Goal: Task Accomplishment & Management: Manage account settings

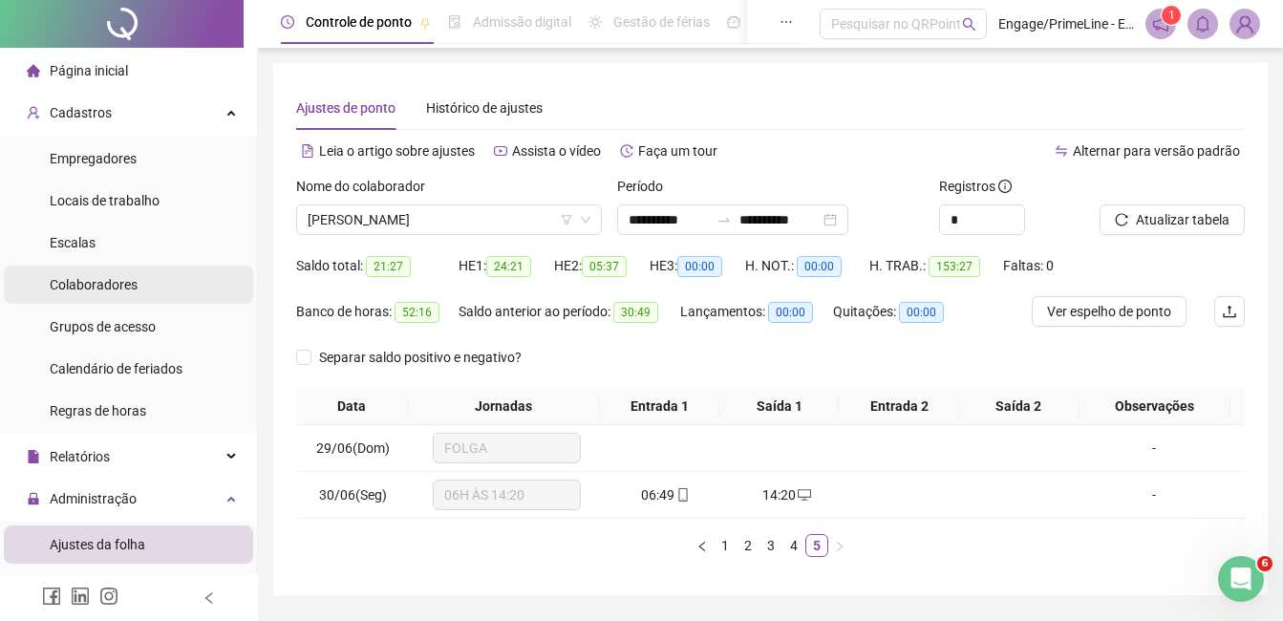
click at [103, 293] on div "Colaboradores" at bounding box center [94, 285] width 88 height 38
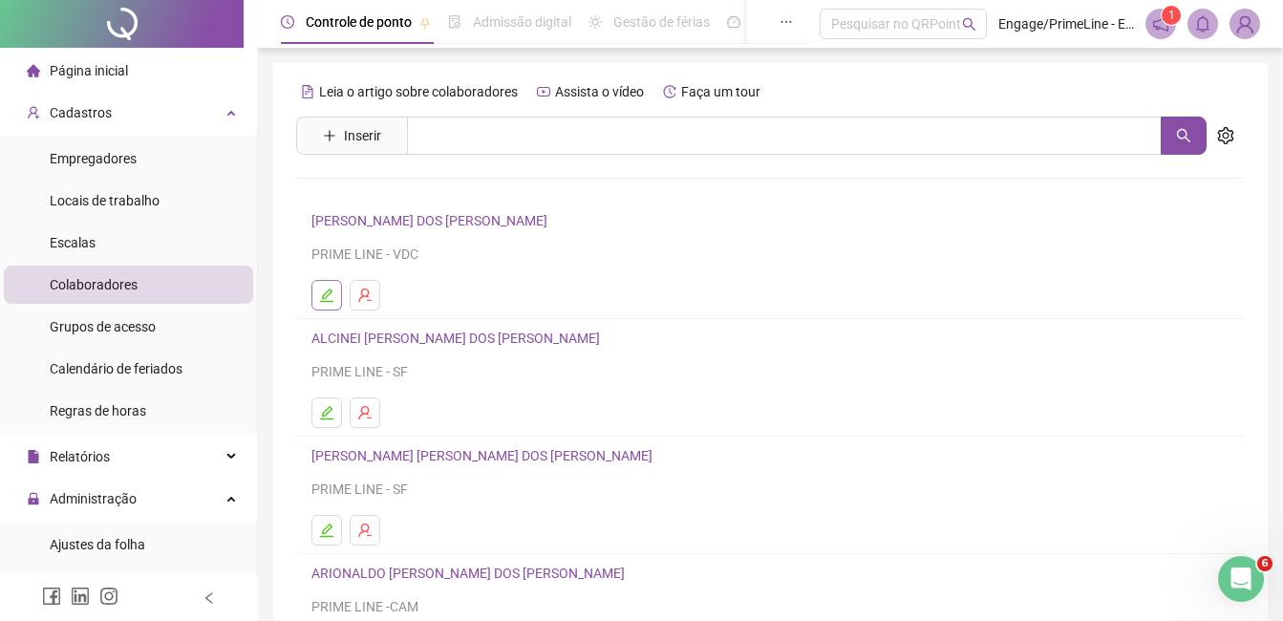
click at [326, 302] on icon "edit" at bounding box center [326, 295] width 13 height 13
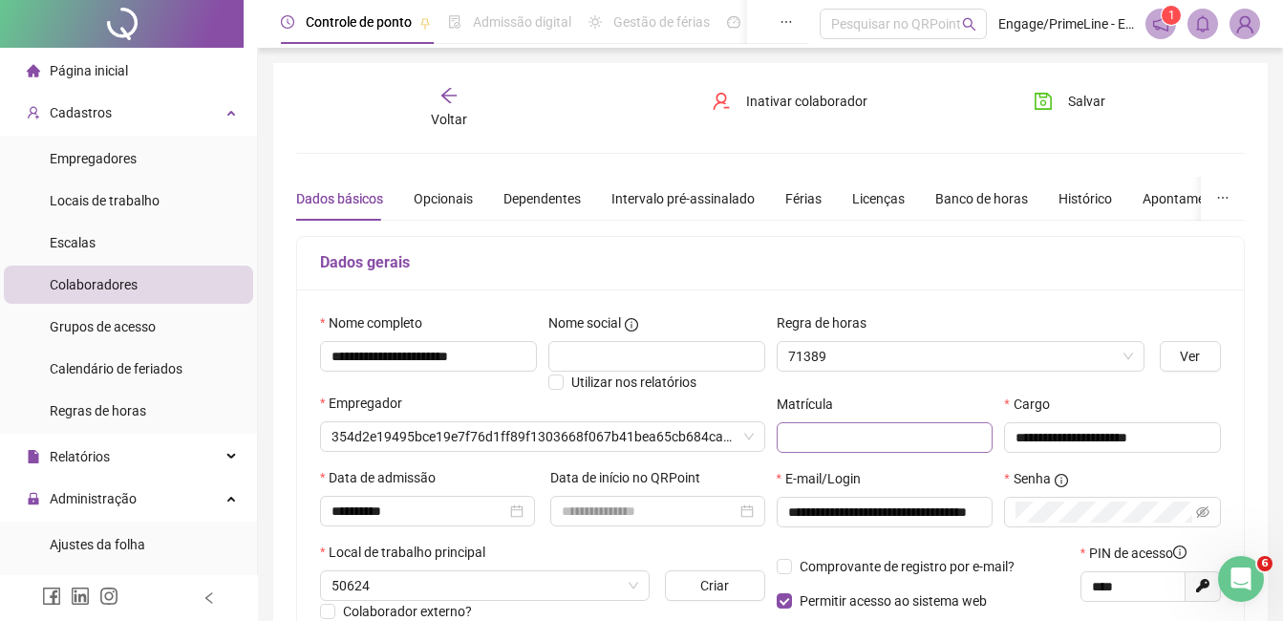
type input "**********"
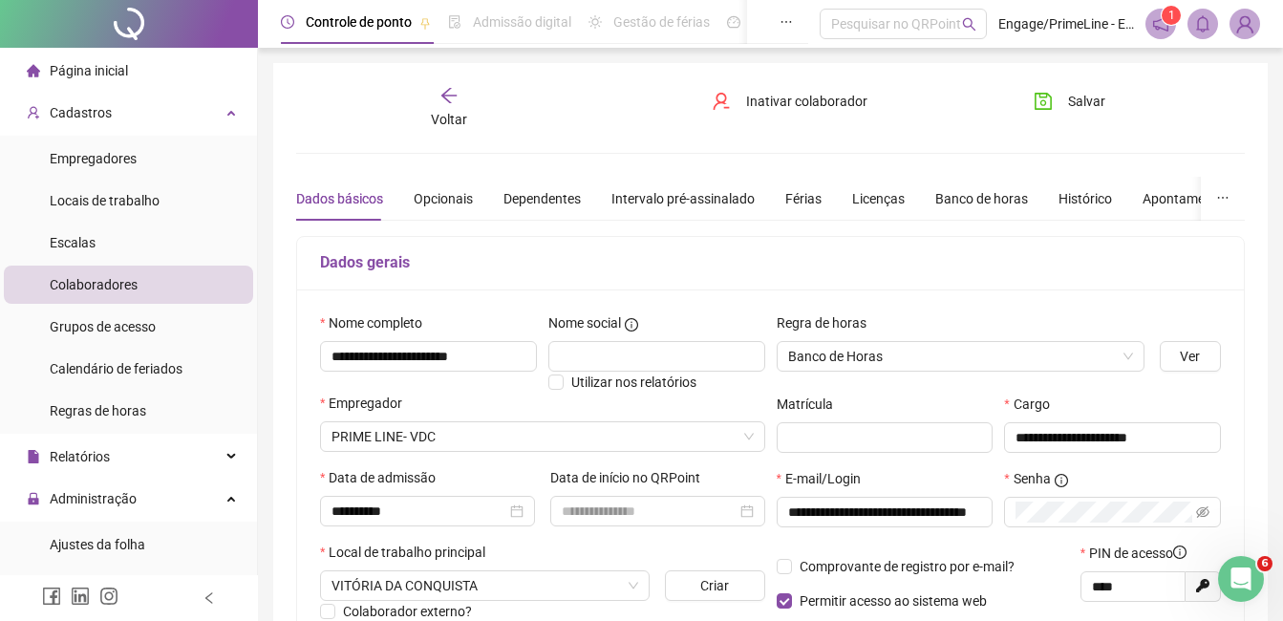
click at [446, 105] on div "Voltar" at bounding box center [449, 108] width 145 height 44
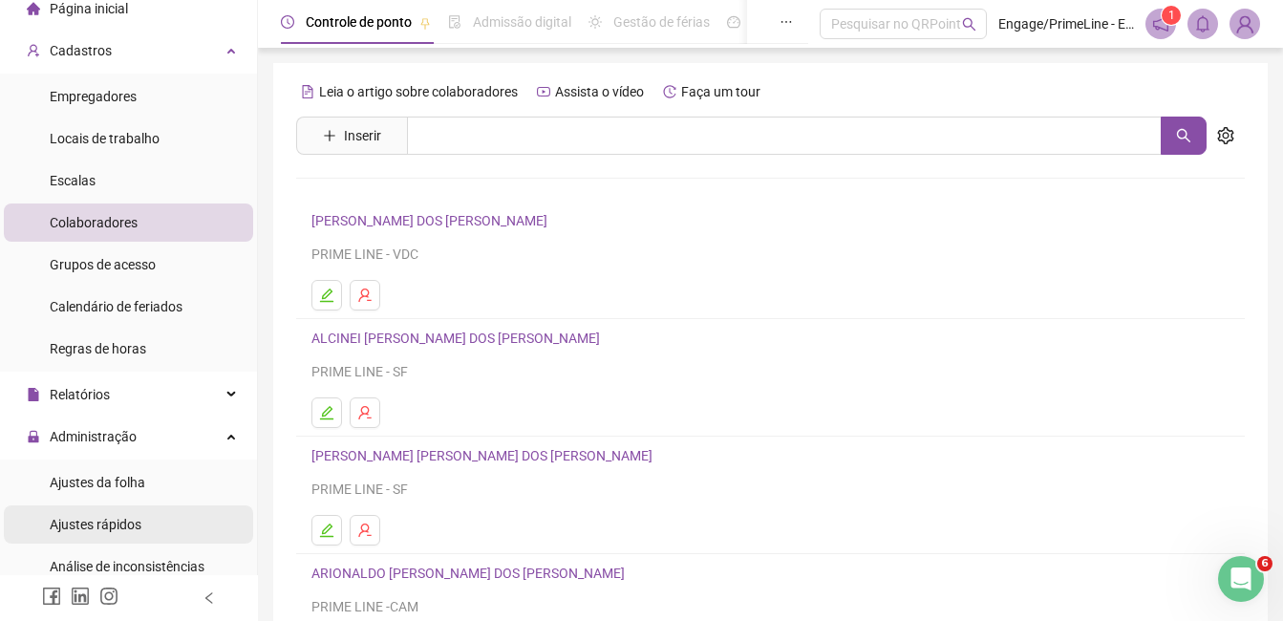
scroll to position [96, 0]
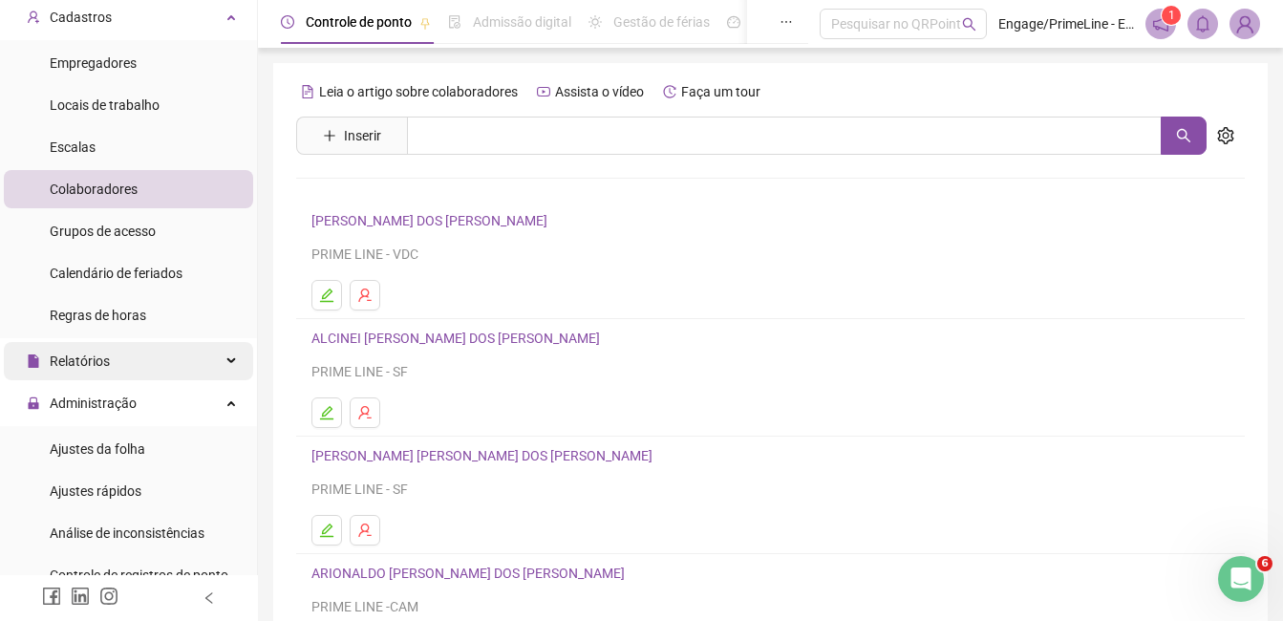
click at [115, 356] on div "Relatórios" at bounding box center [128, 361] width 249 height 38
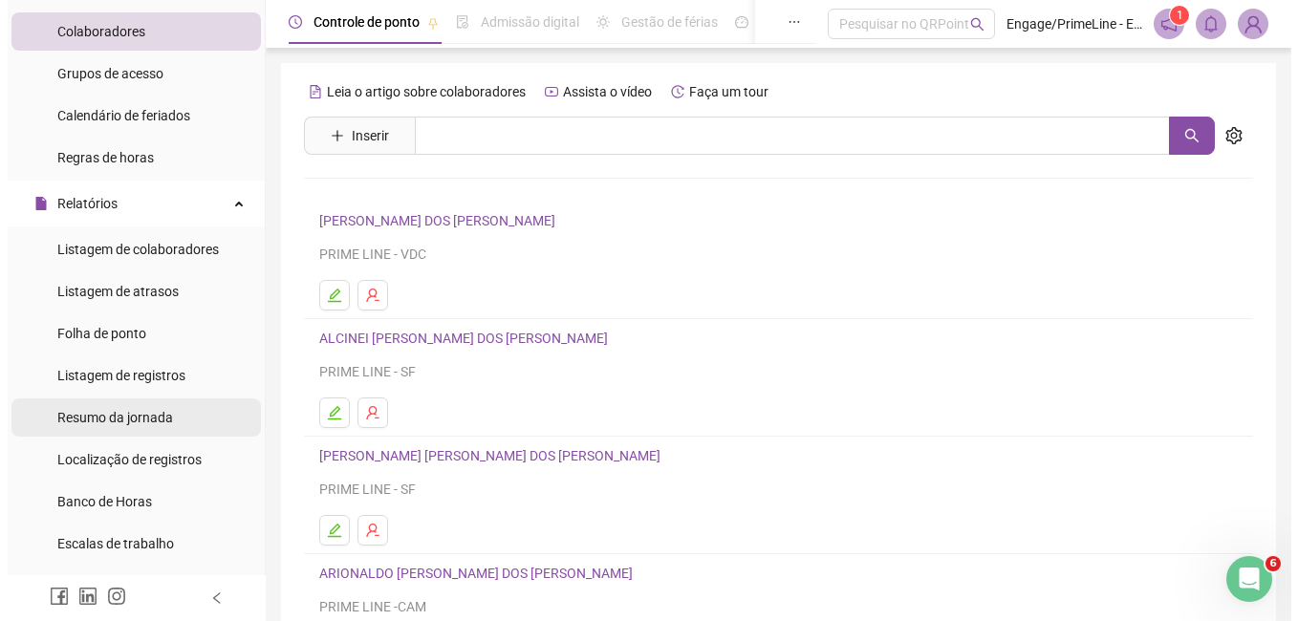
scroll to position [287, 0]
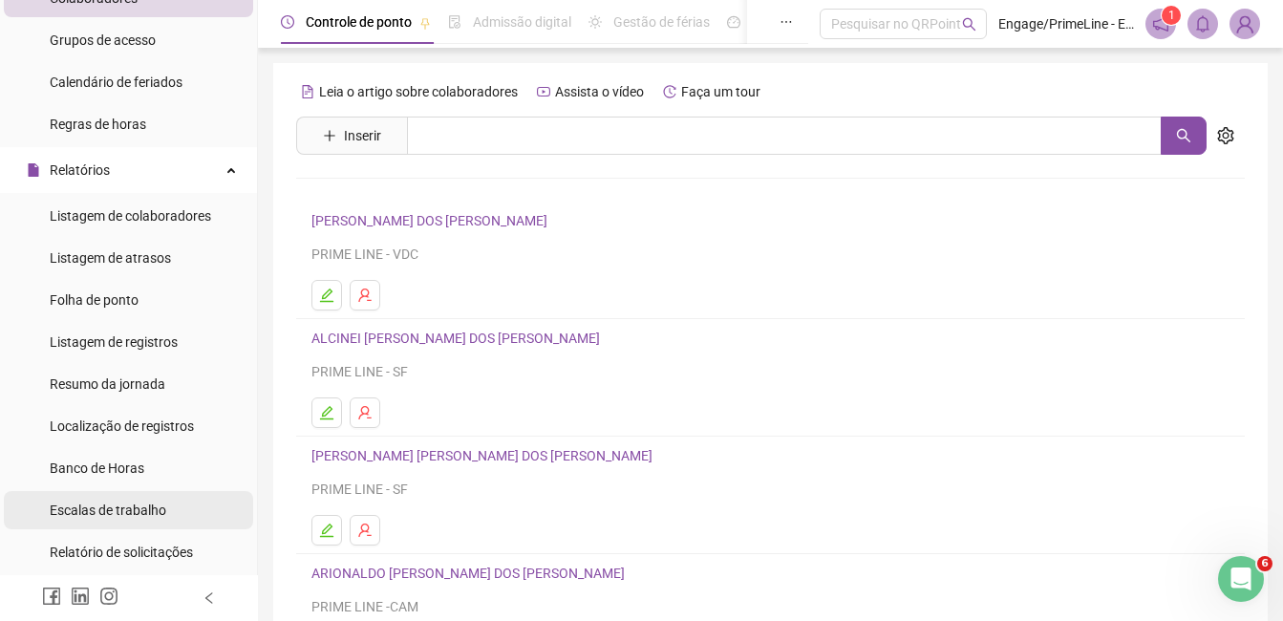
click at [124, 511] on span "Escalas de trabalho" at bounding box center [108, 510] width 117 height 15
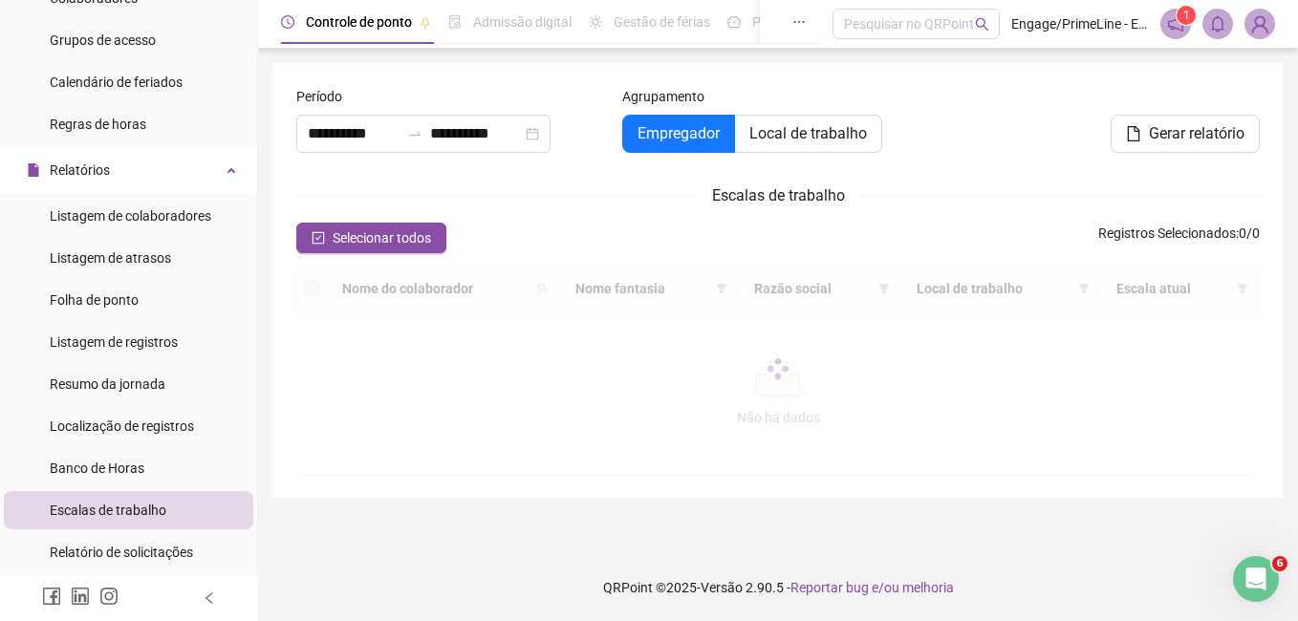
type input "**********"
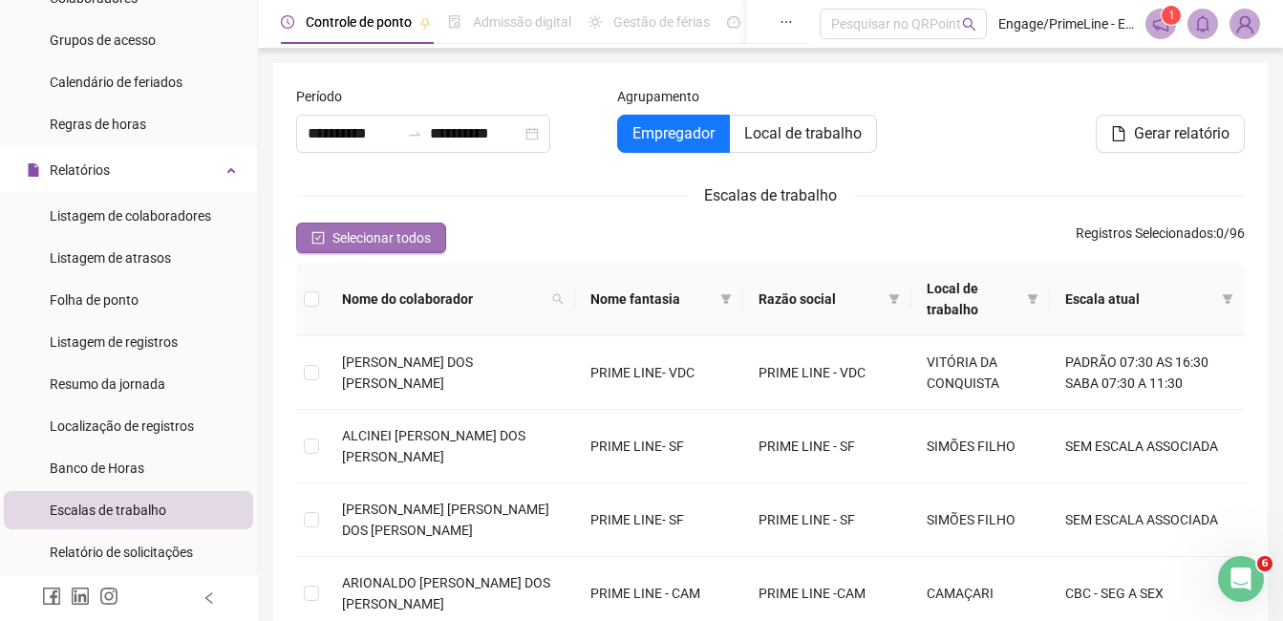
click at [390, 239] on span "Selecionar todos" at bounding box center [382, 237] width 98 height 21
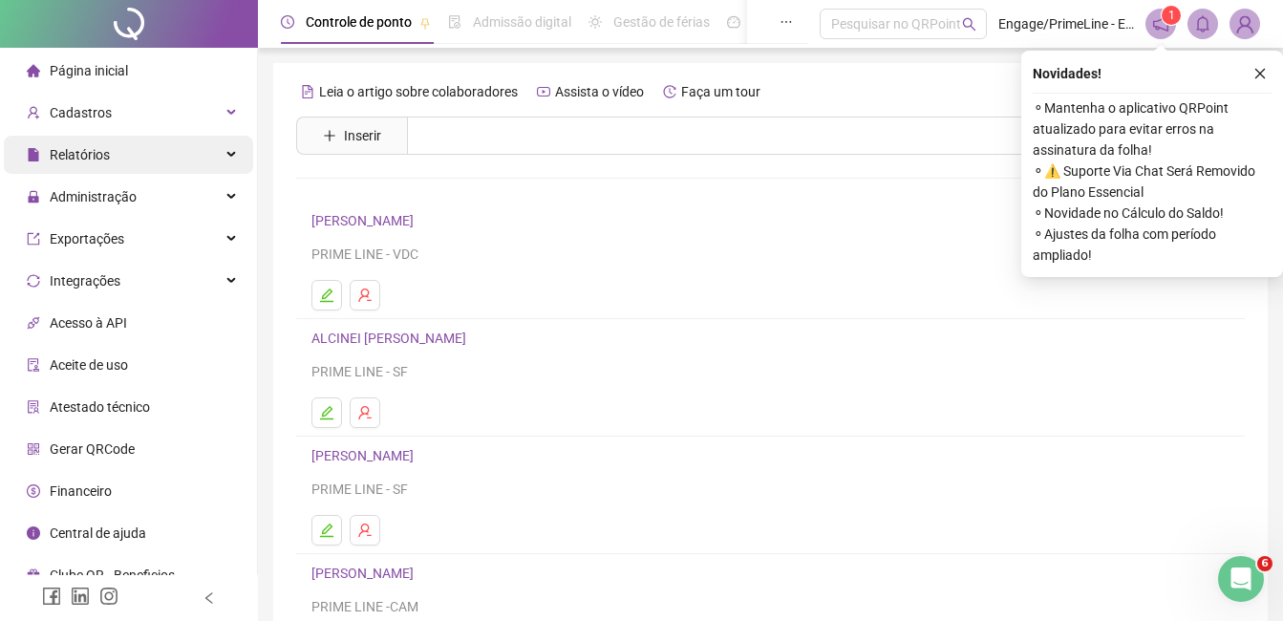
click at [105, 160] on span "Relatórios" at bounding box center [80, 154] width 60 height 15
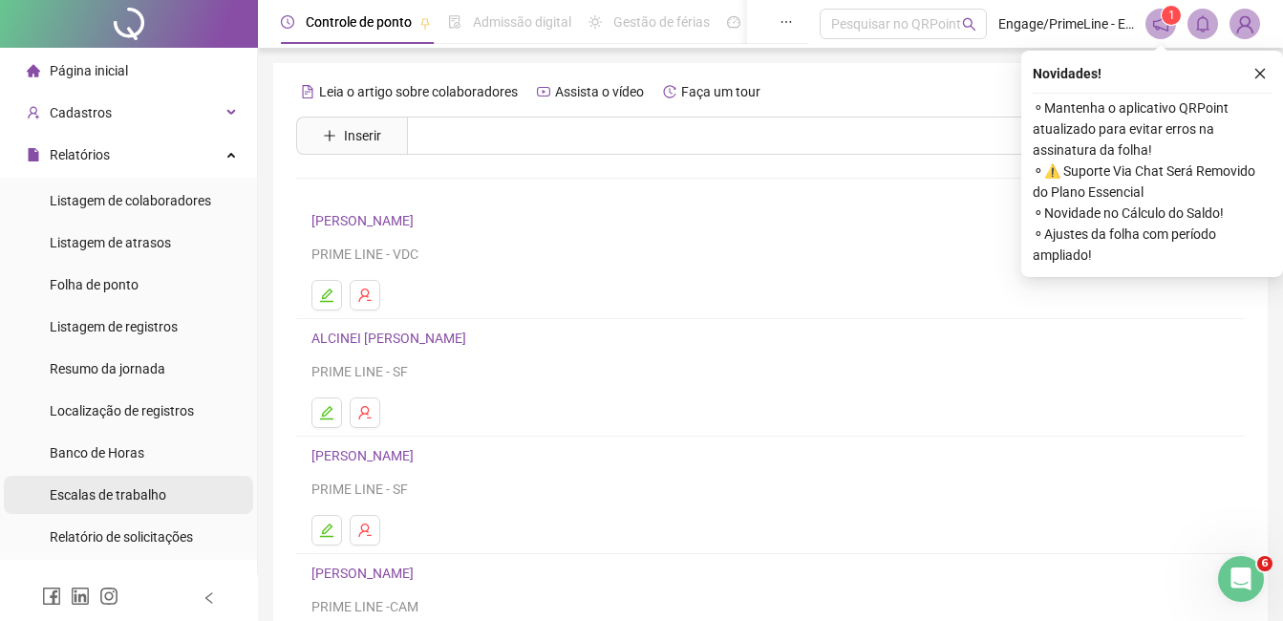
click at [142, 498] on span "Escalas de trabalho" at bounding box center [108, 494] width 117 height 15
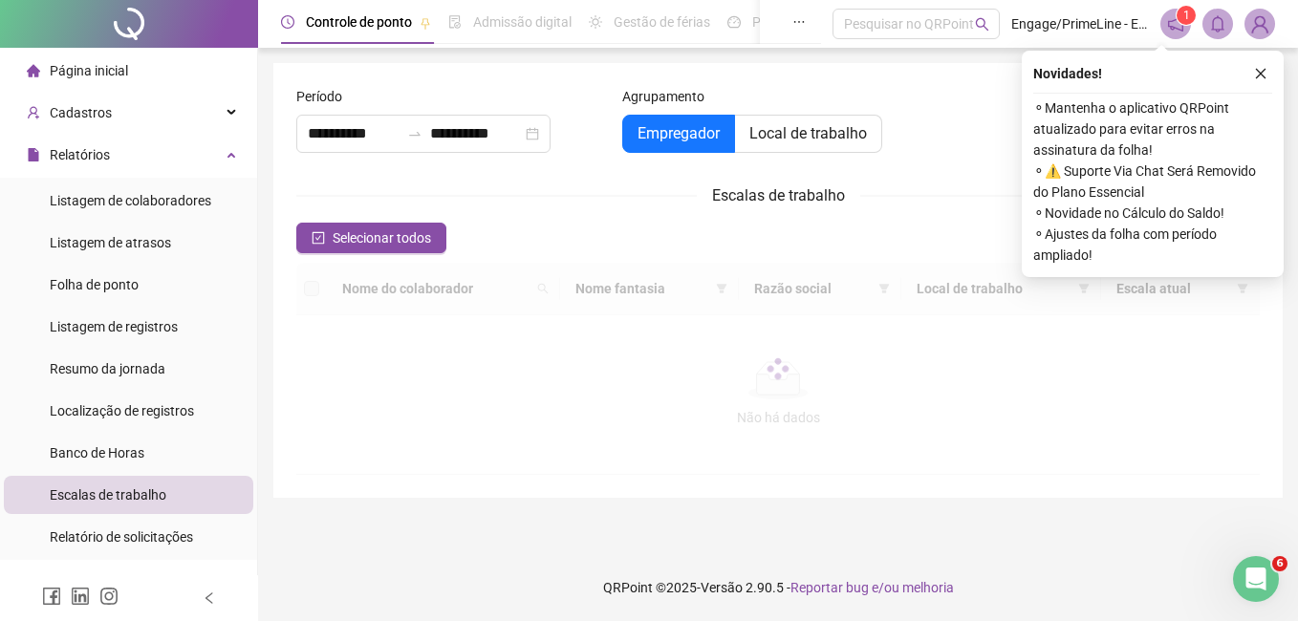
type input "**********"
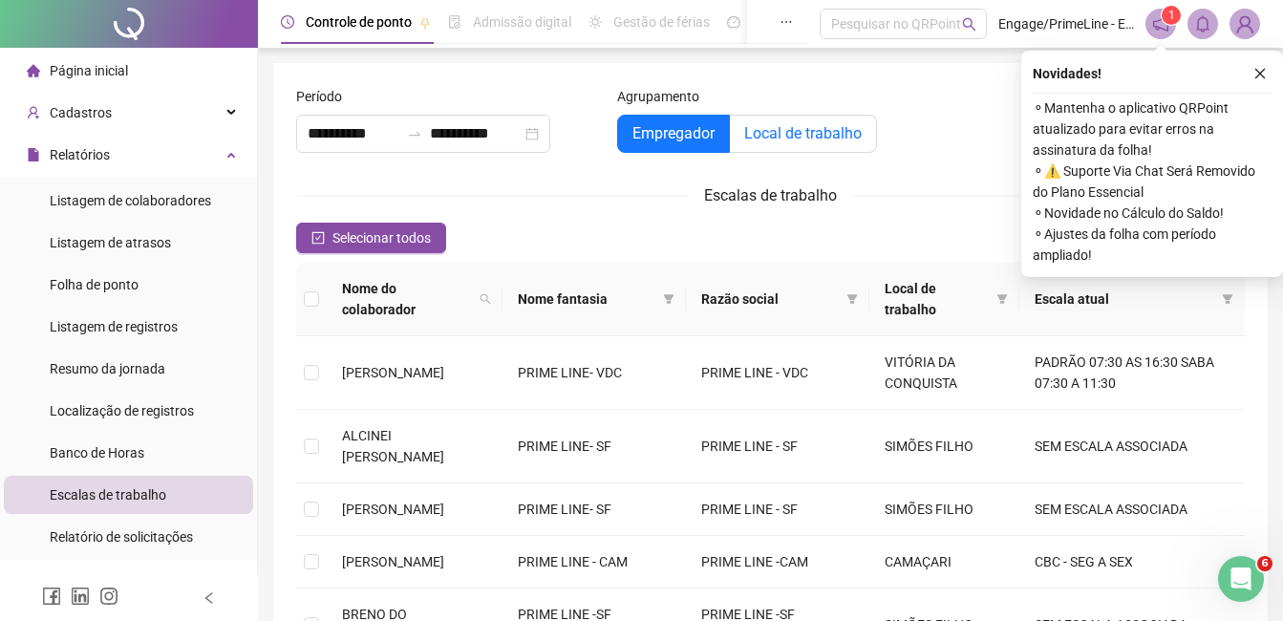
click at [785, 129] on span "Local de trabalho" at bounding box center [803, 133] width 118 height 18
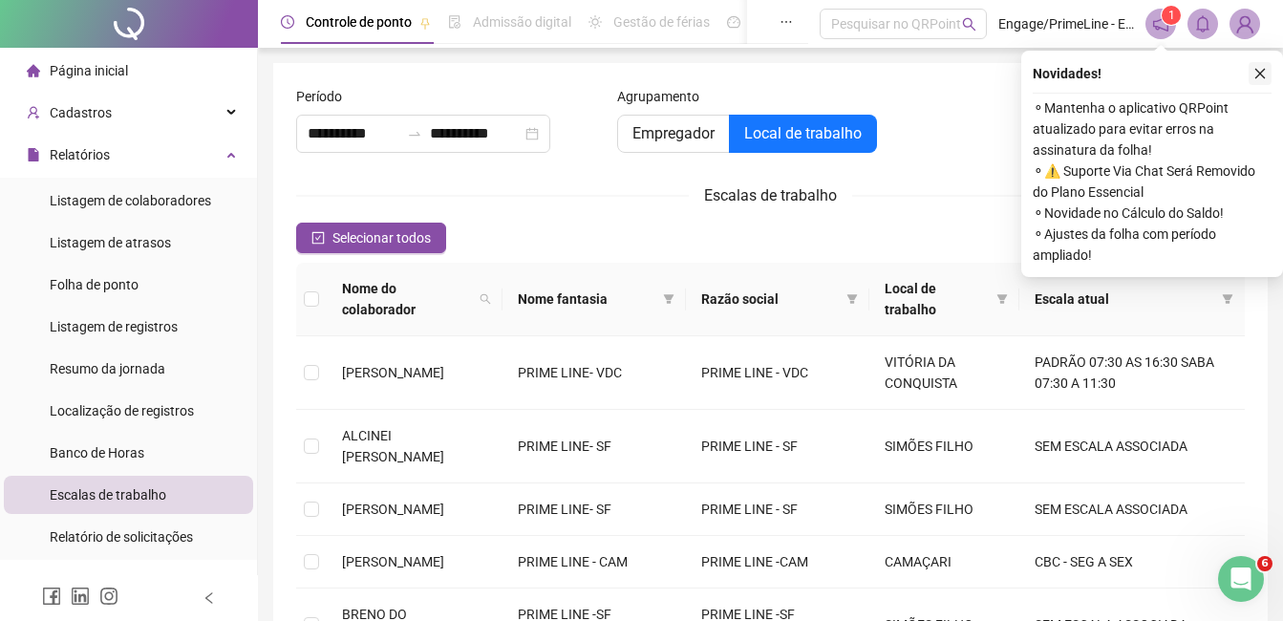
click at [1259, 75] on icon "close" at bounding box center [1261, 74] width 11 height 11
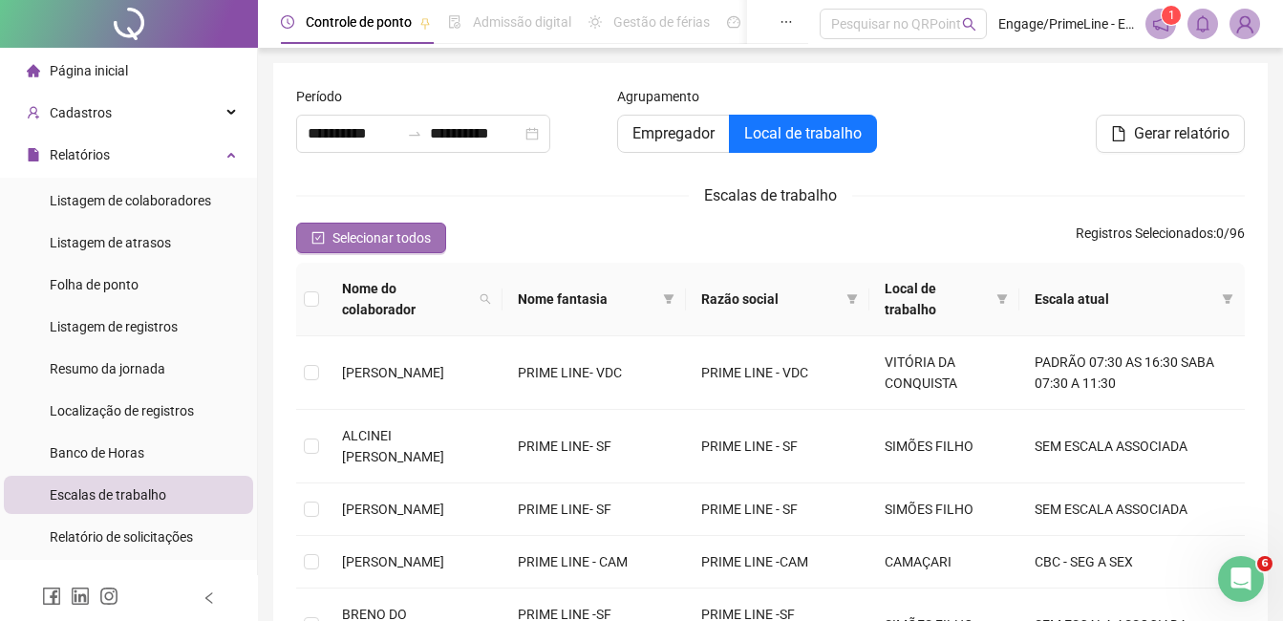
click at [417, 233] on span "Selecionar todos" at bounding box center [382, 237] width 98 height 21
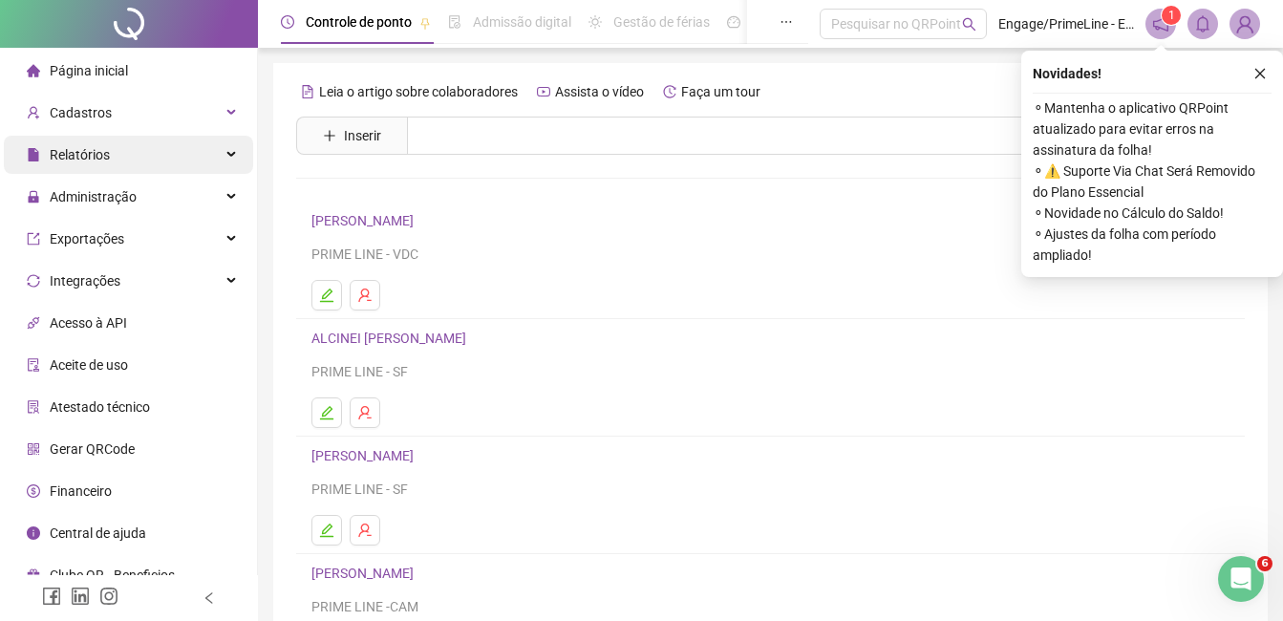
click at [88, 151] on span "Relatórios" at bounding box center [80, 154] width 60 height 15
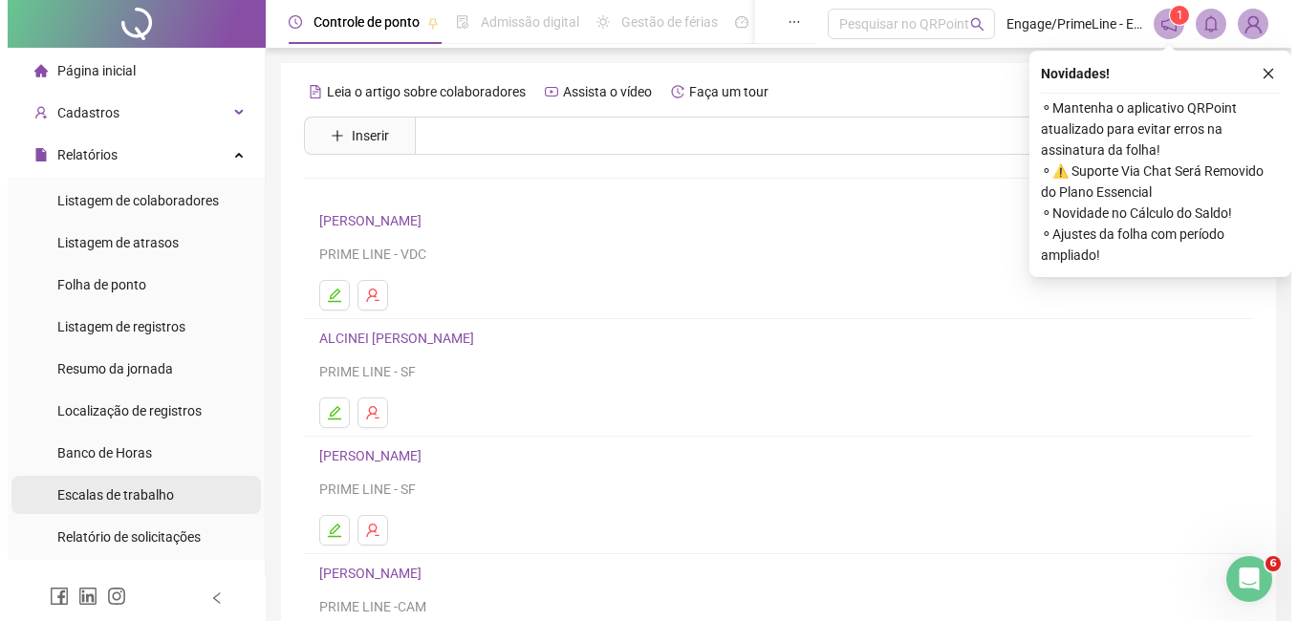
scroll to position [96, 0]
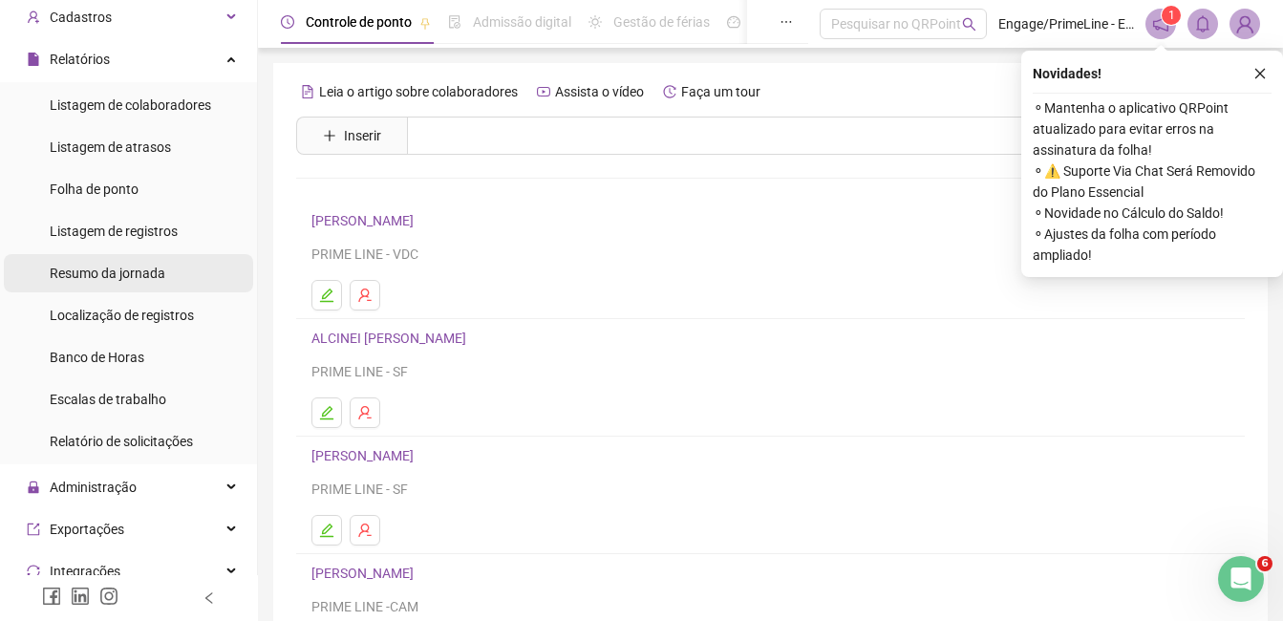
click at [116, 268] on span "Resumo da jornada" at bounding box center [108, 273] width 116 height 15
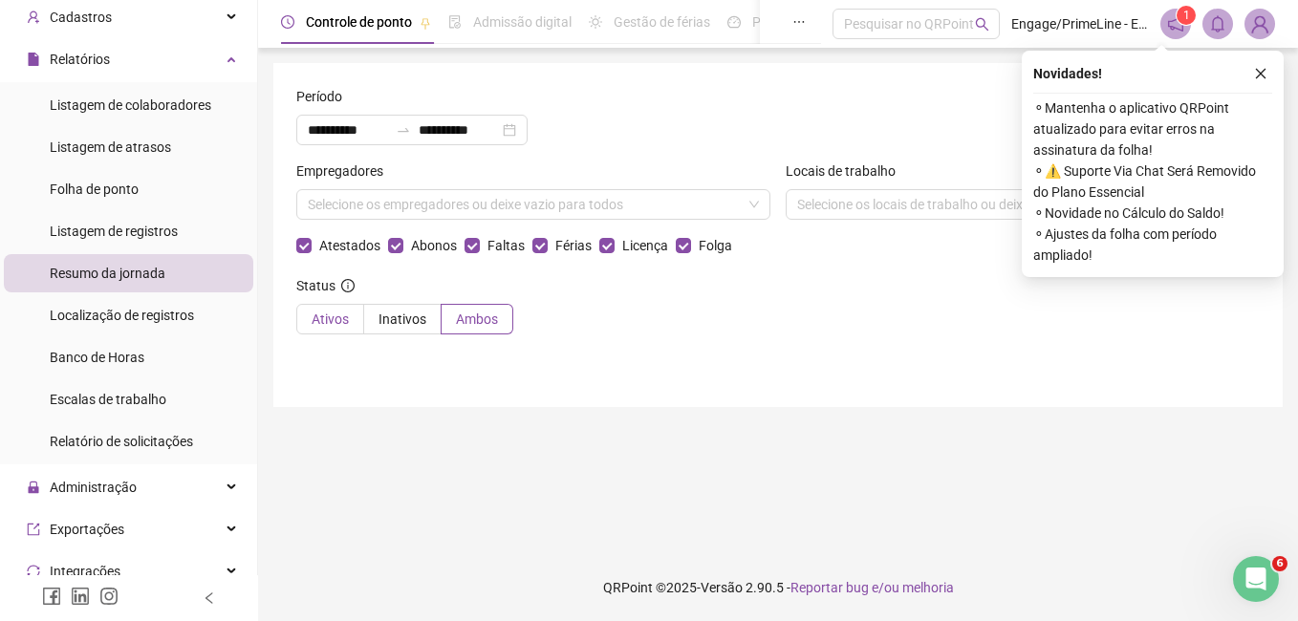
click at [312, 327] on span "Ativos" at bounding box center [330, 319] width 37 height 15
click at [1261, 77] on icon "close" at bounding box center [1260, 73] width 13 height 13
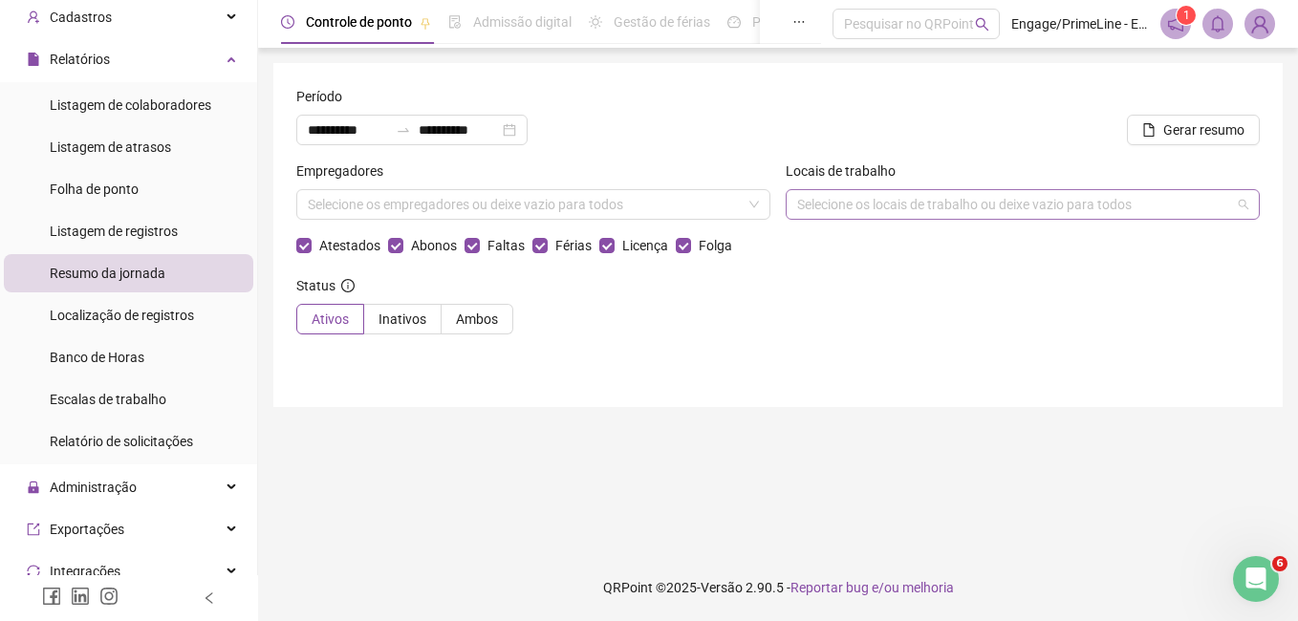
click at [934, 206] on div "Selecione os locais de trabalho ou deixe vazio para todos" at bounding box center [1023, 204] width 474 height 31
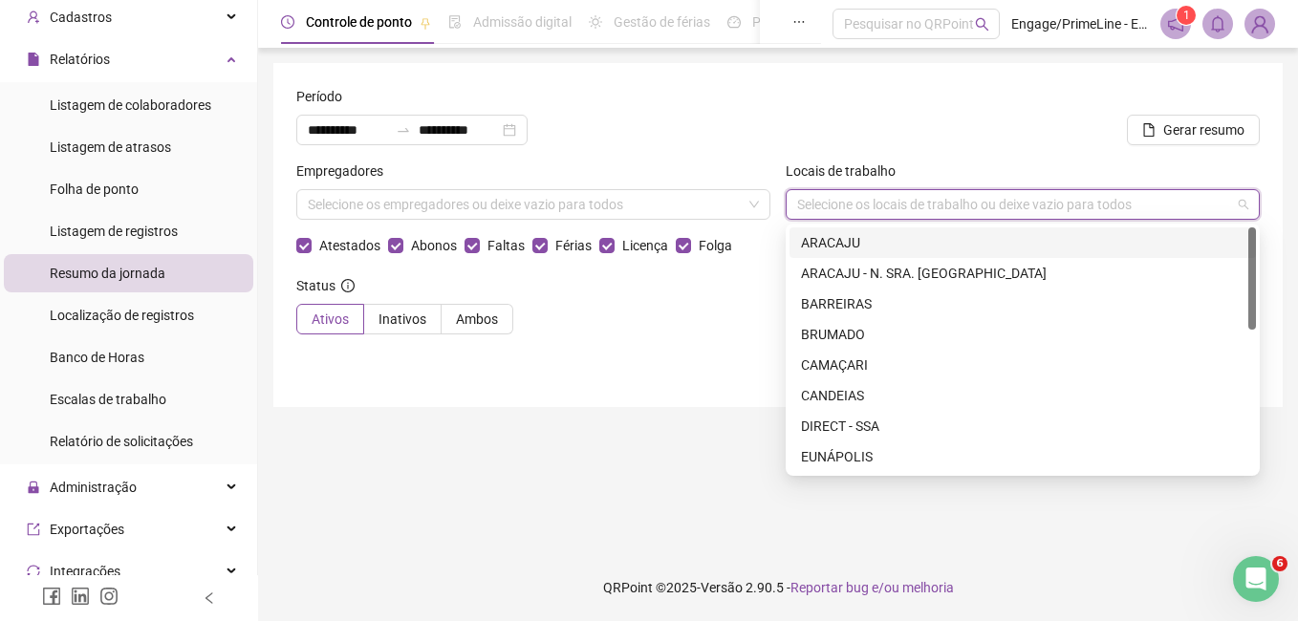
click at [844, 243] on div "ARACAJU" at bounding box center [1022, 242] width 443 height 21
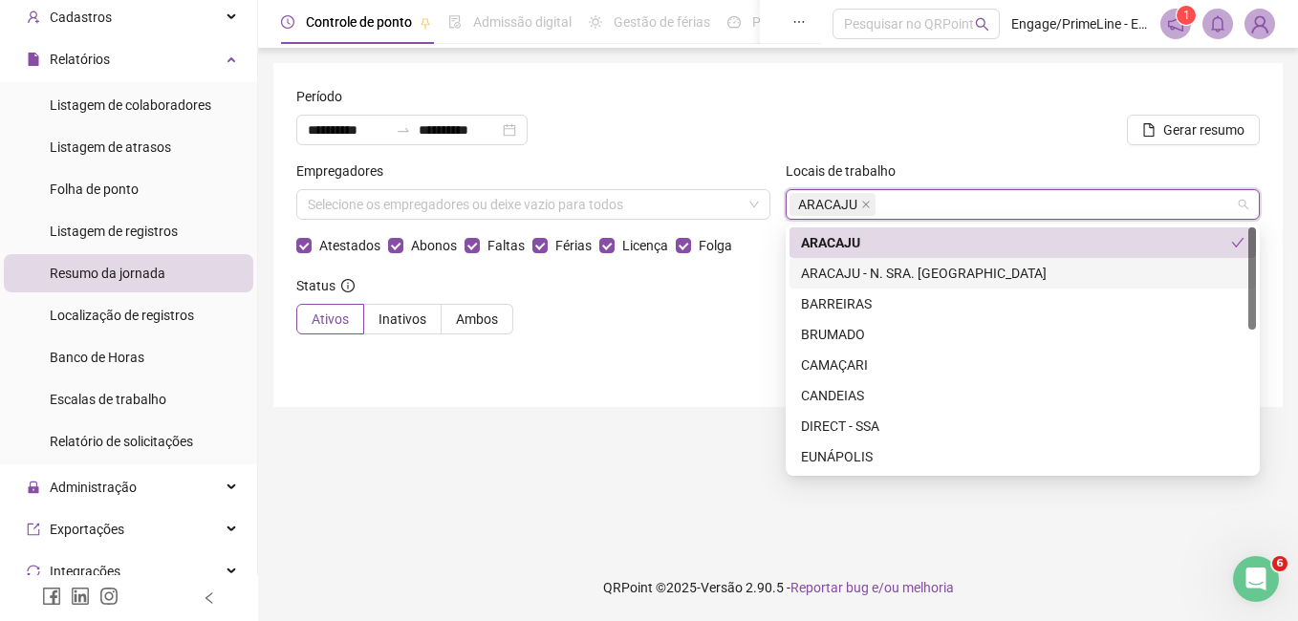
click at [852, 269] on div "ARACAJU - N. SRA. [GEOGRAPHIC_DATA]" at bounding box center [1022, 273] width 443 height 21
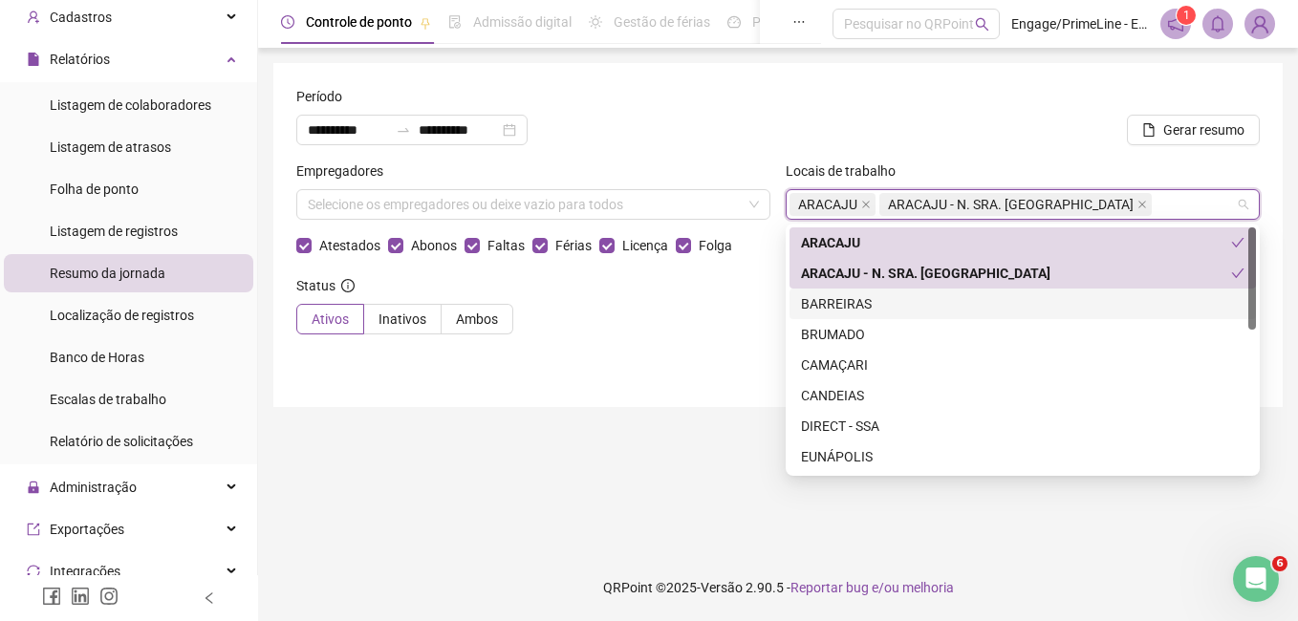
click at [852, 299] on div "BARREIRAS" at bounding box center [1022, 303] width 443 height 21
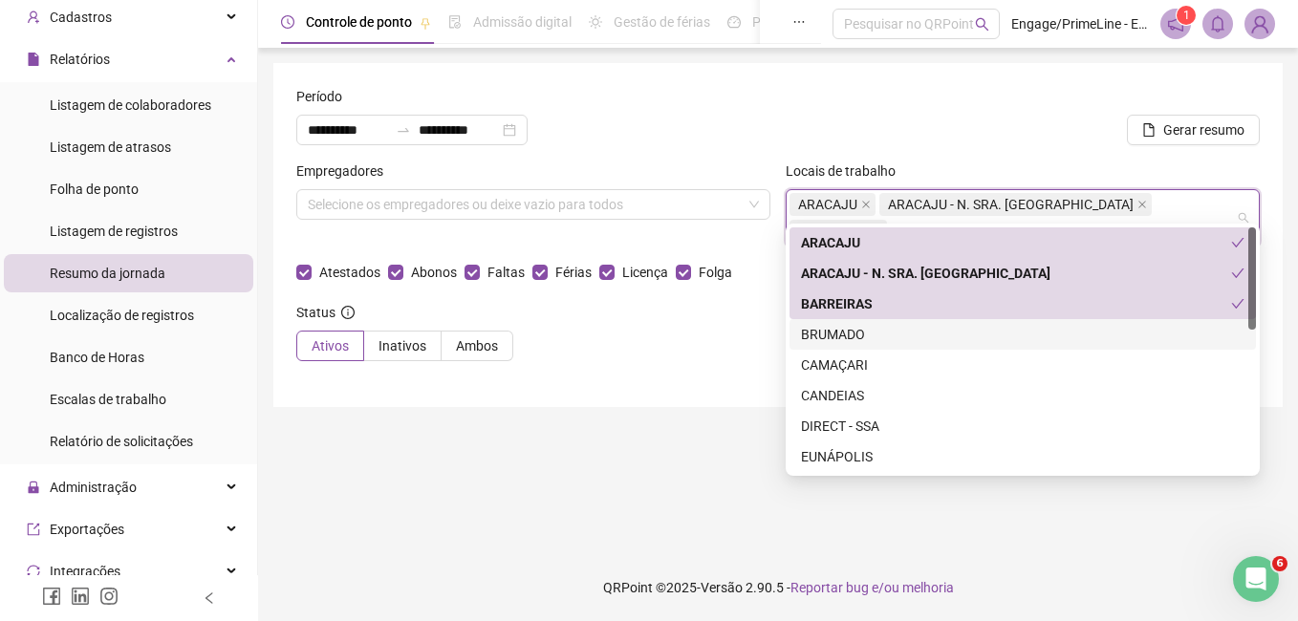
click at [855, 327] on div "BRUMADO" at bounding box center [1022, 334] width 443 height 21
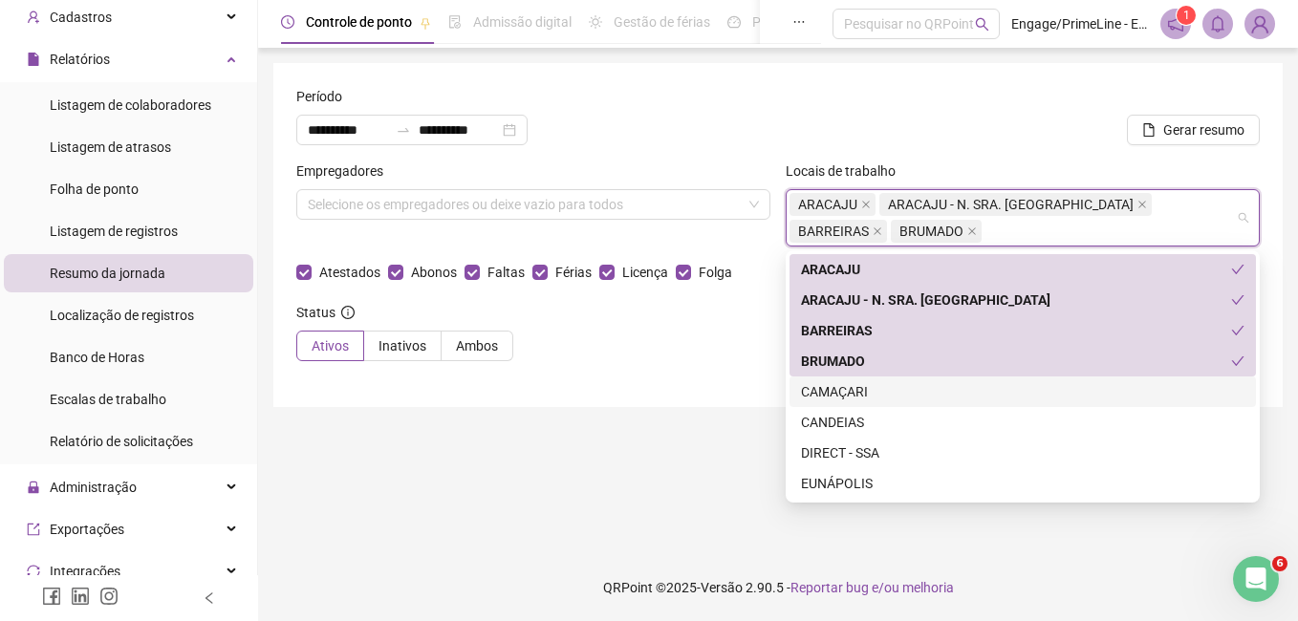
click at [851, 394] on div "CAMAÇARI" at bounding box center [1022, 391] width 443 height 21
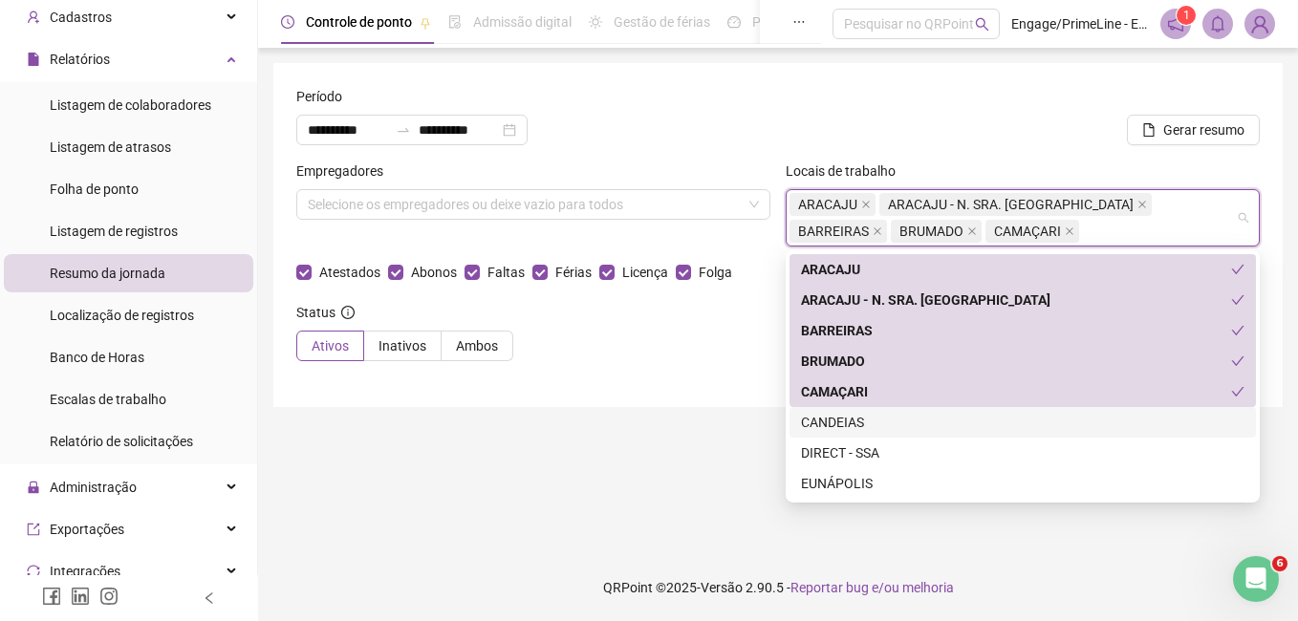
click at [852, 422] on div "CANDEIAS" at bounding box center [1022, 422] width 443 height 21
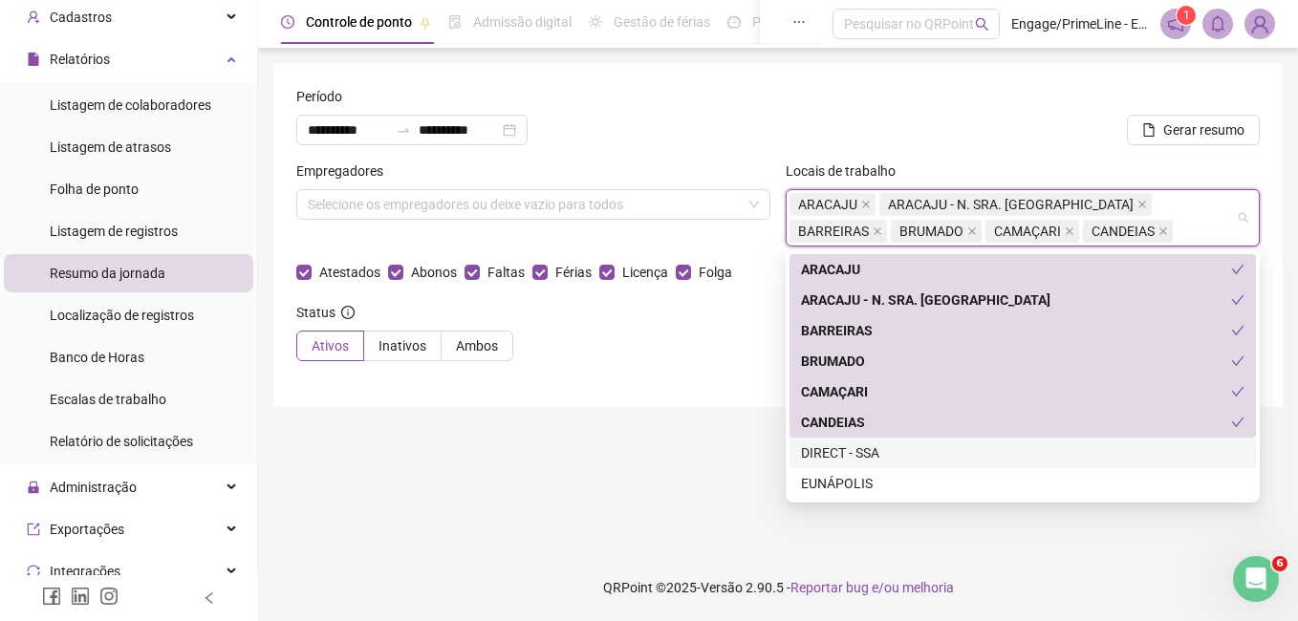
click at [859, 452] on div "DIRECT - SSA" at bounding box center [1022, 452] width 443 height 21
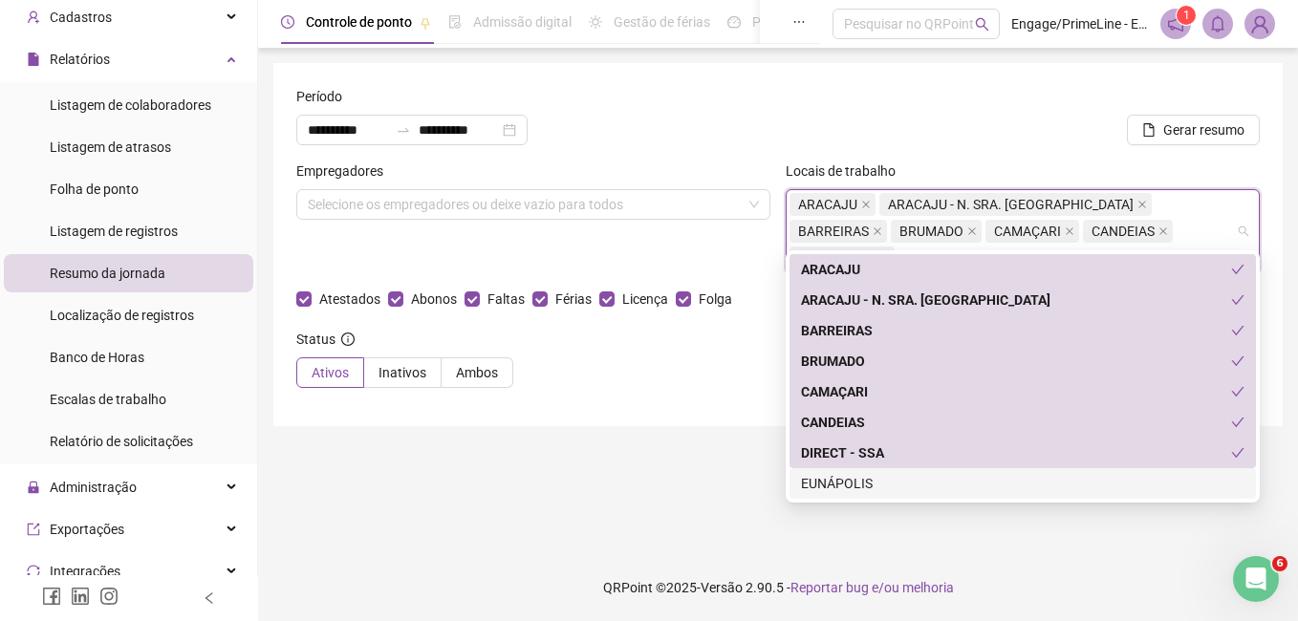
click at [859, 483] on div "EUNÁPOLIS" at bounding box center [1022, 483] width 443 height 21
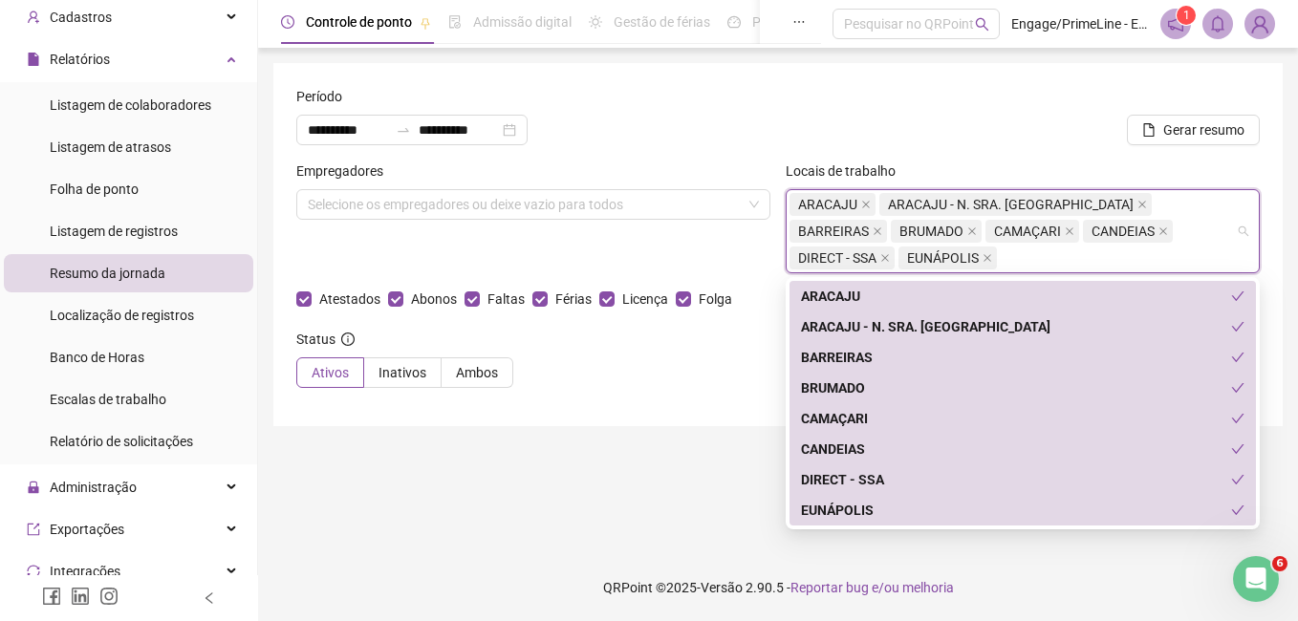
scroll to position [336, 0]
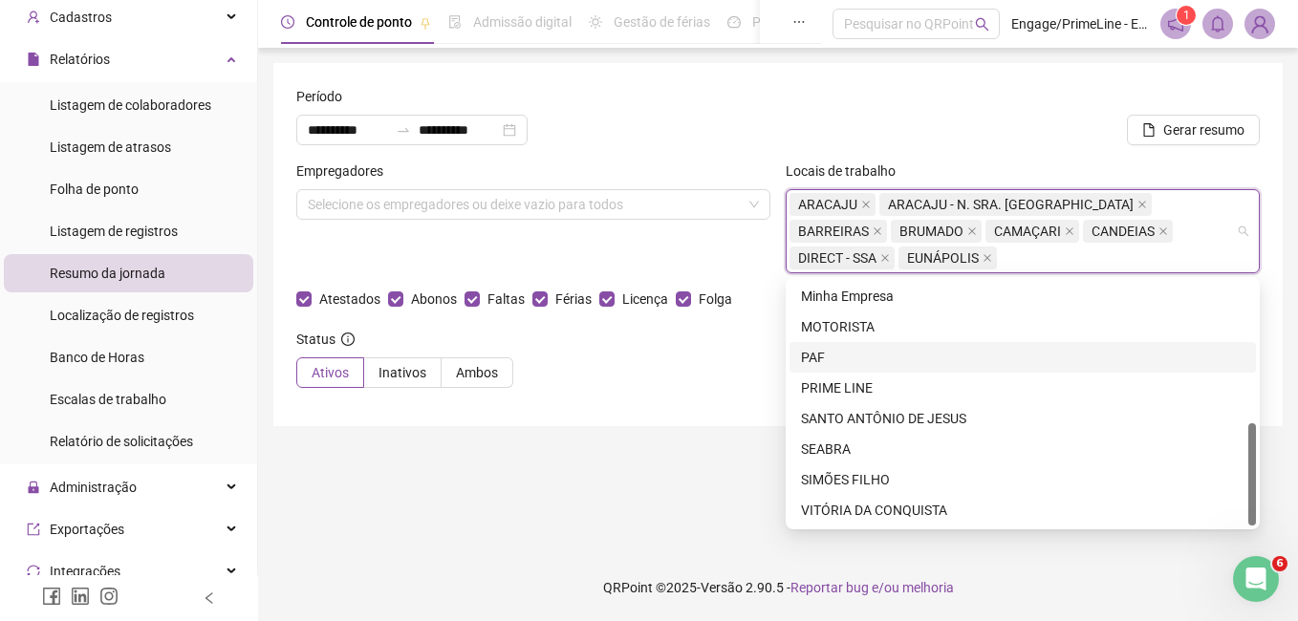
click at [820, 364] on div "PAF" at bounding box center [1022, 357] width 443 height 21
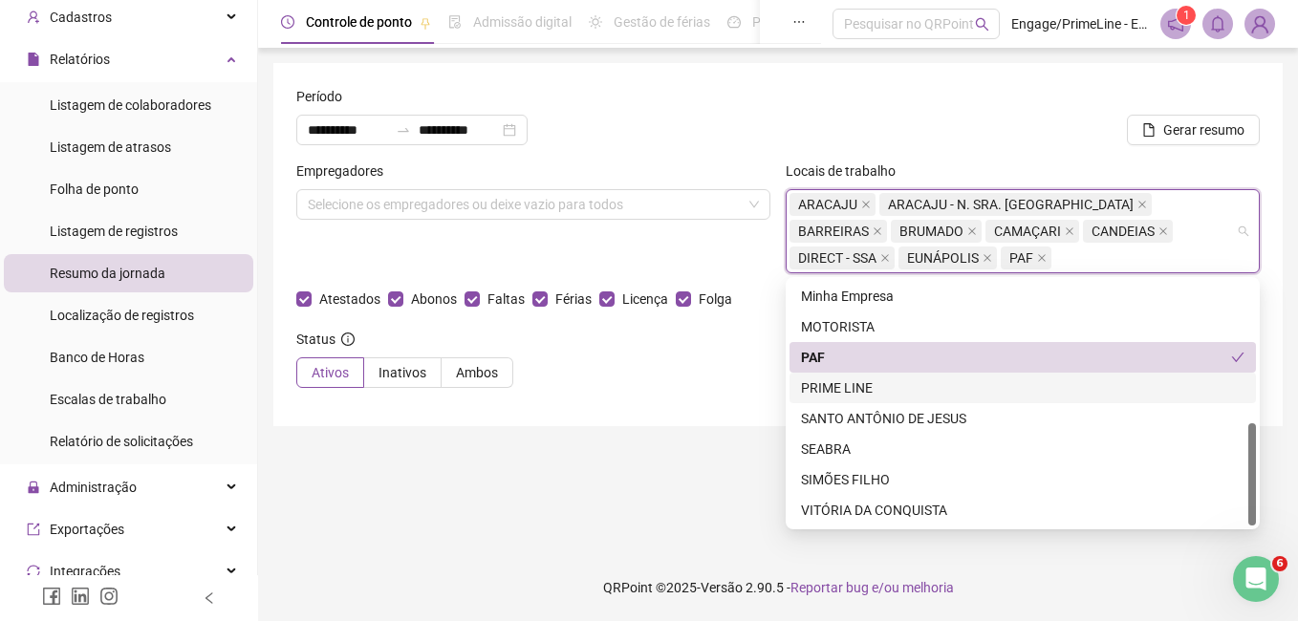
click at [829, 388] on div "PRIME LINE" at bounding box center [1022, 387] width 443 height 21
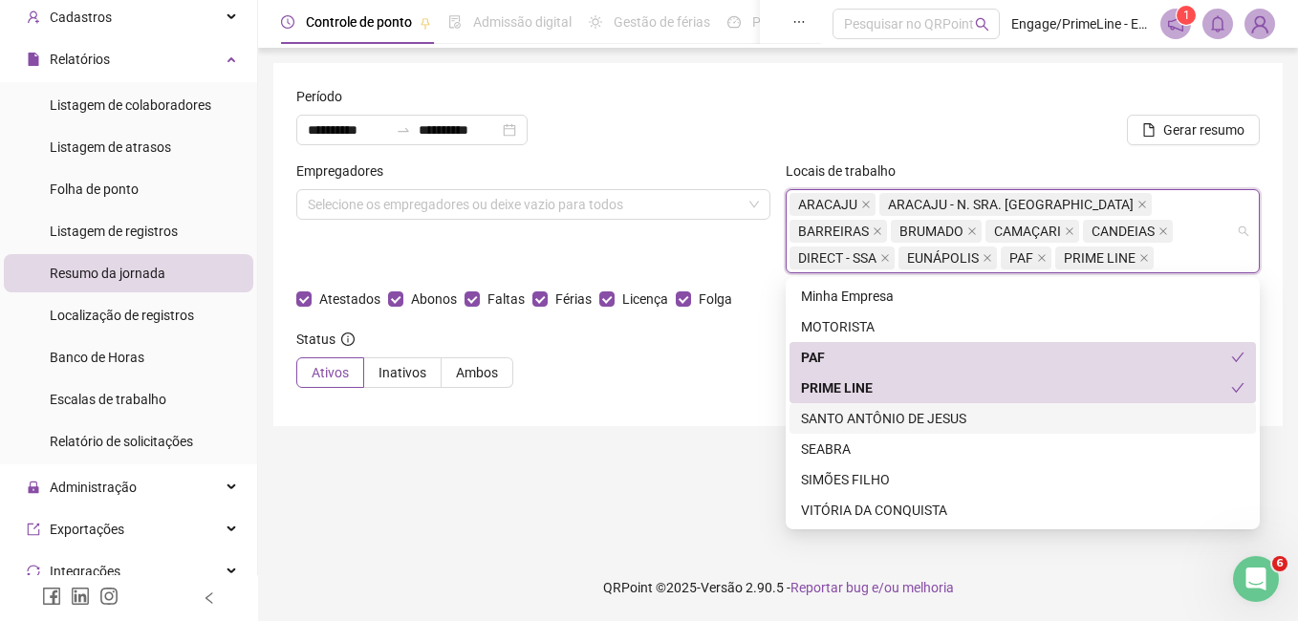
click at [829, 422] on div "SANTO ANTÔNIO DE JESUS" at bounding box center [1022, 418] width 443 height 21
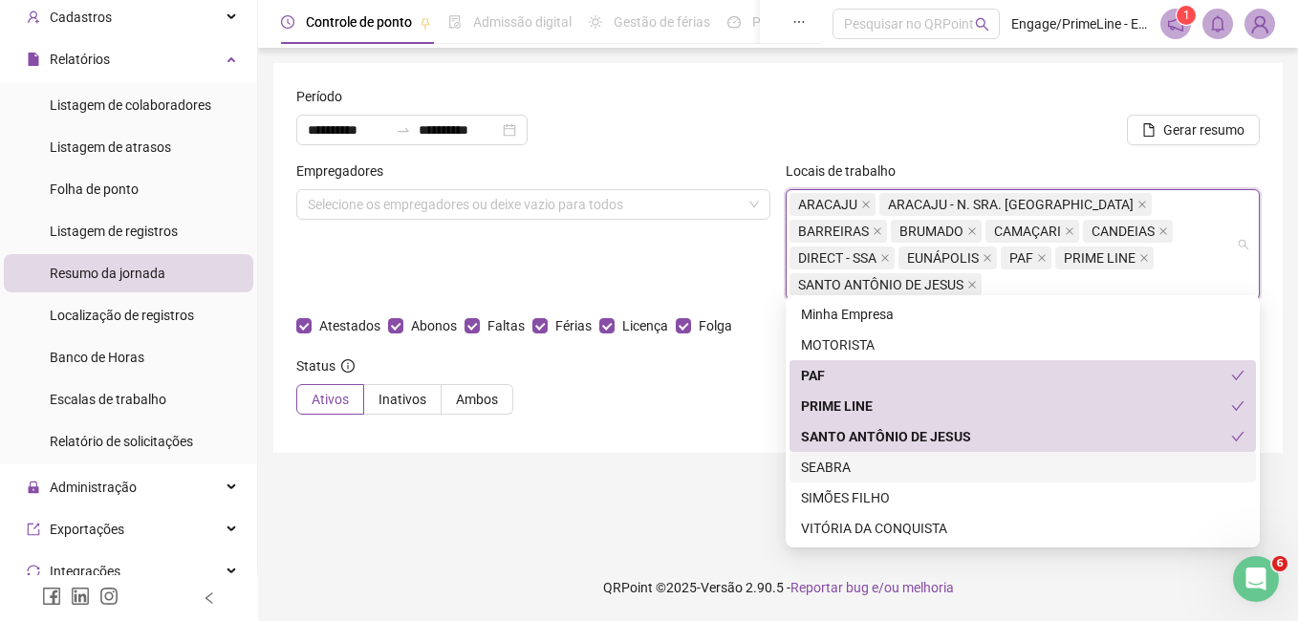
click at [830, 468] on div "SEABRA" at bounding box center [1022, 467] width 443 height 21
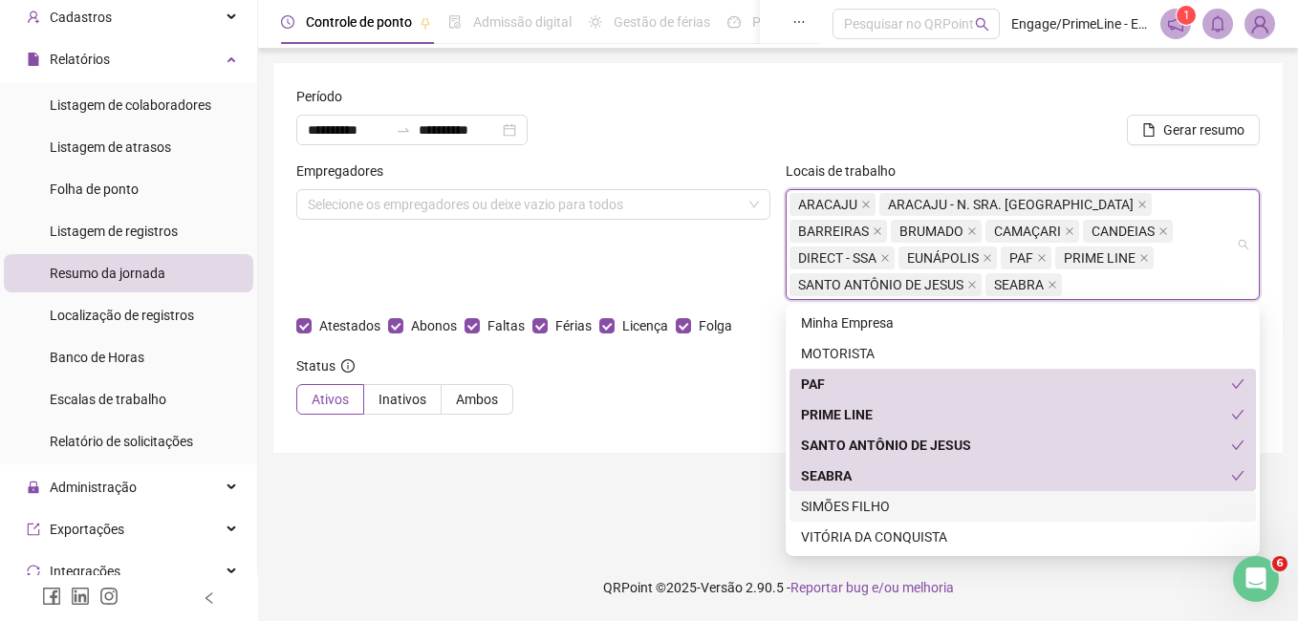
click at [844, 506] on div "SIMÕES FILHO" at bounding box center [1022, 506] width 443 height 21
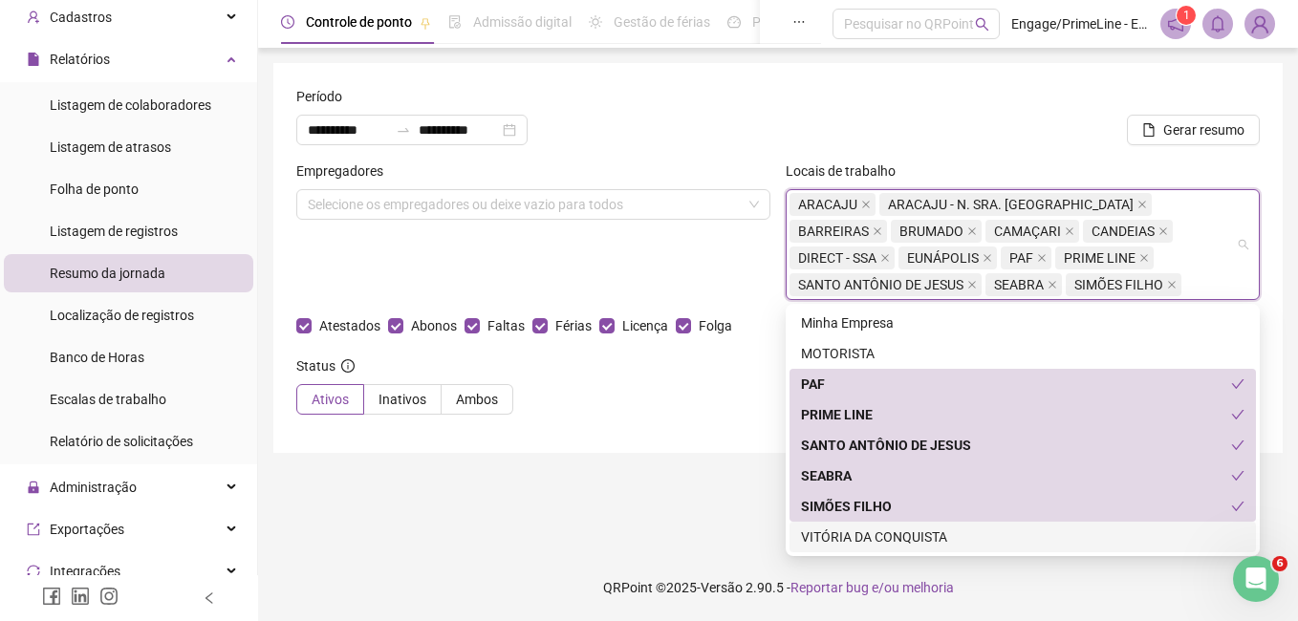
click at [848, 535] on div "VITÓRIA DA CONQUISTA" at bounding box center [1022, 537] width 443 height 21
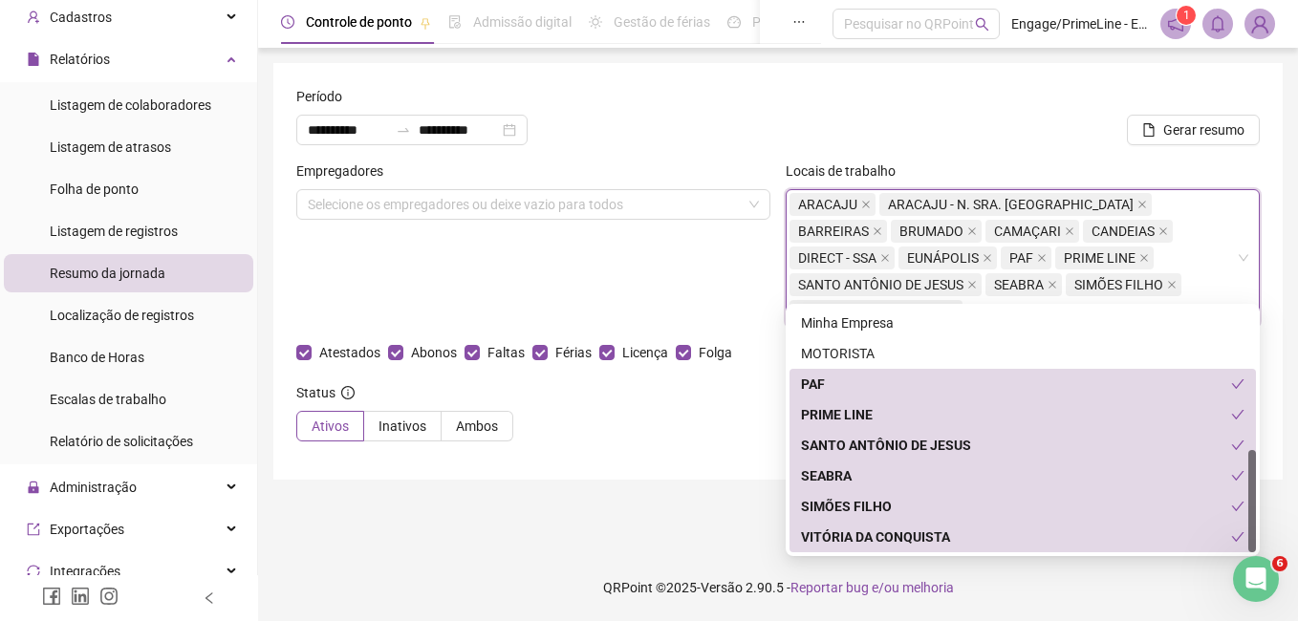
click at [729, 467] on main "**********" at bounding box center [777, 301] width 1009 height 476
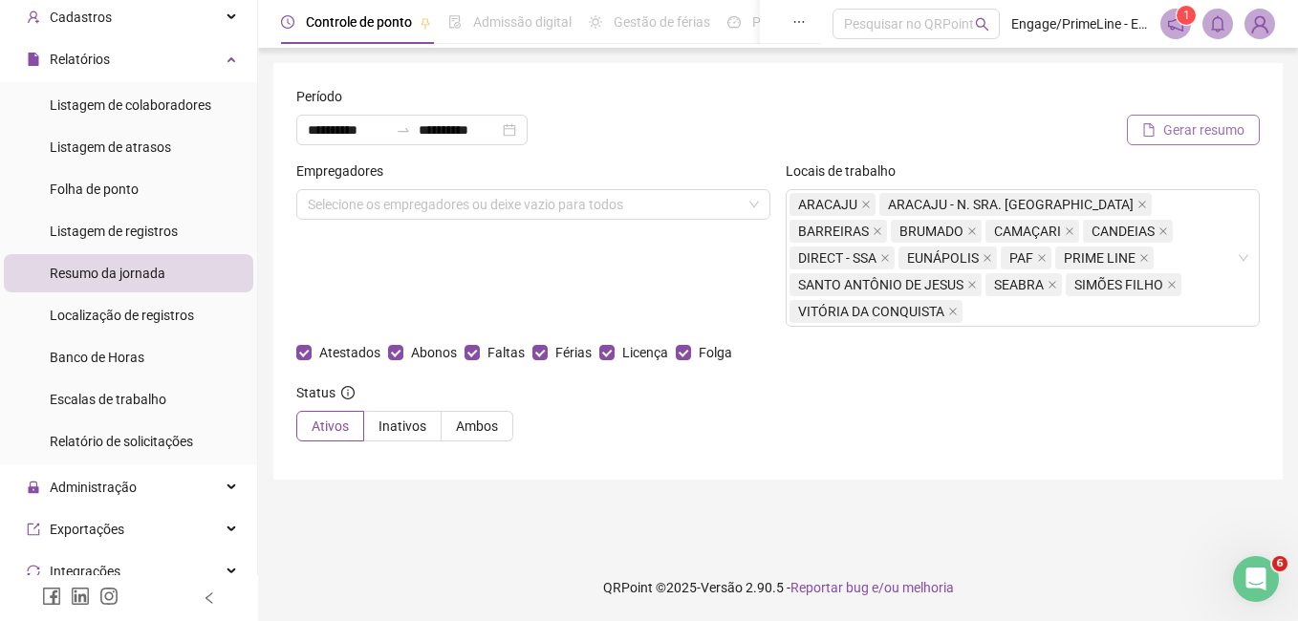
click at [1213, 130] on span "Gerar resumo" at bounding box center [1203, 129] width 81 height 21
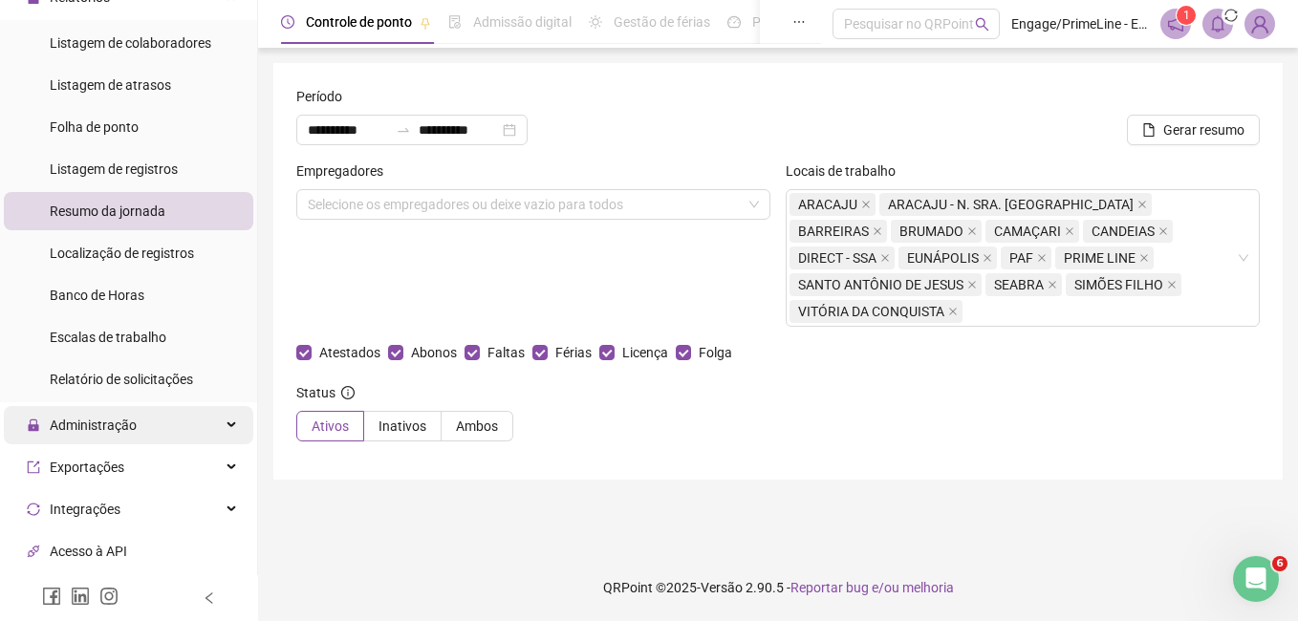
scroll to position [191, 0]
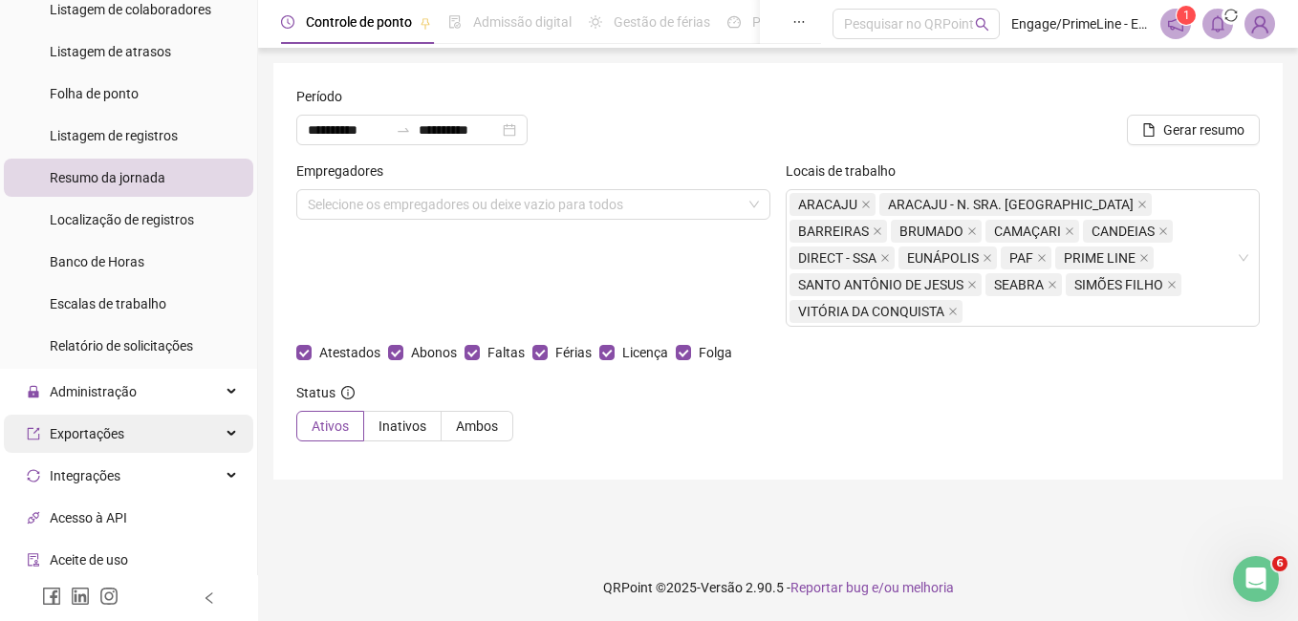
click at [96, 432] on span "Exportações" at bounding box center [87, 433] width 75 height 15
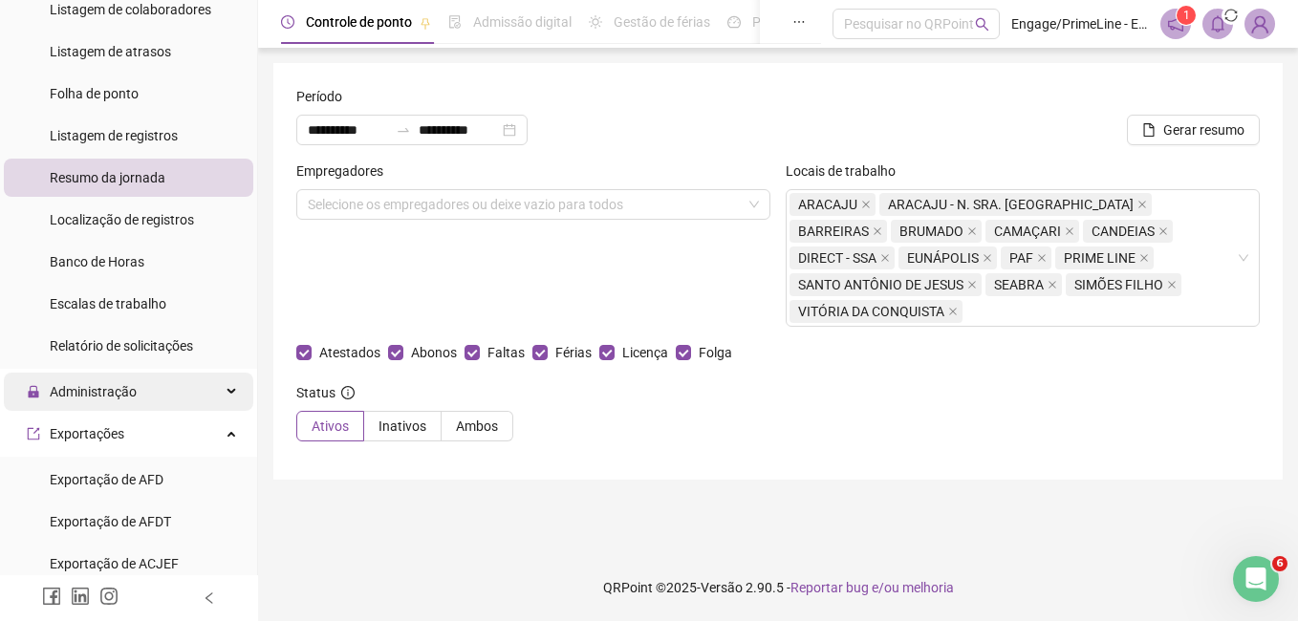
click at [113, 394] on span "Administração" at bounding box center [93, 391] width 87 height 15
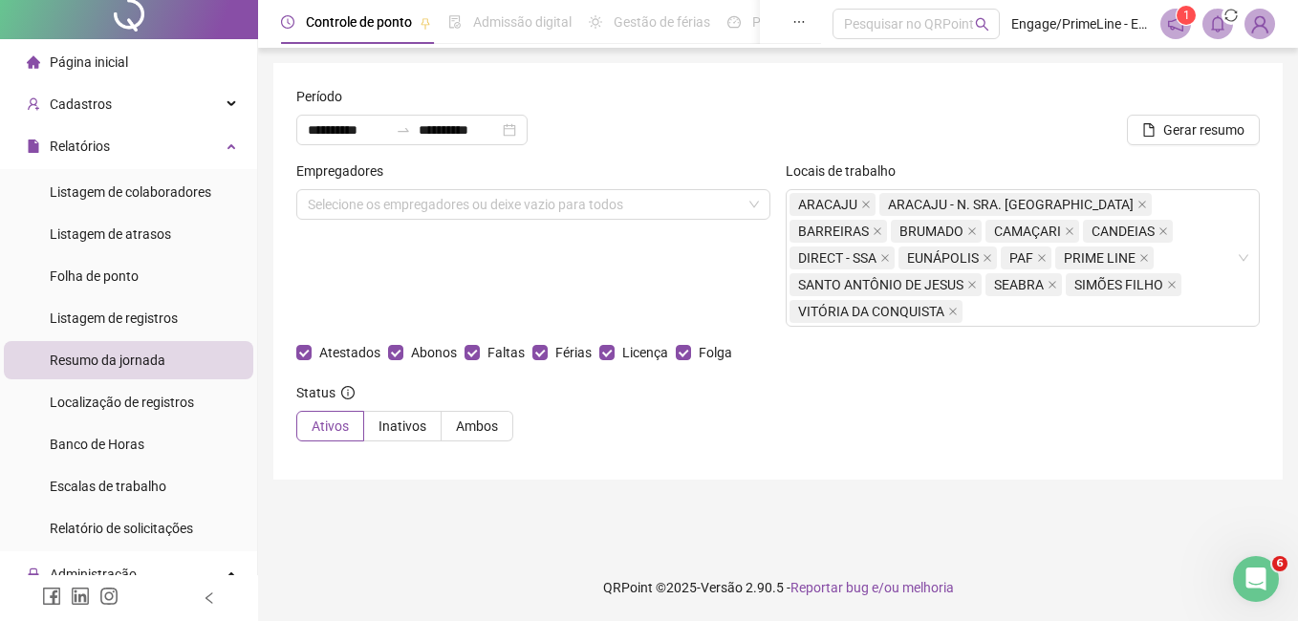
scroll to position [0, 0]
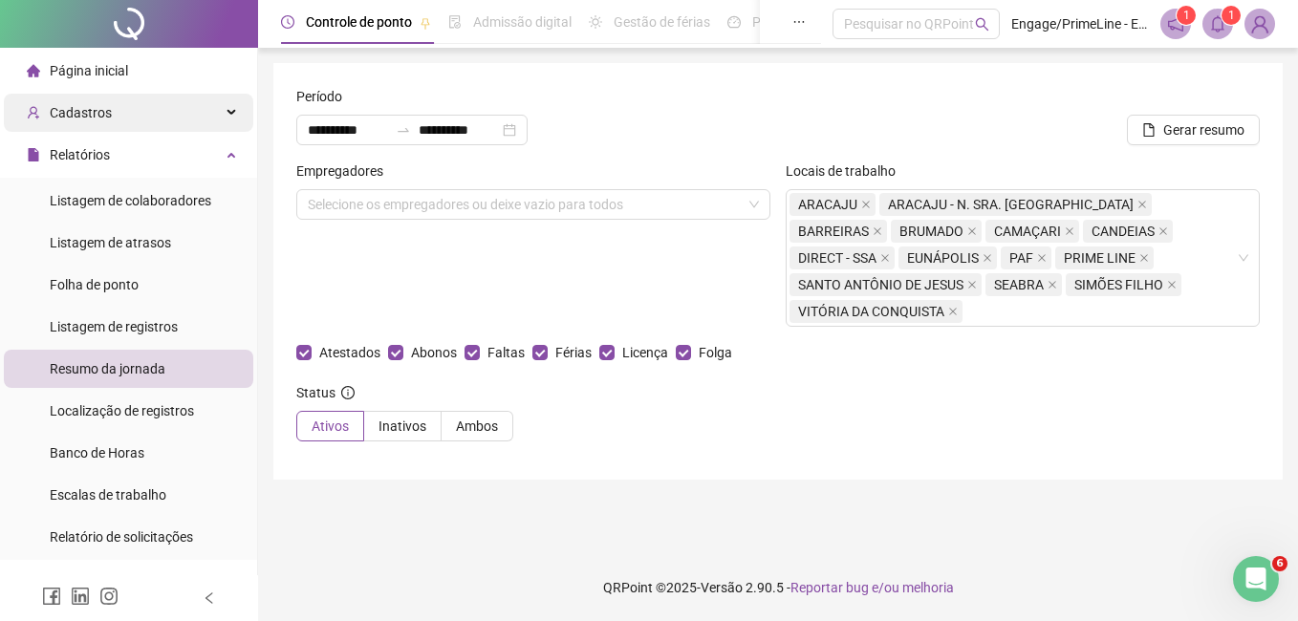
click at [106, 118] on span "Cadastros" at bounding box center [81, 112] width 62 height 15
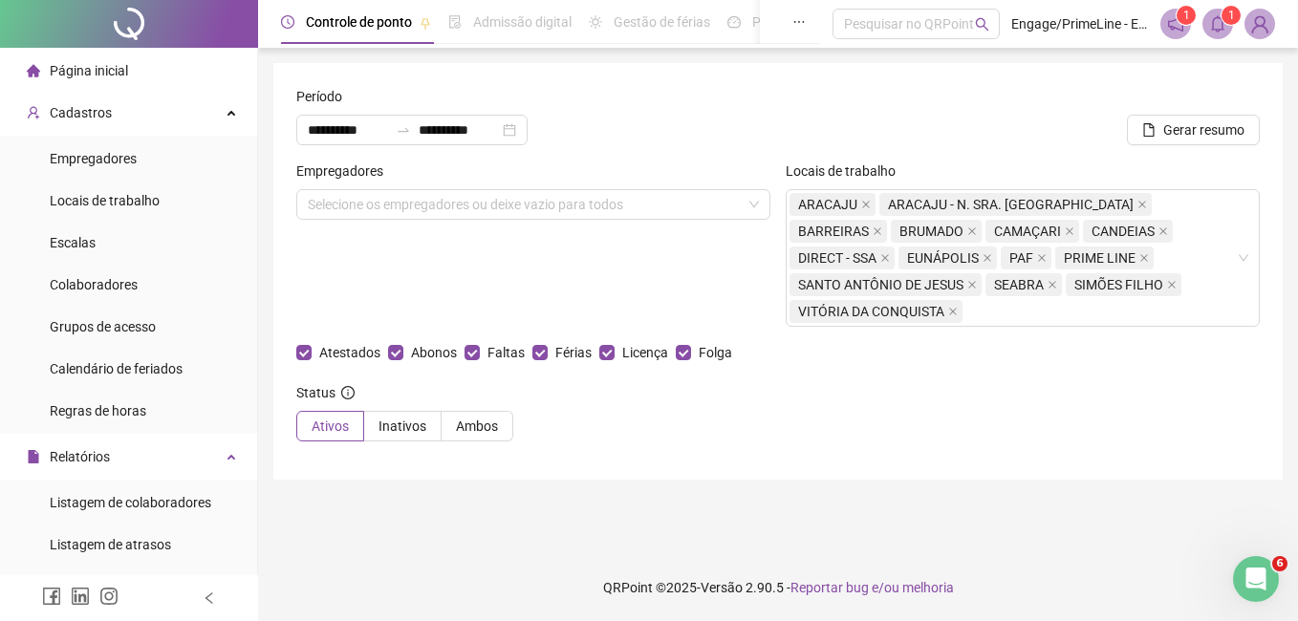
click at [1218, 32] on span at bounding box center [1217, 24] width 31 height 31
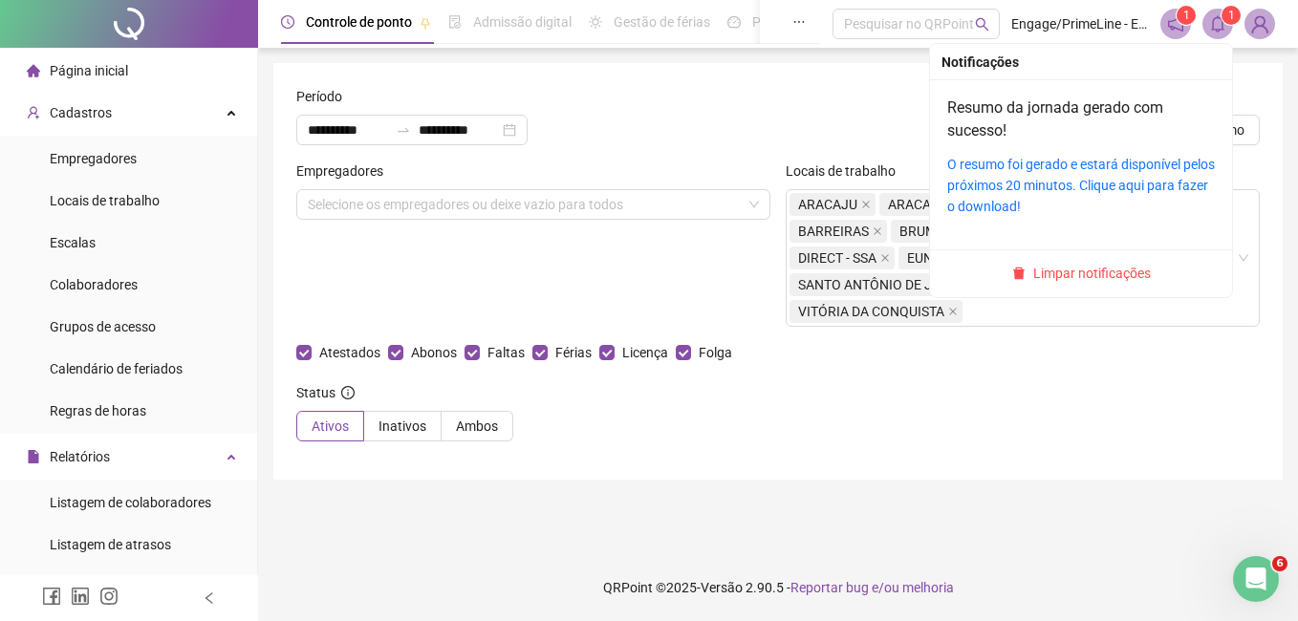
click at [1045, 196] on div "O resumo foi gerado e estará disponível pelos próximos 20 minutos. Clique aqui …" at bounding box center [1081, 185] width 268 height 63
click at [1049, 173] on div "O resumo foi gerado e estará disponível pelos próximos 20 minutos. Clique aqui …" at bounding box center [1081, 185] width 268 height 63
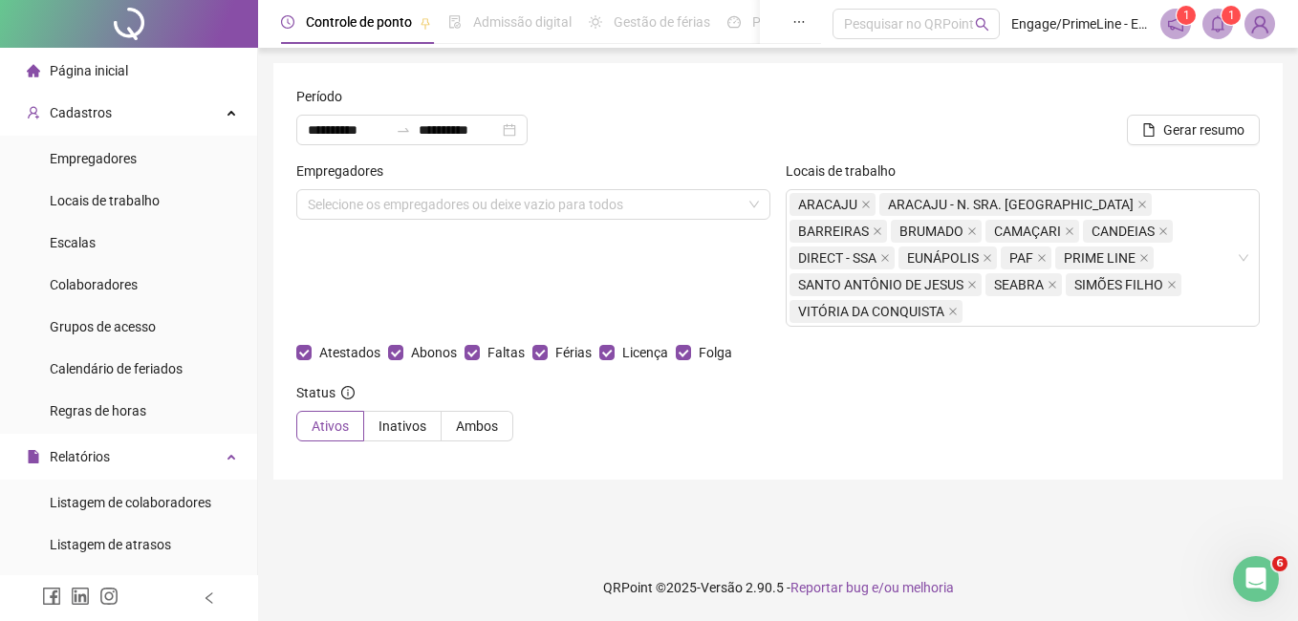
click at [1213, 24] on icon "bell" at bounding box center [1217, 23] width 13 height 17
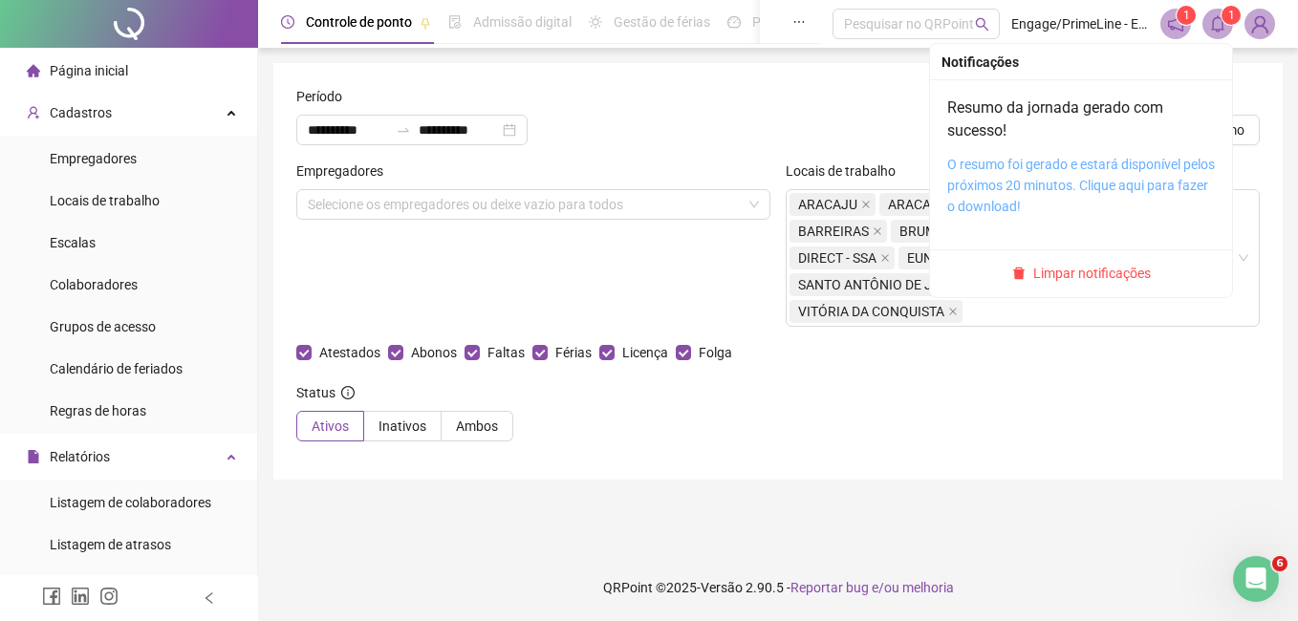
click at [1071, 170] on link "O resumo foi gerado e estará disponível pelos próximos 20 minutos. Clique aqui …" at bounding box center [1081, 185] width 268 height 57
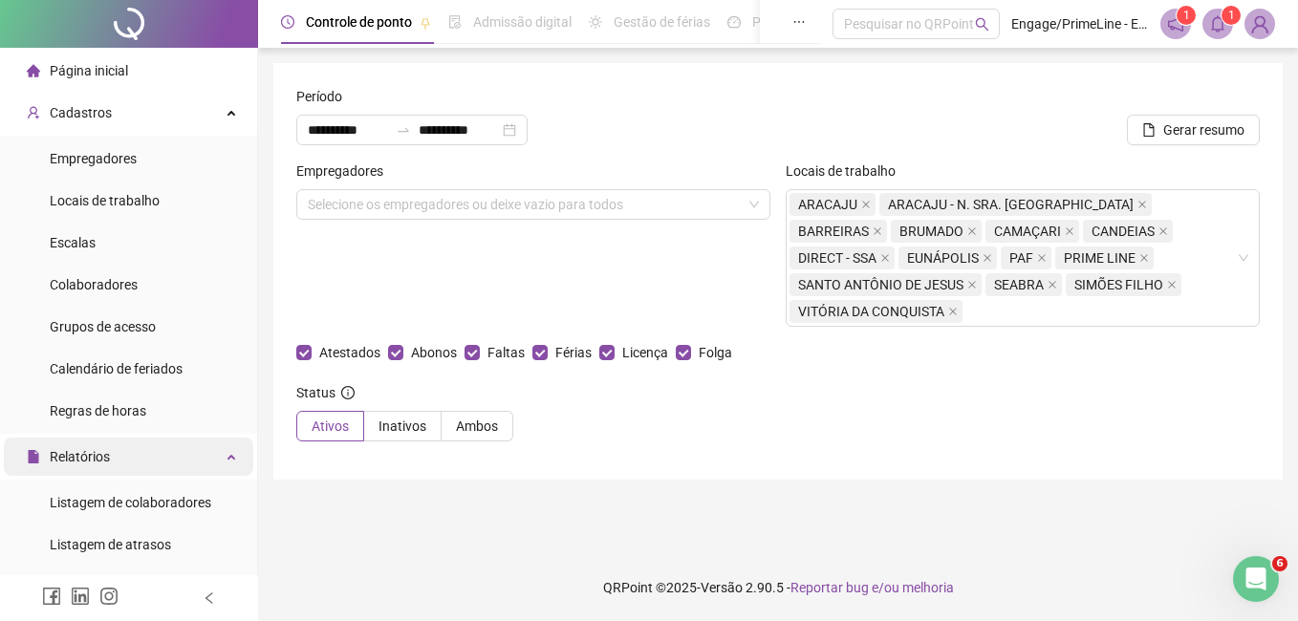
click at [94, 459] on span "Relatórios" at bounding box center [80, 456] width 60 height 15
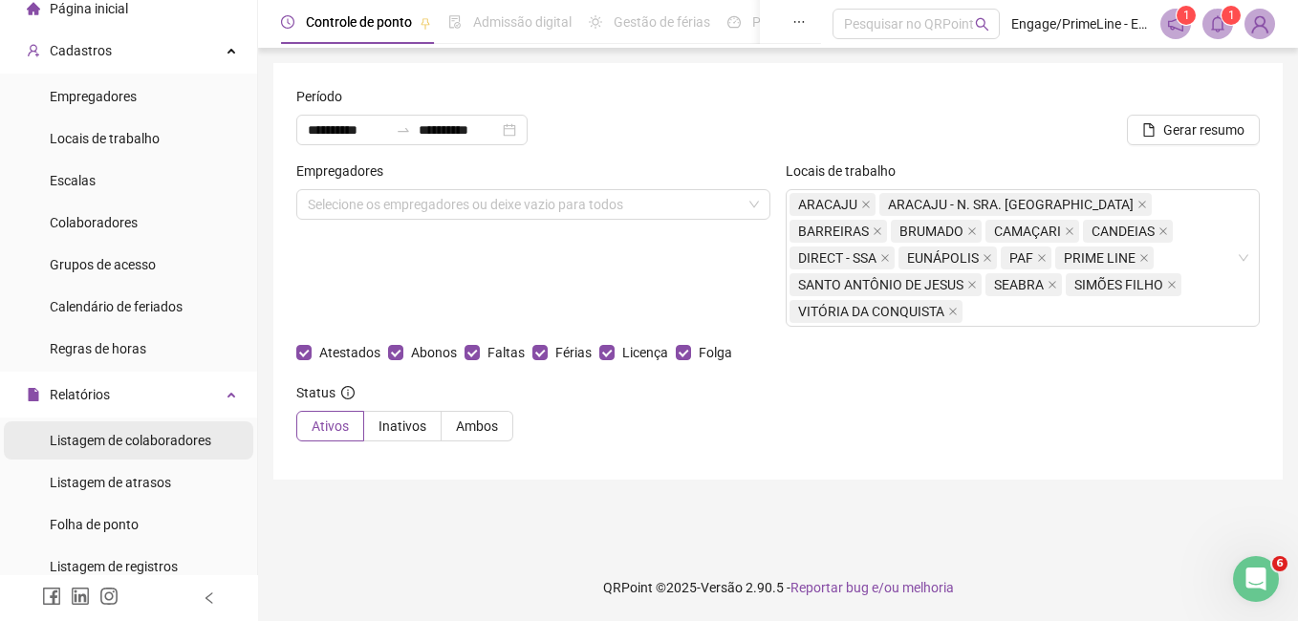
scroll to position [96, 0]
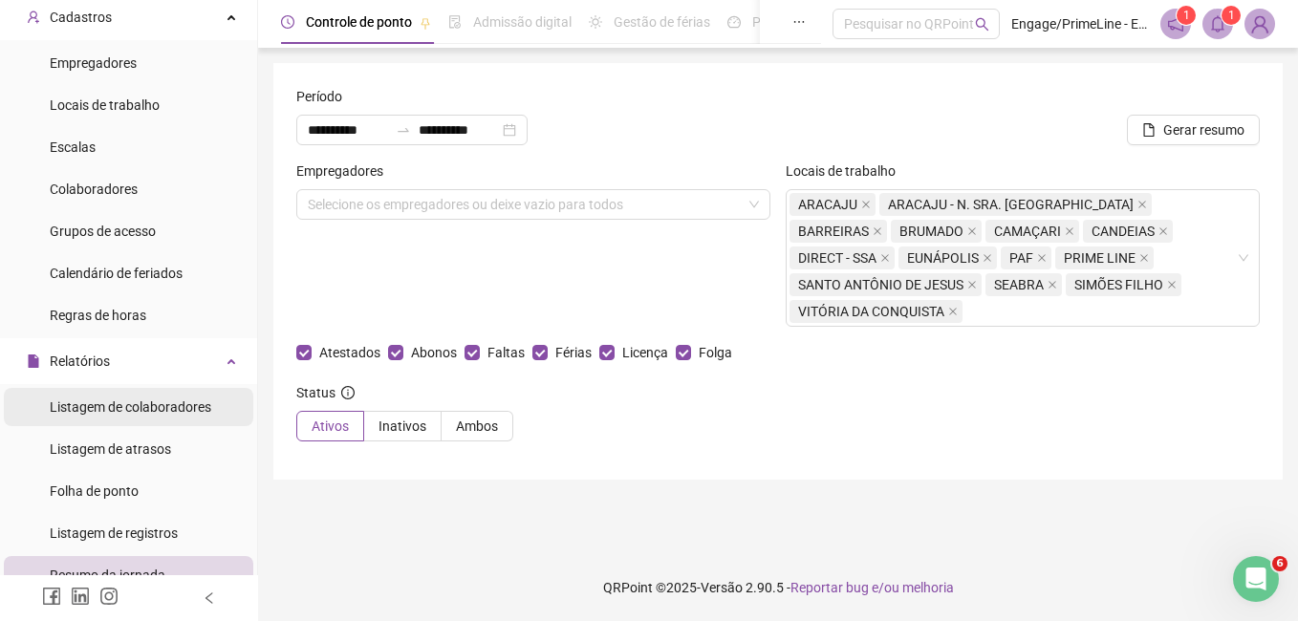
click at [127, 406] on span "Listagem de colaboradores" at bounding box center [131, 406] width 162 height 15
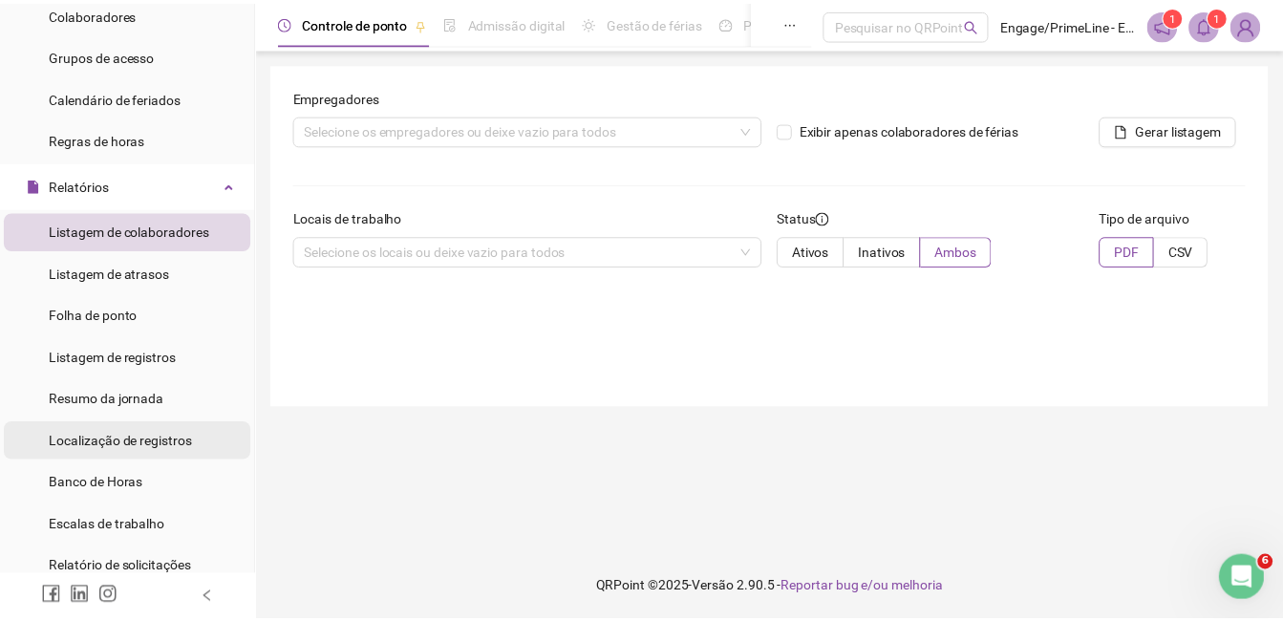
scroll to position [287, 0]
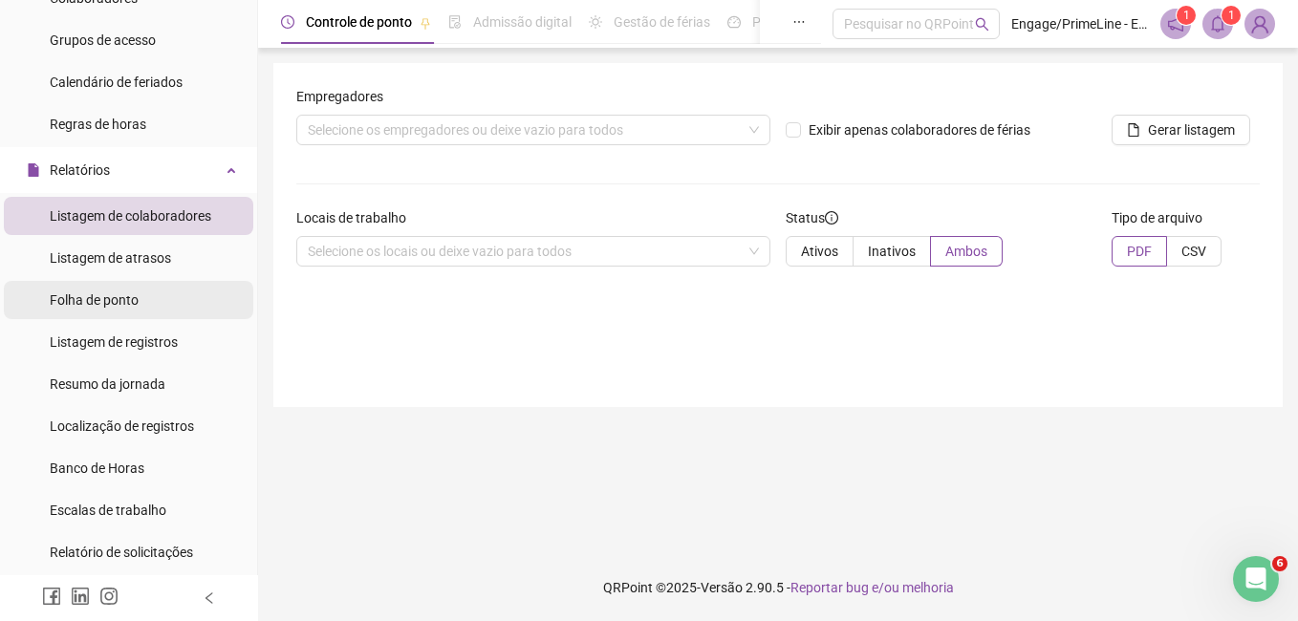
click at [97, 299] on span "Folha de ponto" at bounding box center [94, 299] width 89 height 15
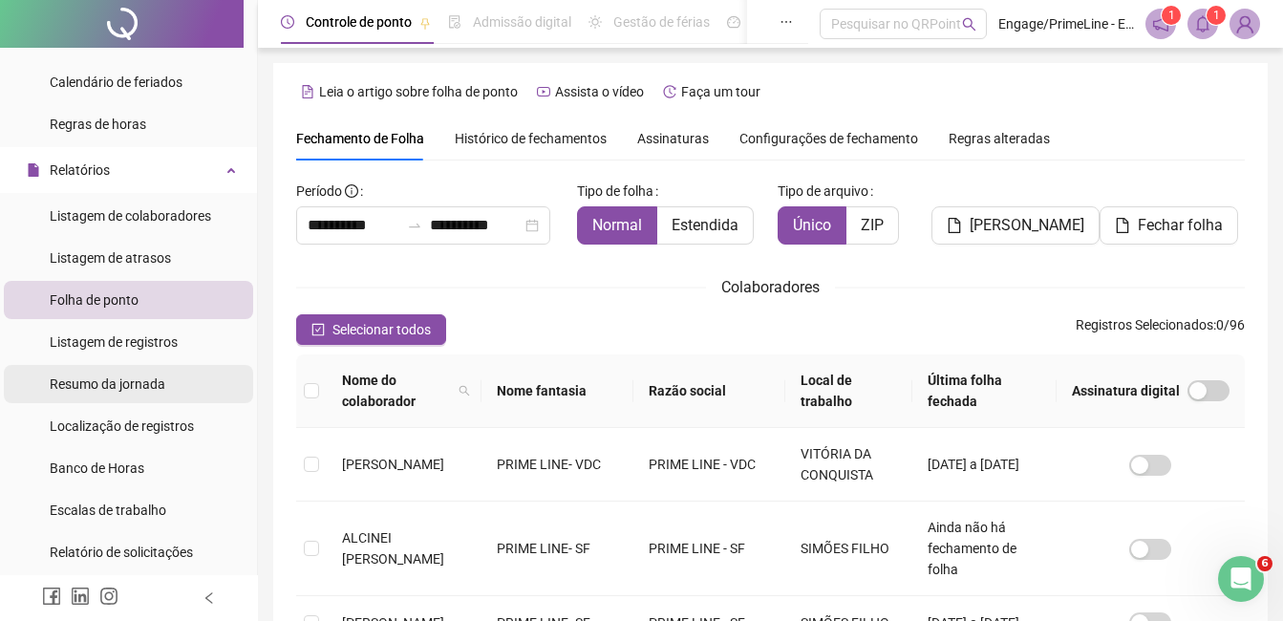
scroll to position [81, 0]
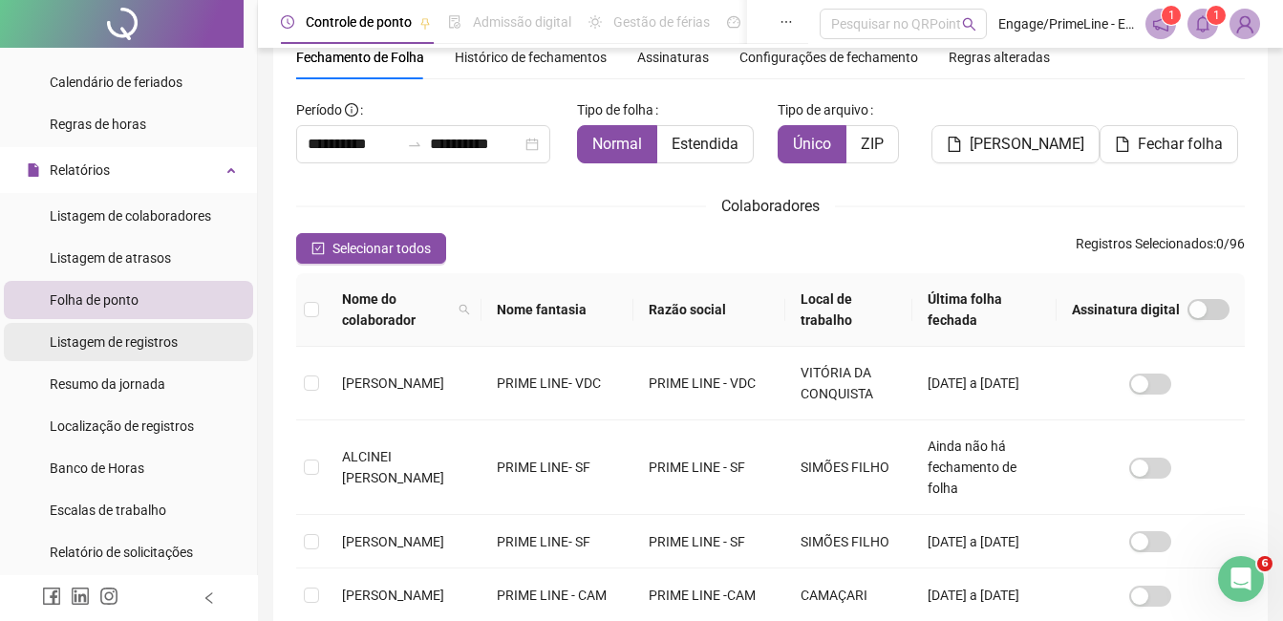
click at [126, 344] on span "Listagem de registros" at bounding box center [114, 341] width 128 height 15
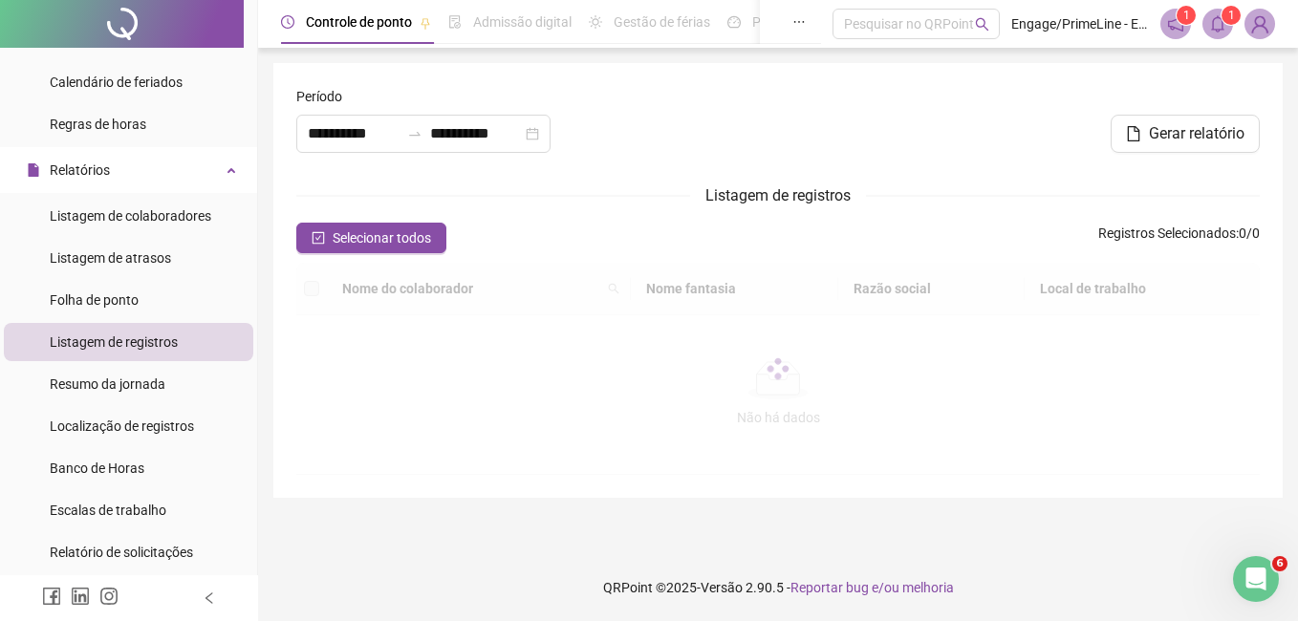
type input "**********"
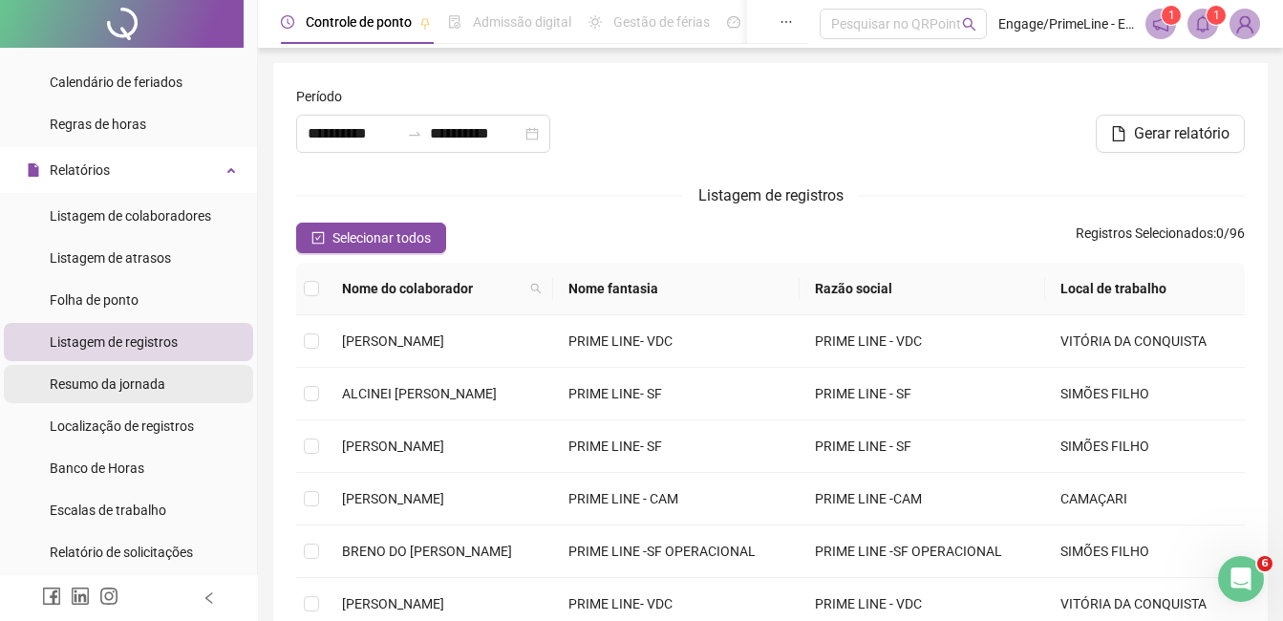
click at [126, 387] on span "Resumo da jornada" at bounding box center [108, 384] width 116 height 15
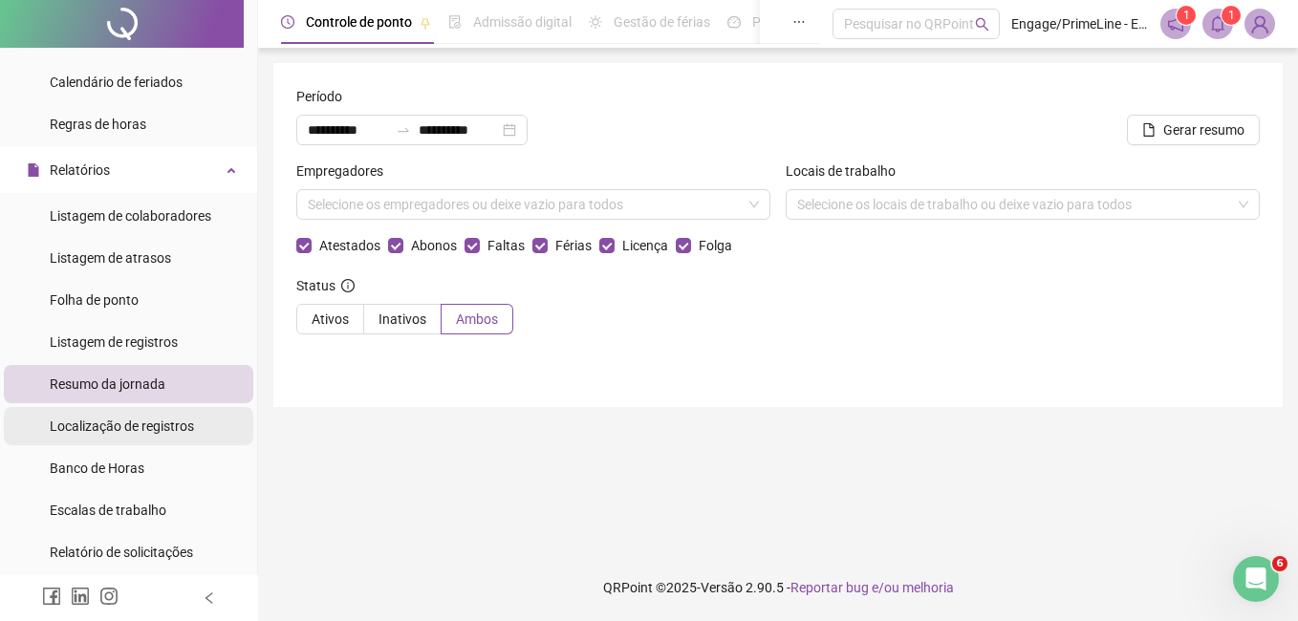
click at [107, 427] on span "Localização de registros" at bounding box center [122, 426] width 144 height 15
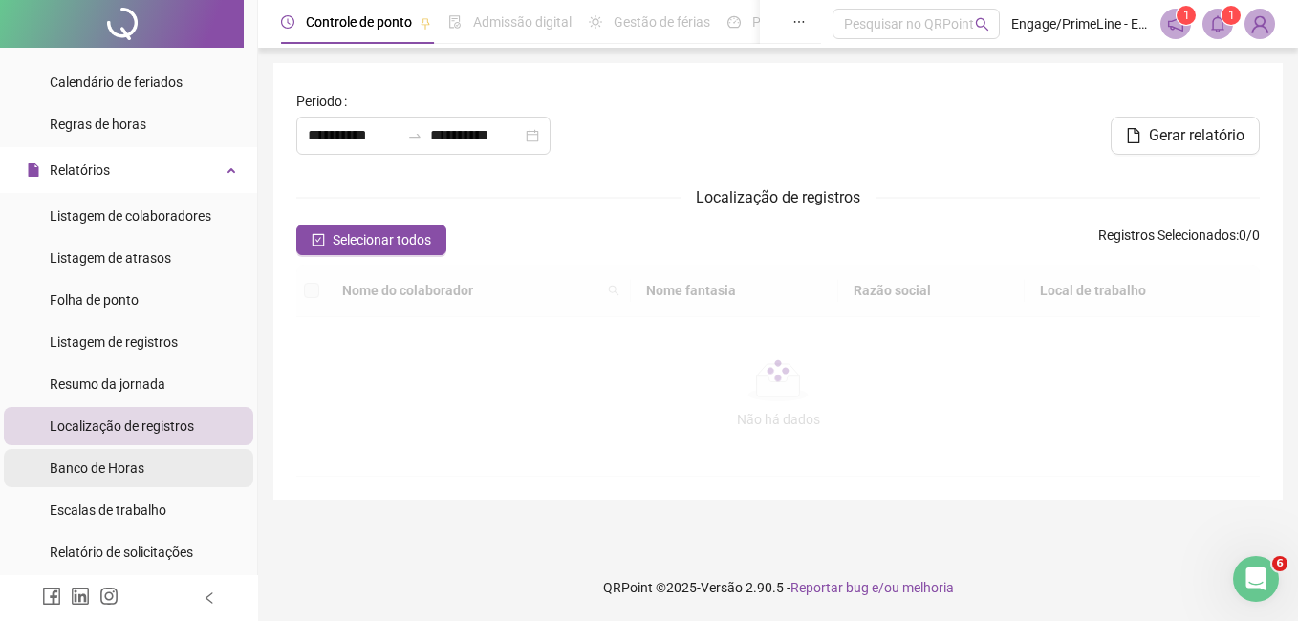
click at [69, 475] on span "Banco de Horas" at bounding box center [97, 468] width 95 height 15
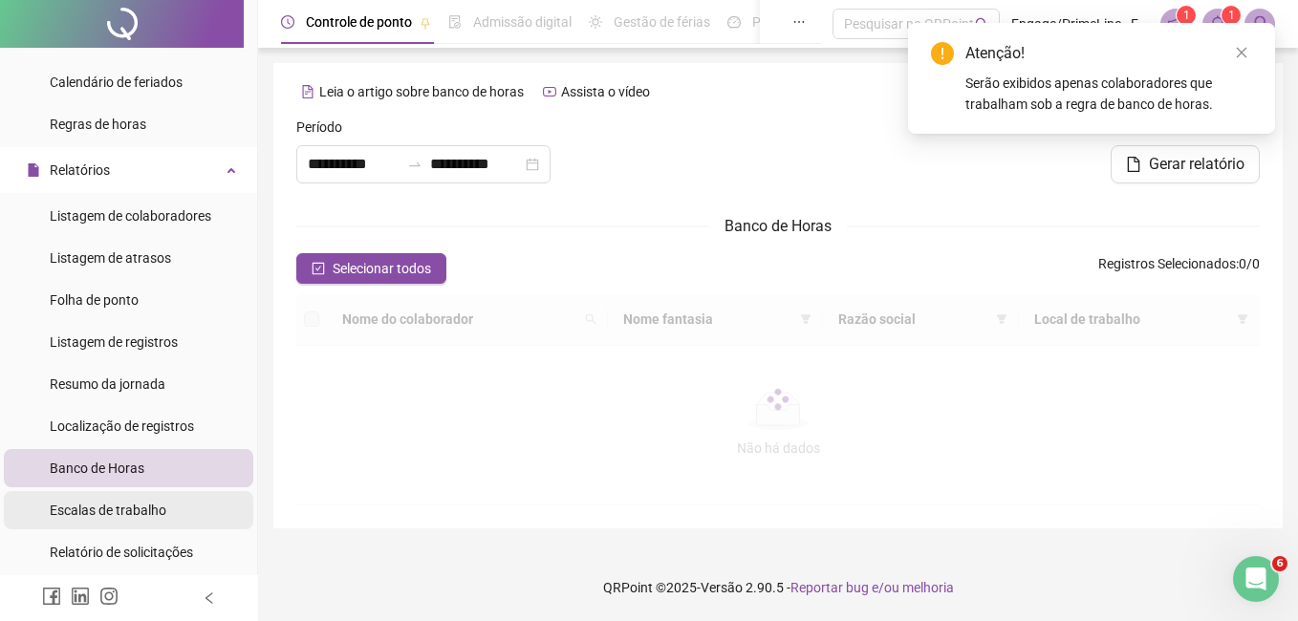
click at [97, 520] on div "Escalas de trabalho" at bounding box center [108, 510] width 117 height 38
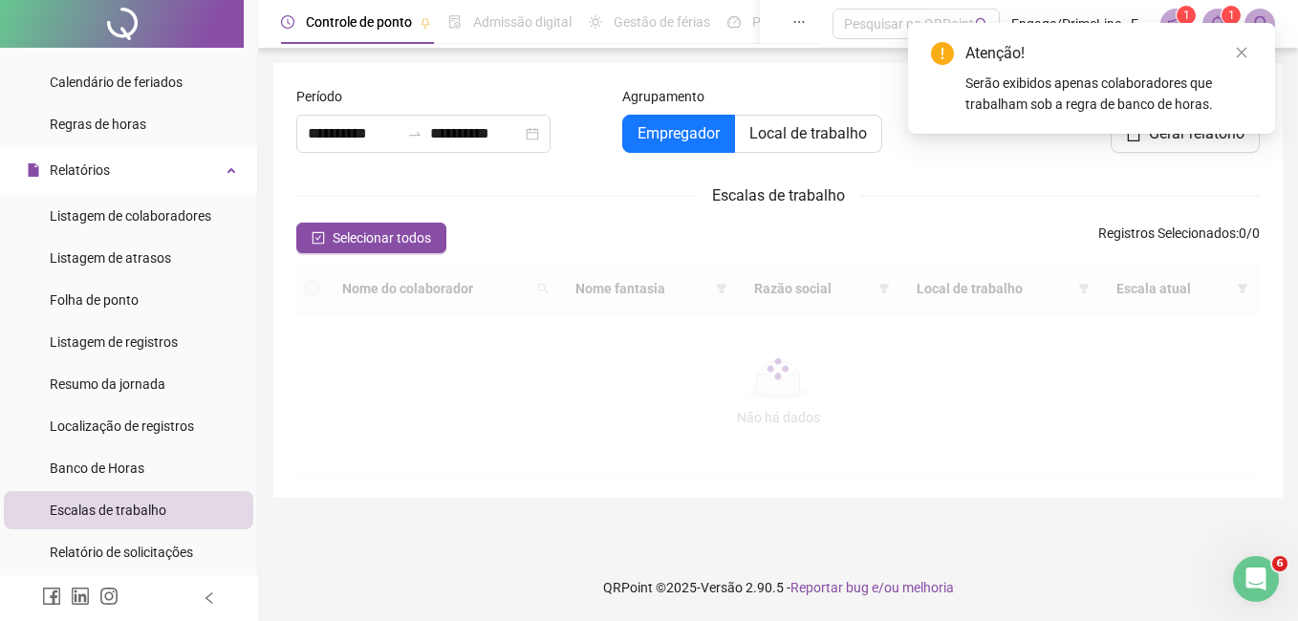
type input "**********"
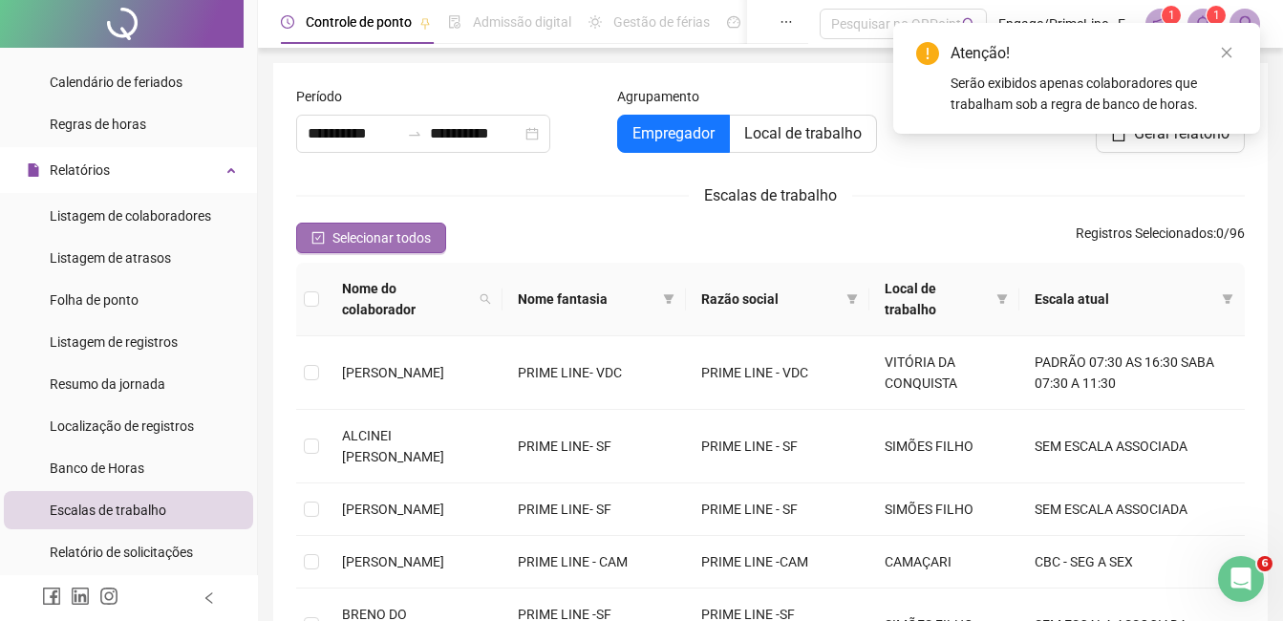
click at [369, 242] on span "Selecionar todos" at bounding box center [382, 237] width 98 height 21
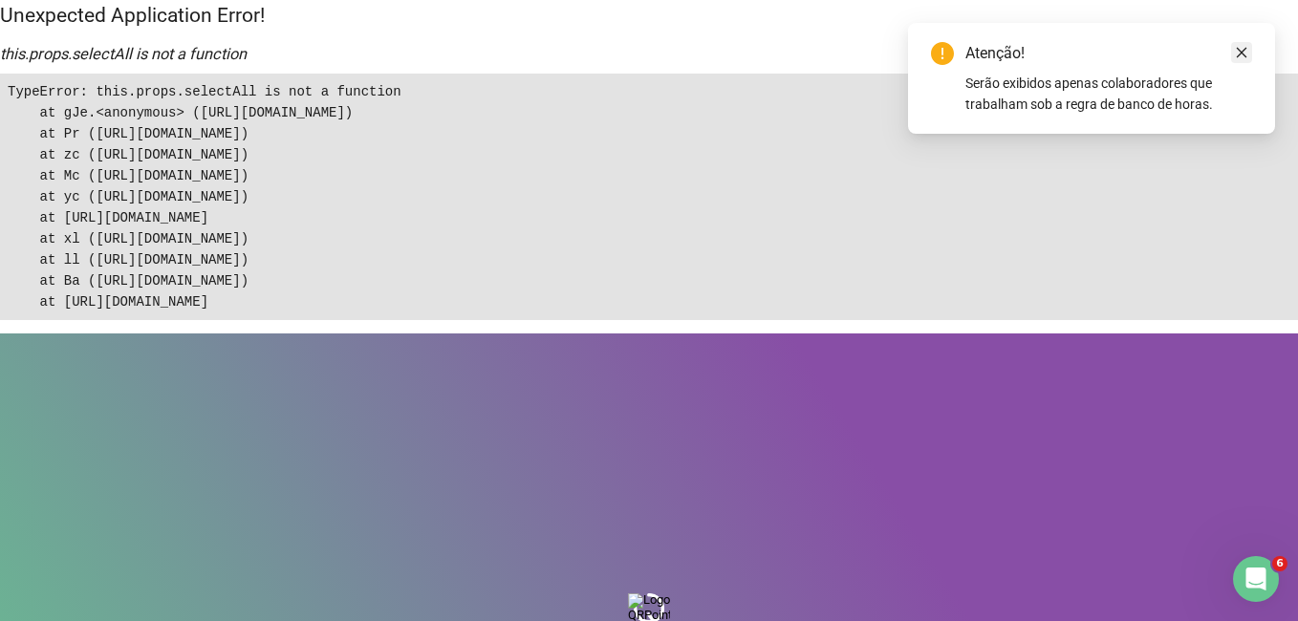
click at [1238, 54] on icon "close" at bounding box center [1241, 52] width 13 height 13
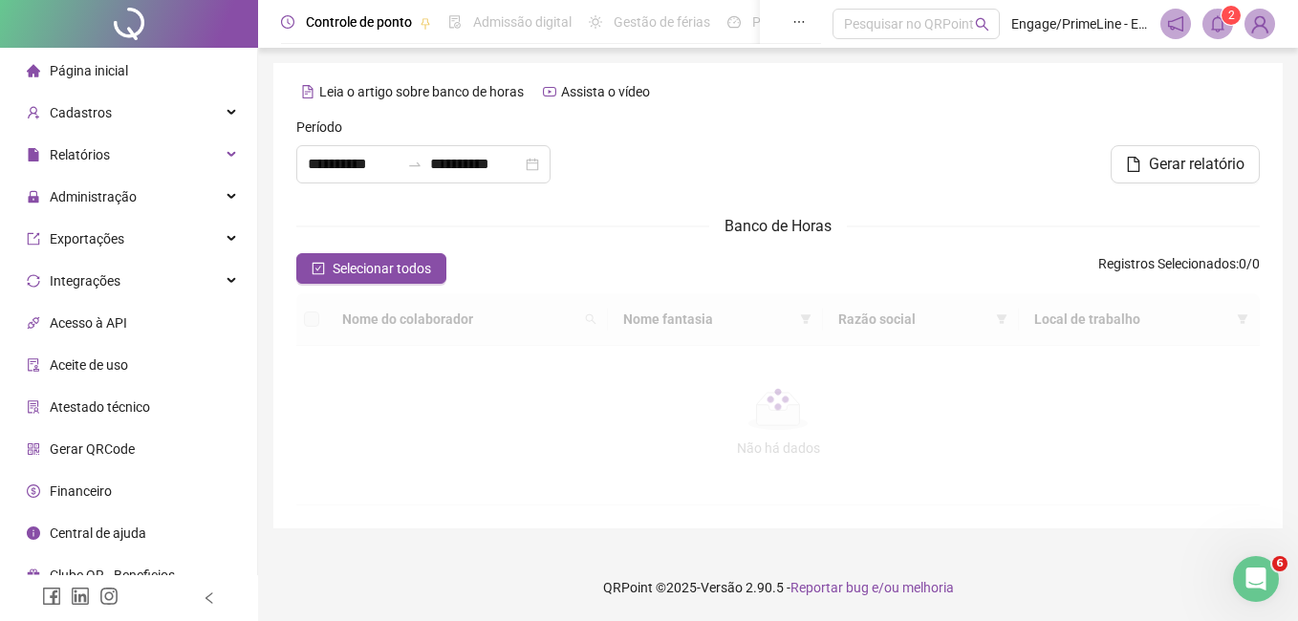
type input "**********"
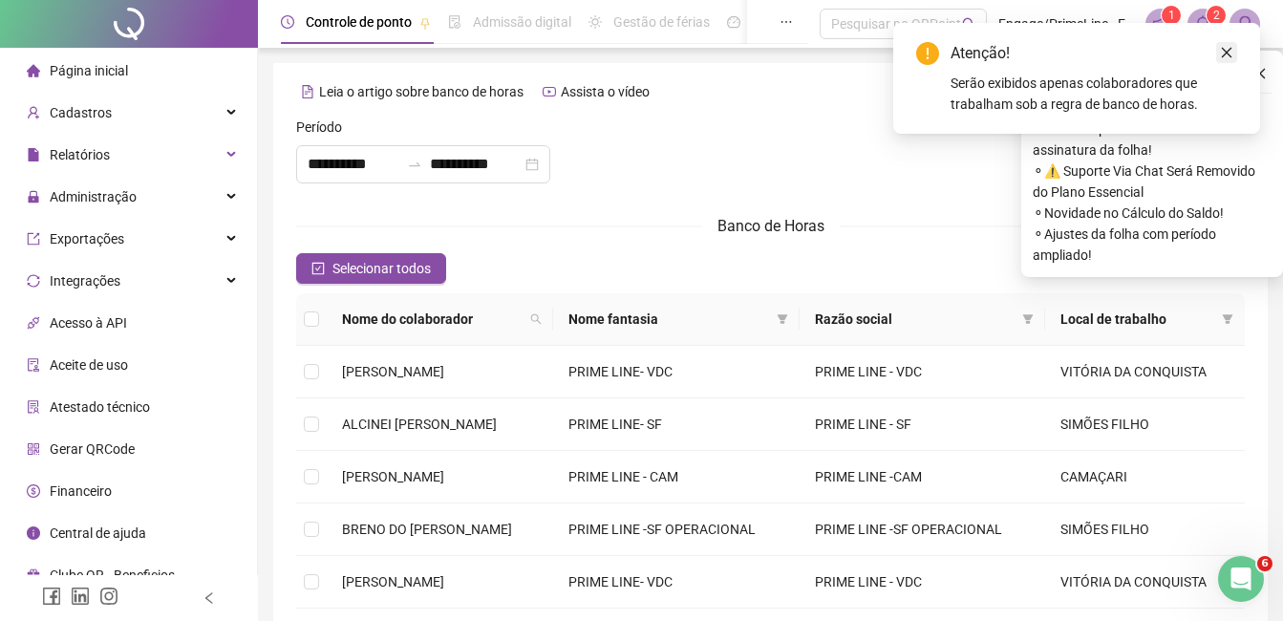
click at [1228, 55] on icon "close" at bounding box center [1226, 52] width 13 height 13
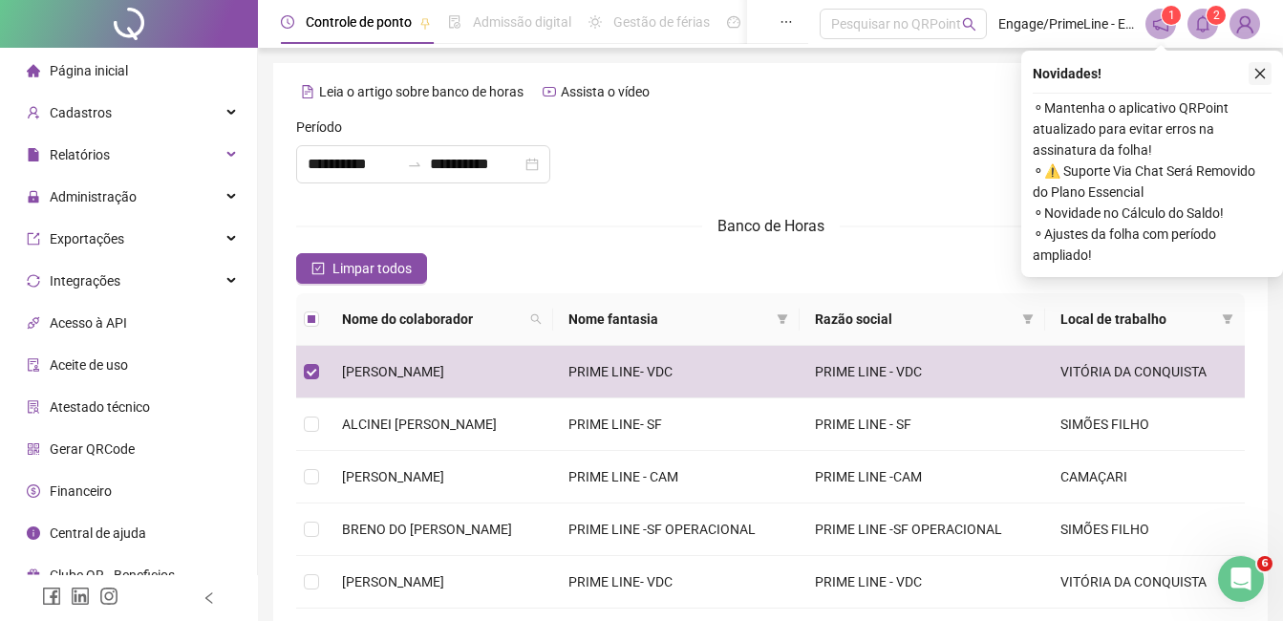
click at [1261, 74] on icon "close" at bounding box center [1260, 73] width 13 height 13
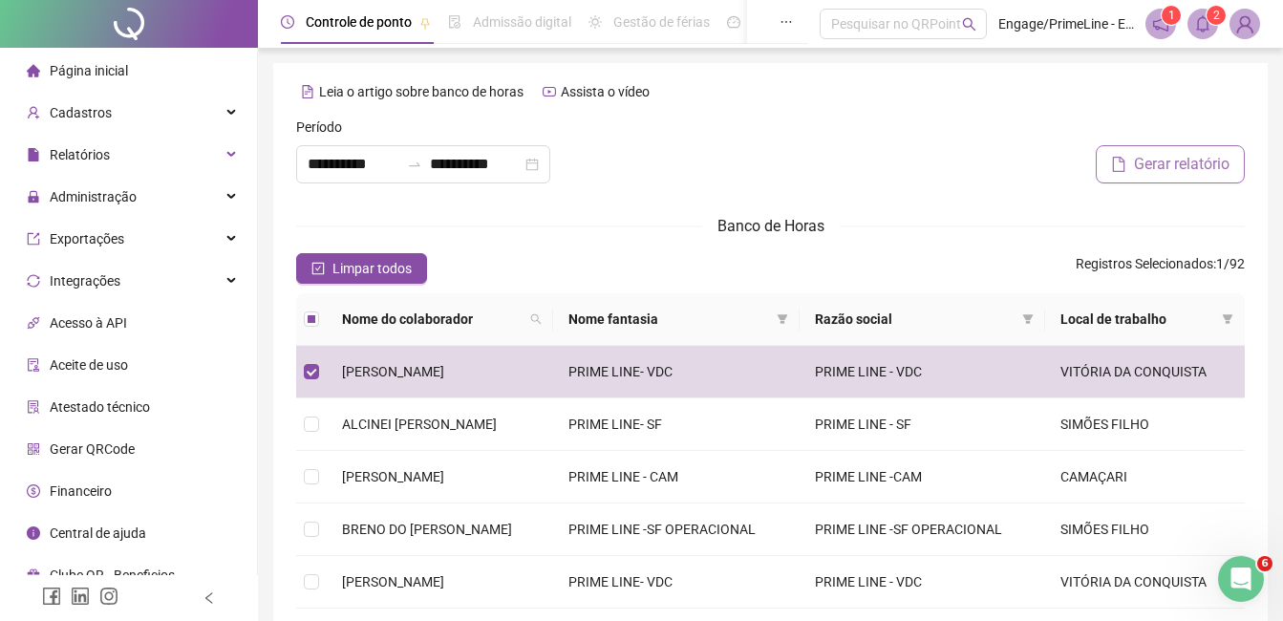
click at [1158, 162] on span "Gerar relatório" at bounding box center [1182, 164] width 96 height 23
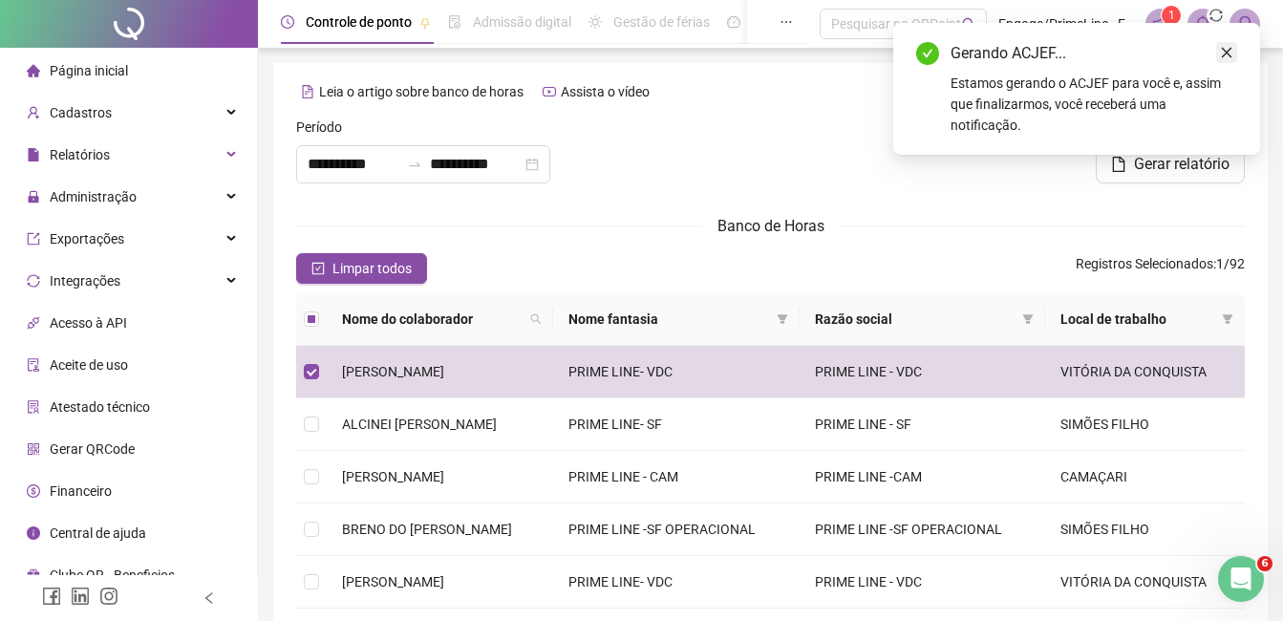
click at [1228, 56] on icon "close" at bounding box center [1226, 52] width 13 height 13
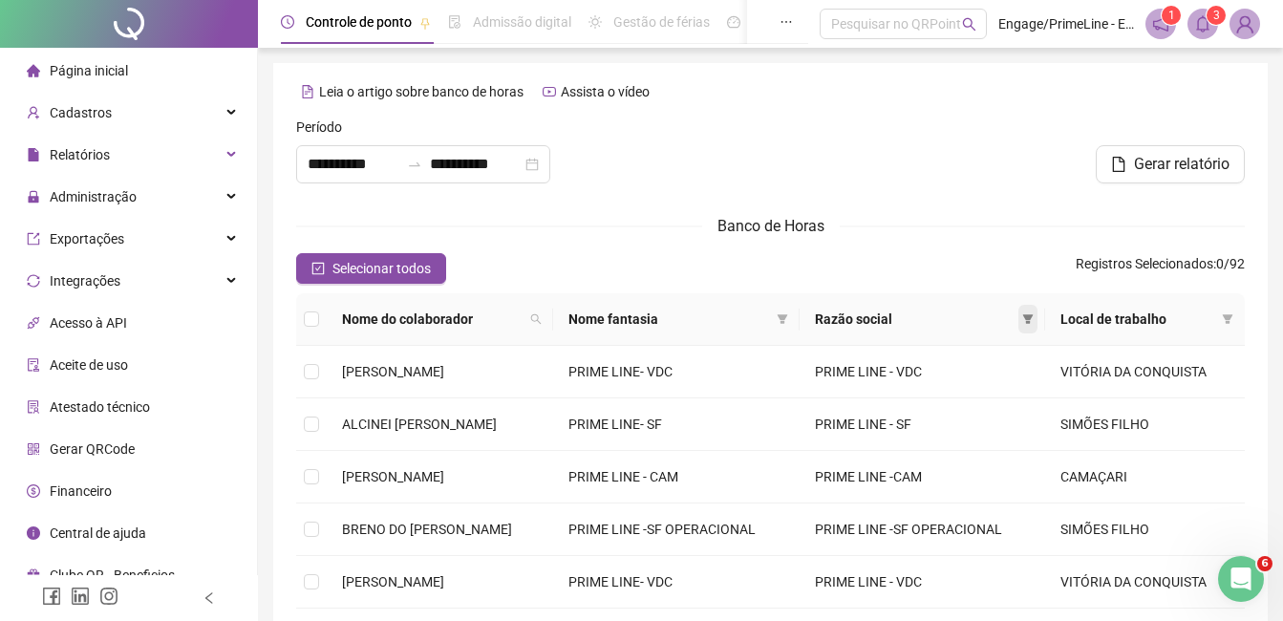
click at [1036, 320] on span at bounding box center [1028, 319] width 19 height 29
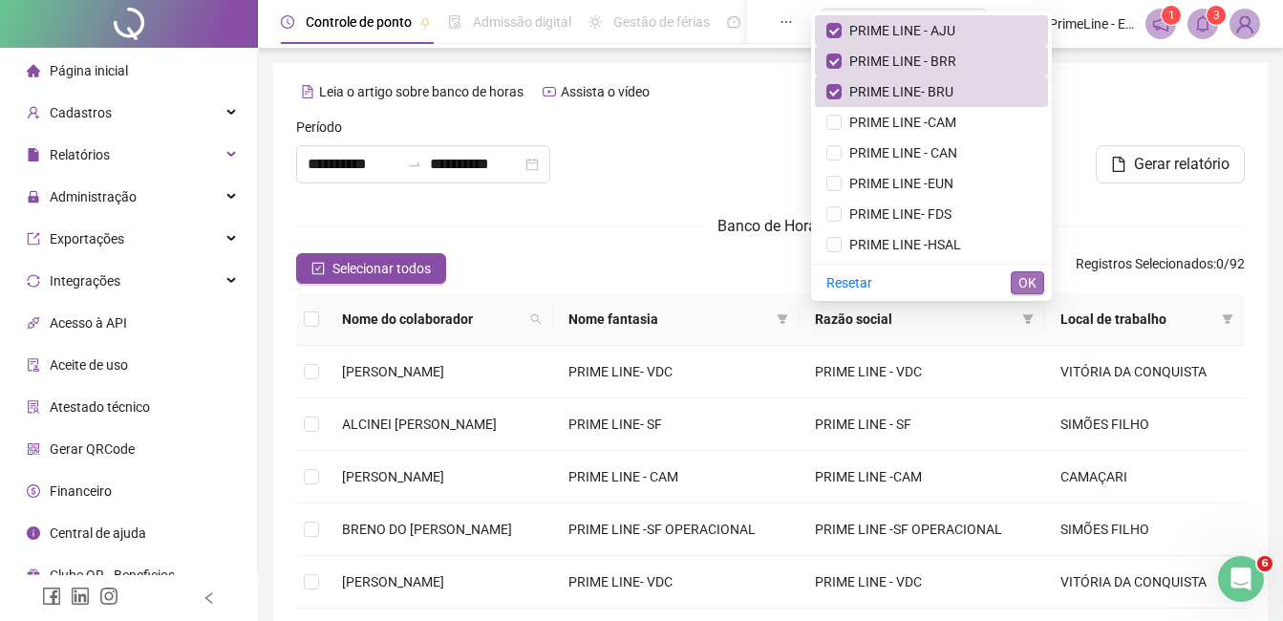
click at [1024, 282] on span "OK" at bounding box center [1028, 282] width 18 height 21
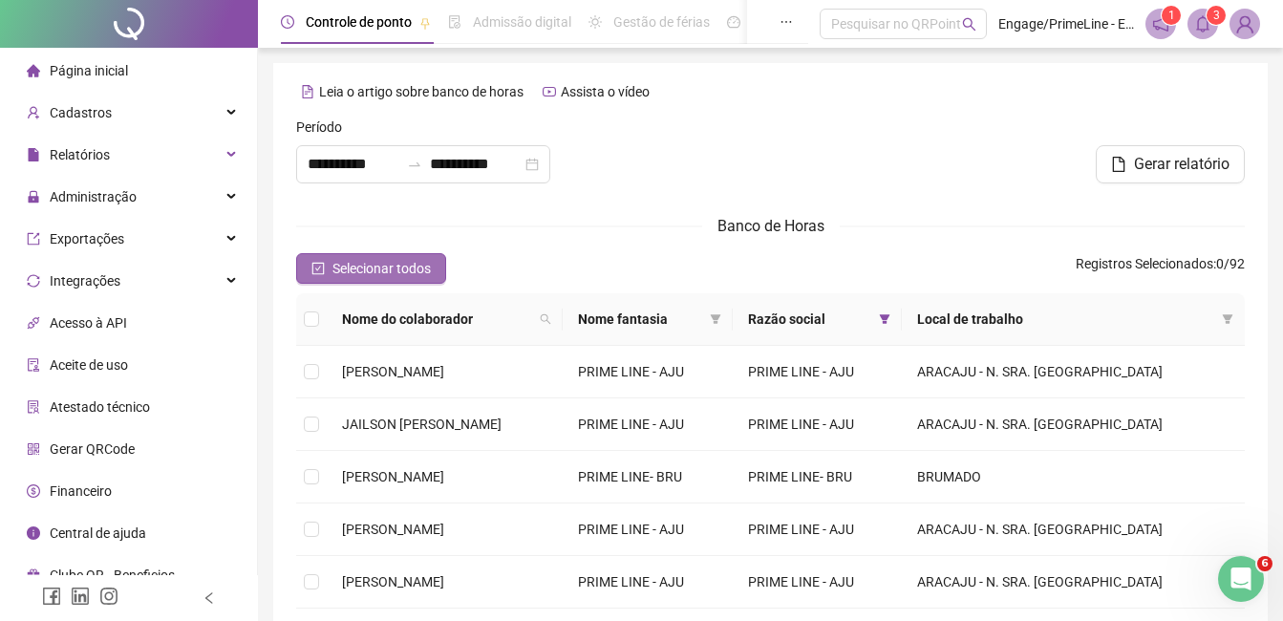
click at [400, 269] on span "Selecionar todos" at bounding box center [382, 268] width 98 height 21
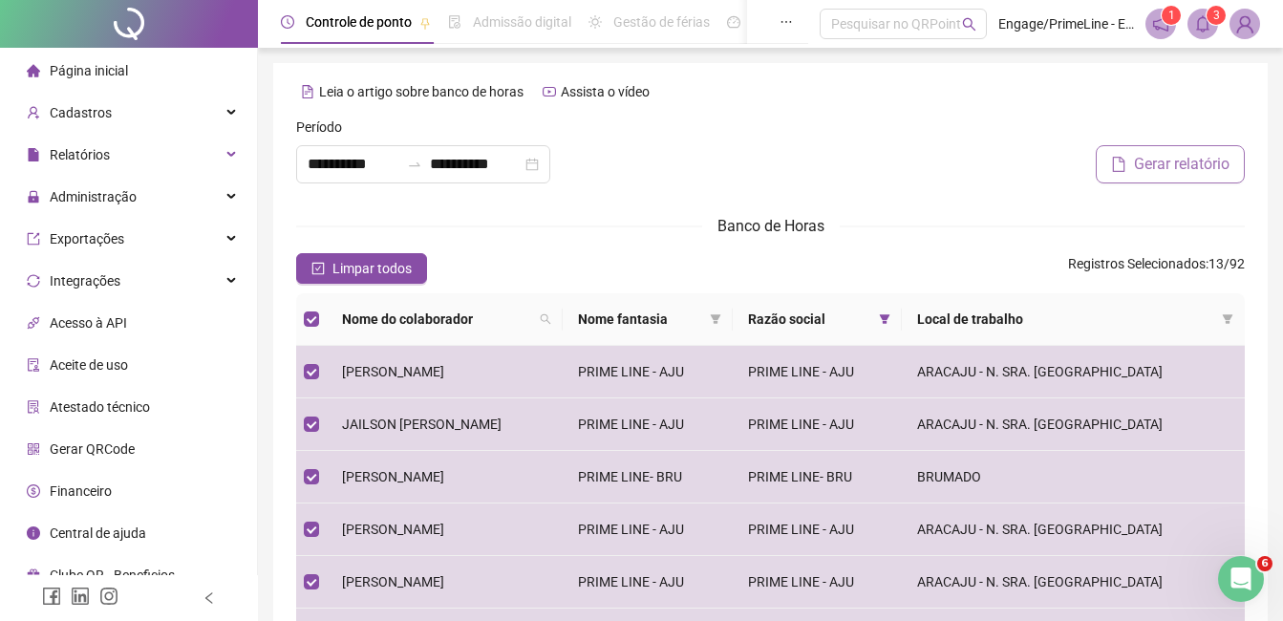
click at [1182, 162] on span "Gerar relatório" at bounding box center [1182, 164] width 96 height 23
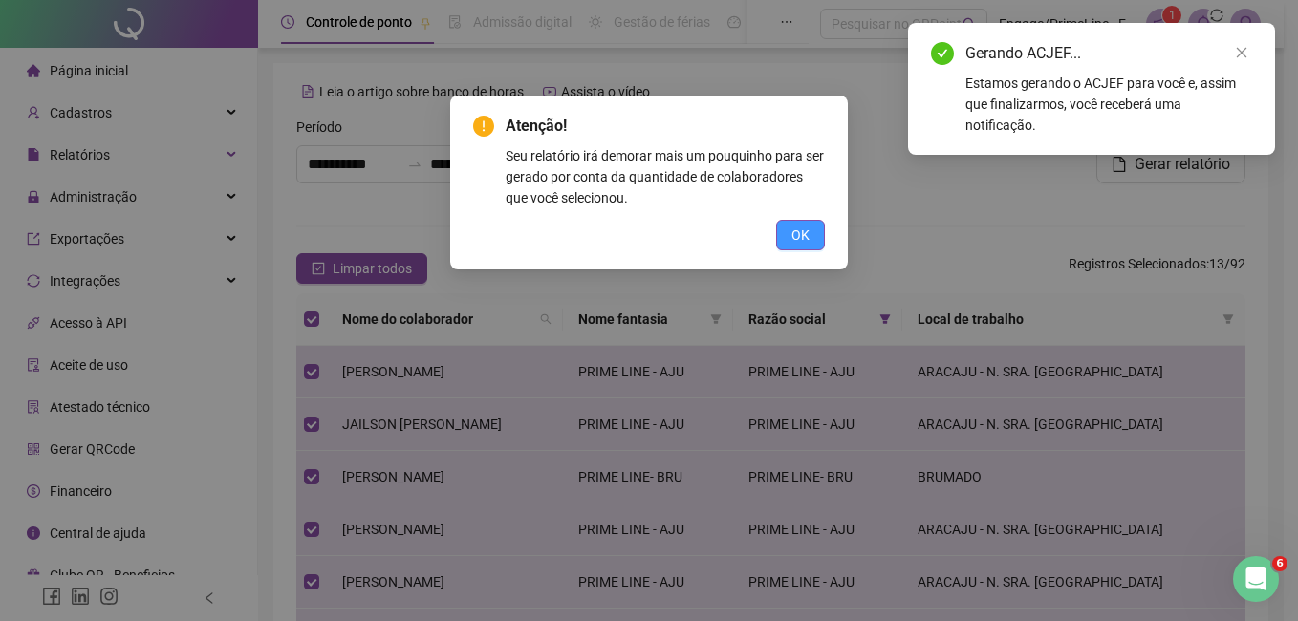
click at [796, 231] on span "OK" at bounding box center [800, 235] width 18 height 21
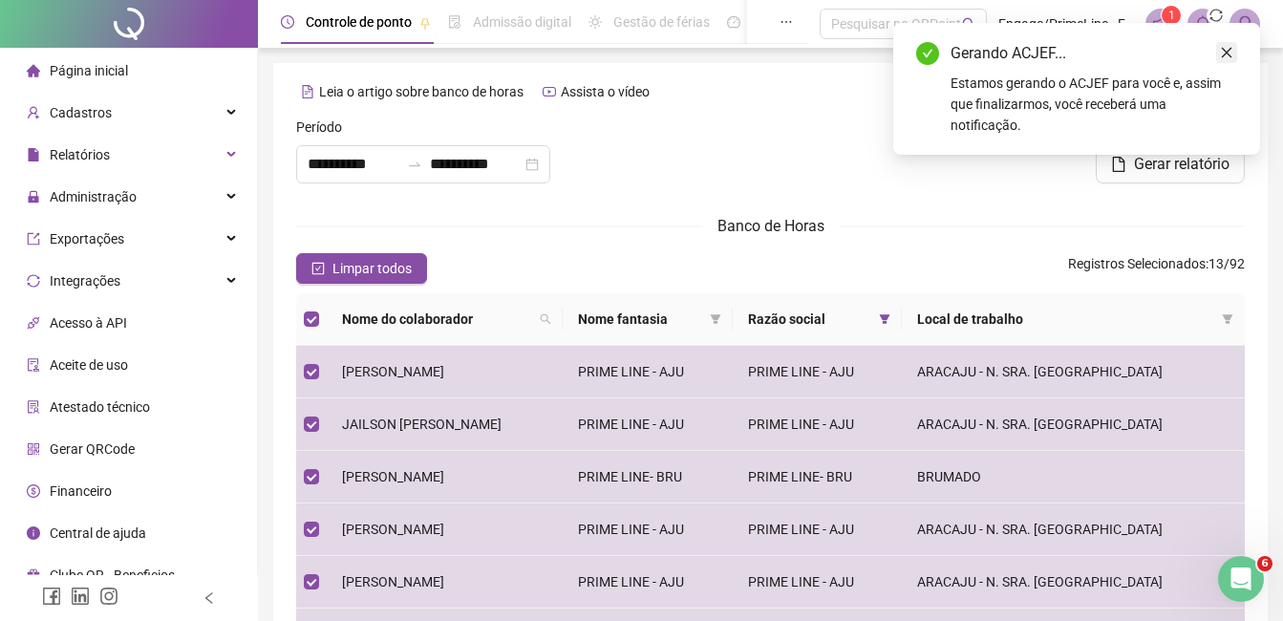
click at [1227, 54] on icon "close" at bounding box center [1226, 52] width 13 height 13
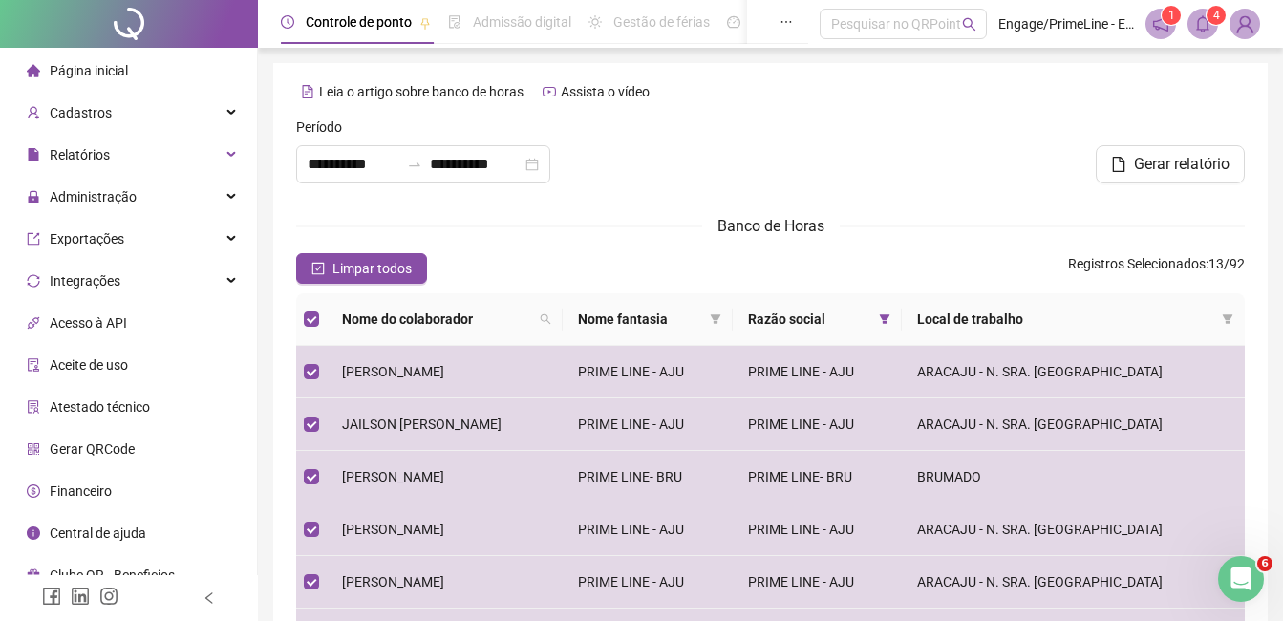
click at [1199, 21] on icon "bell" at bounding box center [1202, 23] width 13 height 17
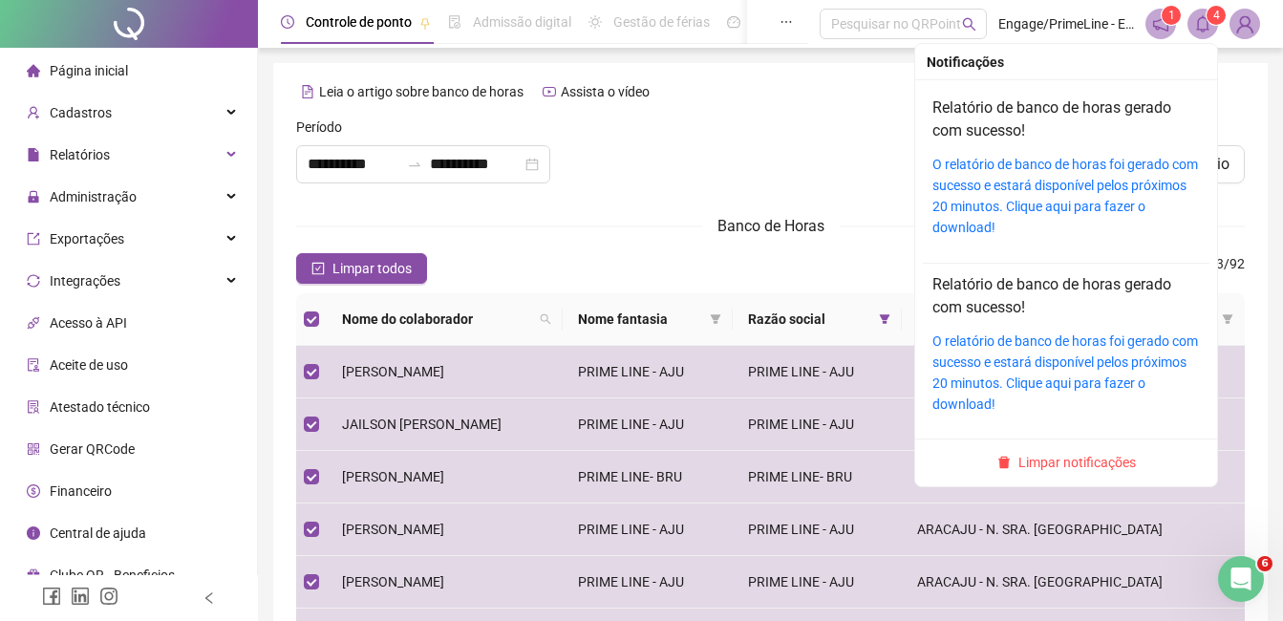
click at [1077, 173] on div "O relatório de banco de horas foi gerado com sucesso e estará disponível pelos …" at bounding box center [1067, 196] width 268 height 84
click at [1066, 174] on div "O relatório de banco de horas foi gerado com sucesso e estará disponível pelos …" at bounding box center [1067, 196] width 268 height 84
click at [1050, 184] on link "O relatório de banco de horas foi gerado com sucesso e estará disponível pelos …" at bounding box center [1066, 196] width 266 height 78
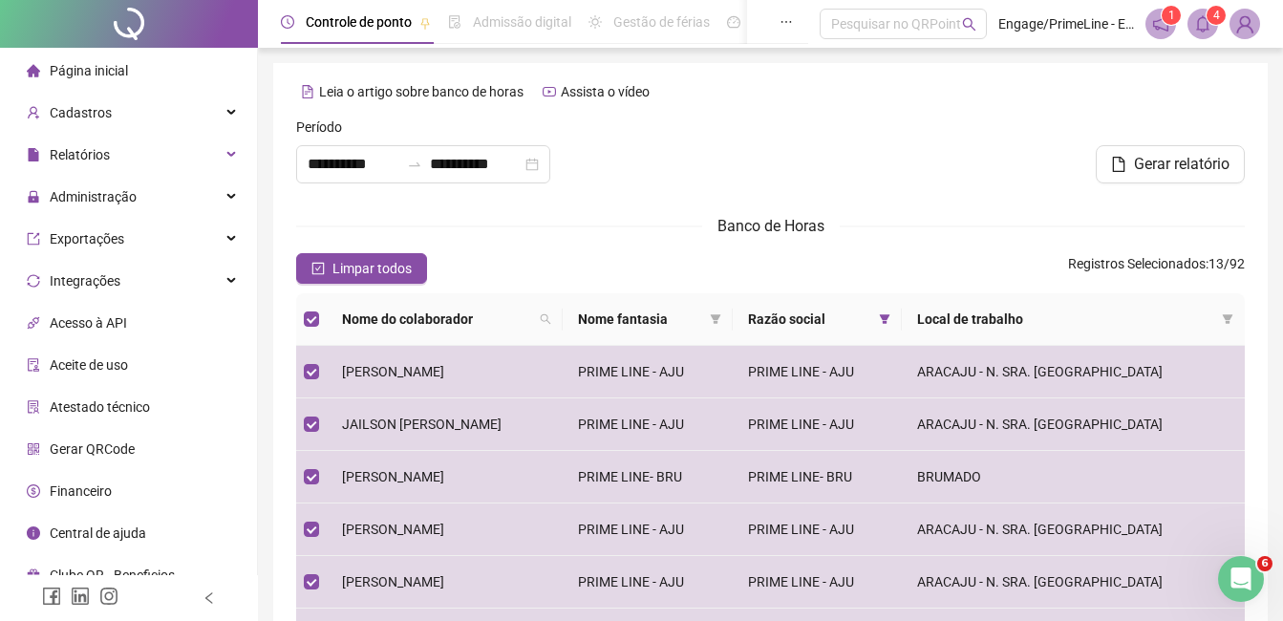
click at [1233, 82] on div "Leia o artigo sobre banco de horas Assista o vídeo" at bounding box center [770, 91] width 949 height 31
click at [94, 155] on span "Relatórios" at bounding box center [80, 154] width 60 height 15
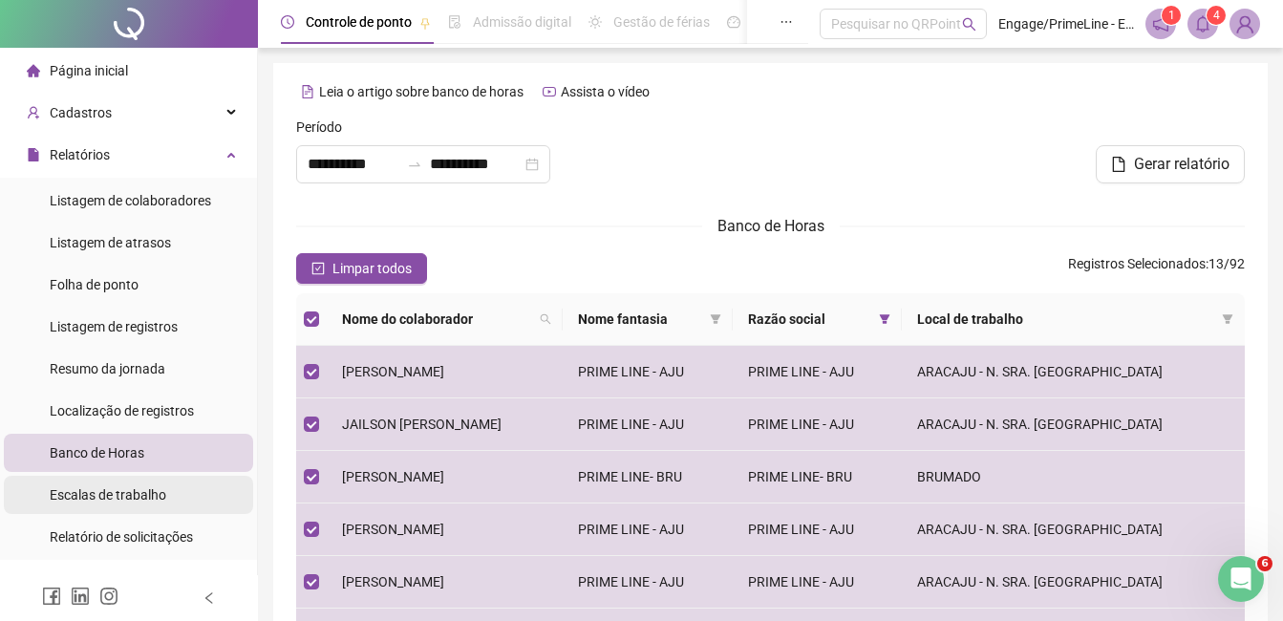
click at [129, 506] on div "Escalas de trabalho" at bounding box center [108, 495] width 117 height 38
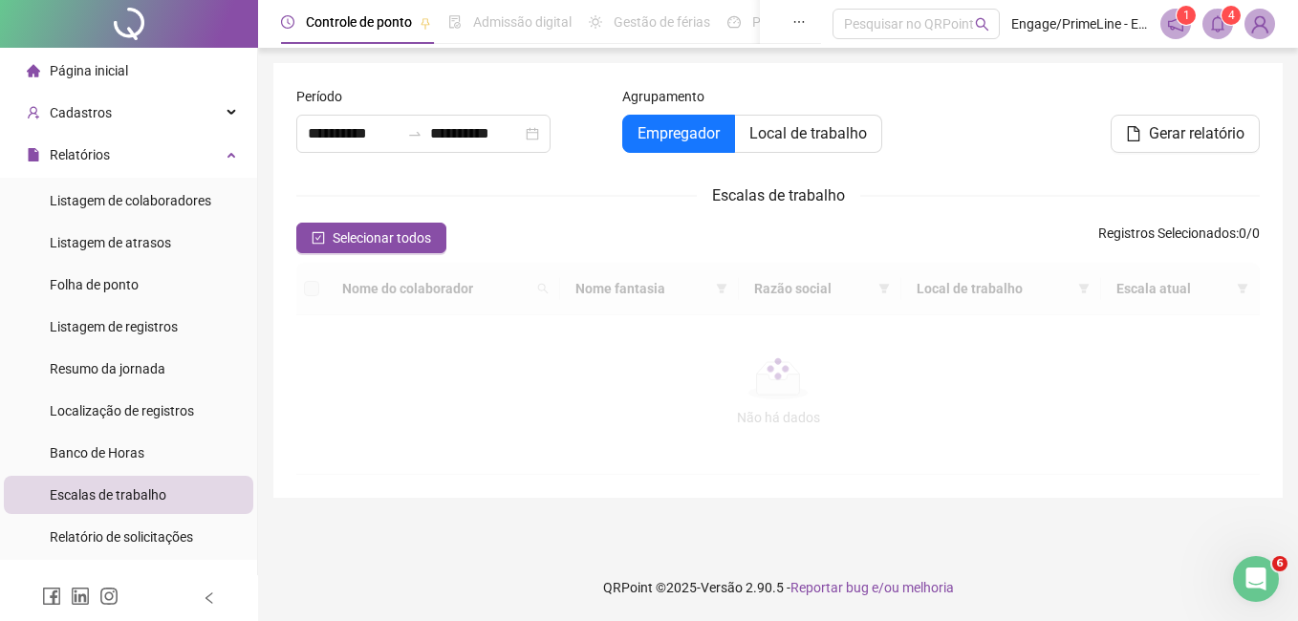
type input "**********"
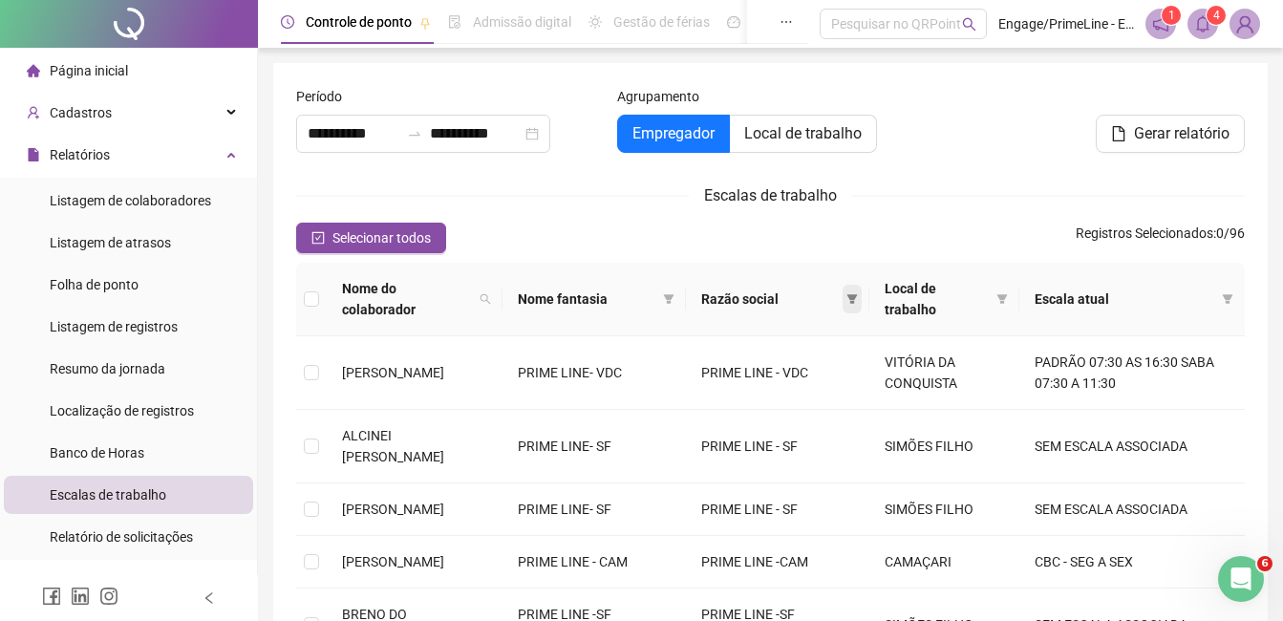
click at [858, 301] on icon "filter" at bounding box center [853, 299] width 11 height 10
click at [844, 248] on div "Selecionar todos Registros Selecionados : 0 / 96" at bounding box center [770, 238] width 949 height 31
click at [858, 302] on icon "filter" at bounding box center [852, 298] width 11 height 11
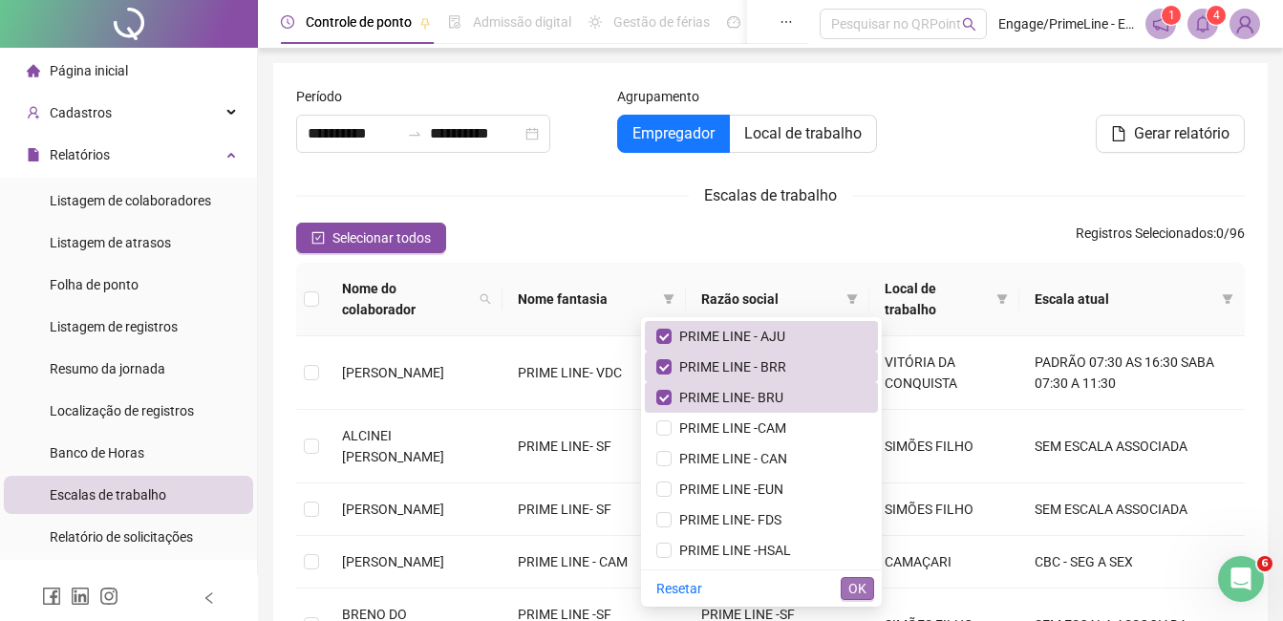
click at [855, 589] on span "OK" at bounding box center [858, 588] width 18 height 21
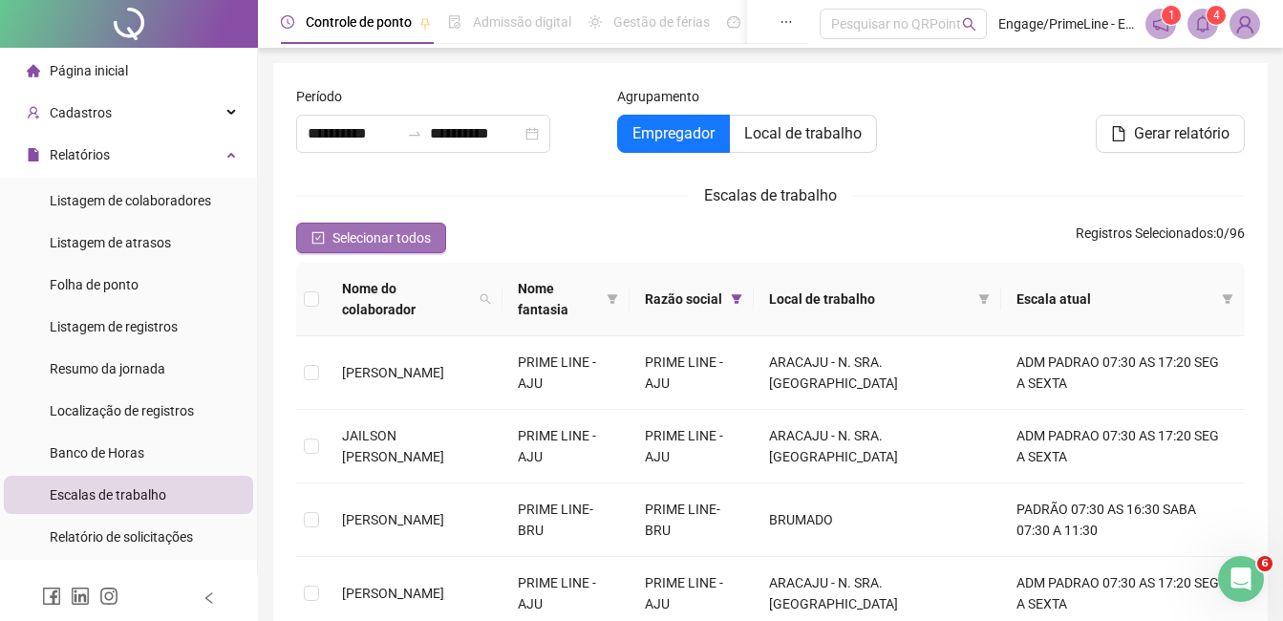
click at [401, 239] on span "Selecionar todos" at bounding box center [382, 237] width 98 height 21
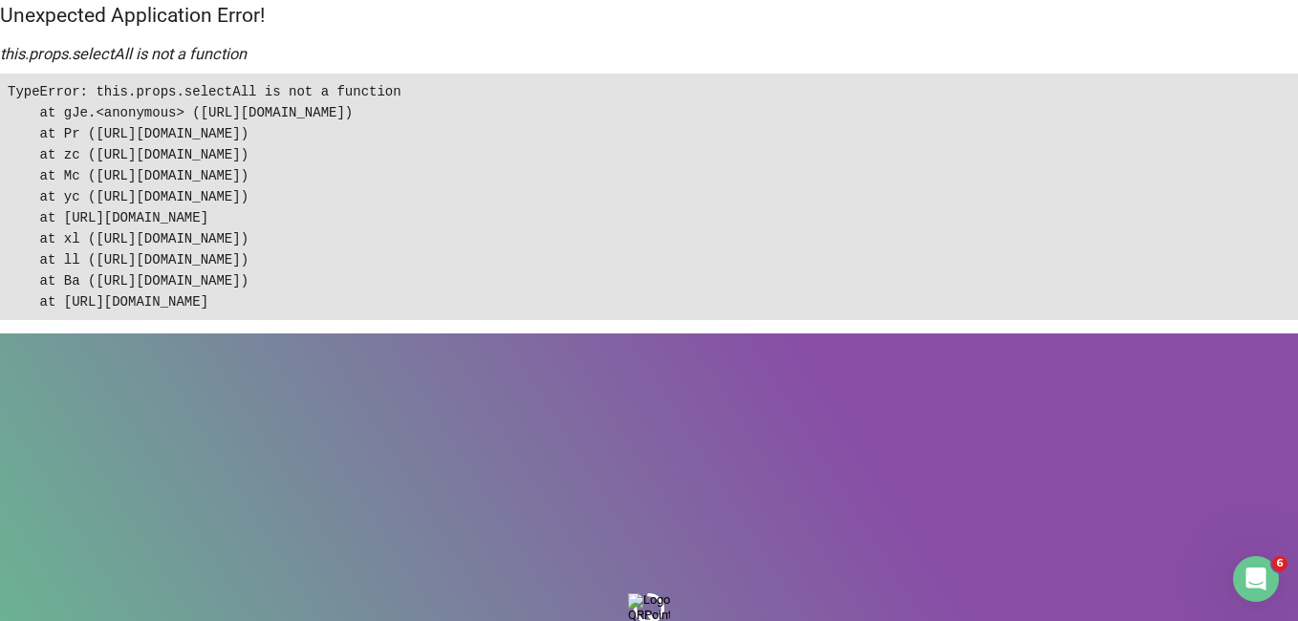
click at [299, 182] on pre "TypeError: this.props.selectAll is not a function at gJe.<anonymous> ([URL][DOM…" at bounding box center [649, 197] width 1298 height 247
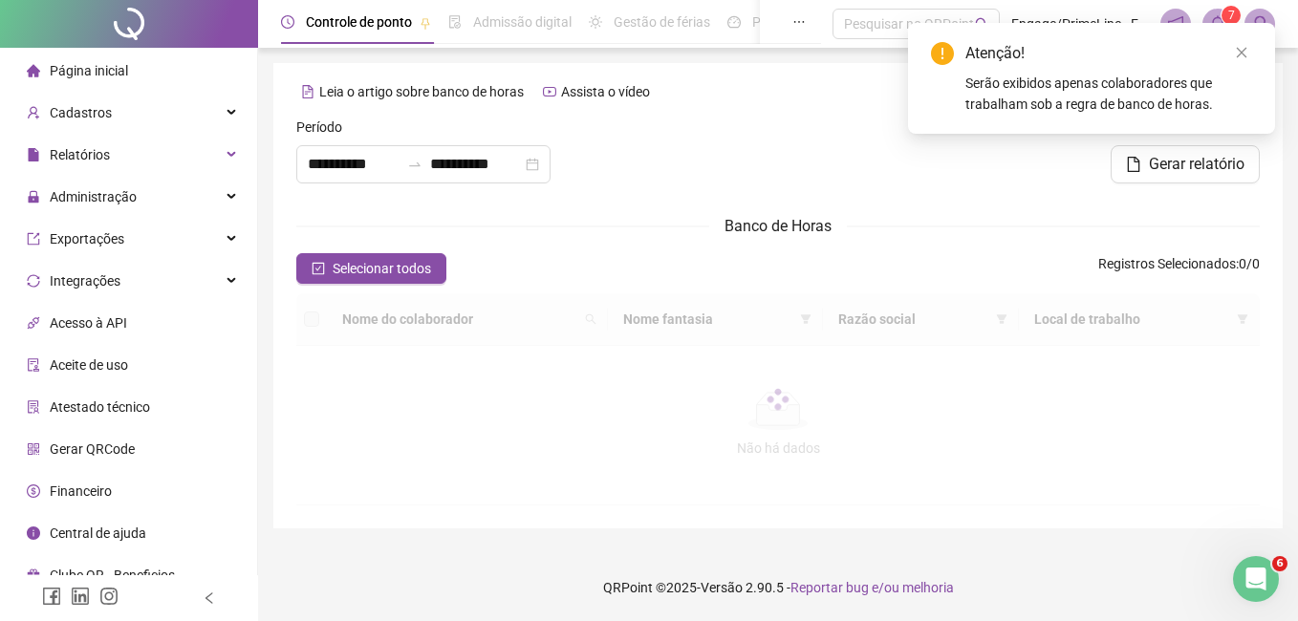
type input "**********"
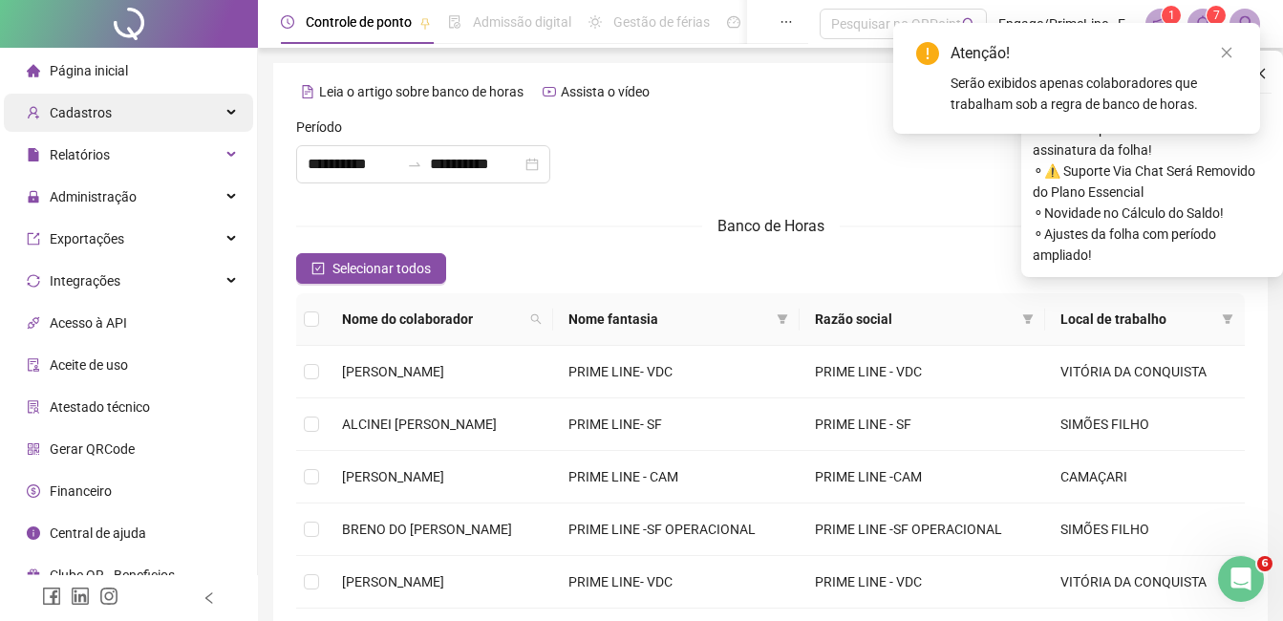
click at [57, 116] on span "Cadastros" at bounding box center [81, 112] width 62 height 15
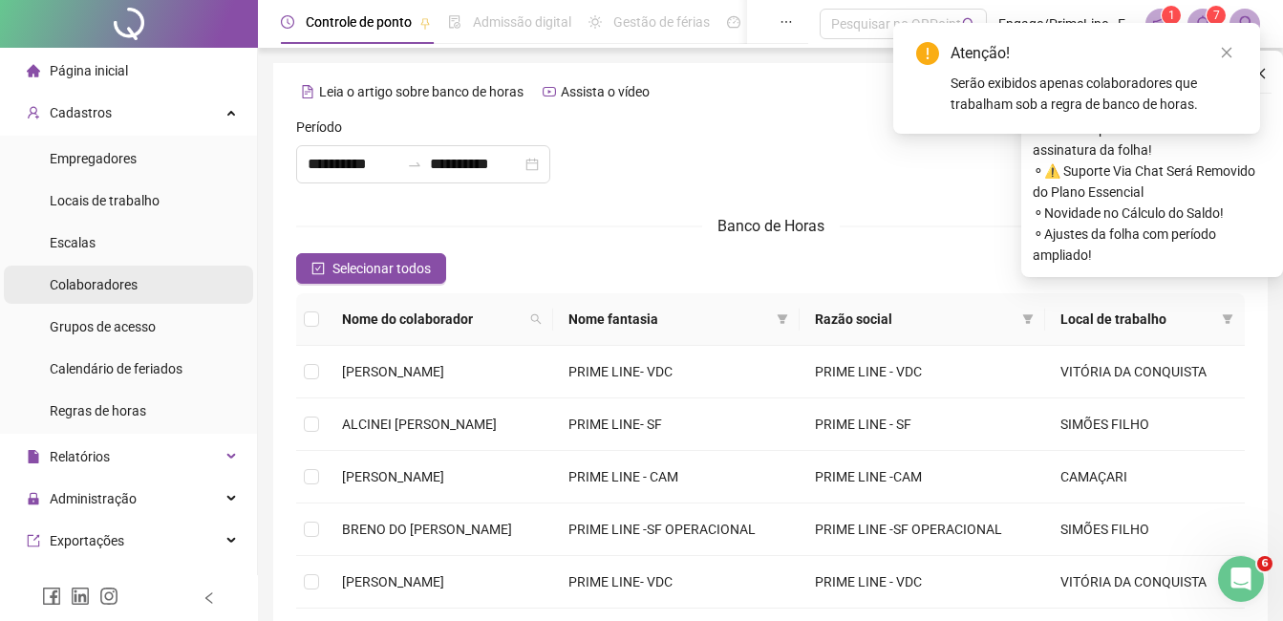
click at [118, 285] on span "Colaboradores" at bounding box center [94, 284] width 88 height 15
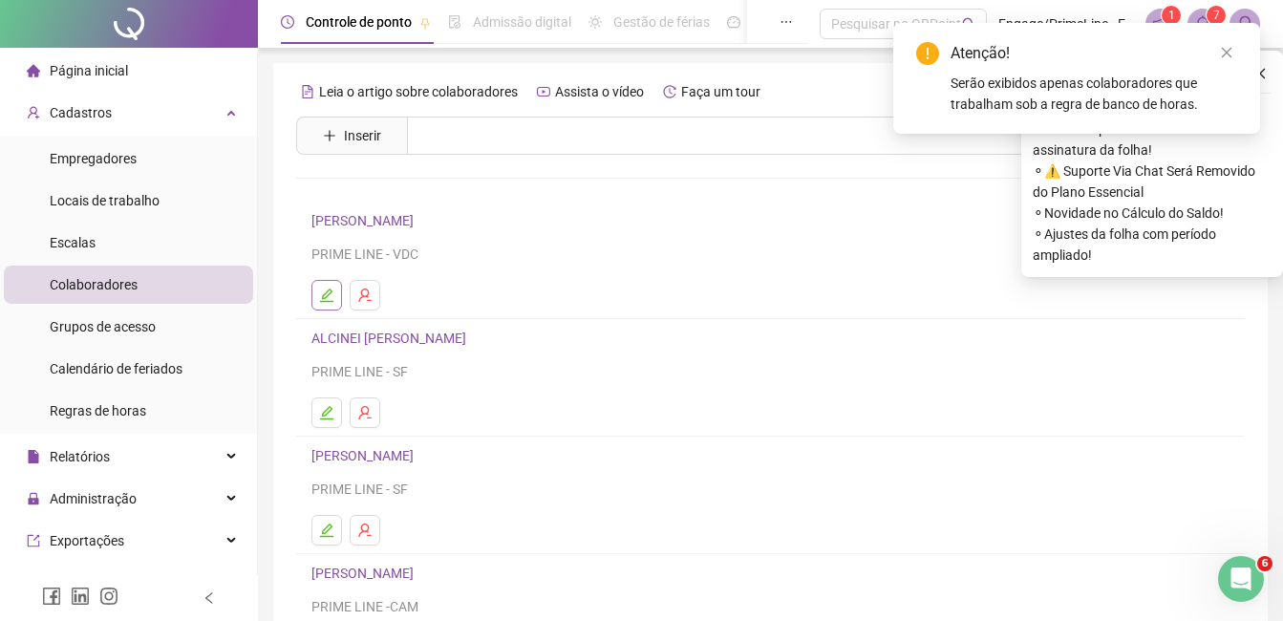
click at [333, 290] on icon "edit" at bounding box center [326, 295] width 15 height 15
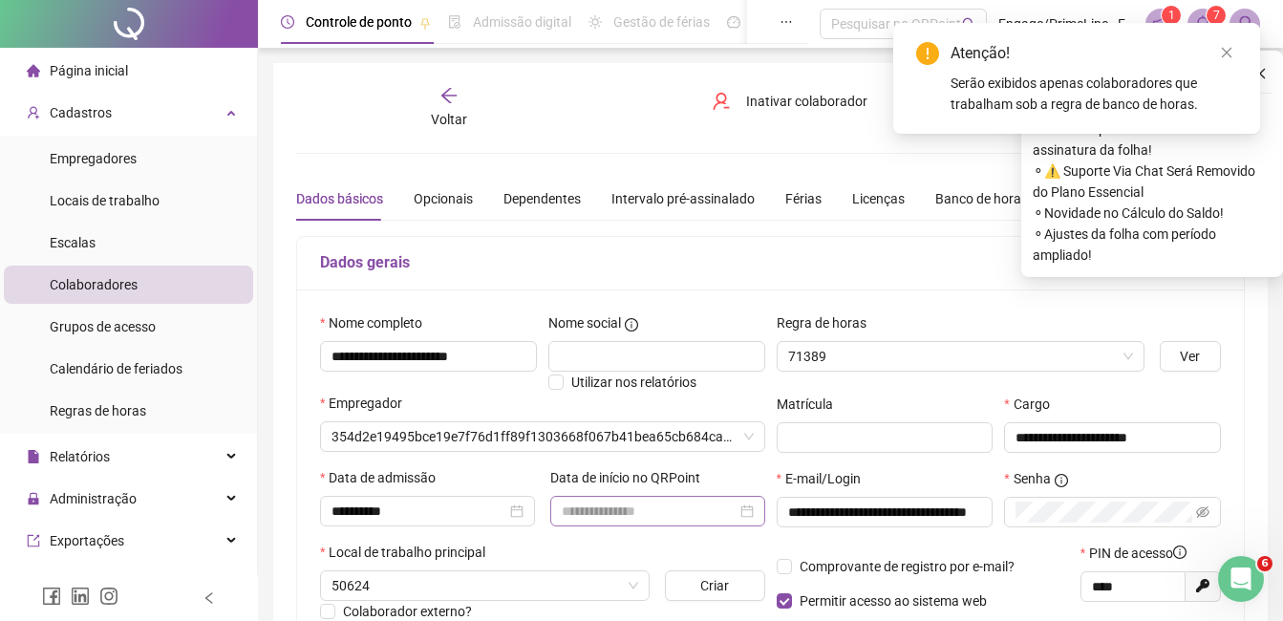
type input "**********"
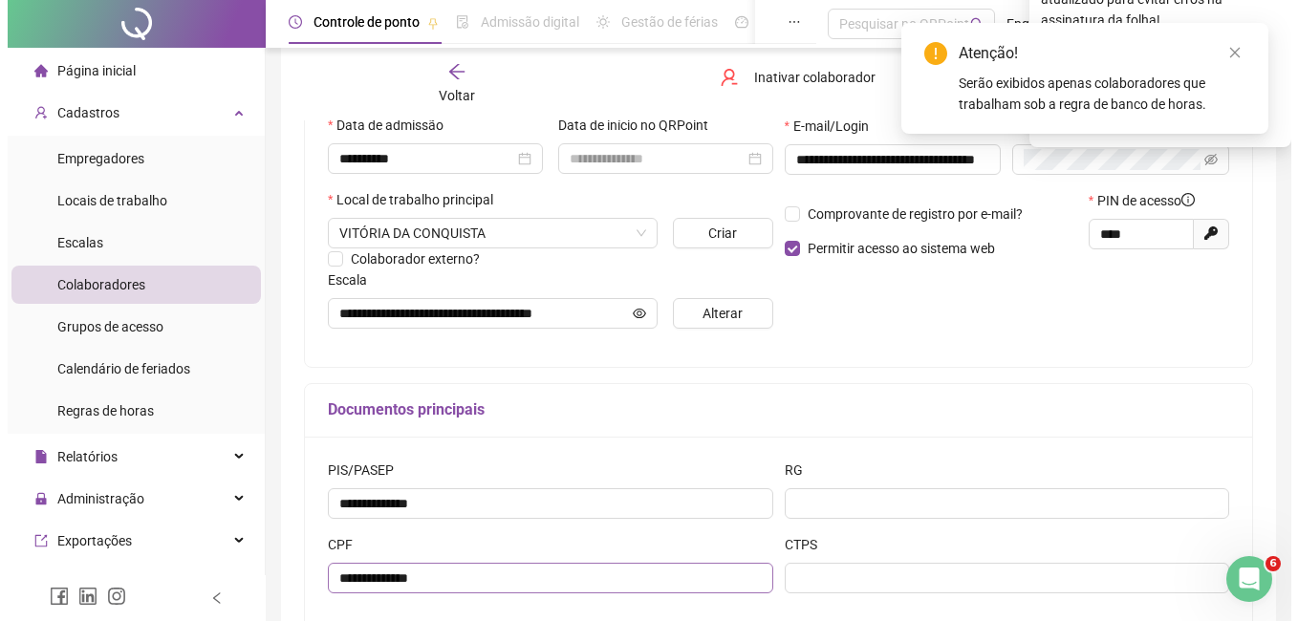
scroll to position [382, 0]
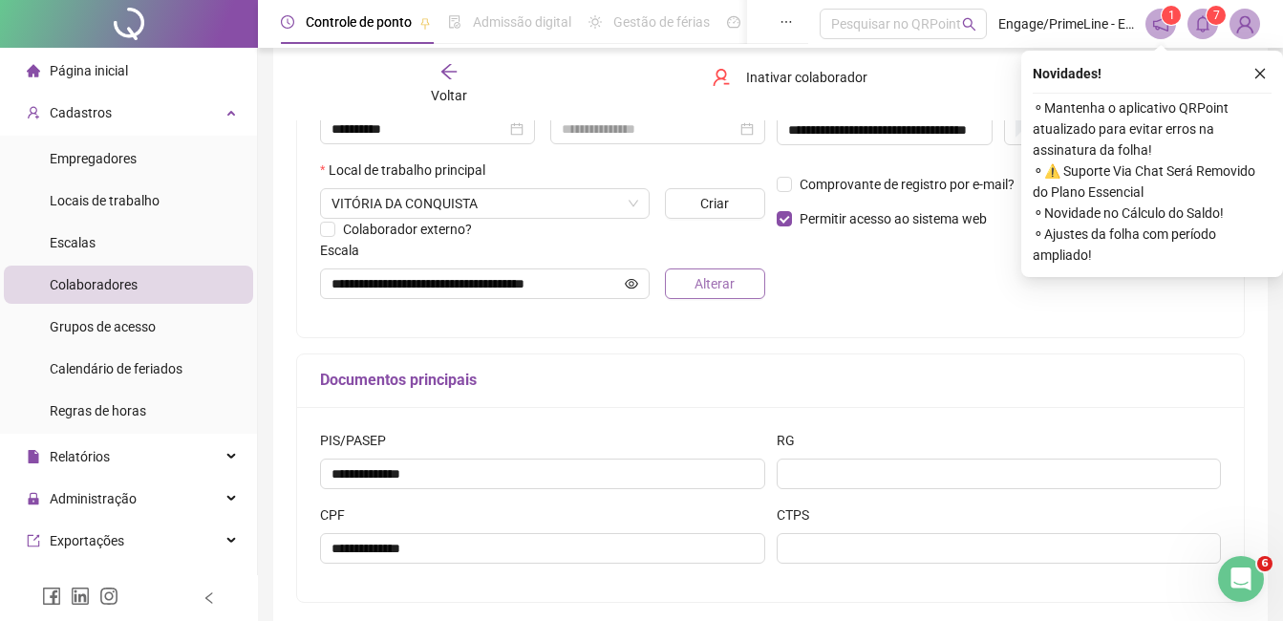
click at [710, 286] on span "Alterar" at bounding box center [715, 283] width 40 height 21
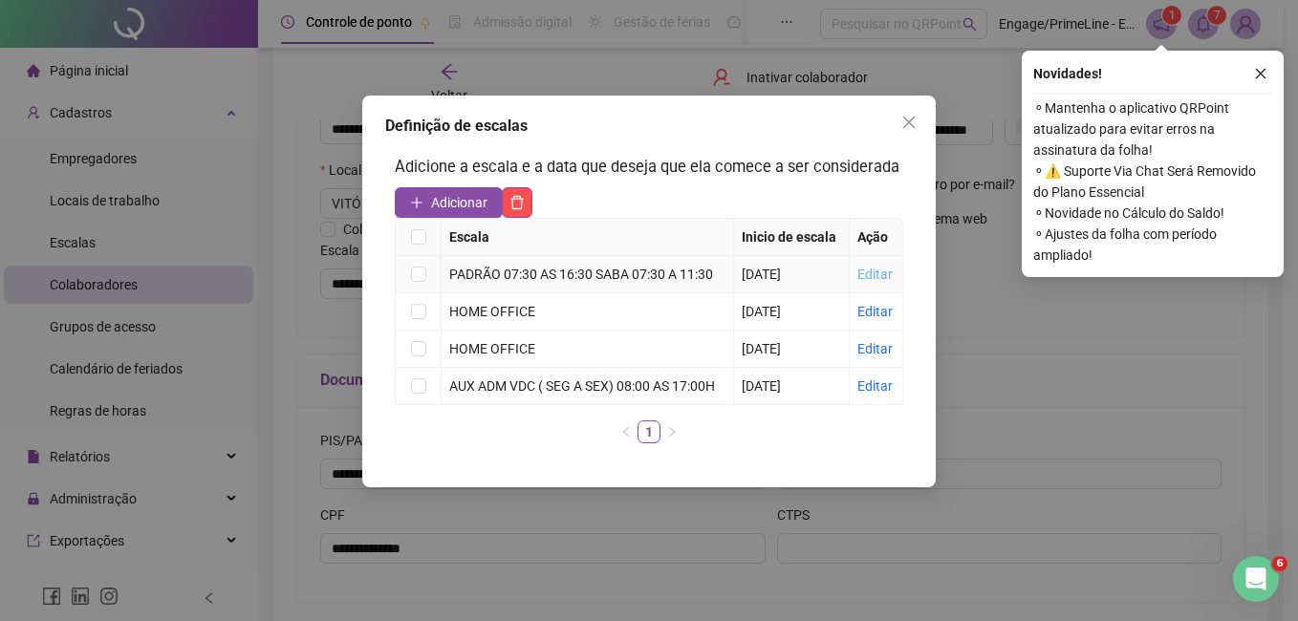
click at [878, 278] on link "Editar" at bounding box center [874, 274] width 35 height 15
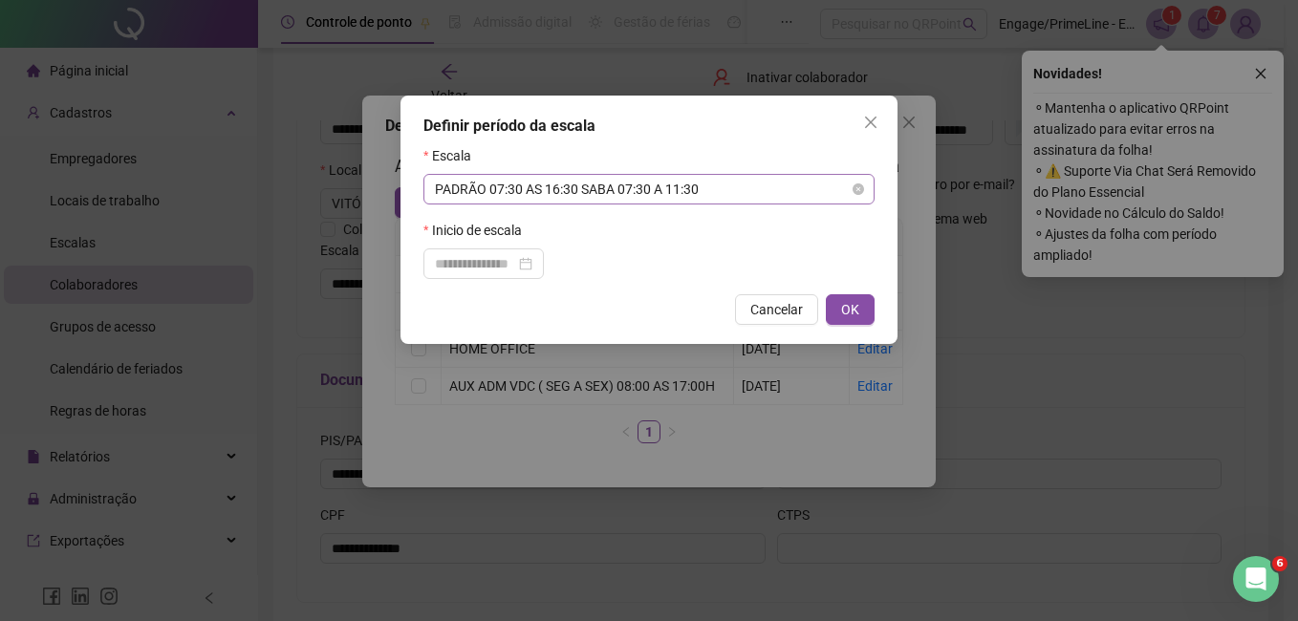
click at [560, 190] on span "PADRÃO 07:30 AS 16:30 SABA 07:30 A 11:30" at bounding box center [649, 189] width 428 height 29
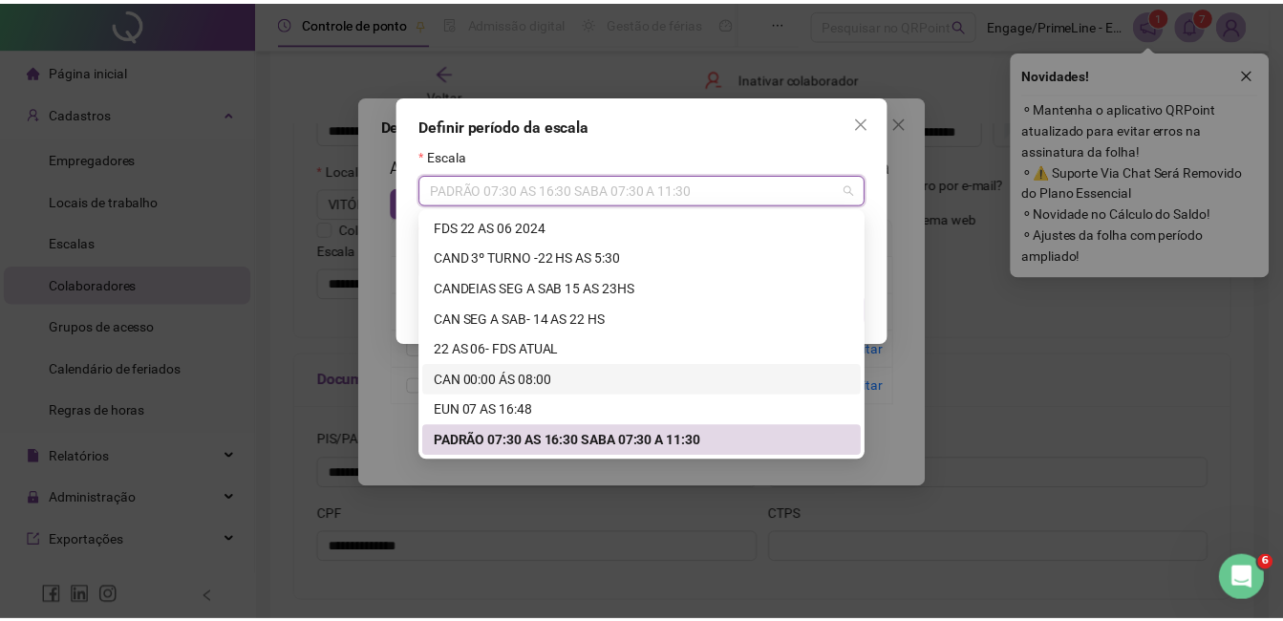
scroll to position [1407, 0]
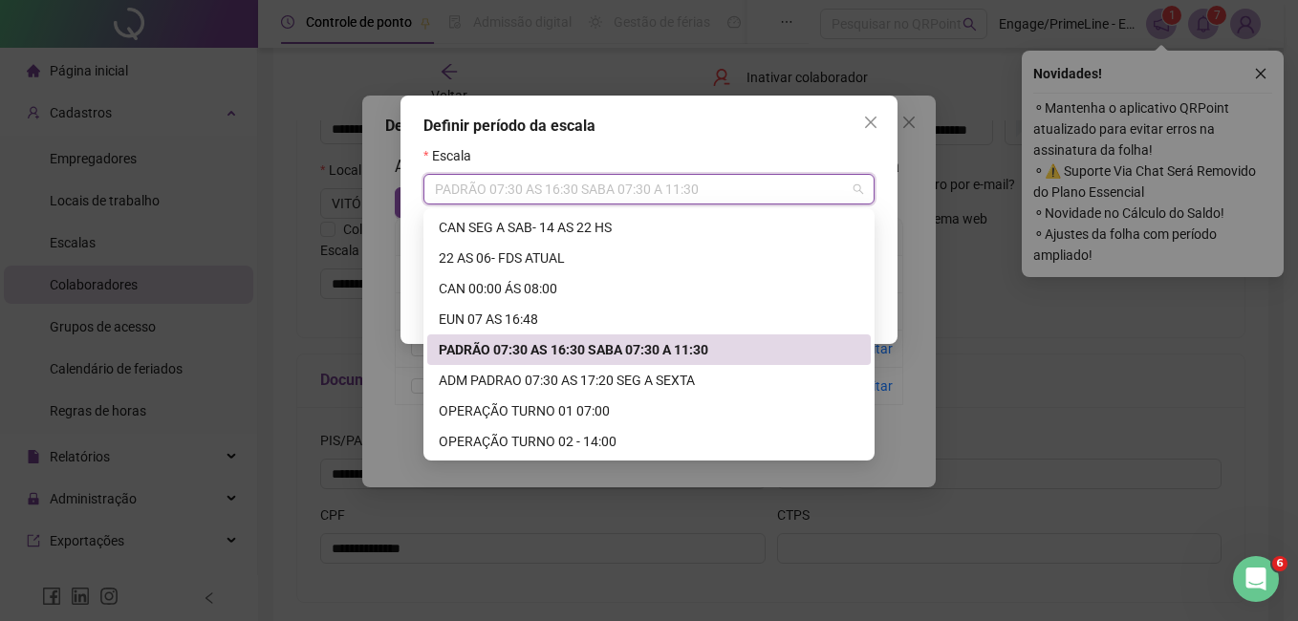
click at [574, 351] on div "PADRÃO 07:30 AS 16:30 SABA 07:30 A 11:30" at bounding box center [649, 349] width 420 height 21
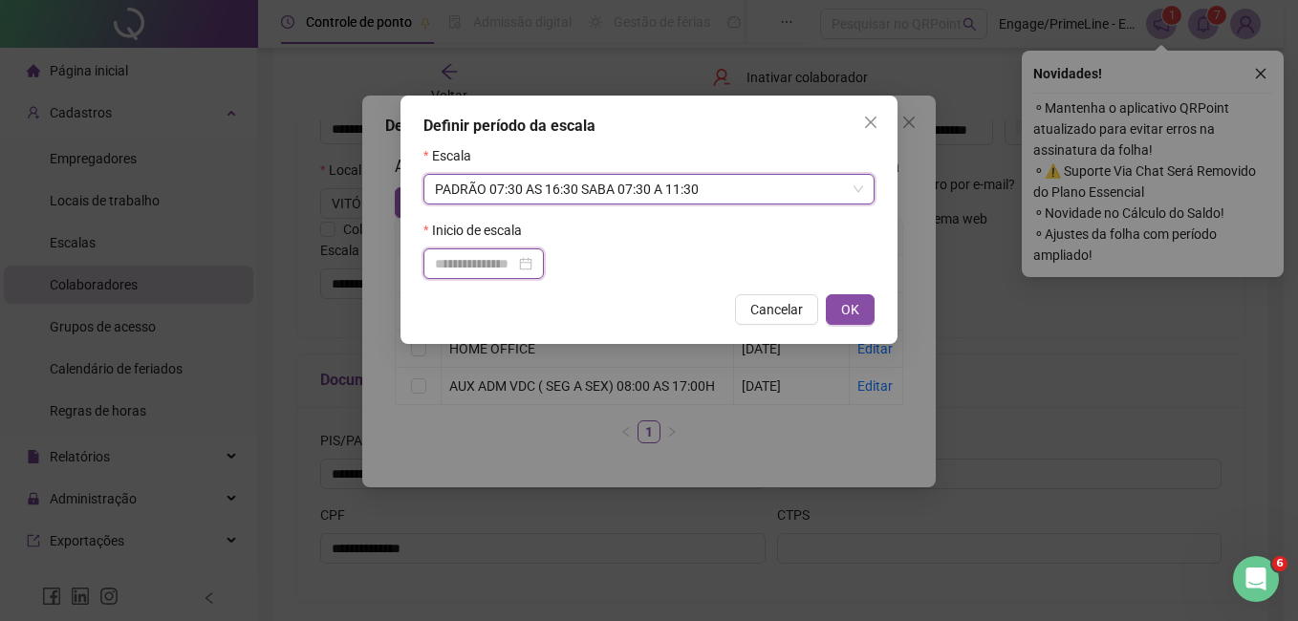
click at [479, 255] on input at bounding box center [475, 263] width 80 height 21
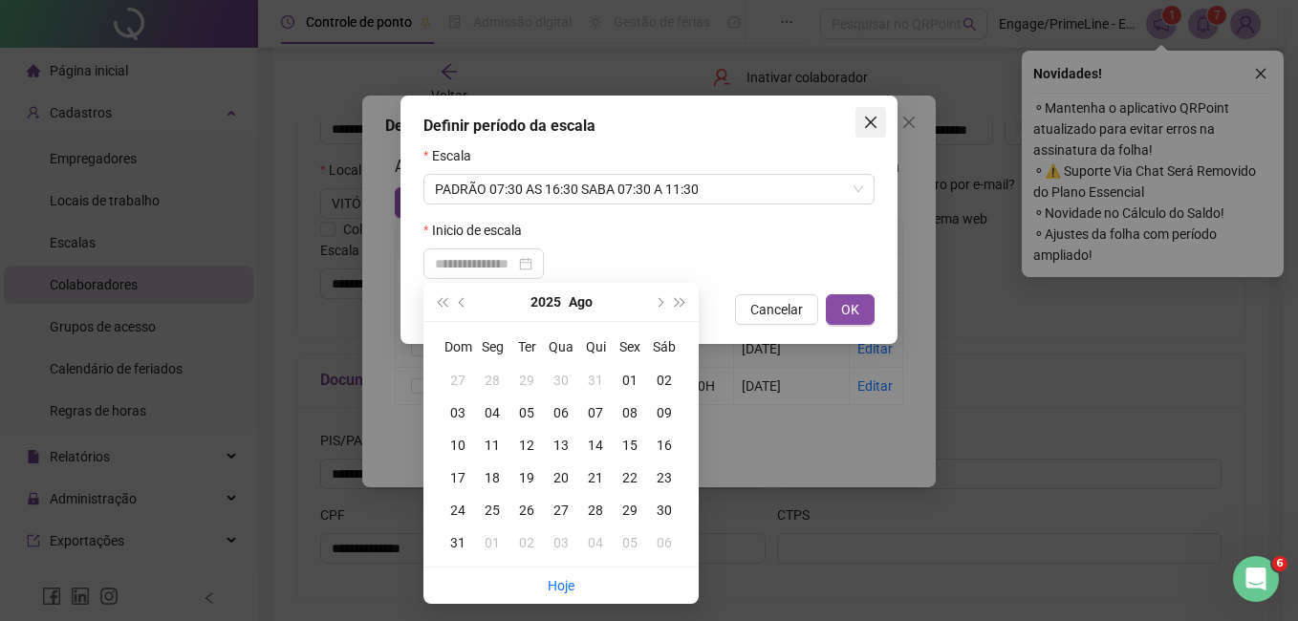
click at [873, 122] on icon "close" at bounding box center [870, 122] width 15 height 15
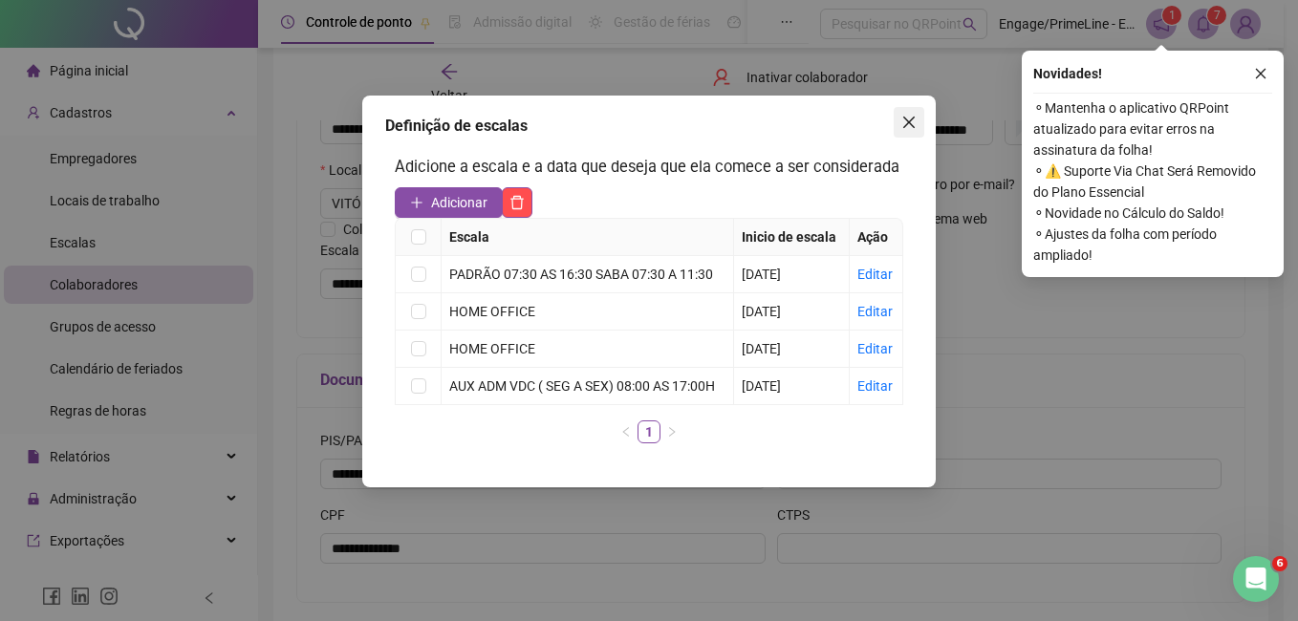
click at [909, 117] on icon "close" at bounding box center [908, 122] width 15 height 15
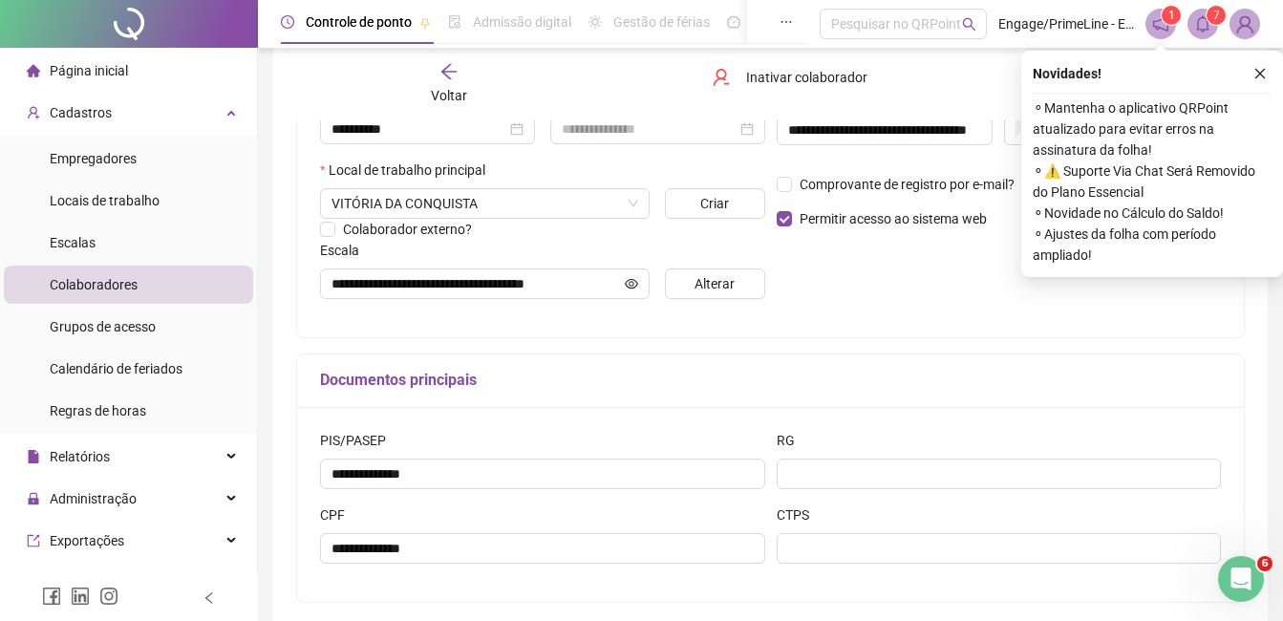
click at [463, 91] on span "Voltar" at bounding box center [449, 95] width 36 height 15
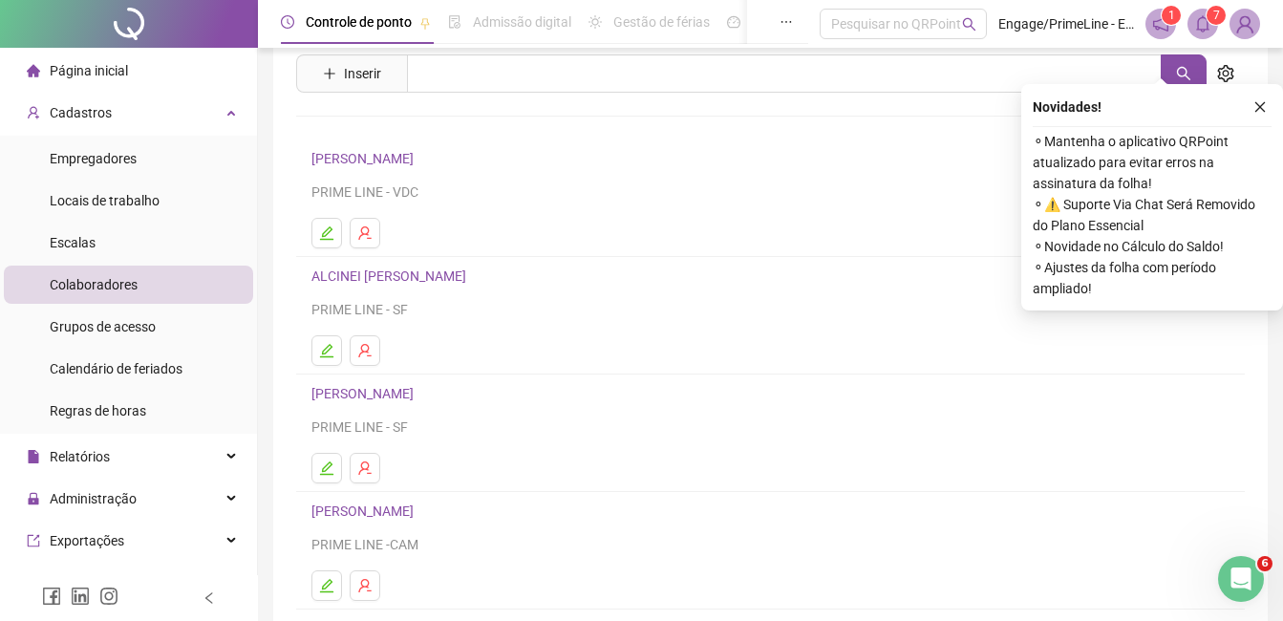
scroll to position [96, 0]
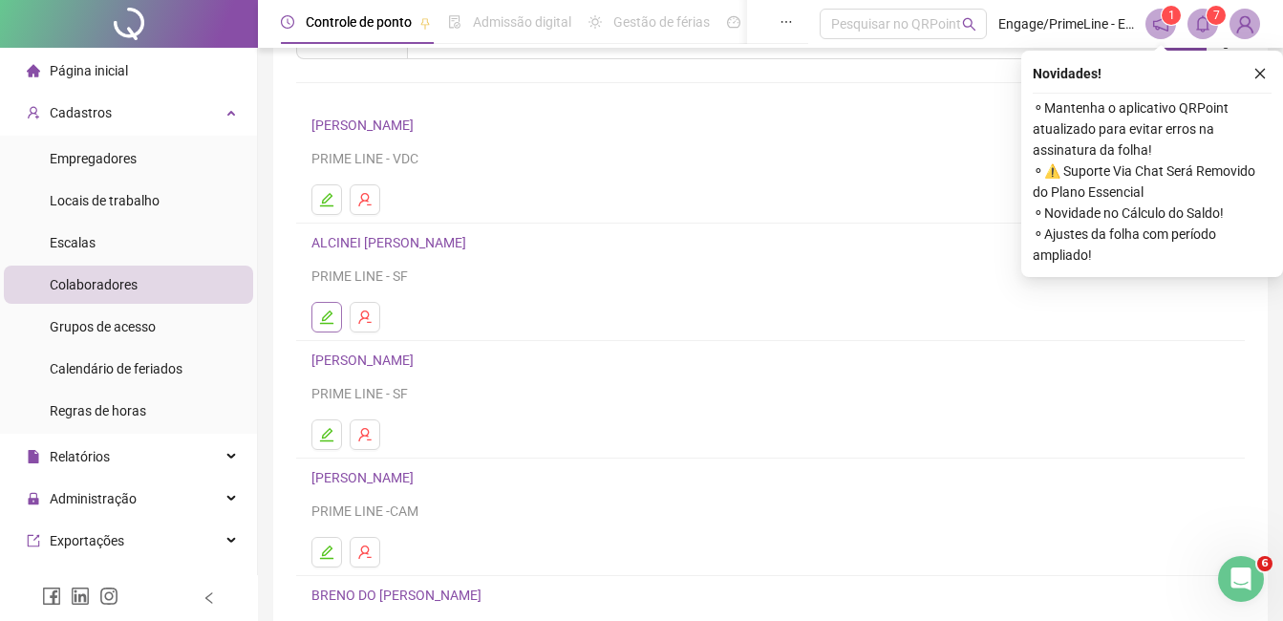
click at [321, 318] on icon "edit" at bounding box center [326, 317] width 15 height 15
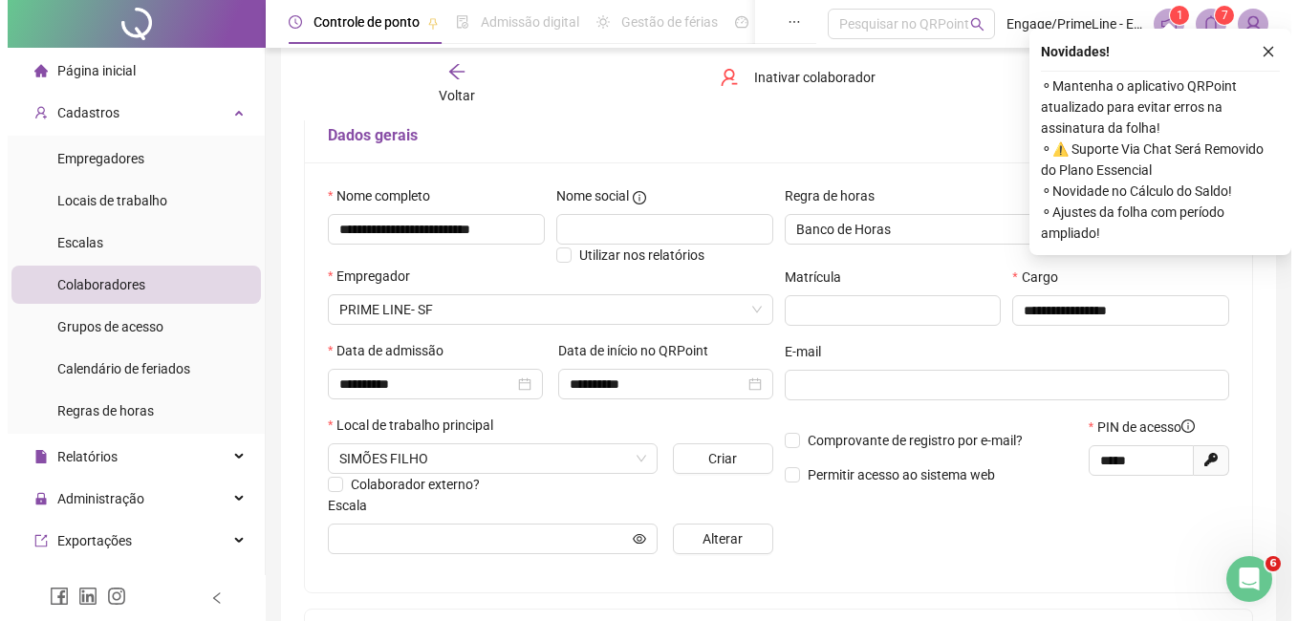
scroll to position [201, 0]
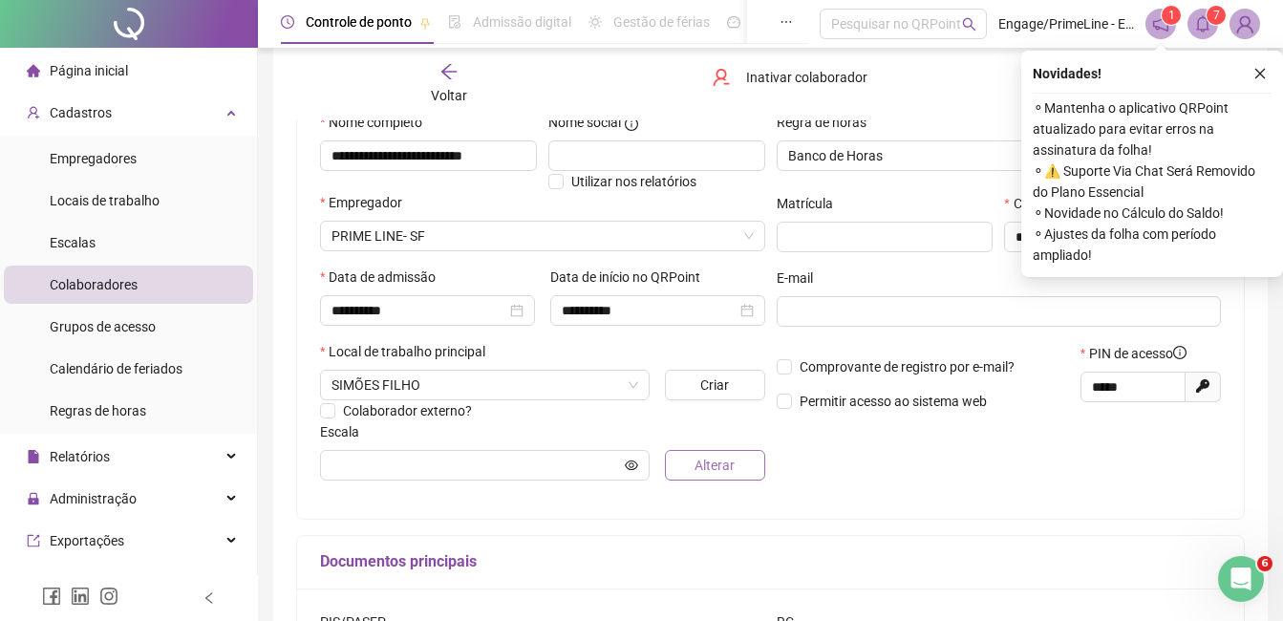
click at [707, 457] on span "Alterar" at bounding box center [715, 465] width 40 height 21
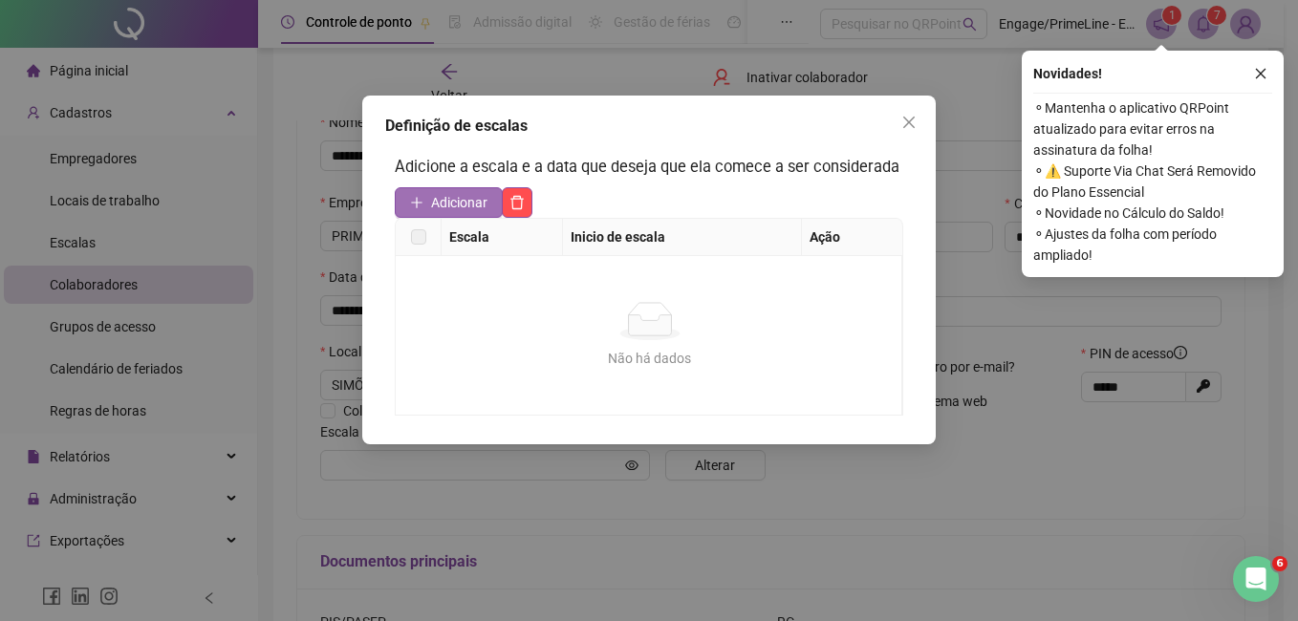
click at [441, 212] on span "Adicionar" at bounding box center [459, 202] width 56 height 21
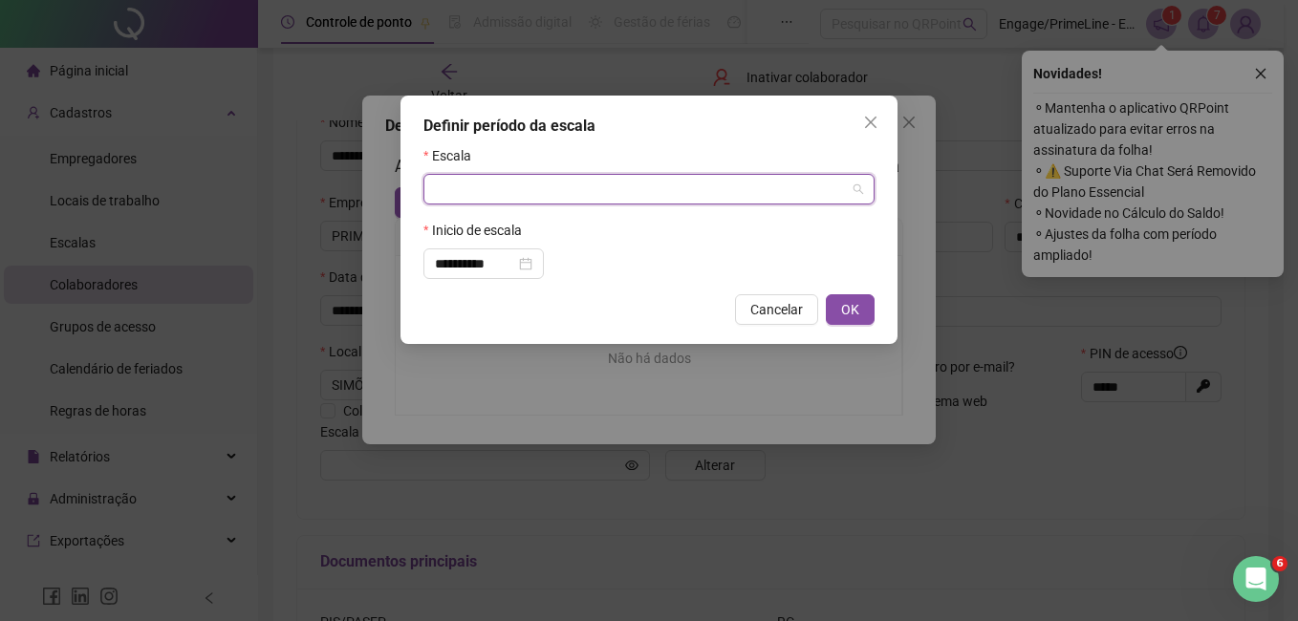
click at [500, 186] on input "search" at bounding box center [640, 189] width 411 height 29
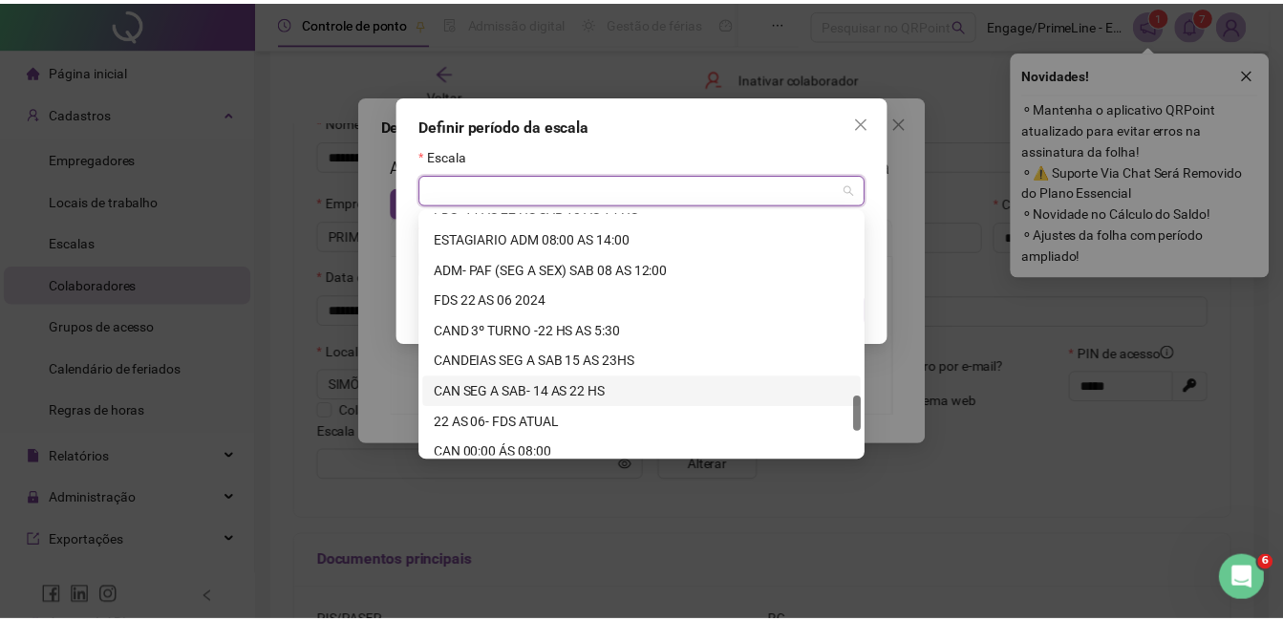
scroll to position [1407, 0]
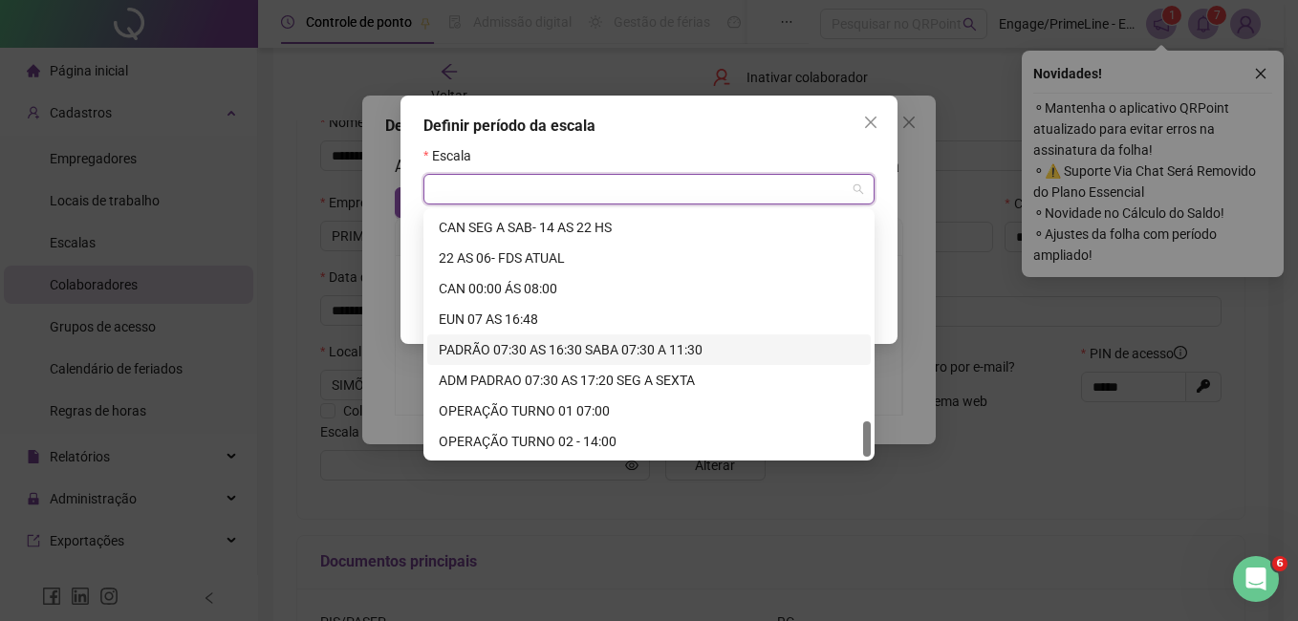
click at [568, 350] on div "PADRÃO 07:30 AS 16:30 SABA 07:30 A 11:30" at bounding box center [649, 349] width 420 height 21
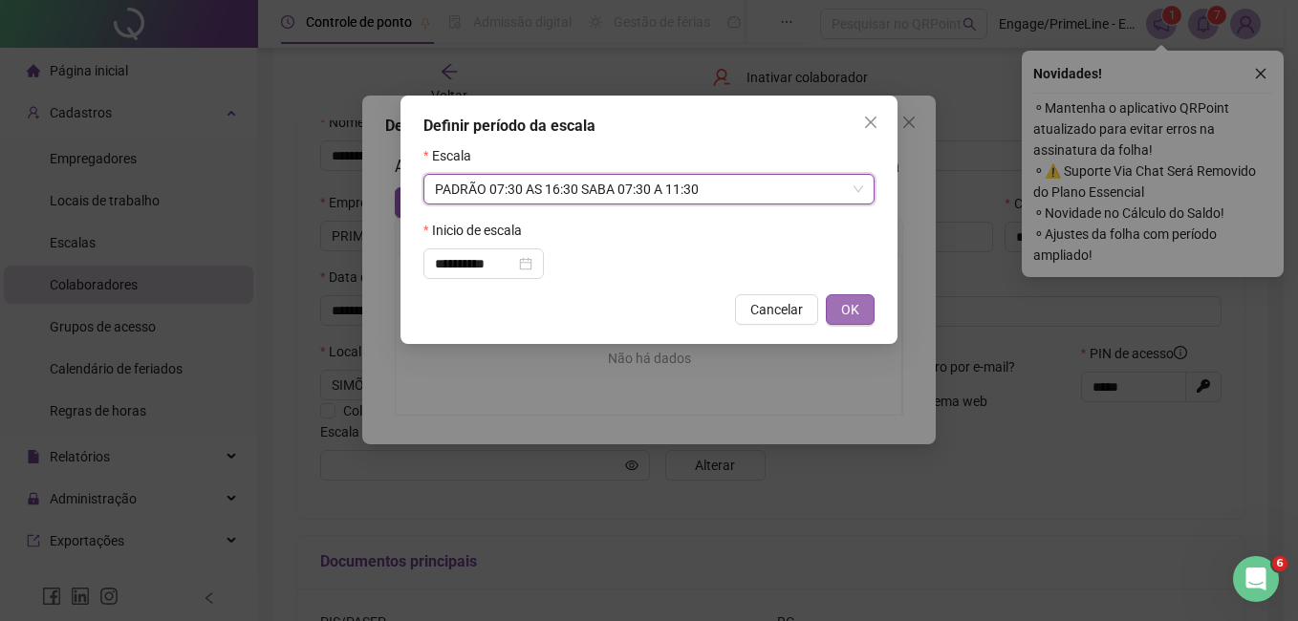
click at [848, 313] on span "OK" at bounding box center [850, 309] width 18 height 21
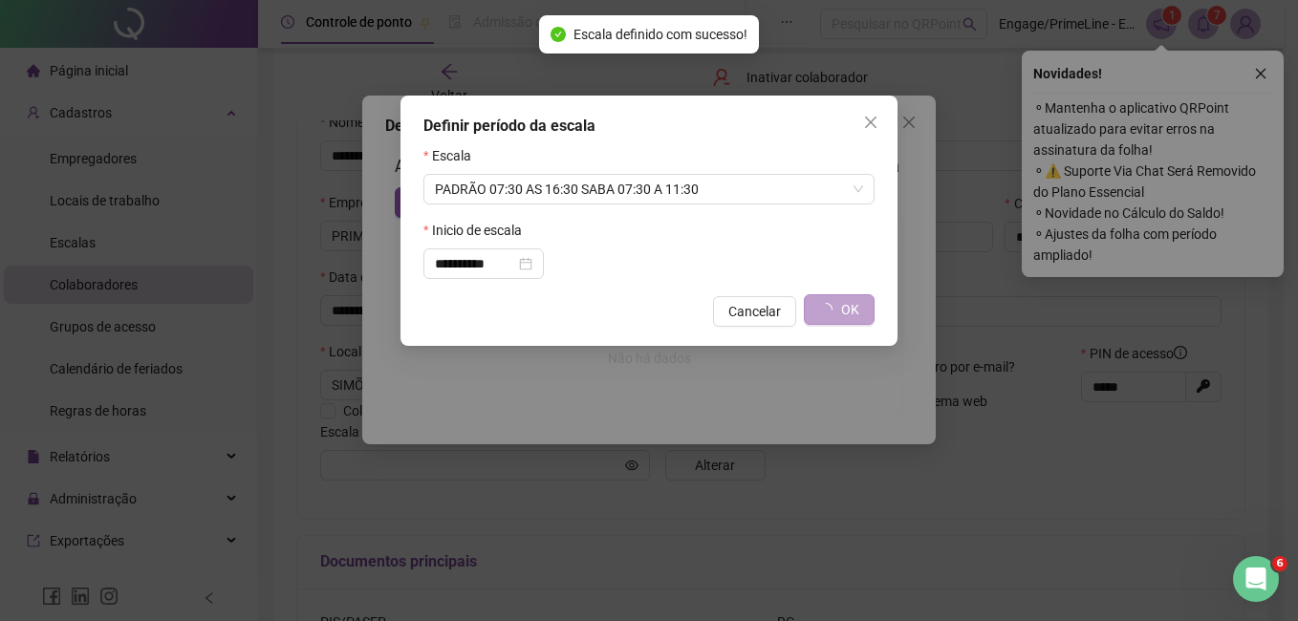
type input "**********"
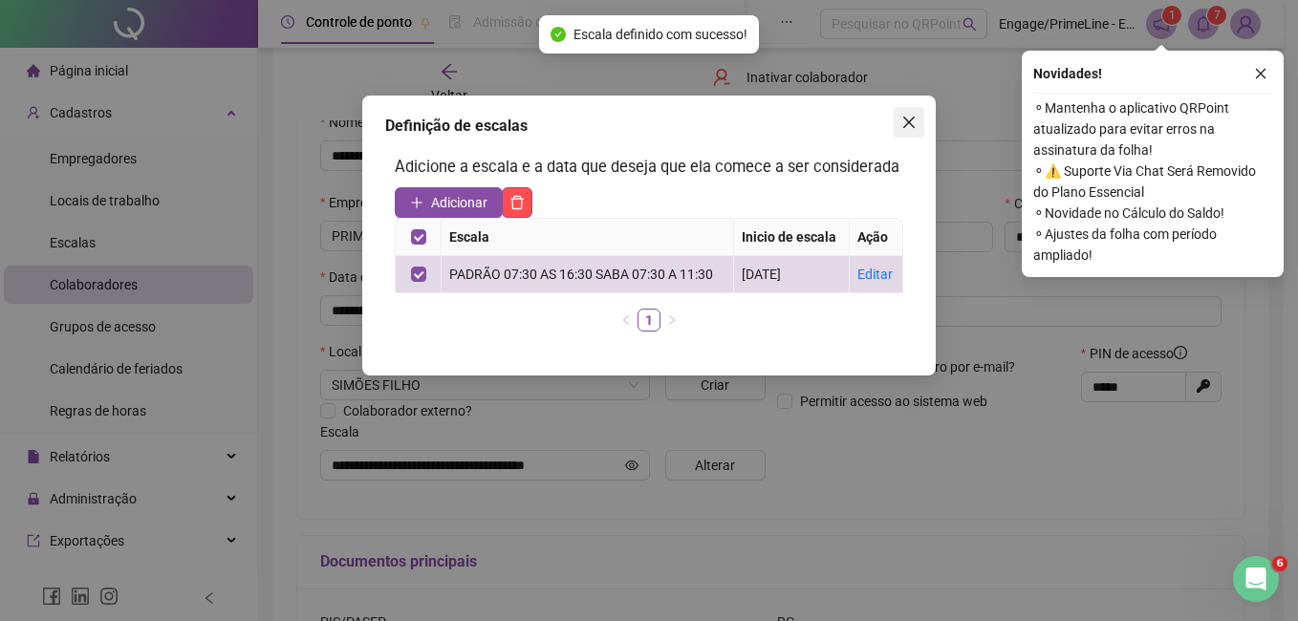
click at [898, 128] on span "Close" at bounding box center [909, 122] width 31 height 15
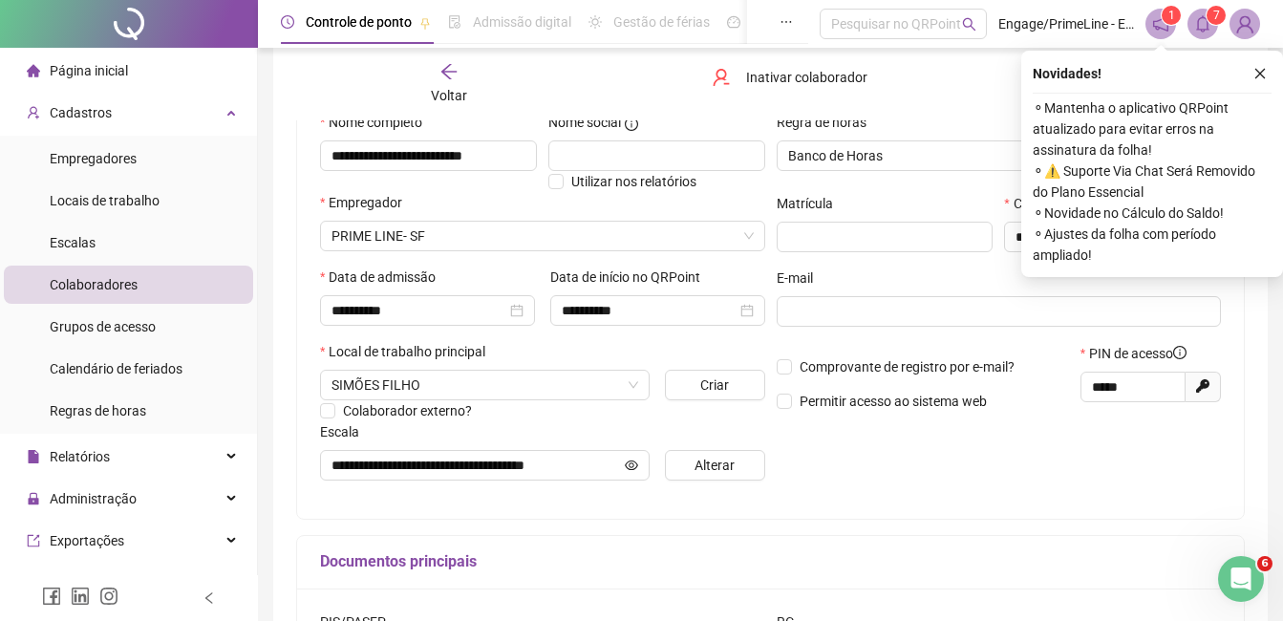
click at [442, 84] on div "Voltar" at bounding box center [449, 84] width 145 height 44
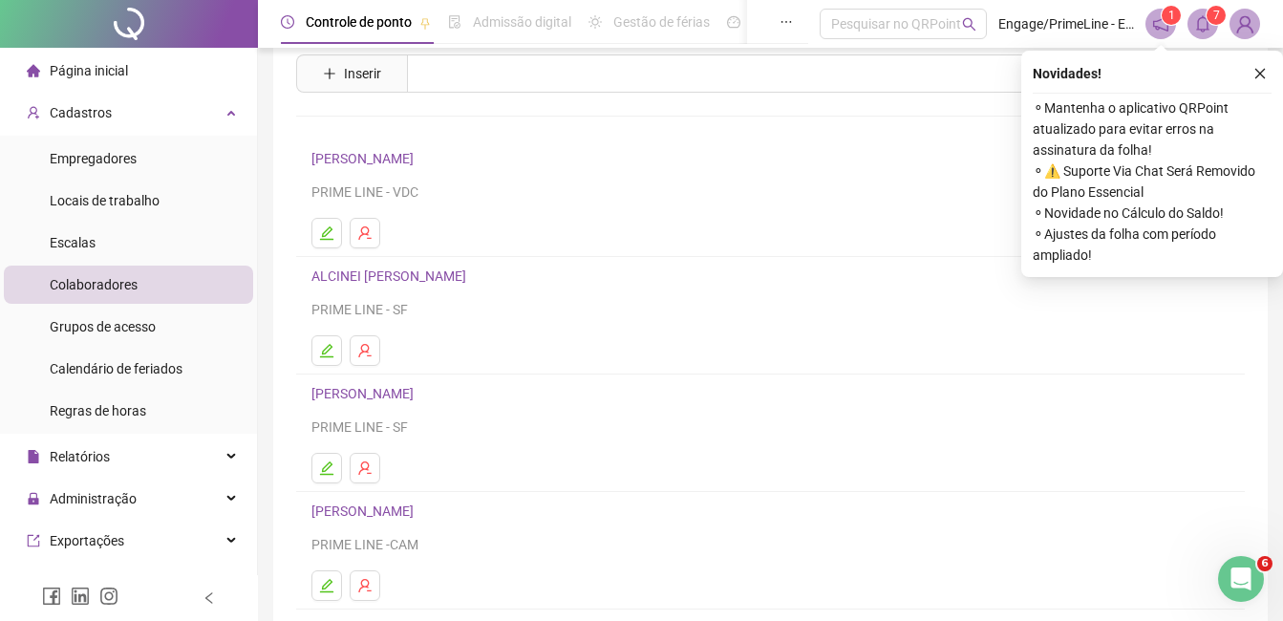
scroll to position [96, 0]
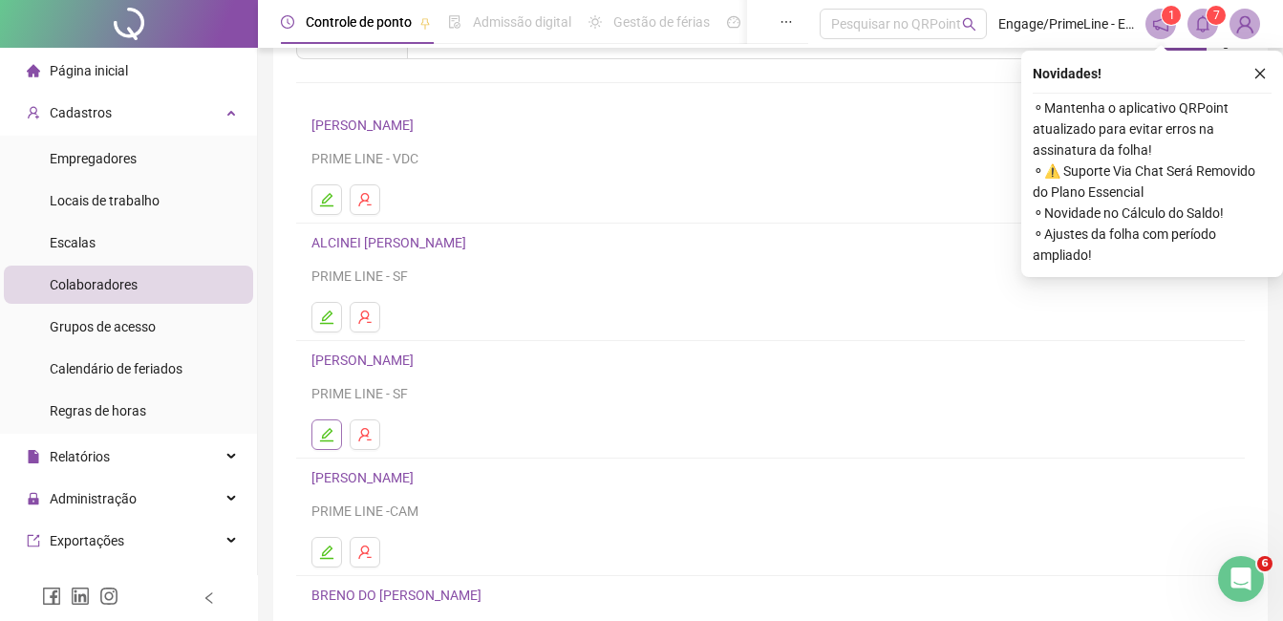
click at [328, 439] on icon "edit" at bounding box center [326, 434] width 15 height 15
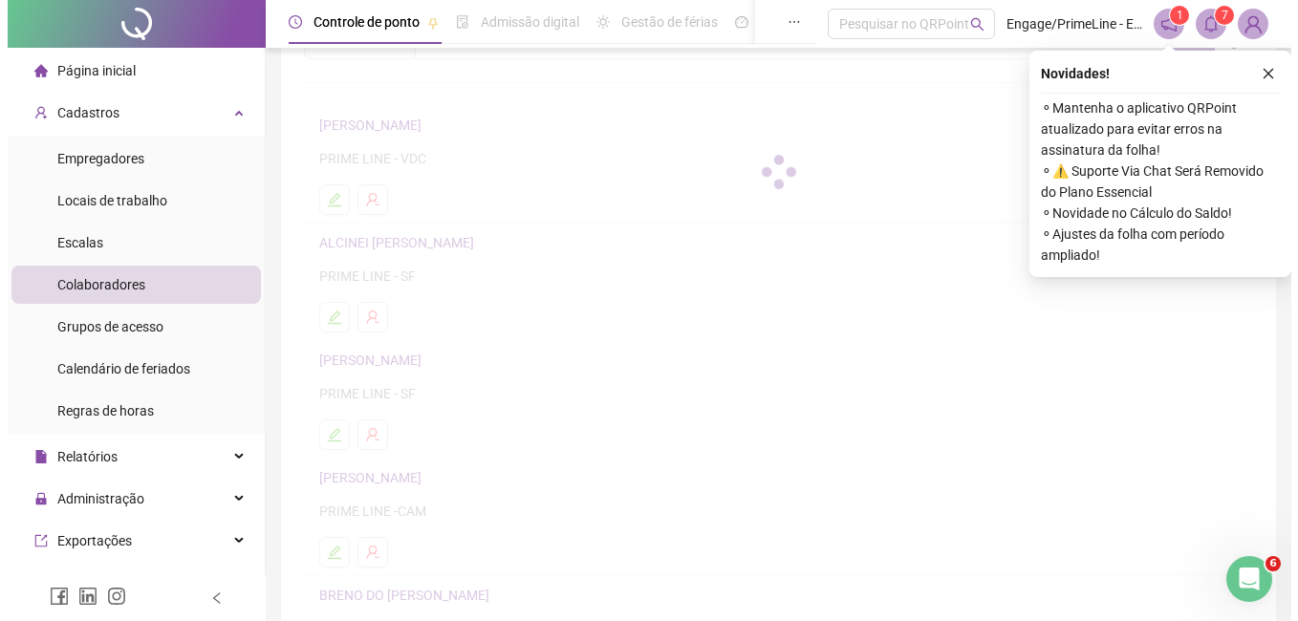
scroll to position [105, 0]
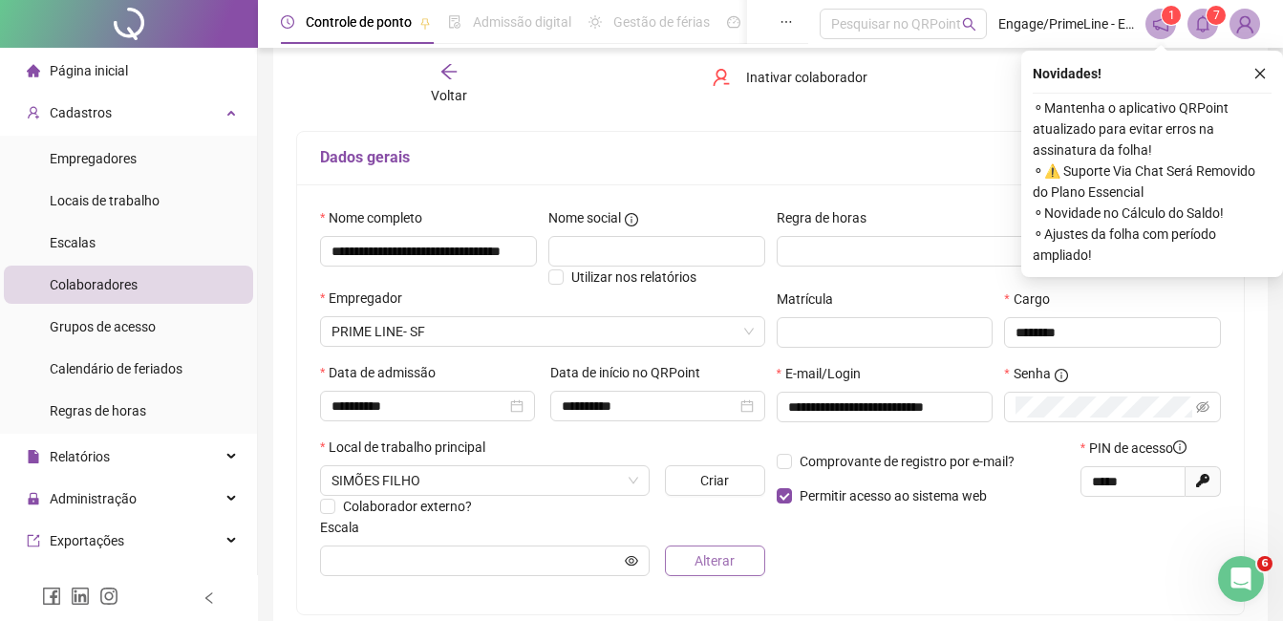
click at [687, 564] on button "Alterar" at bounding box center [714, 561] width 99 height 31
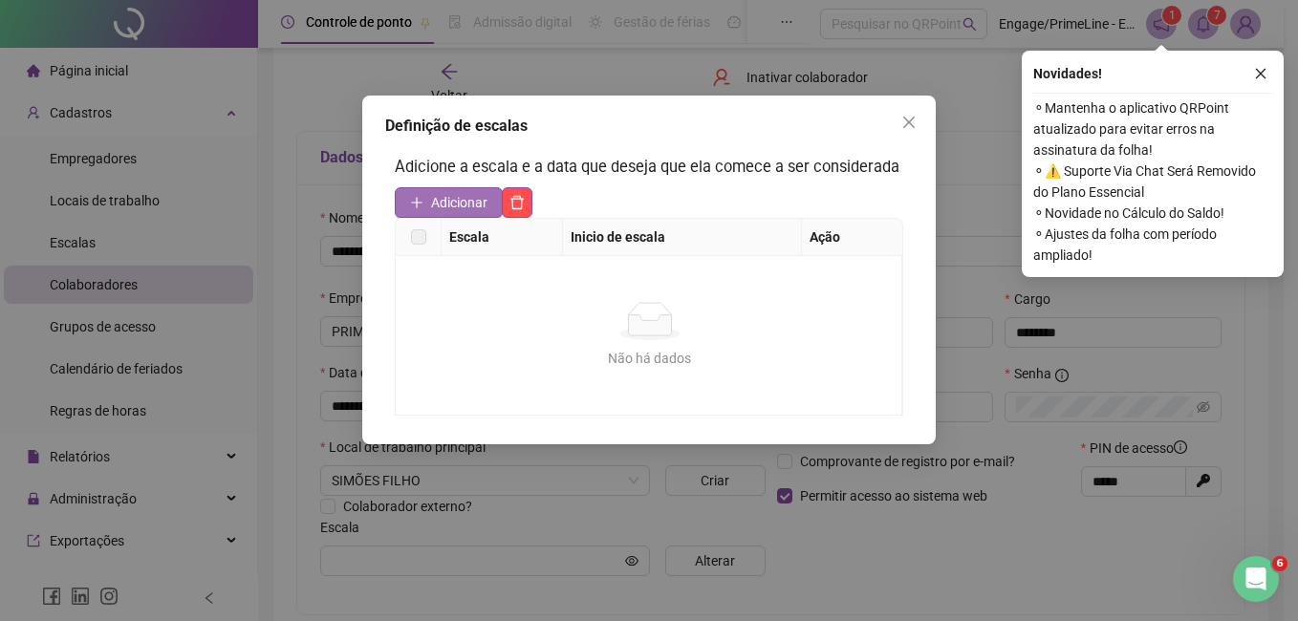
click at [461, 197] on span "Adicionar" at bounding box center [459, 202] width 56 height 21
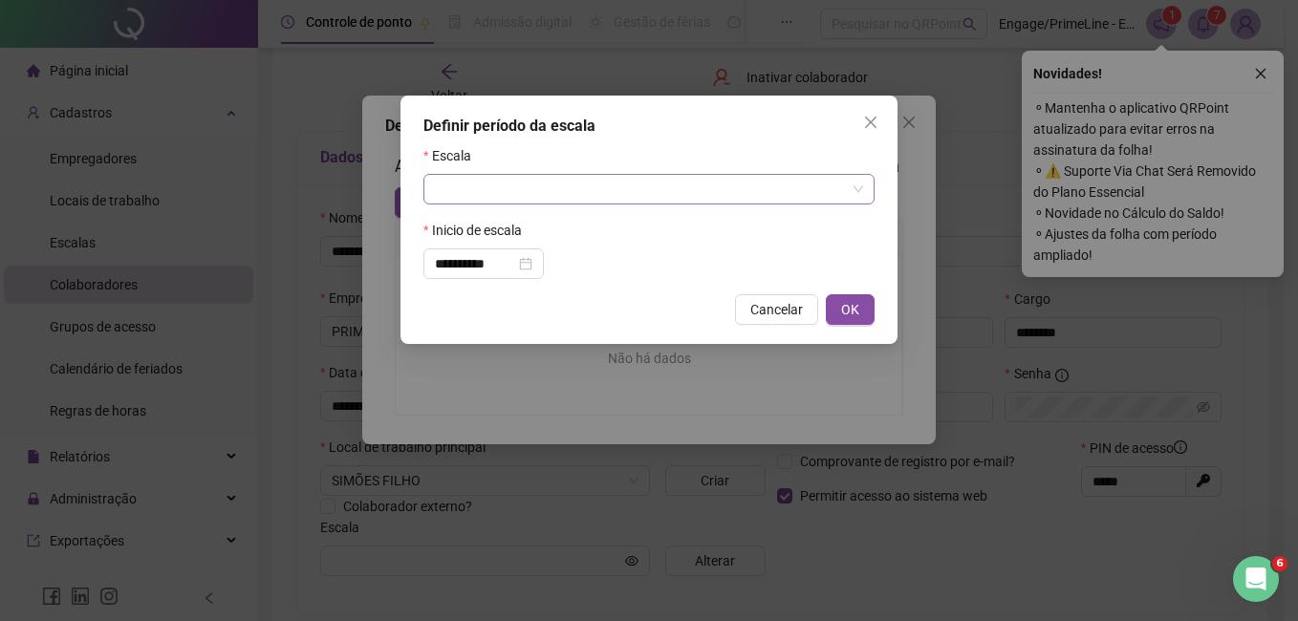
click at [512, 199] on input "search" at bounding box center [640, 189] width 411 height 29
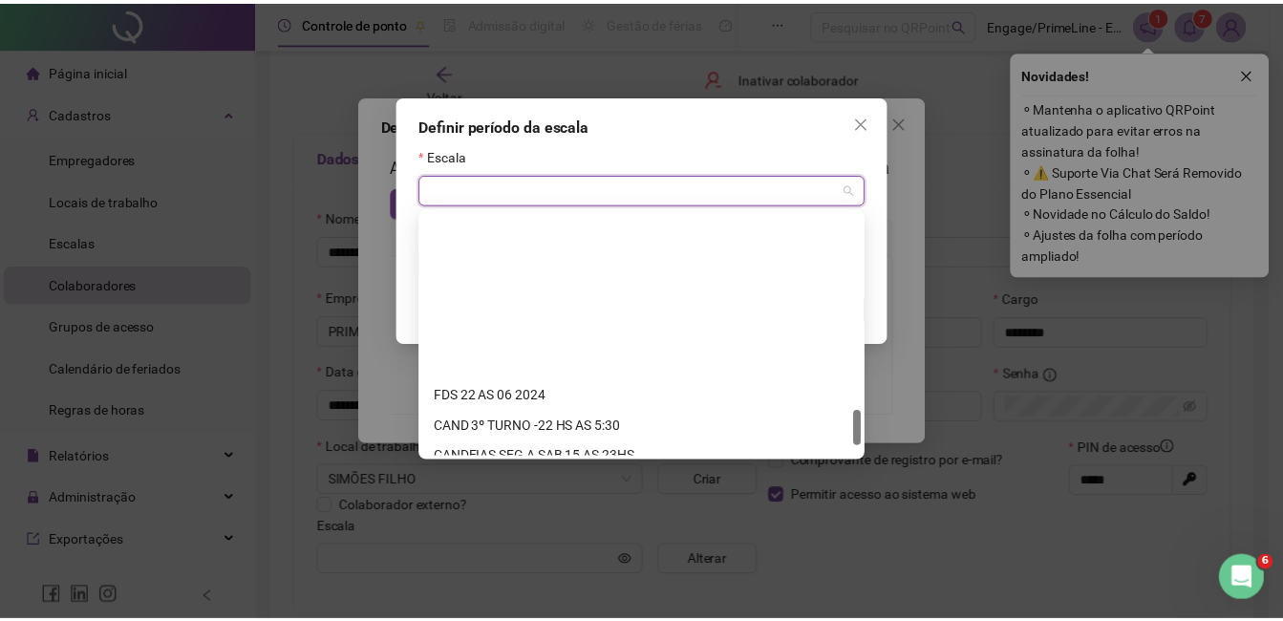
scroll to position [1407, 0]
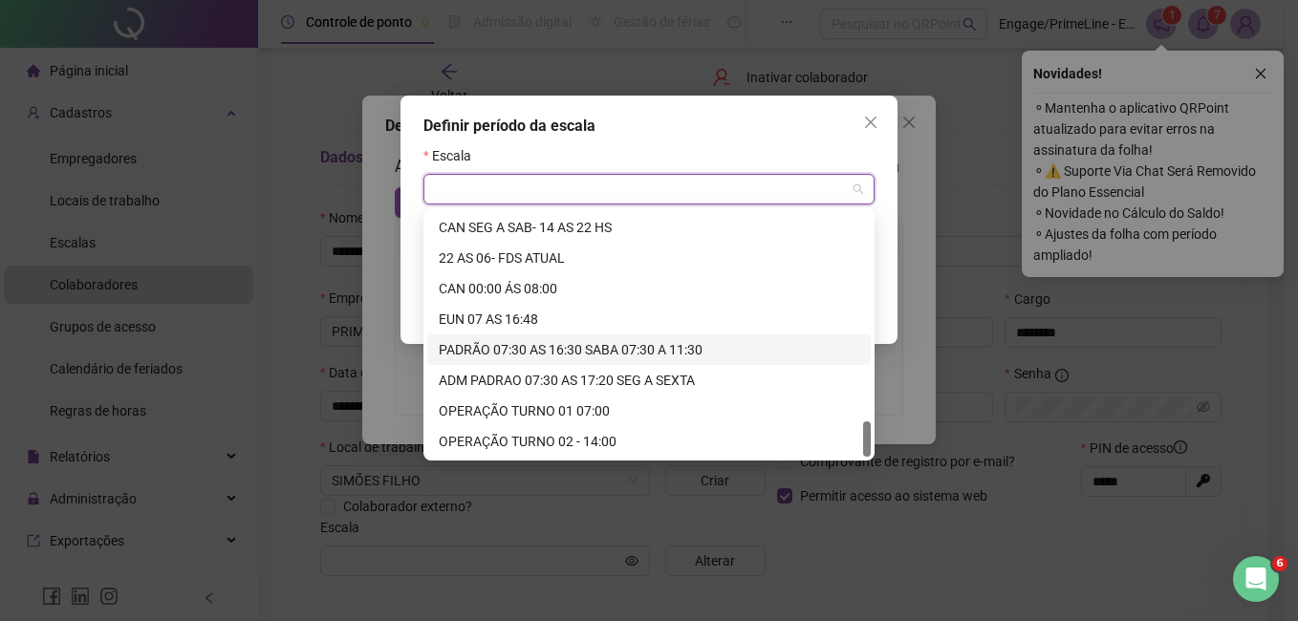
click at [535, 353] on div "PADRÃO 07:30 AS 16:30 SABA 07:30 A 11:30" at bounding box center [649, 349] width 420 height 21
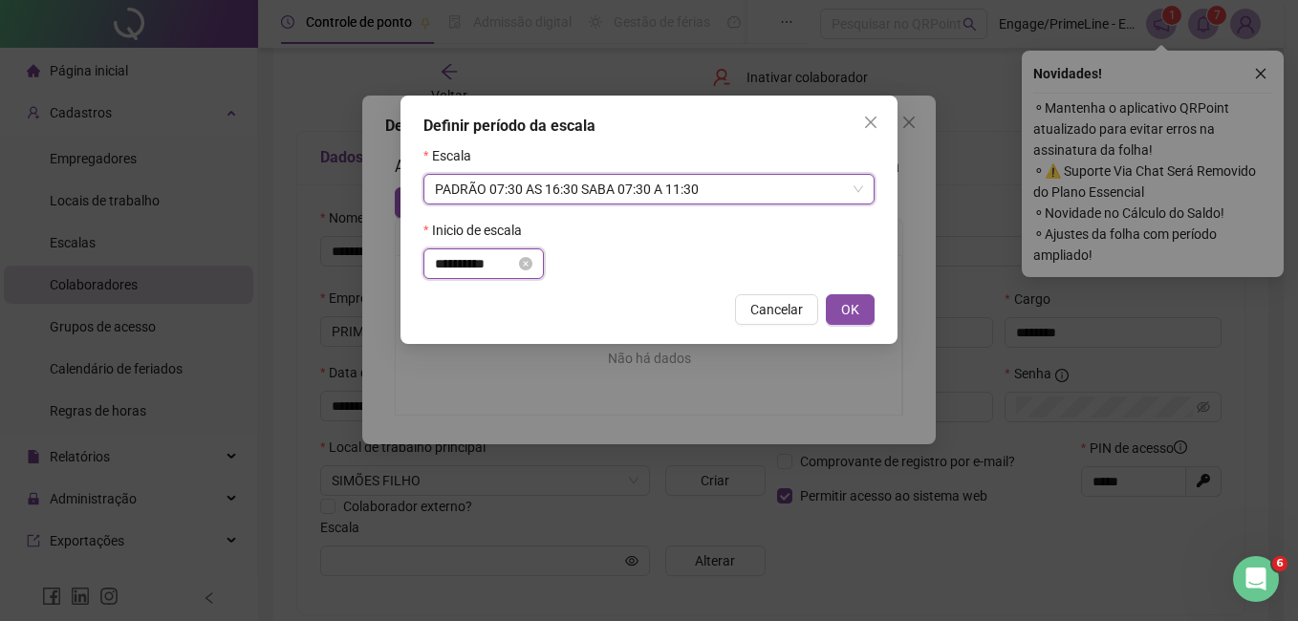
click at [503, 262] on input "**********" at bounding box center [475, 263] width 80 height 21
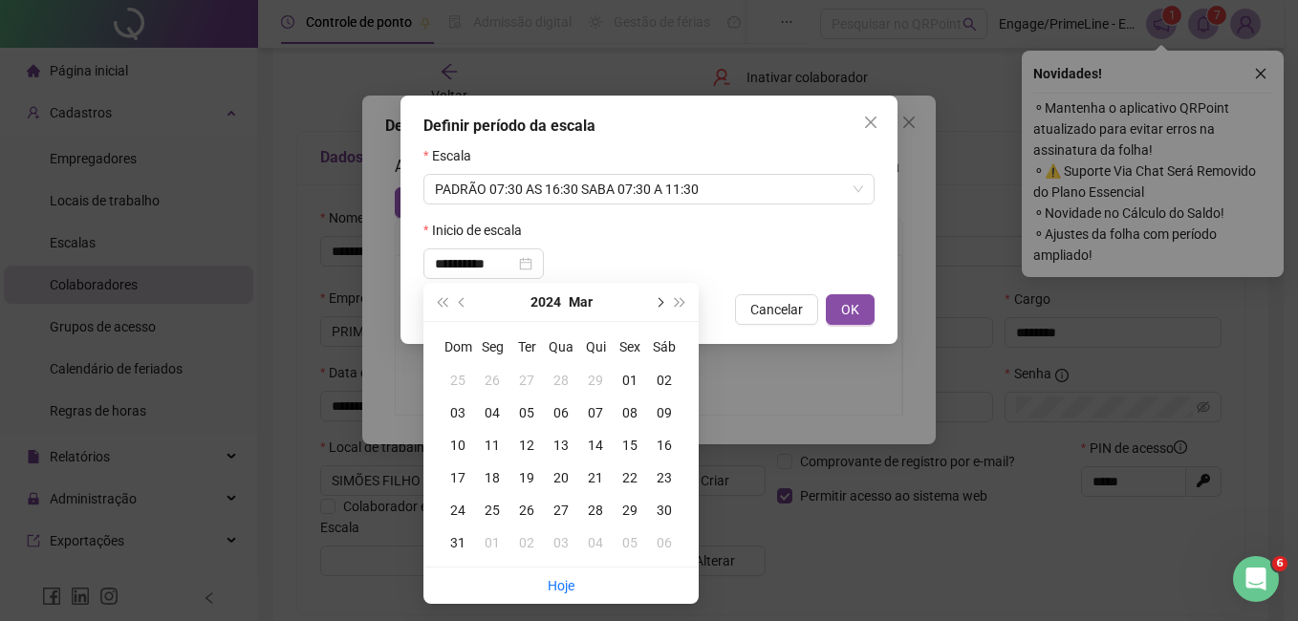
click at [657, 297] on button "next-year" at bounding box center [658, 302] width 21 height 38
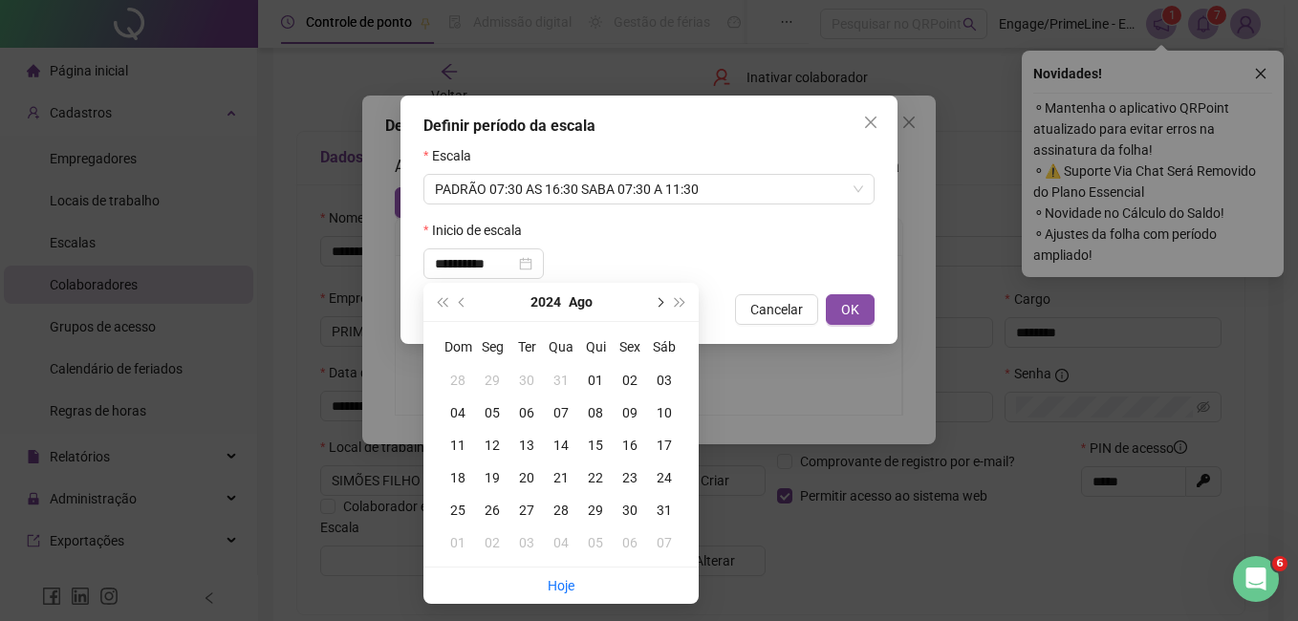
click at [657, 297] on button "next-year" at bounding box center [658, 302] width 21 height 38
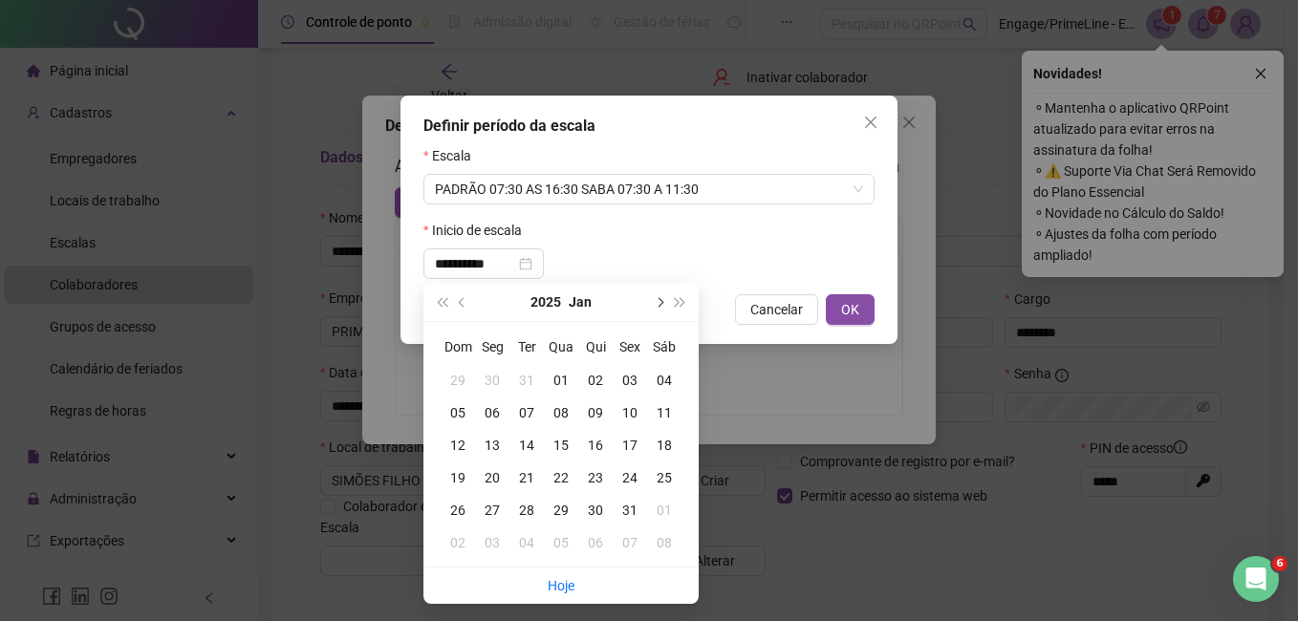
click at [657, 297] on button "next-year" at bounding box center [658, 302] width 21 height 38
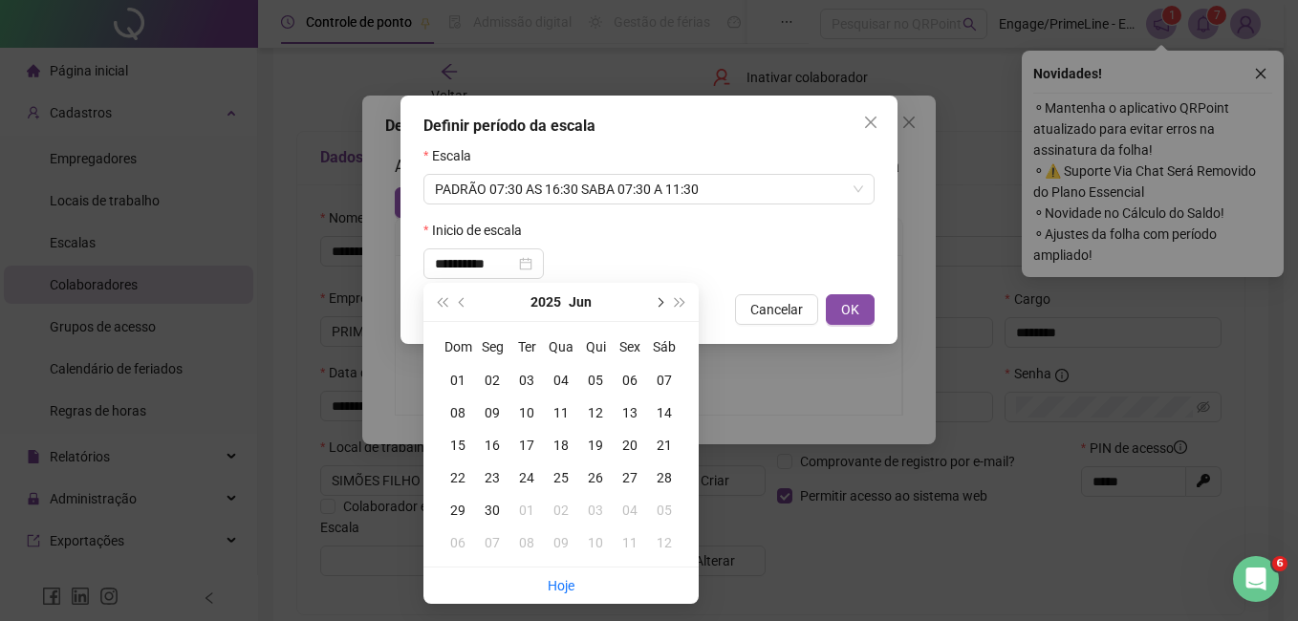
click at [657, 297] on button "next-year" at bounding box center [658, 302] width 21 height 38
type input "**********"
click at [629, 383] on div "01" at bounding box center [630, 380] width 34 height 21
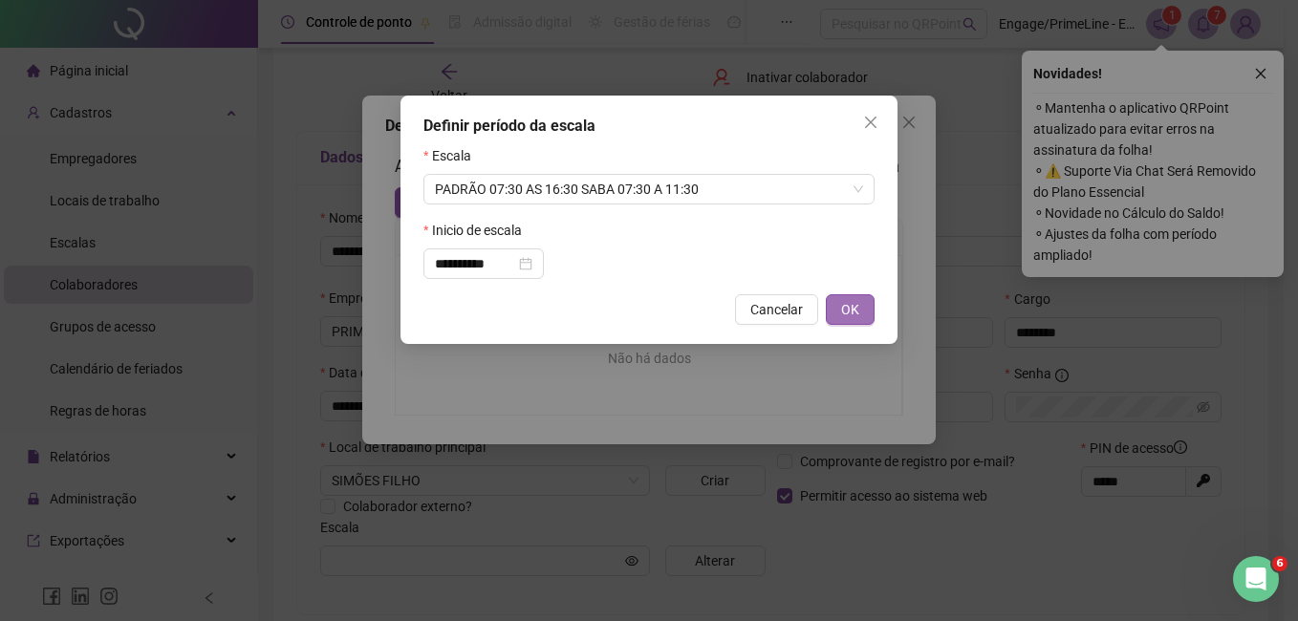
click at [862, 309] on button "OK" at bounding box center [850, 309] width 49 height 31
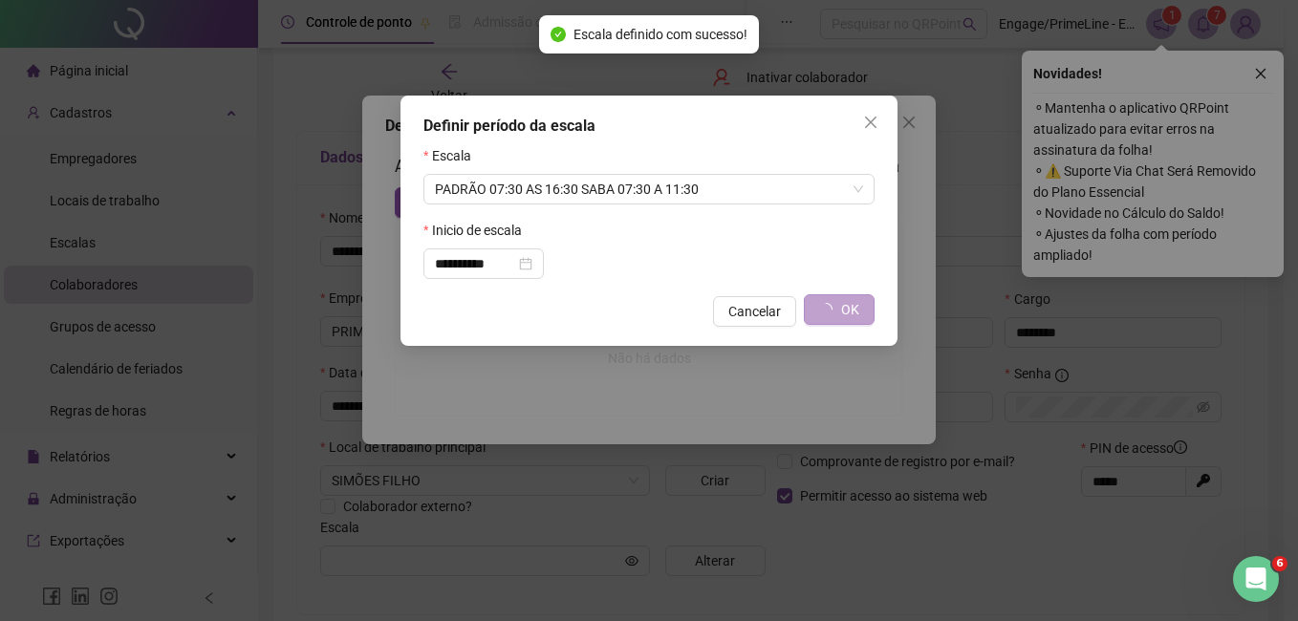
type input "**********"
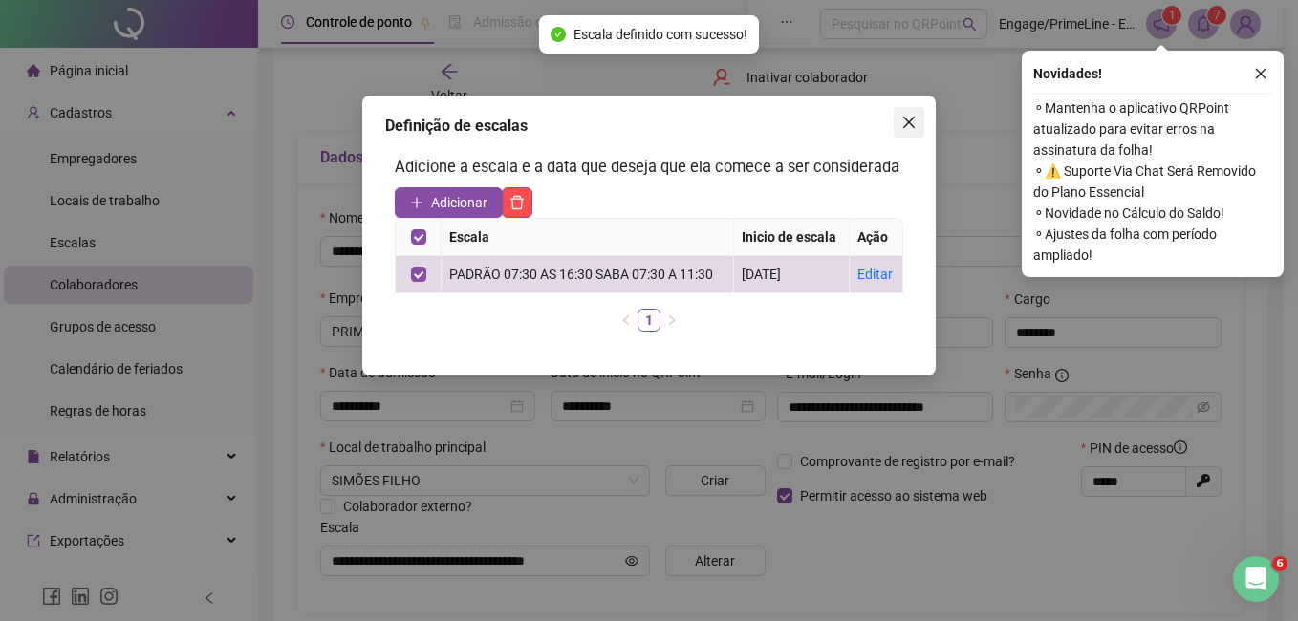
click at [902, 119] on icon "close" at bounding box center [908, 122] width 15 height 15
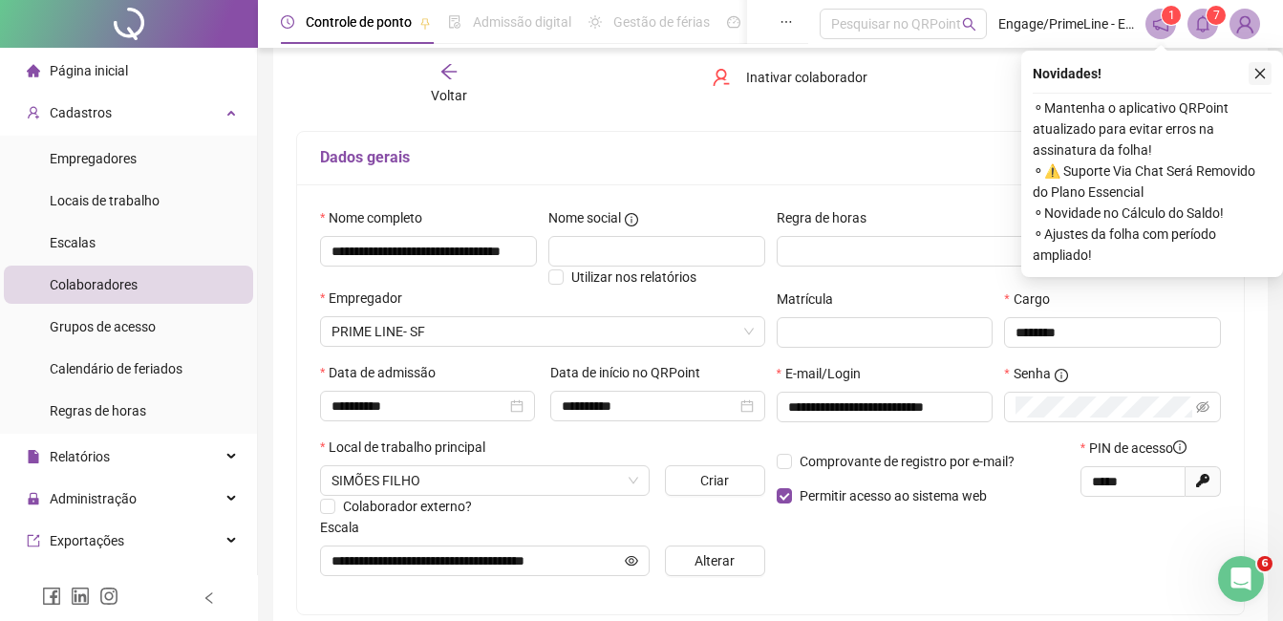
click at [1257, 75] on icon "close" at bounding box center [1260, 73] width 13 height 13
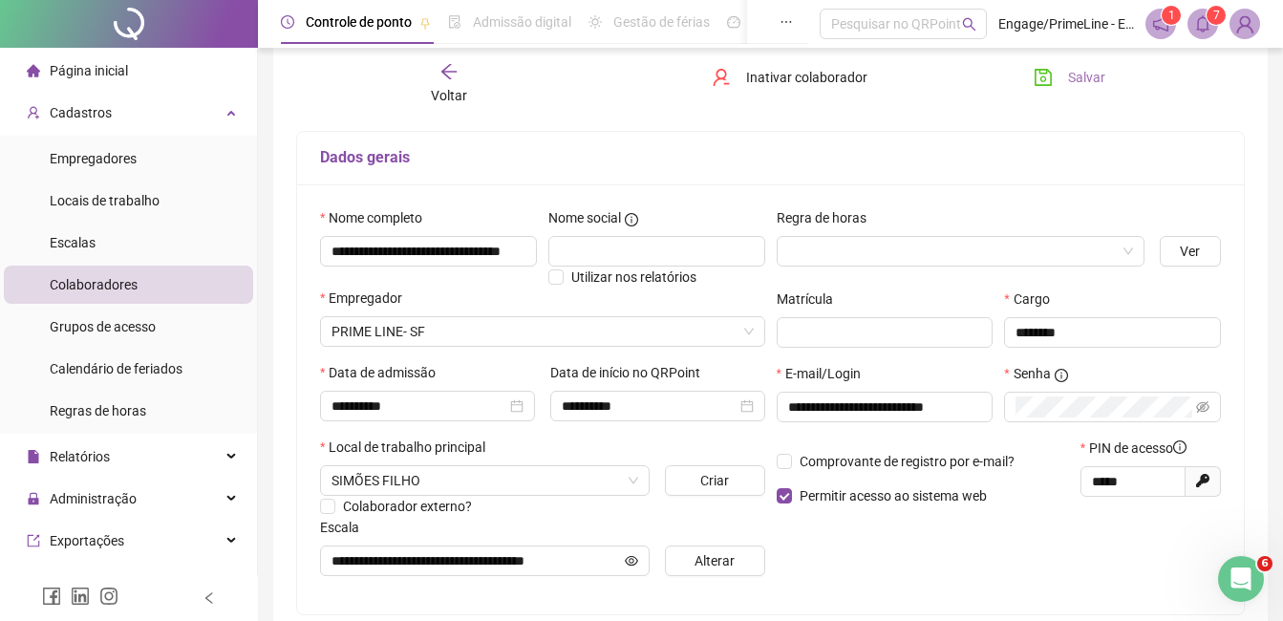
click at [1068, 76] on span "Salvar" at bounding box center [1086, 77] width 37 height 21
click at [437, 88] on span "Voltar" at bounding box center [449, 95] width 36 height 15
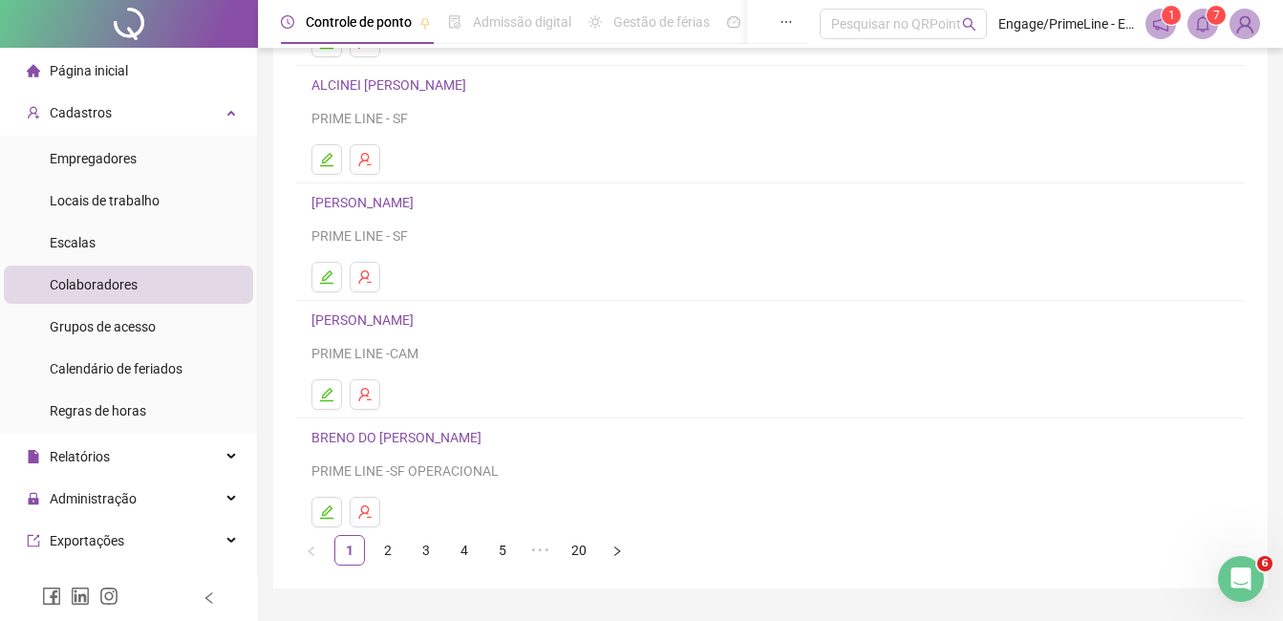
scroll to position [287, 0]
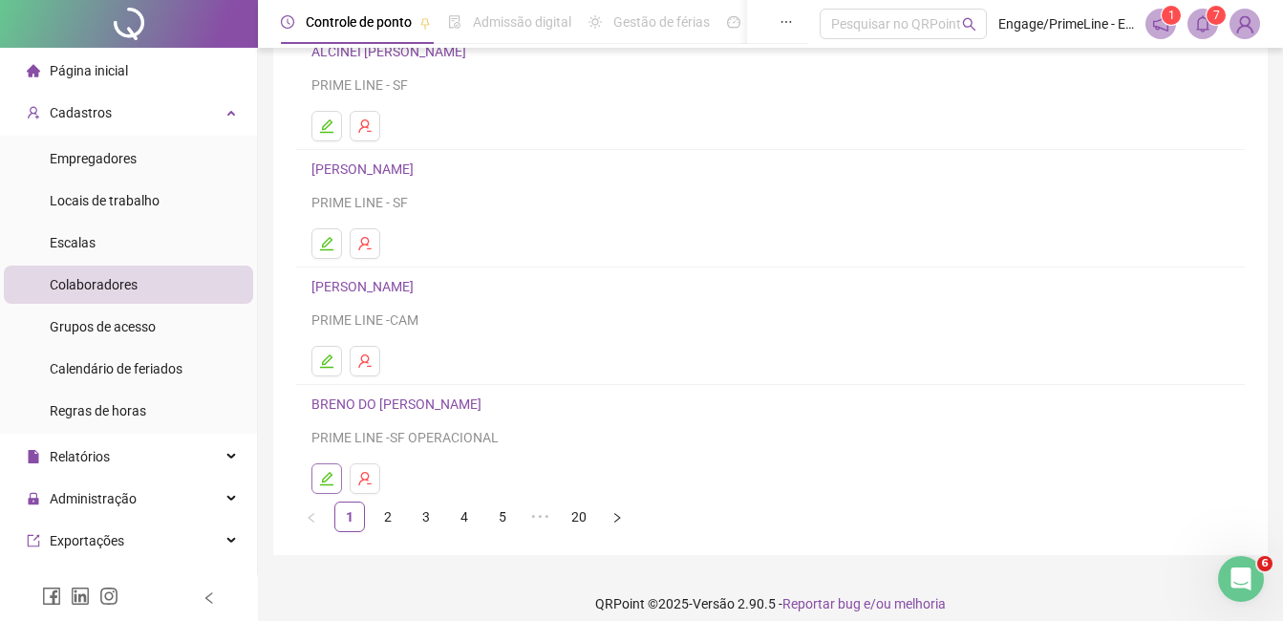
click at [328, 472] on icon "edit" at bounding box center [326, 478] width 15 height 15
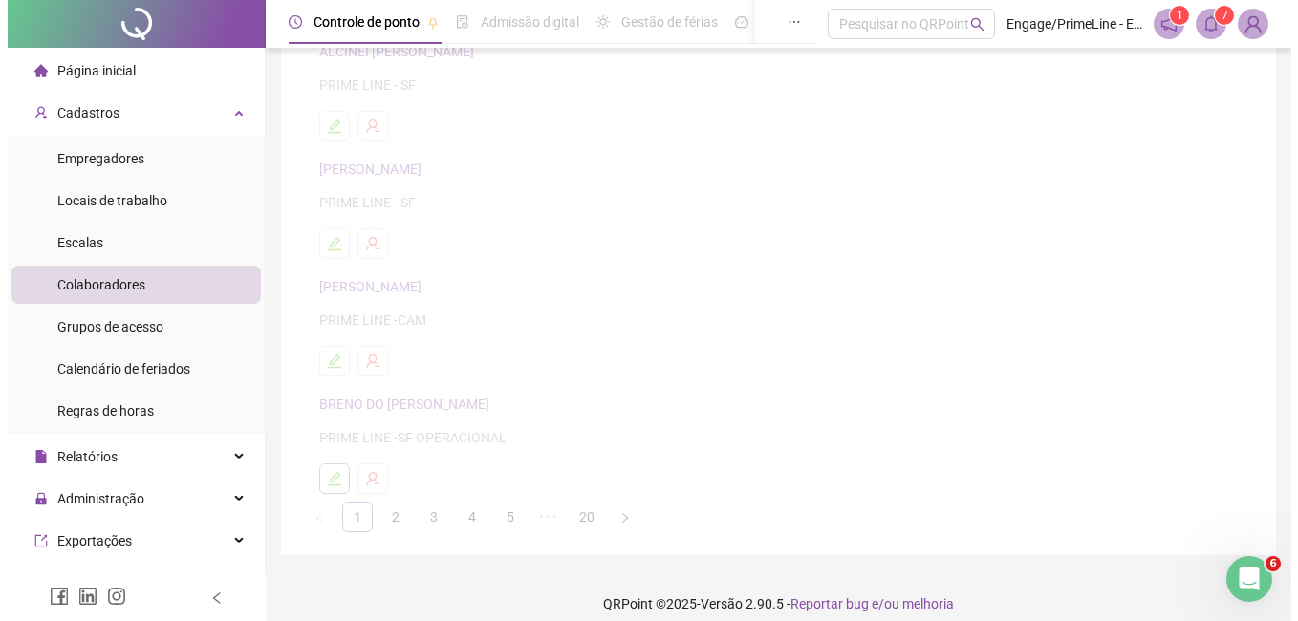
scroll to position [296, 0]
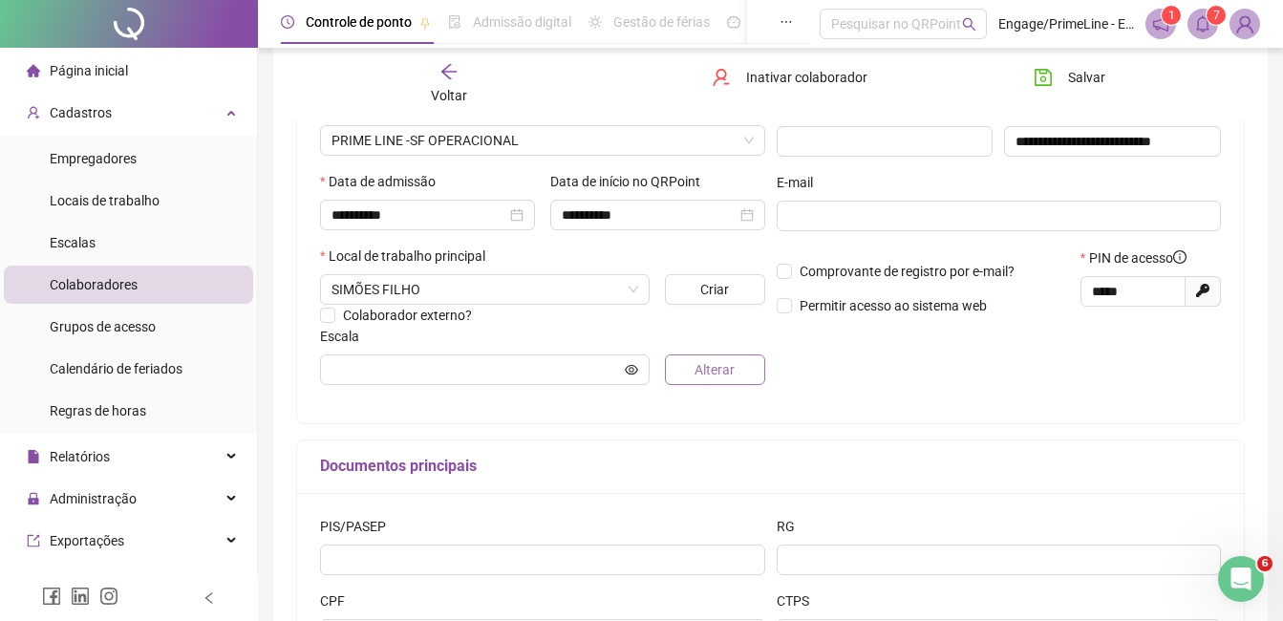
click at [703, 375] on span "Alterar" at bounding box center [715, 369] width 40 height 21
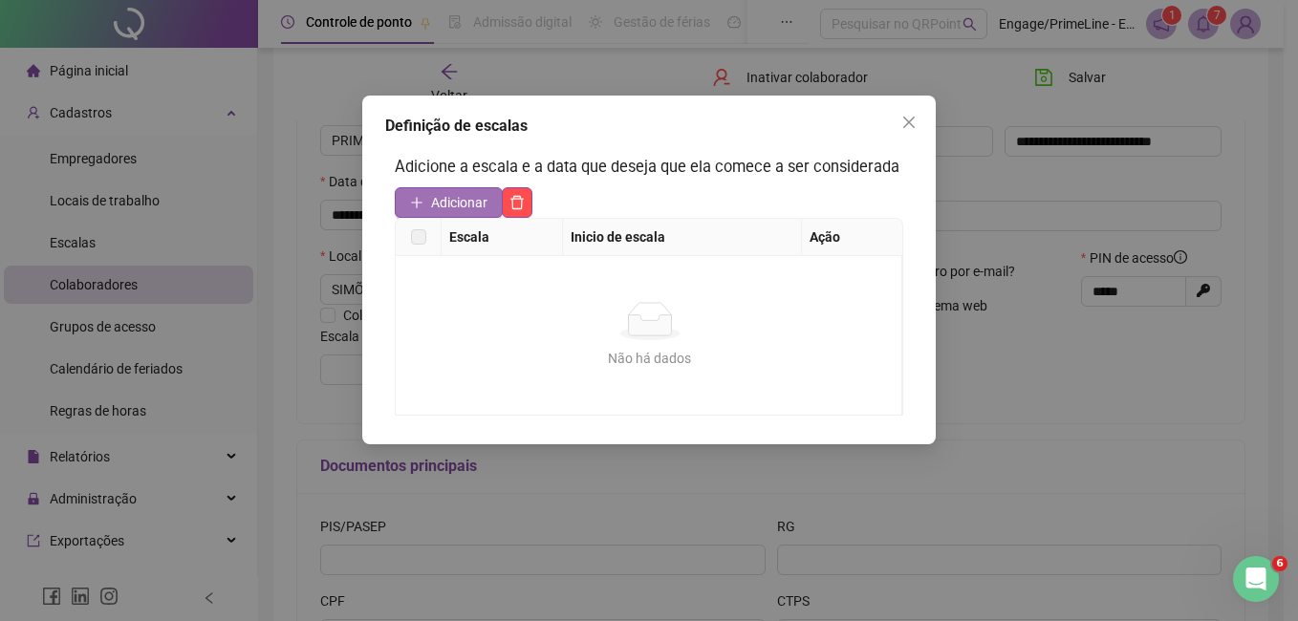
click at [426, 203] on button "Adicionar" at bounding box center [449, 202] width 108 height 31
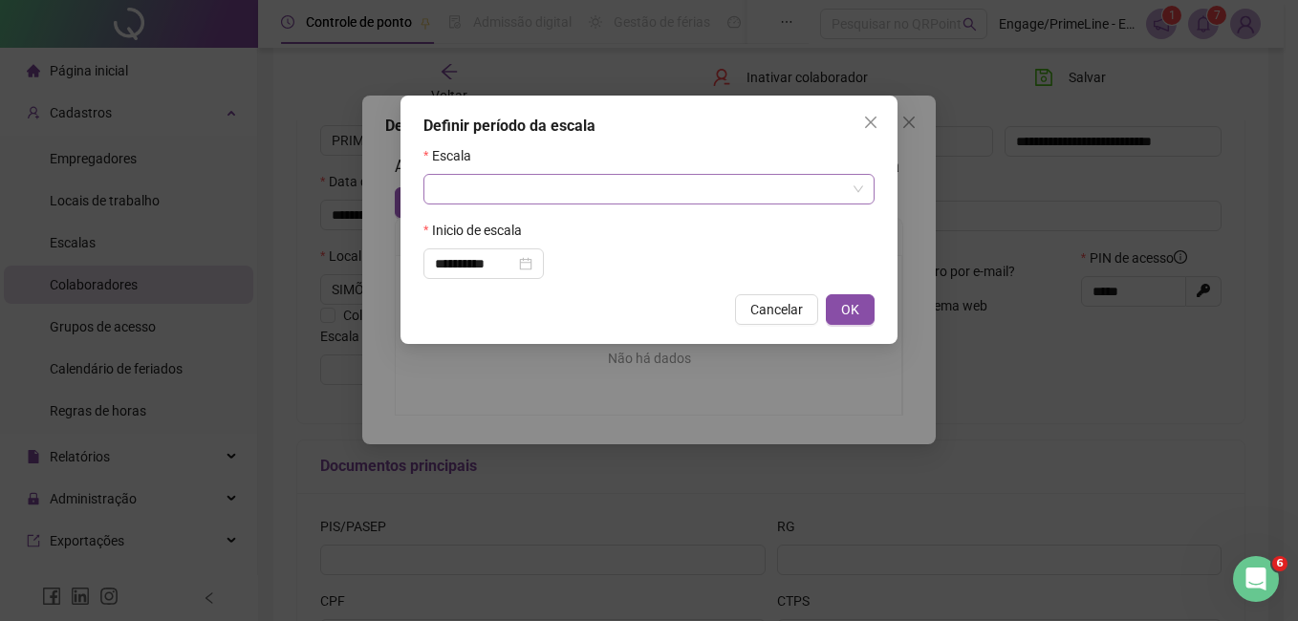
click at [486, 190] on input "search" at bounding box center [640, 189] width 411 height 29
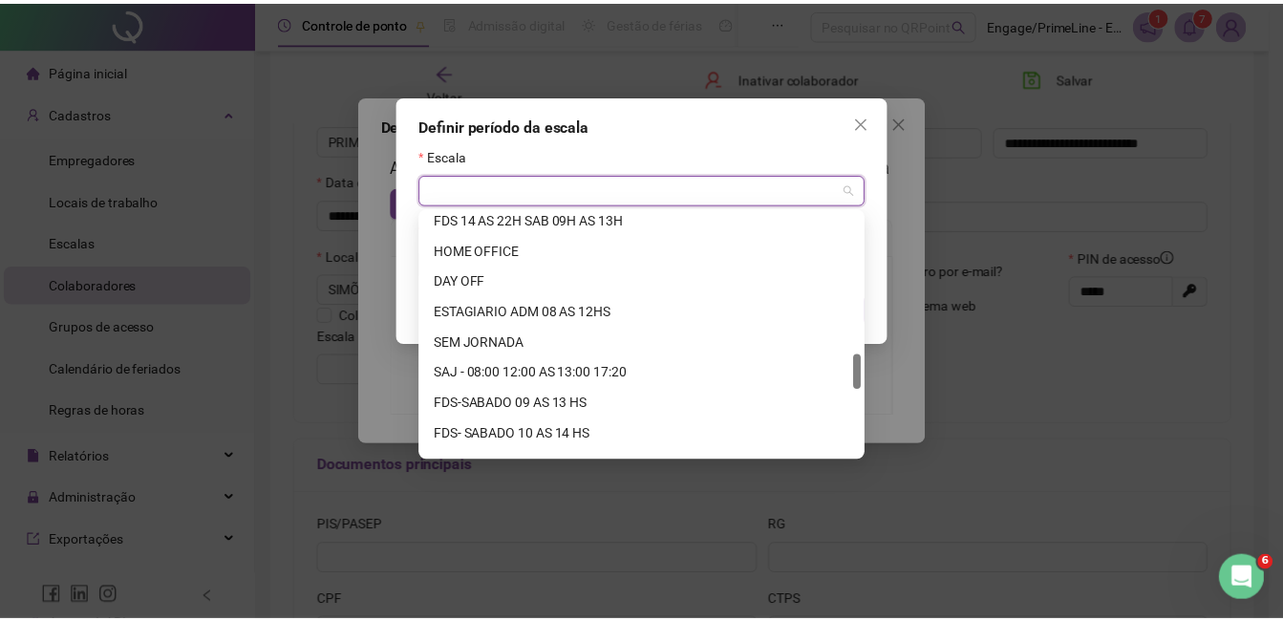
scroll to position [1407, 0]
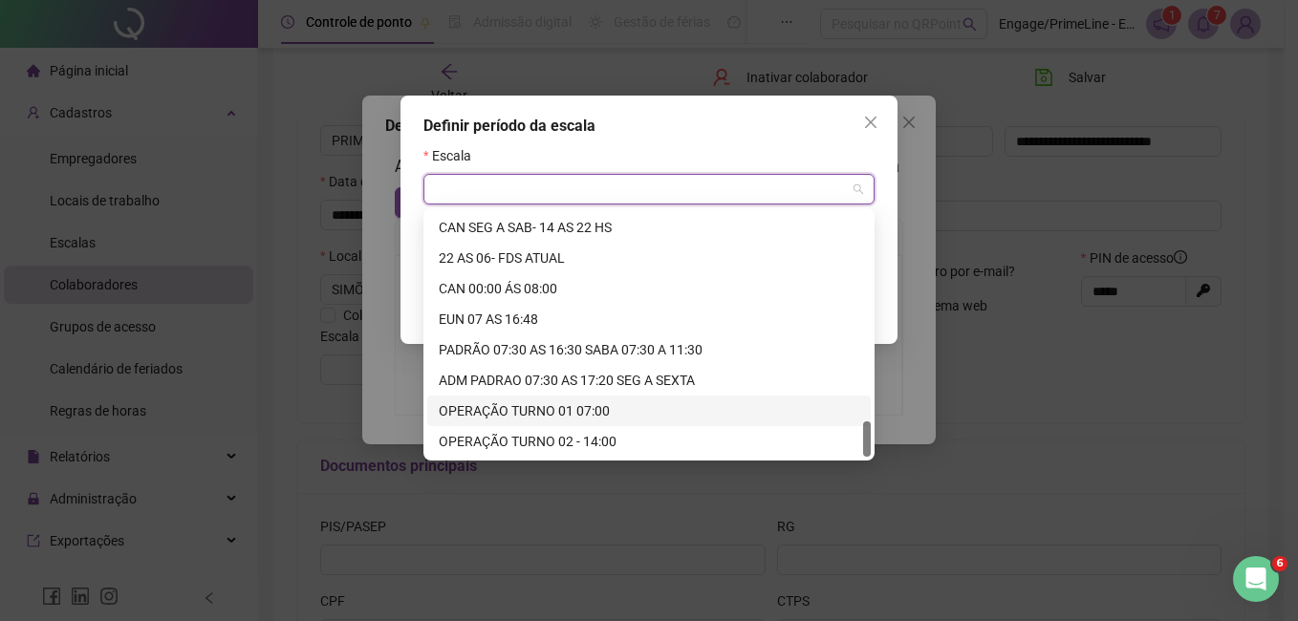
click at [524, 405] on div "OPERAÇÃO TURNO 01 07:00" at bounding box center [649, 410] width 420 height 21
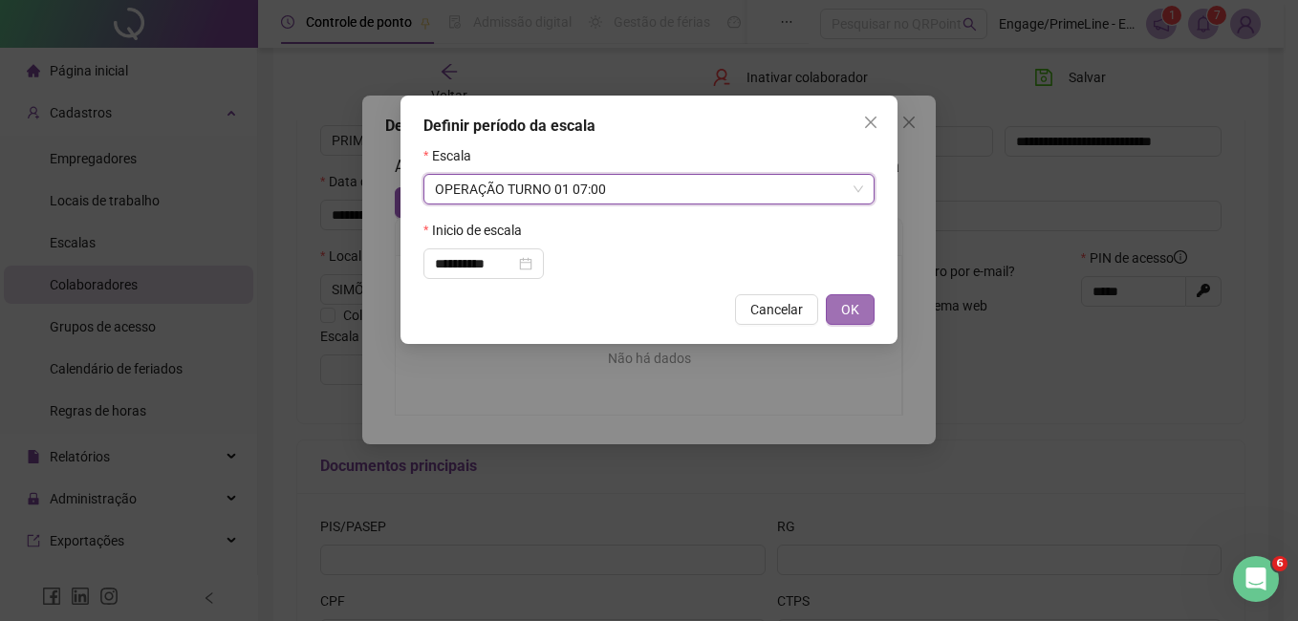
click at [853, 317] on span "OK" at bounding box center [850, 309] width 18 height 21
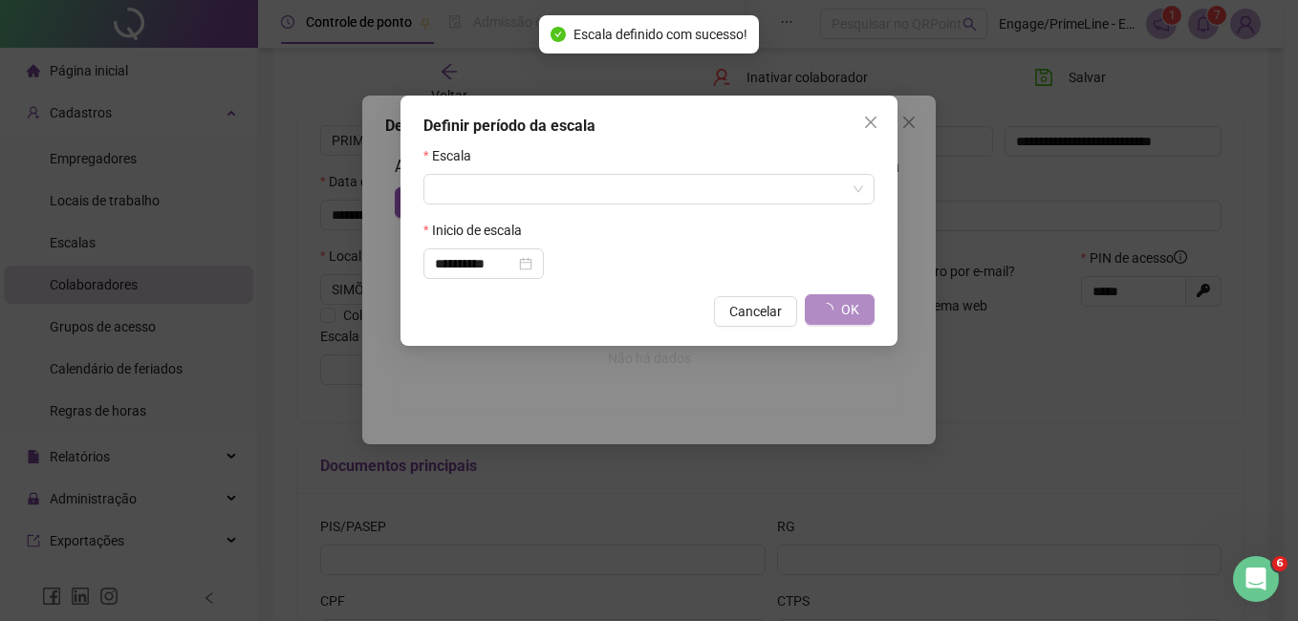
type input "**********"
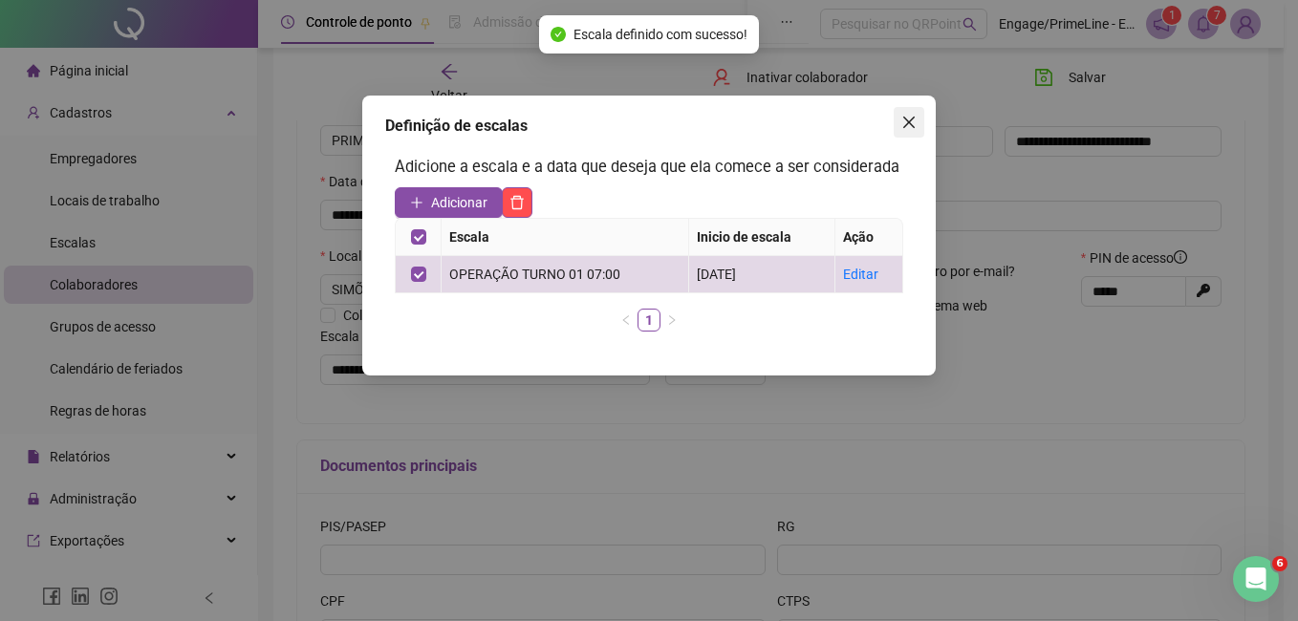
click at [914, 121] on icon "close" at bounding box center [908, 122] width 15 height 15
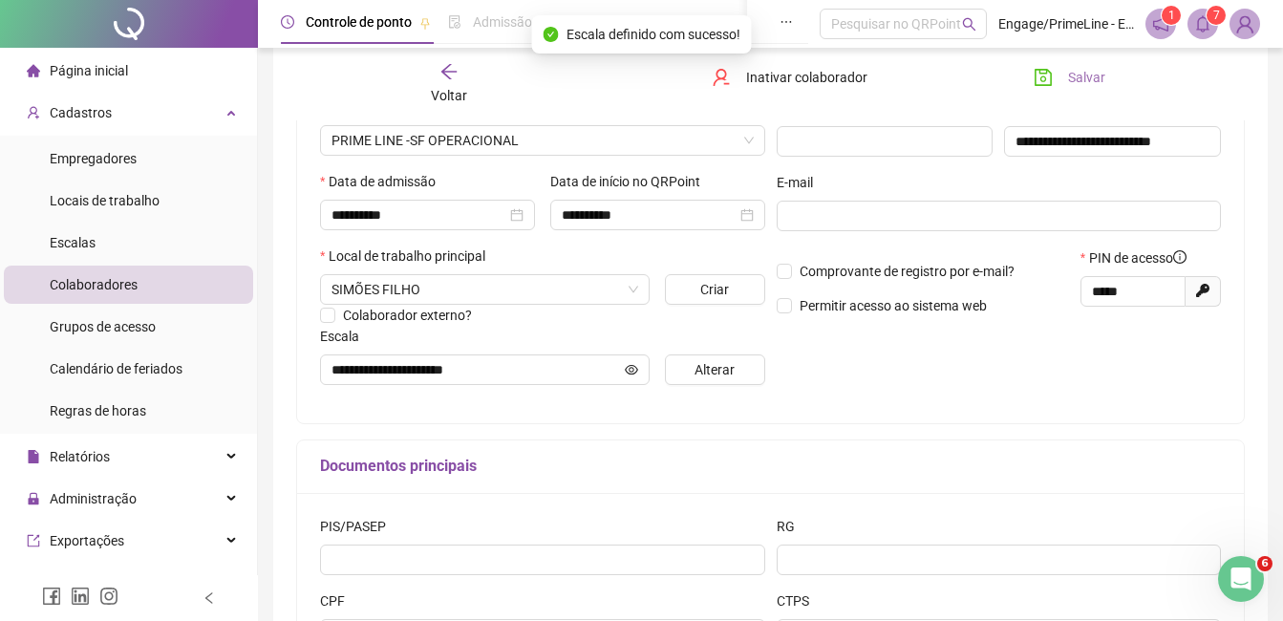
click at [1092, 87] on span "Salvar" at bounding box center [1086, 77] width 37 height 21
click at [440, 76] on icon "arrow-left" at bounding box center [449, 71] width 19 height 19
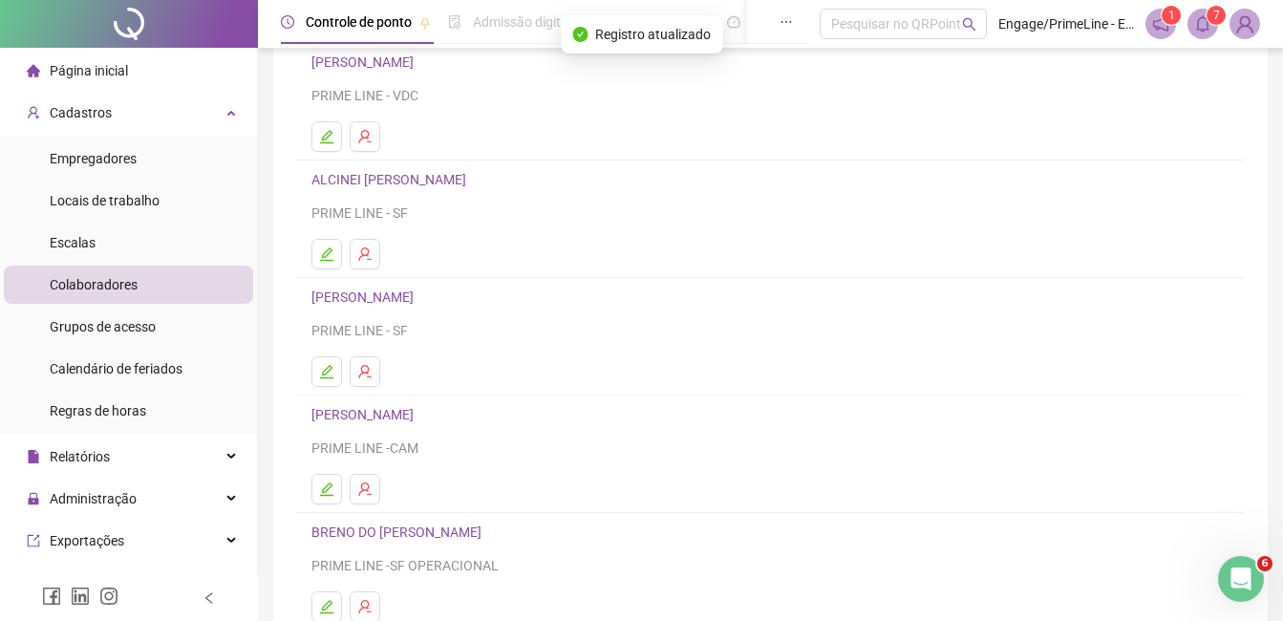
scroll to position [303, 0]
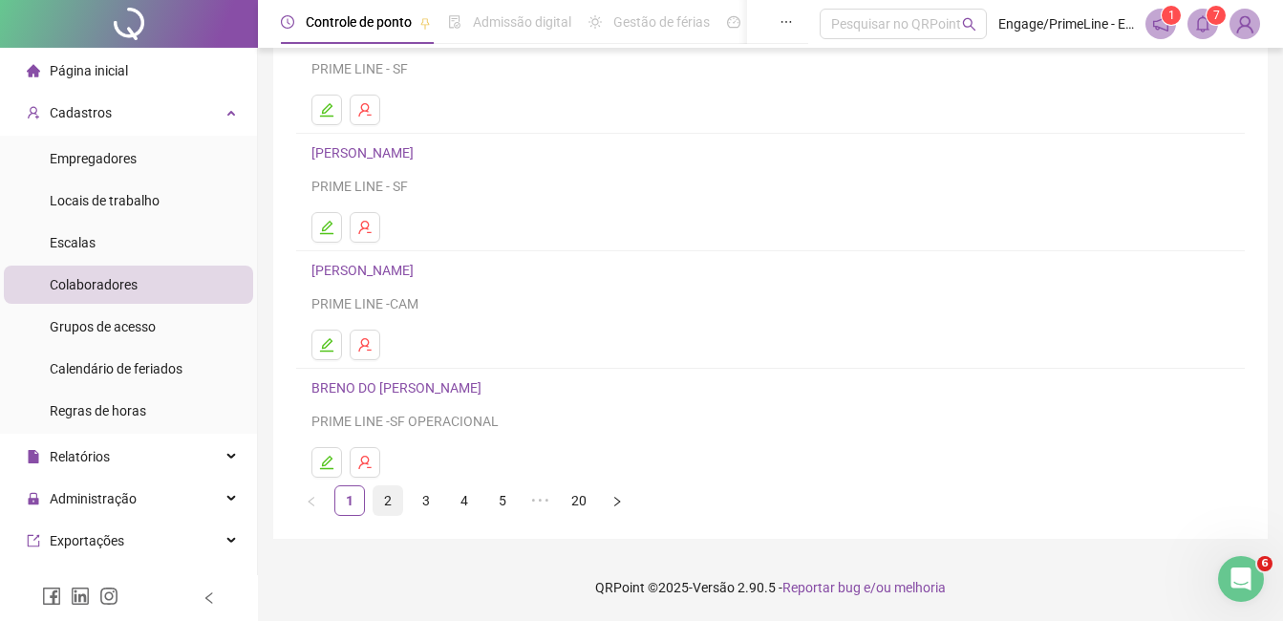
click at [395, 504] on link "2" at bounding box center [388, 500] width 29 height 29
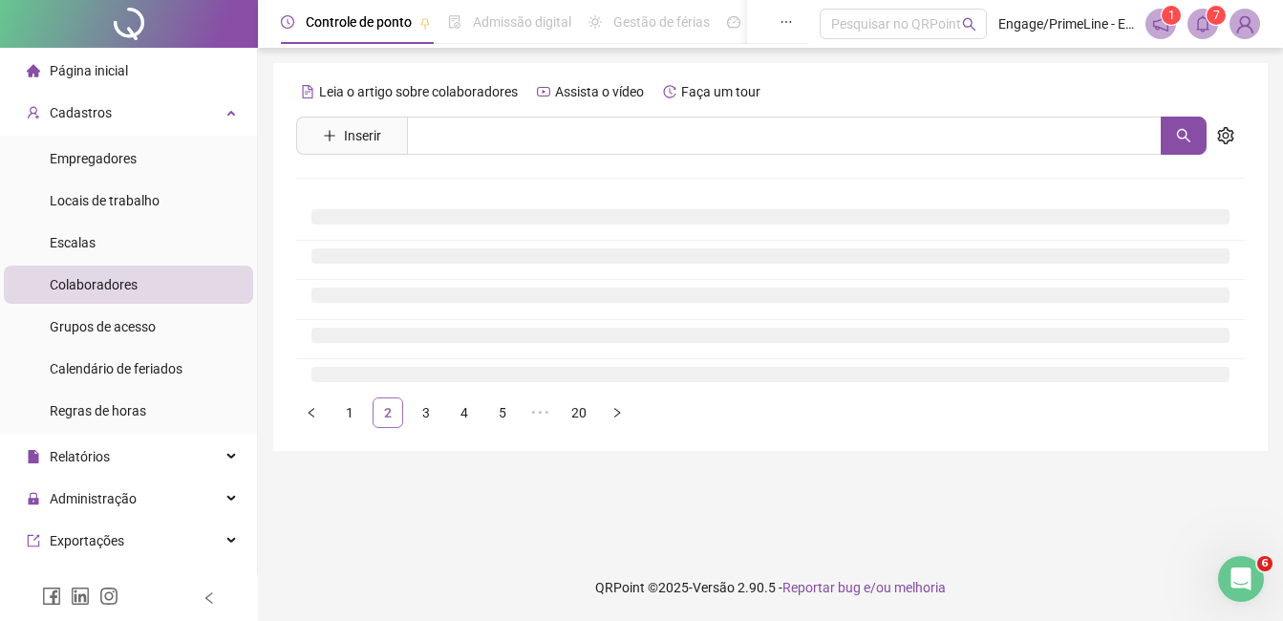
scroll to position [0, 0]
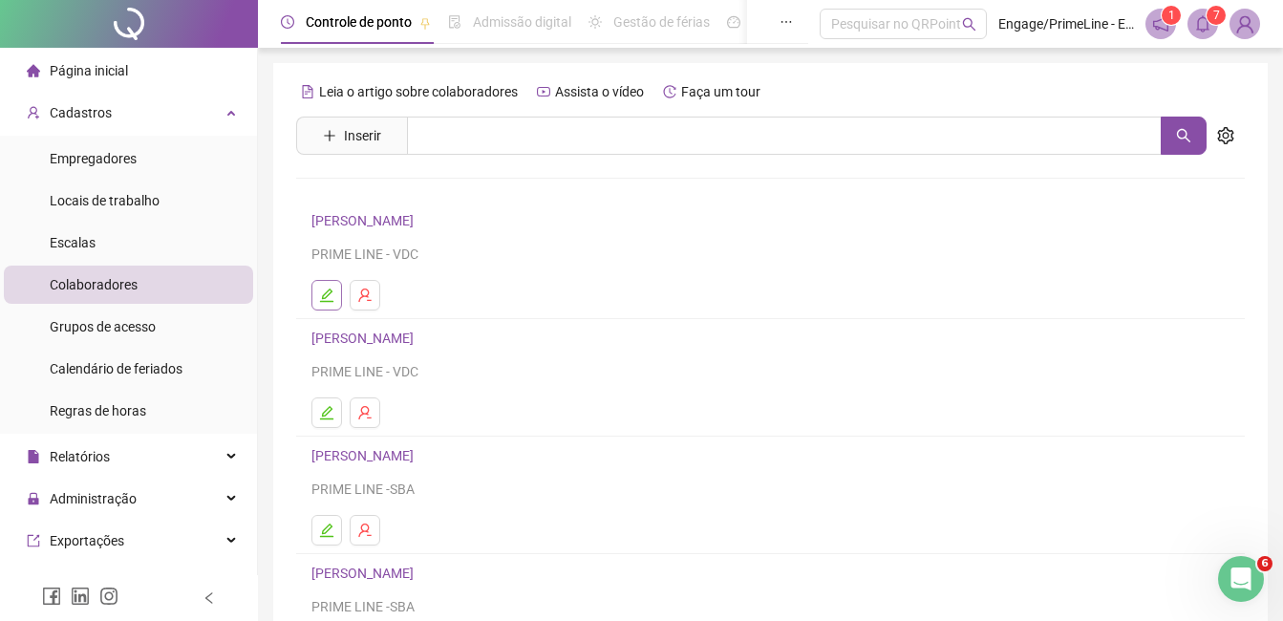
click at [321, 289] on icon "edit" at bounding box center [326, 295] width 15 height 15
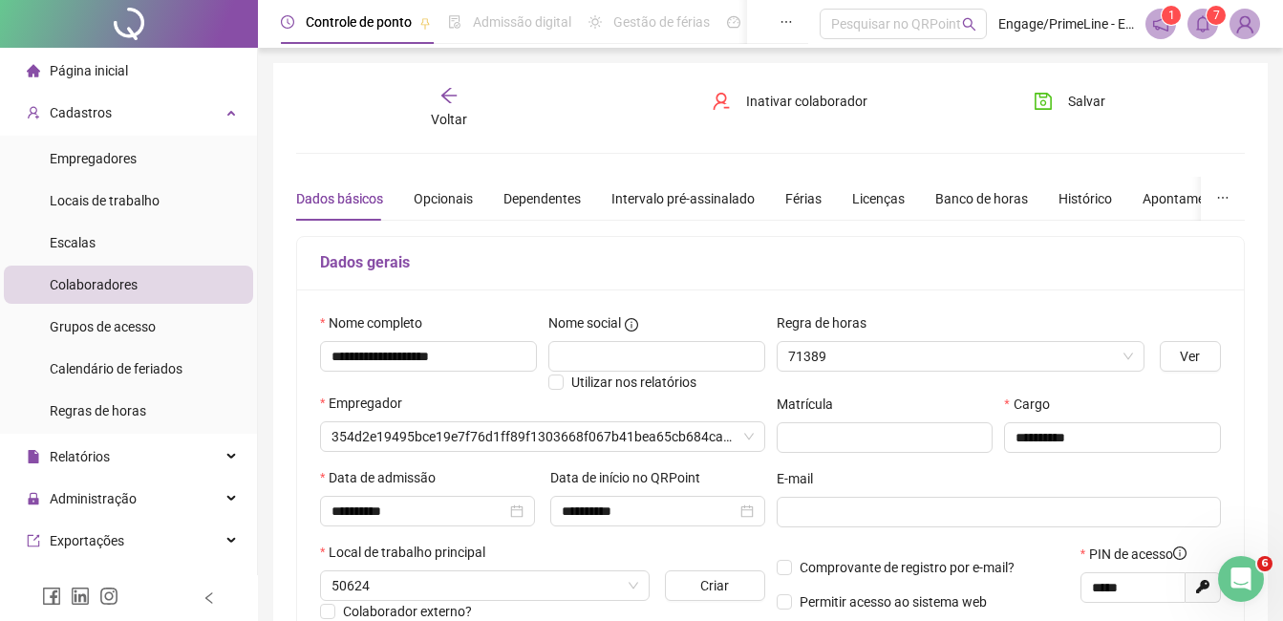
type input "**********"
click at [1066, 101] on button "Salvar" at bounding box center [1070, 101] width 100 height 31
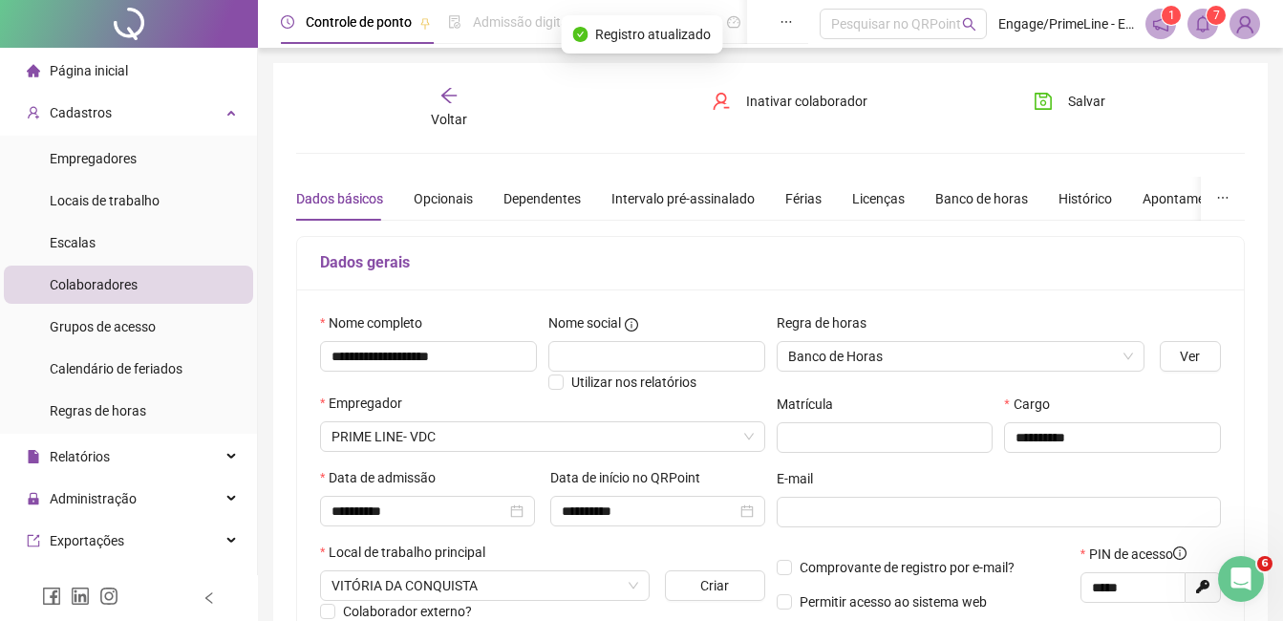
click at [421, 114] on div "Voltar" at bounding box center [449, 108] width 145 height 44
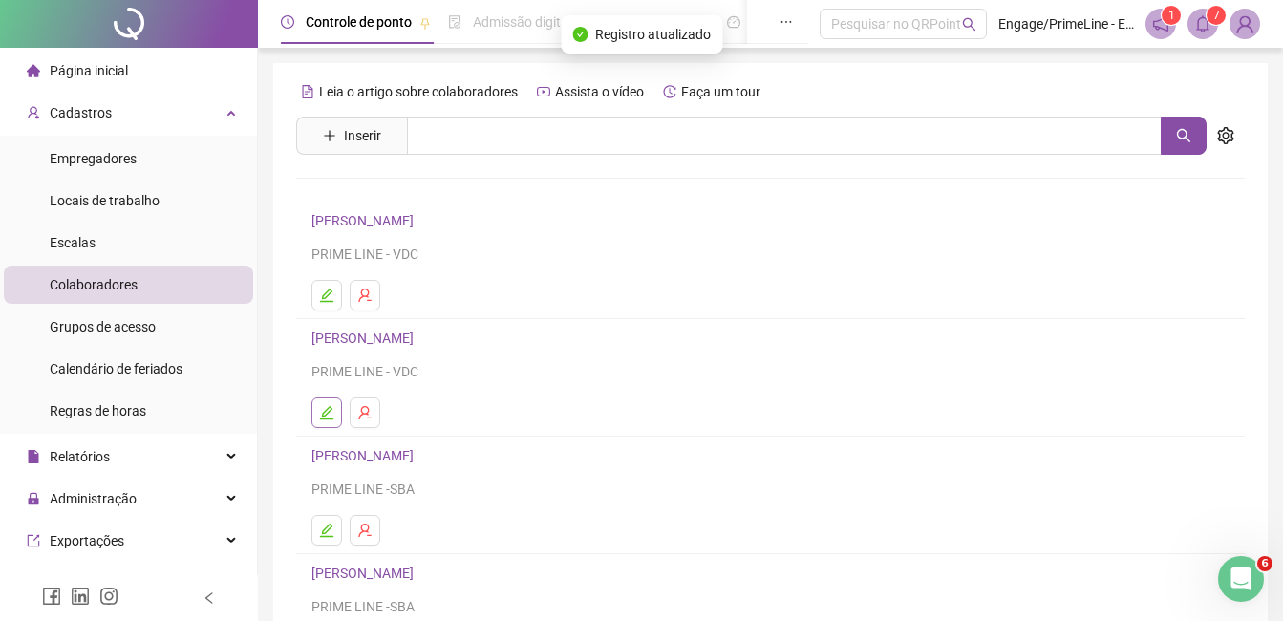
click at [324, 424] on button "button" at bounding box center [327, 413] width 31 height 31
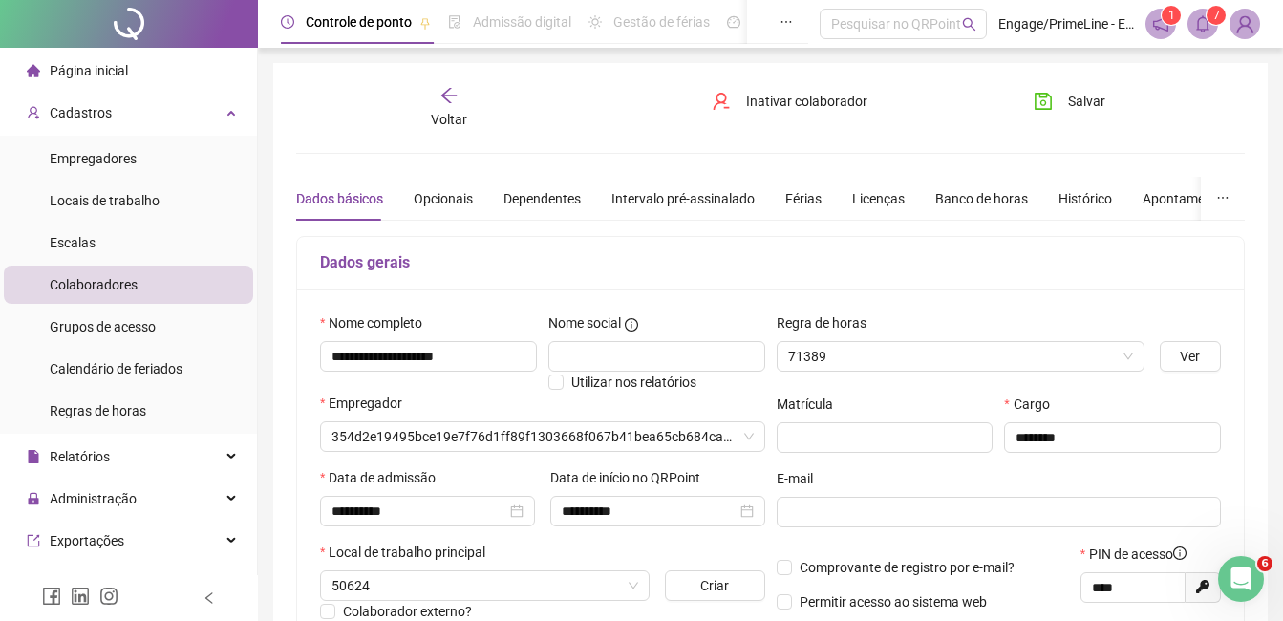
type input "**********"
click at [1079, 109] on span "Salvar" at bounding box center [1086, 101] width 37 height 21
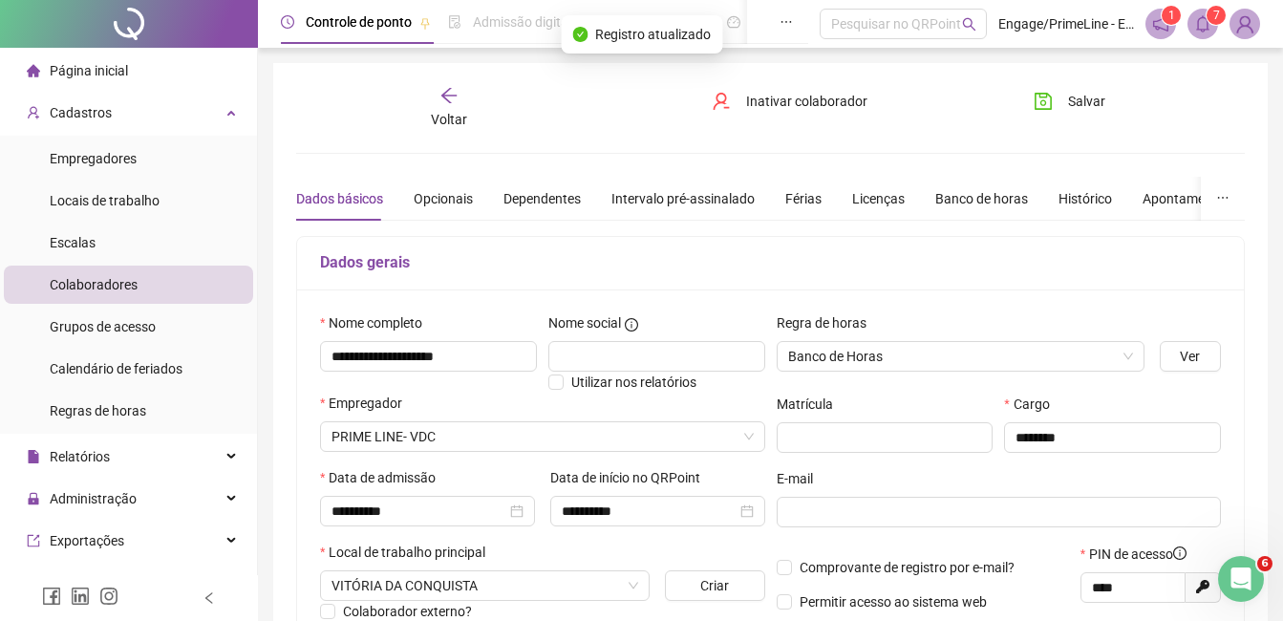
click at [455, 121] on span "Voltar" at bounding box center [449, 119] width 36 height 15
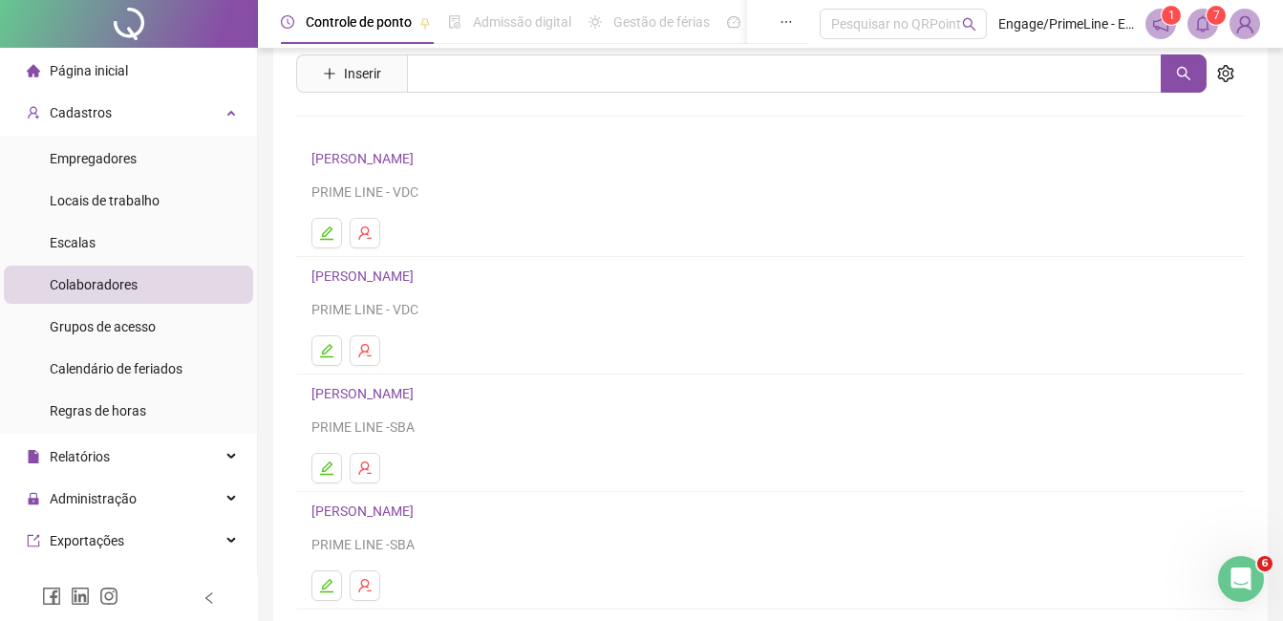
scroll to position [96, 0]
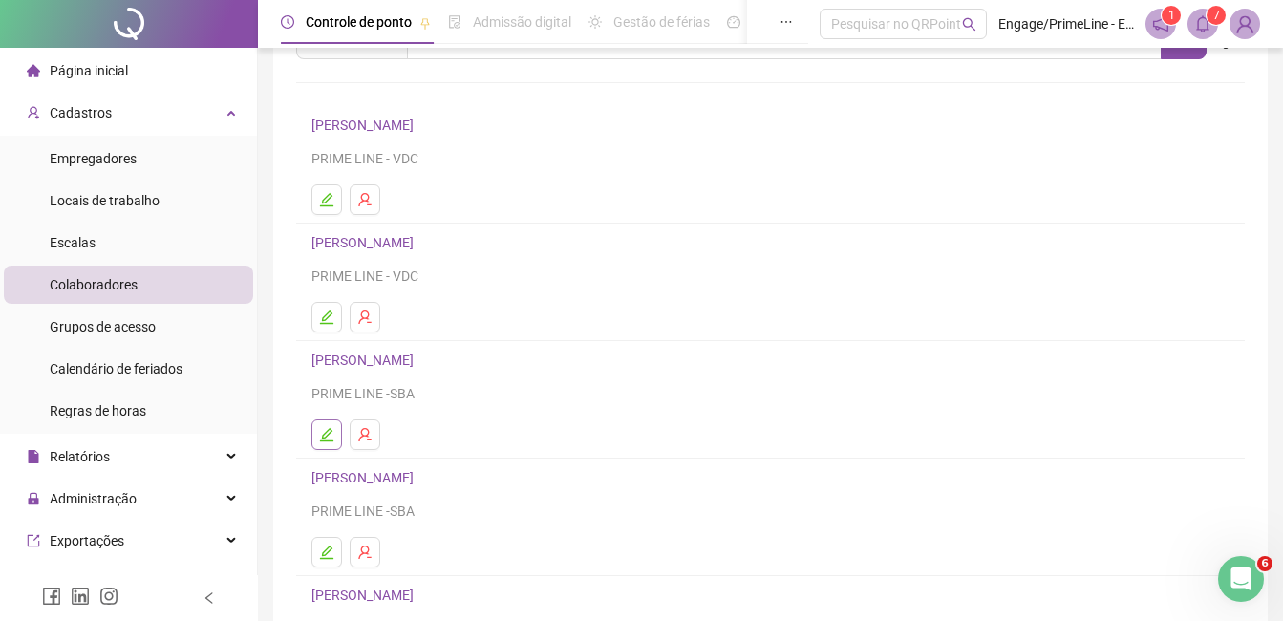
click at [323, 436] on icon "edit" at bounding box center [326, 434] width 13 height 13
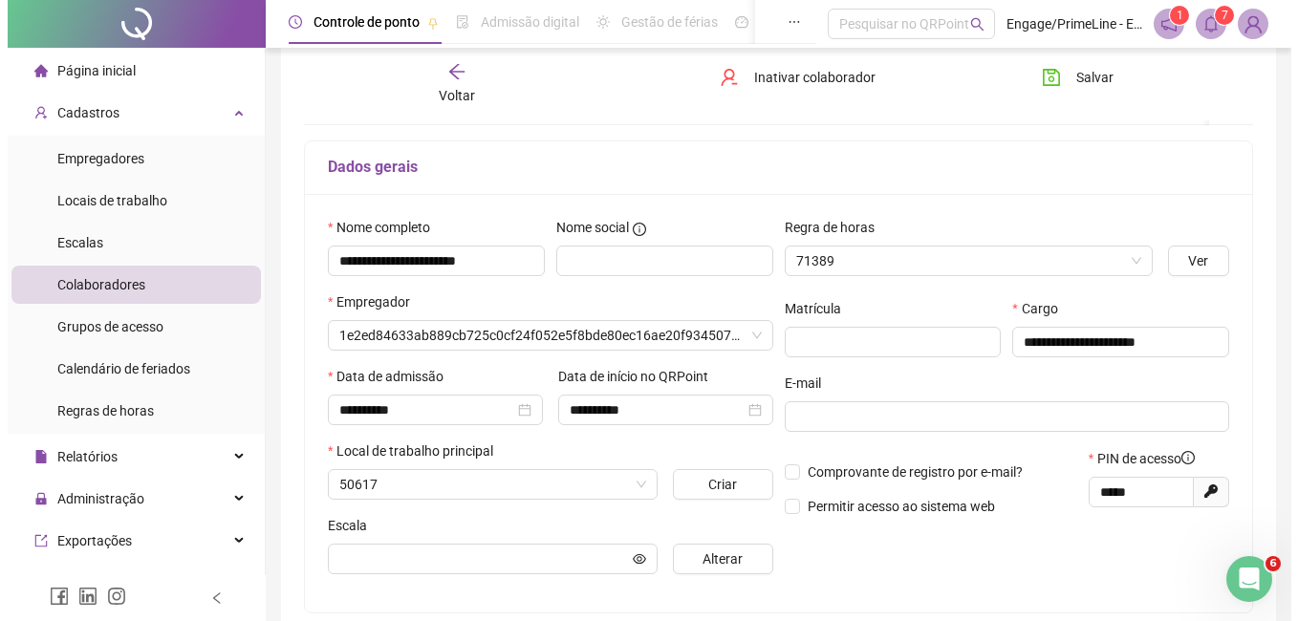
scroll to position [105, 0]
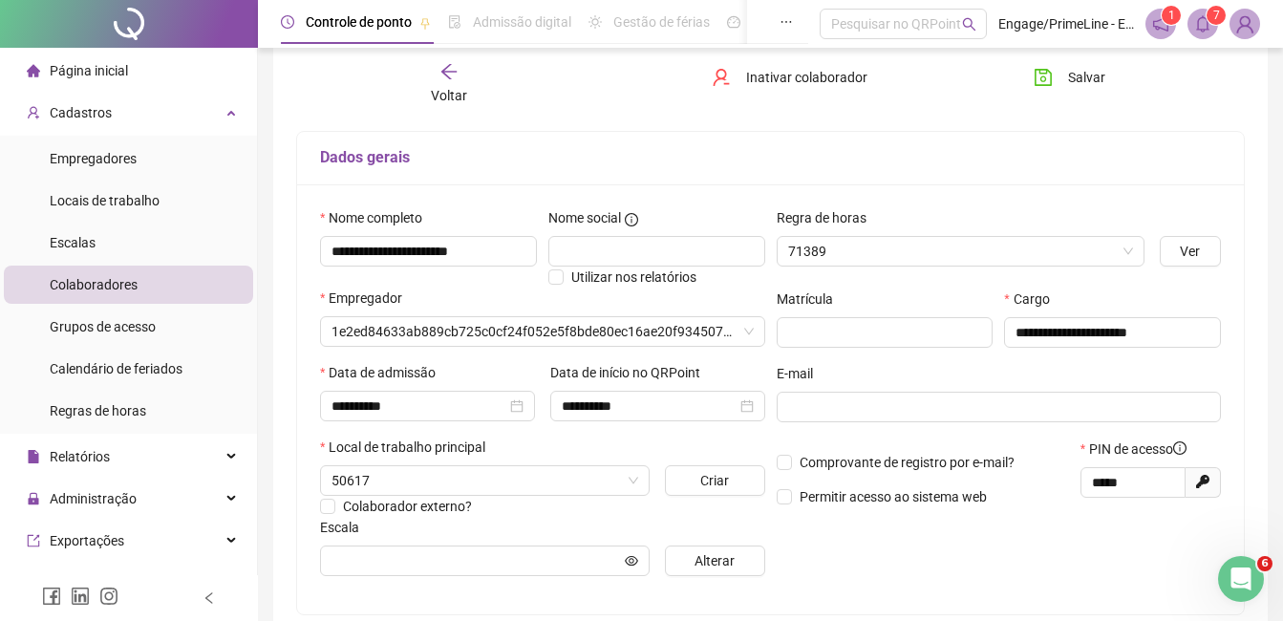
type input "**********"
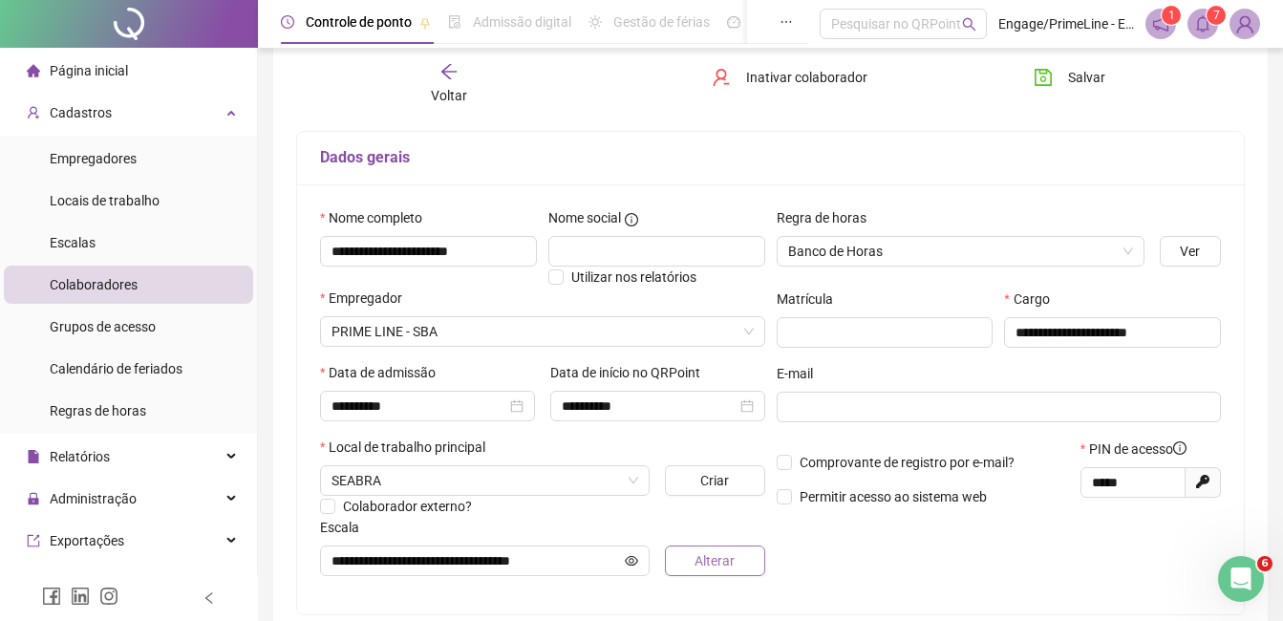
click at [717, 559] on span "Alterar" at bounding box center [715, 560] width 40 height 21
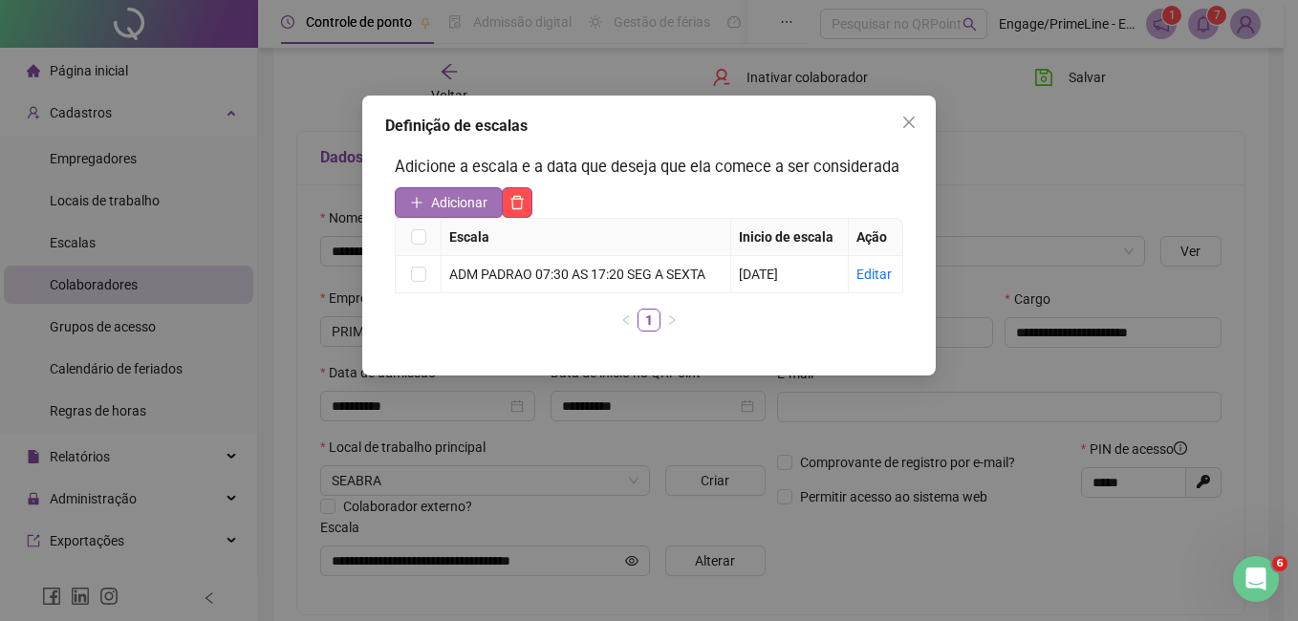
click at [454, 199] on span "Adicionar" at bounding box center [459, 202] width 56 height 21
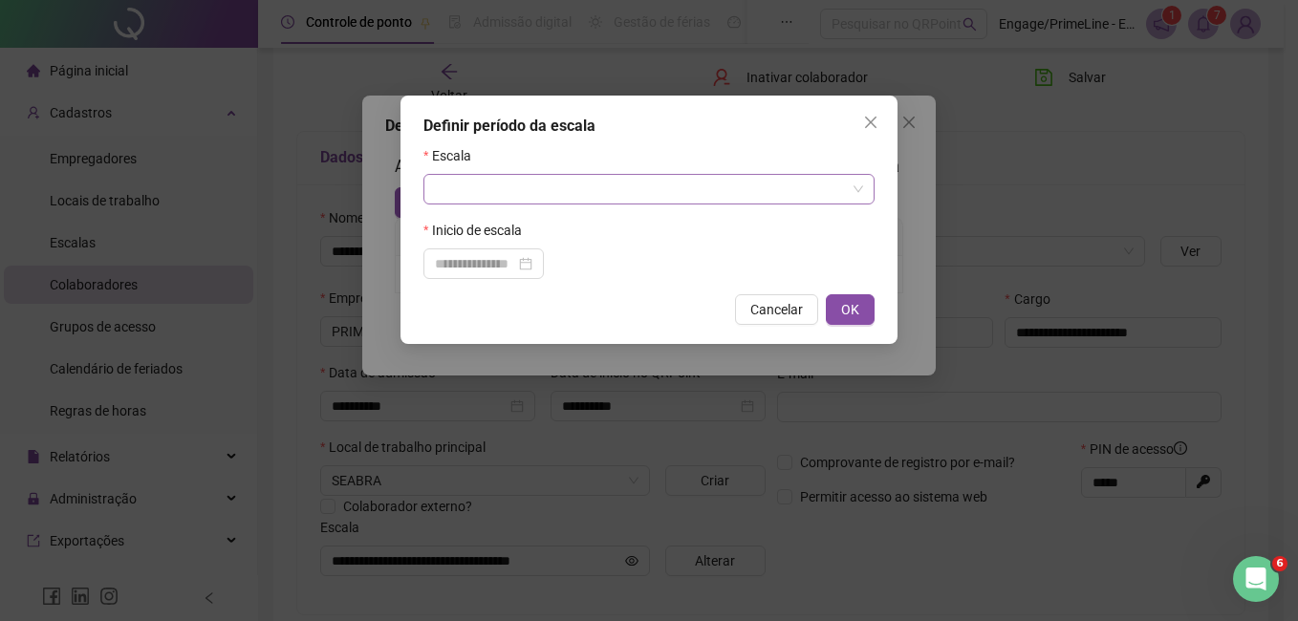
click at [558, 196] on input "search" at bounding box center [640, 189] width 411 height 29
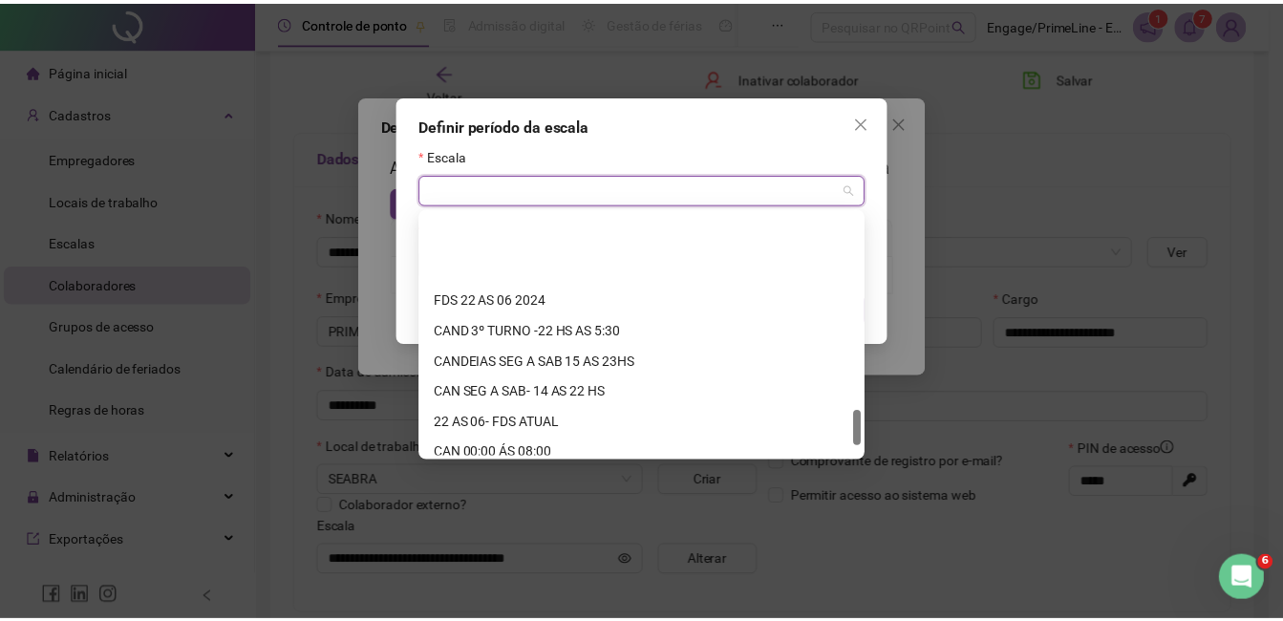
scroll to position [1407, 0]
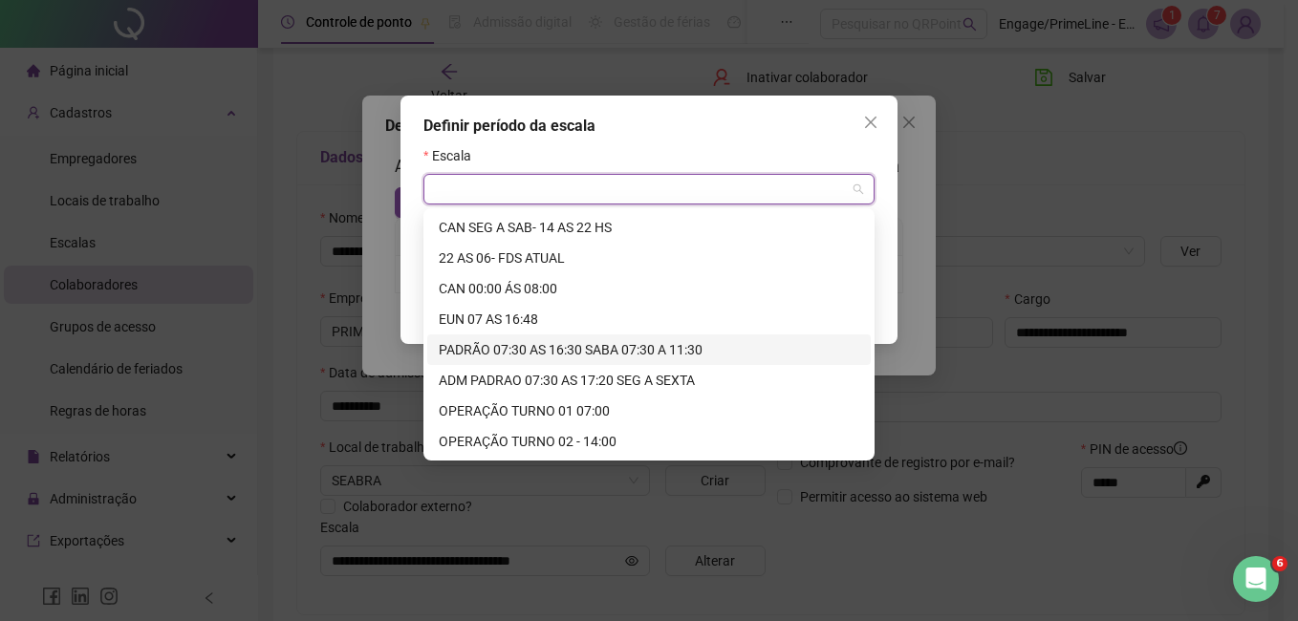
click at [575, 342] on div "PADRÃO 07:30 AS 16:30 SABA 07:30 A 11:30" at bounding box center [649, 349] width 420 height 21
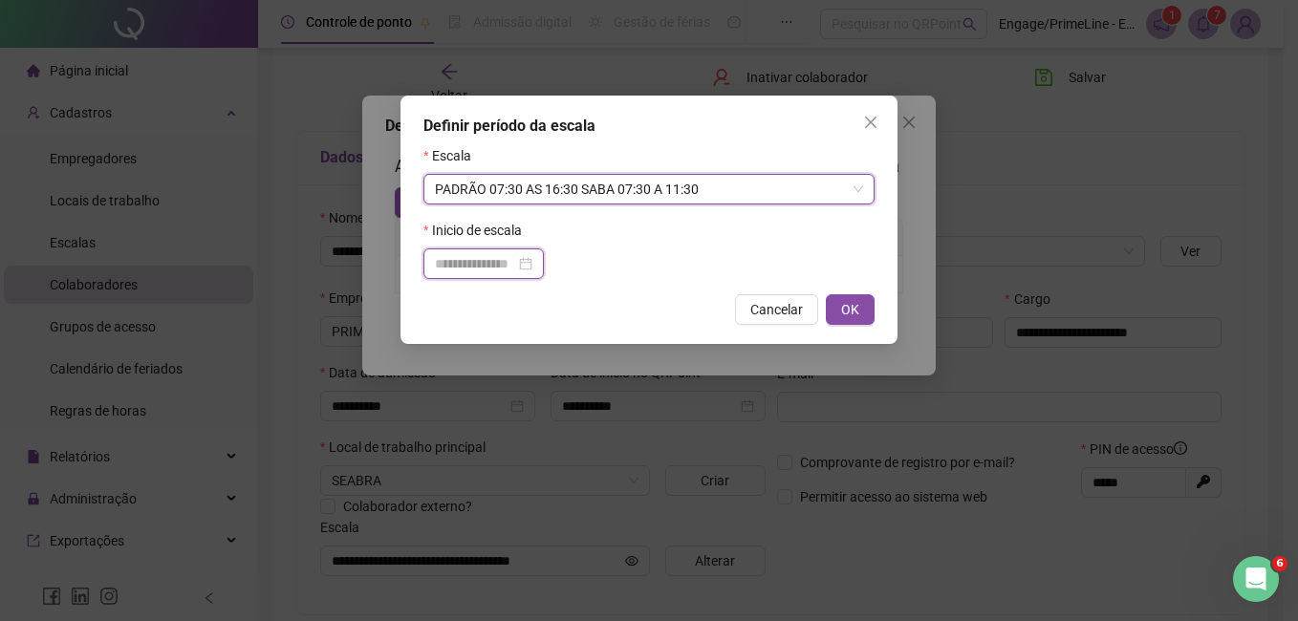
click at [508, 258] on input at bounding box center [475, 263] width 80 height 21
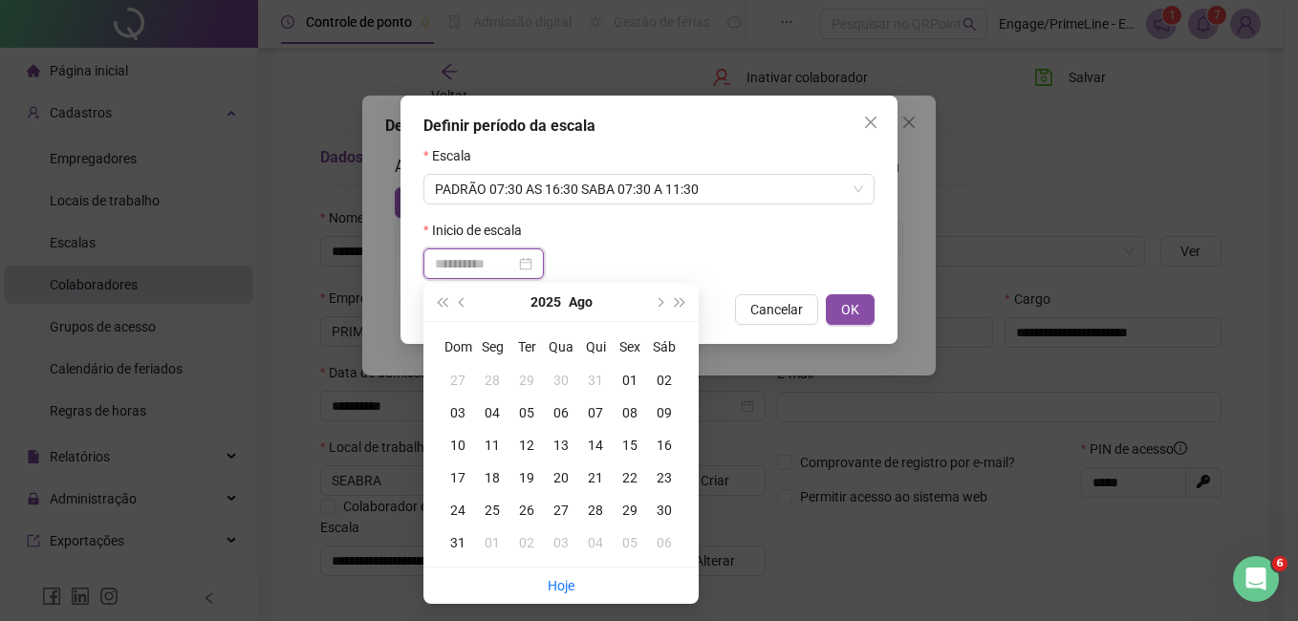
type input "**********"
click at [488, 447] on div "11" at bounding box center [492, 445] width 34 height 21
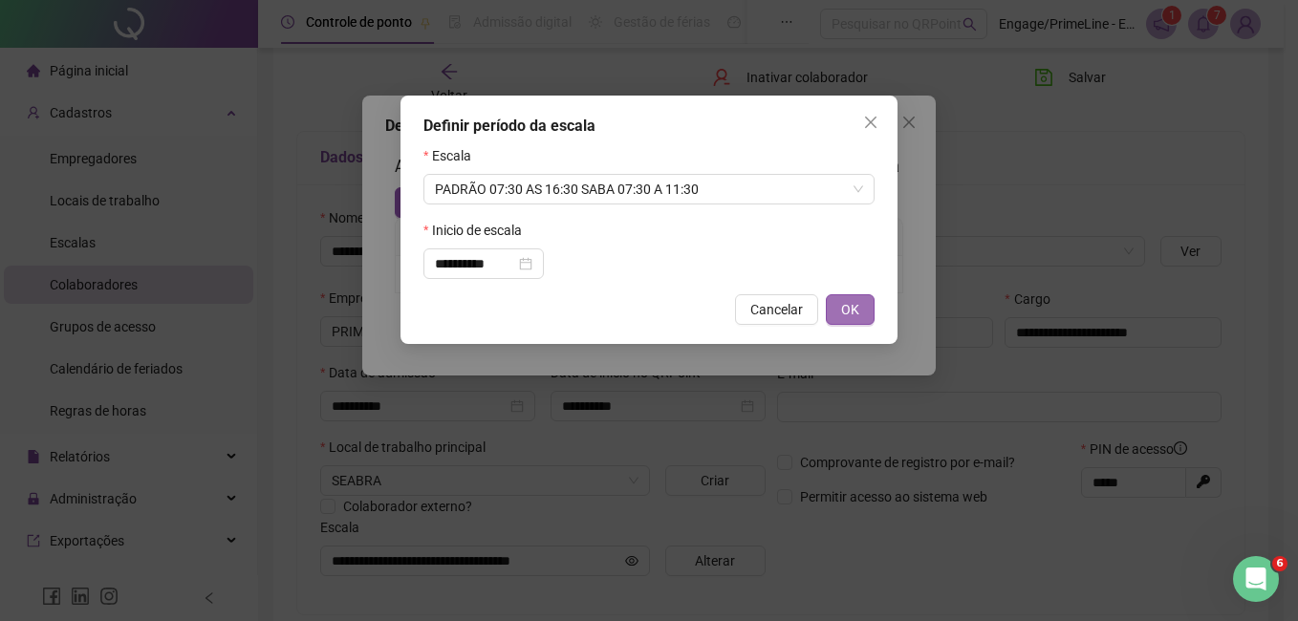
click at [846, 314] on span "OK" at bounding box center [850, 309] width 18 height 21
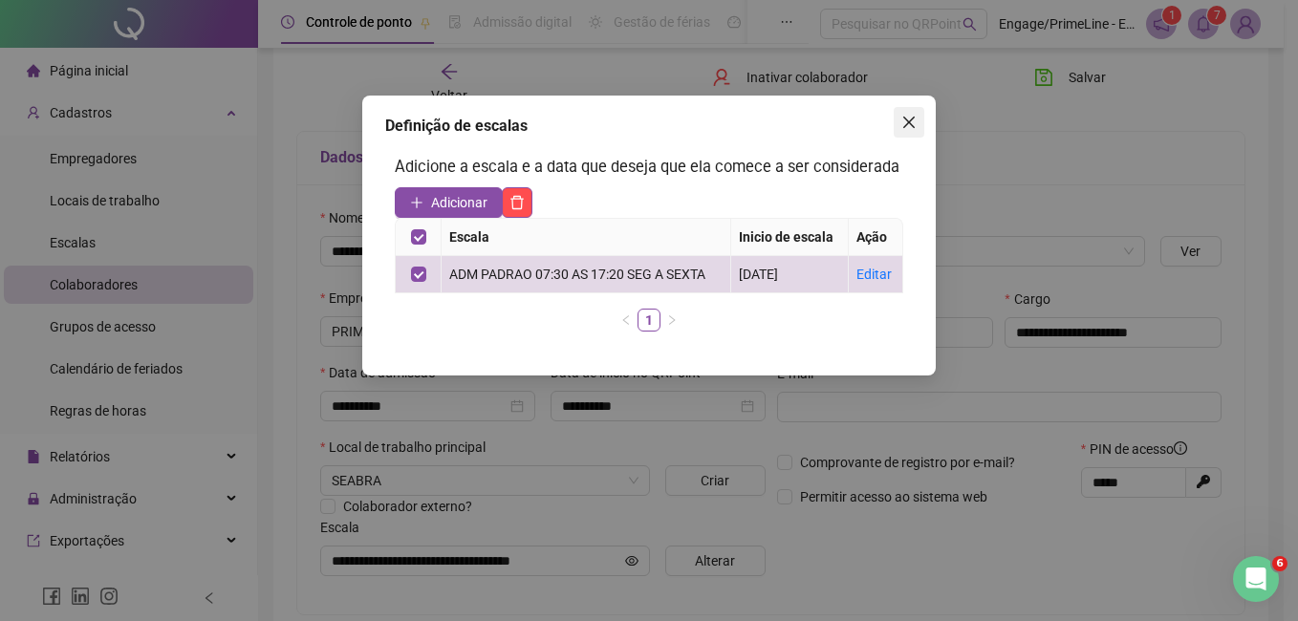
click at [900, 120] on span "Close" at bounding box center [909, 122] width 31 height 15
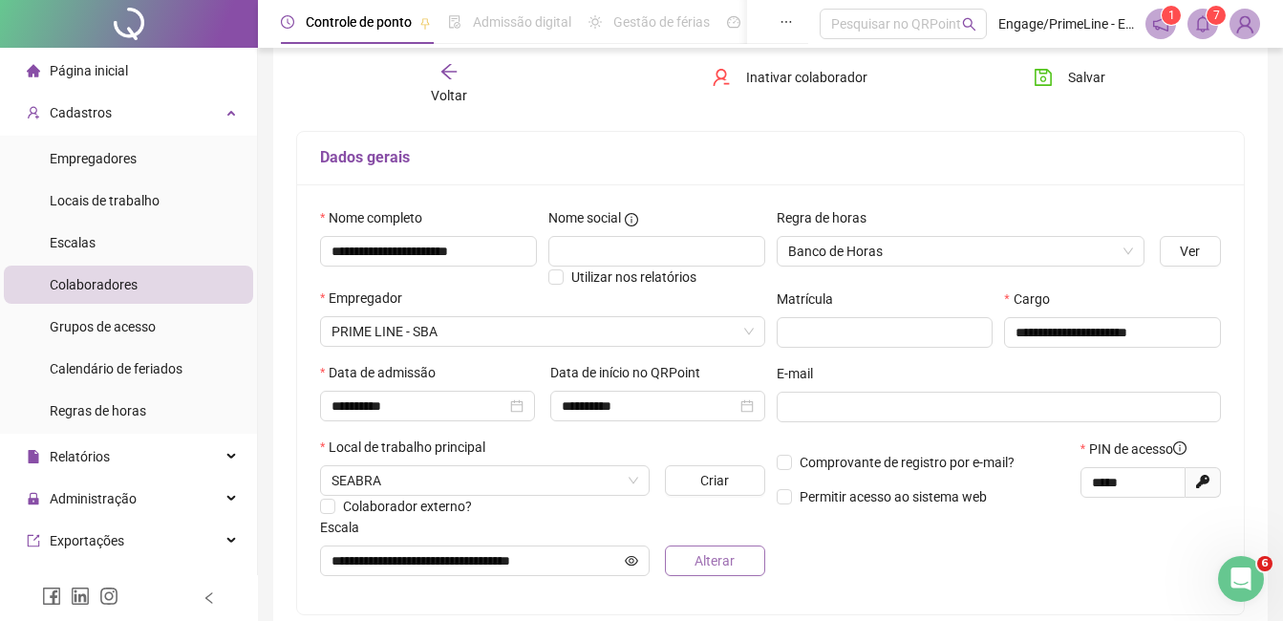
click at [708, 555] on span "Alterar" at bounding box center [715, 560] width 40 height 21
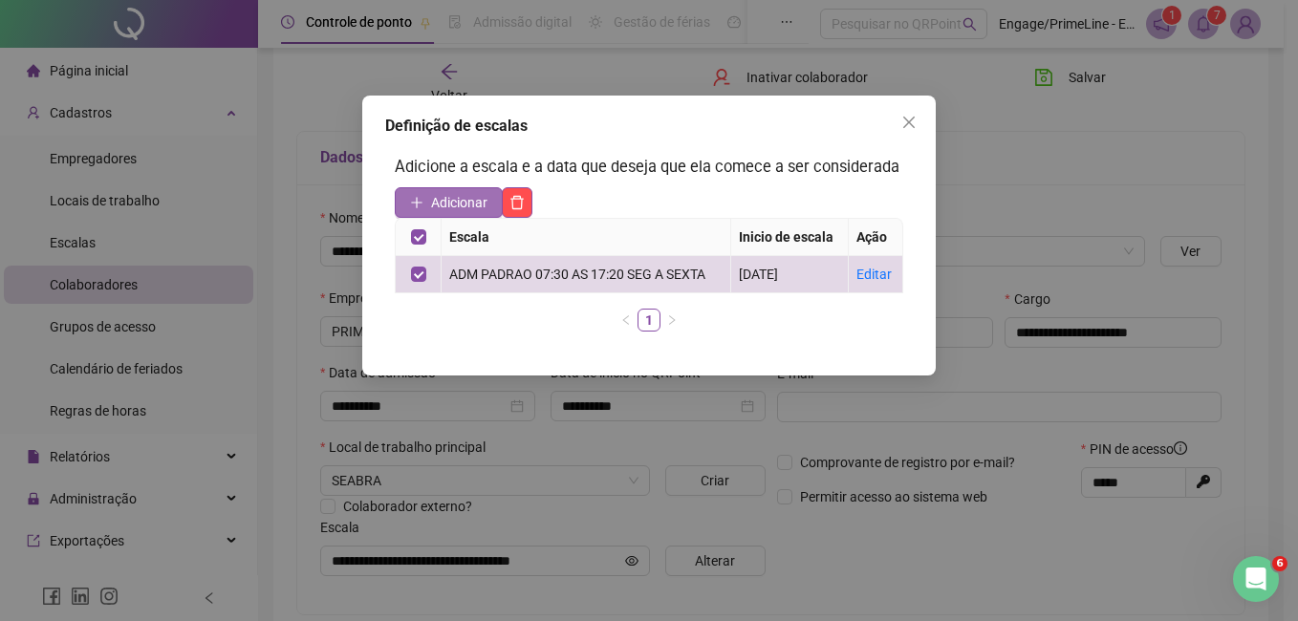
click at [469, 205] on span "Adicionar" at bounding box center [459, 202] width 56 height 21
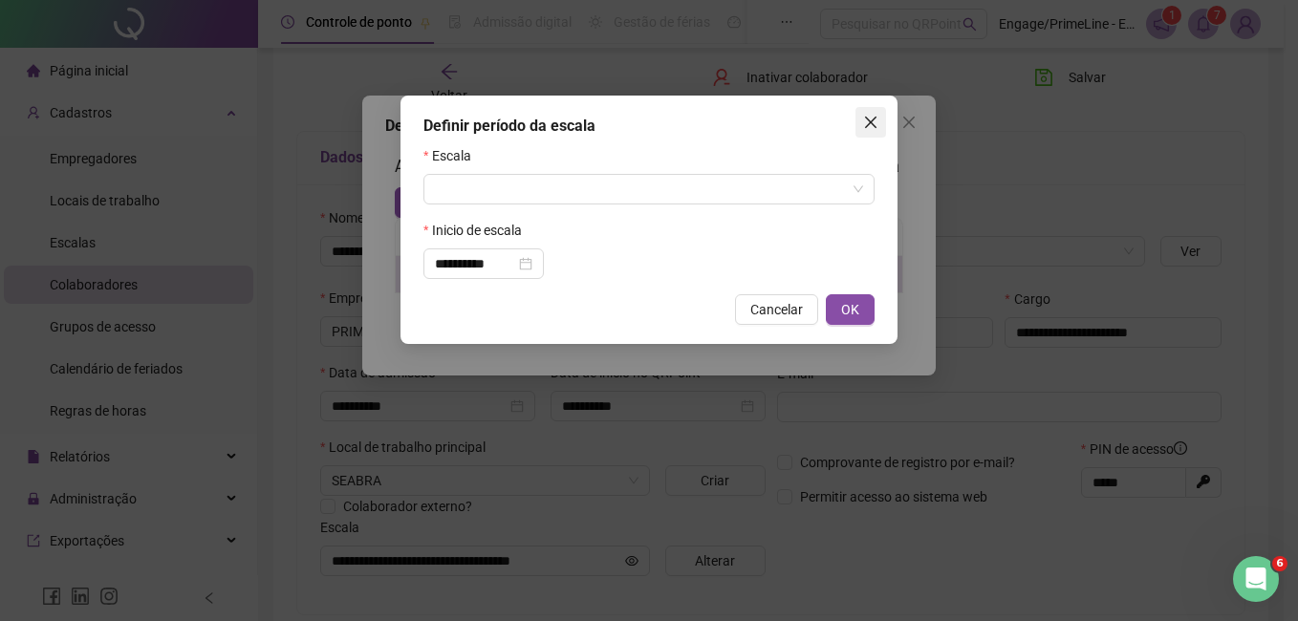
click at [863, 117] on icon "close" at bounding box center [870, 122] width 15 height 15
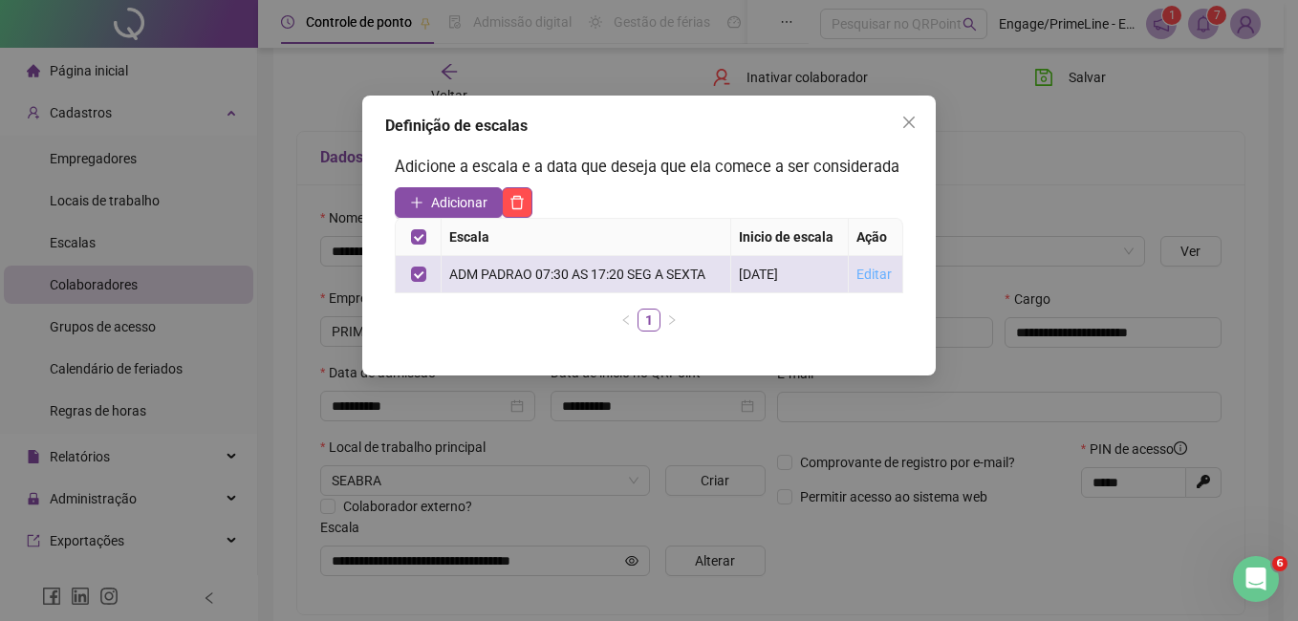
click at [866, 272] on link "Editar" at bounding box center [873, 274] width 35 height 15
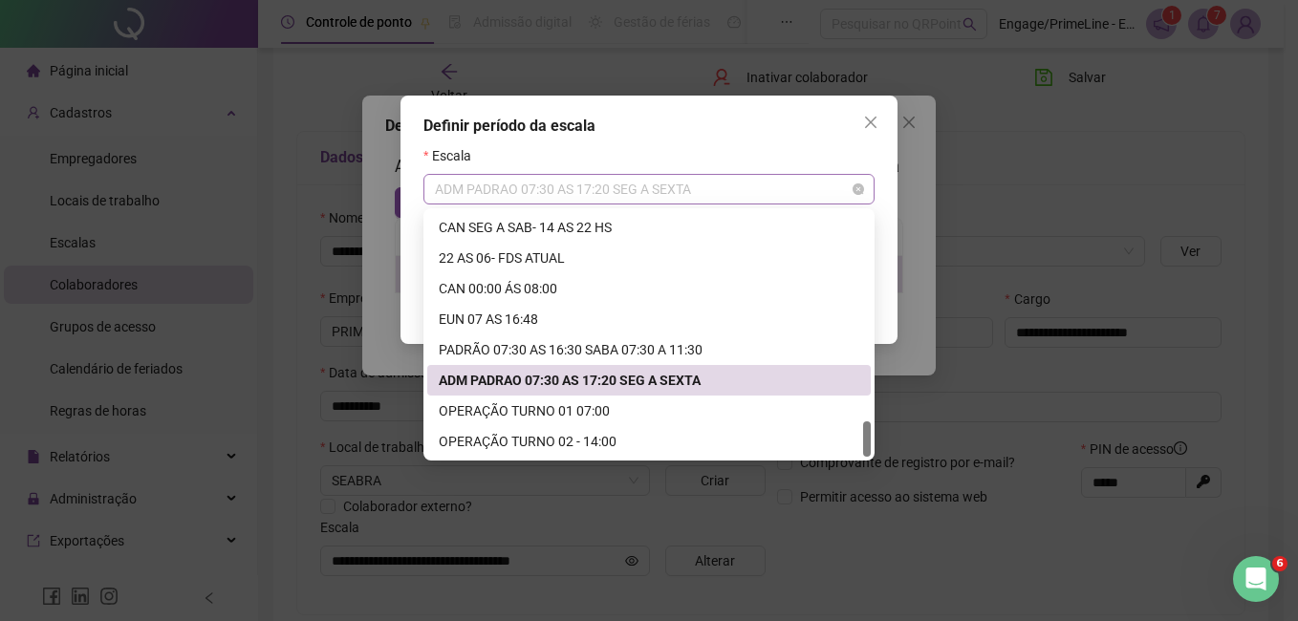
click at [507, 178] on span "ADM PADRAO 07:30 AS 17:20 SEG A SEXTA" at bounding box center [649, 189] width 428 height 29
click at [527, 353] on div "PADRÃO 07:30 AS 16:30 SABA 07:30 A 11:30" at bounding box center [649, 349] width 420 height 21
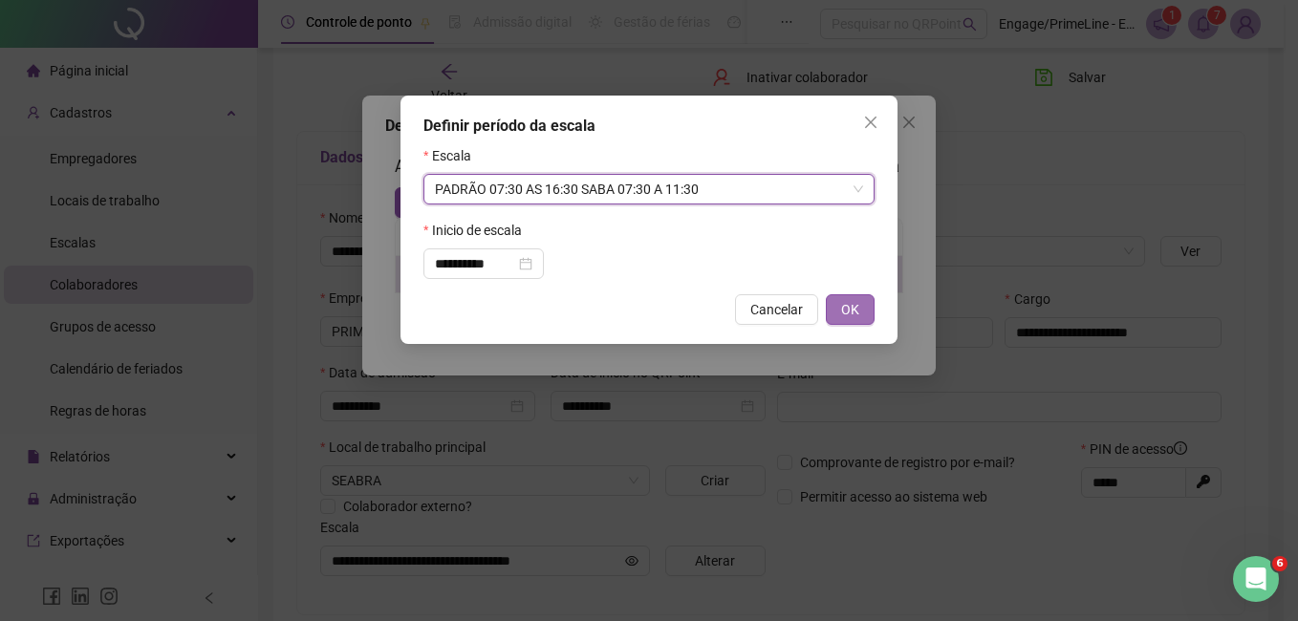
click at [847, 313] on span "OK" at bounding box center [850, 309] width 18 height 21
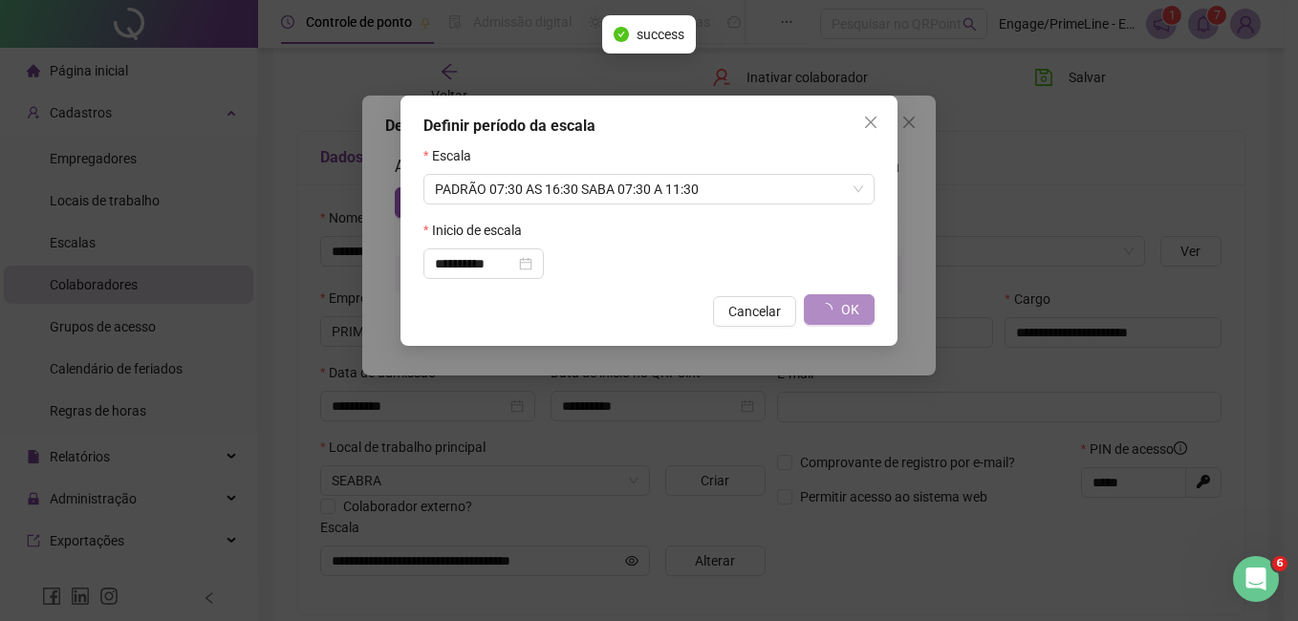
type input "**********"
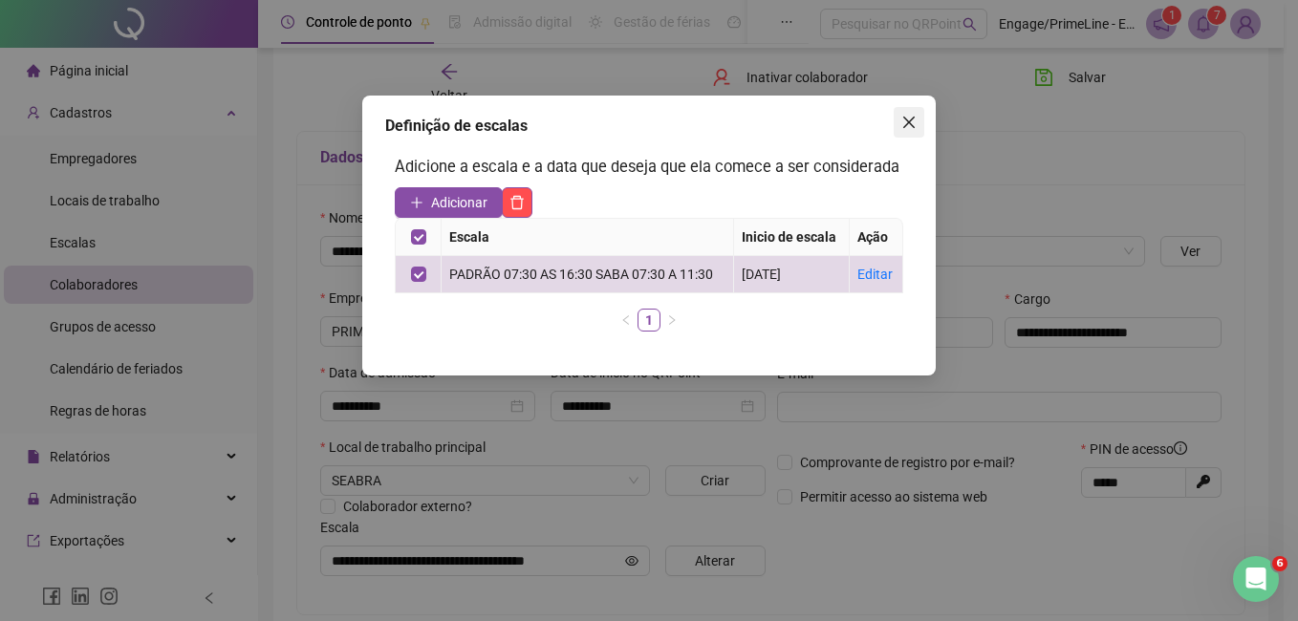
click at [911, 119] on icon "close" at bounding box center [908, 122] width 15 height 15
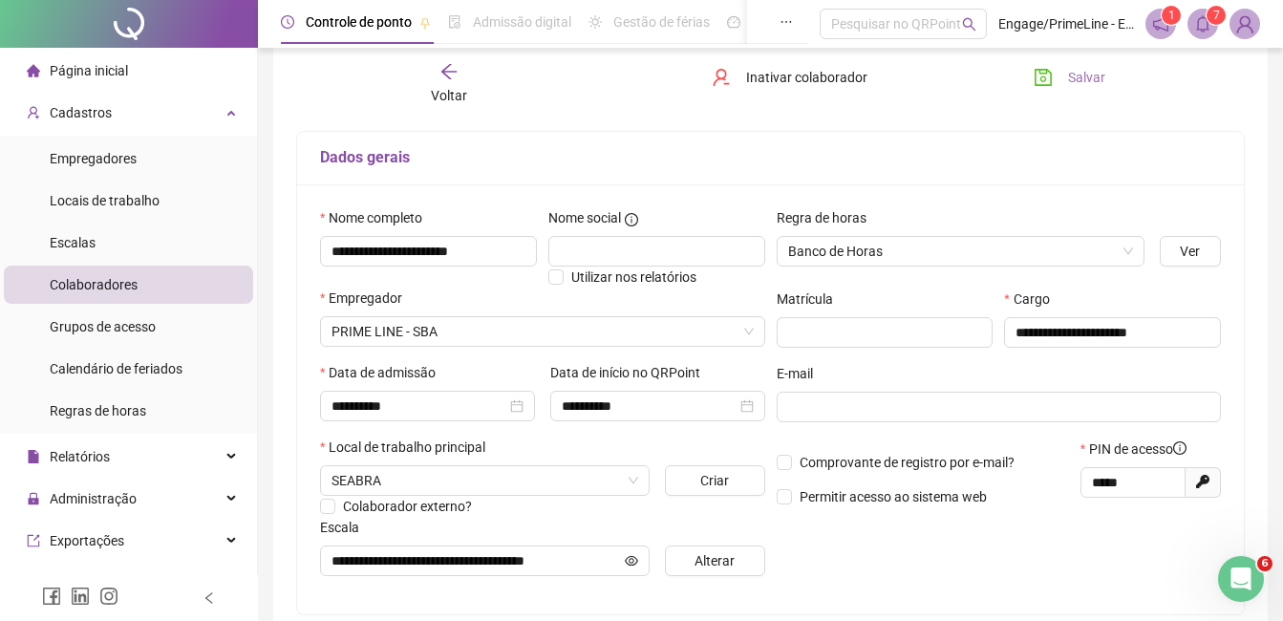
click at [1057, 80] on button "Salvar" at bounding box center [1070, 77] width 100 height 31
click at [456, 80] on icon "arrow-left" at bounding box center [449, 71] width 19 height 19
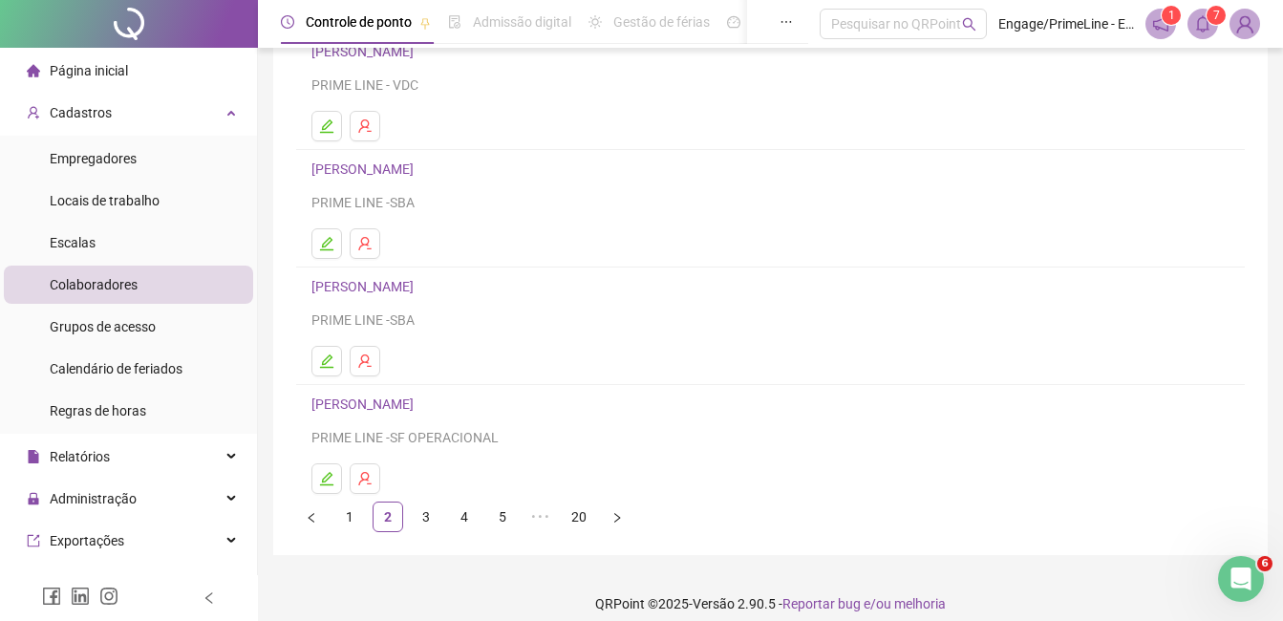
scroll to position [303, 0]
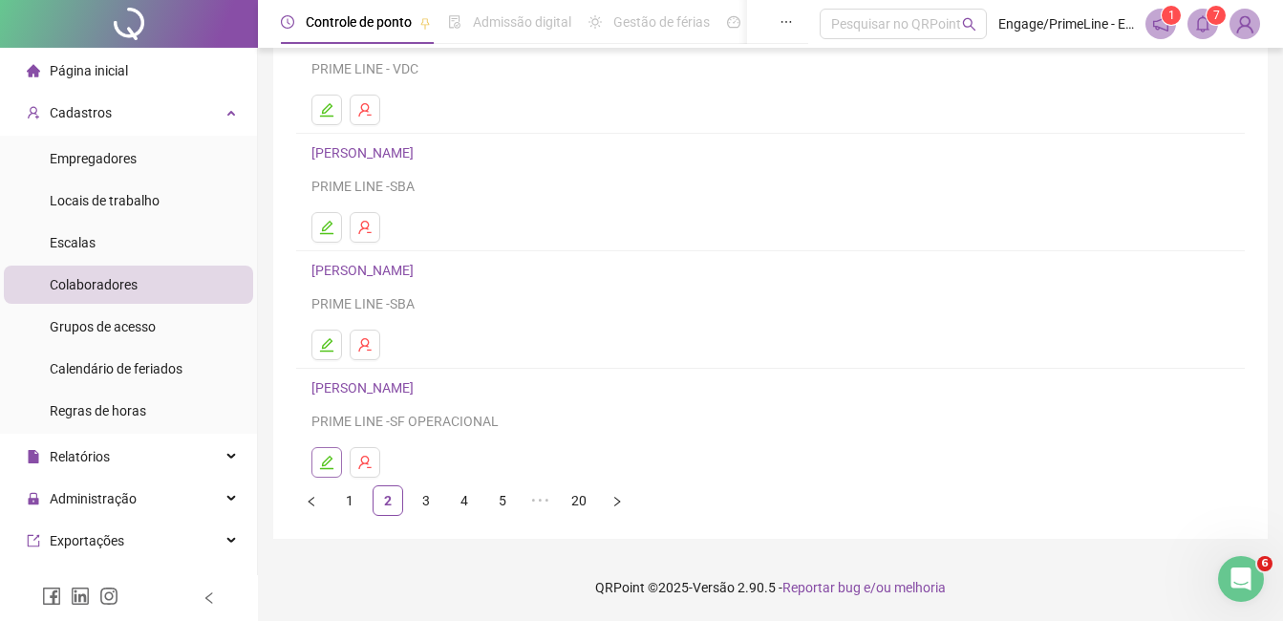
click at [330, 465] on icon "edit" at bounding box center [326, 462] width 15 height 15
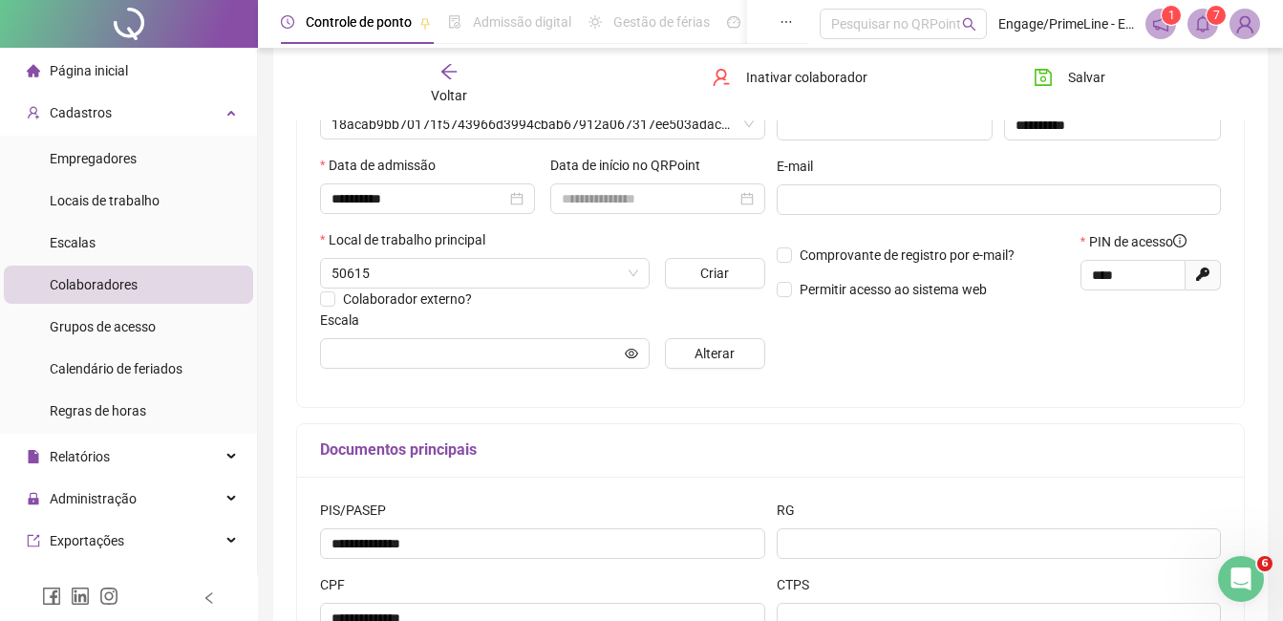
type input "**********"
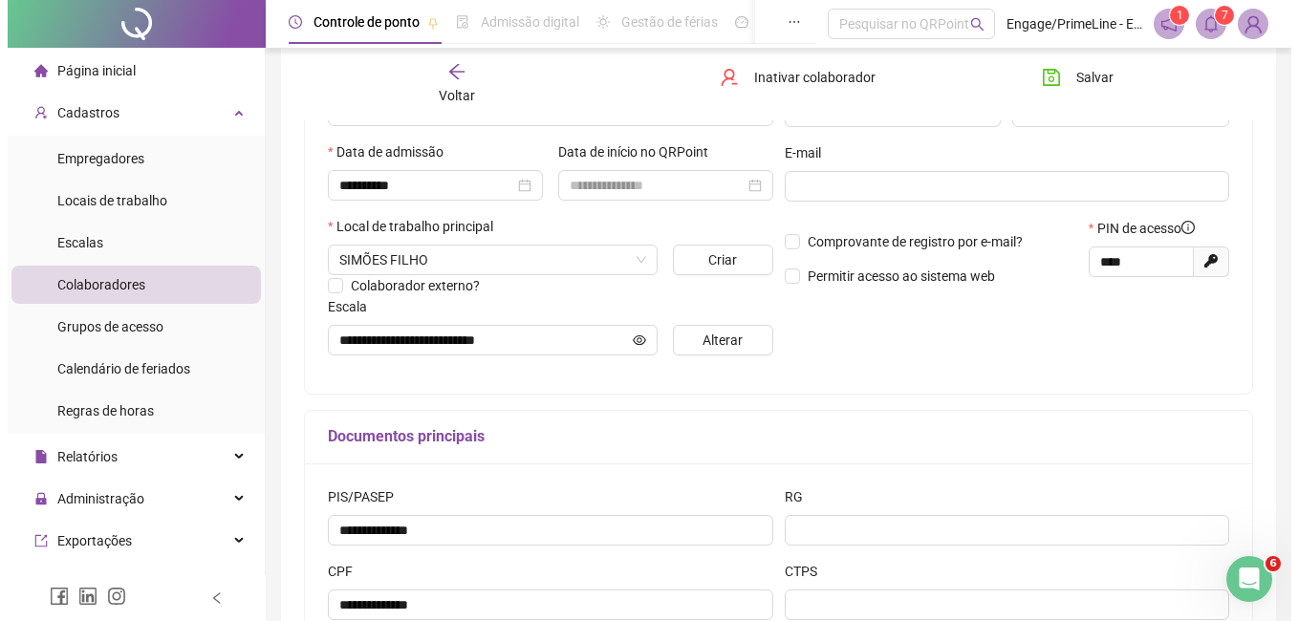
scroll to position [469, 0]
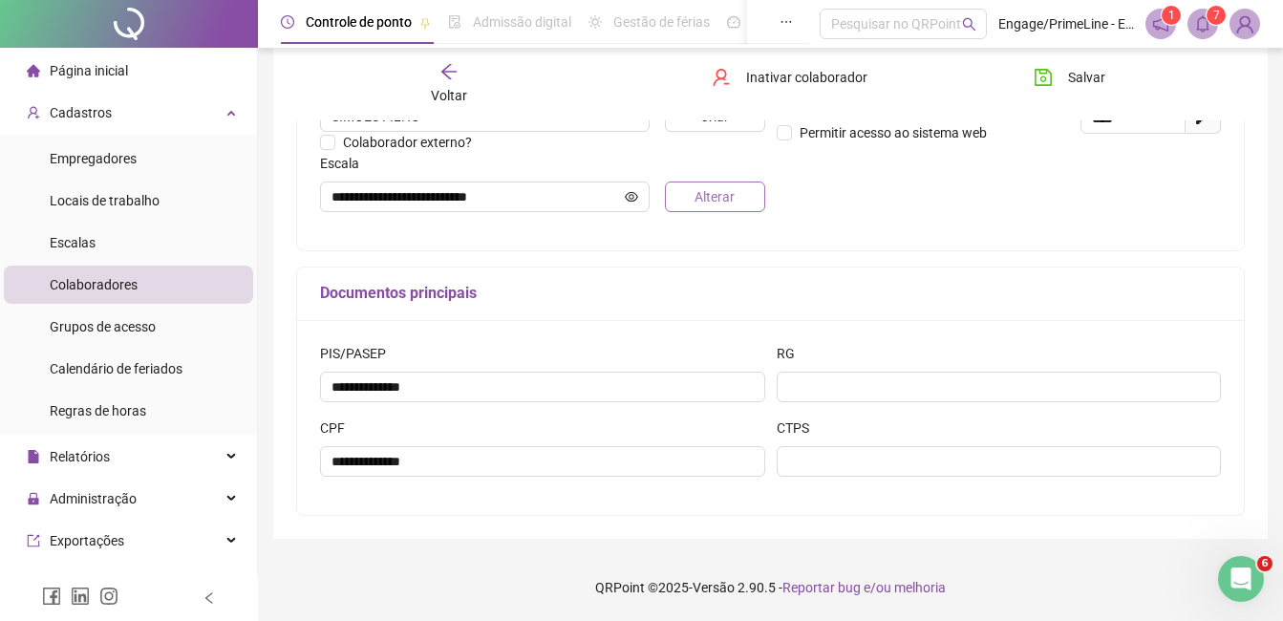
click at [721, 194] on span "Alterar" at bounding box center [715, 196] width 40 height 21
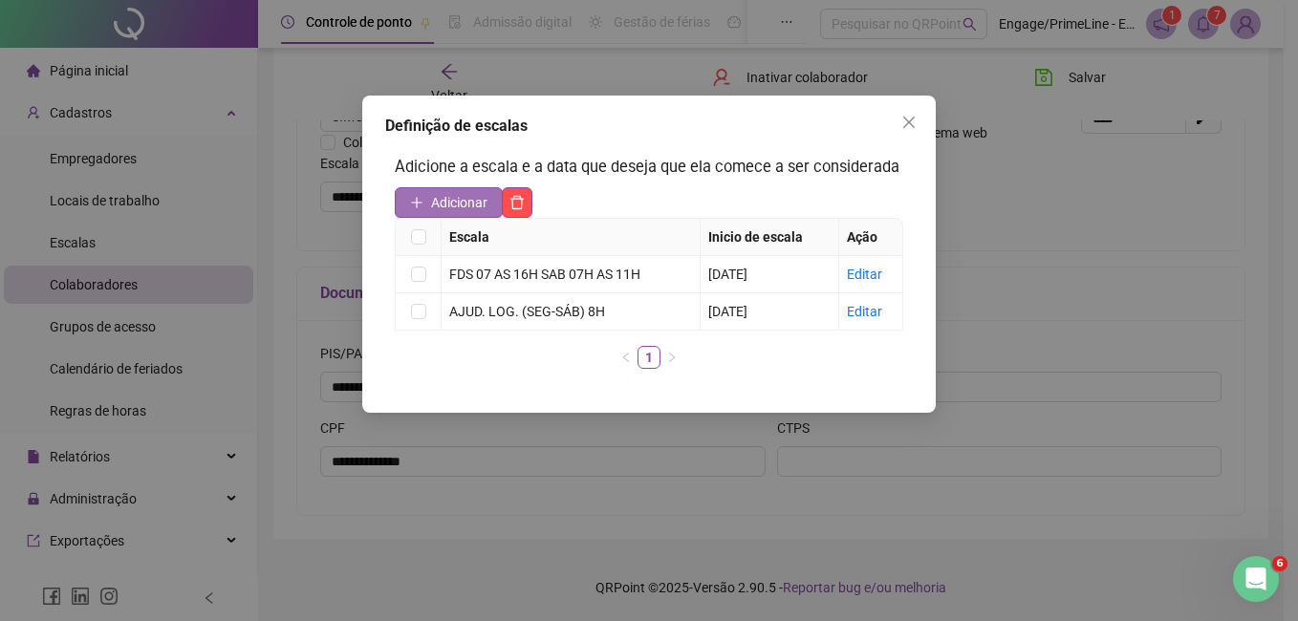
click at [434, 201] on span "Adicionar" at bounding box center [459, 202] width 56 height 21
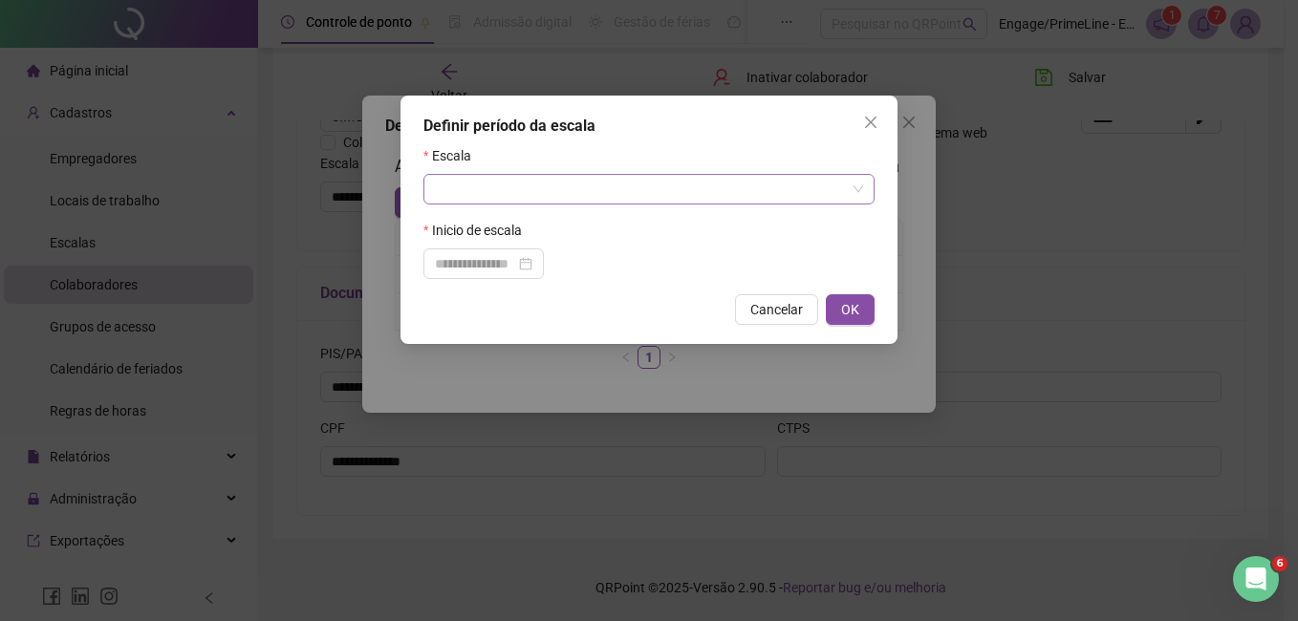
click at [528, 190] on input "search" at bounding box center [640, 189] width 411 height 29
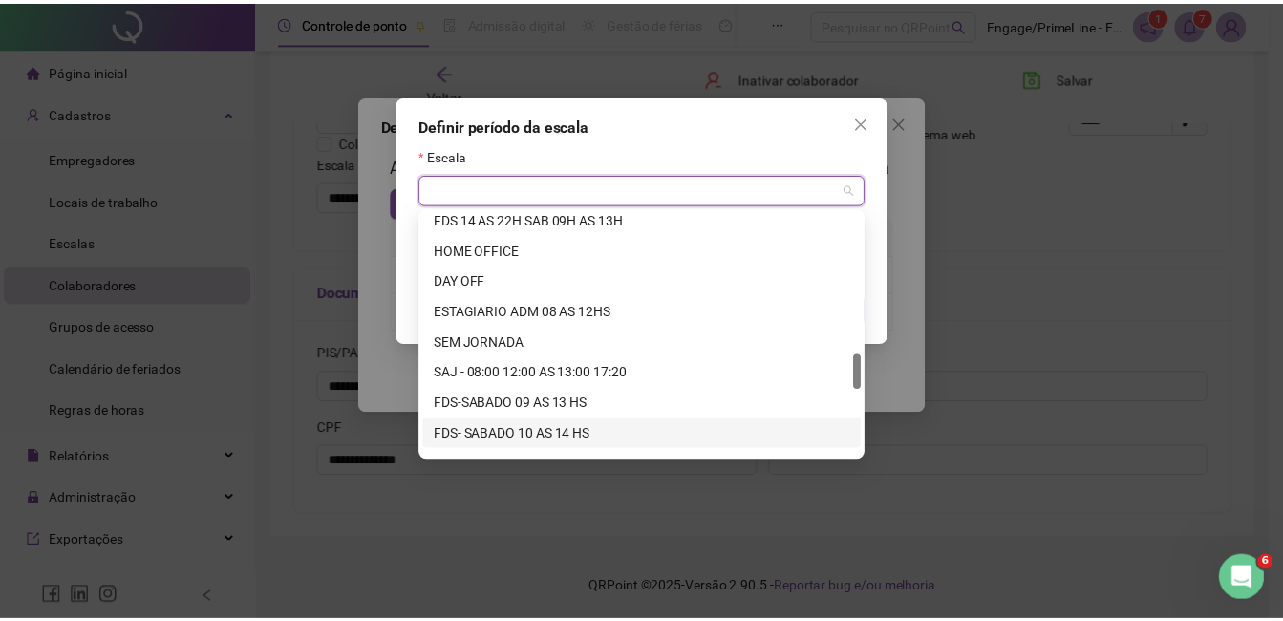
scroll to position [1407, 0]
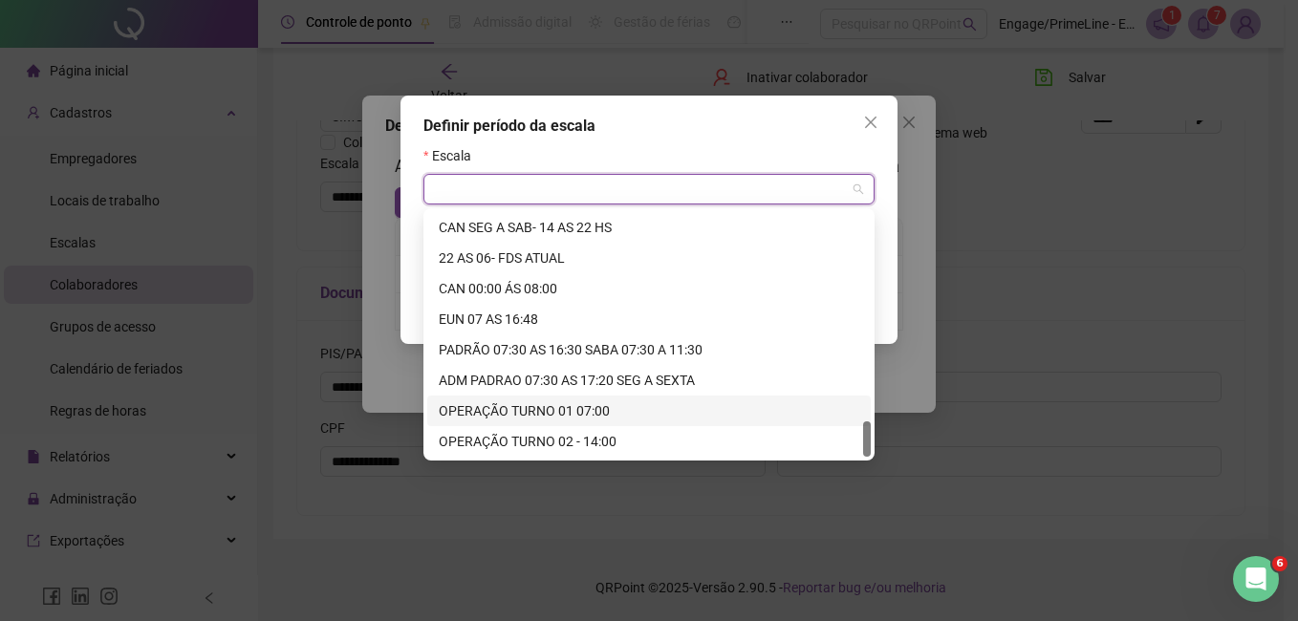
click at [510, 418] on div "OPERAÇÃO TURNO 01 07:00" at bounding box center [649, 410] width 420 height 21
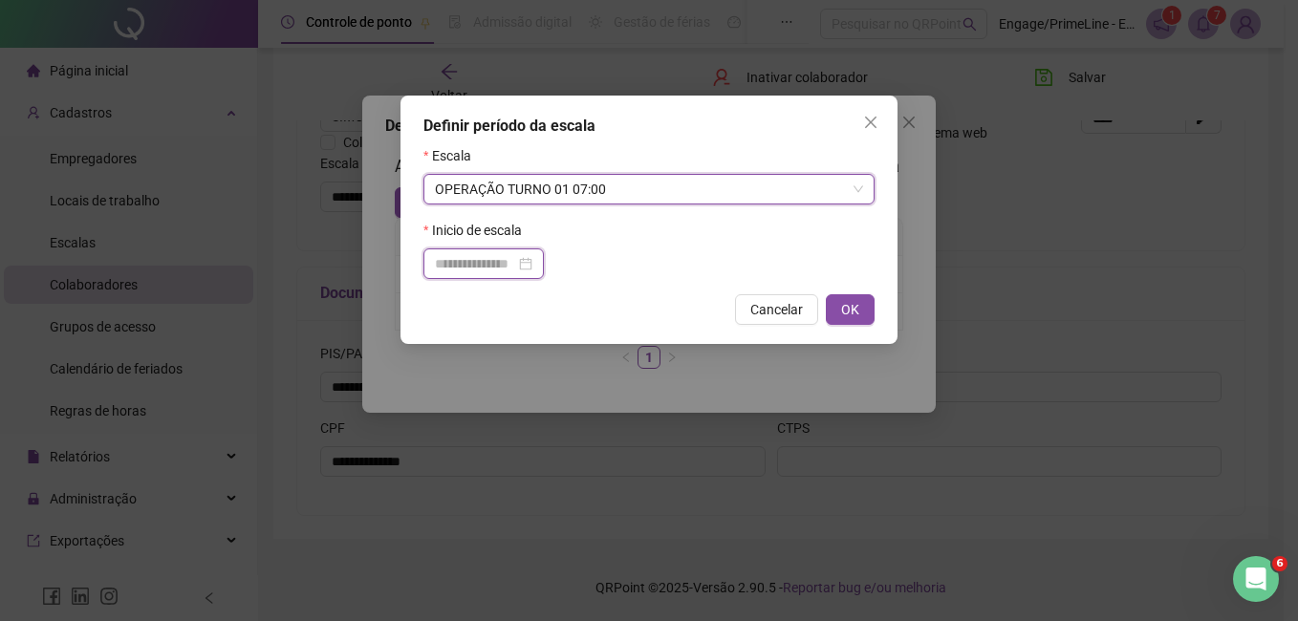
click at [463, 264] on input at bounding box center [475, 263] width 80 height 21
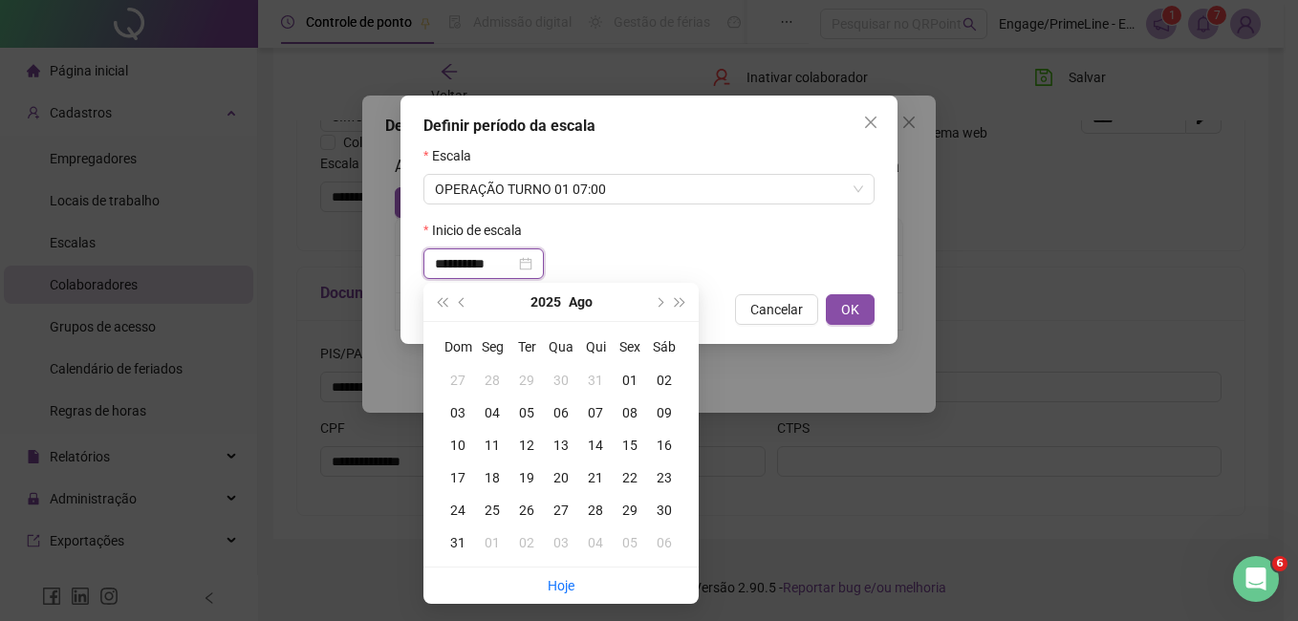
type input "**********"
click at [627, 381] on div "01" at bounding box center [630, 380] width 34 height 21
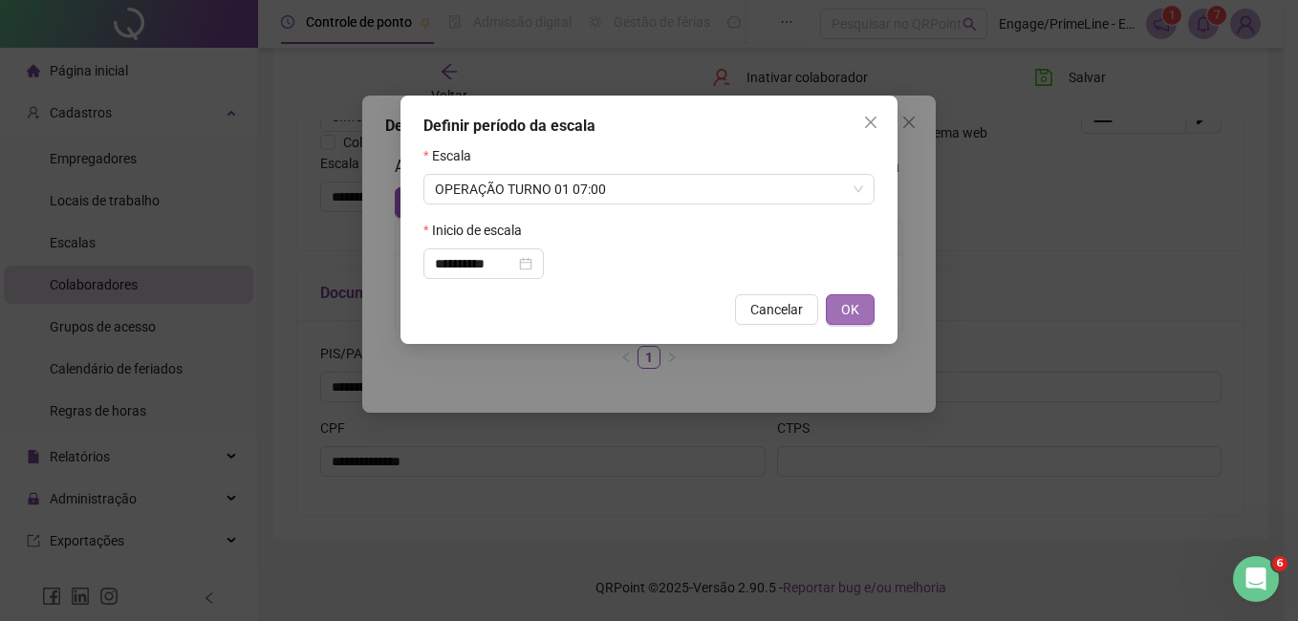
click at [836, 313] on button "OK" at bounding box center [850, 309] width 49 height 31
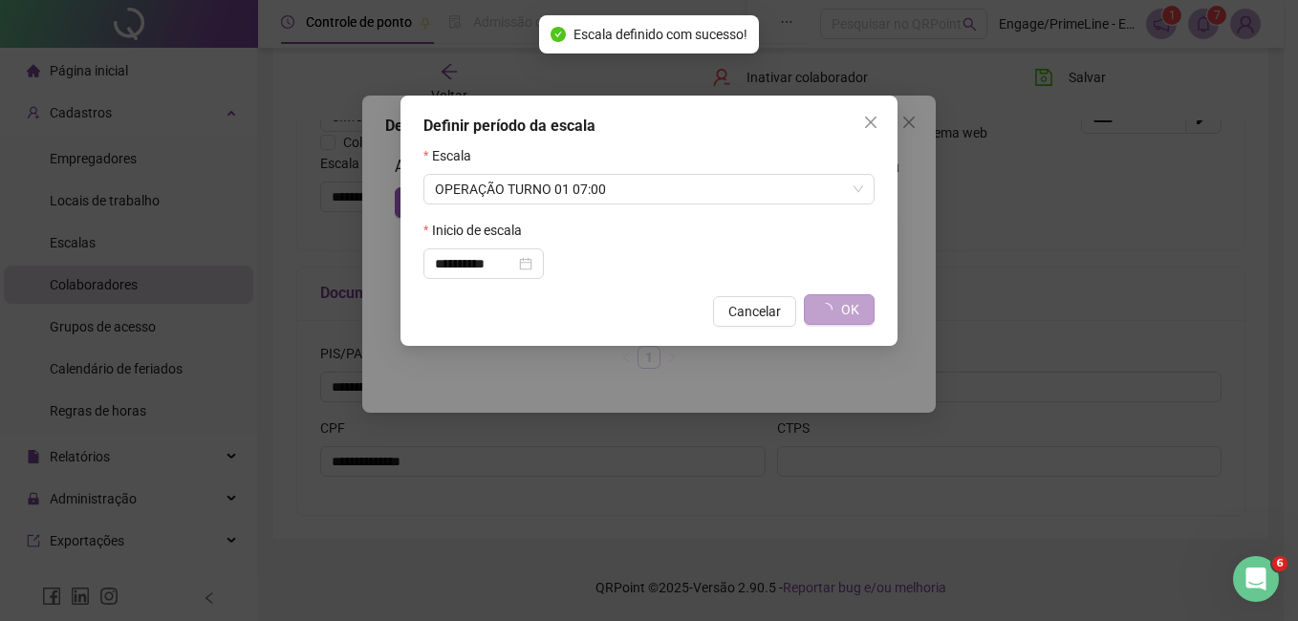
type input "**********"
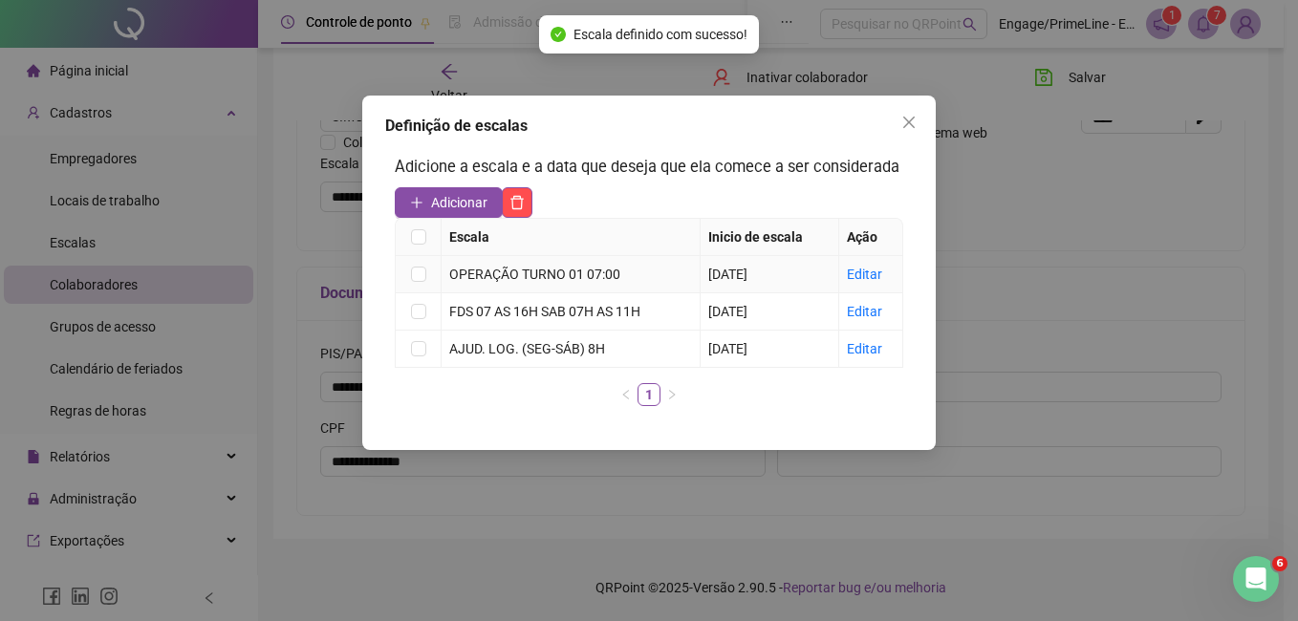
click at [426, 275] on td at bounding box center [419, 274] width 46 height 37
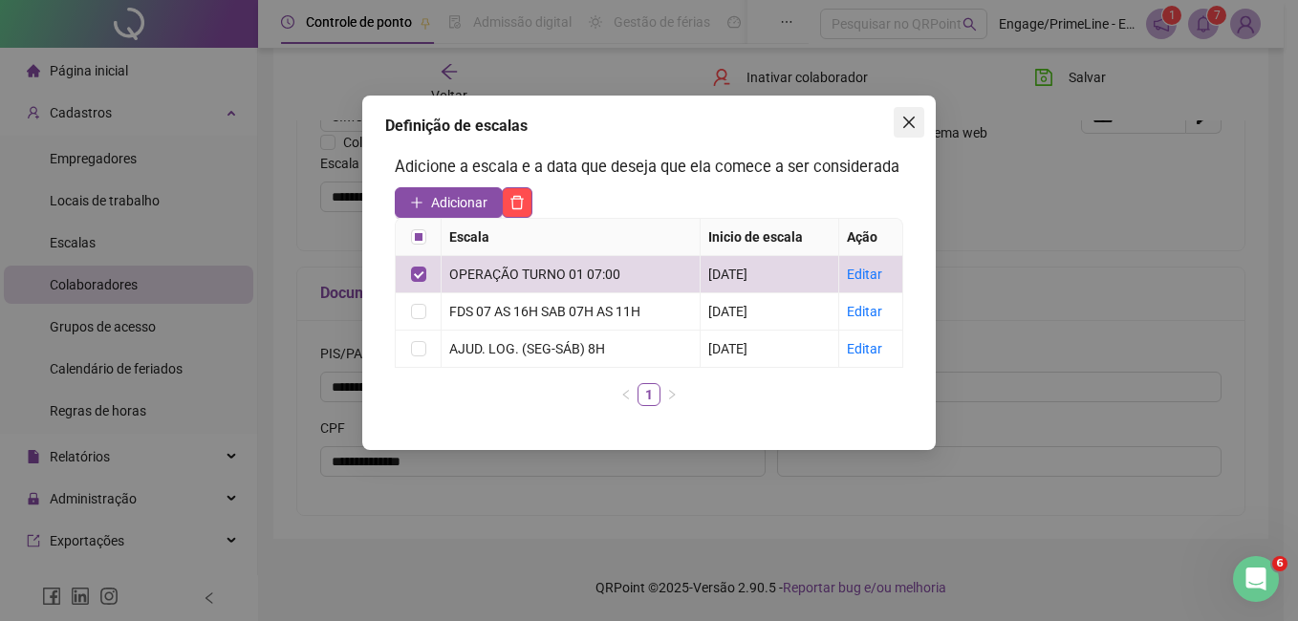
click at [908, 125] on icon "close" at bounding box center [908, 122] width 15 height 15
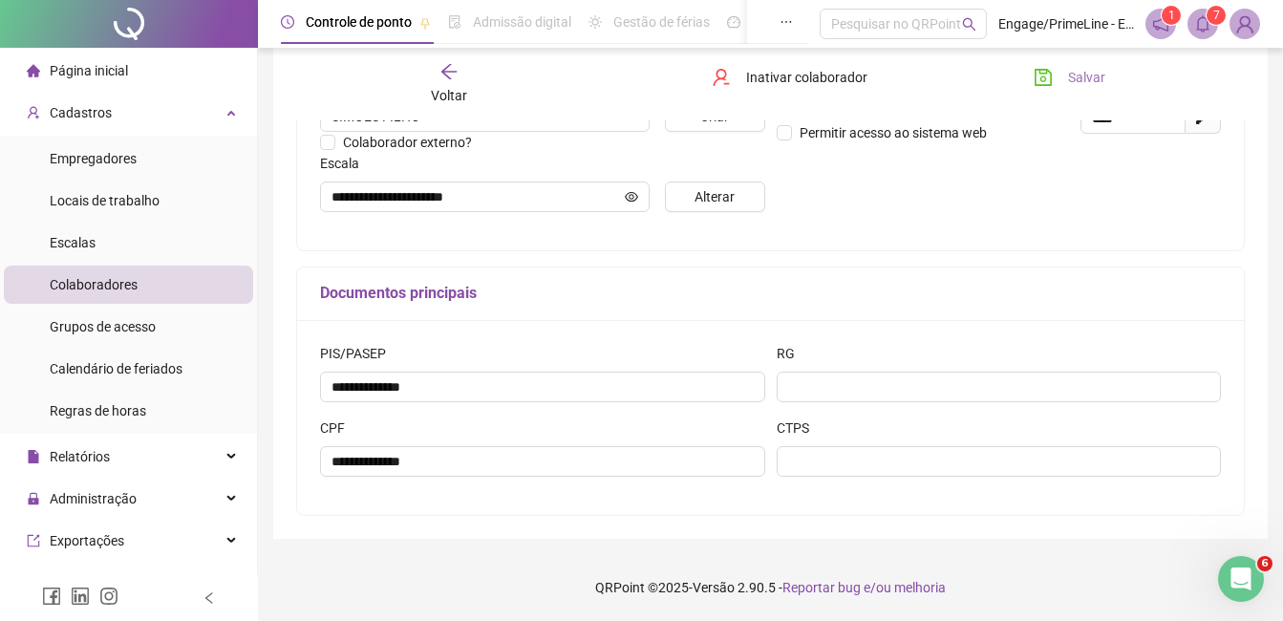
click at [1068, 68] on span "Salvar" at bounding box center [1086, 77] width 37 height 21
click at [448, 83] on div "Voltar" at bounding box center [449, 84] width 145 height 44
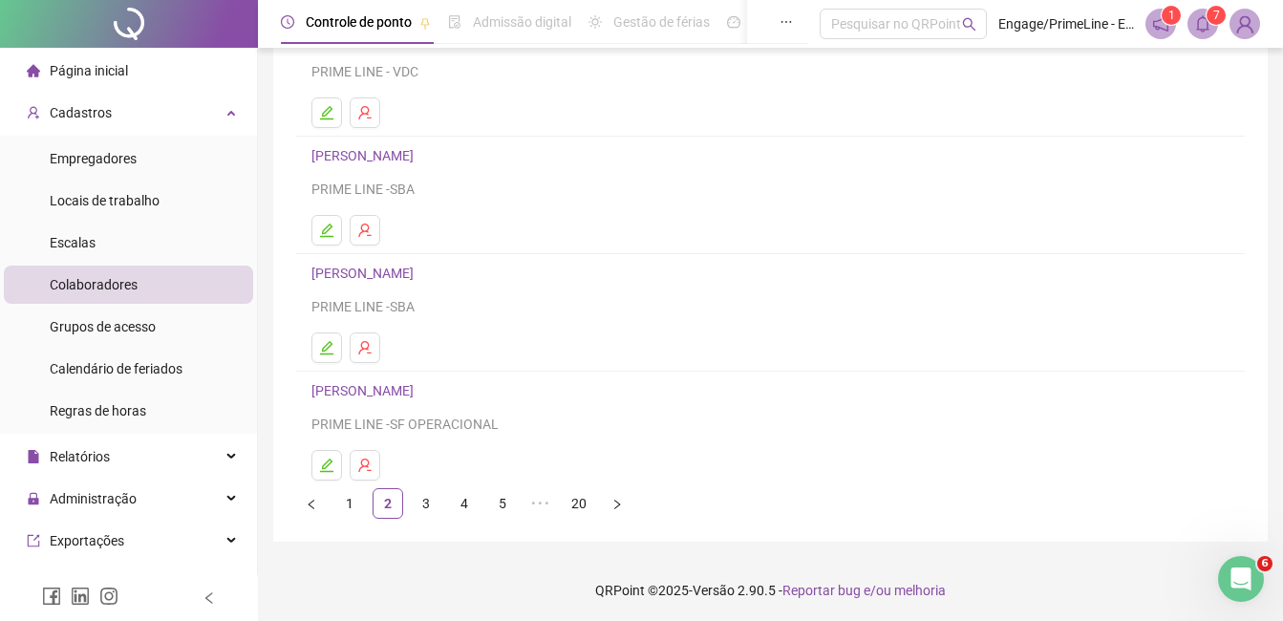
scroll to position [303, 0]
click at [426, 504] on link "3" at bounding box center [426, 500] width 29 height 29
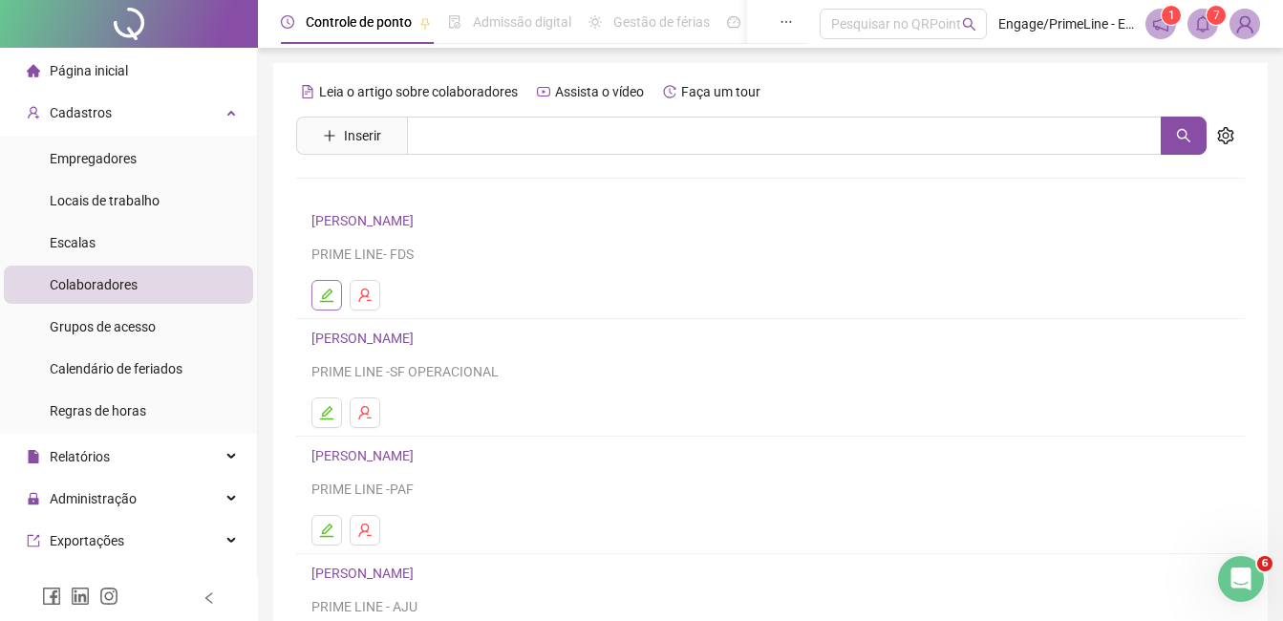
click at [329, 297] on icon "edit" at bounding box center [326, 295] width 15 height 15
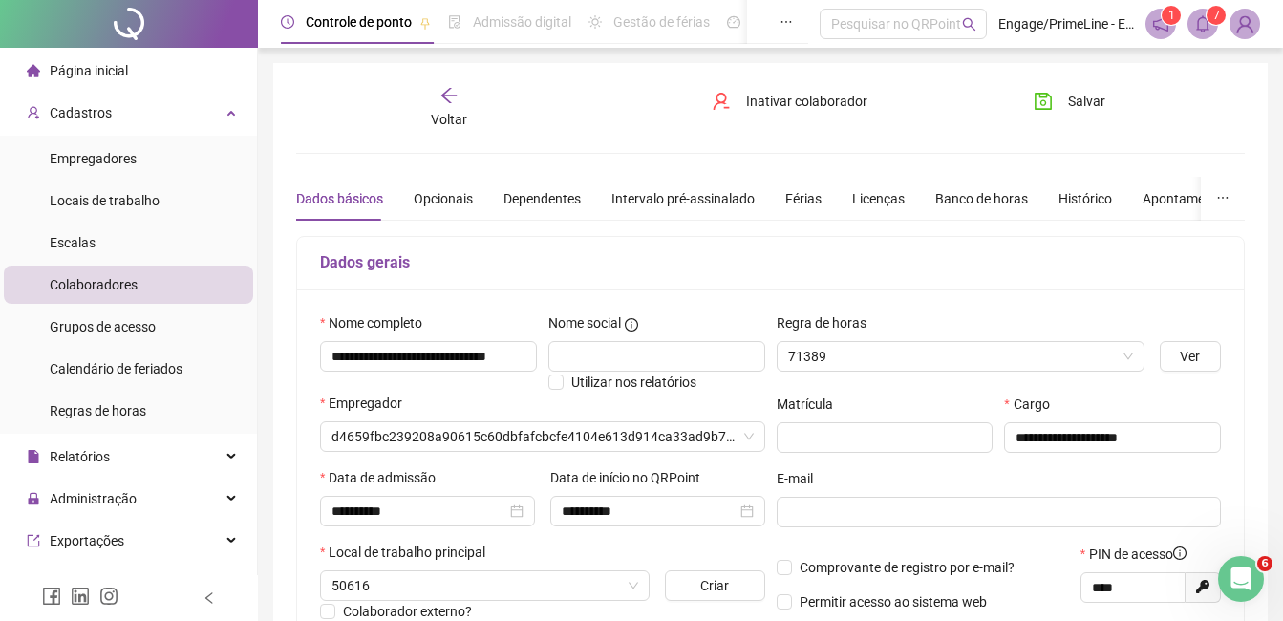
type input "**********"
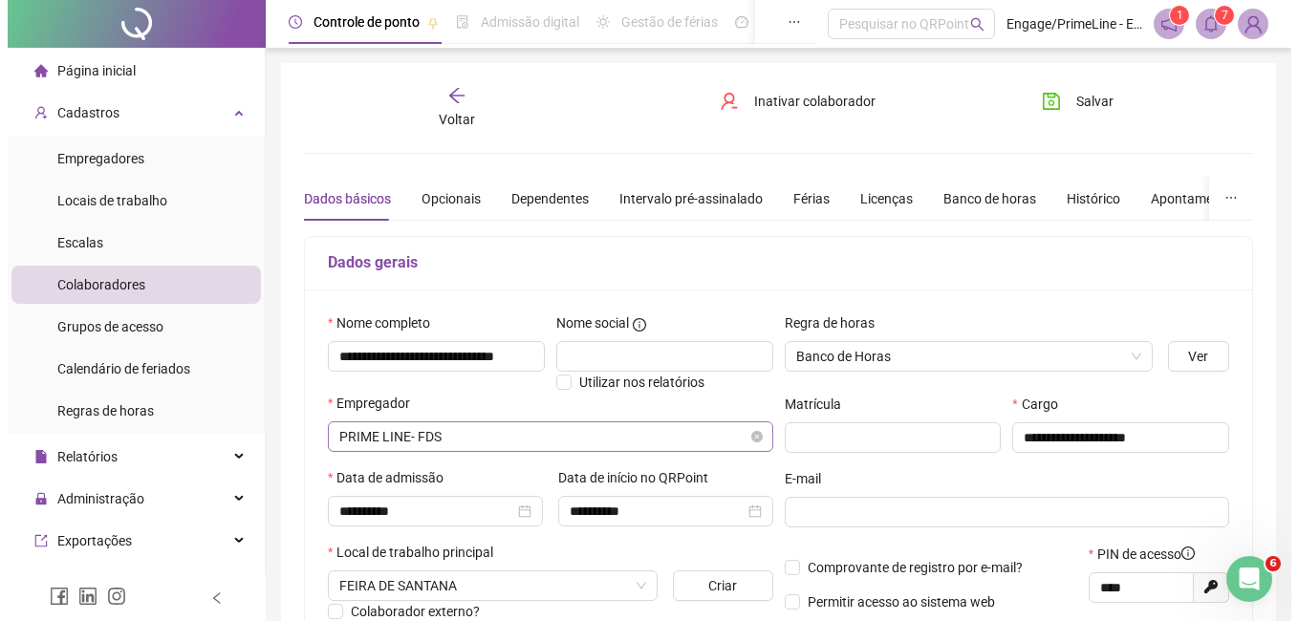
scroll to position [287, 0]
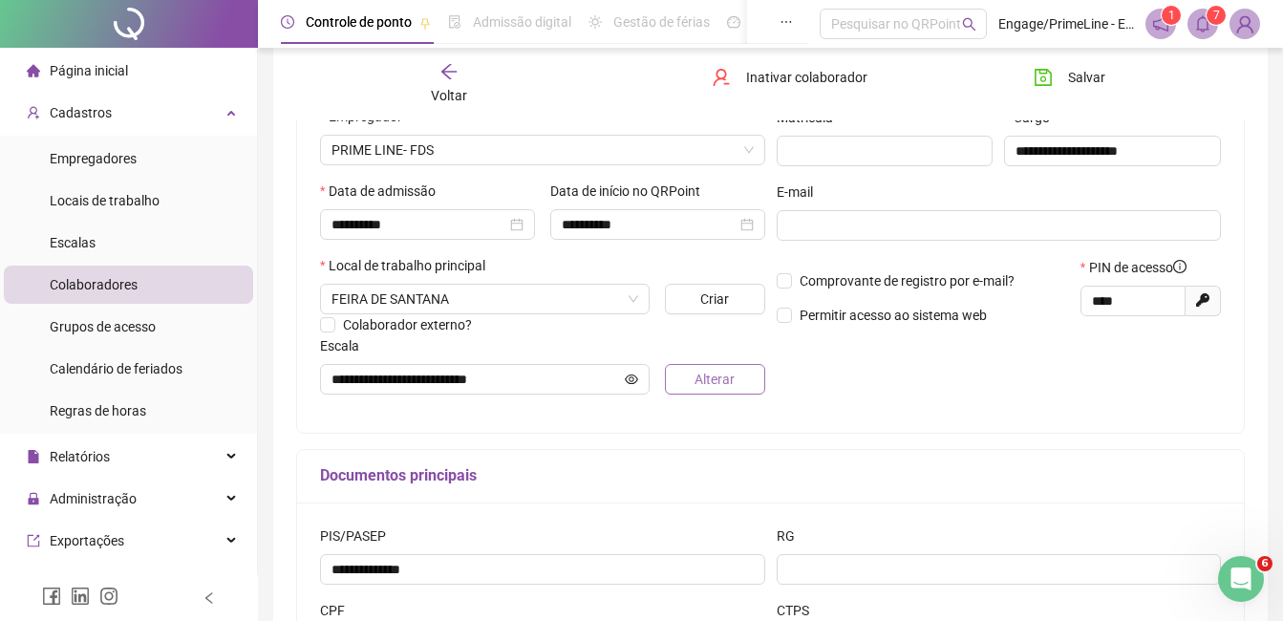
click at [720, 385] on span "Alterar" at bounding box center [715, 379] width 40 height 21
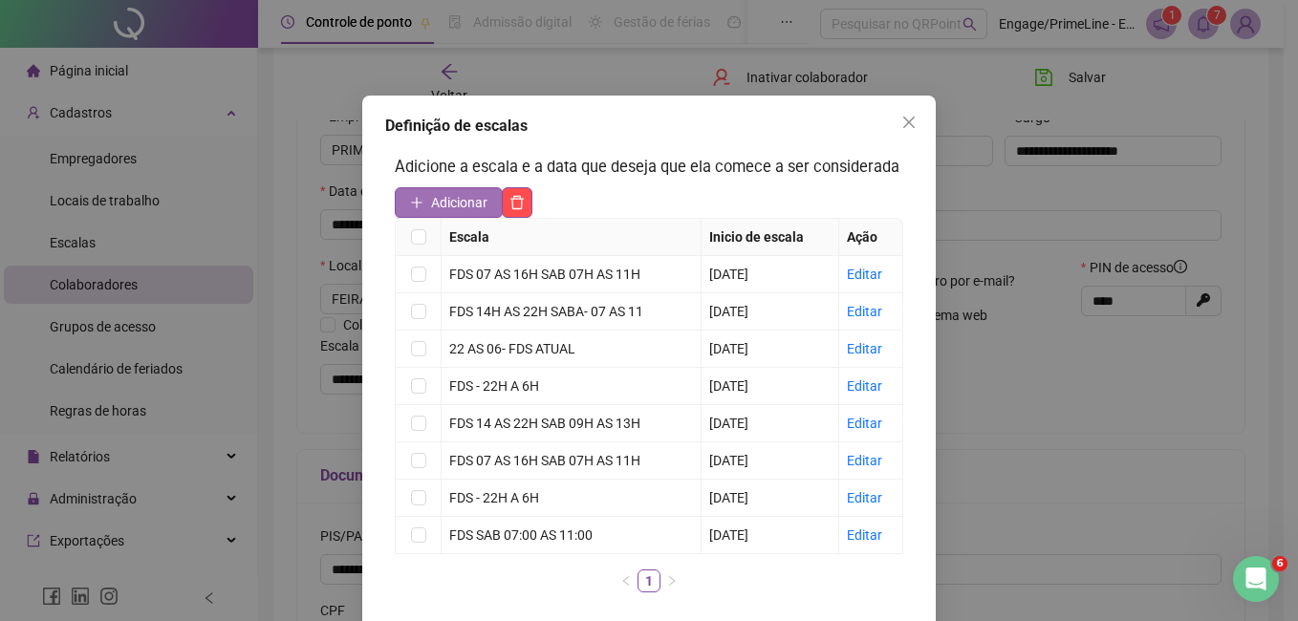
click at [456, 202] on span "Adicionar" at bounding box center [459, 202] width 56 height 21
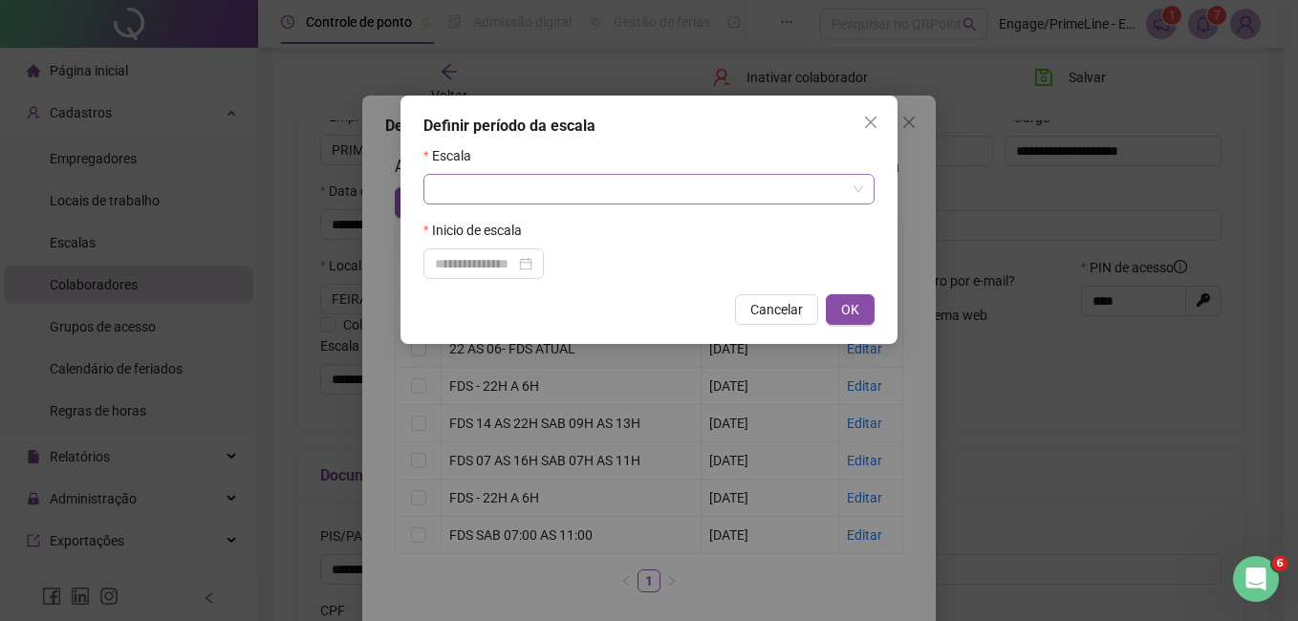
click at [571, 187] on input "search" at bounding box center [640, 189] width 411 height 29
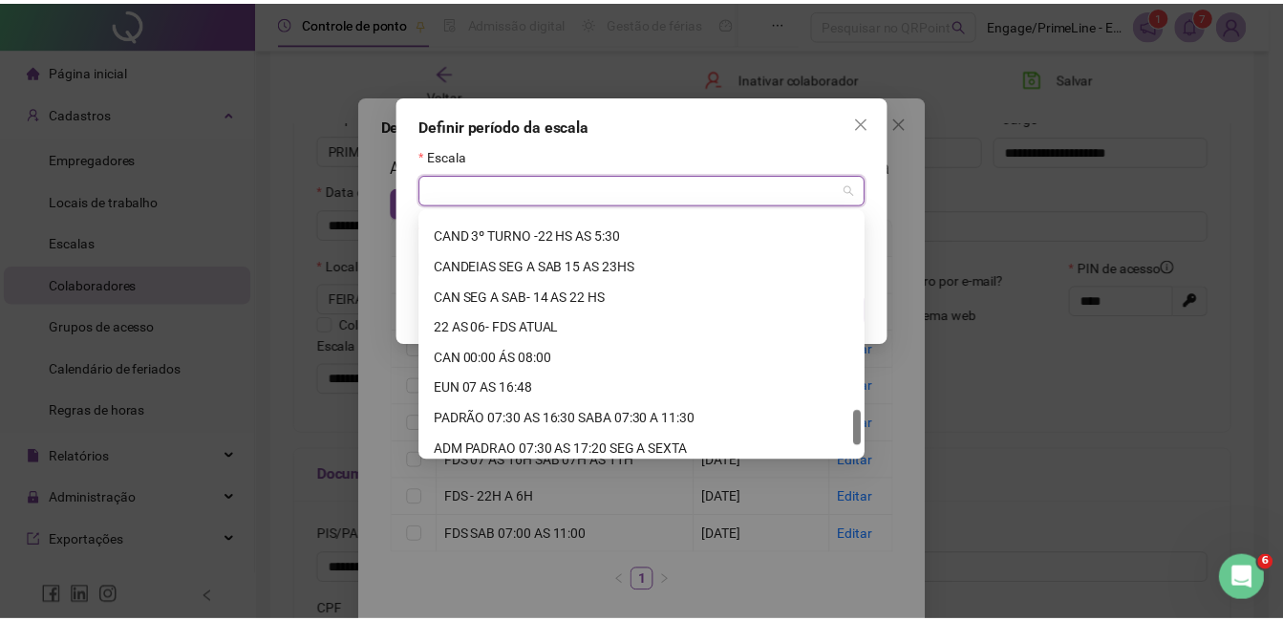
scroll to position [1407, 0]
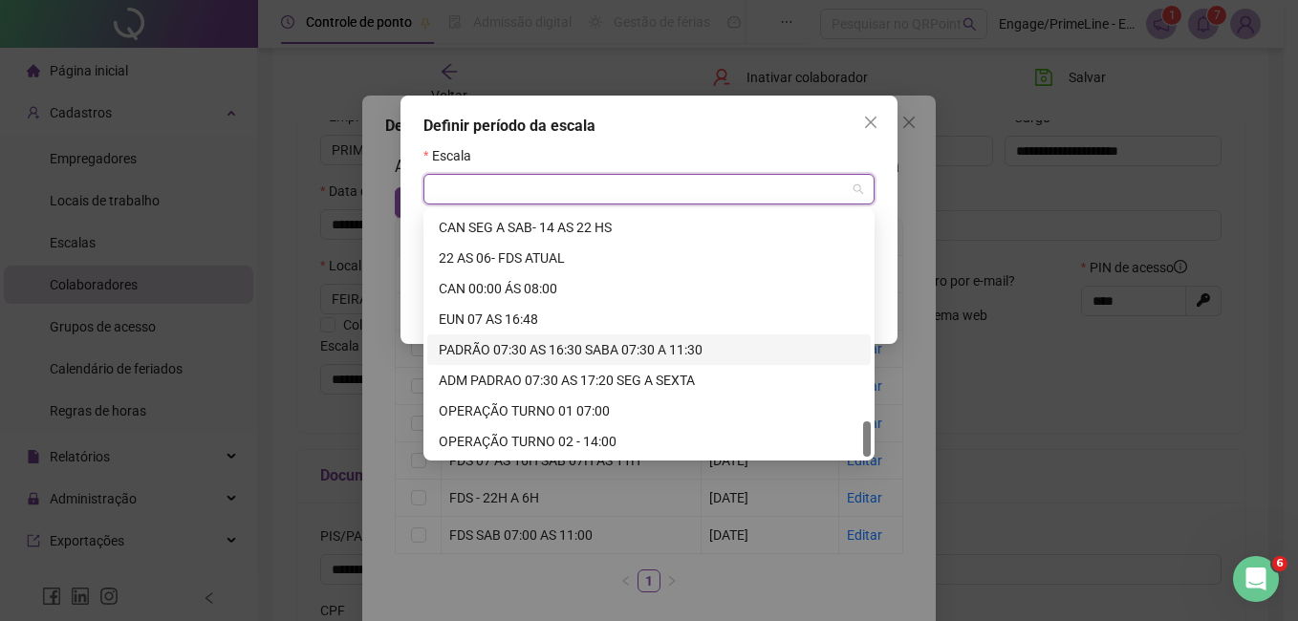
click at [570, 348] on div "PADRÃO 07:30 AS 16:30 SABA 07:30 A 11:30" at bounding box center [649, 349] width 420 height 21
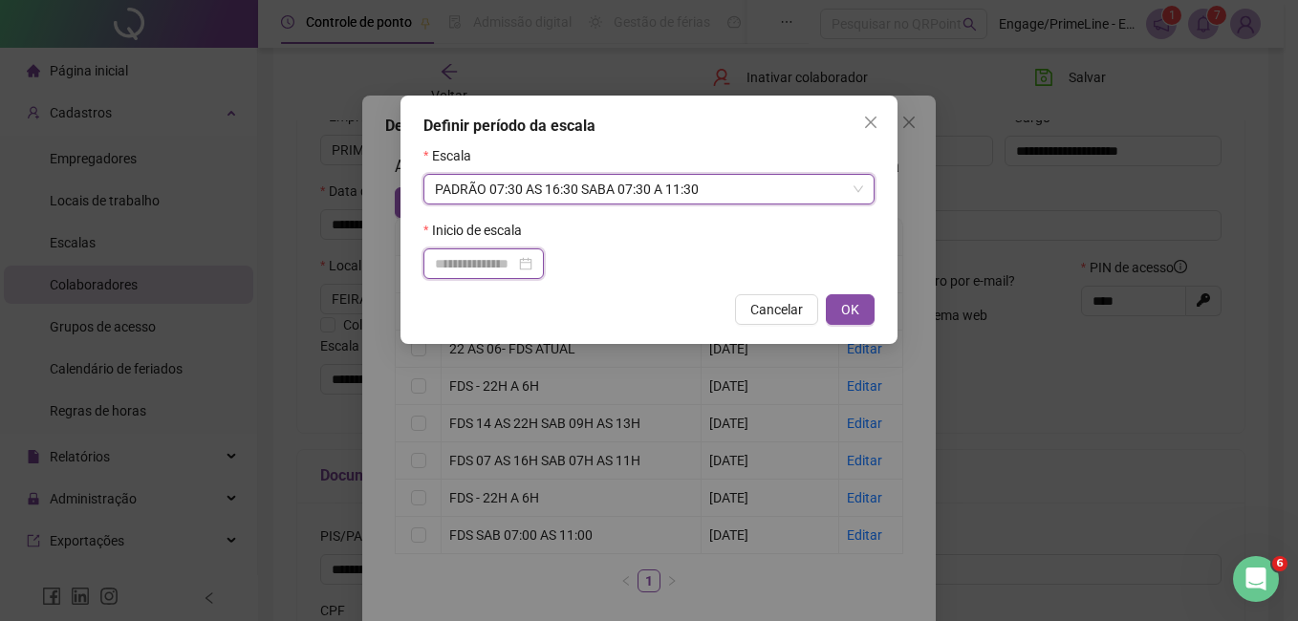
click at [476, 261] on input at bounding box center [475, 263] width 80 height 21
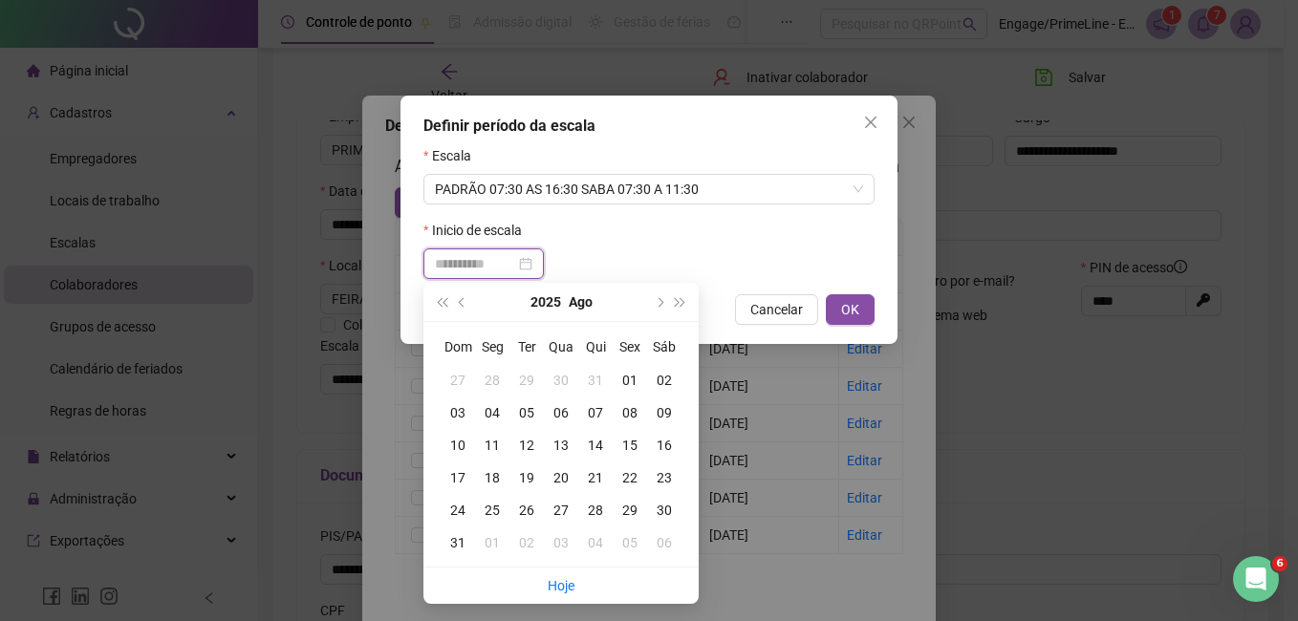
type input "**********"
click at [623, 376] on div "01" at bounding box center [630, 380] width 34 height 21
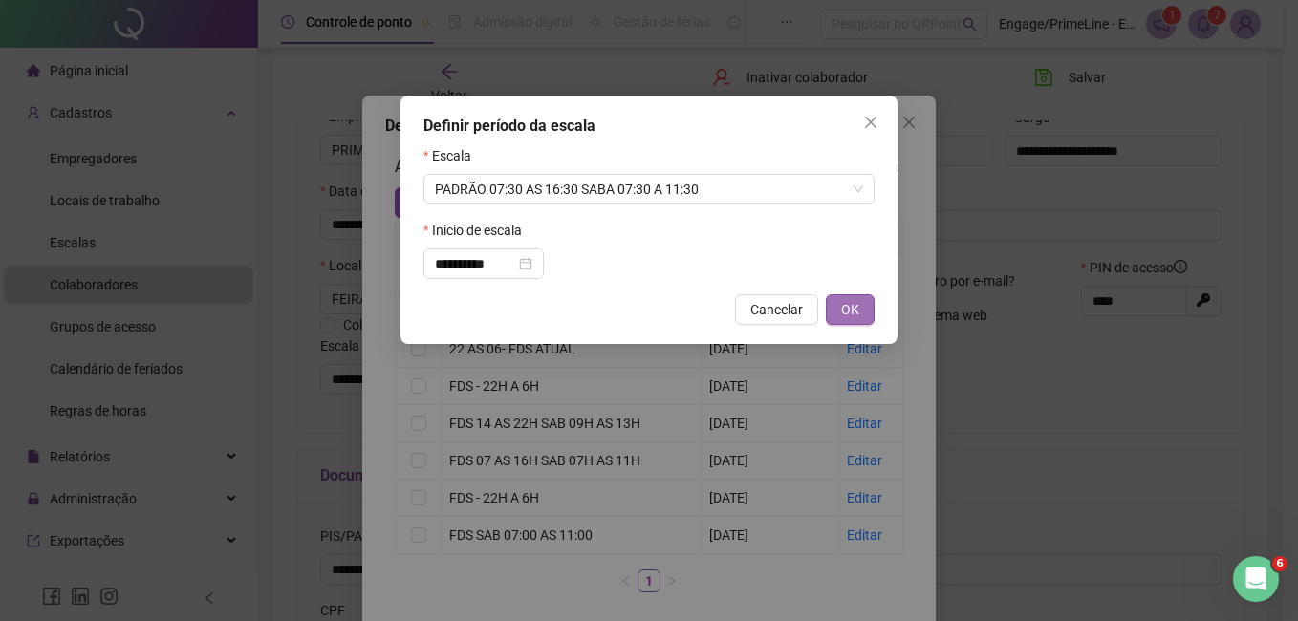
click at [850, 313] on span "OK" at bounding box center [850, 309] width 18 height 21
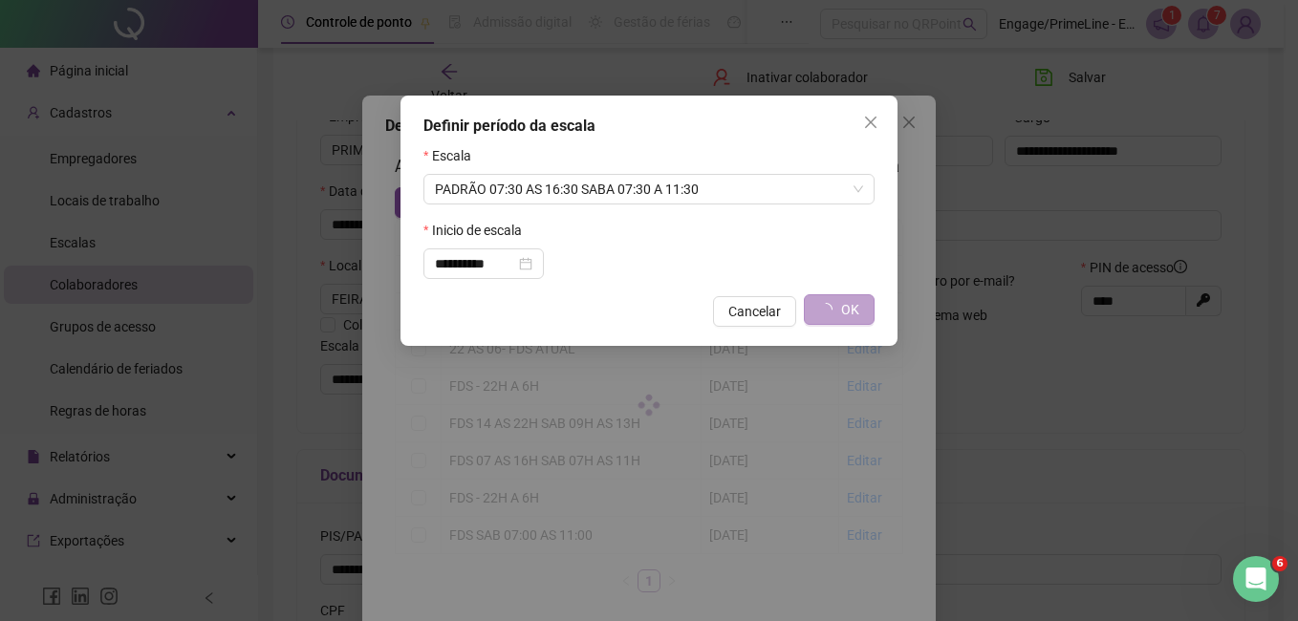
type input "**********"
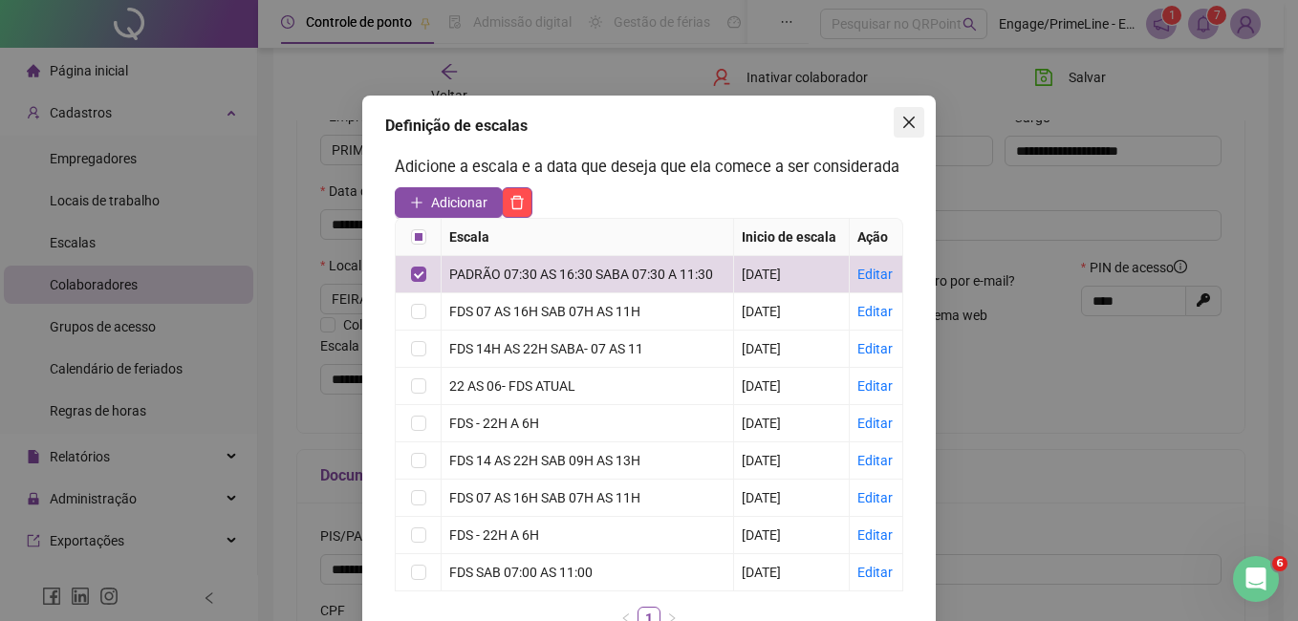
click at [903, 124] on icon "close" at bounding box center [908, 122] width 11 height 11
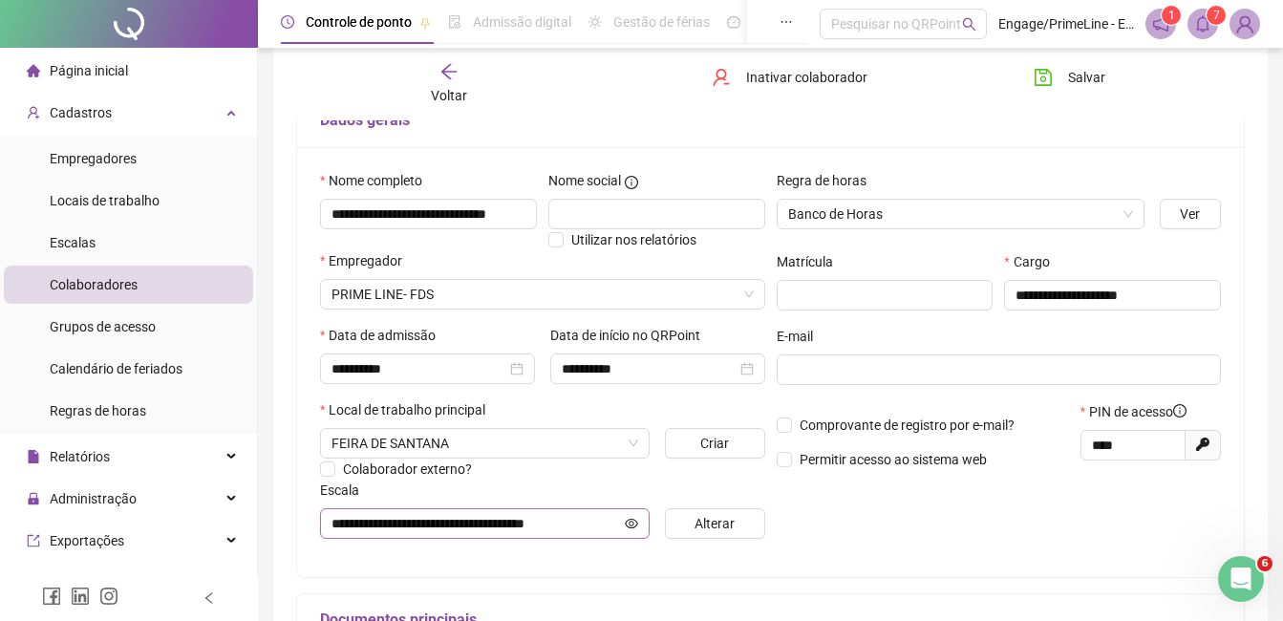
scroll to position [0, 0]
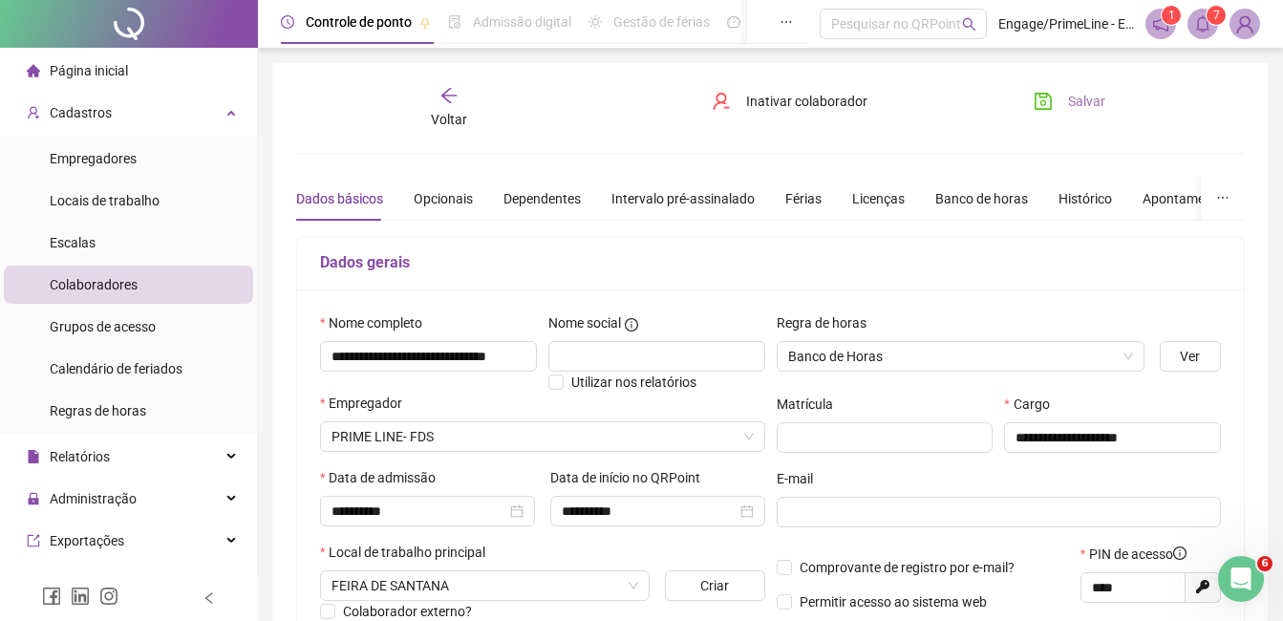
click at [1083, 107] on span "Salvar" at bounding box center [1086, 101] width 37 height 21
click at [439, 112] on span "Voltar" at bounding box center [449, 119] width 36 height 15
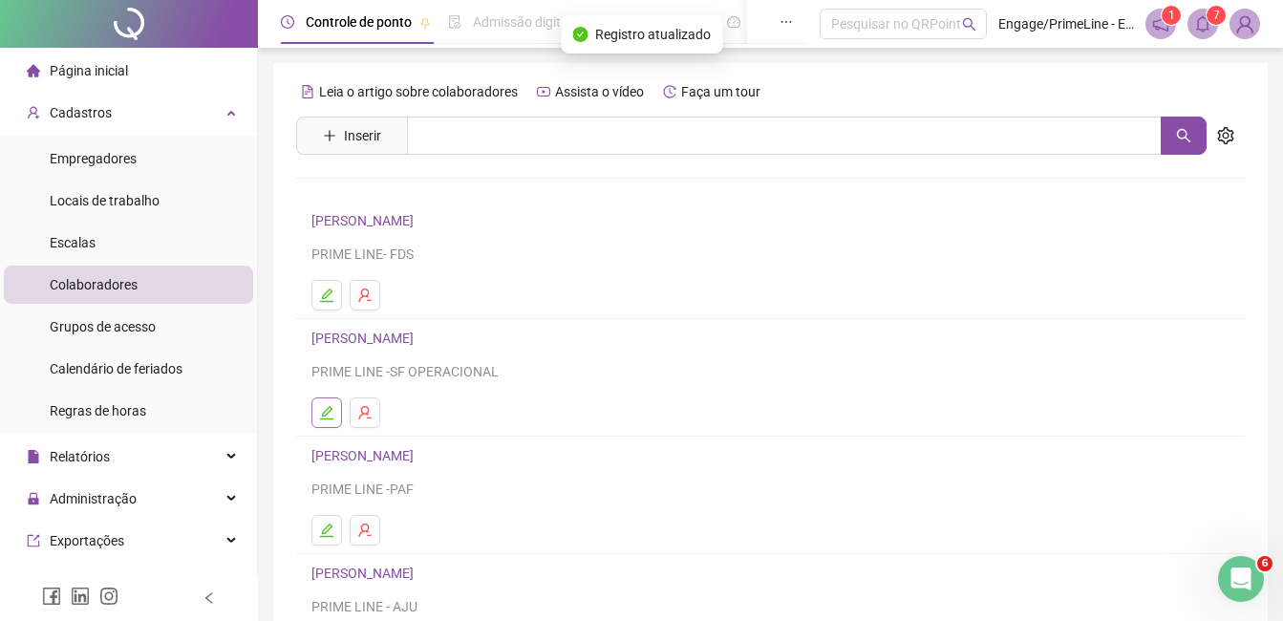
click at [334, 412] on icon "edit" at bounding box center [326, 412] width 15 height 15
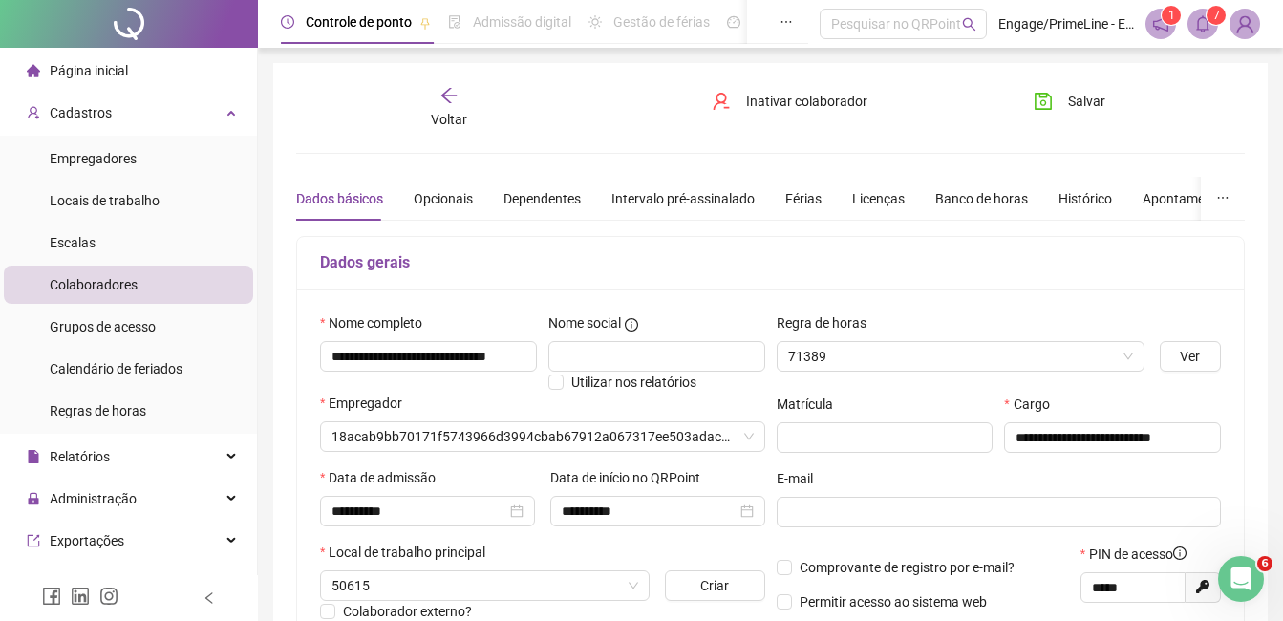
type input "**********"
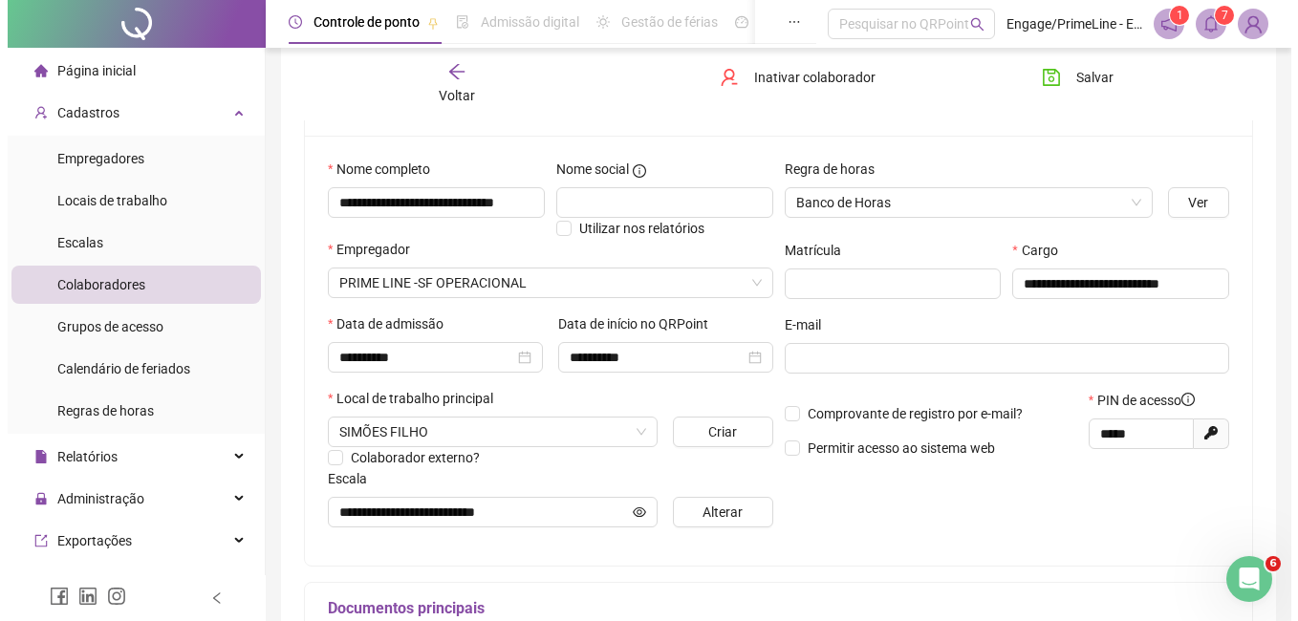
scroll to position [469, 0]
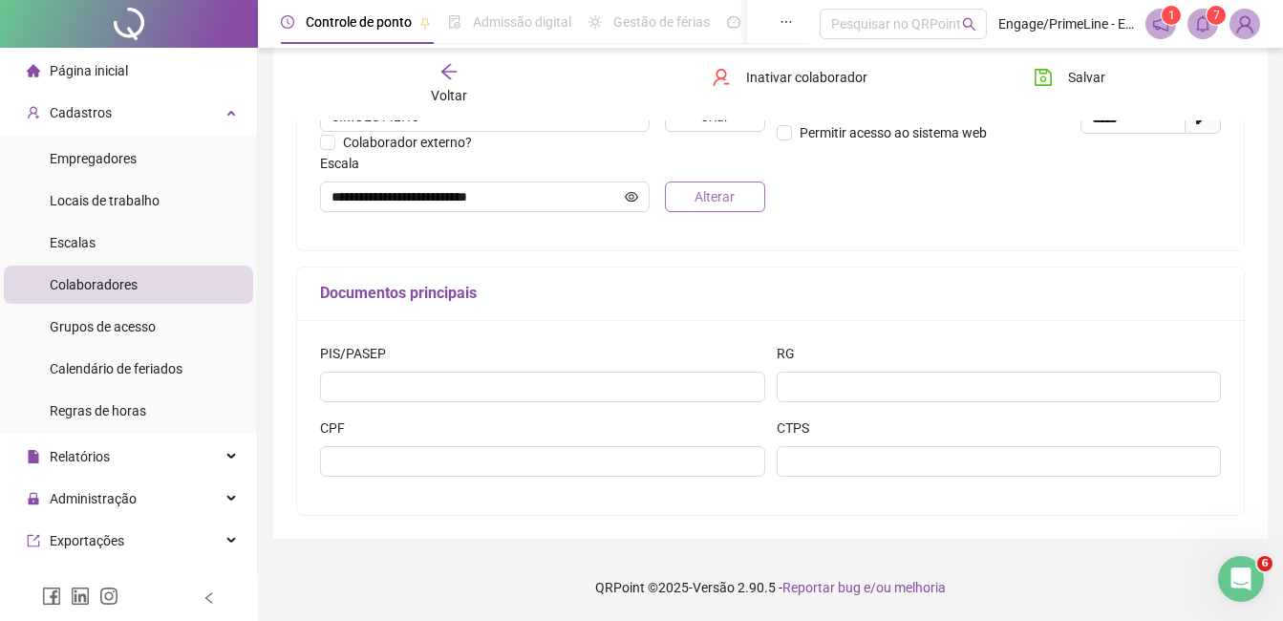
click at [732, 202] on span "Alterar" at bounding box center [715, 196] width 40 height 21
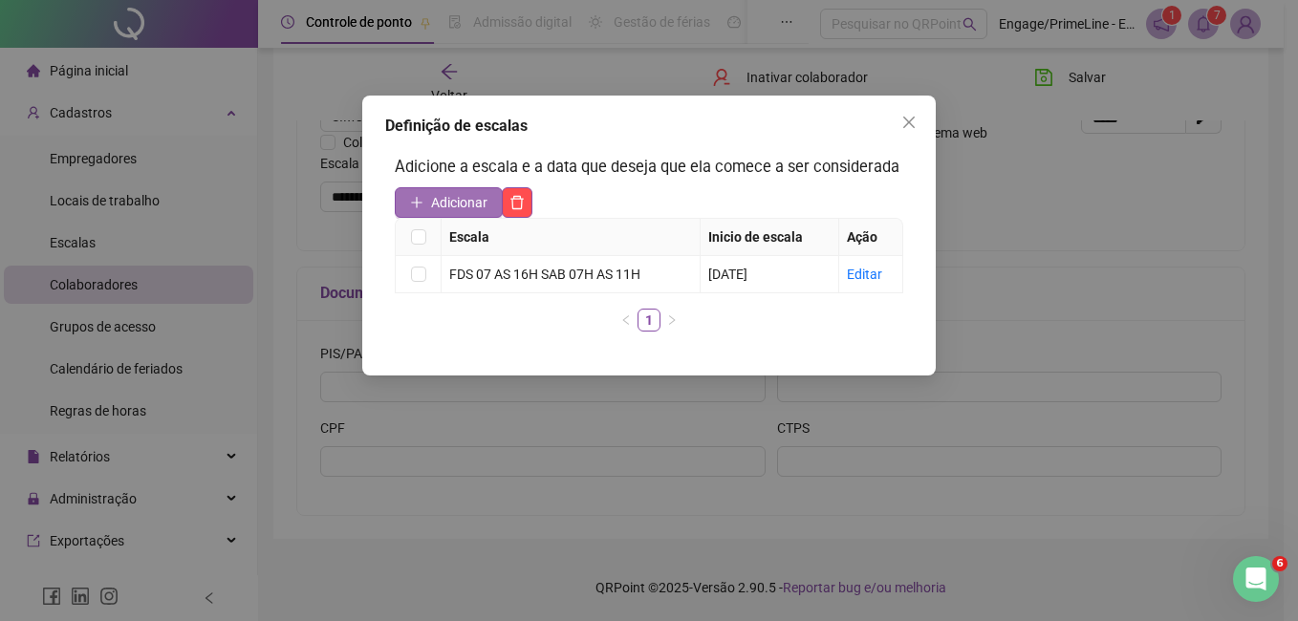
click at [453, 207] on span "Adicionar" at bounding box center [459, 202] width 56 height 21
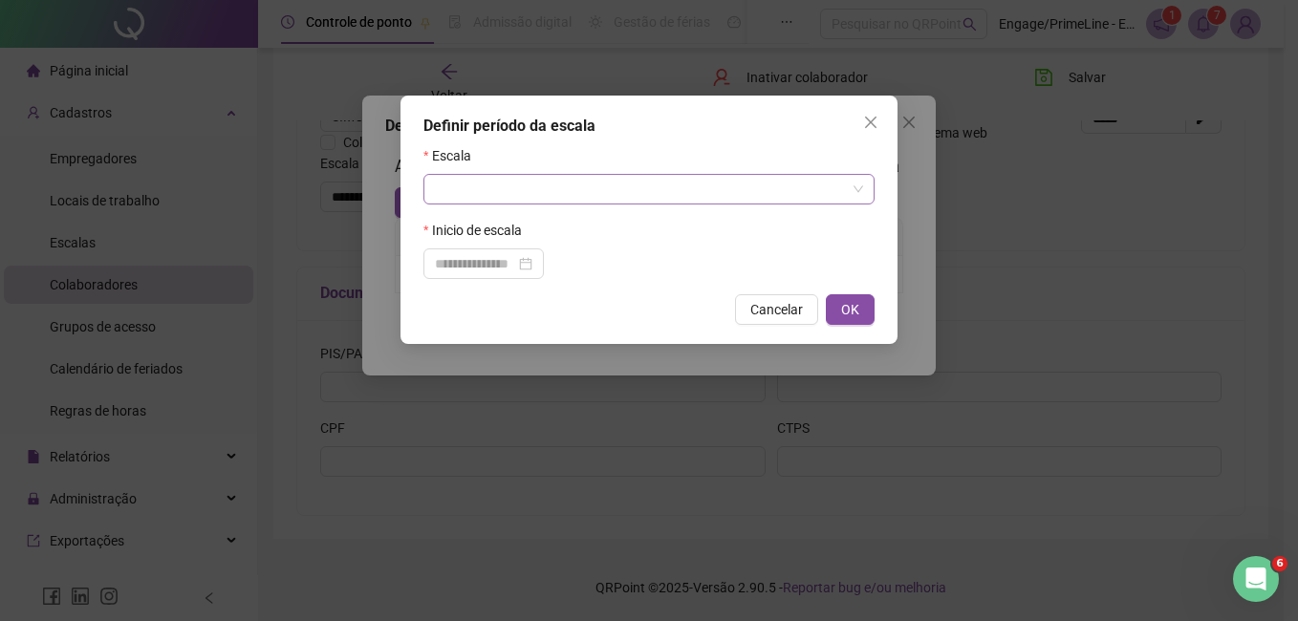
click at [564, 187] on input "search" at bounding box center [640, 189] width 411 height 29
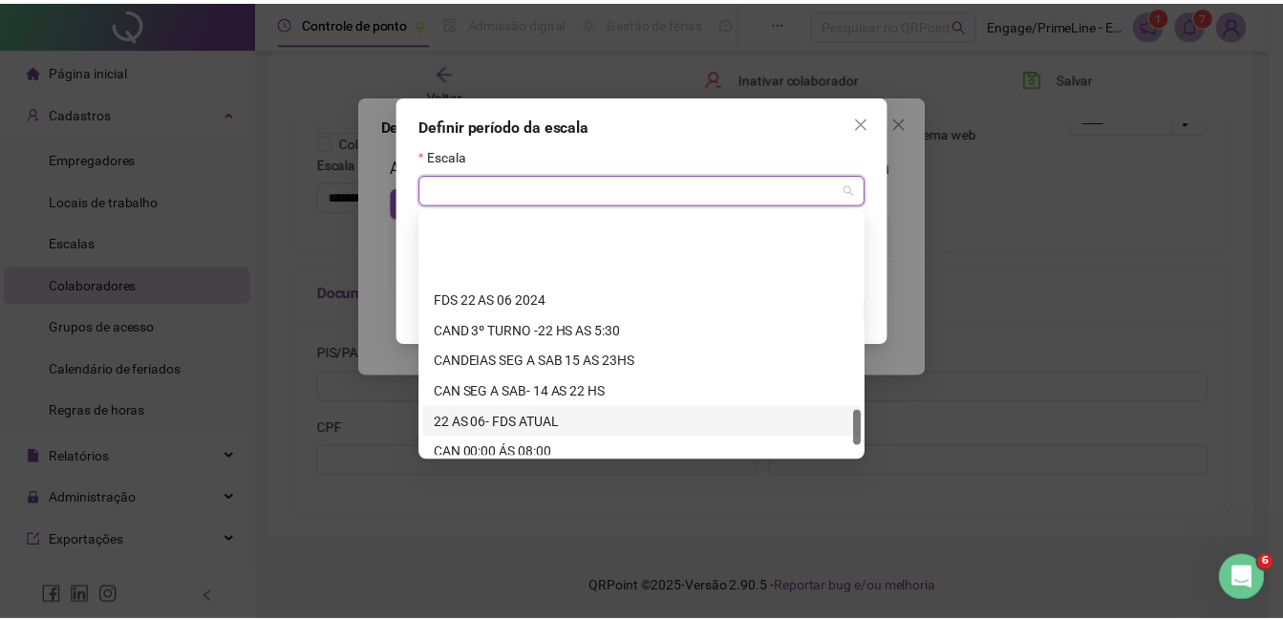
scroll to position [1407, 0]
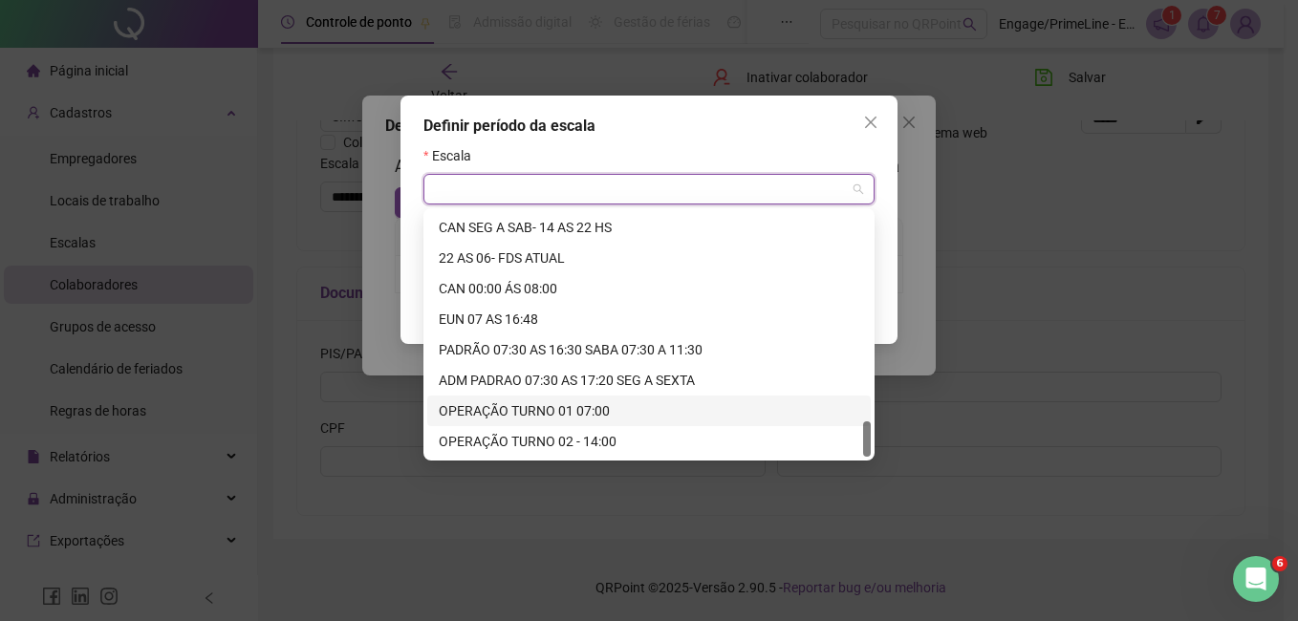
click at [510, 404] on div "OPERAÇÃO TURNO 01 07:00" at bounding box center [649, 410] width 420 height 21
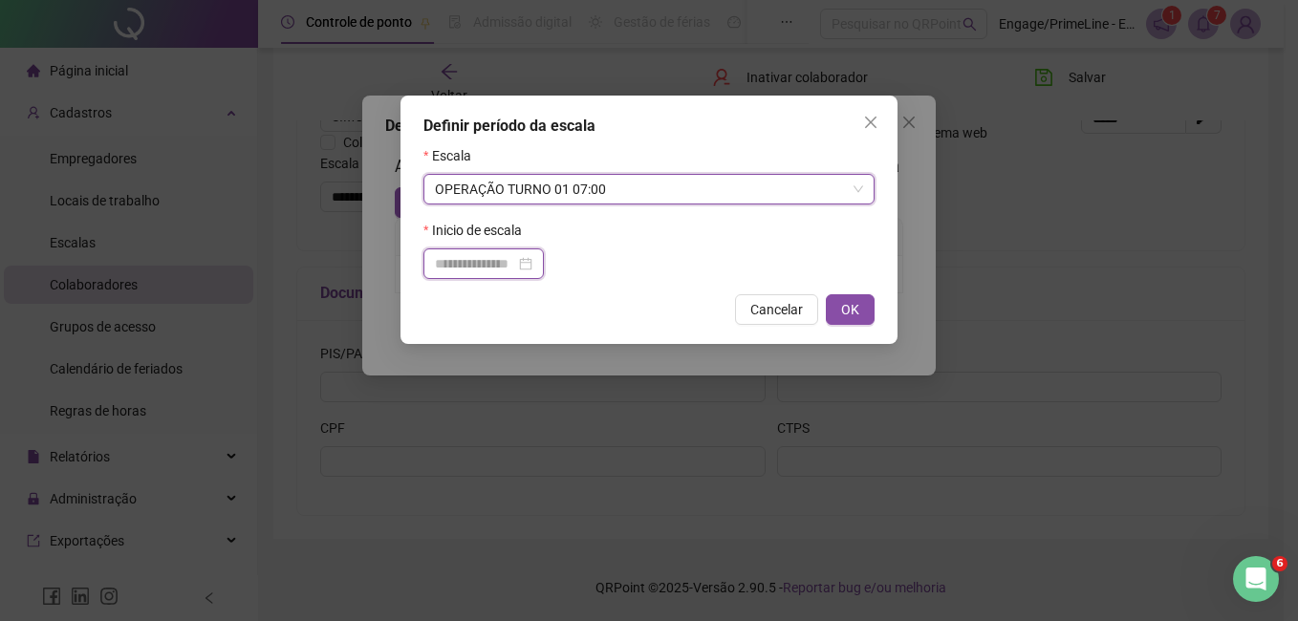
click at [492, 256] on input at bounding box center [475, 263] width 80 height 21
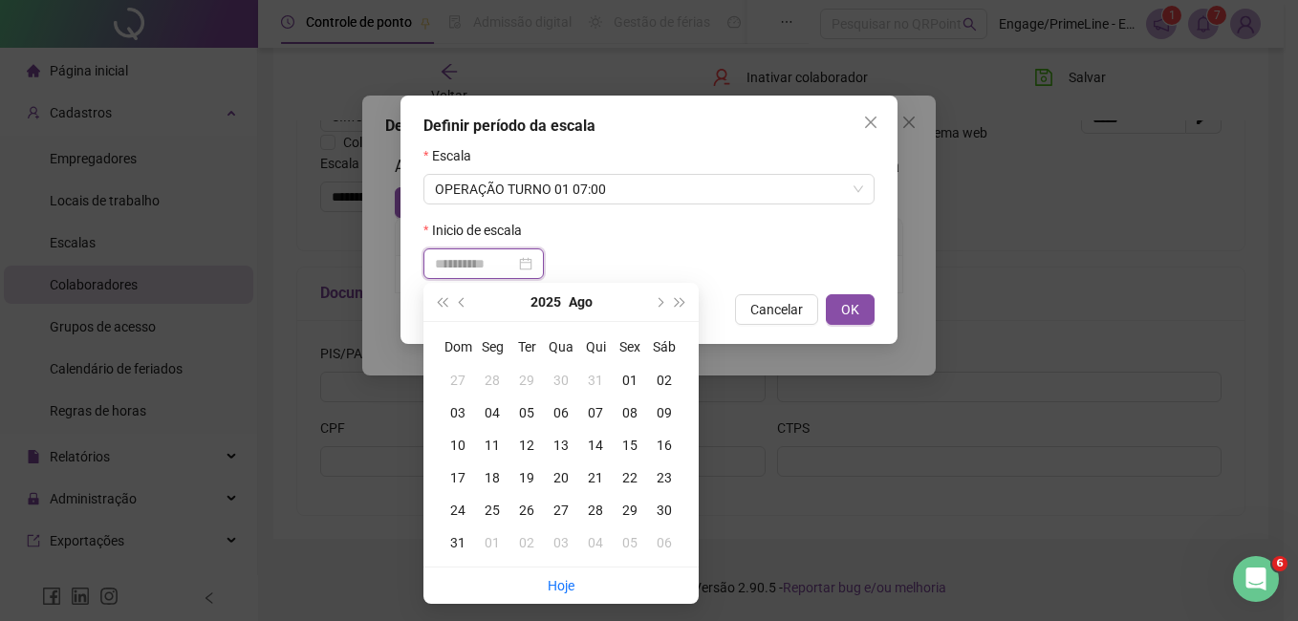
type input "**********"
click at [623, 374] on div "01" at bounding box center [630, 380] width 34 height 21
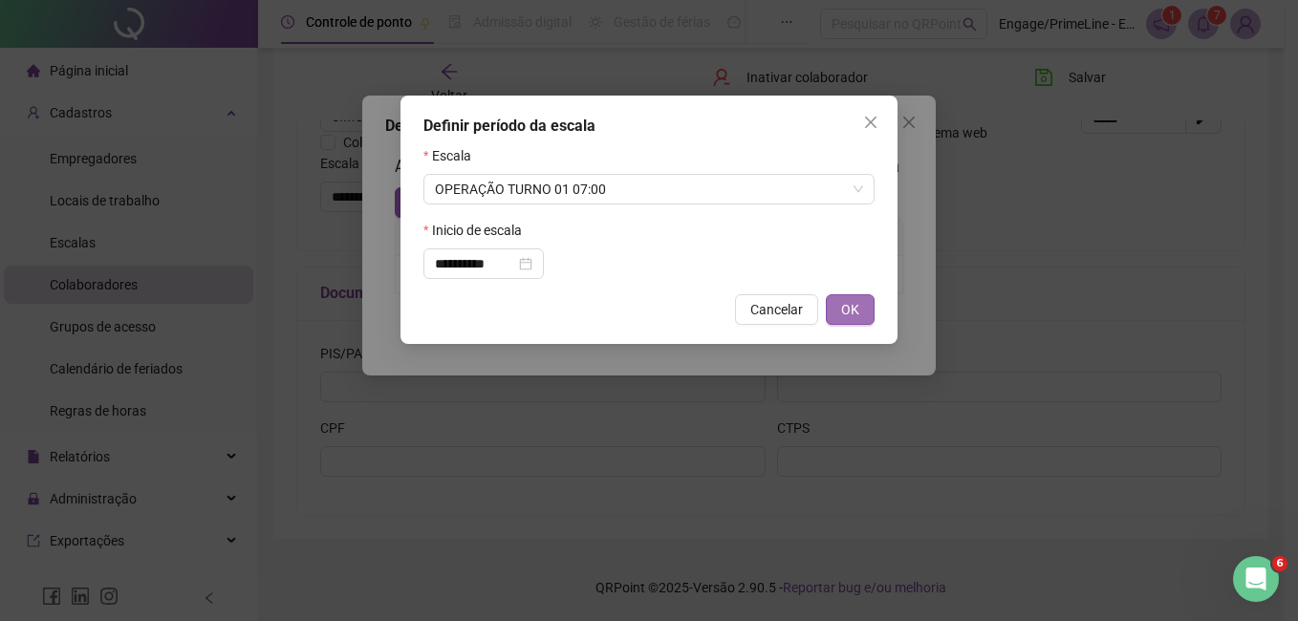
click at [857, 311] on span "OK" at bounding box center [850, 309] width 18 height 21
type input "**********"
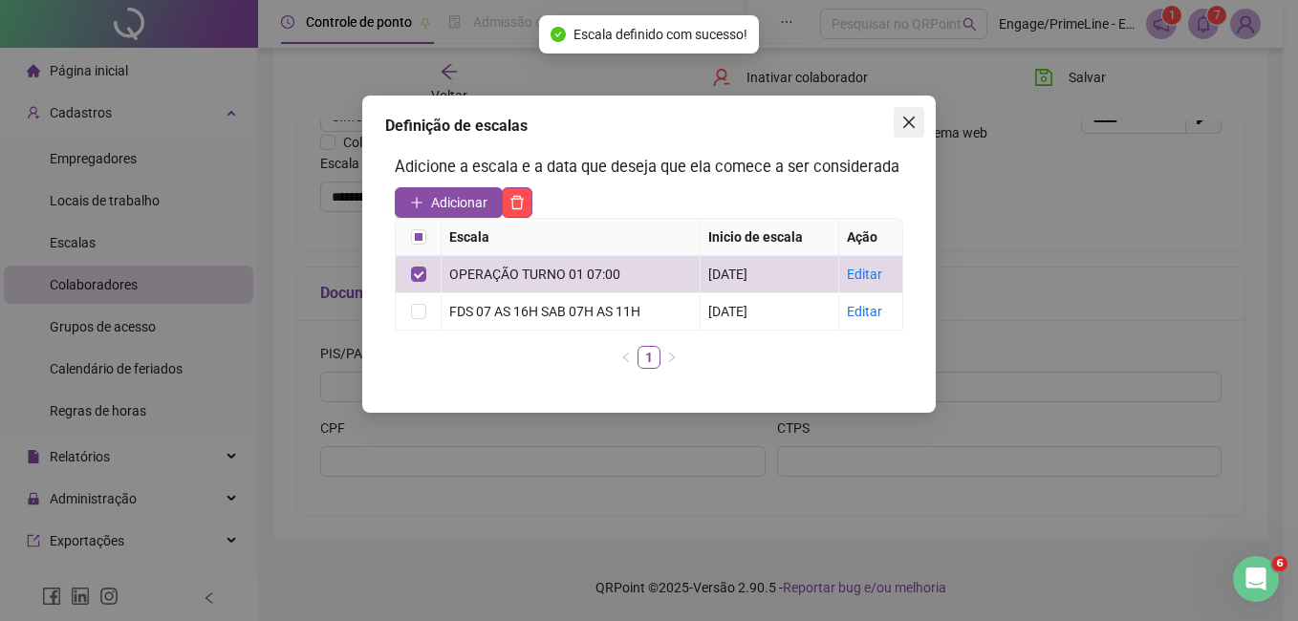
click at [906, 123] on icon "close" at bounding box center [908, 122] width 15 height 15
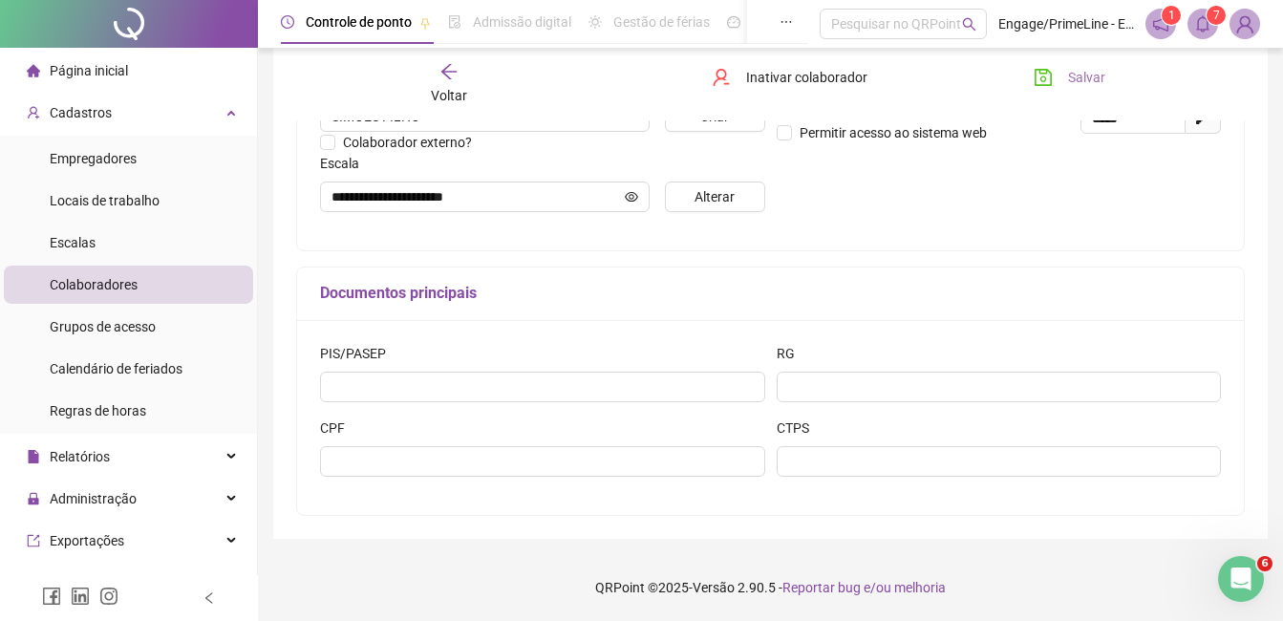
click at [1060, 77] on button "Salvar" at bounding box center [1070, 77] width 100 height 31
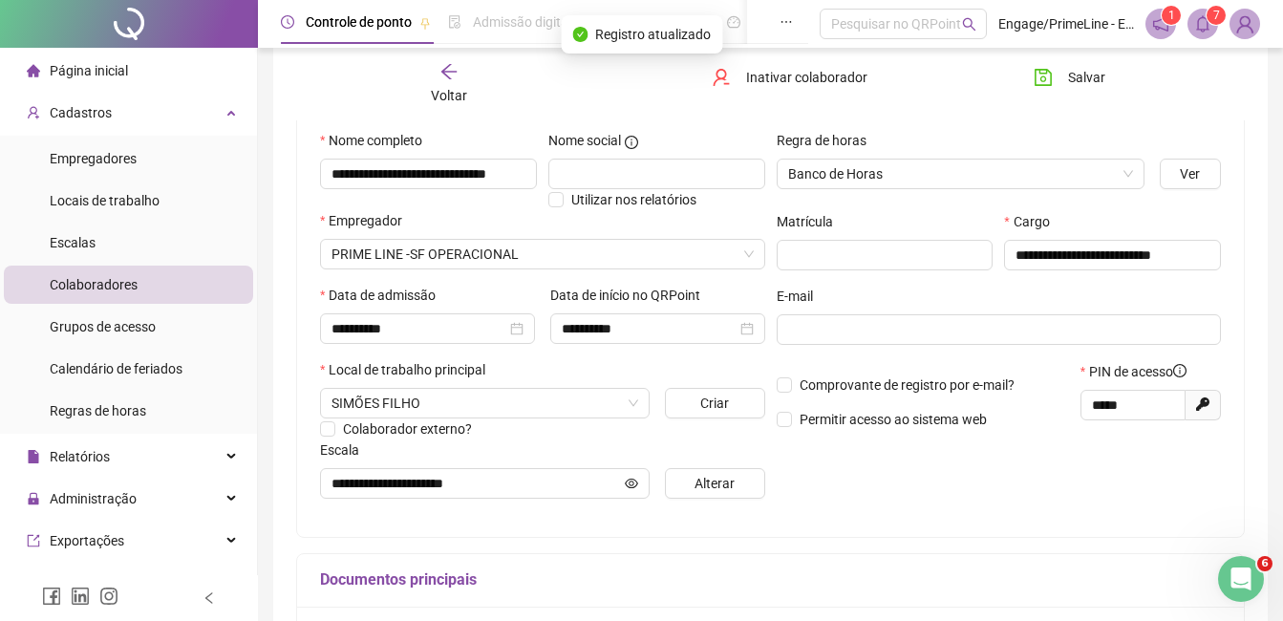
click at [447, 94] on span "Voltar" at bounding box center [449, 95] width 36 height 15
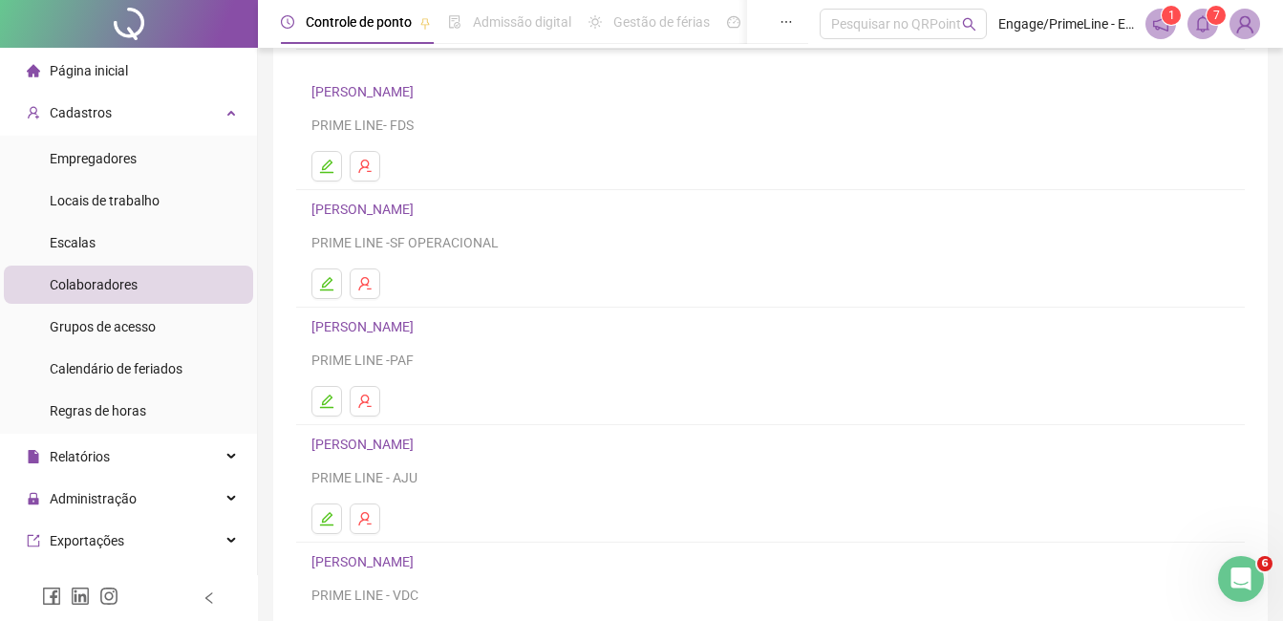
scroll to position [96, 0]
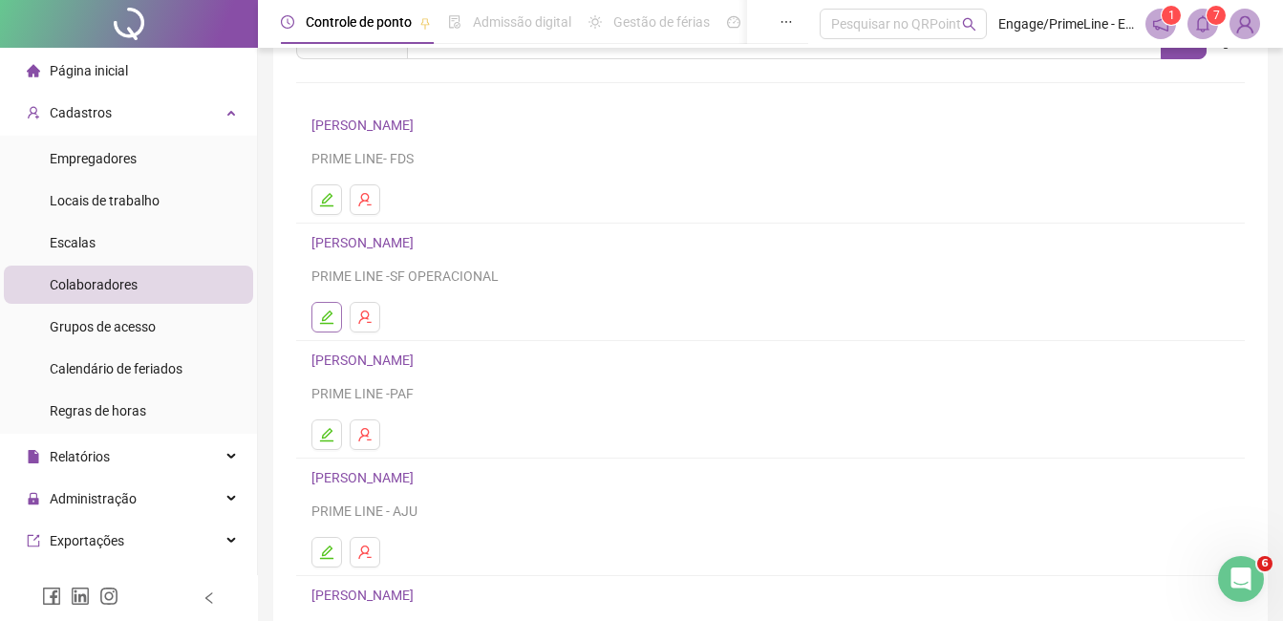
click at [313, 316] on button "button" at bounding box center [327, 317] width 31 height 31
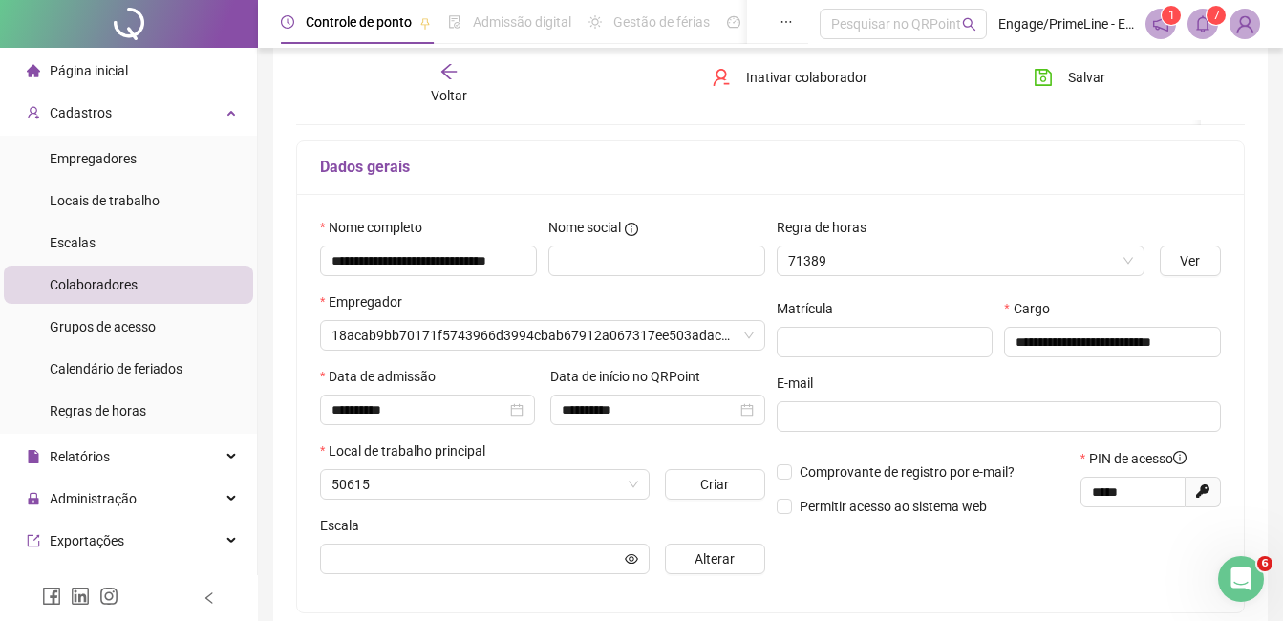
scroll to position [105, 0]
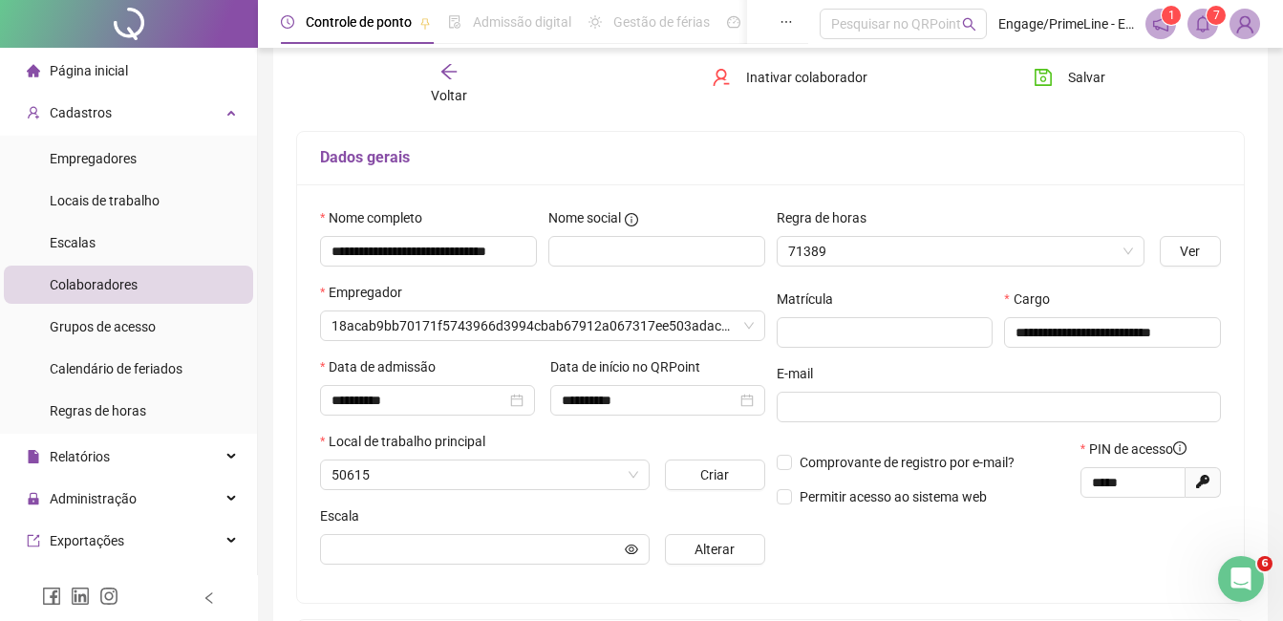
type input "**********"
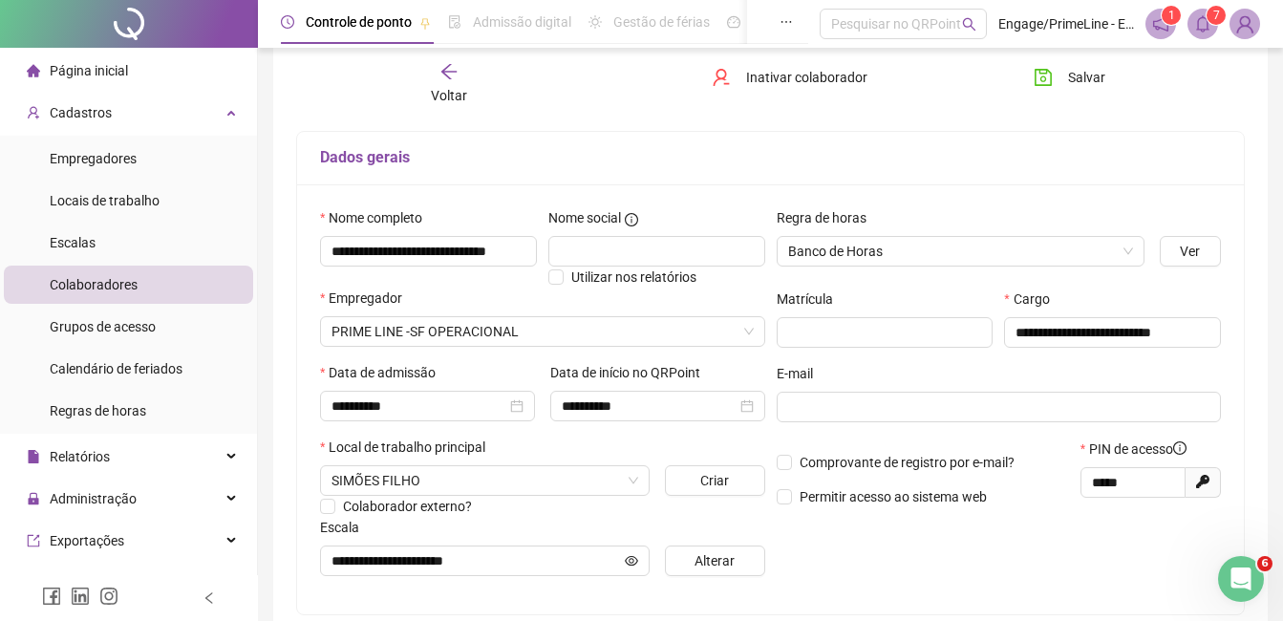
click at [440, 102] on span "Voltar" at bounding box center [449, 95] width 36 height 15
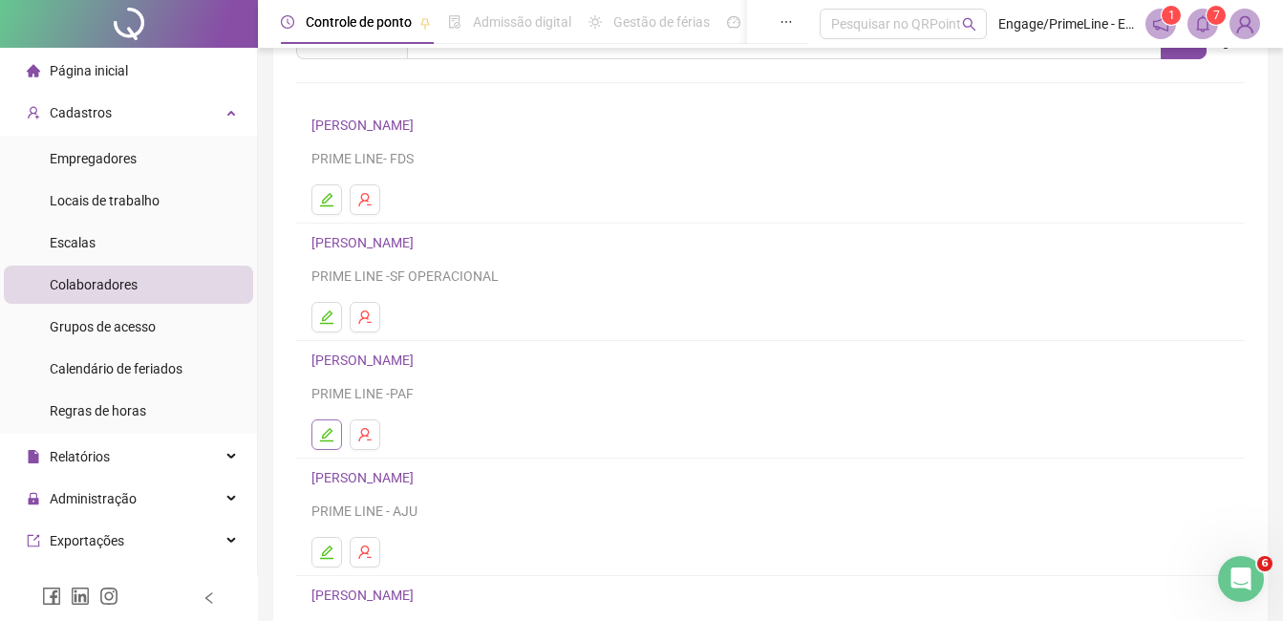
click at [321, 431] on icon "edit" at bounding box center [326, 434] width 15 height 15
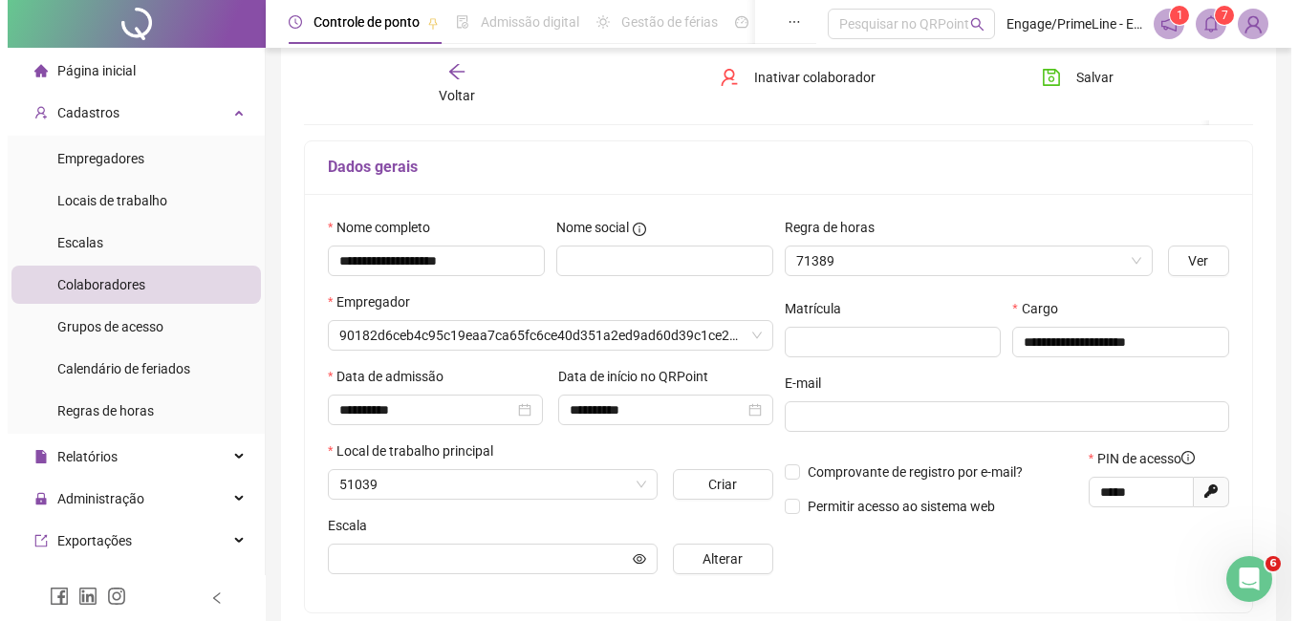
scroll to position [105, 0]
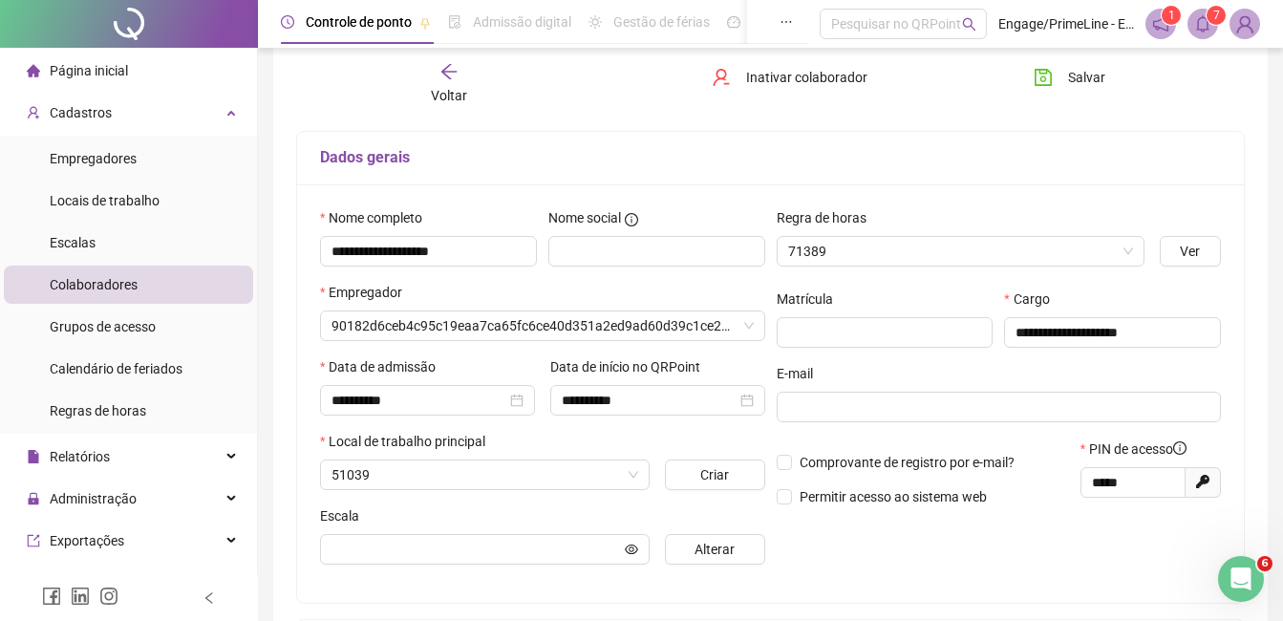
type input "**********"
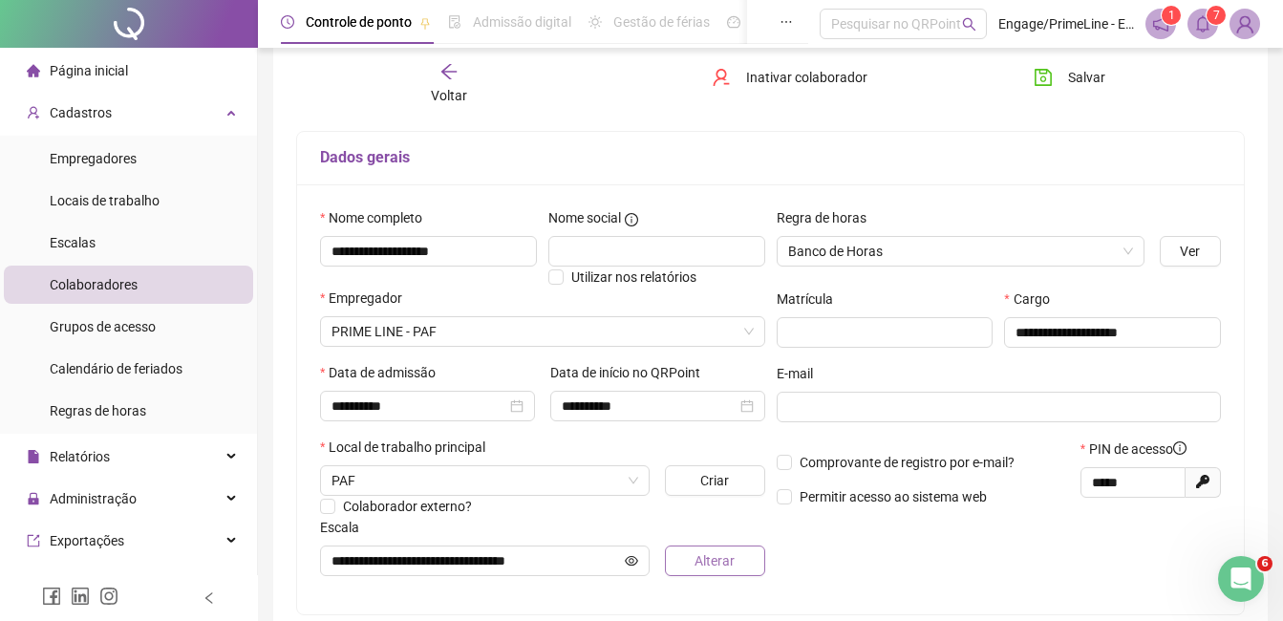
click at [702, 562] on span "Alterar" at bounding box center [715, 560] width 40 height 21
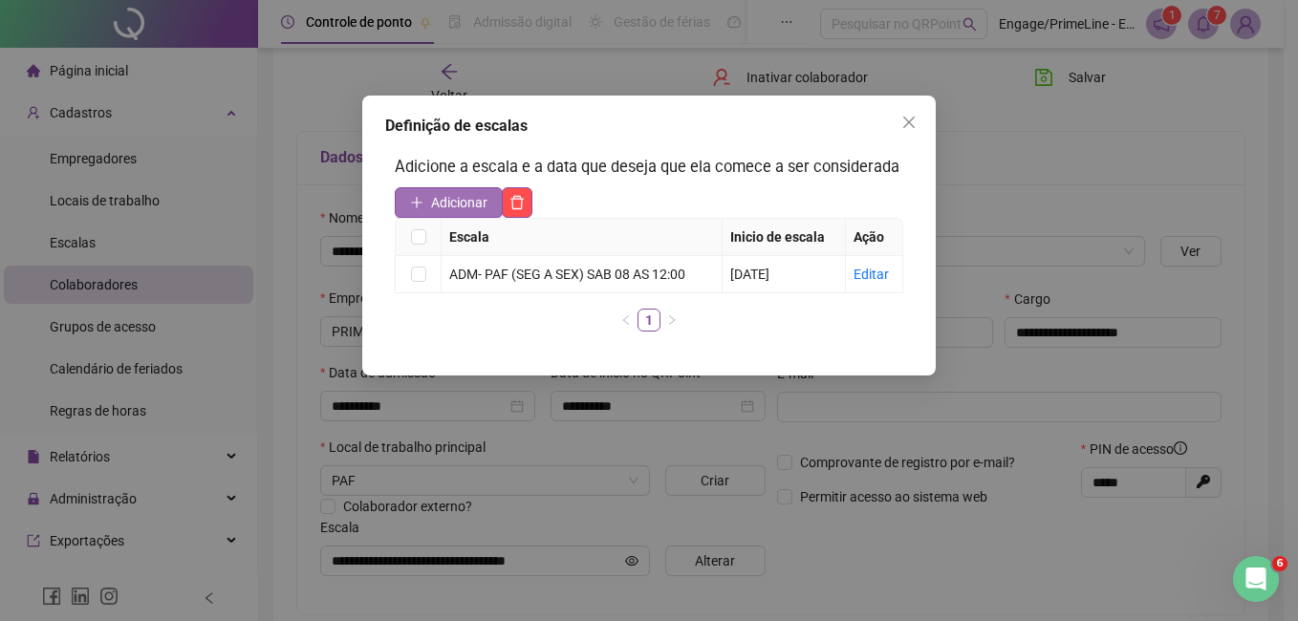
click at [426, 188] on button "Adicionar" at bounding box center [449, 202] width 108 height 31
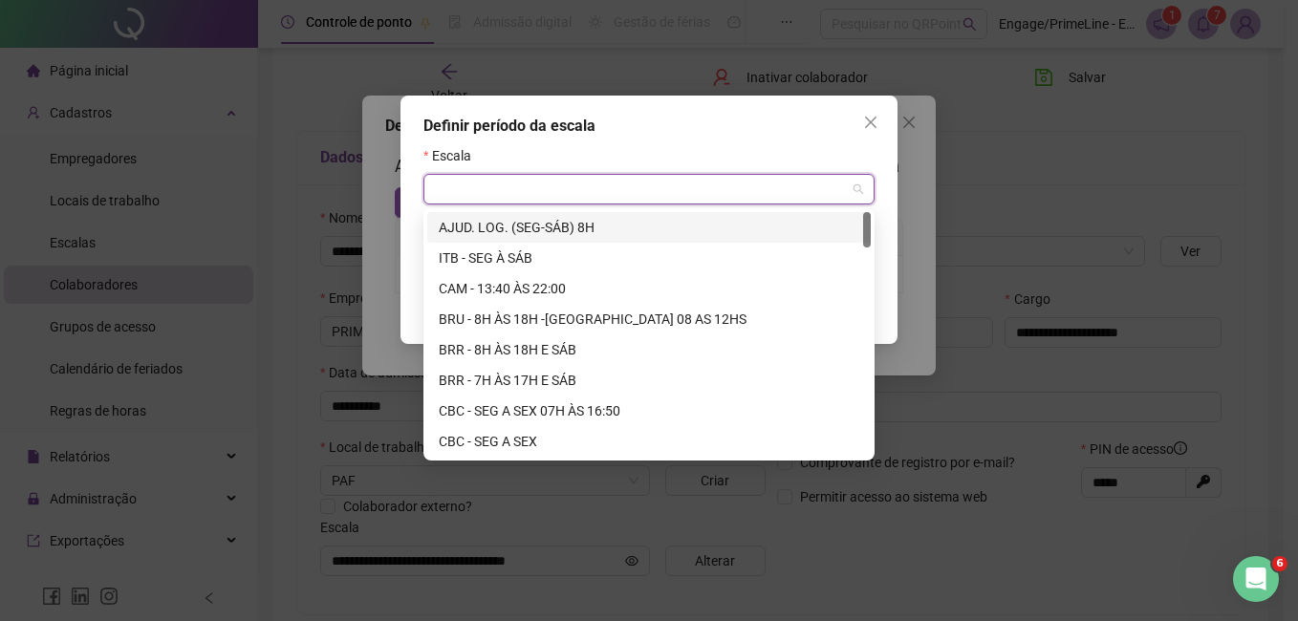
click at [509, 183] on input "search" at bounding box center [640, 189] width 411 height 29
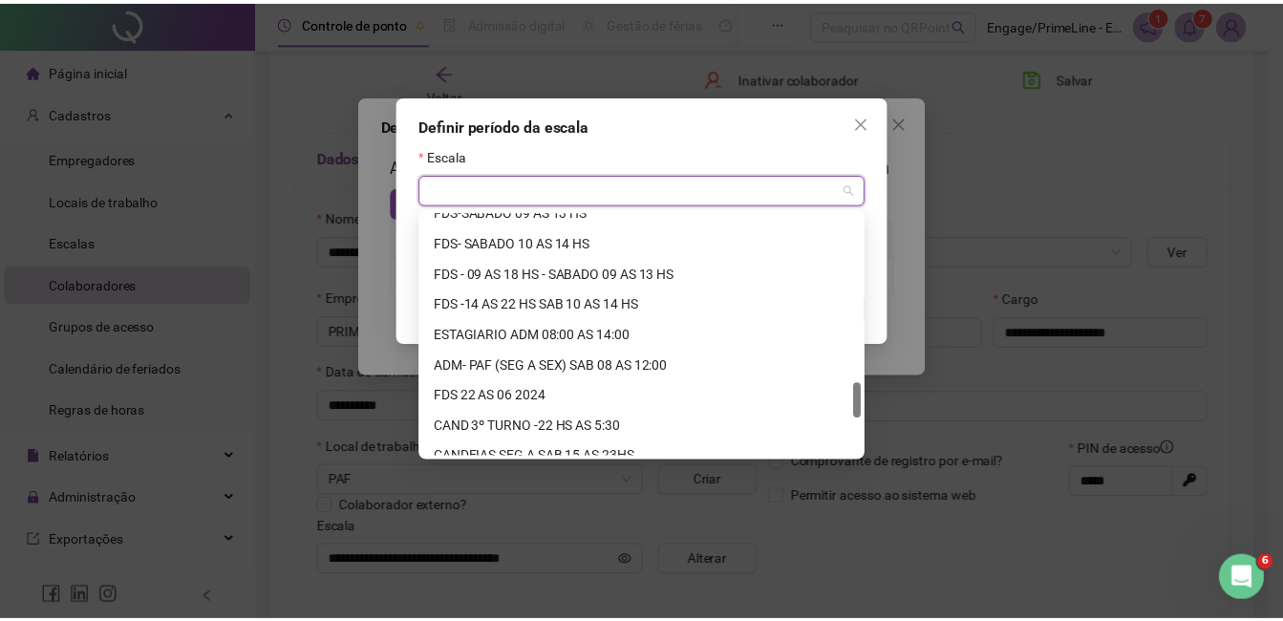
scroll to position [1407, 0]
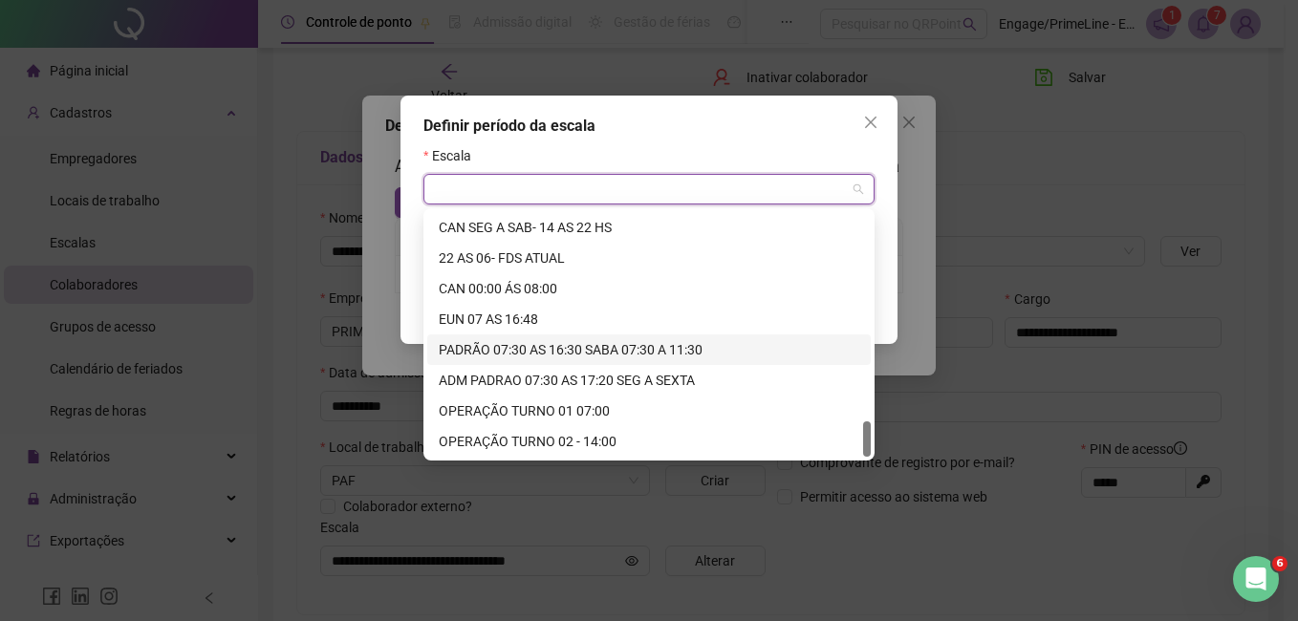
click at [543, 348] on div "PADRÃO 07:30 AS 16:30 SABA 07:30 A 11:30" at bounding box center [649, 349] width 420 height 21
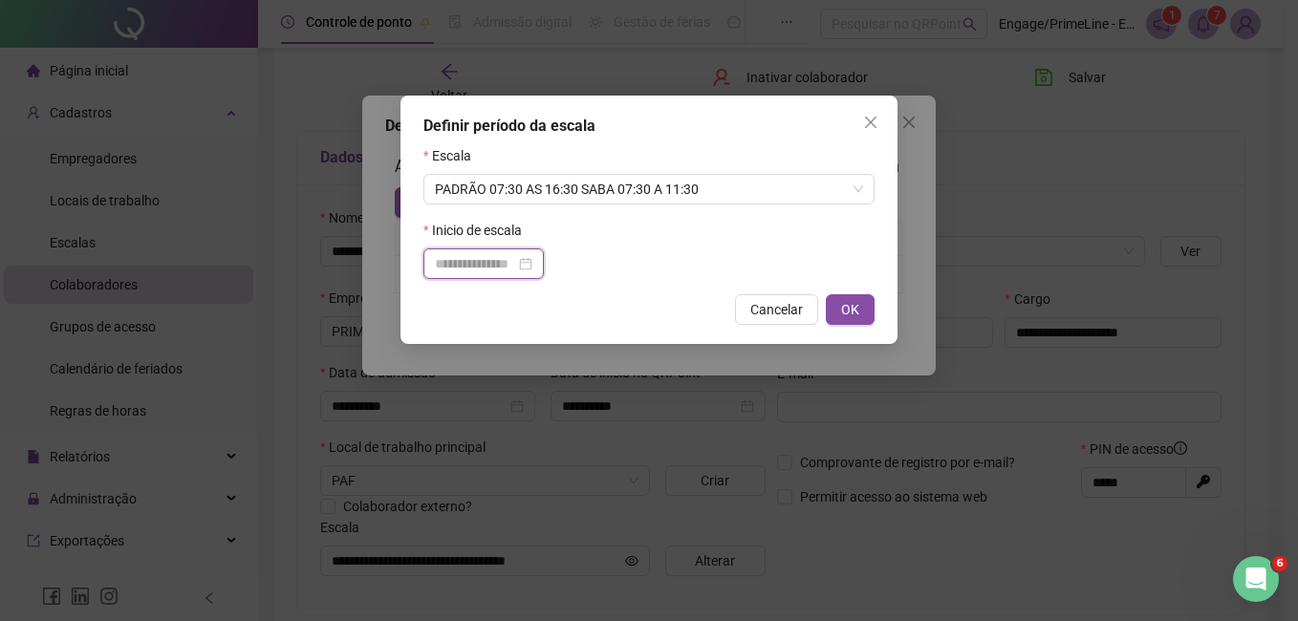
click at [477, 263] on input at bounding box center [475, 263] width 80 height 21
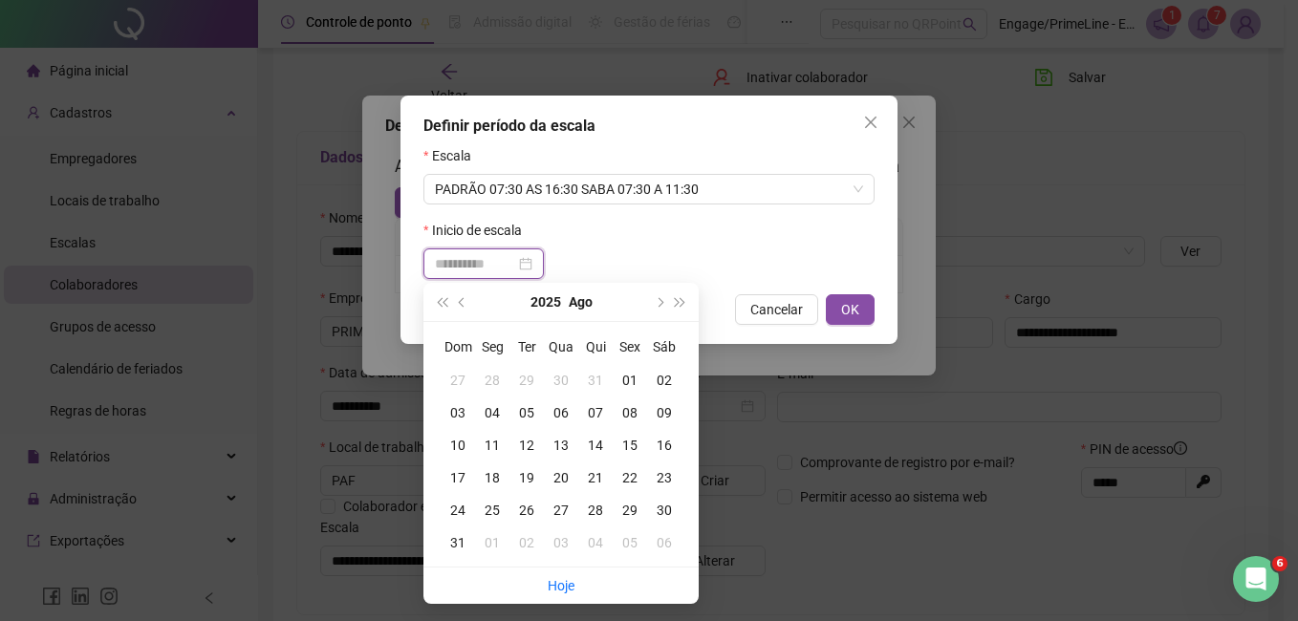
type input "**********"
click at [622, 380] on div "01" at bounding box center [630, 380] width 34 height 21
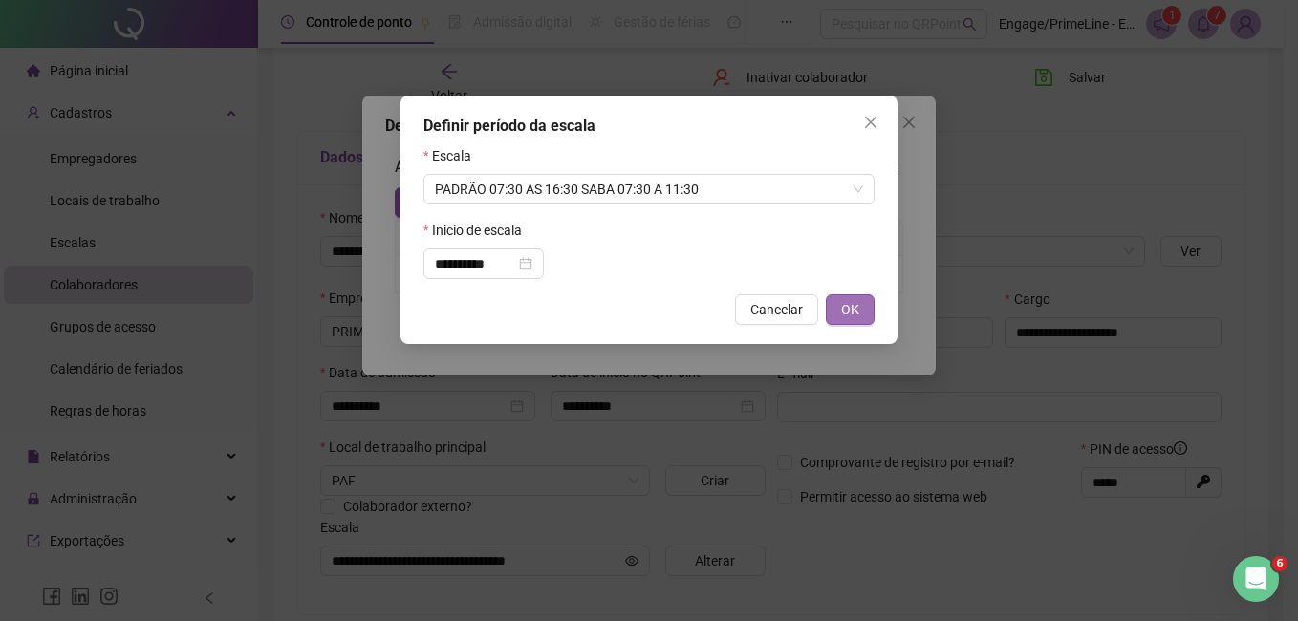
click at [848, 308] on span "OK" at bounding box center [850, 309] width 18 height 21
type input "**********"
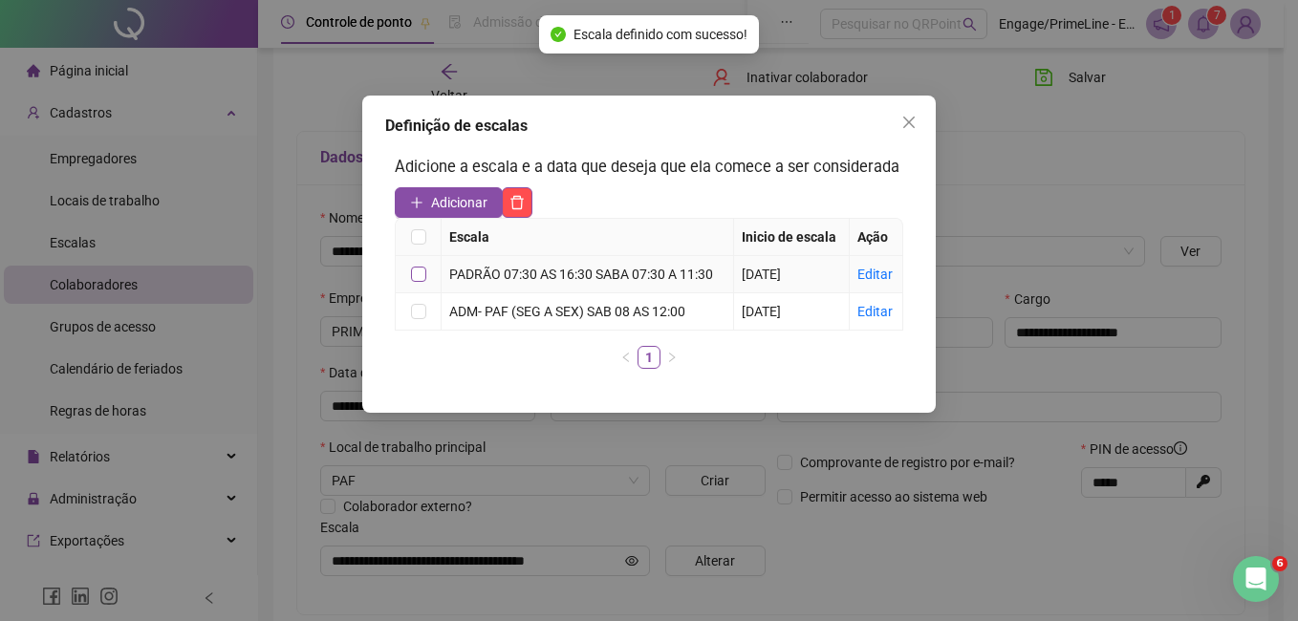
click at [418, 282] on label at bounding box center [418, 274] width 15 height 21
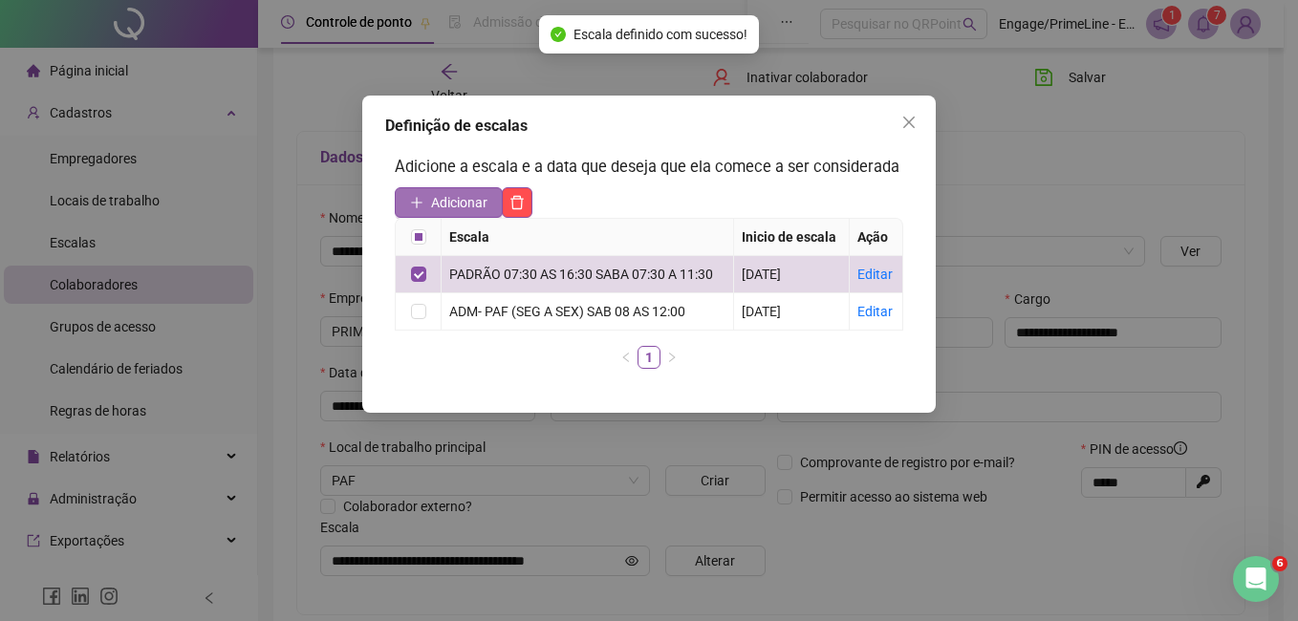
click at [451, 192] on span "Adicionar" at bounding box center [459, 202] width 56 height 21
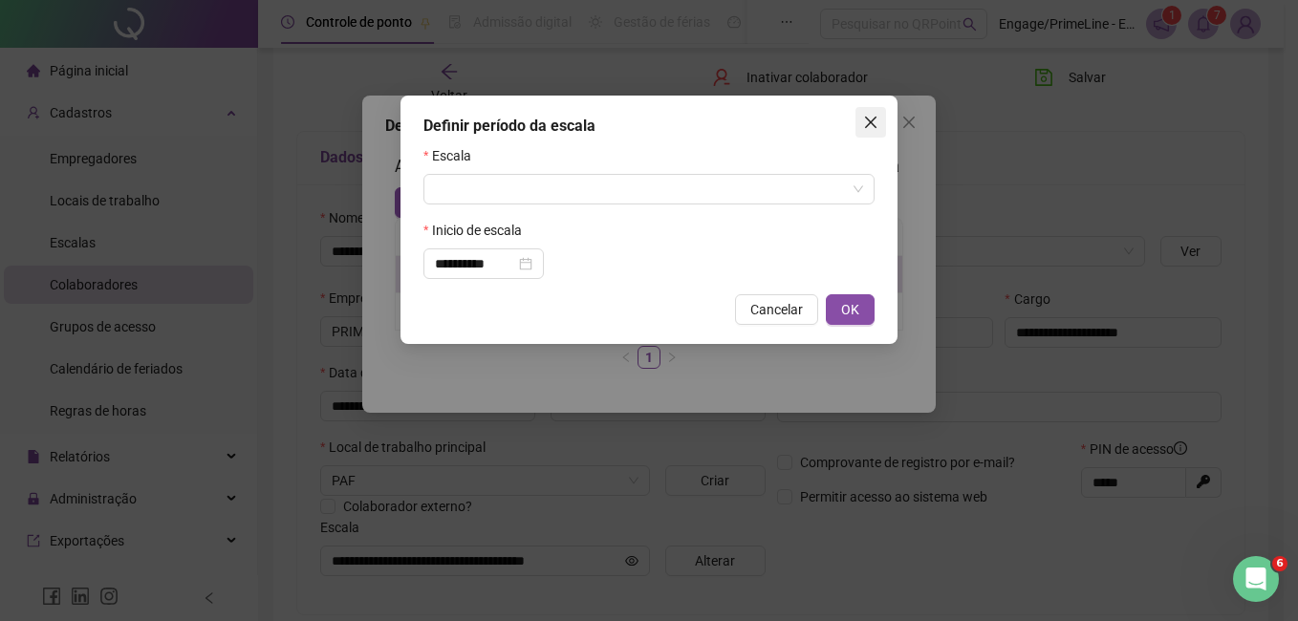
click at [873, 114] on button "Close" at bounding box center [870, 122] width 31 height 31
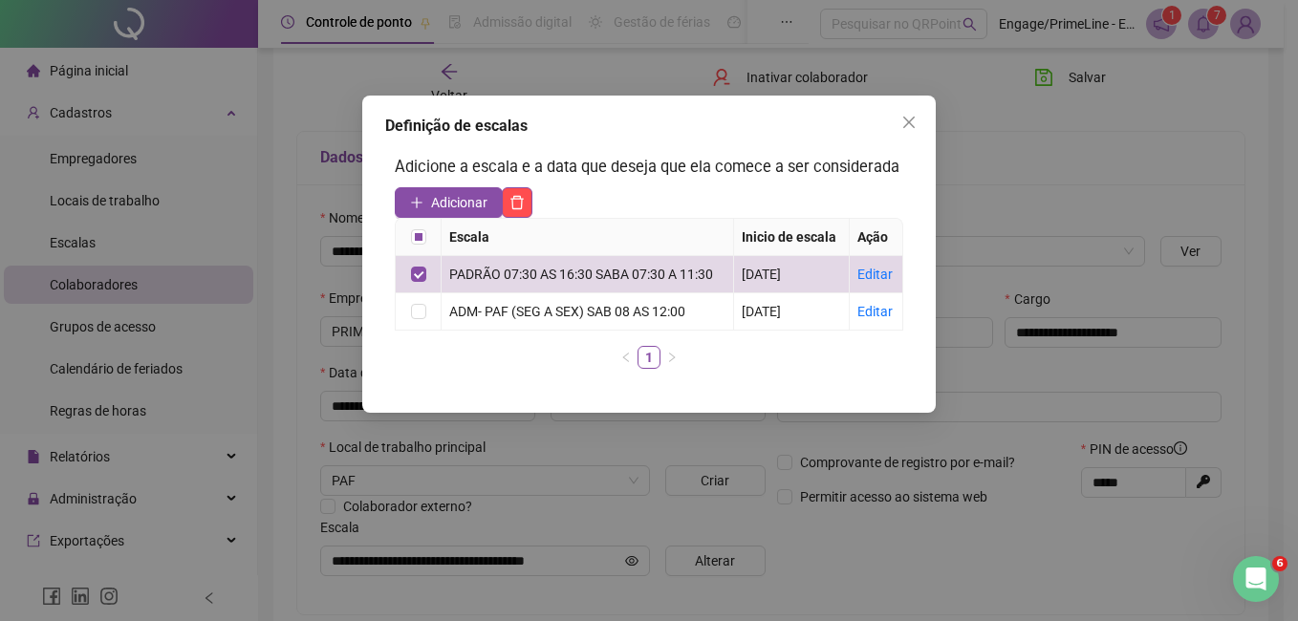
click at [902, 129] on icon "close" at bounding box center [908, 122] width 15 height 15
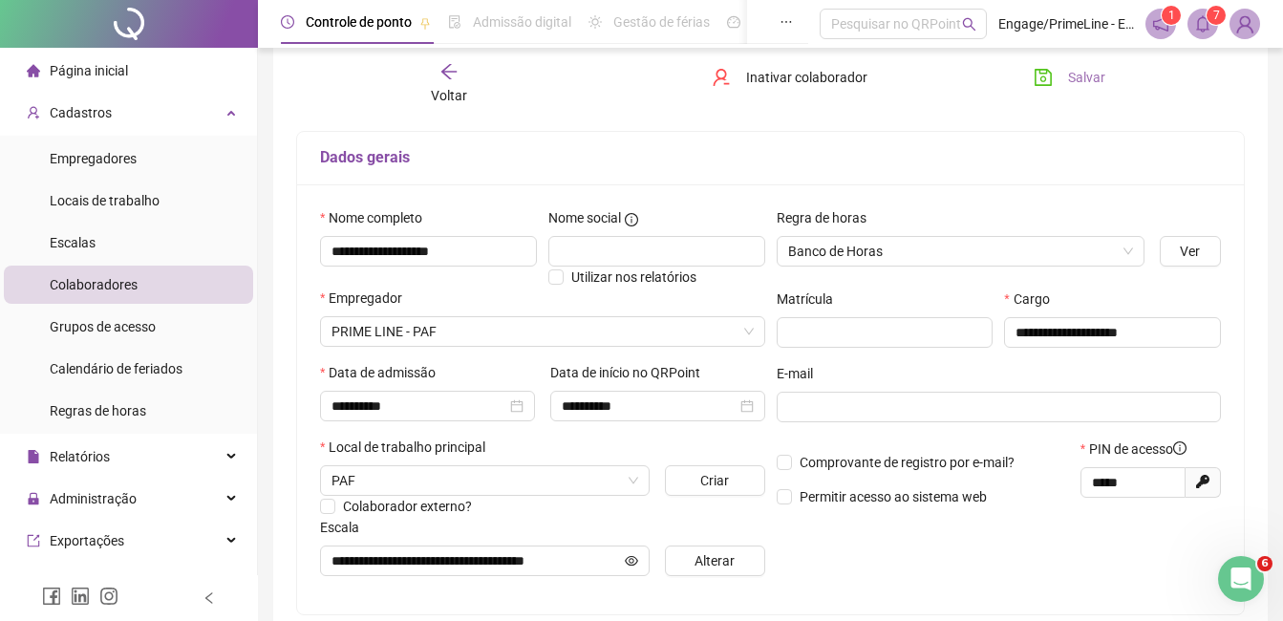
click at [1077, 89] on button "Salvar" at bounding box center [1070, 77] width 100 height 31
click at [442, 66] on icon "arrow-left" at bounding box center [449, 71] width 19 height 19
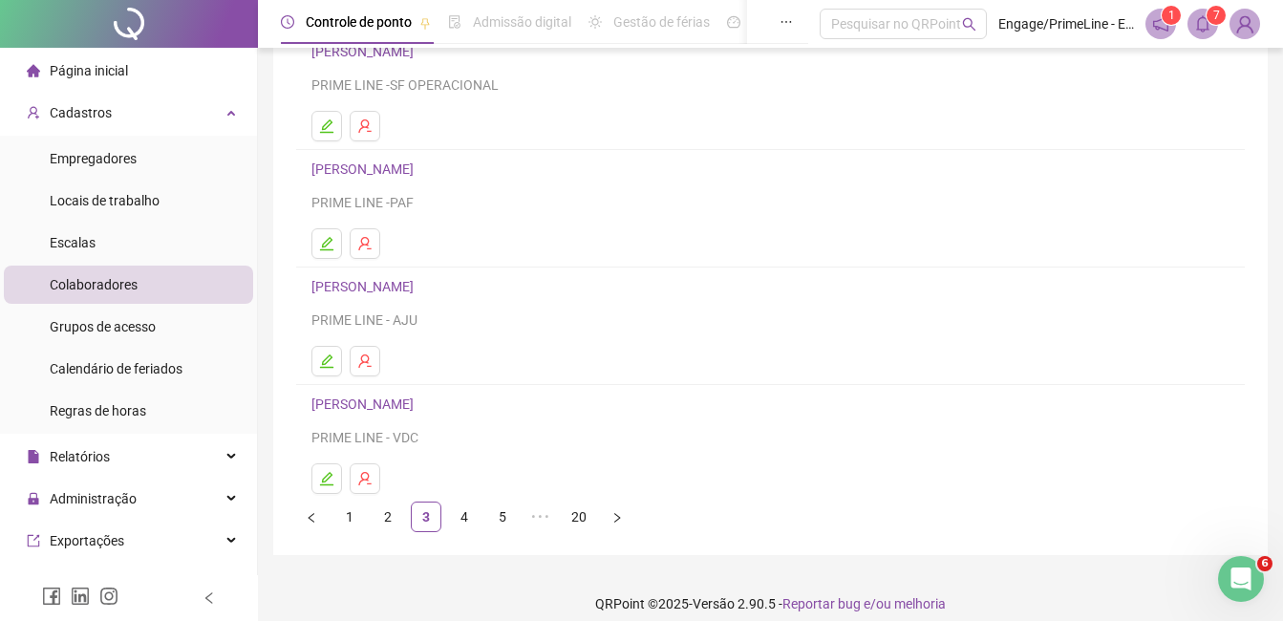
scroll to position [303, 0]
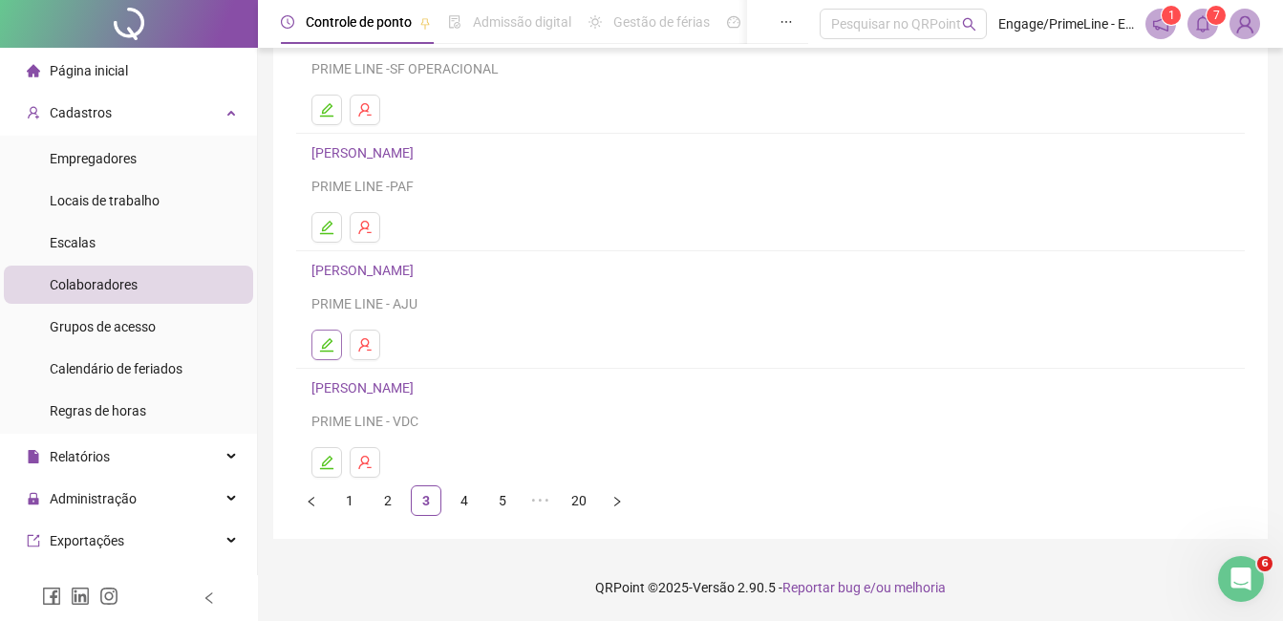
click at [331, 344] on icon "edit" at bounding box center [326, 344] width 15 height 15
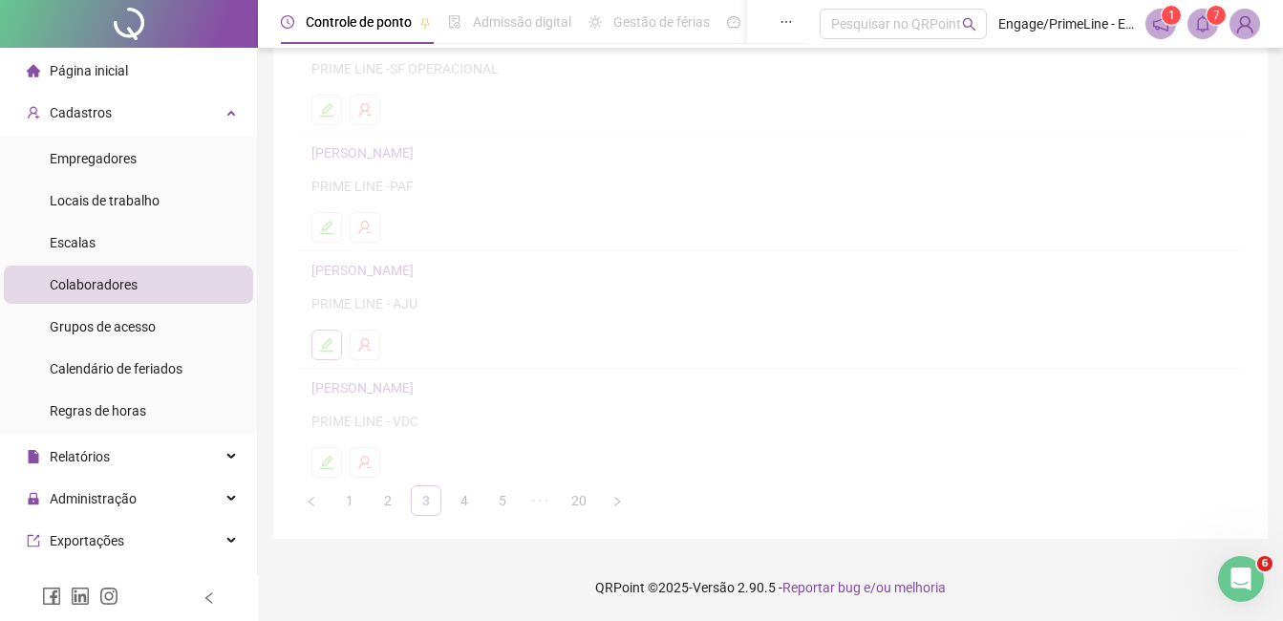
scroll to position [312, 0]
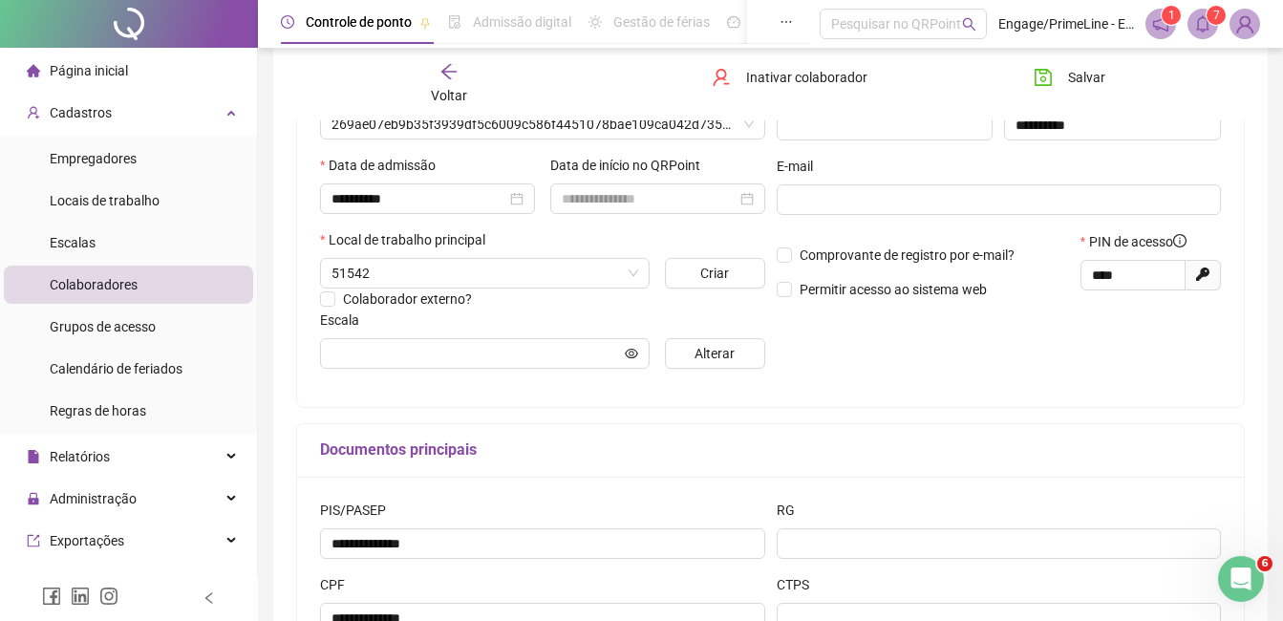
type input "**********"
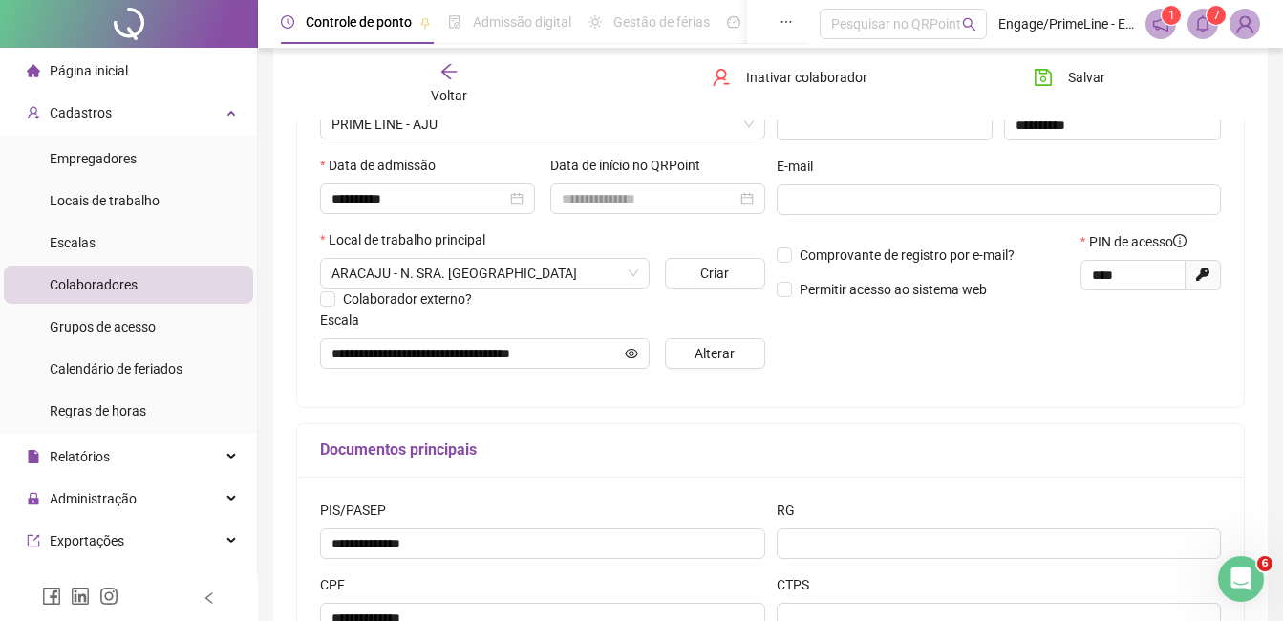
click at [449, 88] on span "Voltar" at bounding box center [449, 95] width 36 height 15
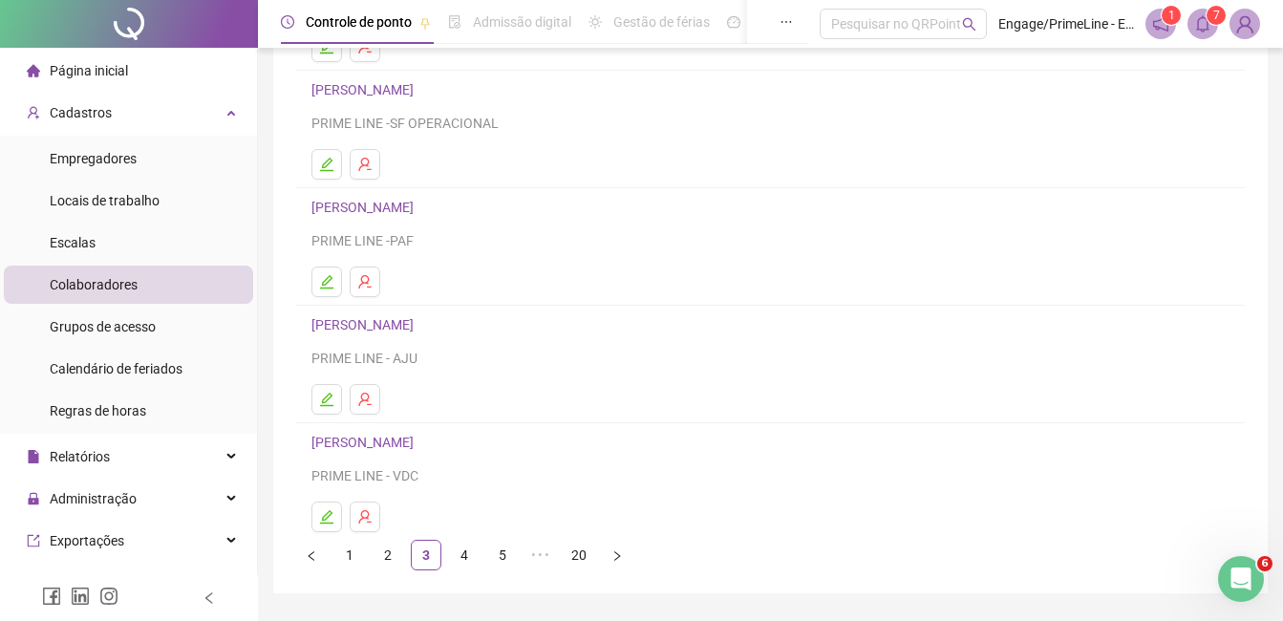
scroll to position [303, 0]
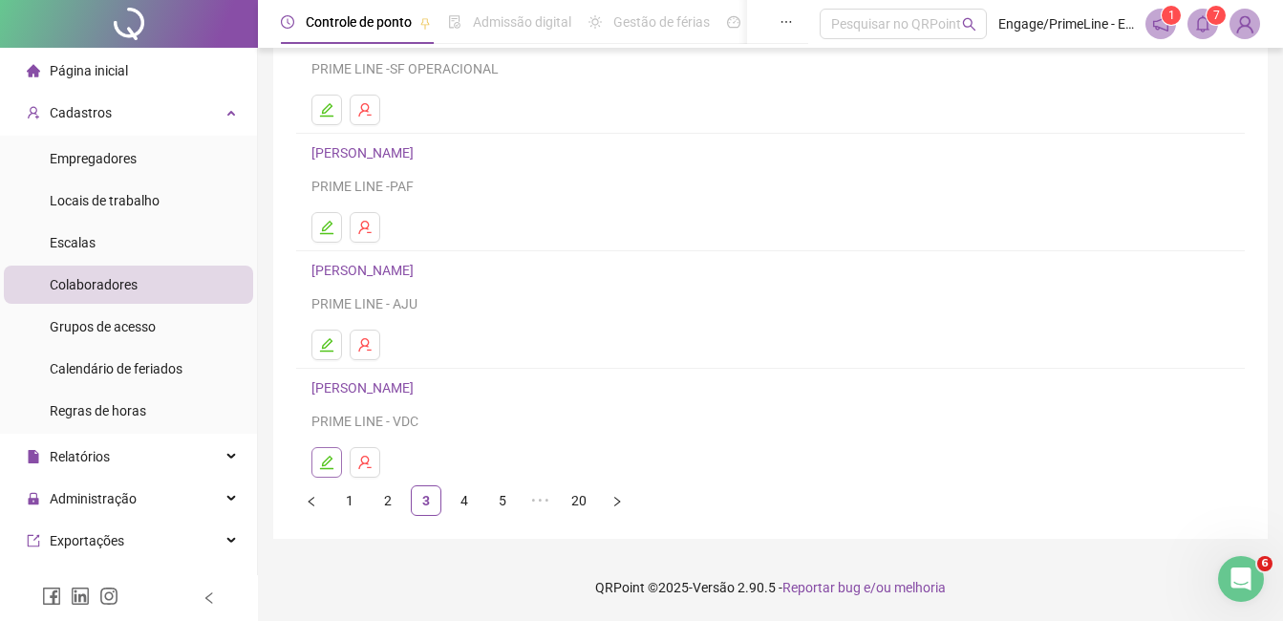
click at [332, 458] on icon "edit" at bounding box center [326, 462] width 13 height 13
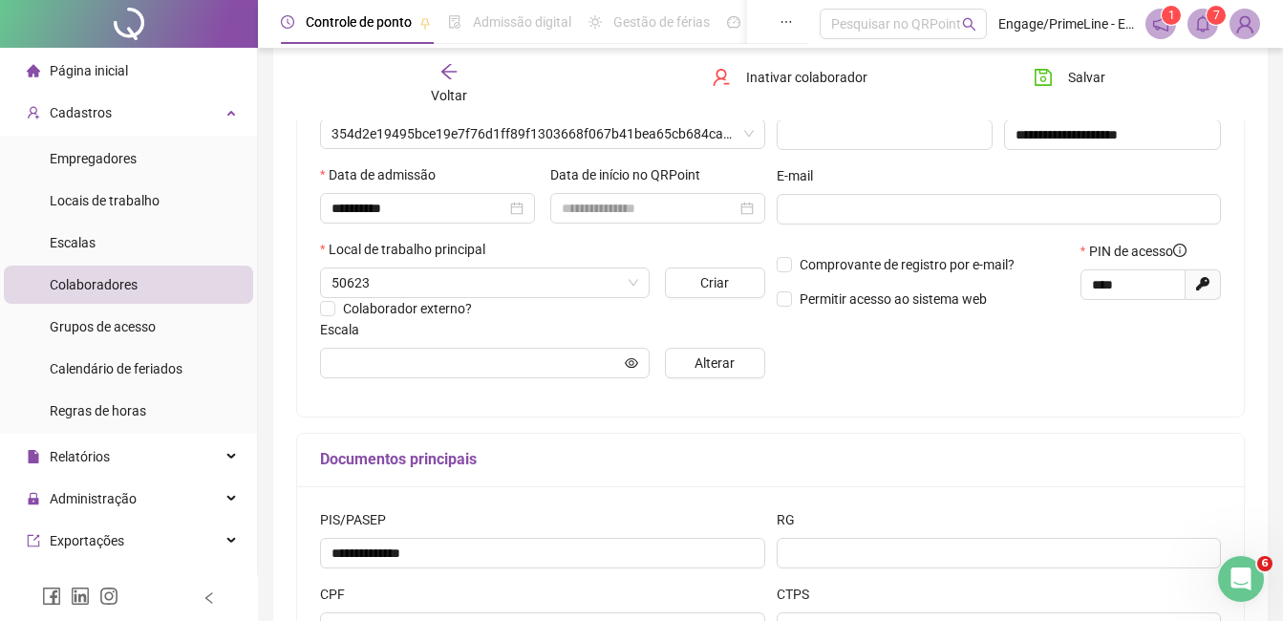
scroll to position [312, 0]
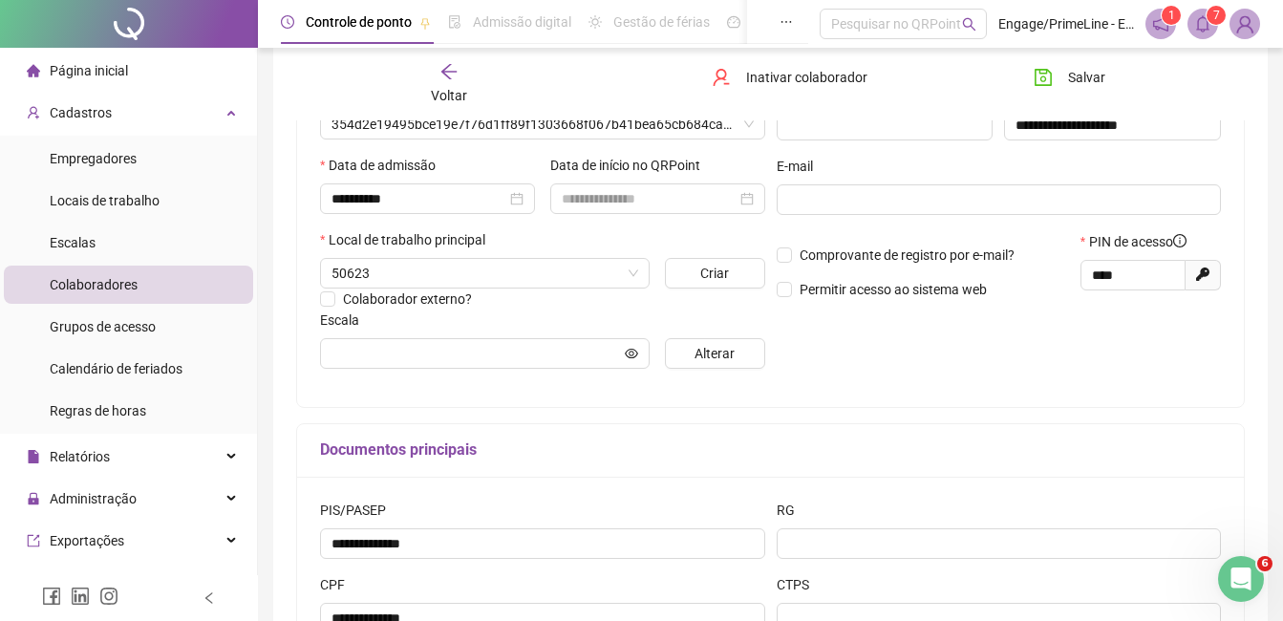
type input "**********"
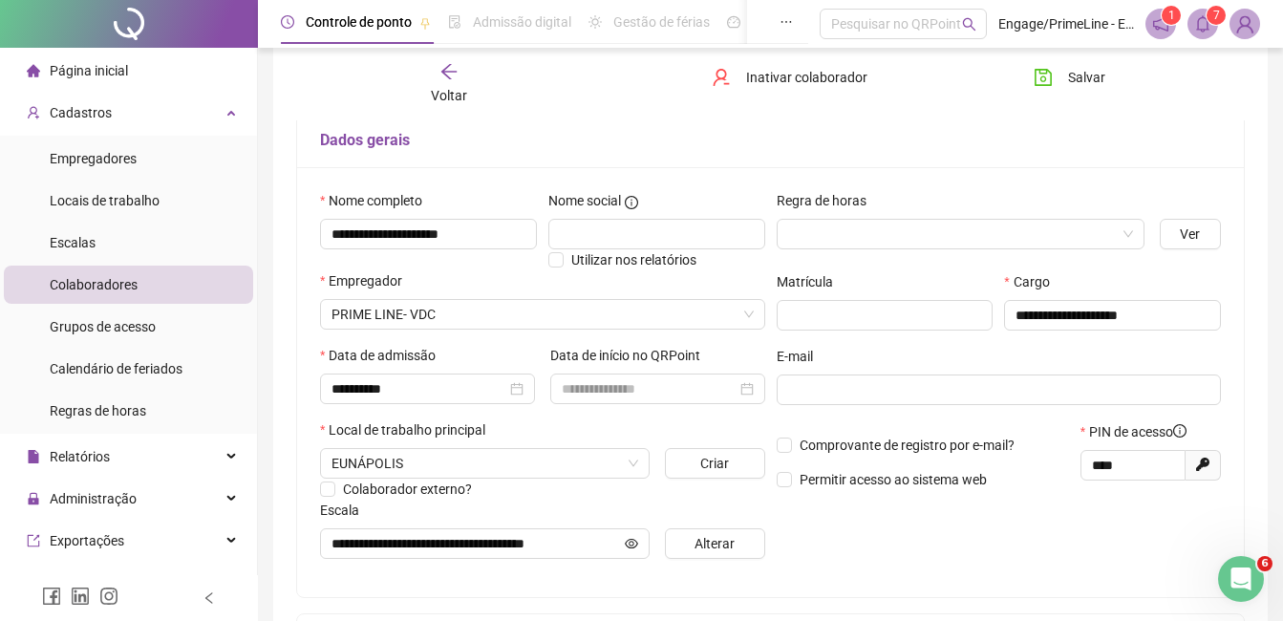
scroll to position [121, 0]
click at [441, 91] on span "Voltar" at bounding box center [449, 95] width 36 height 15
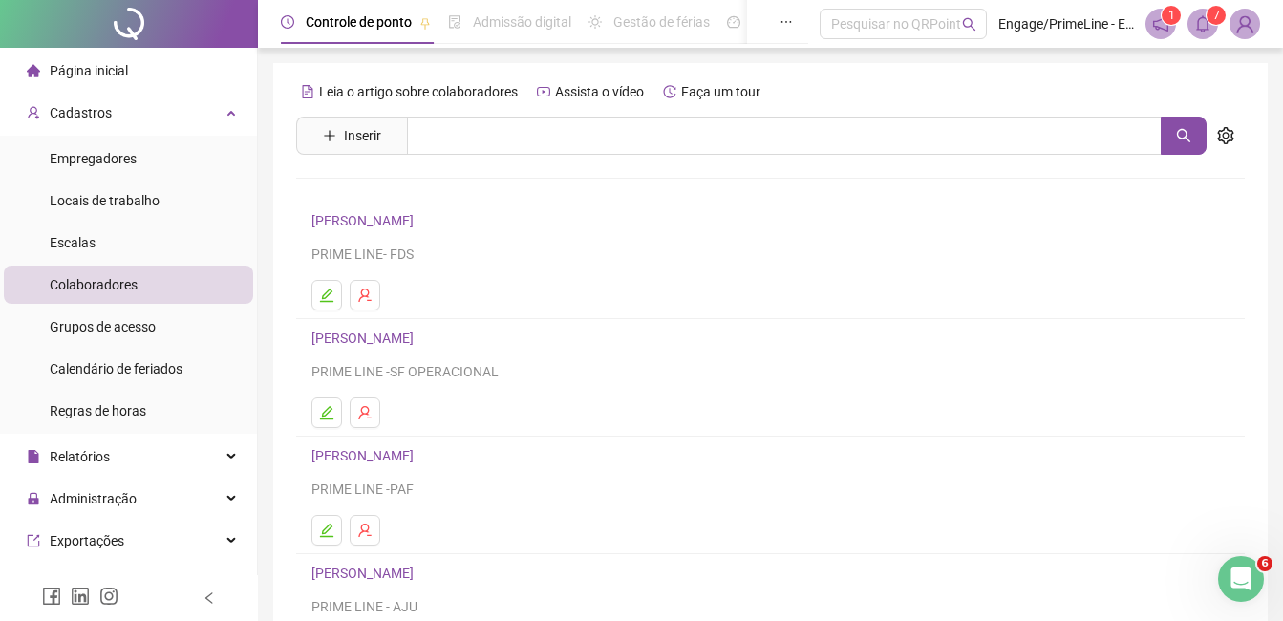
scroll to position [303, 0]
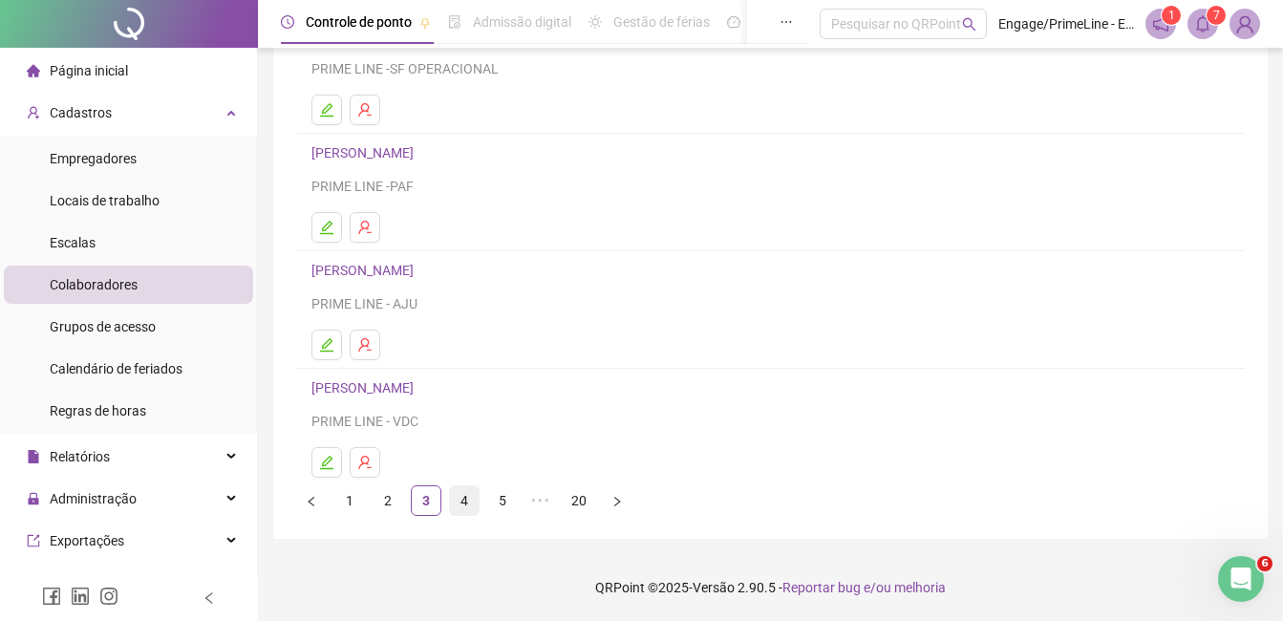
click at [462, 506] on link "4" at bounding box center [464, 500] width 29 height 29
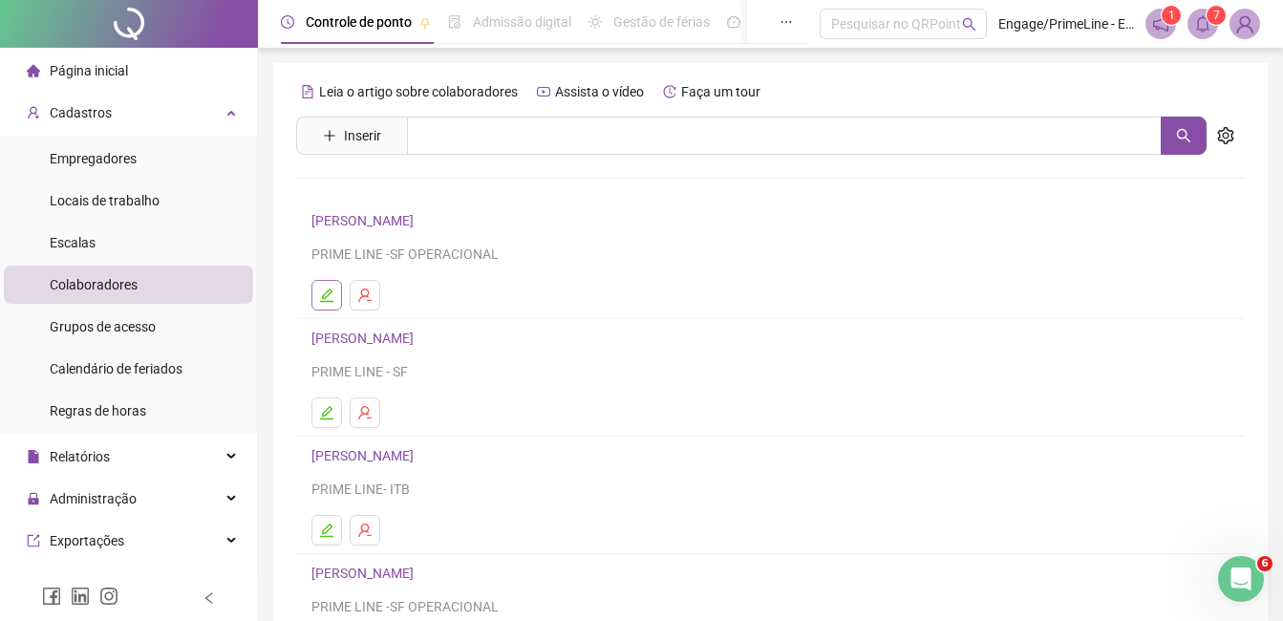
click at [324, 306] on button "button" at bounding box center [327, 295] width 31 height 31
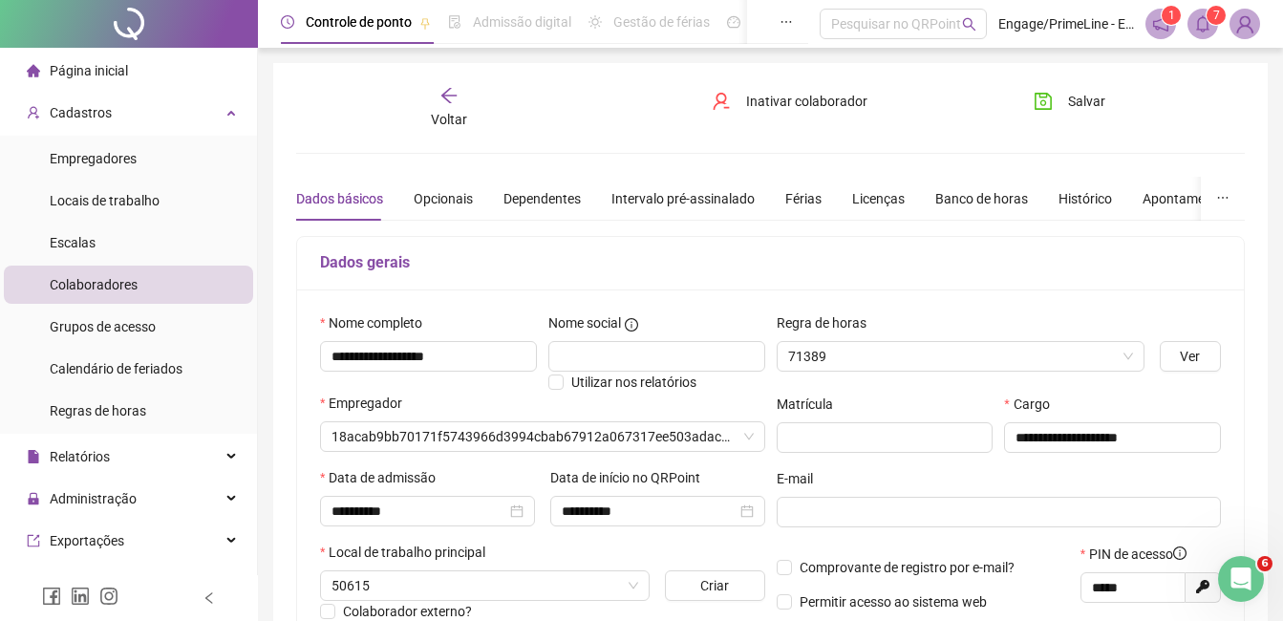
type input "**********"
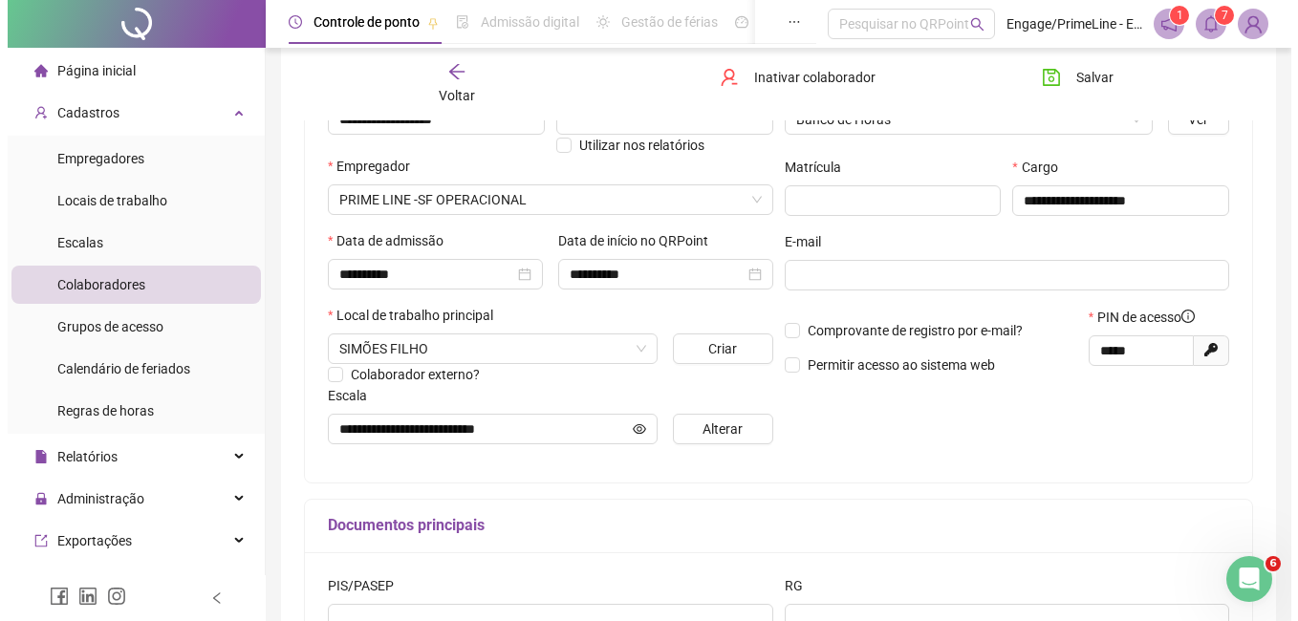
scroll to position [287, 0]
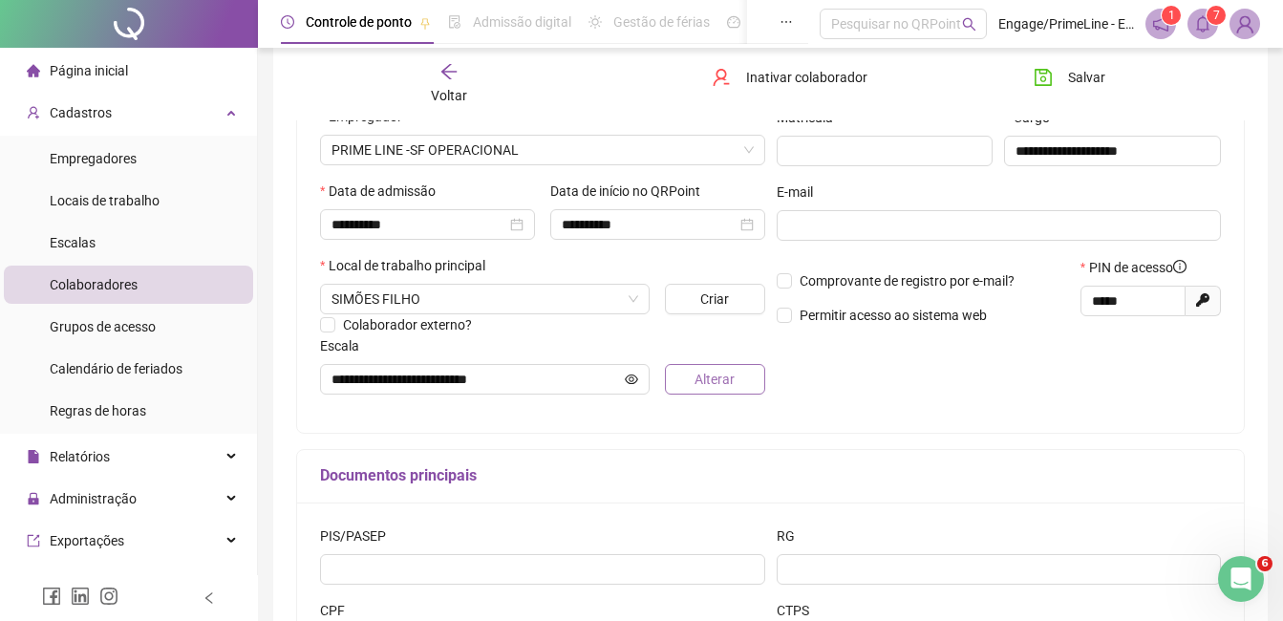
click at [720, 387] on span "Alterar" at bounding box center [715, 379] width 40 height 21
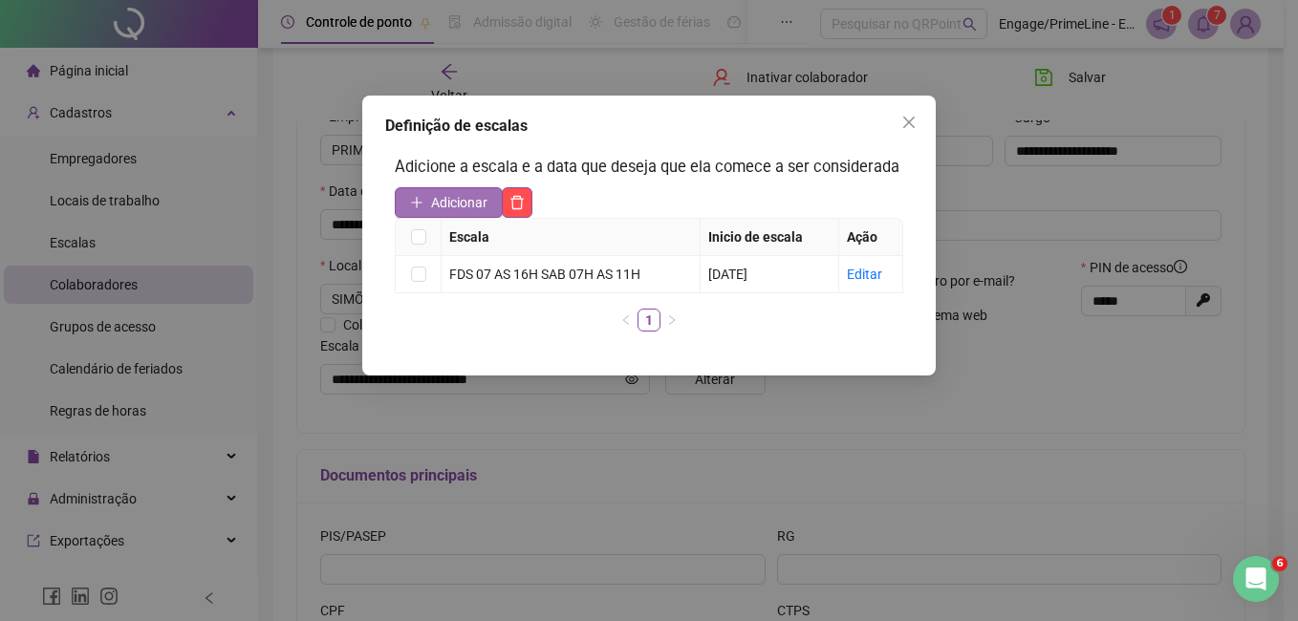
click at [462, 204] on span "Adicionar" at bounding box center [459, 202] width 56 height 21
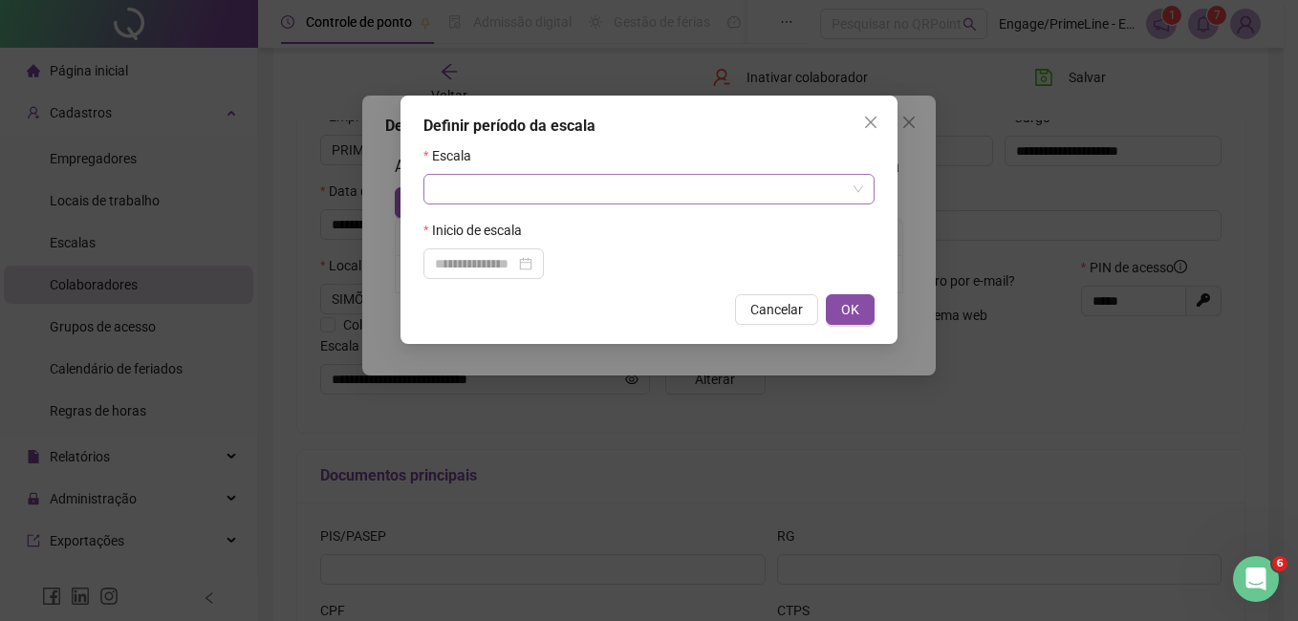
click at [495, 194] on input "search" at bounding box center [640, 189] width 411 height 29
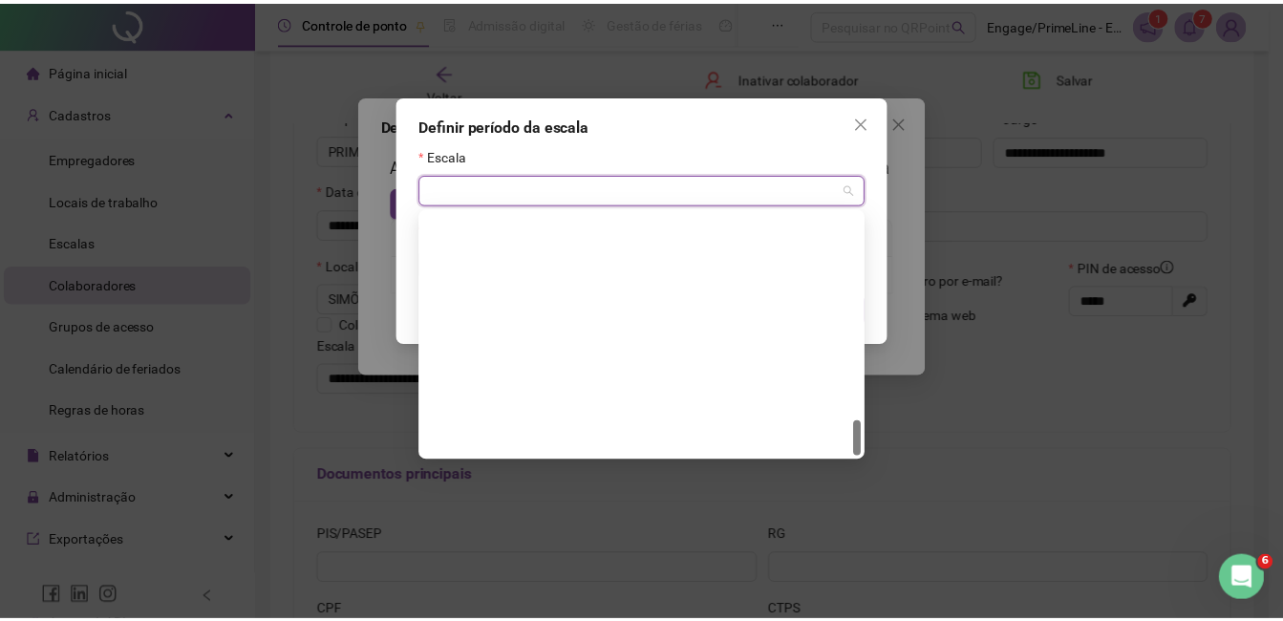
scroll to position [1407, 0]
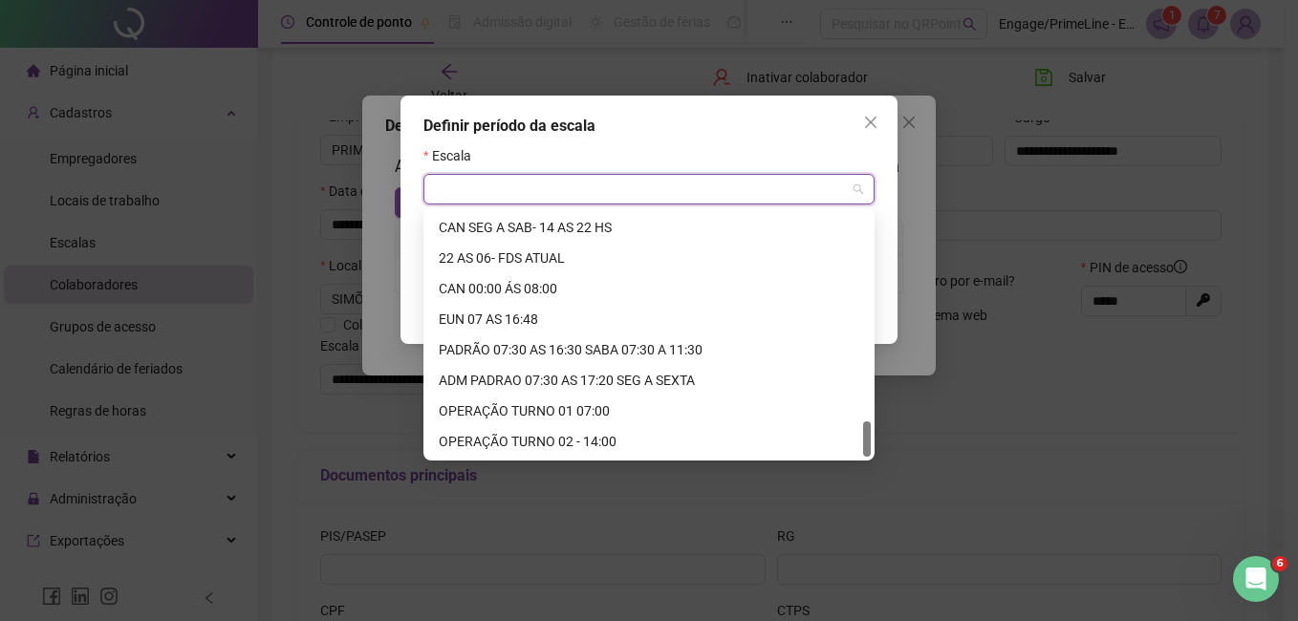
click at [522, 409] on div "OPERAÇÃO TURNO 01 07:00" at bounding box center [649, 410] width 420 height 21
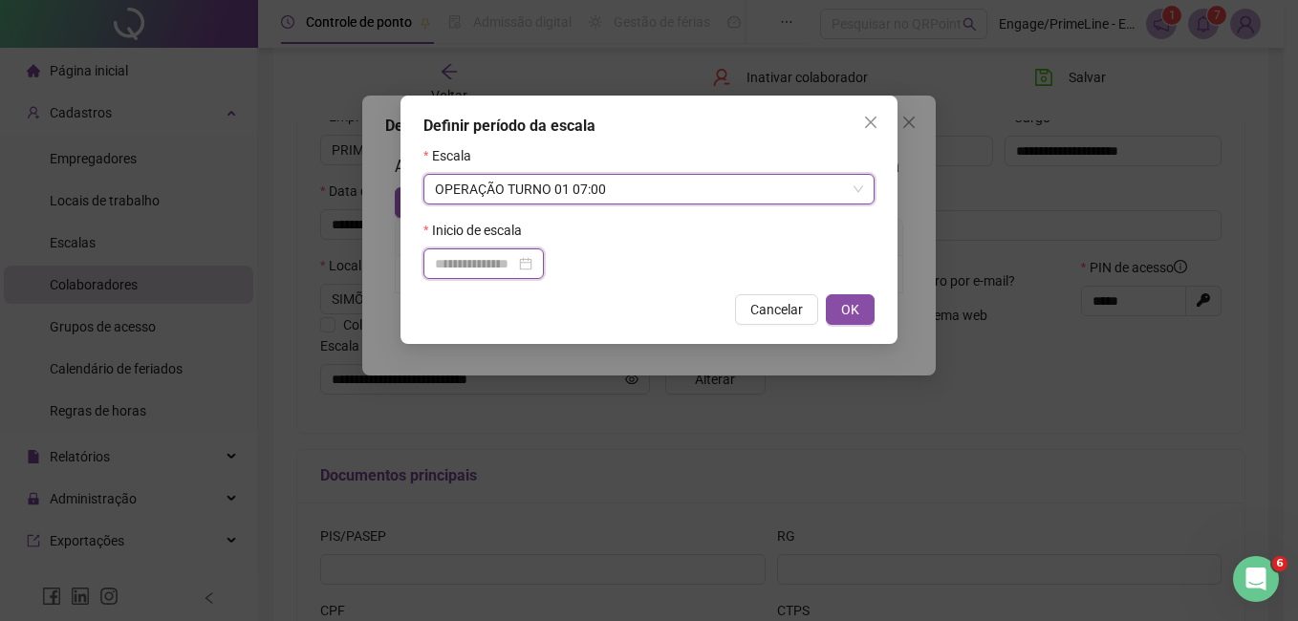
click at [460, 266] on input at bounding box center [475, 263] width 80 height 21
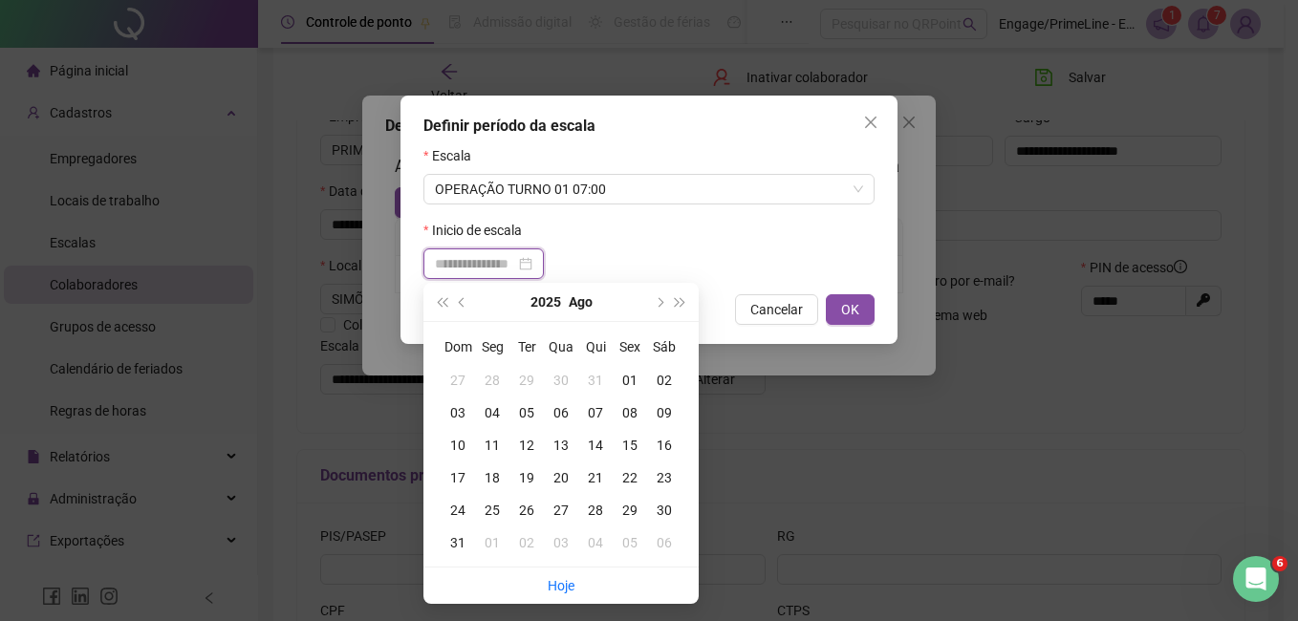
type input "**********"
click at [630, 377] on div "01" at bounding box center [630, 380] width 34 height 21
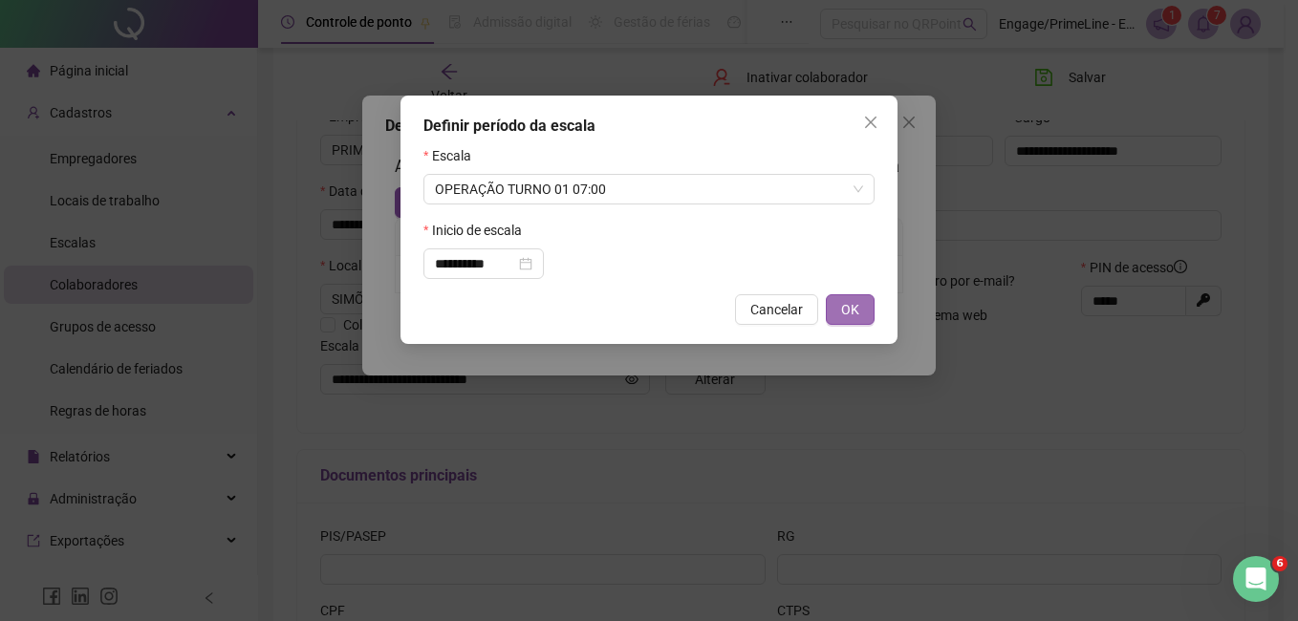
click at [857, 309] on span "OK" at bounding box center [850, 309] width 18 height 21
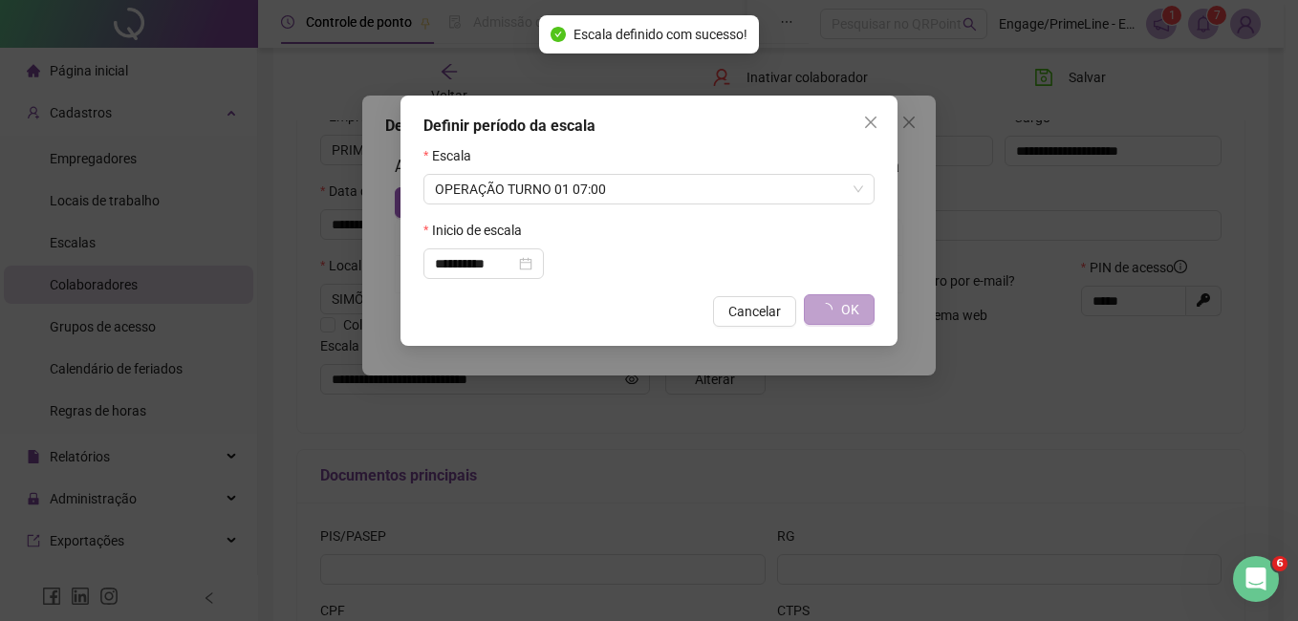
type input "**********"
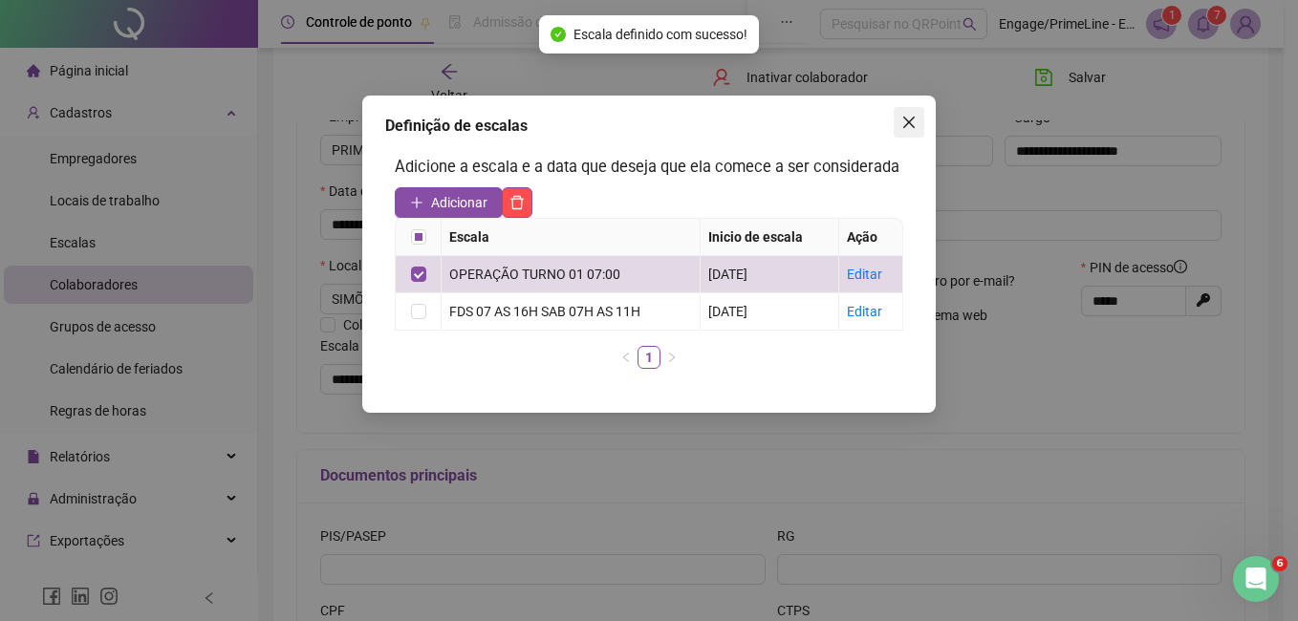
click at [900, 120] on span "Close" at bounding box center [909, 122] width 31 height 15
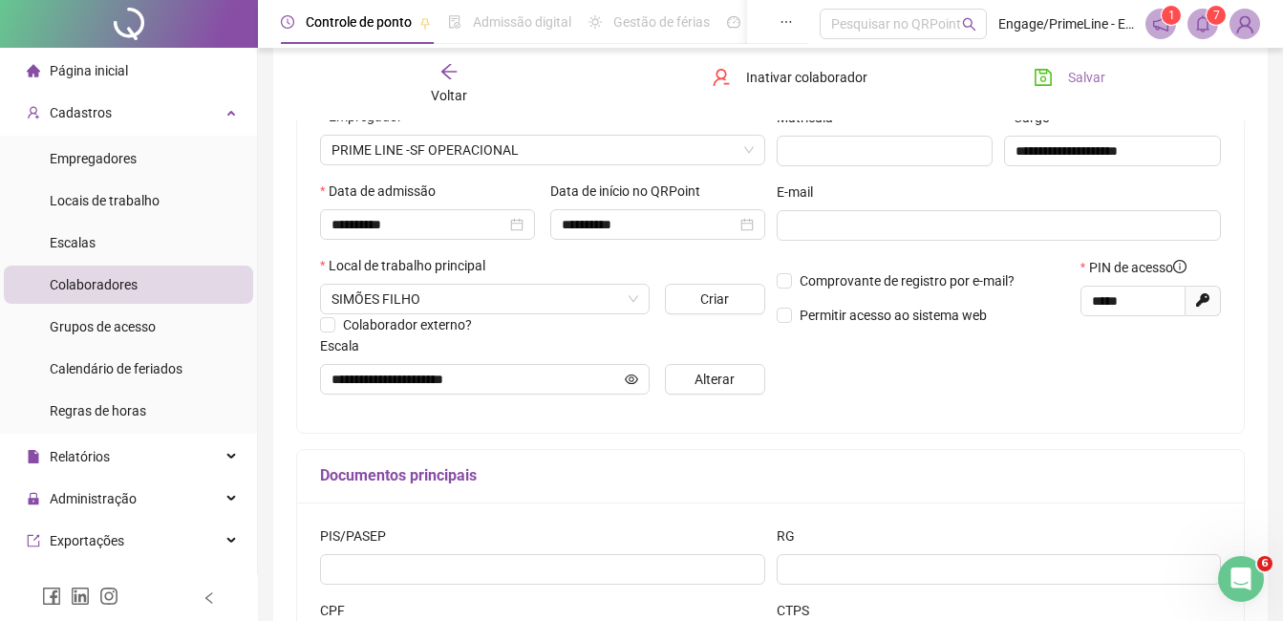
click at [1074, 80] on span "Salvar" at bounding box center [1086, 77] width 37 height 21
click at [446, 84] on div "Voltar" at bounding box center [449, 84] width 145 height 44
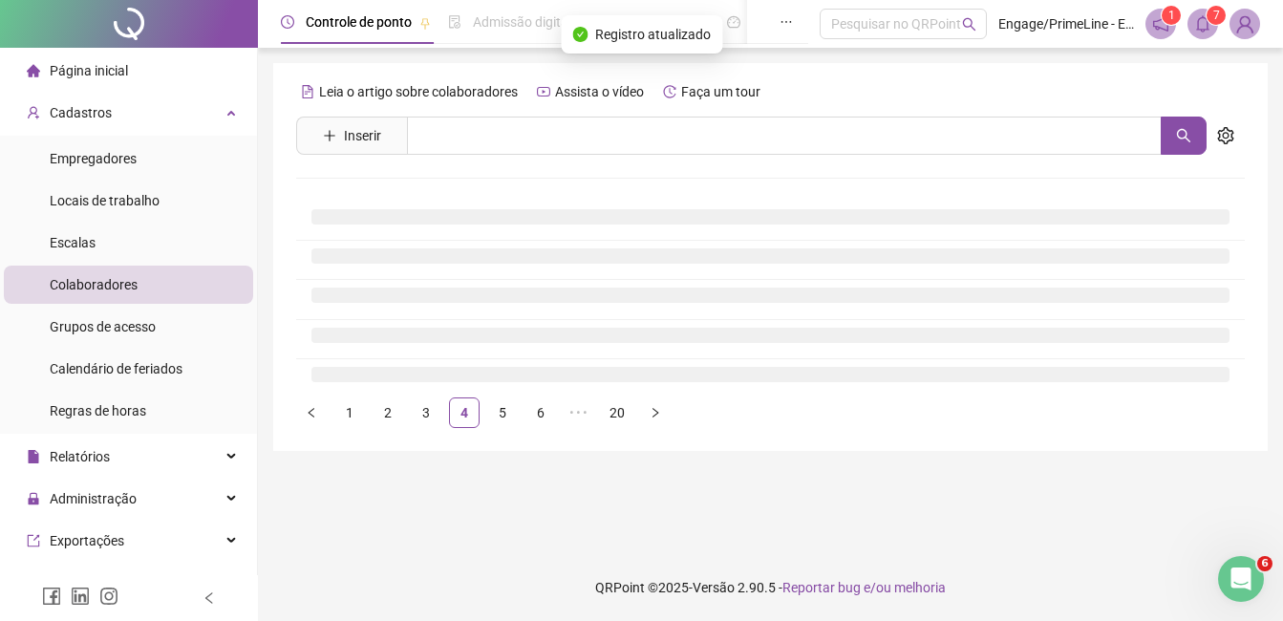
scroll to position [0, 0]
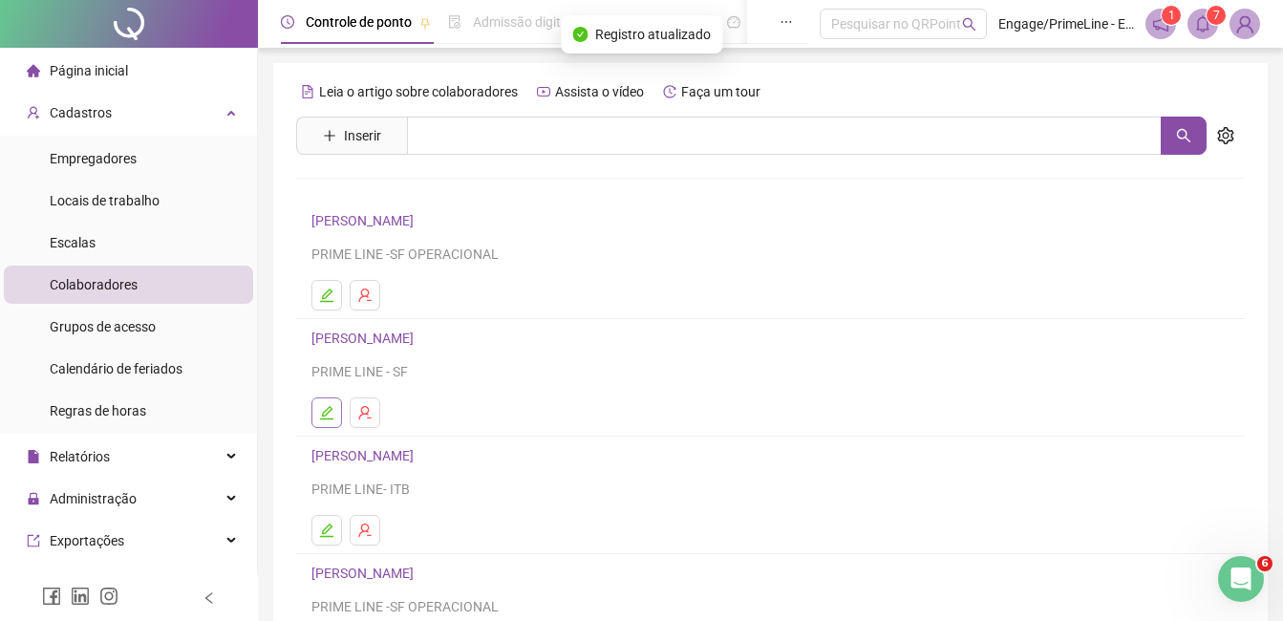
click at [318, 414] on button "button" at bounding box center [327, 413] width 31 height 31
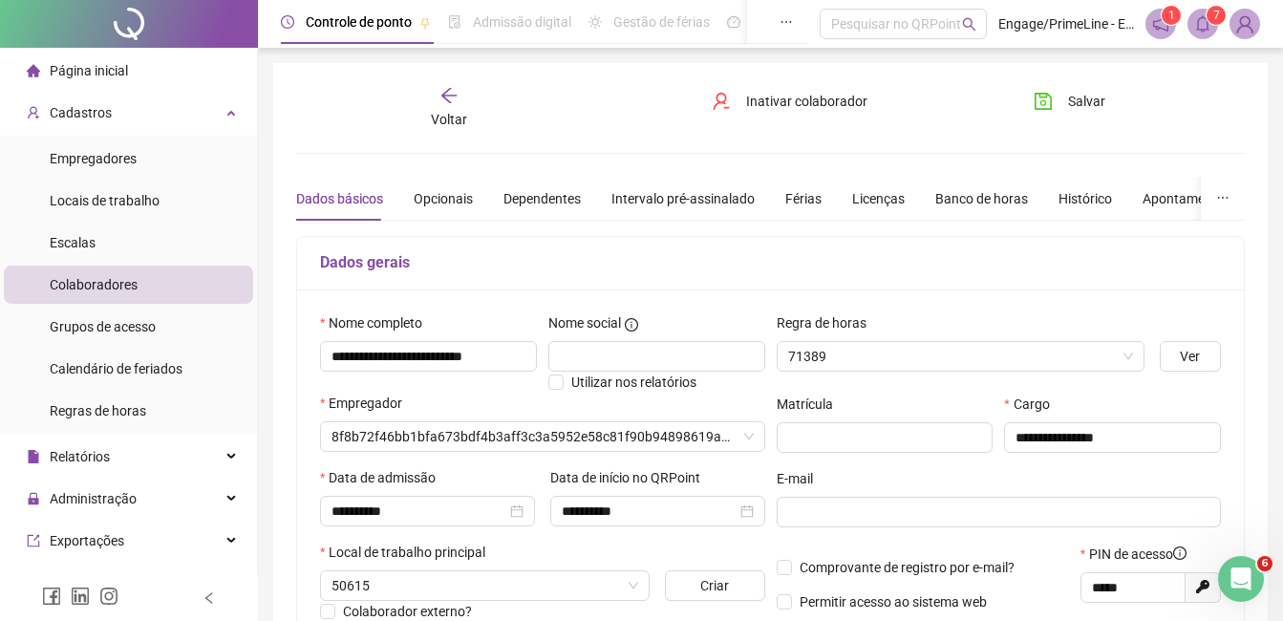
type input "**********"
click at [451, 105] on div "Voltar" at bounding box center [449, 108] width 145 height 44
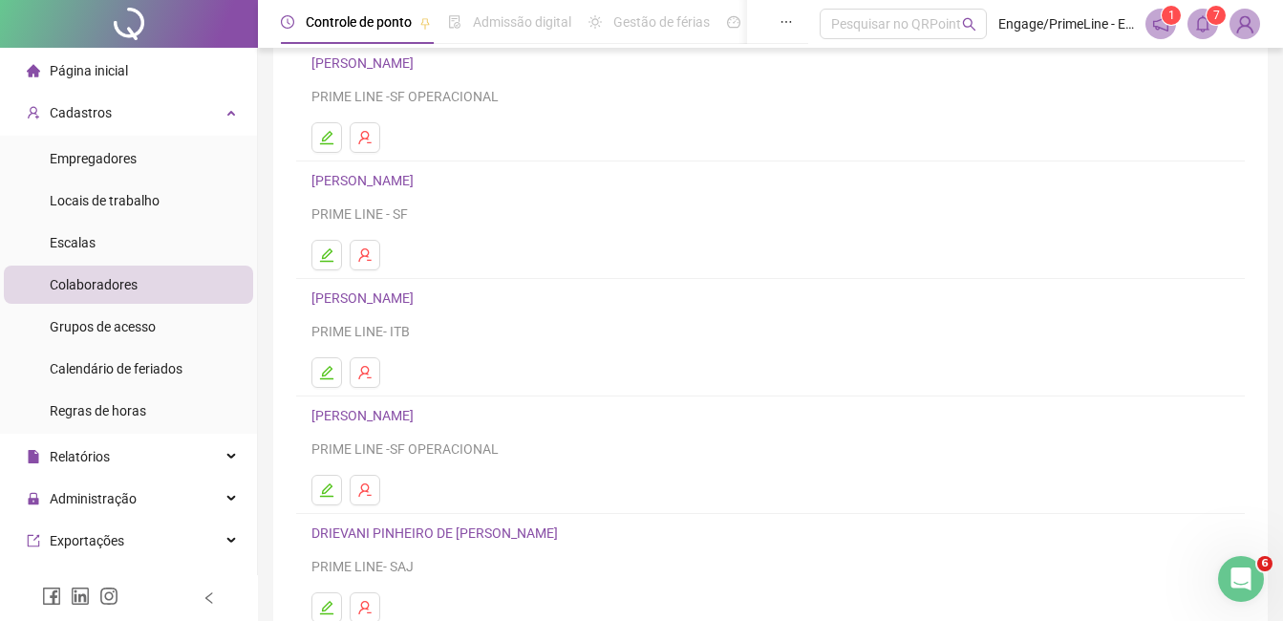
scroll to position [191, 0]
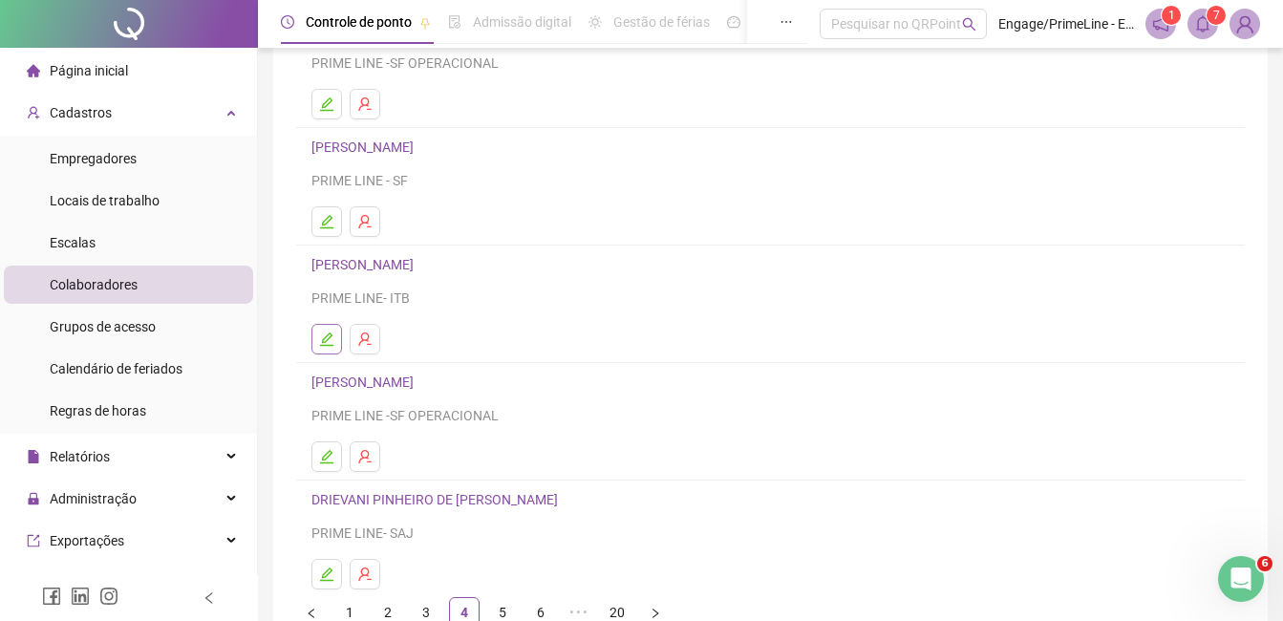
click at [328, 341] on icon "edit" at bounding box center [326, 339] width 15 height 15
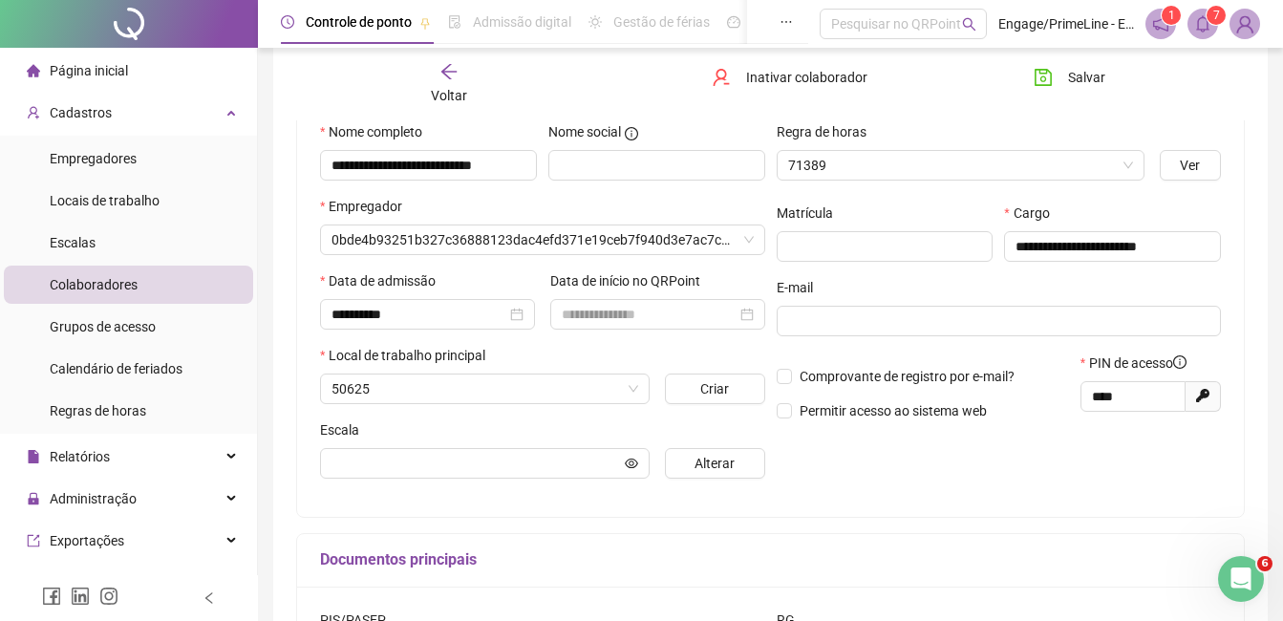
scroll to position [201, 0]
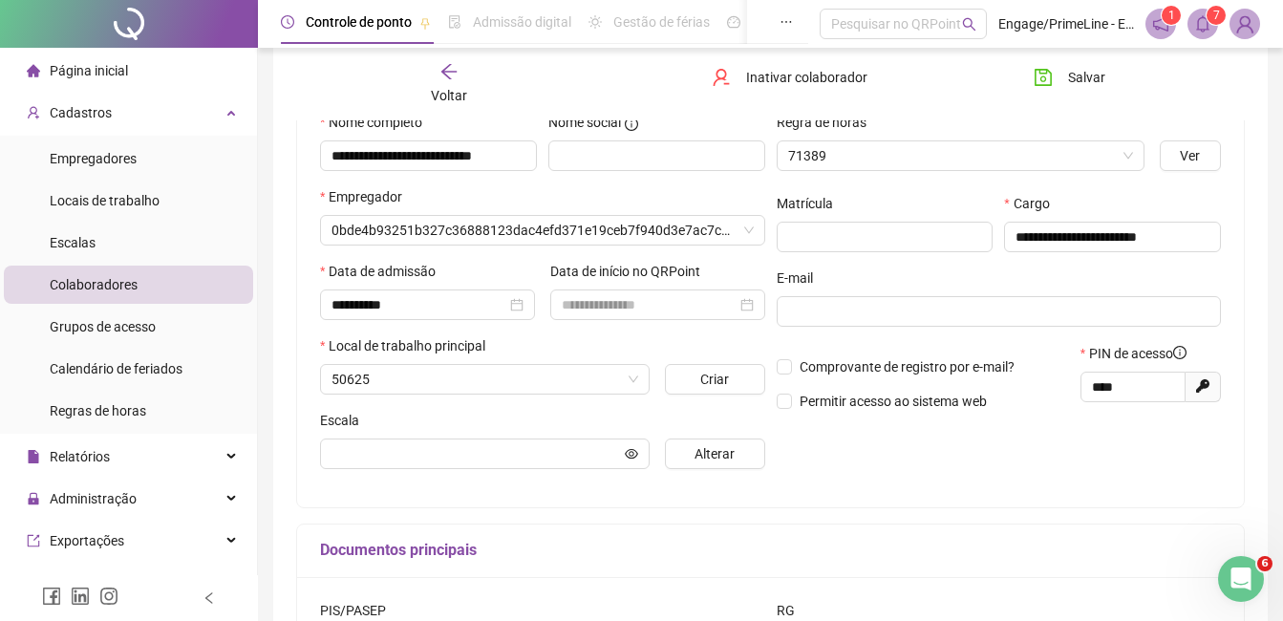
type input "**********"
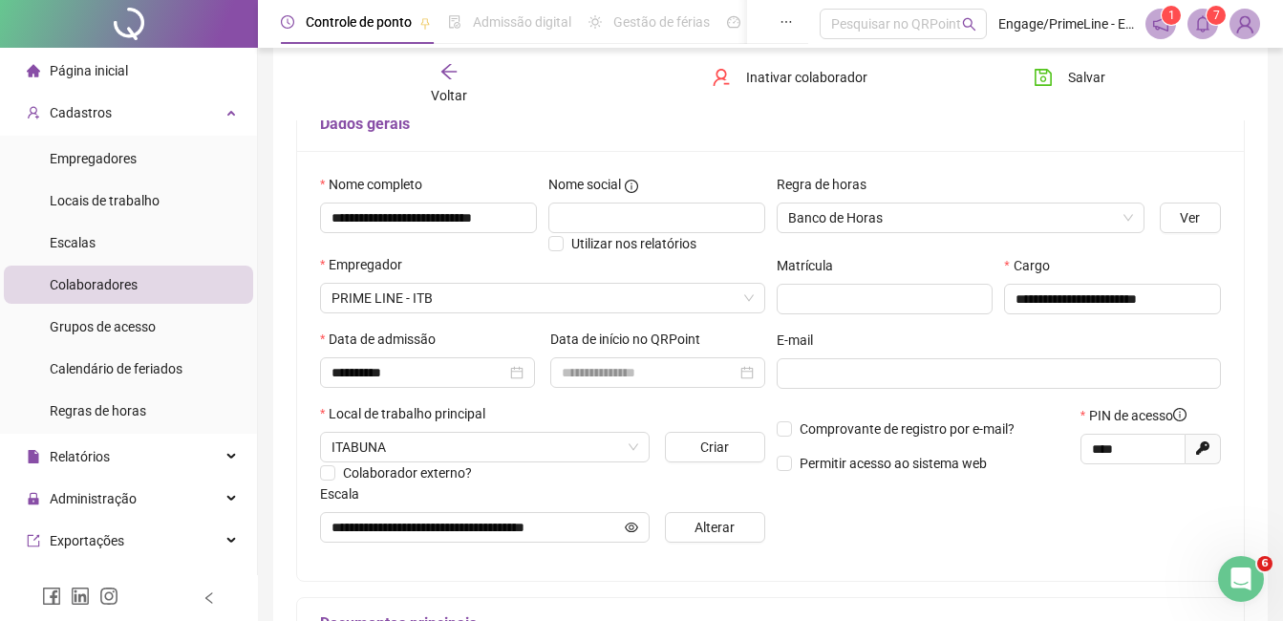
scroll to position [105, 0]
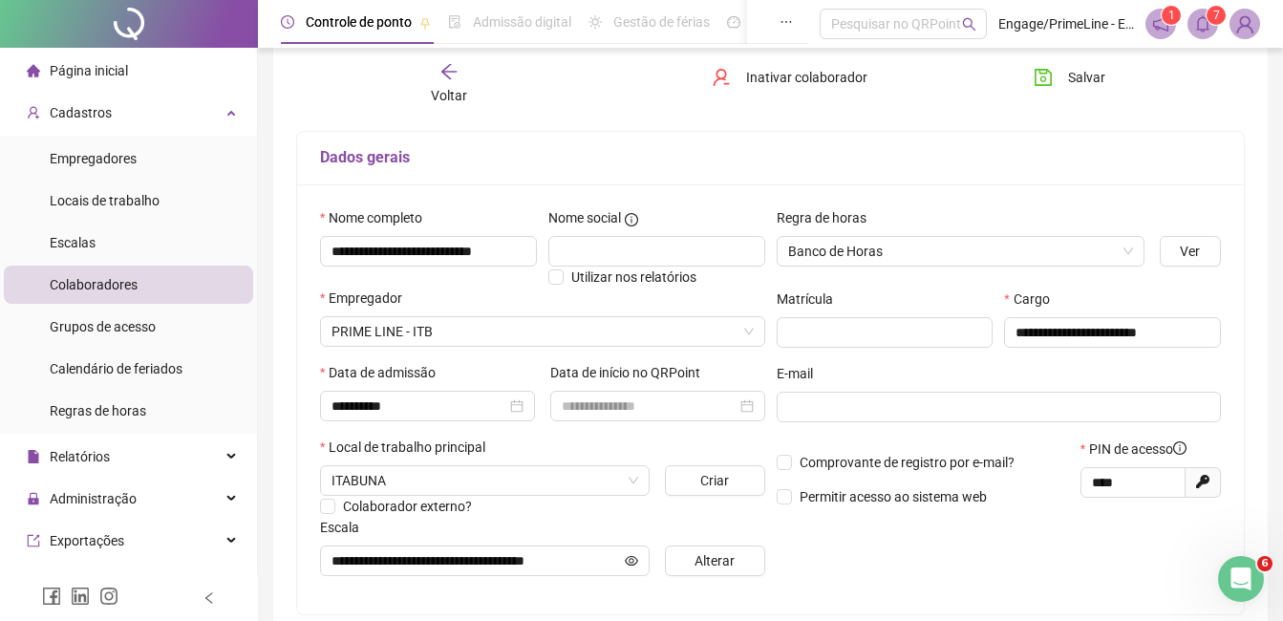
click at [430, 94] on div "Voltar" at bounding box center [449, 84] width 145 height 44
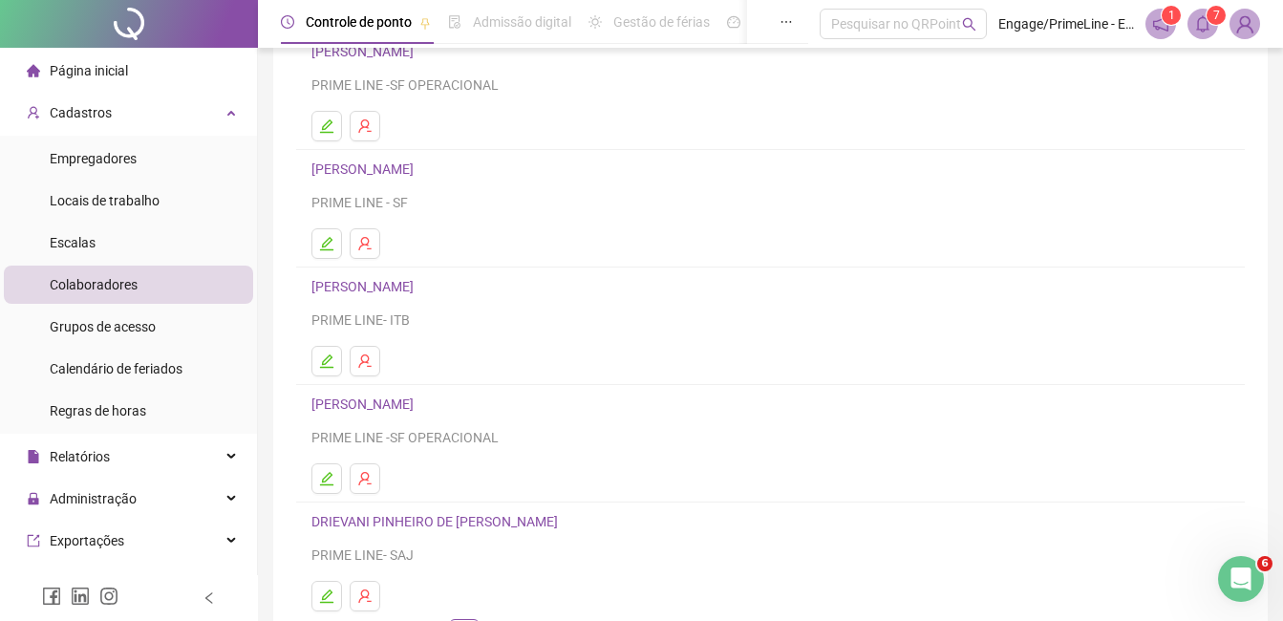
scroll to position [191, 0]
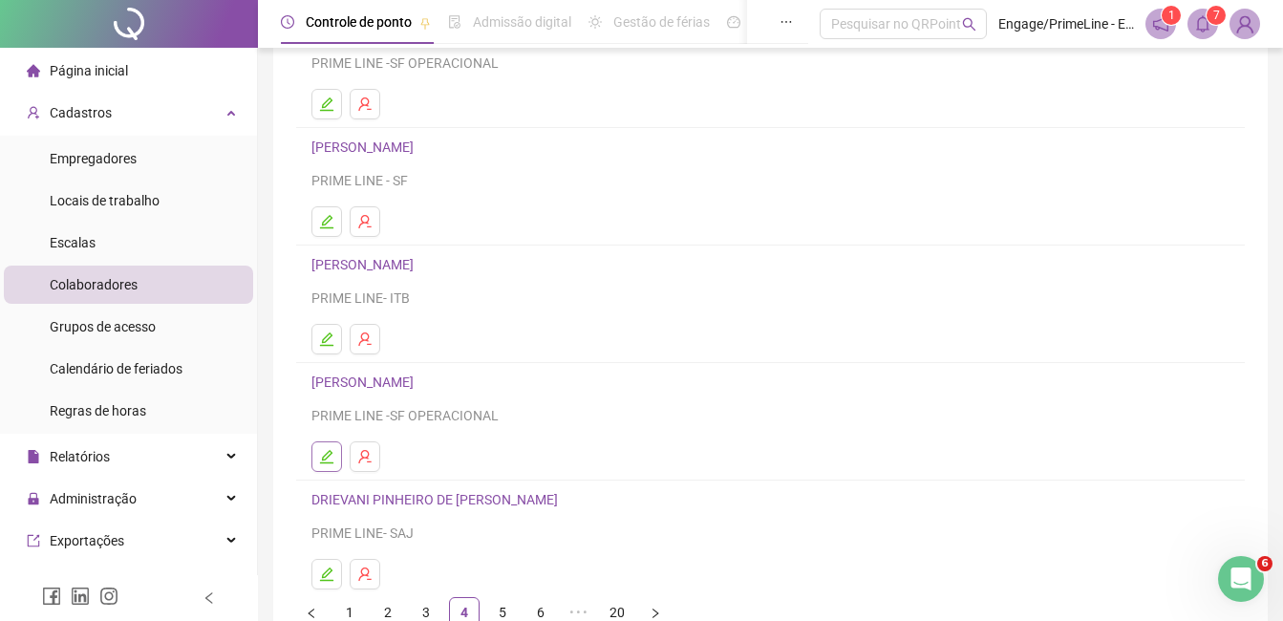
click at [317, 443] on button "button" at bounding box center [327, 457] width 31 height 31
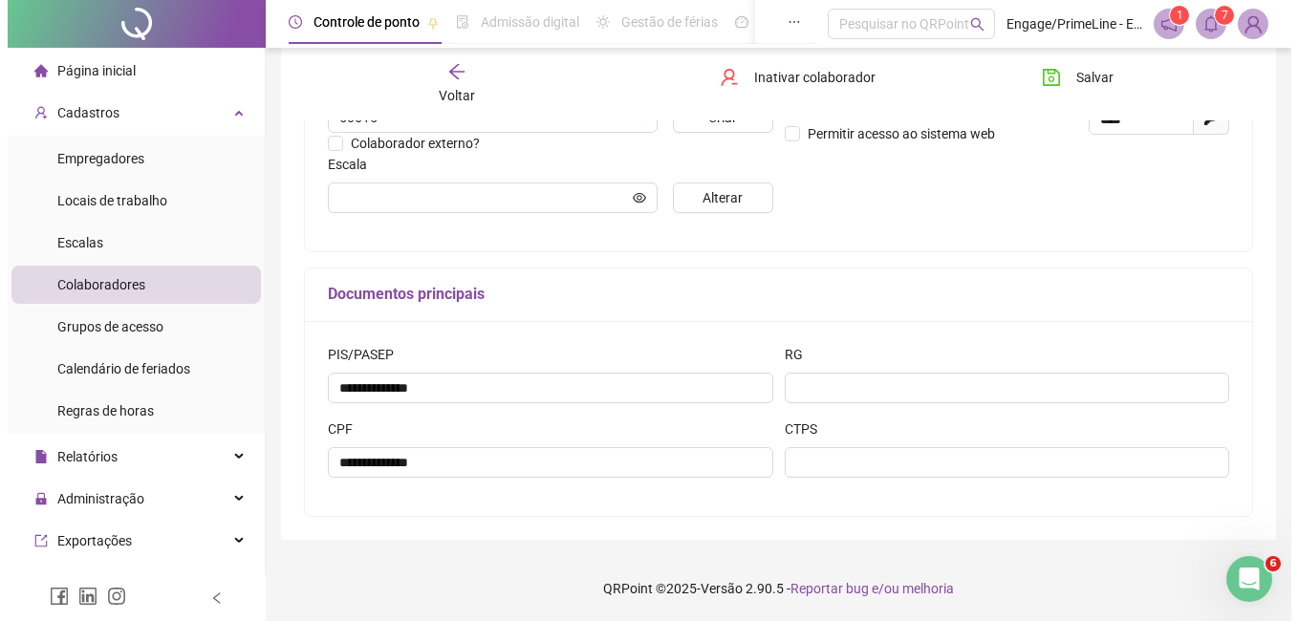
scroll to position [469, 0]
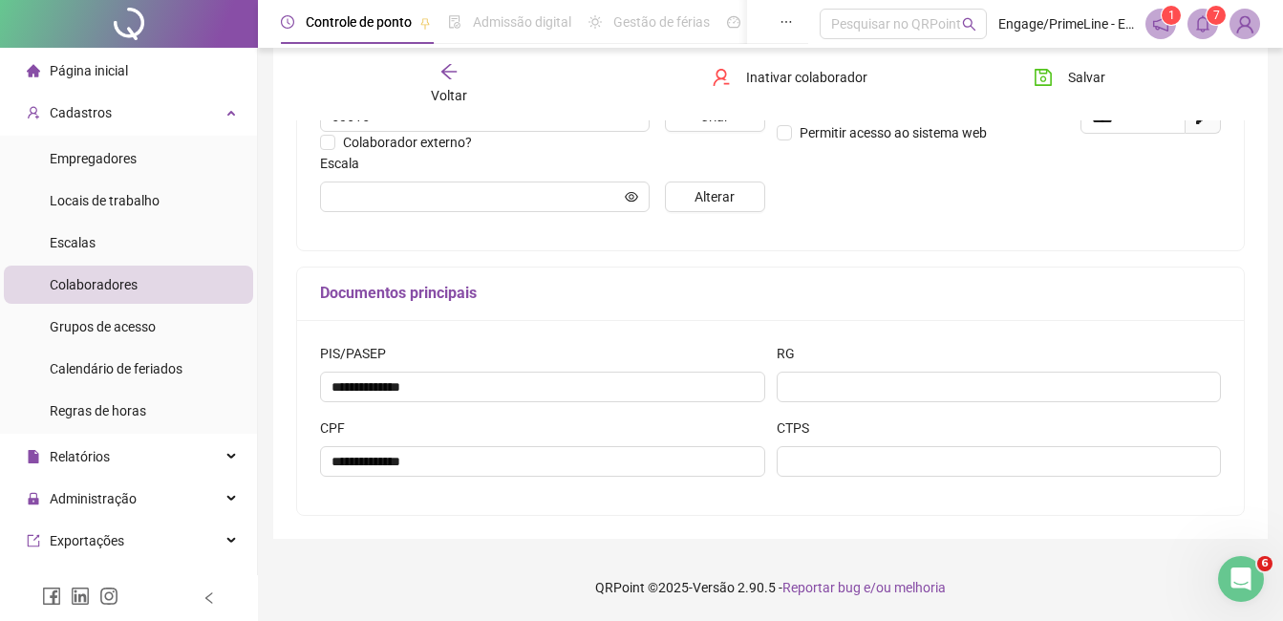
type input "**********"
click at [719, 195] on span "Alterar" at bounding box center [715, 196] width 40 height 21
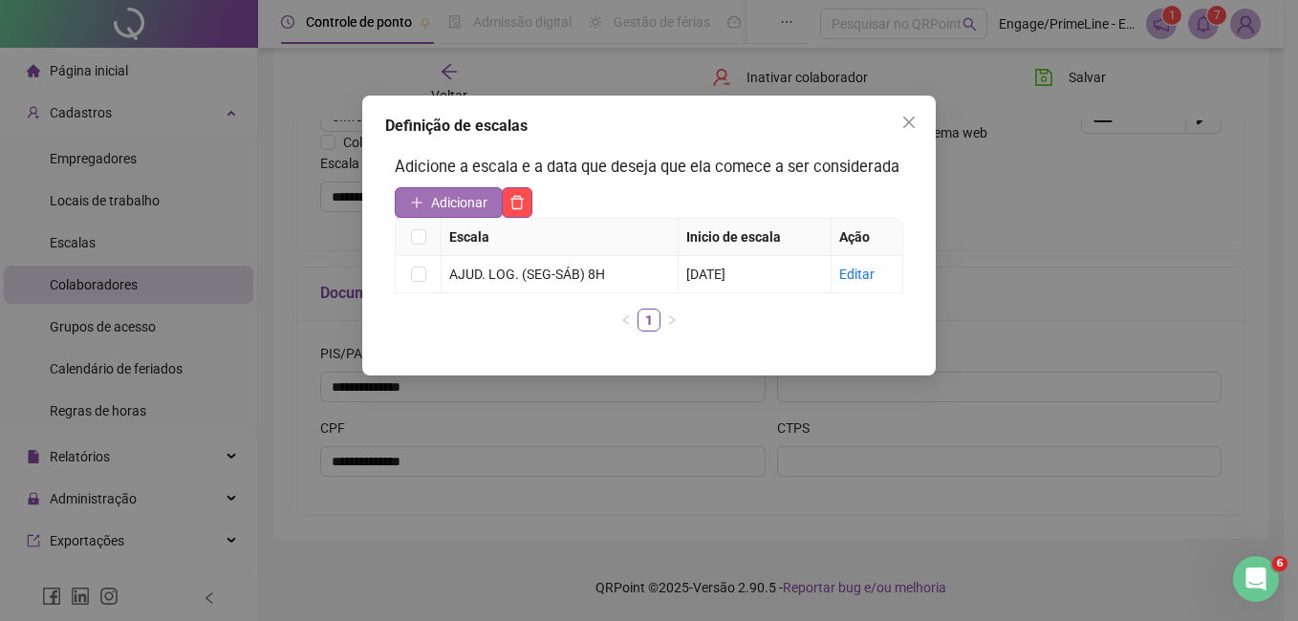
click at [457, 197] on span "Adicionar" at bounding box center [459, 202] width 56 height 21
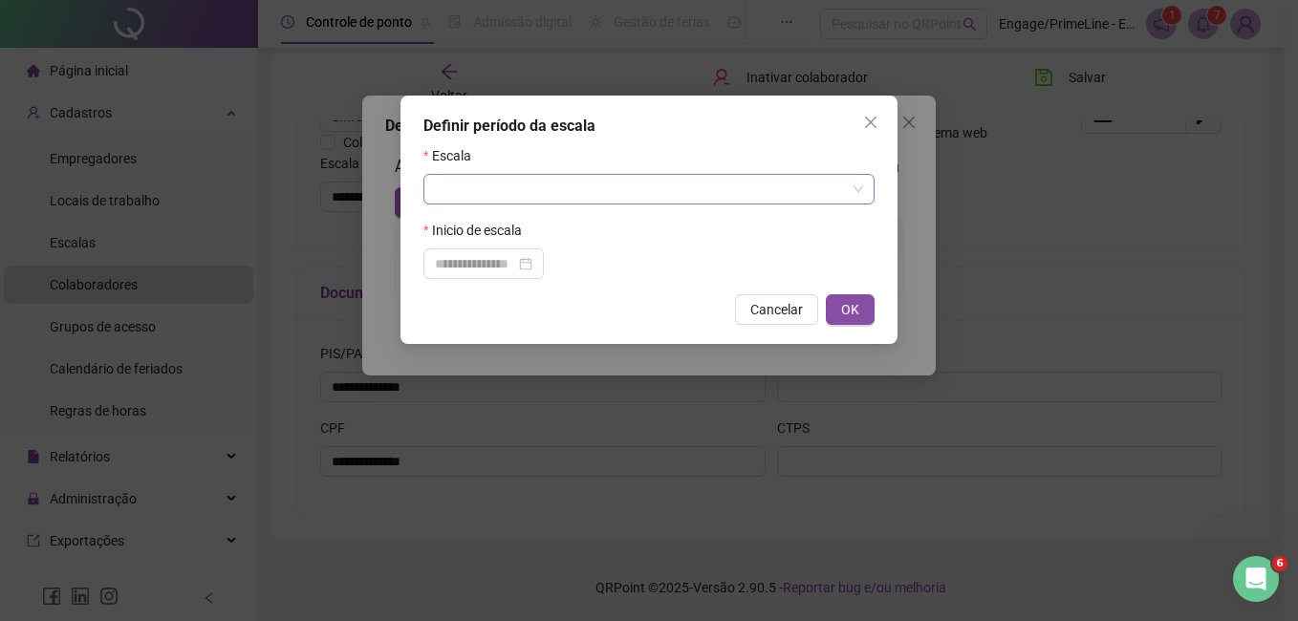
click at [590, 176] on input "search" at bounding box center [640, 189] width 411 height 29
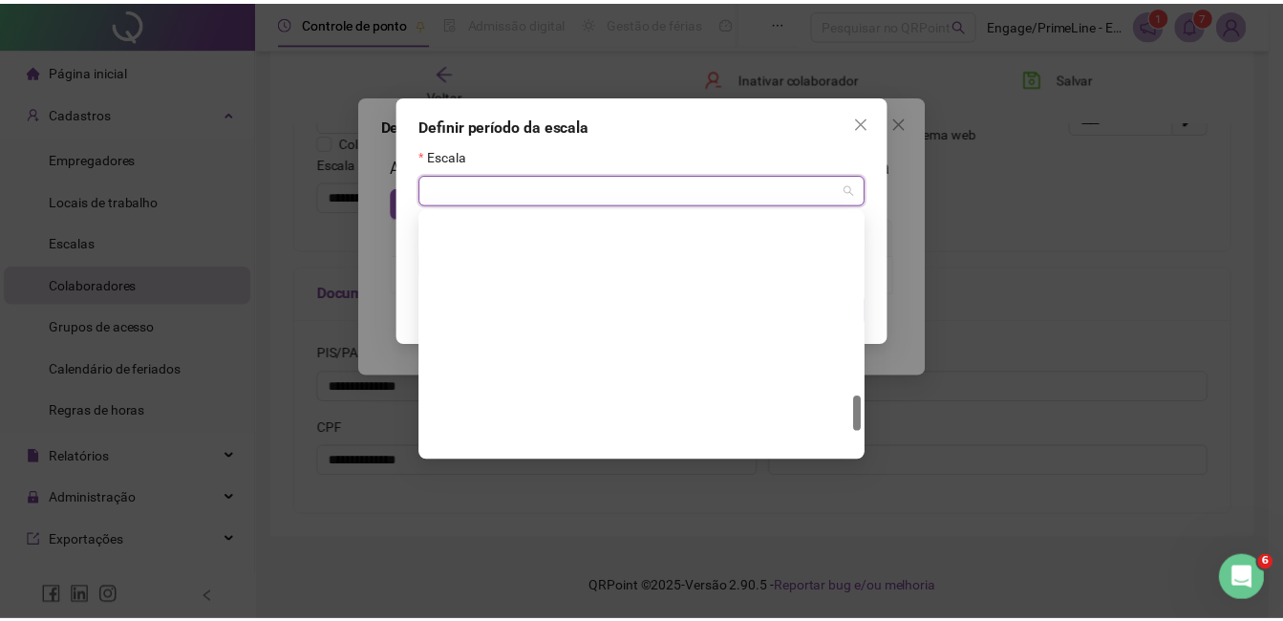
scroll to position [1407, 0]
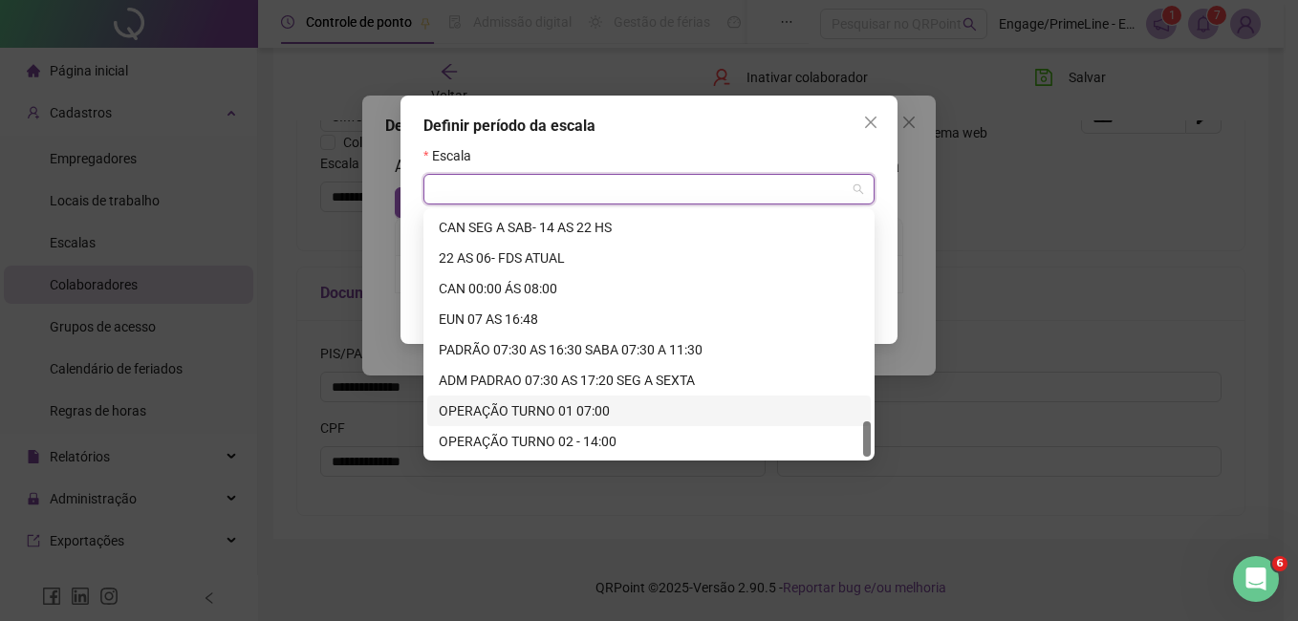
click at [540, 408] on div "OPERAÇÃO TURNO 01 07:00" at bounding box center [649, 410] width 420 height 21
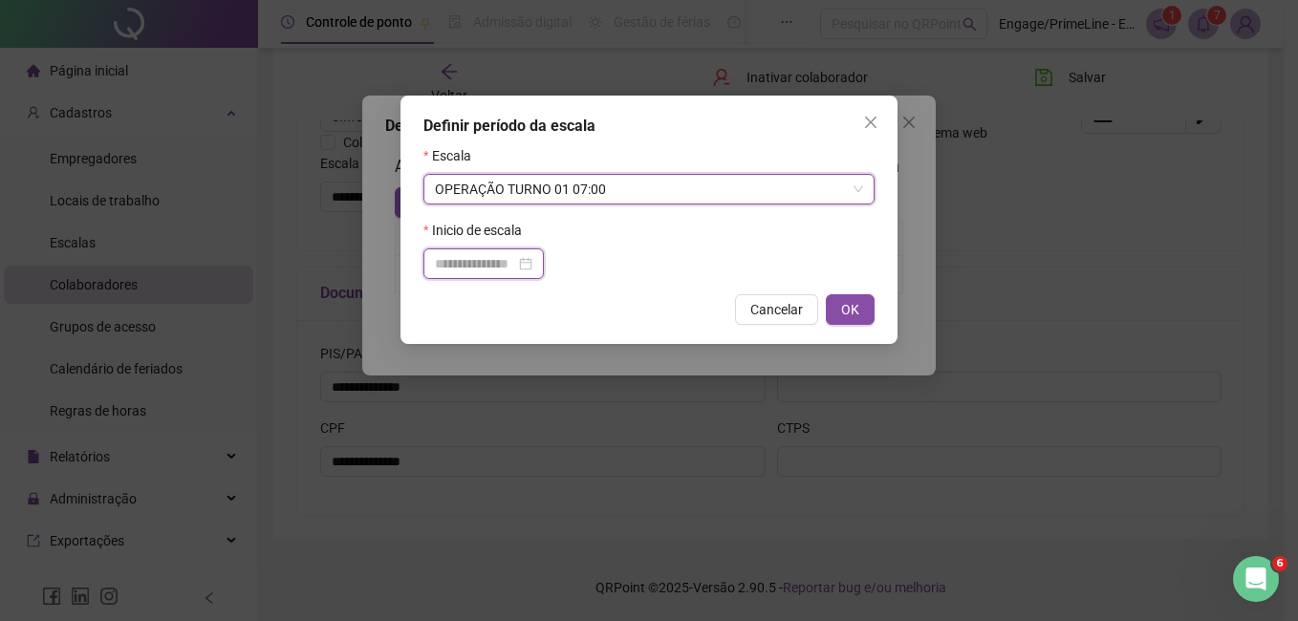
click at [492, 265] on input at bounding box center [475, 263] width 80 height 21
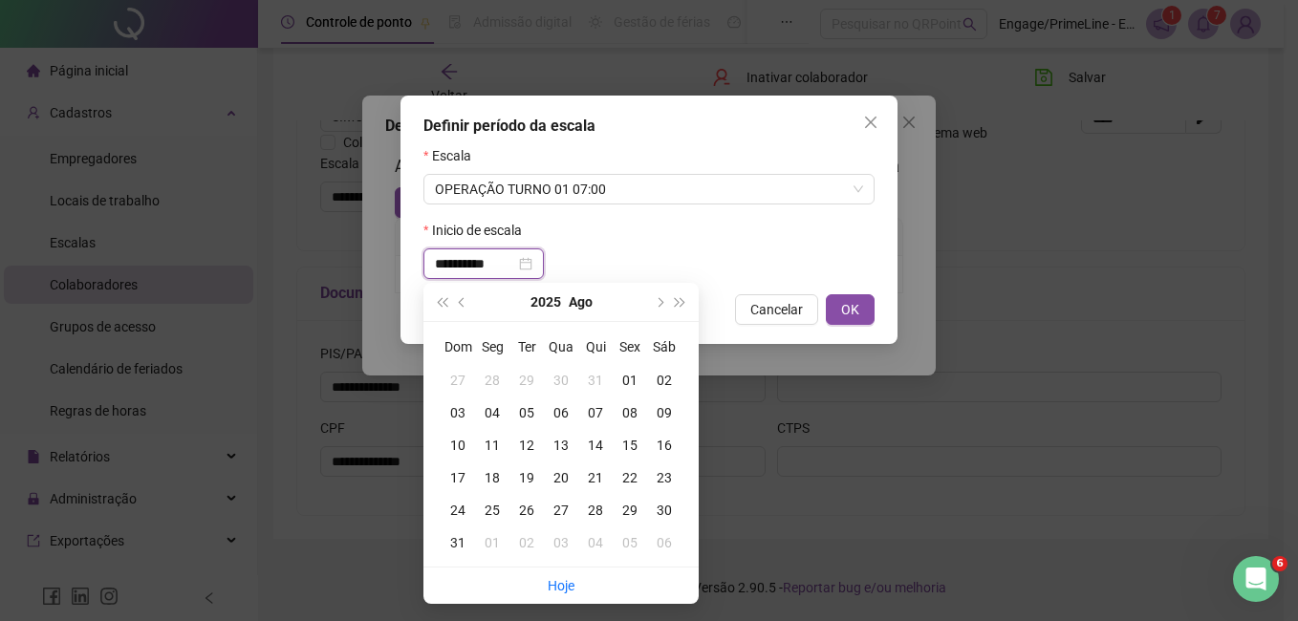
type input "**********"
click at [621, 378] on div "01" at bounding box center [630, 380] width 34 height 21
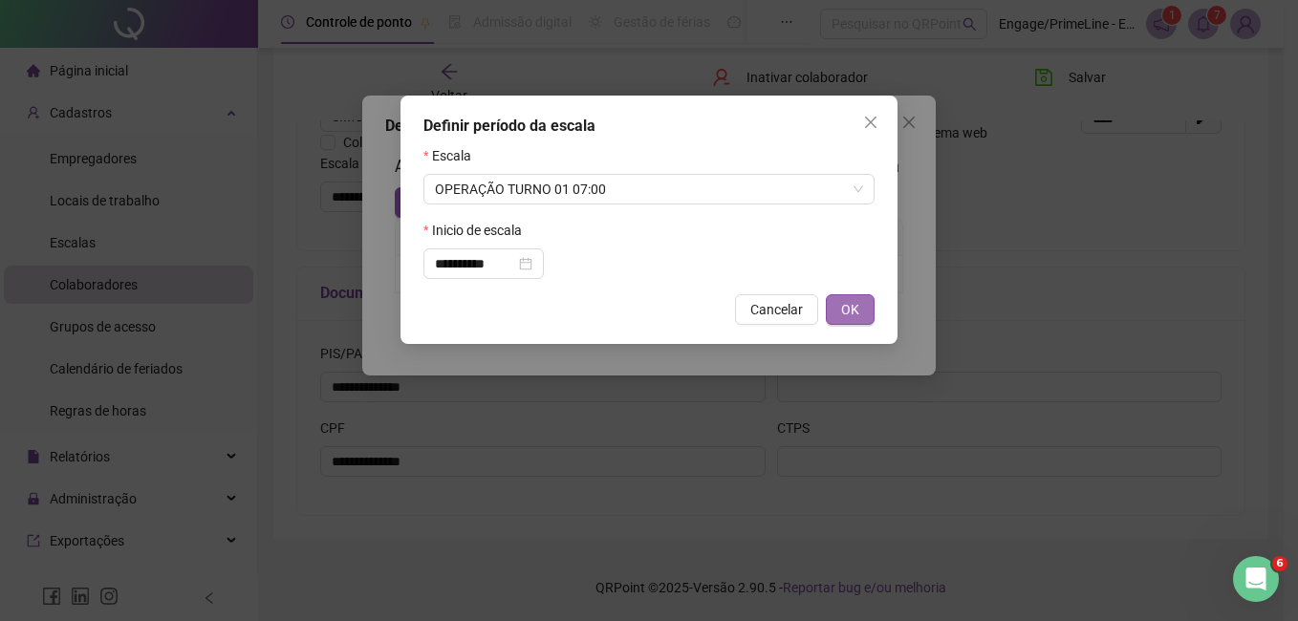
click at [846, 312] on span "OK" at bounding box center [850, 309] width 18 height 21
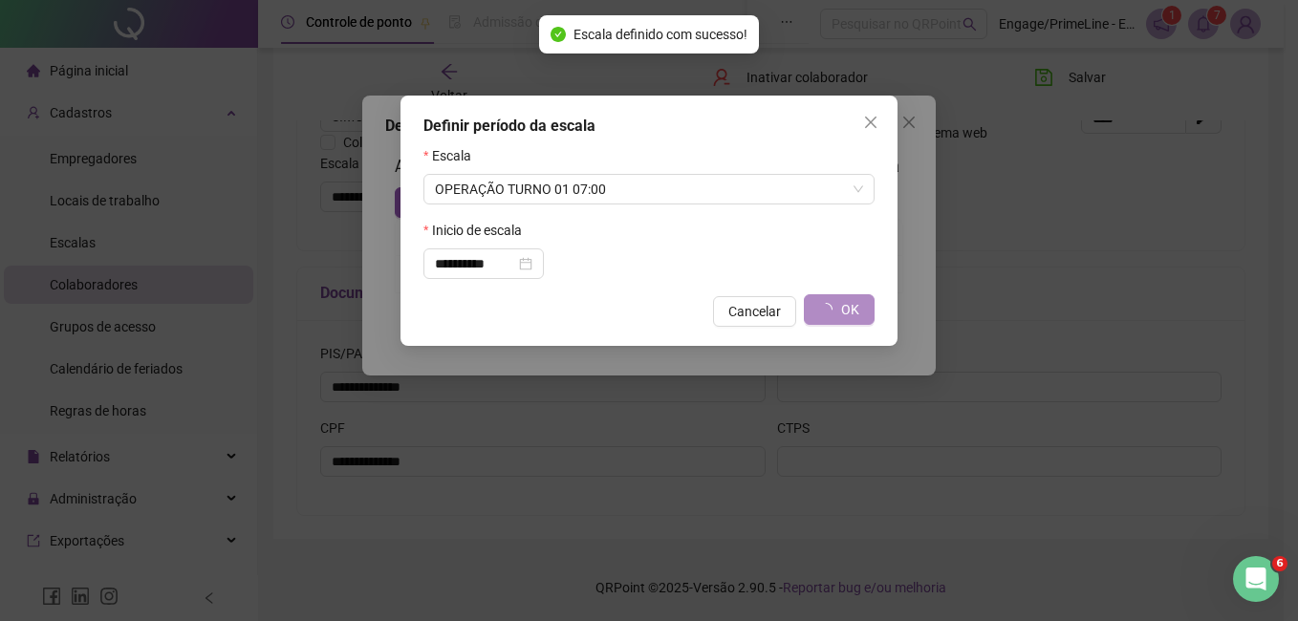
type input "**********"
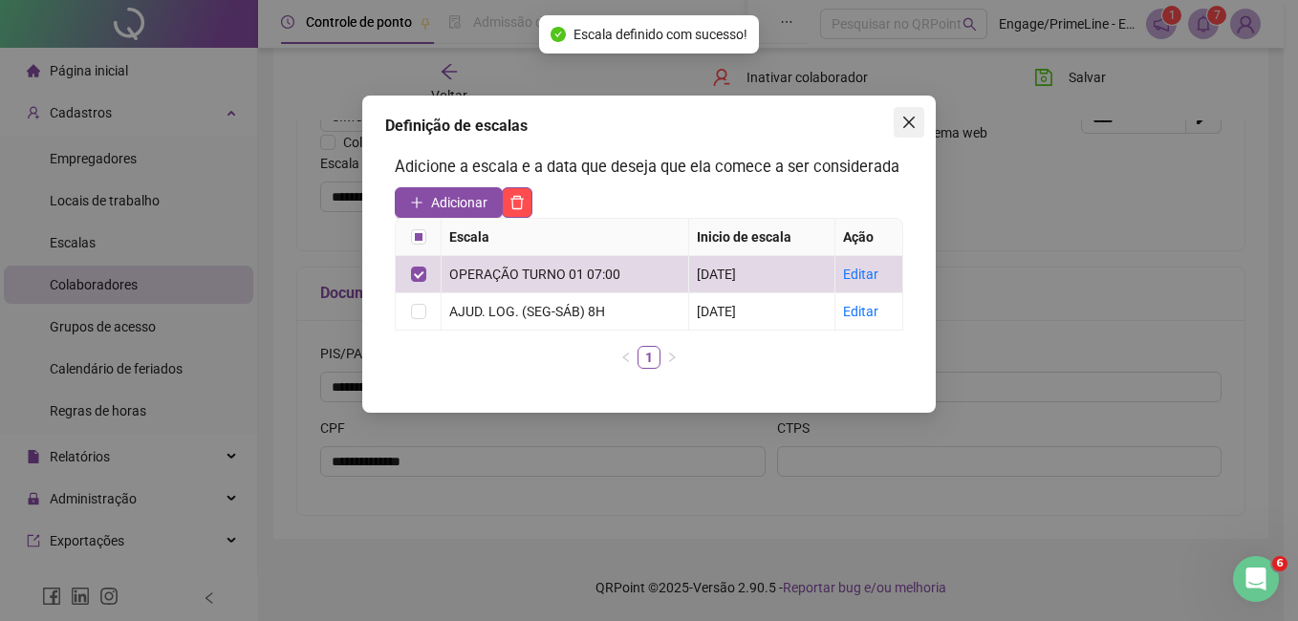
click at [900, 121] on span "Close" at bounding box center [909, 122] width 31 height 15
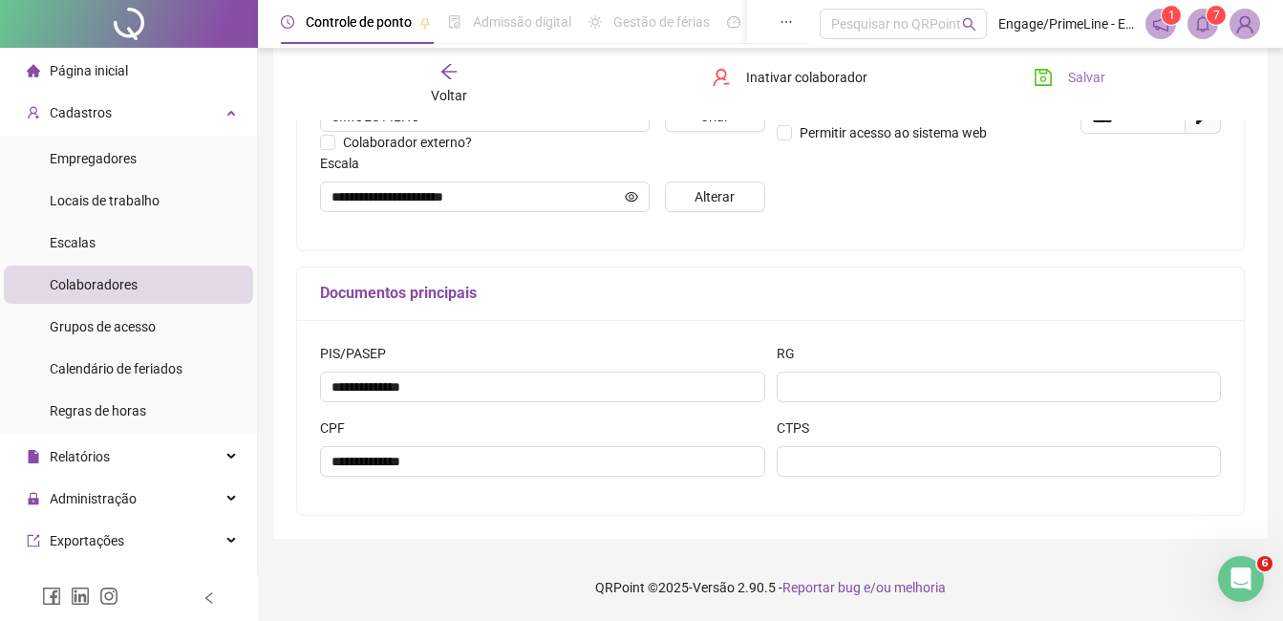
click at [1059, 71] on button "Salvar" at bounding box center [1070, 77] width 100 height 31
click at [438, 97] on span "Voltar" at bounding box center [449, 95] width 36 height 15
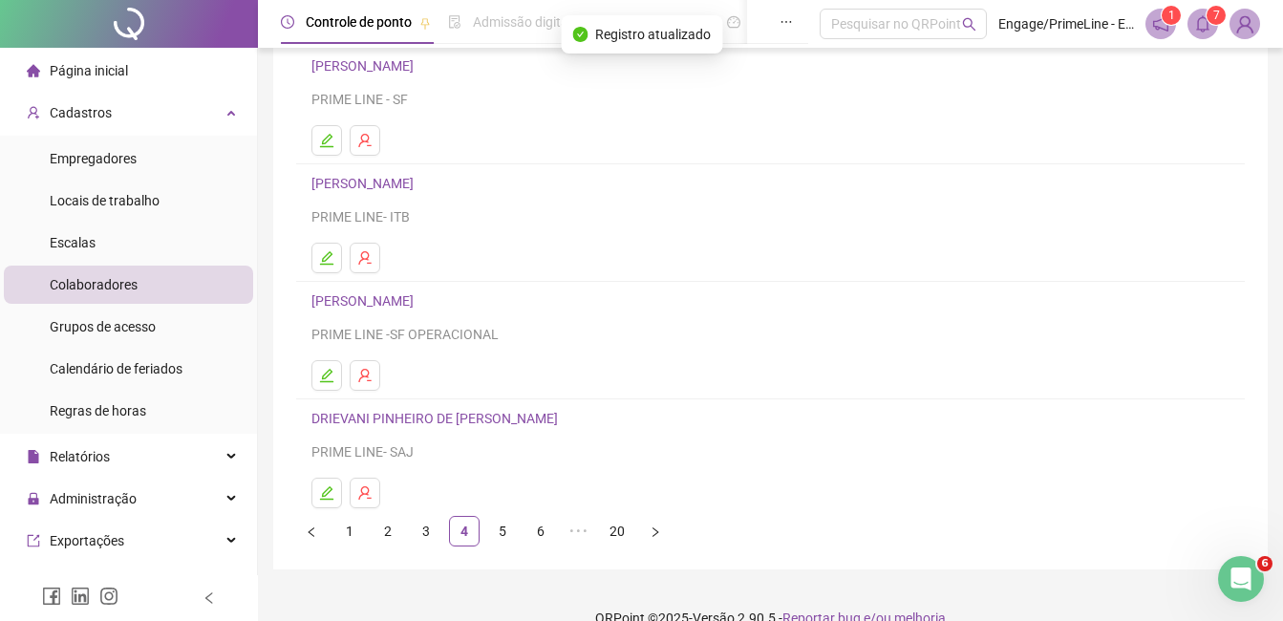
scroll to position [287, 0]
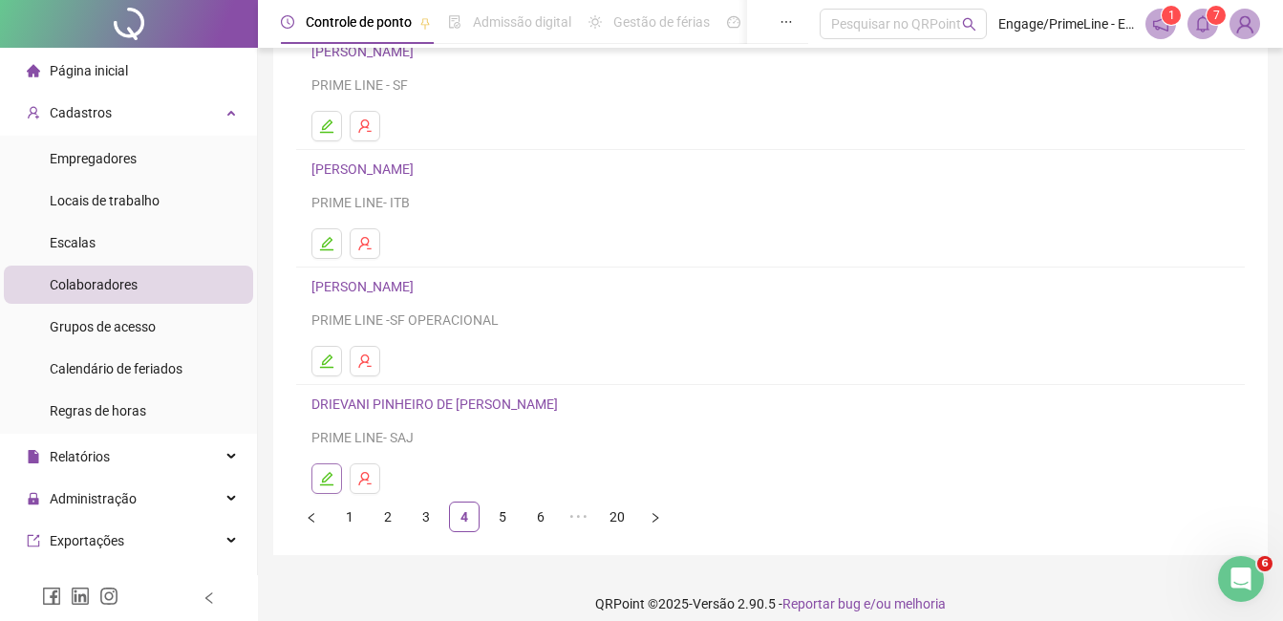
click at [322, 467] on button "button" at bounding box center [327, 478] width 31 height 31
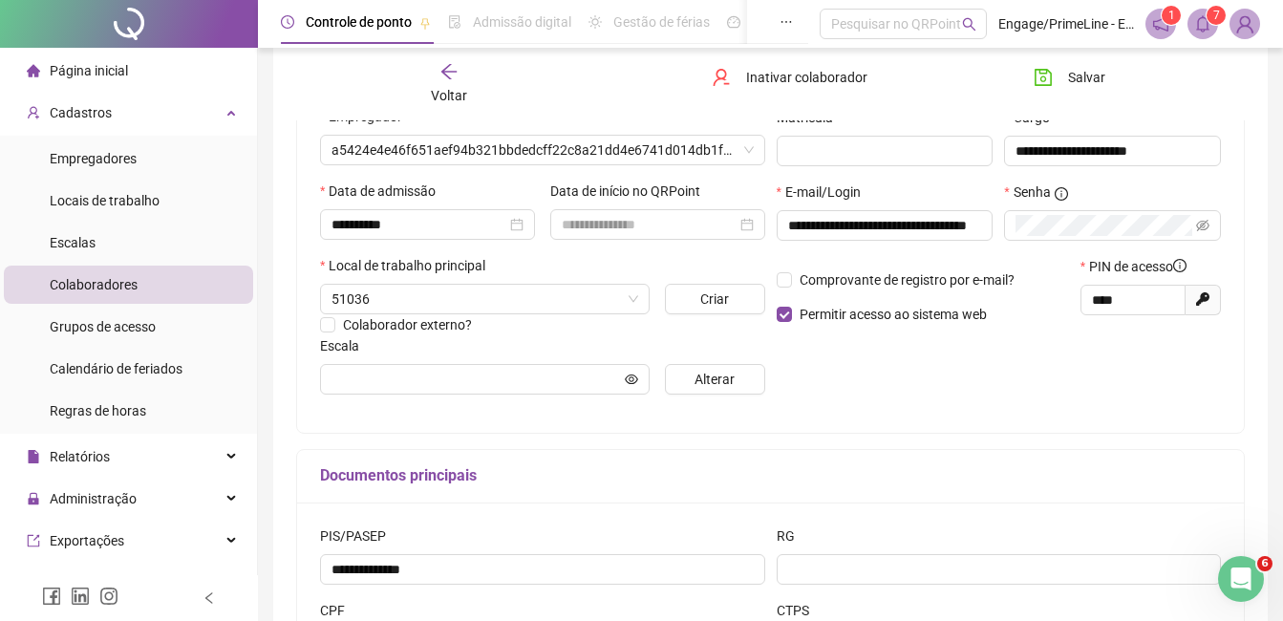
type input "**********"
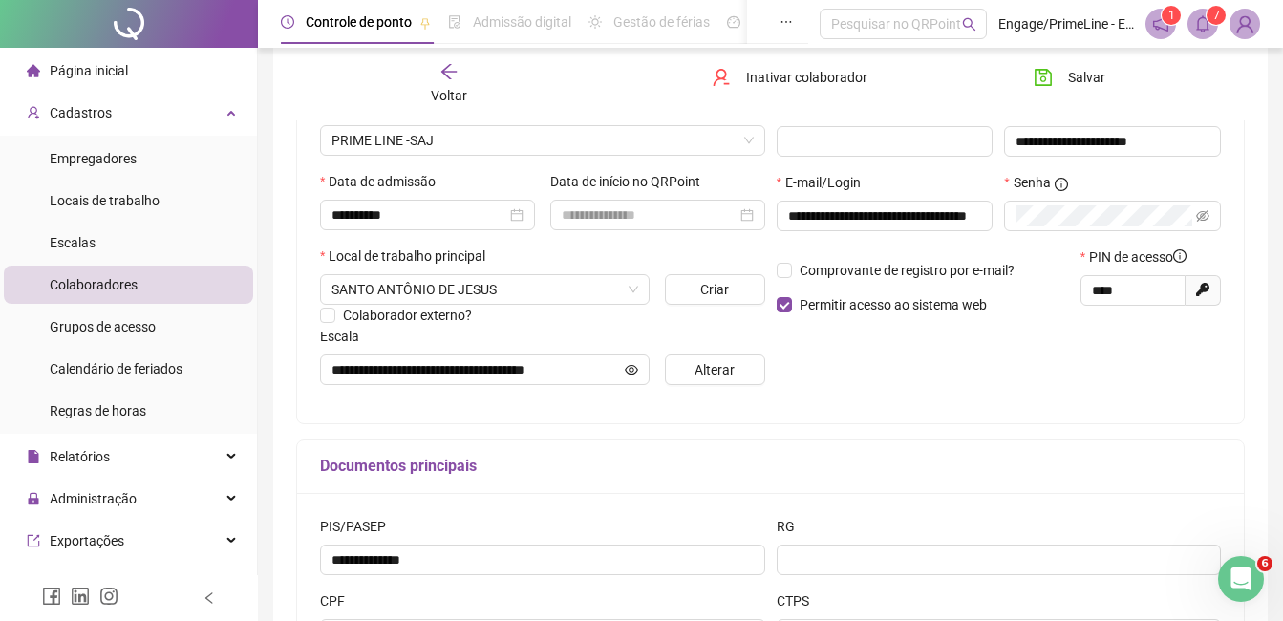
click at [460, 79] on div "Voltar" at bounding box center [449, 84] width 145 height 44
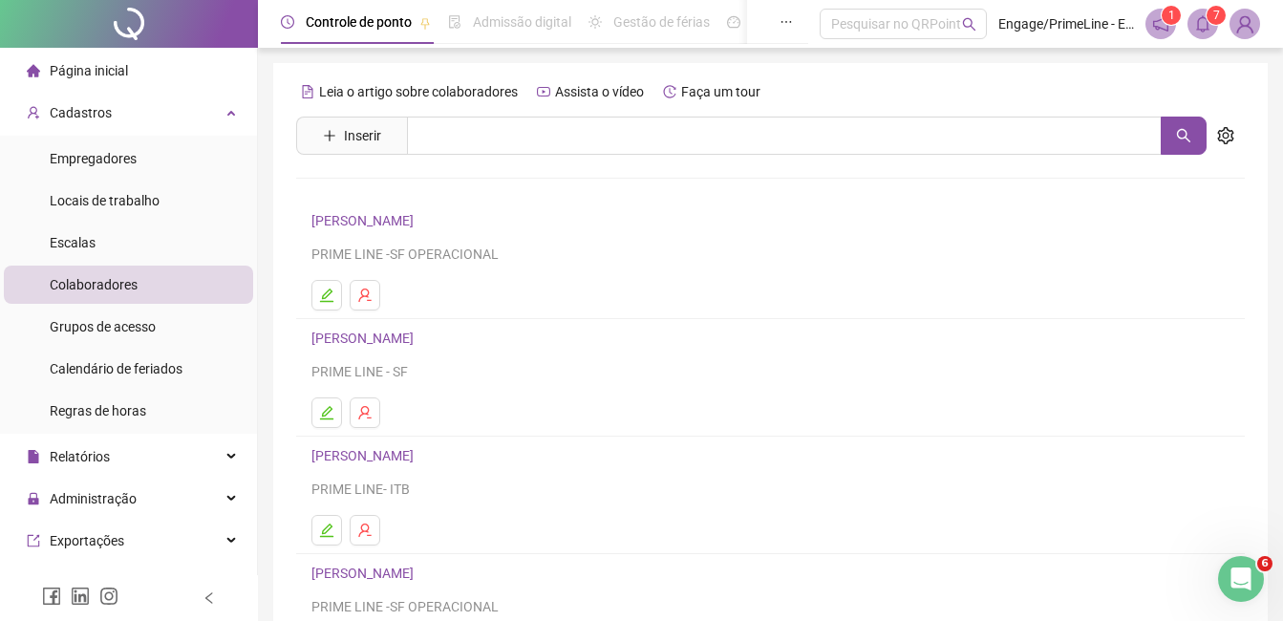
scroll to position [303, 0]
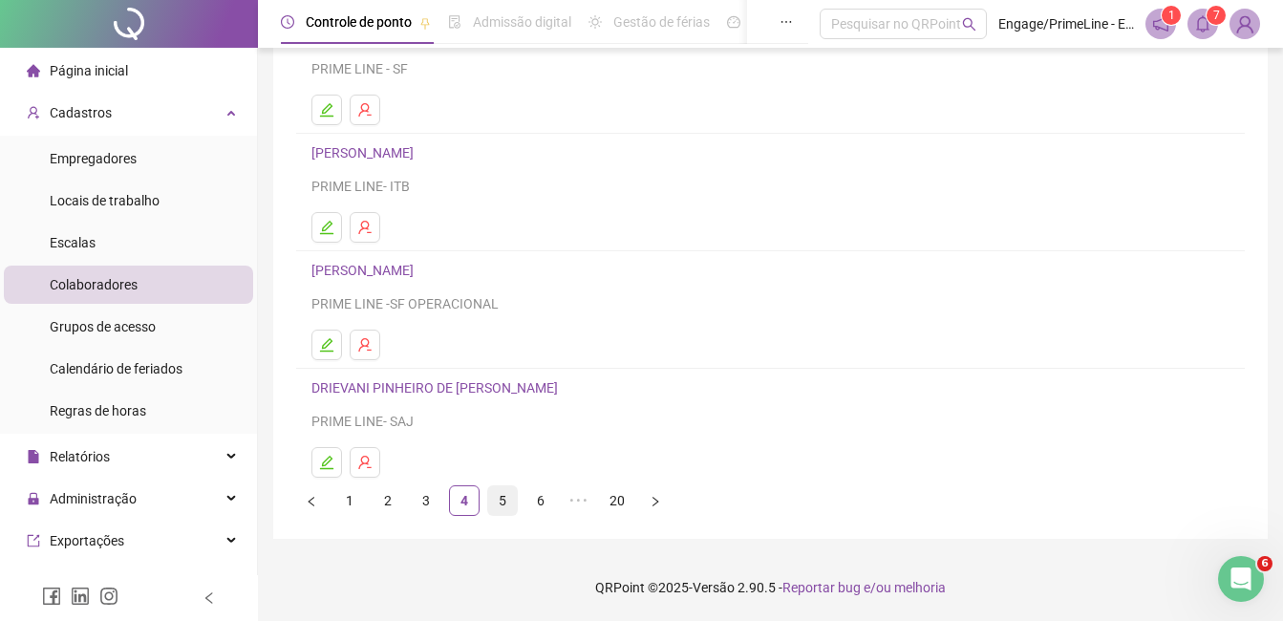
click at [506, 505] on link "5" at bounding box center [502, 500] width 29 height 29
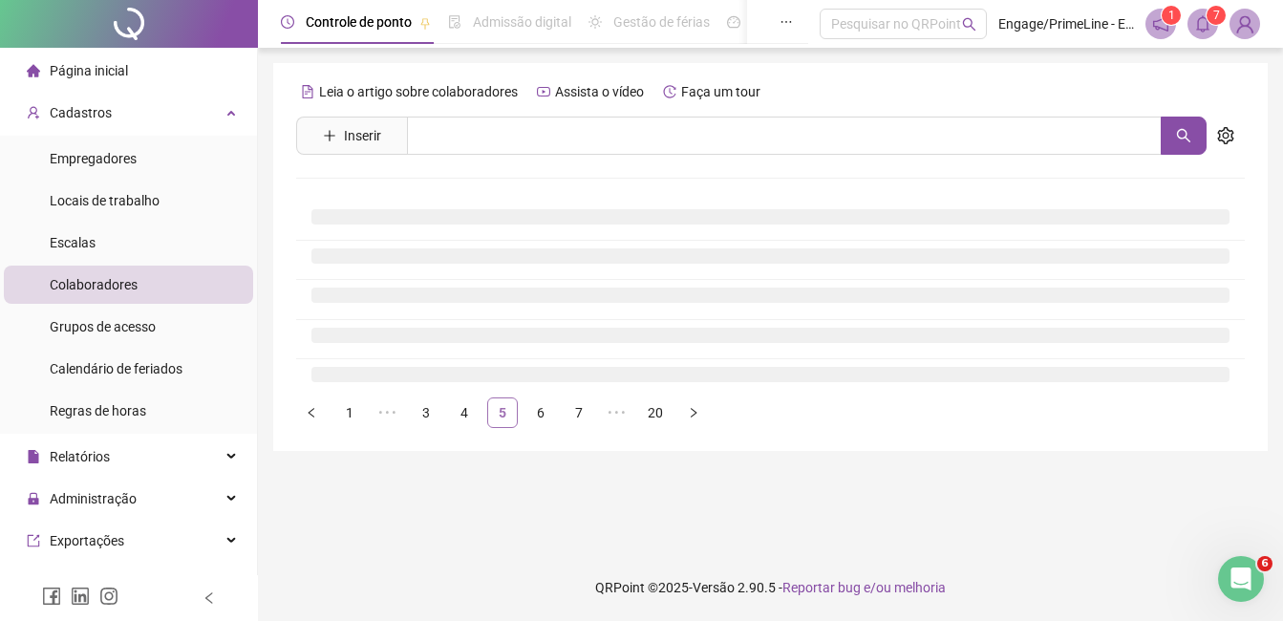
scroll to position [0, 0]
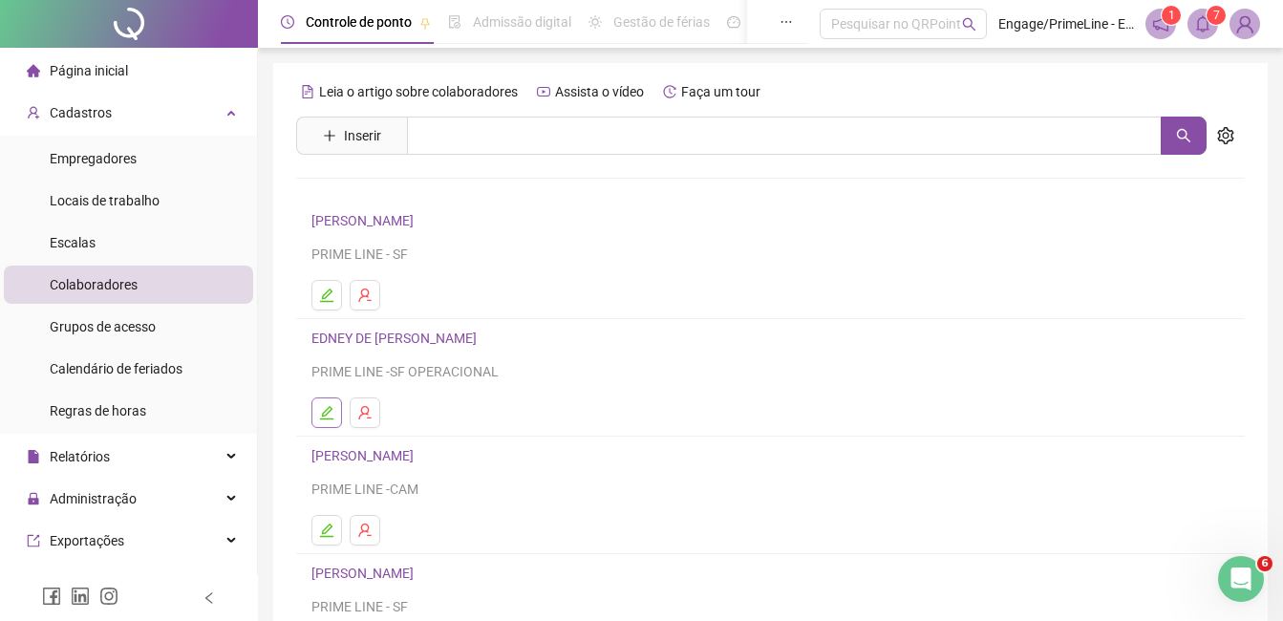
click at [318, 419] on button "button" at bounding box center [327, 413] width 31 height 31
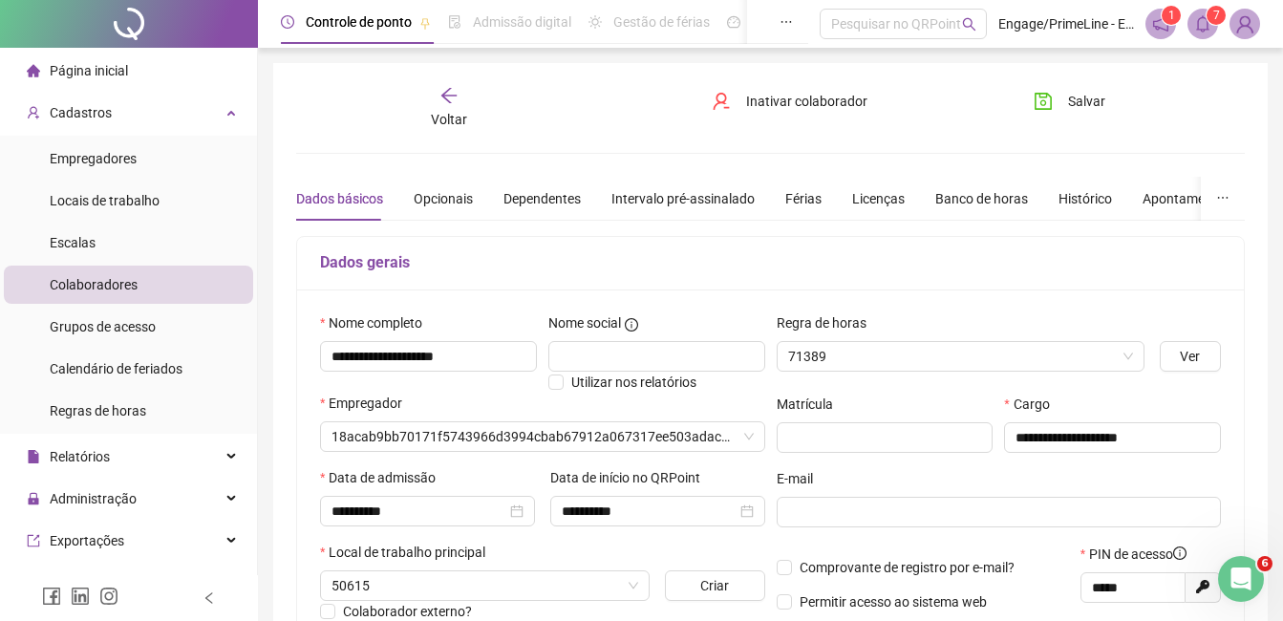
type input "**********"
click at [443, 117] on span "Voltar" at bounding box center [449, 119] width 36 height 15
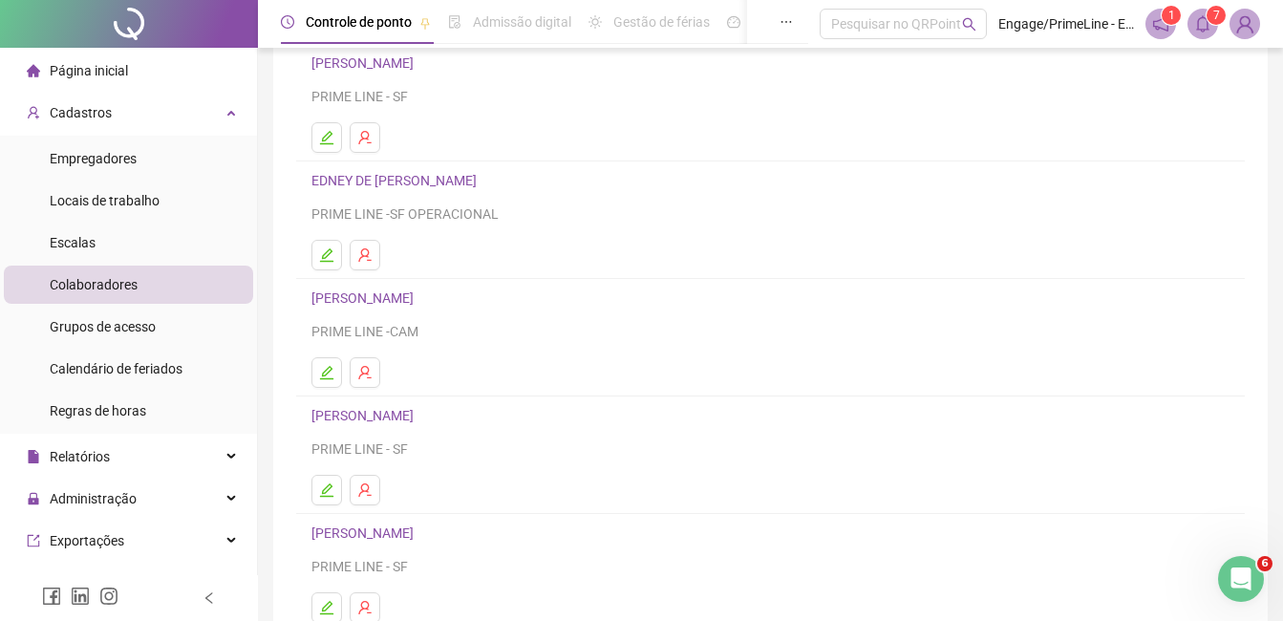
scroll to position [191, 0]
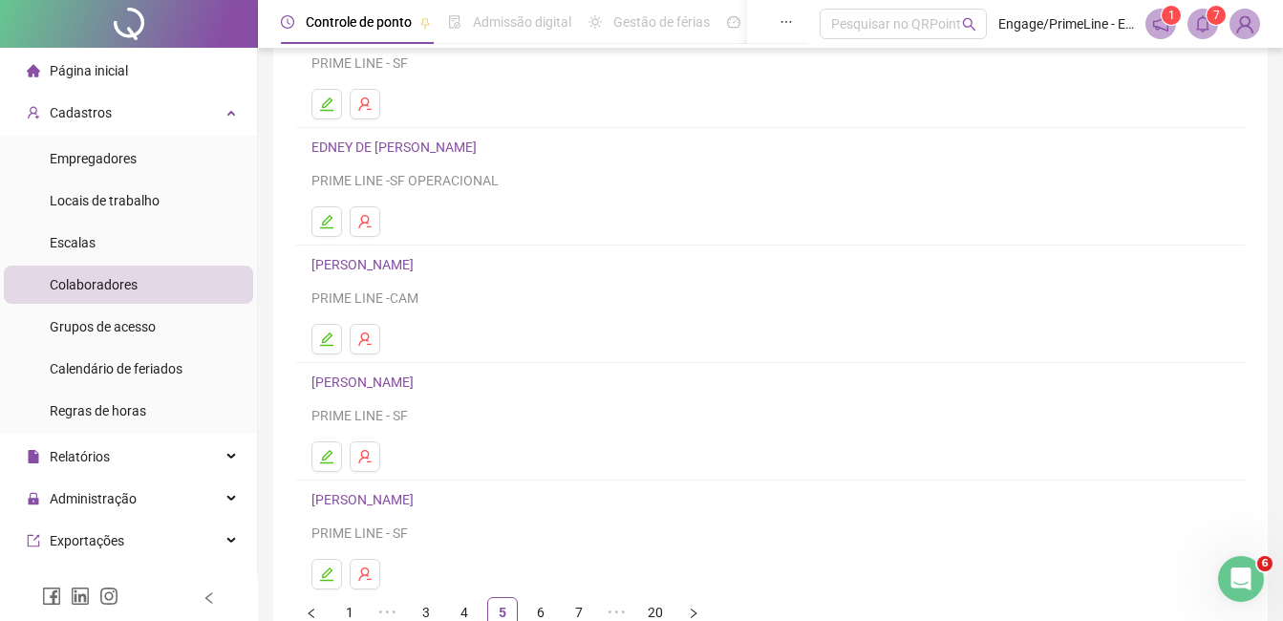
click at [311, 450] on li "ELIASAFE [PERSON_NAME] PRIME LINE - SF" at bounding box center [770, 422] width 949 height 118
click at [321, 451] on icon "edit" at bounding box center [326, 456] width 15 height 15
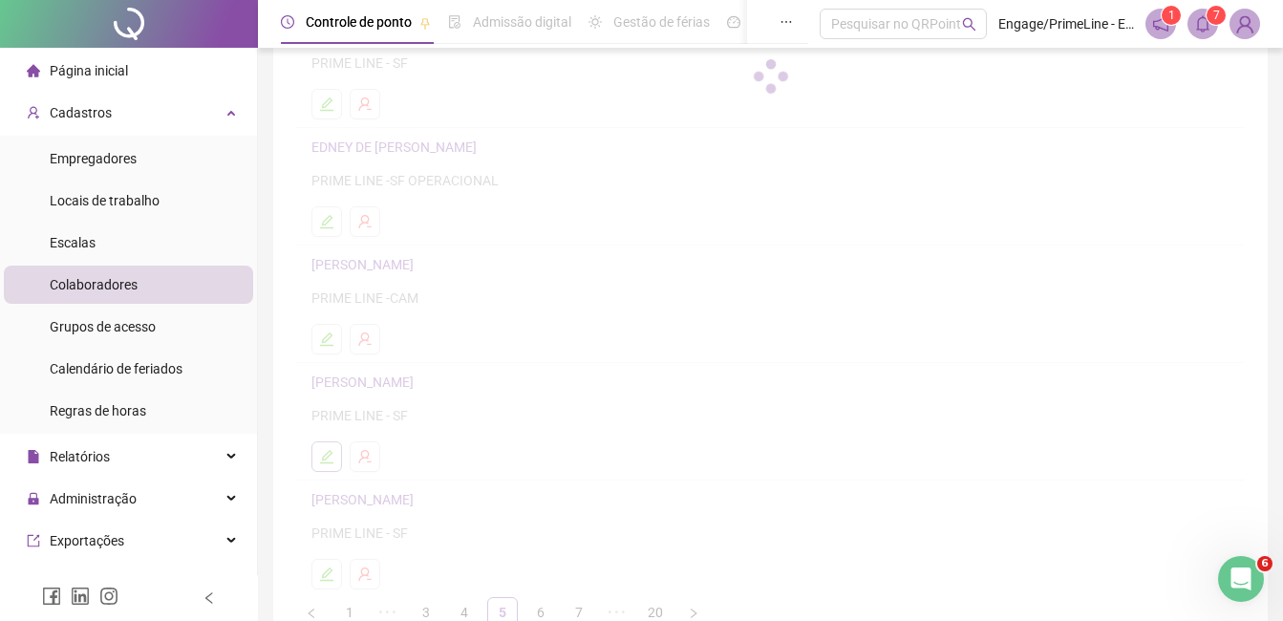
scroll to position [201, 0]
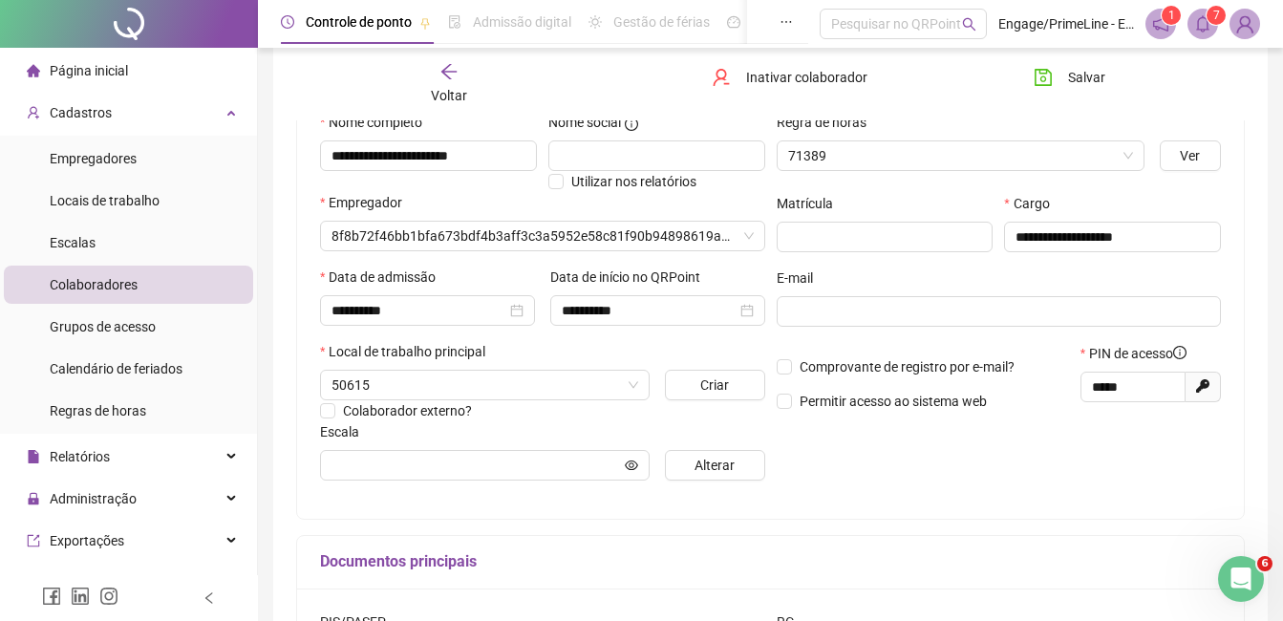
type input "**********"
click at [442, 81] on div "Voltar" at bounding box center [449, 84] width 145 height 44
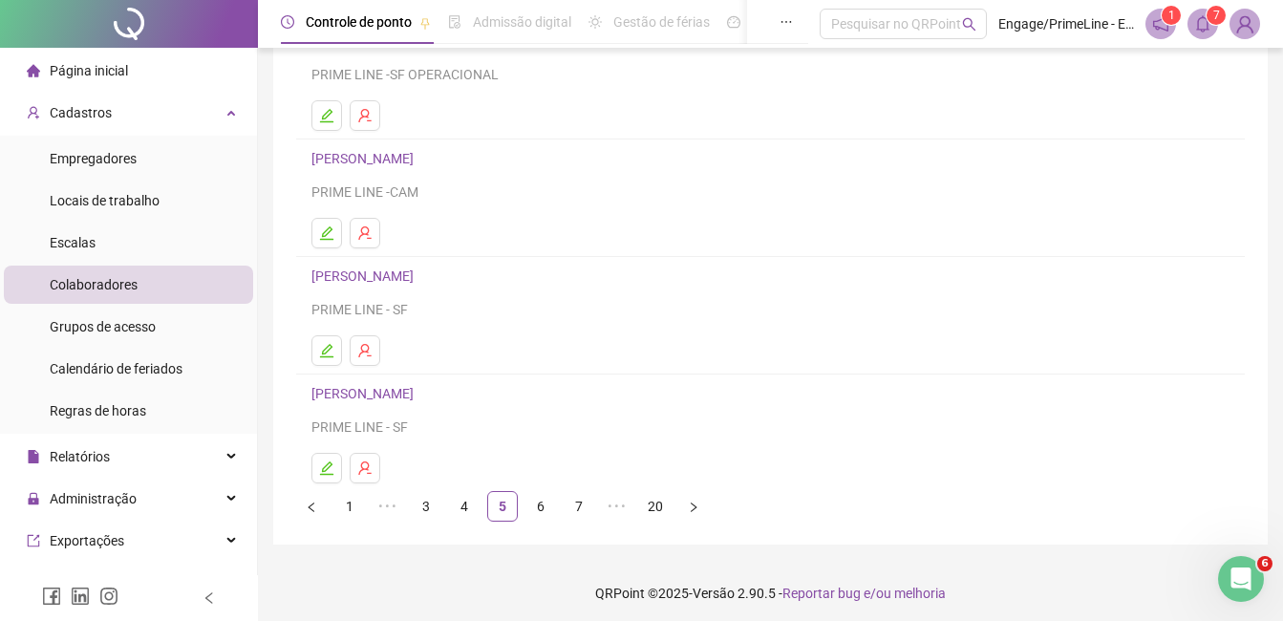
scroll to position [303, 0]
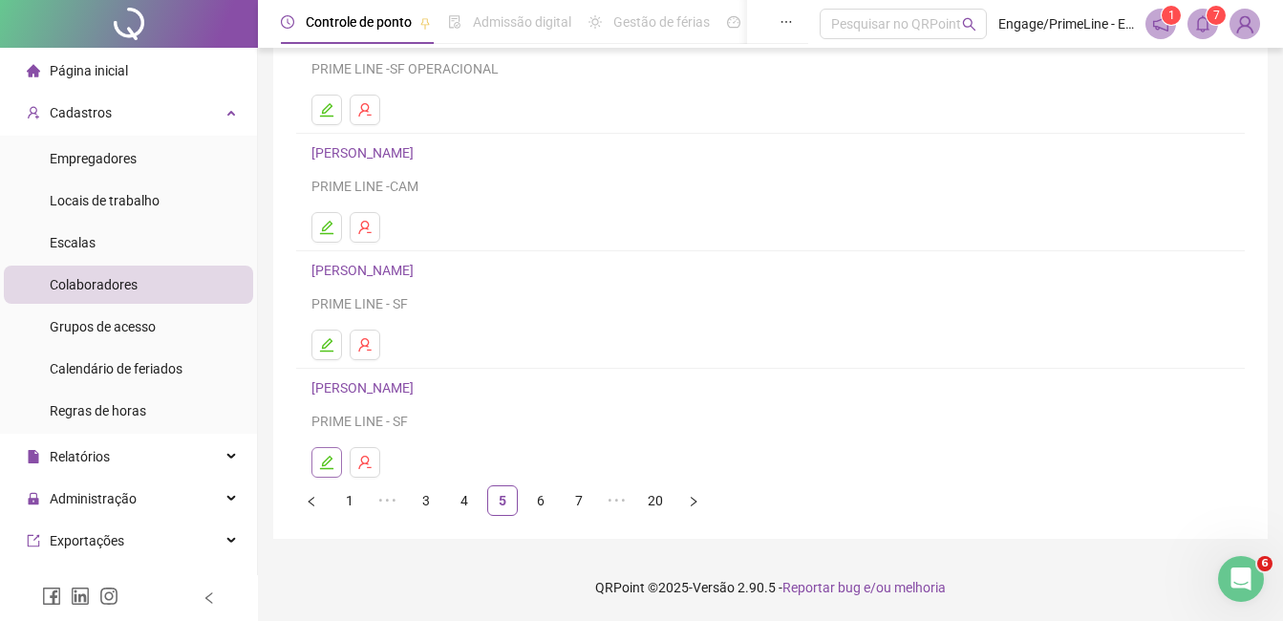
click at [322, 463] on icon "edit" at bounding box center [326, 462] width 15 height 15
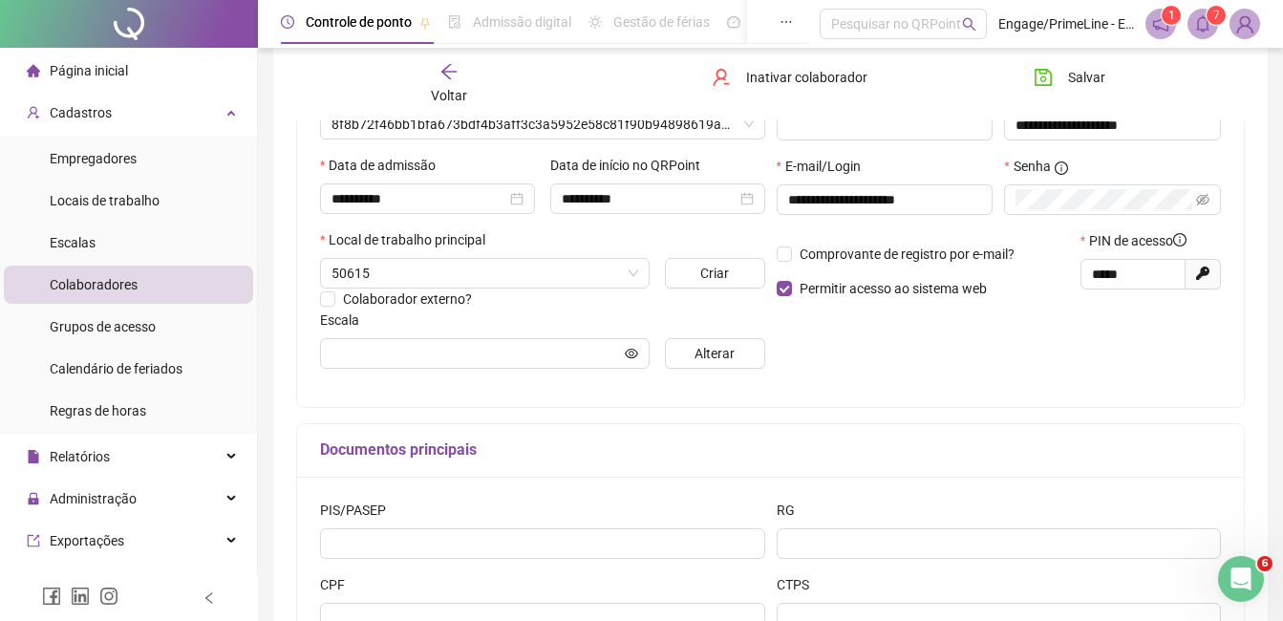
type input "**********"
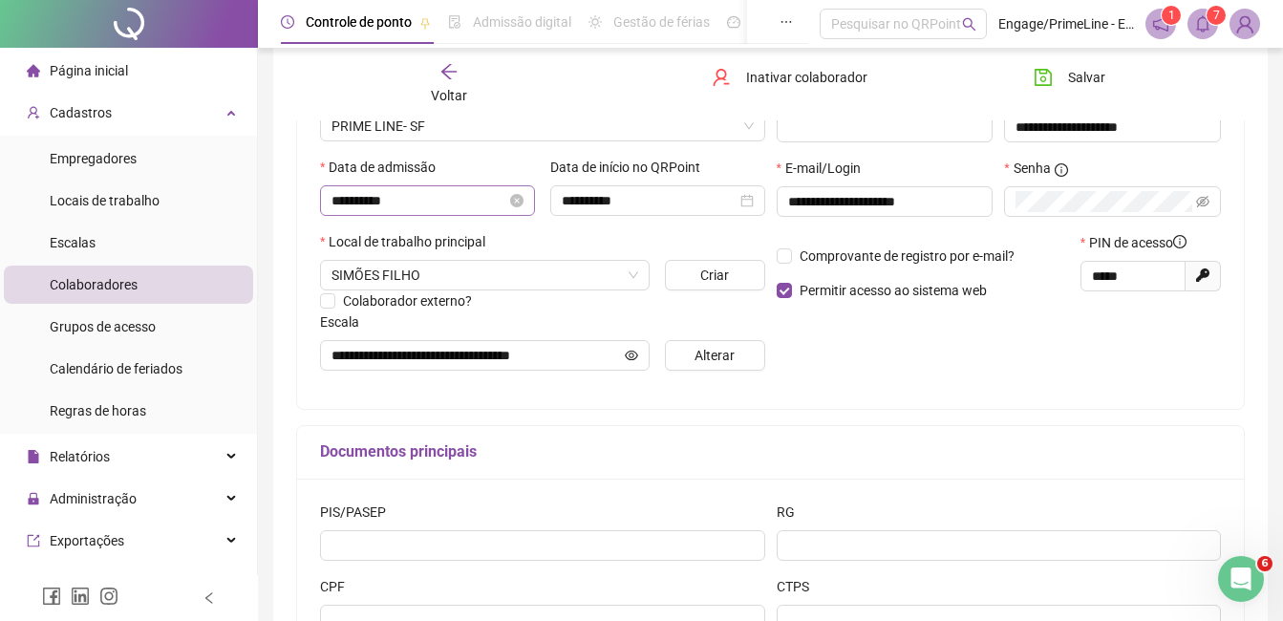
scroll to position [121, 0]
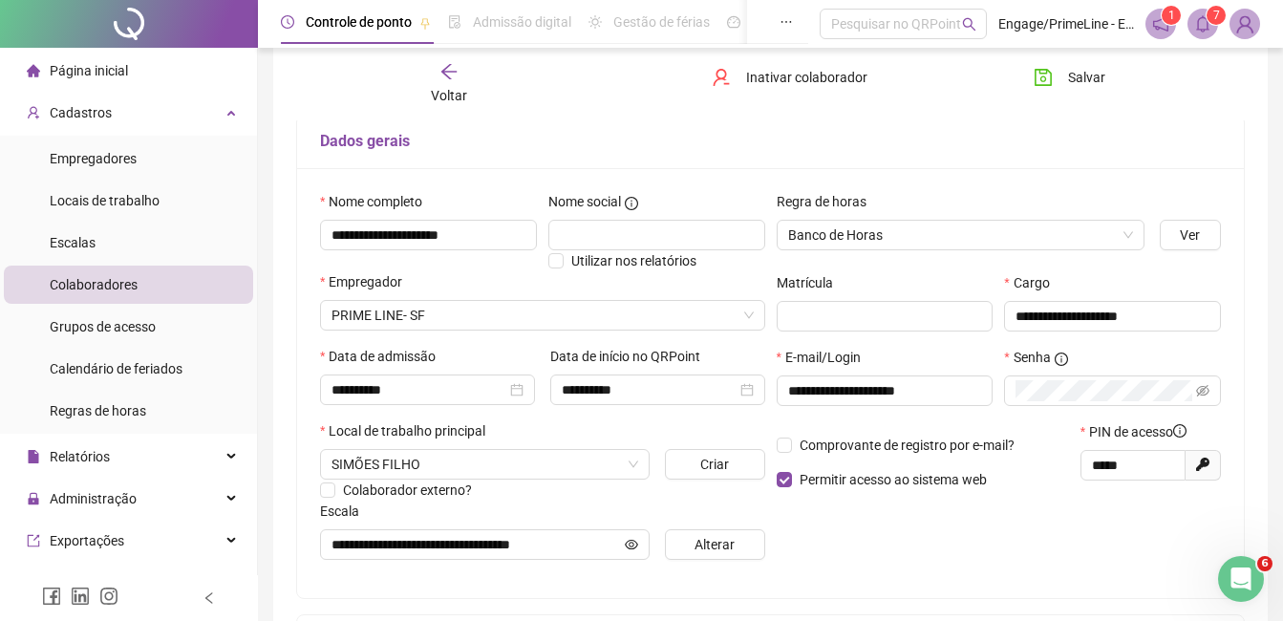
click at [442, 97] on span "Voltar" at bounding box center [449, 95] width 36 height 15
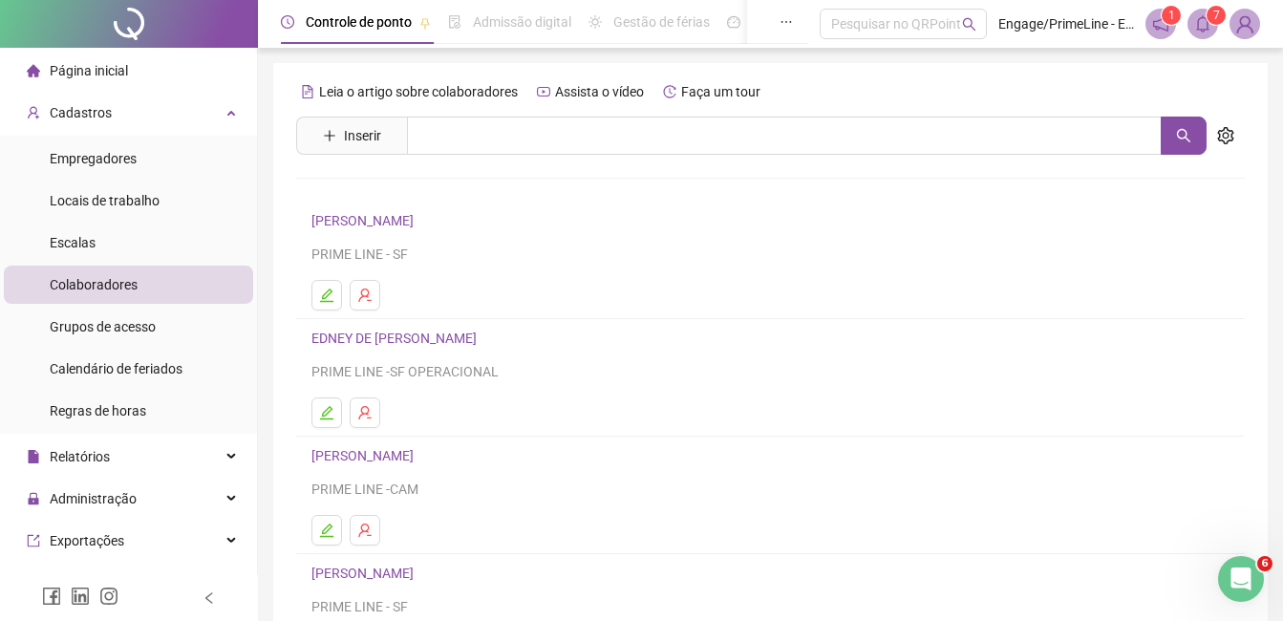
scroll to position [287, 0]
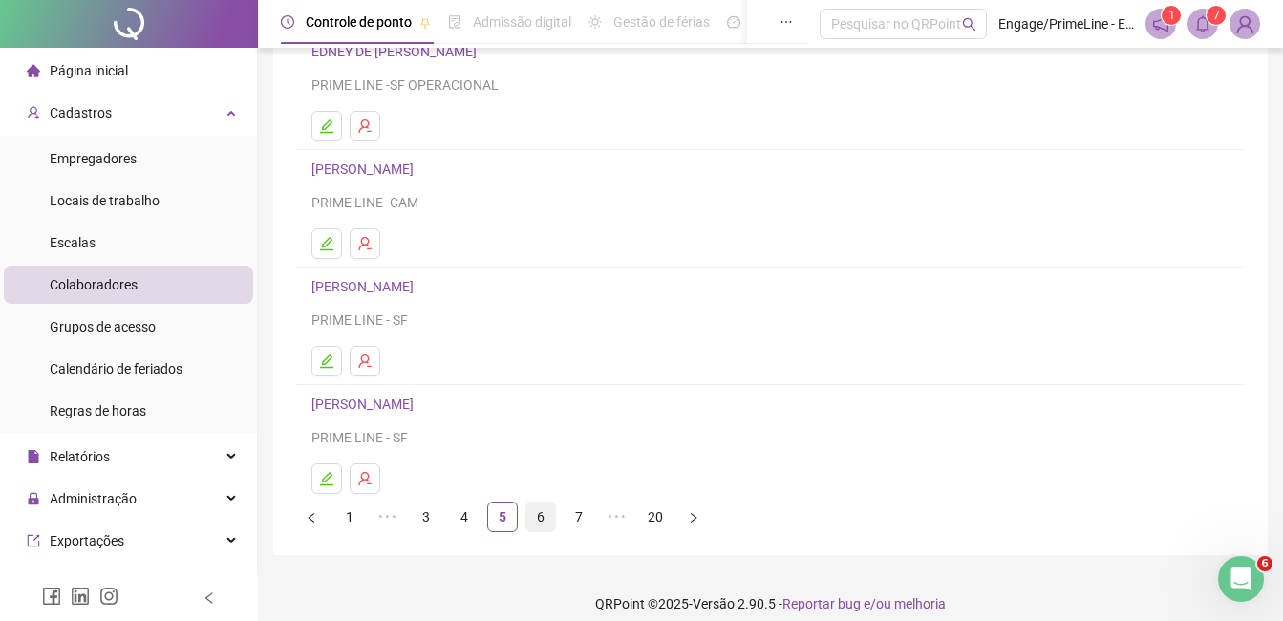
click at [539, 525] on link "6" at bounding box center [541, 517] width 29 height 29
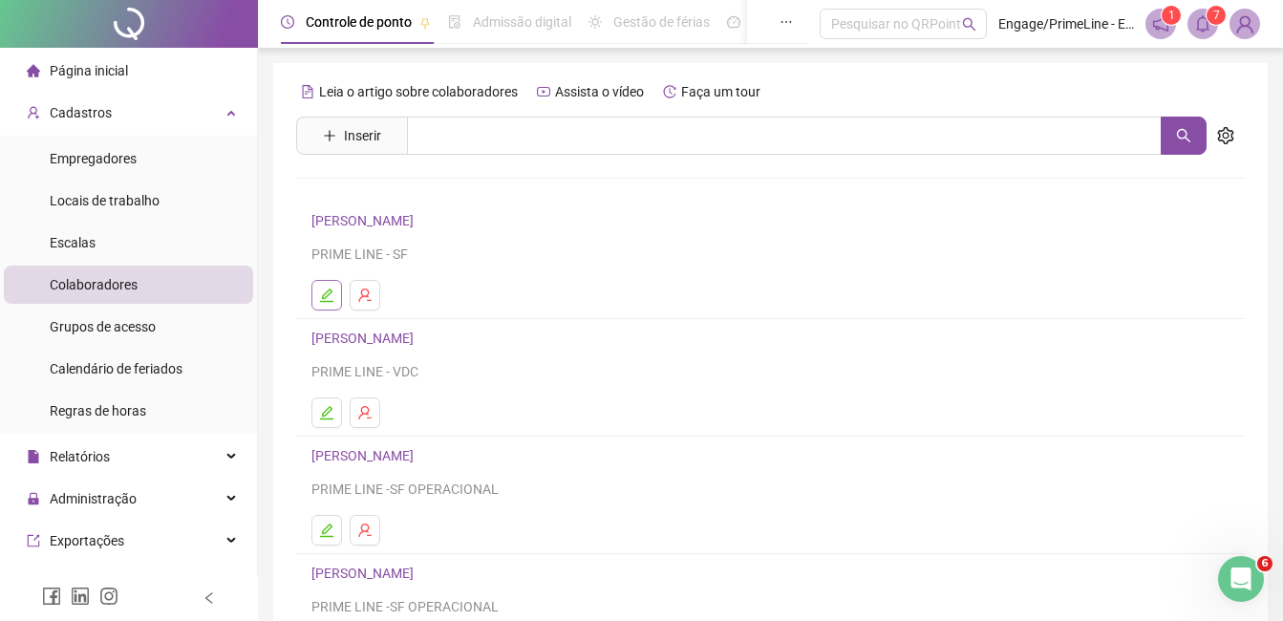
click at [327, 288] on icon "edit" at bounding box center [326, 295] width 15 height 15
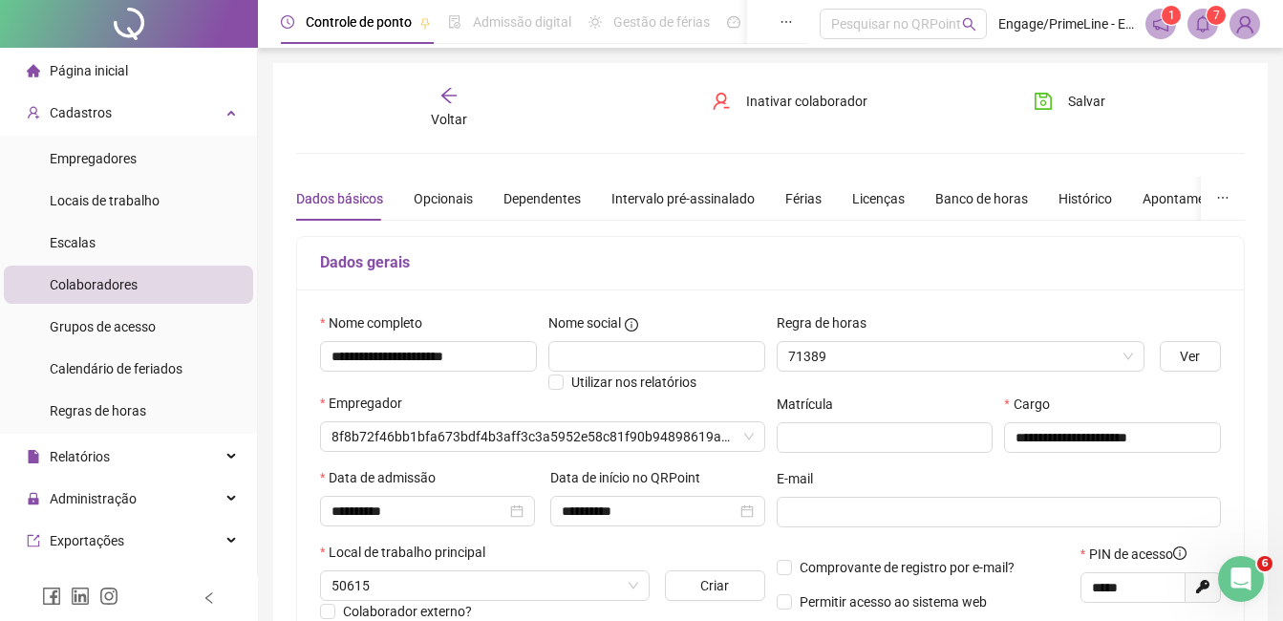
type input "**********"
click at [439, 105] on div "Voltar" at bounding box center [449, 108] width 145 height 44
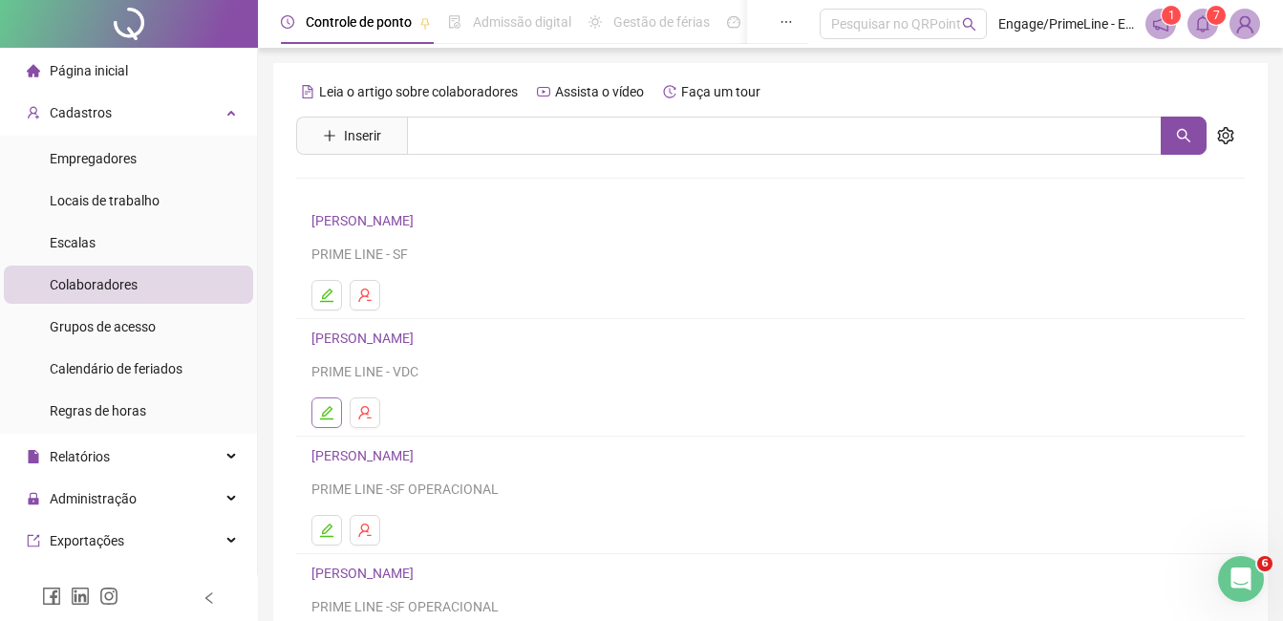
click at [334, 411] on button "button" at bounding box center [327, 413] width 31 height 31
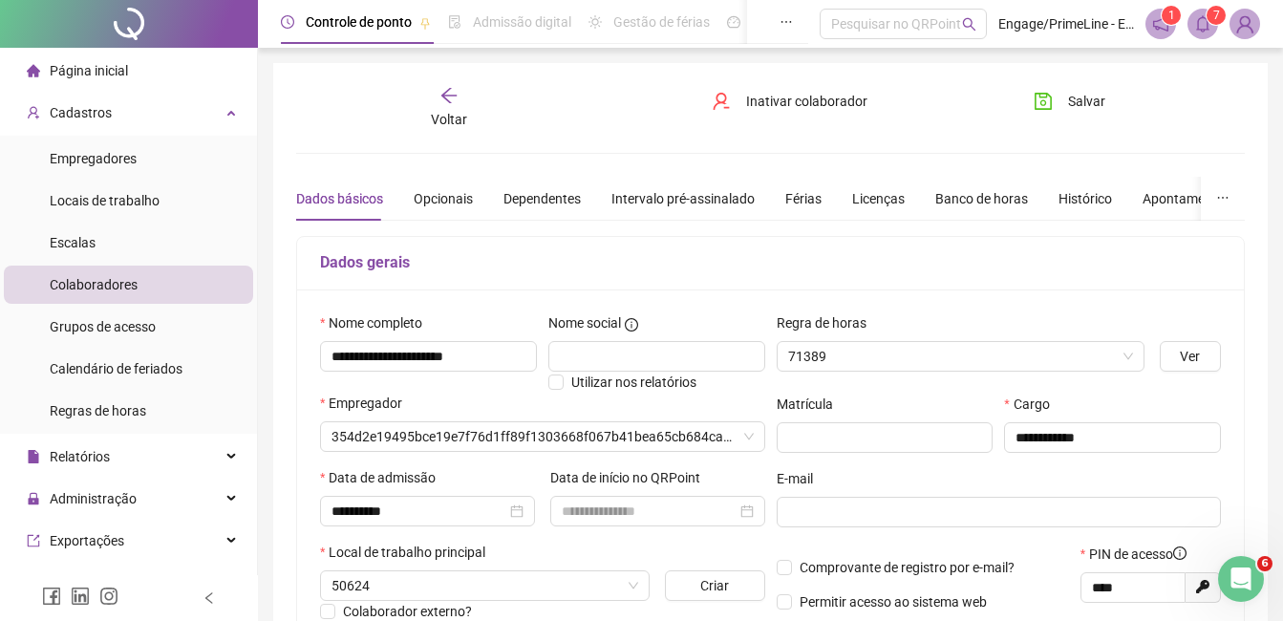
type input "**********"
click at [445, 112] on span "Voltar" at bounding box center [449, 119] width 36 height 15
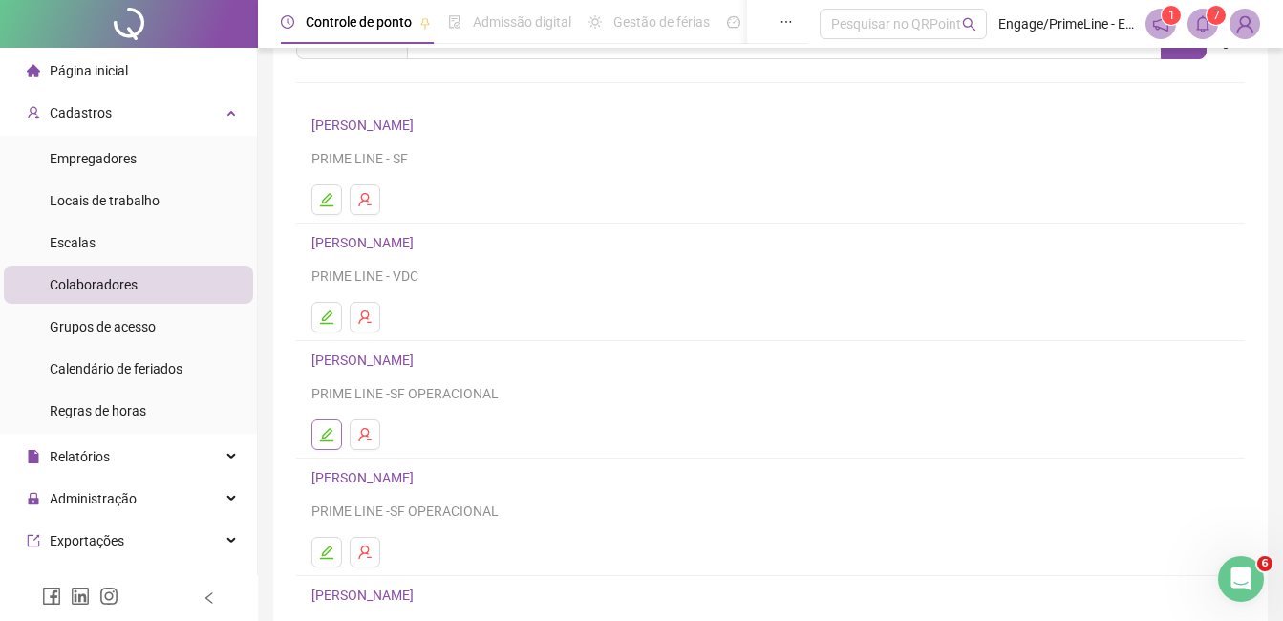
click at [321, 432] on icon "edit" at bounding box center [326, 434] width 15 height 15
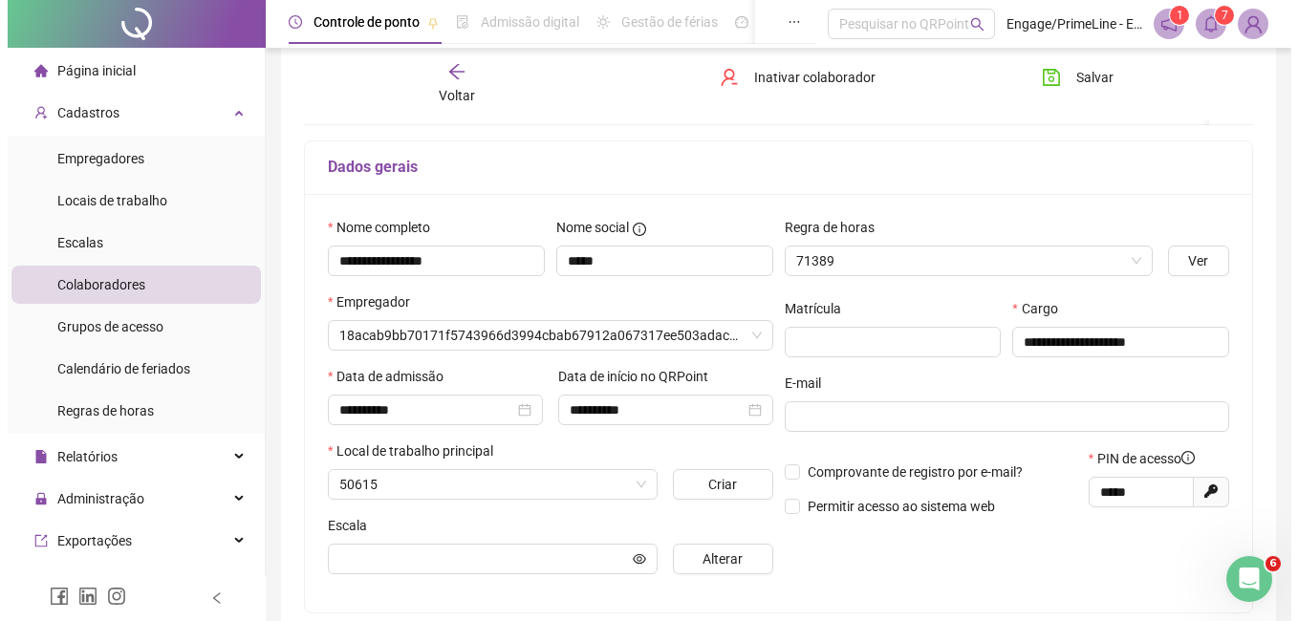
scroll to position [105, 0]
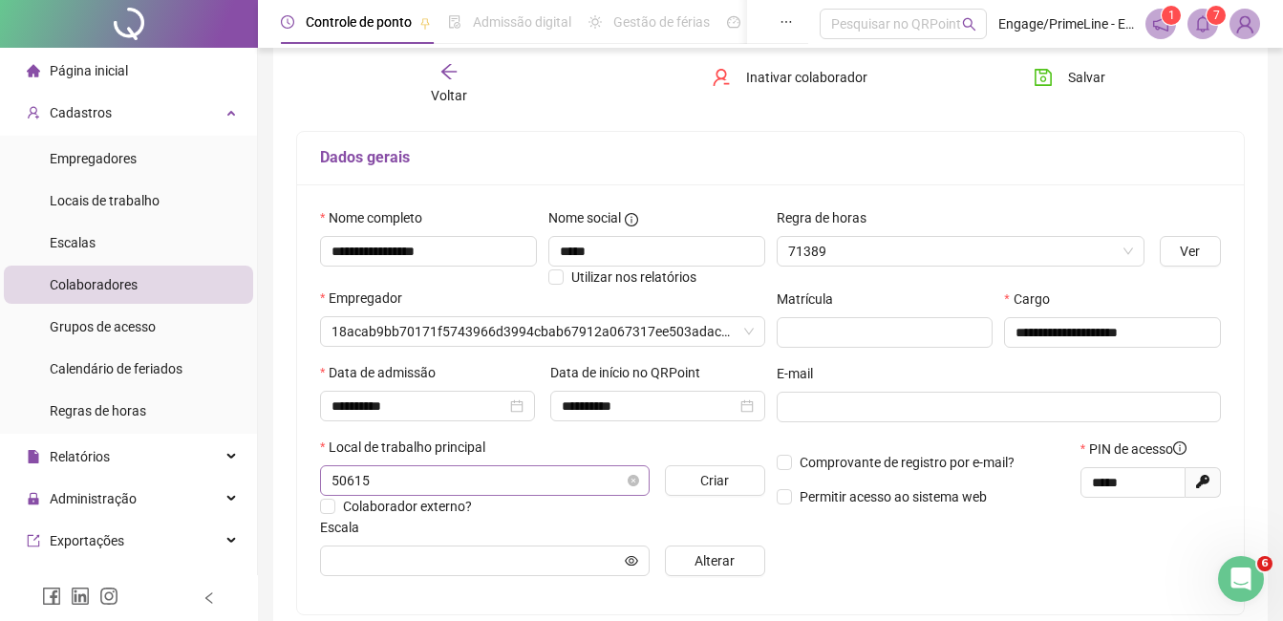
type input "**********"
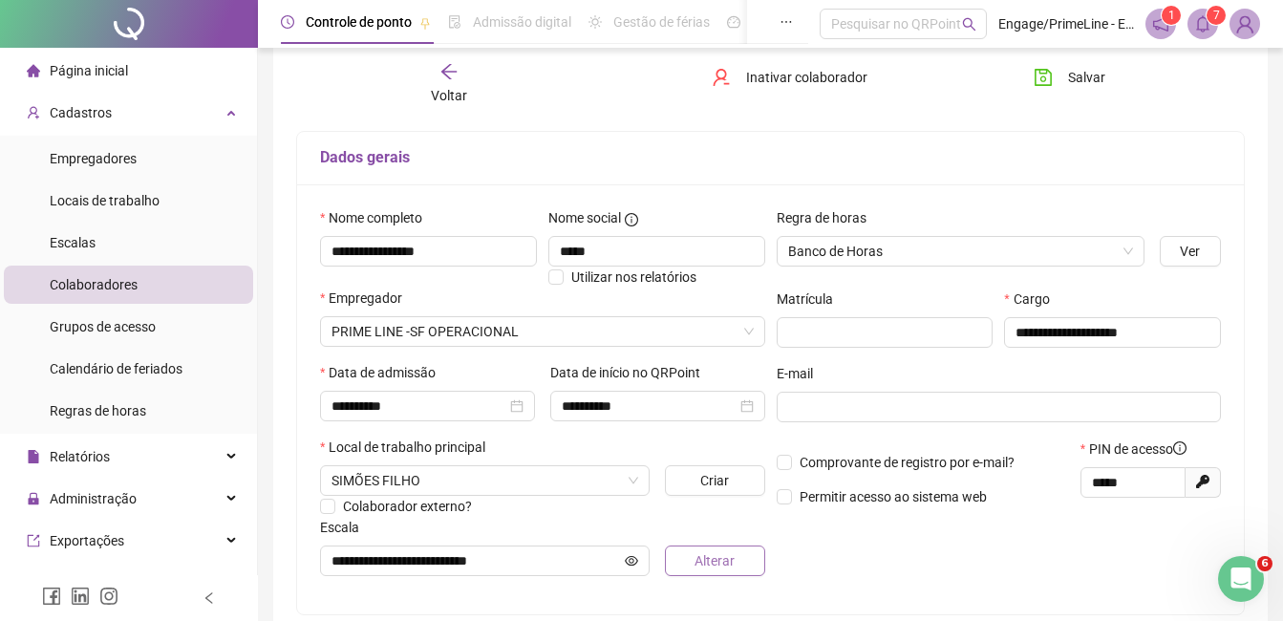
click at [721, 564] on span "Alterar" at bounding box center [715, 560] width 40 height 21
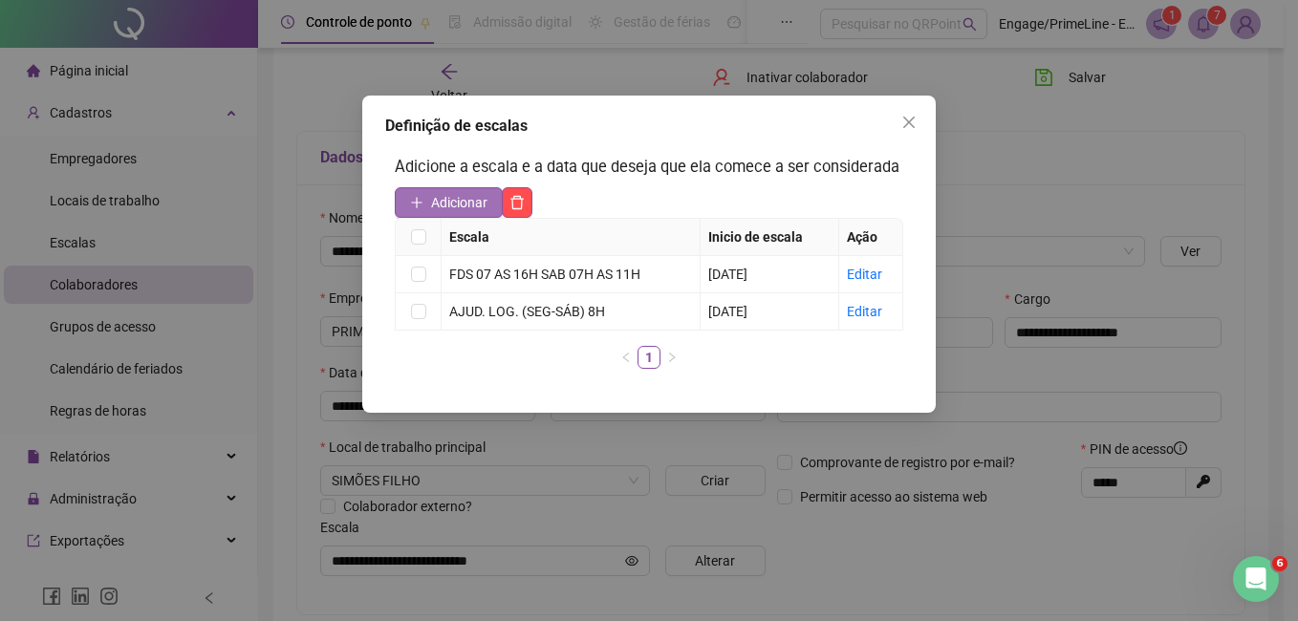
click at [472, 207] on span "Adicionar" at bounding box center [459, 202] width 56 height 21
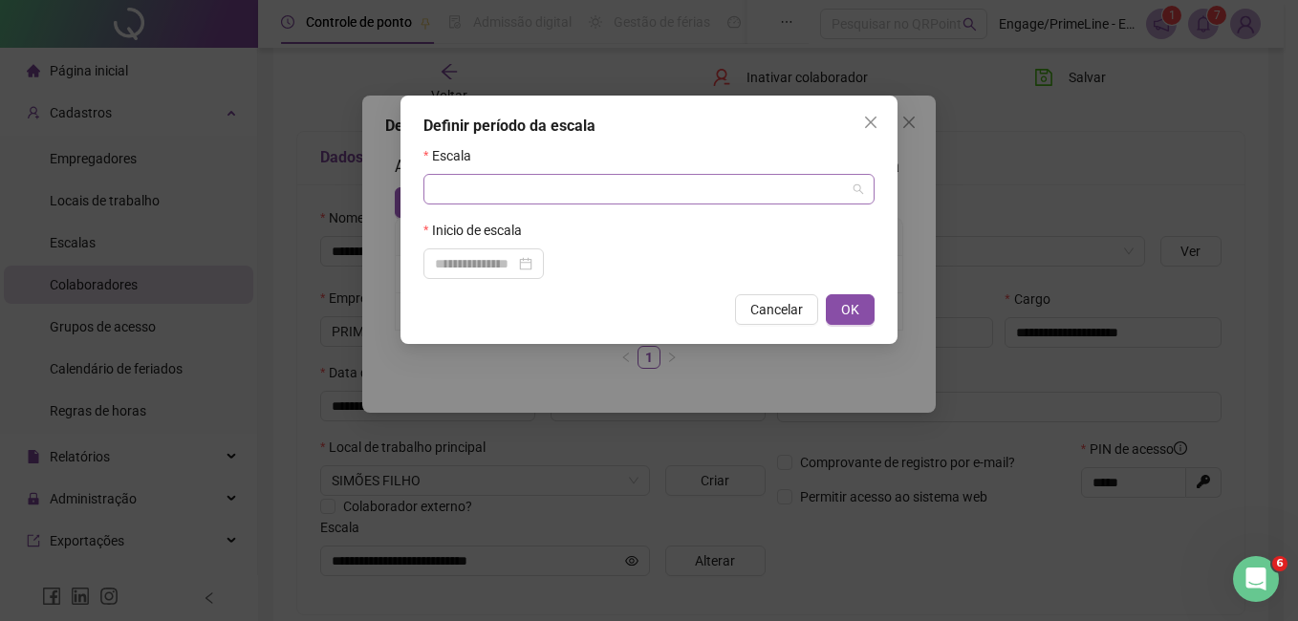
click at [511, 201] on input "search" at bounding box center [640, 189] width 411 height 29
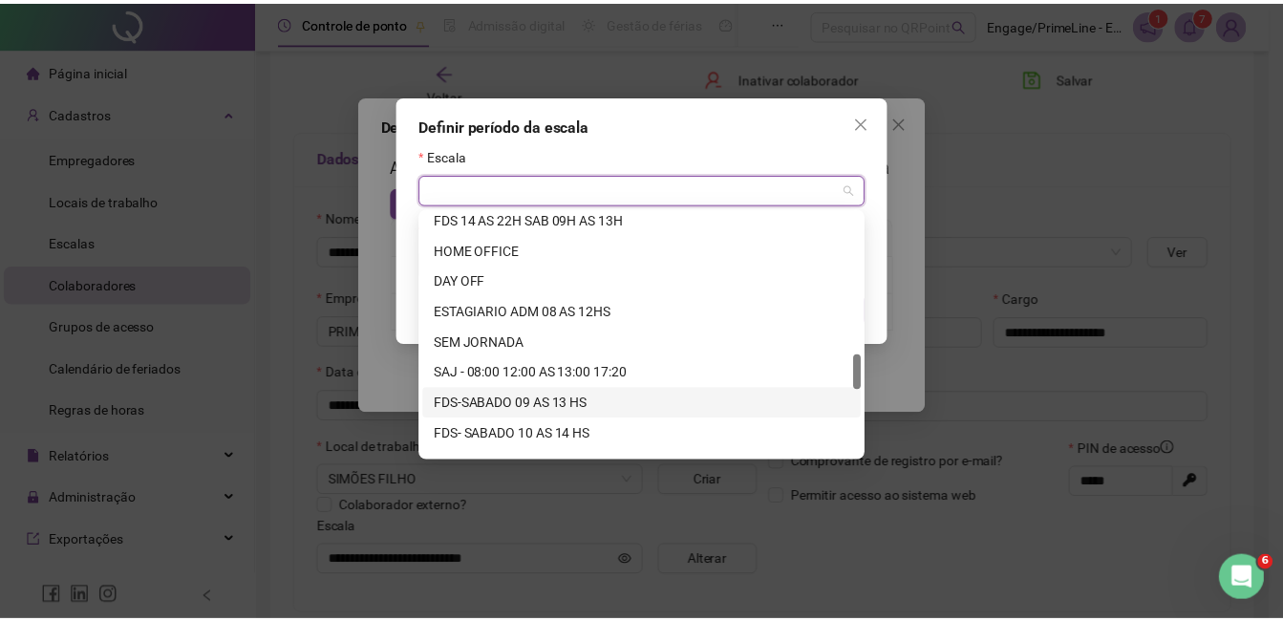
scroll to position [1407, 0]
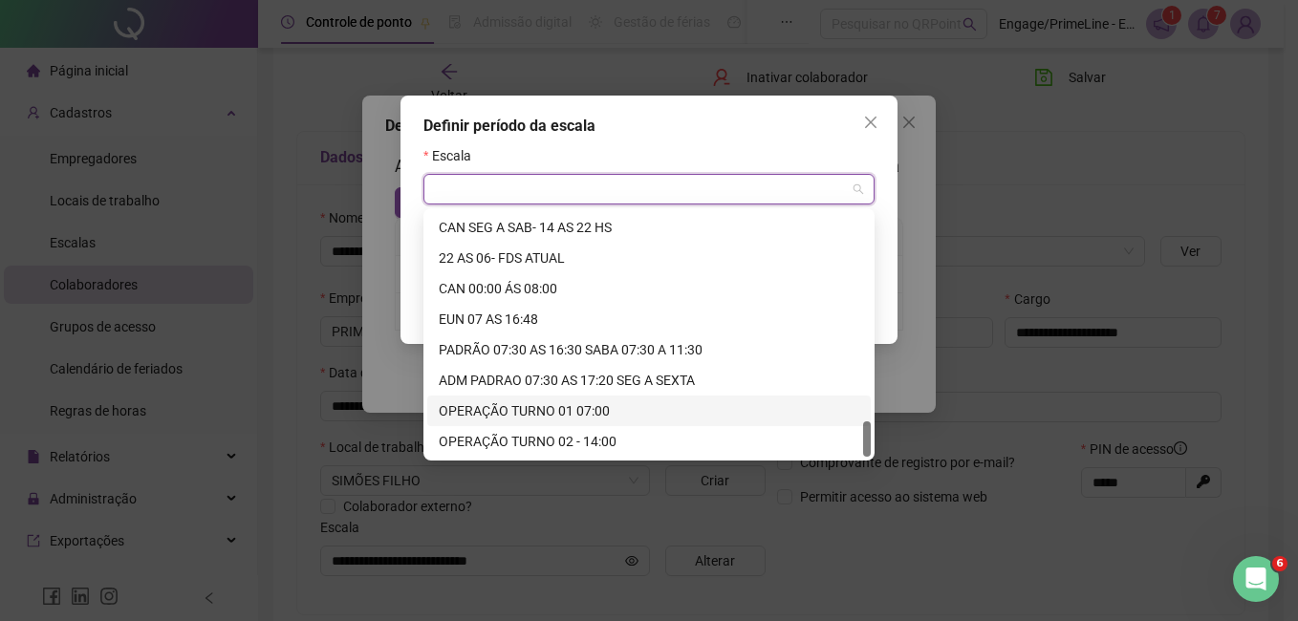
click at [528, 406] on div "OPERAÇÃO TURNO 01 07:00" at bounding box center [649, 410] width 420 height 21
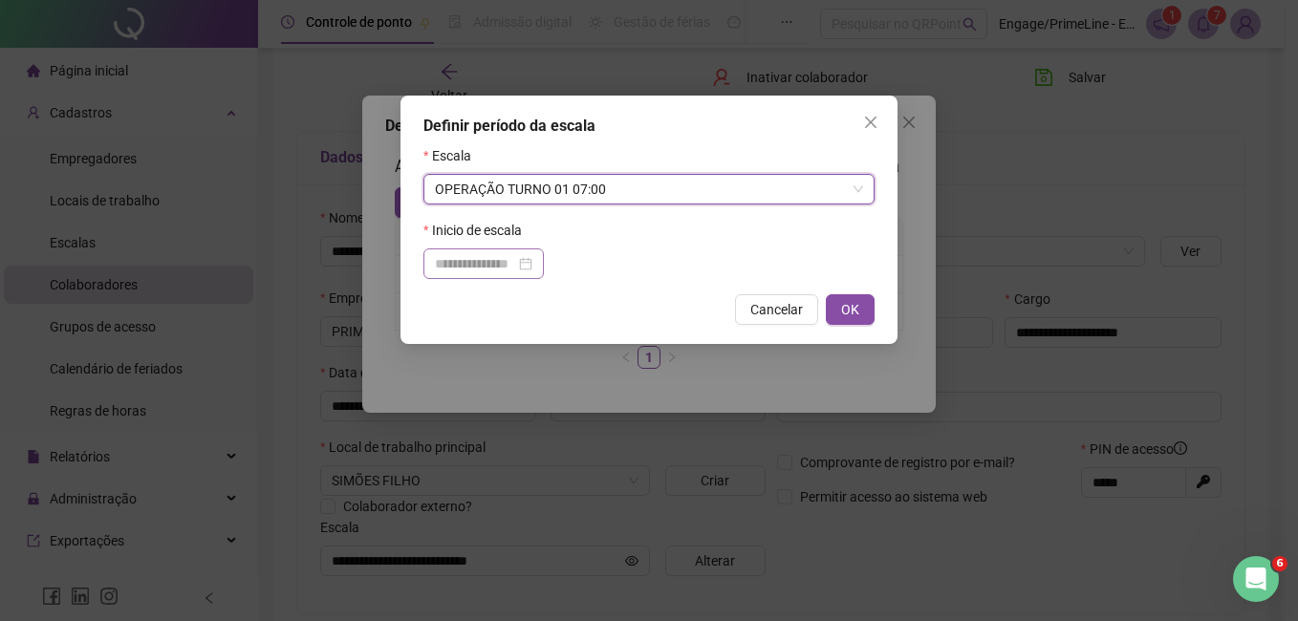
click at [454, 276] on div at bounding box center [483, 263] width 120 height 31
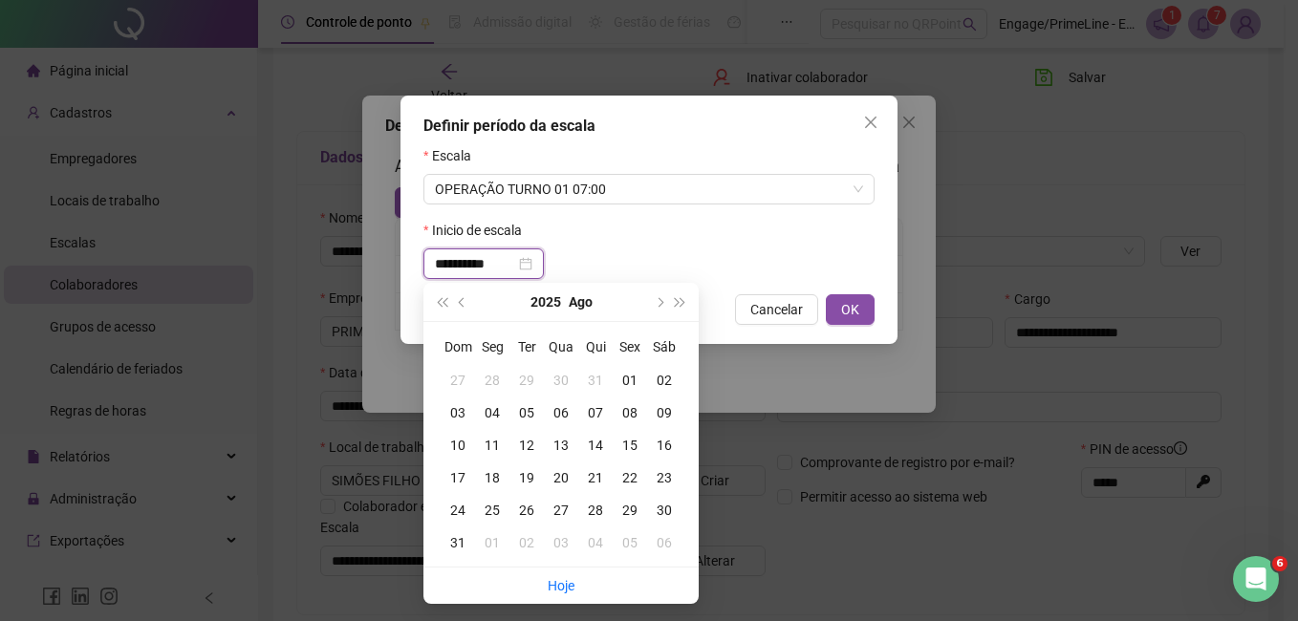
type input "**********"
click at [623, 384] on div "01" at bounding box center [630, 380] width 34 height 21
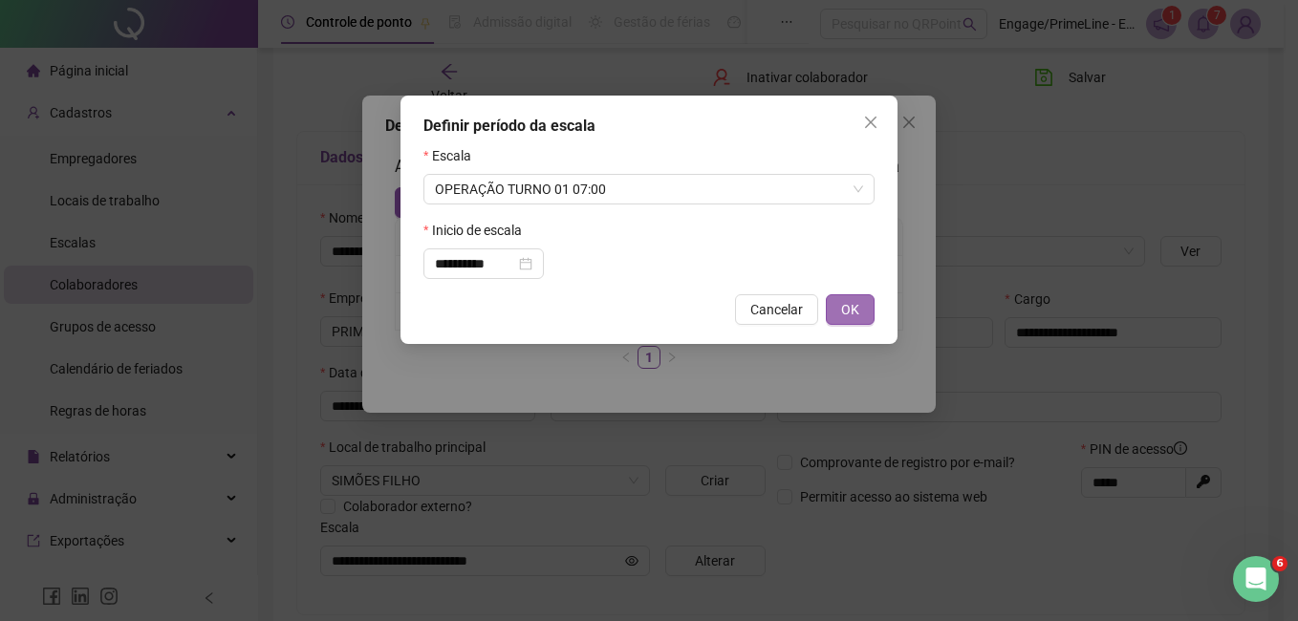
click at [848, 310] on span "OK" at bounding box center [850, 309] width 18 height 21
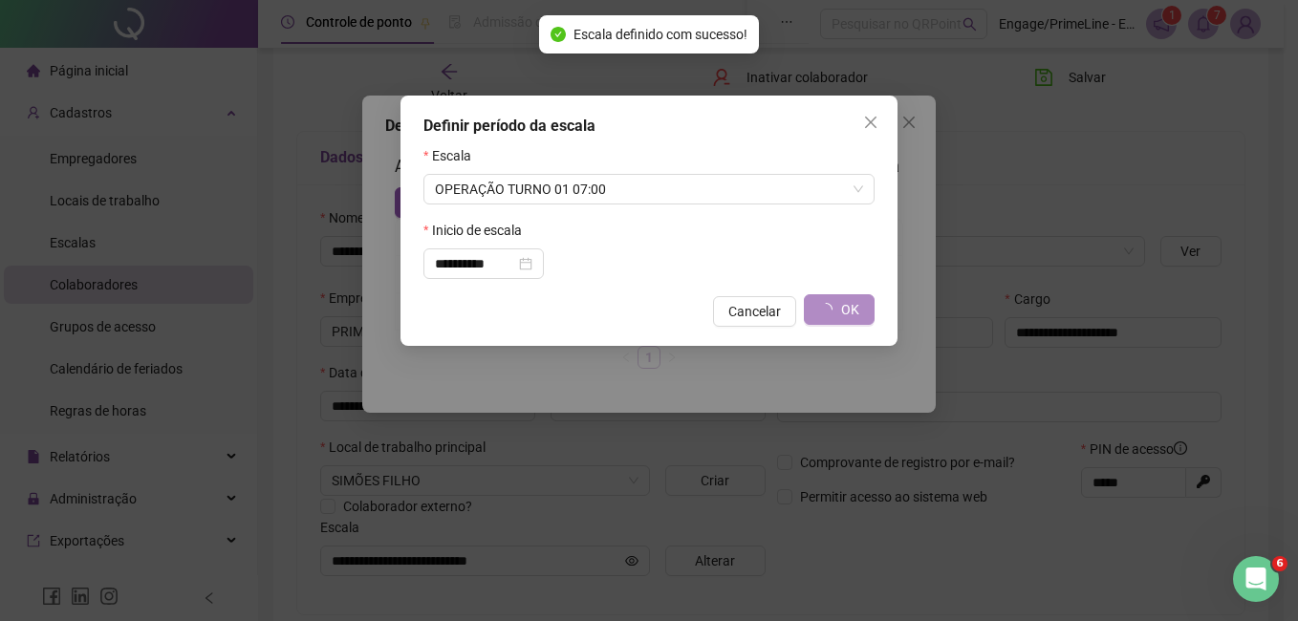
type input "**********"
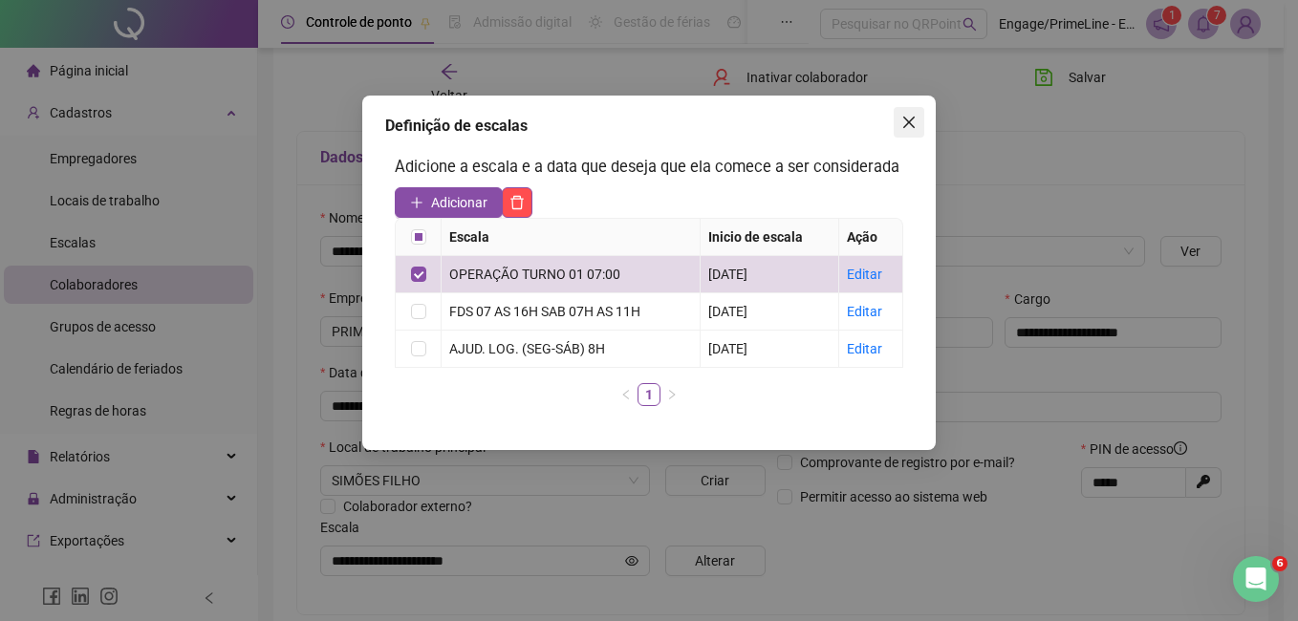
click at [908, 127] on icon "close" at bounding box center [908, 122] width 15 height 15
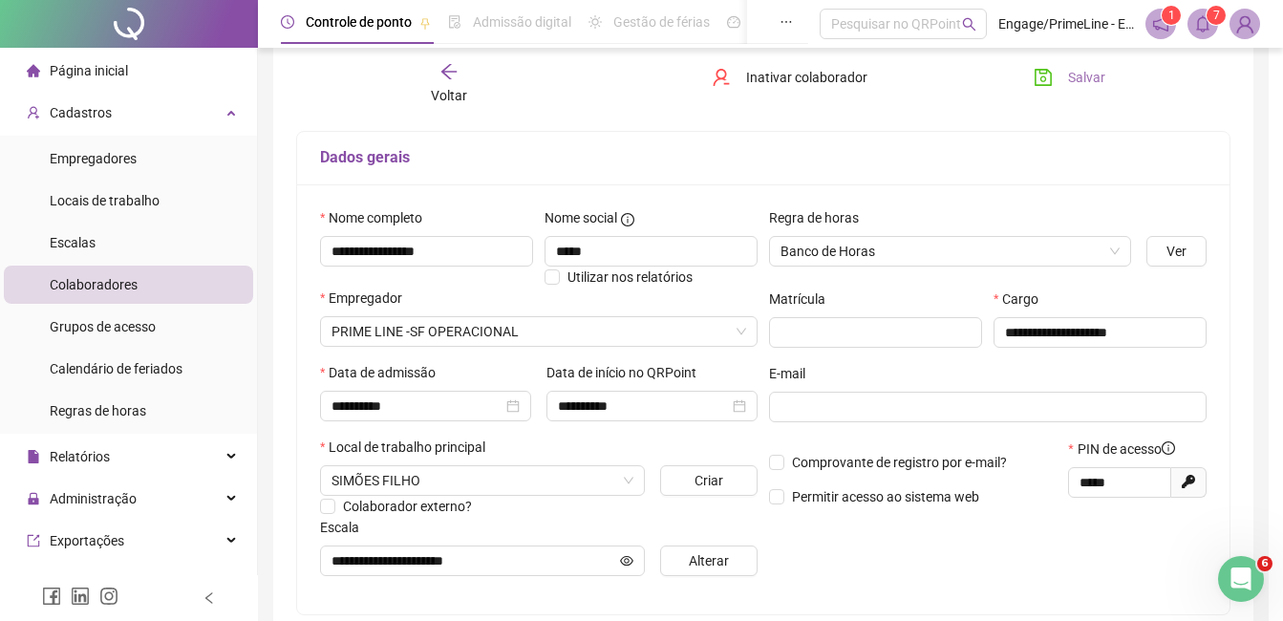
click at [1037, 70] on icon "save" at bounding box center [1043, 77] width 17 height 17
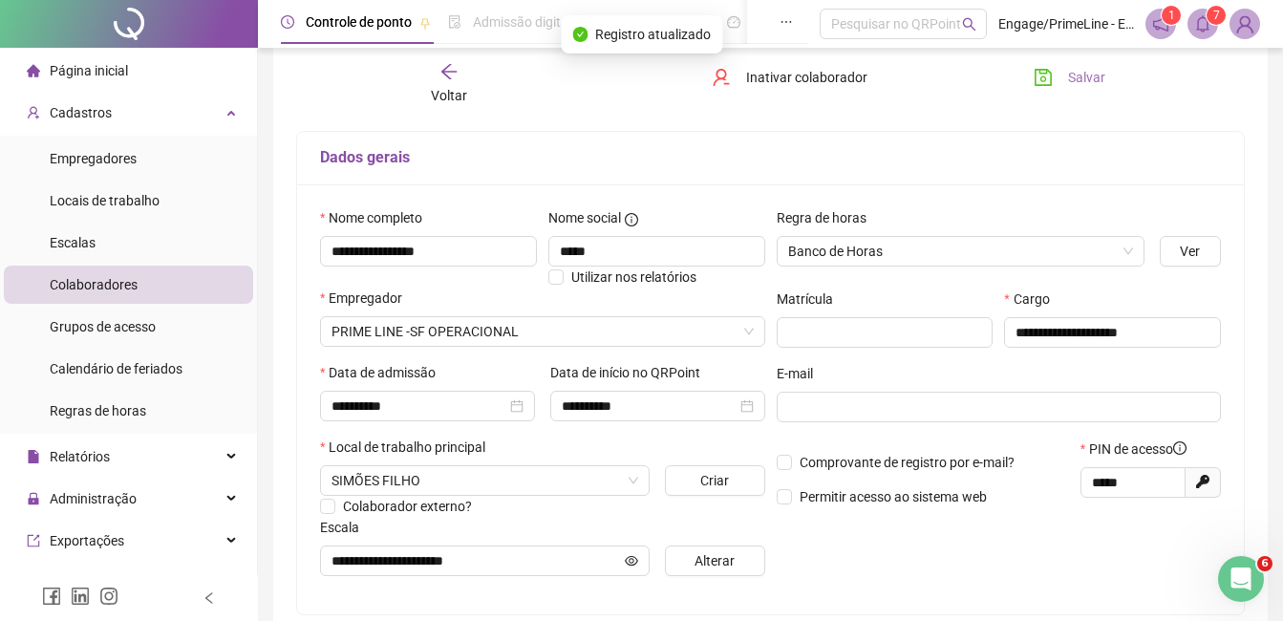
click at [457, 83] on div "Voltar" at bounding box center [449, 84] width 145 height 44
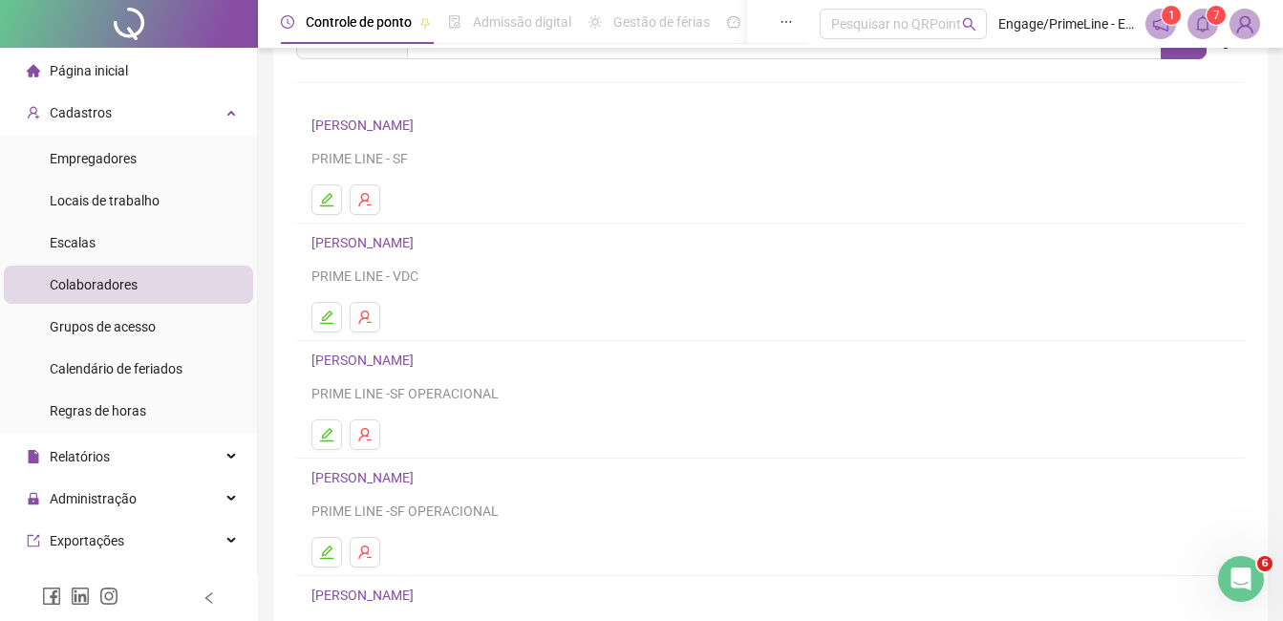
scroll to position [191, 0]
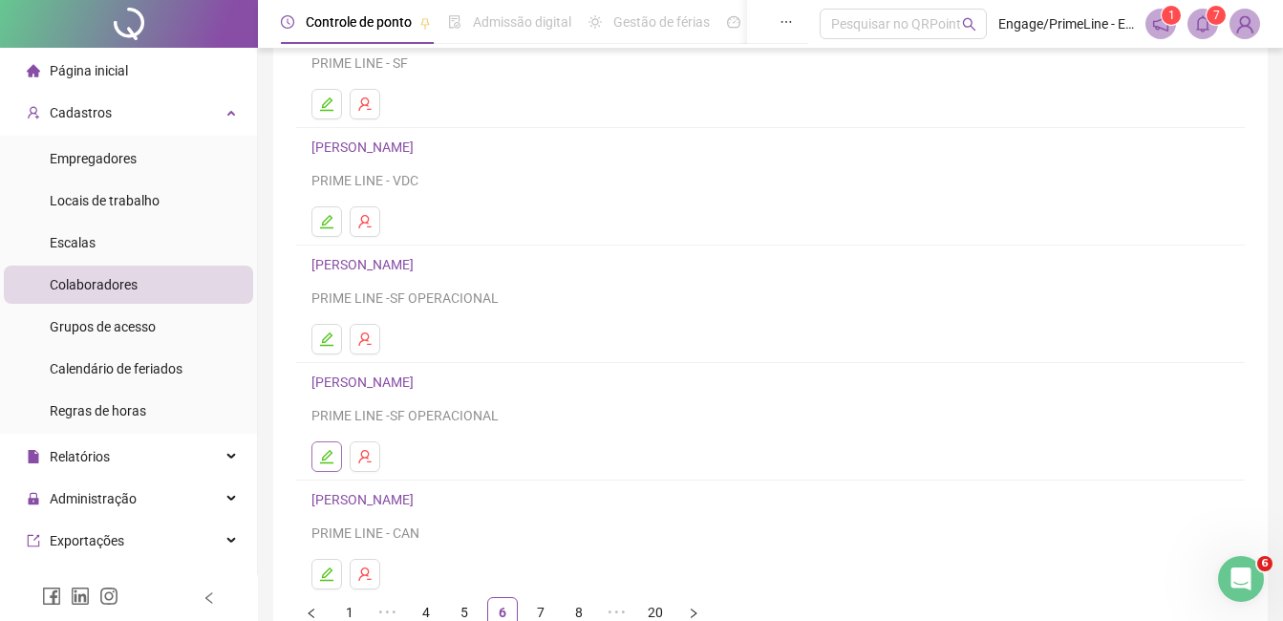
click at [332, 462] on icon "edit" at bounding box center [326, 456] width 15 height 15
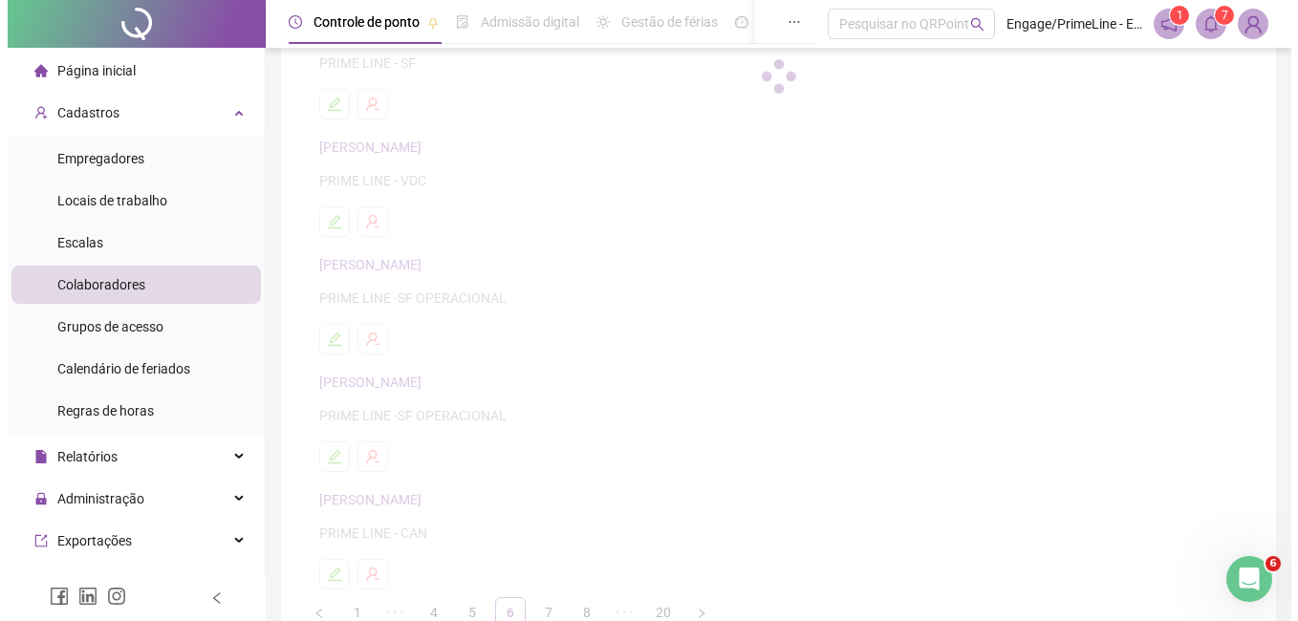
scroll to position [201, 0]
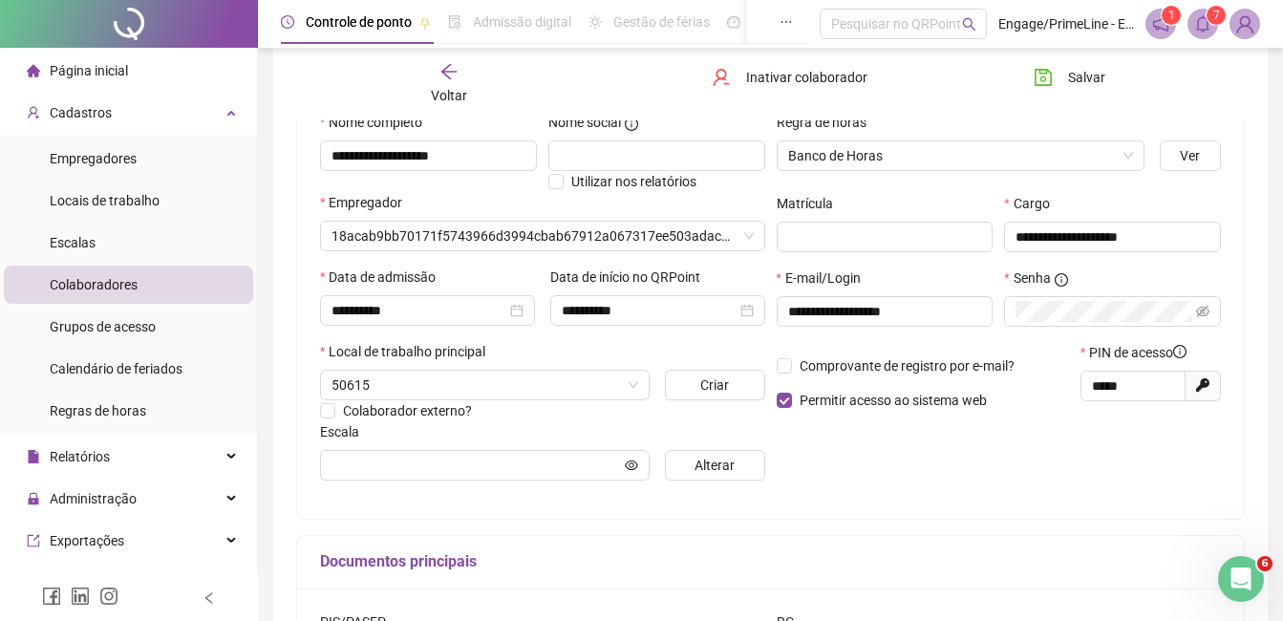
type input "**********"
click at [741, 471] on button "Alterar" at bounding box center [714, 465] width 99 height 31
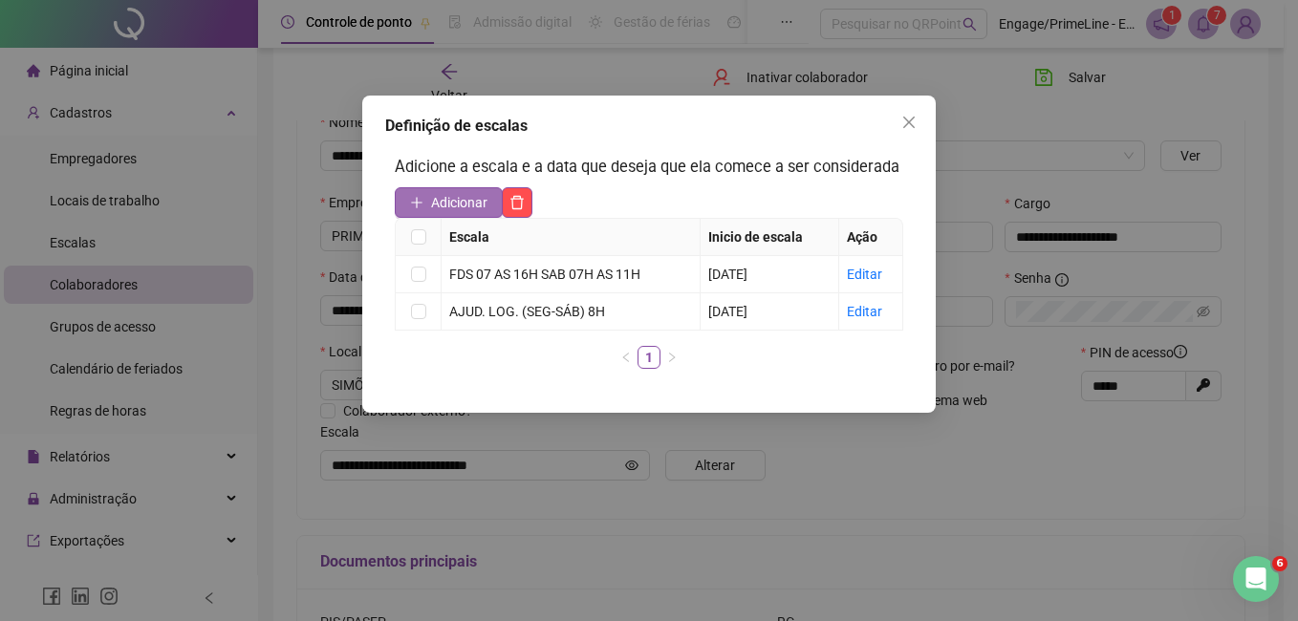
click at [463, 202] on span "Adicionar" at bounding box center [459, 202] width 56 height 21
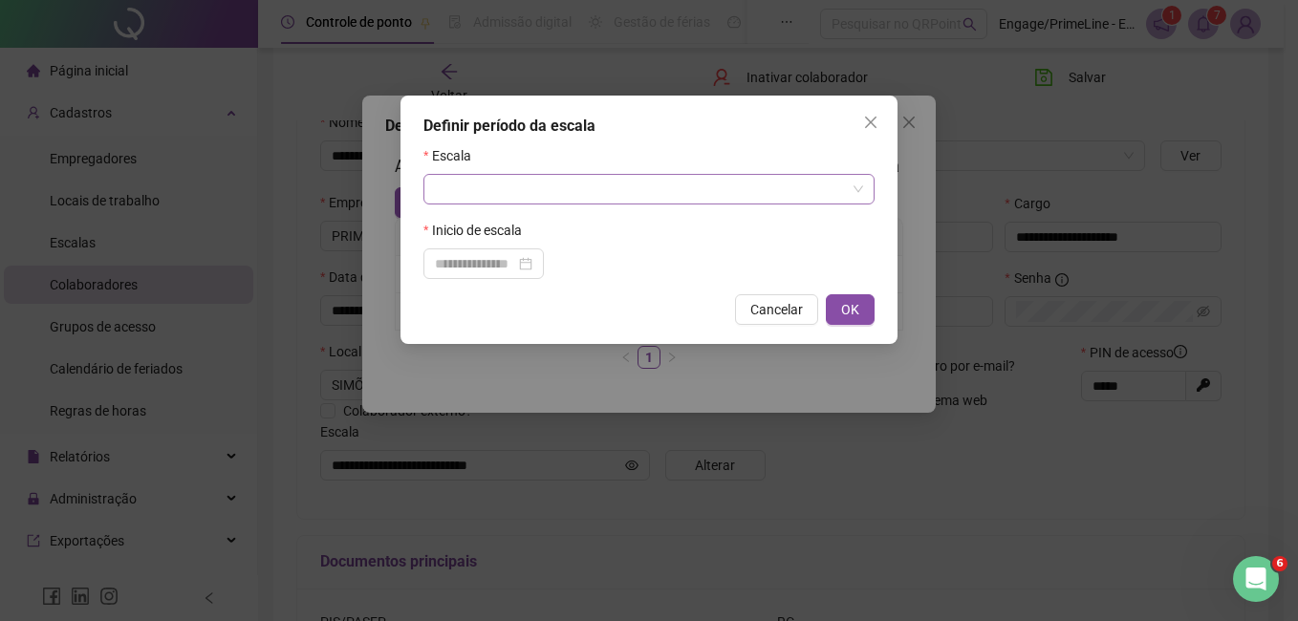
click at [492, 195] on input "search" at bounding box center [640, 189] width 411 height 29
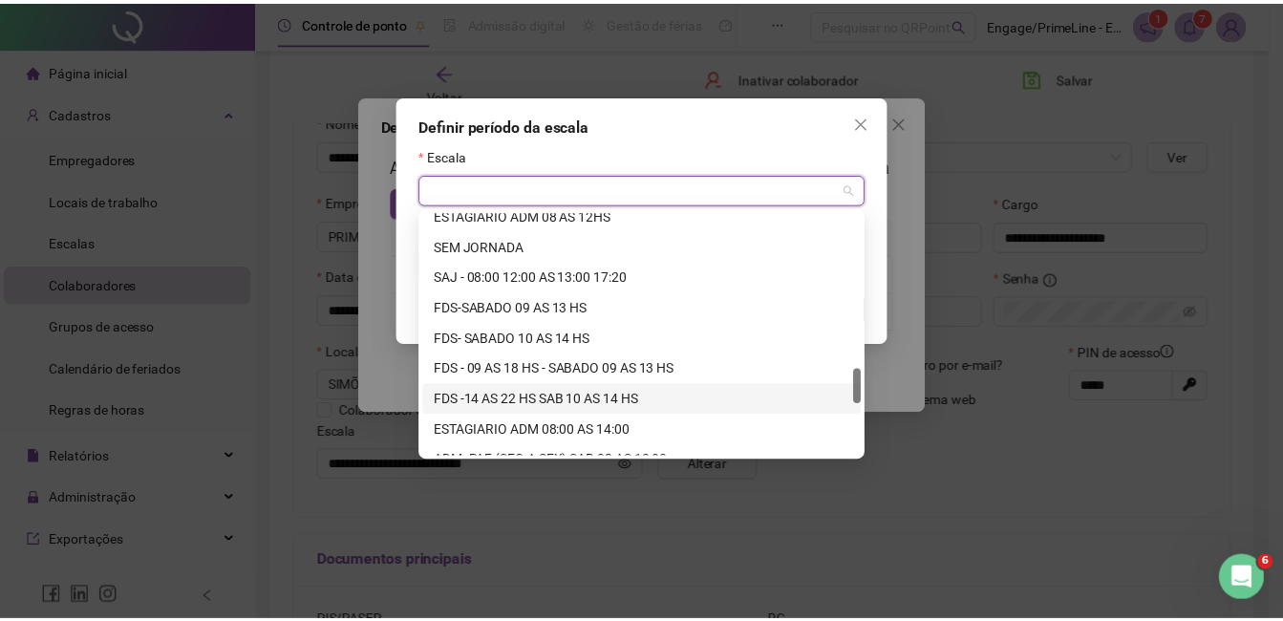
scroll to position [1407, 0]
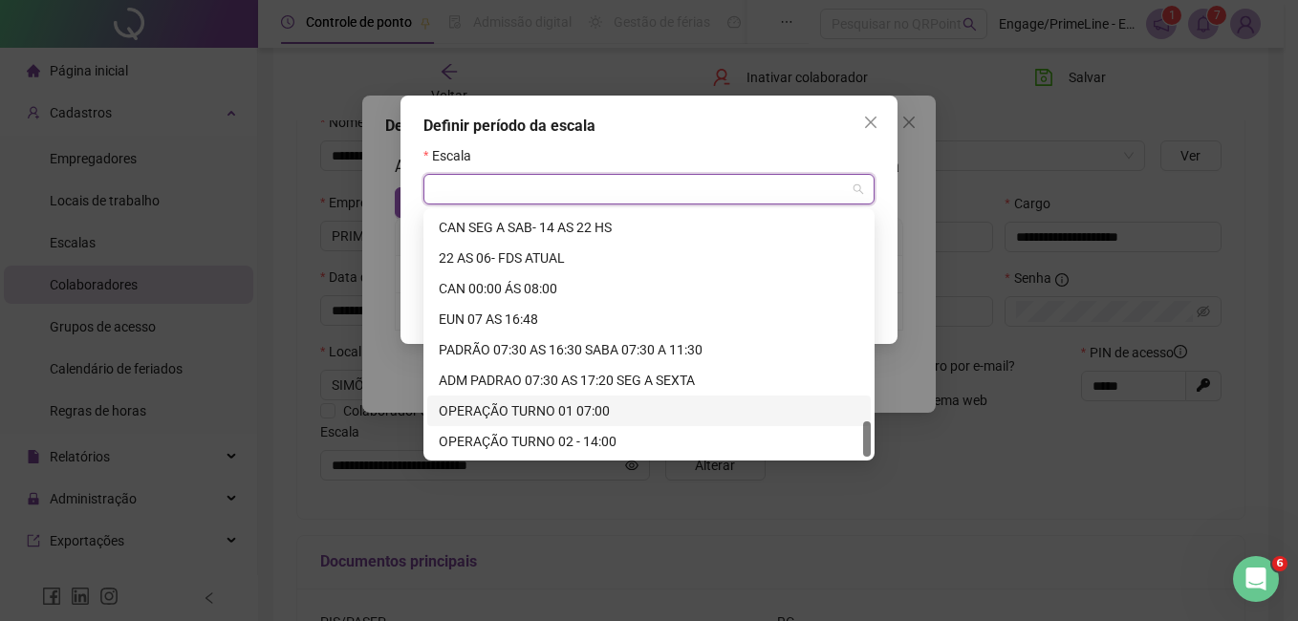
click at [550, 403] on div "OPERAÇÃO TURNO 01 07:00" at bounding box center [649, 410] width 420 height 21
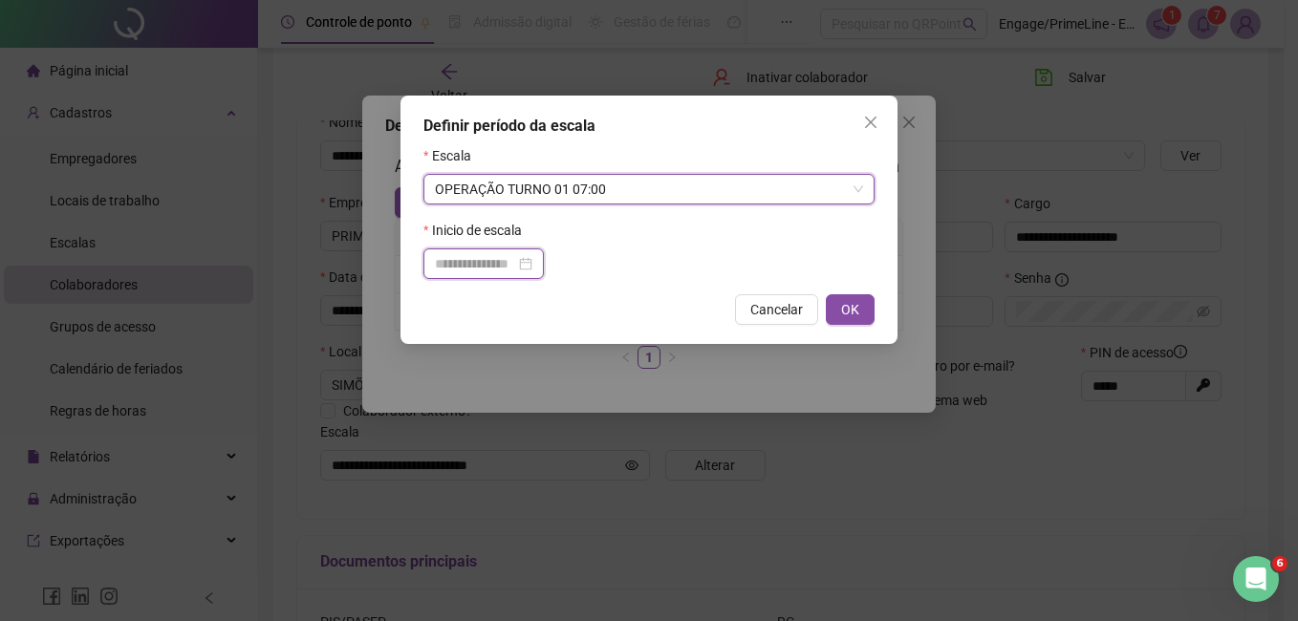
click at [485, 260] on input at bounding box center [475, 263] width 80 height 21
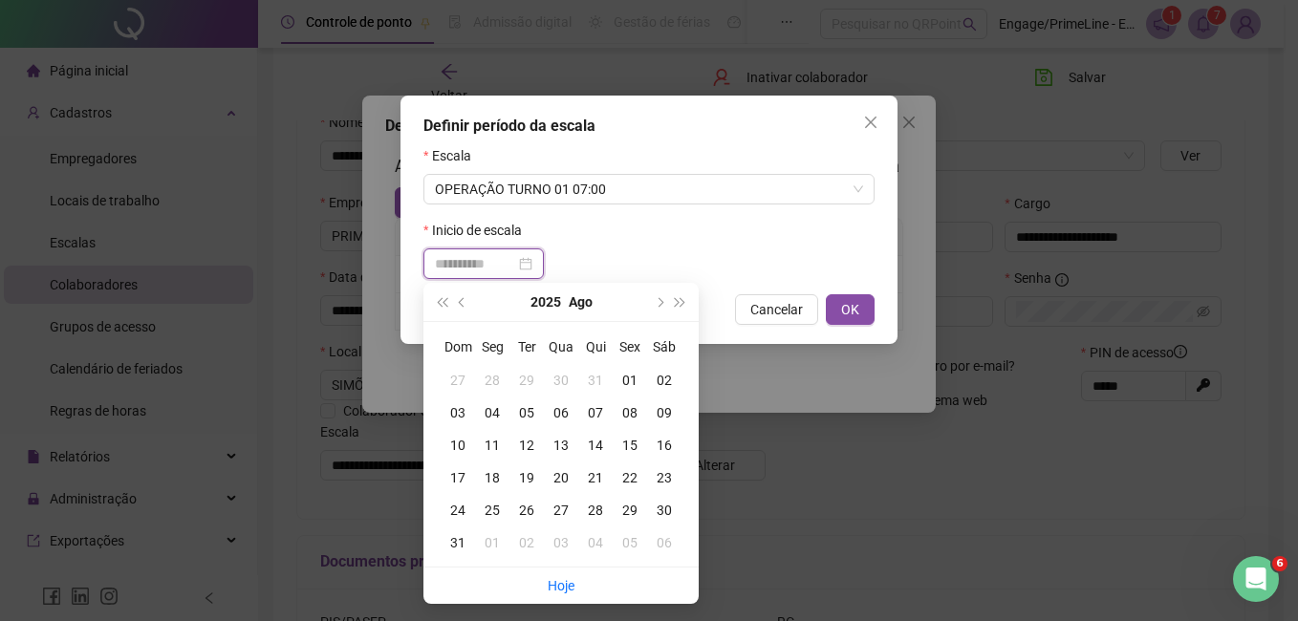
type input "**********"
click at [623, 377] on div "01" at bounding box center [630, 380] width 34 height 21
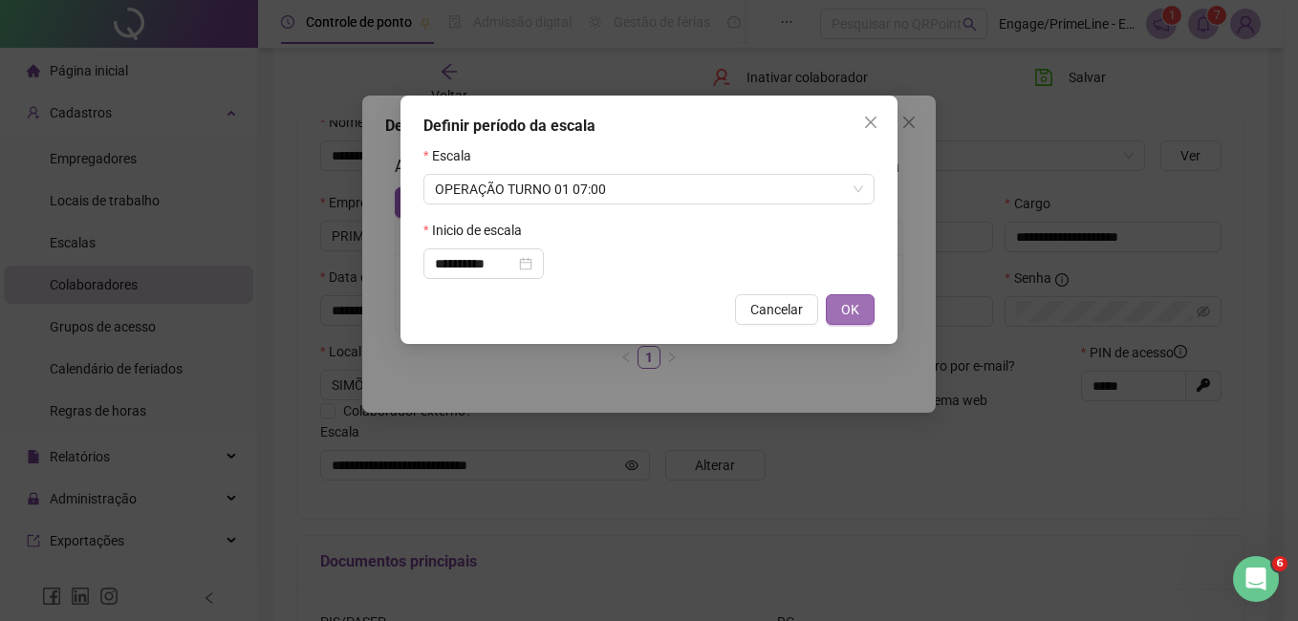
click at [851, 312] on span "OK" at bounding box center [850, 309] width 18 height 21
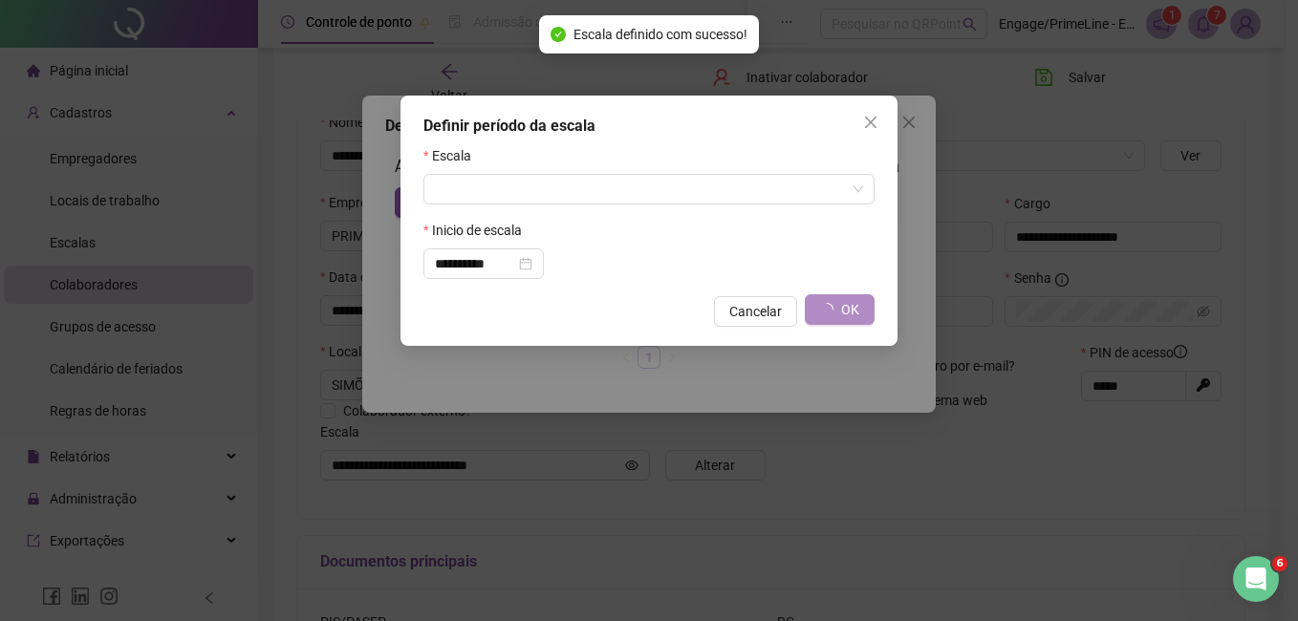
type input "**********"
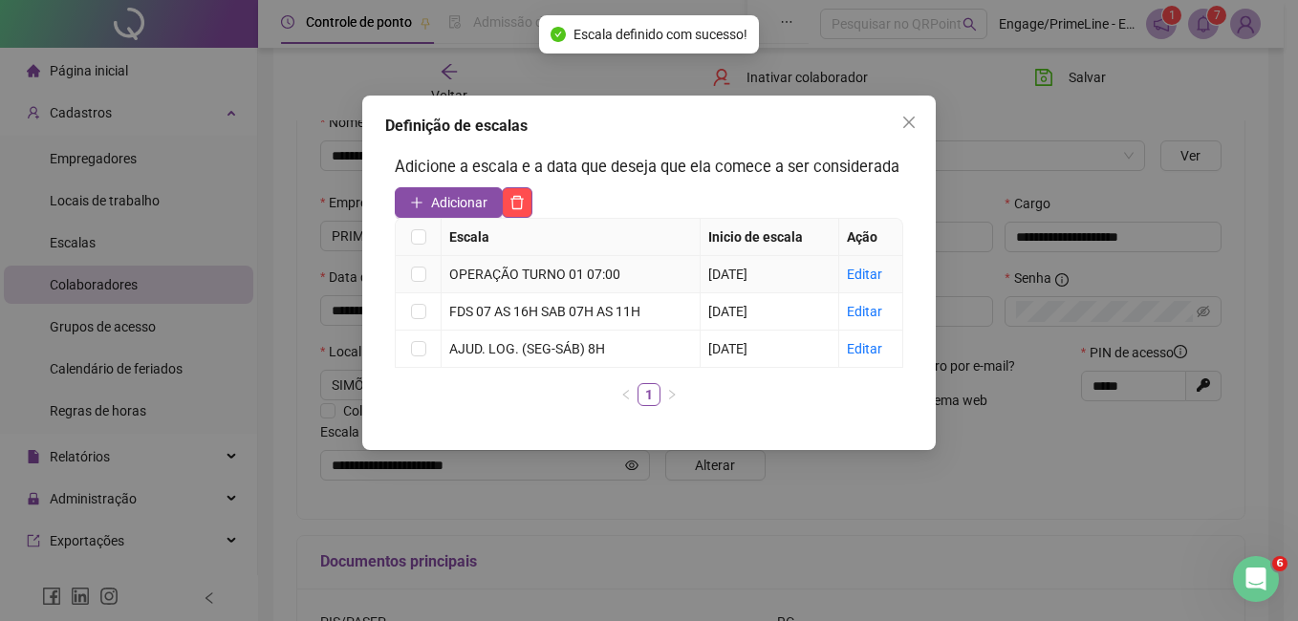
click at [426, 276] on td at bounding box center [419, 274] width 46 height 37
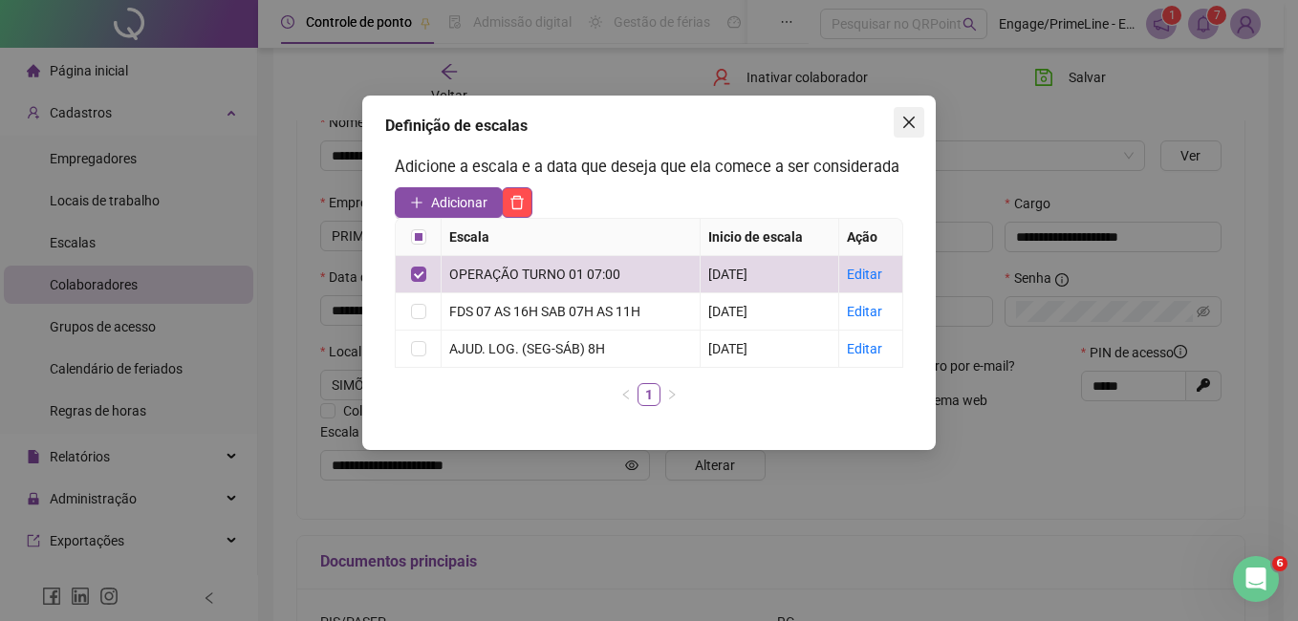
click at [913, 113] on button "Close" at bounding box center [909, 122] width 31 height 31
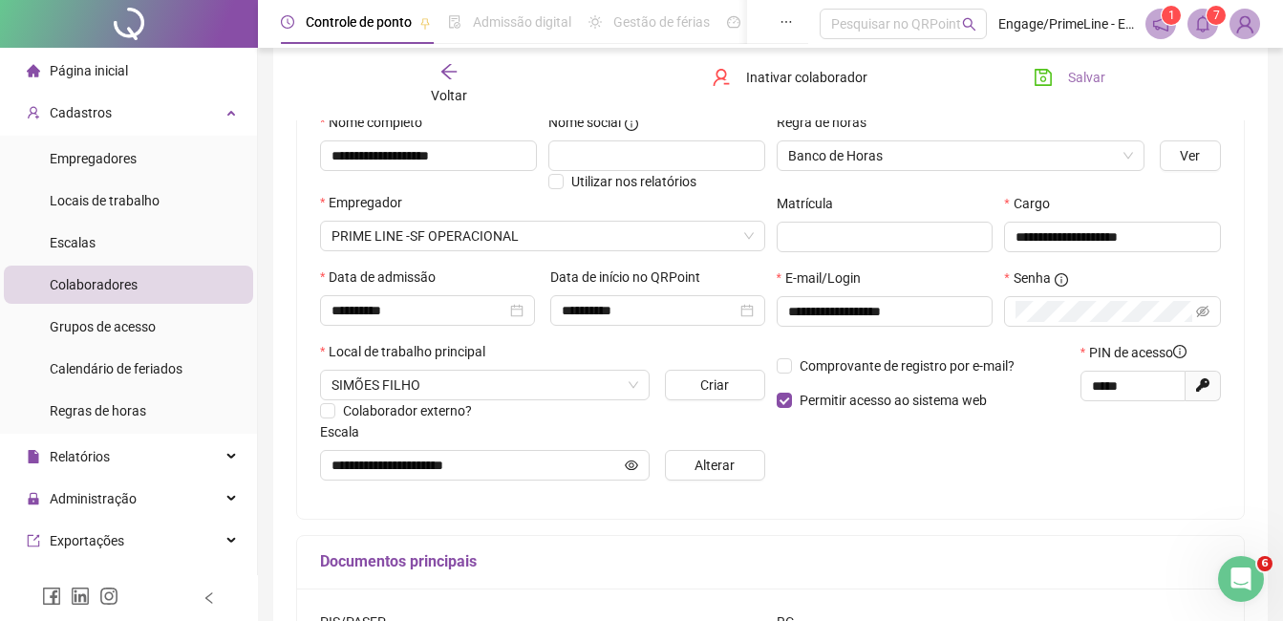
click at [1063, 75] on button "Salvar" at bounding box center [1070, 77] width 100 height 31
click at [455, 100] on span "Voltar" at bounding box center [449, 95] width 36 height 15
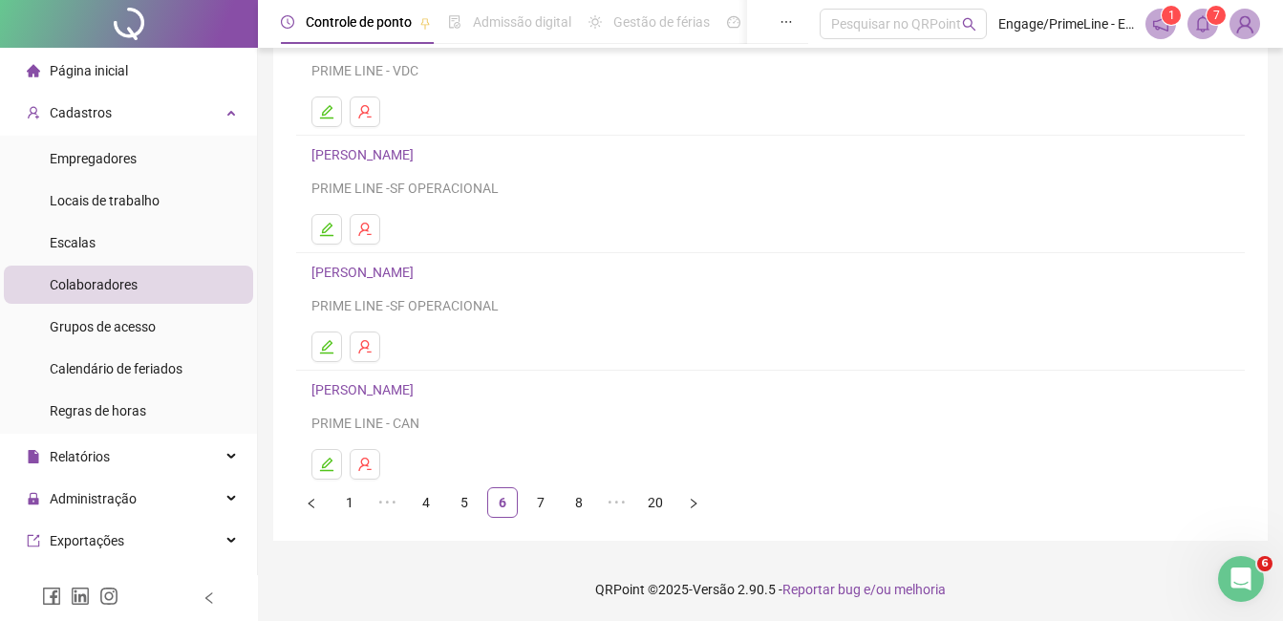
scroll to position [303, 0]
click at [327, 466] on icon "edit" at bounding box center [326, 462] width 15 height 15
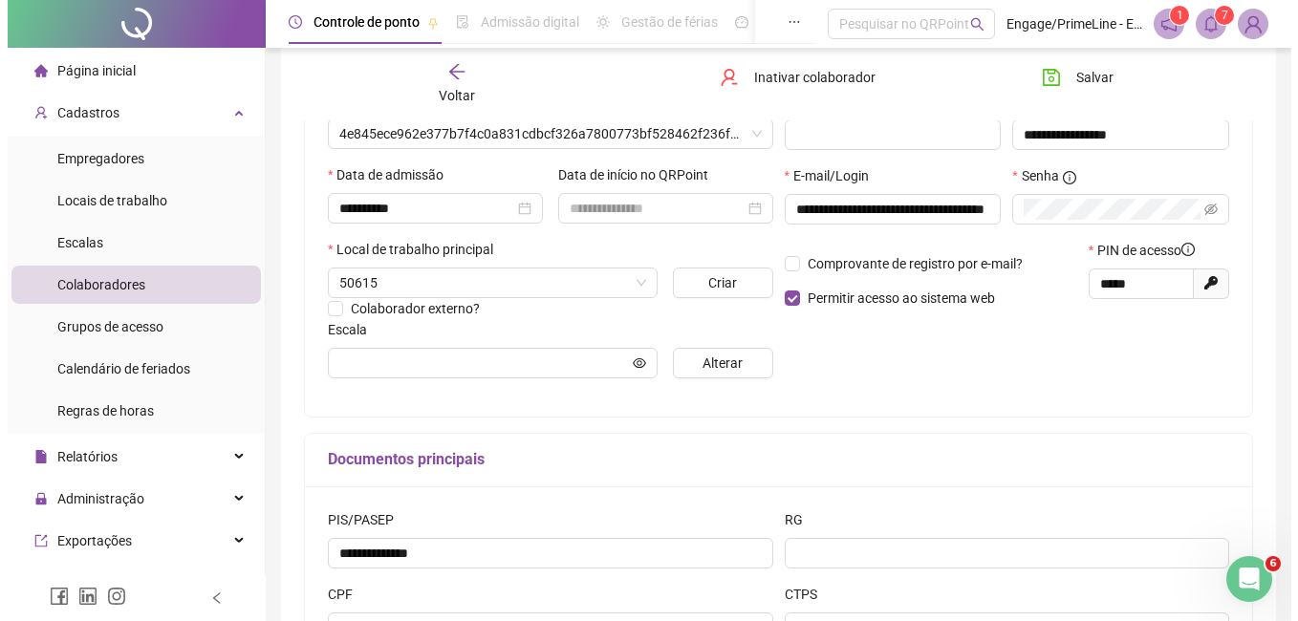
scroll to position [312, 0]
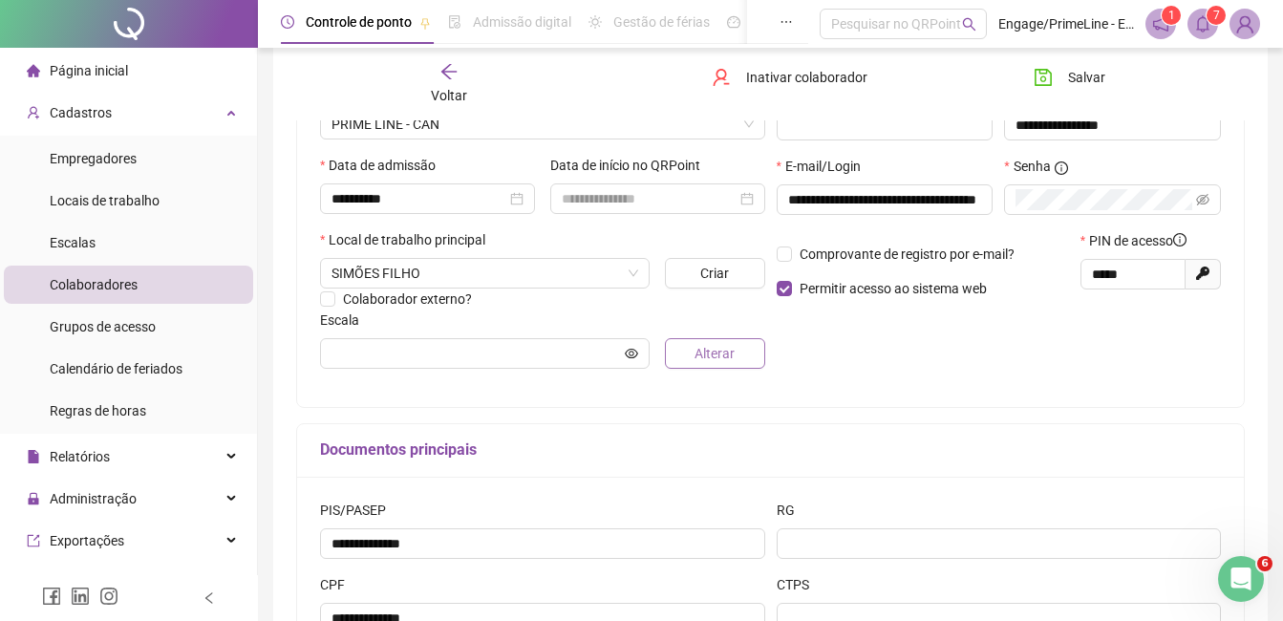
click at [716, 359] on span "Alterar" at bounding box center [715, 353] width 40 height 21
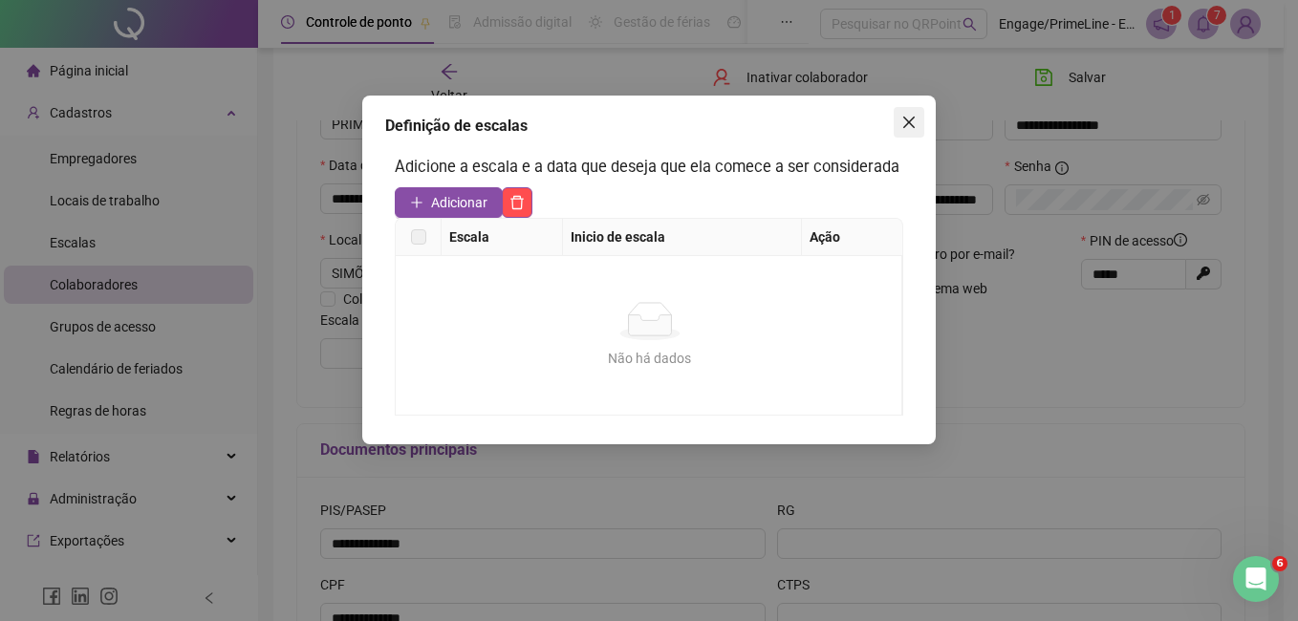
click at [906, 119] on icon "close" at bounding box center [908, 122] width 11 height 11
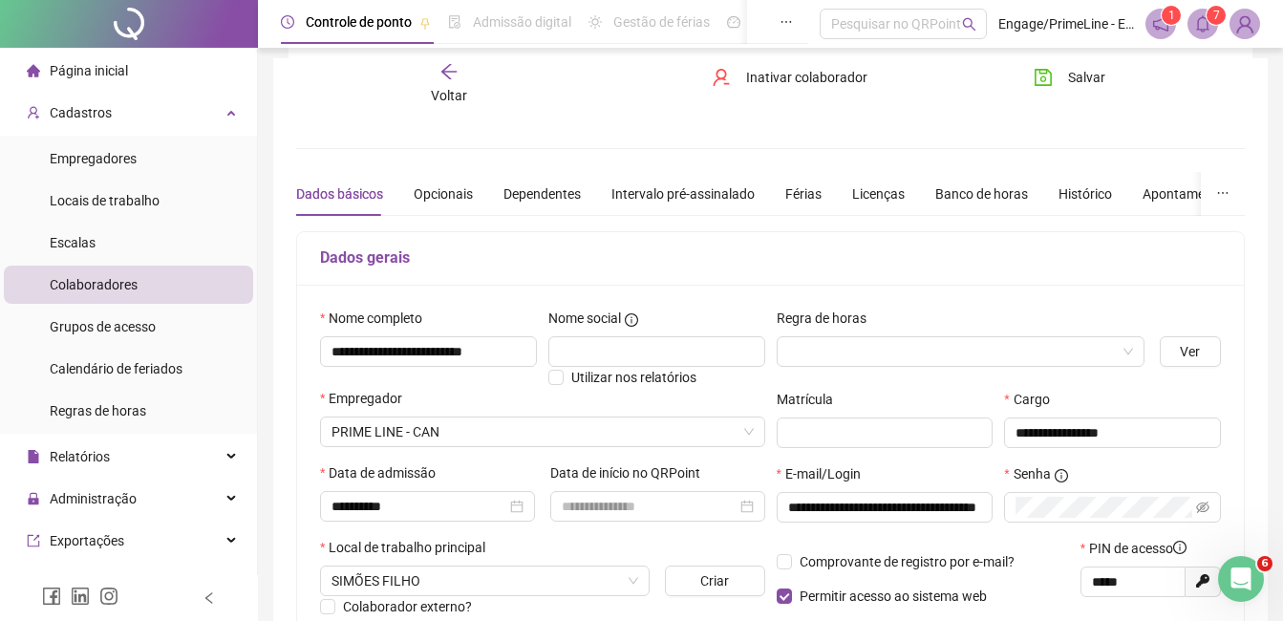
scroll to position [0, 0]
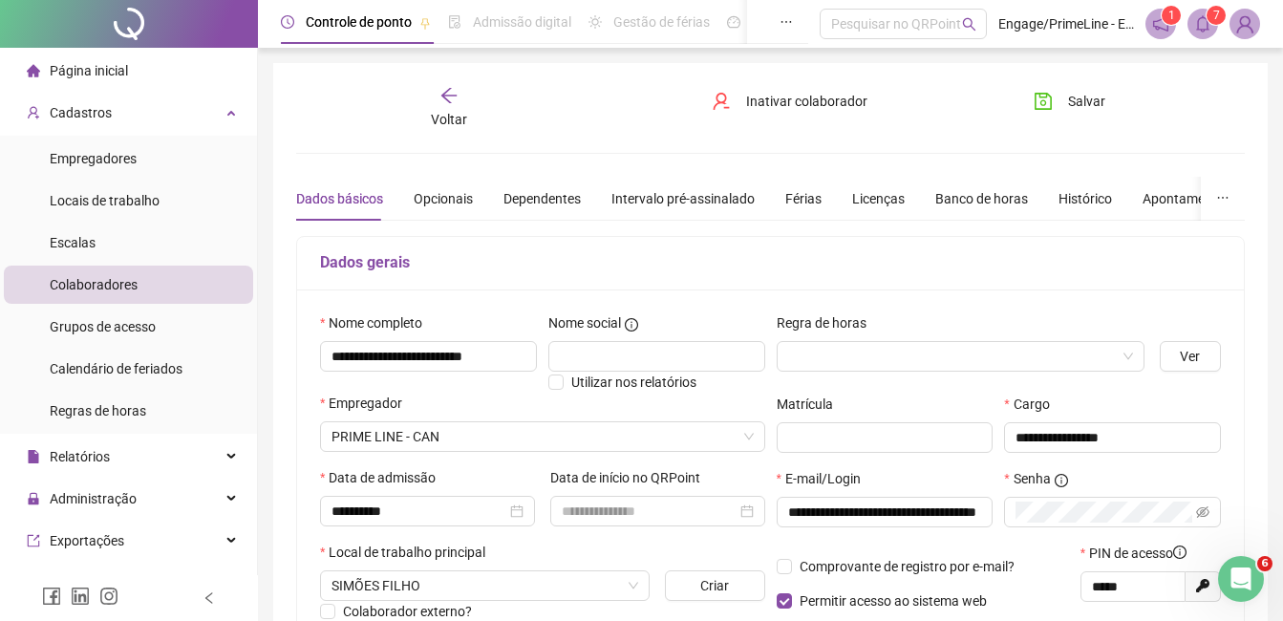
click at [456, 131] on div "**********" at bounding box center [770, 535] width 949 height 899
click at [452, 117] on span "Voltar" at bounding box center [449, 119] width 36 height 15
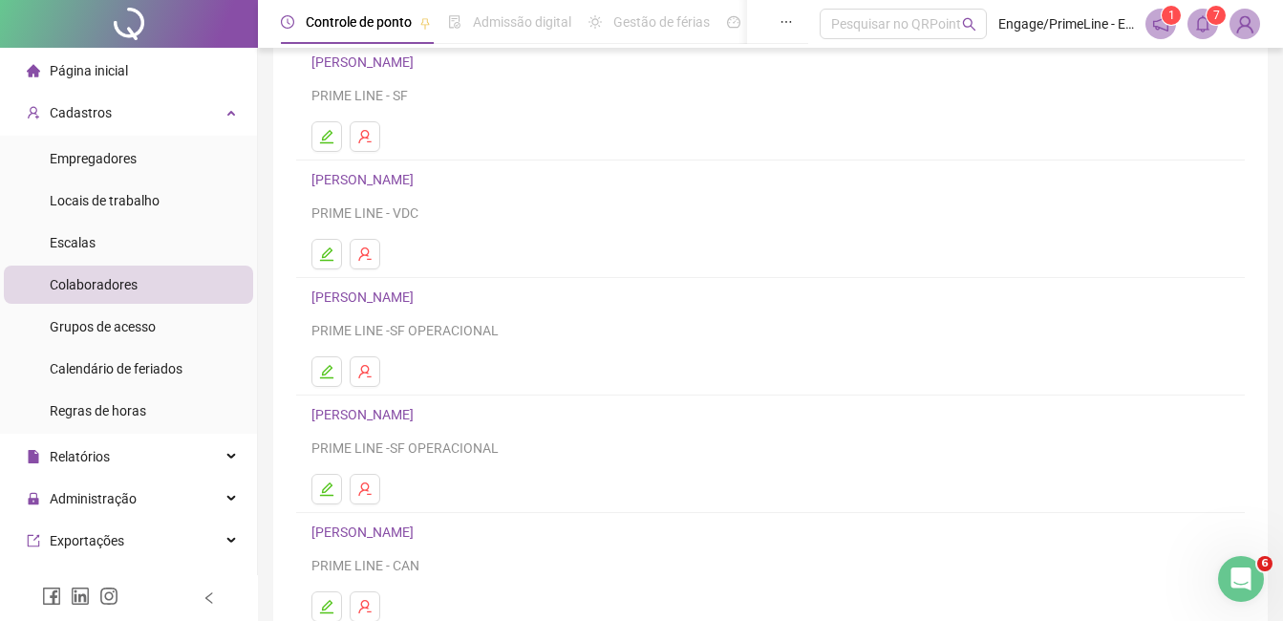
scroll to position [303, 0]
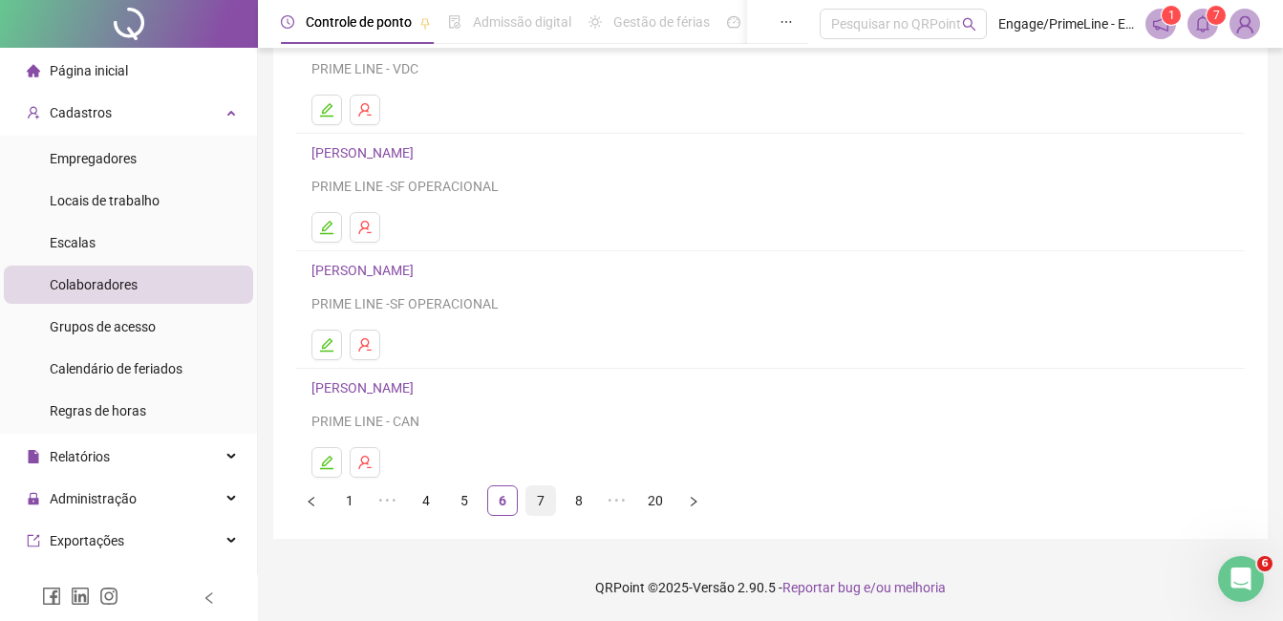
click at [542, 502] on link "7" at bounding box center [541, 500] width 29 height 29
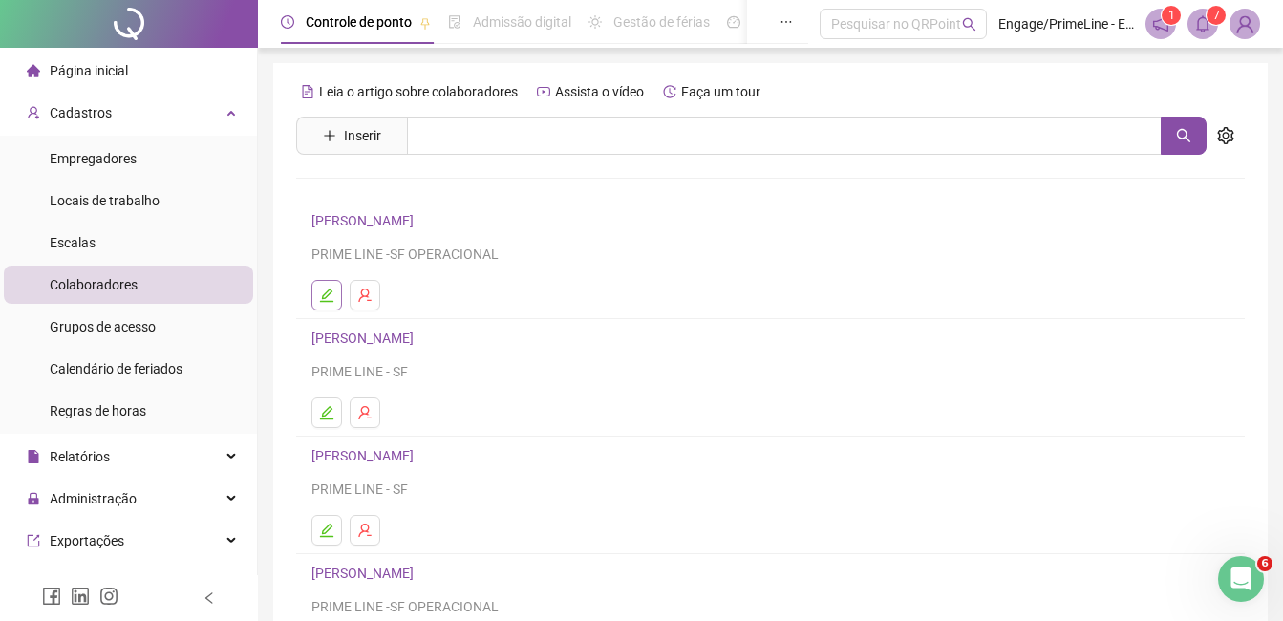
click at [331, 299] on icon "edit" at bounding box center [326, 295] width 15 height 15
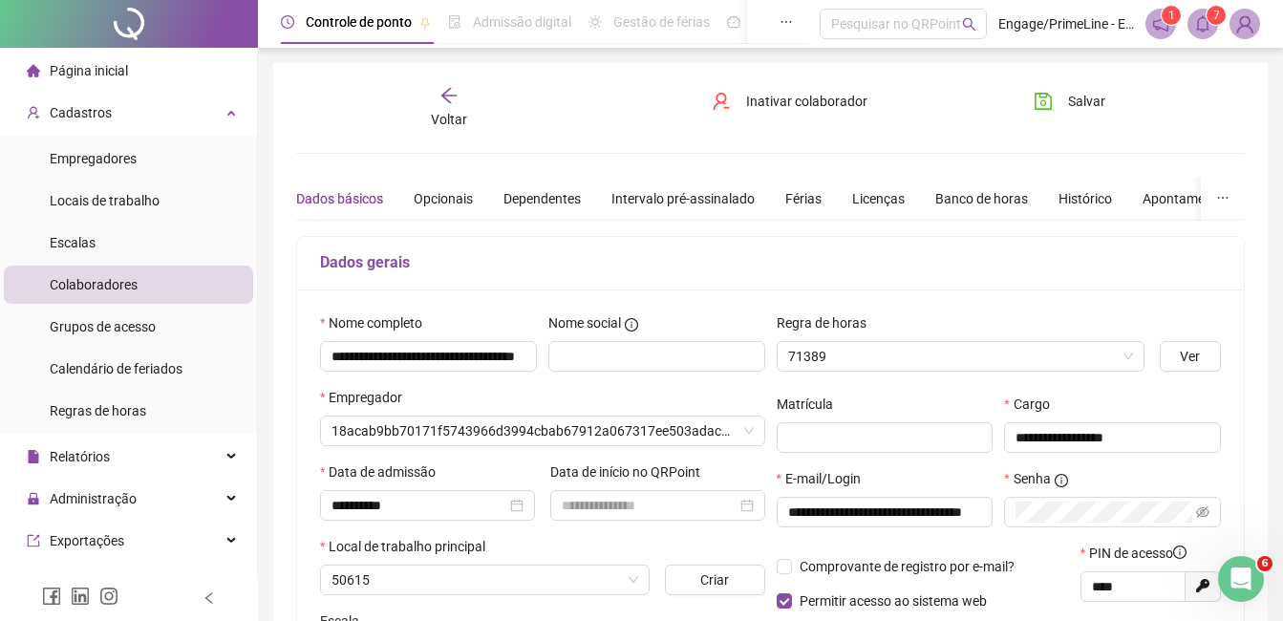
type input "**********"
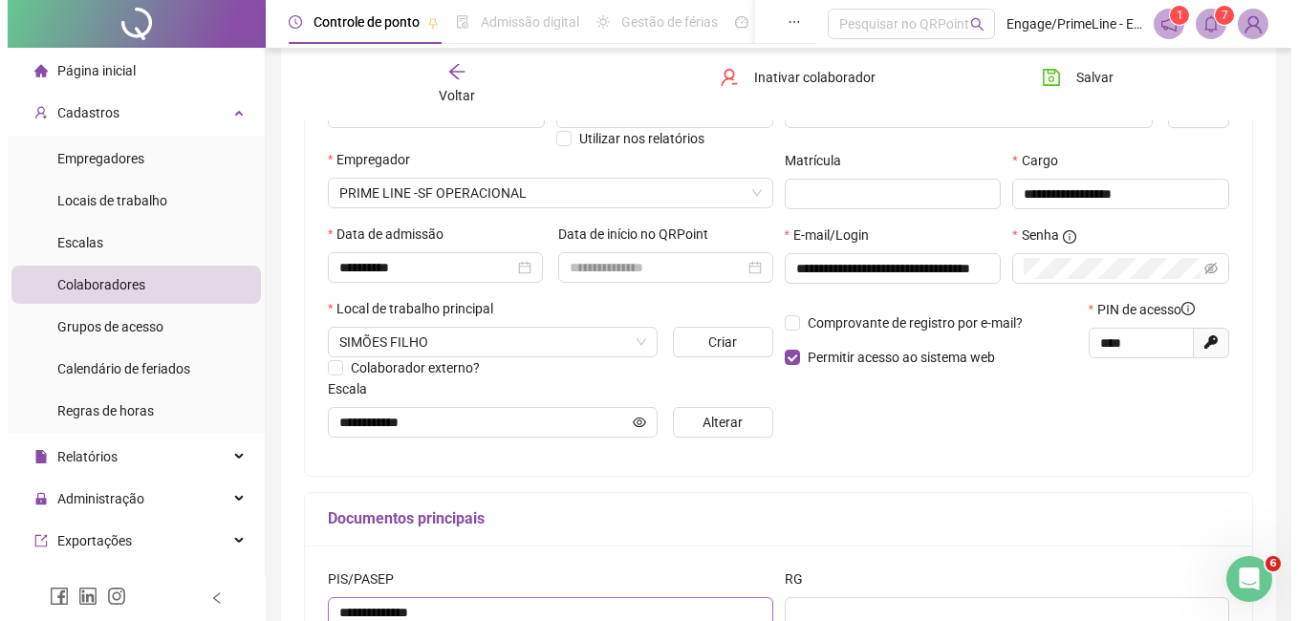
scroll to position [287, 0]
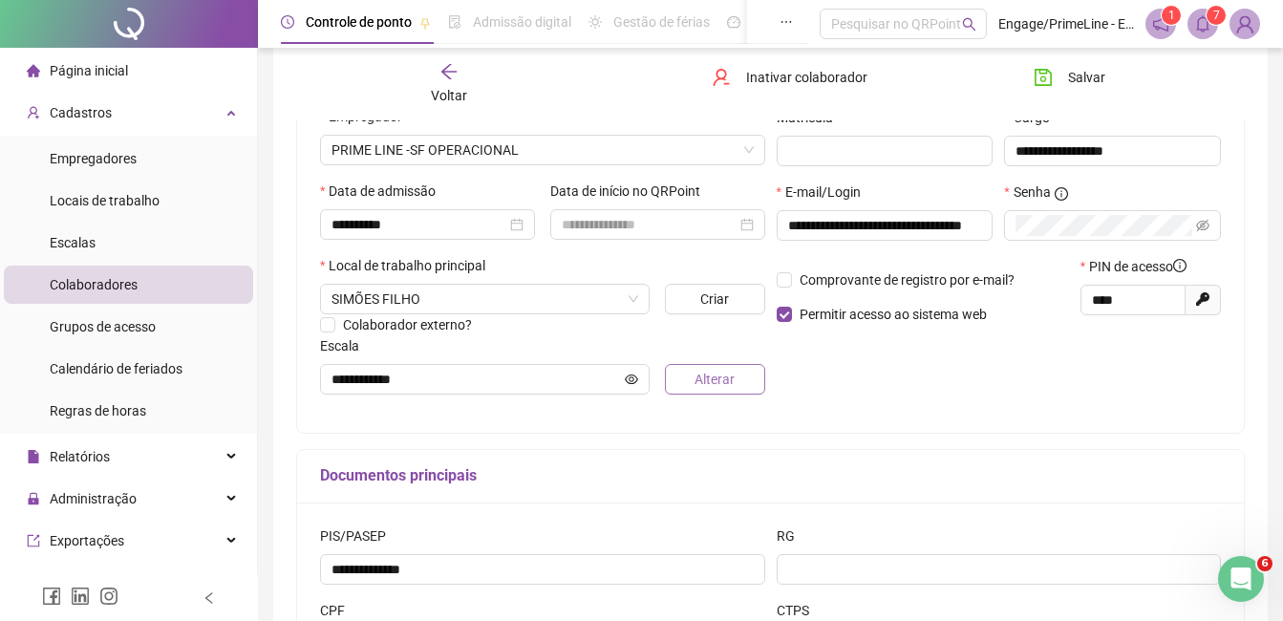
click at [713, 387] on span "Alterar" at bounding box center [715, 379] width 40 height 21
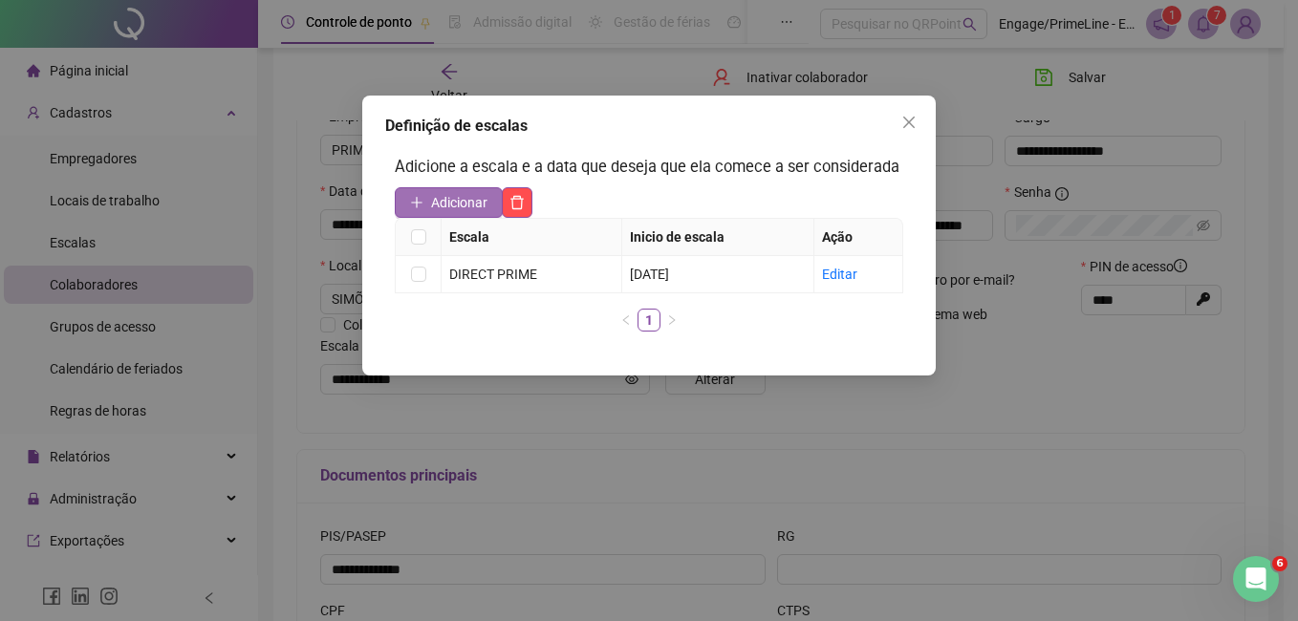
click at [453, 194] on span "Adicionar" at bounding box center [459, 202] width 56 height 21
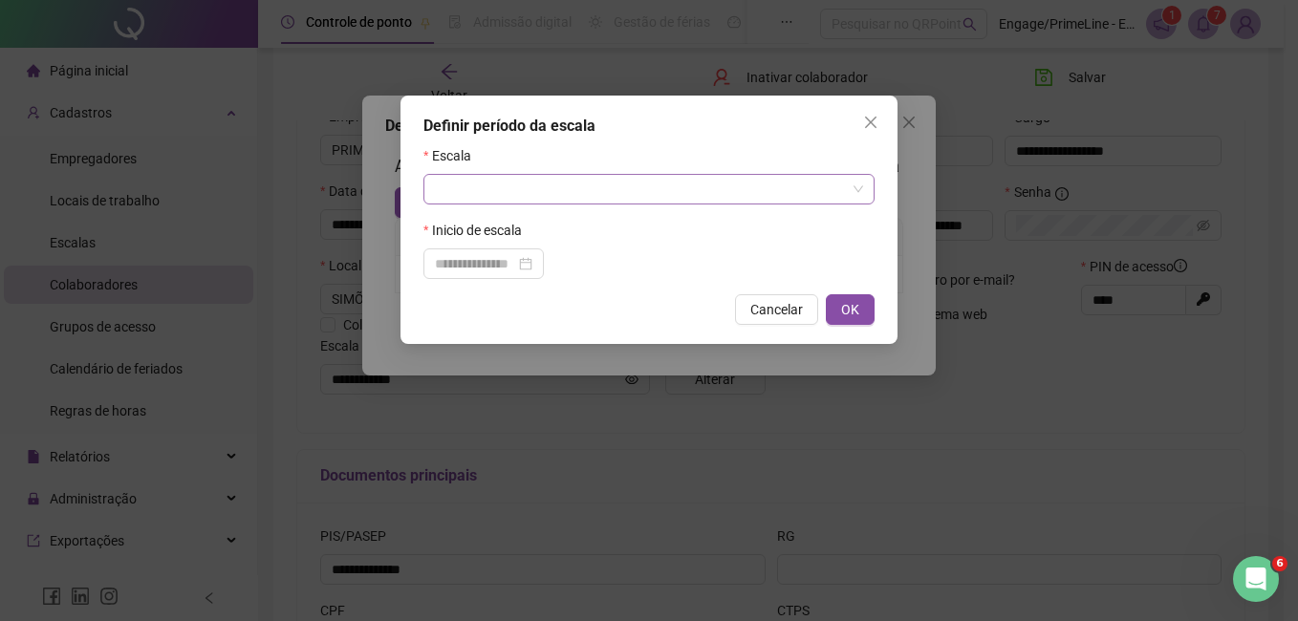
click at [620, 180] on input "search" at bounding box center [640, 189] width 411 height 29
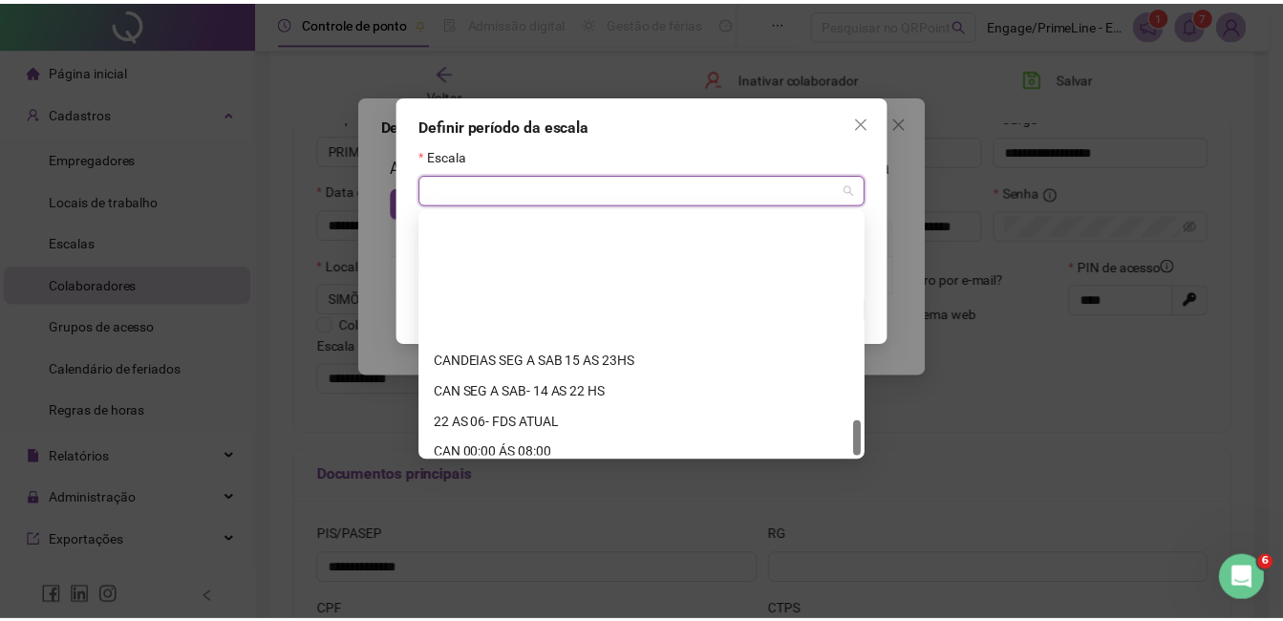
scroll to position [1407, 0]
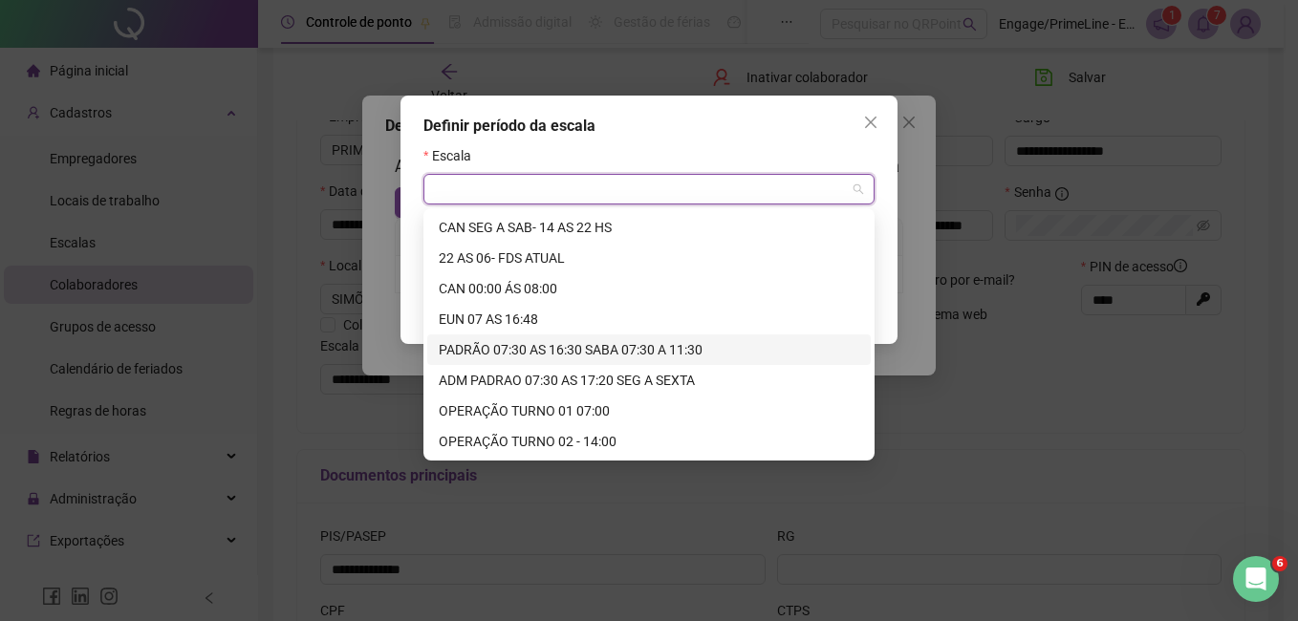
click at [575, 347] on div "PADRÃO 07:30 AS 16:30 SABA 07:30 A 11:30" at bounding box center [649, 349] width 420 height 21
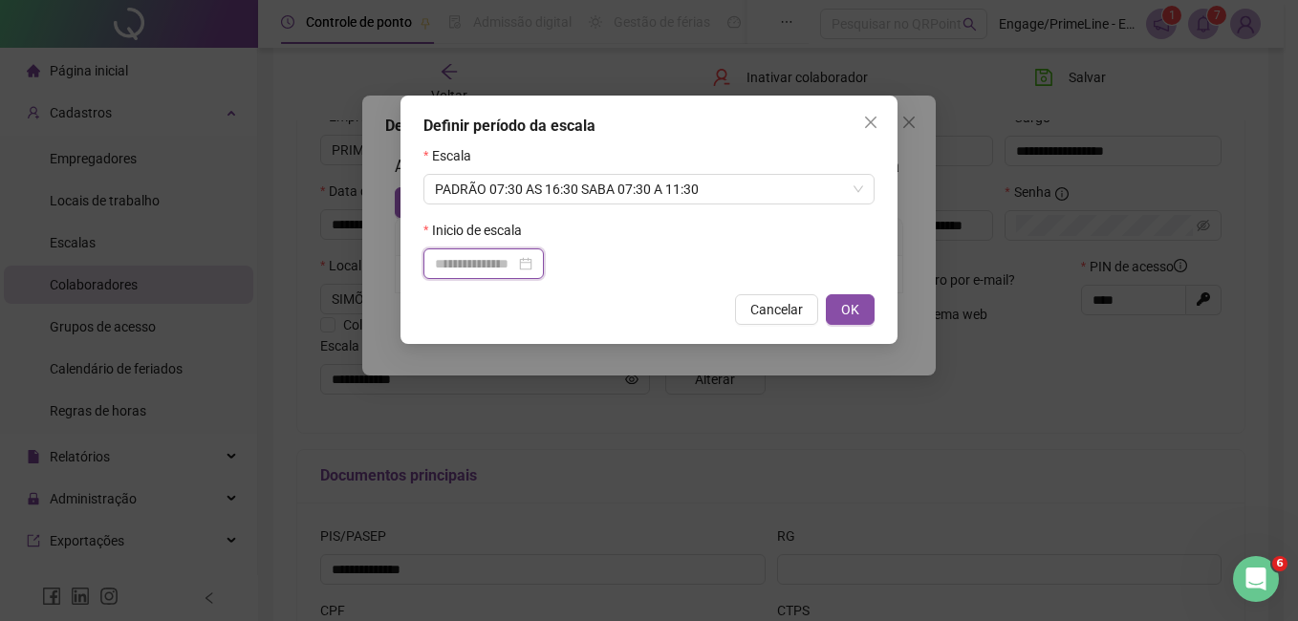
click at [463, 264] on input at bounding box center [475, 263] width 80 height 21
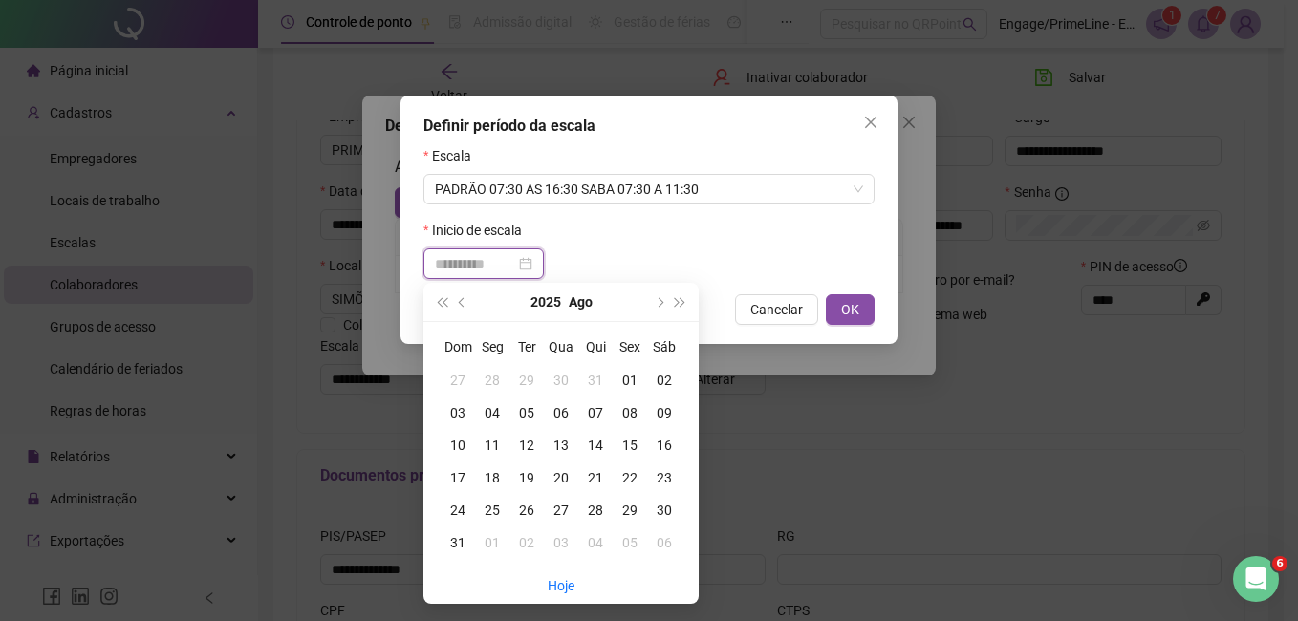
type input "**********"
click at [623, 377] on div "01" at bounding box center [630, 380] width 34 height 21
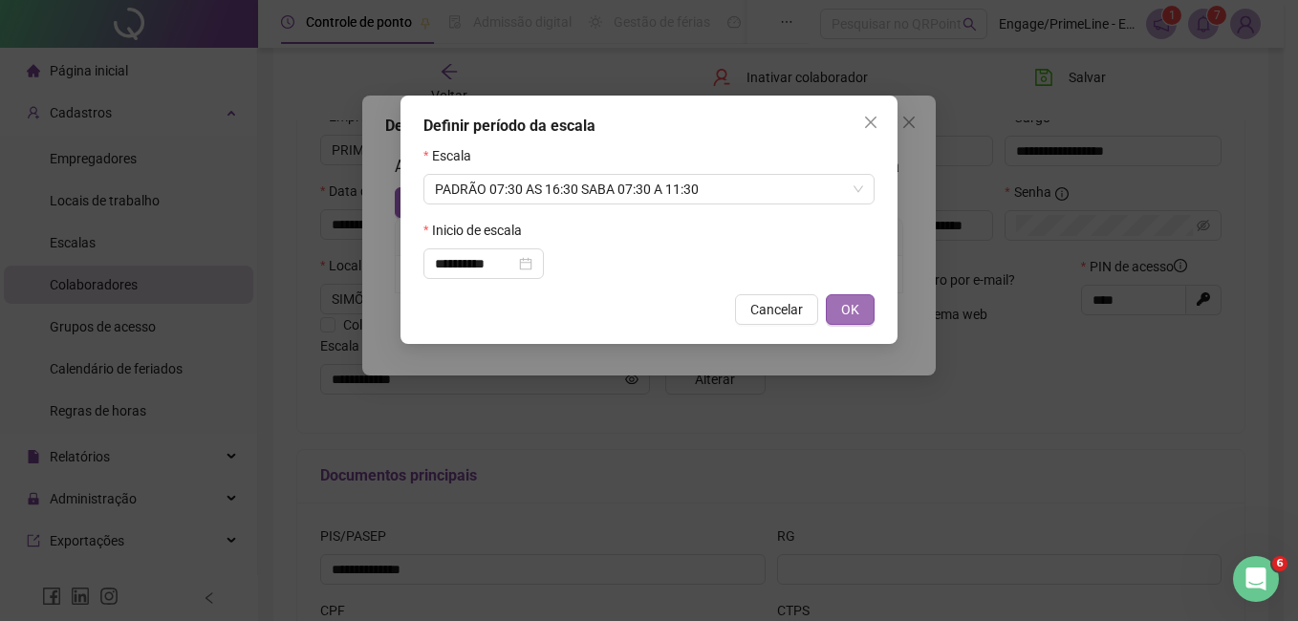
click at [855, 315] on span "OK" at bounding box center [850, 309] width 18 height 21
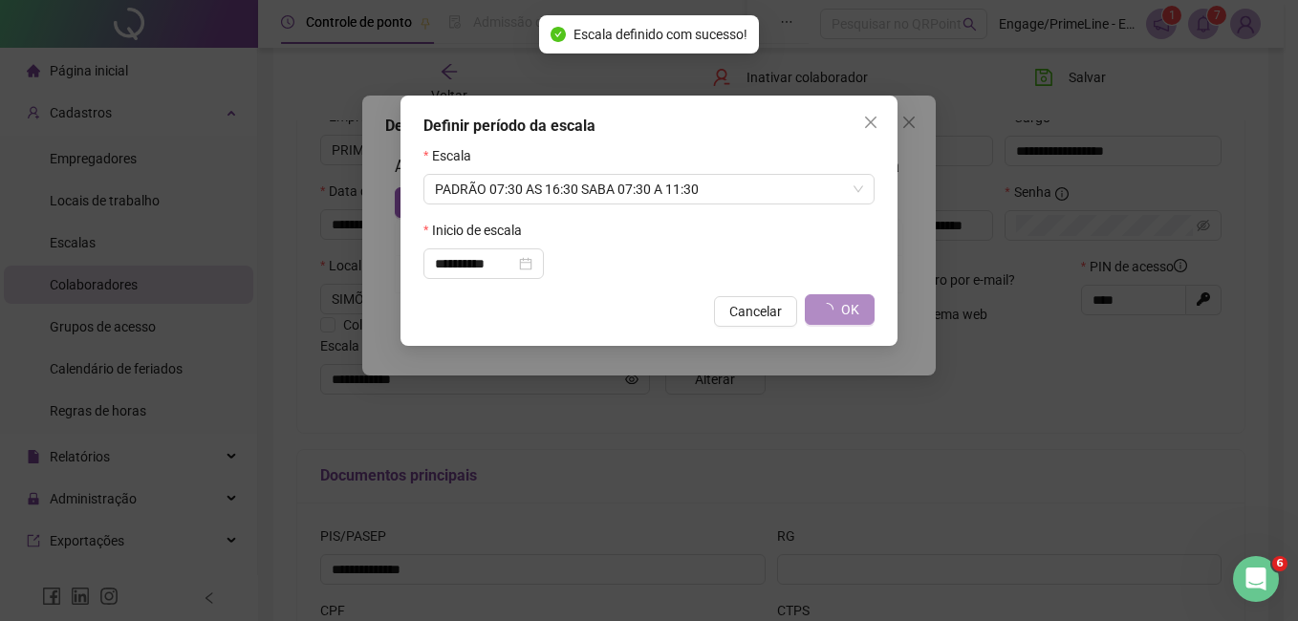
type input "**********"
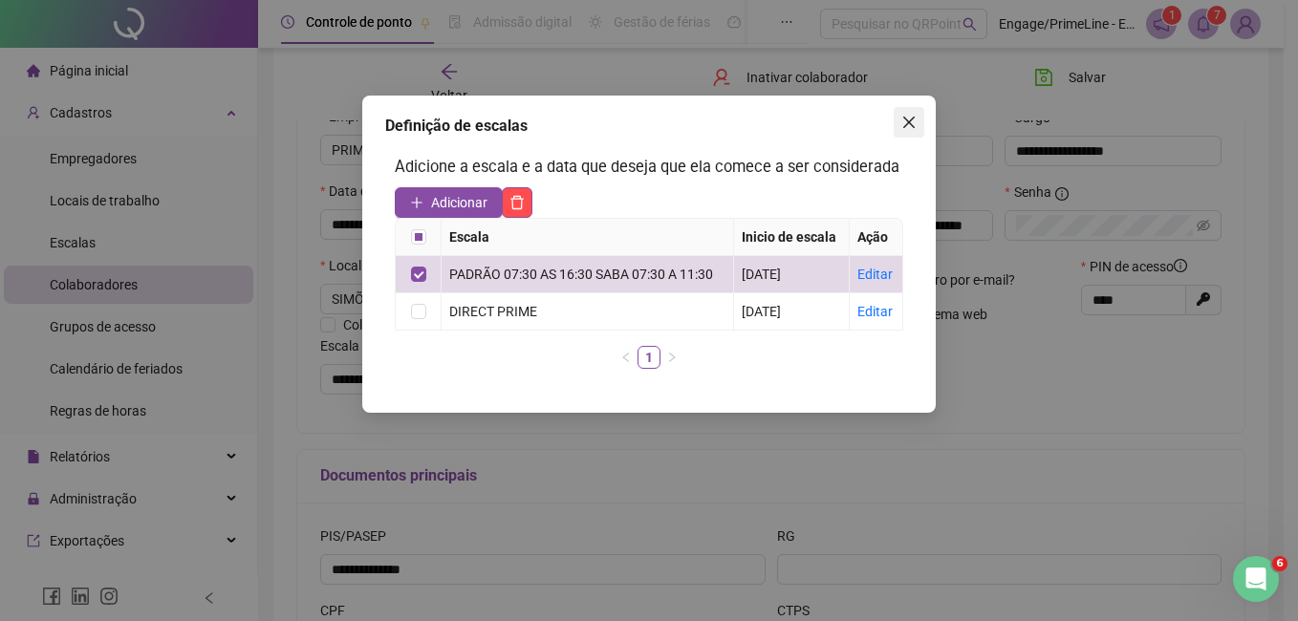
click at [913, 127] on icon "close" at bounding box center [908, 122] width 11 height 11
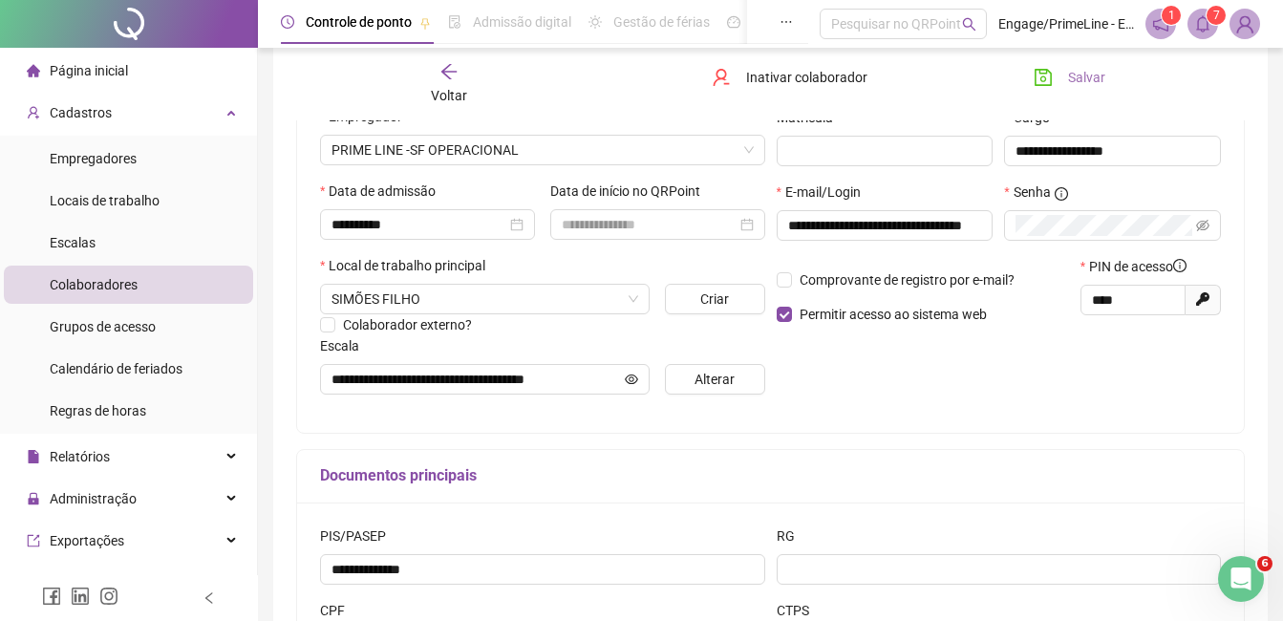
click at [1069, 90] on button "Salvar" at bounding box center [1070, 77] width 100 height 31
click at [442, 88] on span "Voltar" at bounding box center [449, 95] width 36 height 15
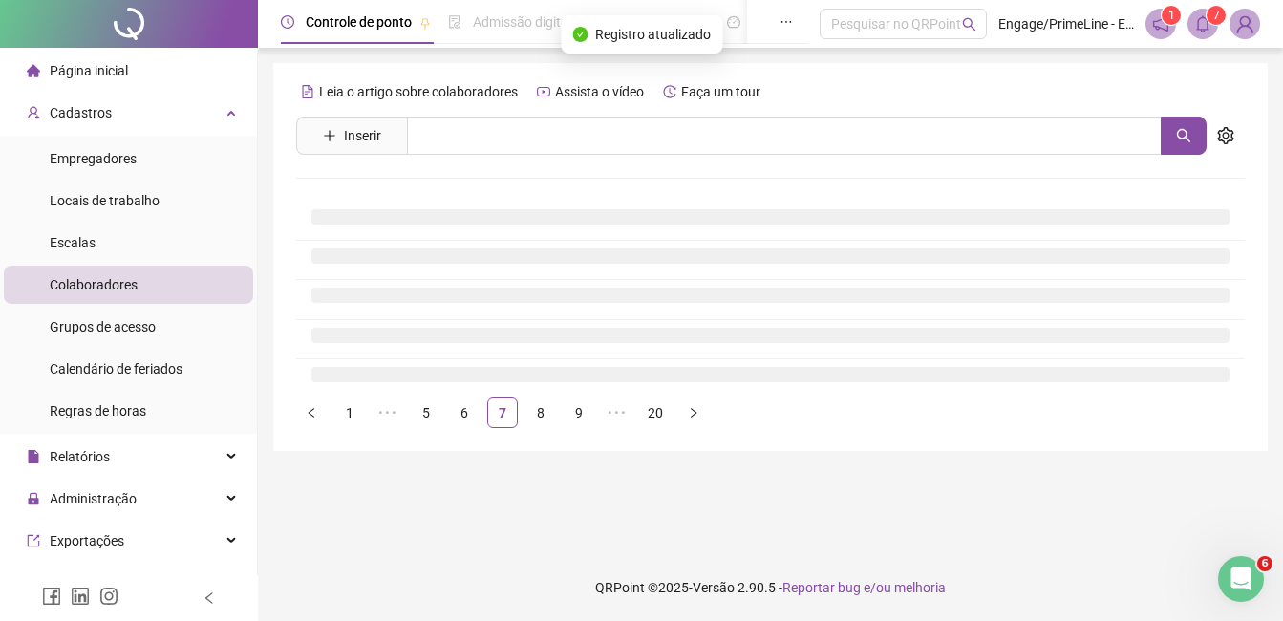
scroll to position [0, 0]
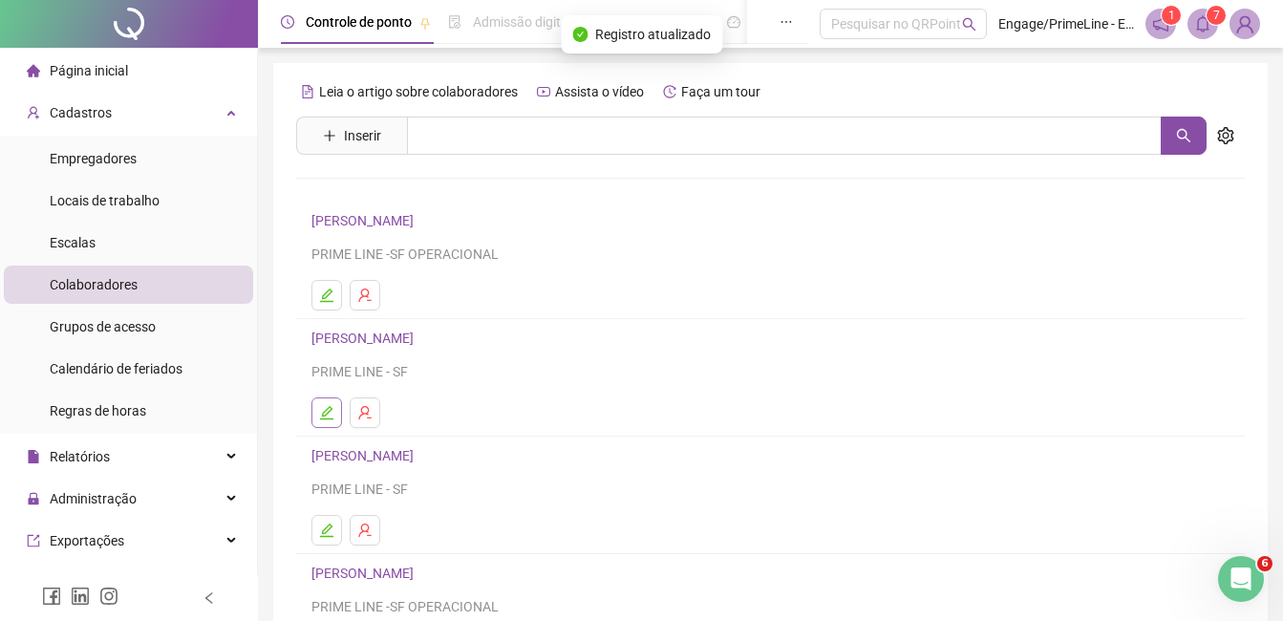
click at [323, 417] on icon "edit" at bounding box center [326, 412] width 13 height 13
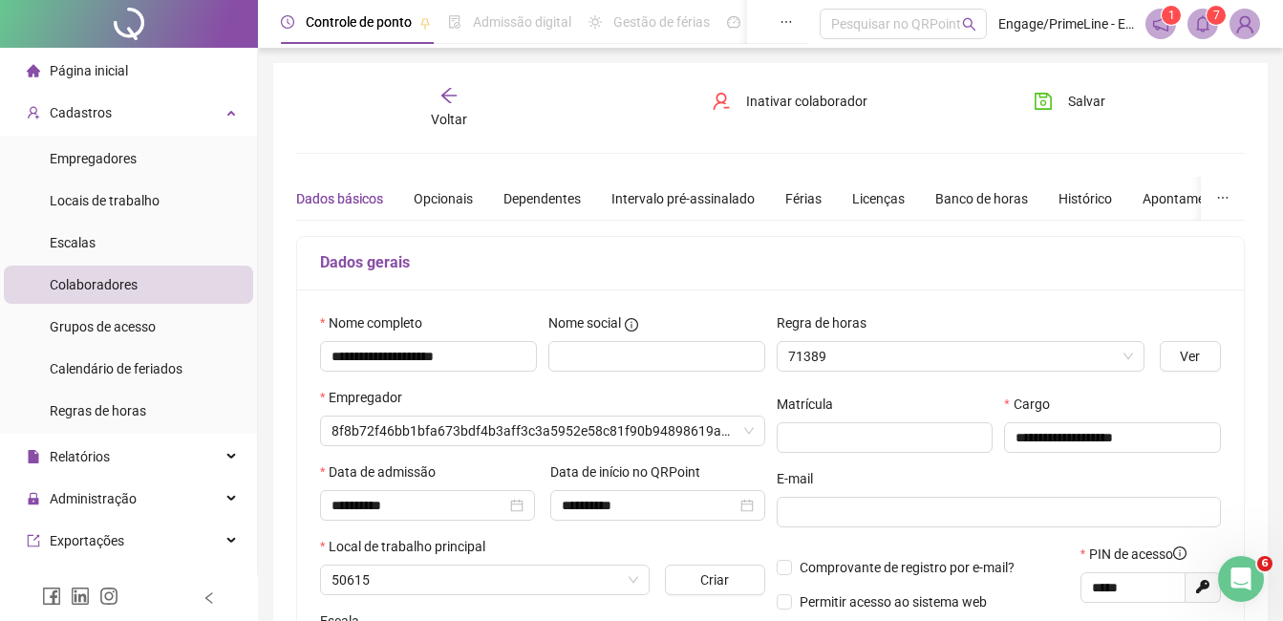
type input "**********"
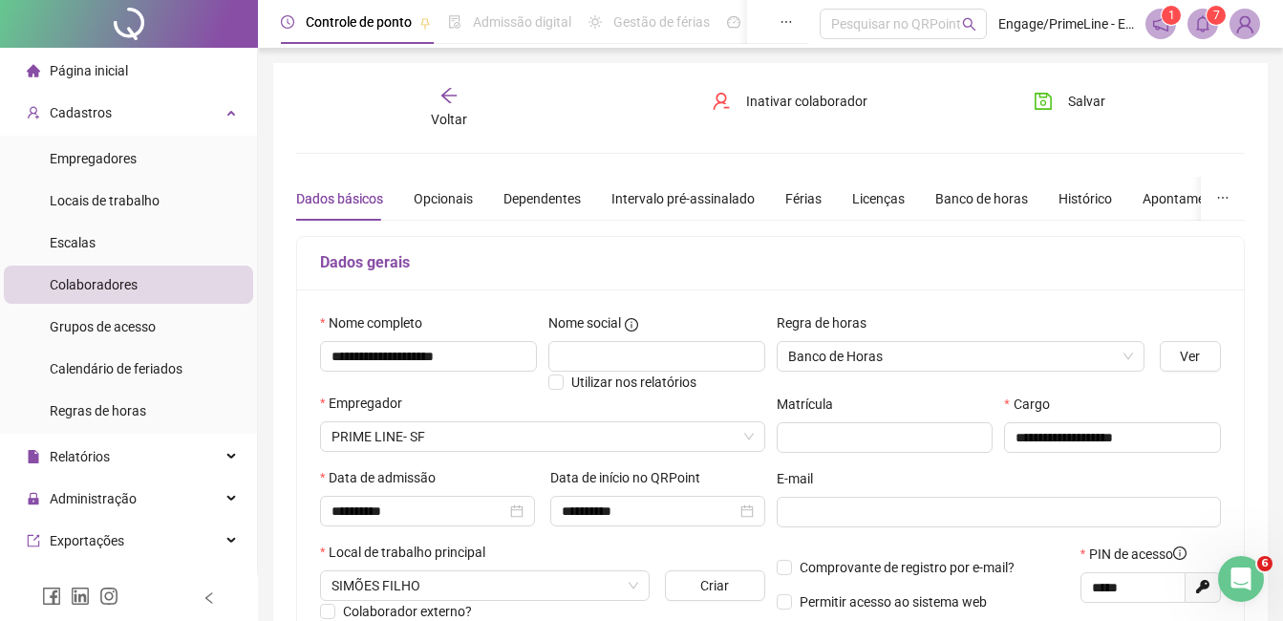
click at [449, 123] on span "Voltar" at bounding box center [449, 119] width 36 height 15
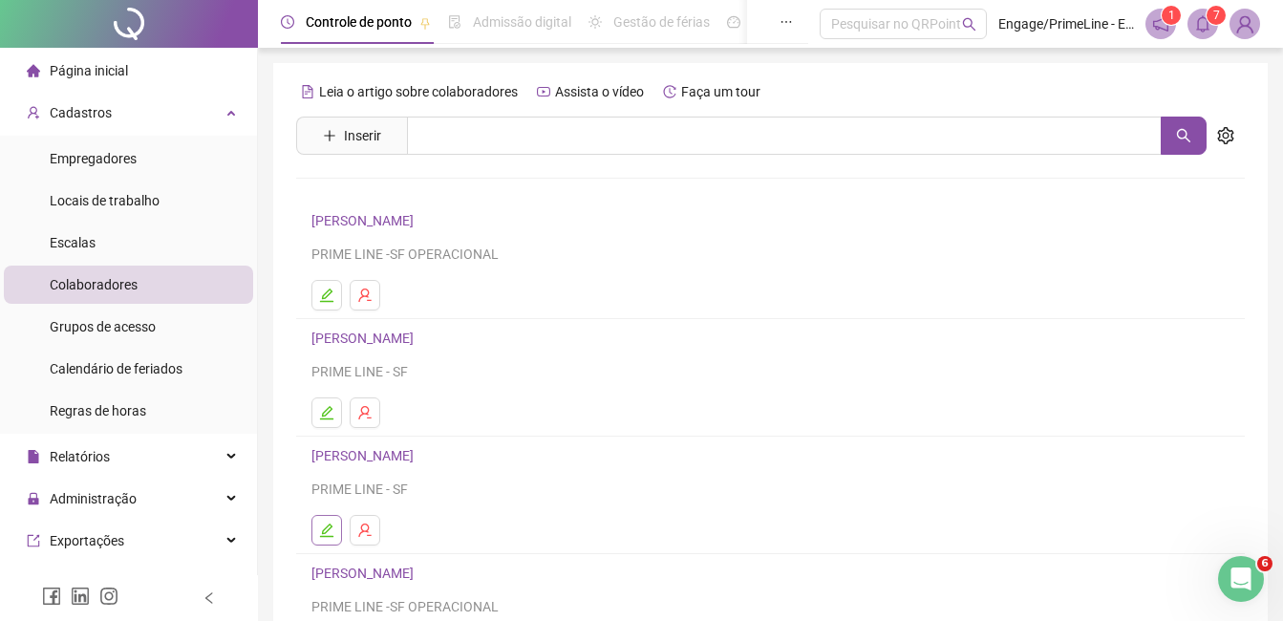
click at [319, 523] on icon "edit" at bounding box center [326, 530] width 15 height 15
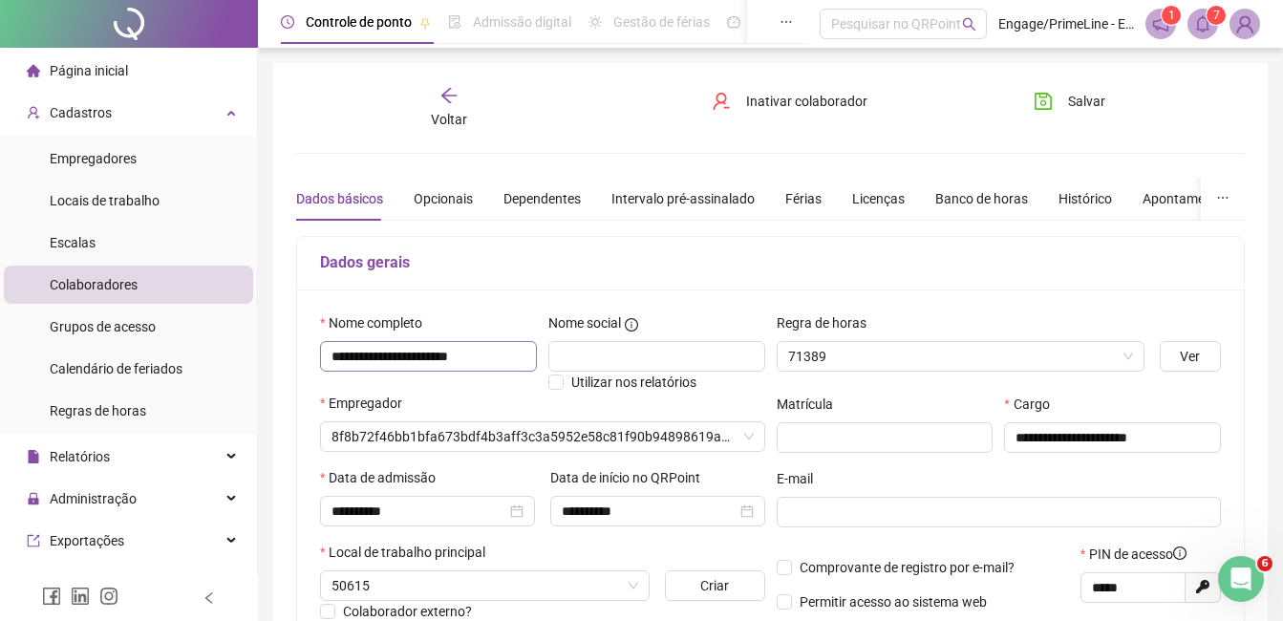
type input "**********"
click at [450, 123] on span "Voltar" at bounding box center [449, 119] width 36 height 15
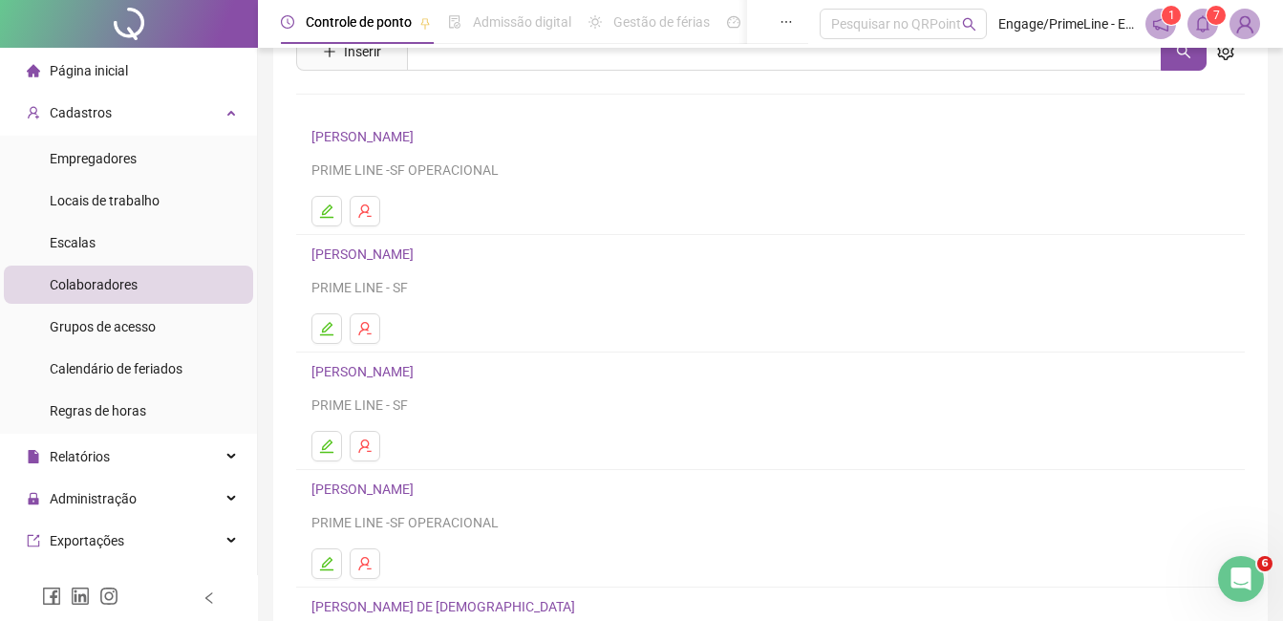
scroll to position [191, 0]
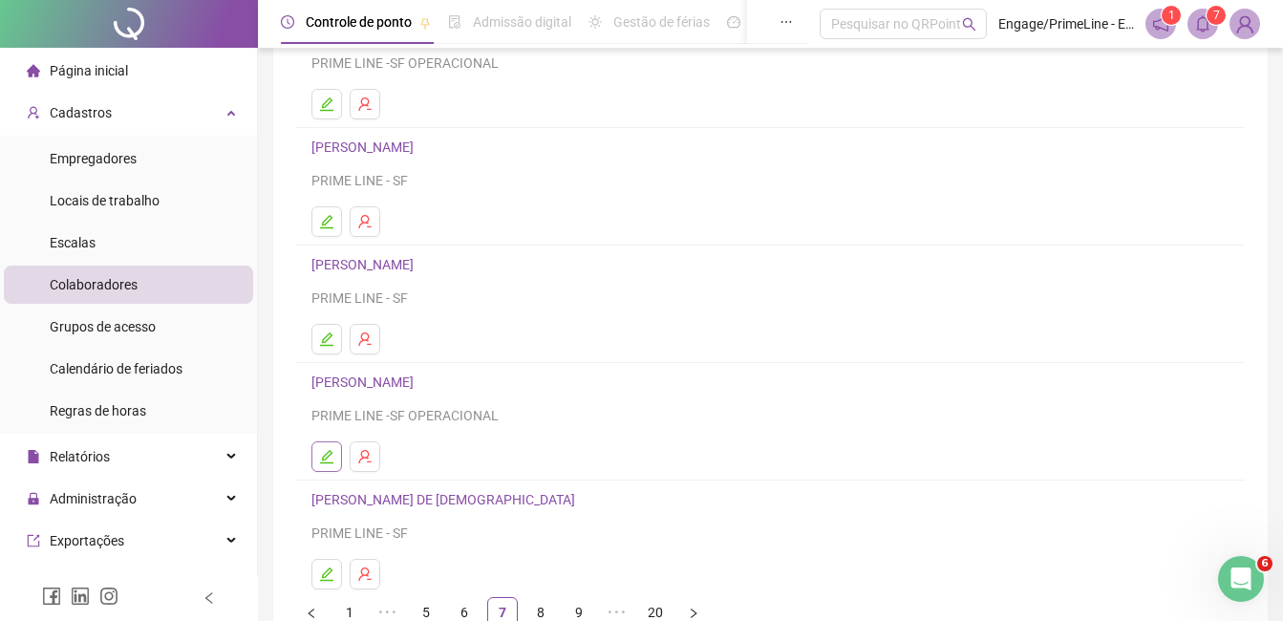
click at [320, 461] on icon "edit" at bounding box center [326, 456] width 15 height 15
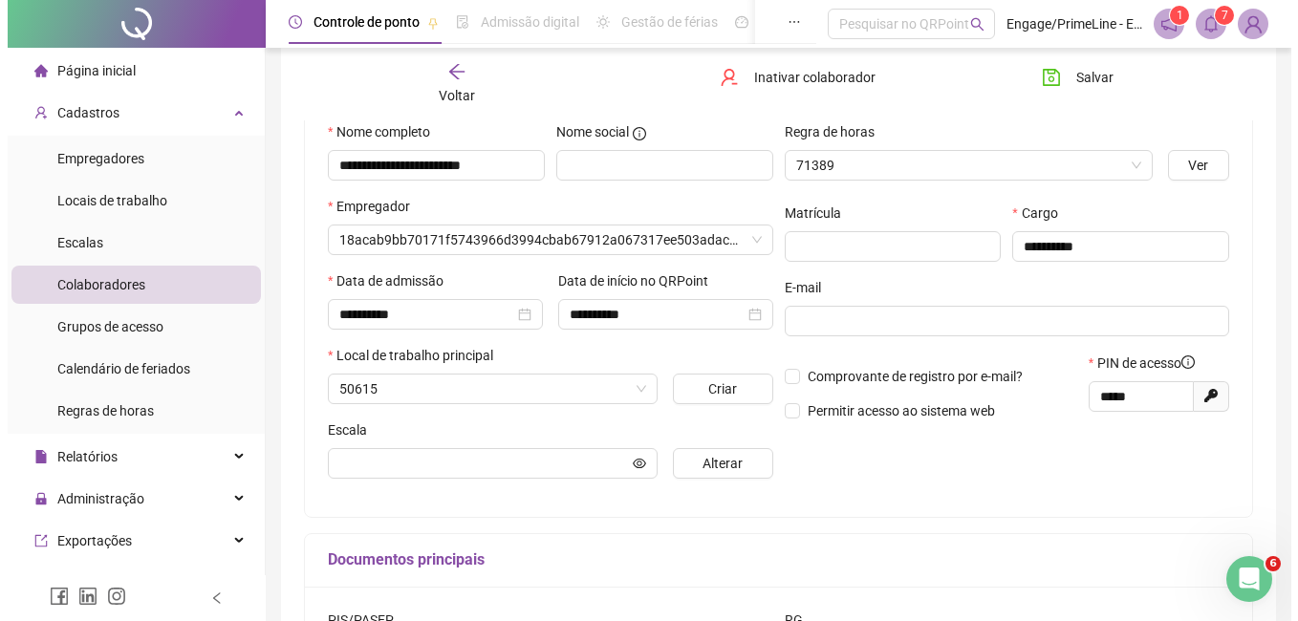
scroll to position [201, 0]
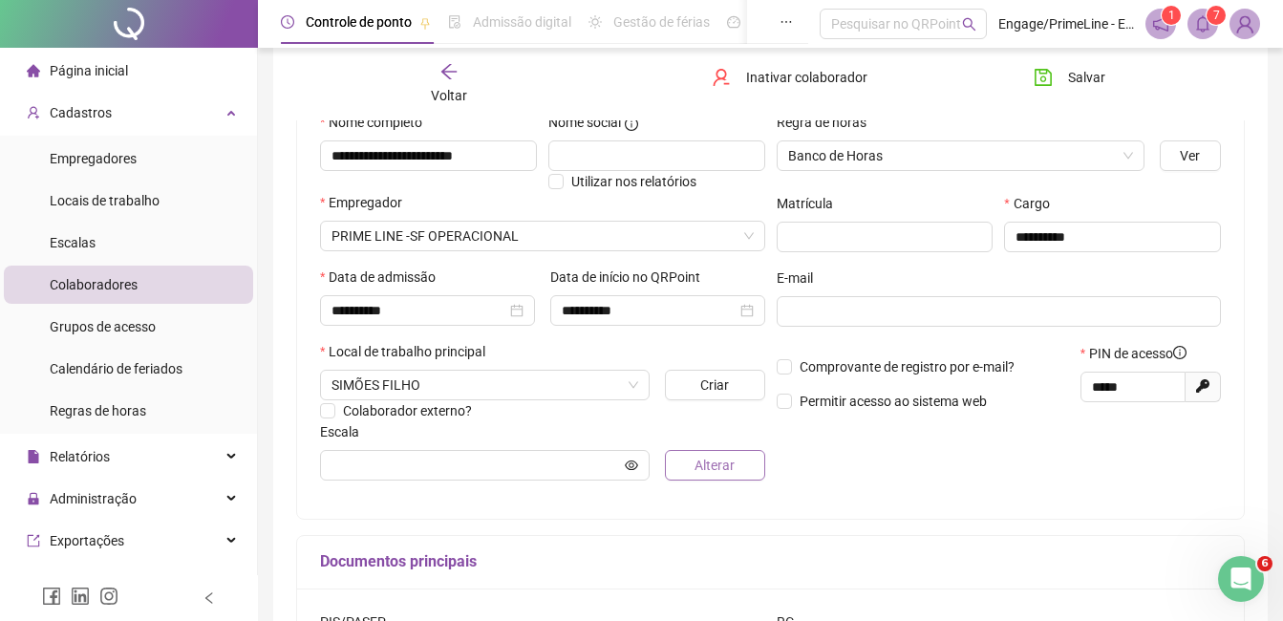
click at [732, 466] on span "Alterar" at bounding box center [715, 465] width 40 height 21
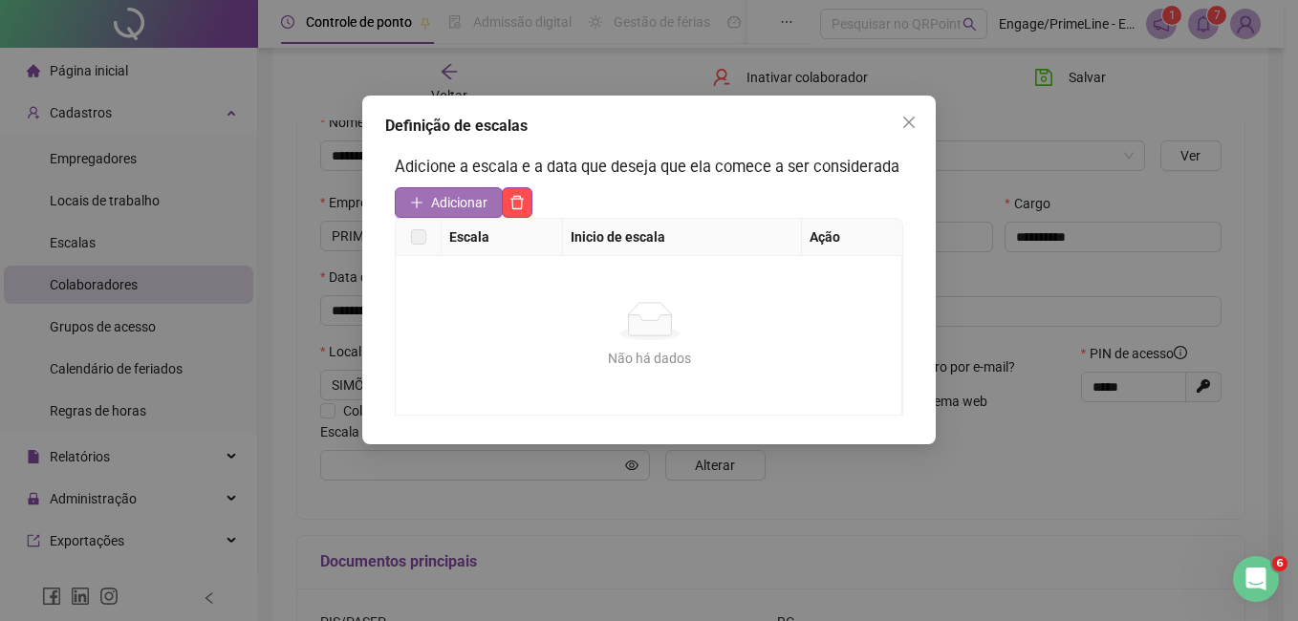
click at [438, 207] on span "Adicionar" at bounding box center [459, 202] width 56 height 21
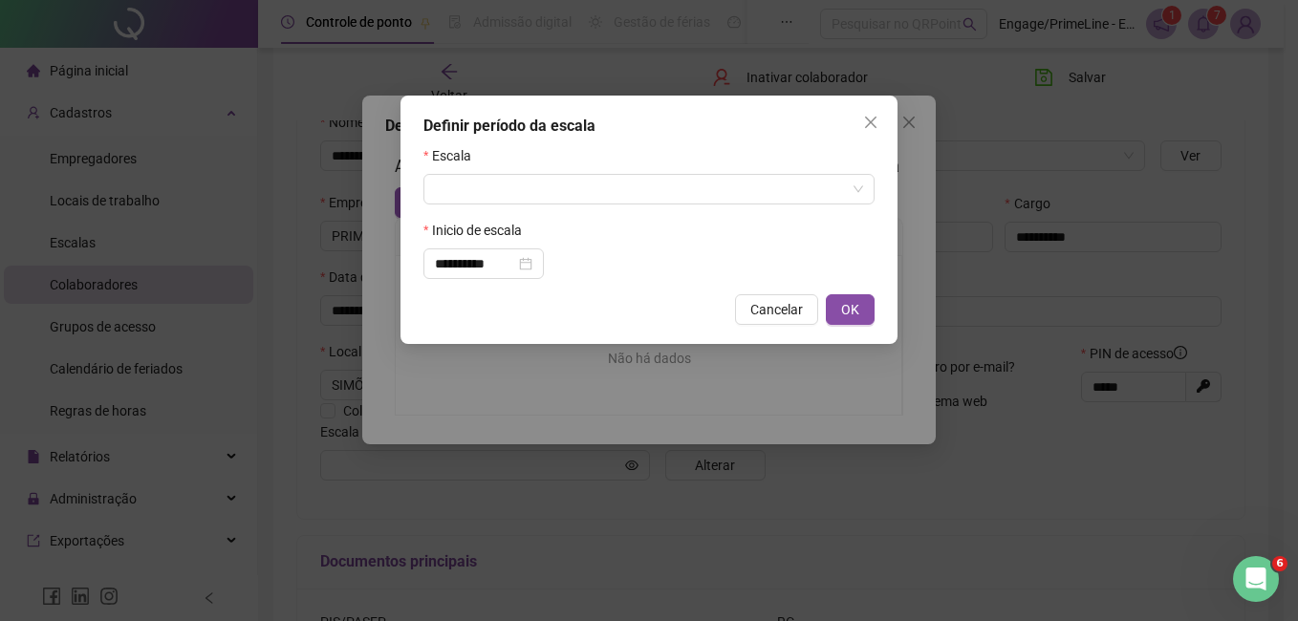
click at [523, 172] on div "Escala" at bounding box center [648, 159] width 451 height 29
click at [523, 180] on input "search" at bounding box center [640, 189] width 411 height 29
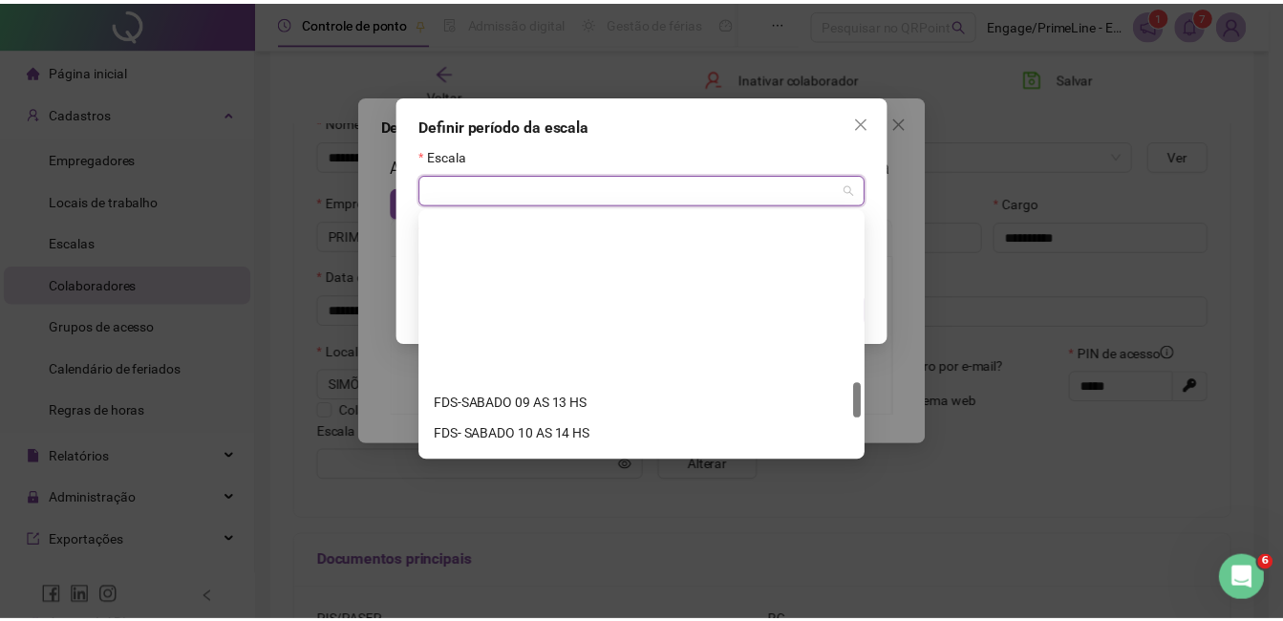
scroll to position [1407, 0]
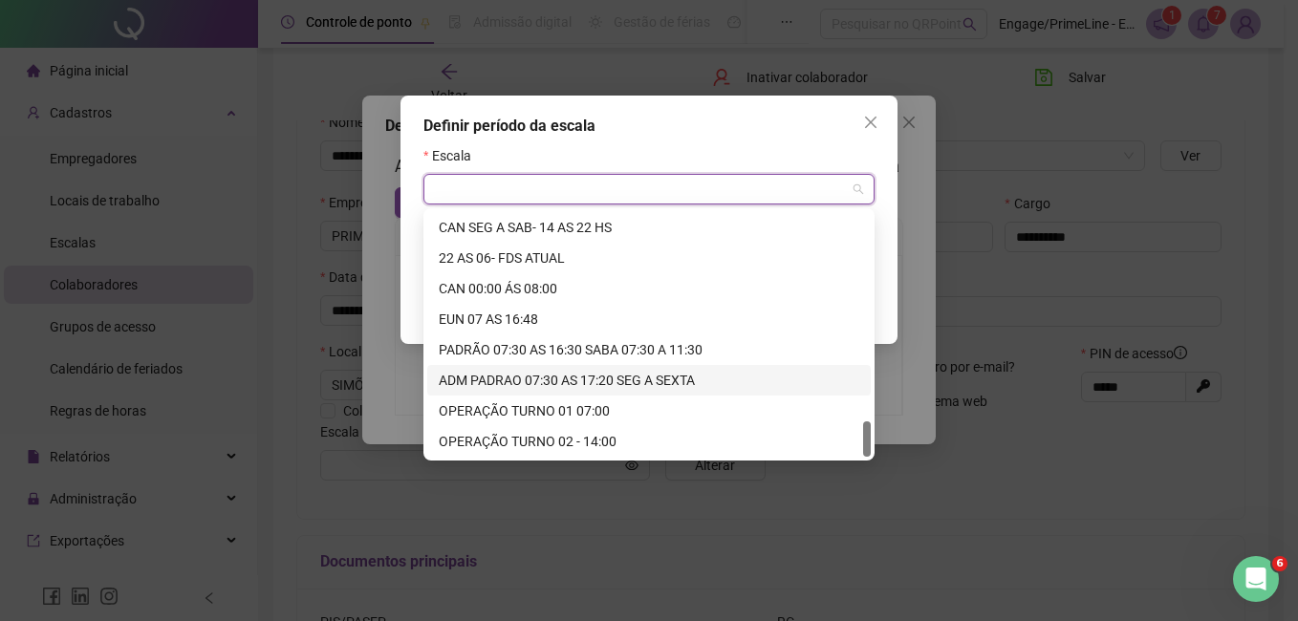
click at [558, 378] on div "ADM PADRAO 07:30 AS 17:20 SEG A SEXTA" at bounding box center [649, 380] width 420 height 21
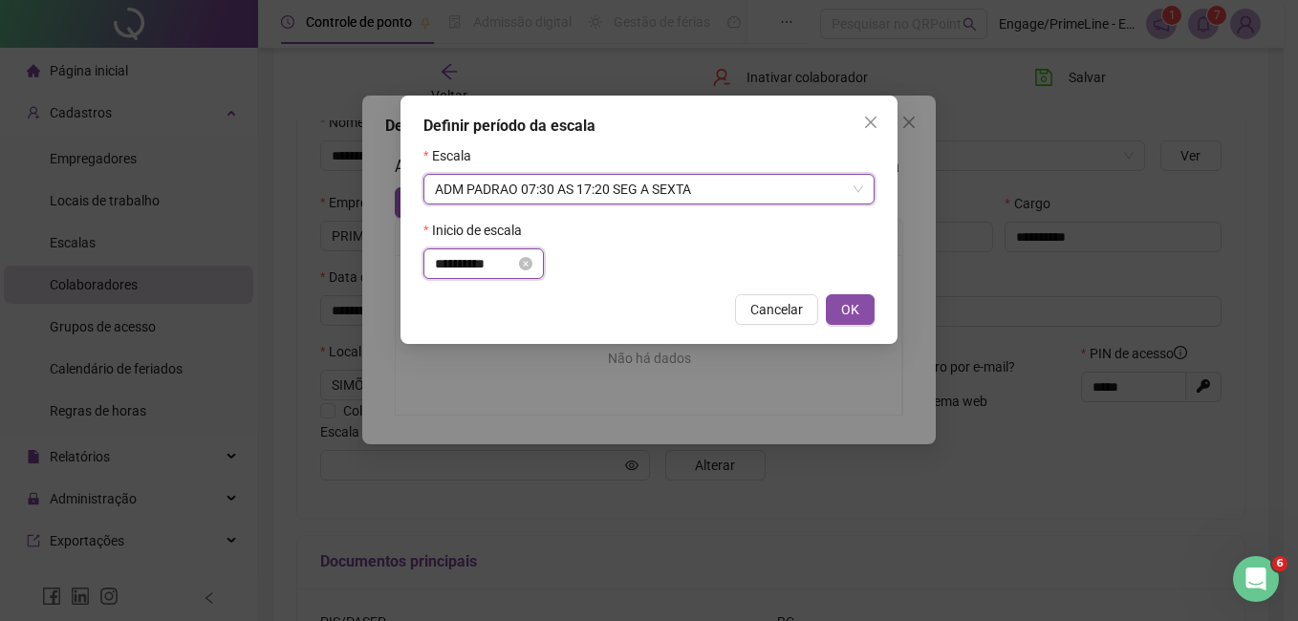
click at [465, 269] on input "**********" at bounding box center [475, 263] width 80 height 21
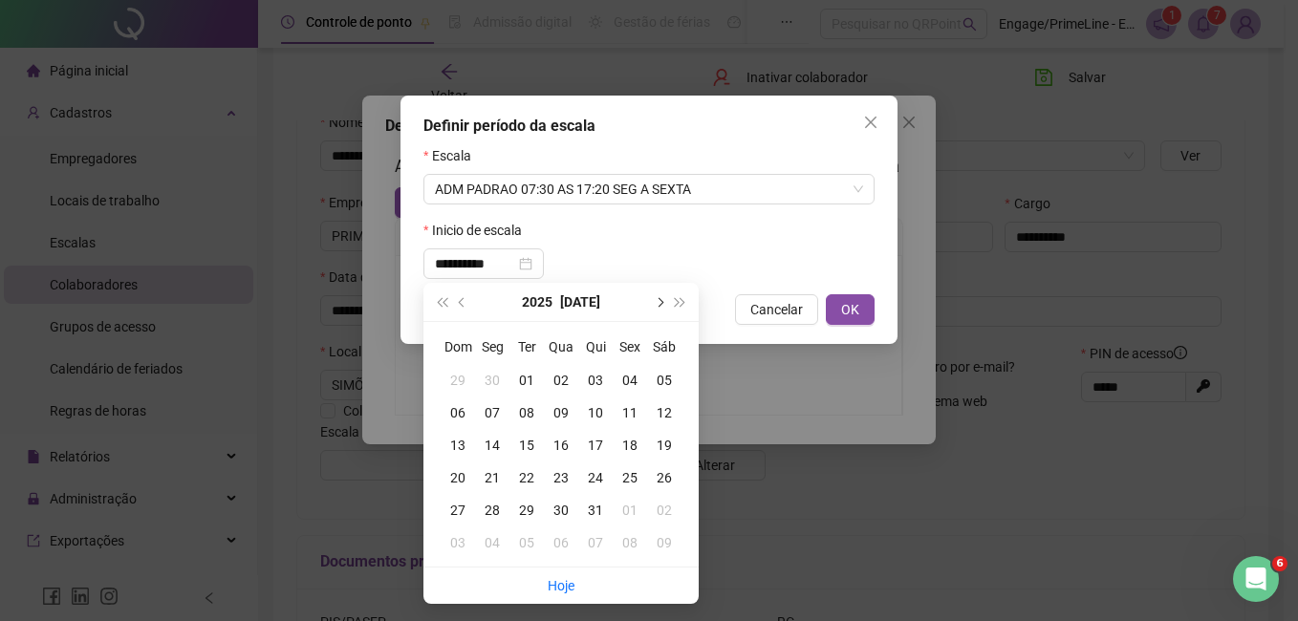
click at [654, 299] on button "next-year" at bounding box center [658, 302] width 21 height 38
type input "**********"
click at [625, 384] on div "01" at bounding box center [630, 380] width 34 height 21
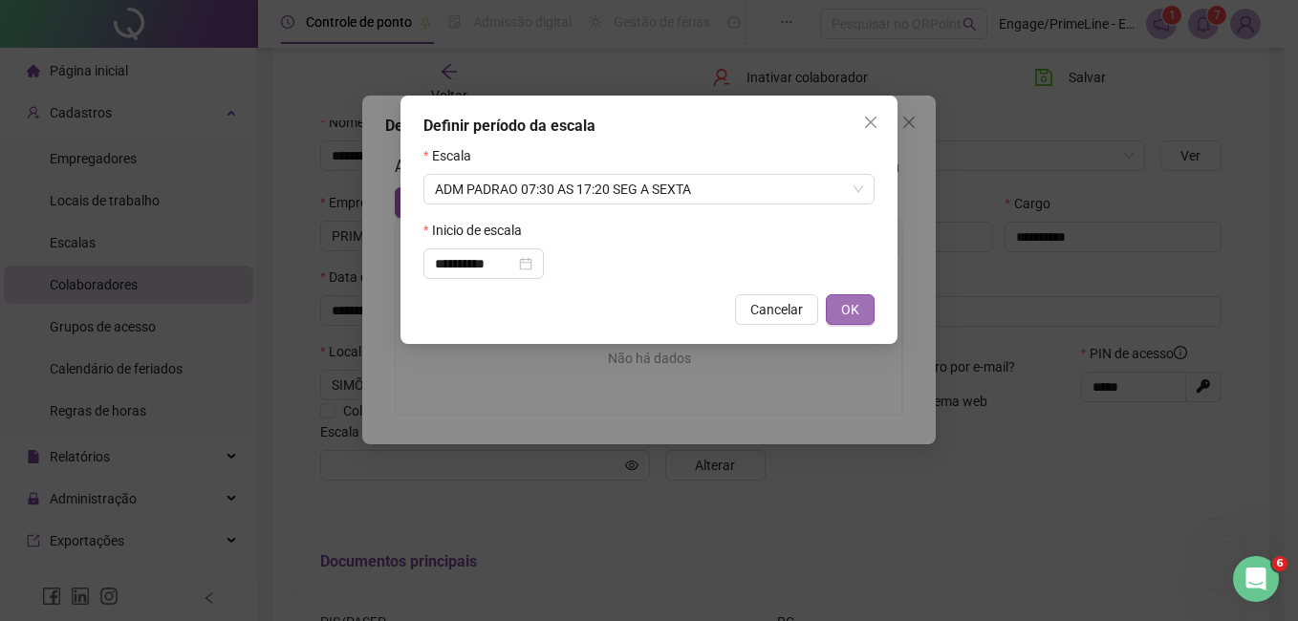
click at [834, 310] on button "OK" at bounding box center [850, 309] width 49 height 31
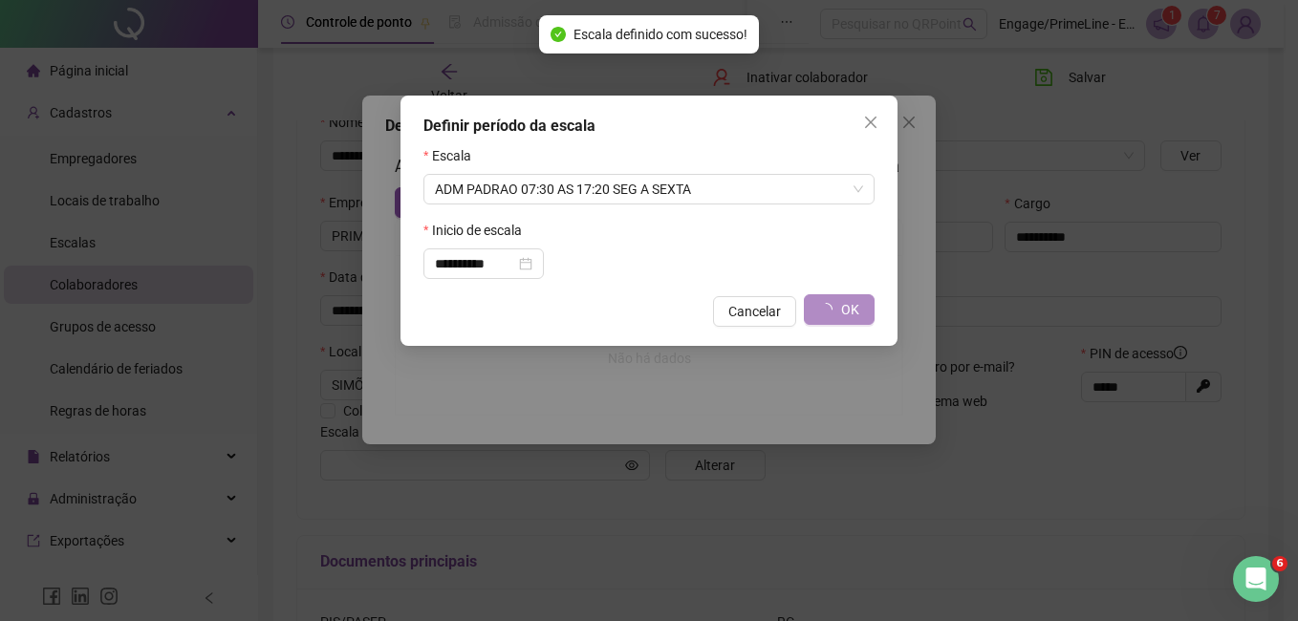
type input "**********"
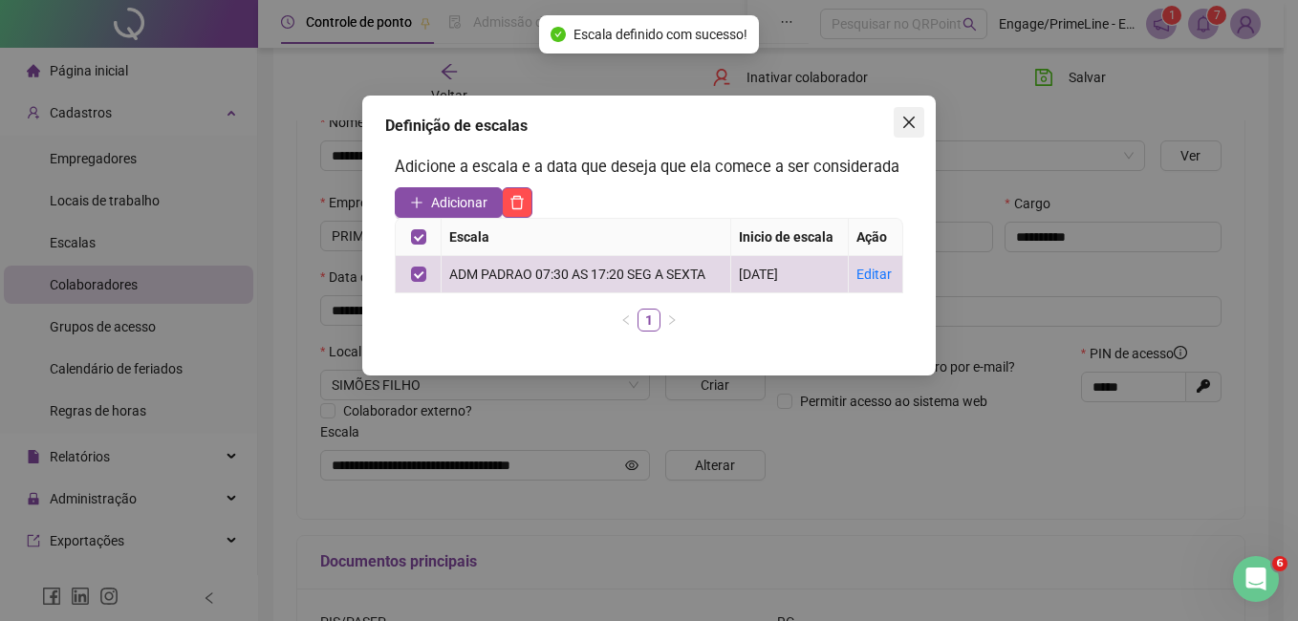
click at [906, 118] on icon "close" at bounding box center [908, 122] width 15 height 15
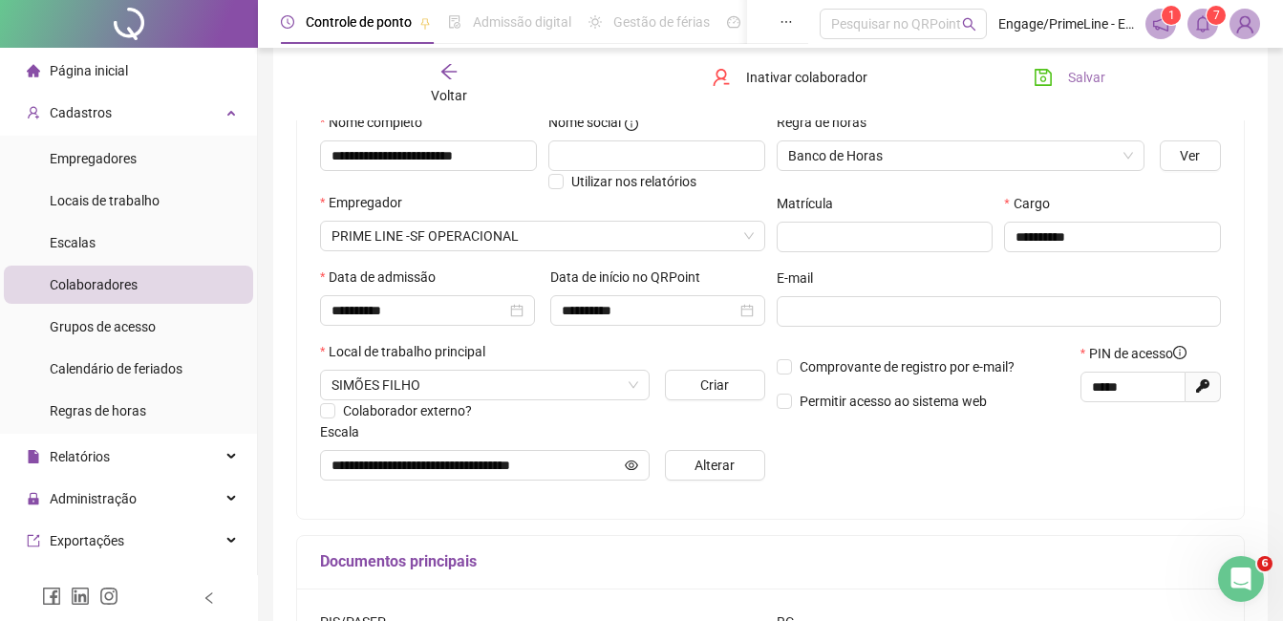
click at [1067, 73] on button "Salvar" at bounding box center [1070, 77] width 100 height 31
click at [458, 88] on span "Voltar" at bounding box center [449, 95] width 36 height 15
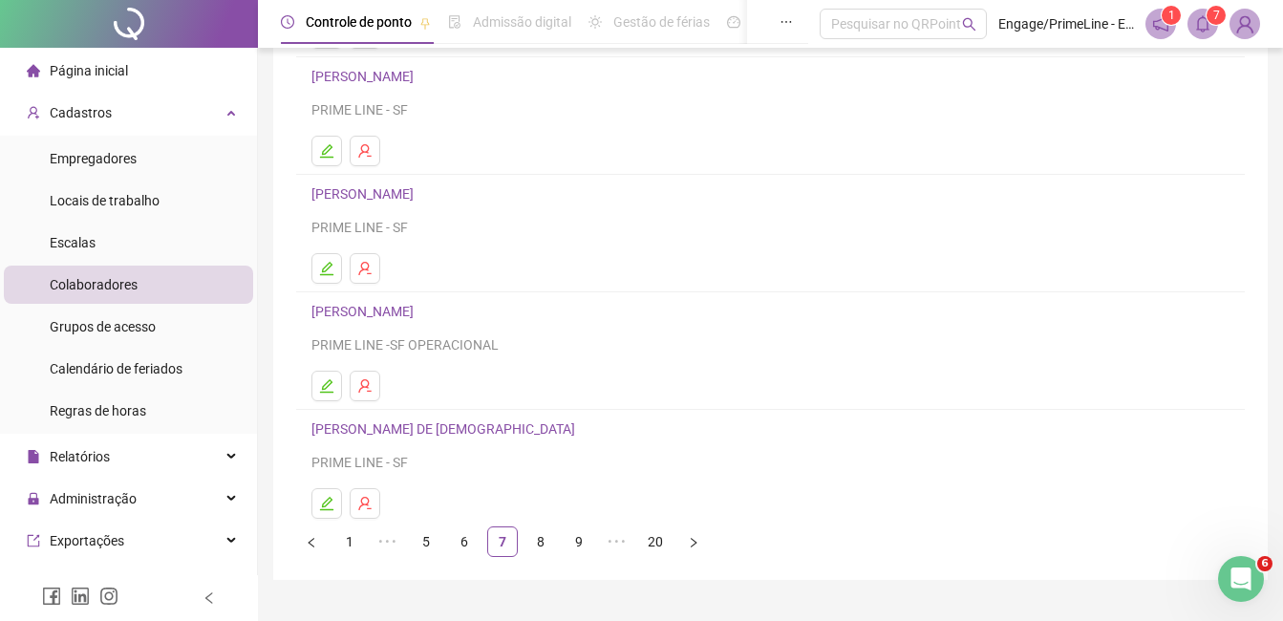
scroll to position [287, 0]
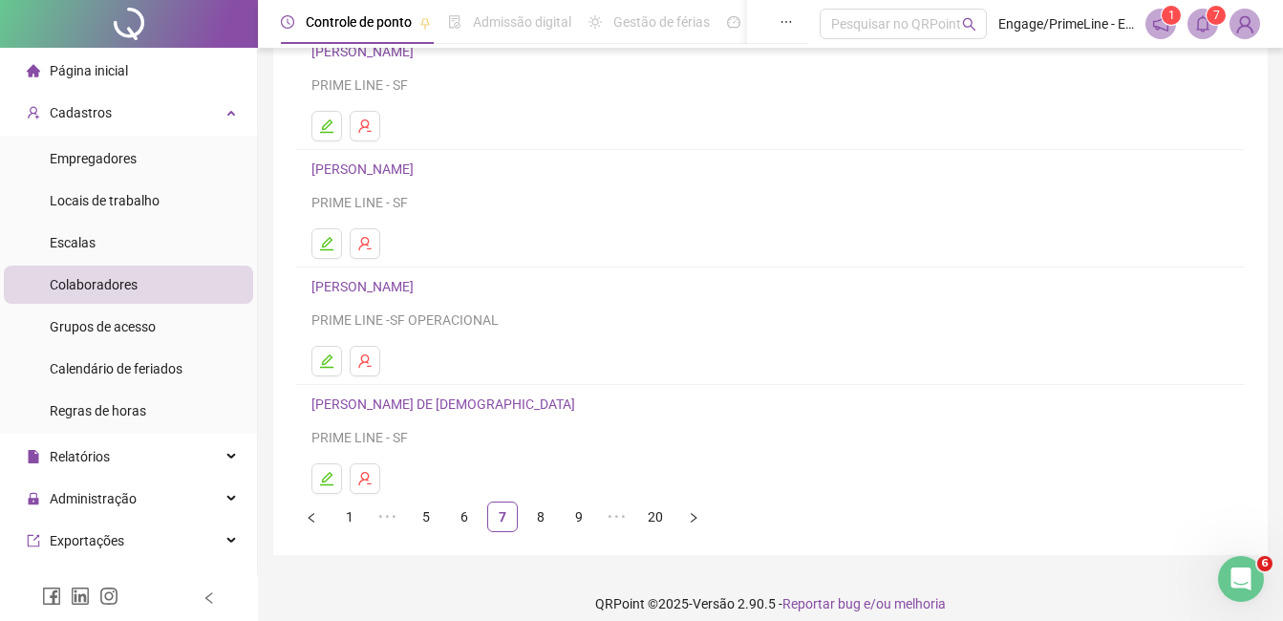
click at [310, 481] on li "[PERSON_NAME] DE JESUS PRIME LINE - SF" at bounding box center [770, 443] width 949 height 117
click at [320, 481] on icon "edit" at bounding box center [326, 478] width 15 height 15
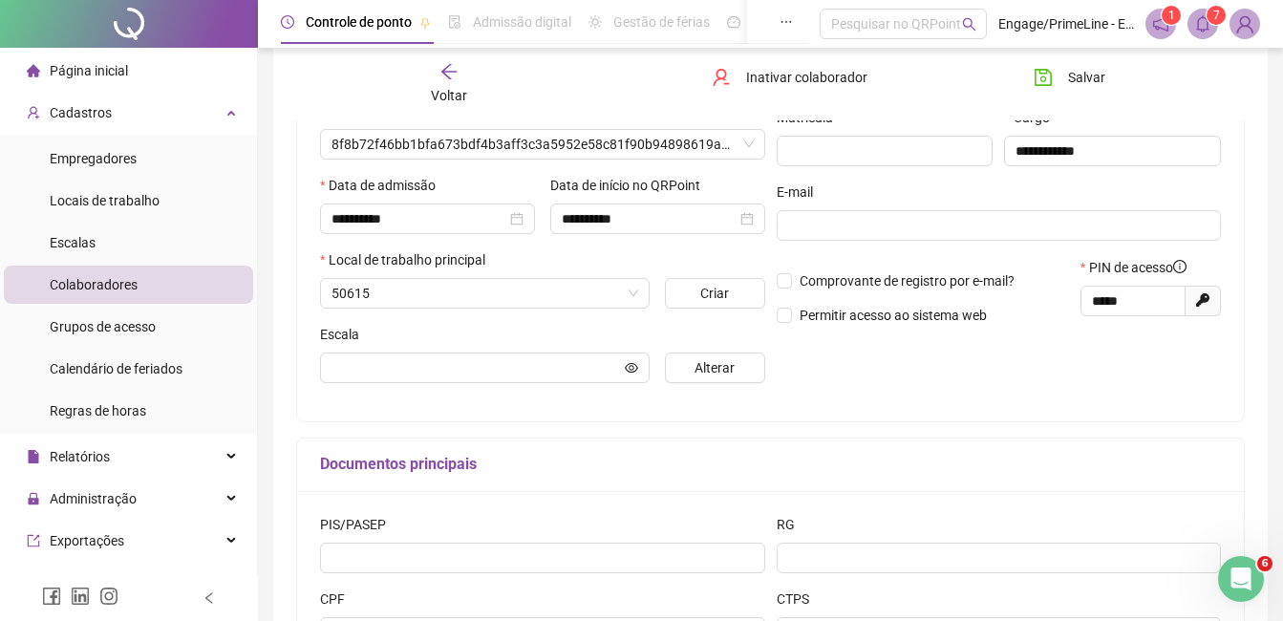
scroll to position [296, 0]
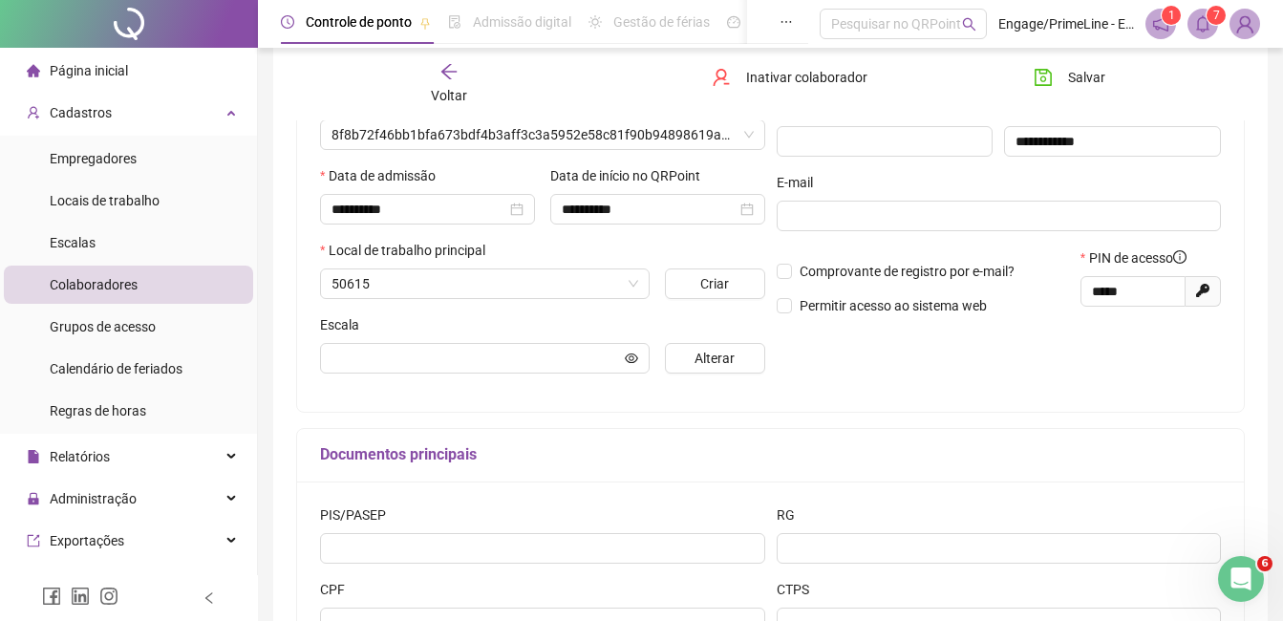
type input "**********"
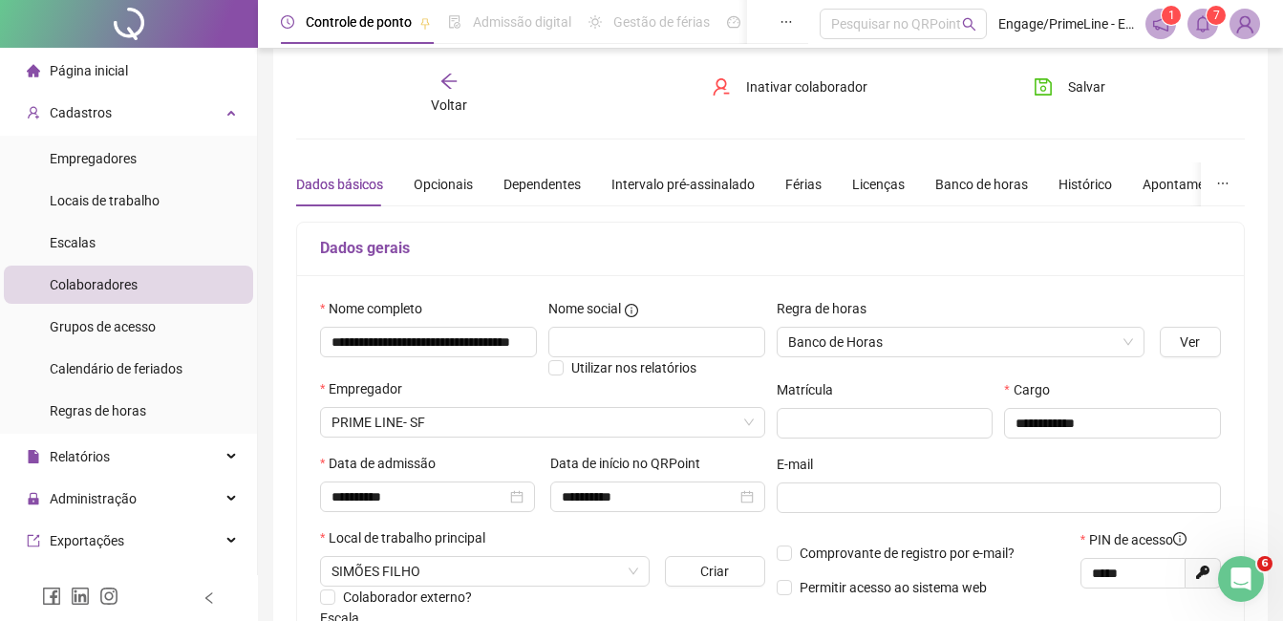
scroll to position [10, 0]
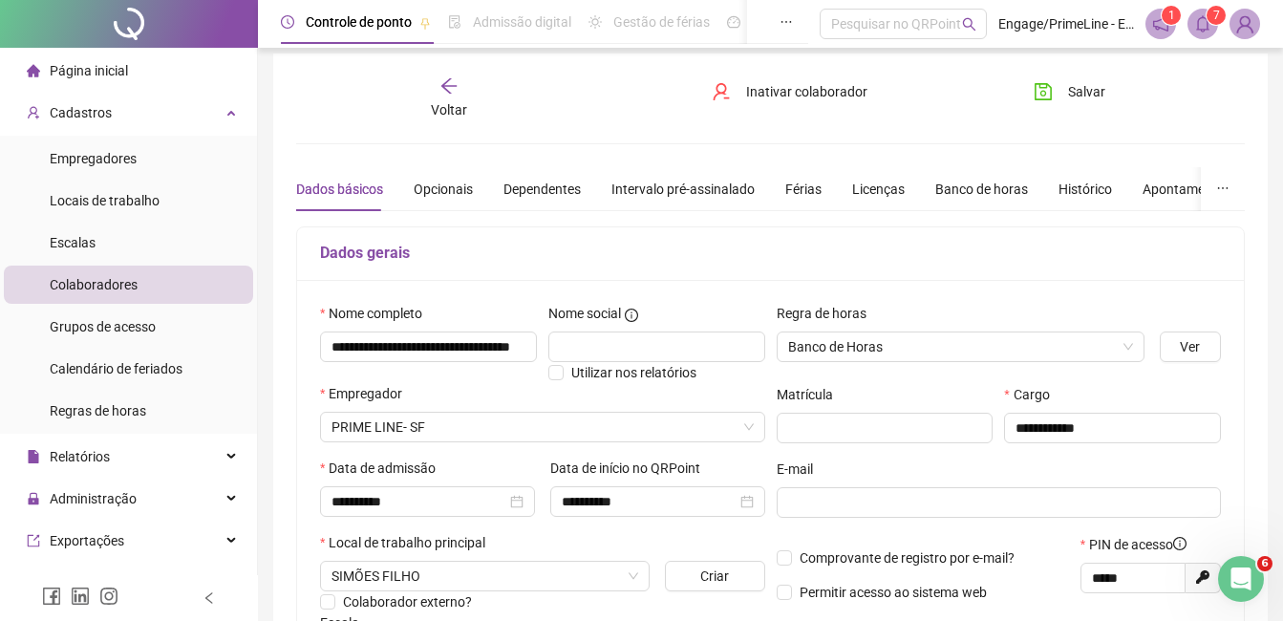
click at [447, 97] on div "Voltar" at bounding box center [449, 98] width 145 height 44
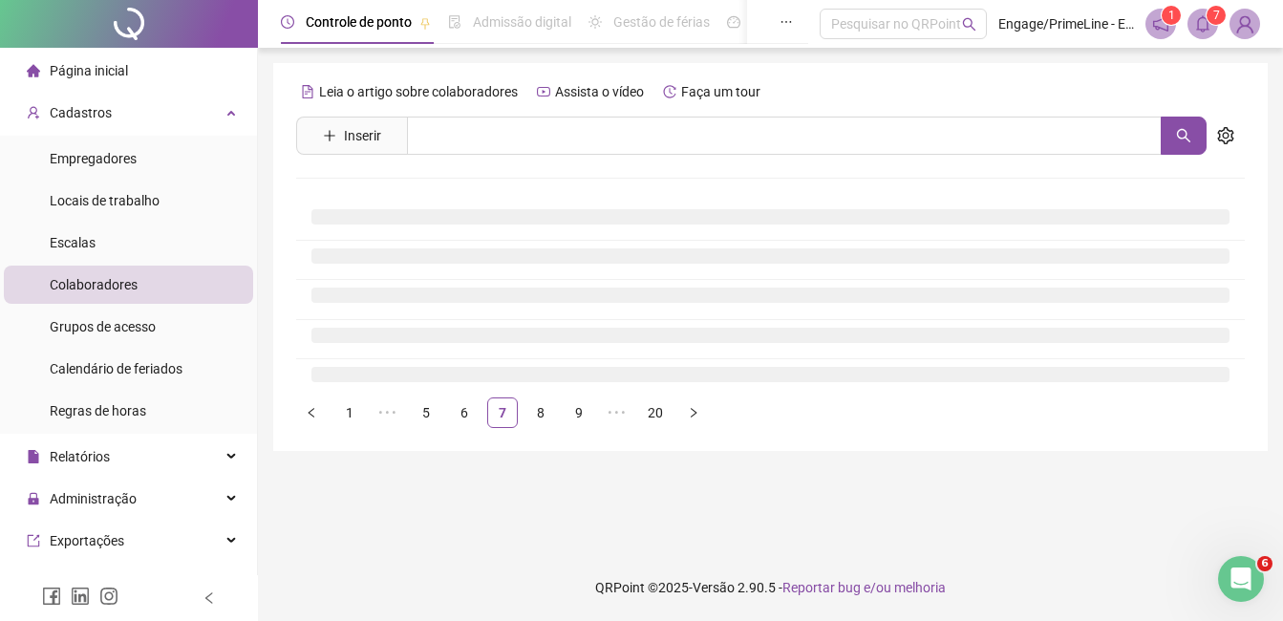
scroll to position [0, 0]
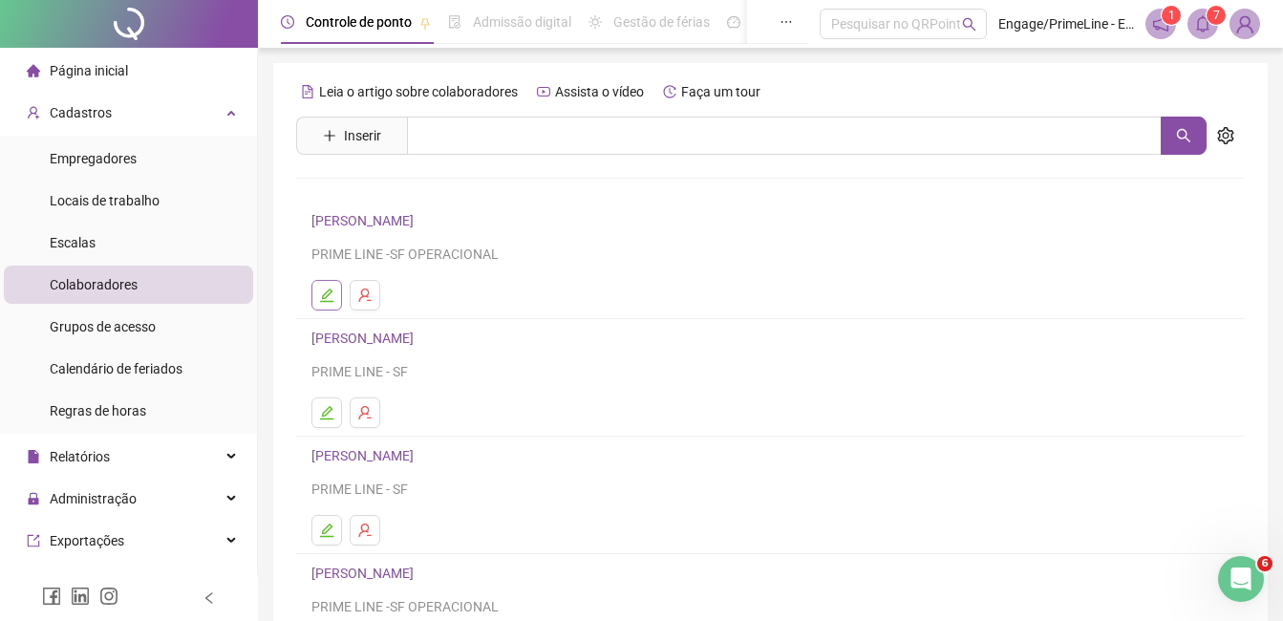
click at [319, 294] on icon "edit" at bounding box center [326, 295] width 15 height 15
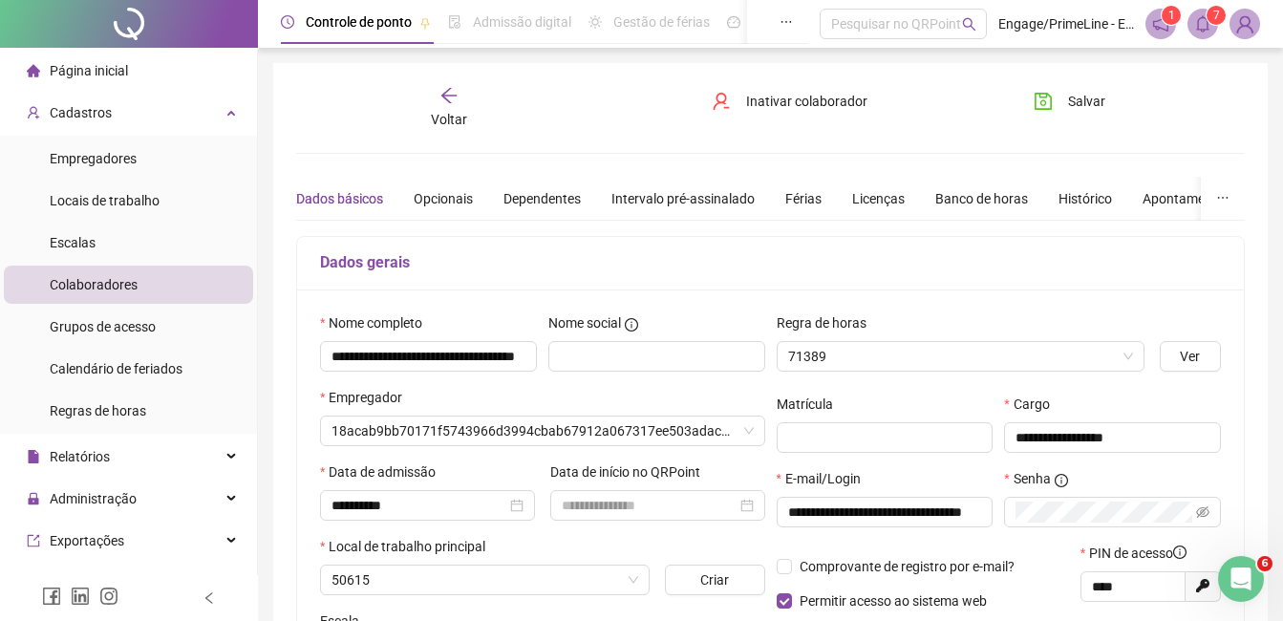
type input "**********"
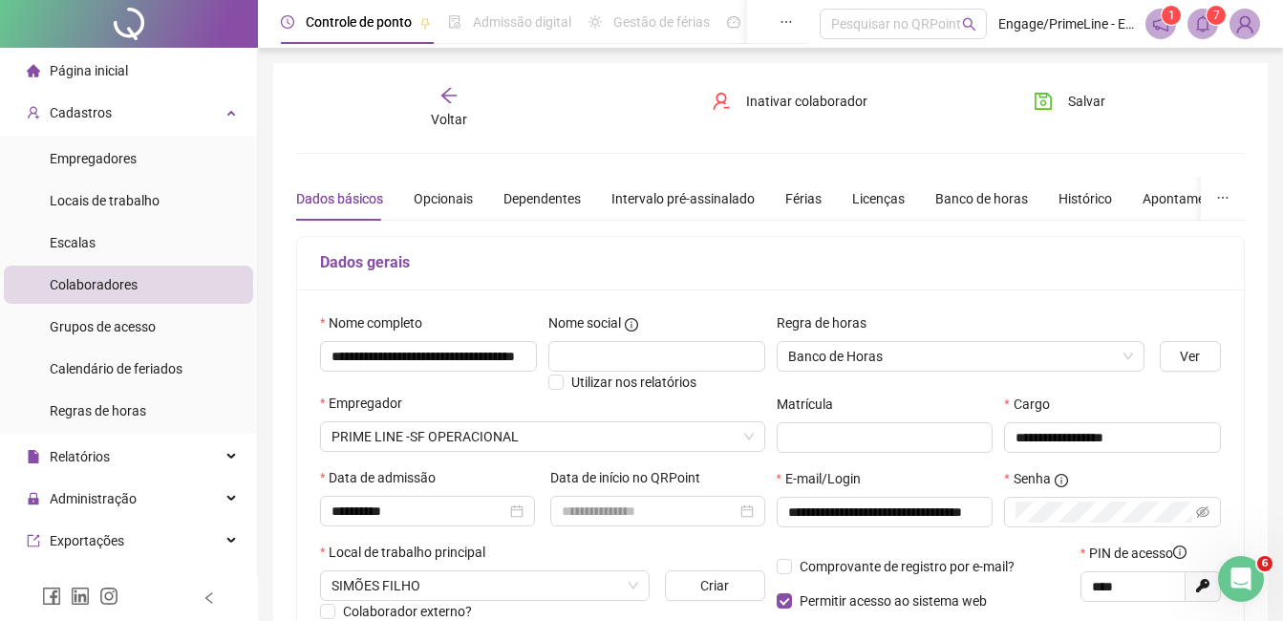
click at [441, 81] on div "**********" at bounding box center [770, 535] width 995 height 945
click at [451, 118] on span "Voltar" at bounding box center [449, 119] width 36 height 15
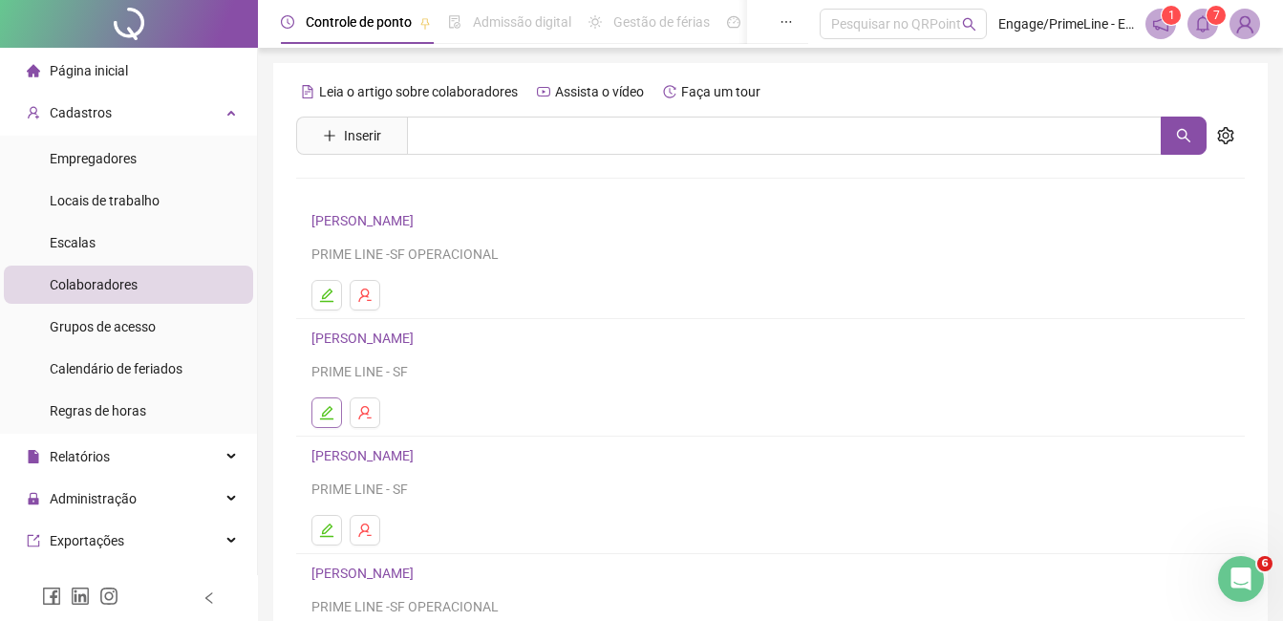
click at [329, 408] on icon "edit" at bounding box center [326, 412] width 13 height 13
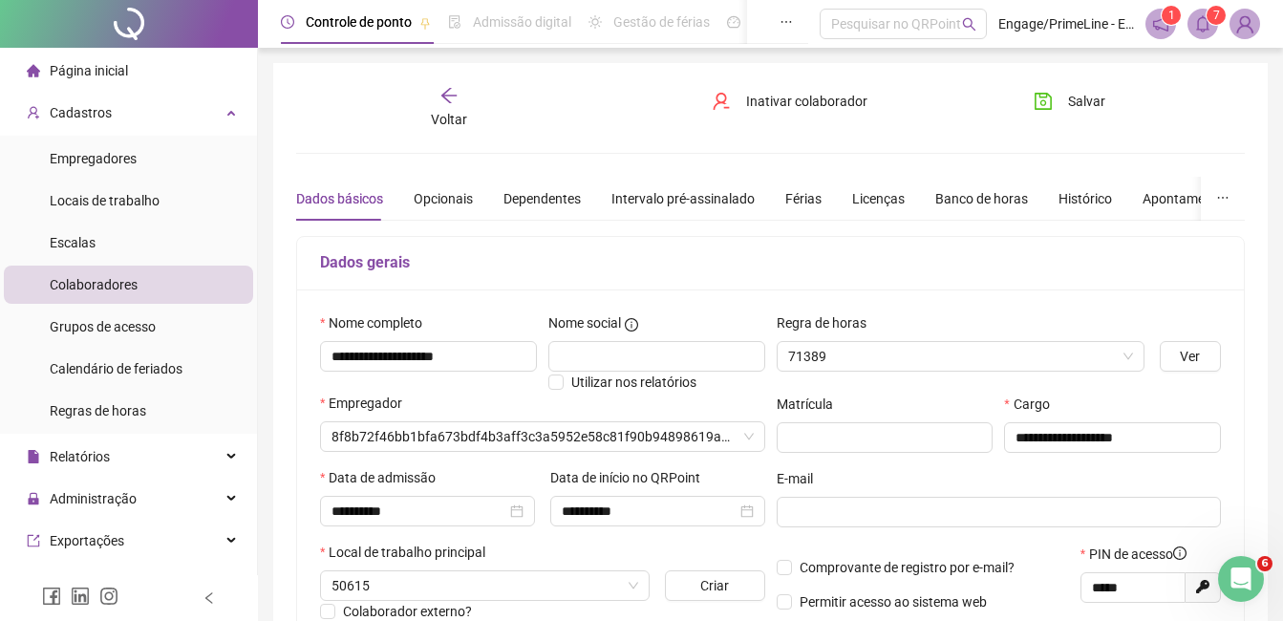
type input "**********"
click at [449, 114] on span "Voltar" at bounding box center [449, 119] width 36 height 15
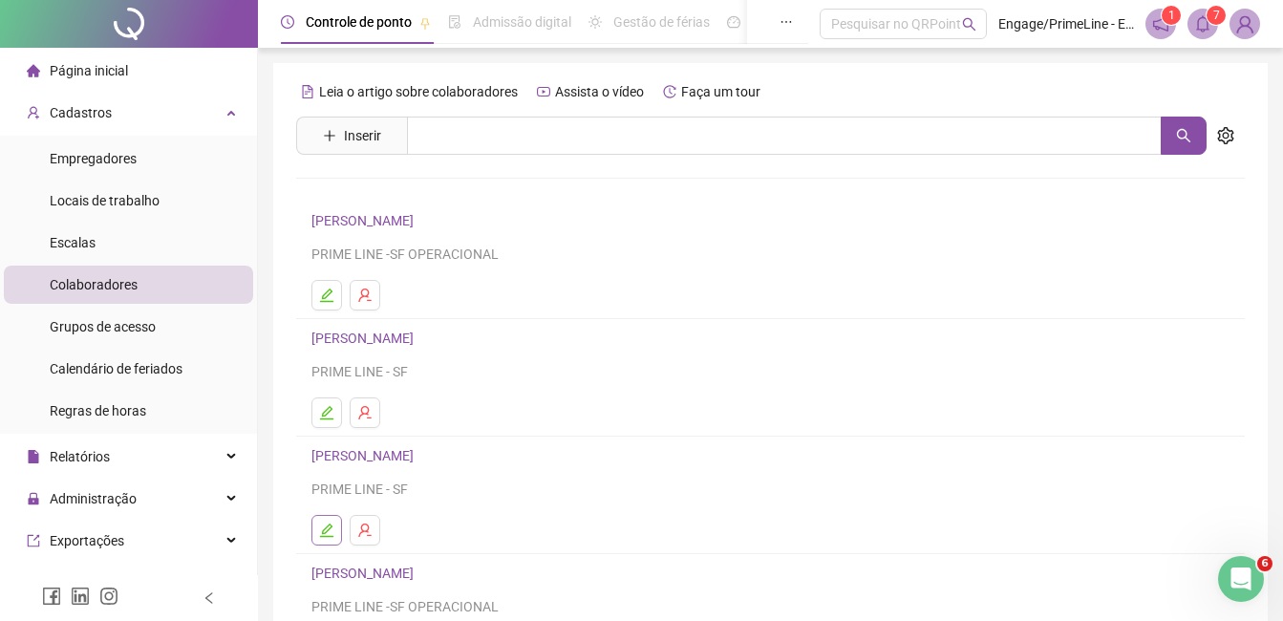
click at [330, 528] on icon "edit" at bounding box center [326, 530] width 13 height 13
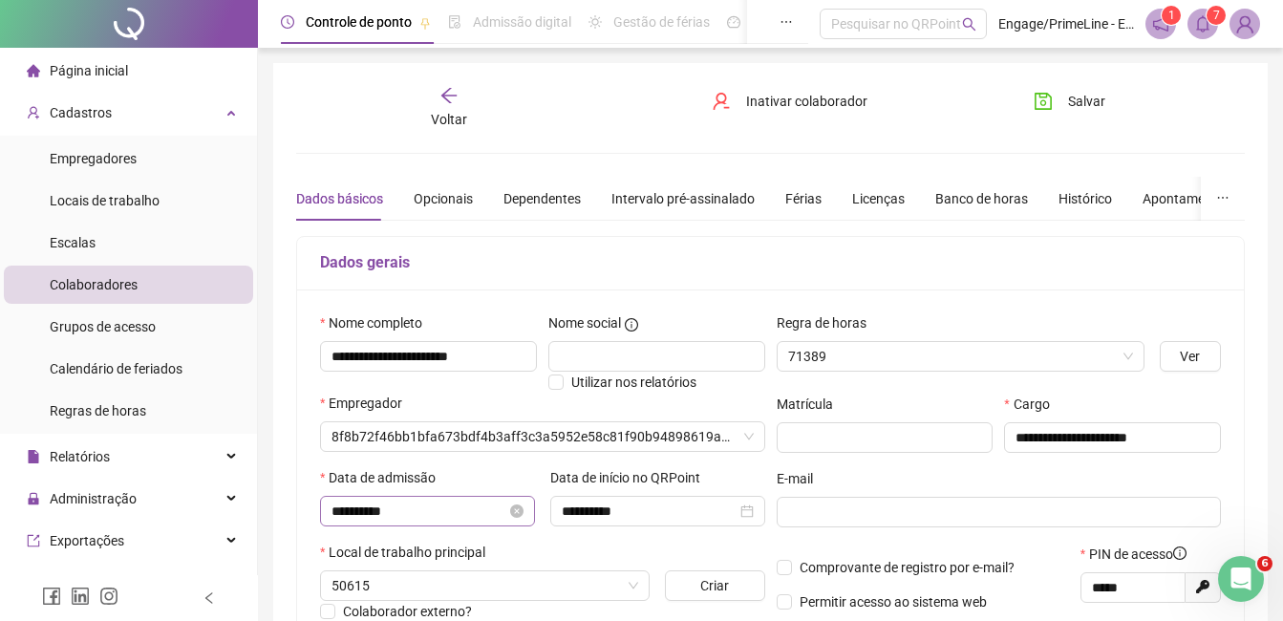
type input "**********"
click at [461, 108] on div "Voltar" at bounding box center [449, 108] width 145 height 44
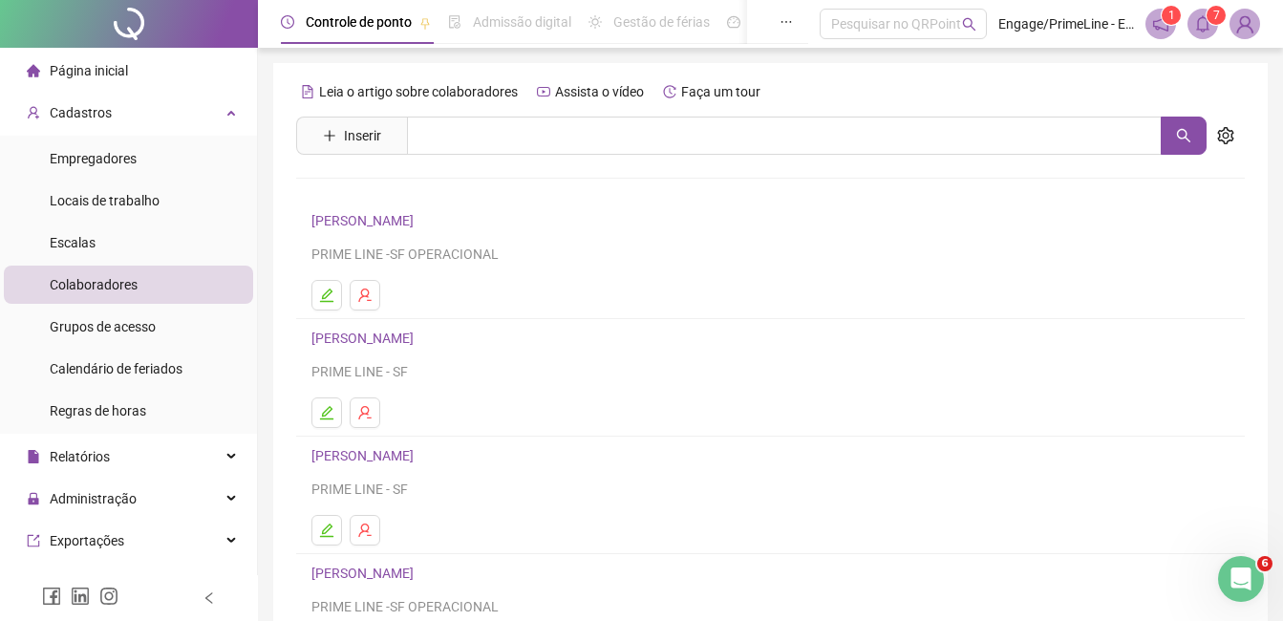
scroll to position [287, 0]
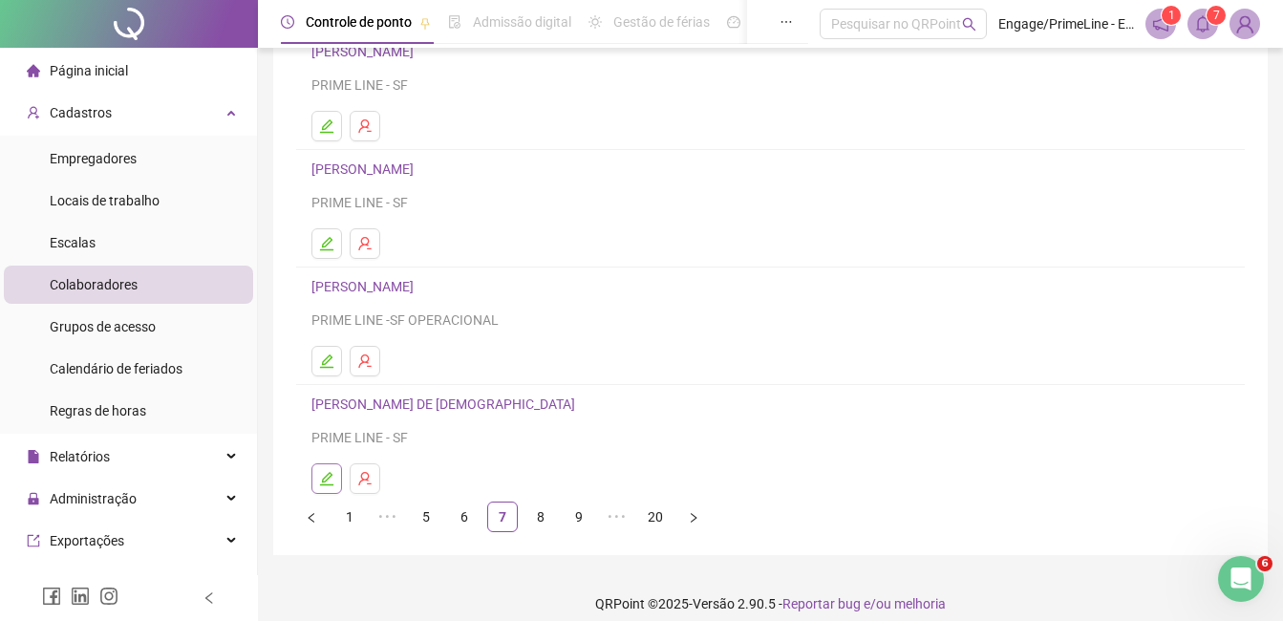
click at [335, 488] on button "button" at bounding box center [327, 478] width 31 height 31
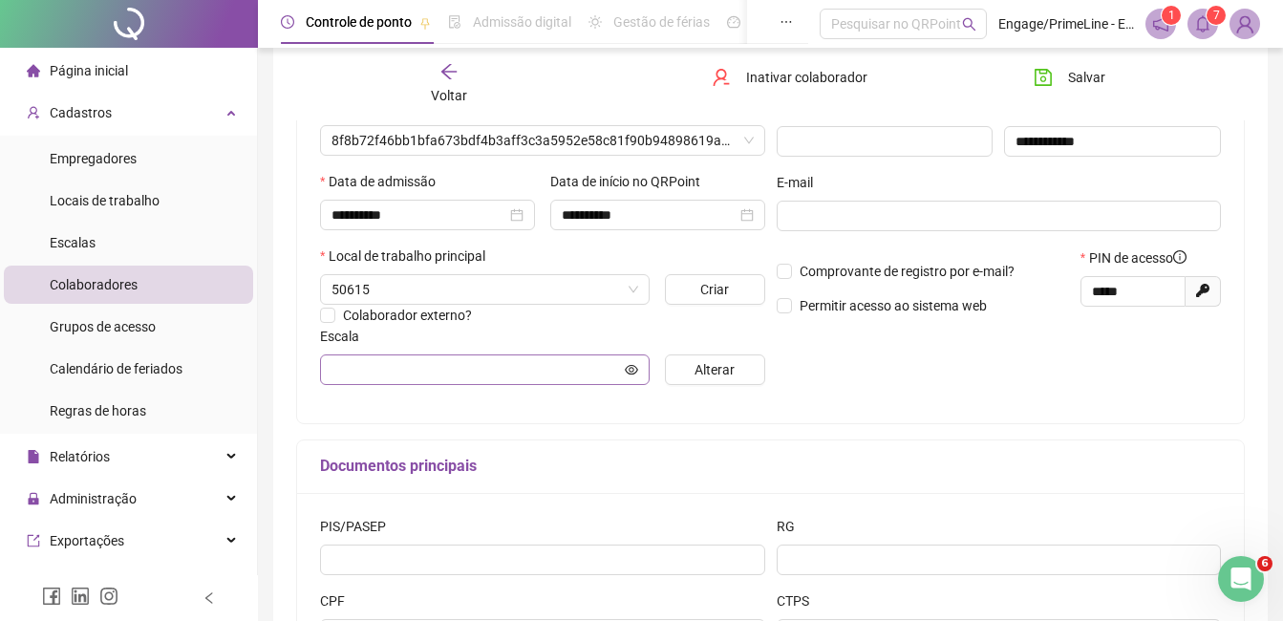
type input "**********"
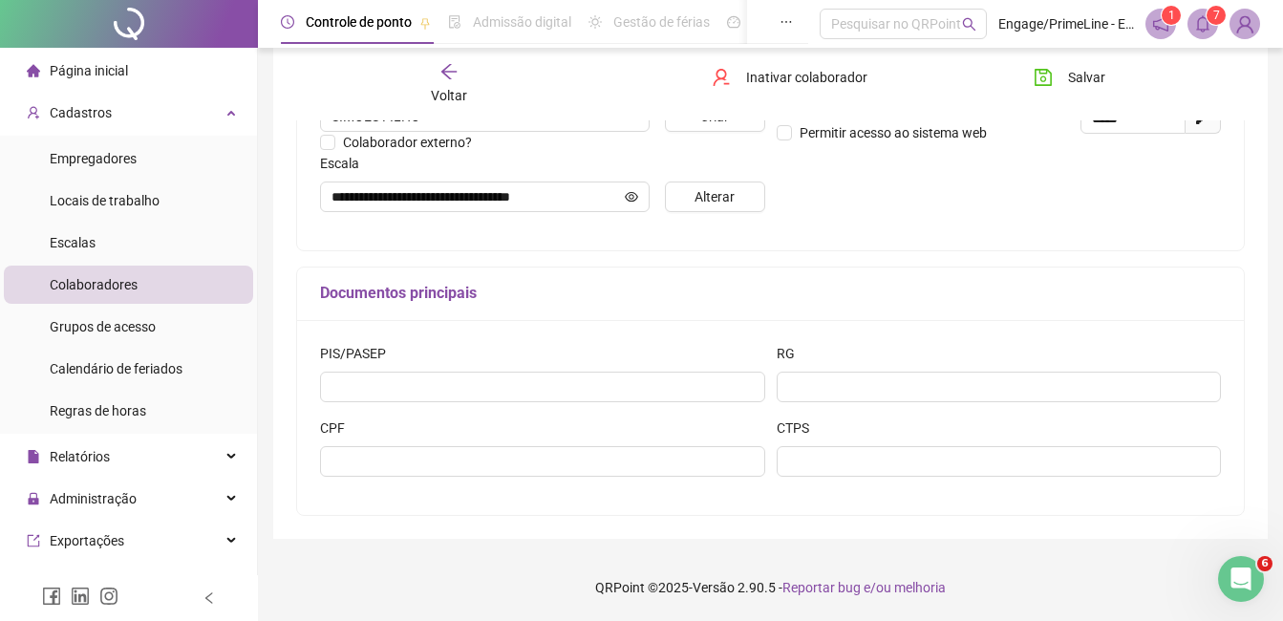
scroll to position [183, 0]
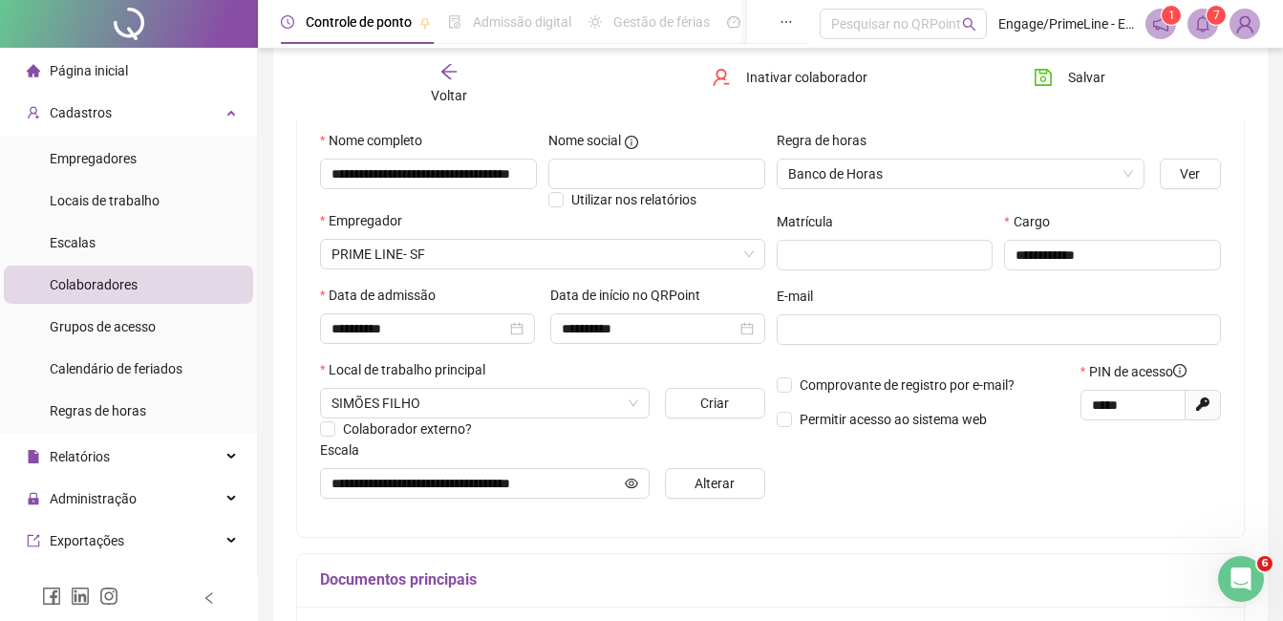
click at [450, 98] on span "Voltar" at bounding box center [449, 95] width 36 height 15
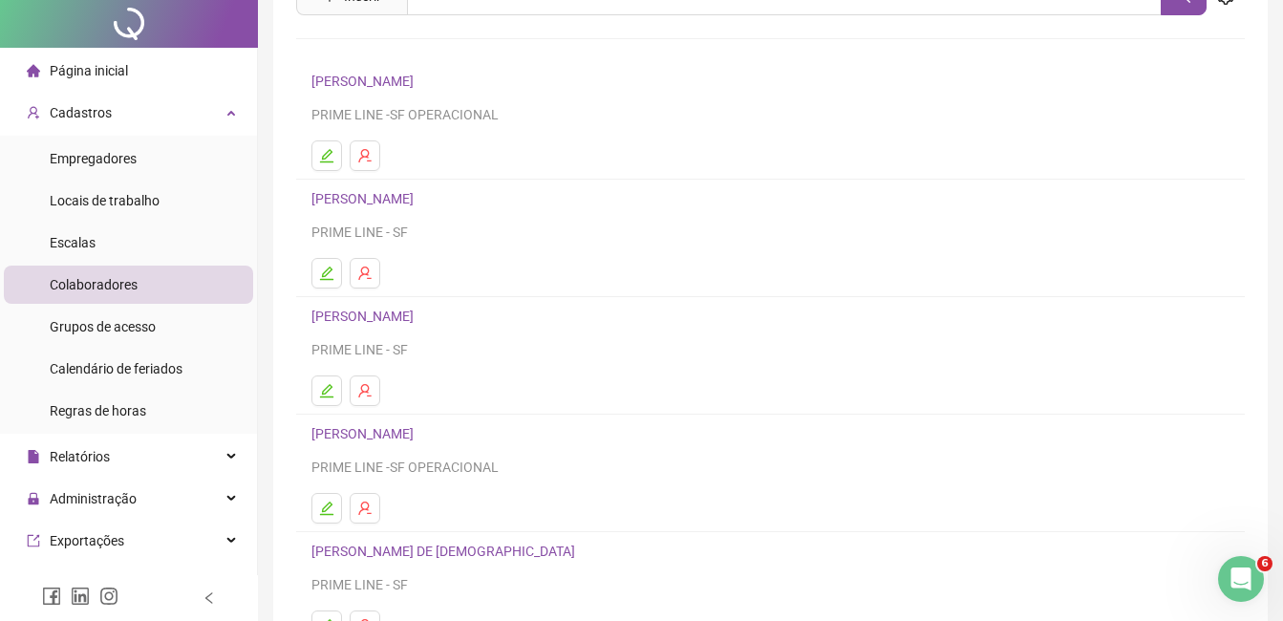
scroll to position [287, 0]
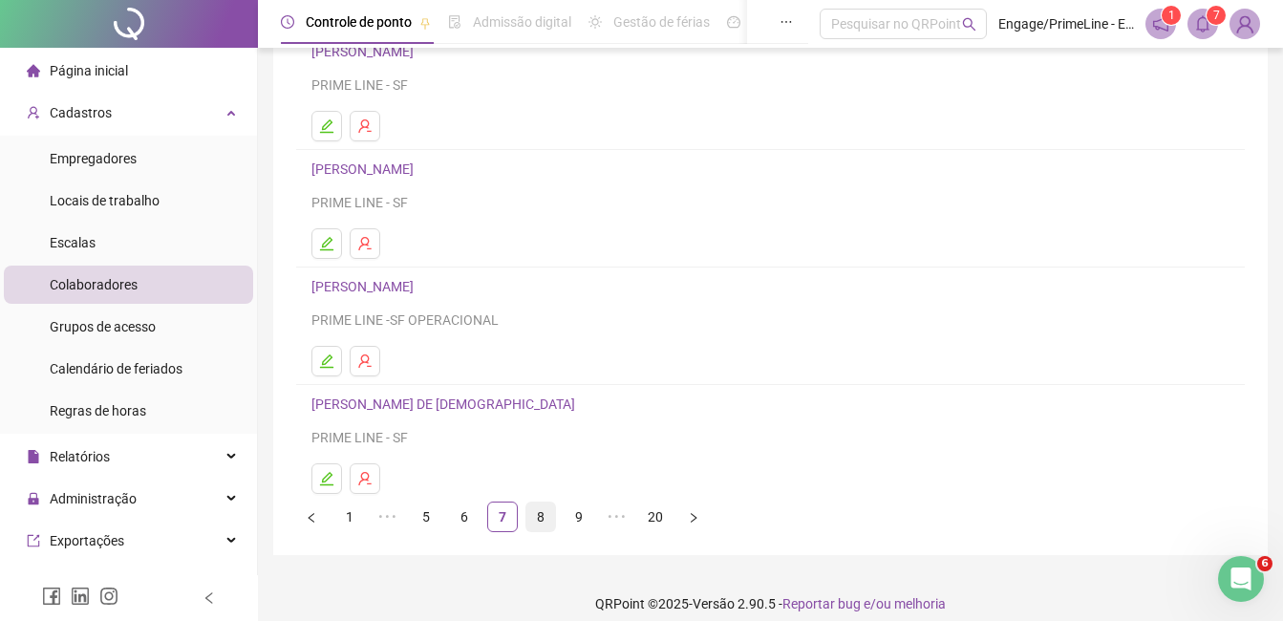
click at [539, 519] on link "8" at bounding box center [541, 517] width 29 height 29
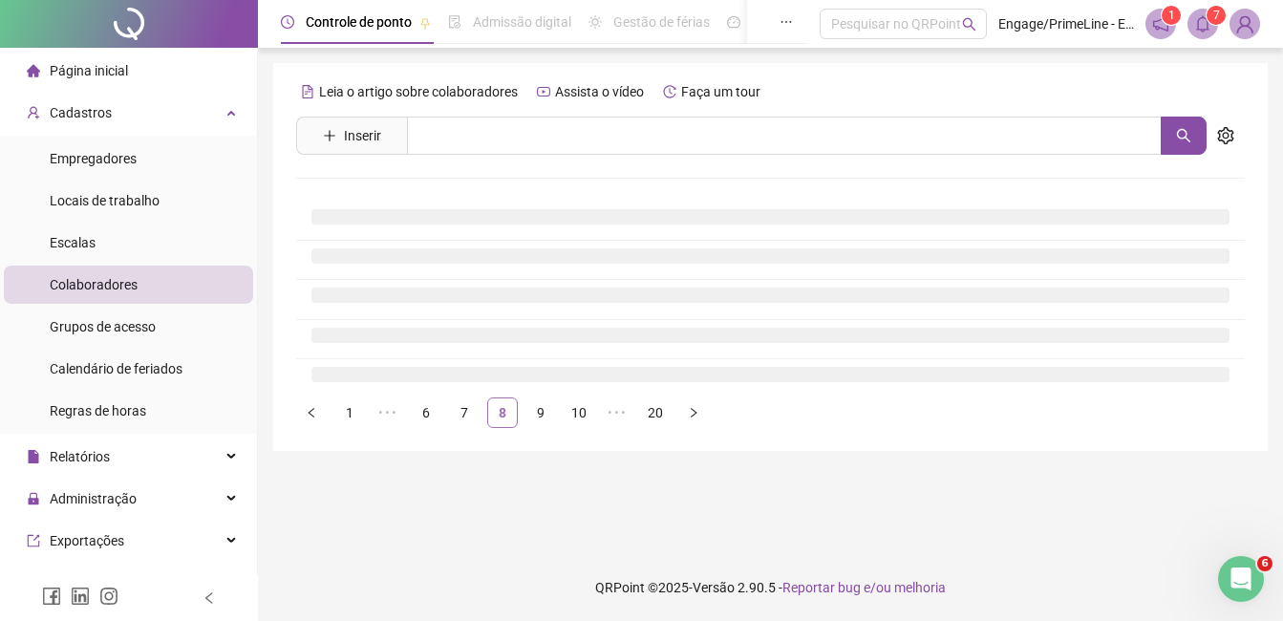
scroll to position [0, 0]
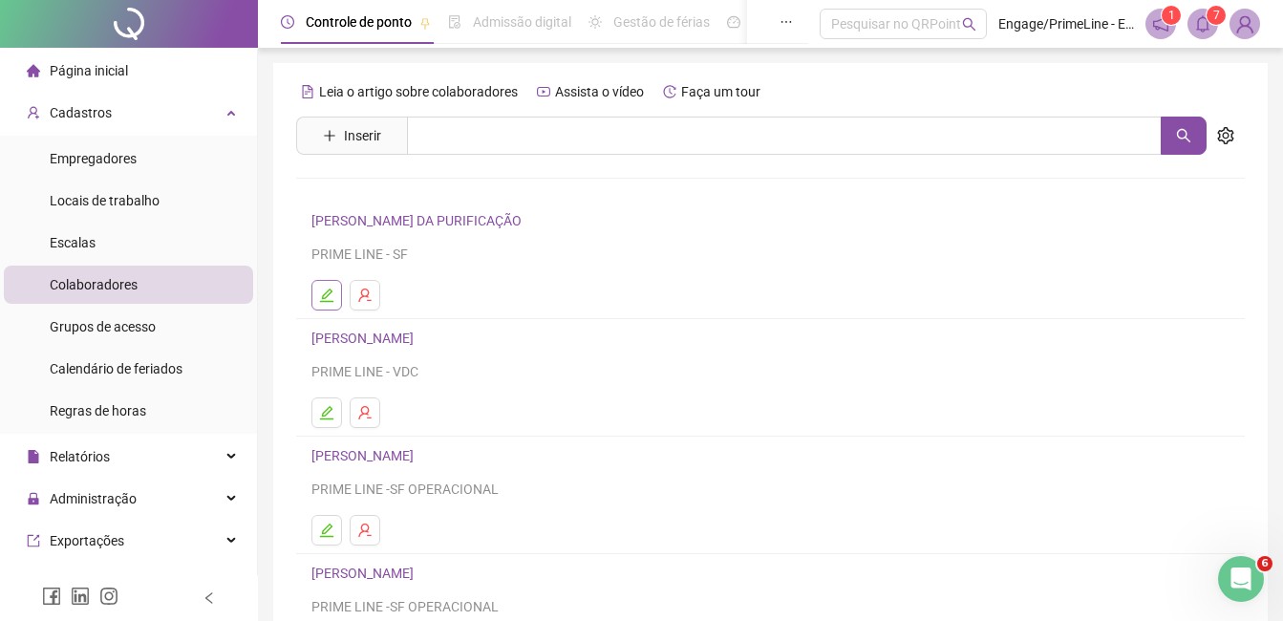
click at [326, 297] on icon "edit" at bounding box center [326, 295] width 13 height 13
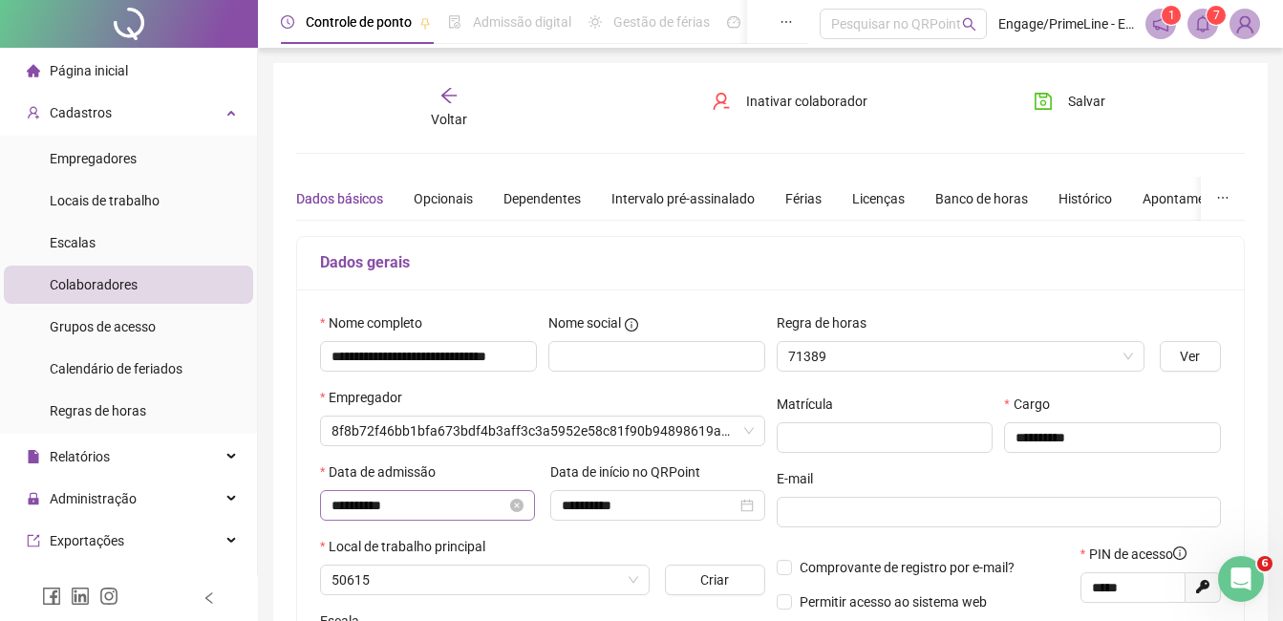
type input "**********"
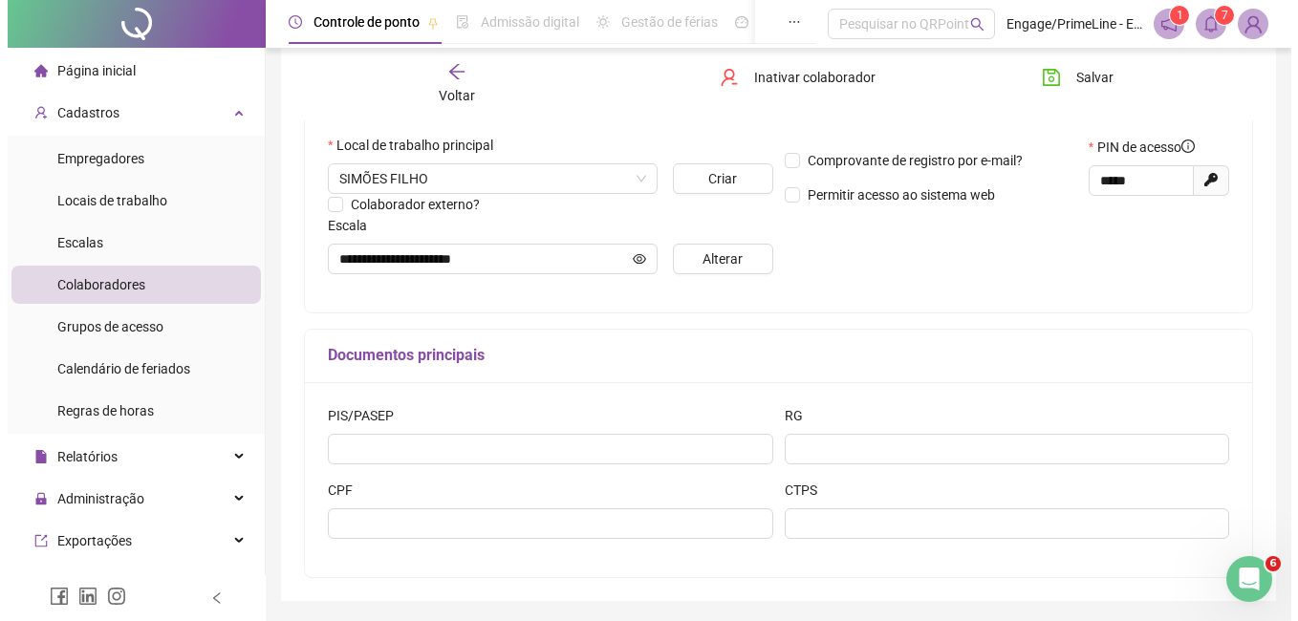
scroll to position [374, 0]
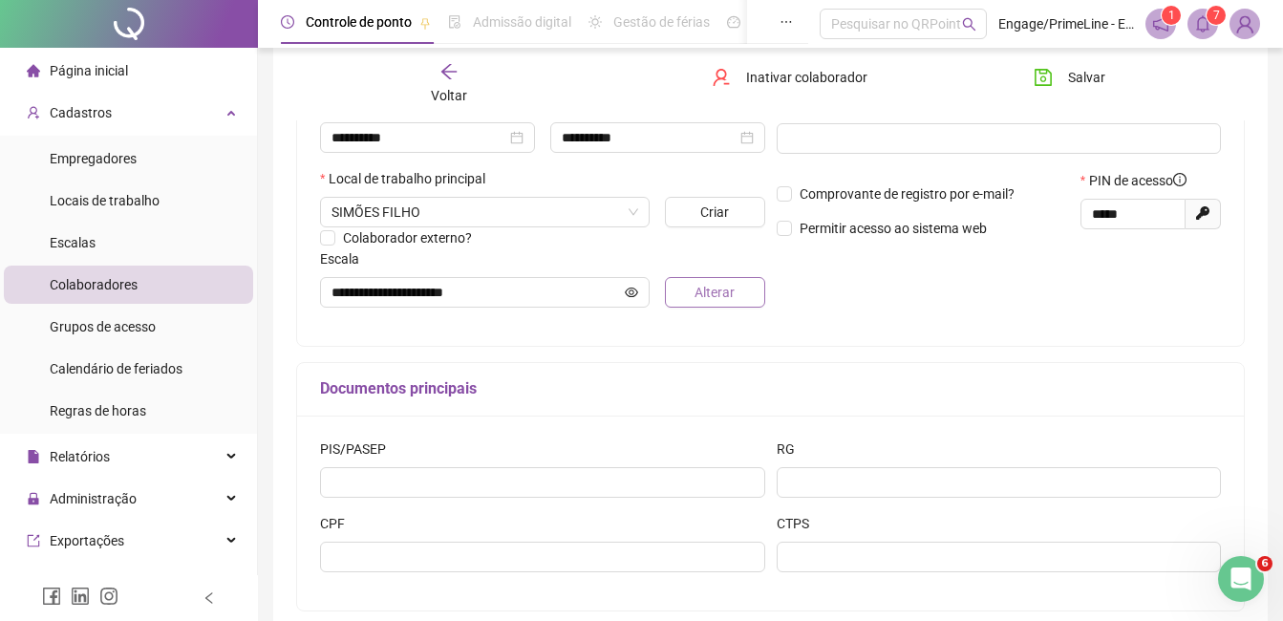
click at [690, 304] on button "Alterar" at bounding box center [714, 292] width 99 height 31
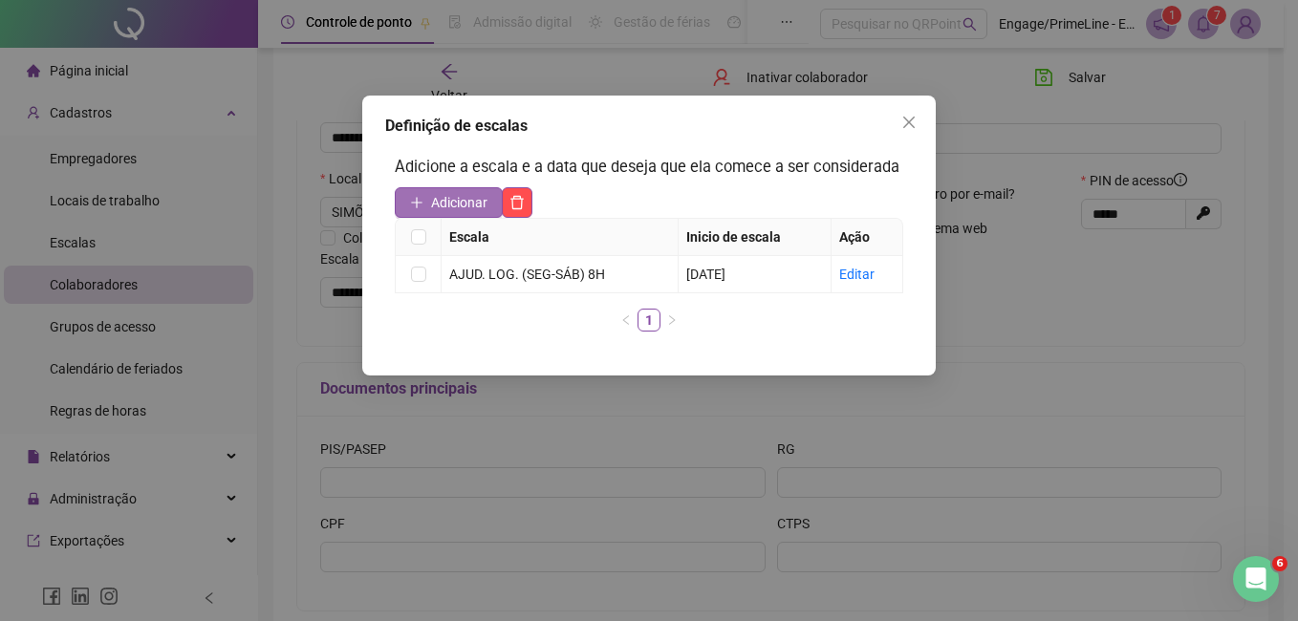
click at [470, 205] on span "Adicionar" at bounding box center [459, 202] width 56 height 21
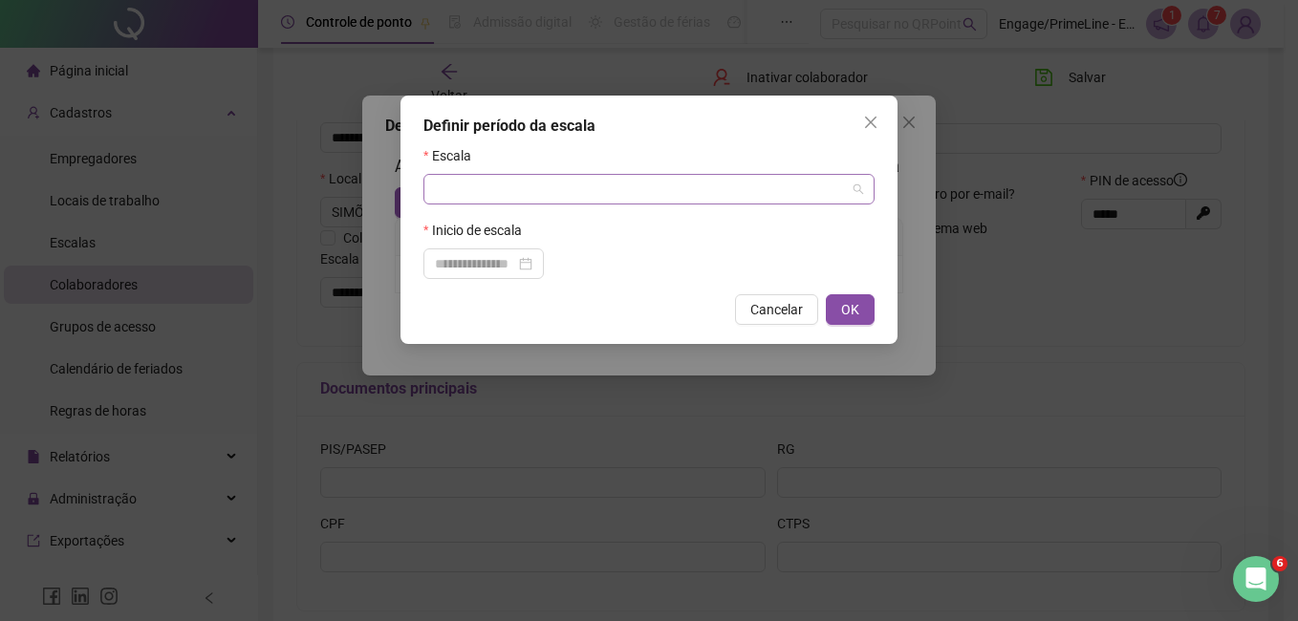
click at [532, 185] on input "search" at bounding box center [640, 189] width 411 height 29
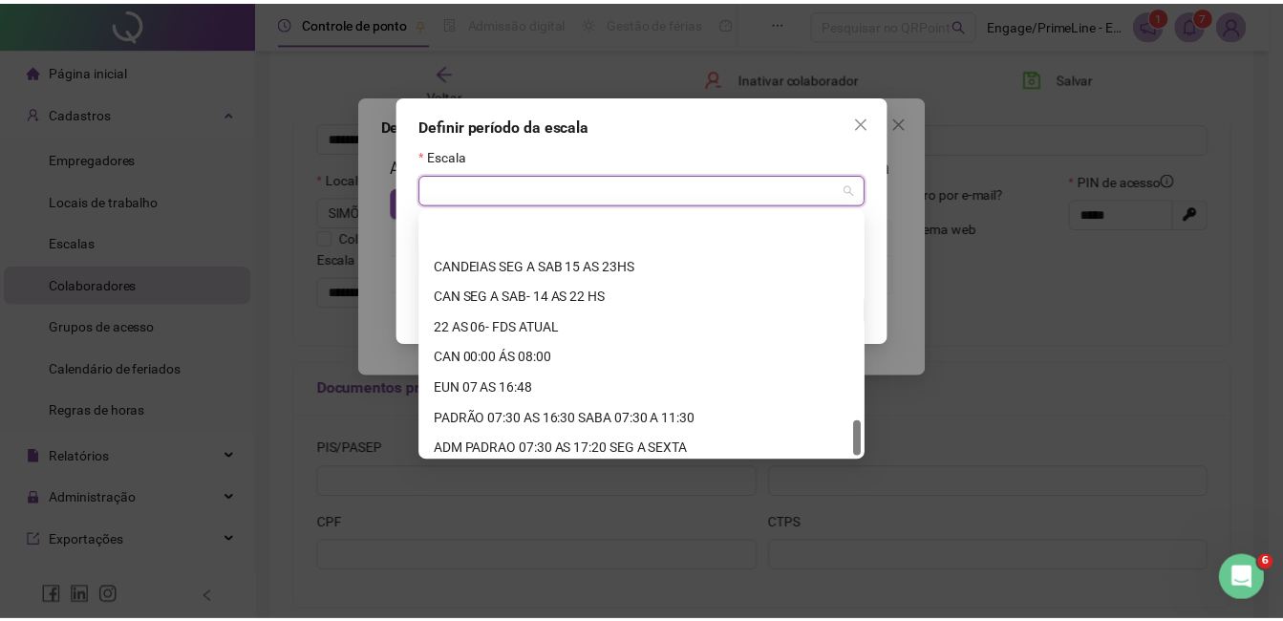
scroll to position [1407, 0]
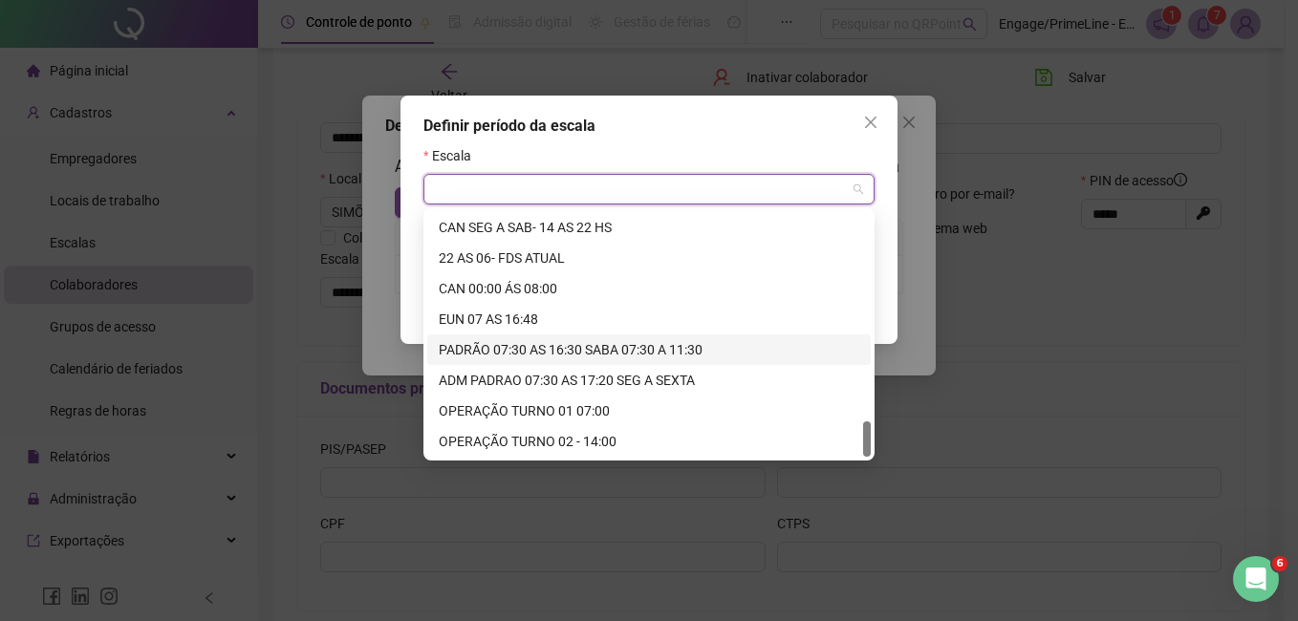
click at [571, 338] on div "PADRÃO 07:30 AS 16:30 SABA 07:30 A 11:30" at bounding box center [648, 349] width 443 height 31
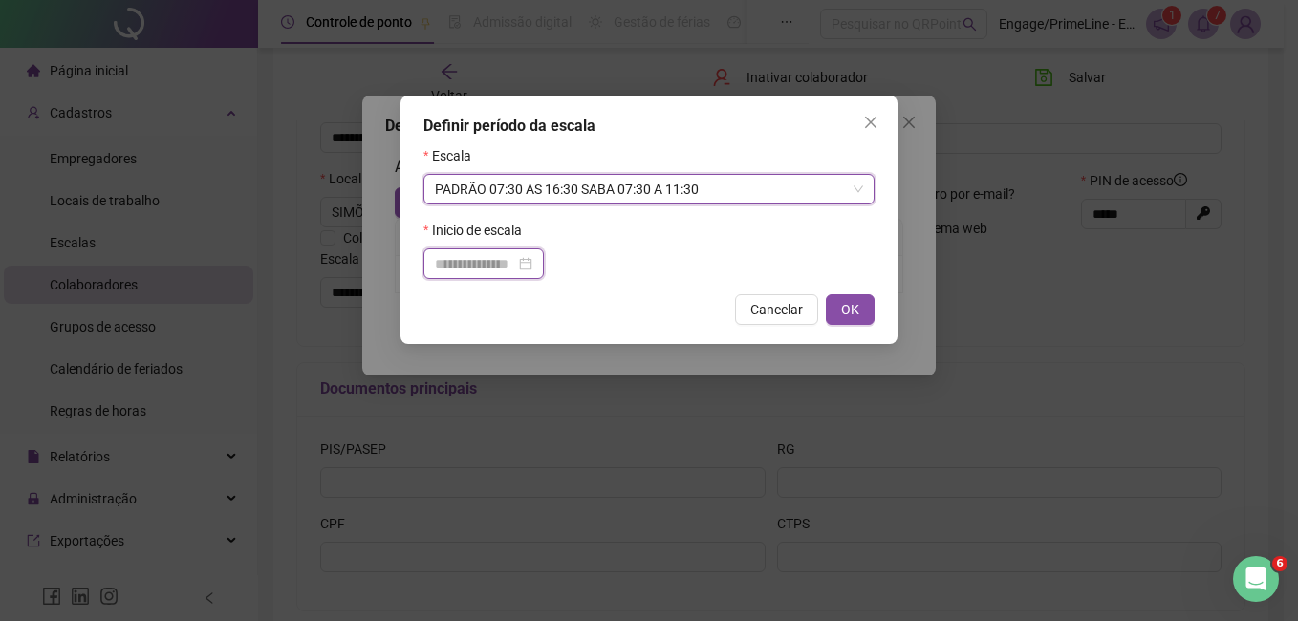
click at [484, 261] on input at bounding box center [475, 263] width 80 height 21
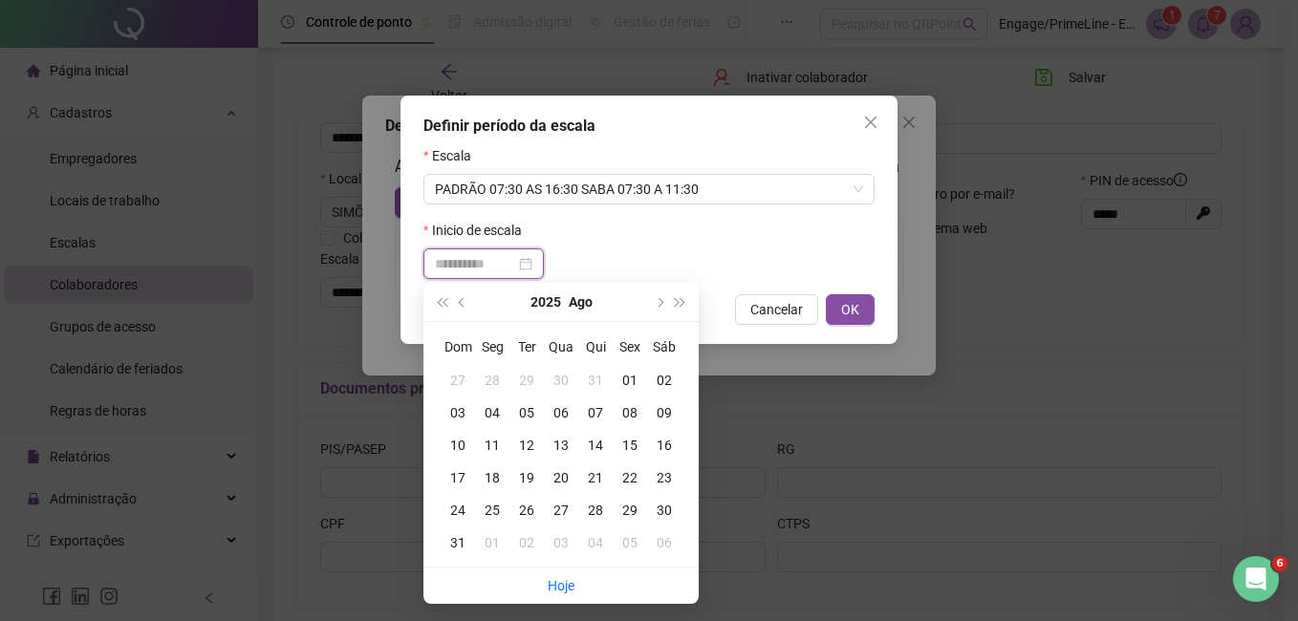
type input "**********"
click at [618, 377] on div "01" at bounding box center [630, 380] width 34 height 21
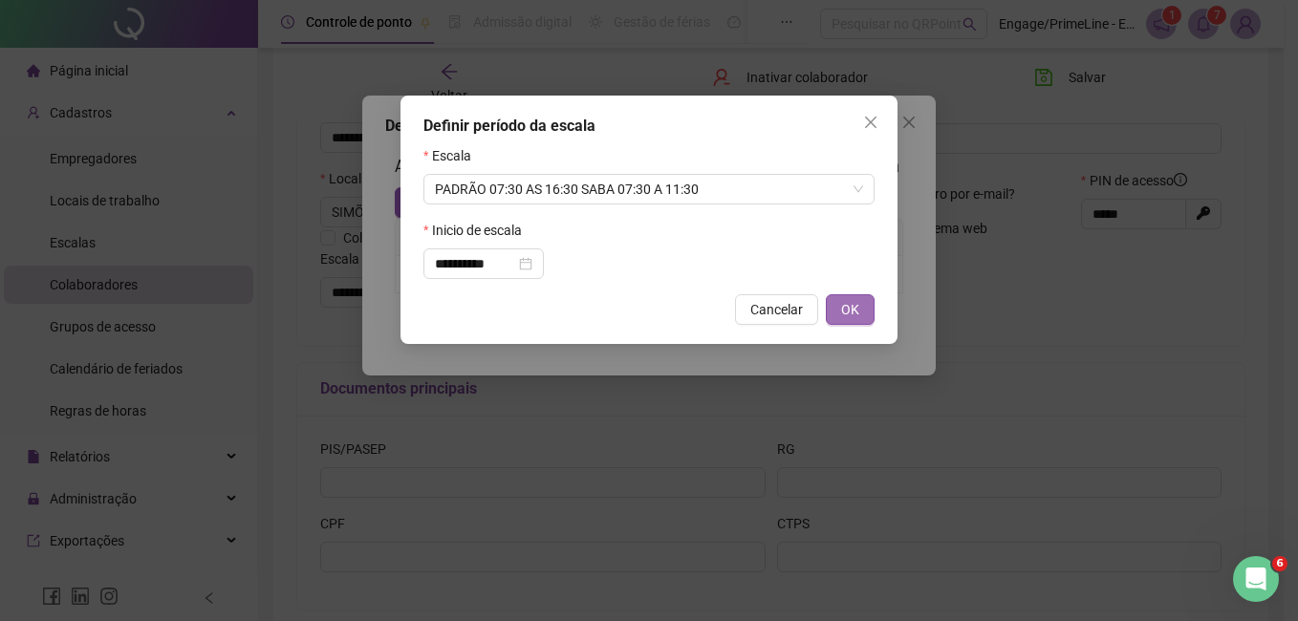
click at [837, 321] on button "OK" at bounding box center [850, 309] width 49 height 31
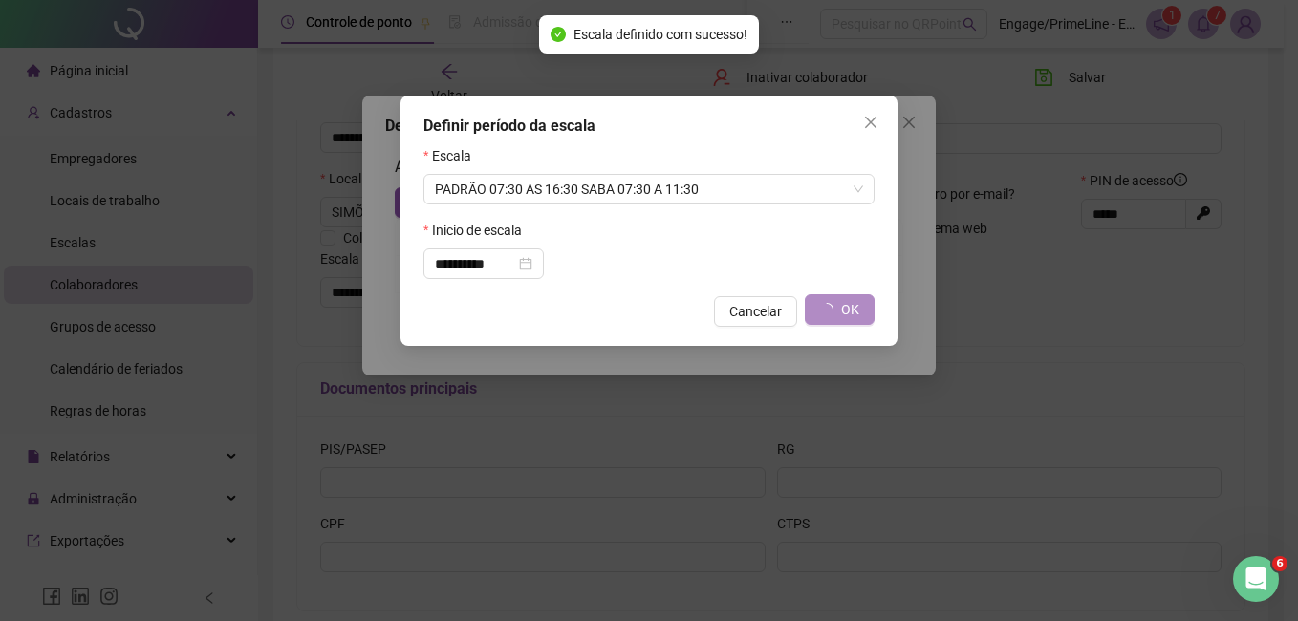
type input "**********"
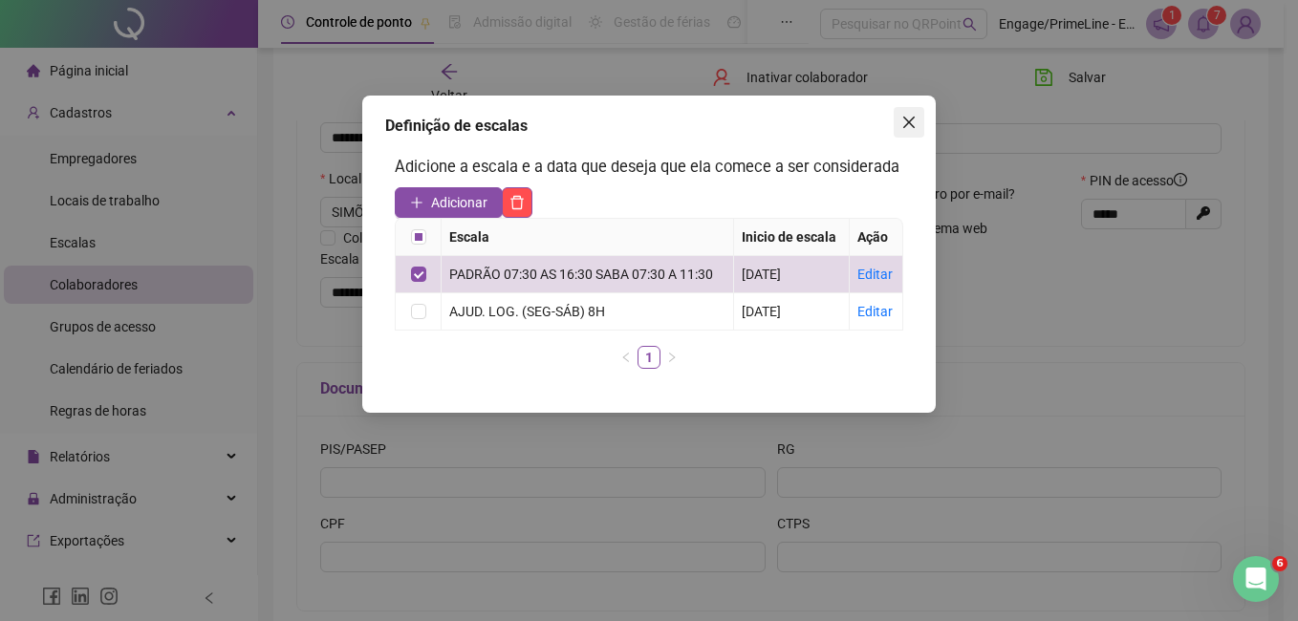
click at [909, 133] on button "Close" at bounding box center [909, 122] width 31 height 31
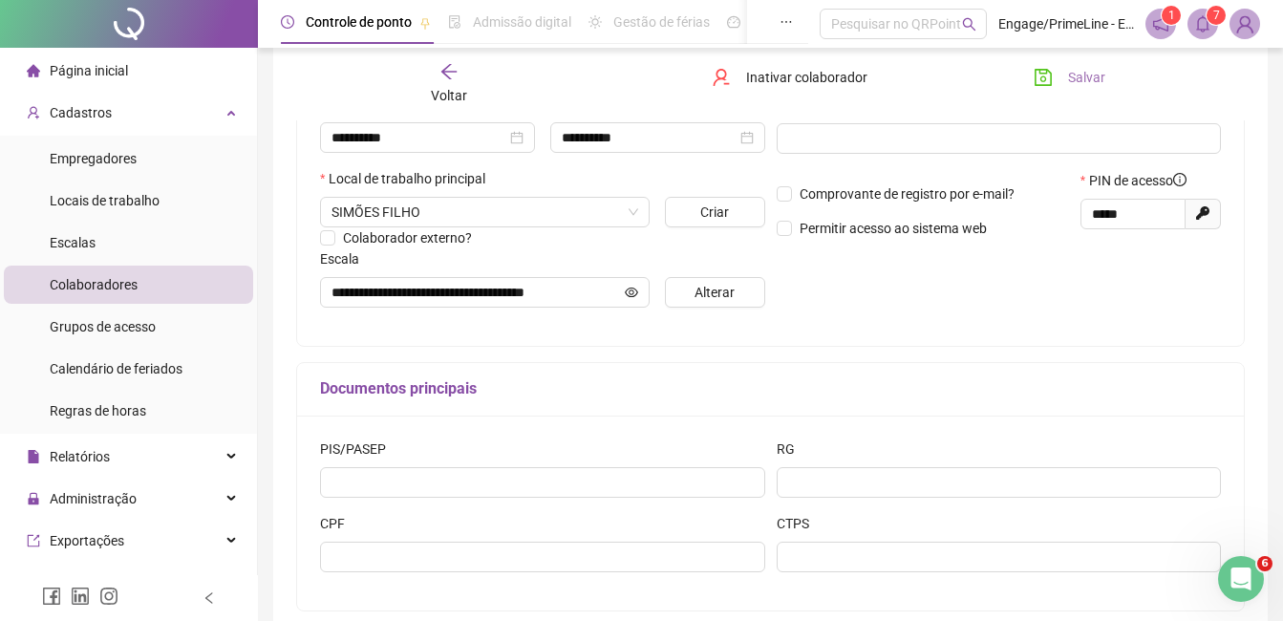
click at [1091, 74] on span "Salvar" at bounding box center [1086, 77] width 37 height 21
click at [434, 88] on span "Voltar" at bounding box center [449, 95] width 36 height 15
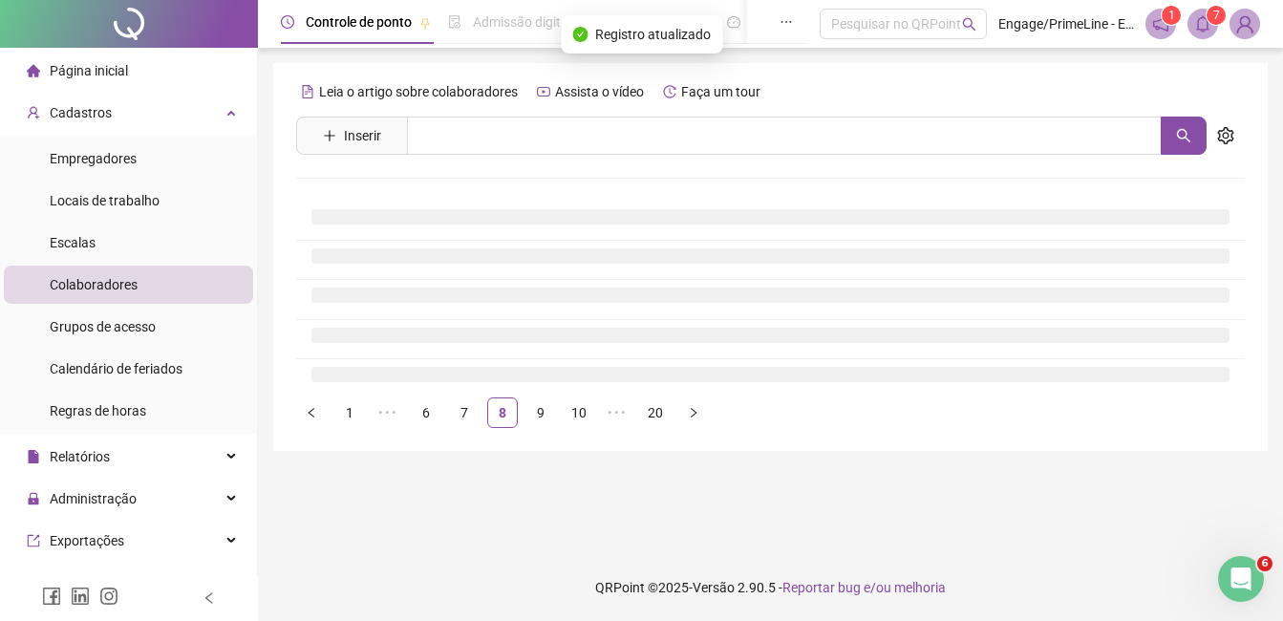
scroll to position [0, 0]
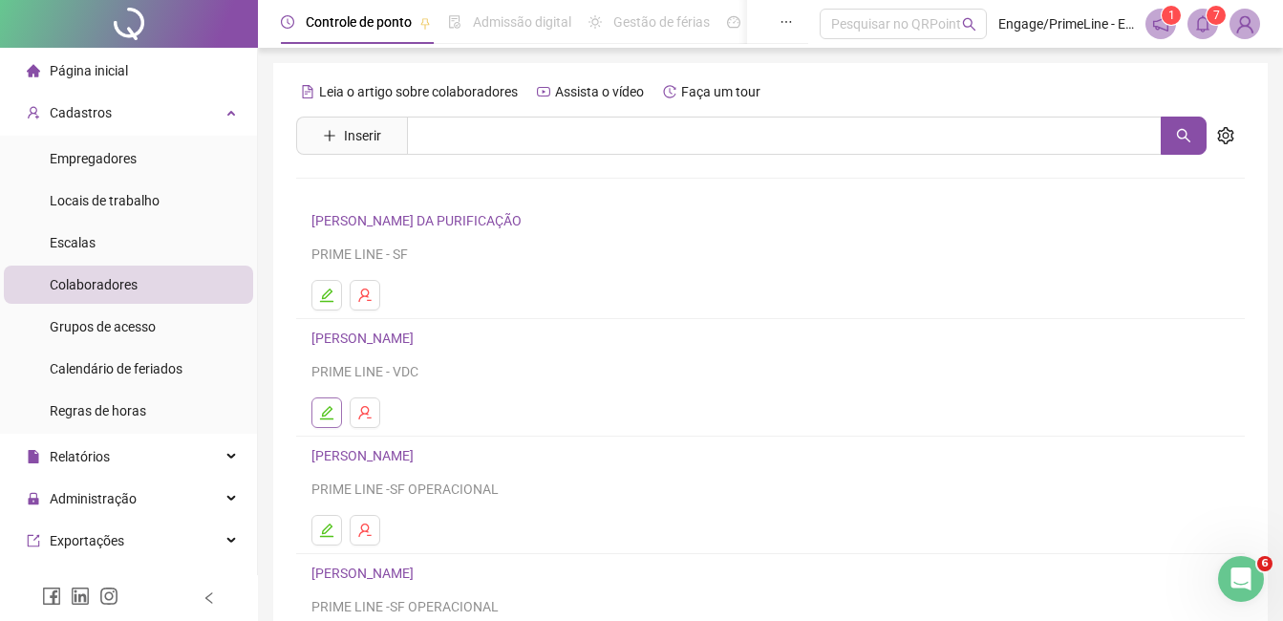
click at [325, 408] on icon "edit" at bounding box center [326, 412] width 15 height 15
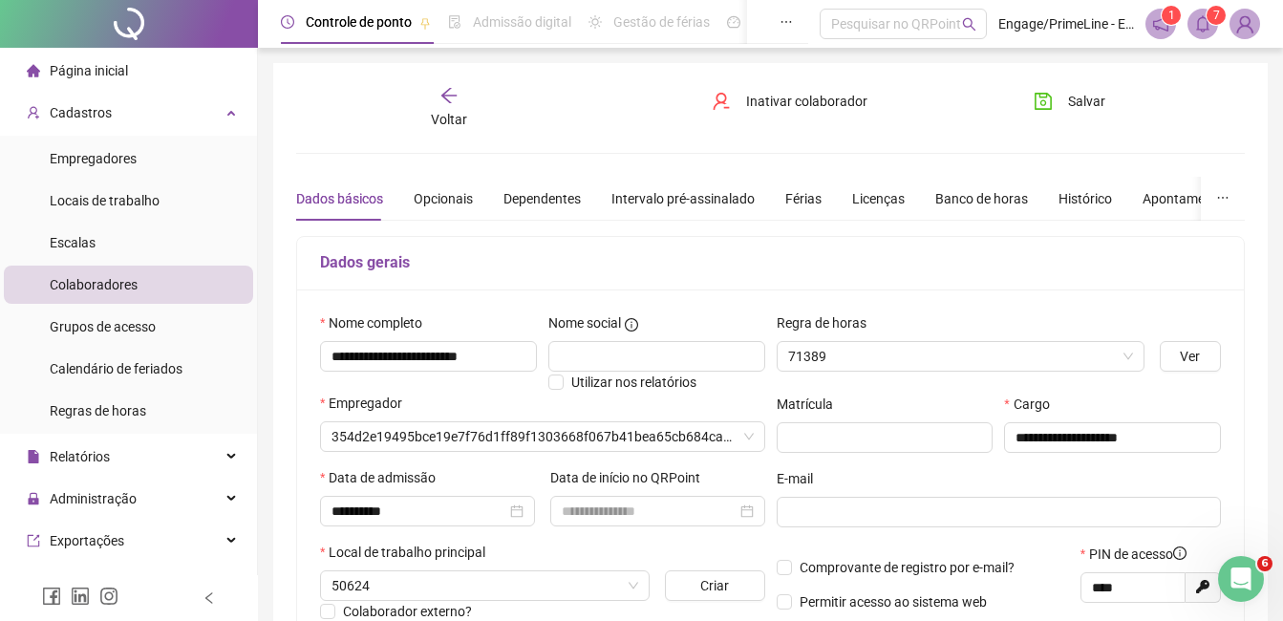
scroll to position [287, 0]
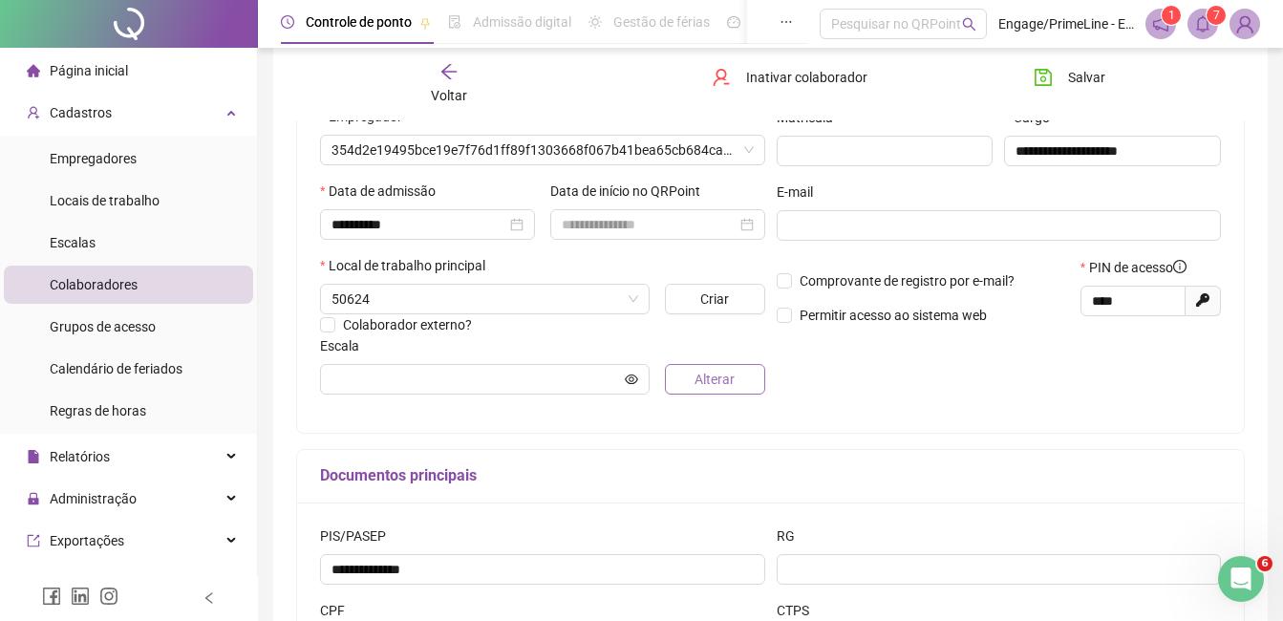
click at [712, 389] on span "Alterar" at bounding box center [715, 379] width 40 height 21
type input "**********"
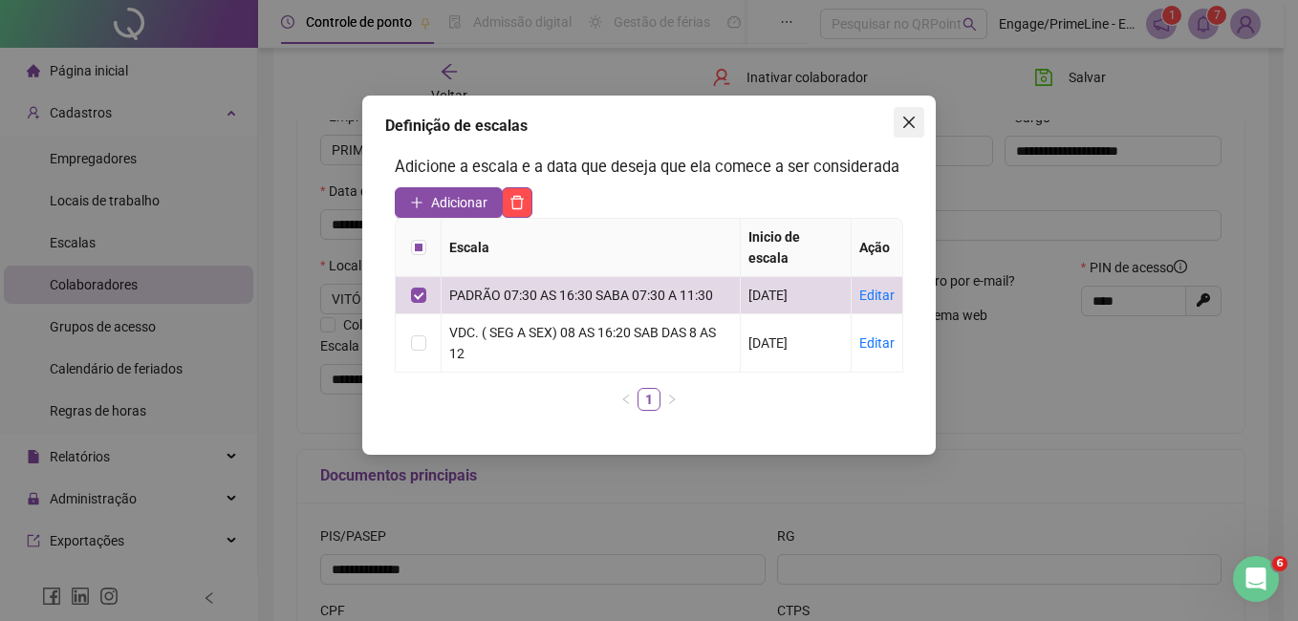
click at [906, 133] on button "Close" at bounding box center [909, 122] width 31 height 31
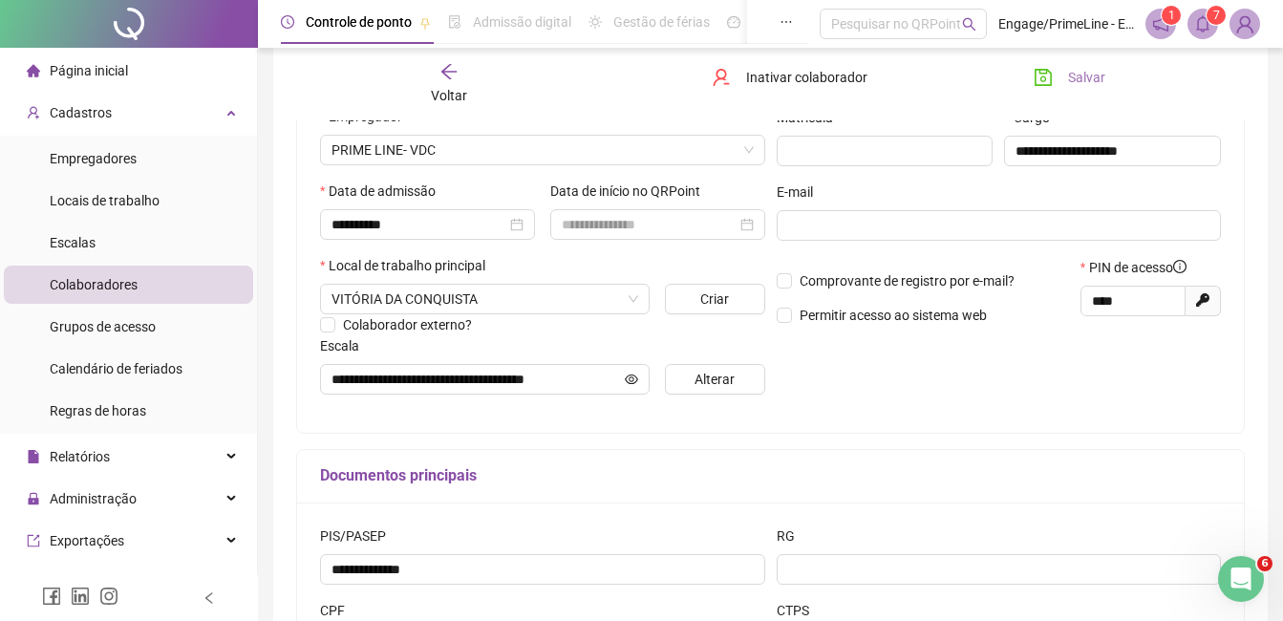
click at [1068, 75] on span "Salvar" at bounding box center [1086, 77] width 37 height 21
click at [470, 80] on div "Voltar" at bounding box center [449, 84] width 145 height 44
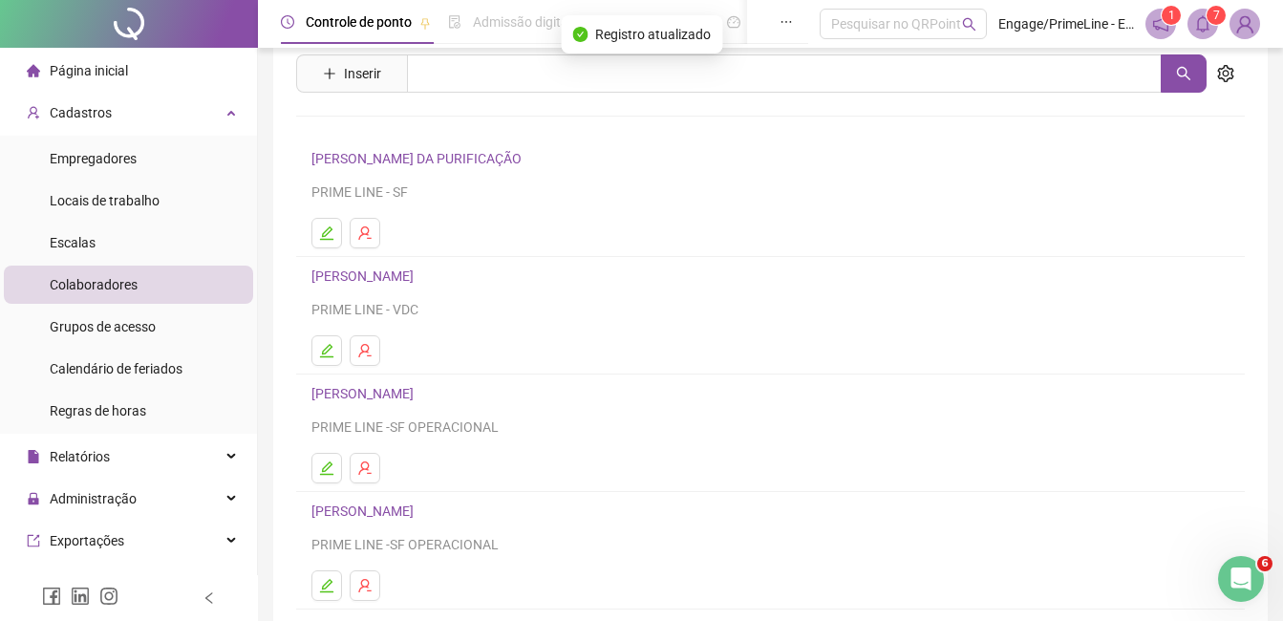
scroll to position [96, 0]
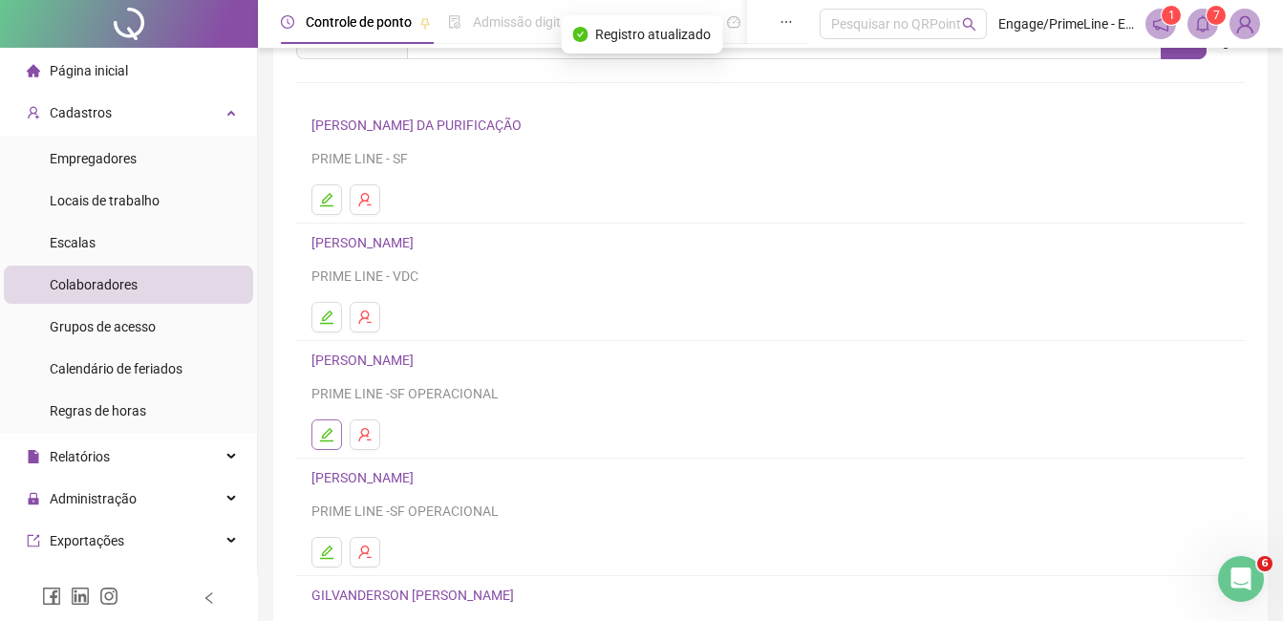
click at [326, 437] on icon "edit" at bounding box center [326, 434] width 13 height 13
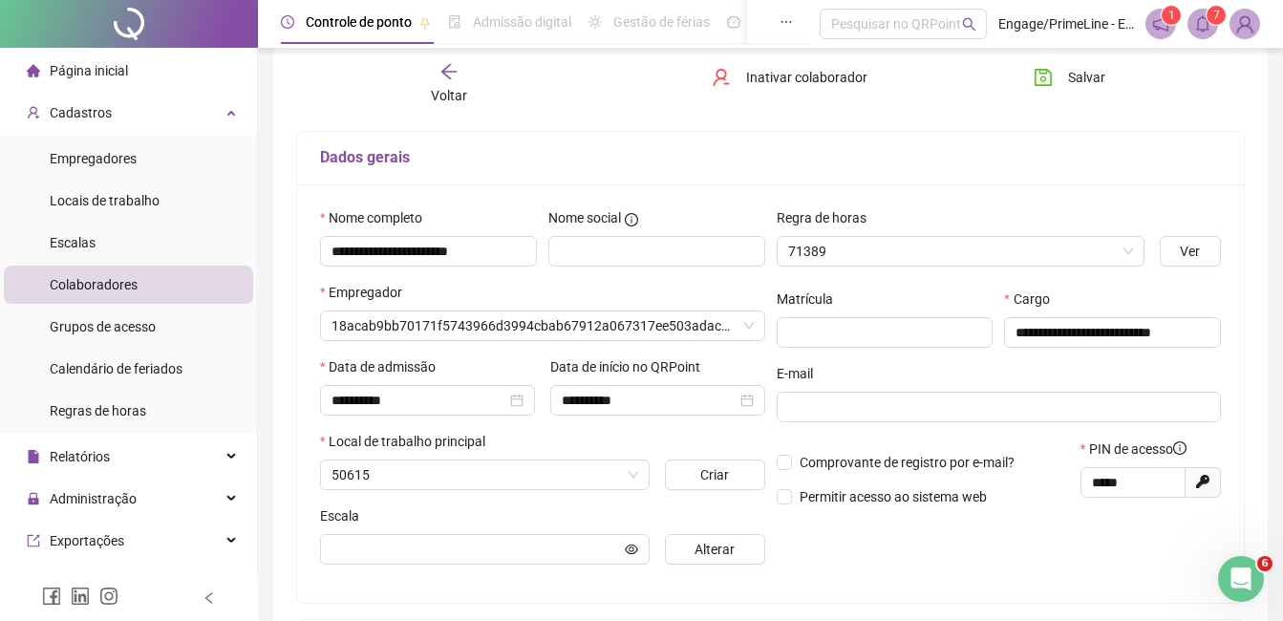
type input "**********"
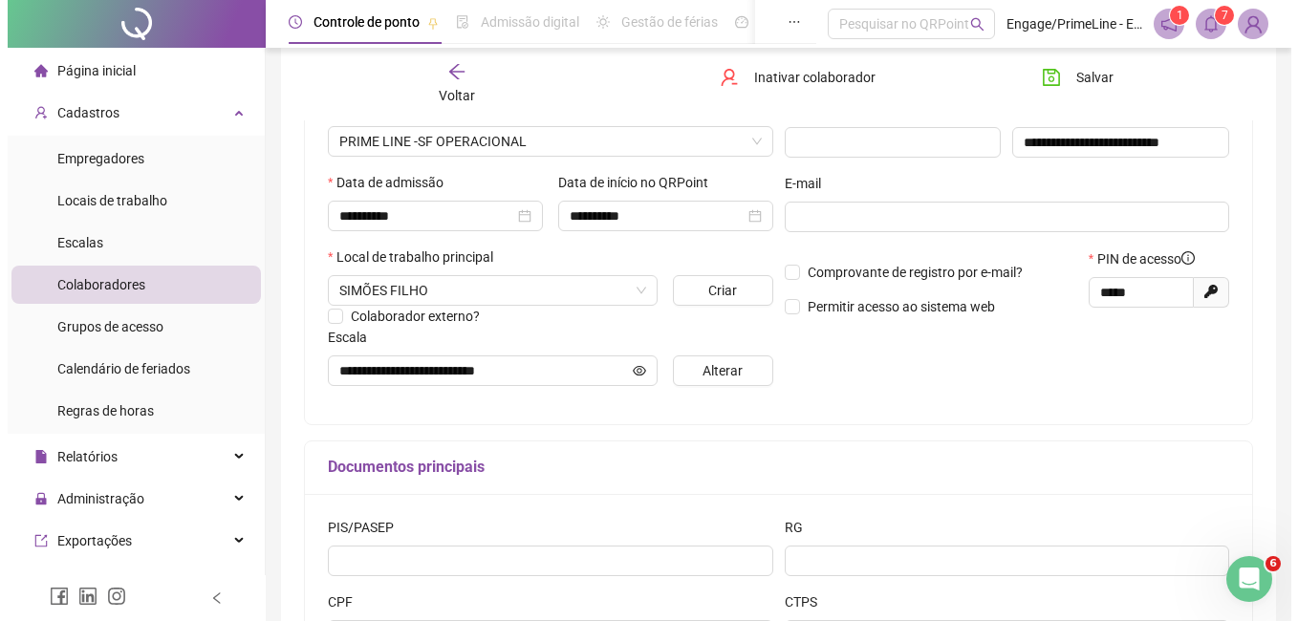
scroll to position [296, 0]
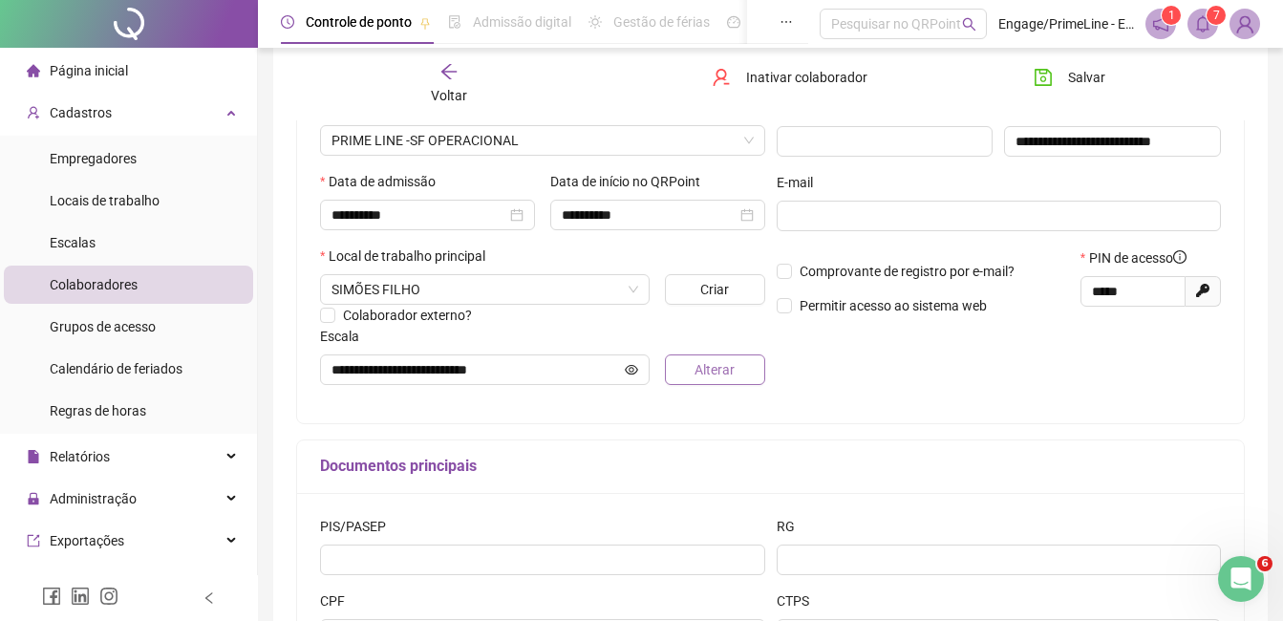
click at [714, 362] on span "Alterar" at bounding box center [715, 369] width 40 height 21
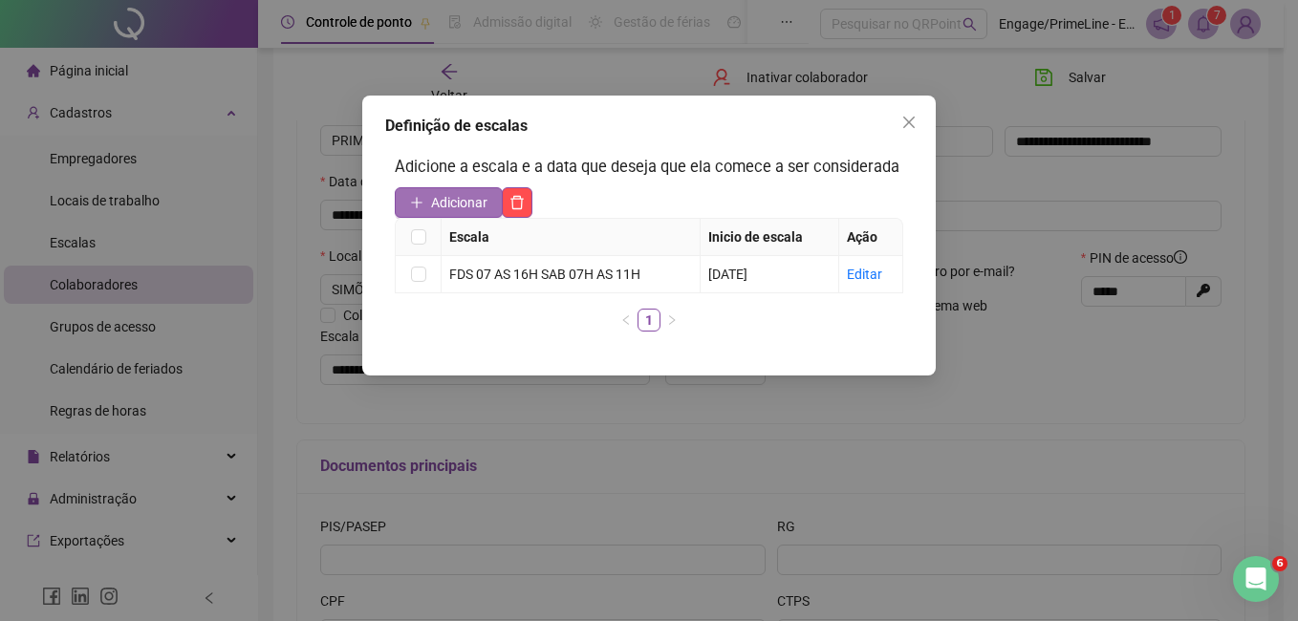
click at [463, 205] on span "Adicionar" at bounding box center [459, 202] width 56 height 21
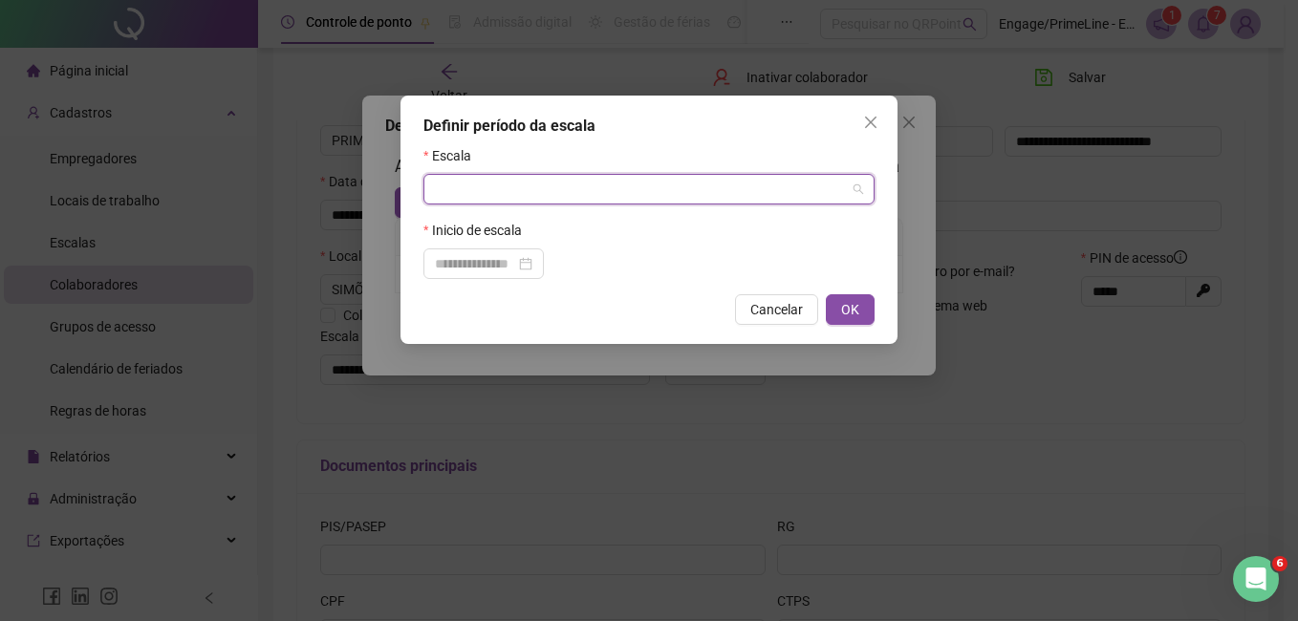
click at [496, 193] on input "search" at bounding box center [640, 189] width 411 height 29
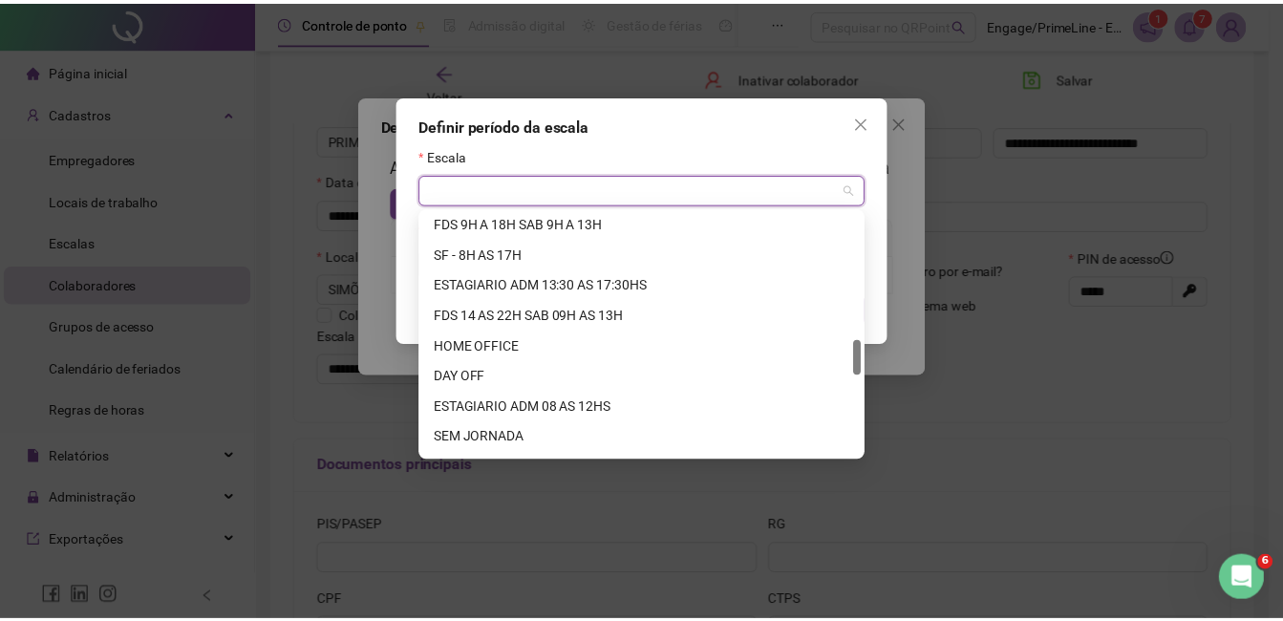
scroll to position [1407, 0]
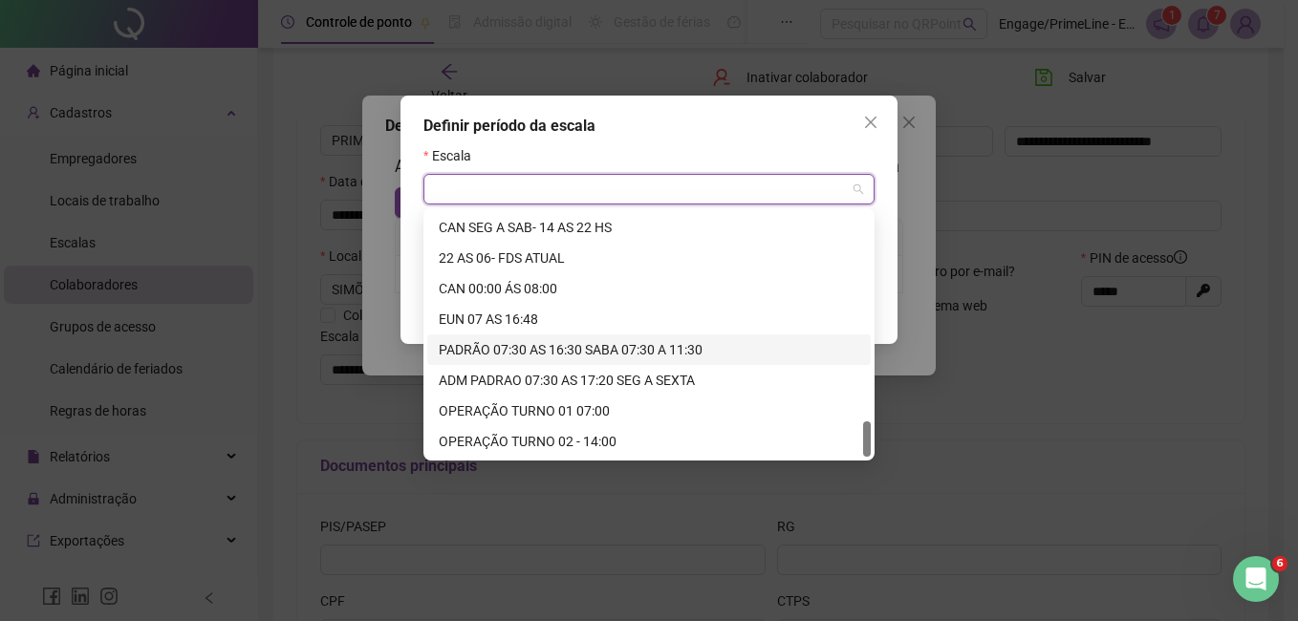
click at [527, 343] on div "PADRÃO 07:30 AS 16:30 SABA 07:30 A 11:30" at bounding box center [649, 349] width 420 height 21
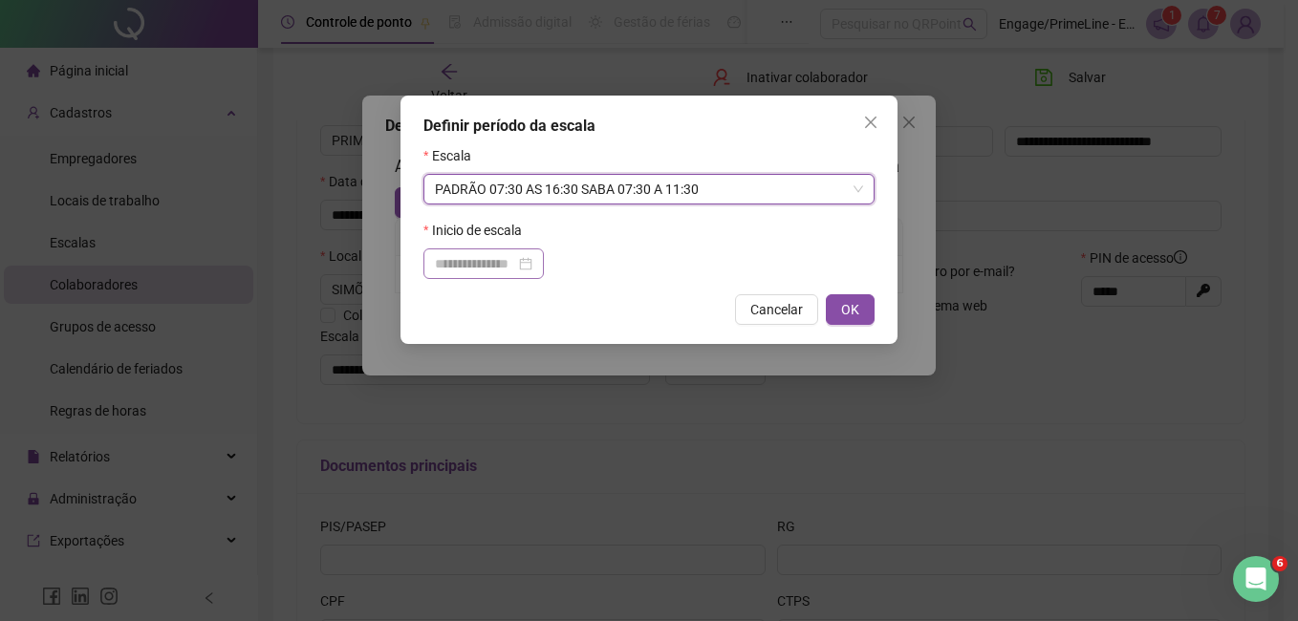
click at [468, 250] on div at bounding box center [483, 263] width 120 height 31
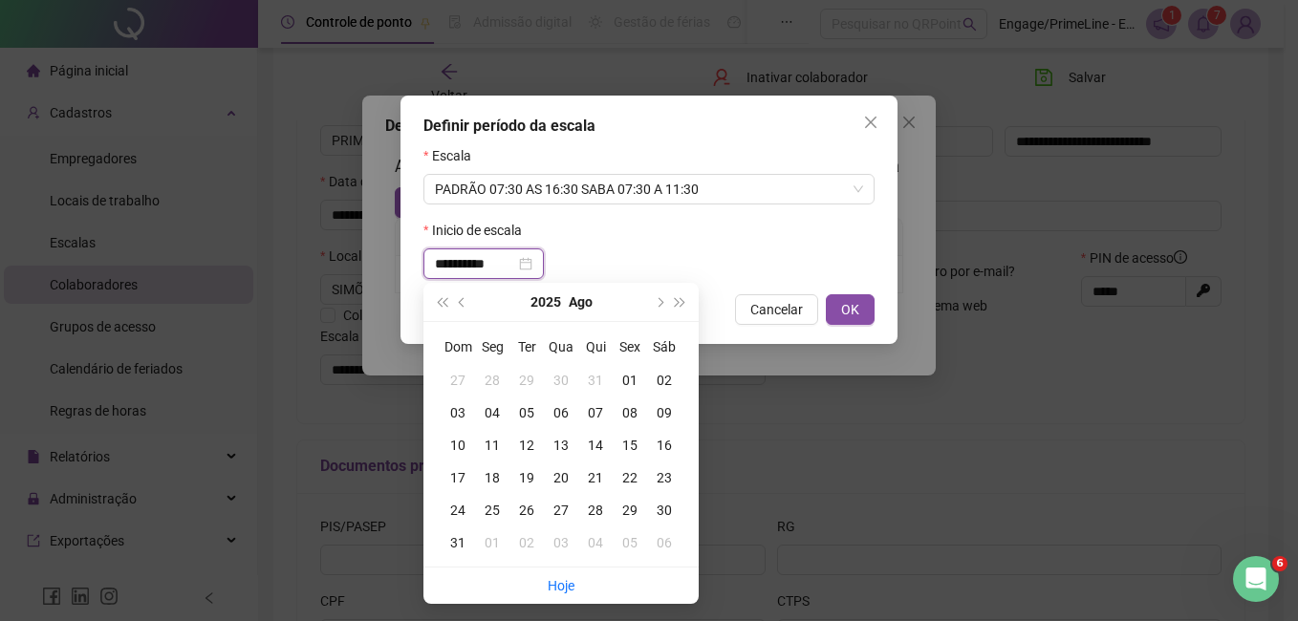
type input "**********"
click at [624, 367] on td "01" at bounding box center [630, 380] width 34 height 32
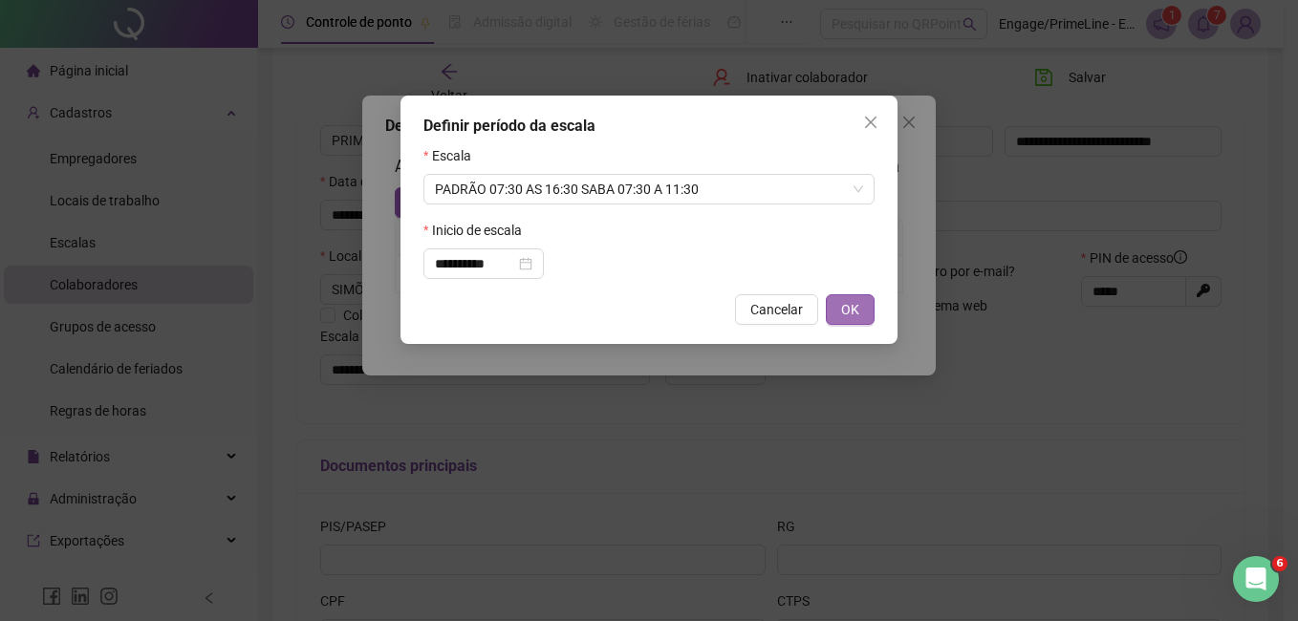
click at [840, 308] on button "OK" at bounding box center [850, 309] width 49 height 31
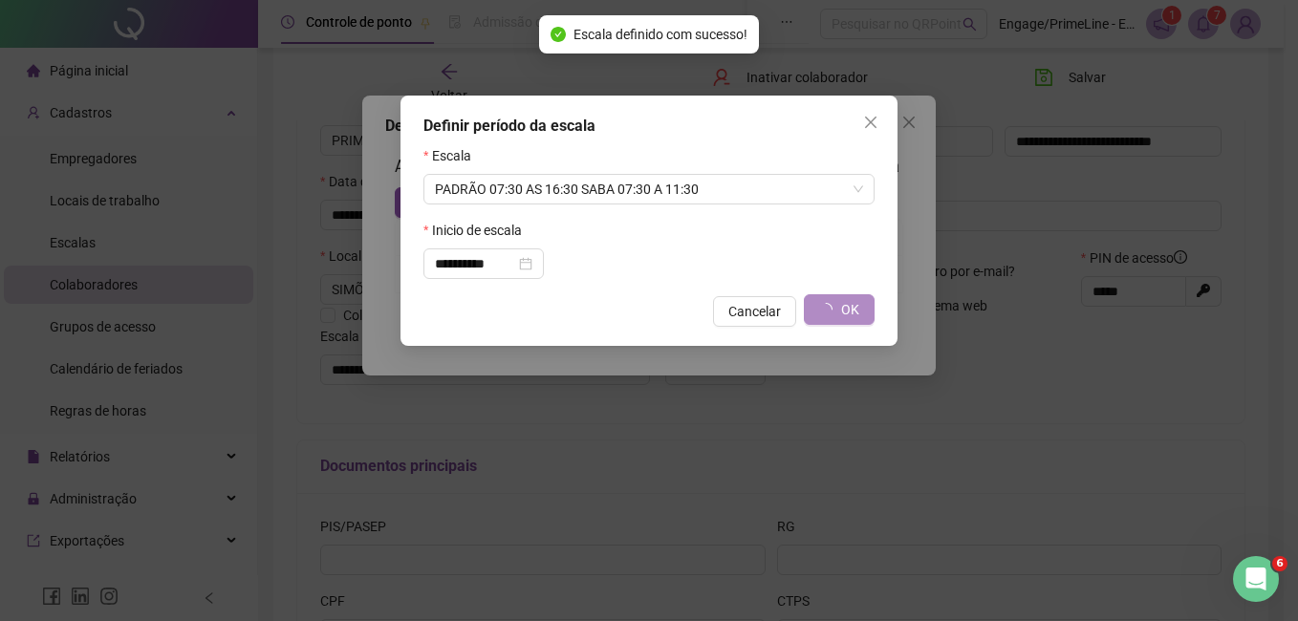
type input "**********"
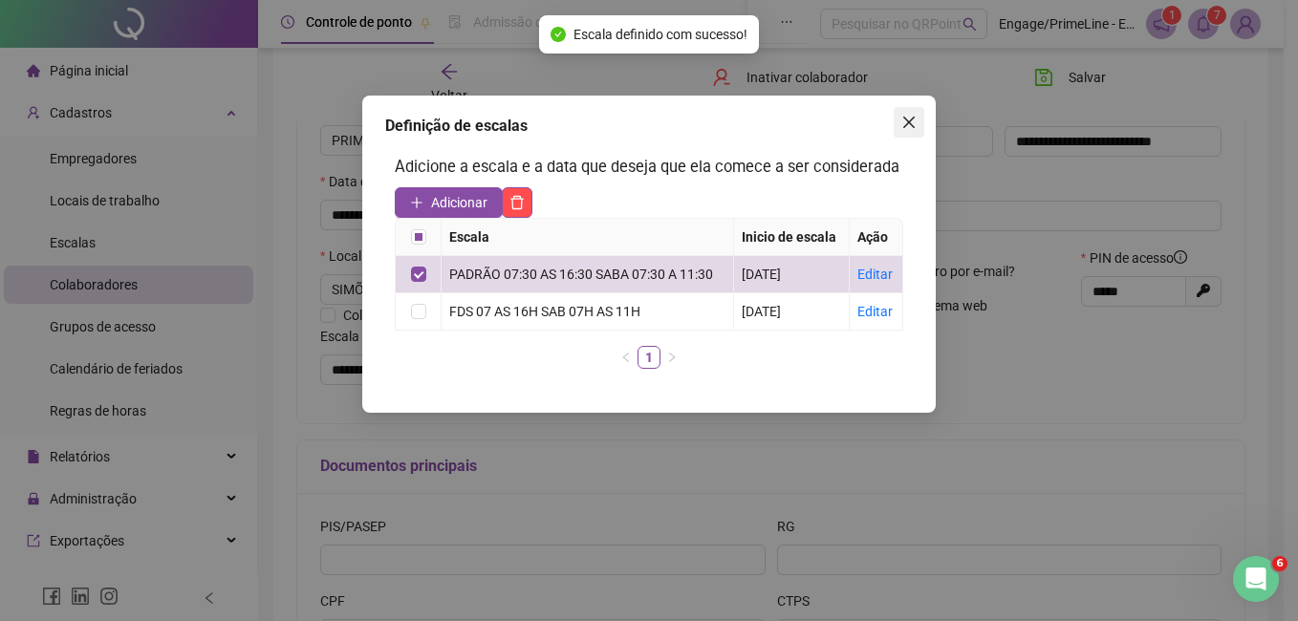
click at [907, 120] on icon "close" at bounding box center [908, 122] width 11 height 11
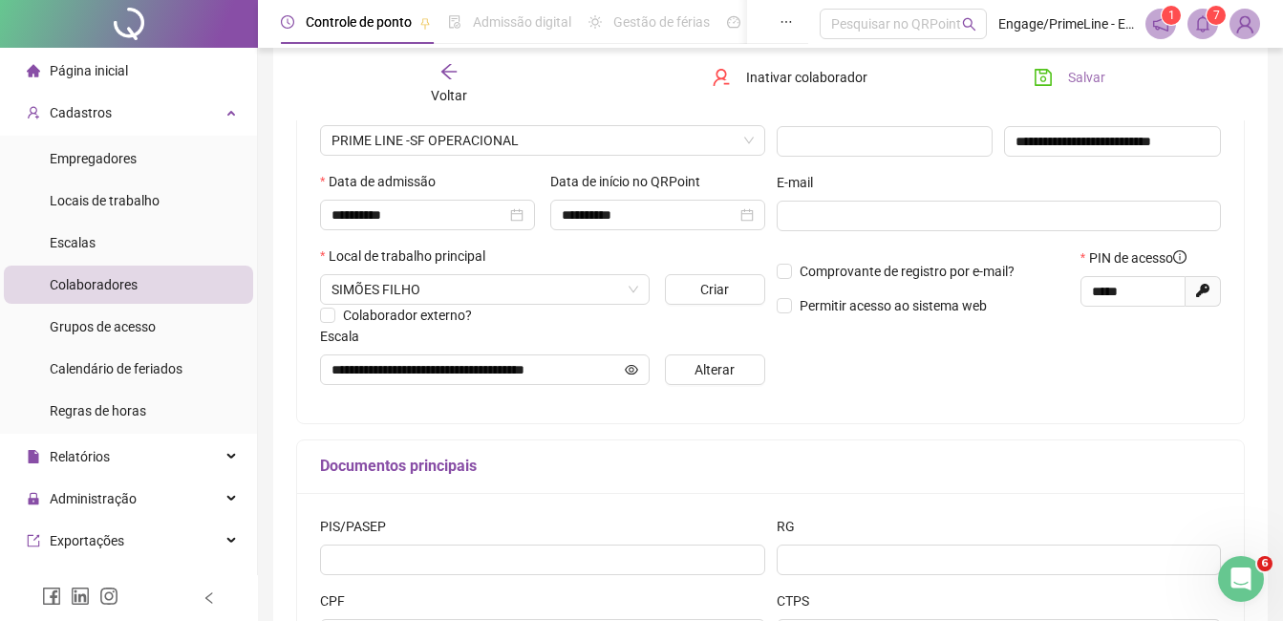
click at [1086, 75] on span "Salvar" at bounding box center [1086, 77] width 37 height 21
click at [447, 88] on span "Voltar" at bounding box center [449, 95] width 36 height 15
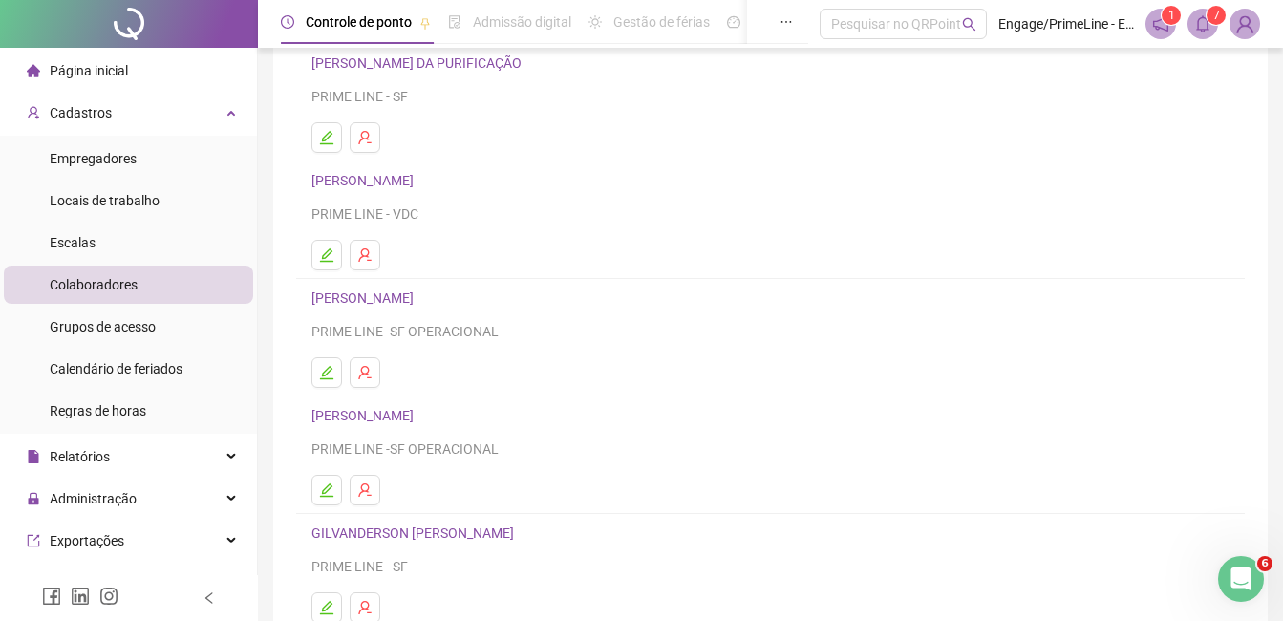
scroll to position [191, 0]
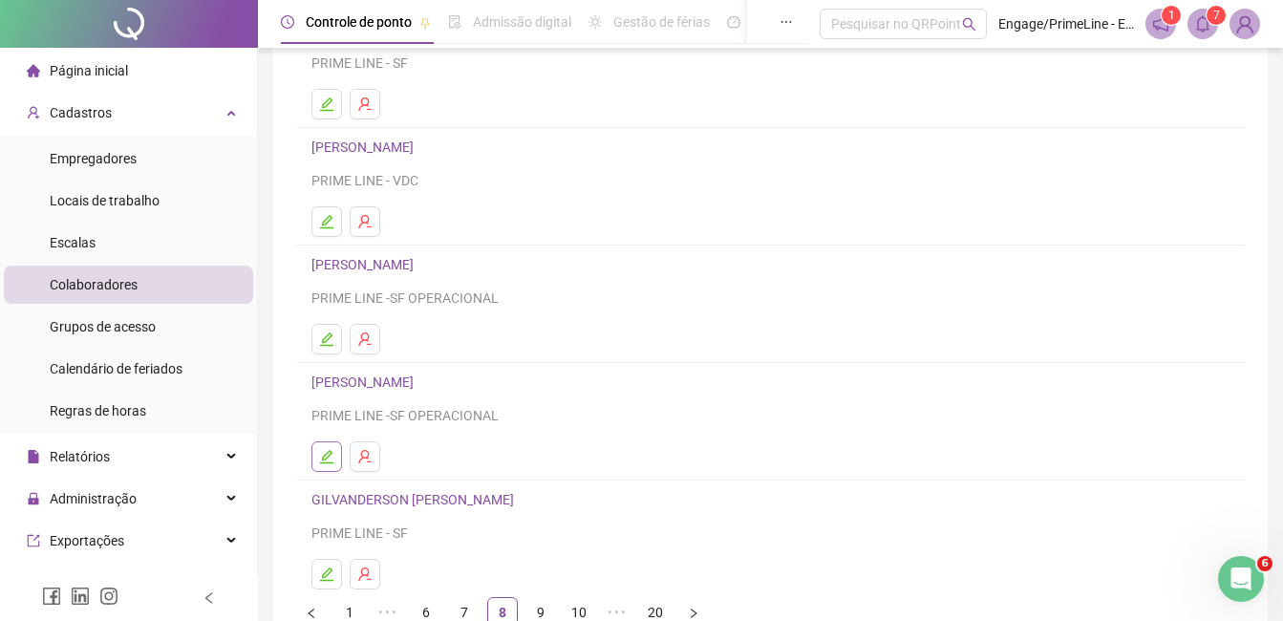
click at [329, 456] on icon "edit" at bounding box center [326, 456] width 13 height 13
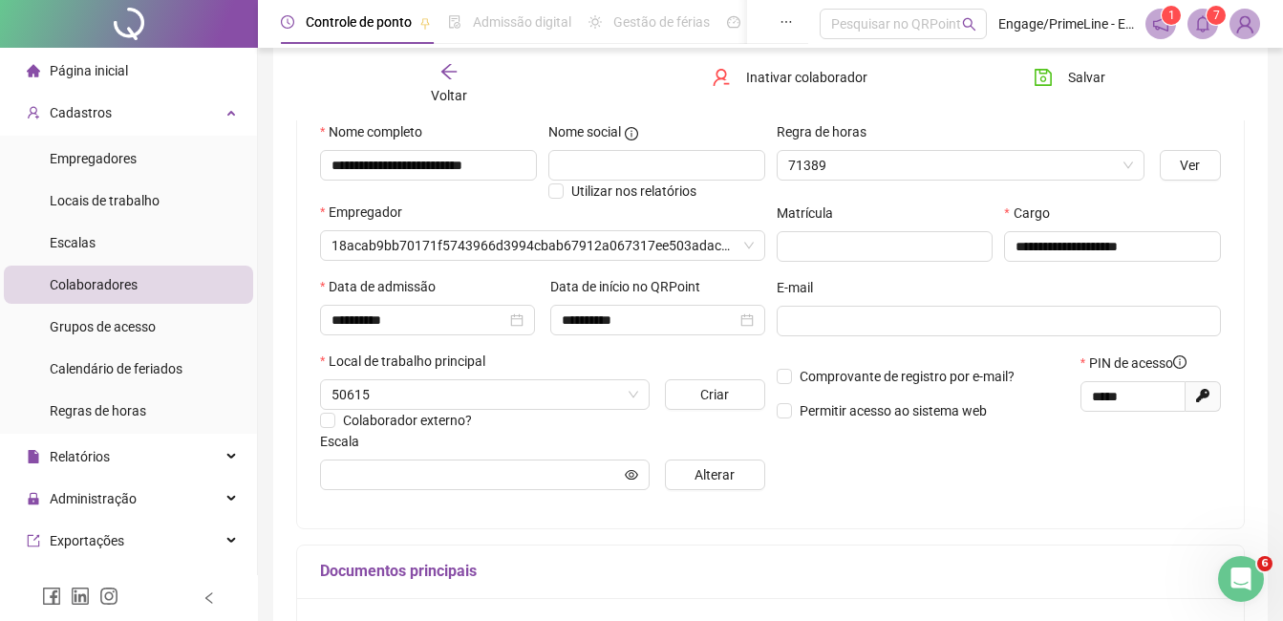
scroll to position [201, 0]
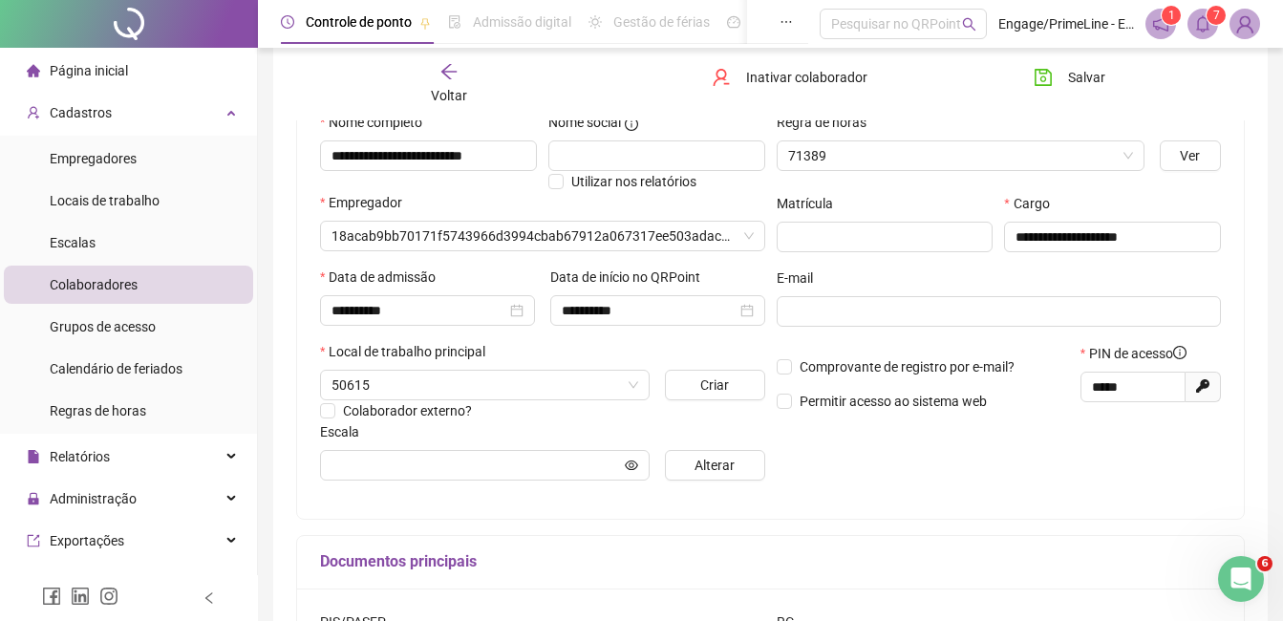
type input "**********"
click at [442, 71] on icon "arrow-left" at bounding box center [449, 71] width 19 height 19
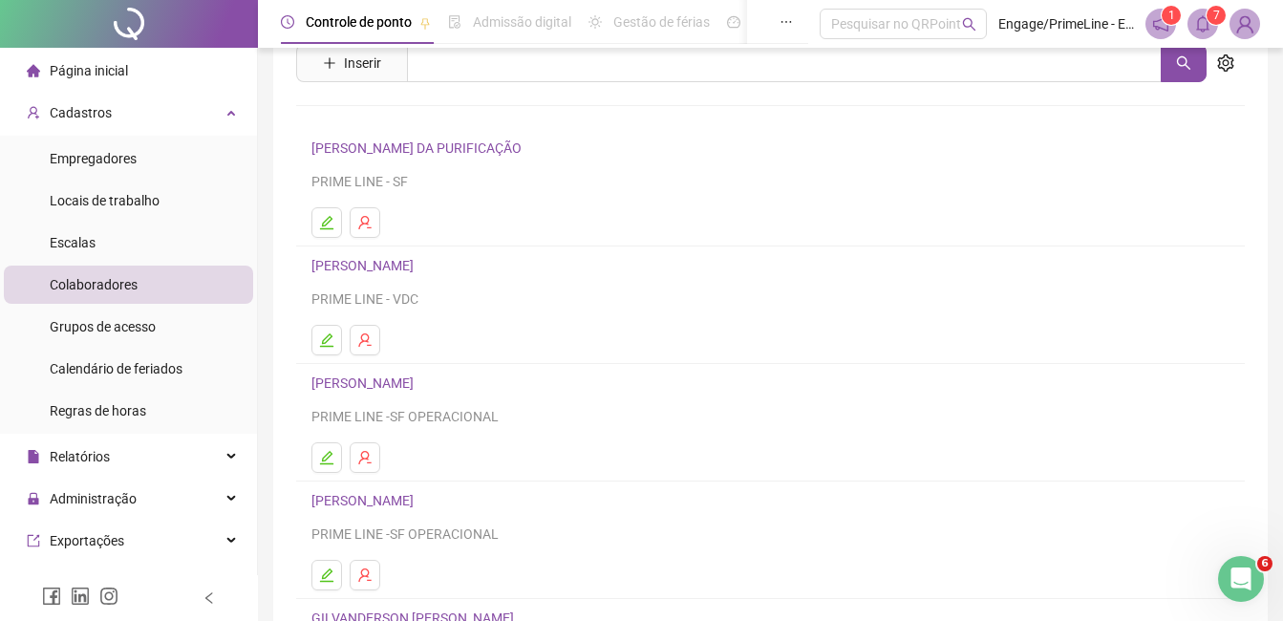
scroll to position [303, 0]
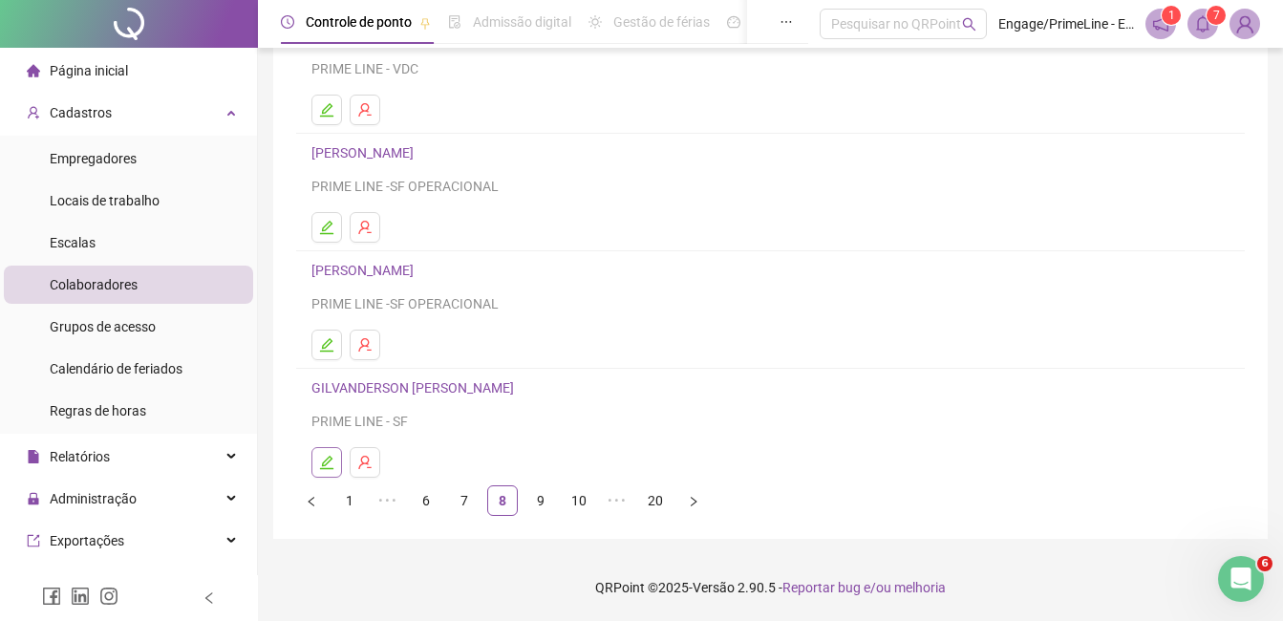
click at [322, 463] on icon "edit" at bounding box center [326, 462] width 15 height 15
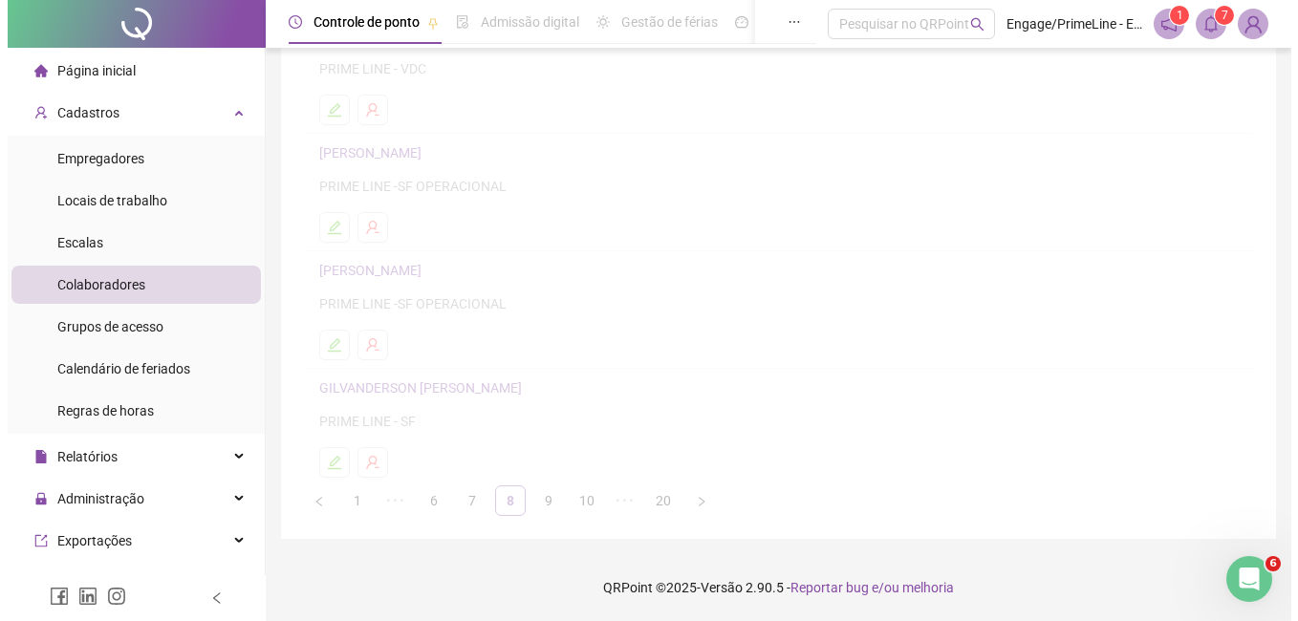
scroll to position [312, 0]
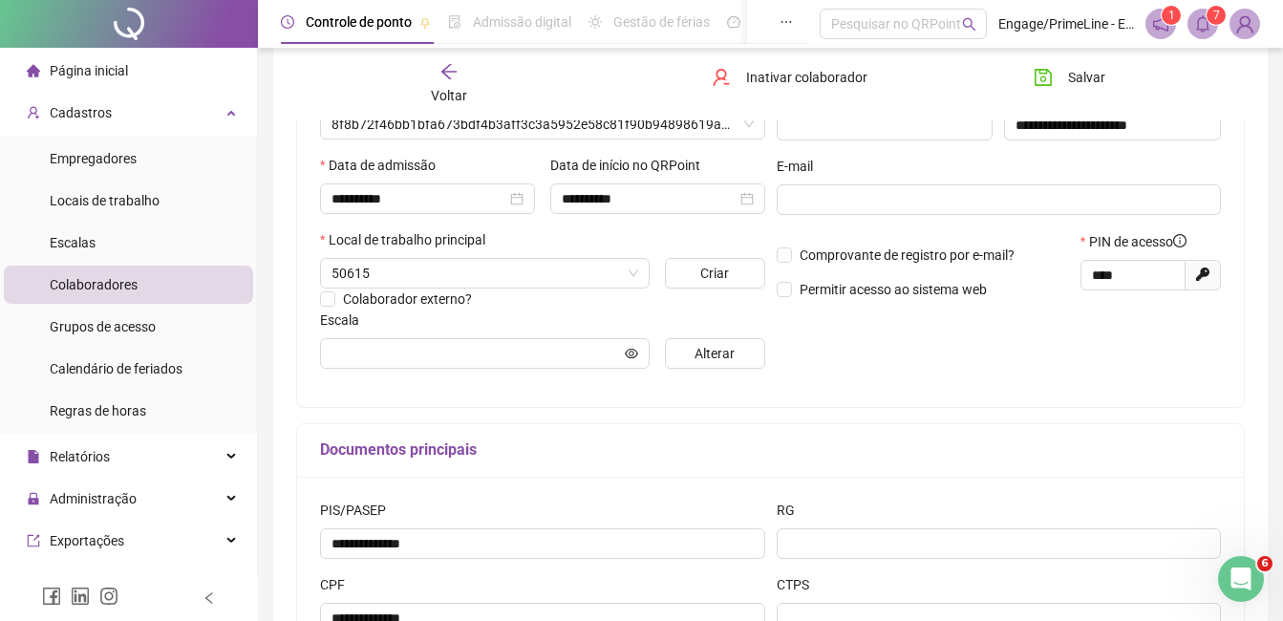
type input "**********"
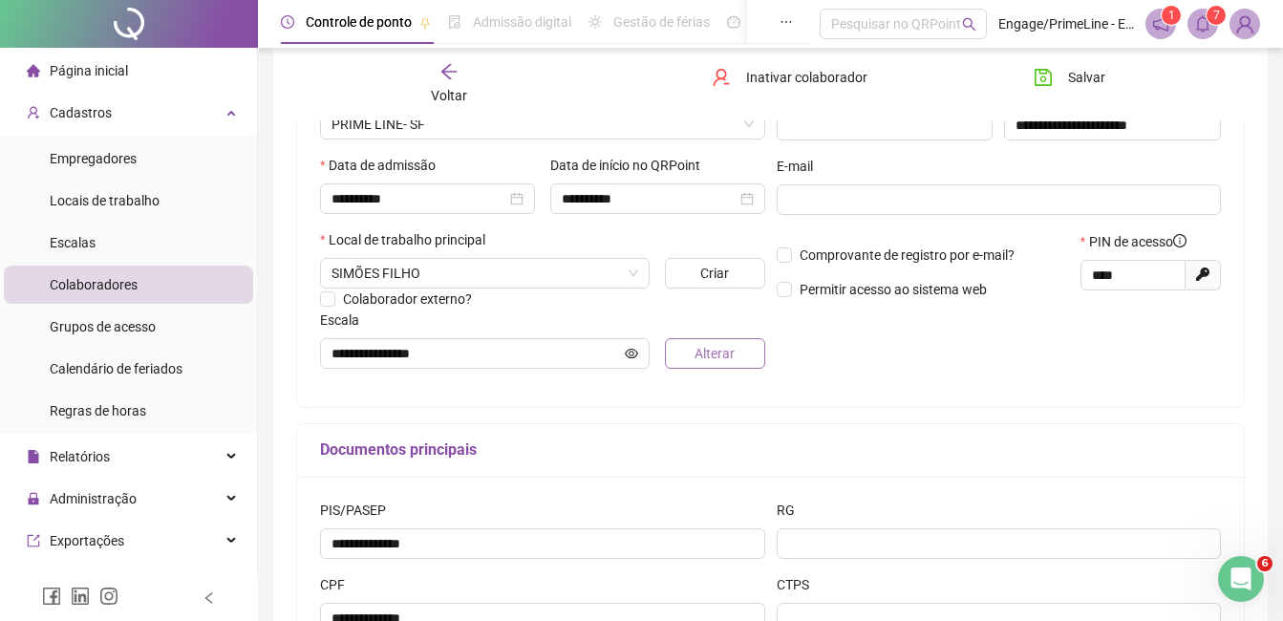
click at [739, 359] on button "Alterar" at bounding box center [714, 353] width 99 height 31
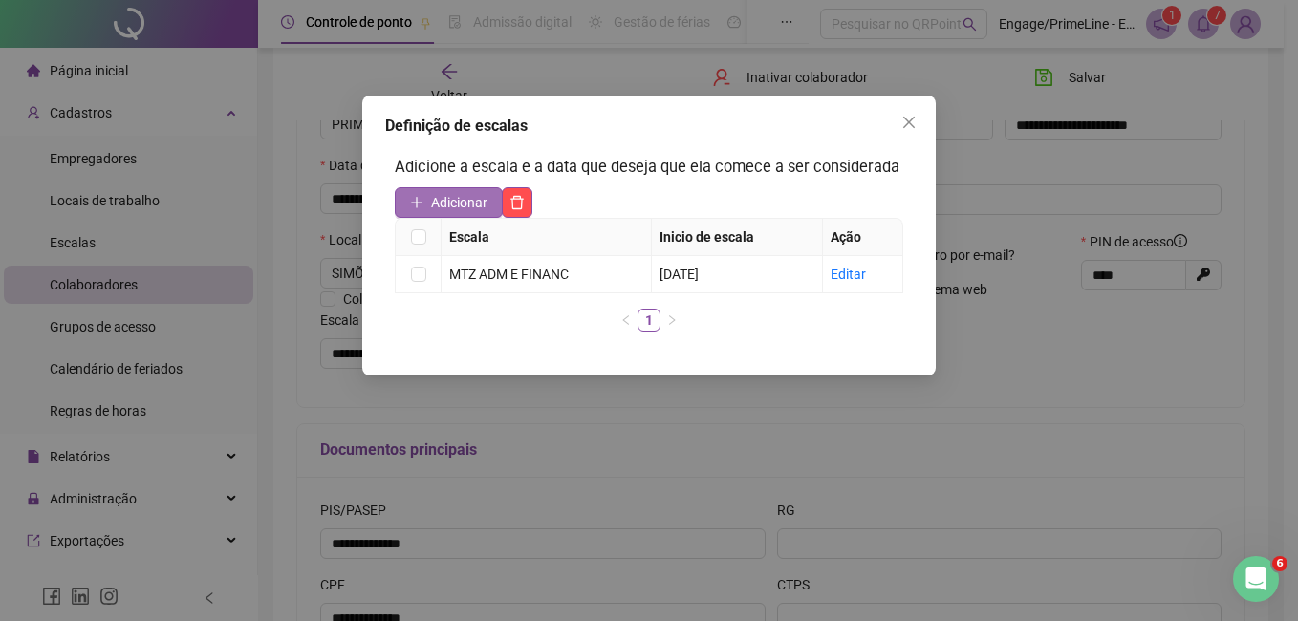
click at [455, 200] on span "Adicionar" at bounding box center [459, 202] width 56 height 21
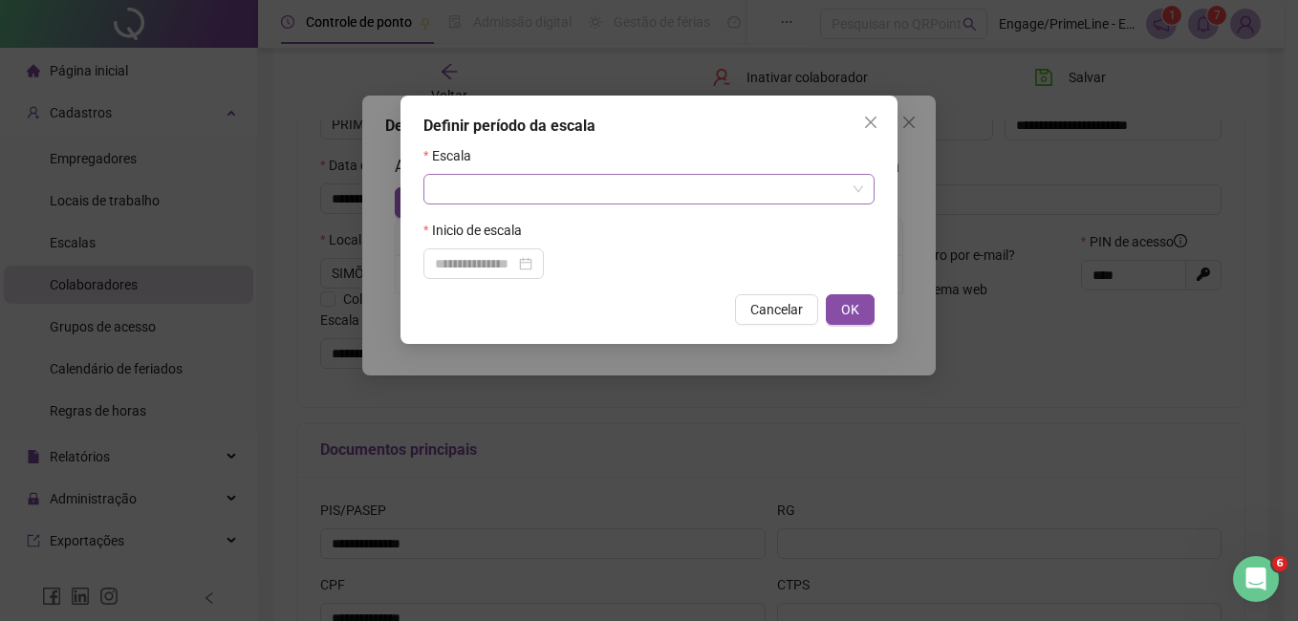
click at [525, 197] on input "search" at bounding box center [640, 189] width 411 height 29
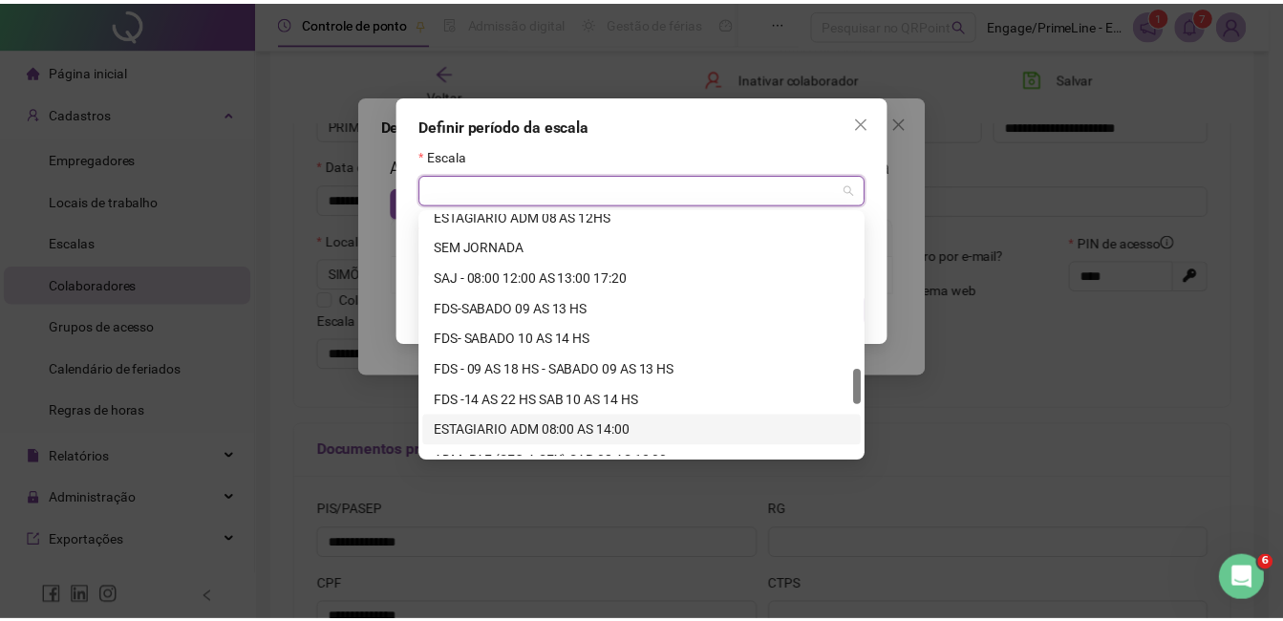
scroll to position [1407, 0]
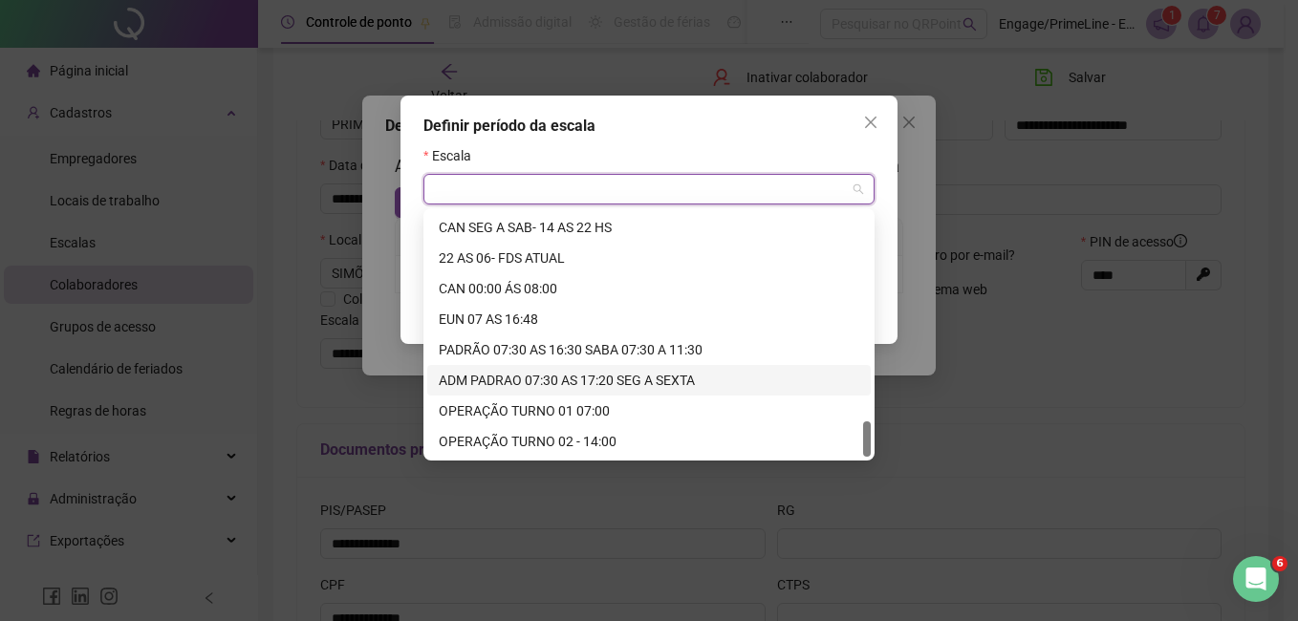
click at [549, 384] on div "ADM PADRAO 07:30 AS 17:20 SEG A SEXTA" at bounding box center [649, 380] width 420 height 21
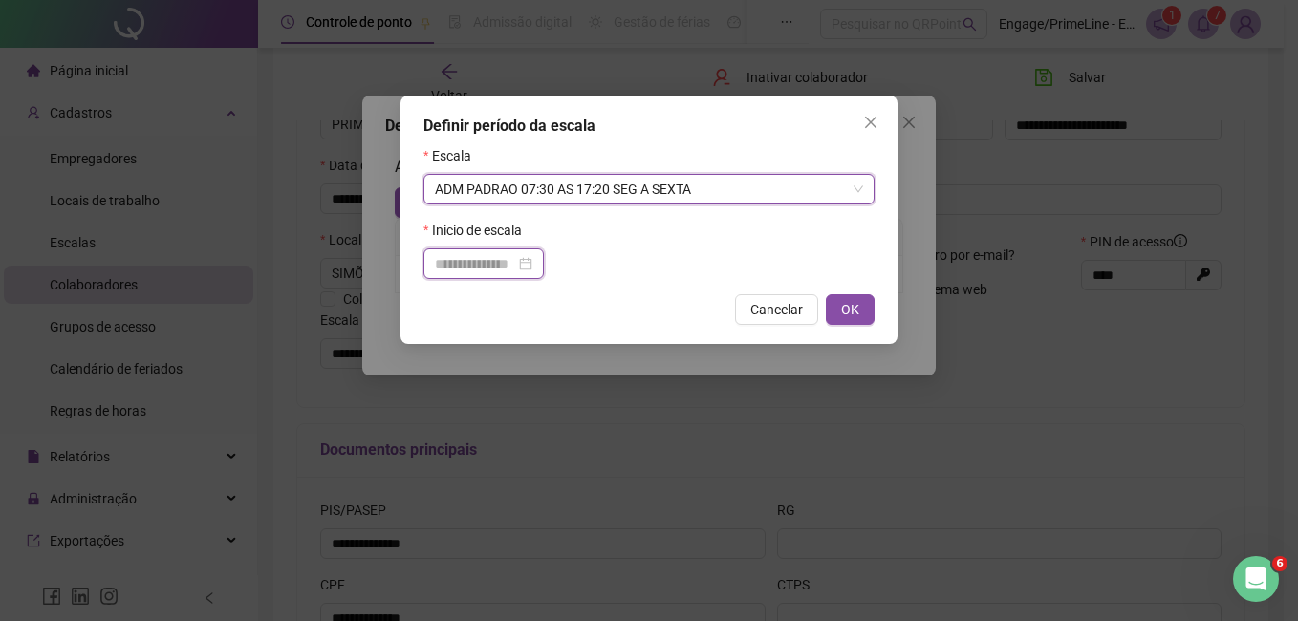
click at [472, 264] on input at bounding box center [475, 263] width 80 height 21
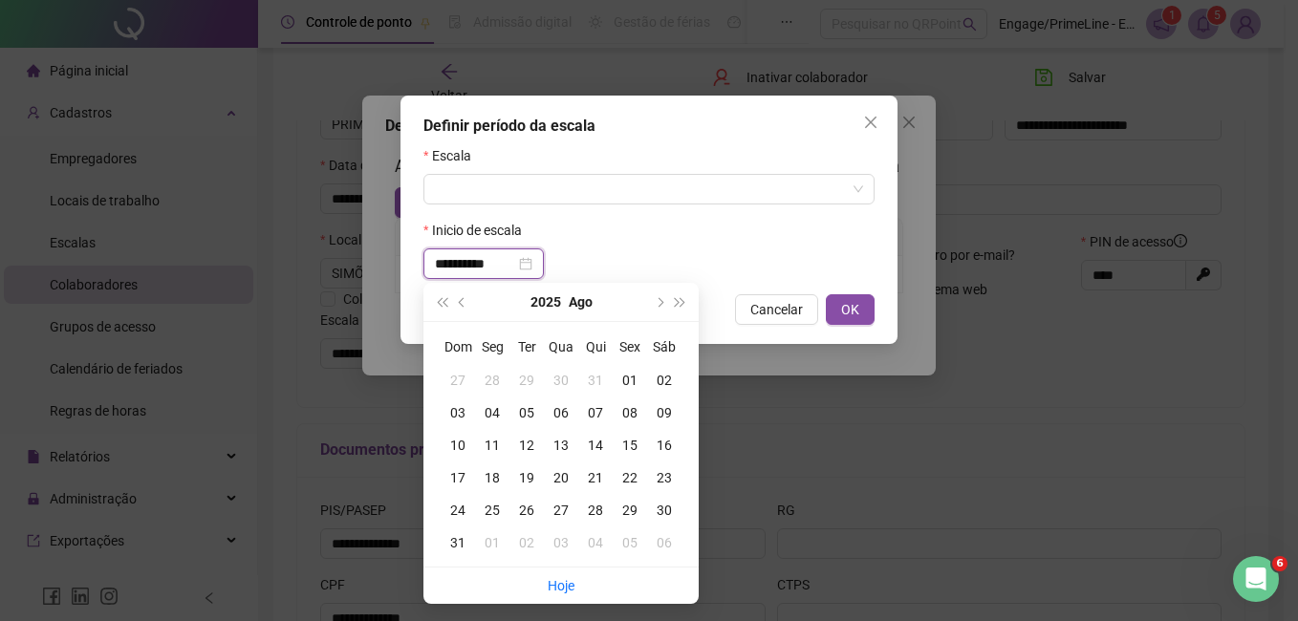
type input "**********"
click at [622, 377] on div "01" at bounding box center [630, 380] width 34 height 21
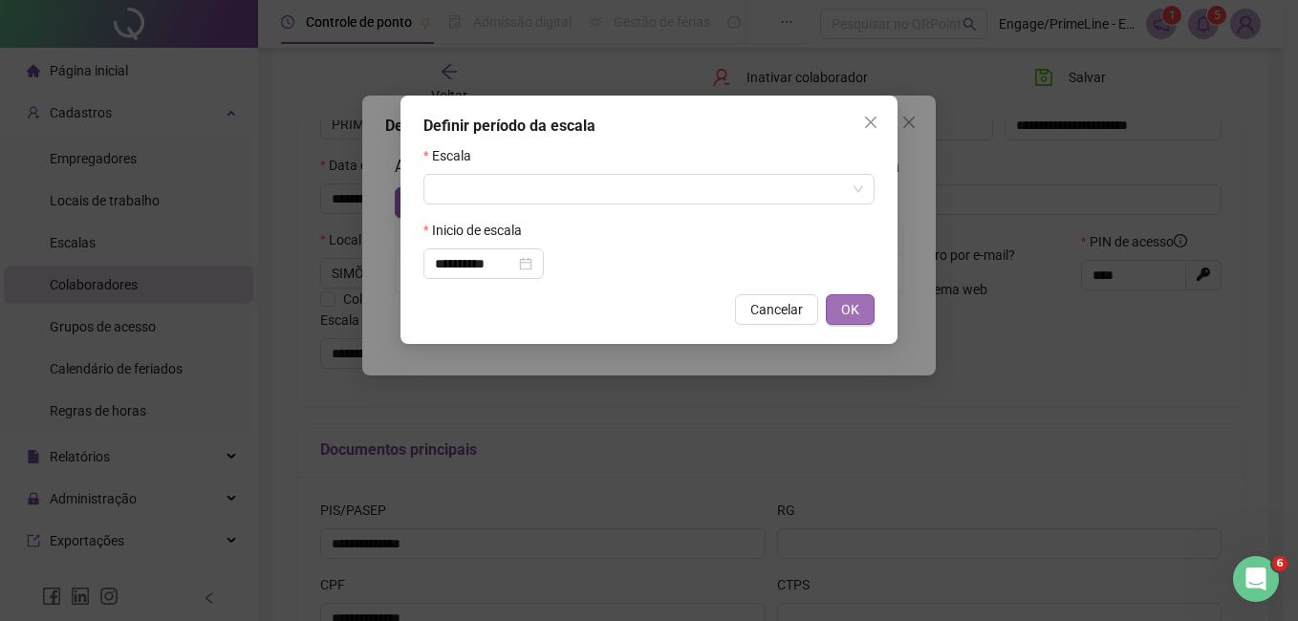
click at [846, 306] on span "OK" at bounding box center [850, 309] width 18 height 21
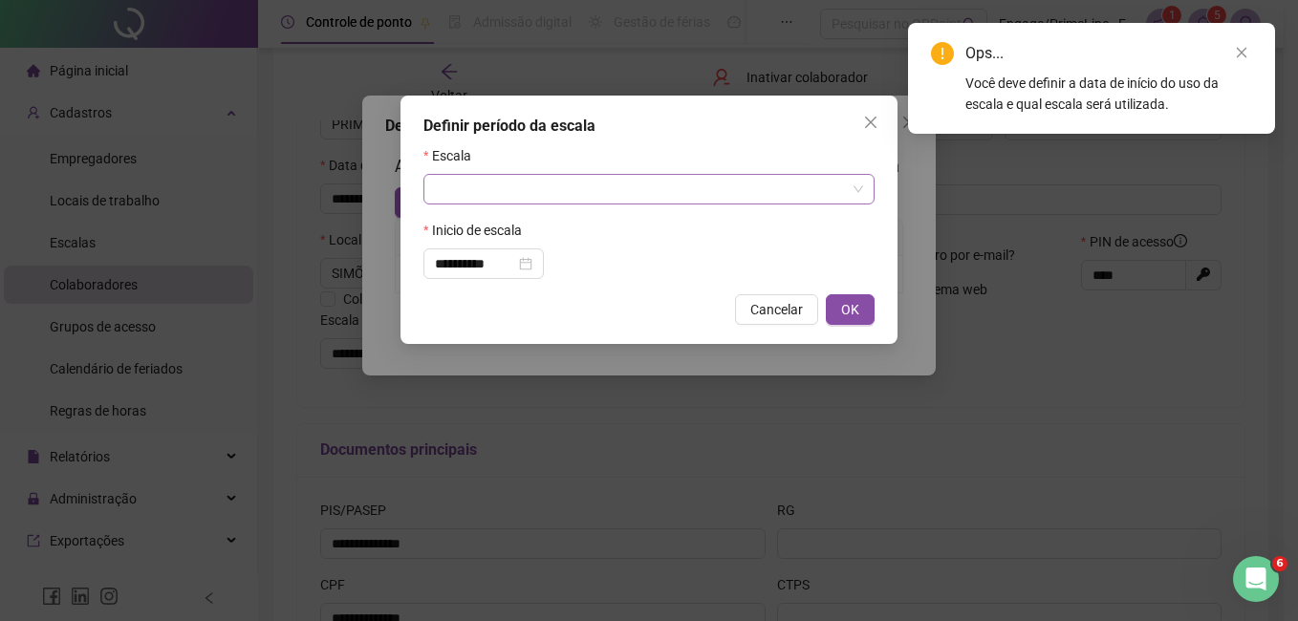
click at [558, 180] on input "search" at bounding box center [640, 189] width 411 height 29
click at [921, 365] on div "**********" at bounding box center [649, 310] width 1298 height 621
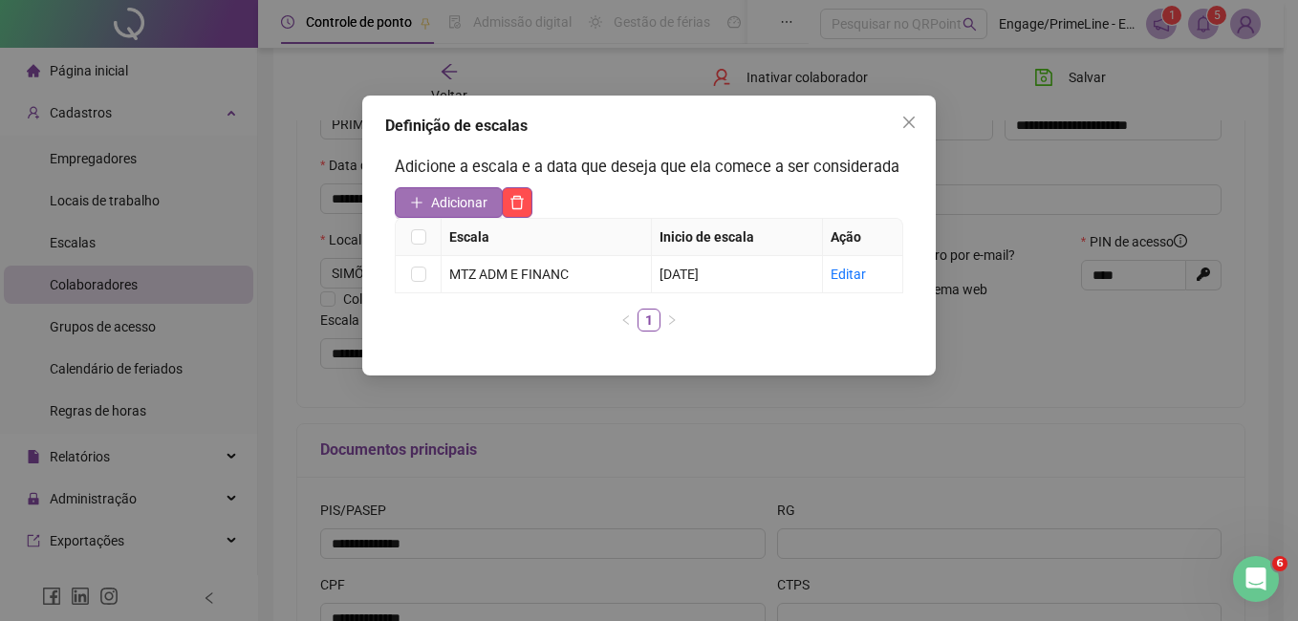
click at [451, 203] on span "Adicionar" at bounding box center [459, 202] width 56 height 21
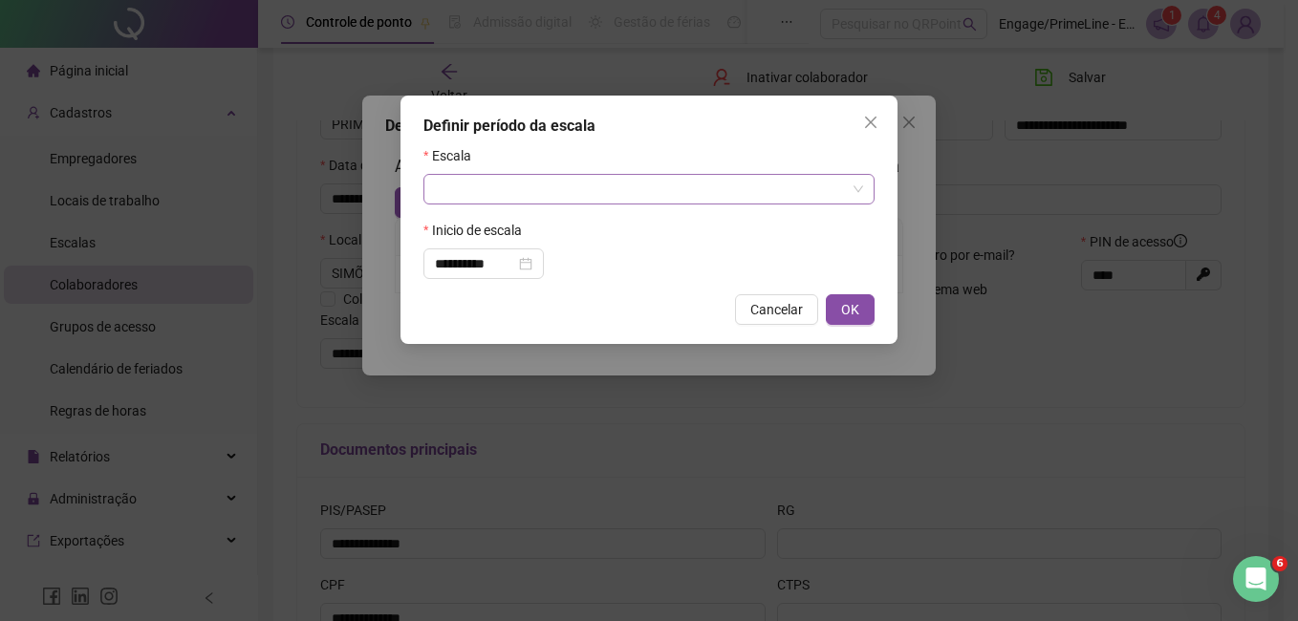
click at [516, 183] on input "search" at bounding box center [640, 189] width 411 height 29
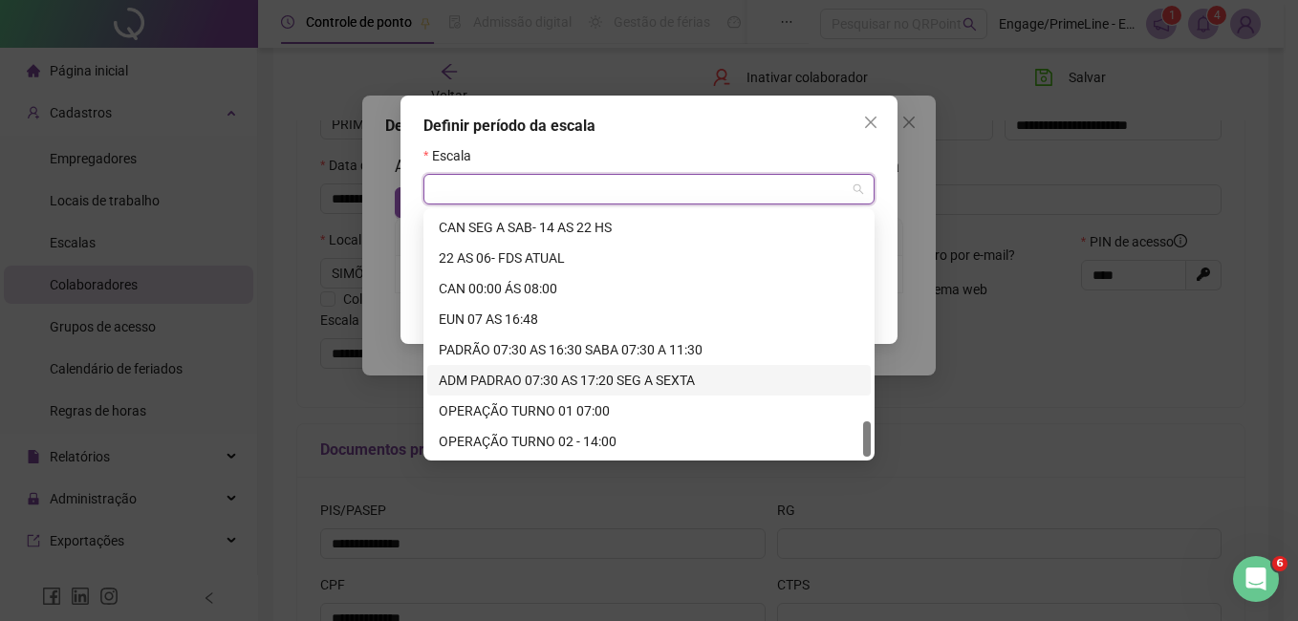
click at [549, 373] on div "ADM PADRAO 07:30 AS 17:20 SEG A SEXTA" at bounding box center [649, 380] width 420 height 21
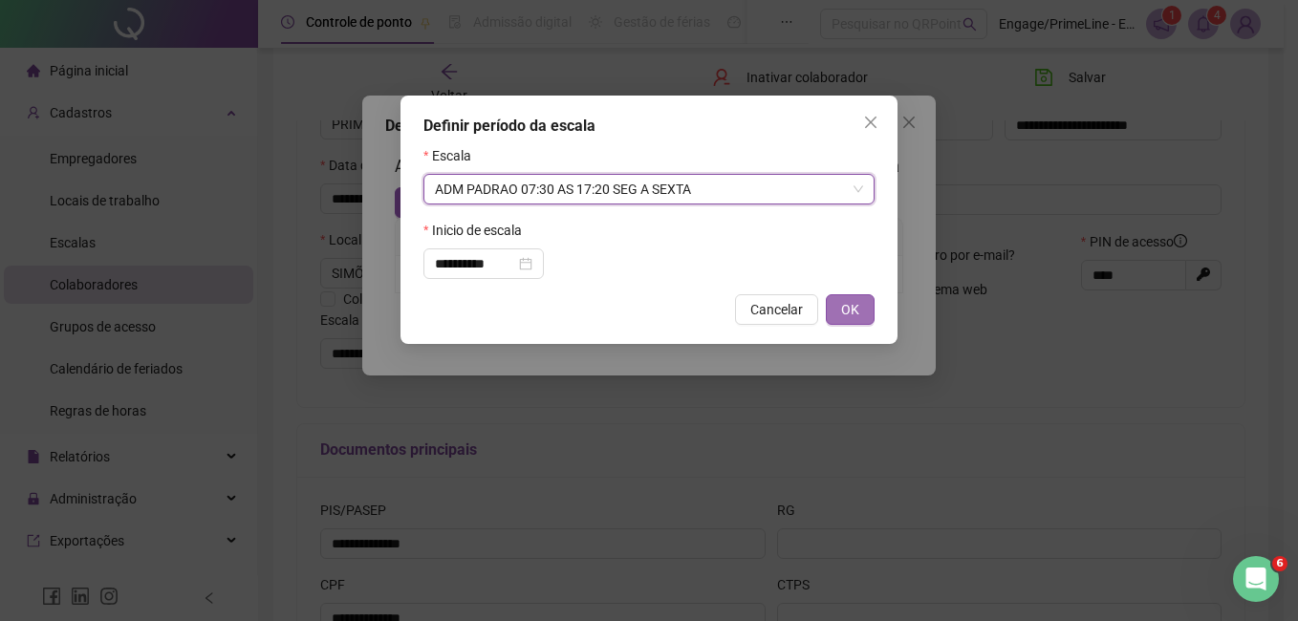
click at [837, 307] on button "OK" at bounding box center [850, 309] width 49 height 31
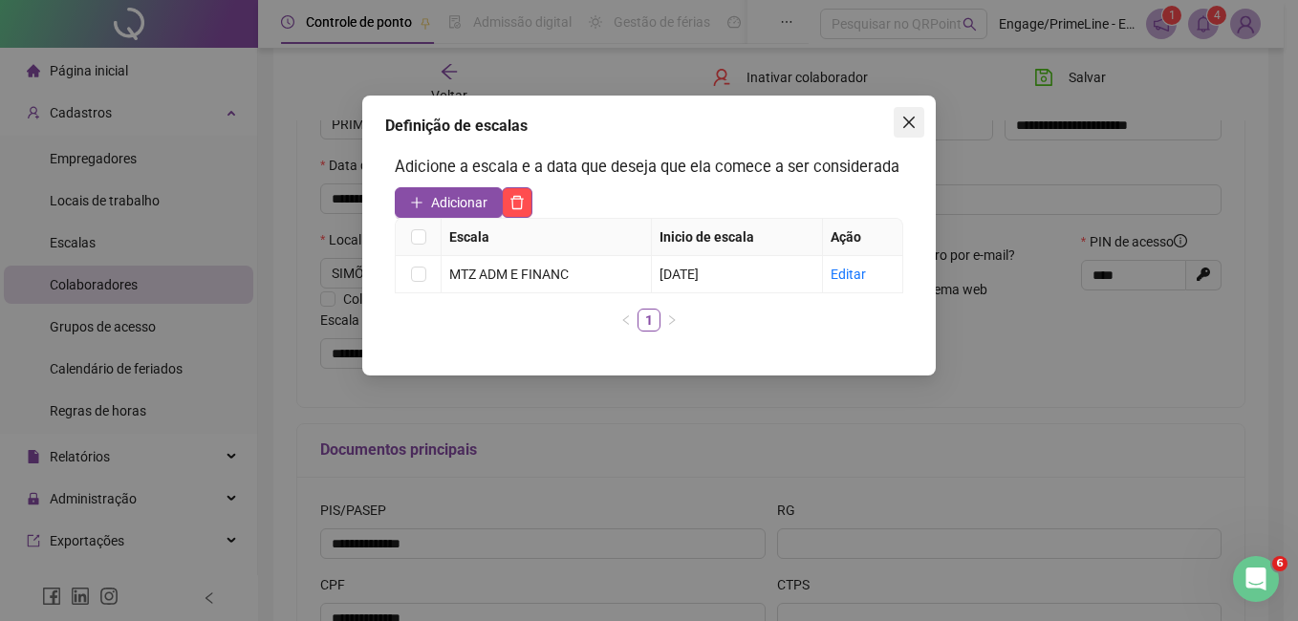
click at [900, 132] on button "Close" at bounding box center [909, 122] width 31 height 31
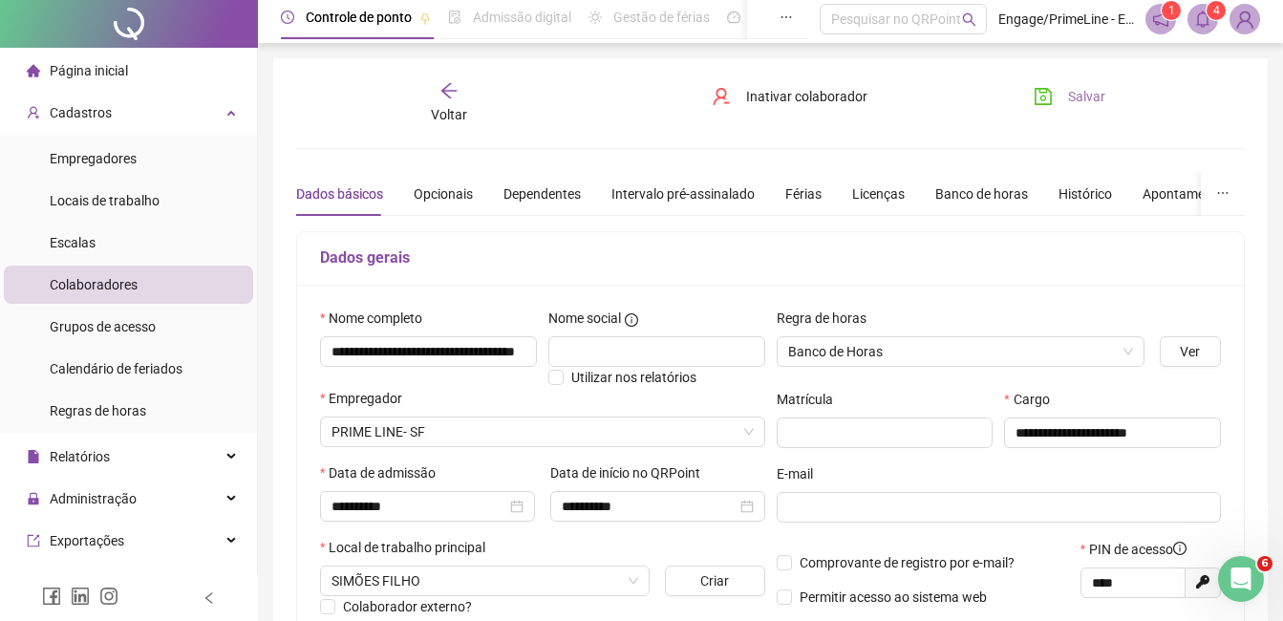
scroll to position [0, 0]
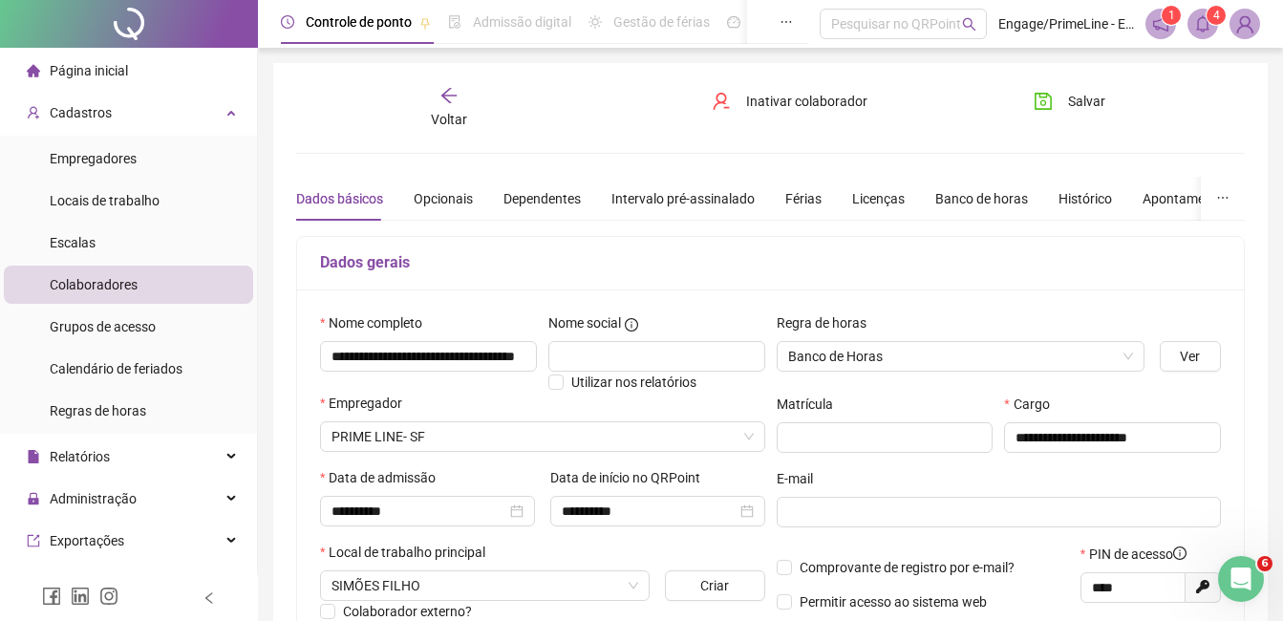
click at [461, 131] on div "**********" at bounding box center [770, 535] width 949 height 899
click at [444, 112] on span "Voltar" at bounding box center [449, 119] width 36 height 15
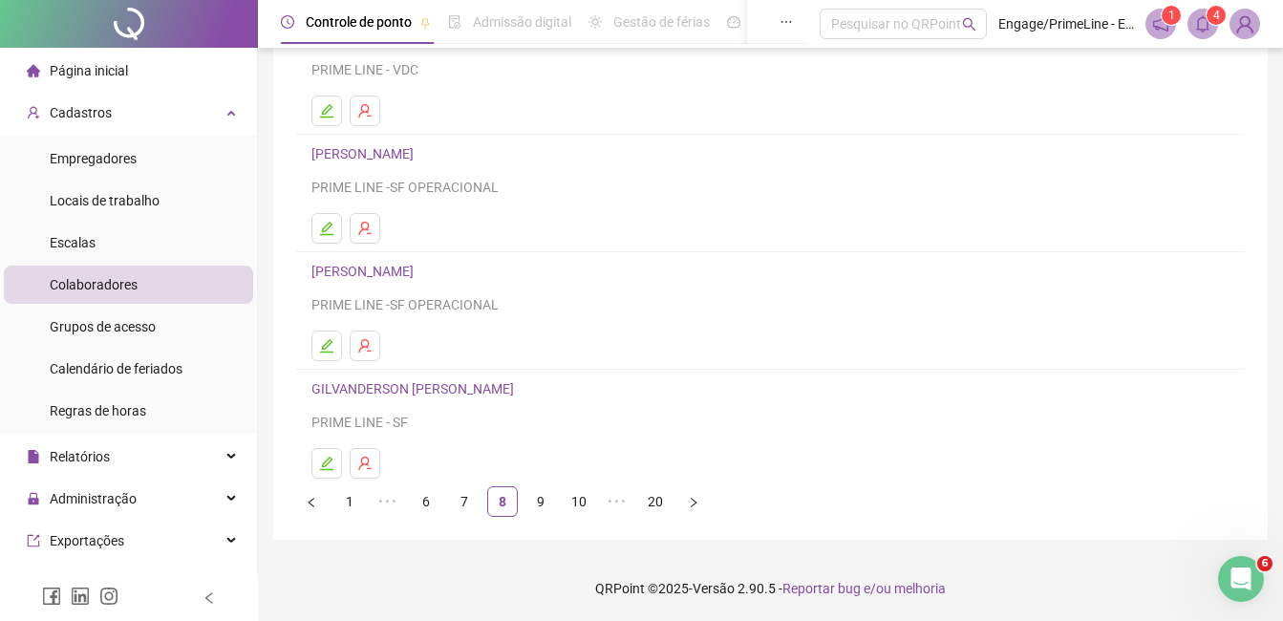
scroll to position [303, 0]
click at [534, 507] on link "9" at bounding box center [541, 500] width 29 height 29
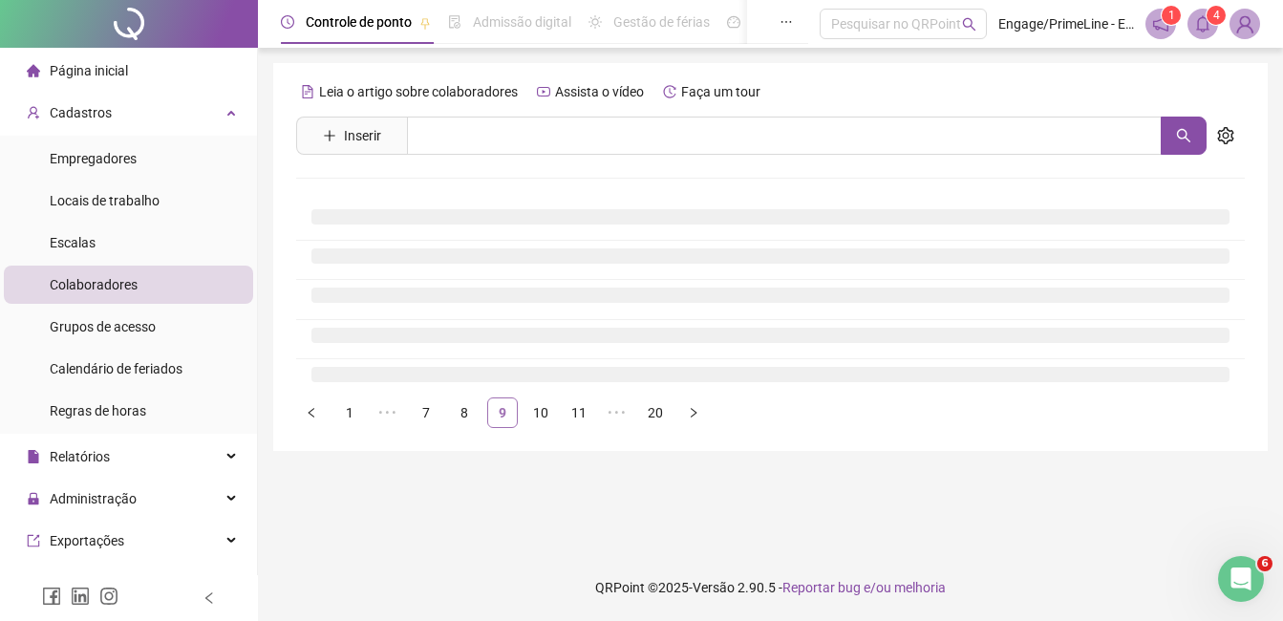
scroll to position [0, 0]
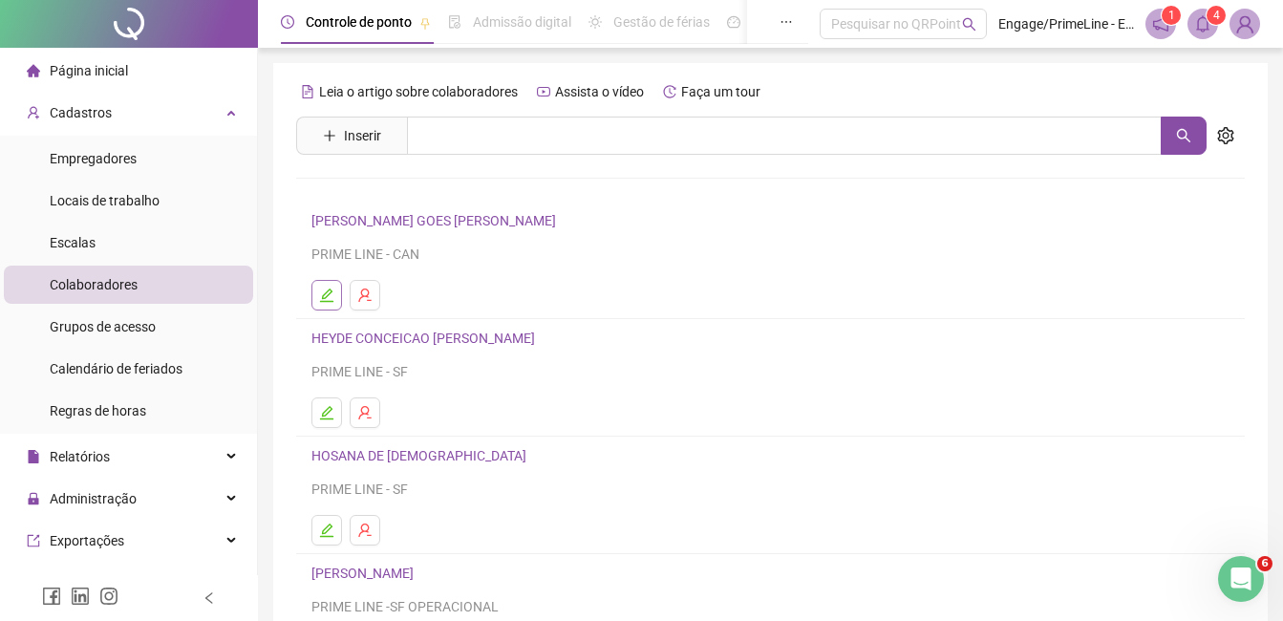
click at [332, 296] on icon "edit" at bounding box center [326, 295] width 15 height 15
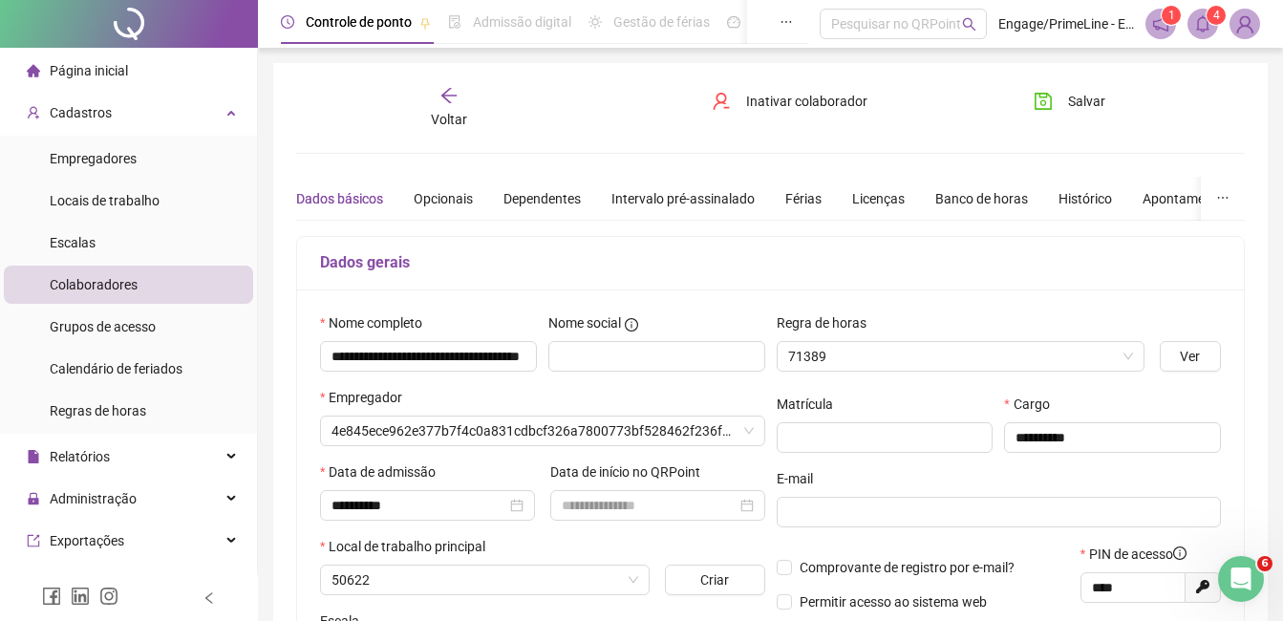
type input "**********"
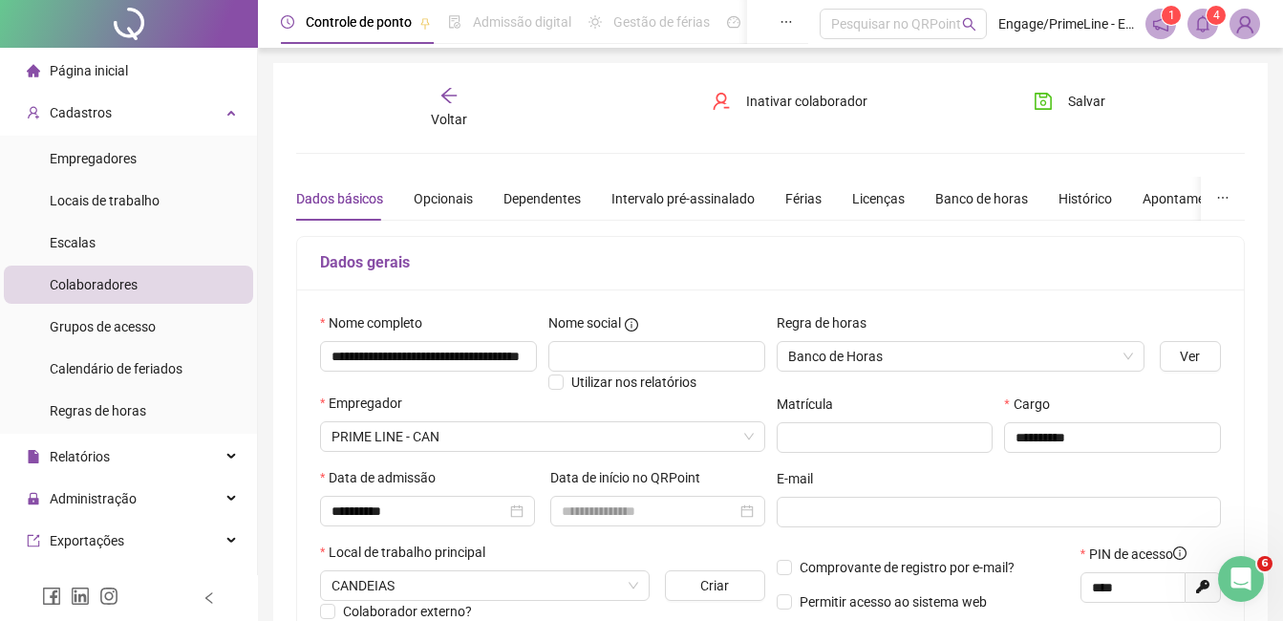
click at [442, 127] on span "Voltar" at bounding box center [449, 119] width 36 height 15
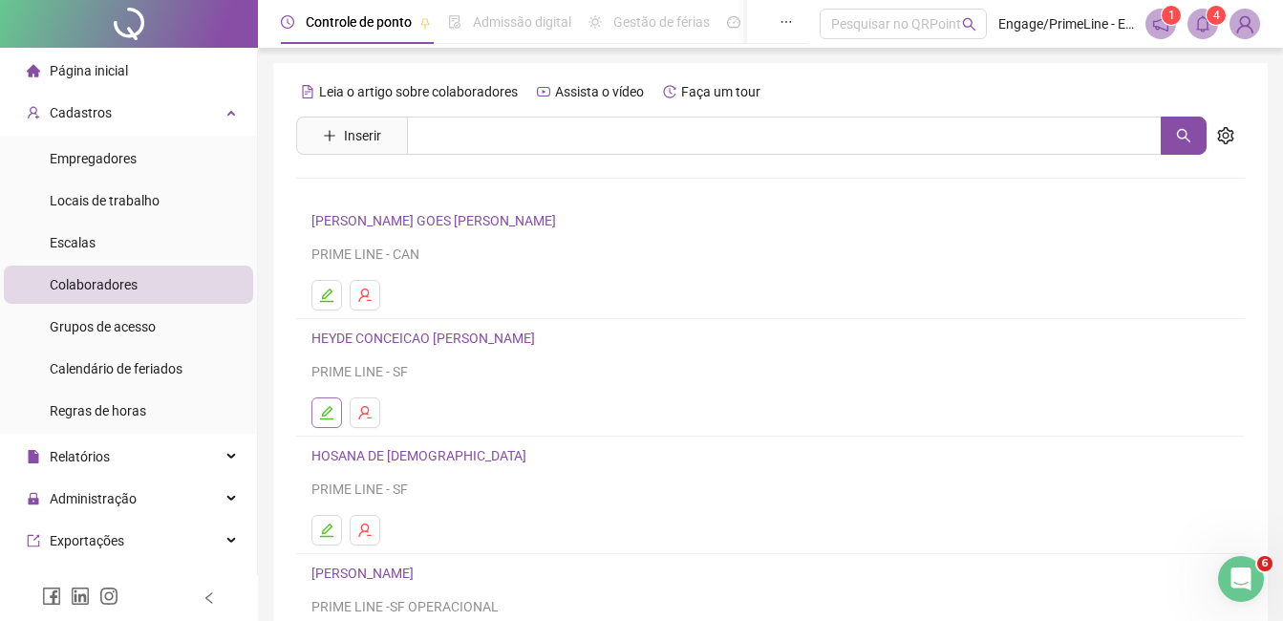
click at [313, 406] on button "button" at bounding box center [327, 413] width 31 height 31
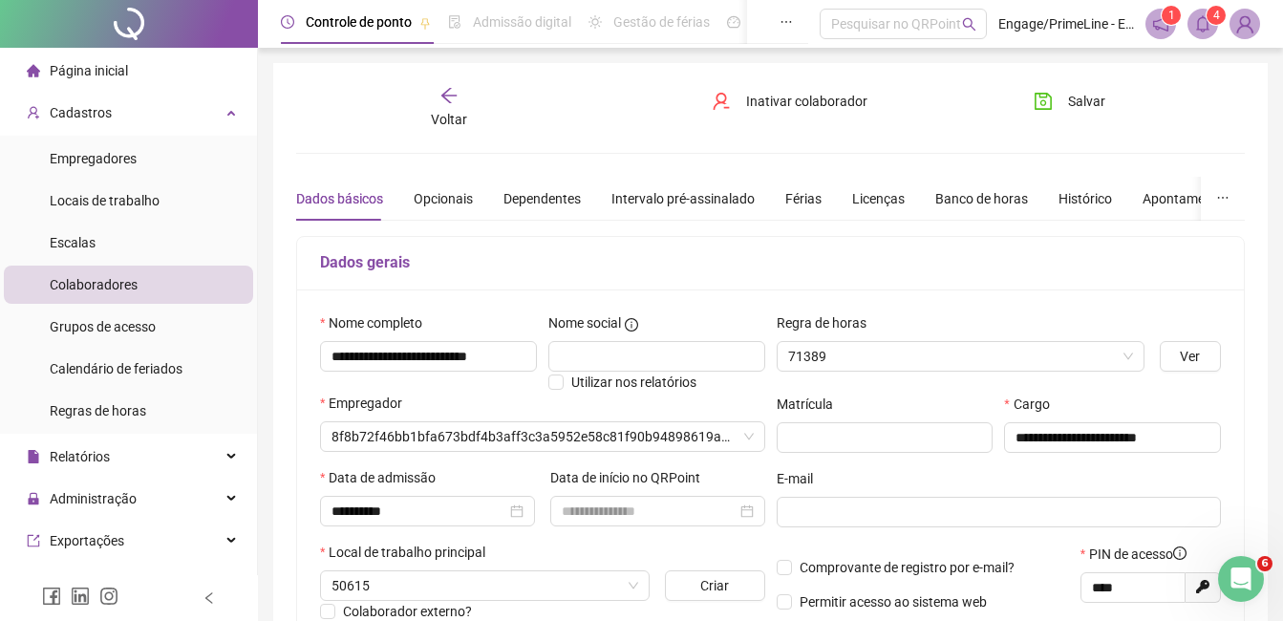
type input "**********"
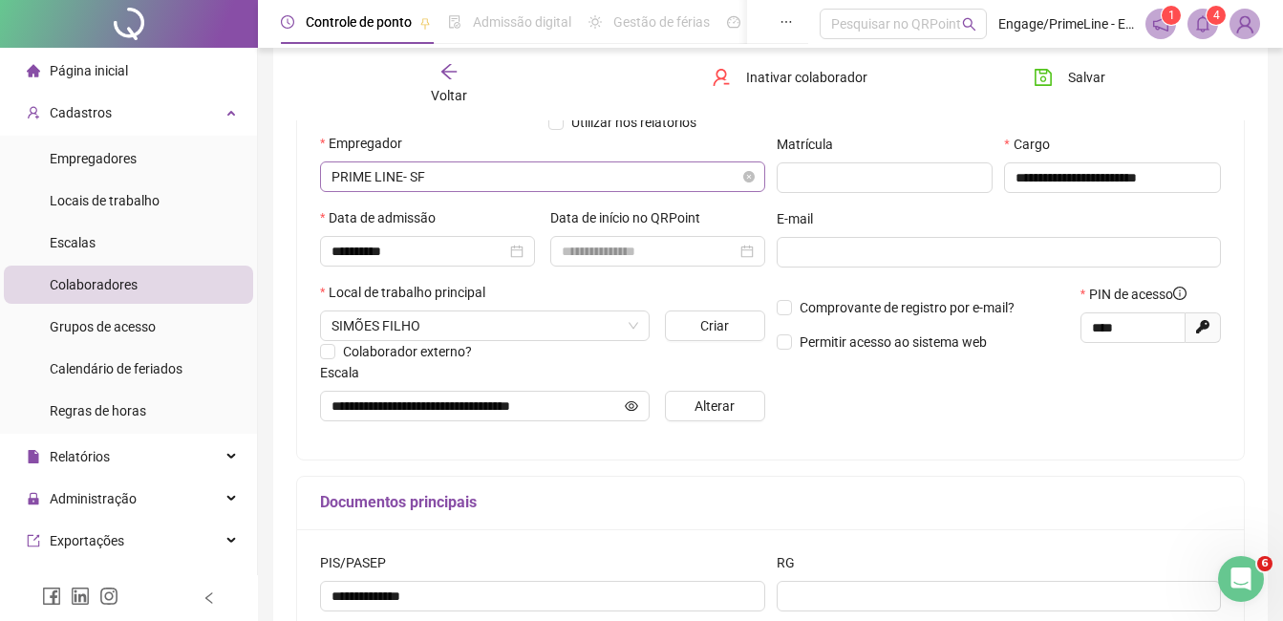
scroll to position [87, 0]
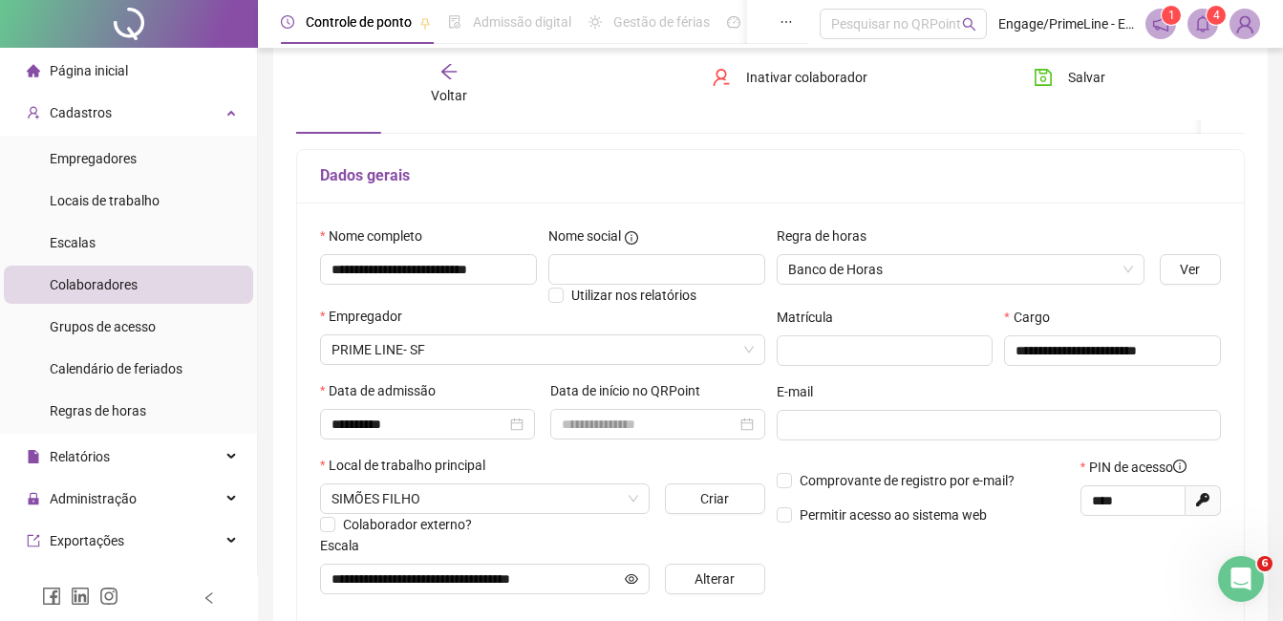
click at [445, 89] on span "Voltar" at bounding box center [449, 95] width 36 height 15
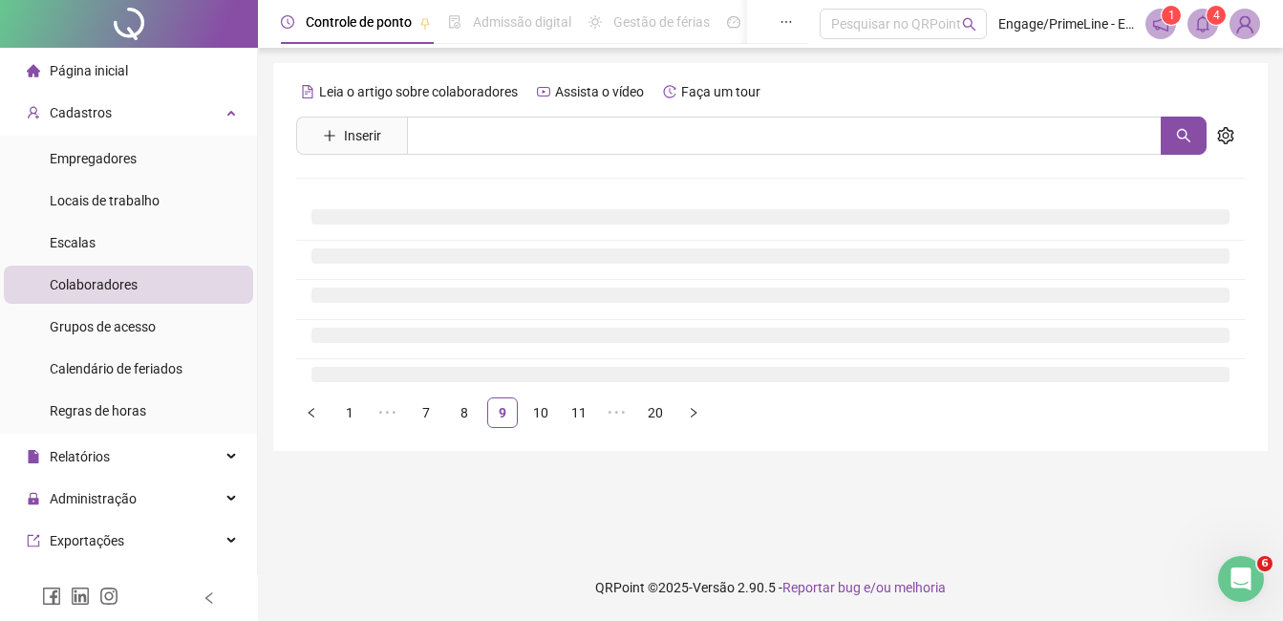
scroll to position [0, 0]
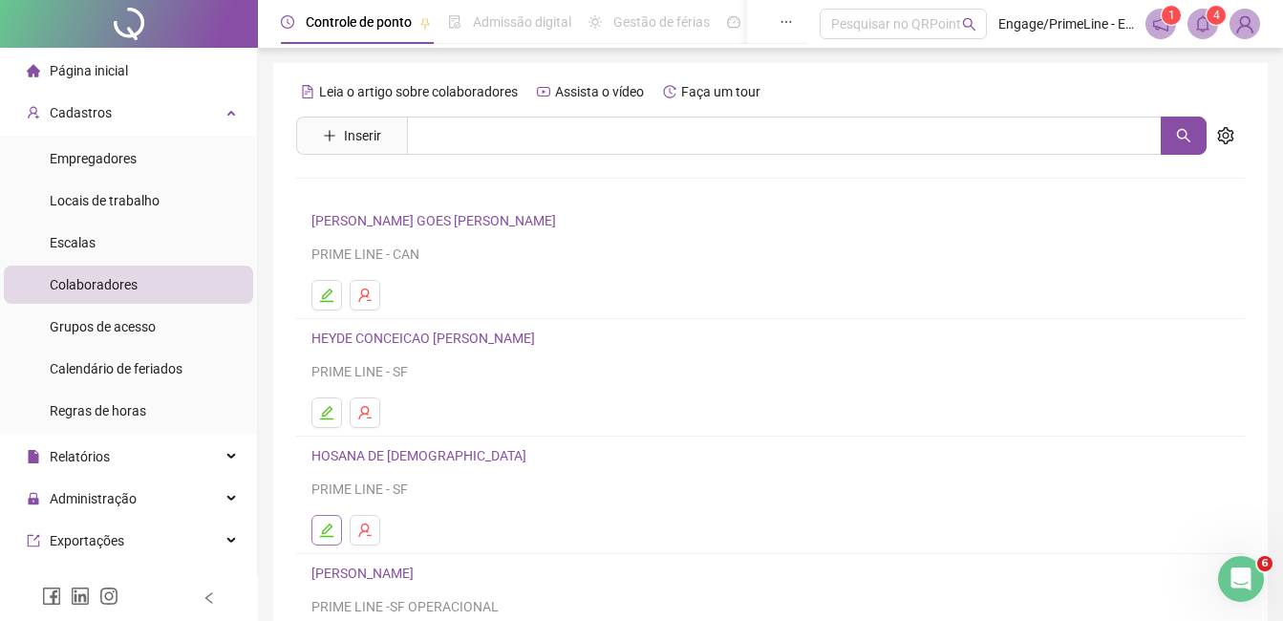
click at [334, 528] on icon "edit" at bounding box center [326, 530] width 15 height 15
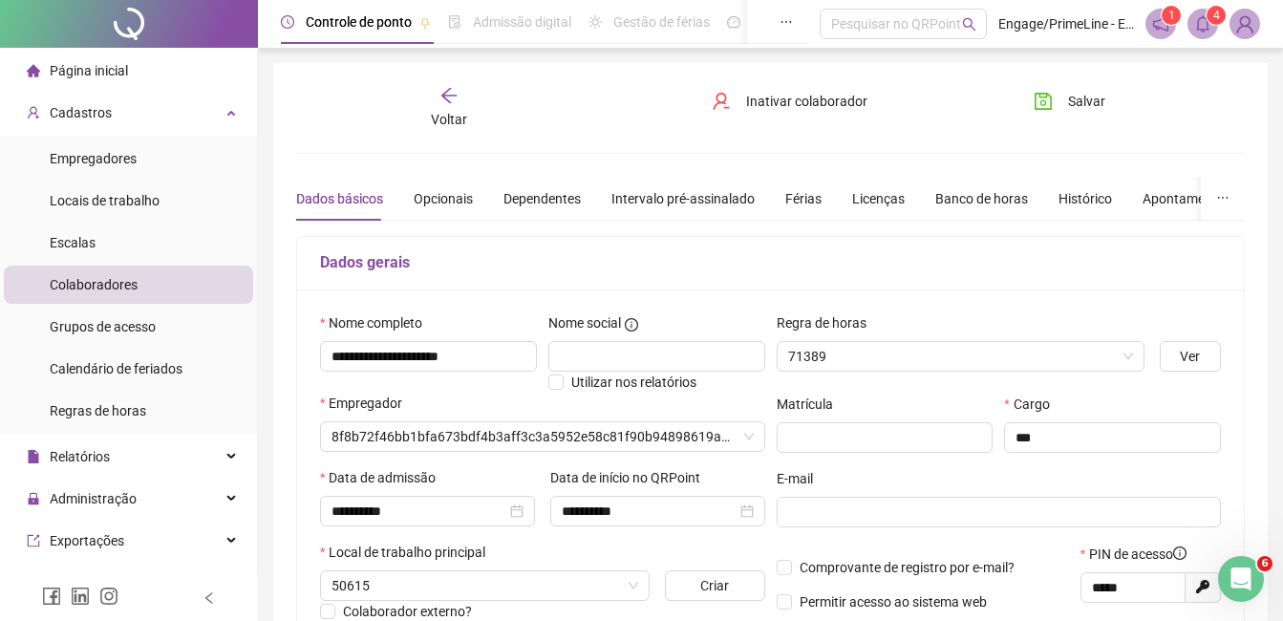
type input "**********"
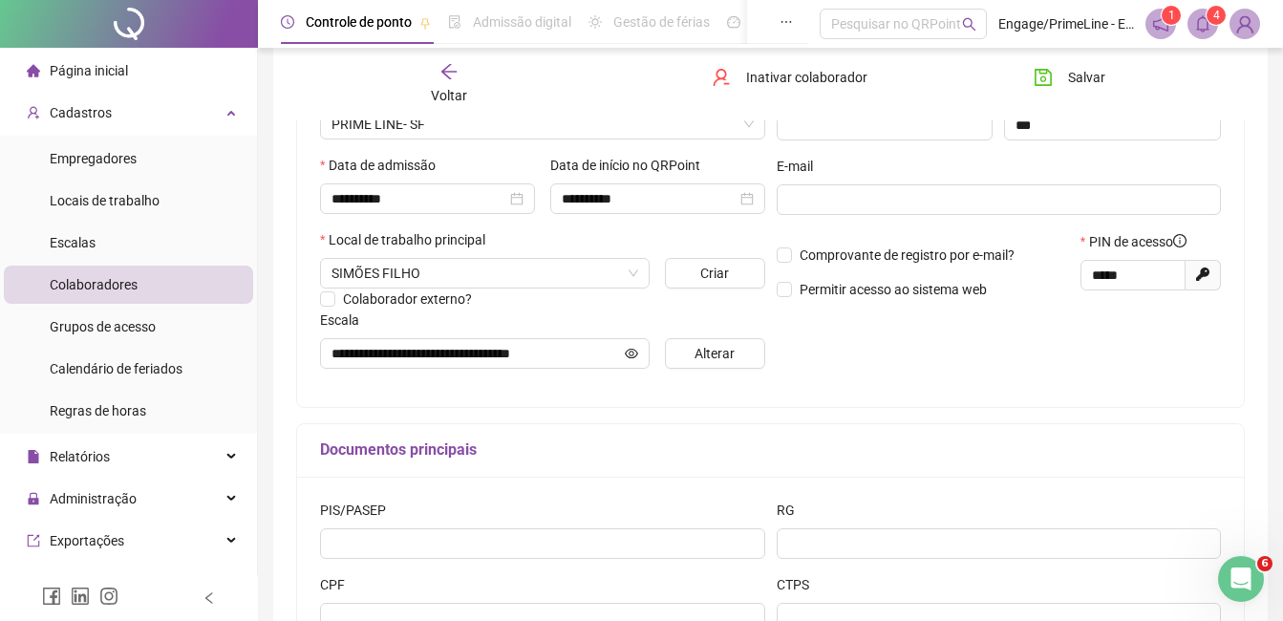
scroll to position [183, 0]
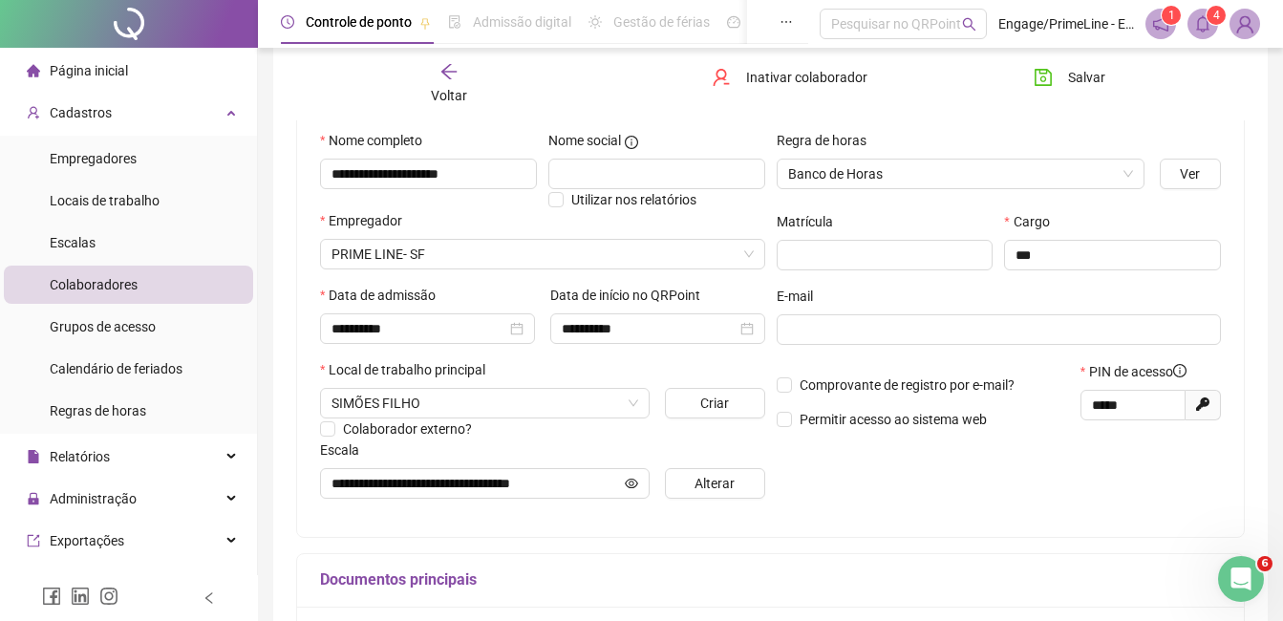
click at [442, 84] on div "Voltar" at bounding box center [449, 84] width 145 height 44
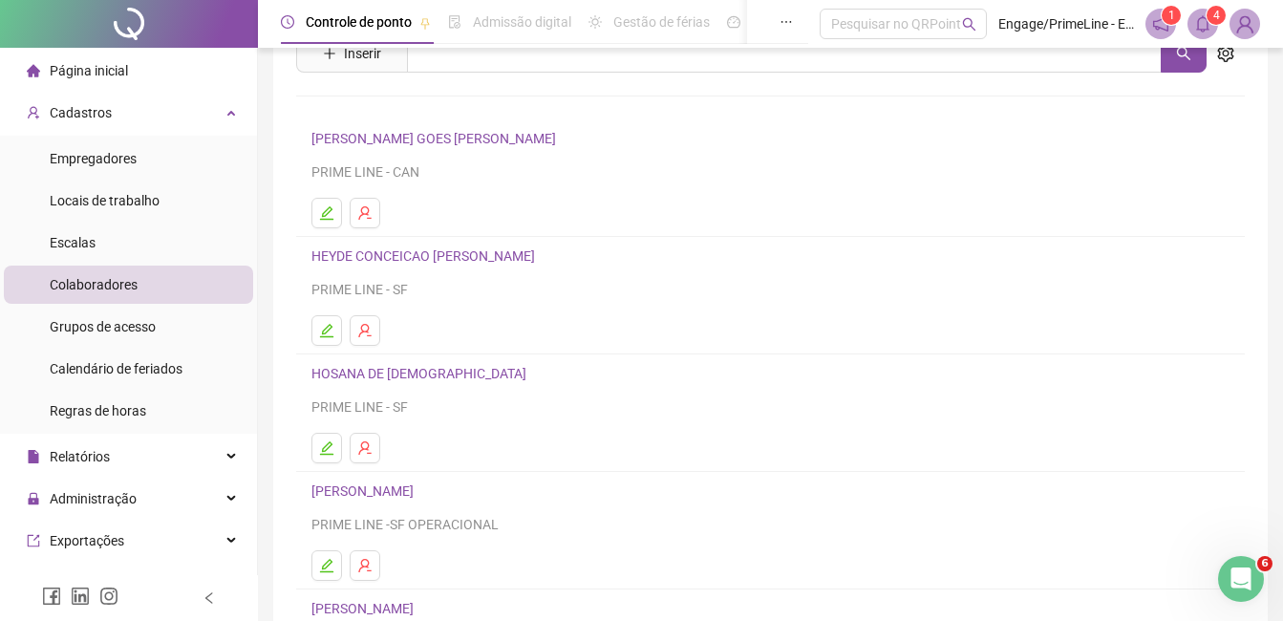
scroll to position [191, 0]
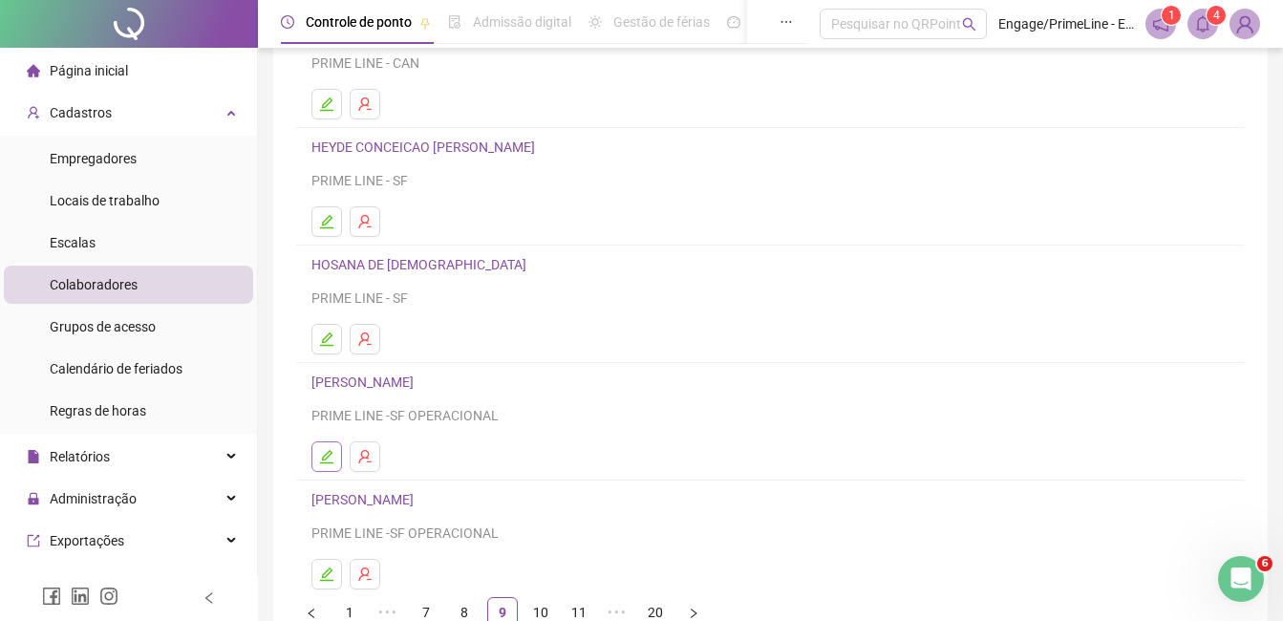
click at [322, 452] on icon "edit" at bounding box center [326, 456] width 15 height 15
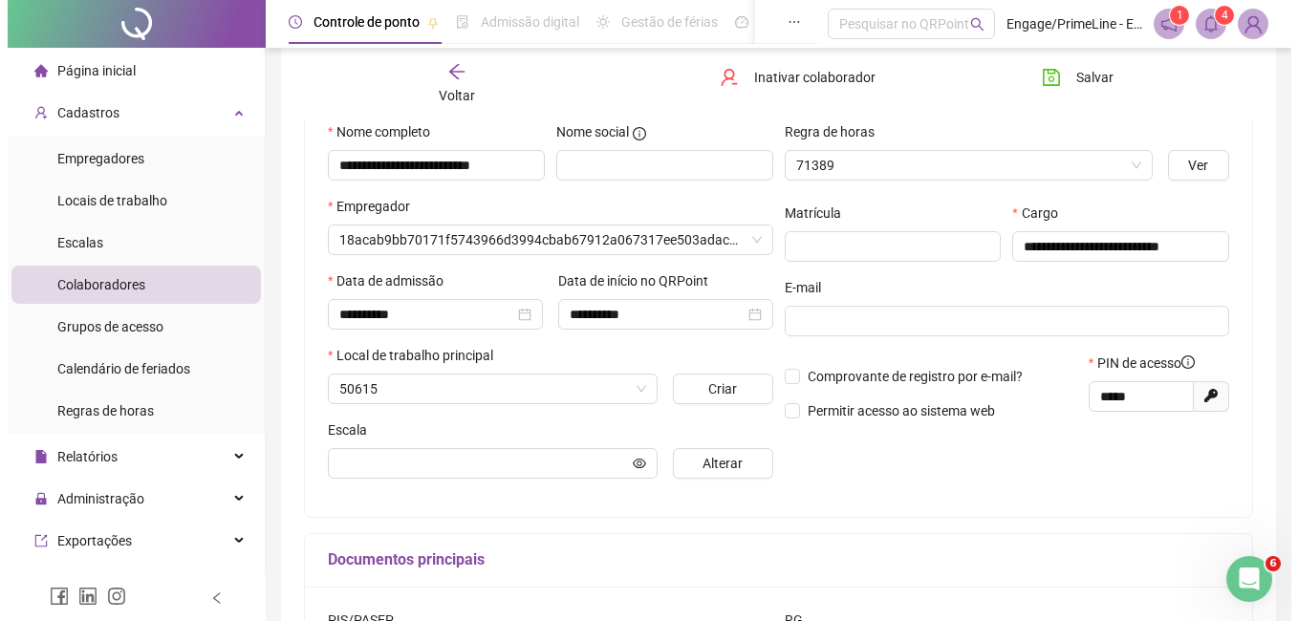
scroll to position [201, 0]
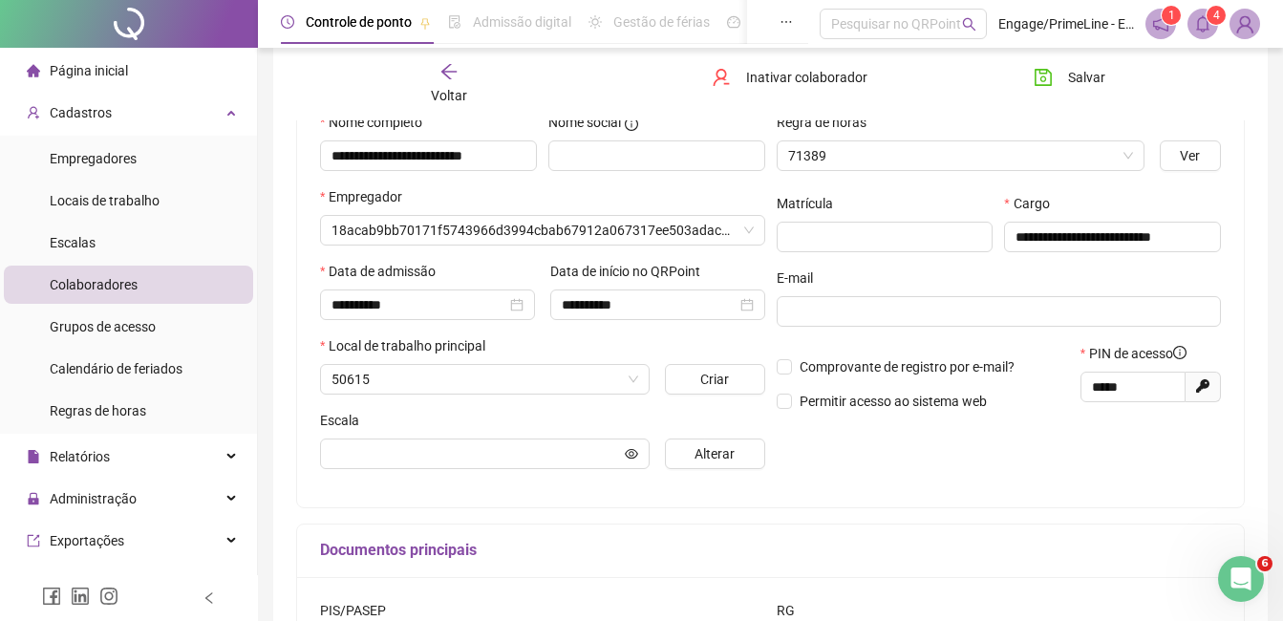
type input "**********"
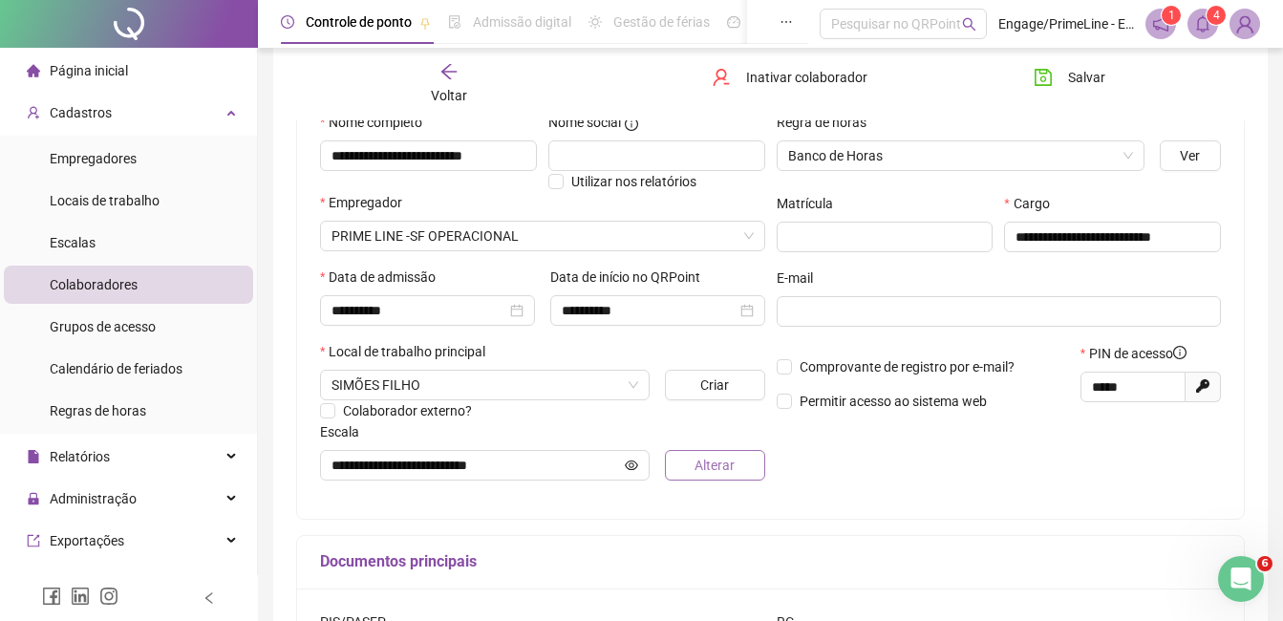
click at [705, 469] on span "Alterar" at bounding box center [715, 465] width 40 height 21
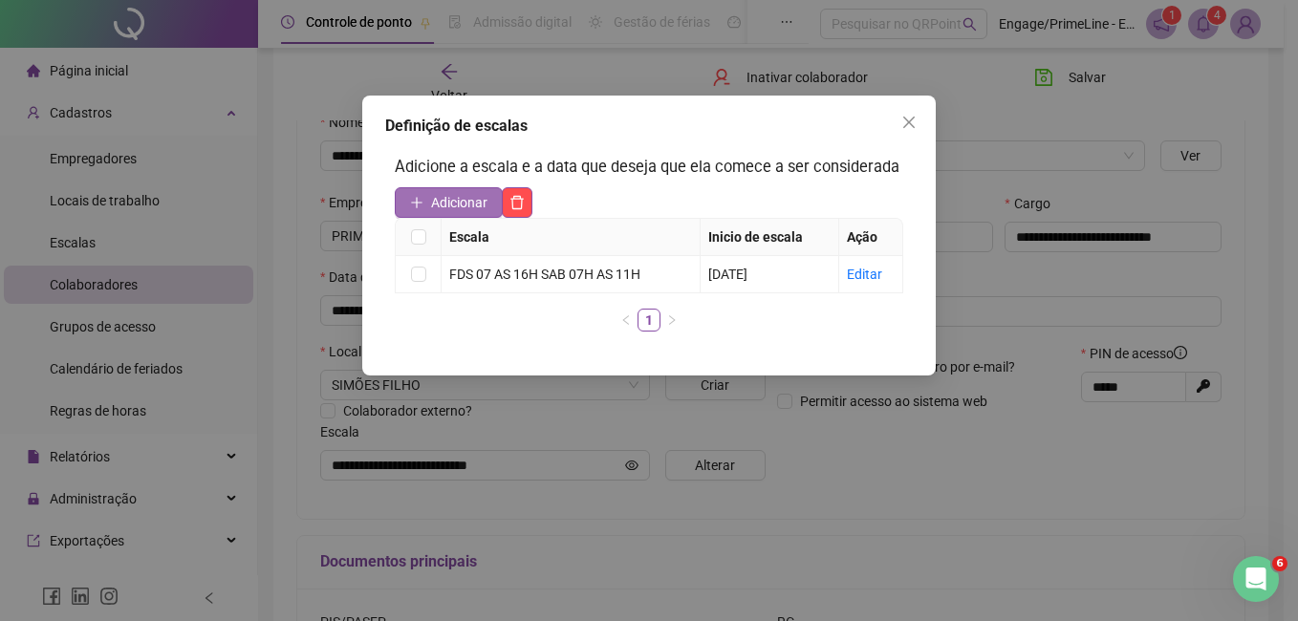
click at [452, 204] on span "Adicionar" at bounding box center [459, 202] width 56 height 21
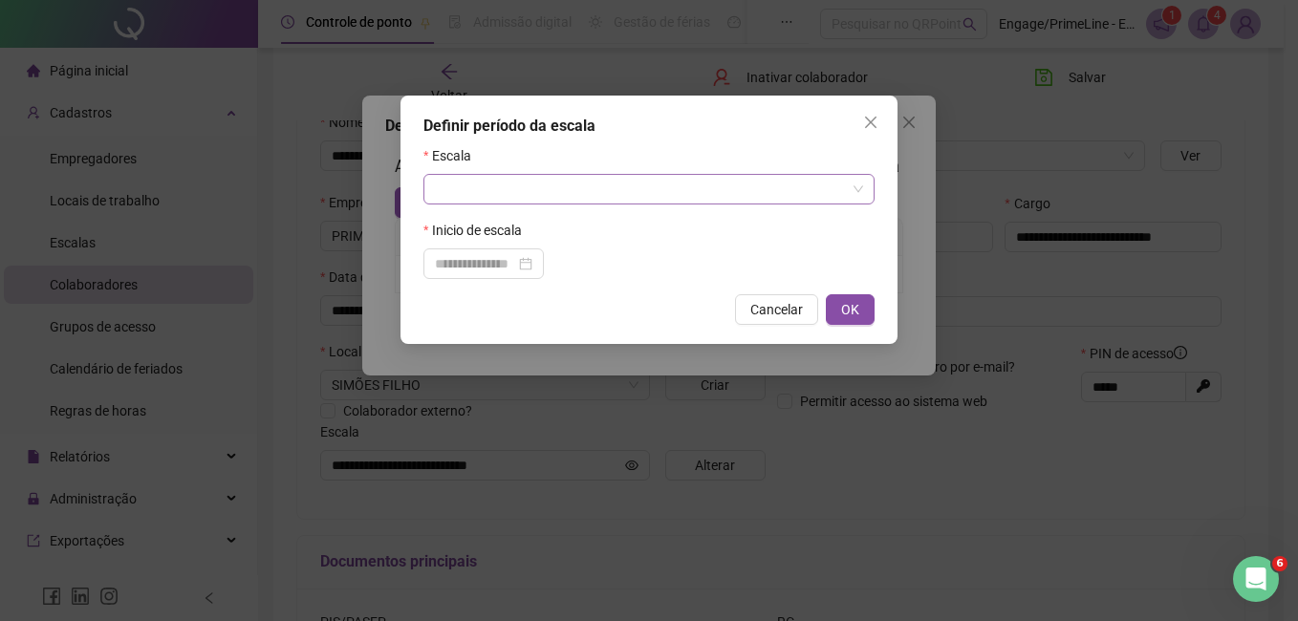
click at [567, 189] on input "search" at bounding box center [640, 189] width 411 height 29
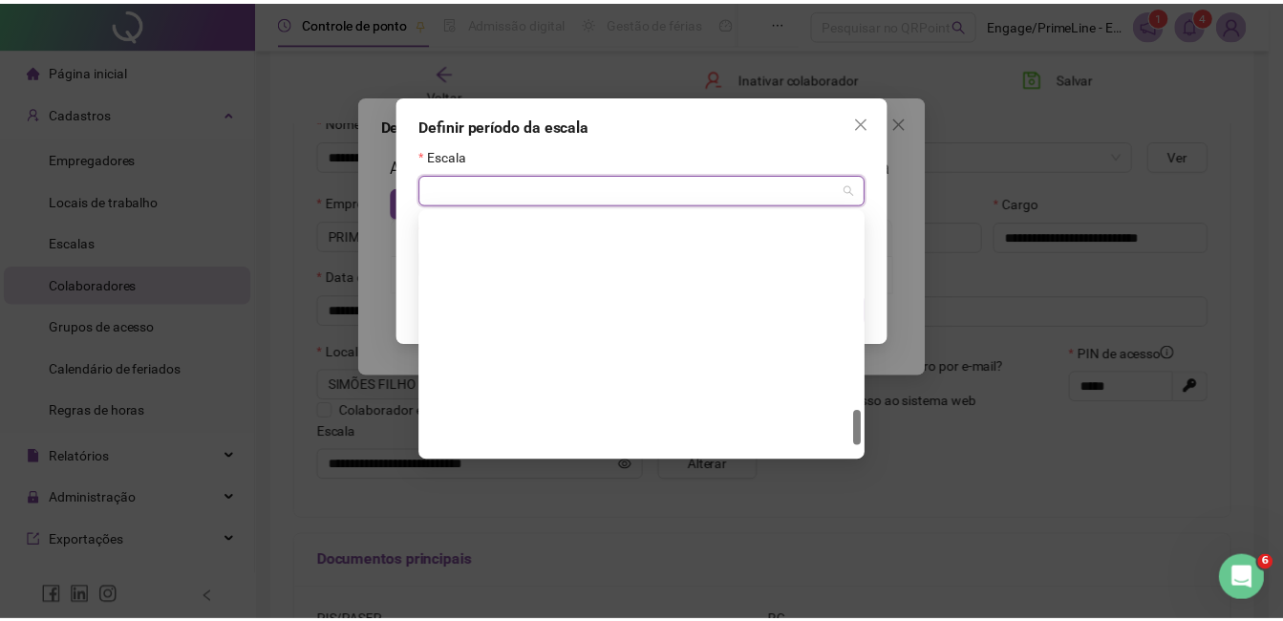
scroll to position [1407, 0]
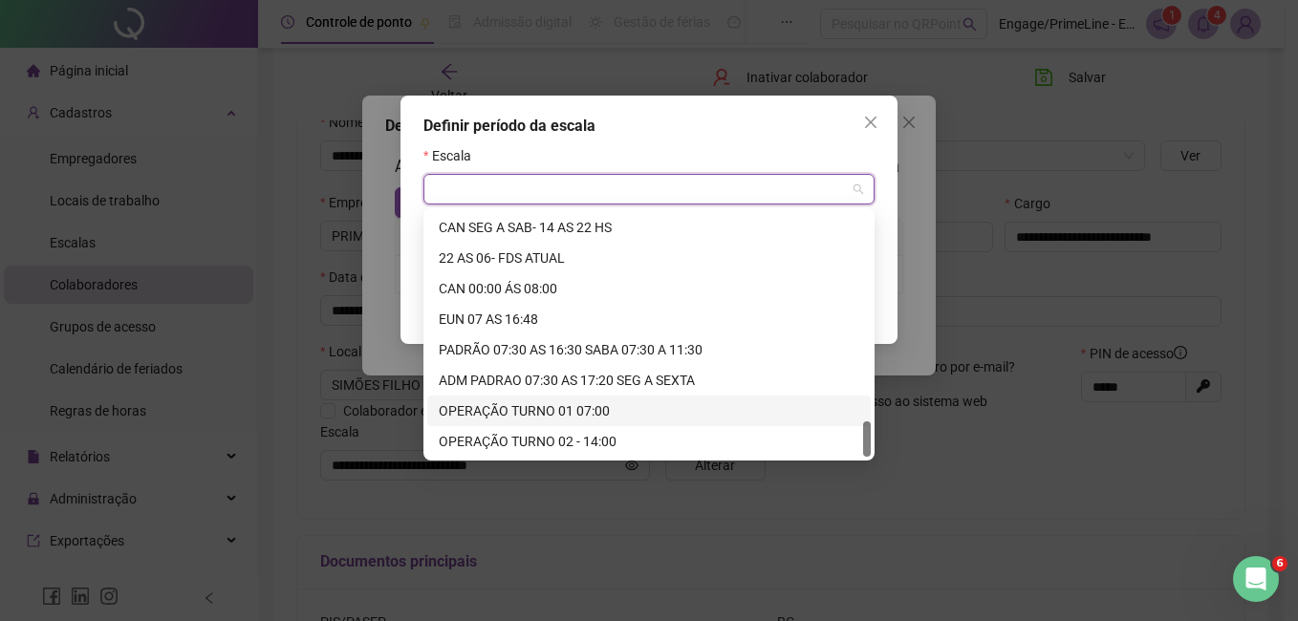
click at [561, 418] on div "OPERAÇÃO TURNO 01 07:00" at bounding box center [649, 410] width 420 height 21
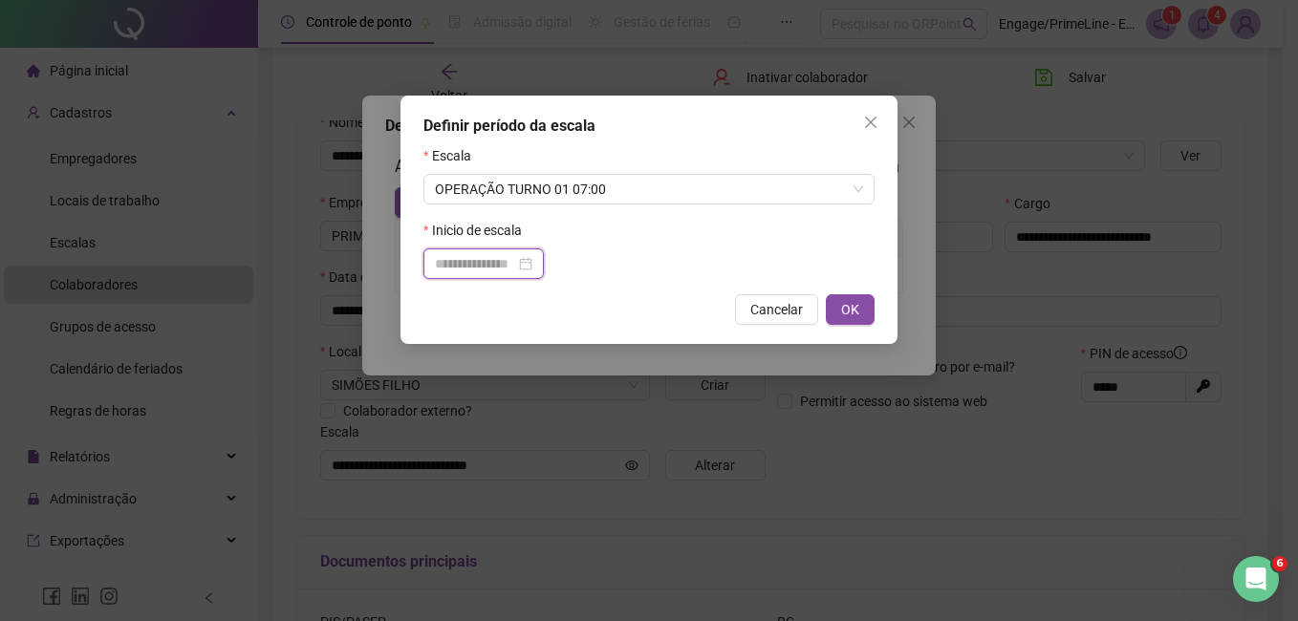
click at [481, 263] on input at bounding box center [475, 263] width 80 height 21
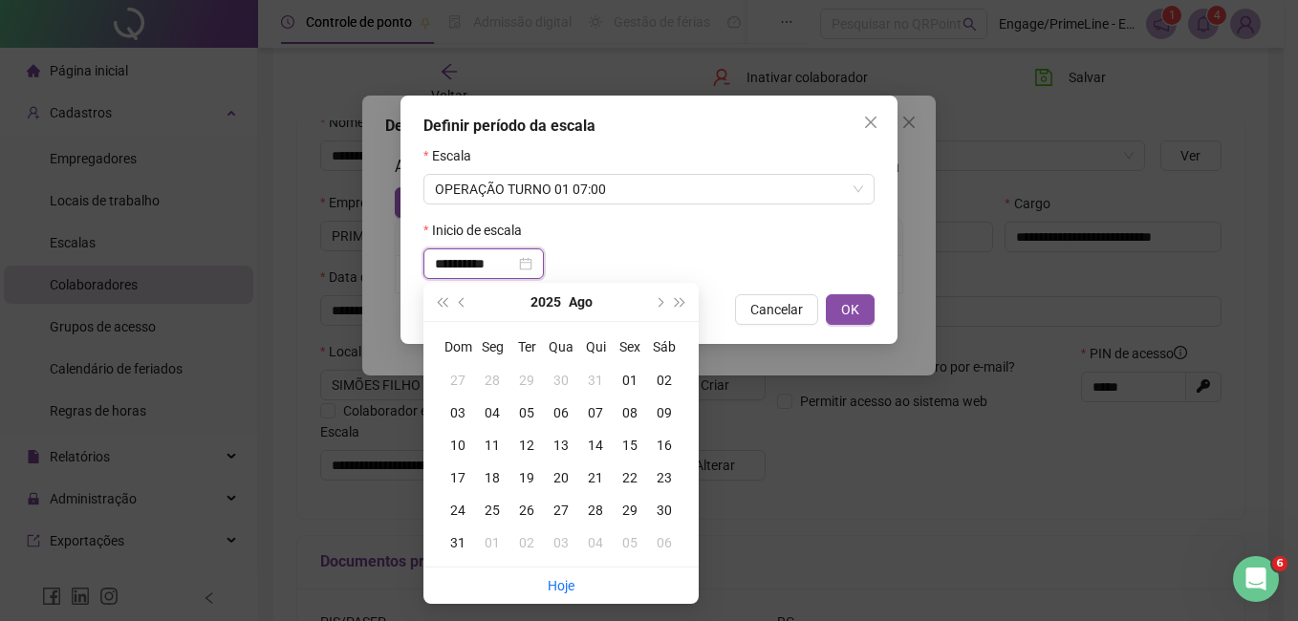
type input "**********"
click at [626, 382] on div "01" at bounding box center [630, 380] width 34 height 21
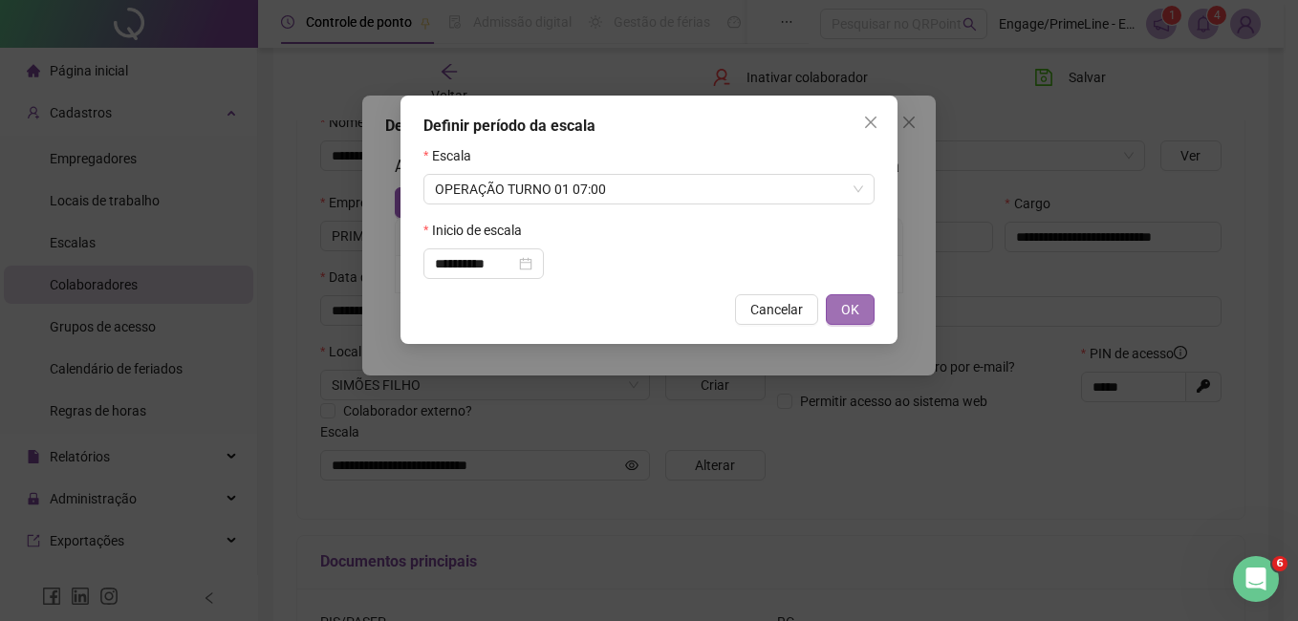
click at [839, 306] on button "OK" at bounding box center [850, 309] width 49 height 31
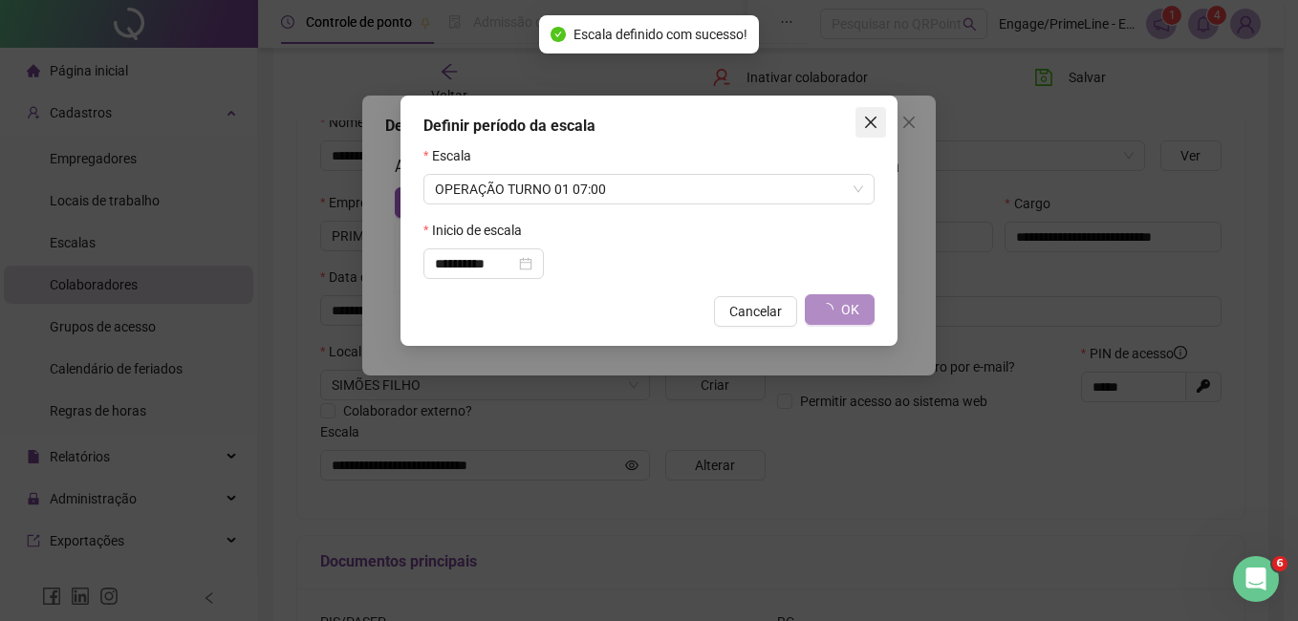
type input "**********"
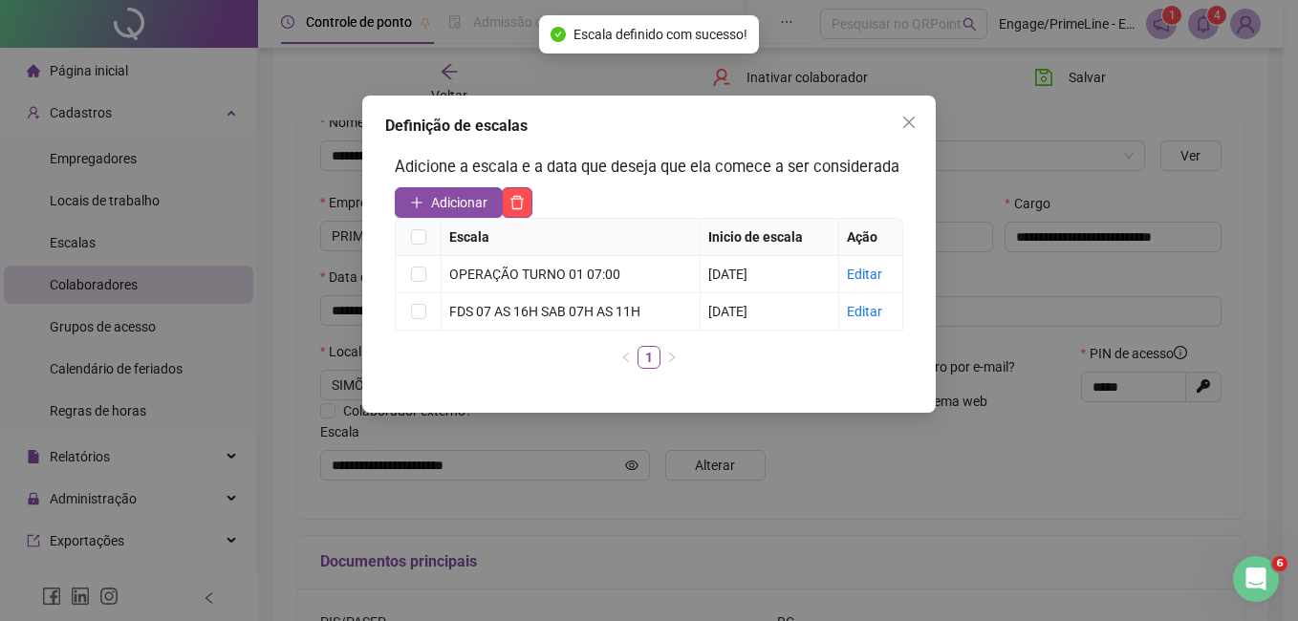
click at [868, 119] on div "**********" at bounding box center [649, 310] width 1298 height 621
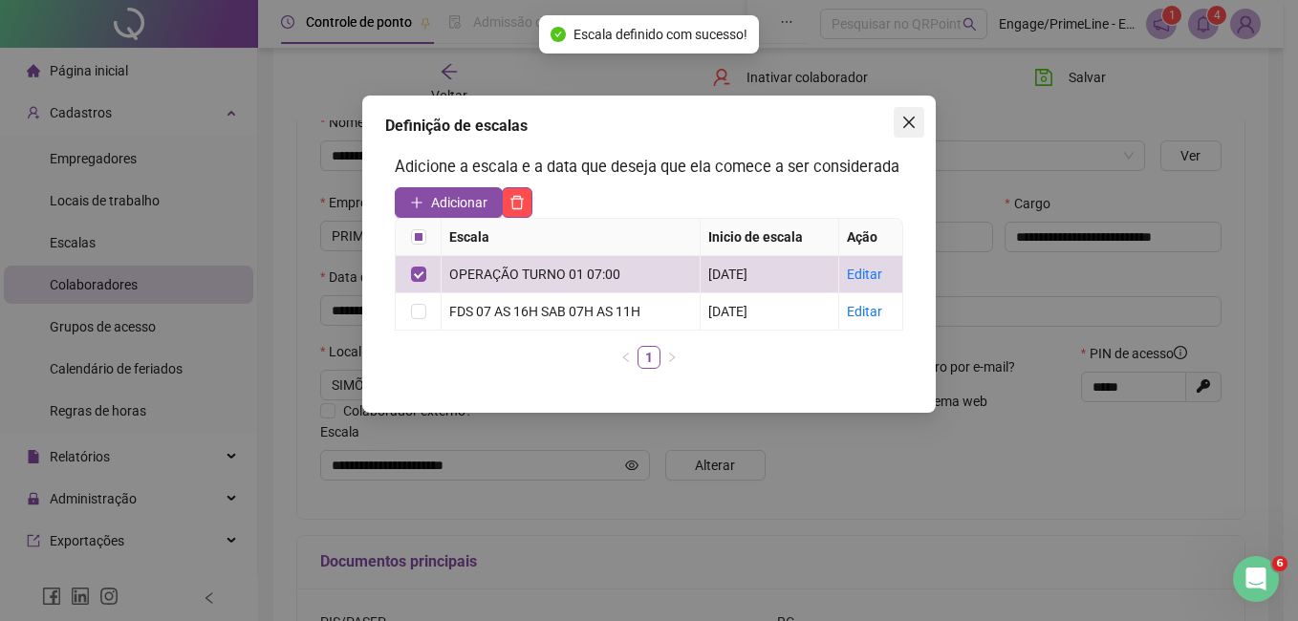
click at [911, 122] on icon "close" at bounding box center [908, 122] width 15 height 15
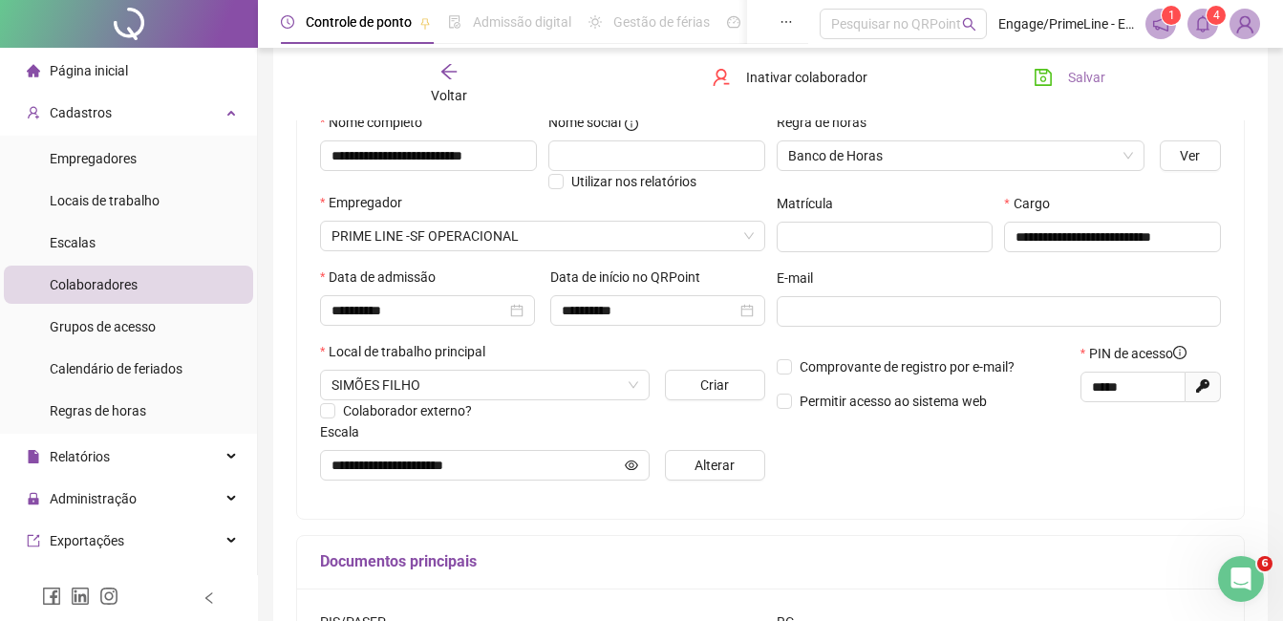
click at [1075, 72] on span "Salvar" at bounding box center [1086, 77] width 37 height 21
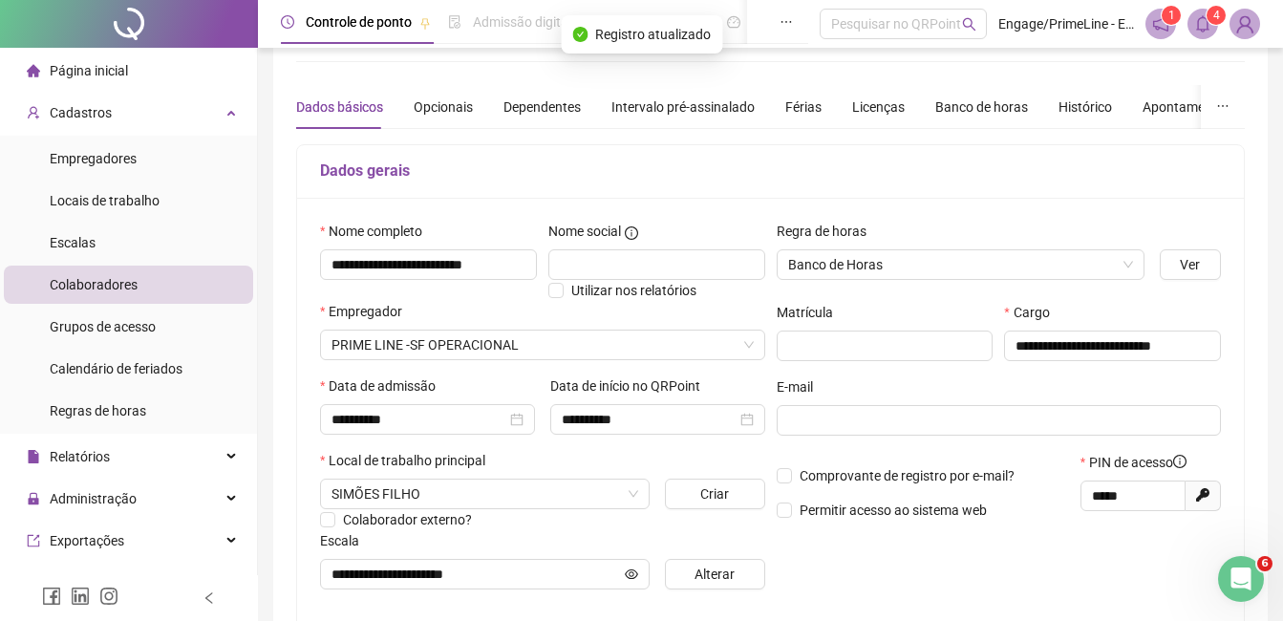
scroll to position [0, 0]
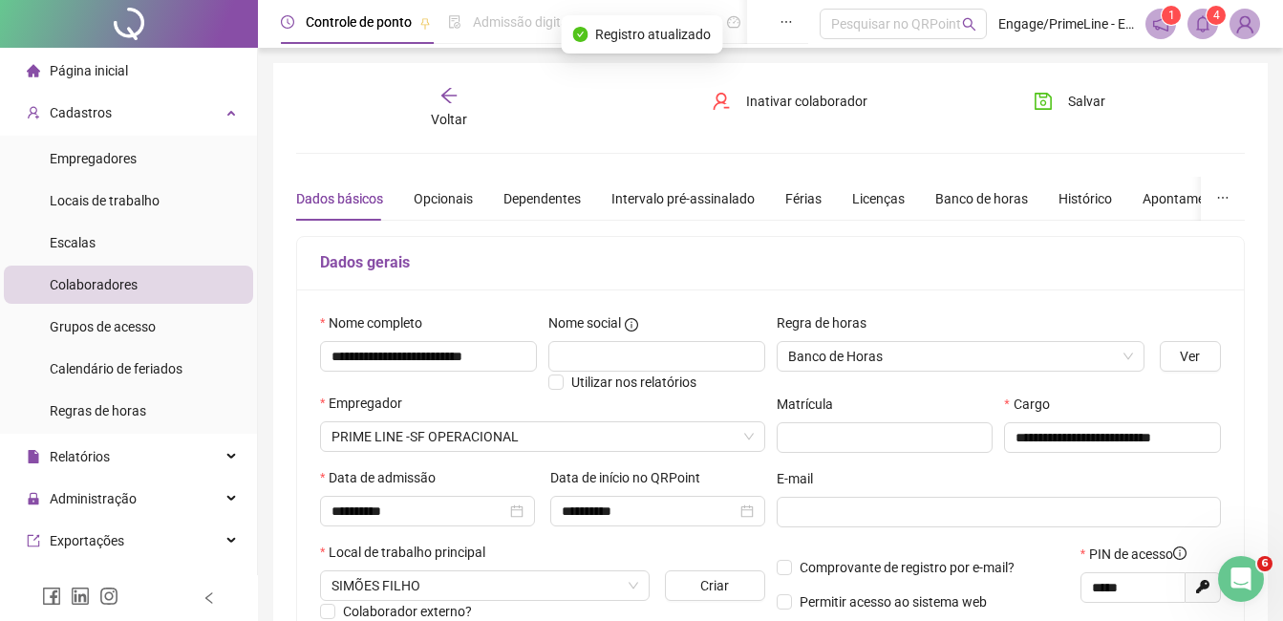
click at [457, 114] on span "Voltar" at bounding box center [449, 119] width 36 height 15
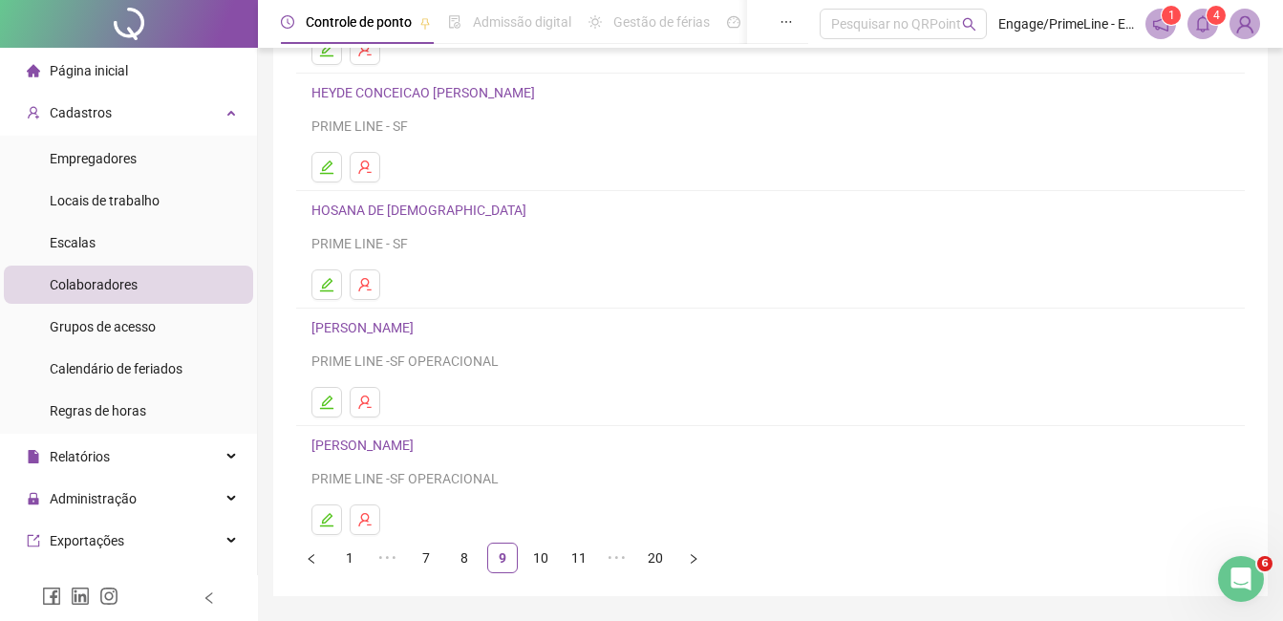
scroll to position [303, 0]
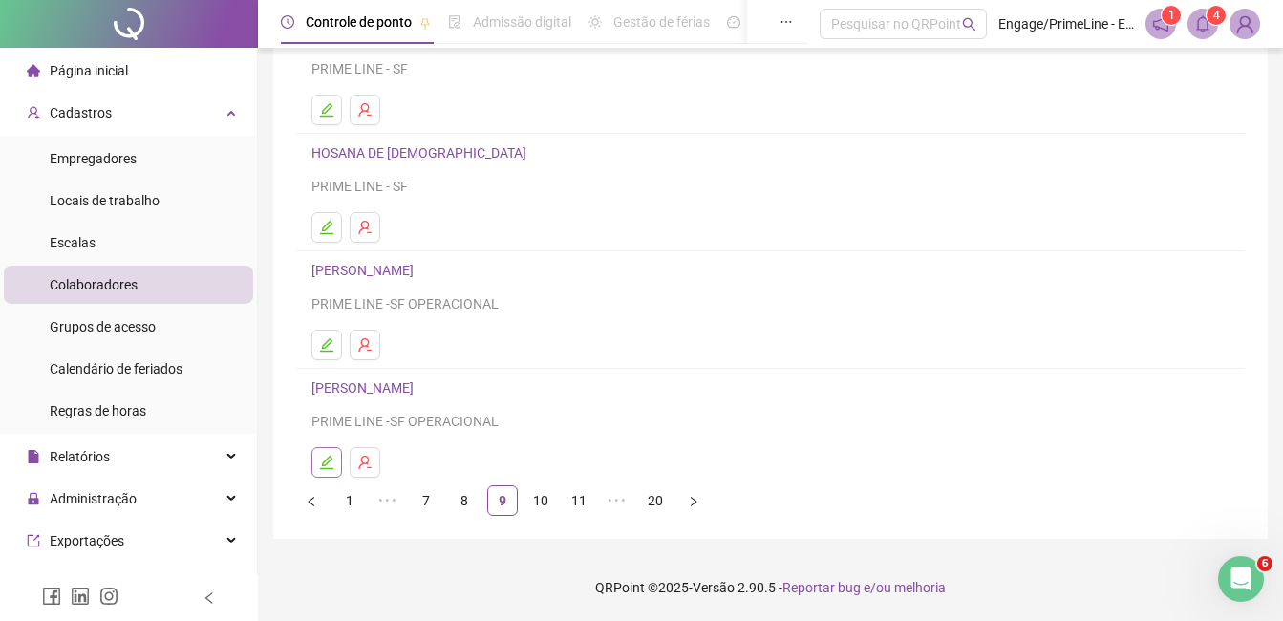
click at [317, 461] on button "button" at bounding box center [327, 462] width 31 height 31
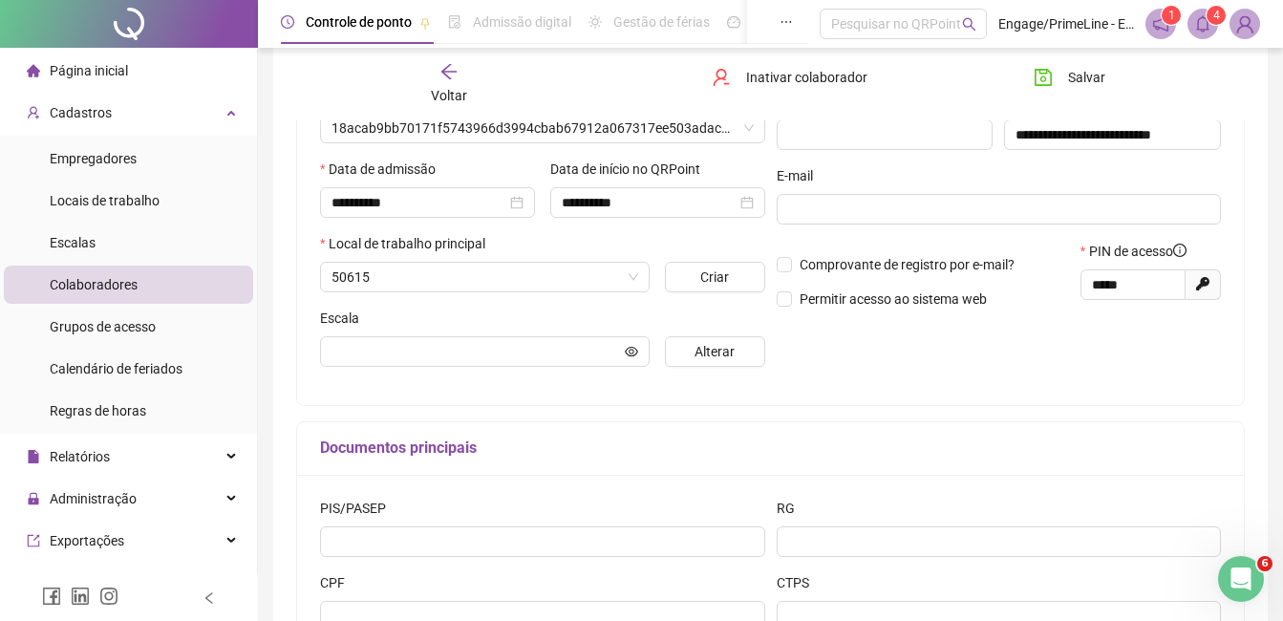
scroll to position [312, 0]
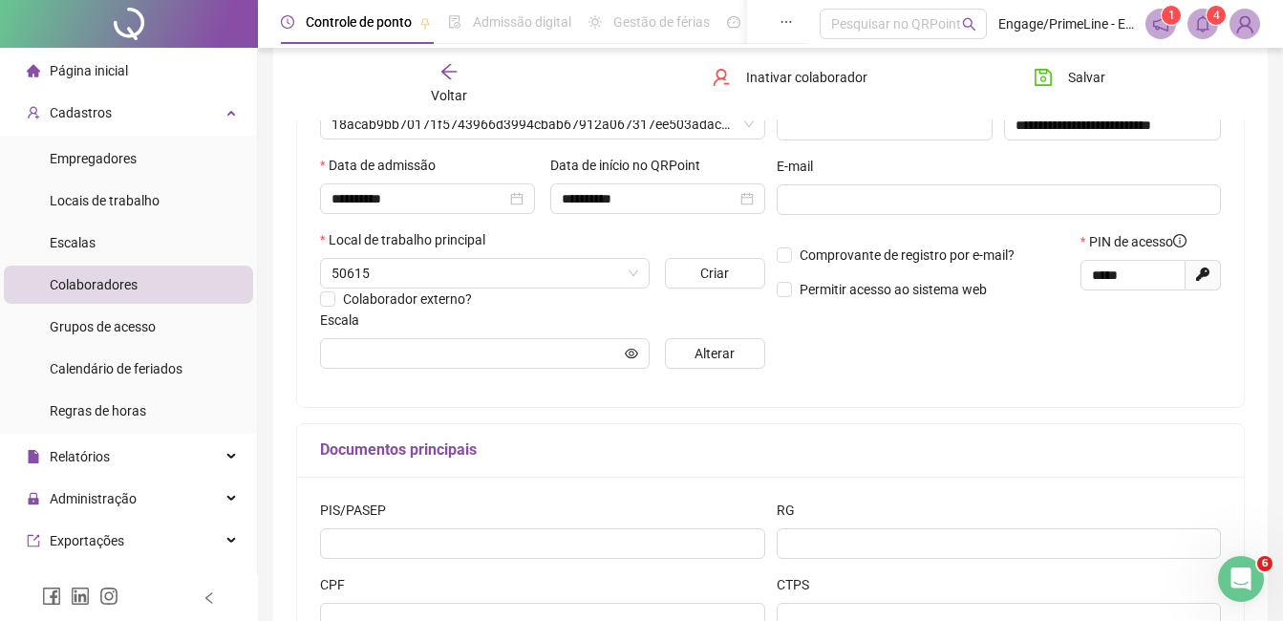
type input "**********"
click at [442, 93] on span "Voltar" at bounding box center [449, 95] width 36 height 15
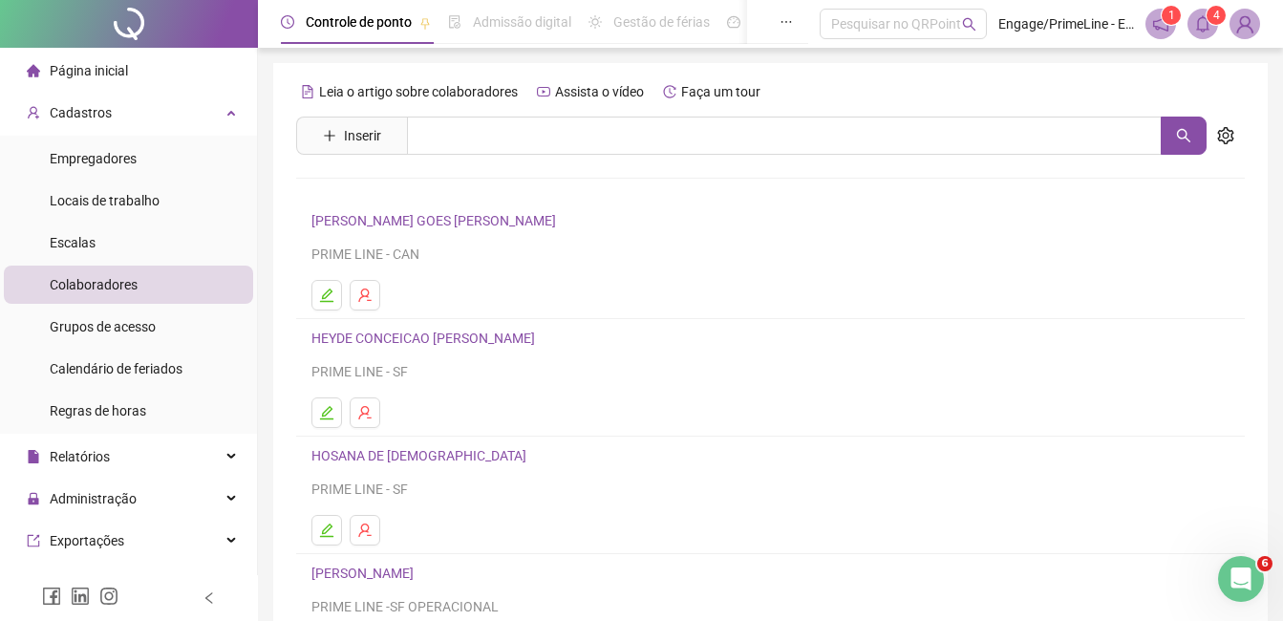
scroll to position [303, 0]
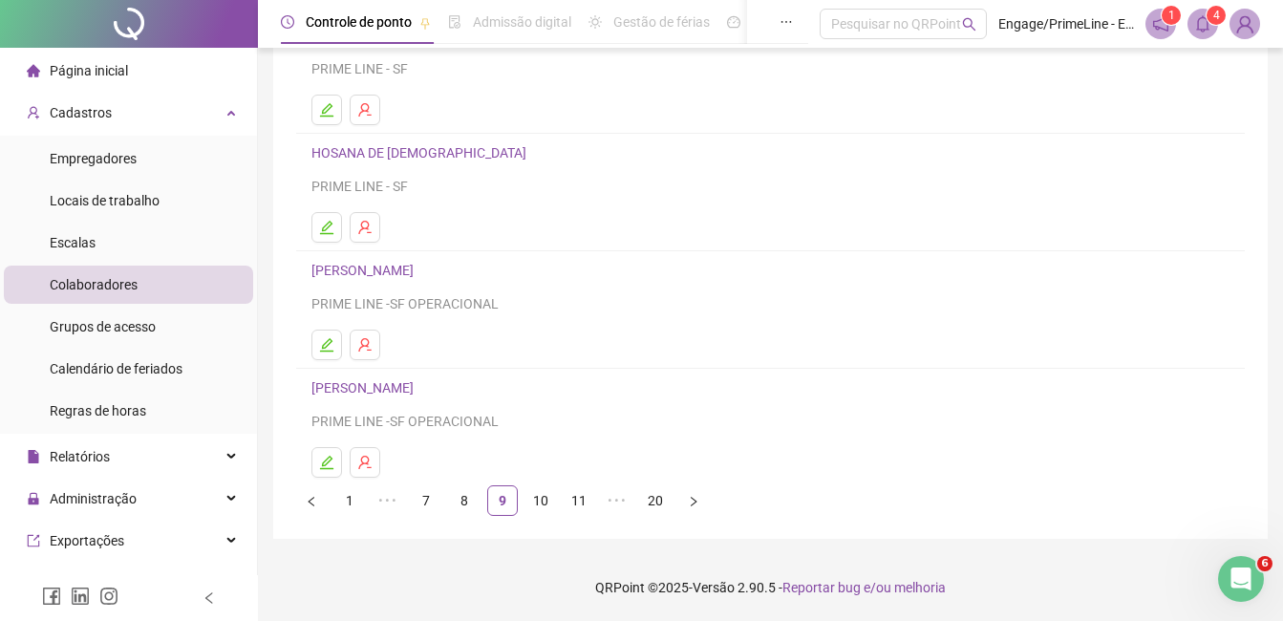
click at [542, 503] on link "10" at bounding box center [541, 500] width 29 height 29
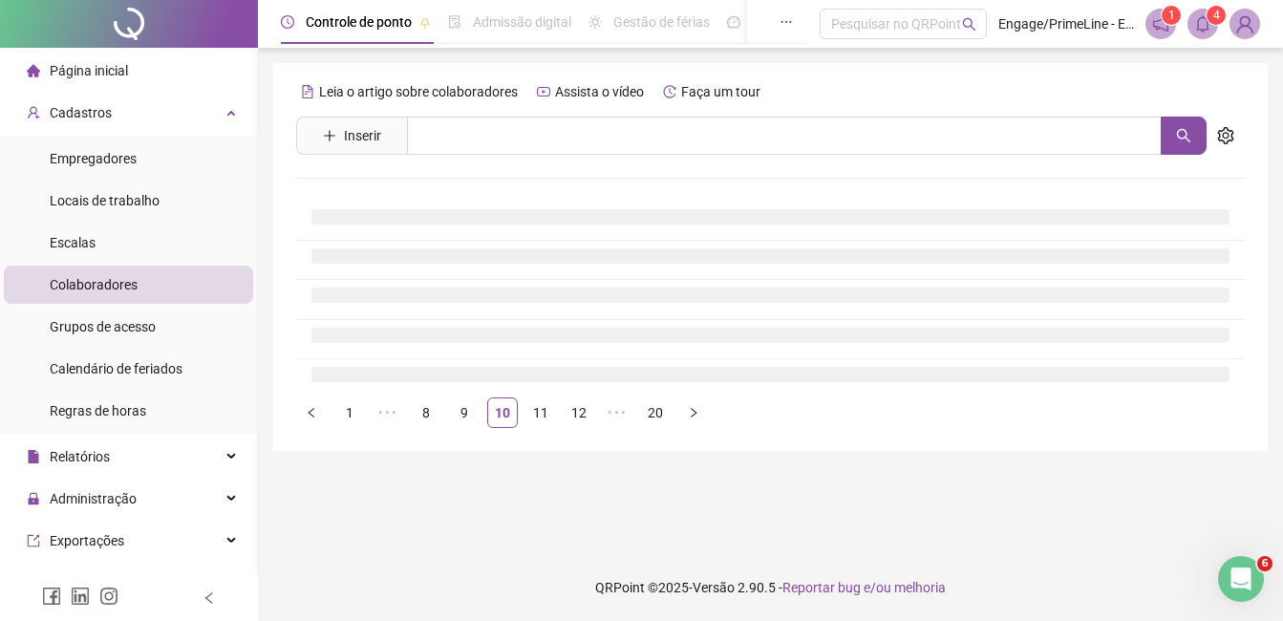
scroll to position [0, 0]
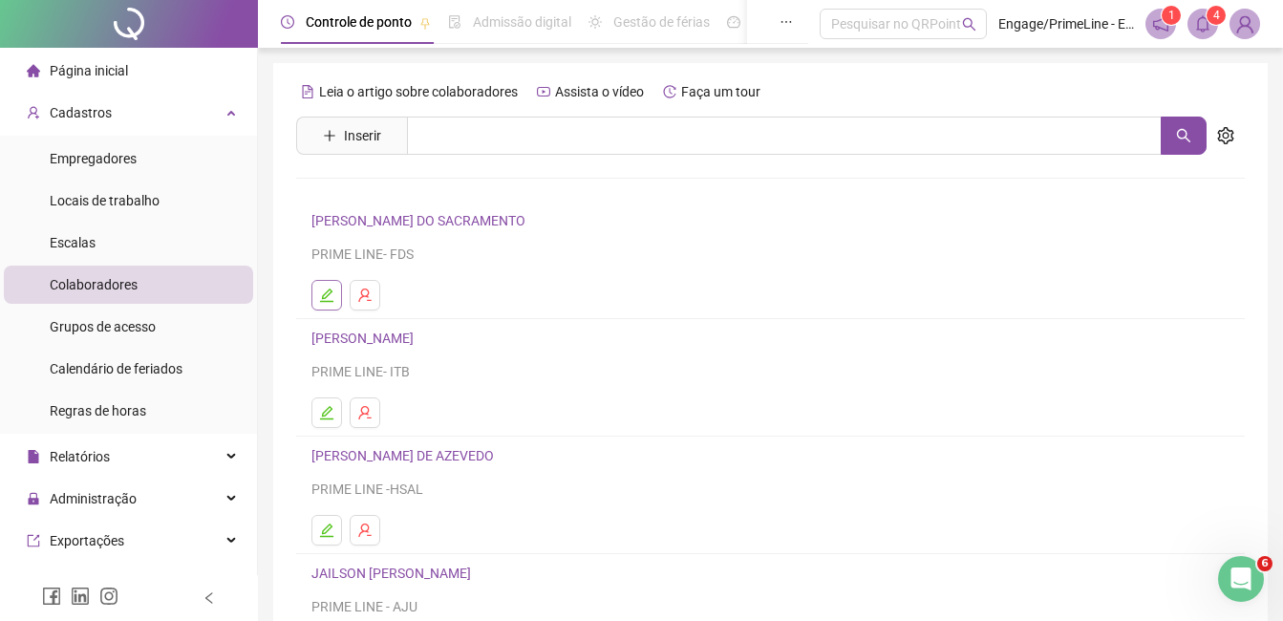
click at [330, 297] on icon "edit" at bounding box center [326, 295] width 15 height 15
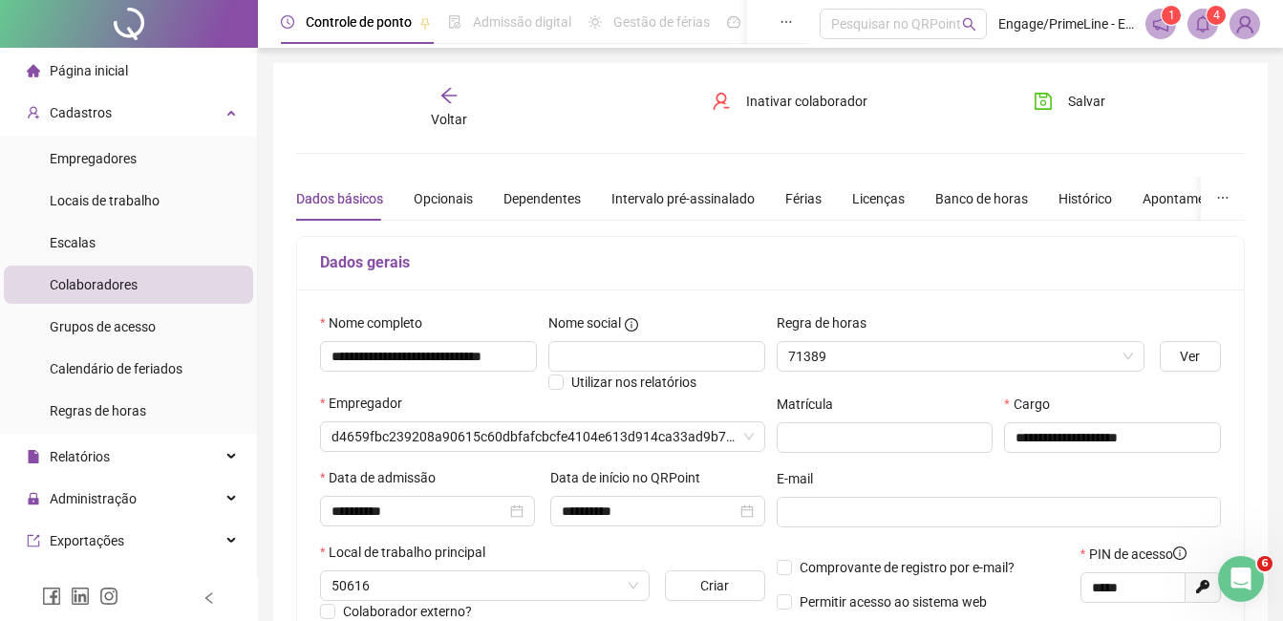
type input "**********"
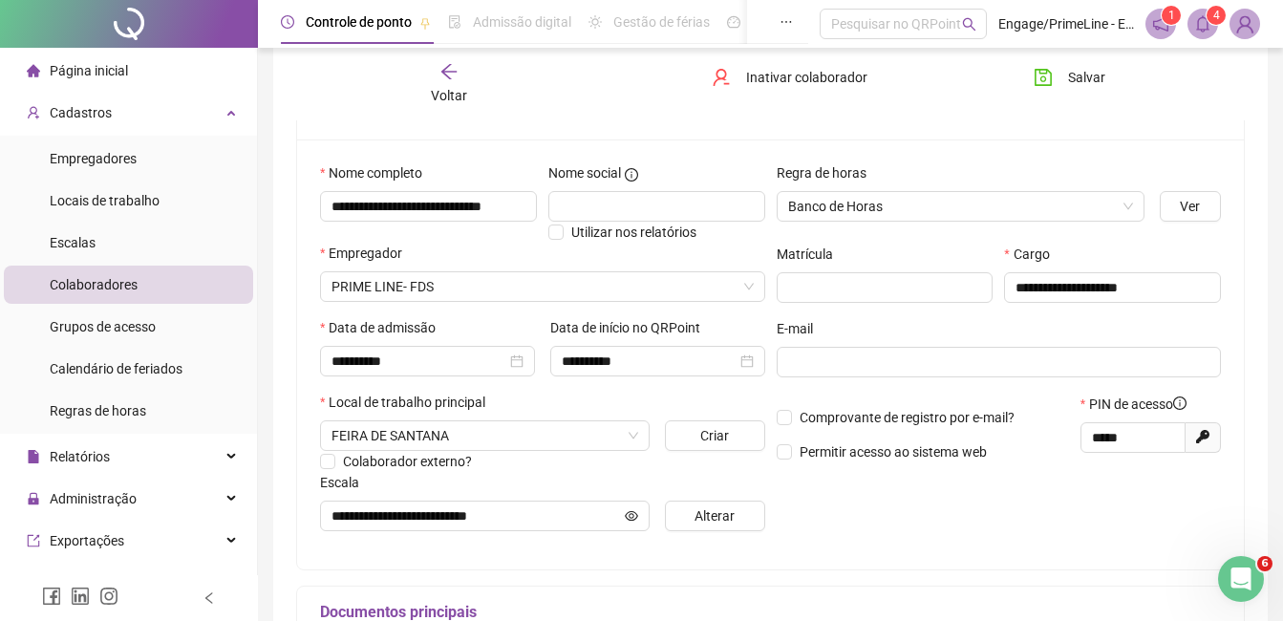
scroll to position [287, 0]
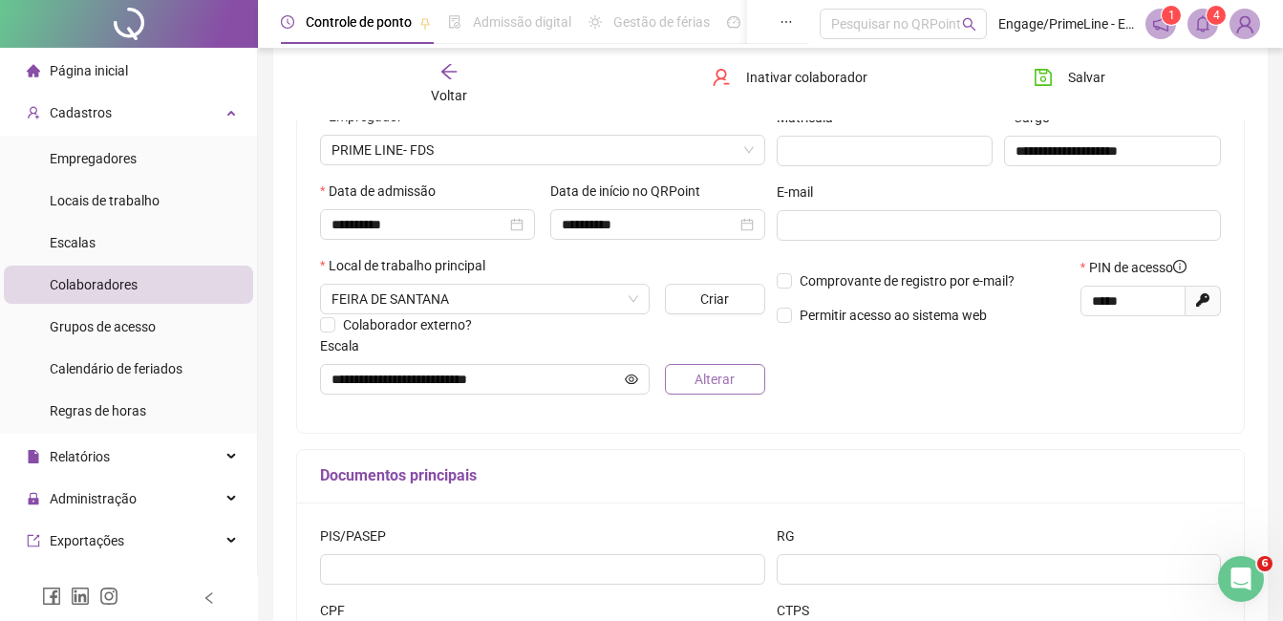
click at [726, 382] on span "Alterar" at bounding box center [715, 379] width 40 height 21
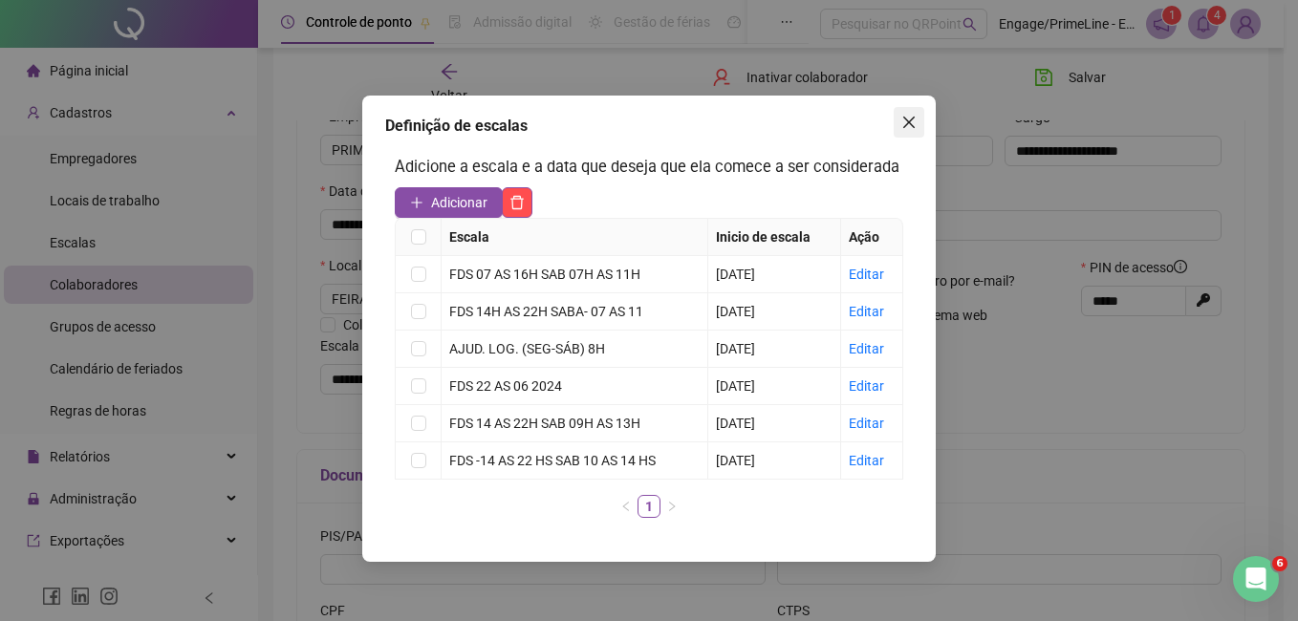
click at [911, 124] on icon "close" at bounding box center [908, 122] width 11 height 11
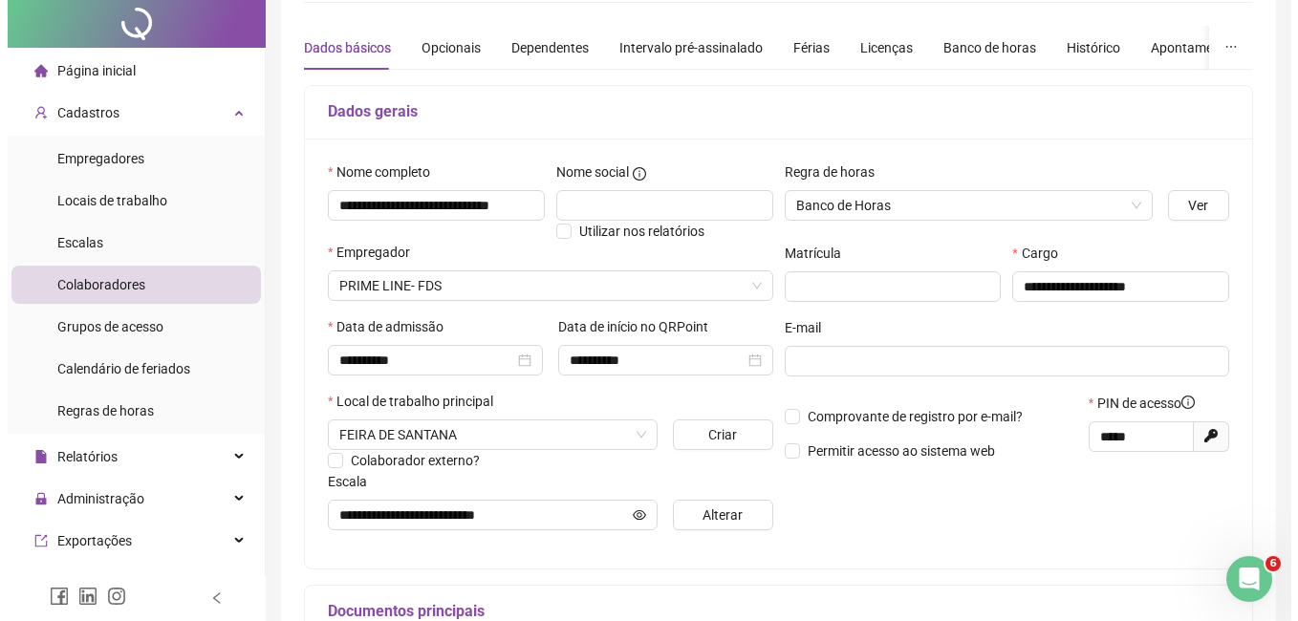
scroll to position [382, 0]
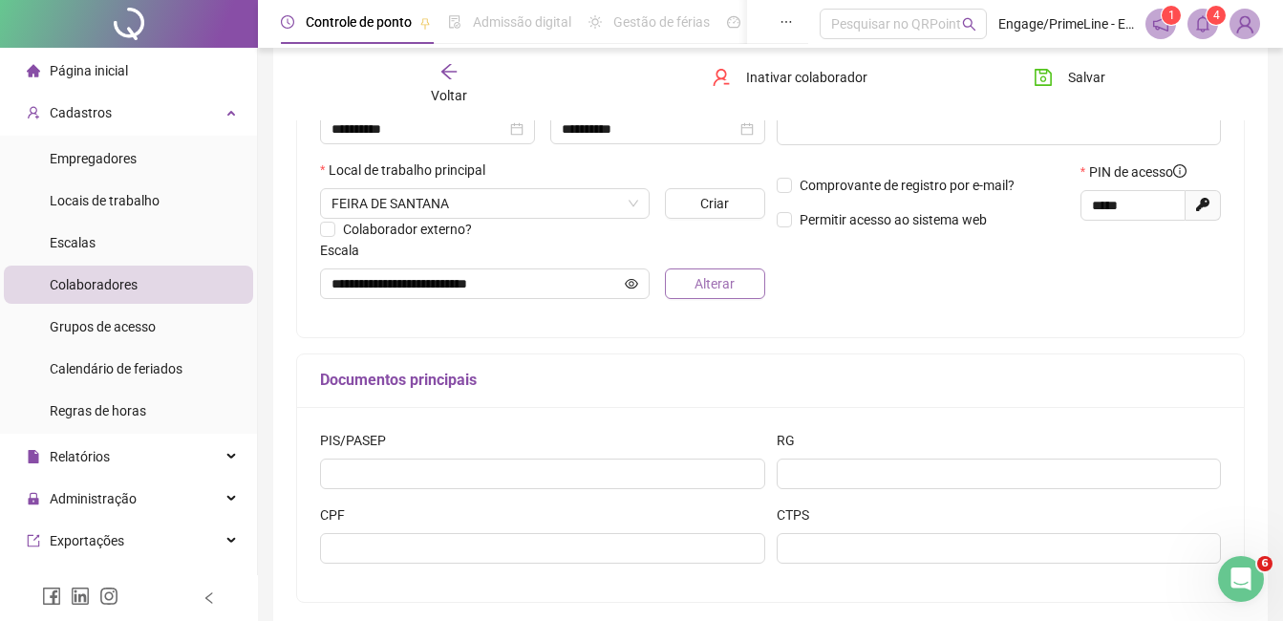
click at [707, 285] on span "Alterar" at bounding box center [715, 283] width 40 height 21
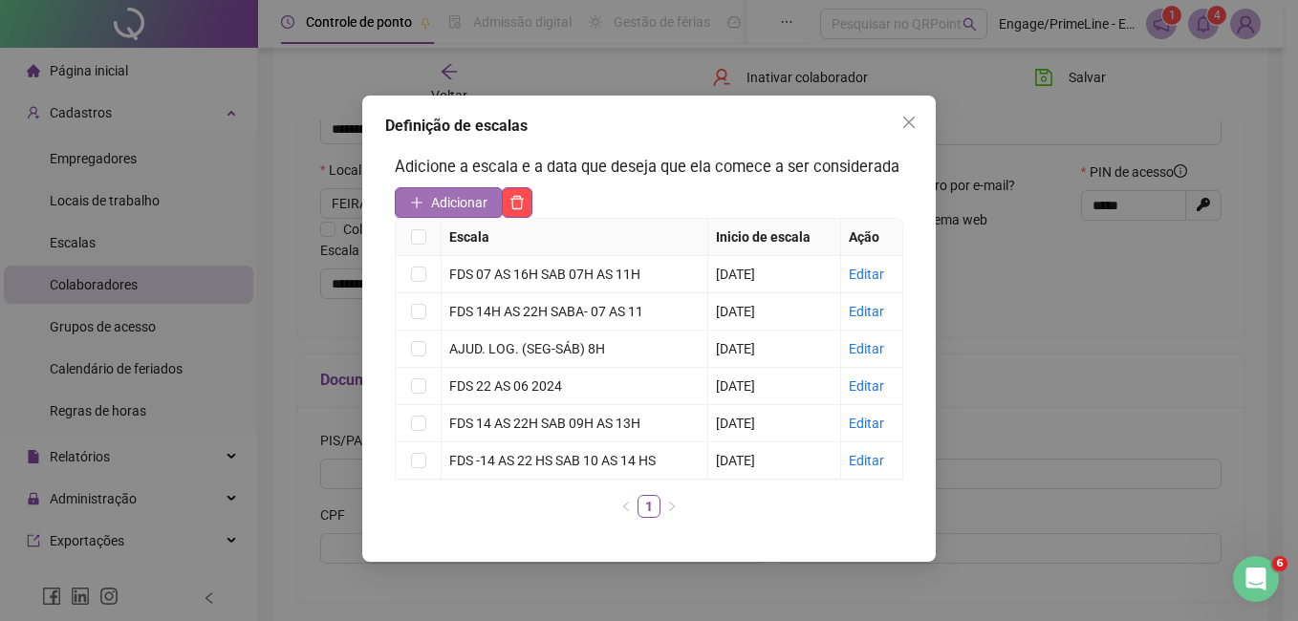
click at [460, 195] on span "Adicionar" at bounding box center [459, 202] width 56 height 21
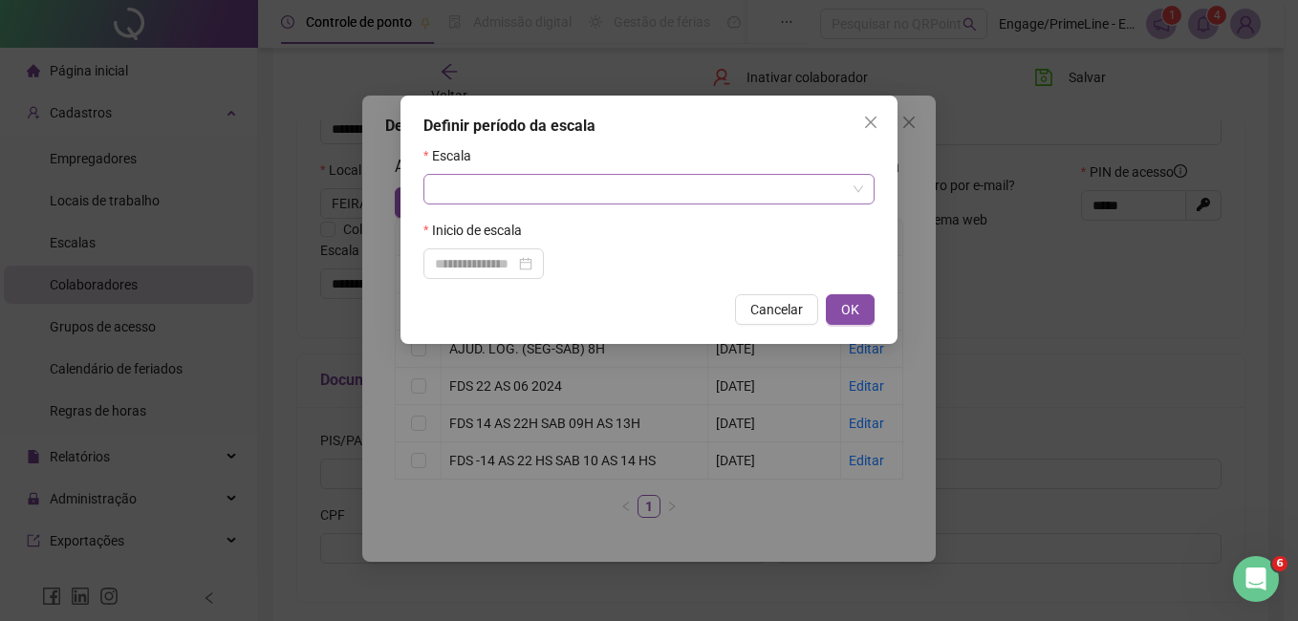
click at [546, 177] on input "search" at bounding box center [640, 189] width 411 height 29
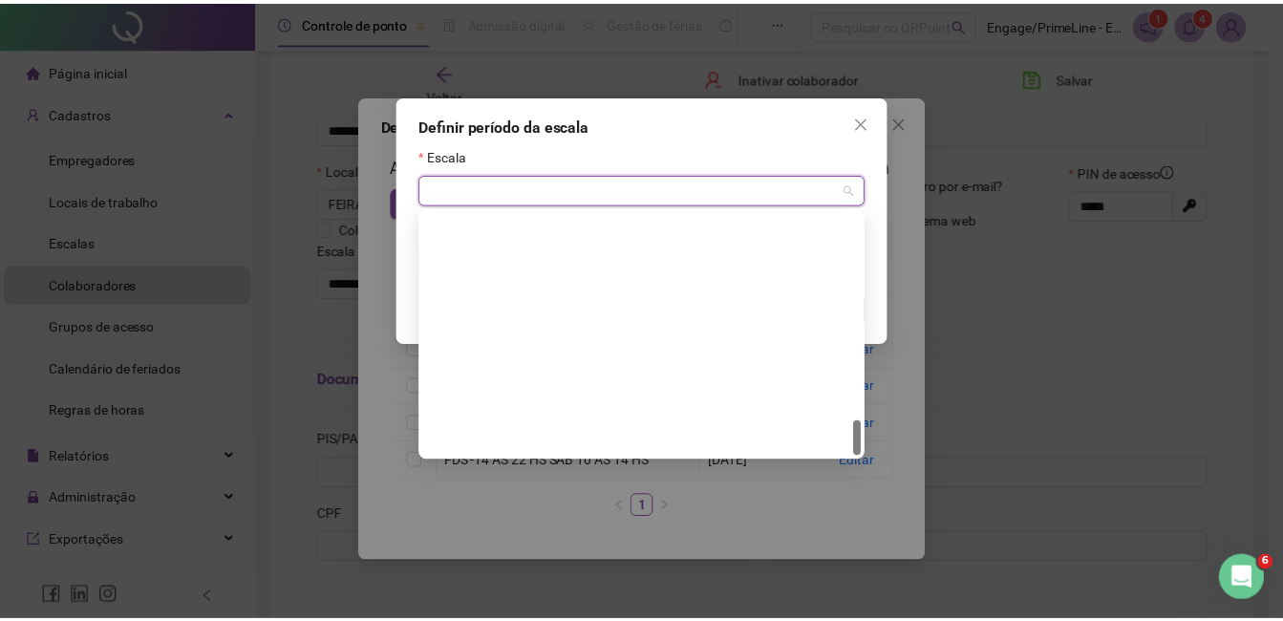
scroll to position [1407, 0]
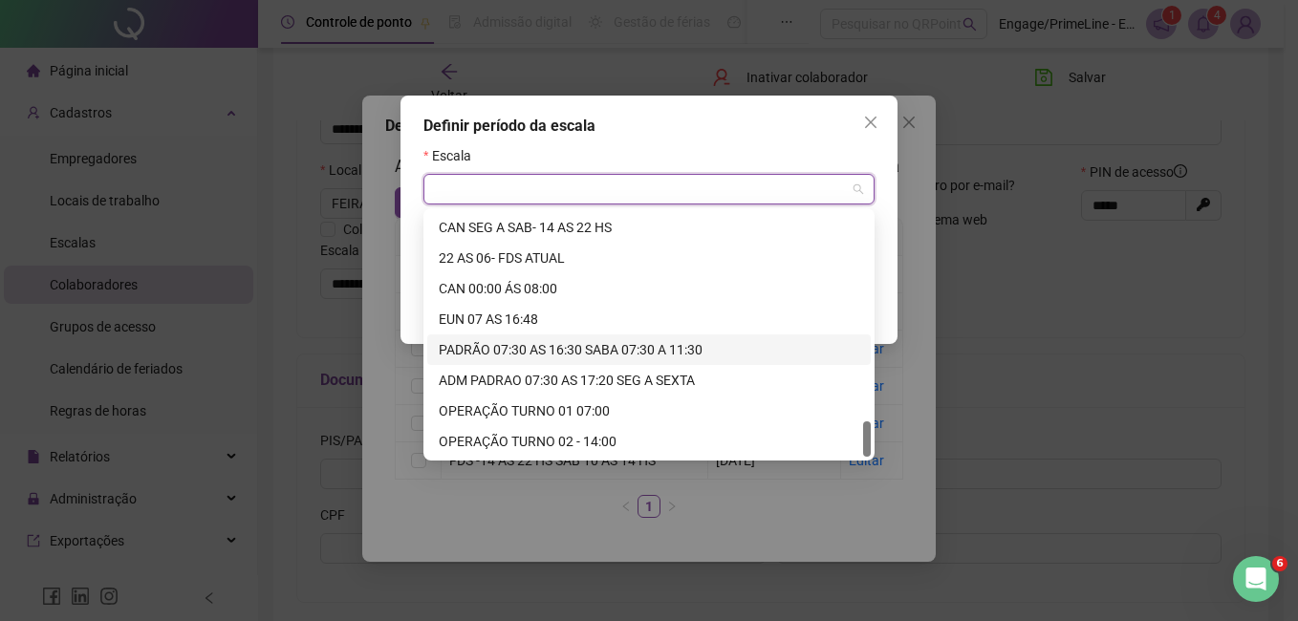
click at [533, 351] on div "PADRÃO 07:30 AS 16:30 SABA 07:30 A 11:30" at bounding box center [649, 349] width 420 height 21
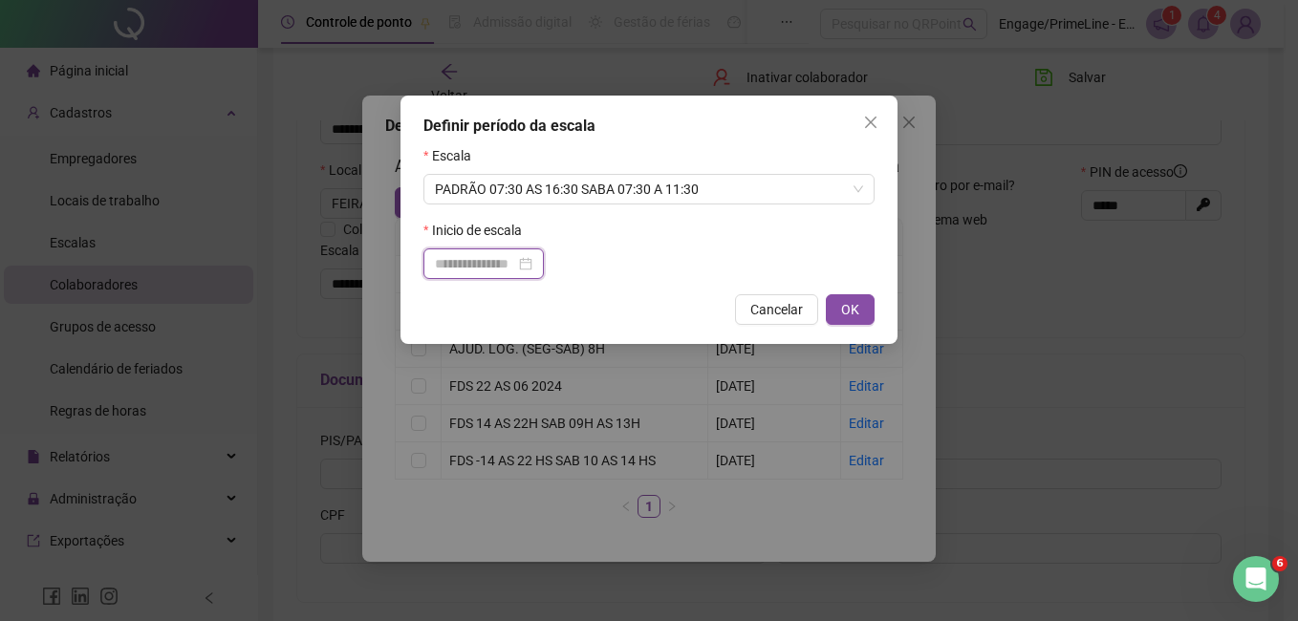
click at [461, 256] on input at bounding box center [475, 263] width 80 height 21
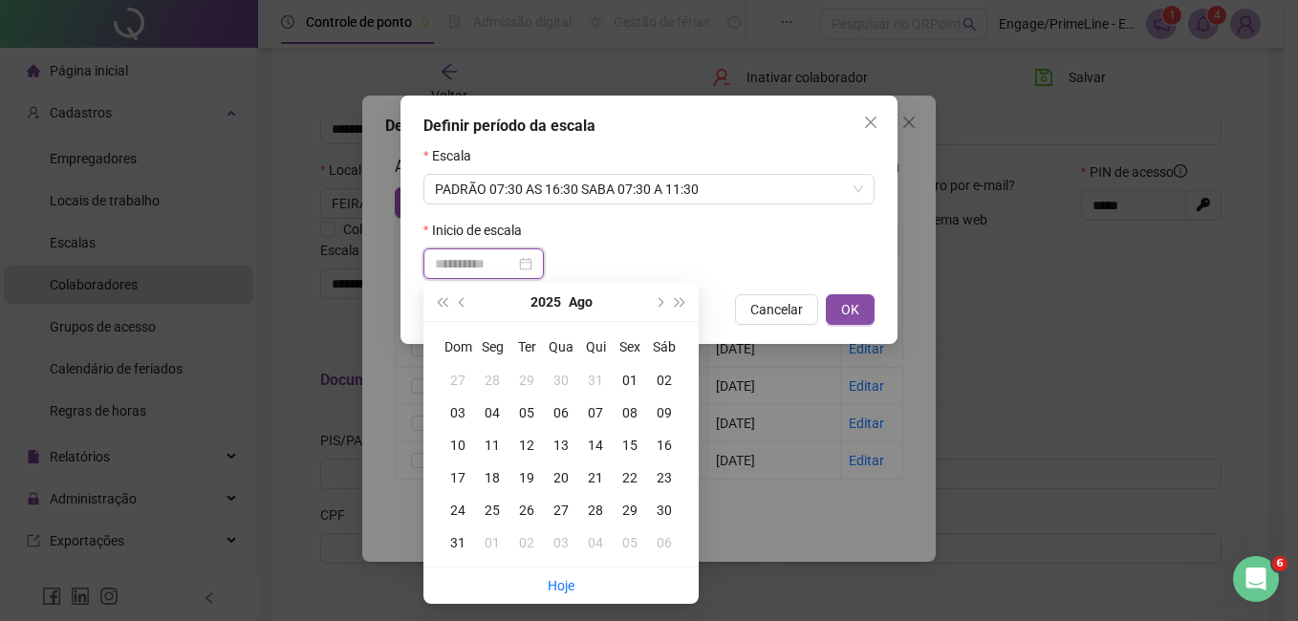
type input "**********"
click at [627, 374] on div "01" at bounding box center [630, 380] width 34 height 21
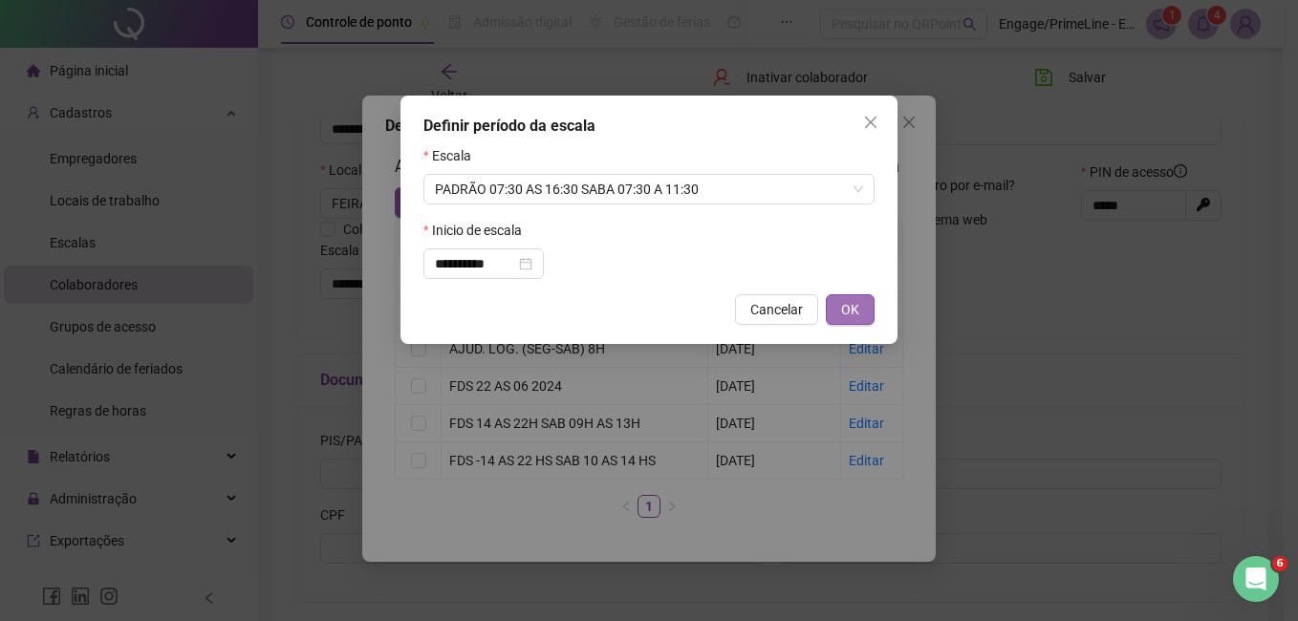
drag, startPoint x: 627, startPoint y: 374, endPoint x: 854, endPoint y: 297, distance: 240.0
click at [851, 308] on span "OK" at bounding box center [850, 309] width 18 height 21
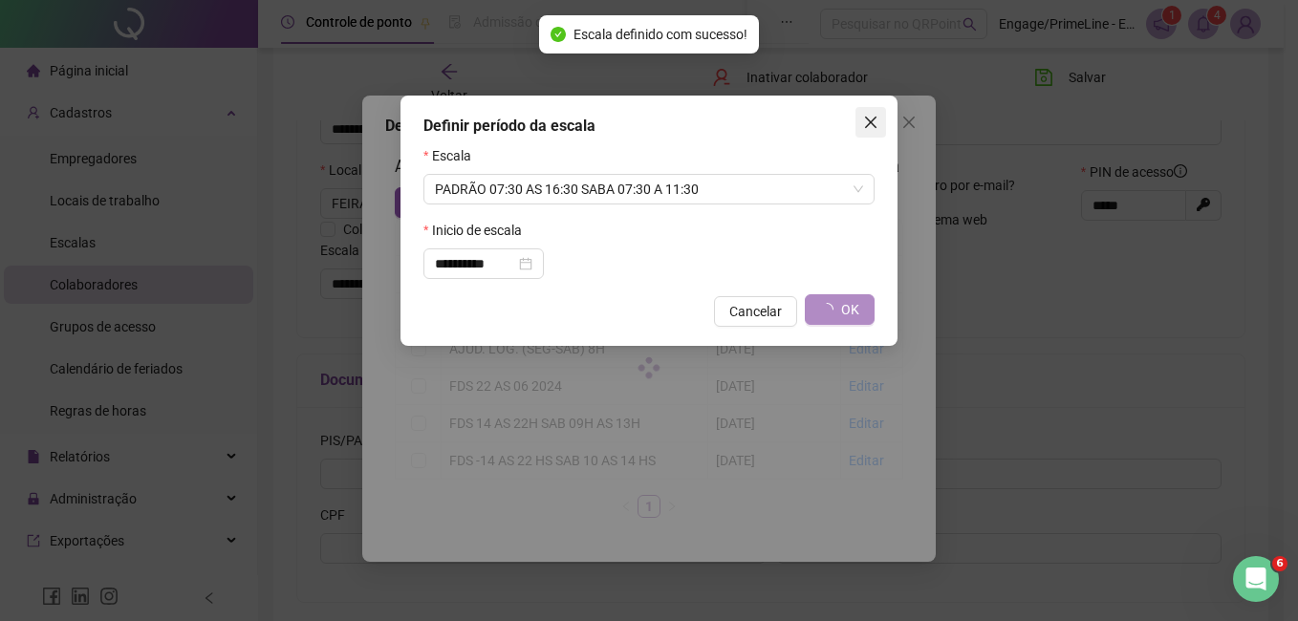
type input "**********"
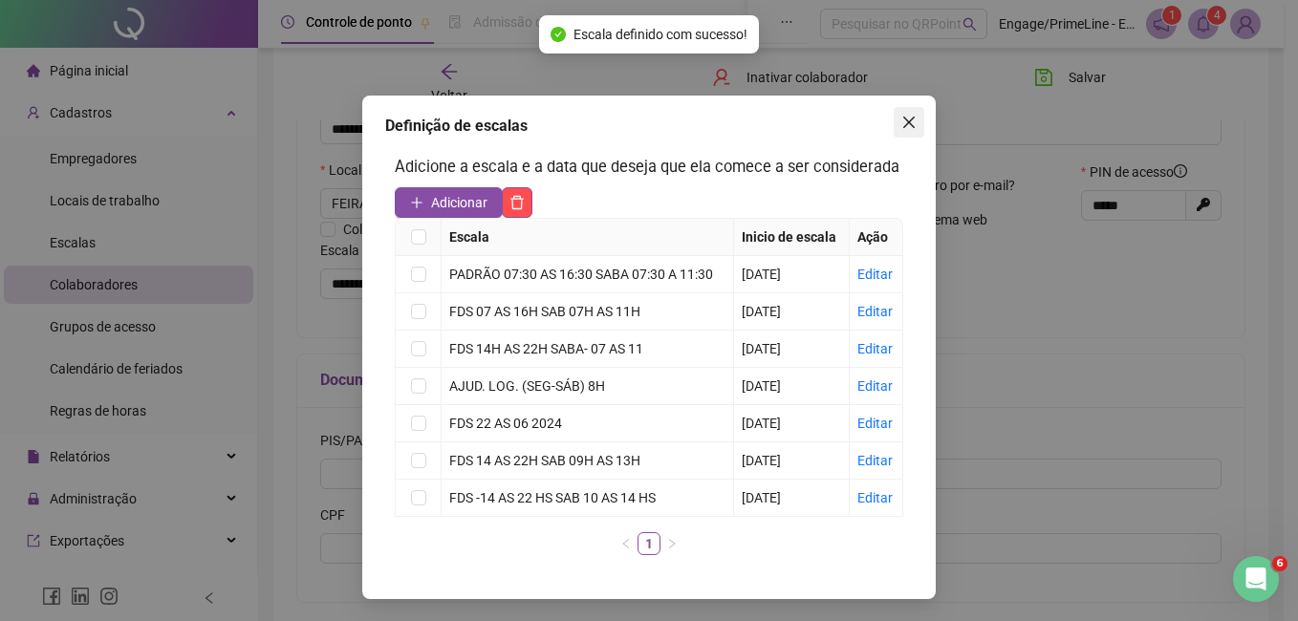
click at [903, 120] on icon "close" at bounding box center [908, 122] width 11 height 11
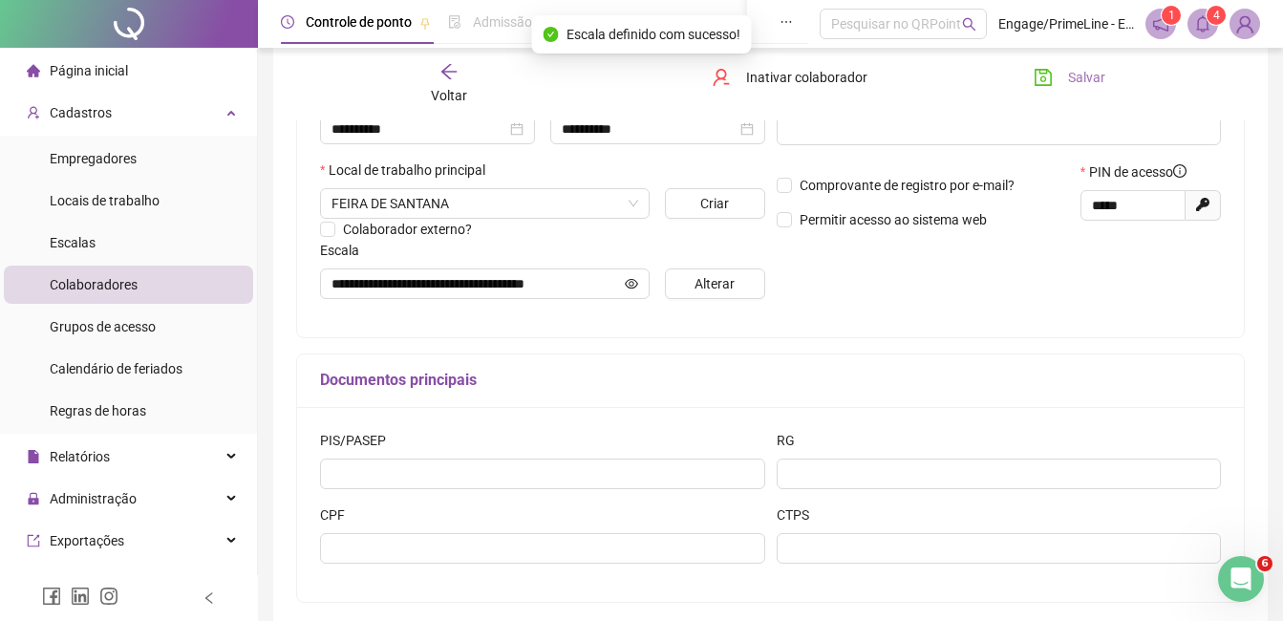
click at [1075, 73] on span "Salvar" at bounding box center [1086, 77] width 37 height 21
click at [463, 102] on span "Voltar" at bounding box center [449, 95] width 36 height 15
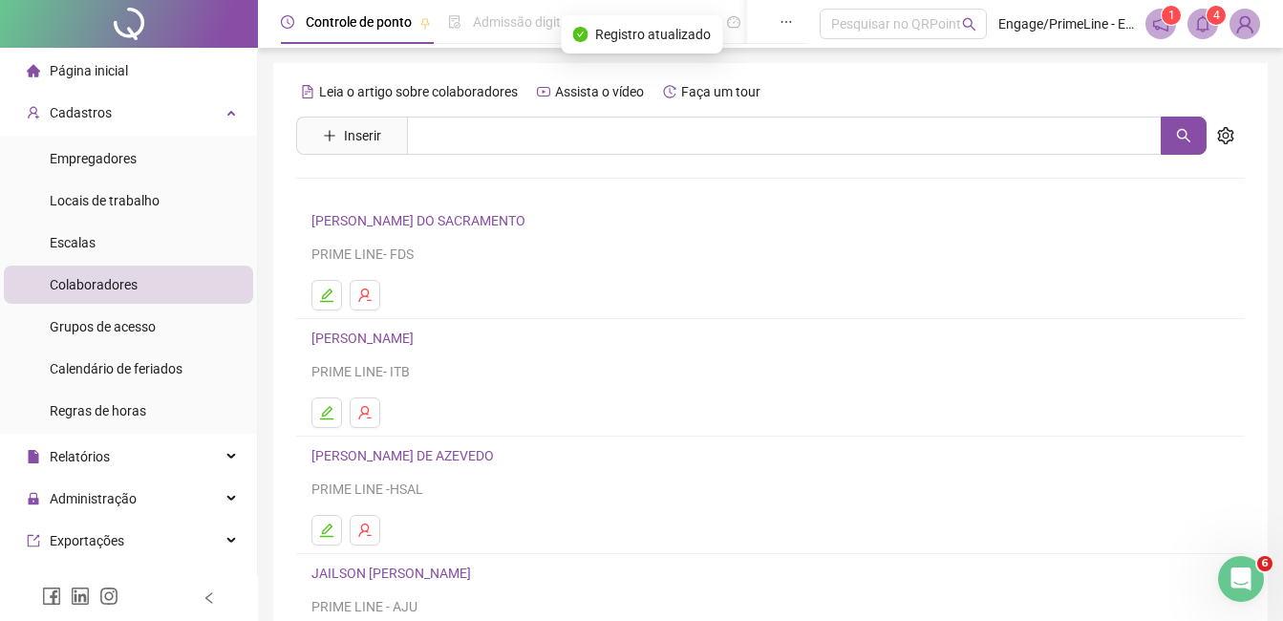
click at [328, 395] on li "[PERSON_NAME] PRIME LINE- ITB" at bounding box center [770, 378] width 949 height 118
click at [324, 419] on icon "edit" at bounding box center [326, 412] width 13 height 13
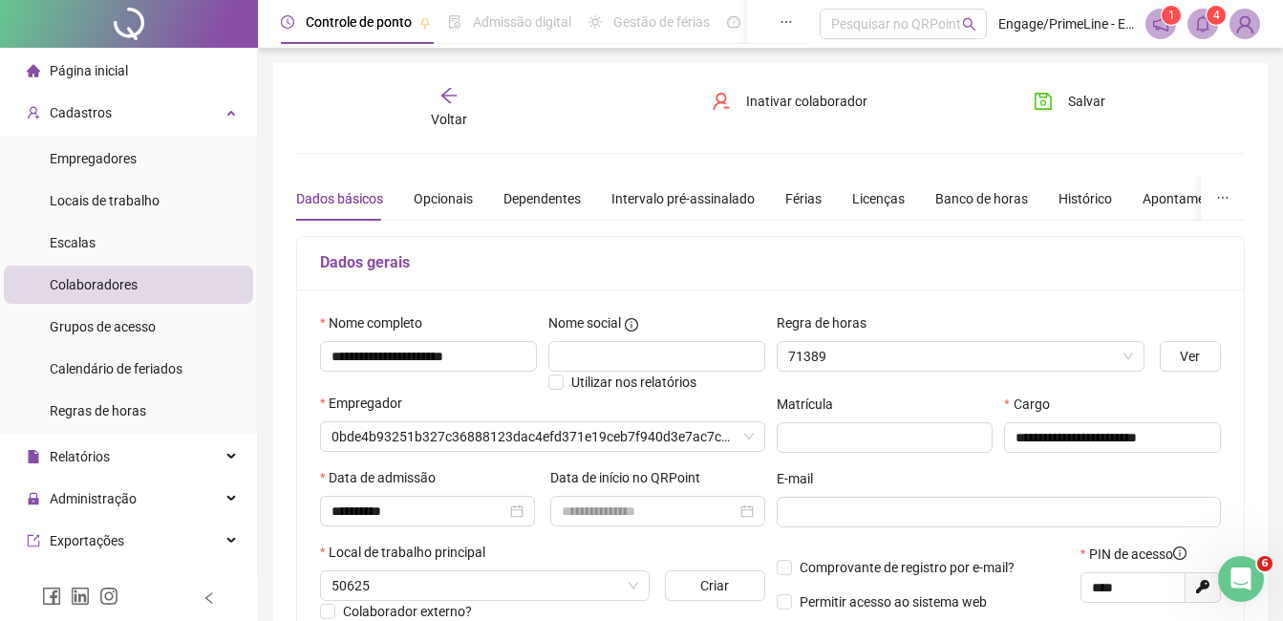
type input "**********"
click at [448, 115] on span "Voltar" at bounding box center [449, 119] width 36 height 15
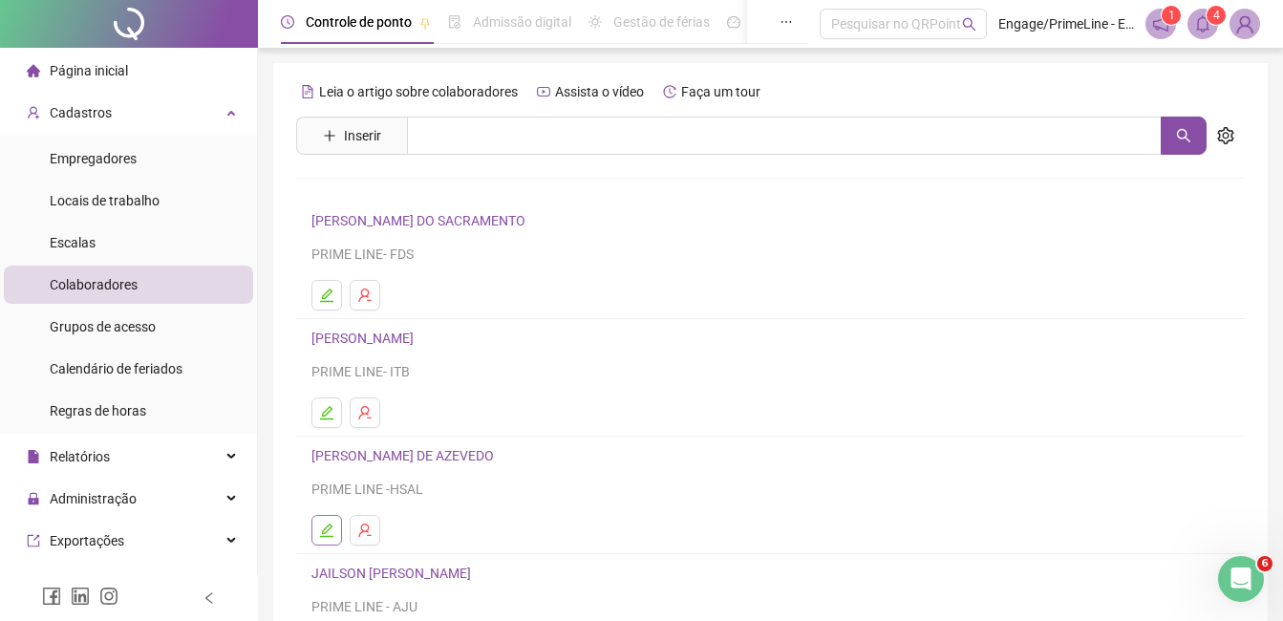
click at [319, 536] on icon "edit" at bounding box center [326, 530] width 15 height 15
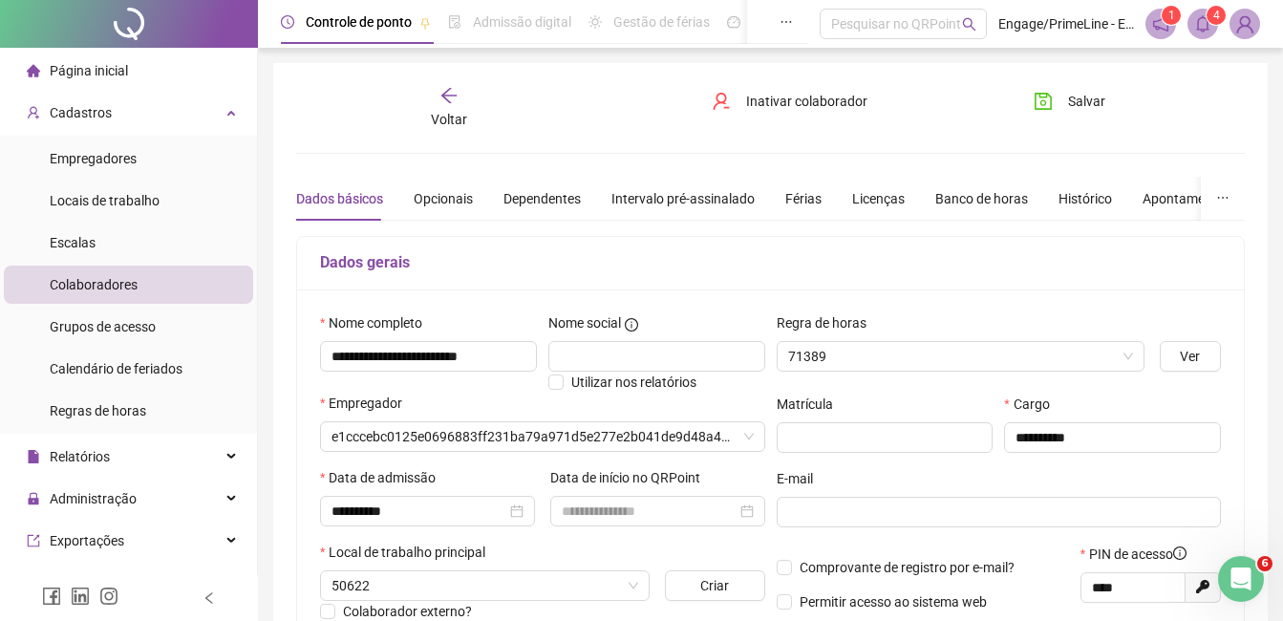
type input "**********"
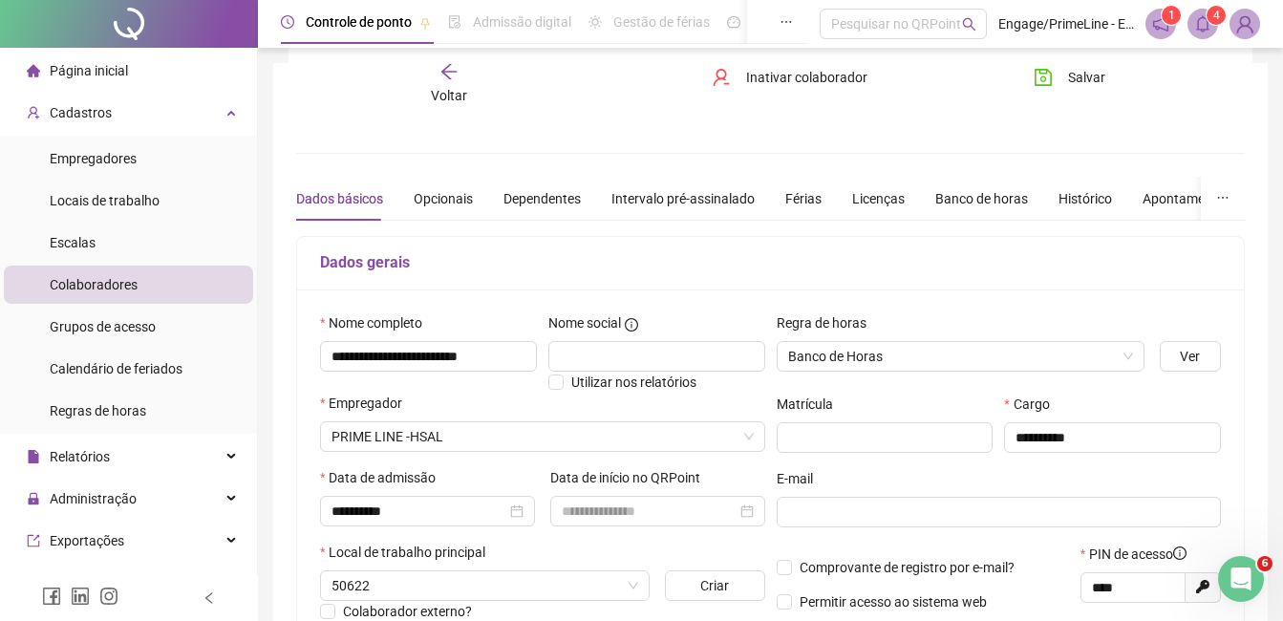
scroll to position [287, 0]
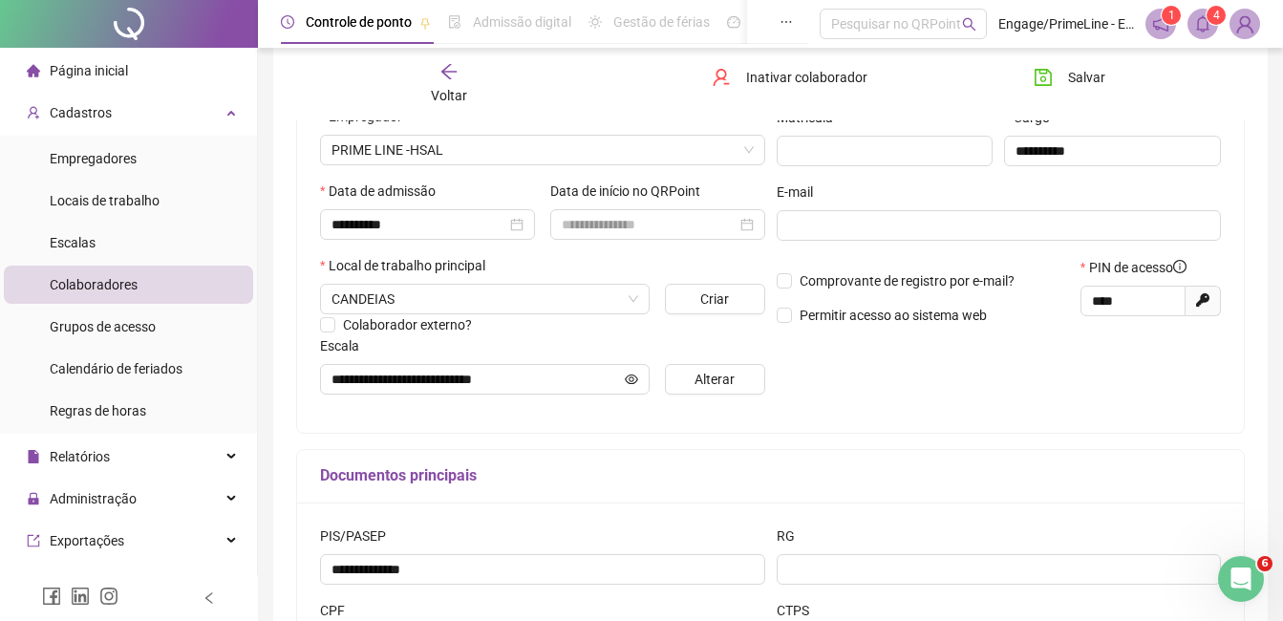
click at [445, 88] on span "Voltar" at bounding box center [449, 95] width 36 height 15
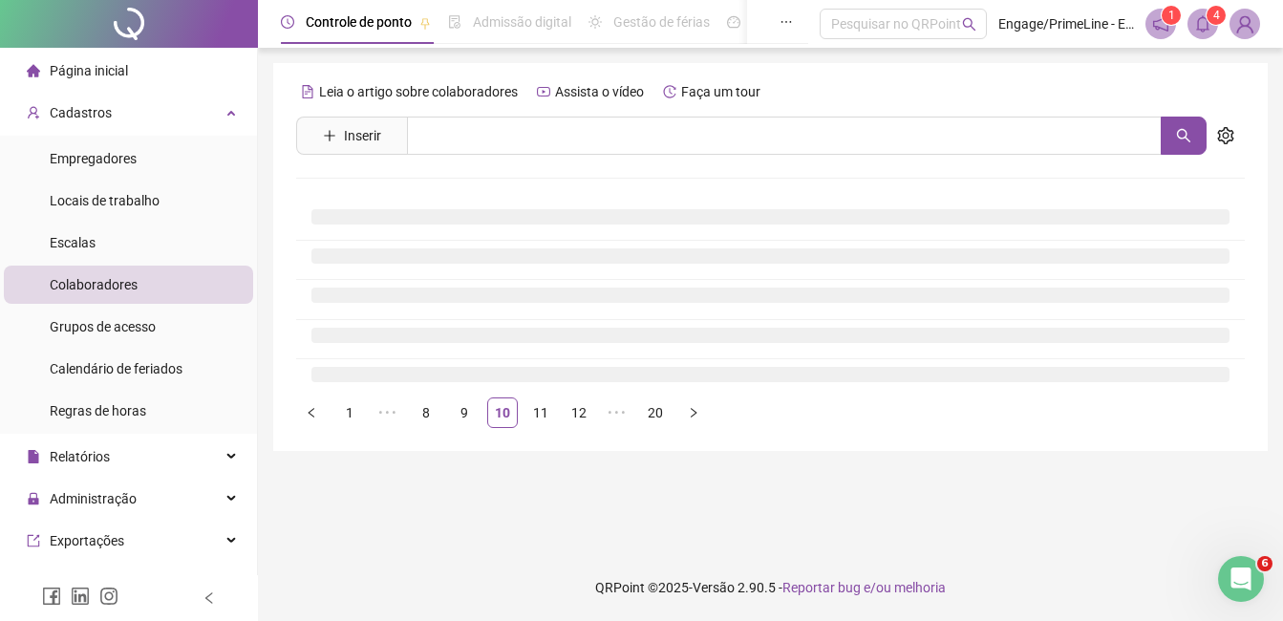
scroll to position [0, 0]
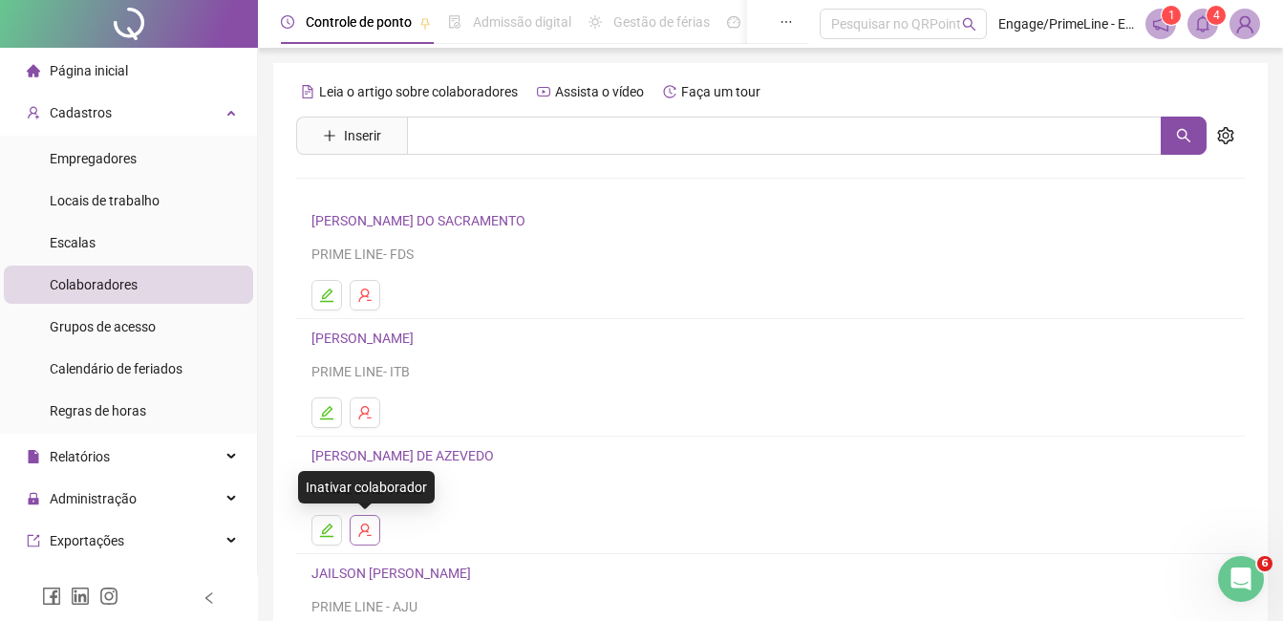
click at [368, 533] on icon "user-delete" at bounding box center [364, 530] width 15 height 15
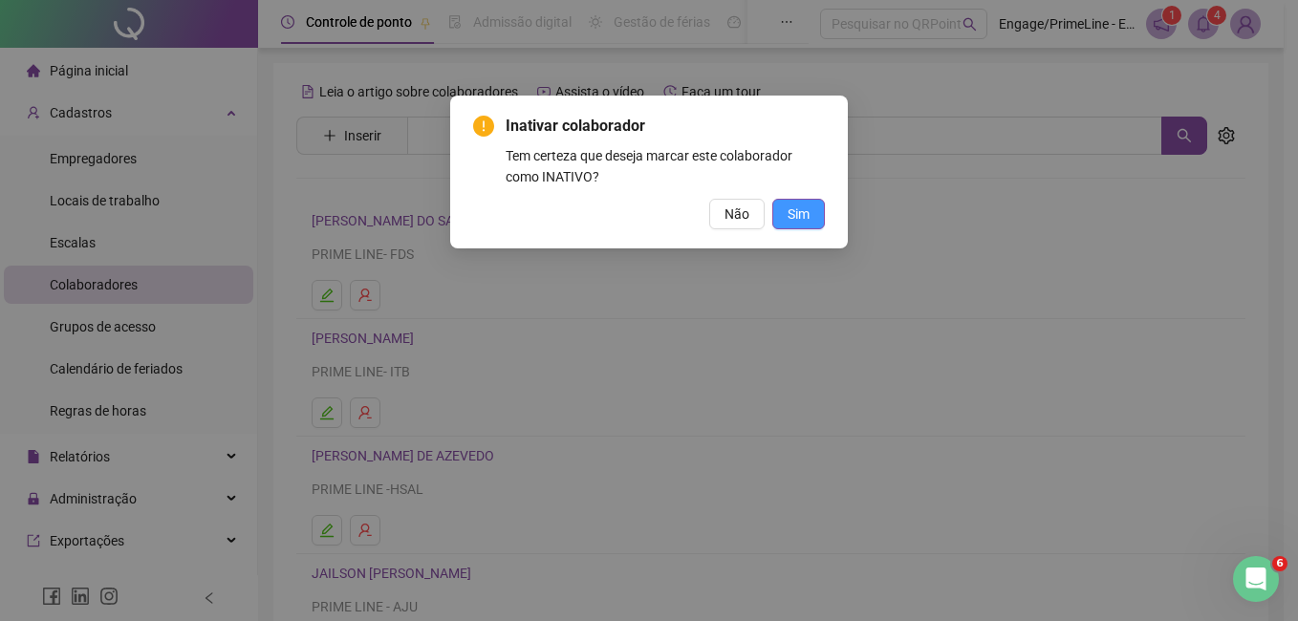
click at [810, 223] on button "Sim" at bounding box center [798, 214] width 53 height 31
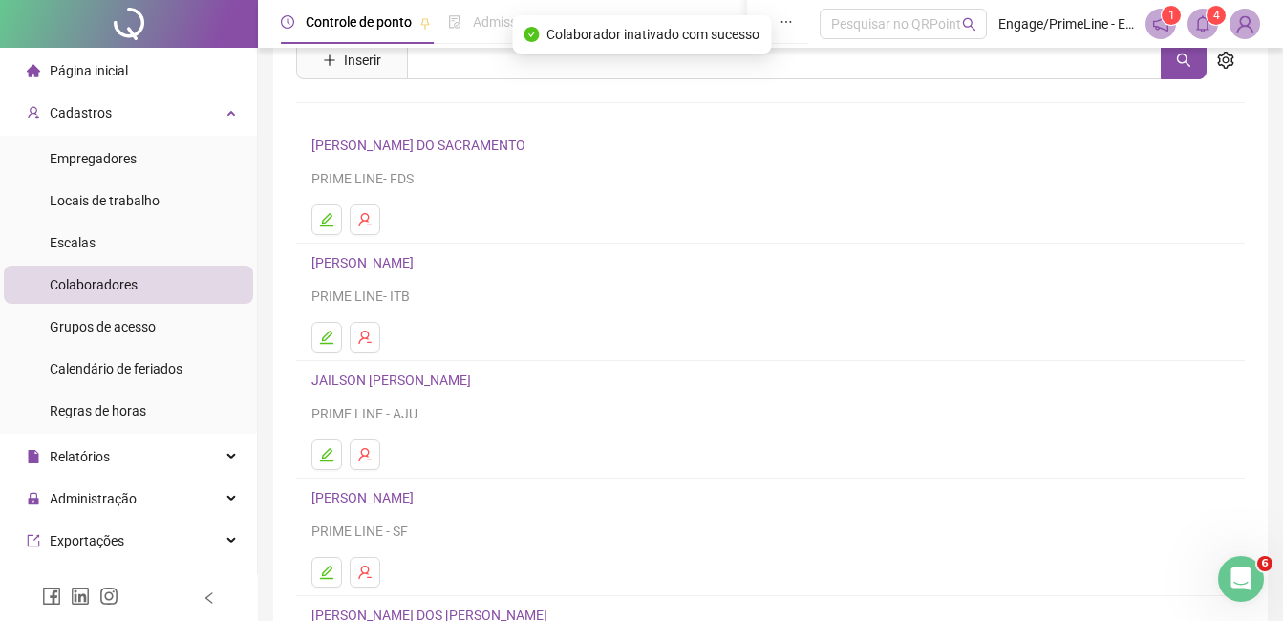
scroll to position [191, 0]
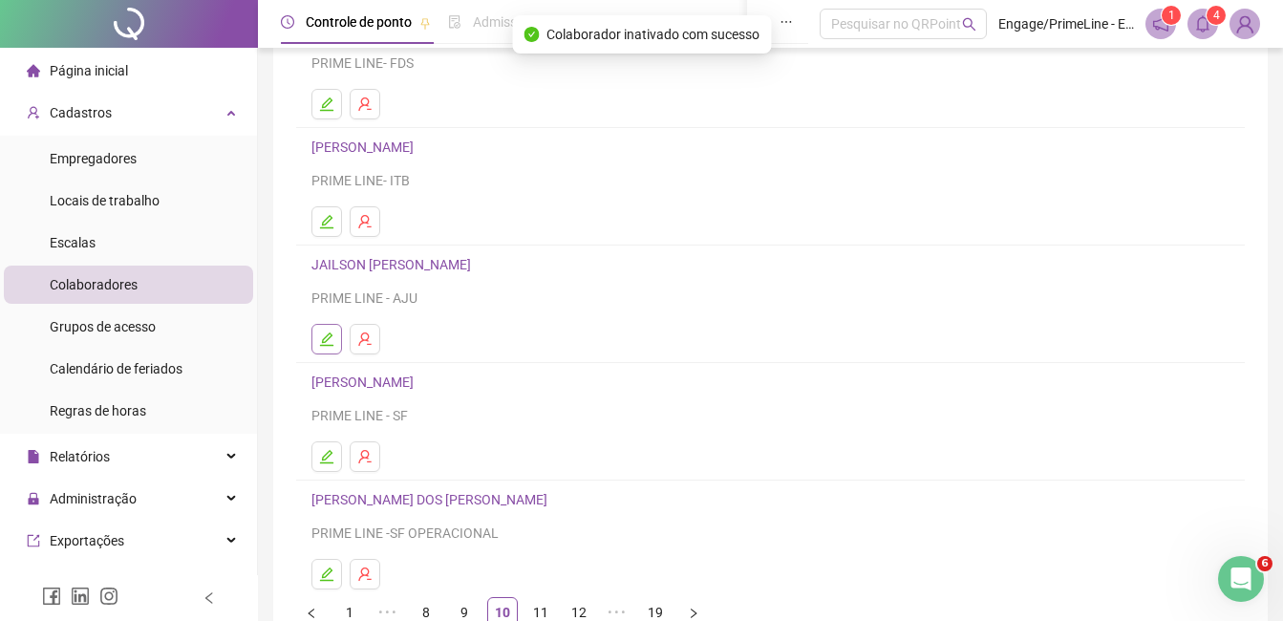
click at [332, 338] on icon "edit" at bounding box center [326, 339] width 15 height 15
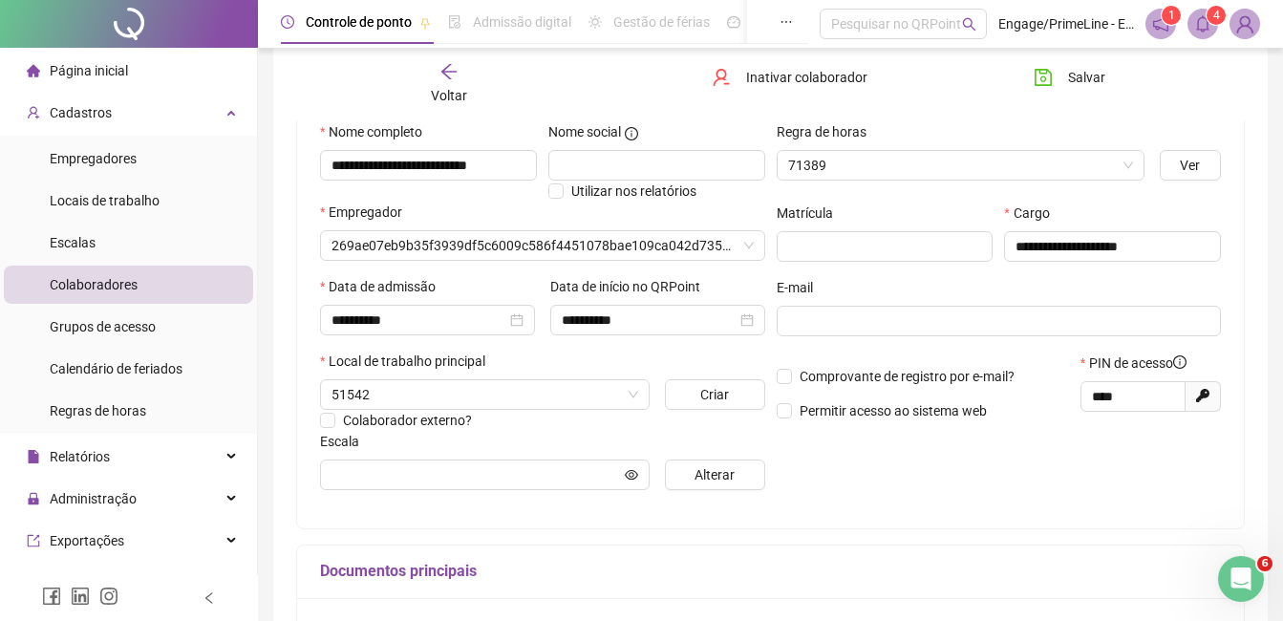
scroll to position [201, 0]
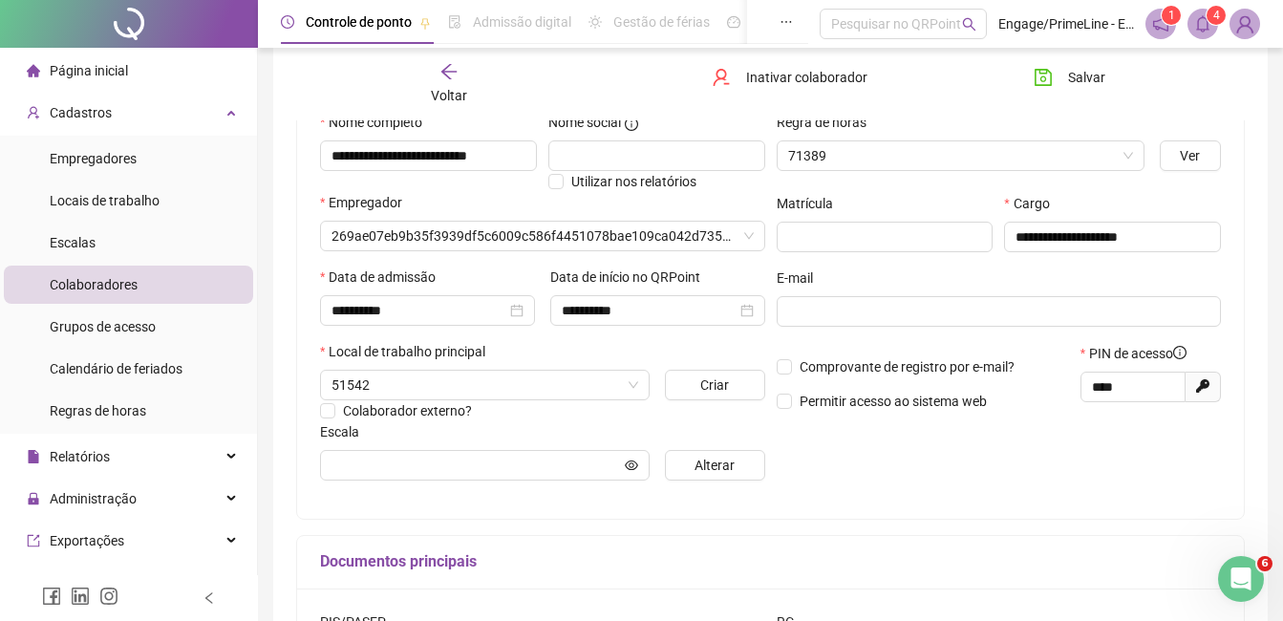
type input "**********"
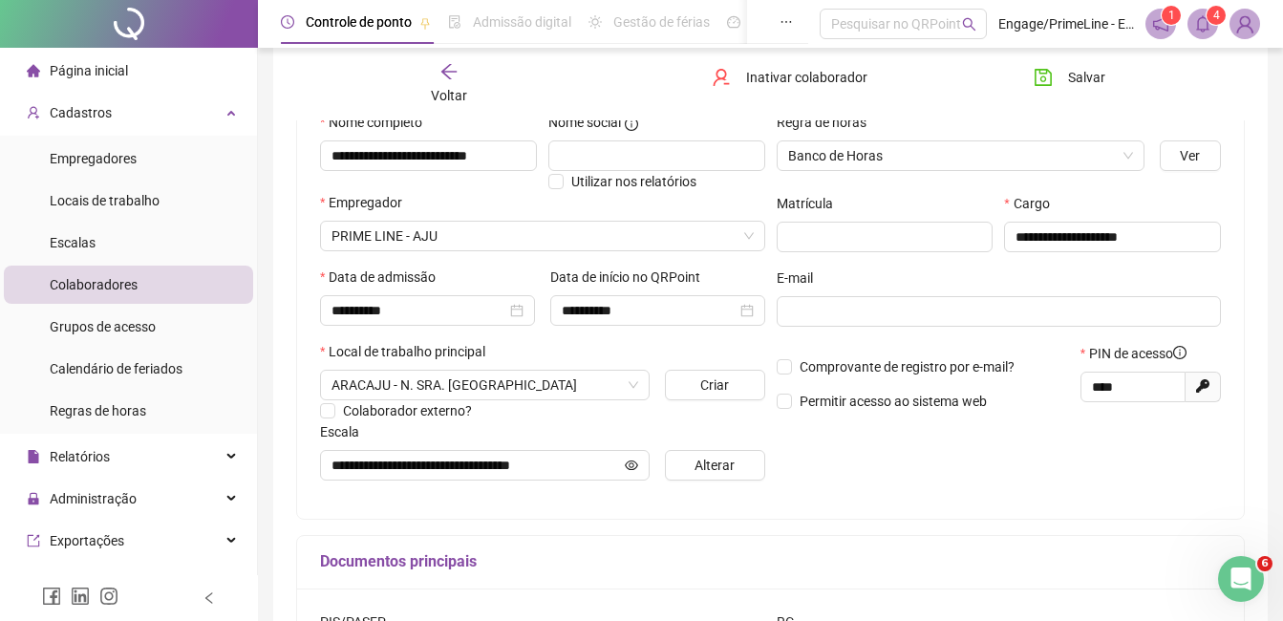
click at [432, 88] on span "Voltar" at bounding box center [449, 95] width 36 height 15
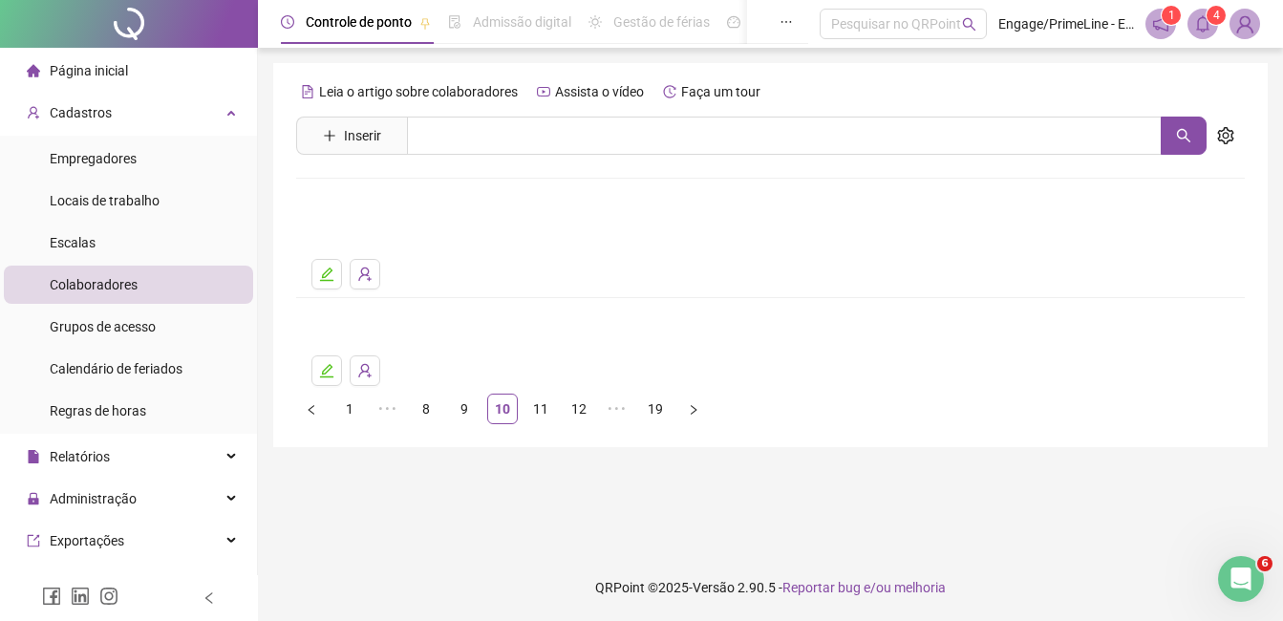
scroll to position [0, 0]
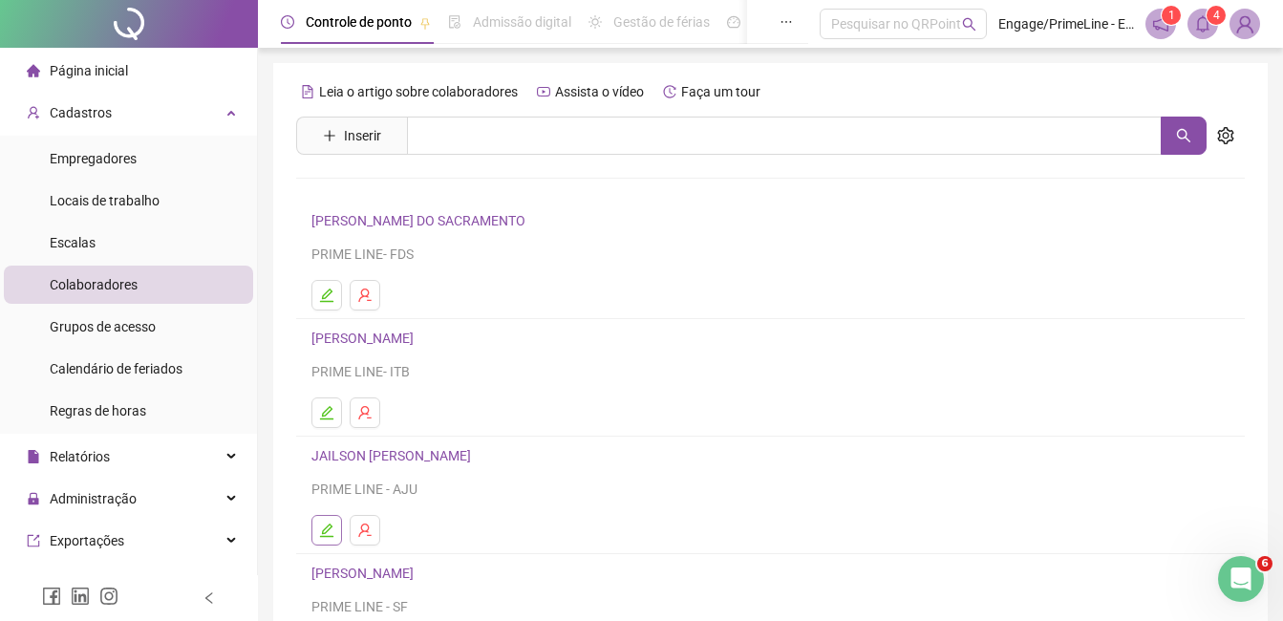
click at [318, 525] on button "button" at bounding box center [327, 530] width 31 height 31
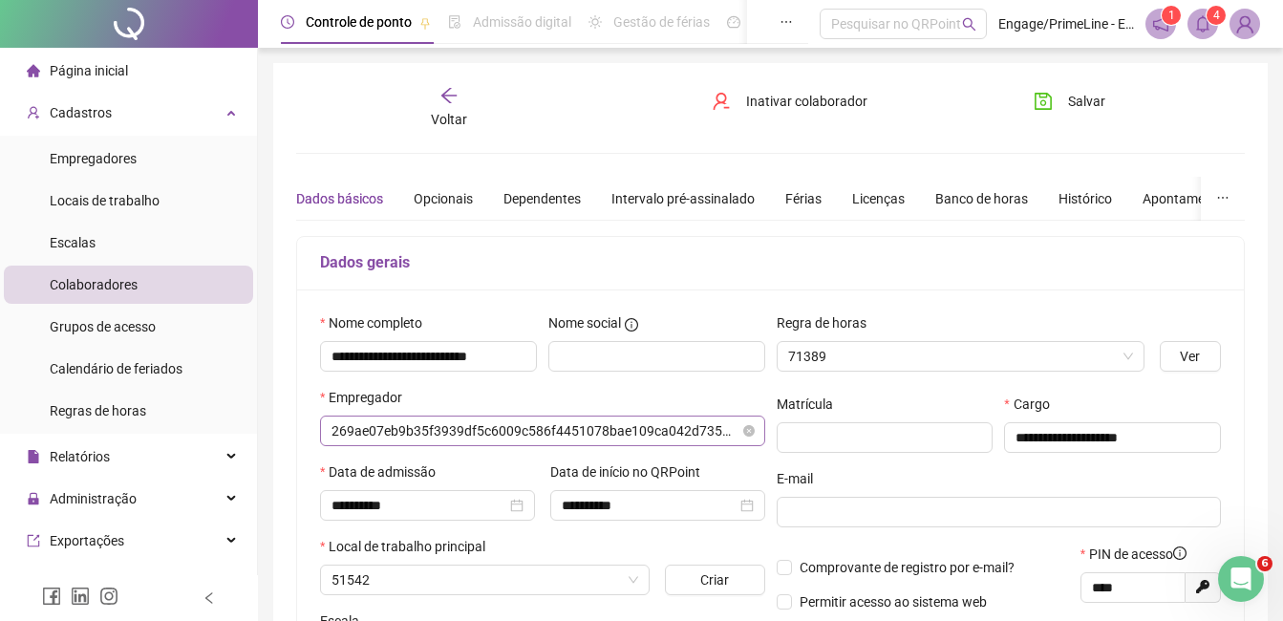
type input "**********"
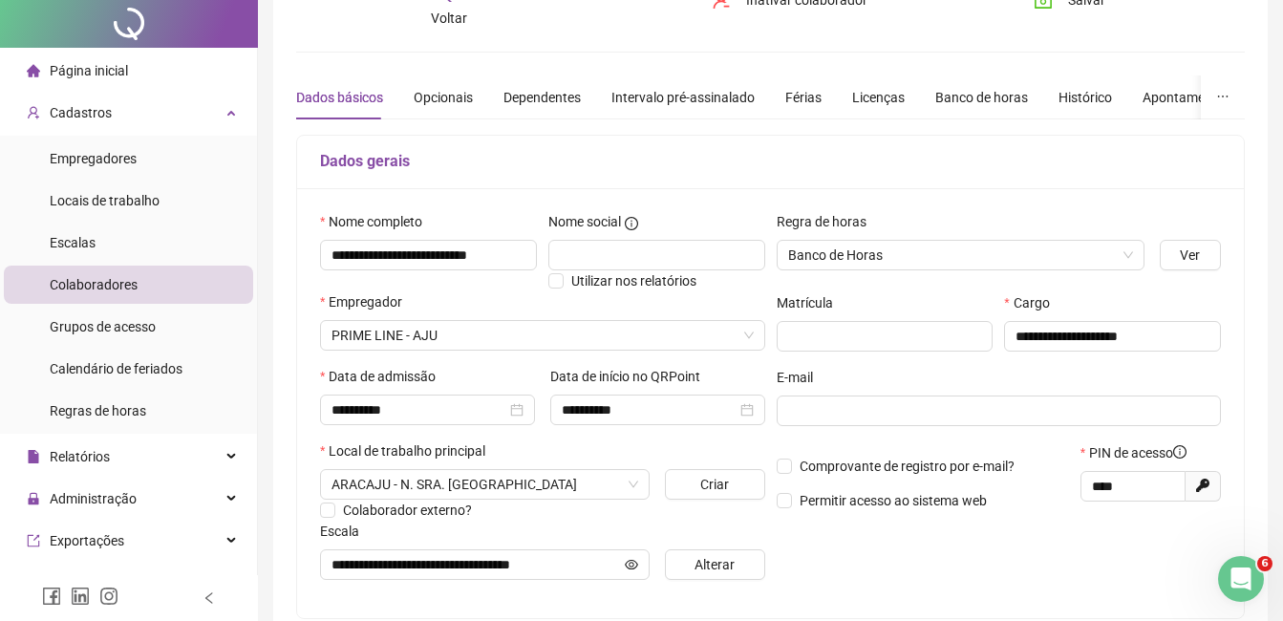
scroll to position [287, 0]
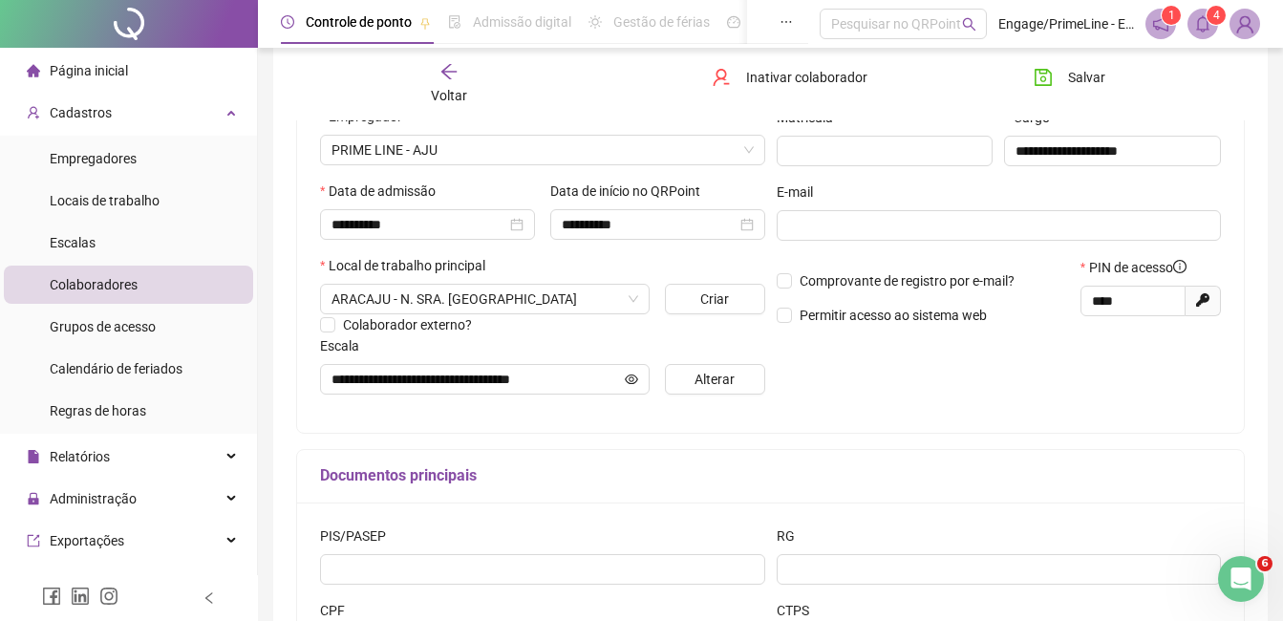
click at [444, 91] on span "Voltar" at bounding box center [449, 95] width 36 height 15
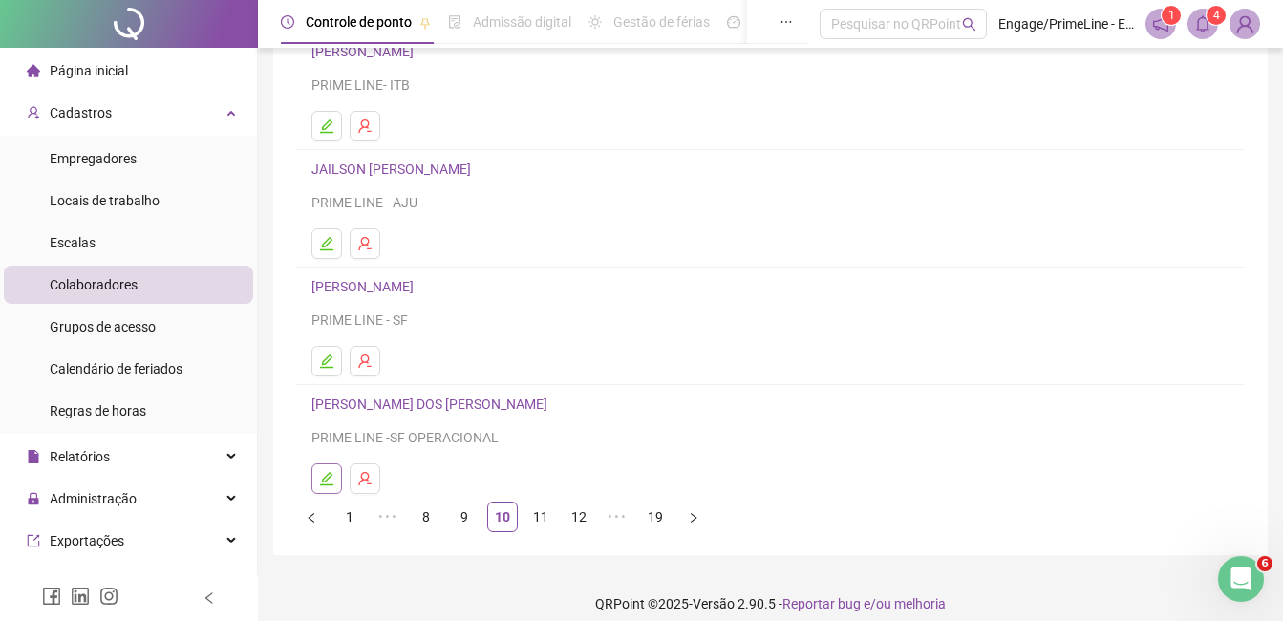
click at [333, 469] on button "button" at bounding box center [327, 478] width 31 height 31
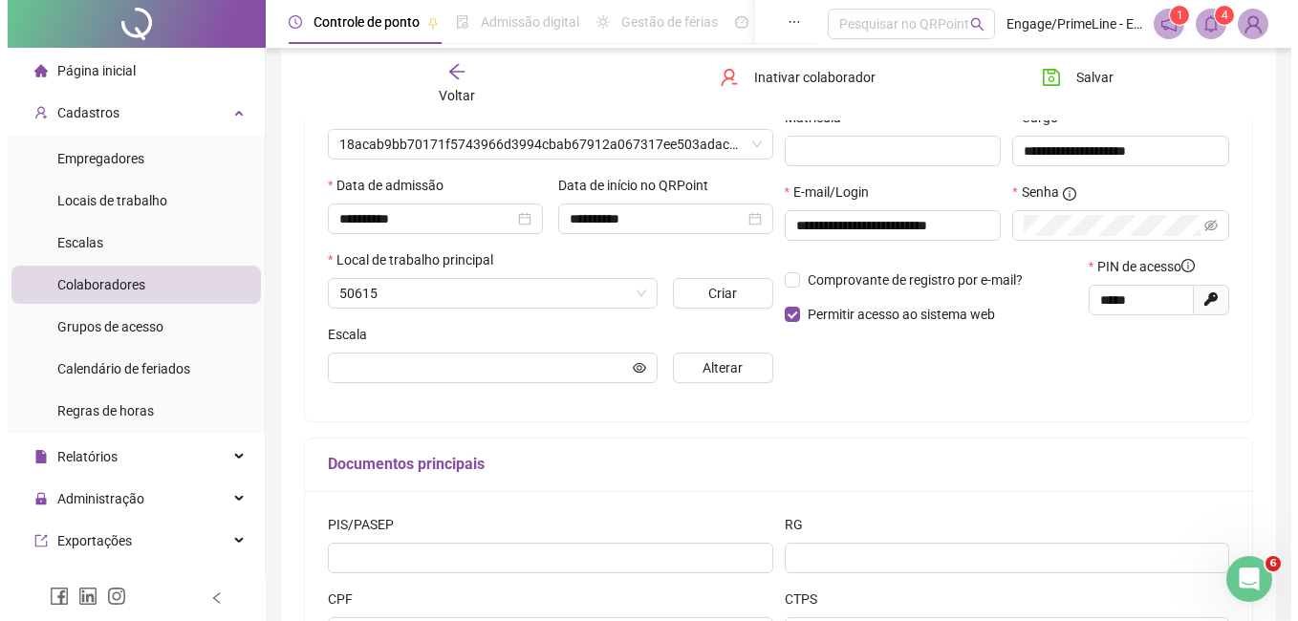
scroll to position [296, 0]
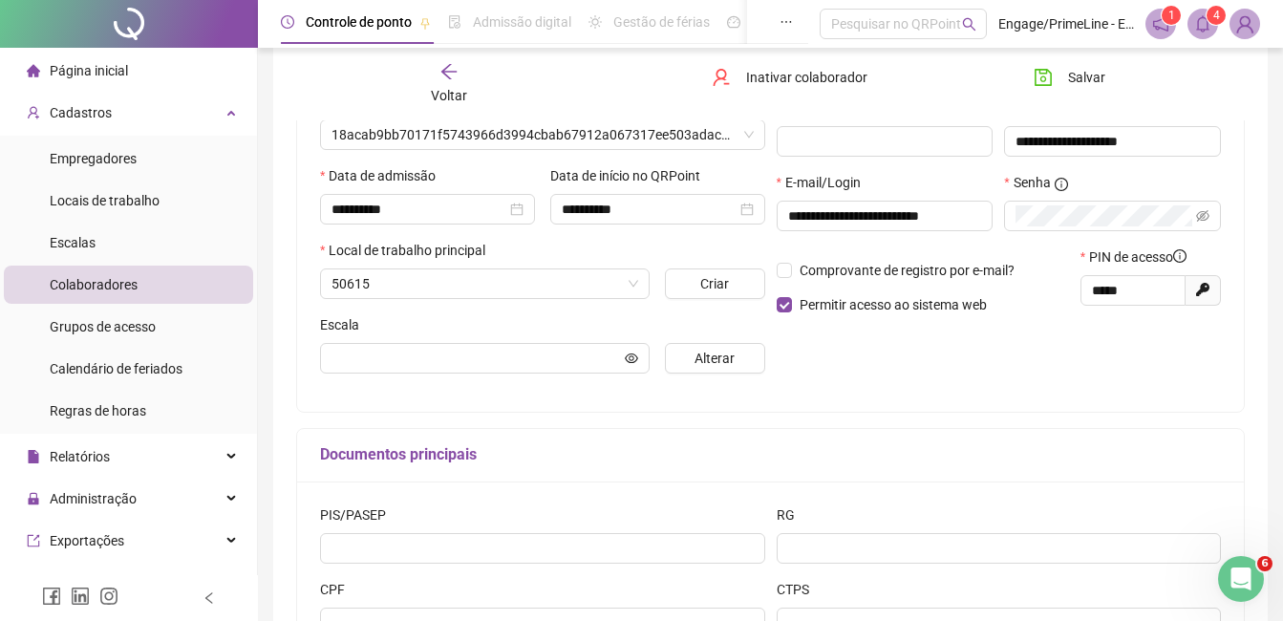
type input "**********"
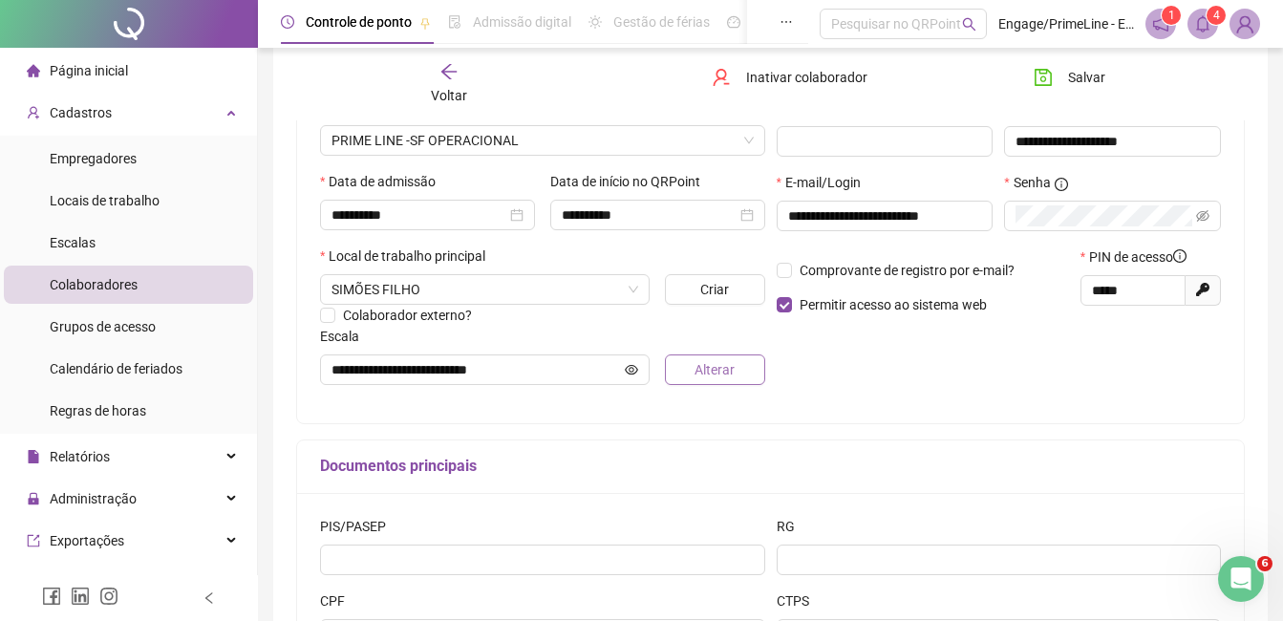
click at [732, 382] on button "Alterar" at bounding box center [714, 370] width 99 height 31
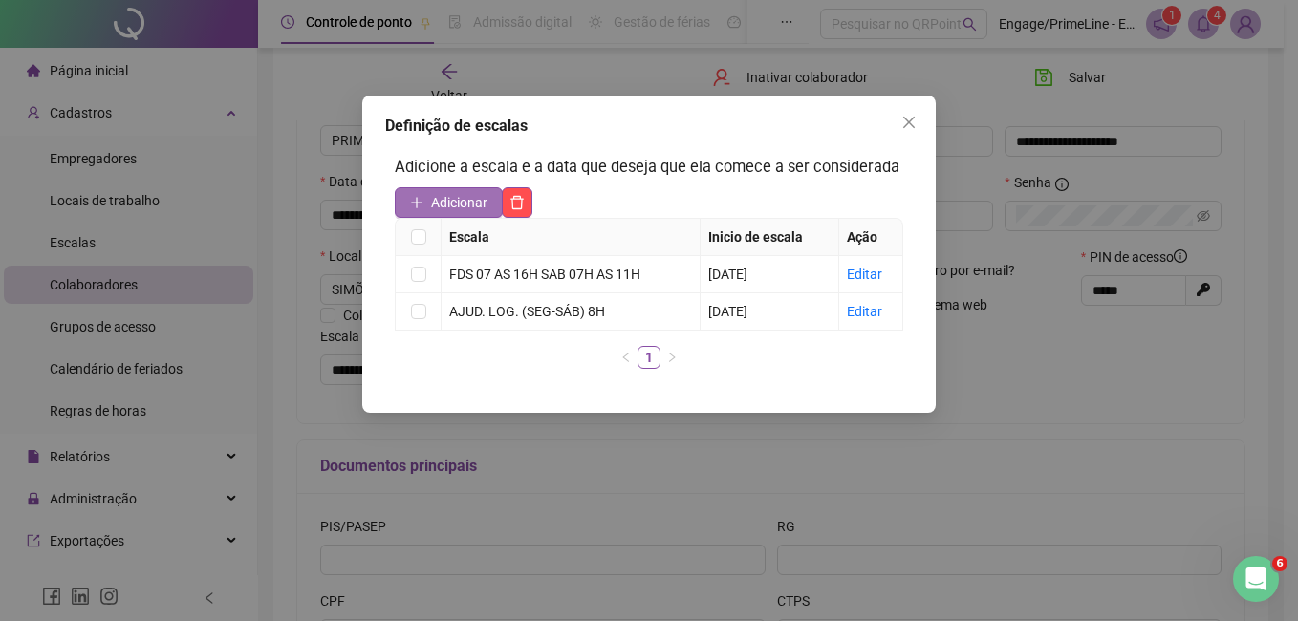
click at [427, 216] on button "Adicionar" at bounding box center [449, 202] width 108 height 31
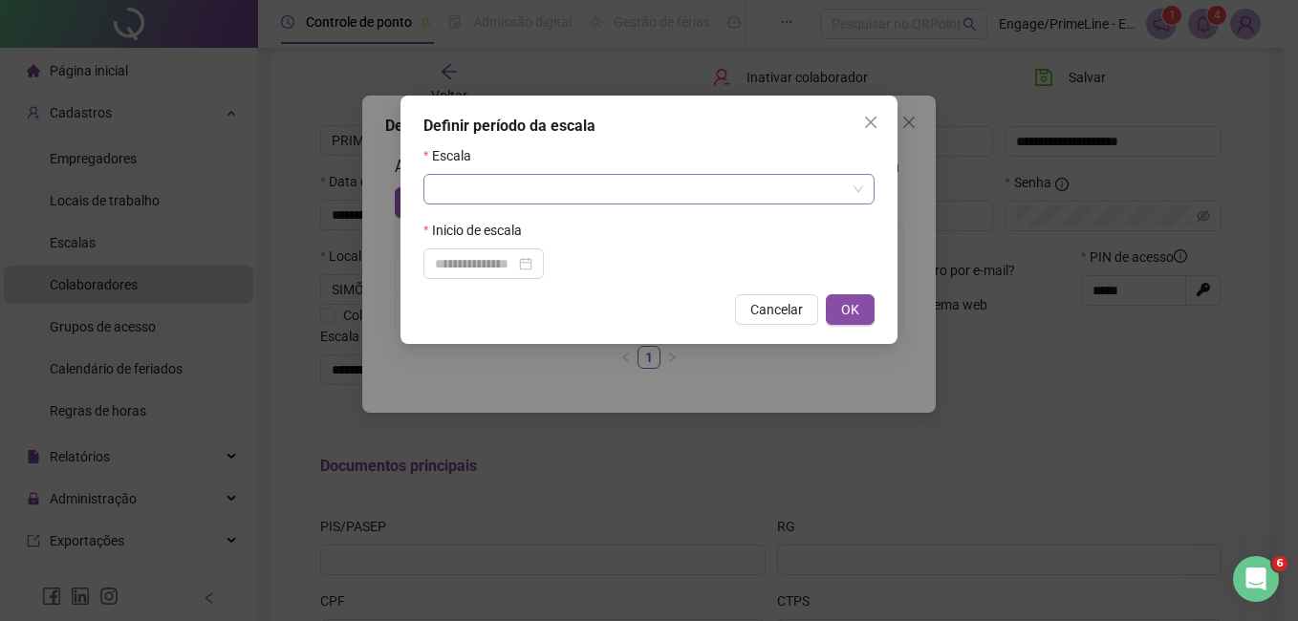
click at [542, 181] on input "search" at bounding box center [640, 189] width 411 height 29
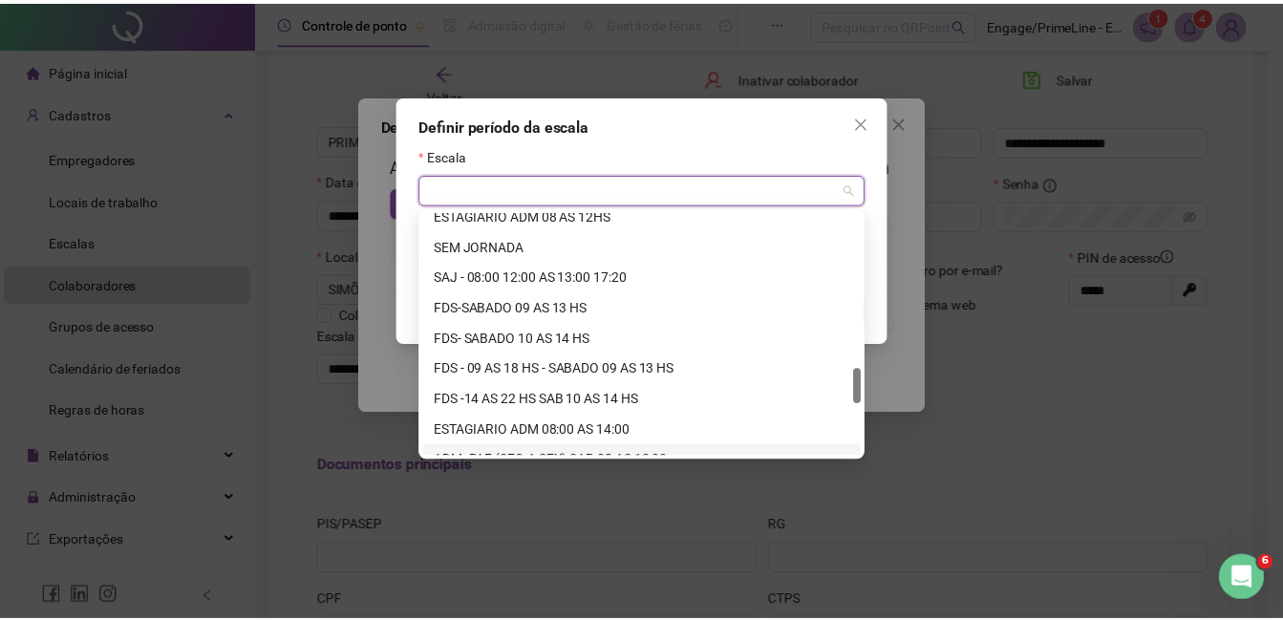
scroll to position [1407, 0]
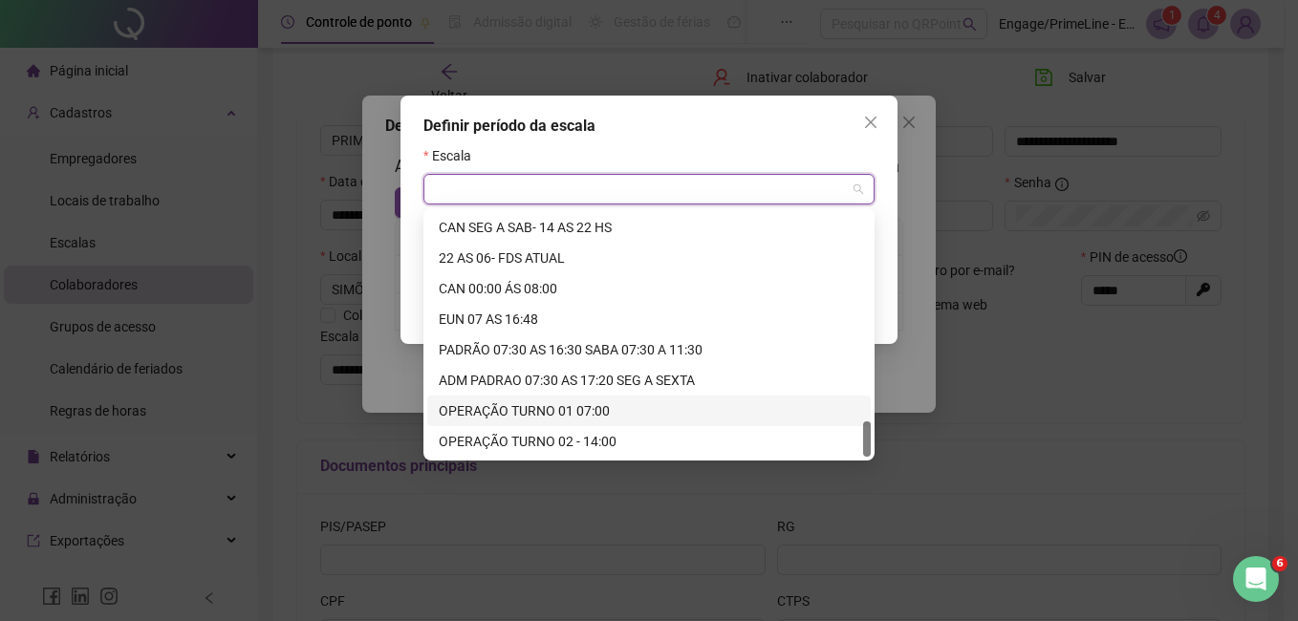
click at [551, 409] on div "OPERAÇÃO TURNO 01 07:00" at bounding box center [649, 410] width 420 height 21
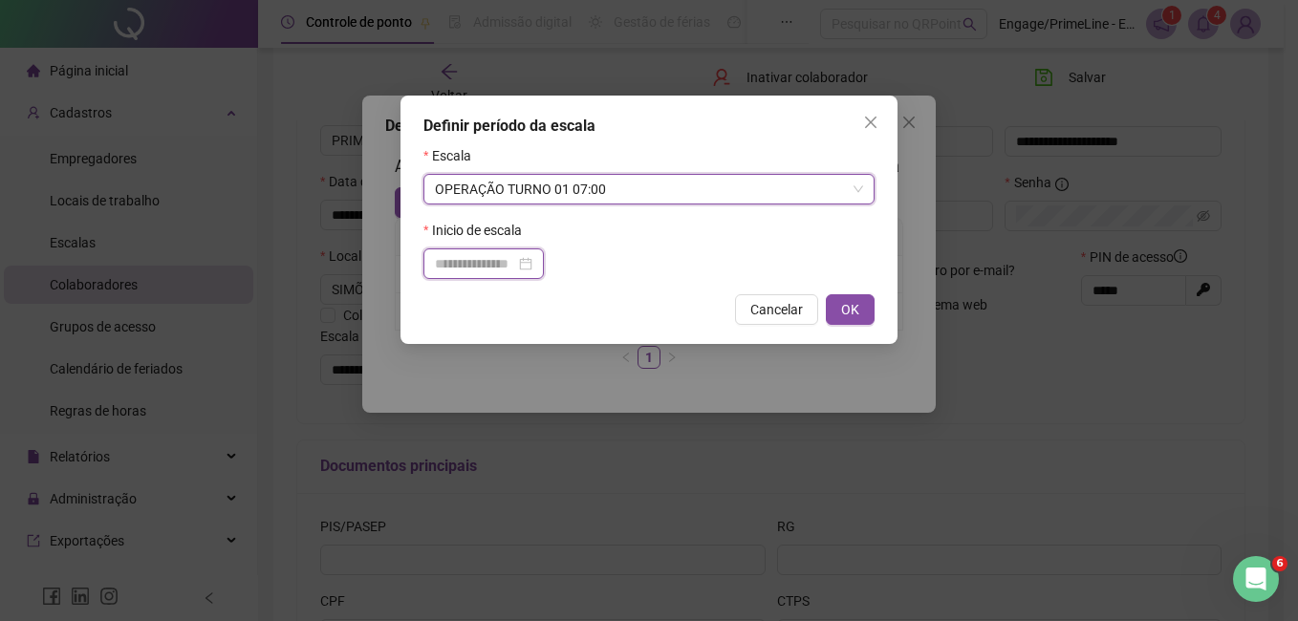
click at [467, 263] on input at bounding box center [475, 263] width 80 height 21
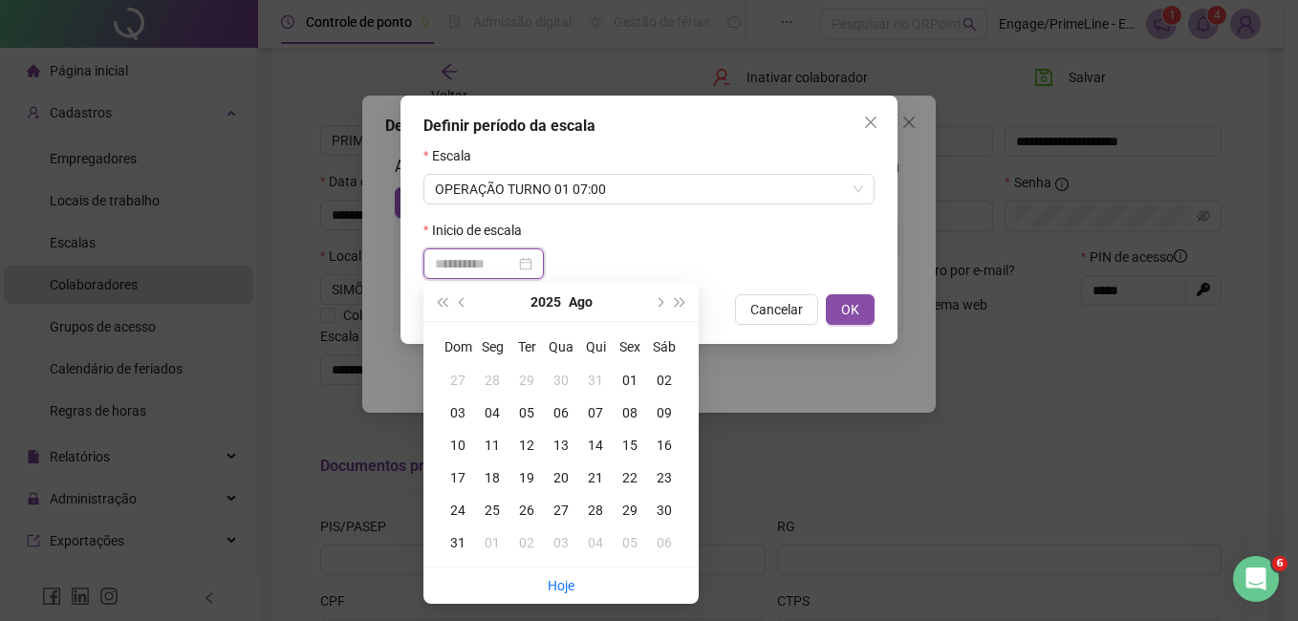
type input "**********"
click at [624, 377] on div "01" at bounding box center [630, 380] width 34 height 21
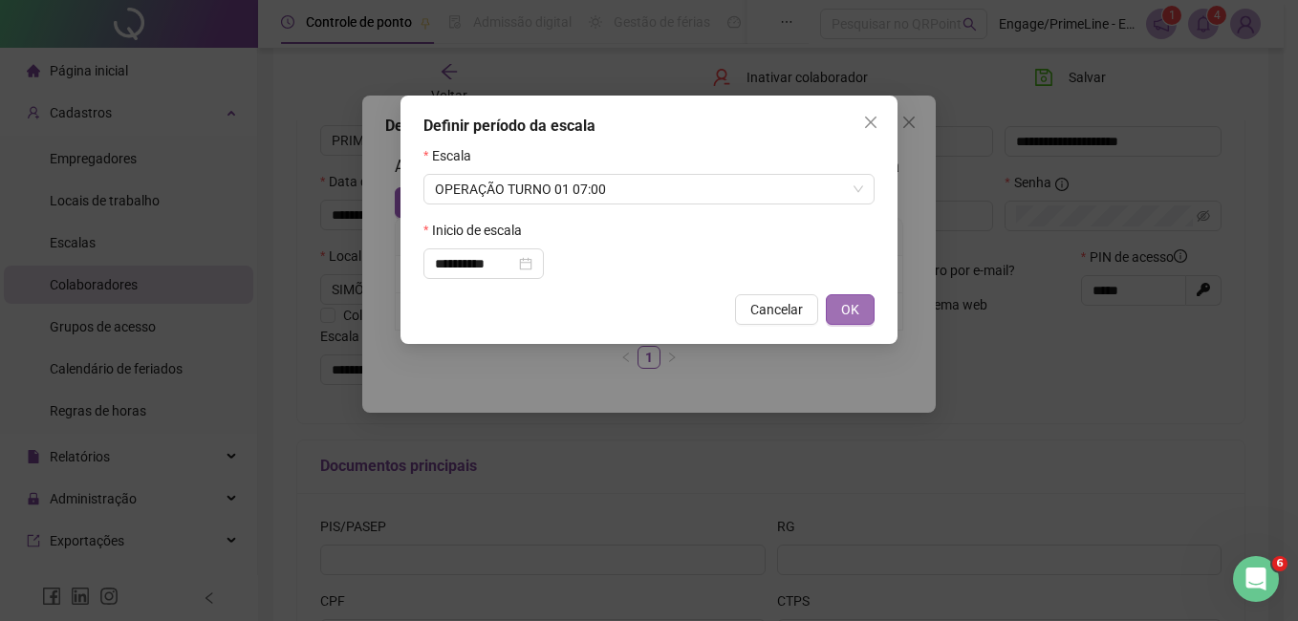
click at [856, 307] on span "OK" at bounding box center [850, 309] width 18 height 21
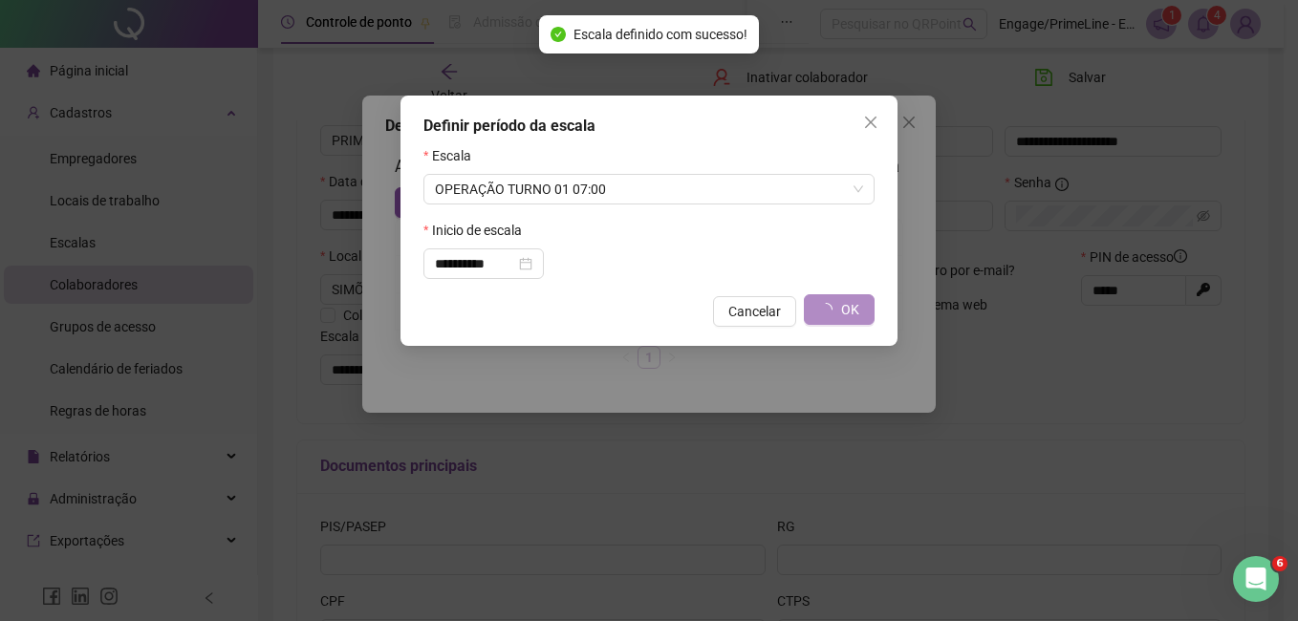
type input "**********"
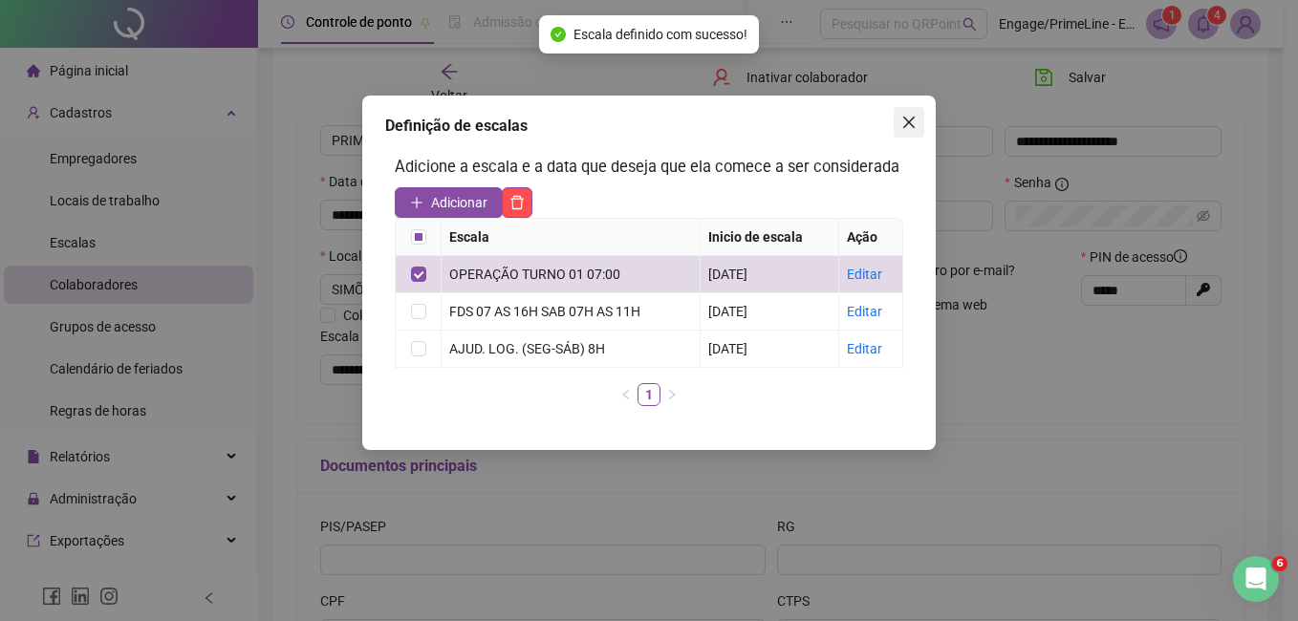
click at [900, 124] on span "Close" at bounding box center [909, 122] width 31 height 15
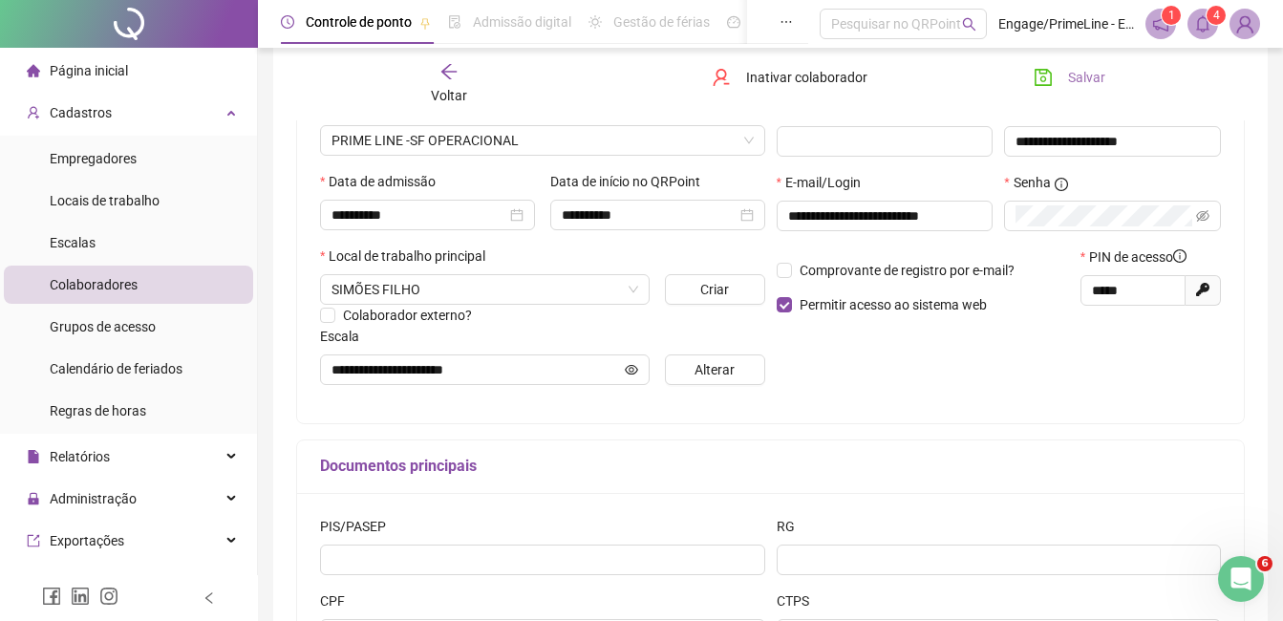
click at [1075, 75] on span "Salvar" at bounding box center [1086, 77] width 37 height 21
click at [429, 84] on div "Voltar" at bounding box center [449, 84] width 145 height 44
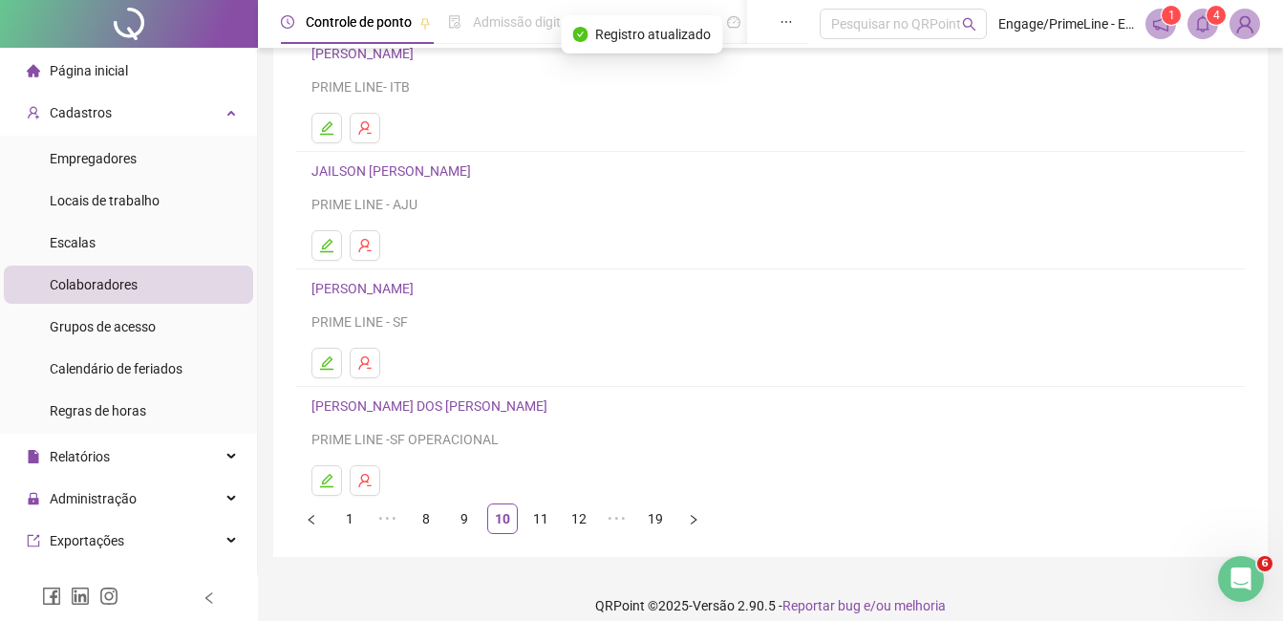
scroll to position [303, 0]
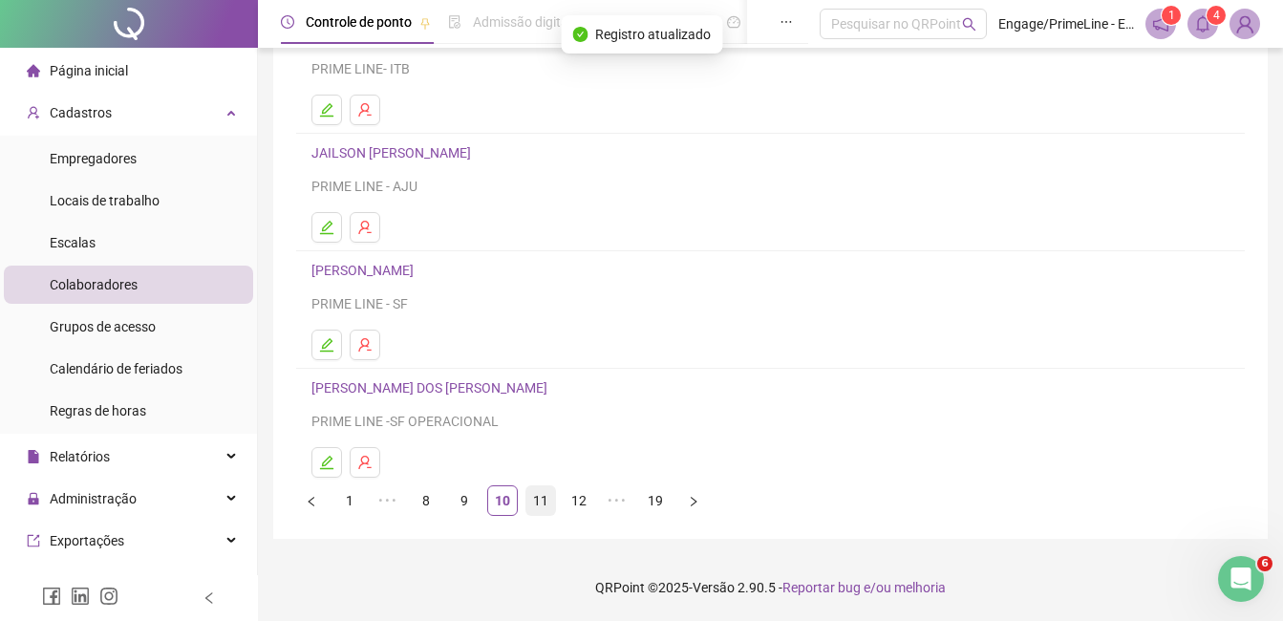
click at [539, 505] on link "11" at bounding box center [541, 500] width 29 height 29
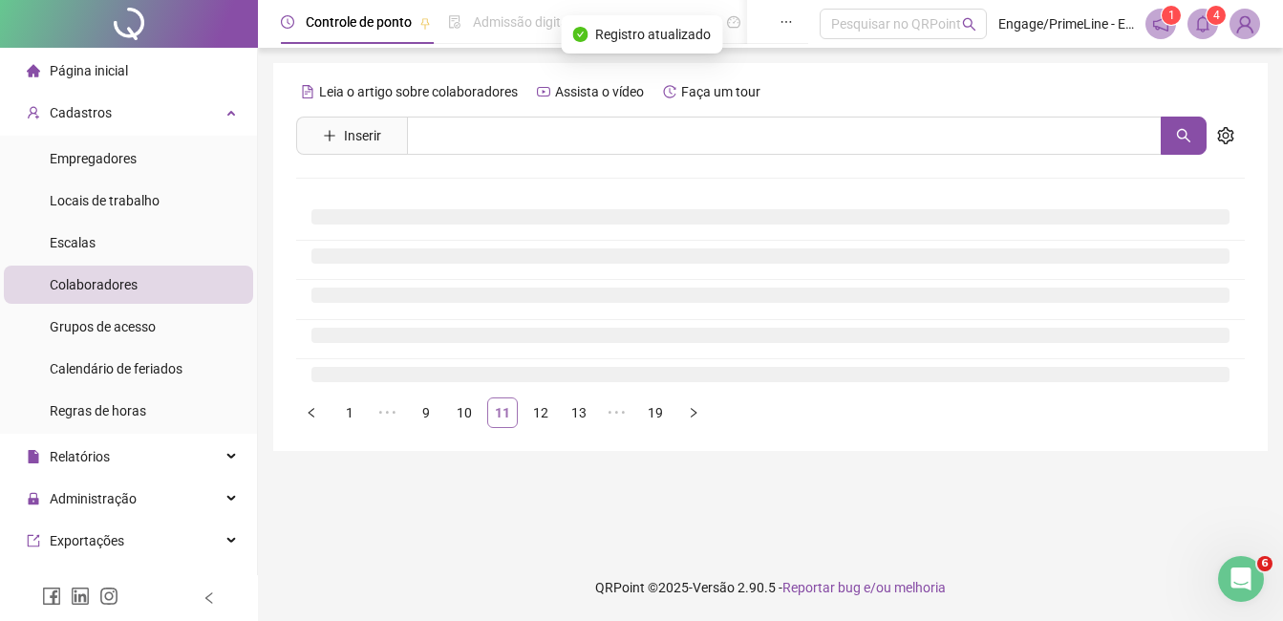
scroll to position [0, 0]
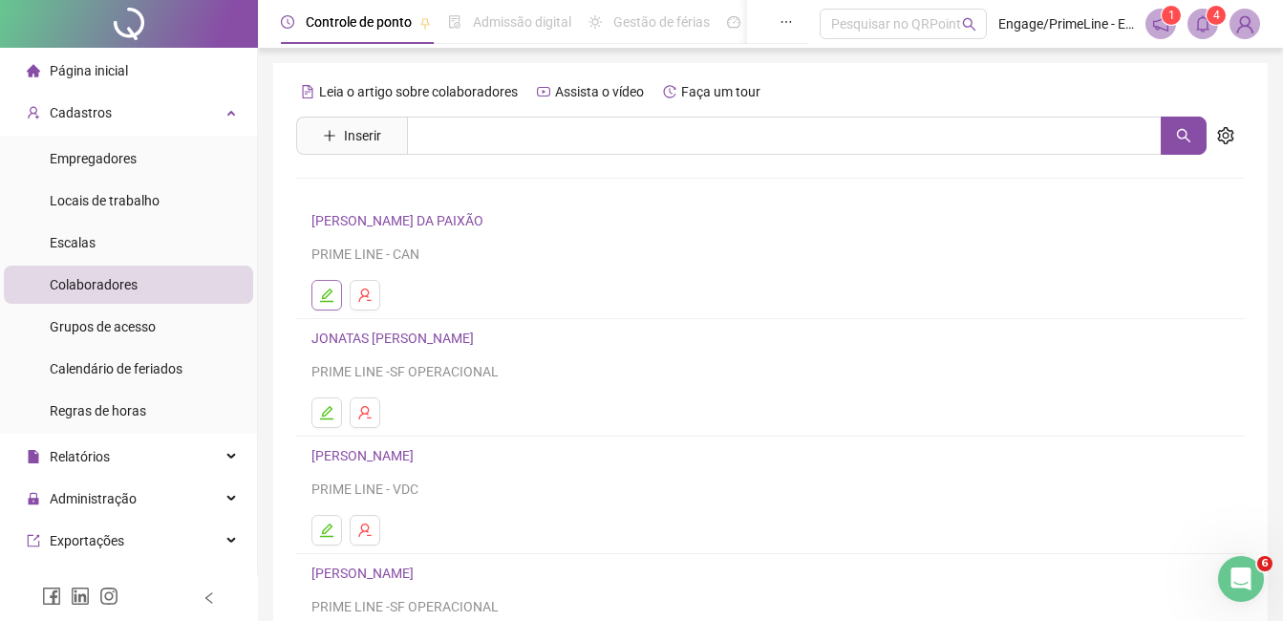
click at [331, 299] on icon "edit" at bounding box center [326, 295] width 15 height 15
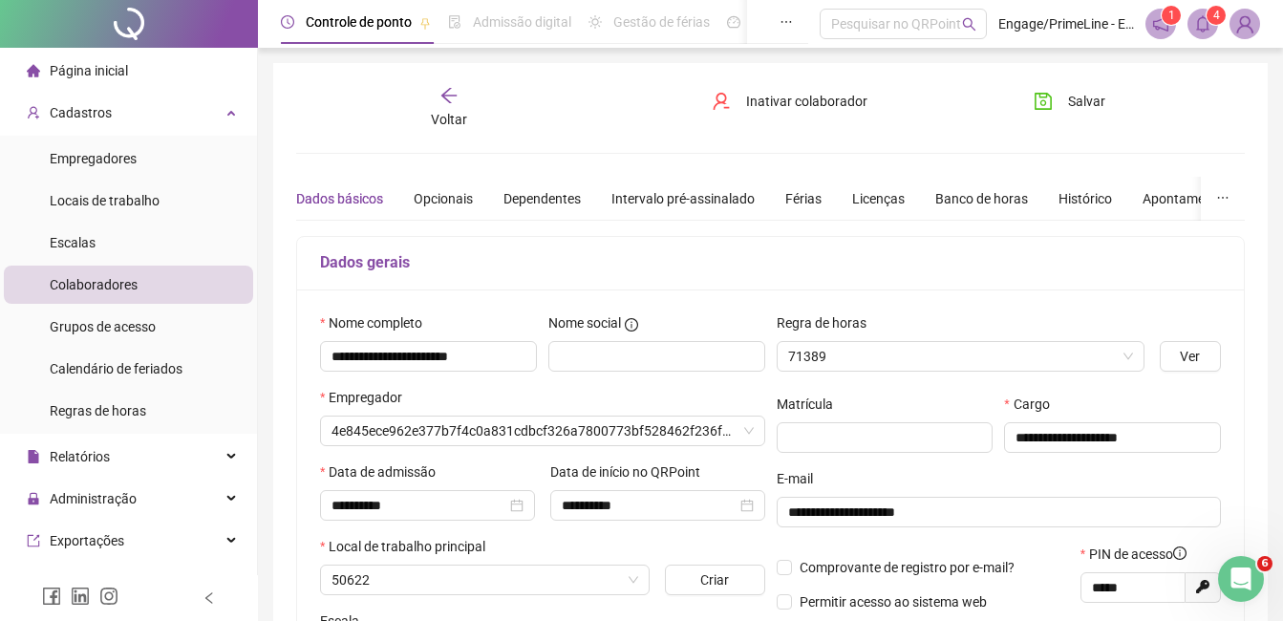
type input "**********"
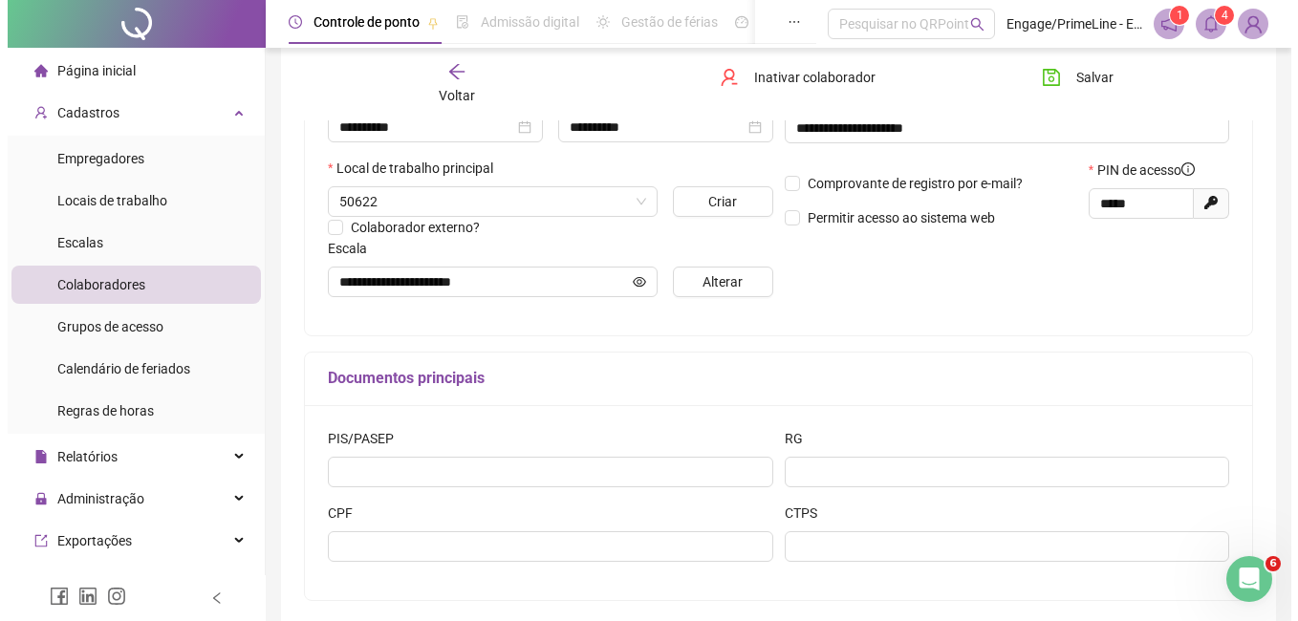
scroll to position [278, 0]
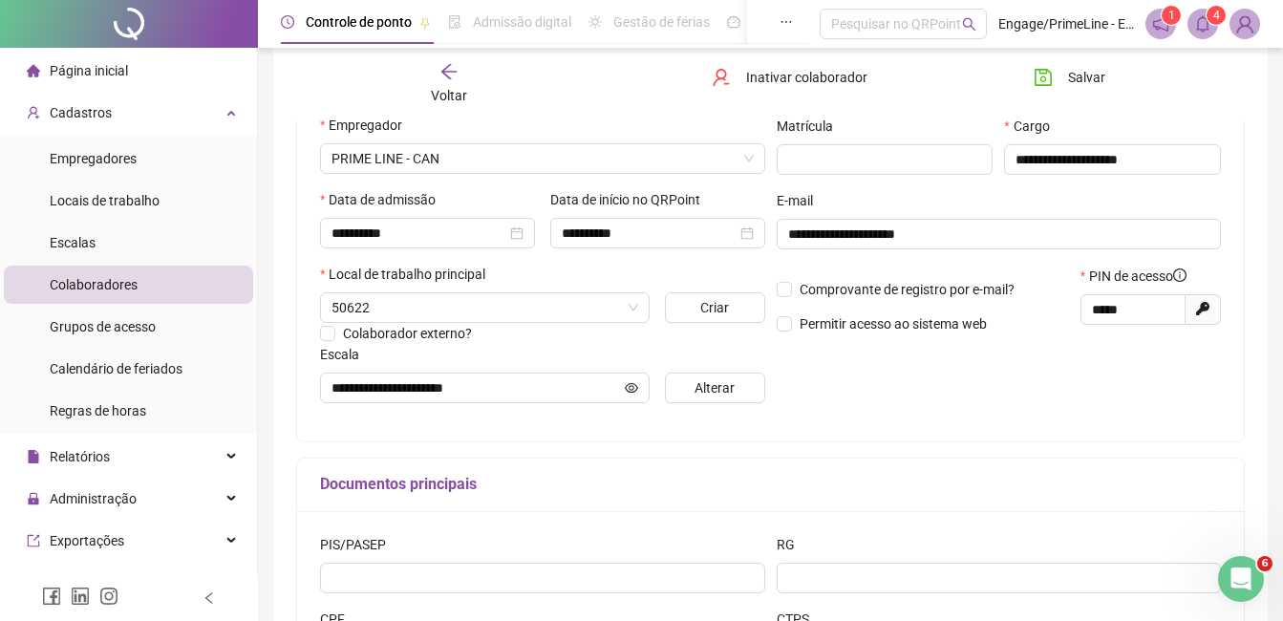
click at [715, 356] on div "Escala" at bounding box center [542, 358] width 445 height 29
click at [718, 391] on span "Alterar" at bounding box center [715, 387] width 40 height 21
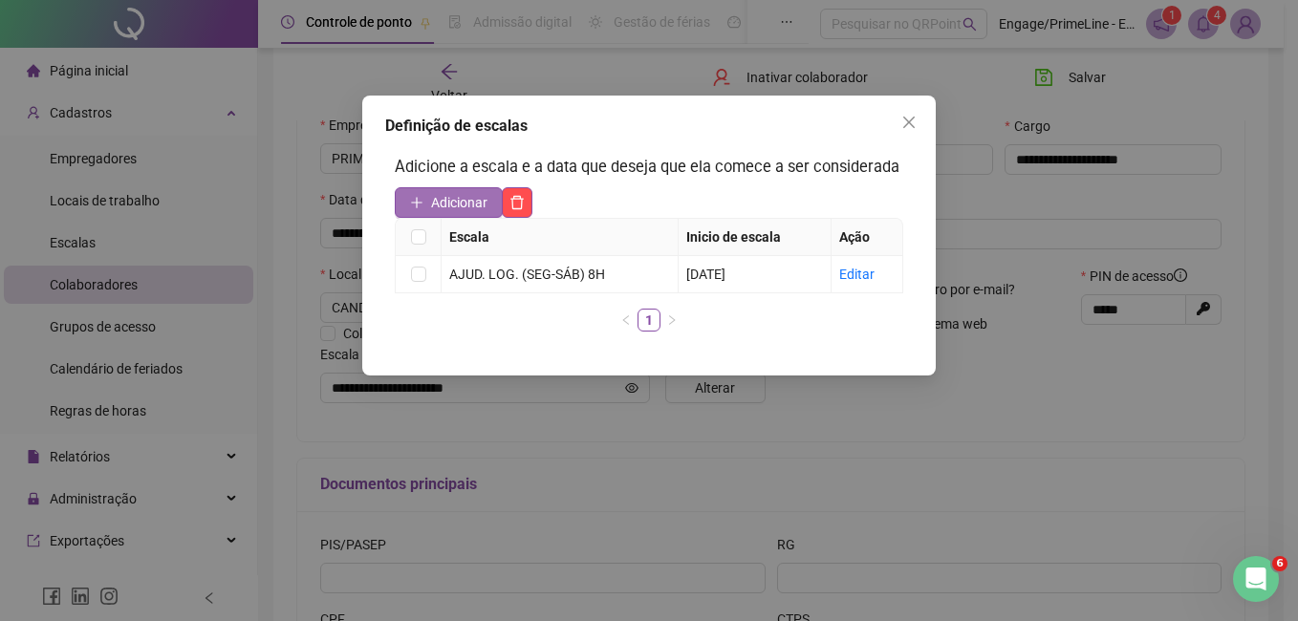
click at [451, 201] on span "Adicionar" at bounding box center [459, 202] width 56 height 21
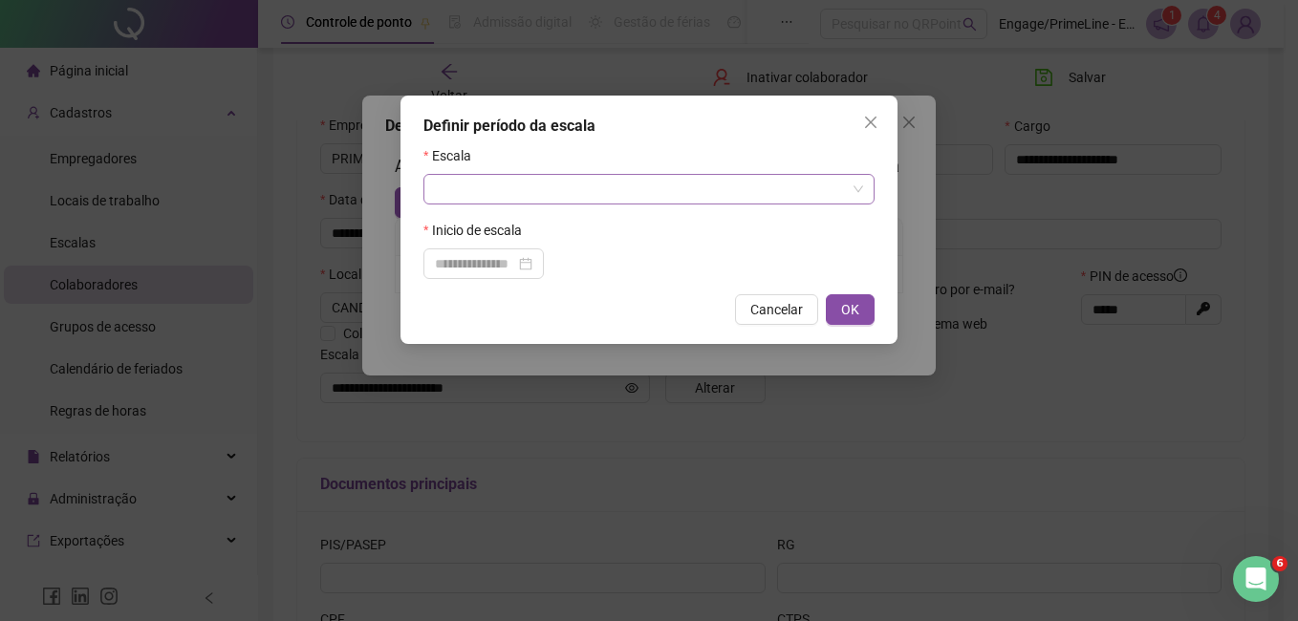
click at [563, 185] on input "search" at bounding box center [640, 189] width 411 height 29
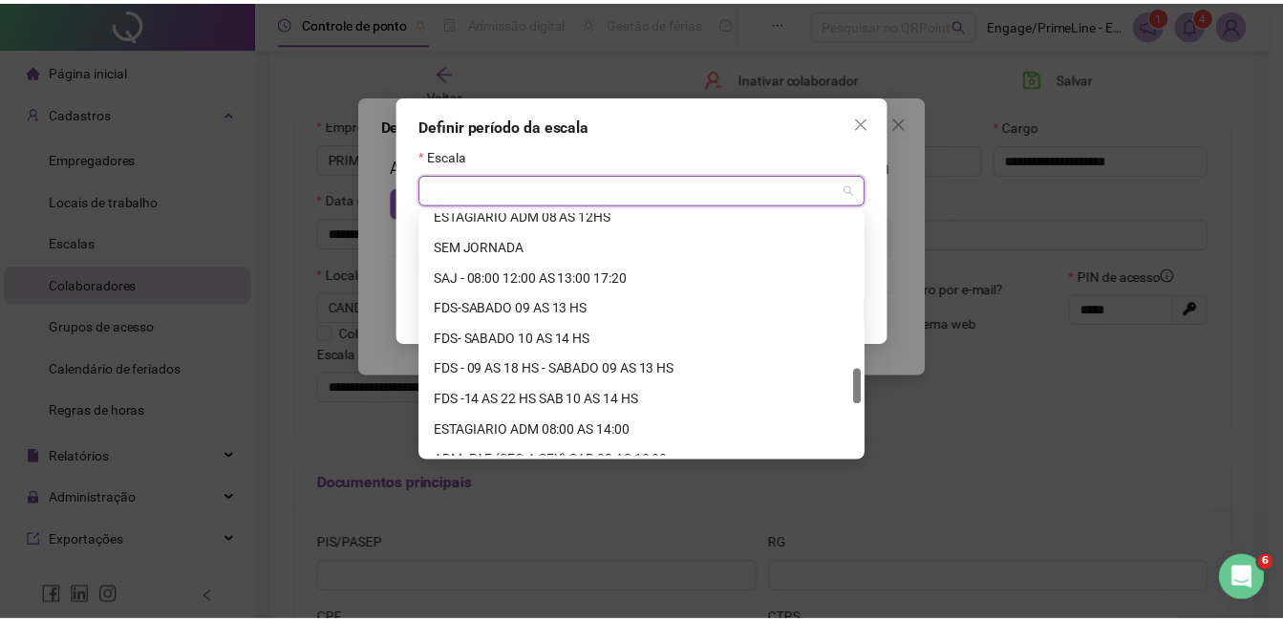
scroll to position [1407, 0]
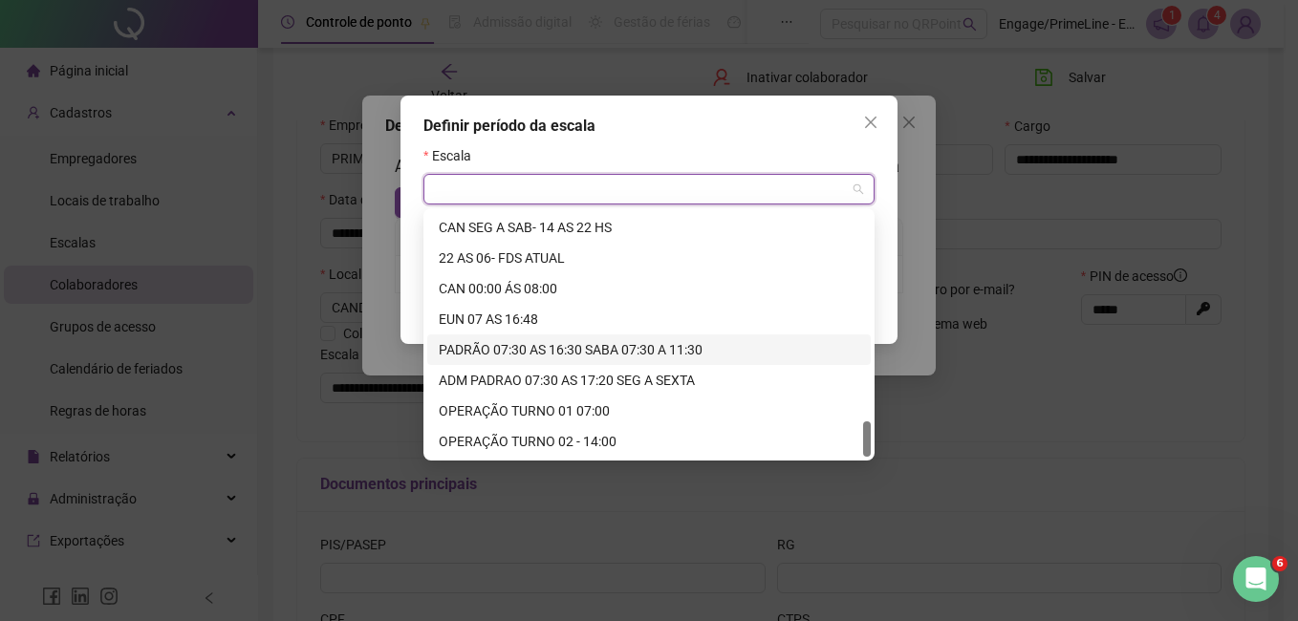
click at [564, 349] on div "PADRÃO 07:30 AS 16:30 SABA 07:30 A 11:30" at bounding box center [649, 349] width 420 height 21
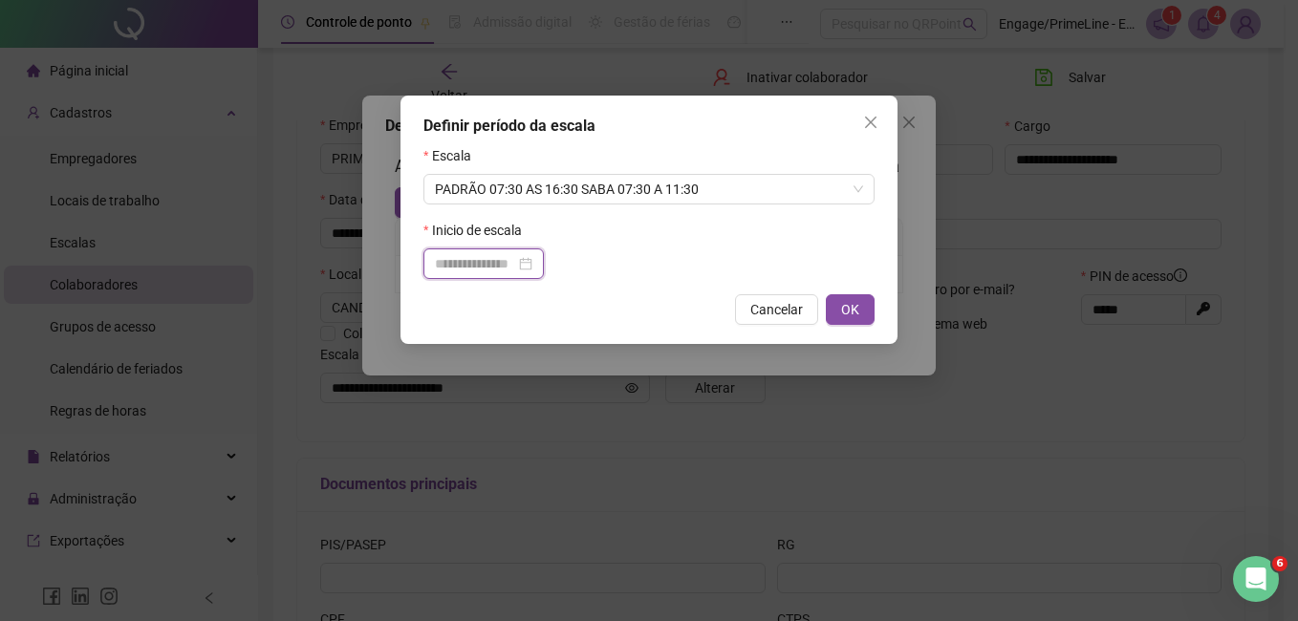
click at [489, 257] on input at bounding box center [475, 263] width 80 height 21
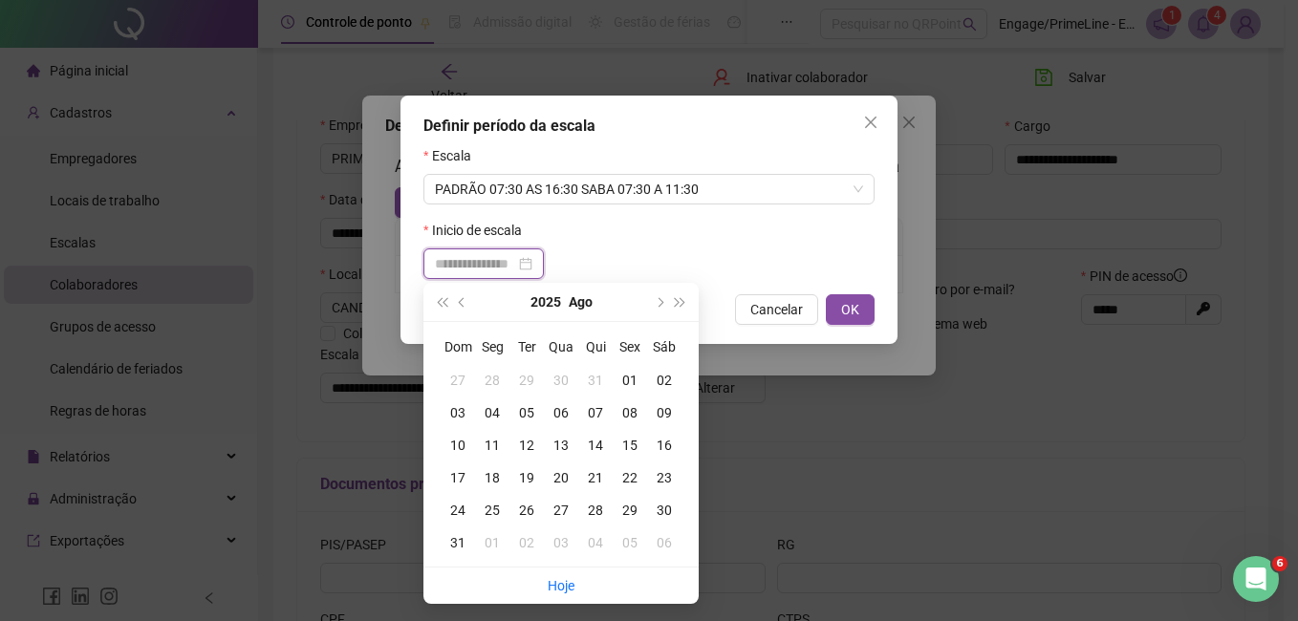
type input "**********"
click at [627, 371] on div "01" at bounding box center [630, 380] width 34 height 21
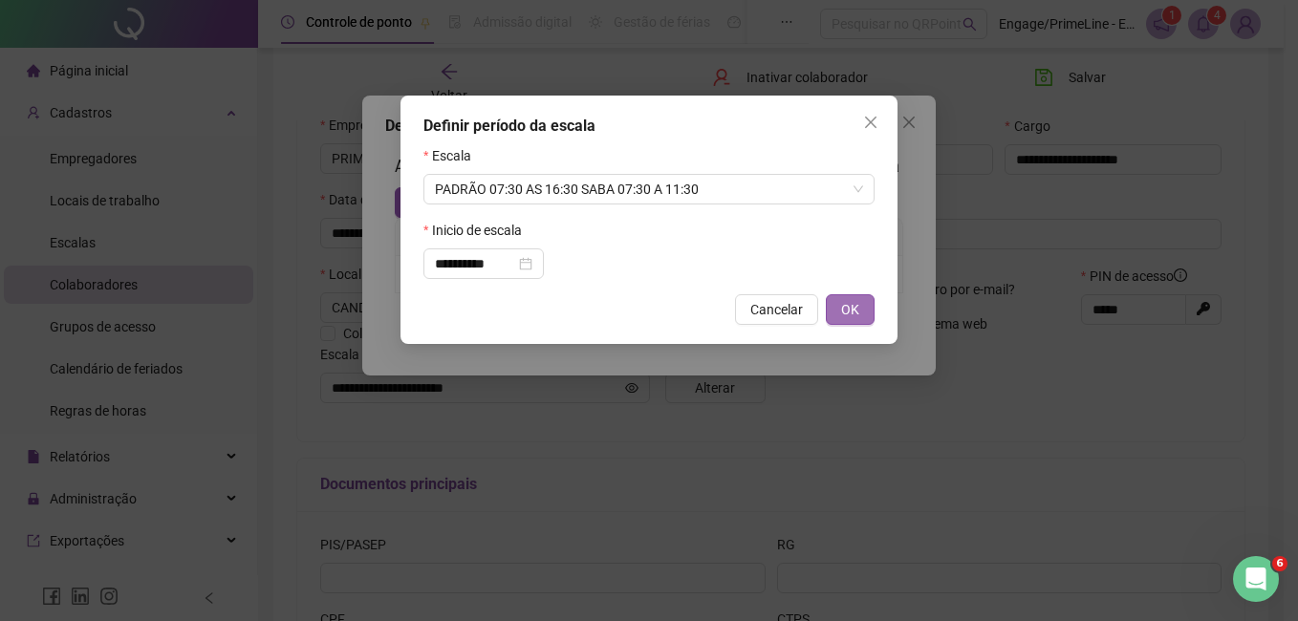
click at [851, 312] on span "OK" at bounding box center [850, 309] width 18 height 21
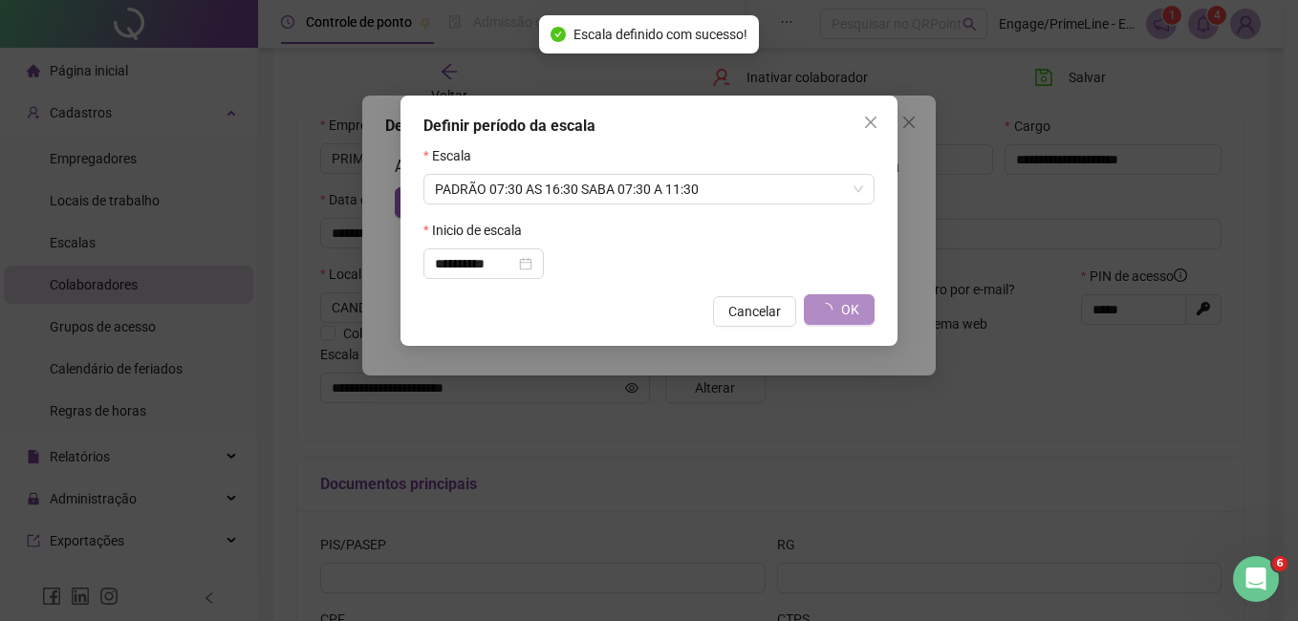
type input "**********"
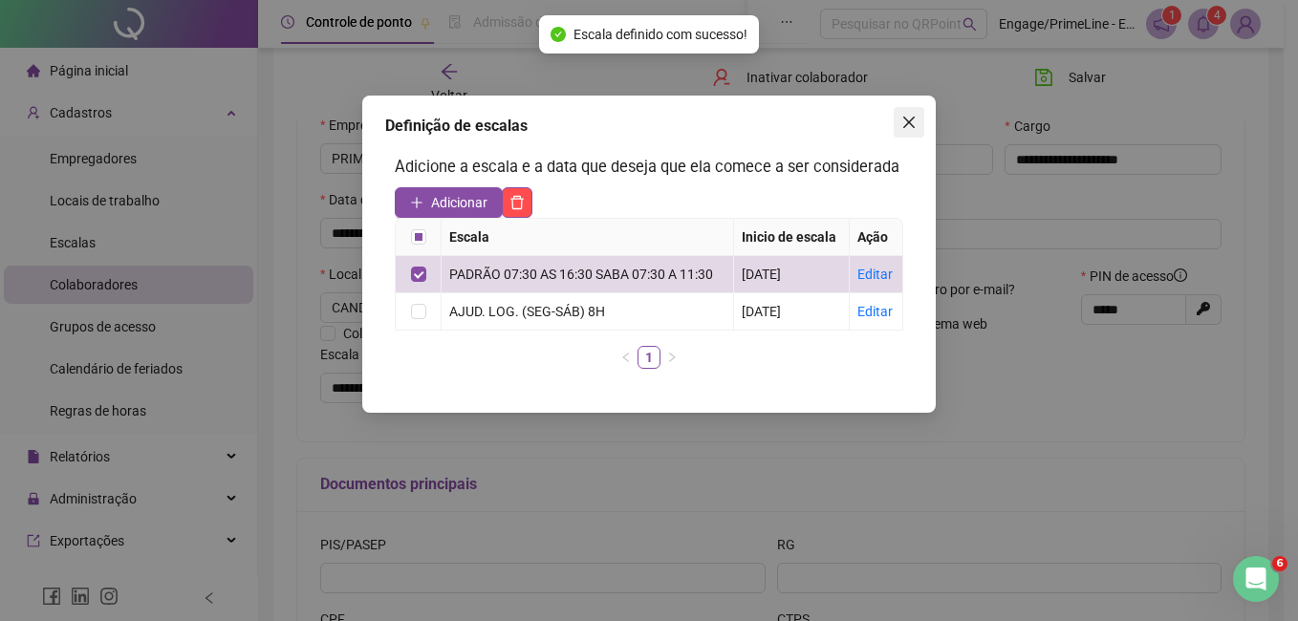
click at [909, 119] on icon "close" at bounding box center [908, 122] width 15 height 15
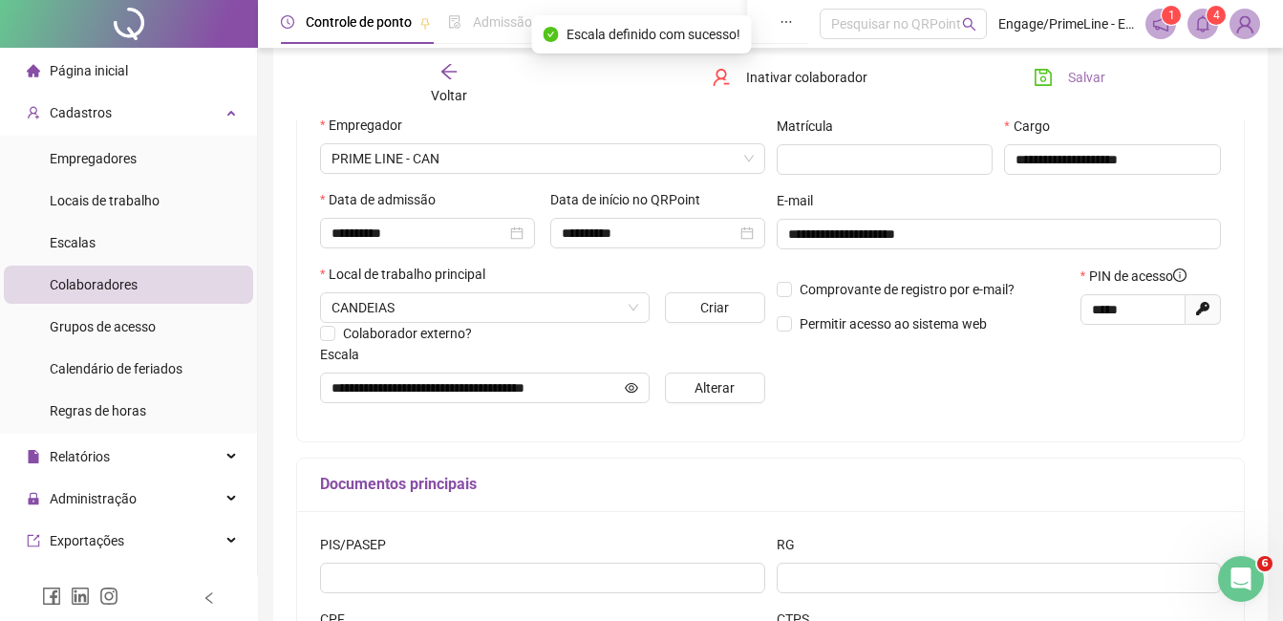
click at [1095, 75] on span "Salvar" at bounding box center [1086, 77] width 37 height 21
click at [462, 81] on div "Voltar" at bounding box center [449, 84] width 145 height 44
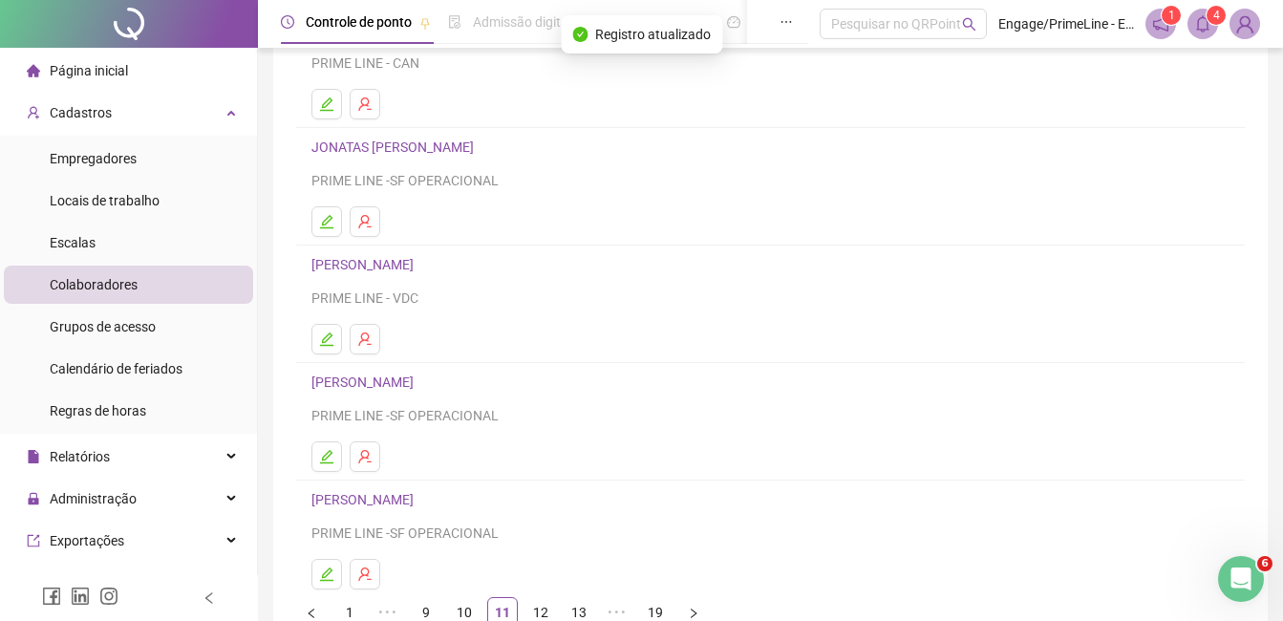
scroll to position [96, 0]
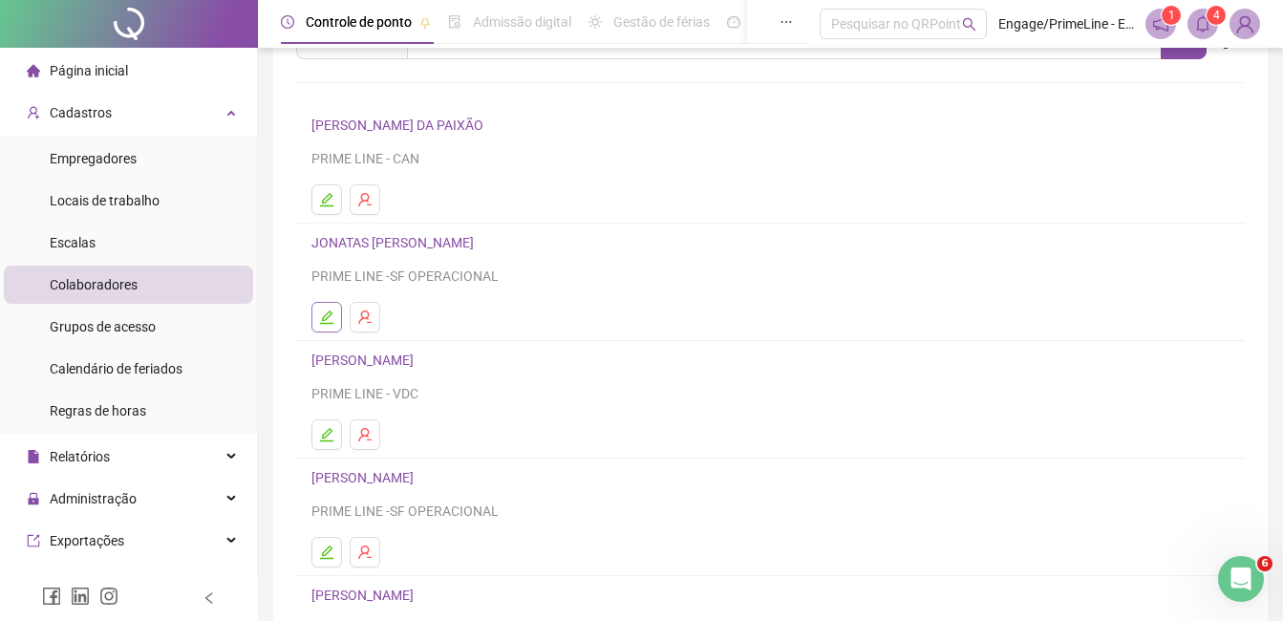
click at [325, 316] on icon "edit" at bounding box center [326, 317] width 13 height 13
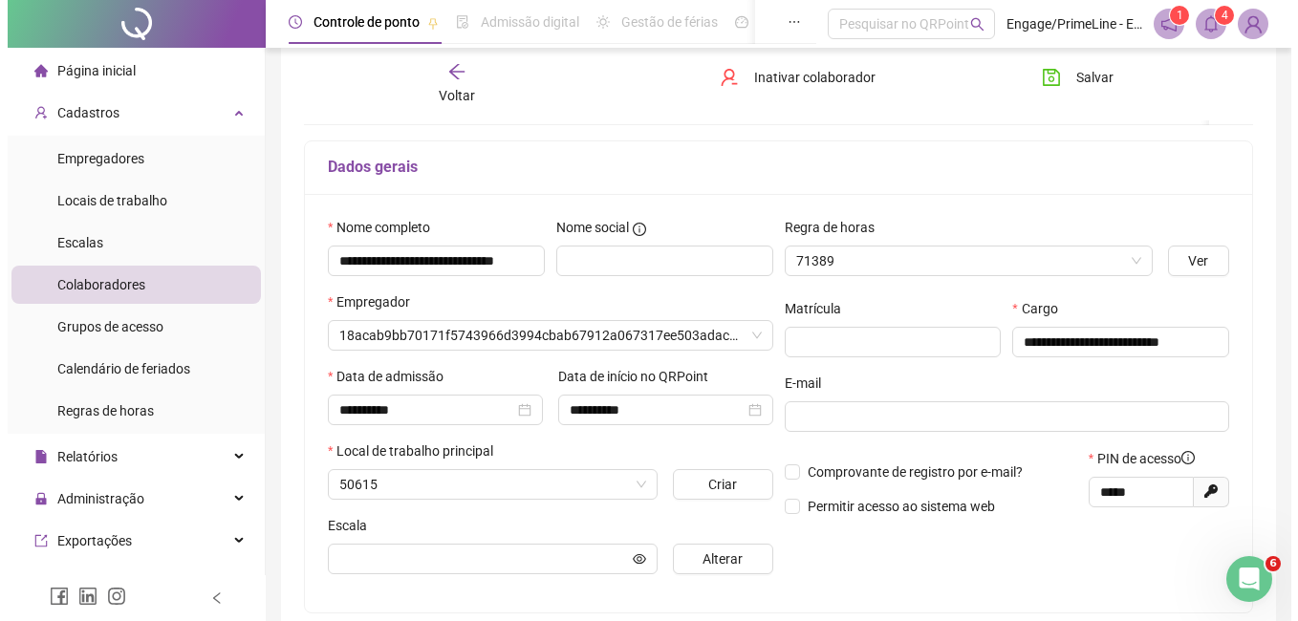
scroll to position [105, 0]
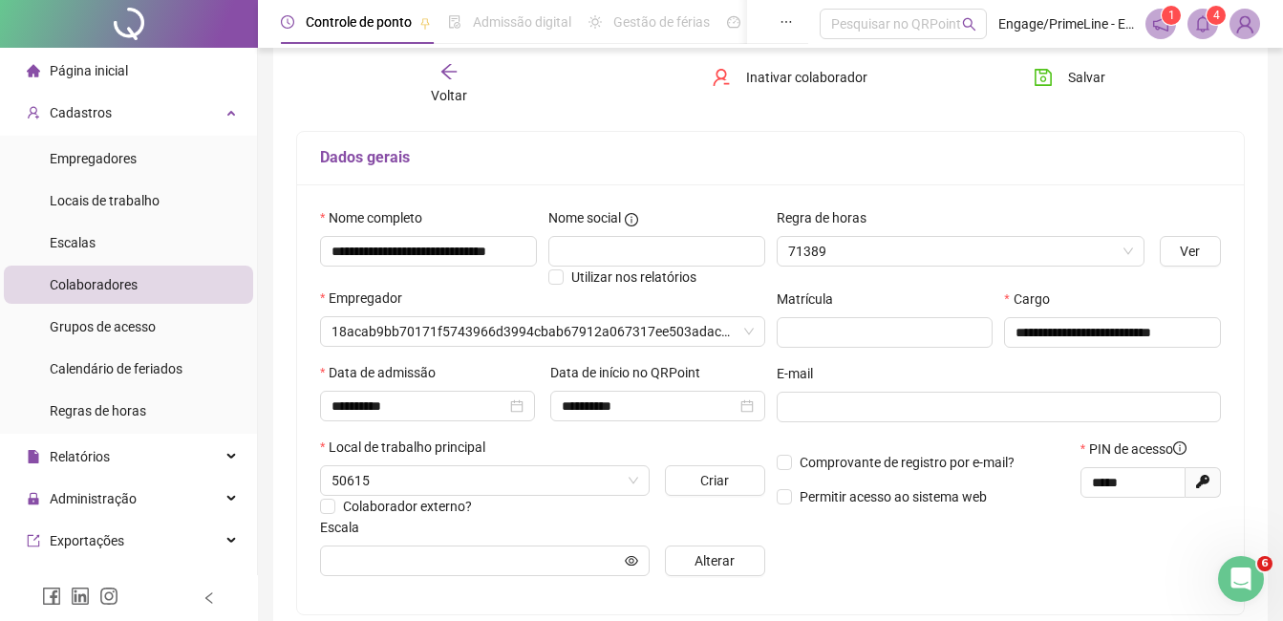
type input "**********"
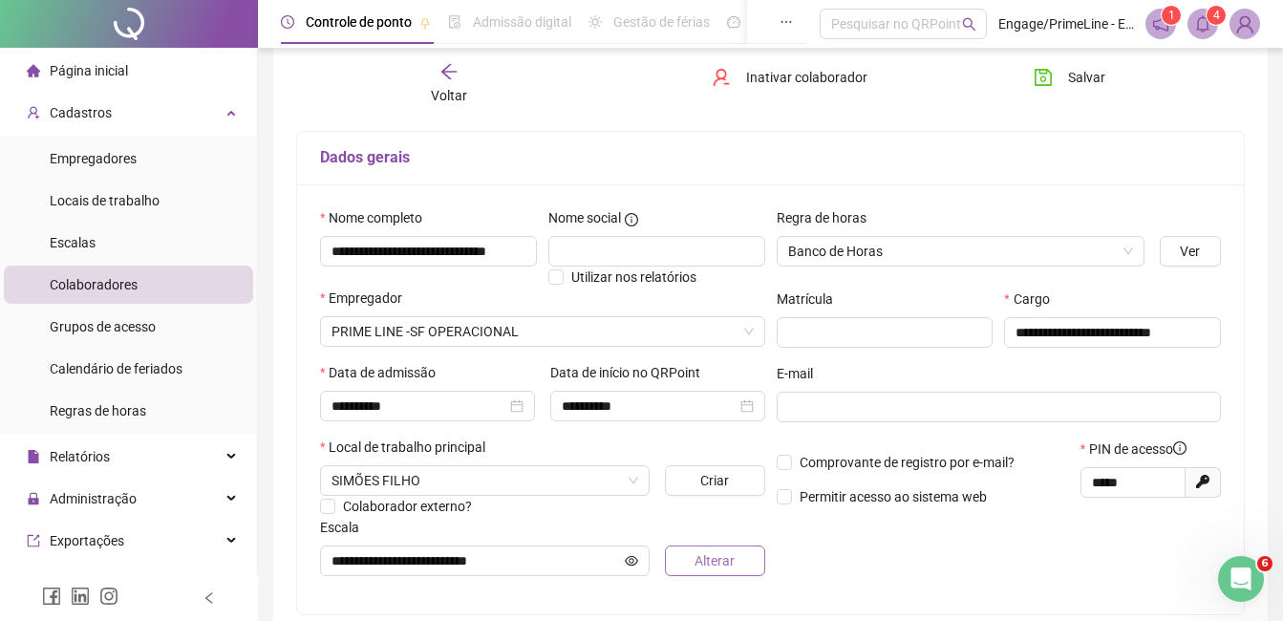
click at [710, 564] on span "Alterar" at bounding box center [715, 560] width 40 height 21
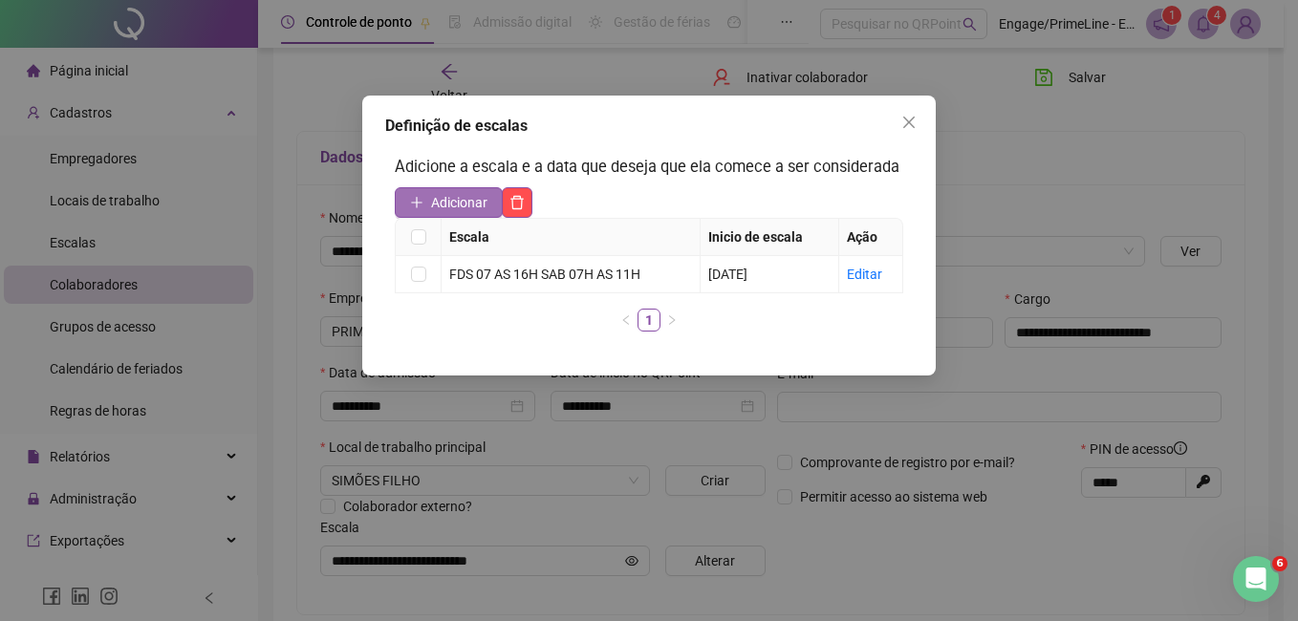
click at [422, 201] on icon "plus" at bounding box center [416, 202] width 13 height 13
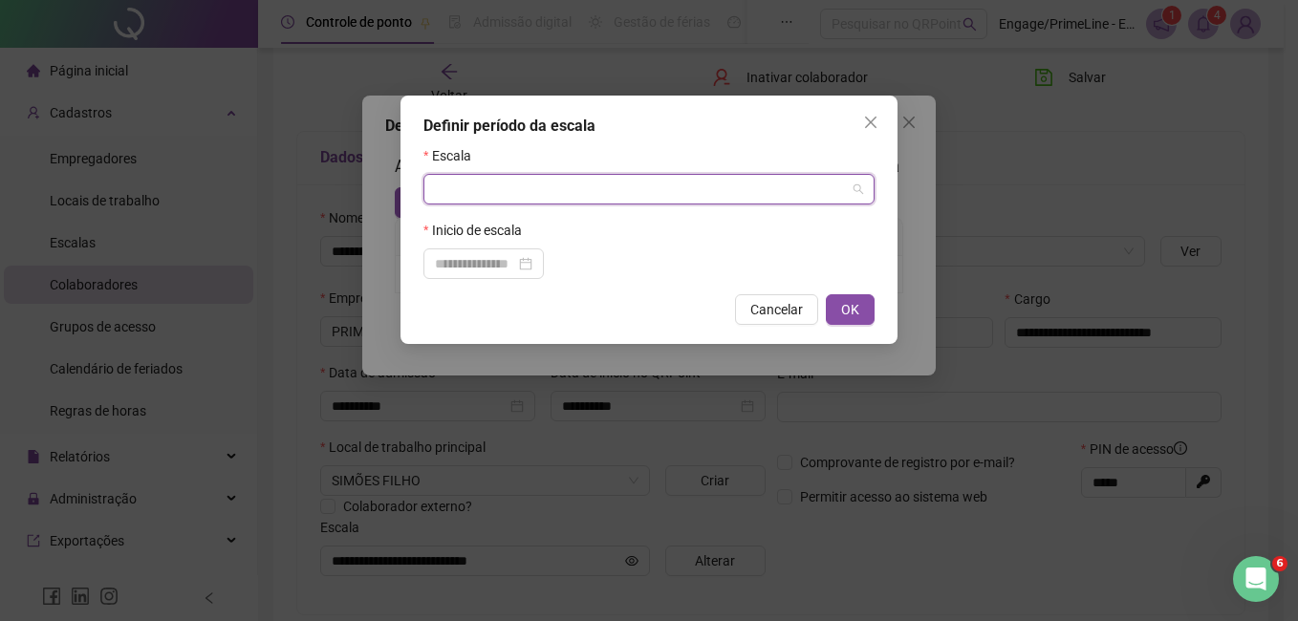
click at [534, 187] on input "search" at bounding box center [640, 189] width 411 height 29
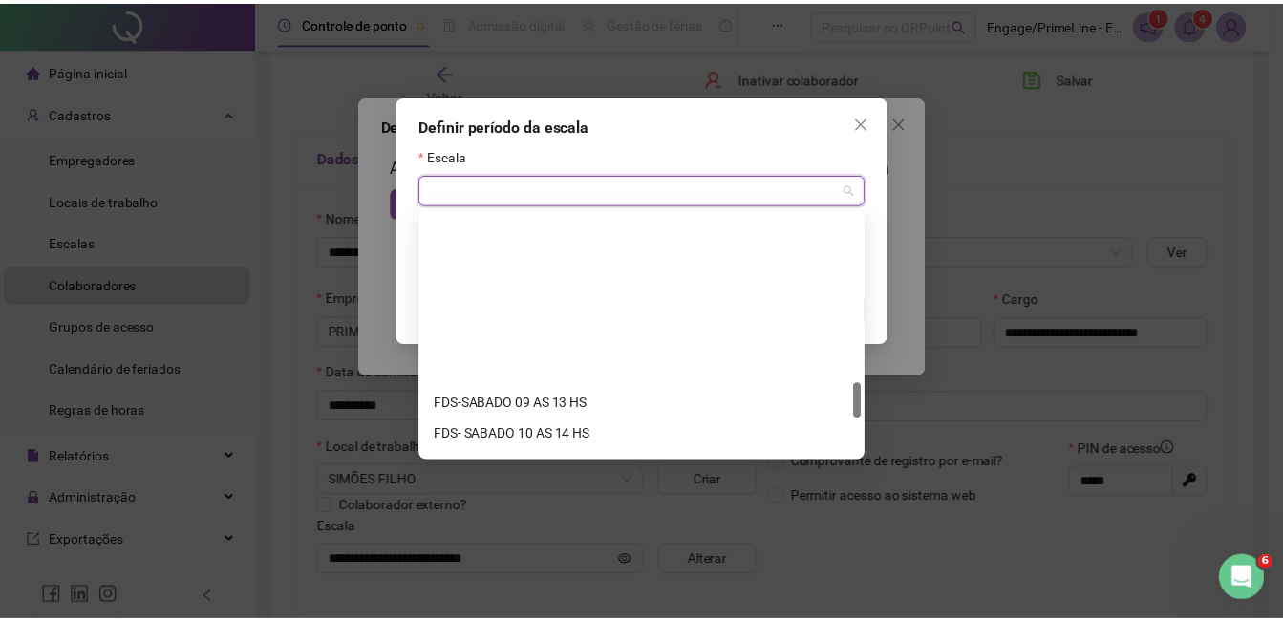
scroll to position [1407, 0]
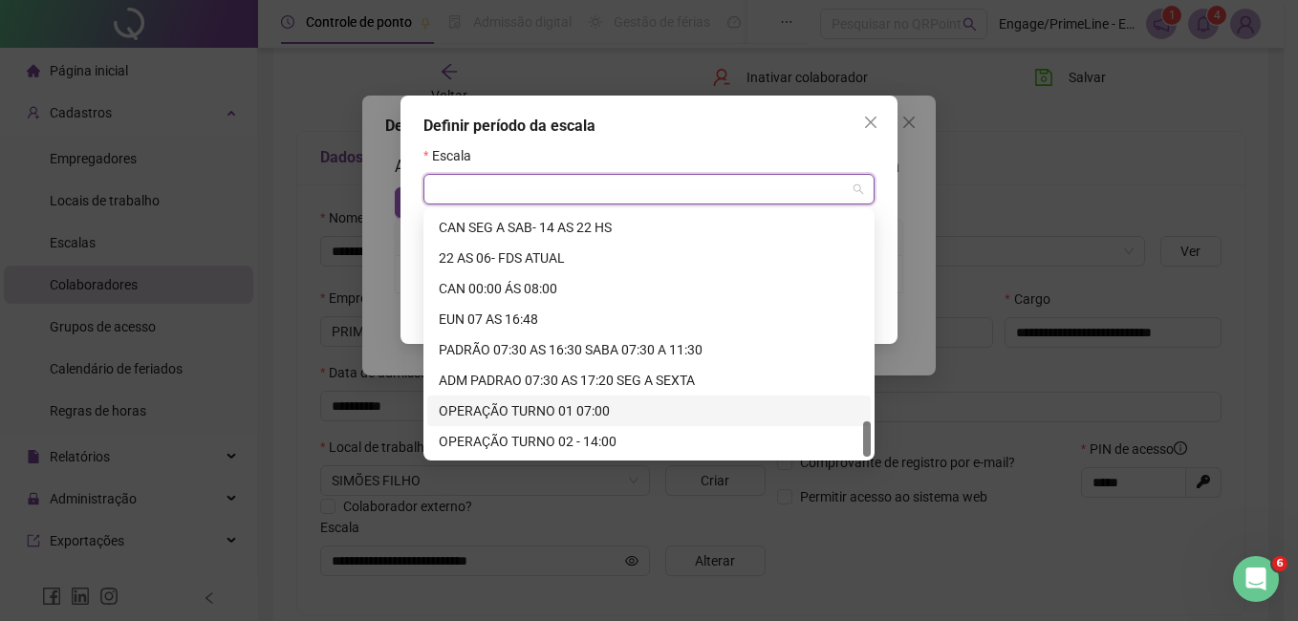
click at [561, 402] on div "OPERAÇÃO TURNO 01 07:00" at bounding box center [649, 410] width 420 height 21
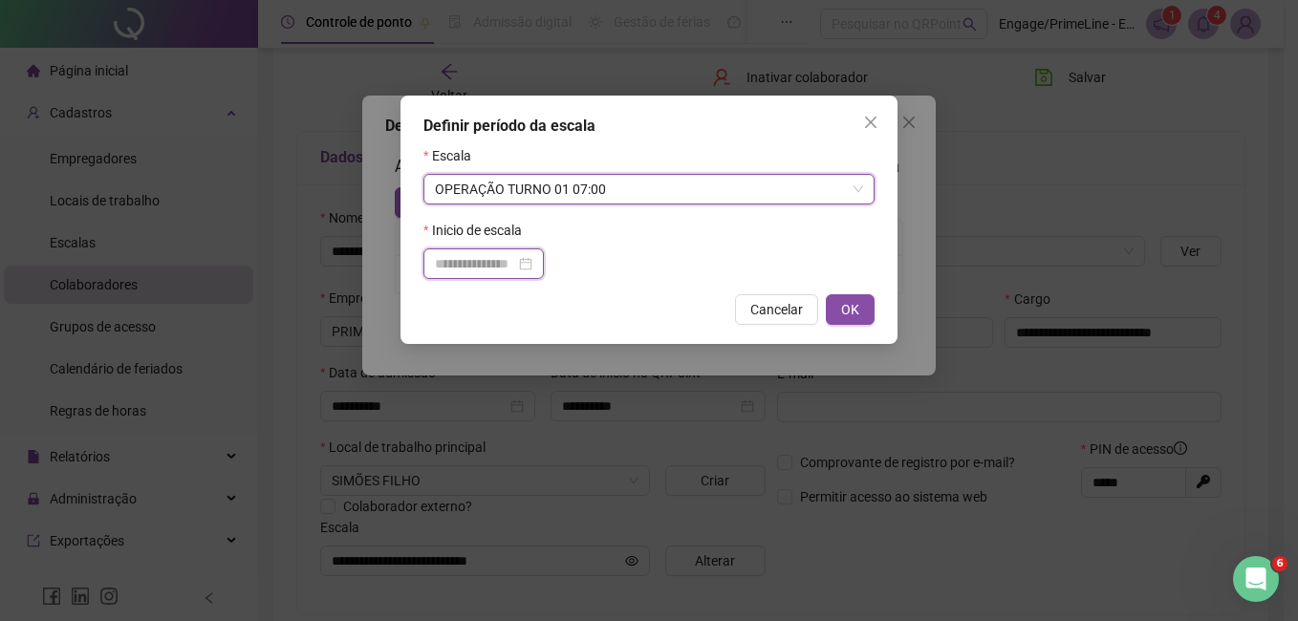
click at [461, 257] on input at bounding box center [475, 263] width 80 height 21
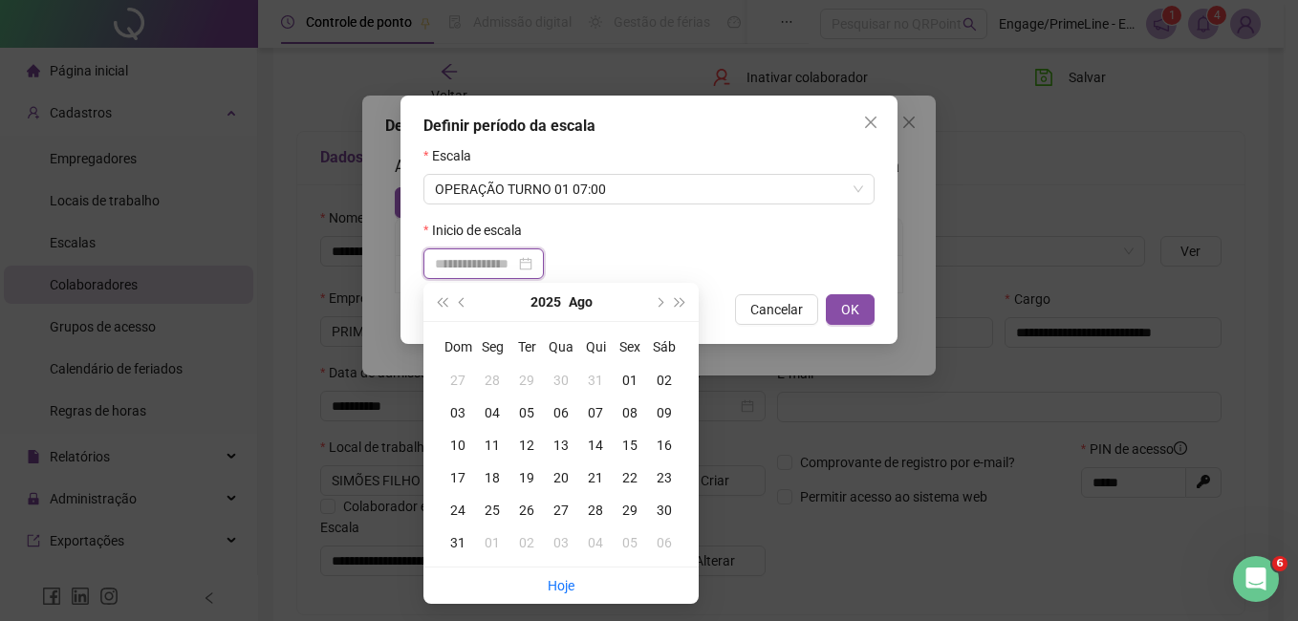
type input "**********"
click at [622, 377] on div "01" at bounding box center [630, 380] width 34 height 21
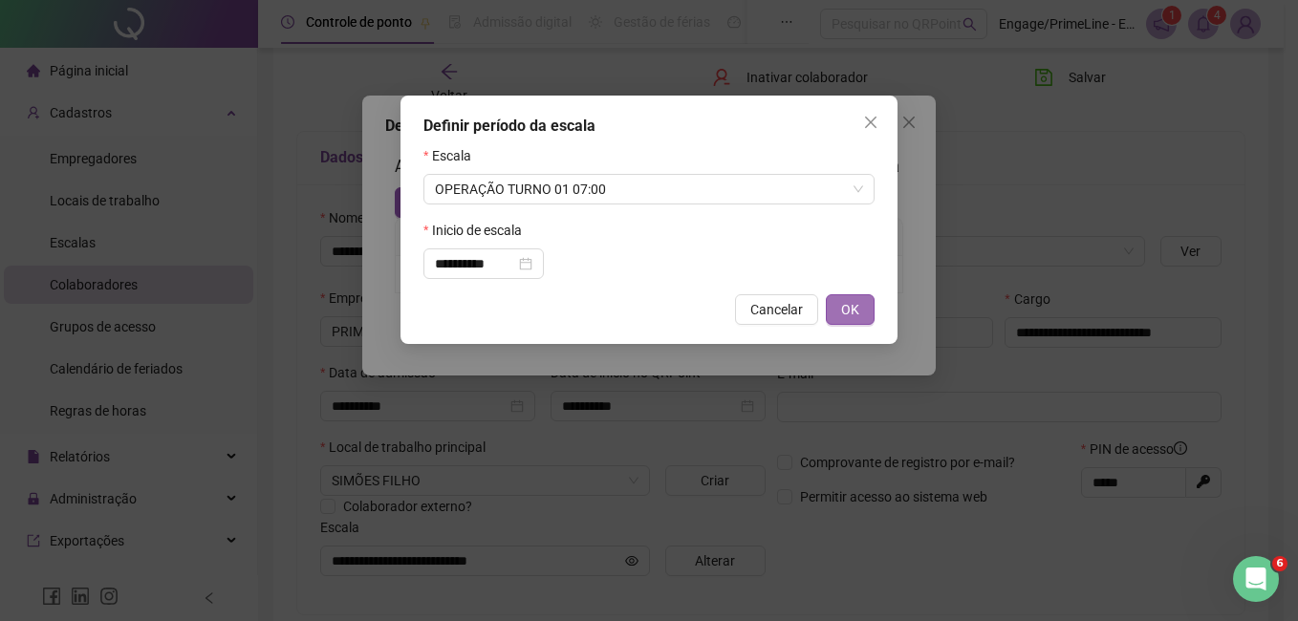
click at [837, 307] on button "OK" at bounding box center [850, 309] width 49 height 31
type input "**********"
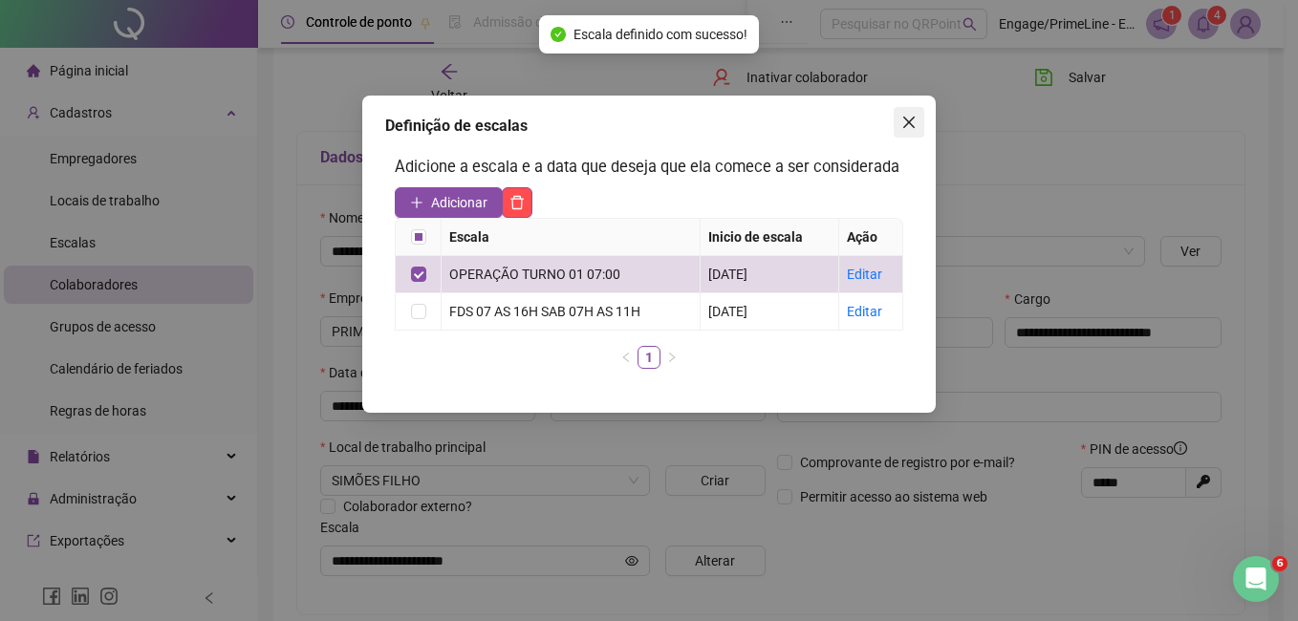
click at [906, 122] on icon "close" at bounding box center [908, 122] width 15 height 15
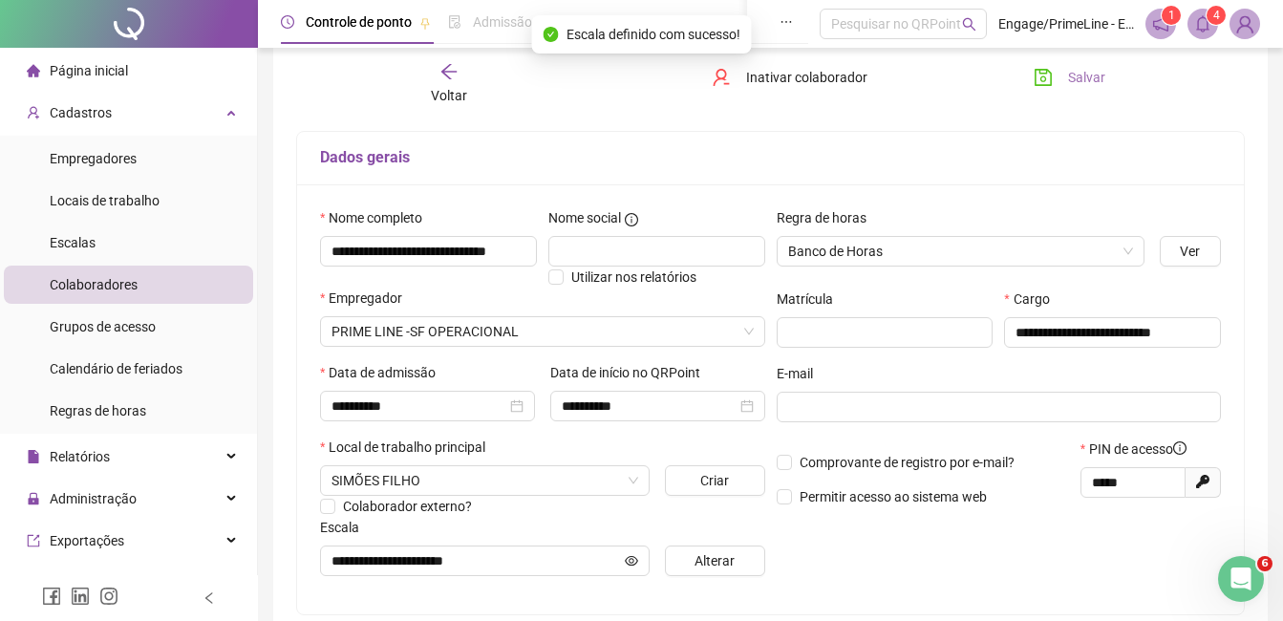
click at [1115, 78] on button "Salvar" at bounding box center [1070, 77] width 100 height 31
click at [429, 87] on div "Voltar" at bounding box center [449, 84] width 145 height 44
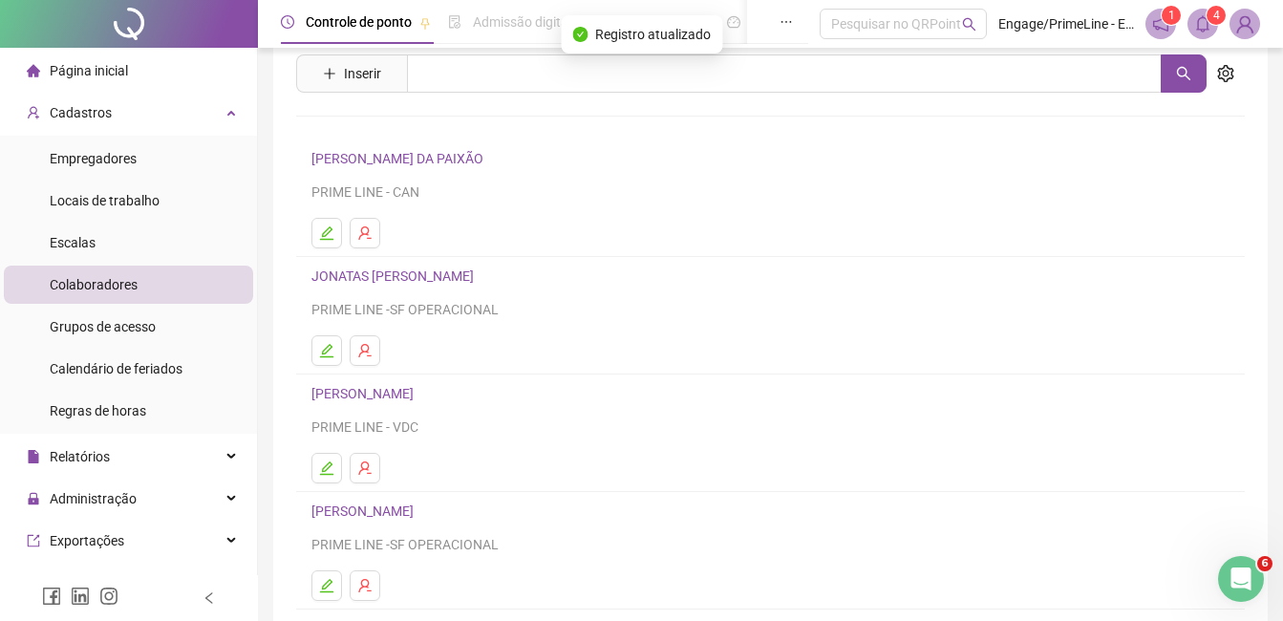
scroll to position [96, 0]
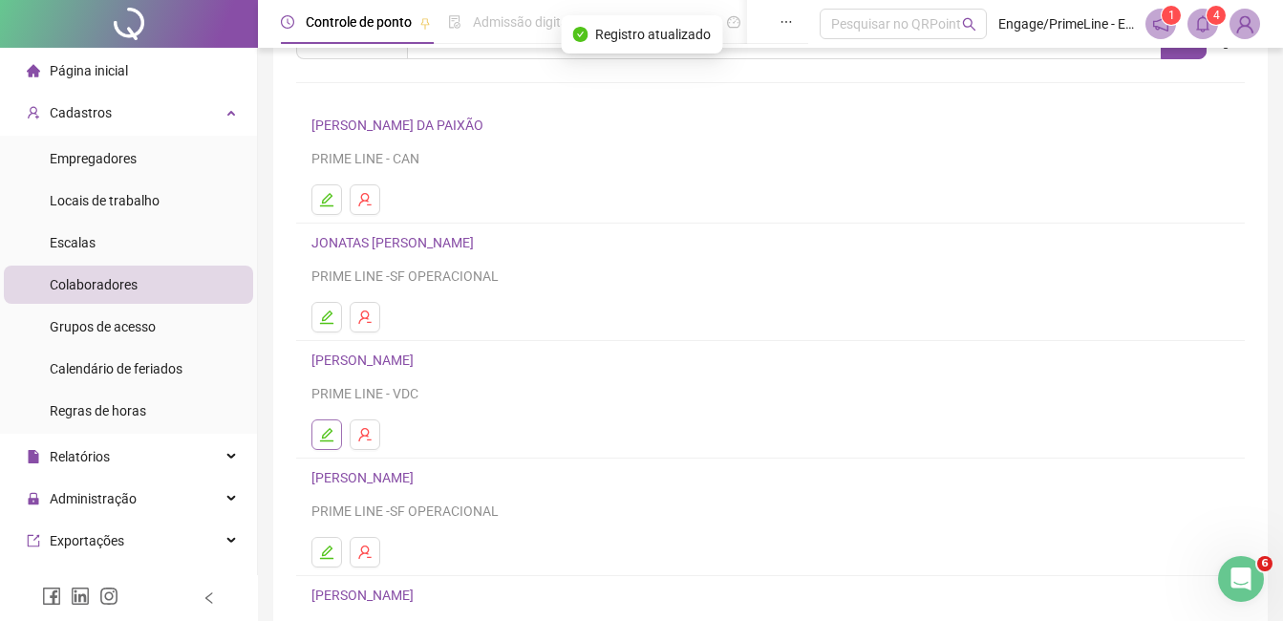
click at [322, 440] on icon "edit" at bounding box center [326, 434] width 15 height 15
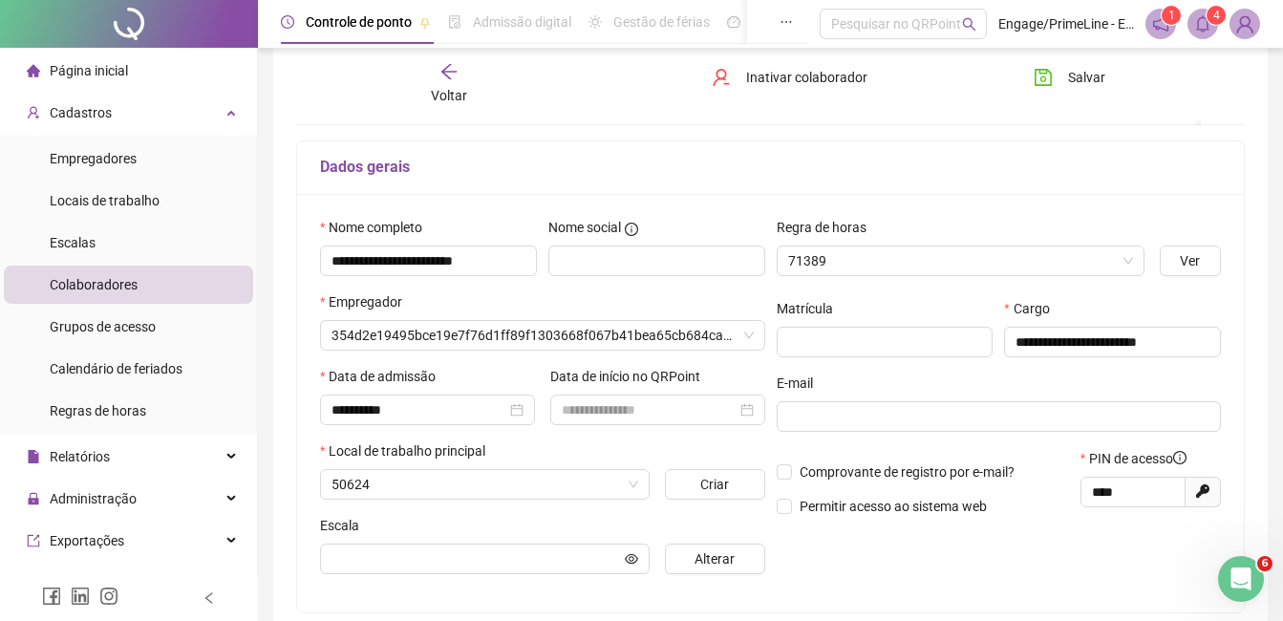
scroll to position [105, 0]
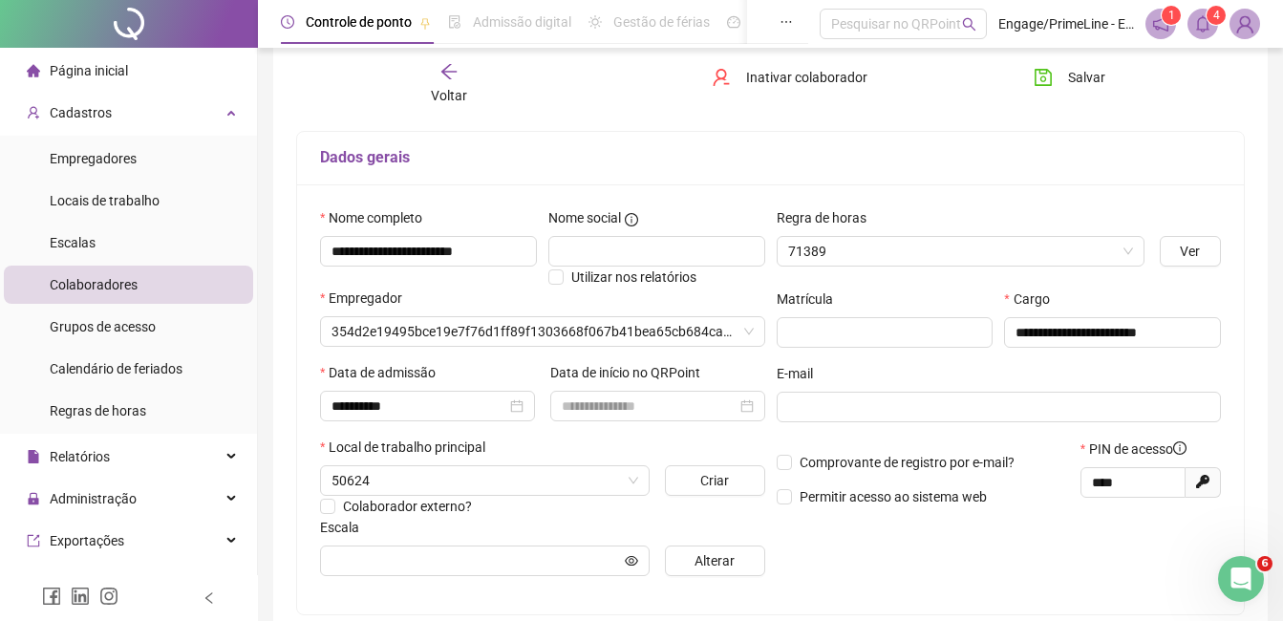
type input "**********"
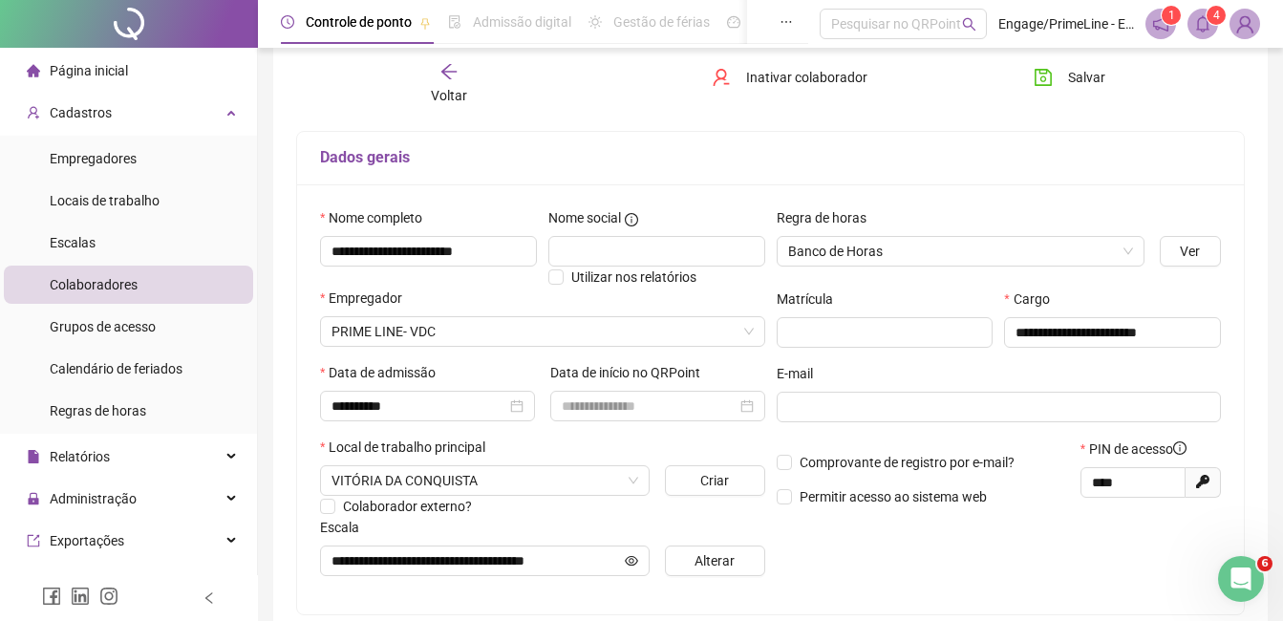
click at [447, 91] on span "Voltar" at bounding box center [449, 95] width 36 height 15
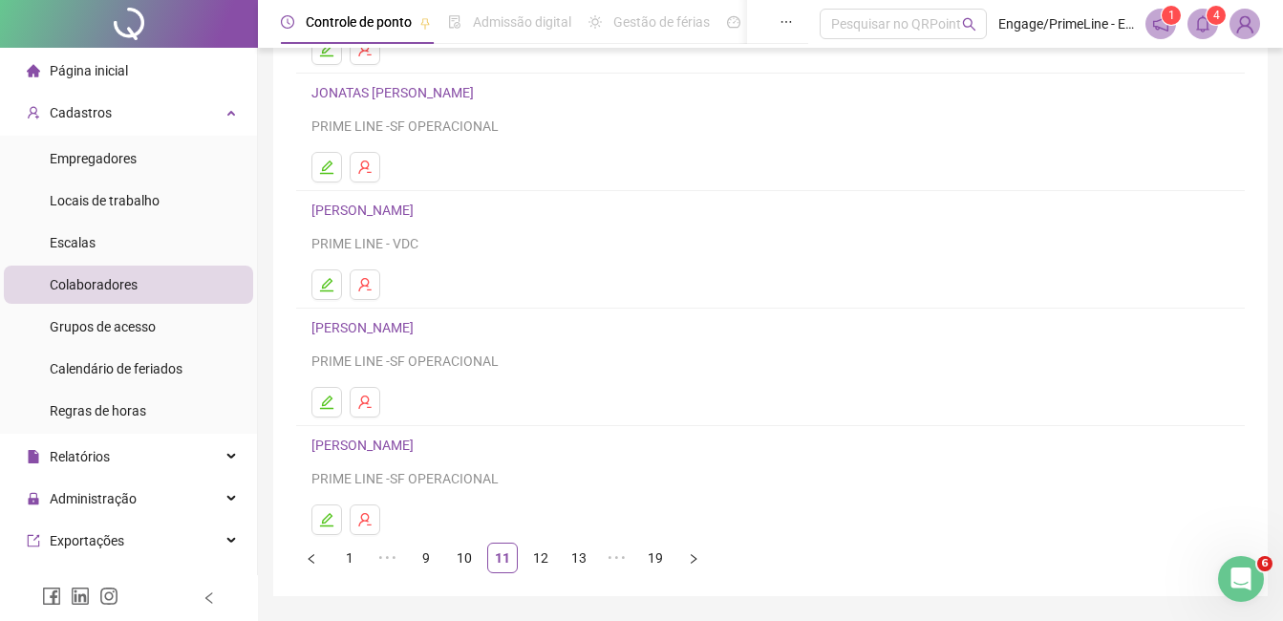
scroll to position [303, 0]
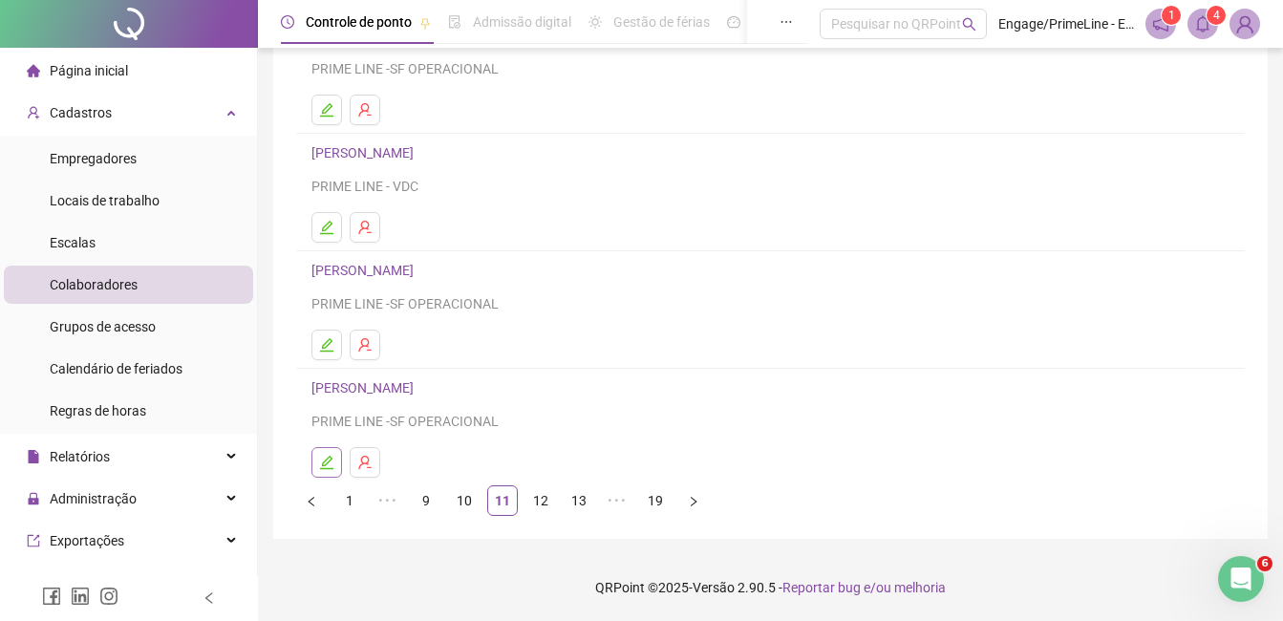
click at [328, 462] on icon "edit" at bounding box center [326, 462] width 15 height 15
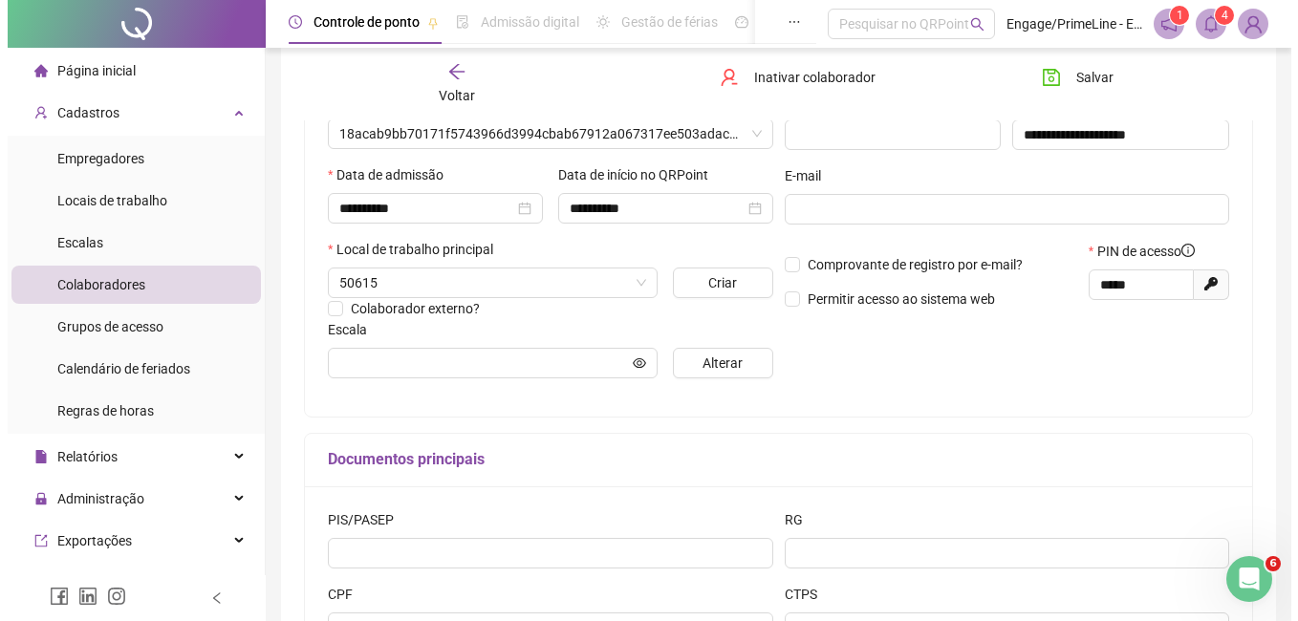
scroll to position [312, 0]
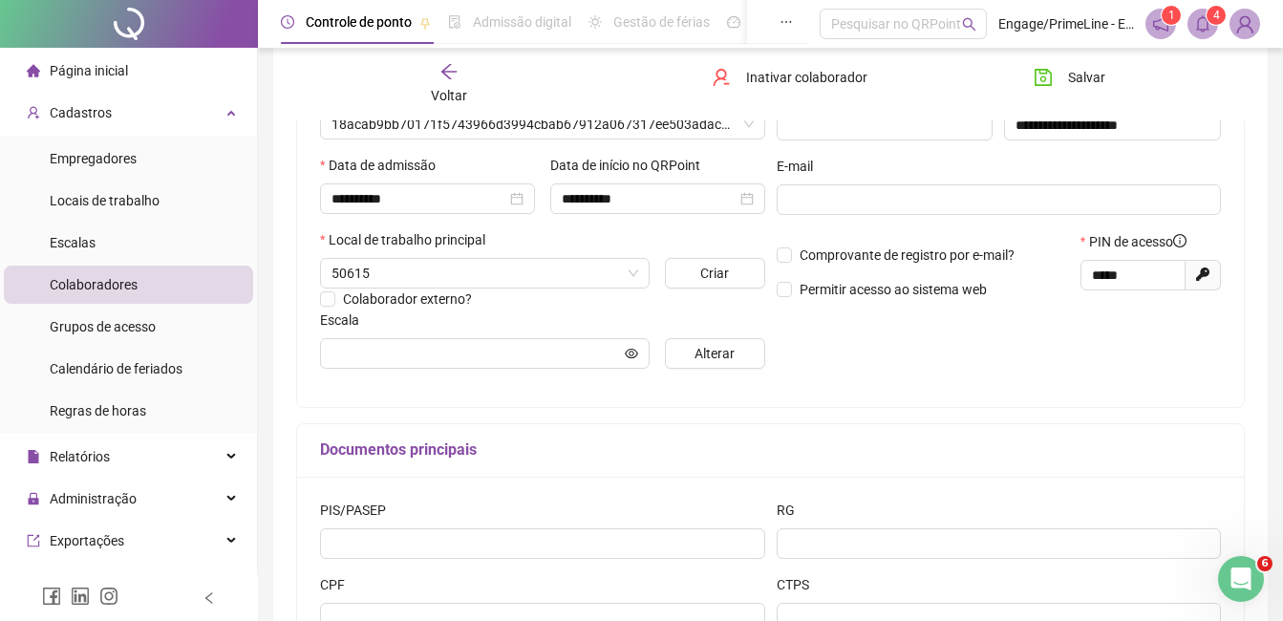
type input "**********"
click at [714, 343] on span "Alterar" at bounding box center [715, 353] width 40 height 21
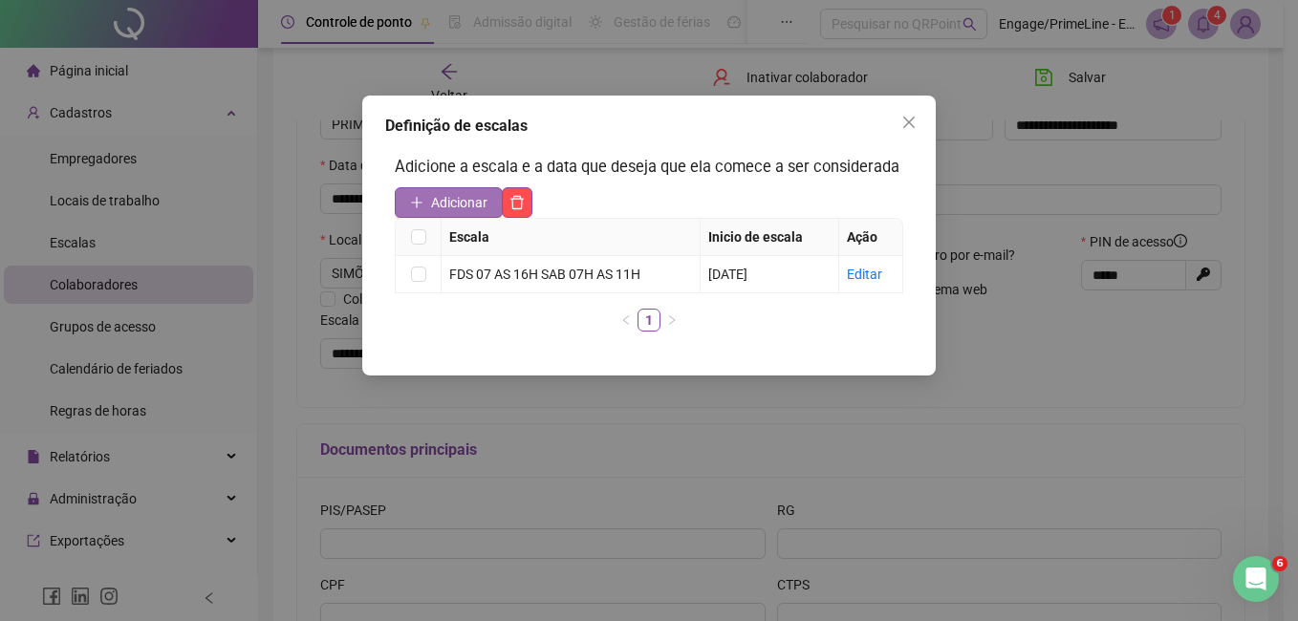
click at [471, 205] on span "Adicionar" at bounding box center [459, 202] width 56 height 21
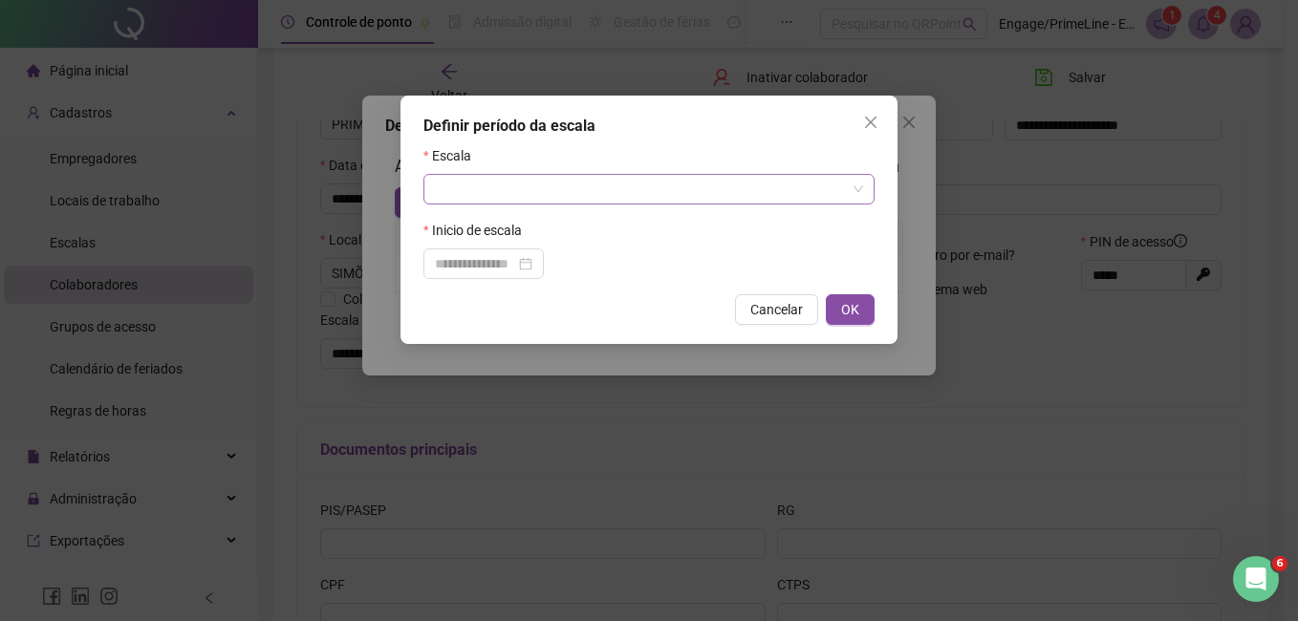
click at [519, 190] on input "search" at bounding box center [640, 189] width 411 height 29
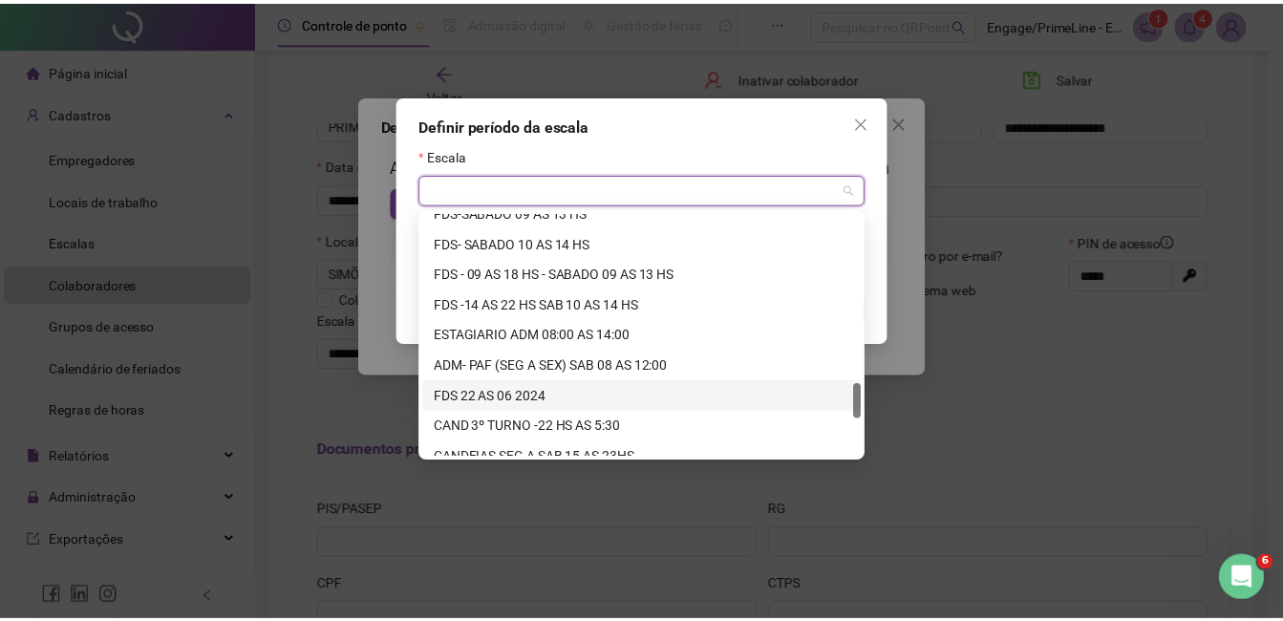
scroll to position [1407, 0]
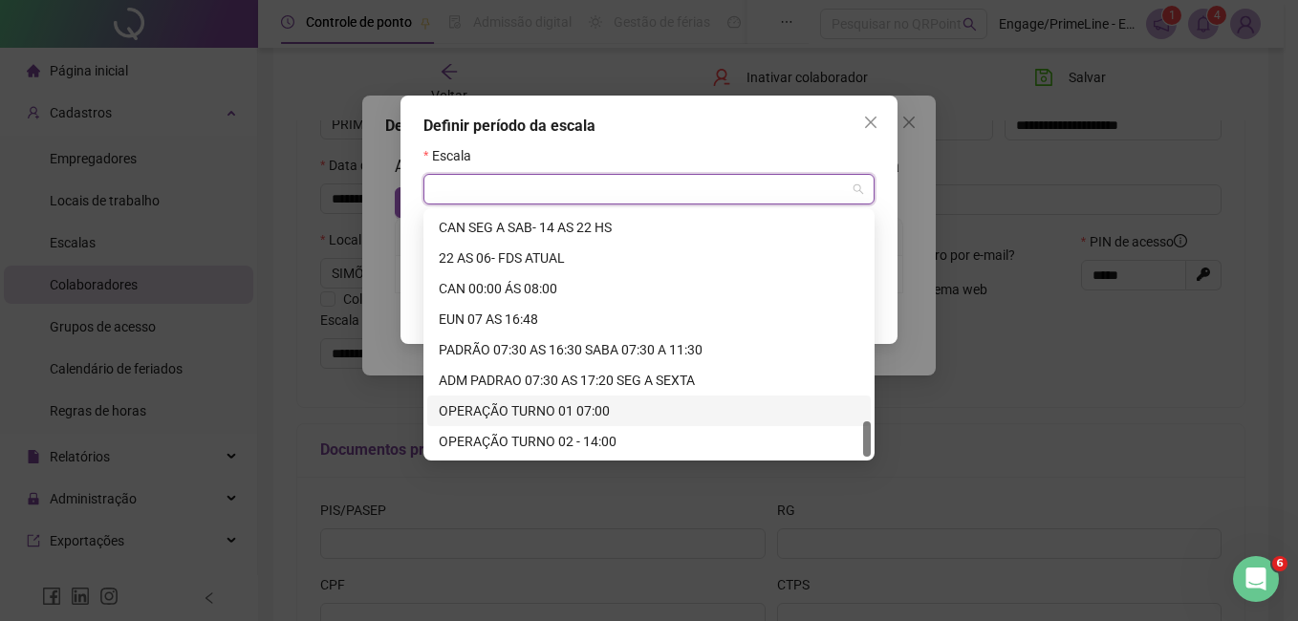
click at [542, 409] on div "OPERAÇÃO TURNO 01 07:00" at bounding box center [649, 410] width 420 height 21
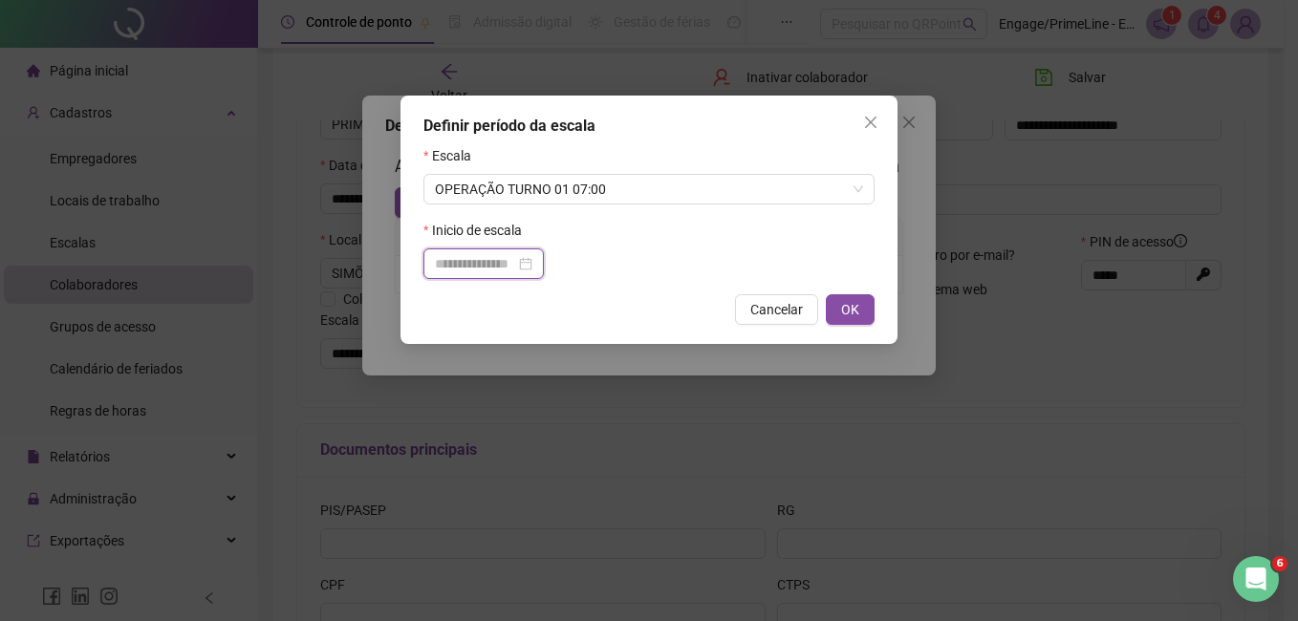
click at [487, 263] on input at bounding box center [475, 263] width 80 height 21
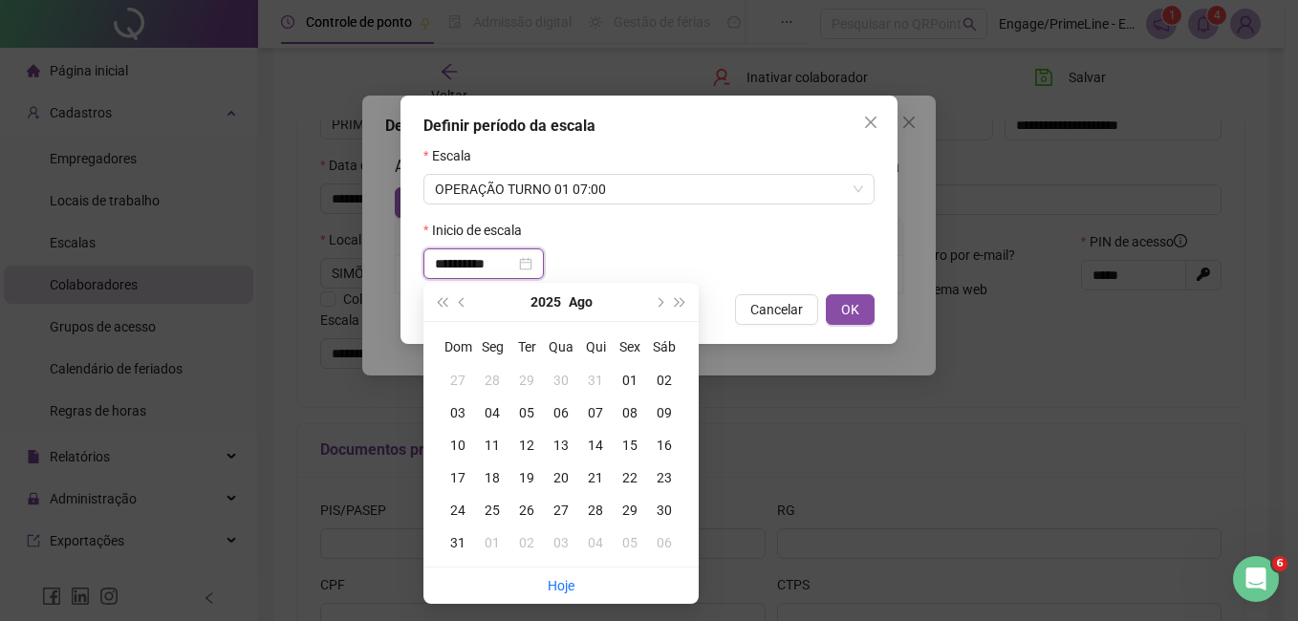
type input "**********"
click at [623, 376] on div "01" at bounding box center [630, 380] width 34 height 21
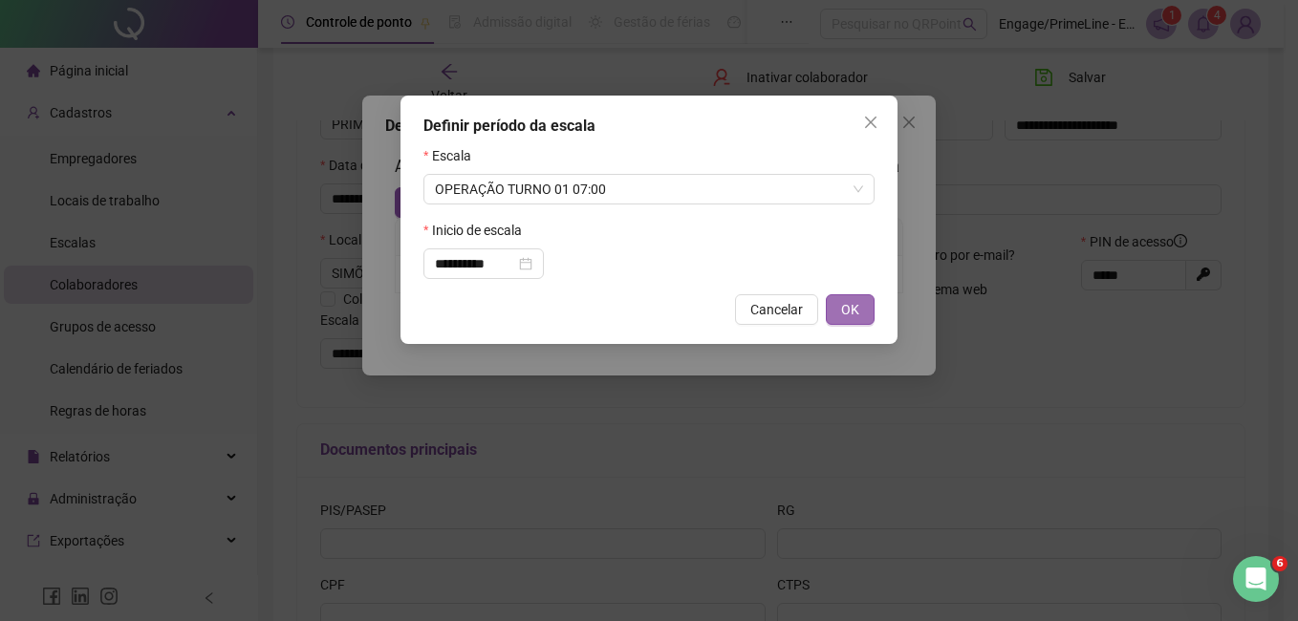
click at [850, 310] on span "OK" at bounding box center [850, 309] width 18 height 21
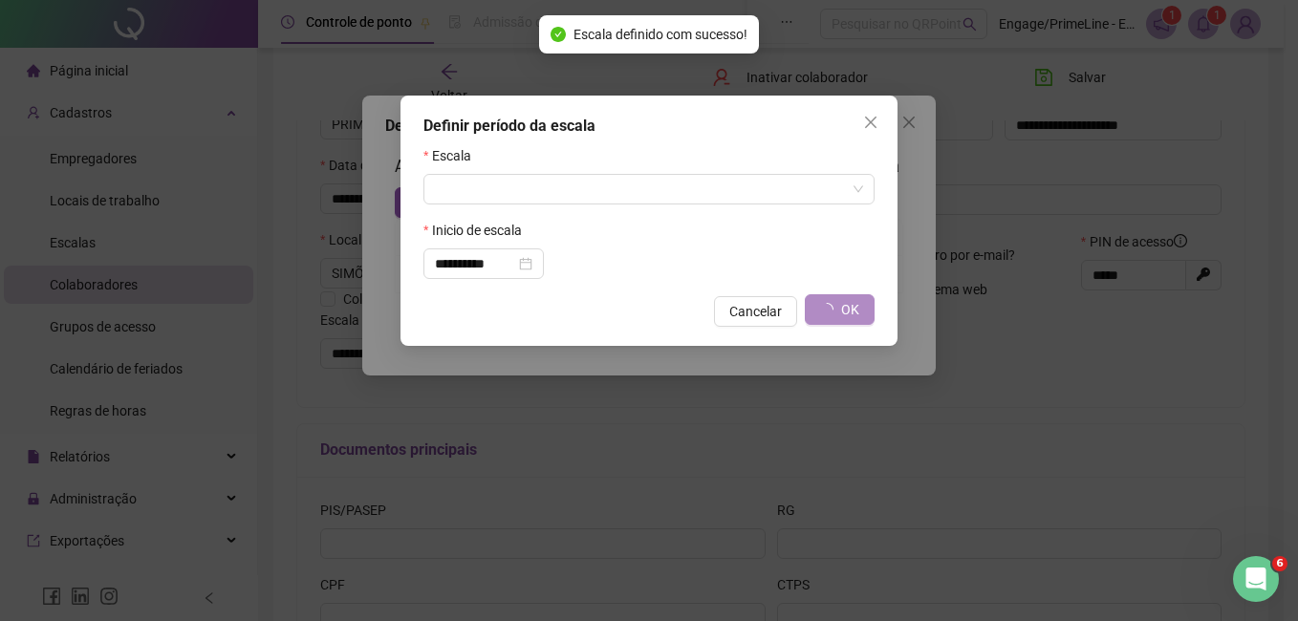
type input "**********"
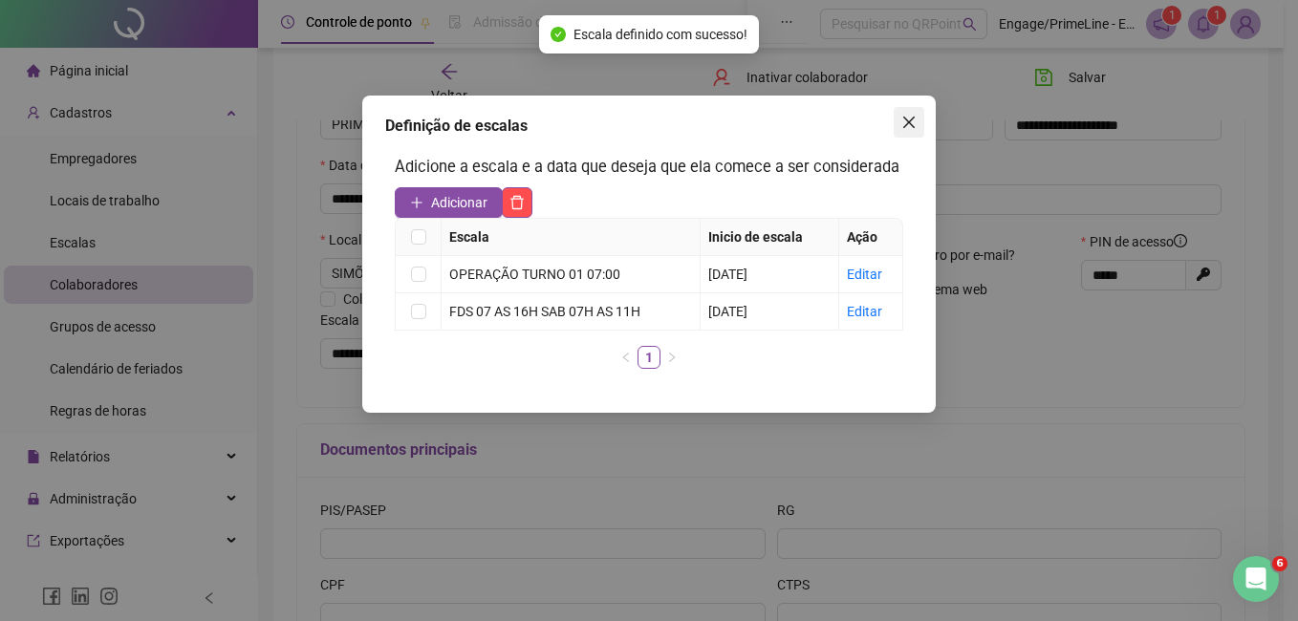
click at [905, 122] on icon "close" at bounding box center [908, 122] width 15 height 15
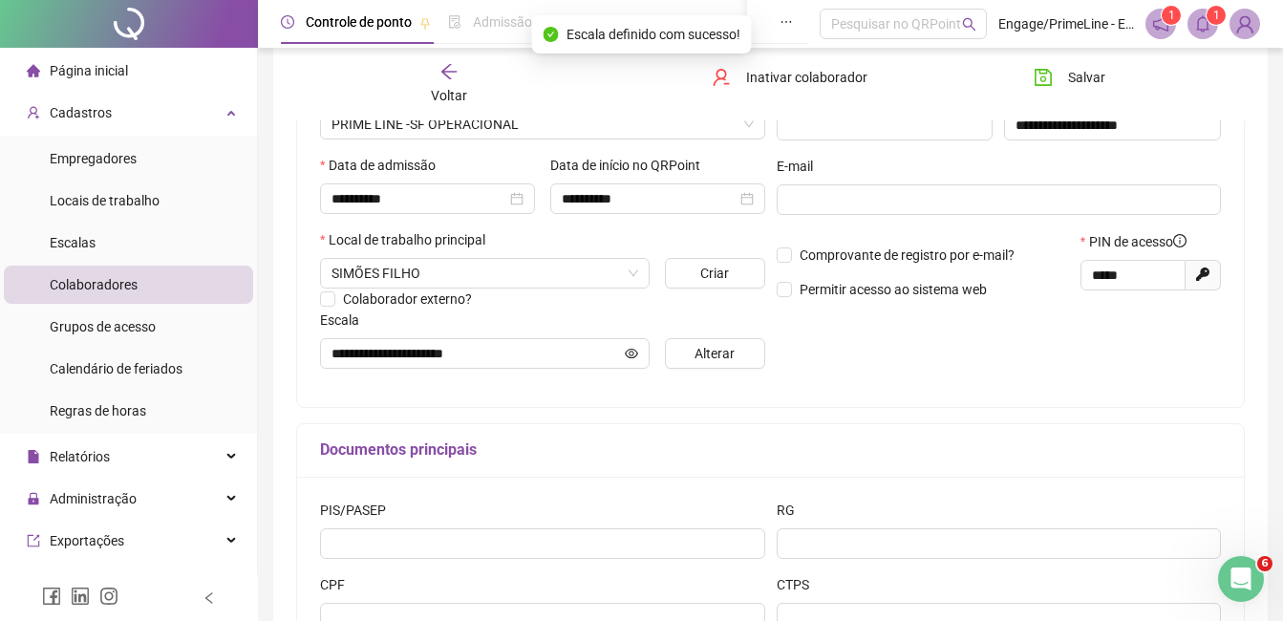
click at [1086, 70] on span "Salvar" at bounding box center [1086, 77] width 37 height 21
click at [411, 75] on div "Voltar" at bounding box center [449, 84] width 145 height 44
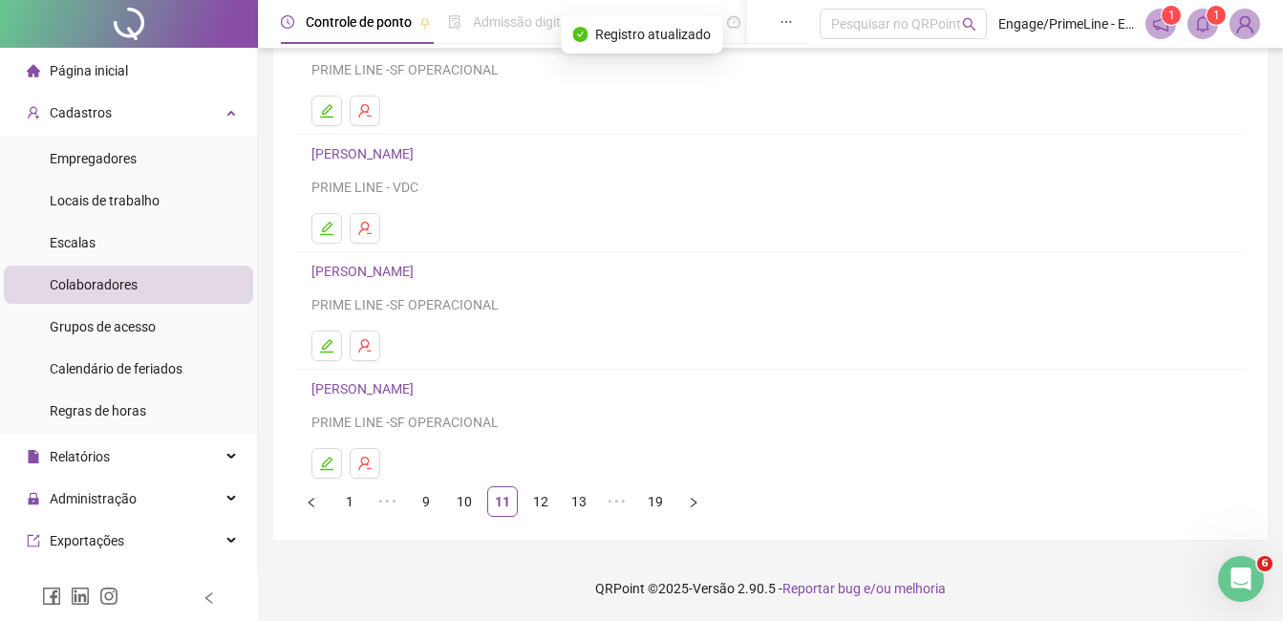
scroll to position [303, 0]
click at [548, 502] on link "12" at bounding box center [541, 500] width 29 height 29
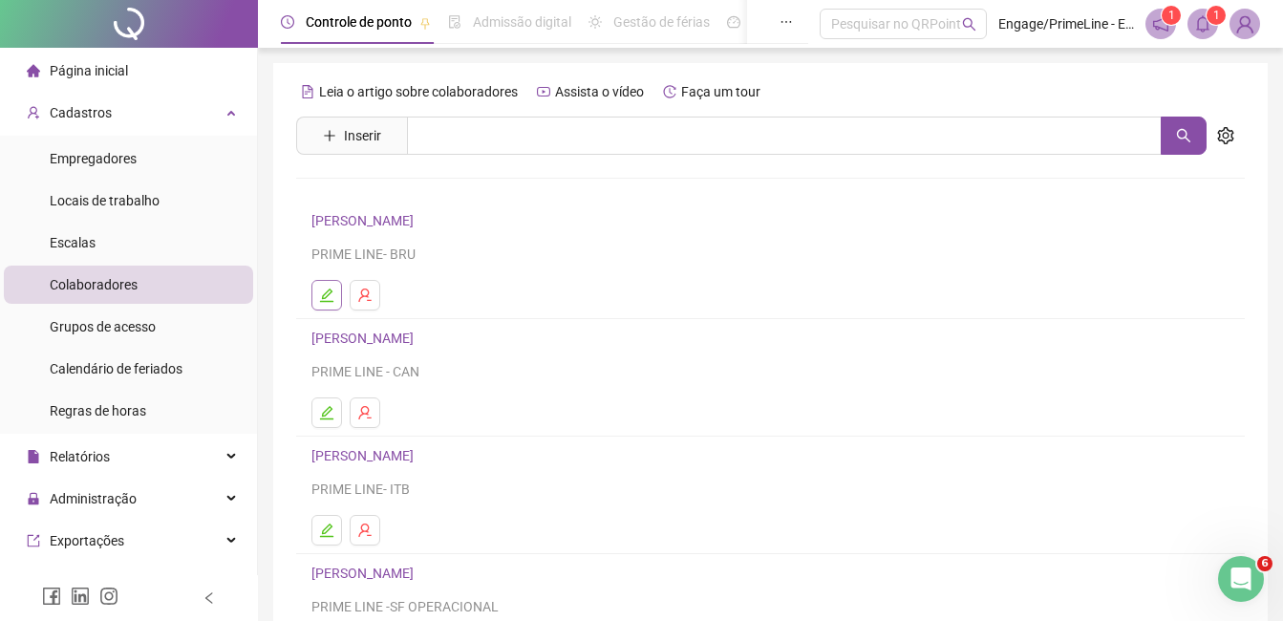
click at [333, 290] on icon "edit" at bounding box center [326, 295] width 15 height 15
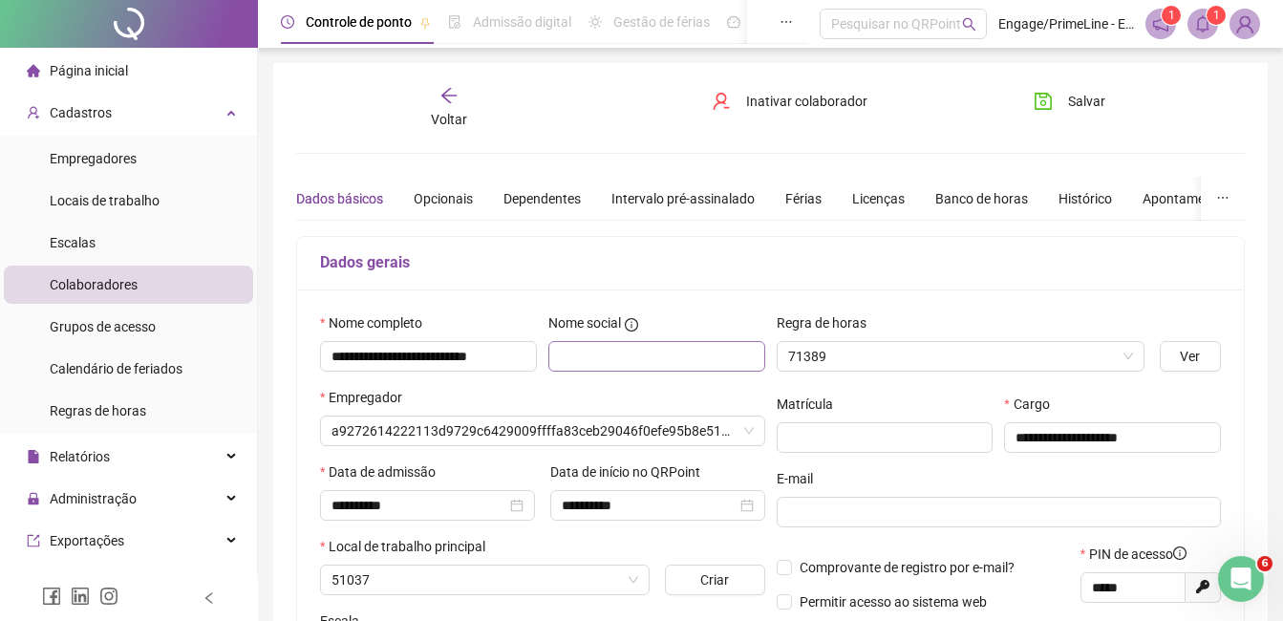
type input "**********"
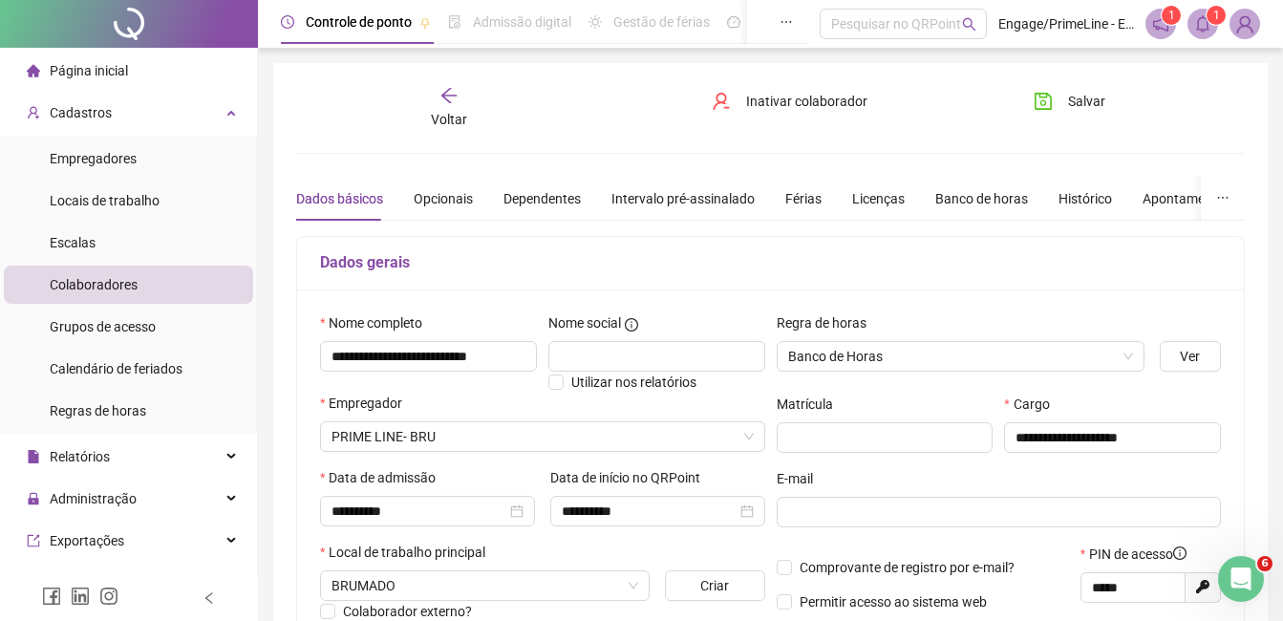
click at [438, 112] on span "Voltar" at bounding box center [449, 119] width 36 height 15
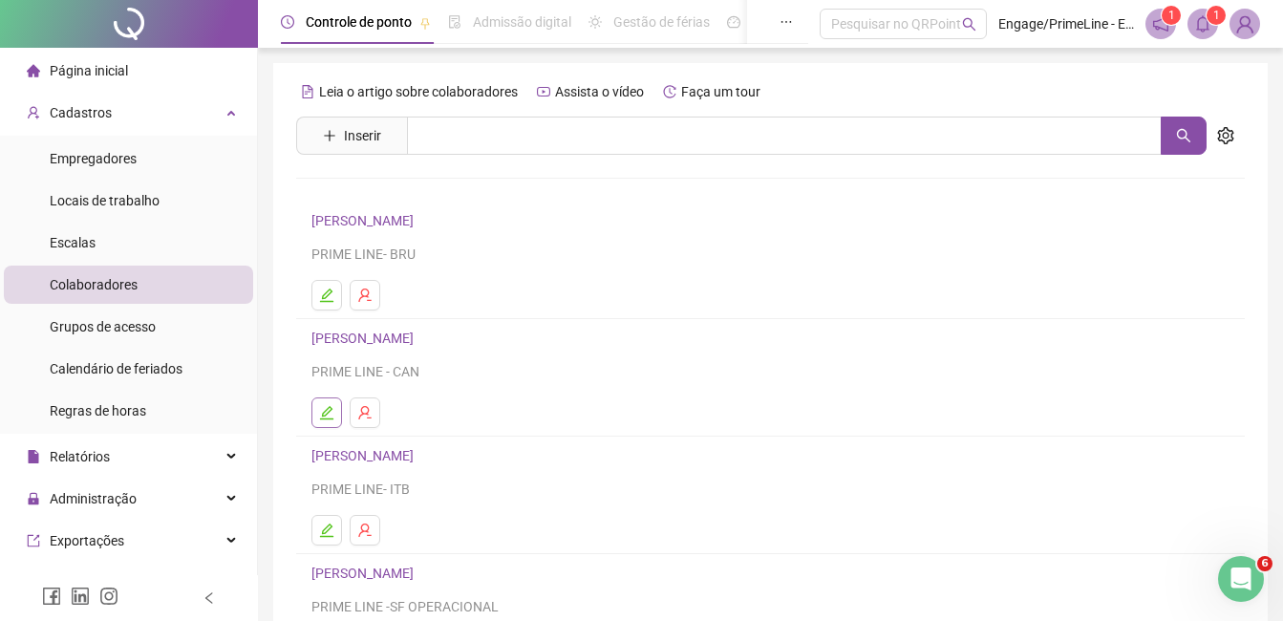
click at [320, 399] on button "button" at bounding box center [327, 413] width 31 height 31
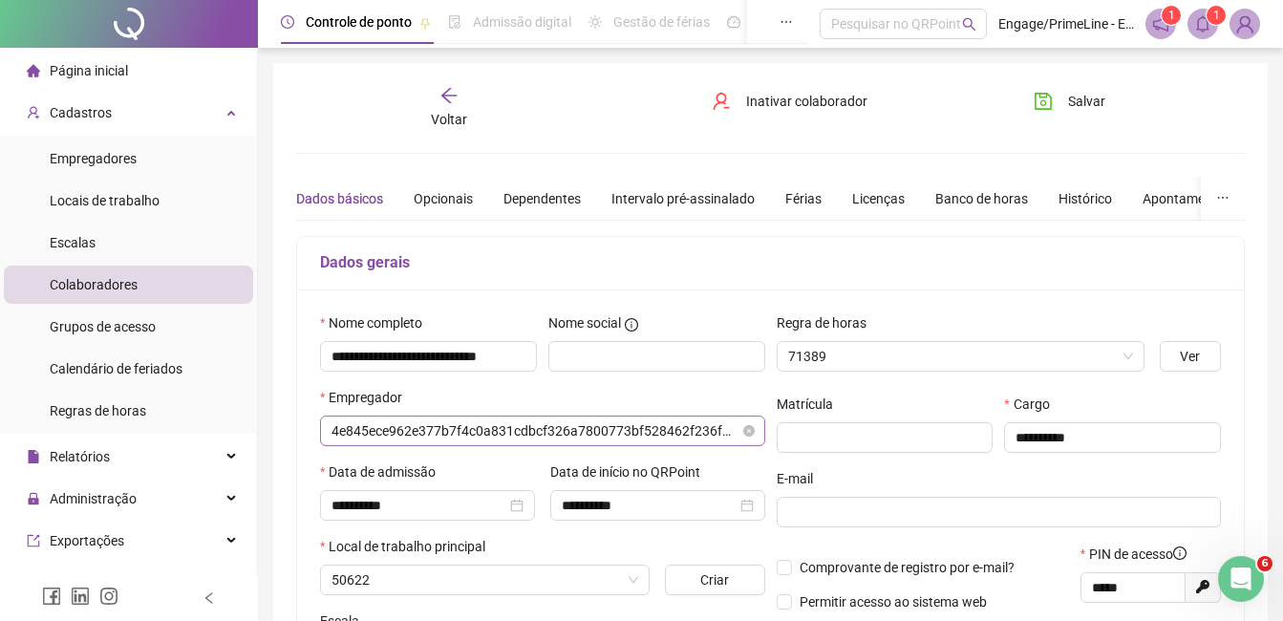
type input "**********"
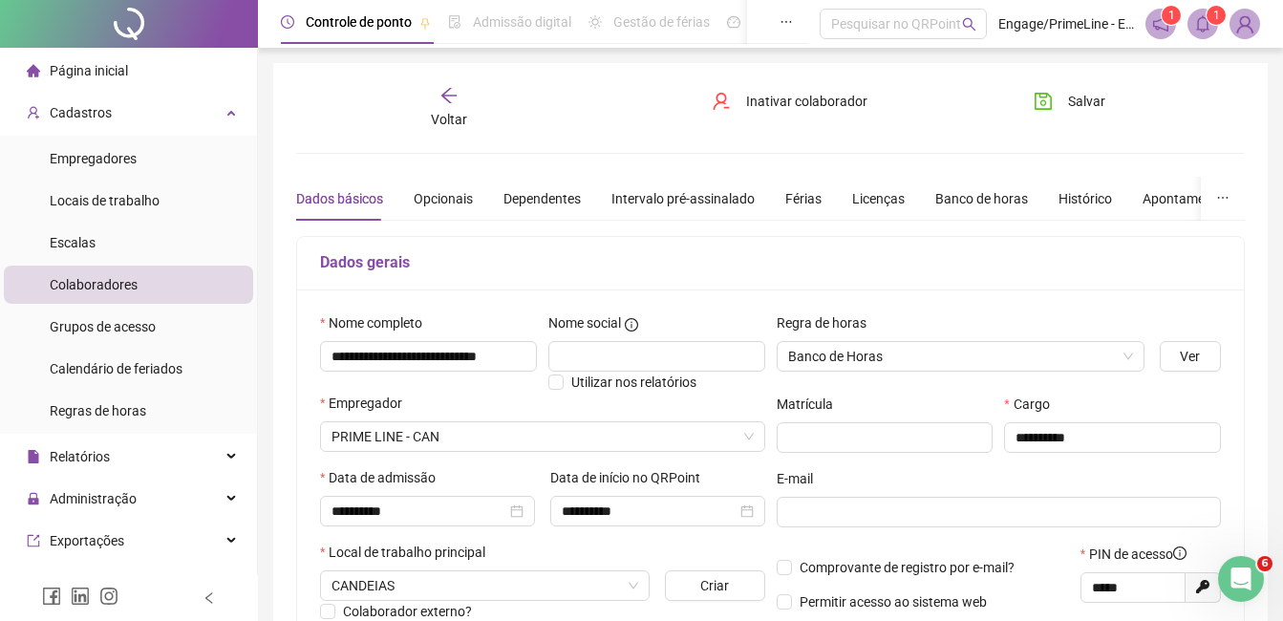
click at [440, 126] on span "Voltar" at bounding box center [449, 119] width 36 height 15
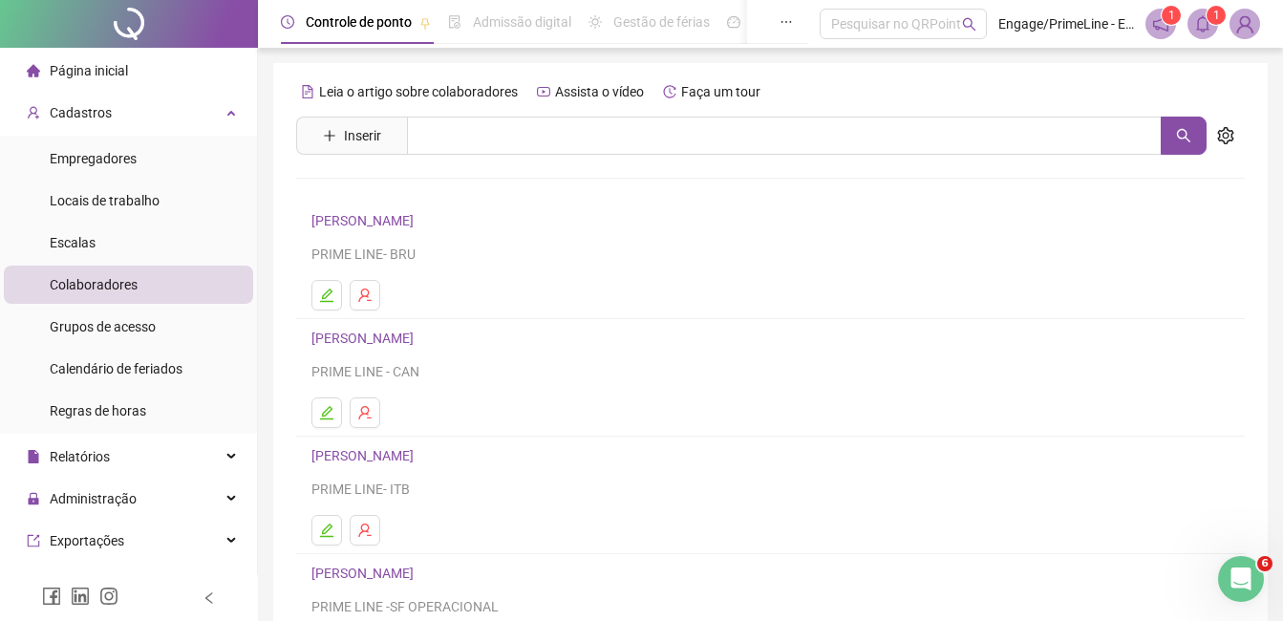
scroll to position [96, 0]
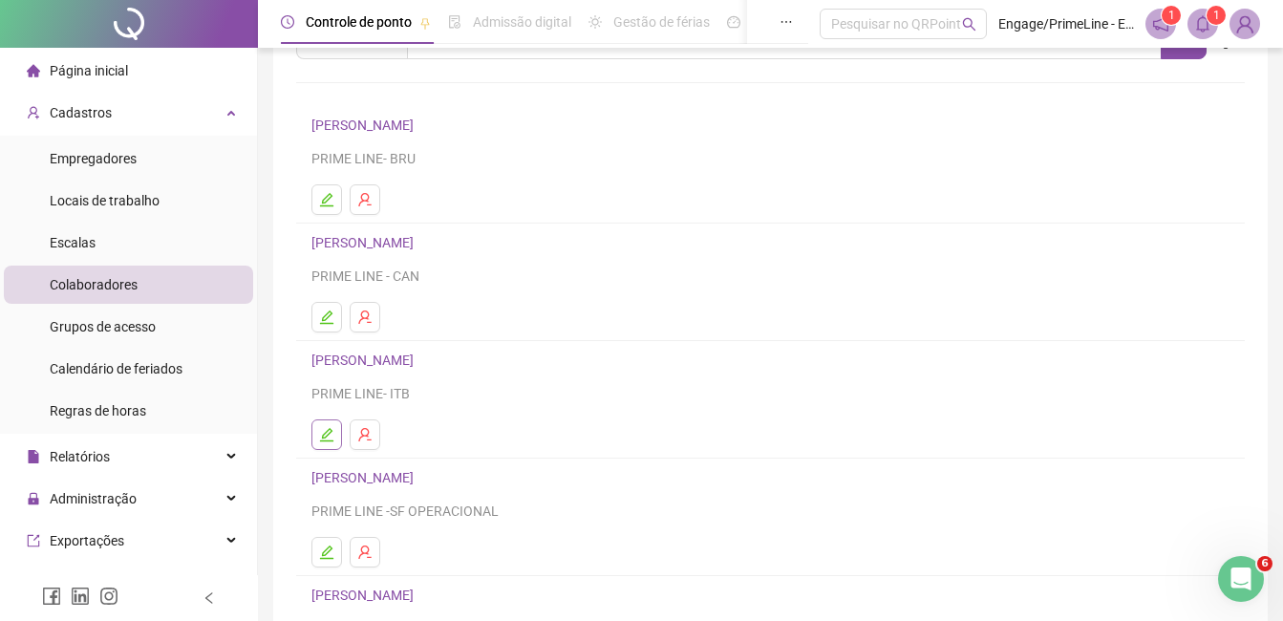
click at [329, 448] on button "button" at bounding box center [327, 435] width 31 height 31
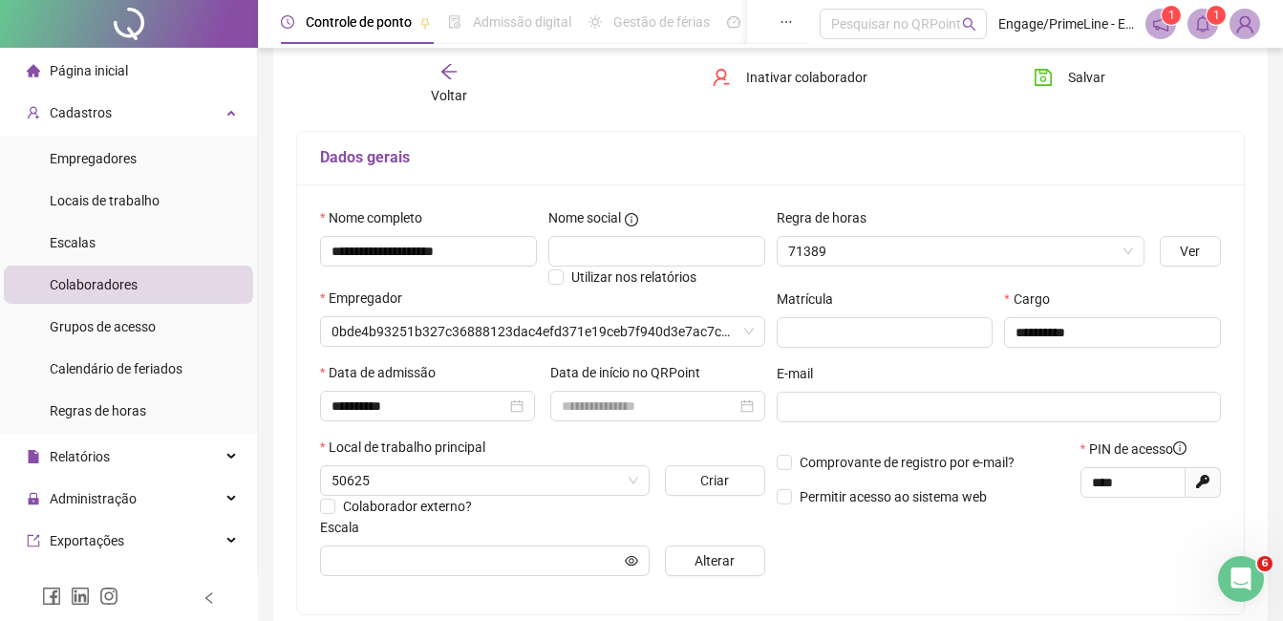
type input "**********"
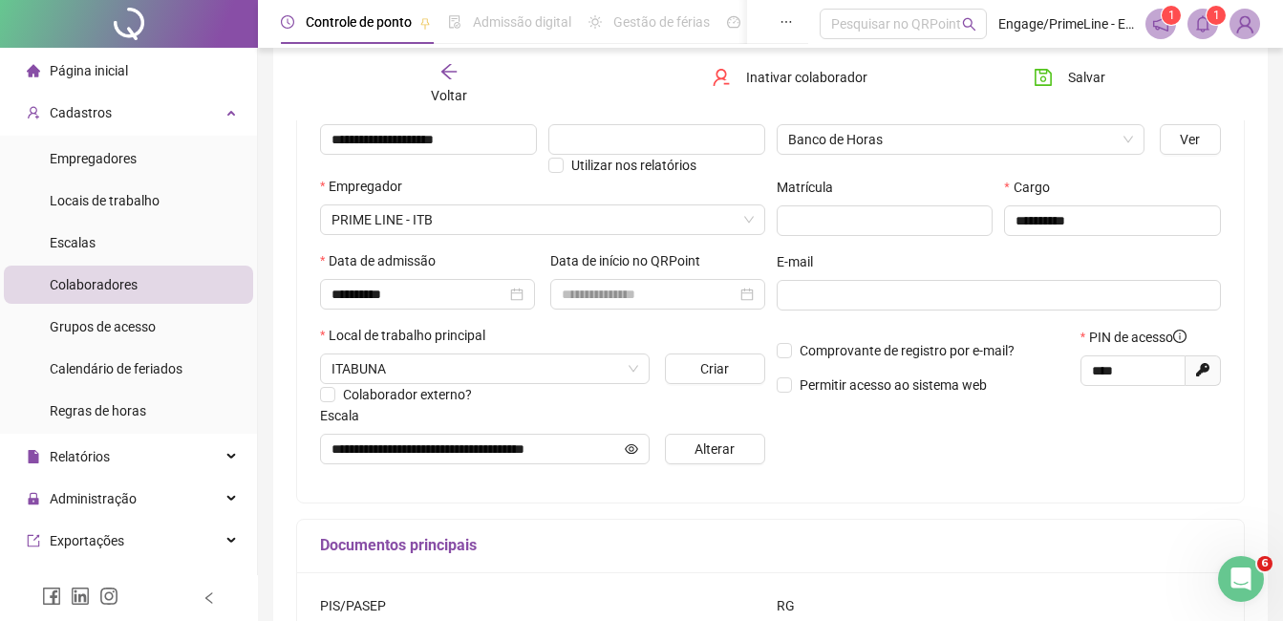
scroll to position [10, 0]
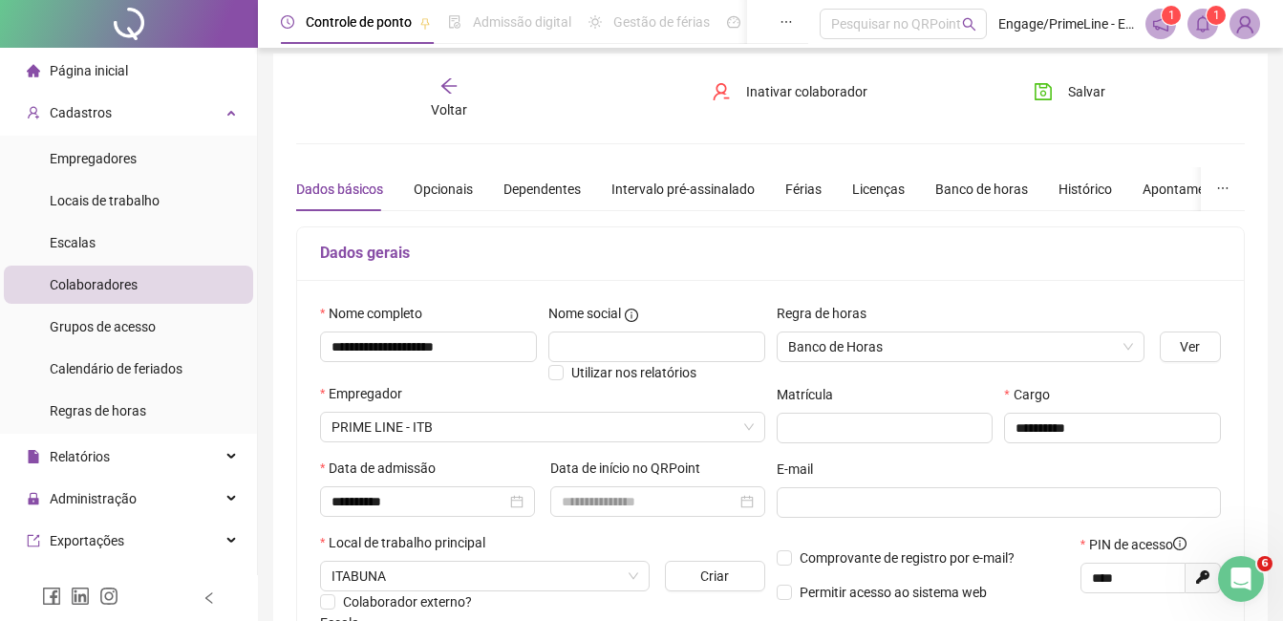
click at [460, 102] on span "Voltar" at bounding box center [449, 109] width 36 height 15
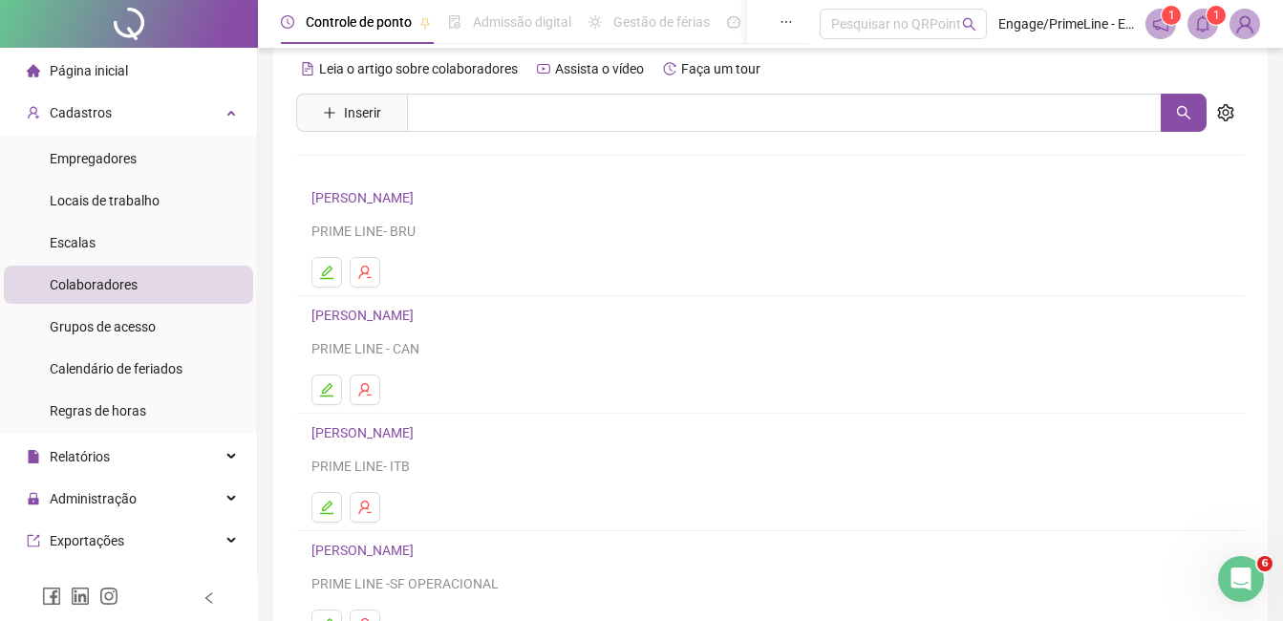
scroll to position [191, 0]
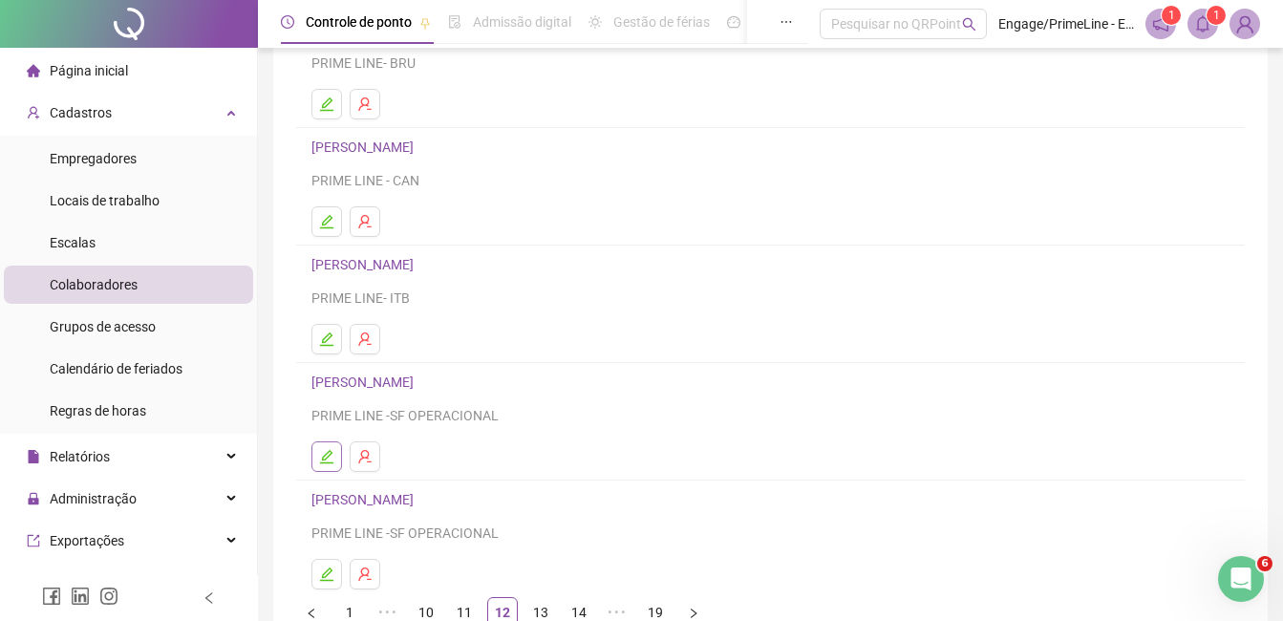
click at [326, 456] on icon "edit" at bounding box center [326, 456] width 15 height 15
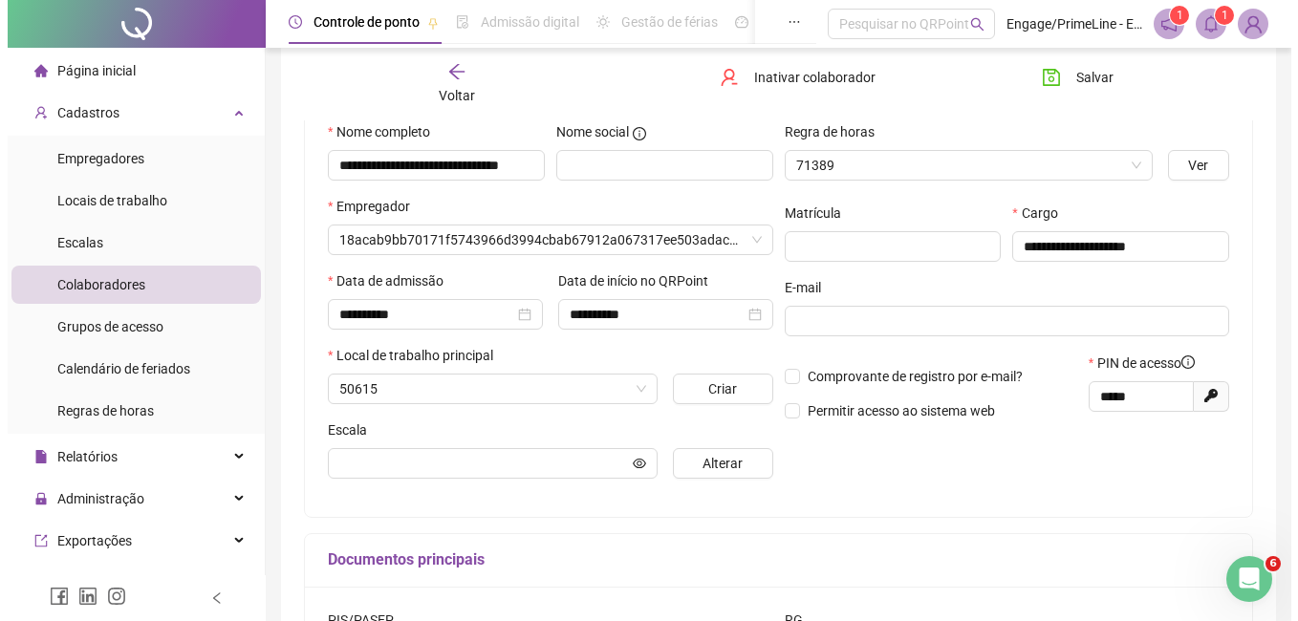
scroll to position [201, 0]
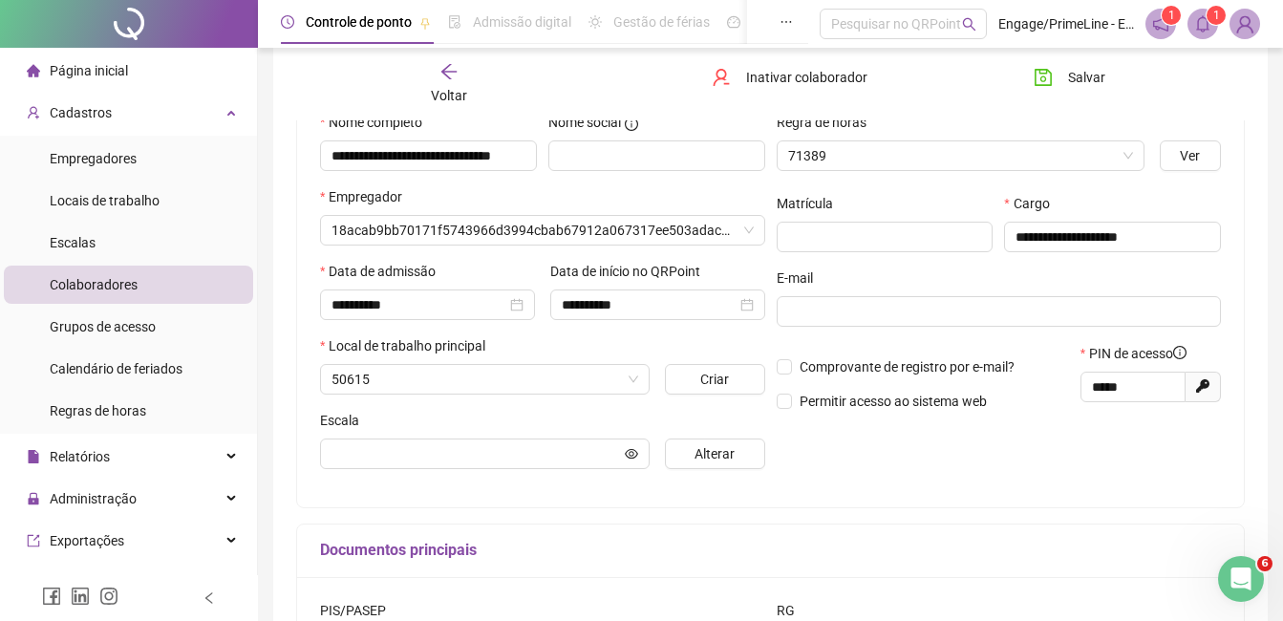
type input "**********"
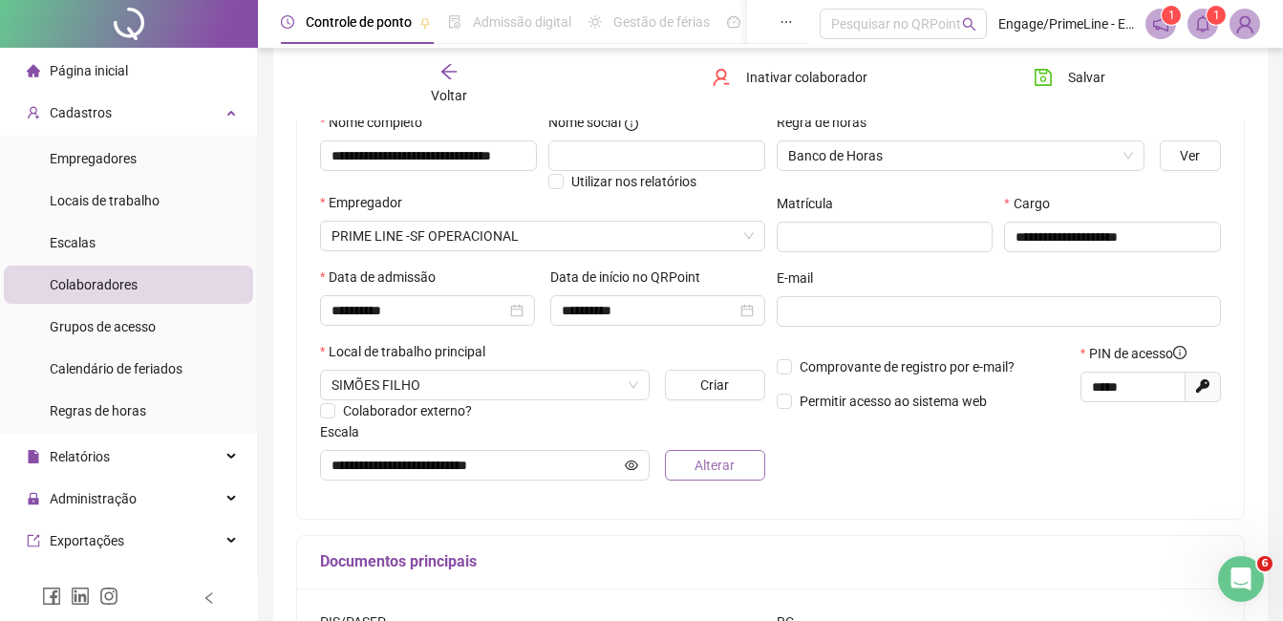
click at [727, 466] on span "Alterar" at bounding box center [715, 465] width 40 height 21
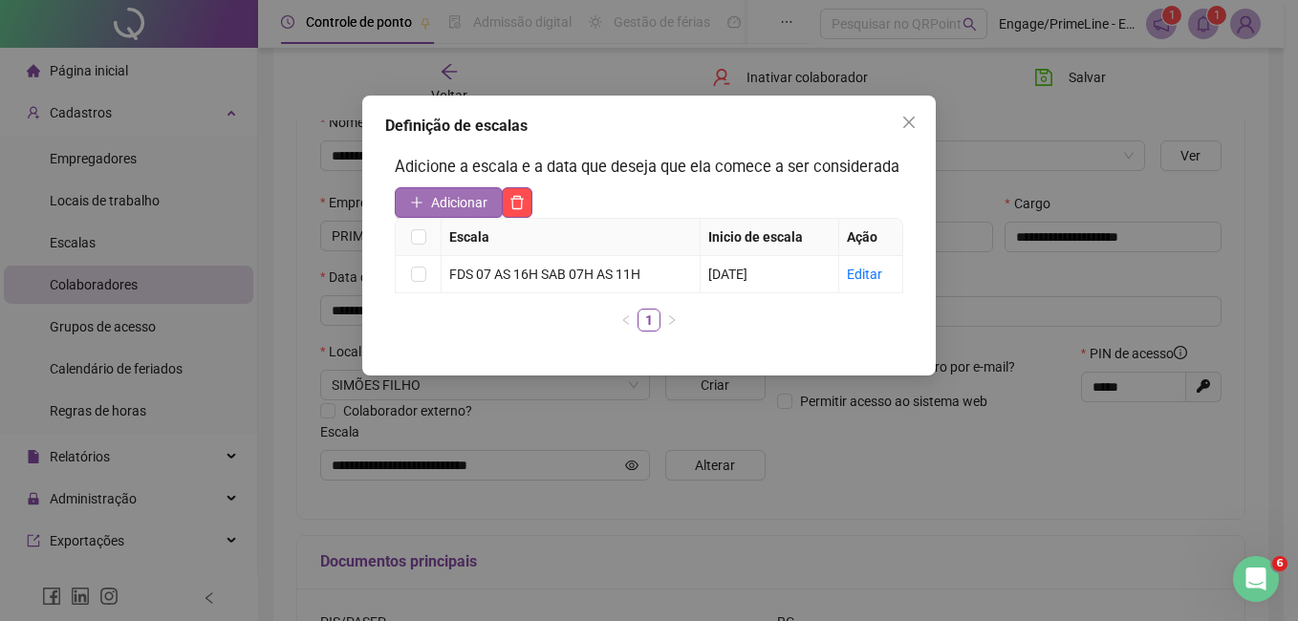
click at [445, 207] on span "Adicionar" at bounding box center [459, 202] width 56 height 21
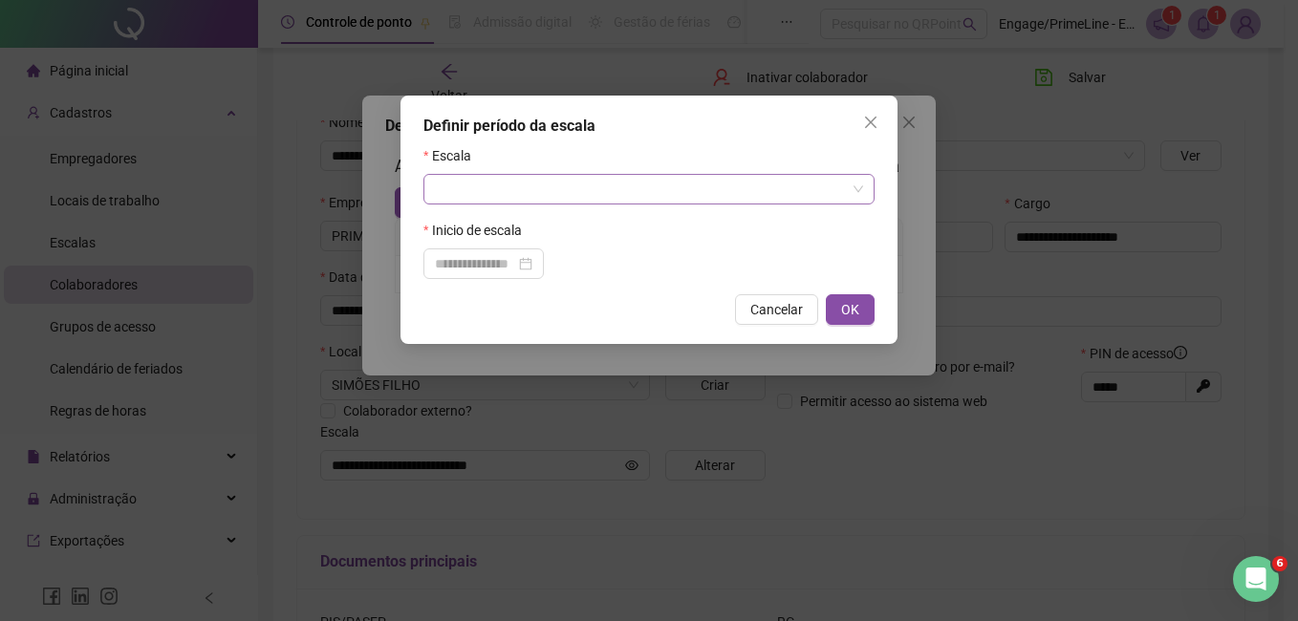
click at [576, 192] on input "search" at bounding box center [640, 189] width 411 height 29
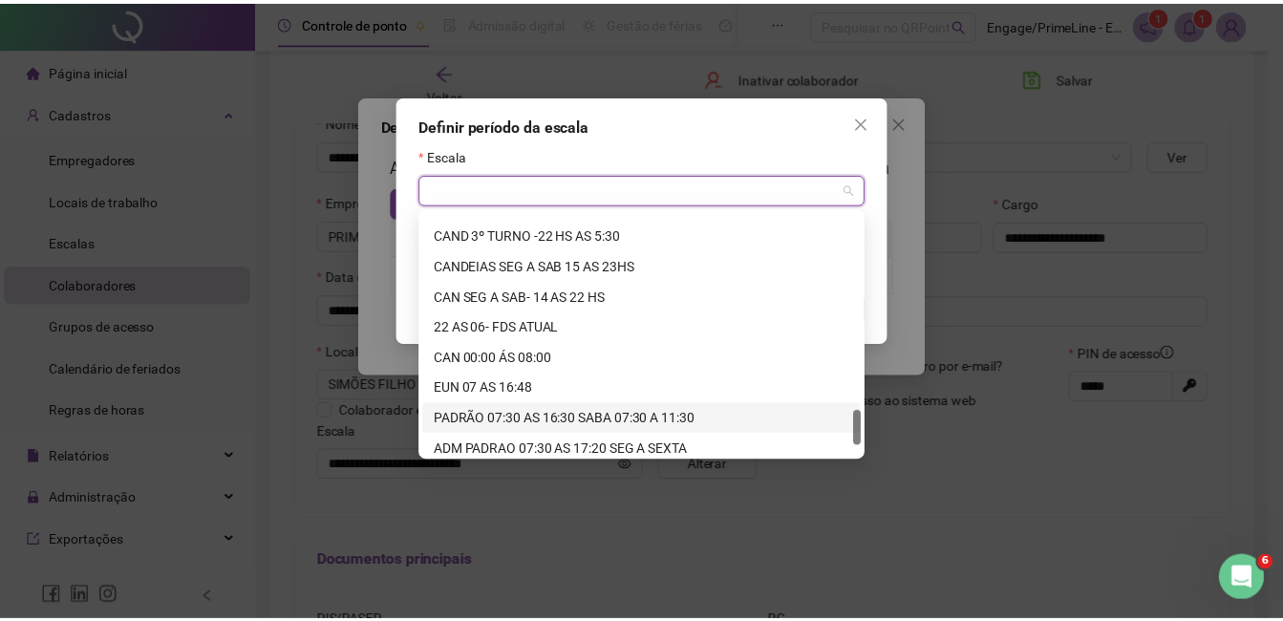
scroll to position [1407, 0]
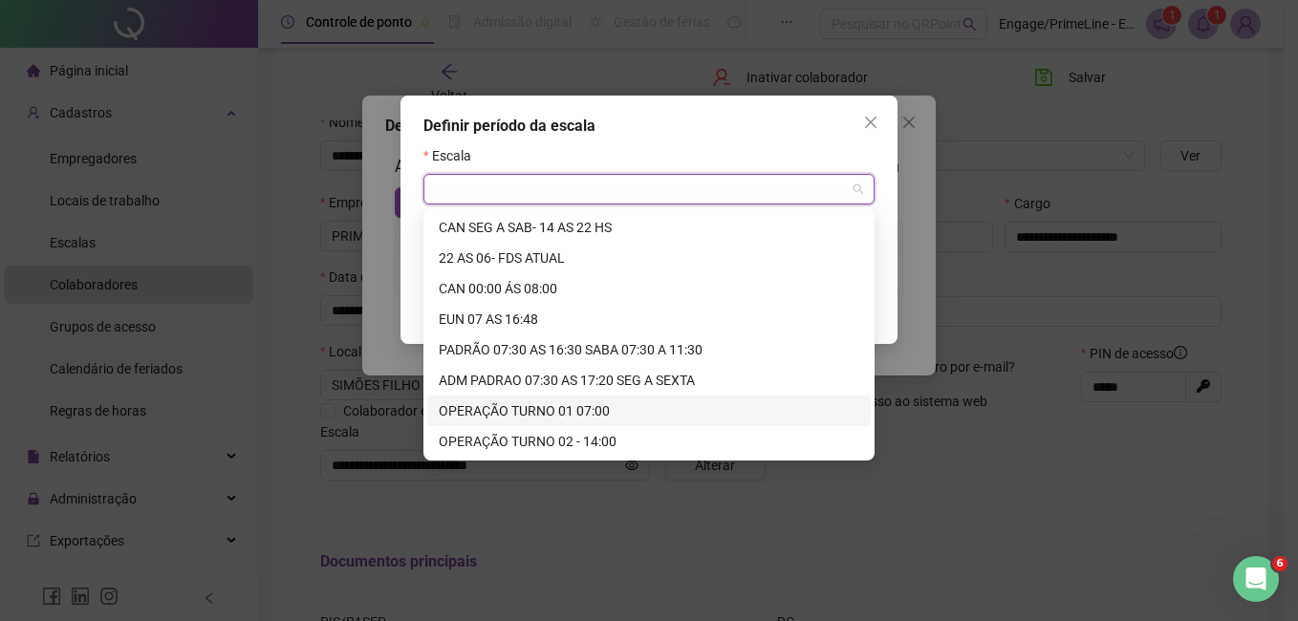
click at [522, 409] on div "OPERAÇÃO TURNO 01 07:00" at bounding box center [649, 410] width 420 height 21
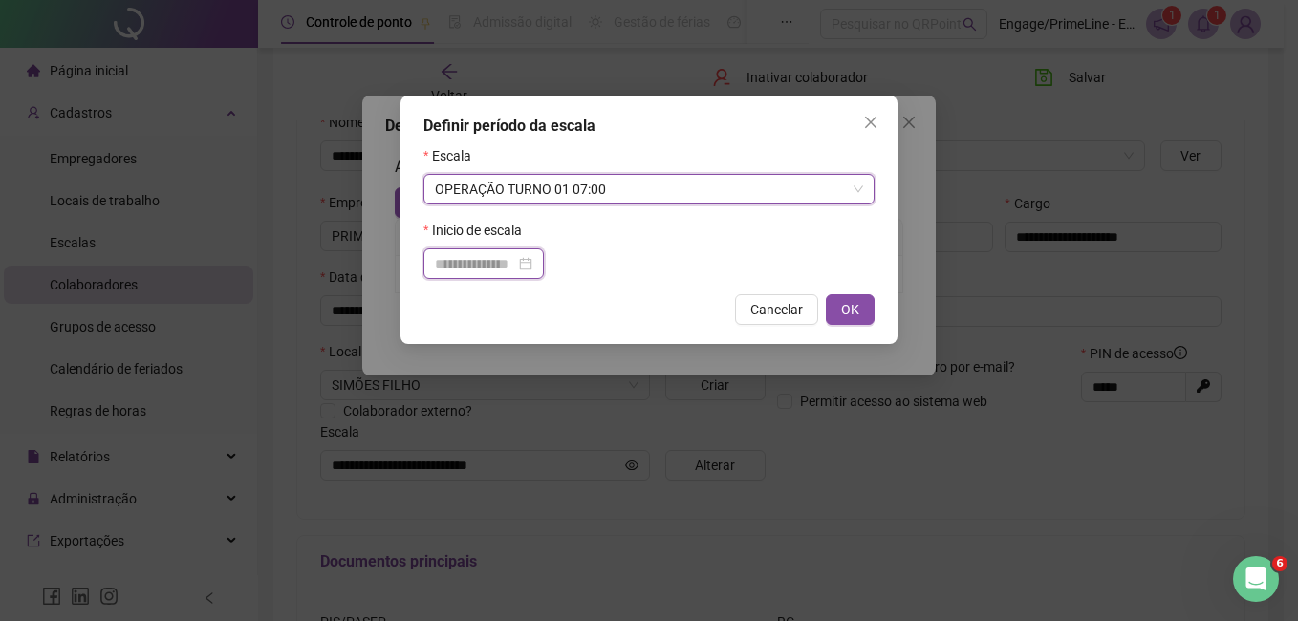
click at [485, 260] on input at bounding box center [475, 263] width 80 height 21
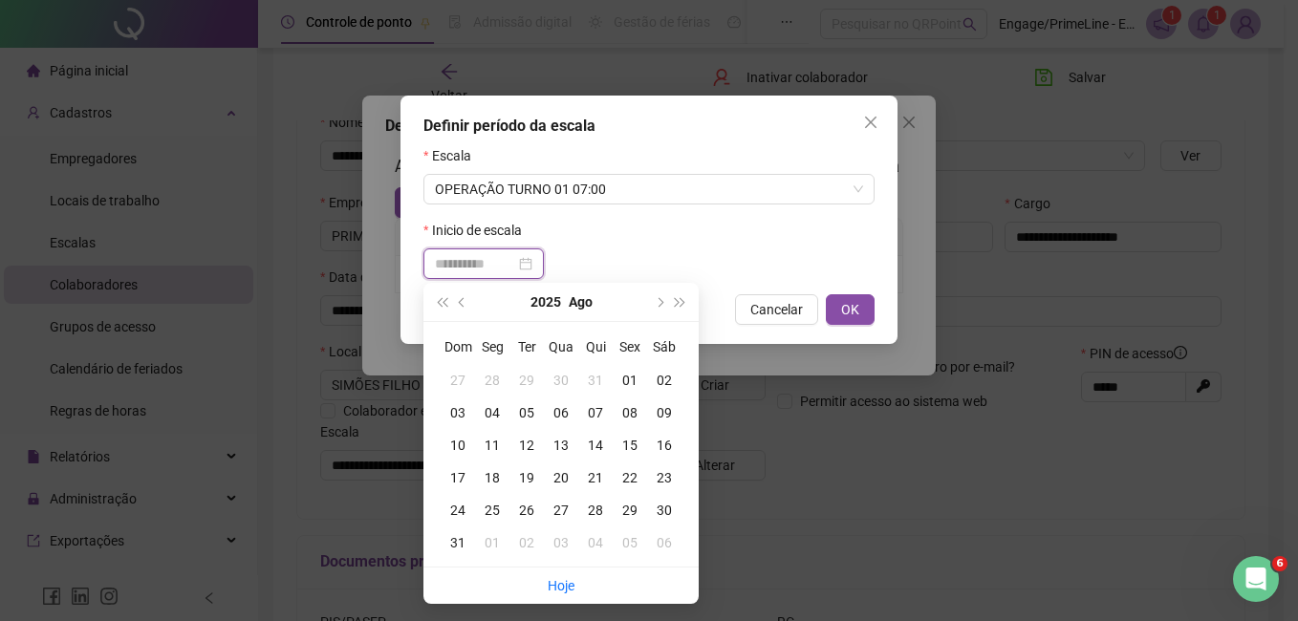
type input "**********"
click at [624, 379] on div "01" at bounding box center [630, 380] width 34 height 21
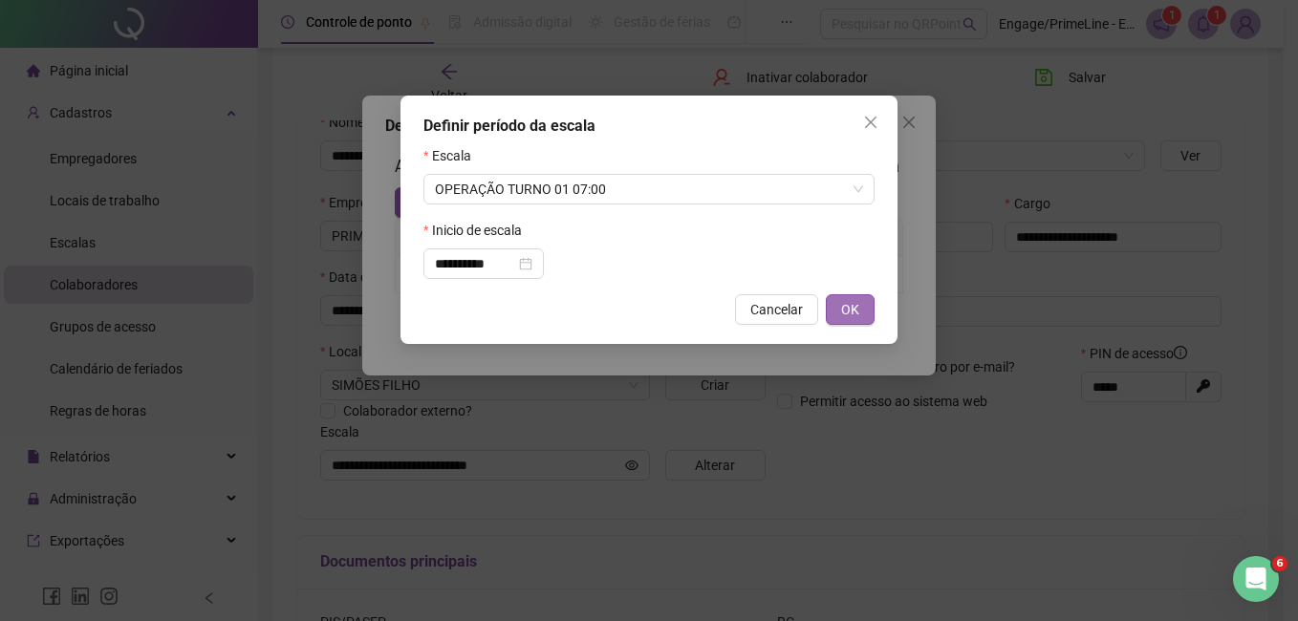
click at [855, 306] on span "OK" at bounding box center [850, 309] width 18 height 21
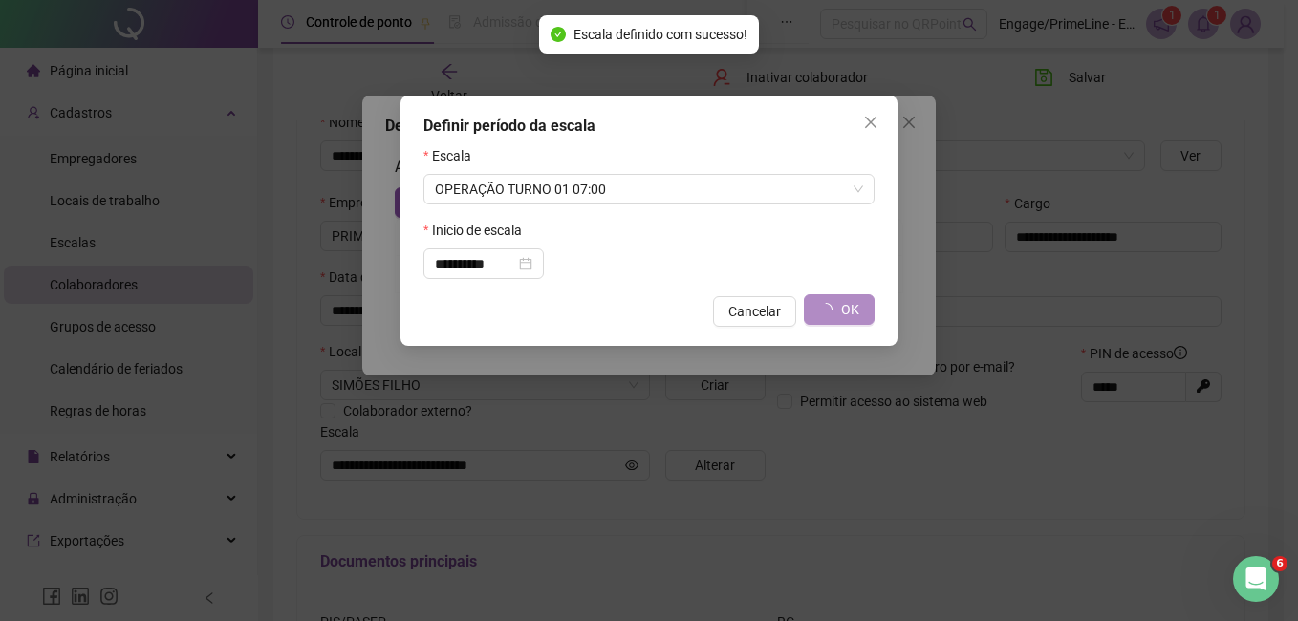
type input "**********"
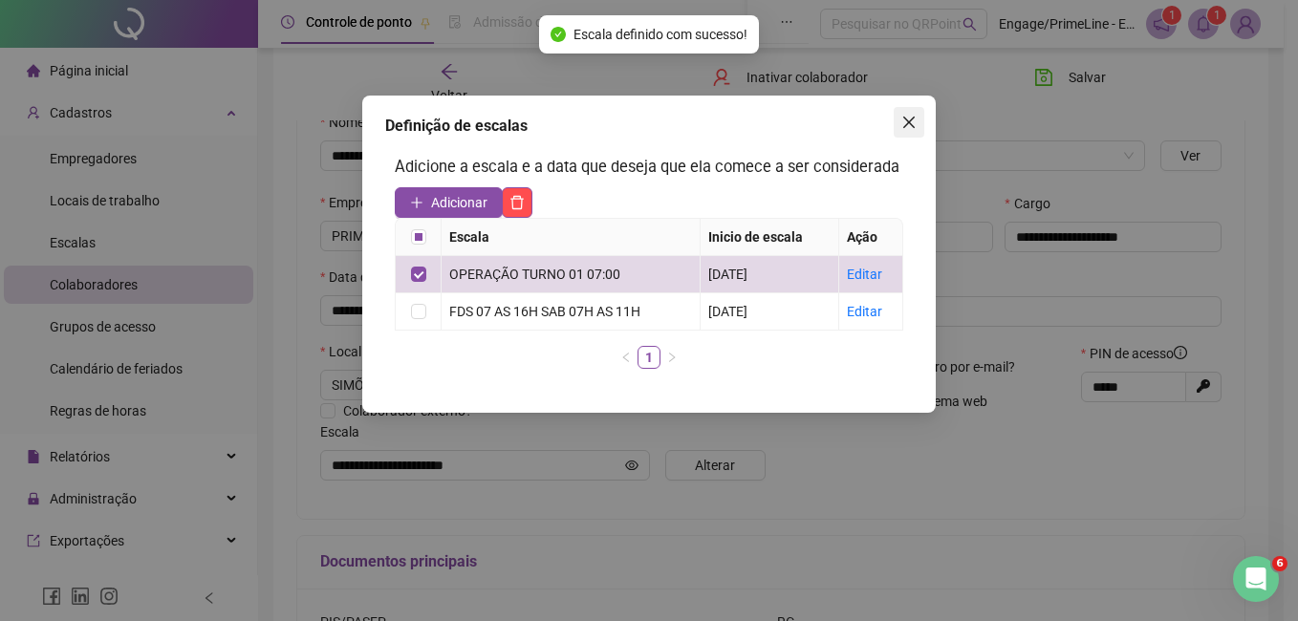
click at [905, 127] on icon "close" at bounding box center [908, 122] width 11 height 11
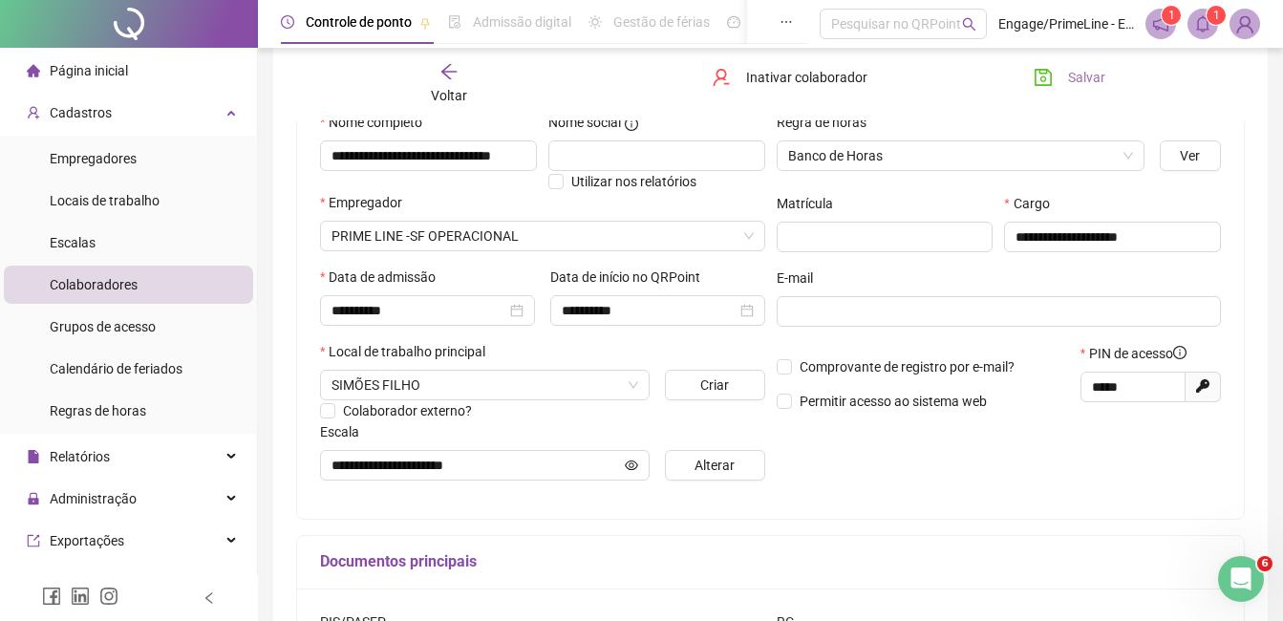
click at [1075, 76] on span "Salvar" at bounding box center [1086, 77] width 37 height 21
click at [462, 88] on span "Voltar" at bounding box center [449, 95] width 36 height 15
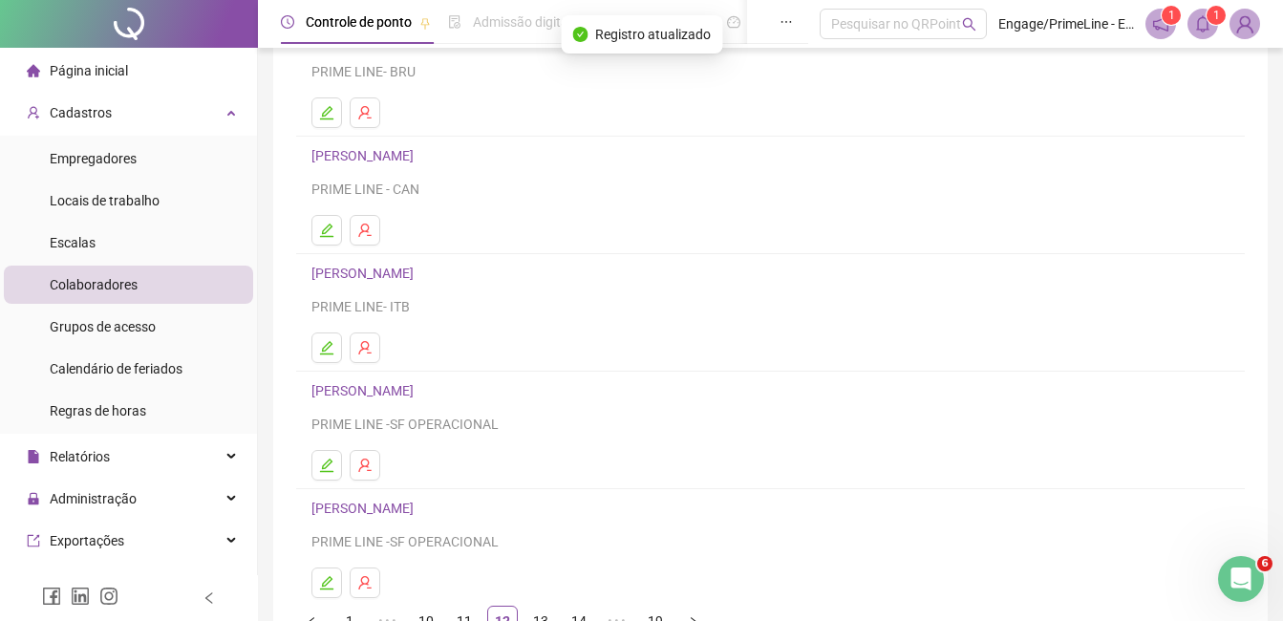
scroll to position [191, 0]
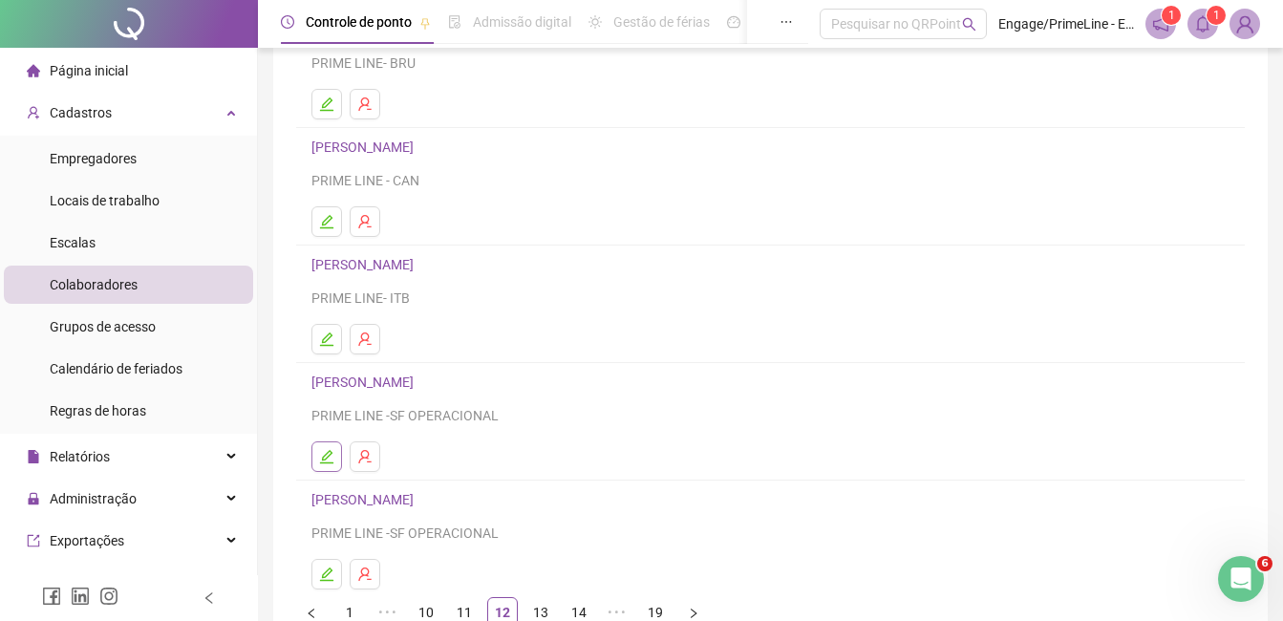
click at [329, 451] on icon "edit" at bounding box center [326, 456] width 13 height 13
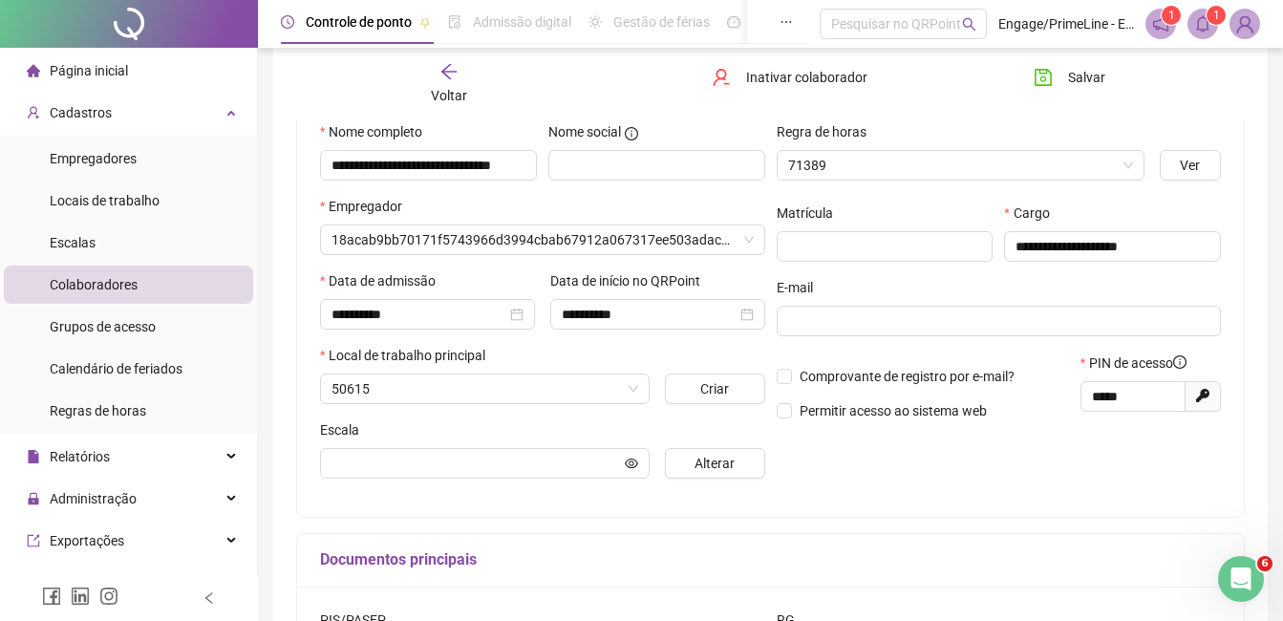
scroll to position [201, 0]
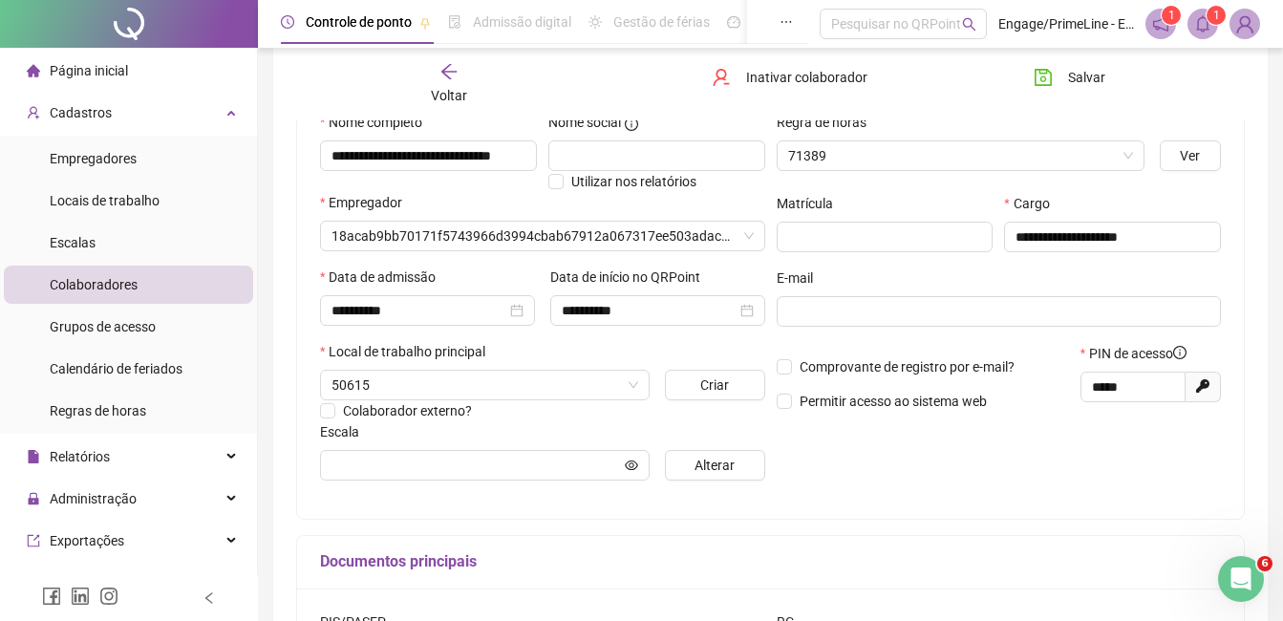
type input "**********"
click at [447, 88] on span "Voltar" at bounding box center [449, 95] width 36 height 15
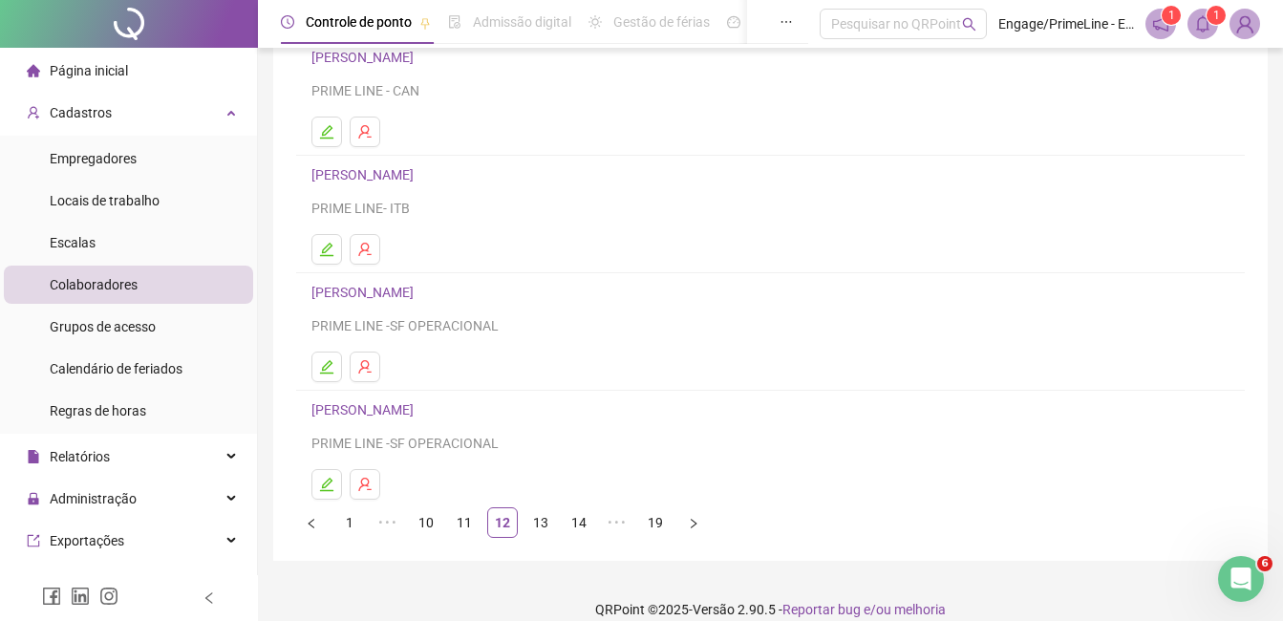
scroll to position [303, 0]
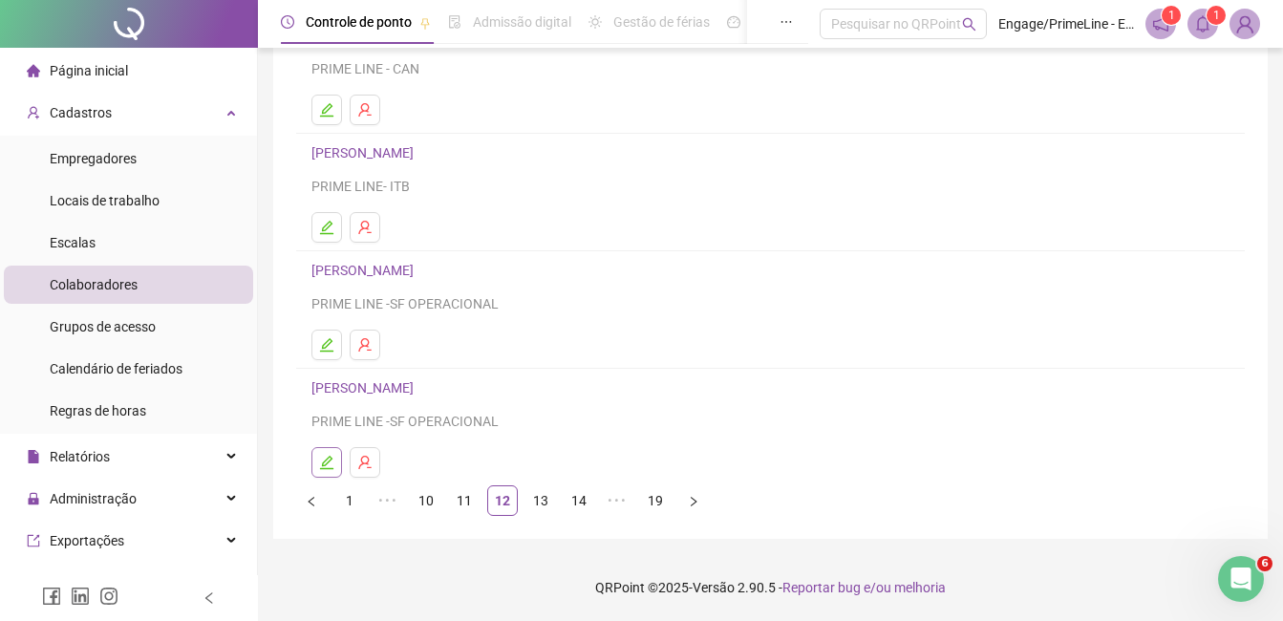
click at [328, 470] on button "button" at bounding box center [327, 462] width 31 height 31
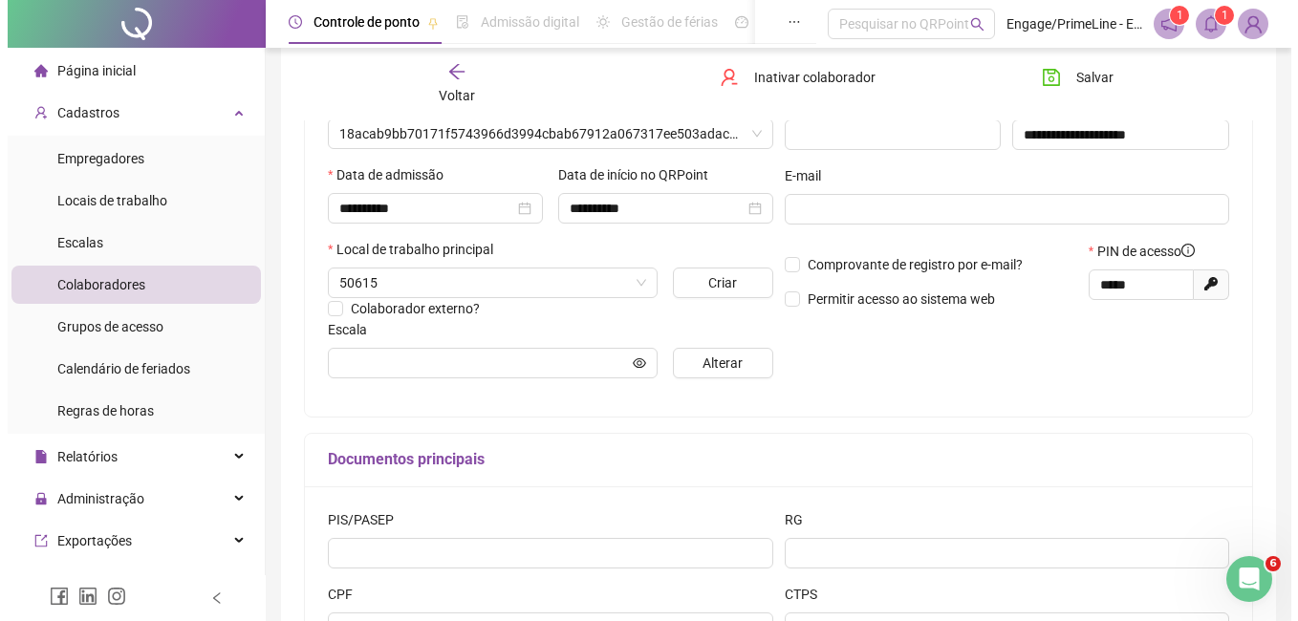
scroll to position [312, 0]
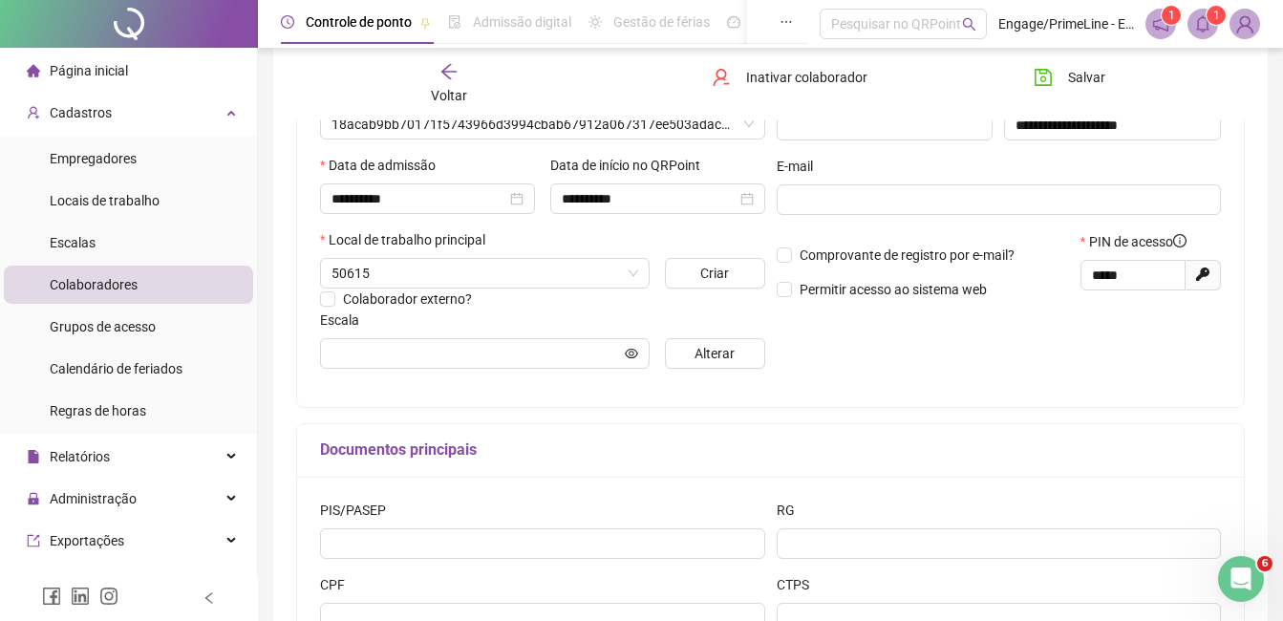
type input "**********"
click at [712, 344] on span "Alterar" at bounding box center [715, 353] width 40 height 21
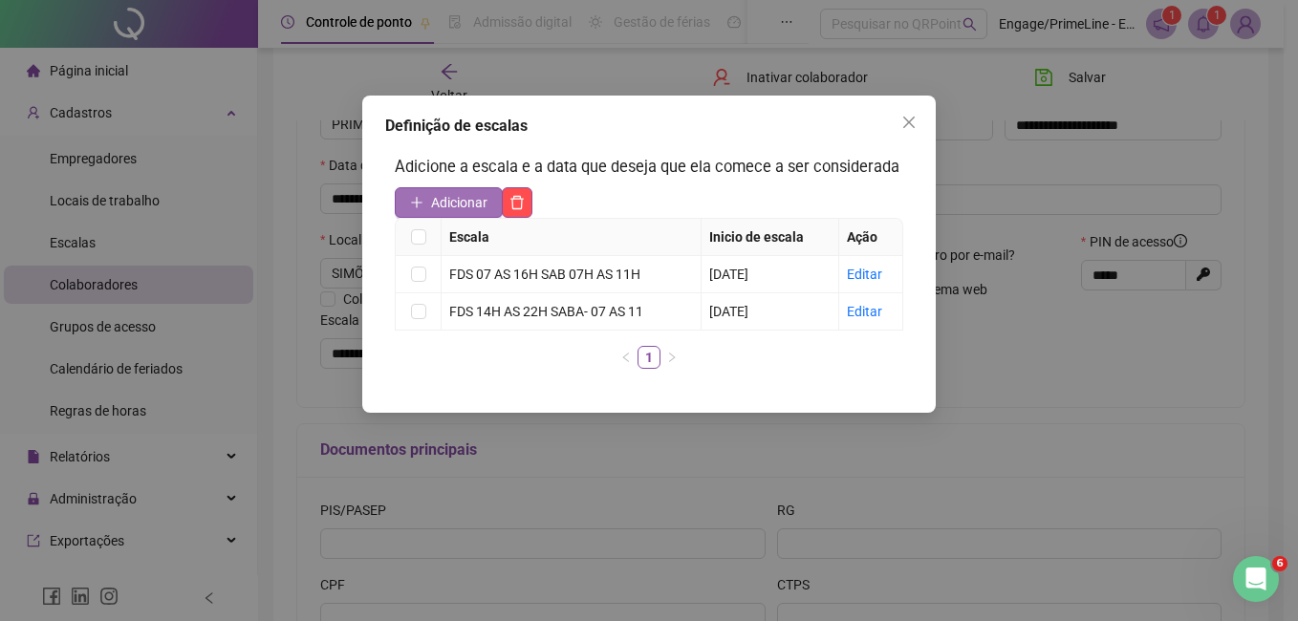
click at [462, 202] on span "Adicionar" at bounding box center [459, 202] width 56 height 21
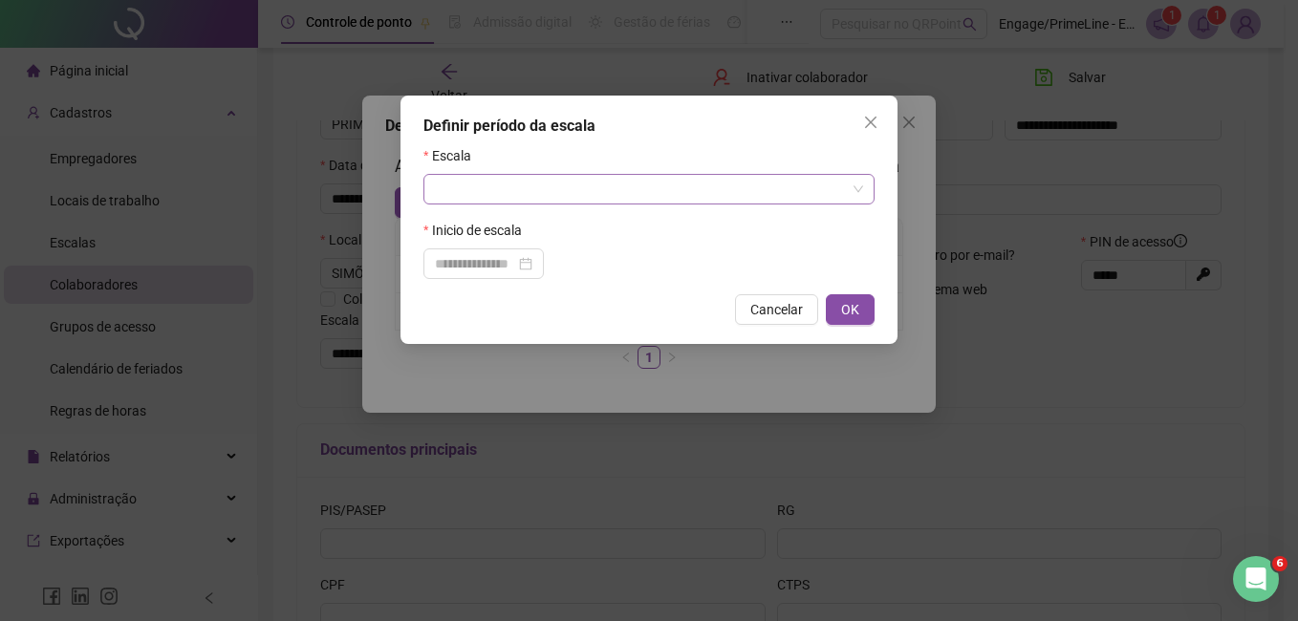
click at [546, 189] on input "search" at bounding box center [640, 189] width 411 height 29
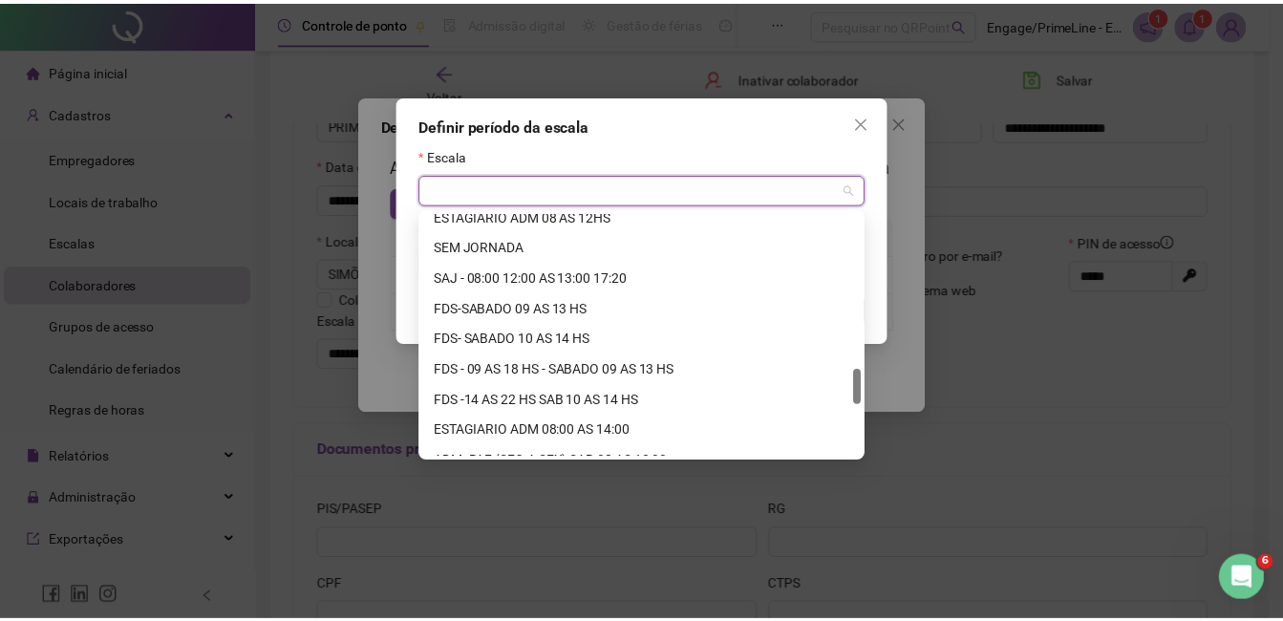
scroll to position [1407, 0]
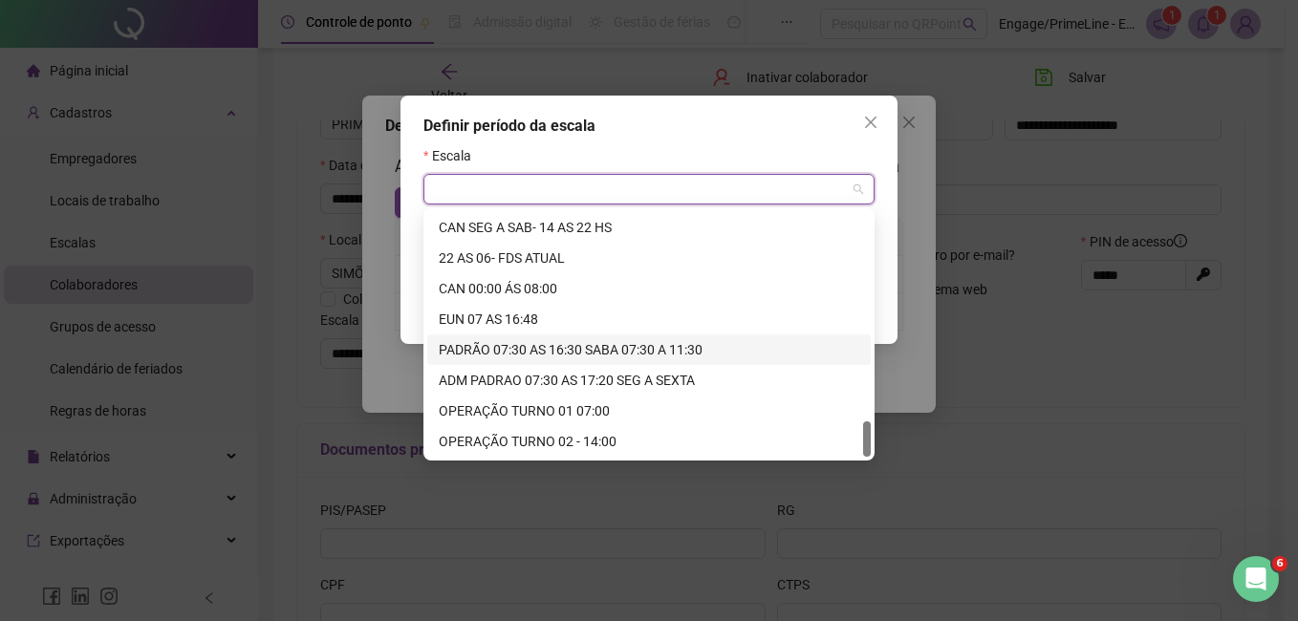
click at [566, 342] on div "PADRÃO 07:30 AS 16:30 SABA 07:30 A 11:30" at bounding box center [649, 349] width 420 height 21
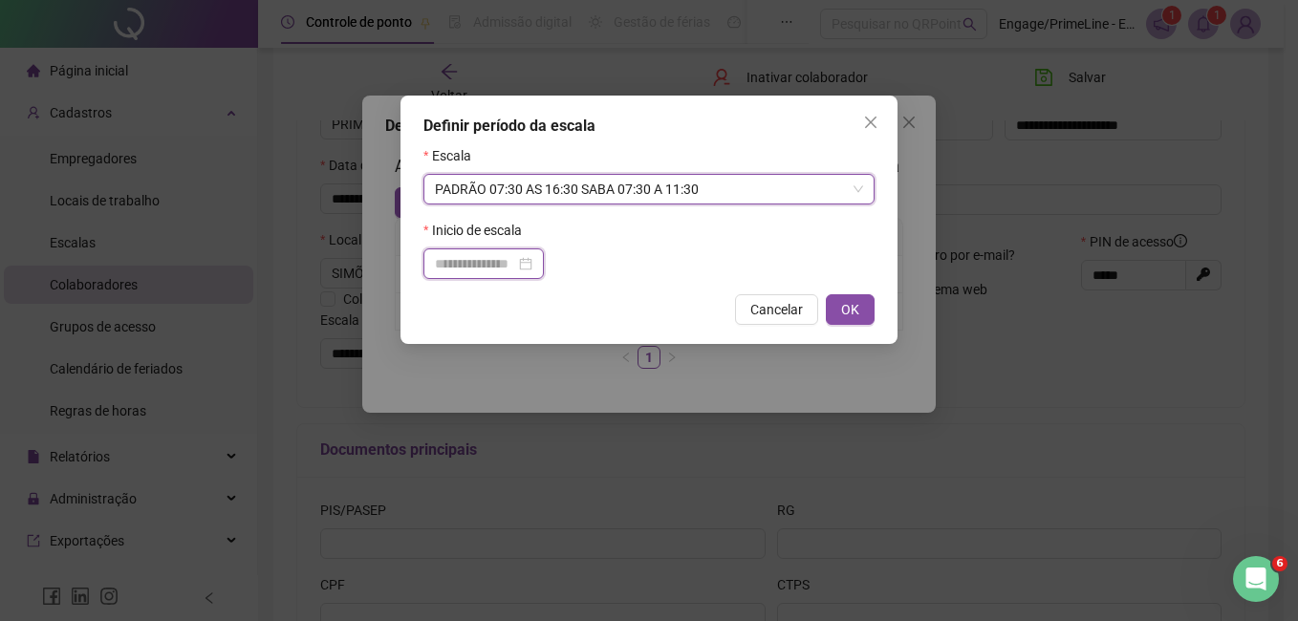
click at [446, 266] on input at bounding box center [475, 263] width 80 height 21
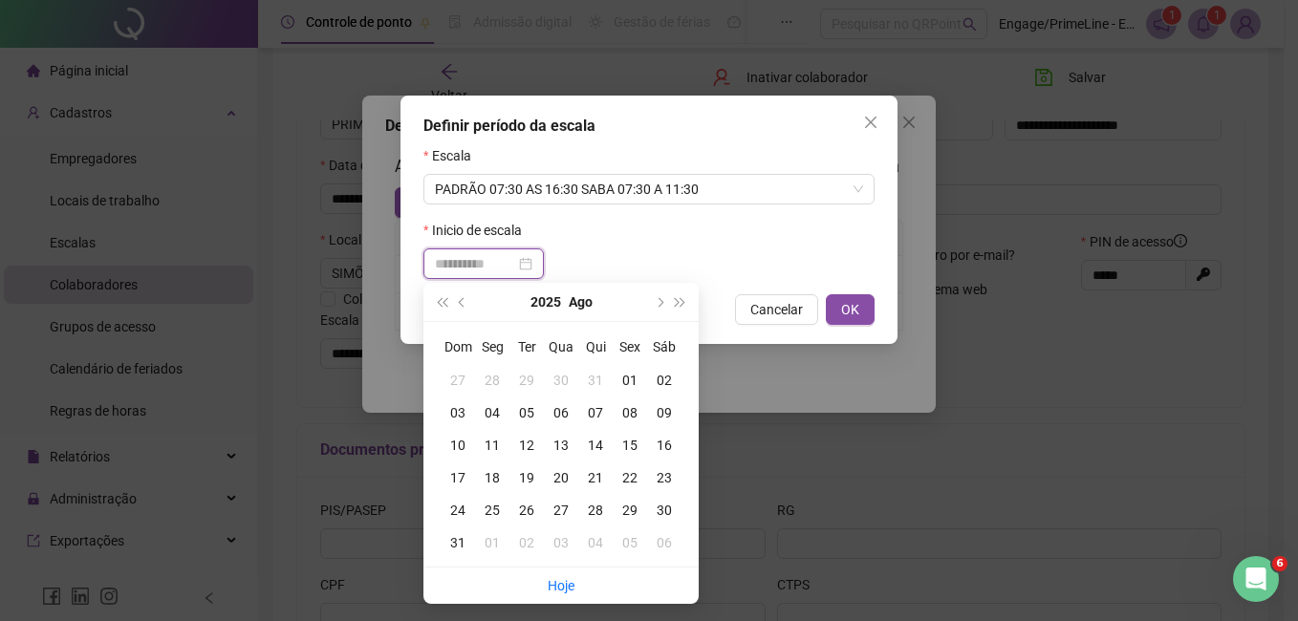
type input "**********"
click at [628, 381] on div "01" at bounding box center [630, 380] width 34 height 21
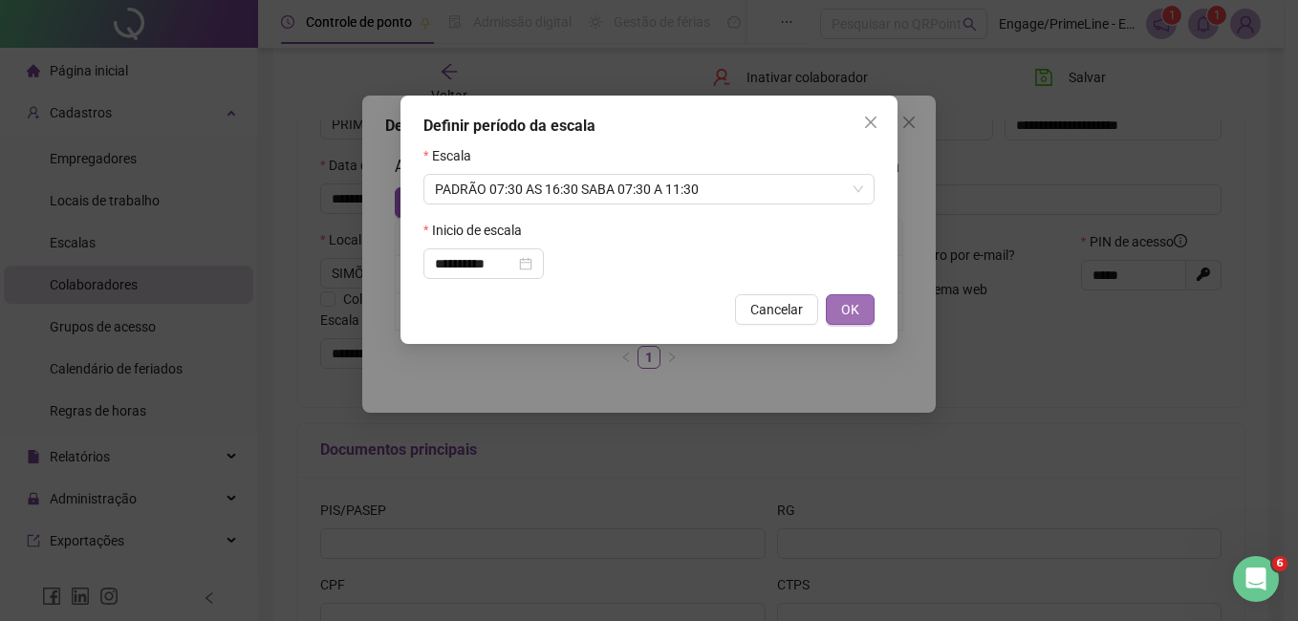
click at [839, 305] on button "OK" at bounding box center [850, 309] width 49 height 31
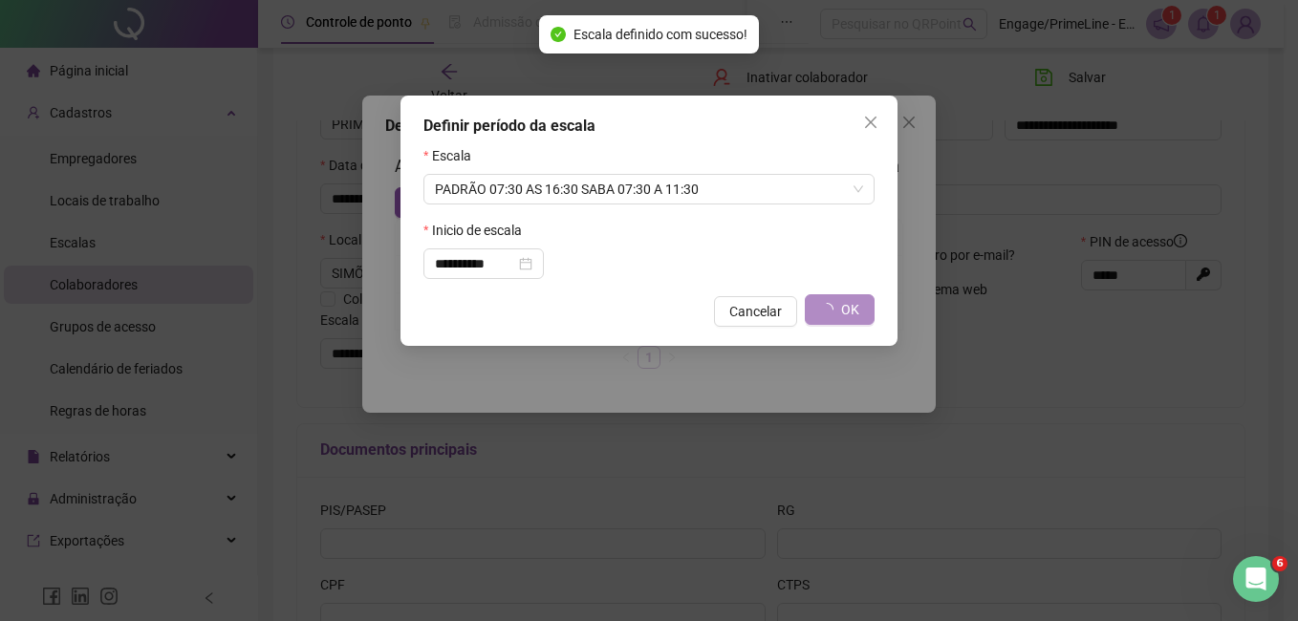
type input "**********"
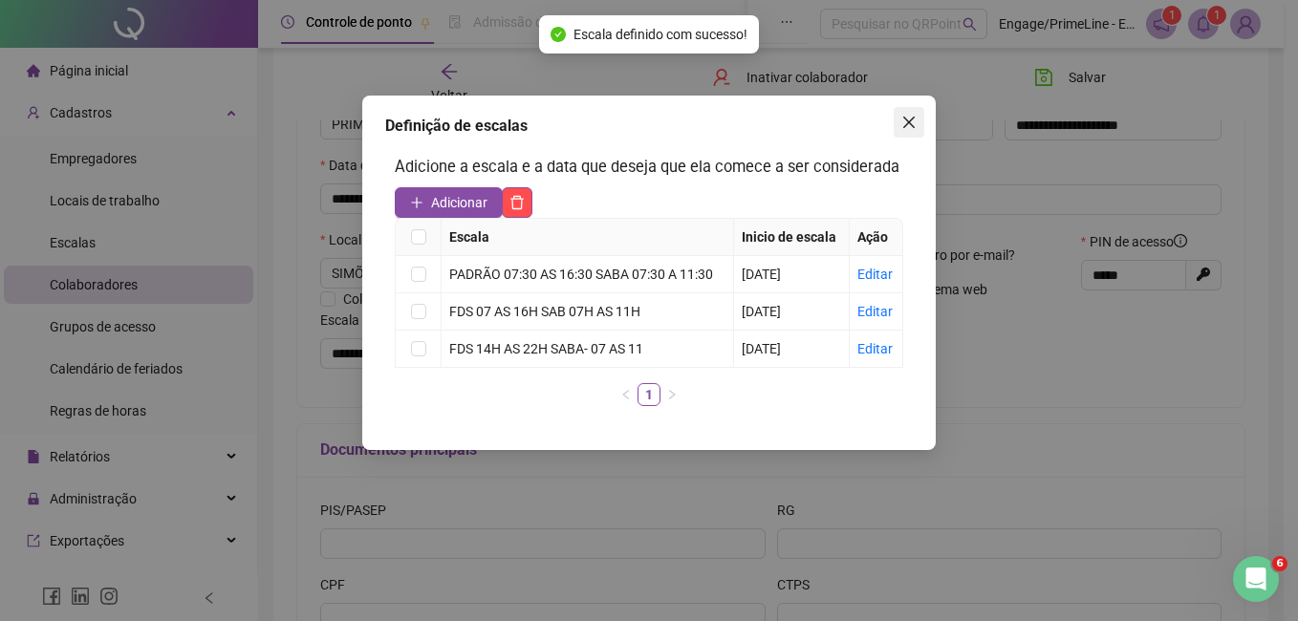
click at [907, 128] on icon "close" at bounding box center [908, 122] width 15 height 15
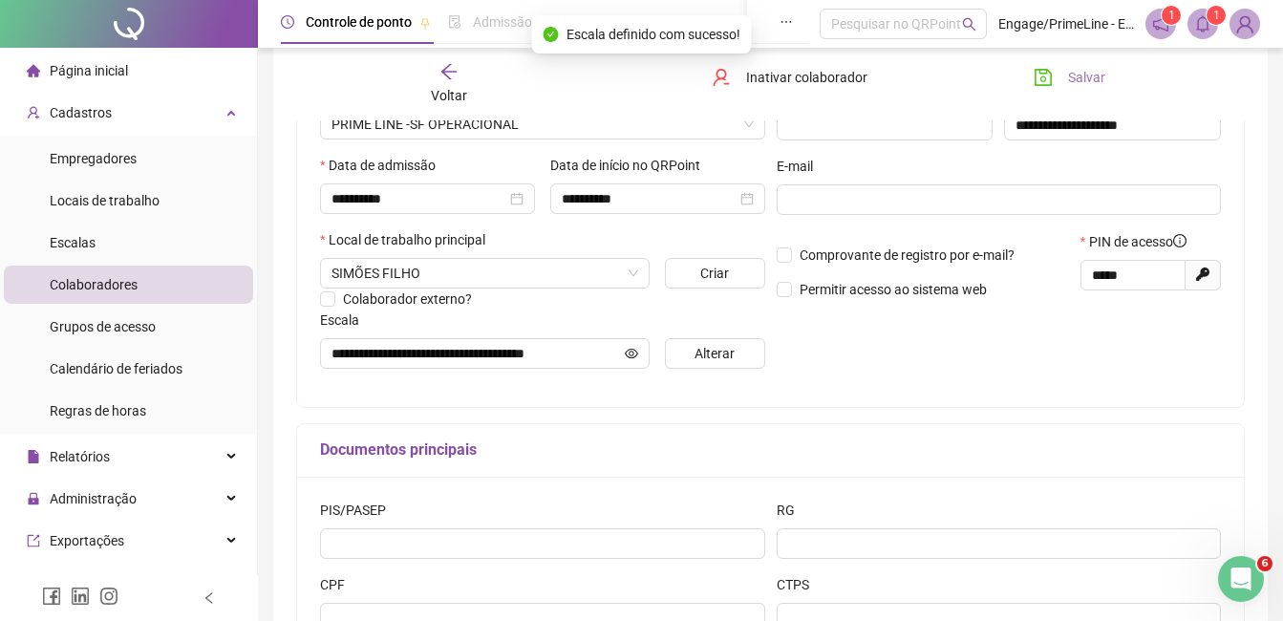
click at [1059, 74] on button "Salvar" at bounding box center [1070, 77] width 100 height 31
click at [444, 75] on icon "arrow-left" at bounding box center [449, 71] width 19 height 19
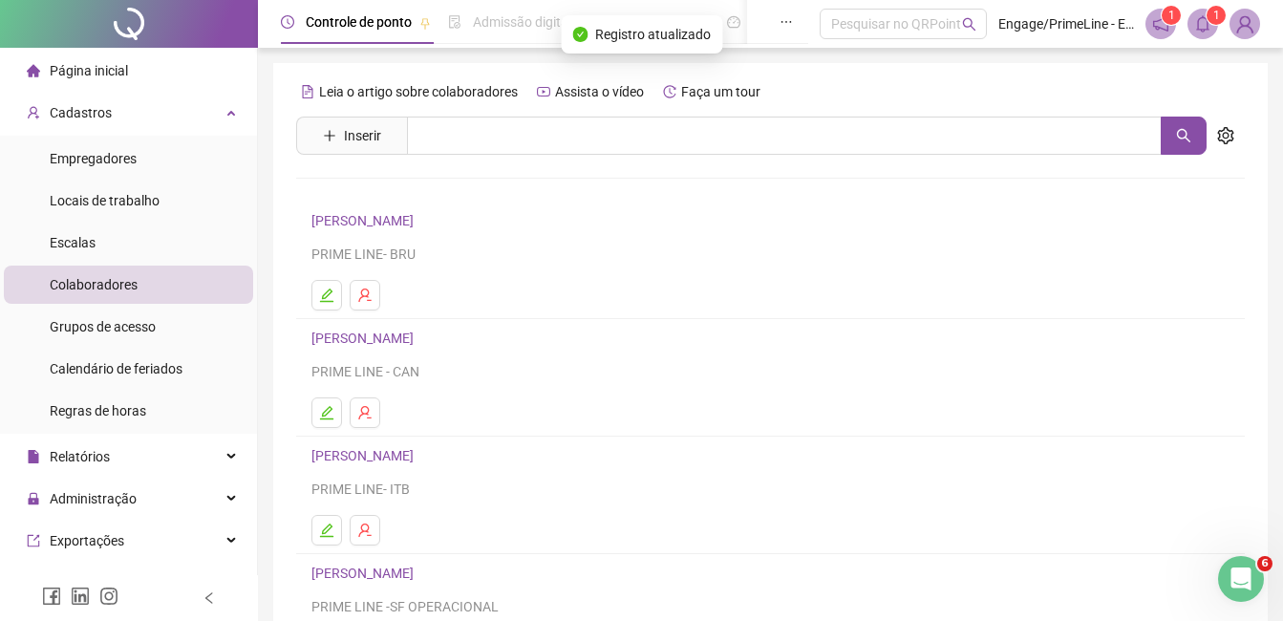
scroll to position [303, 0]
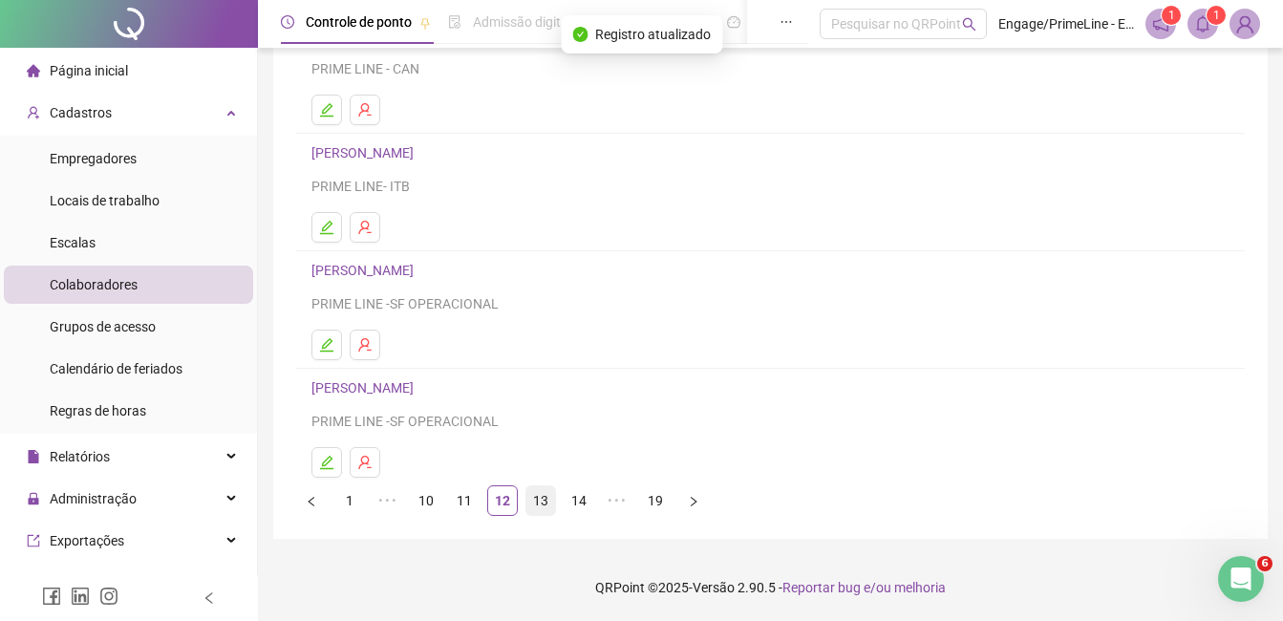
click at [534, 501] on link "13" at bounding box center [541, 500] width 29 height 29
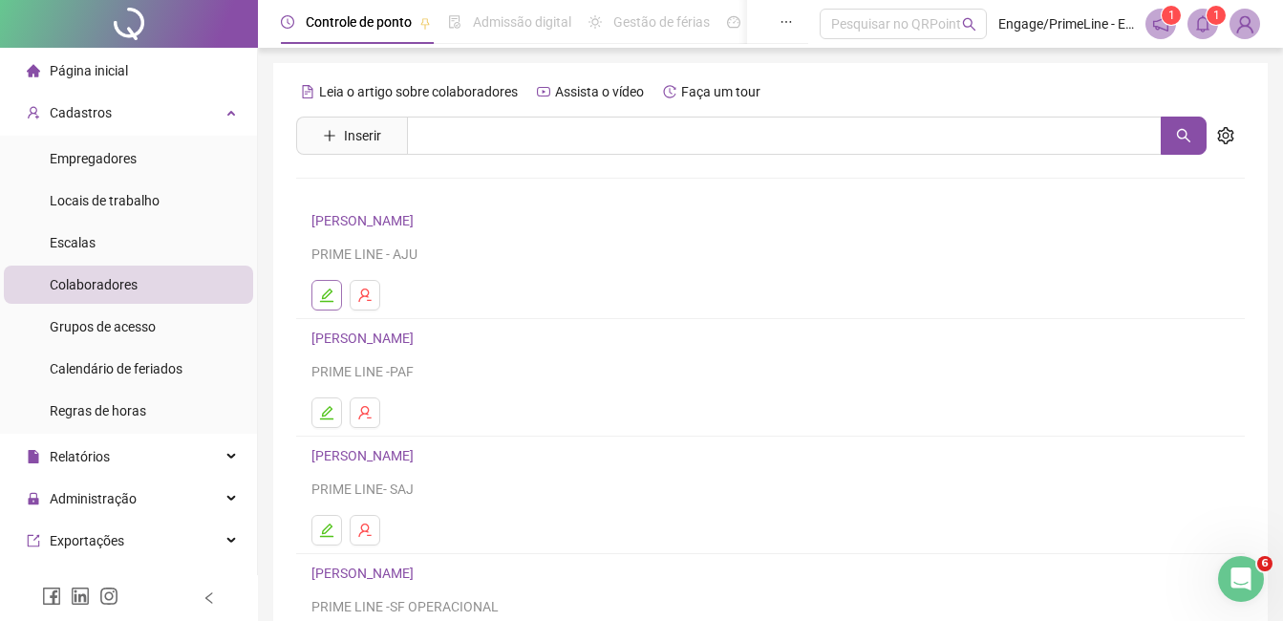
click at [328, 292] on icon "edit" at bounding box center [326, 295] width 15 height 15
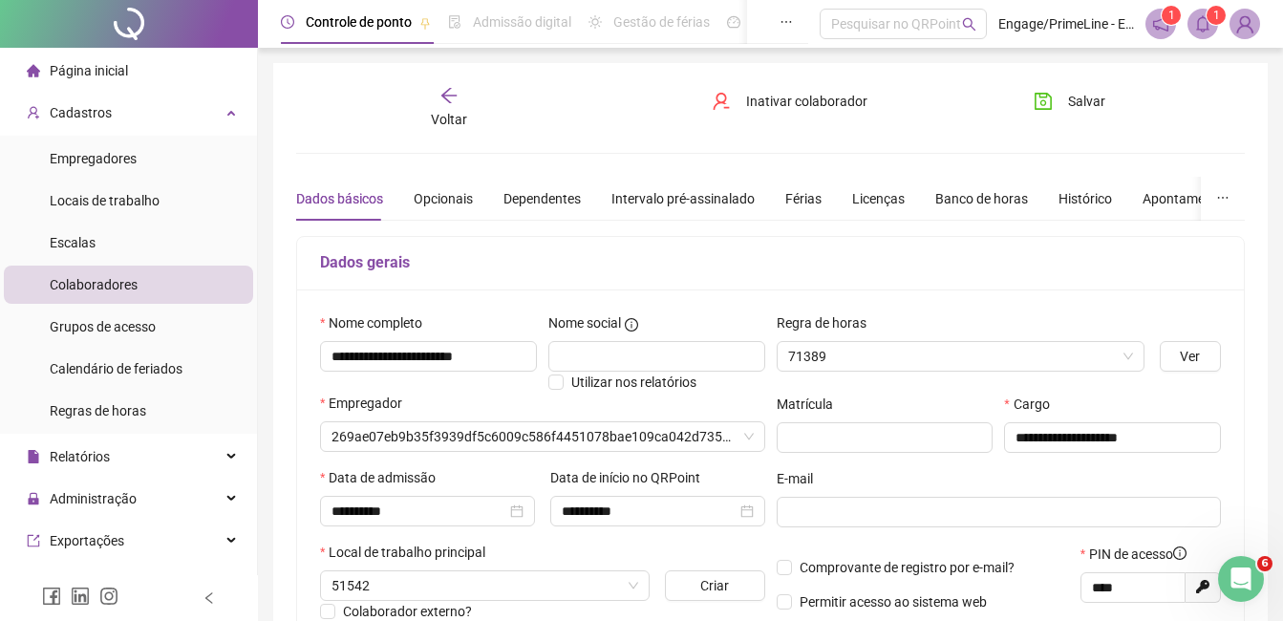
type input "**********"
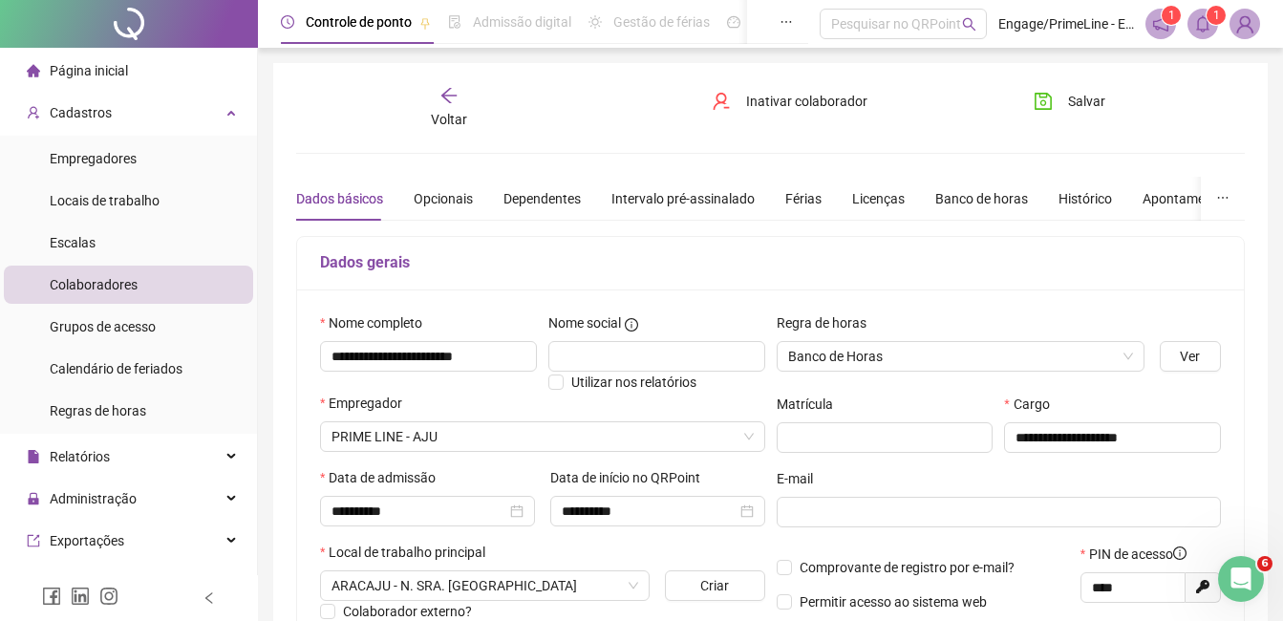
click at [443, 119] on span "Voltar" at bounding box center [449, 119] width 36 height 15
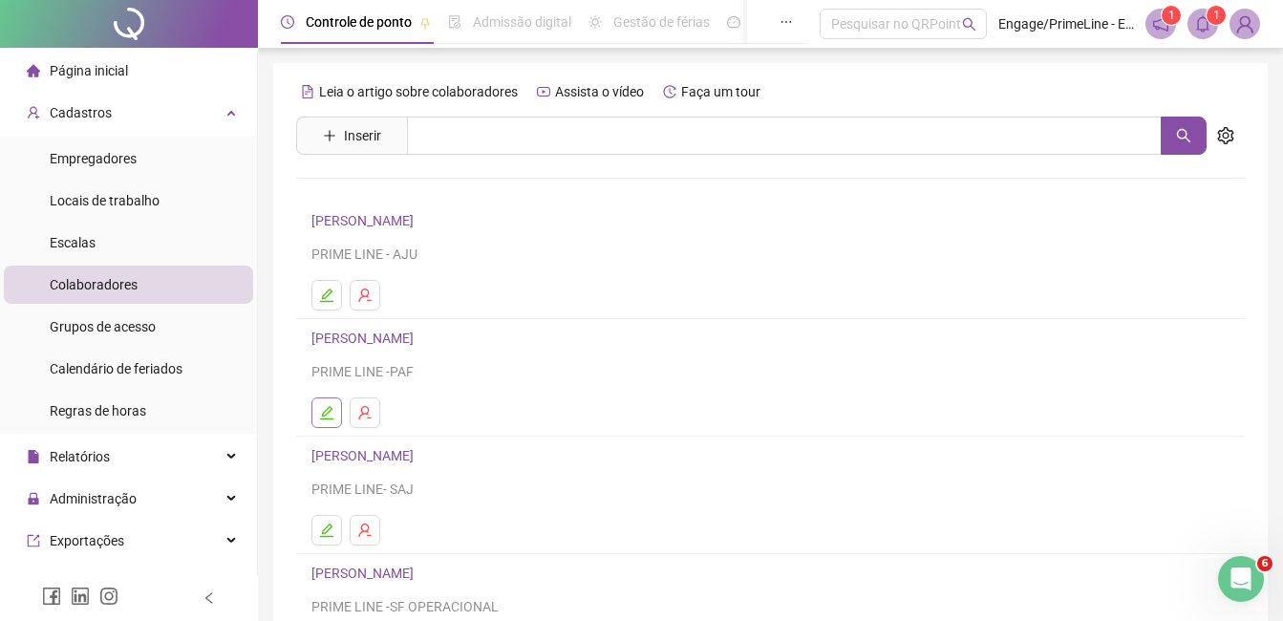
click at [331, 416] on icon "edit" at bounding box center [326, 412] width 15 height 15
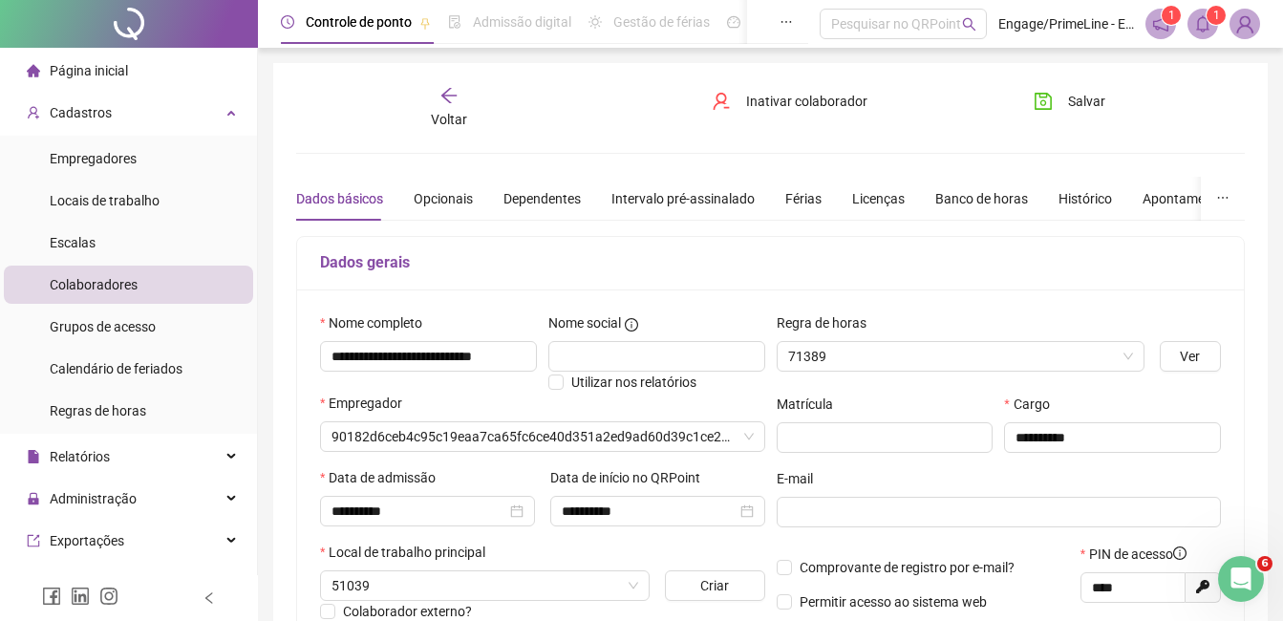
type input "**********"
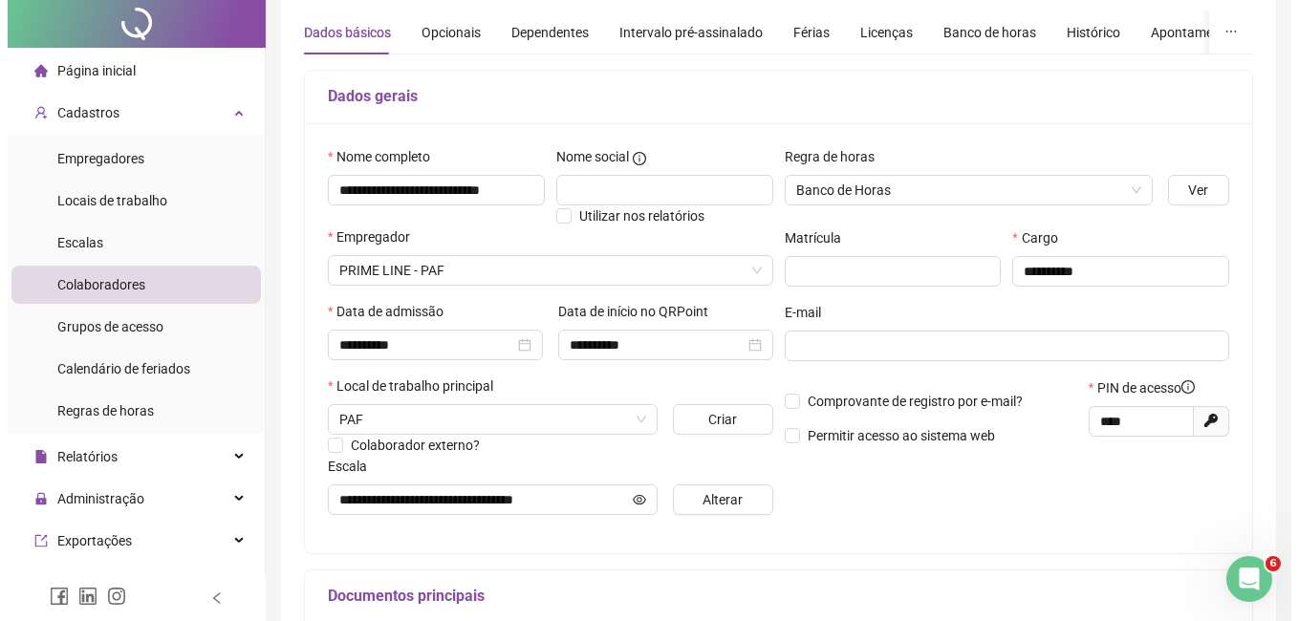
scroll to position [469, 0]
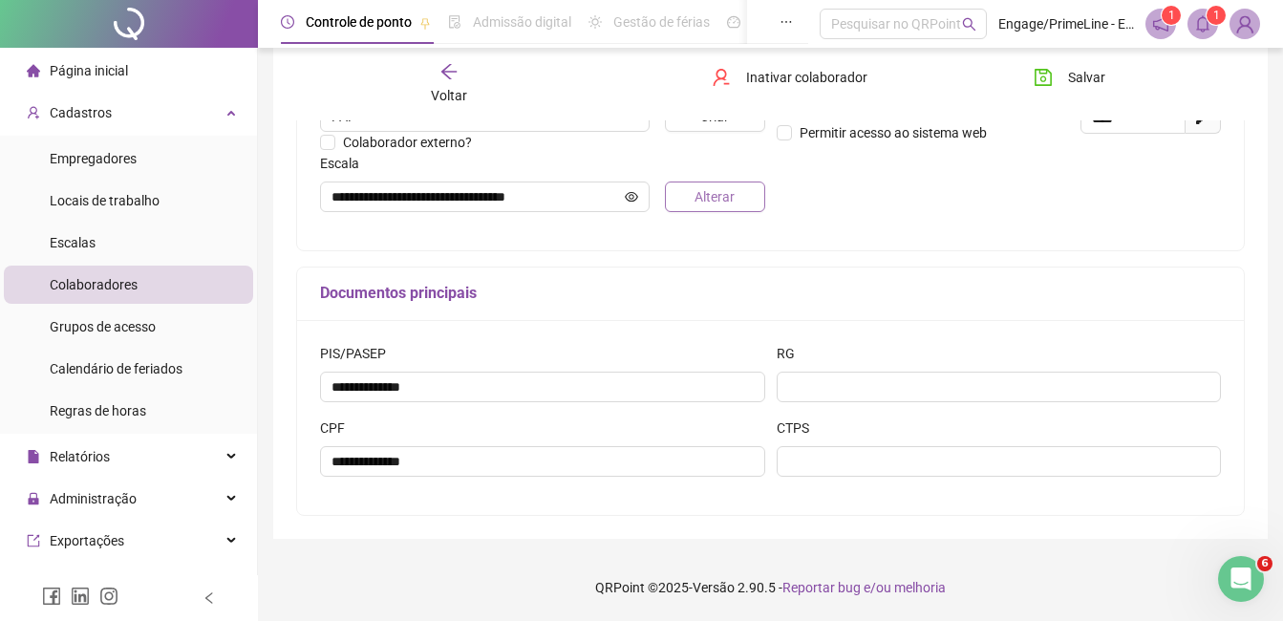
click at [712, 199] on span "Alterar" at bounding box center [715, 196] width 40 height 21
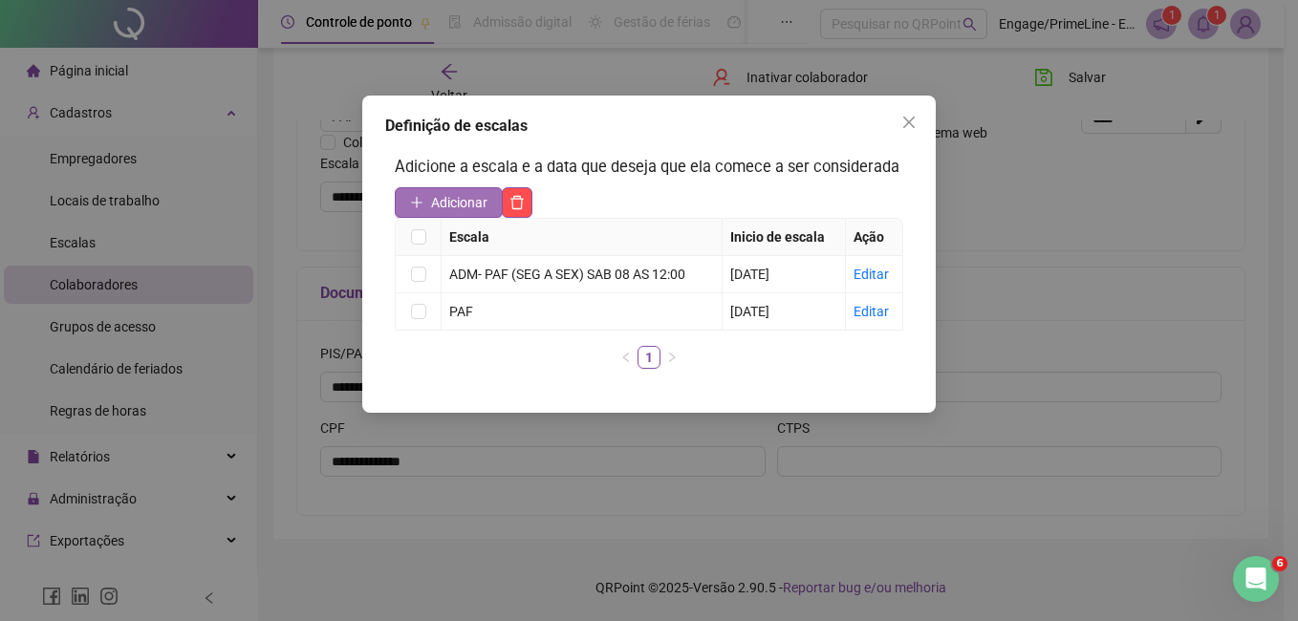
click at [431, 189] on button "Adicionar" at bounding box center [449, 202] width 108 height 31
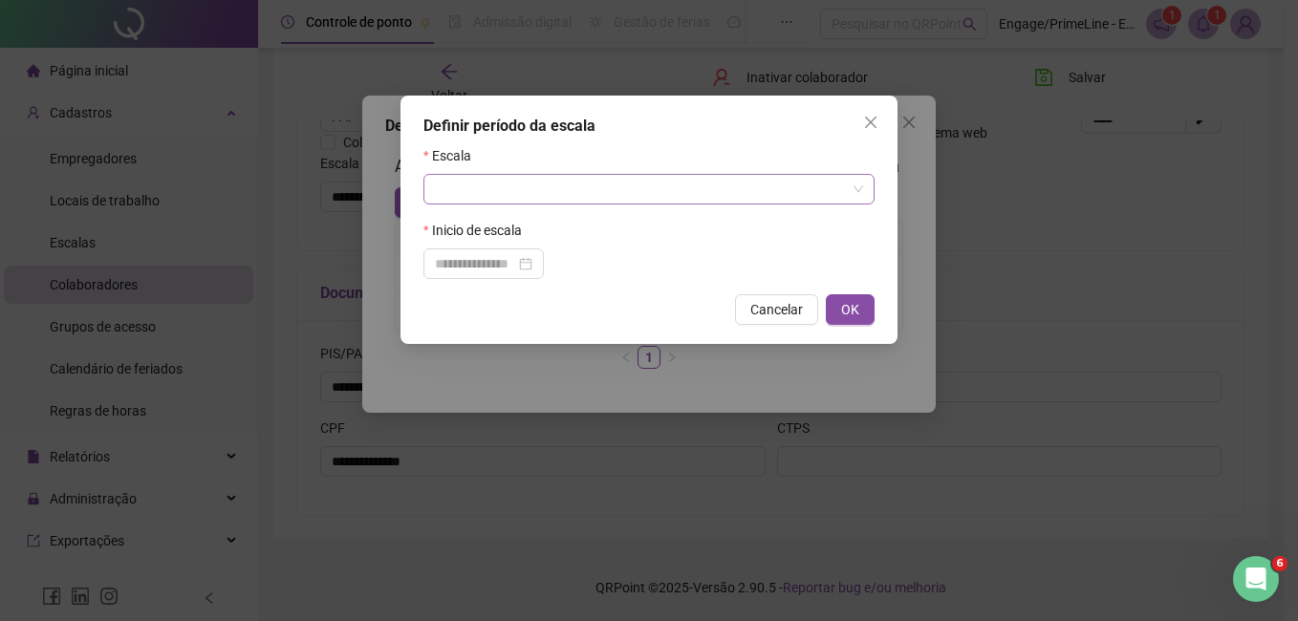
click at [528, 177] on input "search" at bounding box center [640, 189] width 411 height 29
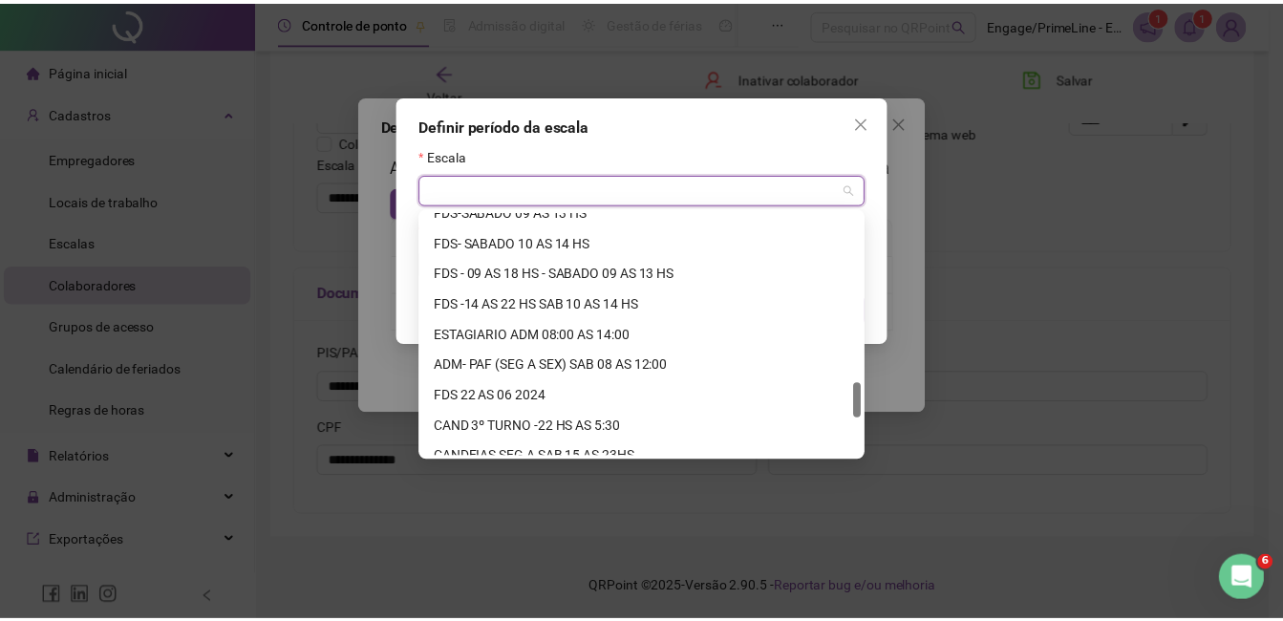
scroll to position [1407, 0]
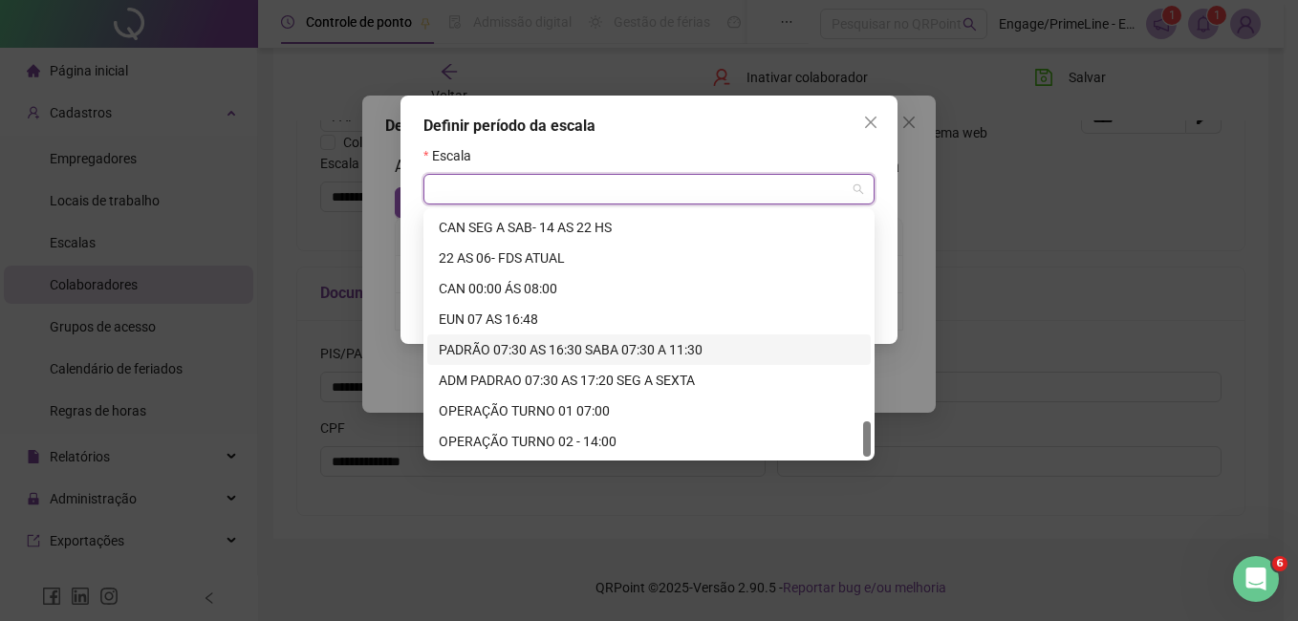
click at [541, 345] on div "PADRÃO 07:30 AS 16:30 SABA 07:30 A 11:30" at bounding box center [649, 349] width 420 height 21
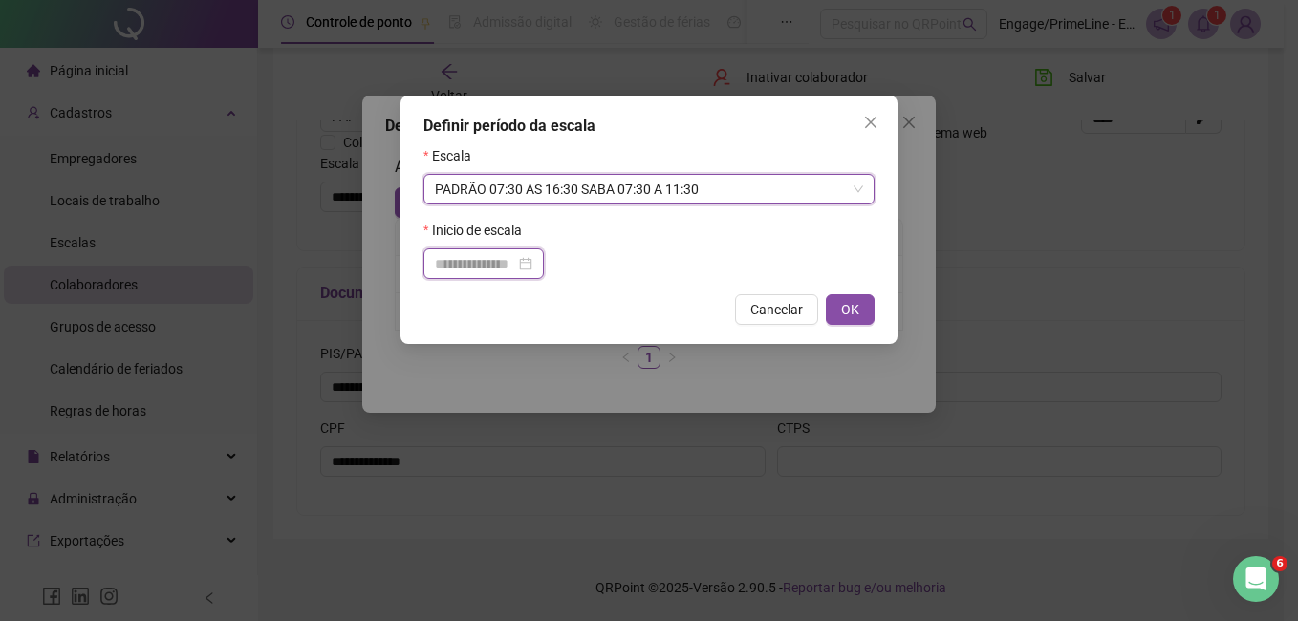
click at [507, 266] on input at bounding box center [475, 263] width 80 height 21
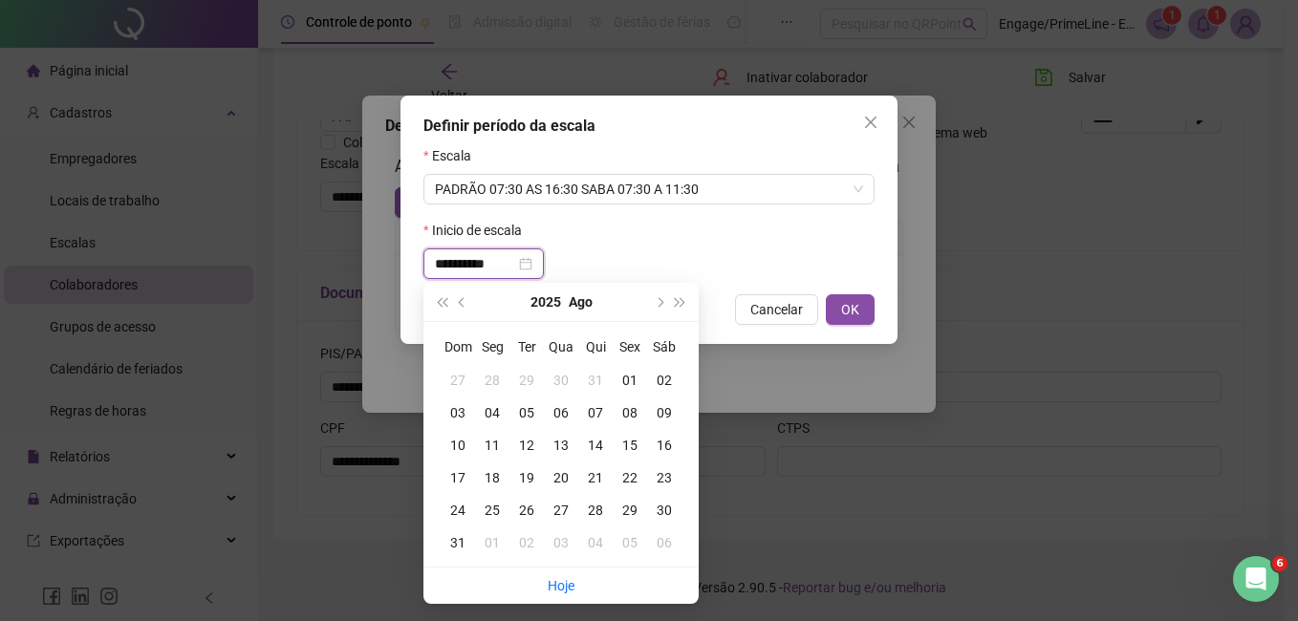
type input "**********"
click at [625, 377] on div "01" at bounding box center [630, 380] width 34 height 21
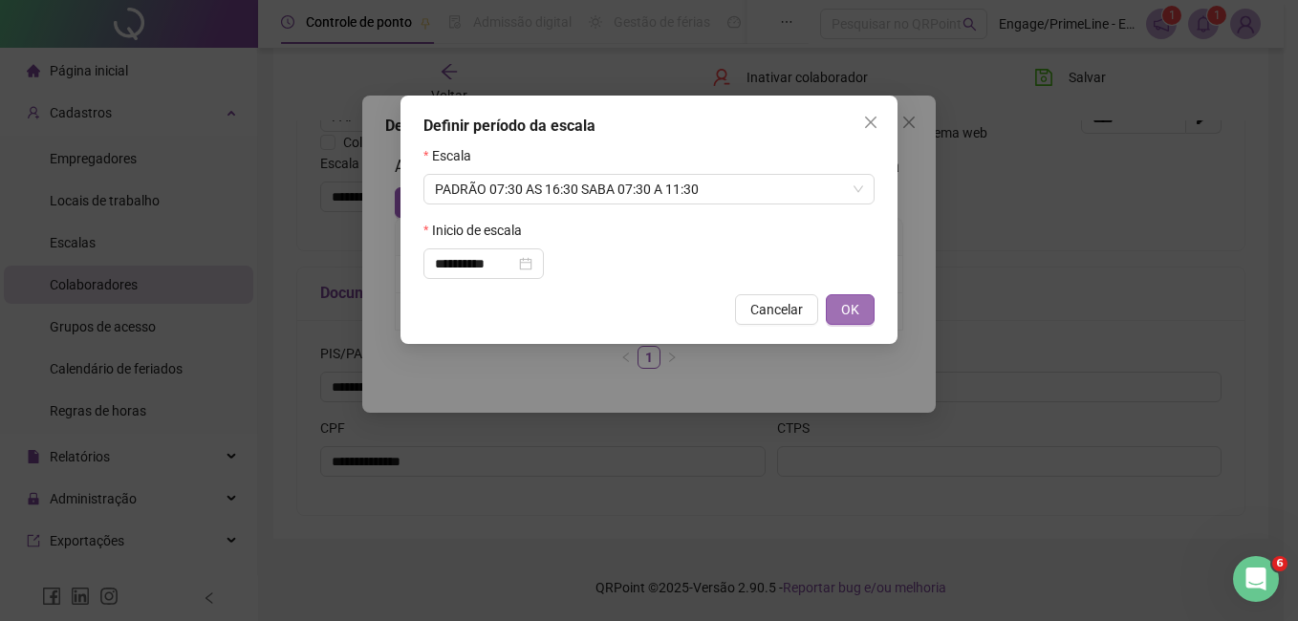
click at [843, 317] on span "OK" at bounding box center [850, 309] width 18 height 21
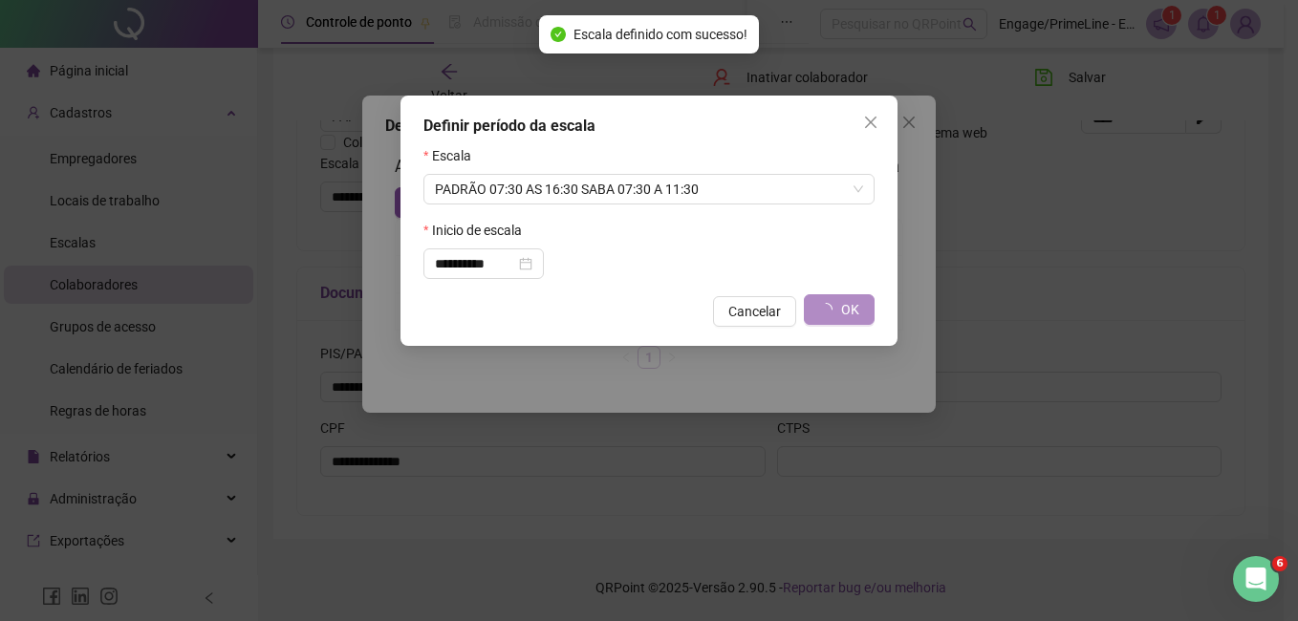
type input "**********"
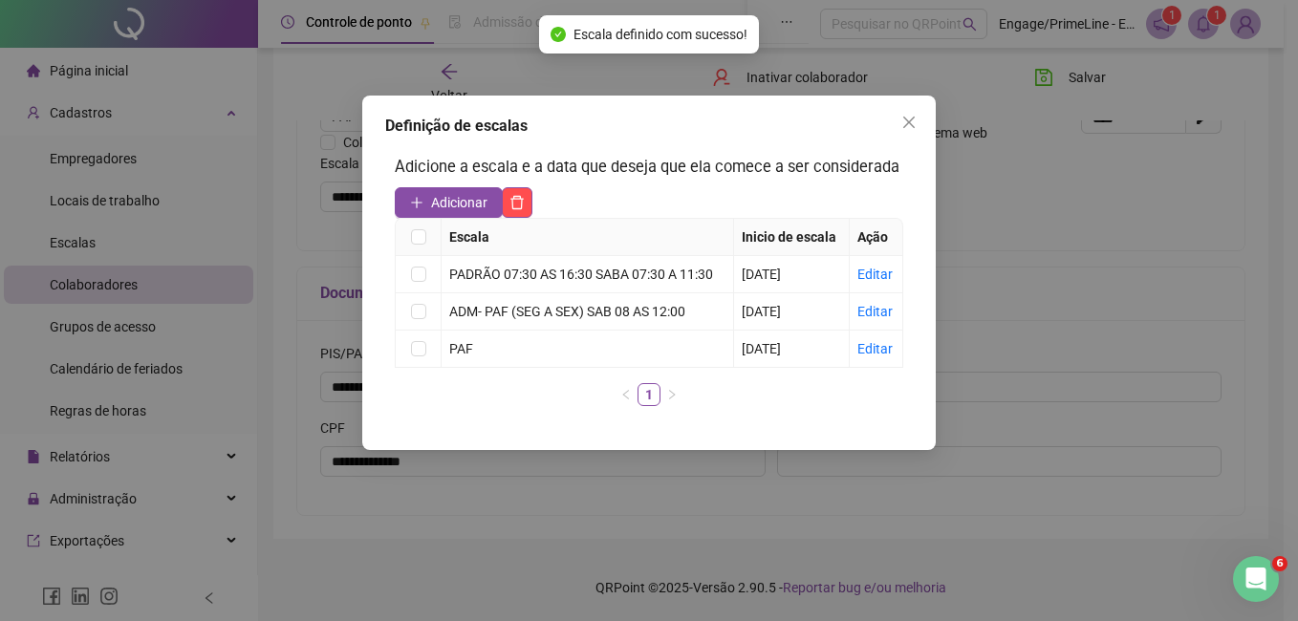
drag, startPoint x: 903, startPoint y: 122, endPoint x: 980, endPoint y: 108, distance: 77.8
click at [904, 122] on icon "close" at bounding box center [908, 122] width 15 height 15
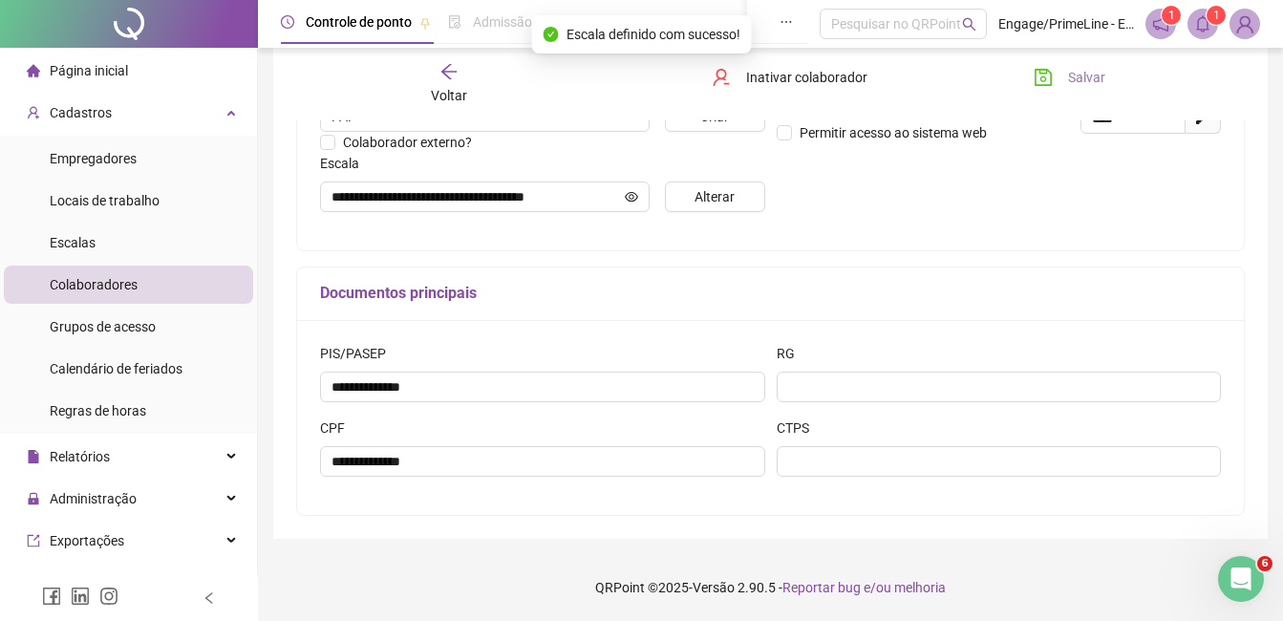
click at [1049, 80] on icon "save" at bounding box center [1043, 77] width 19 height 19
click at [453, 88] on span "Voltar" at bounding box center [449, 95] width 36 height 15
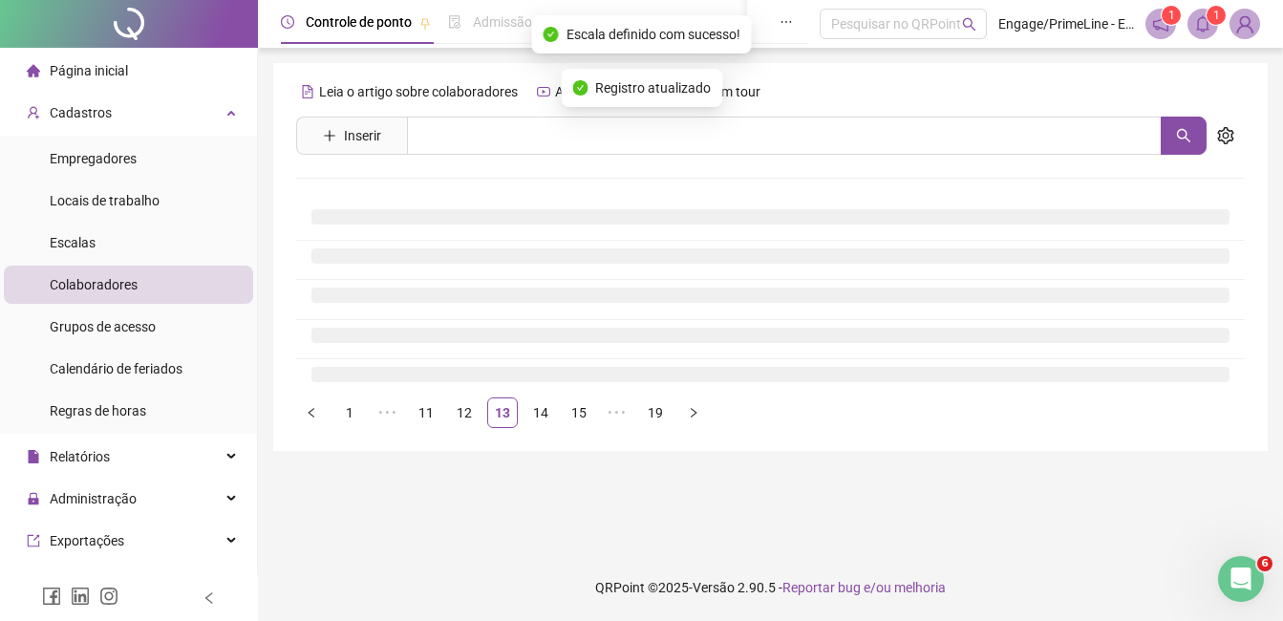
scroll to position [0, 0]
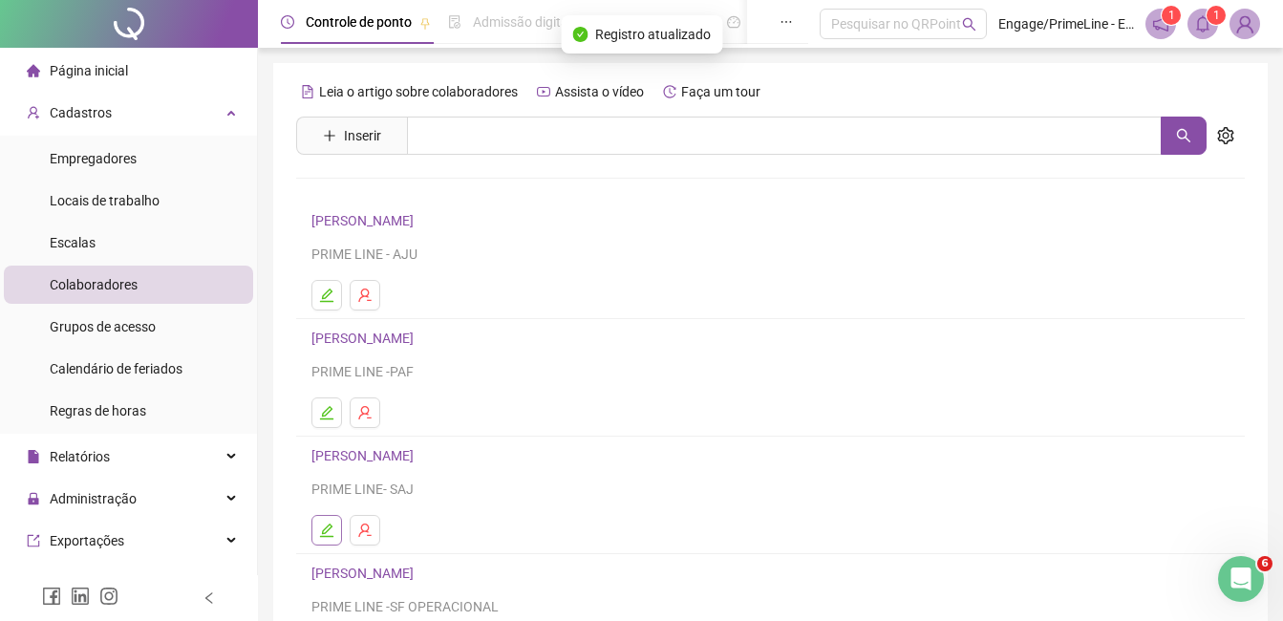
click at [330, 533] on icon "edit" at bounding box center [326, 530] width 15 height 15
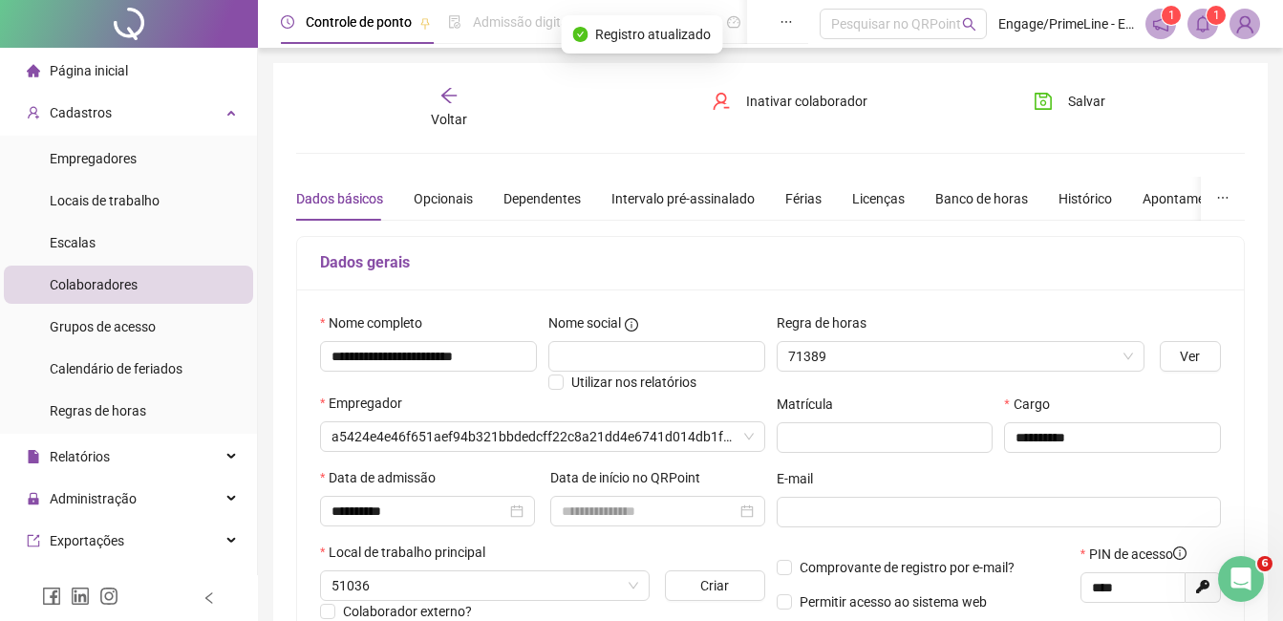
type input "**********"
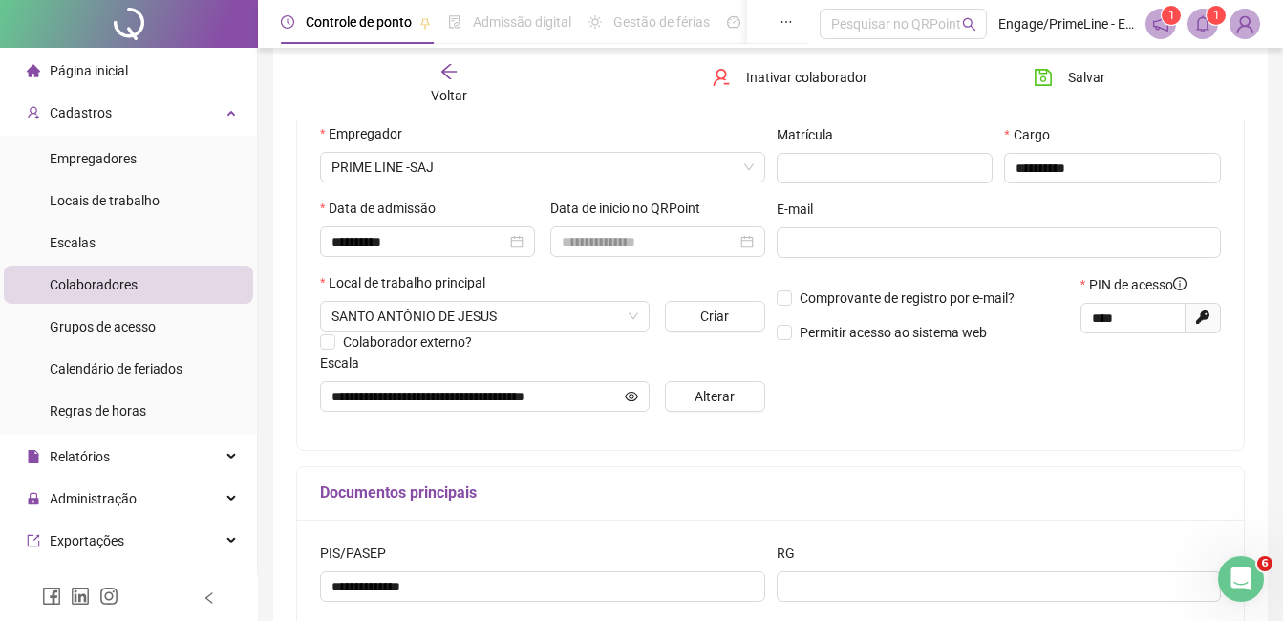
scroll to position [191, 0]
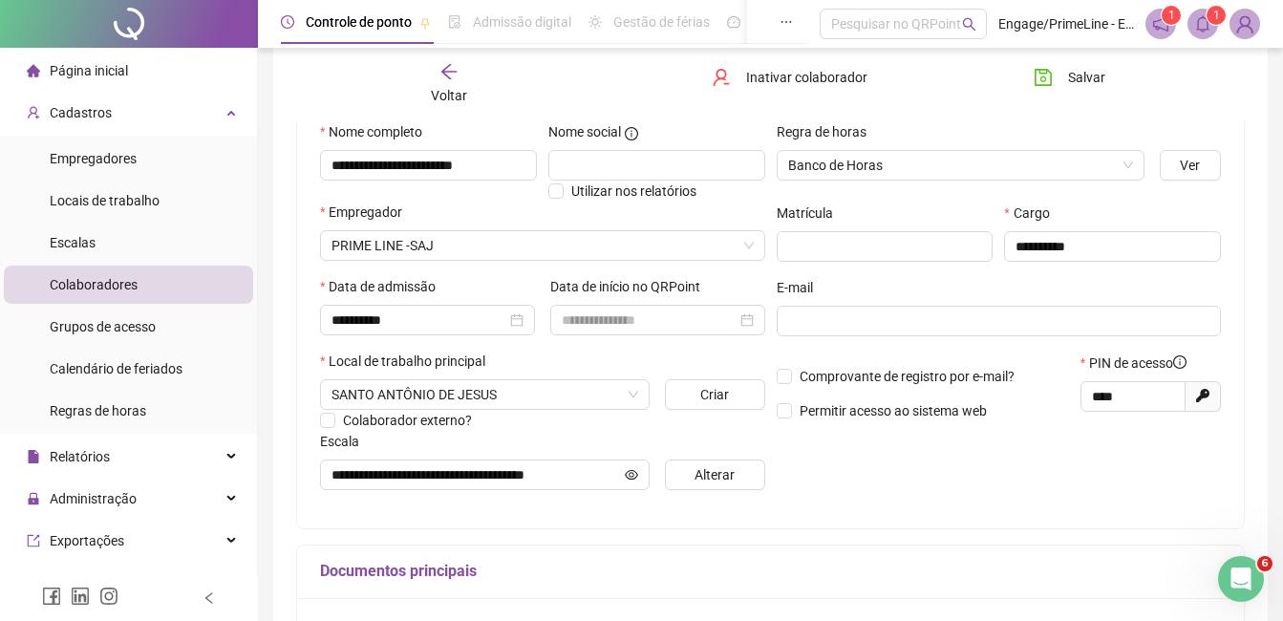
click at [441, 75] on icon "arrow-left" at bounding box center [449, 71] width 19 height 19
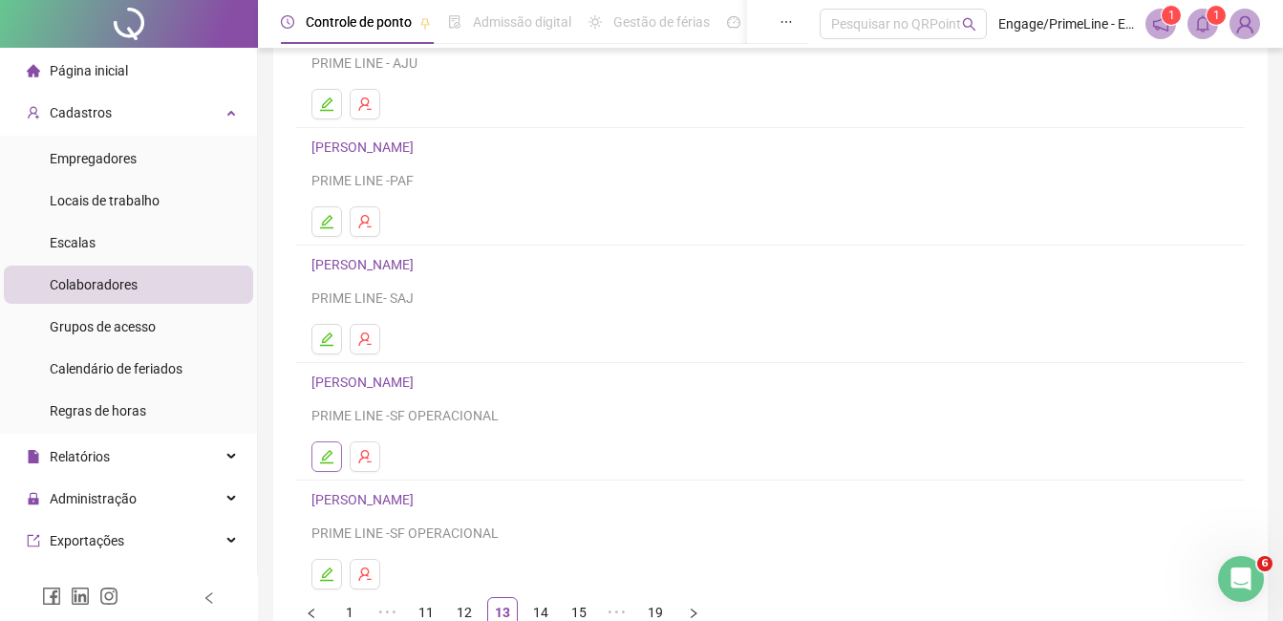
click at [333, 460] on icon "edit" at bounding box center [326, 456] width 15 height 15
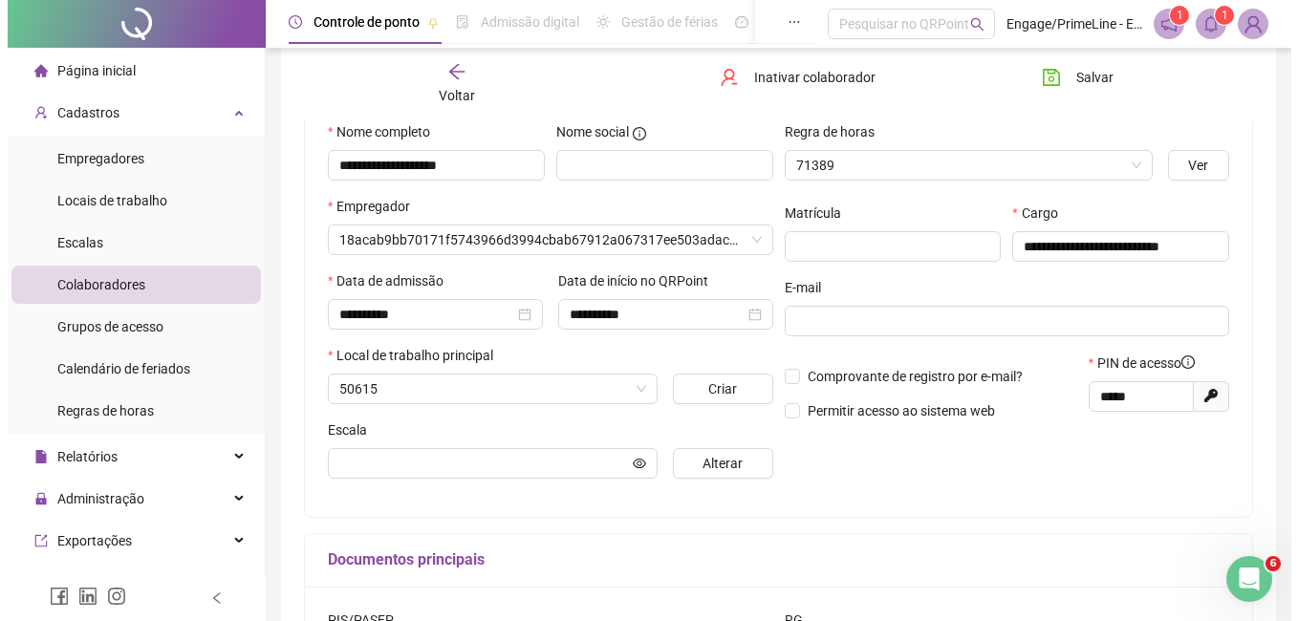
scroll to position [201, 0]
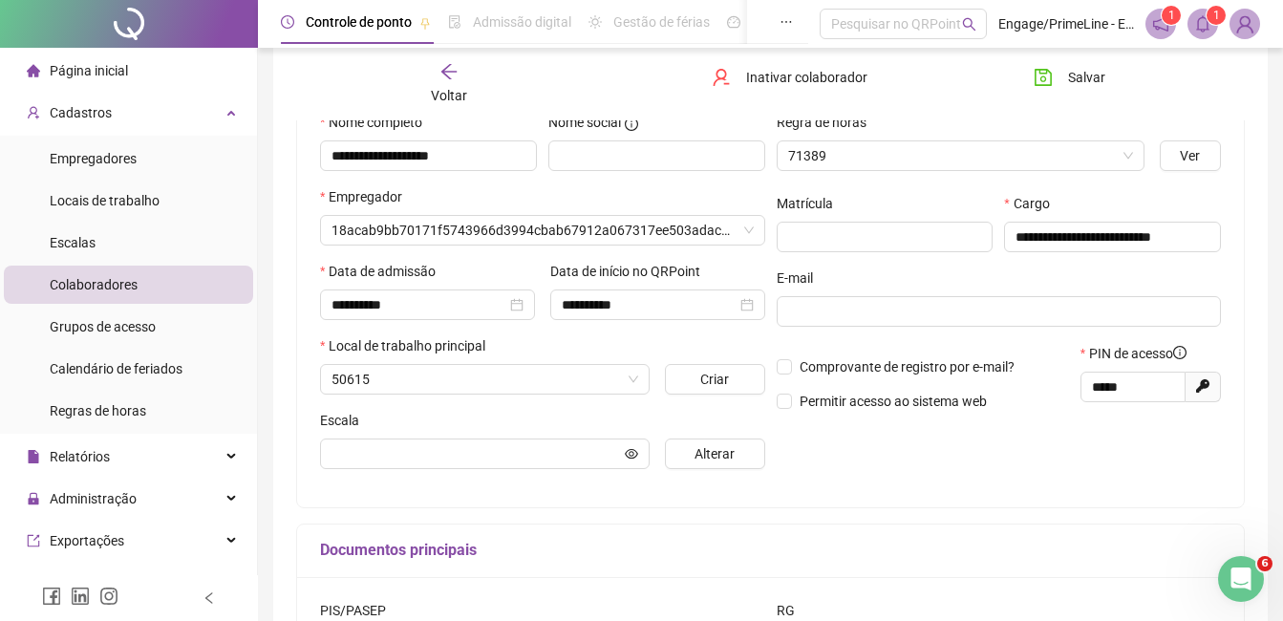
type input "**********"
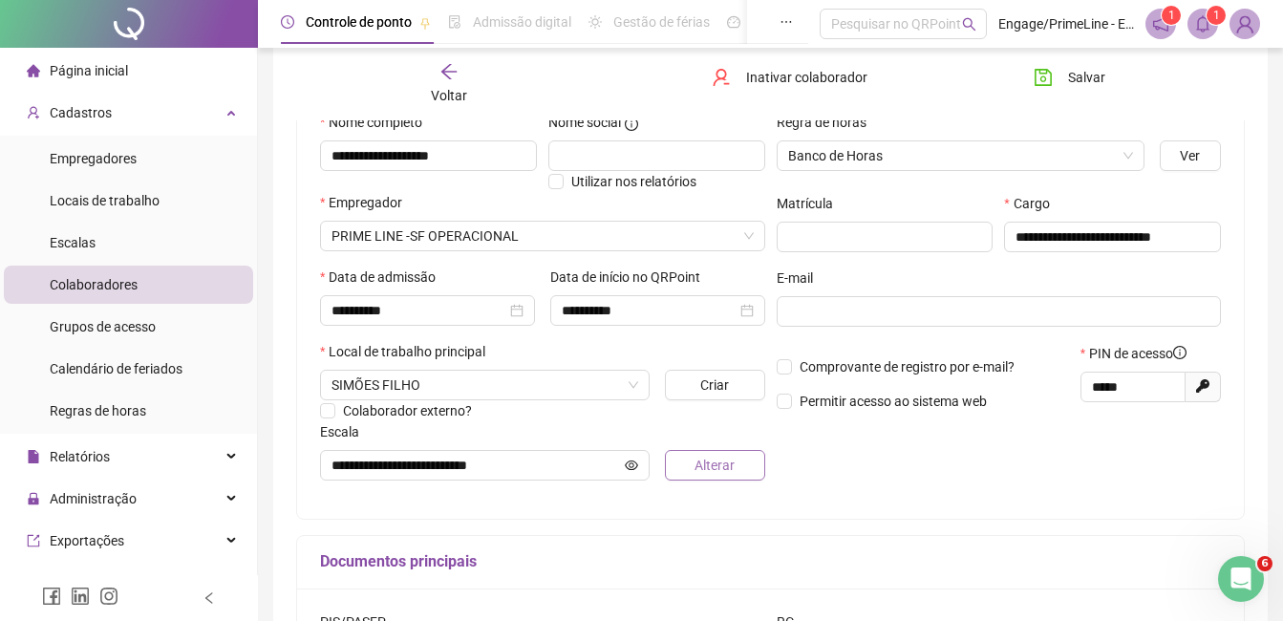
click at [742, 467] on button "Alterar" at bounding box center [714, 465] width 99 height 31
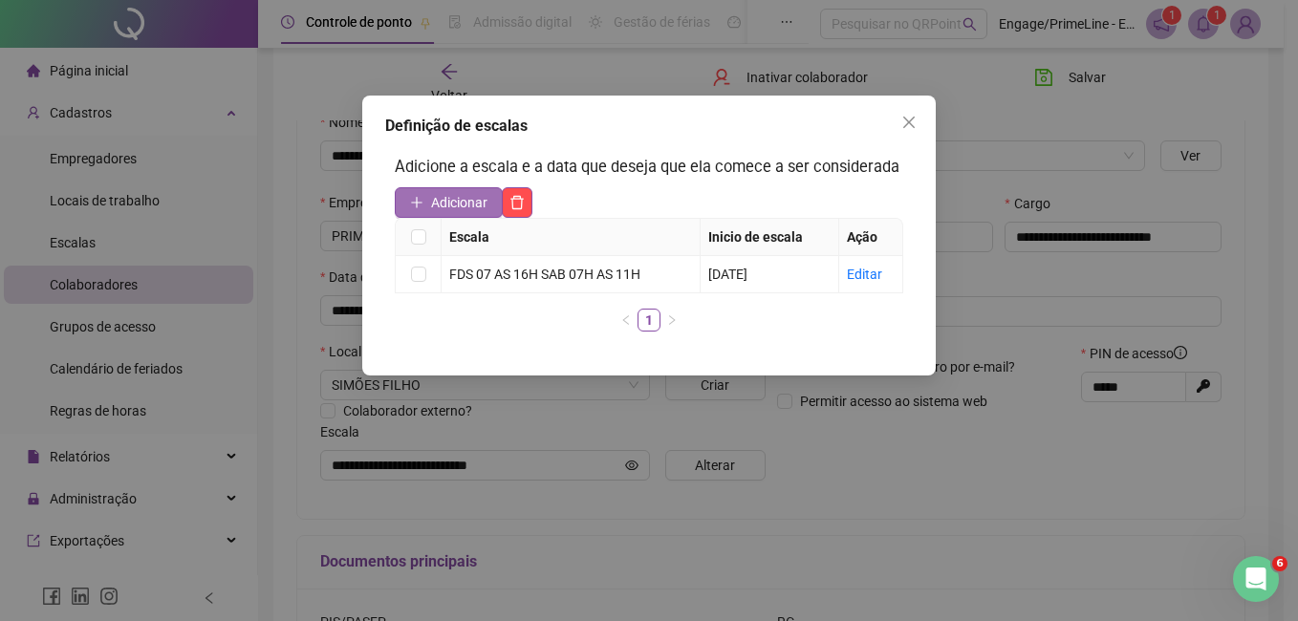
click at [460, 197] on span "Adicionar" at bounding box center [459, 202] width 56 height 21
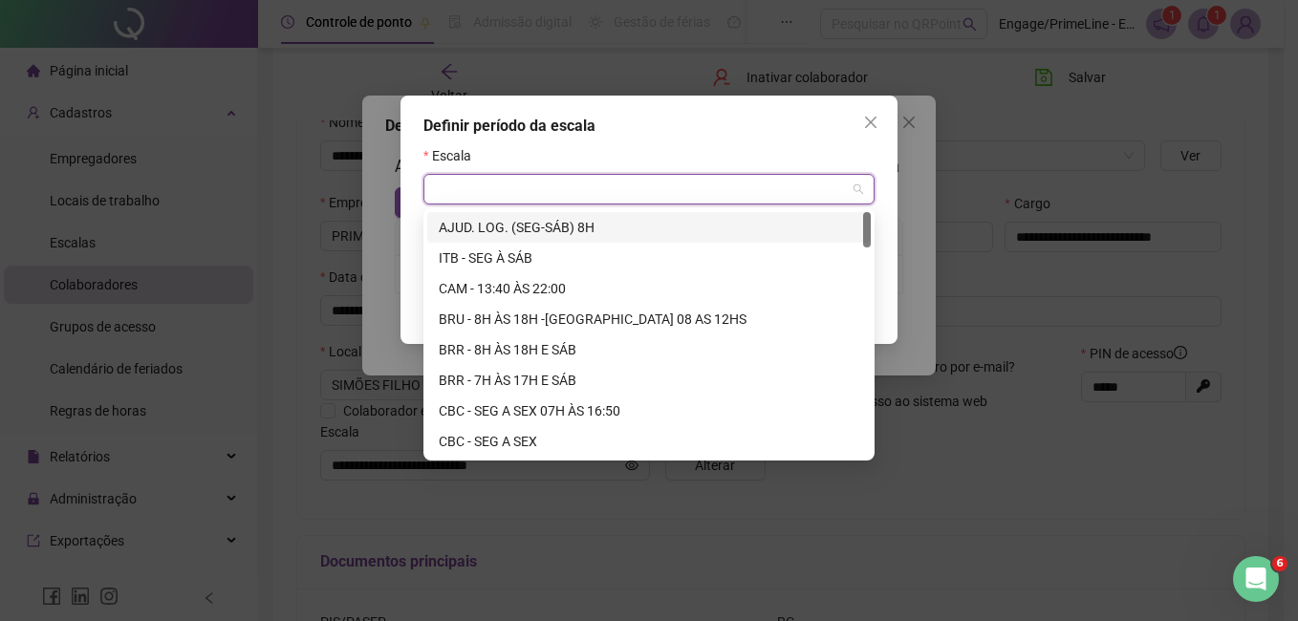
click at [543, 186] on input "search" at bounding box center [640, 189] width 411 height 29
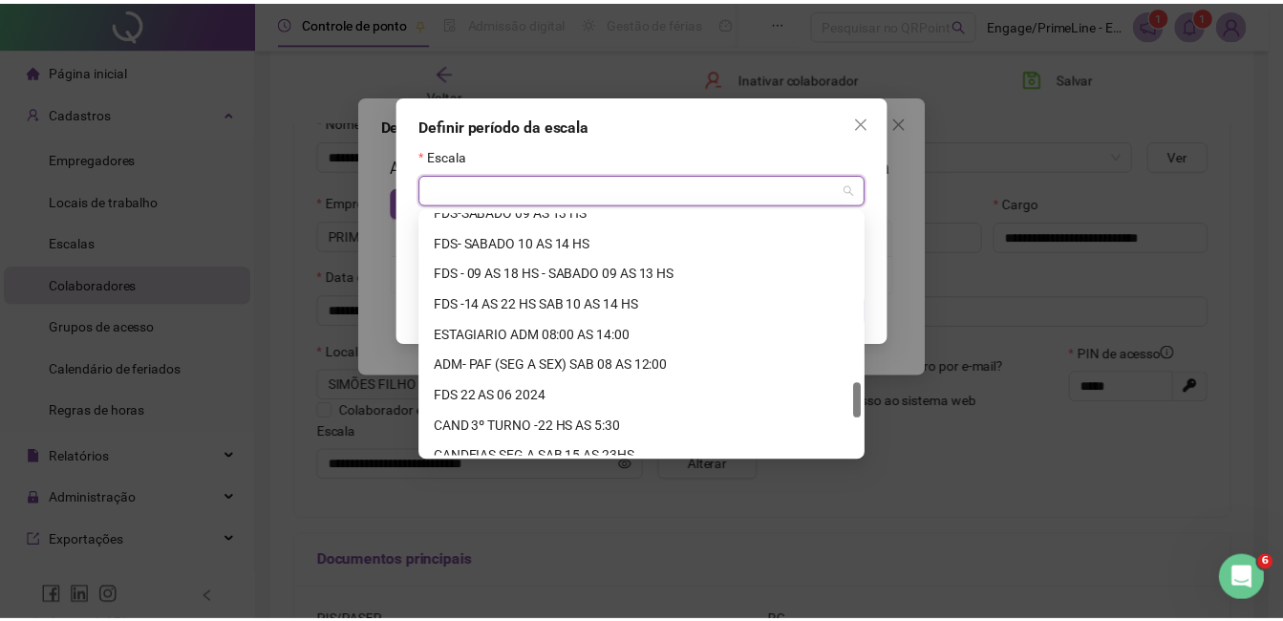
scroll to position [1407, 0]
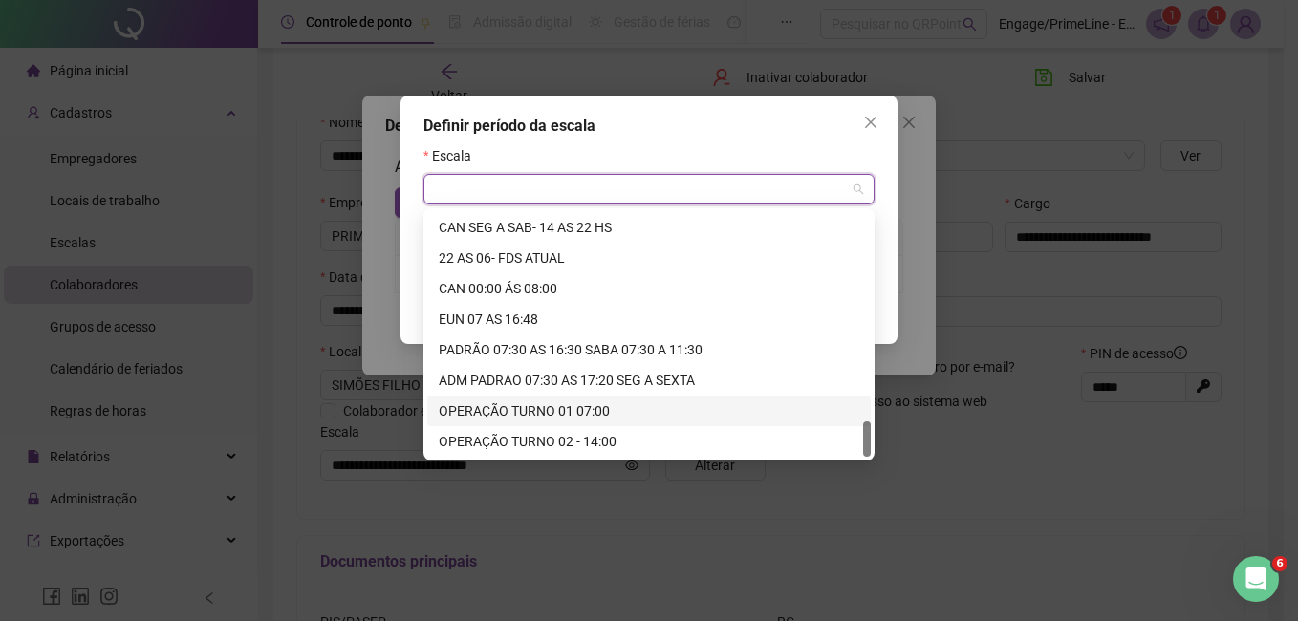
click at [584, 407] on div "OPERAÇÃO TURNO 01 07:00" at bounding box center [649, 410] width 420 height 21
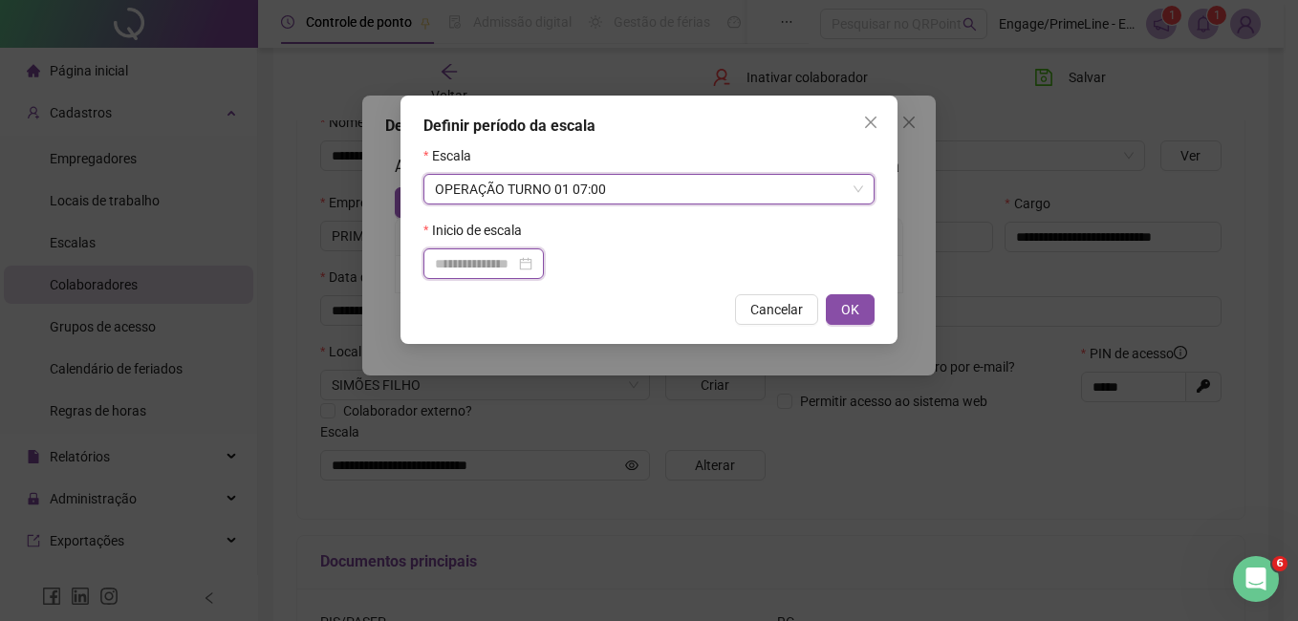
click at [457, 256] on input at bounding box center [475, 263] width 80 height 21
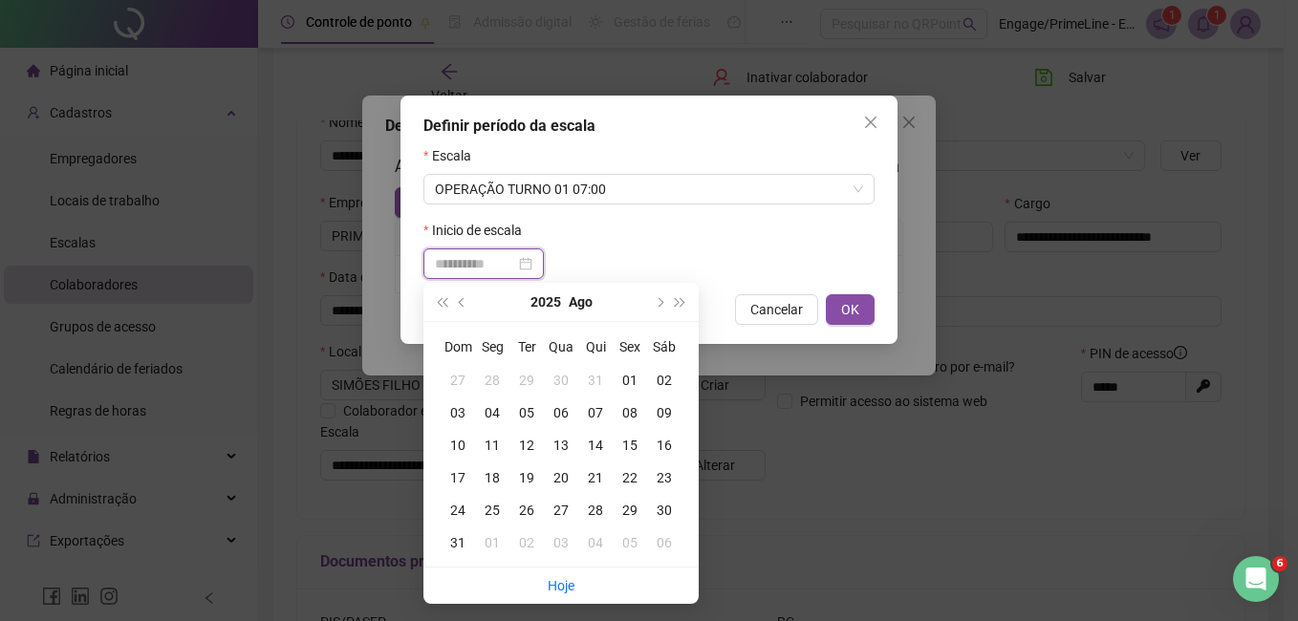
type input "**********"
click at [621, 377] on div "01" at bounding box center [630, 380] width 34 height 21
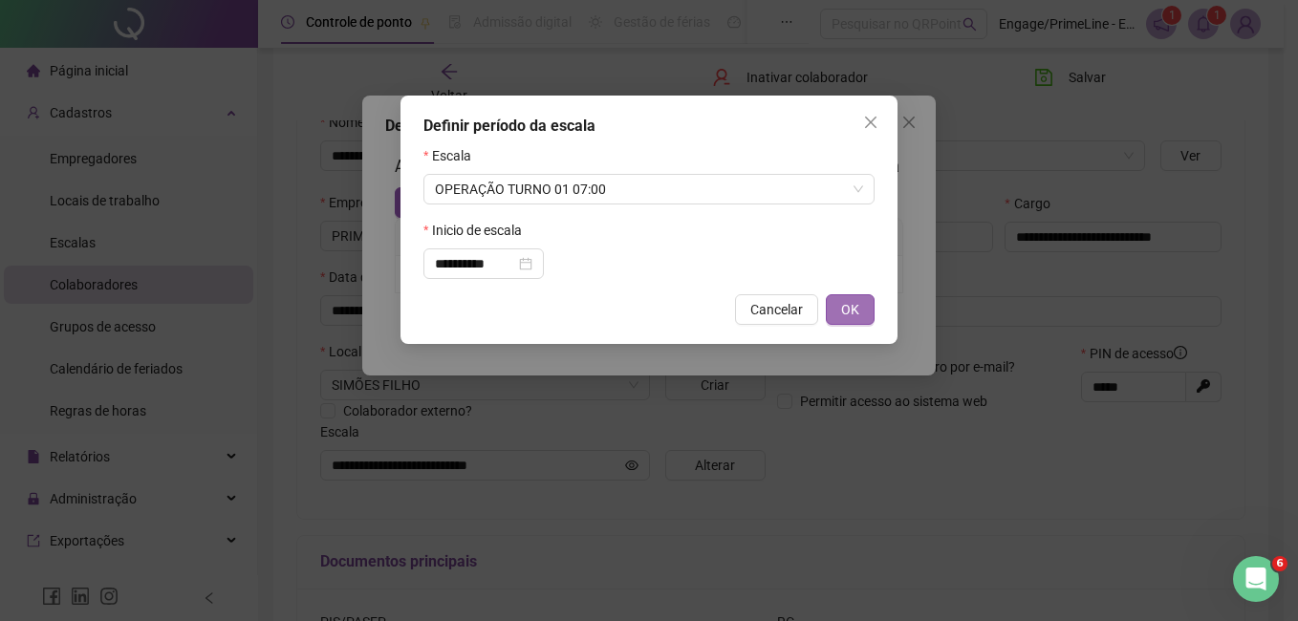
click at [857, 307] on span "OK" at bounding box center [850, 309] width 18 height 21
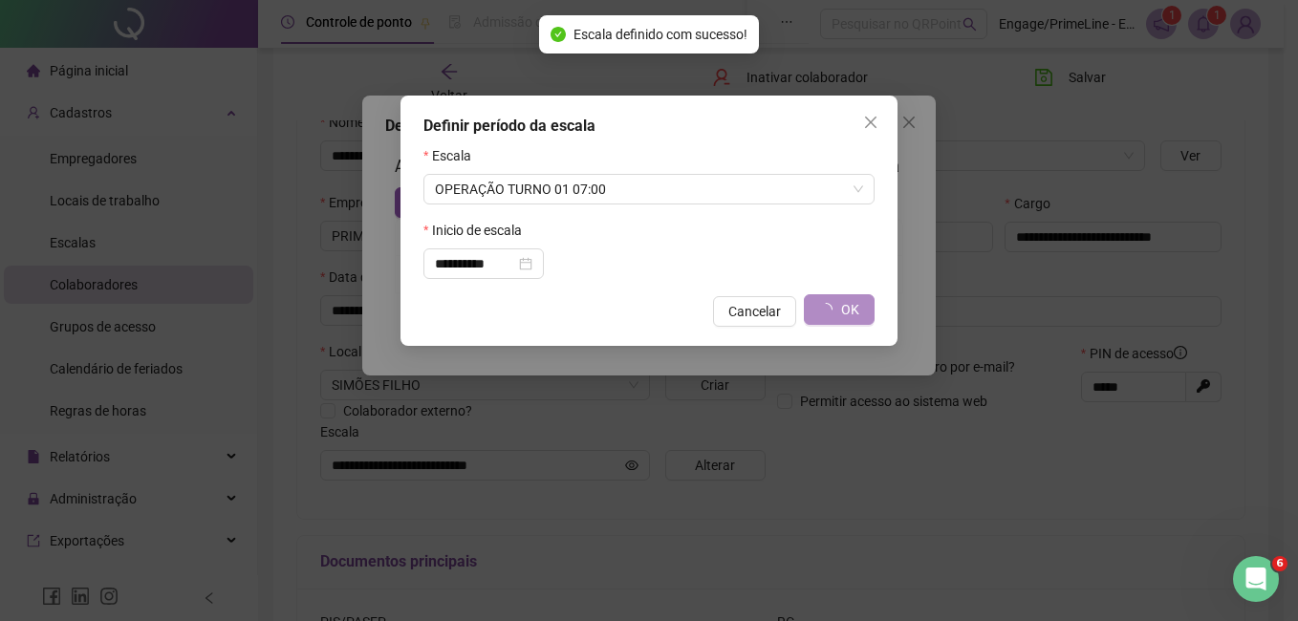
type input "**********"
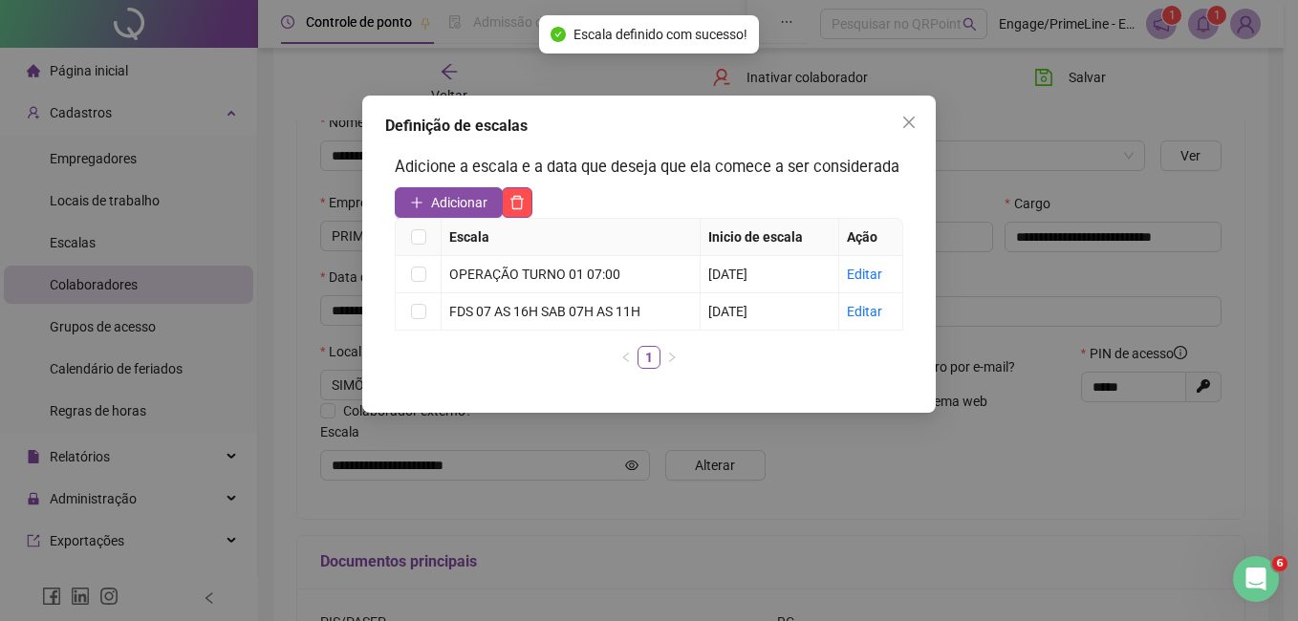
click at [862, 113] on body "**********" at bounding box center [641, 109] width 1283 height 621
click at [913, 119] on icon "close" at bounding box center [908, 122] width 11 height 11
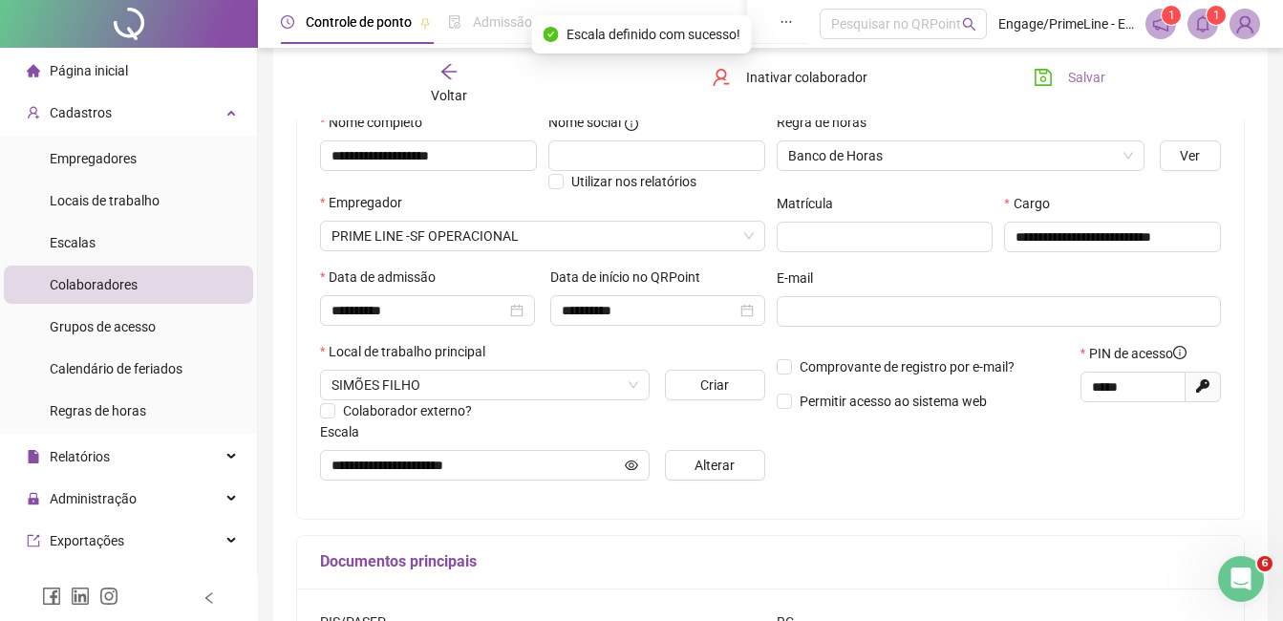
click at [1060, 67] on button "Salvar" at bounding box center [1070, 77] width 100 height 31
click at [474, 80] on div "Voltar" at bounding box center [449, 84] width 145 height 44
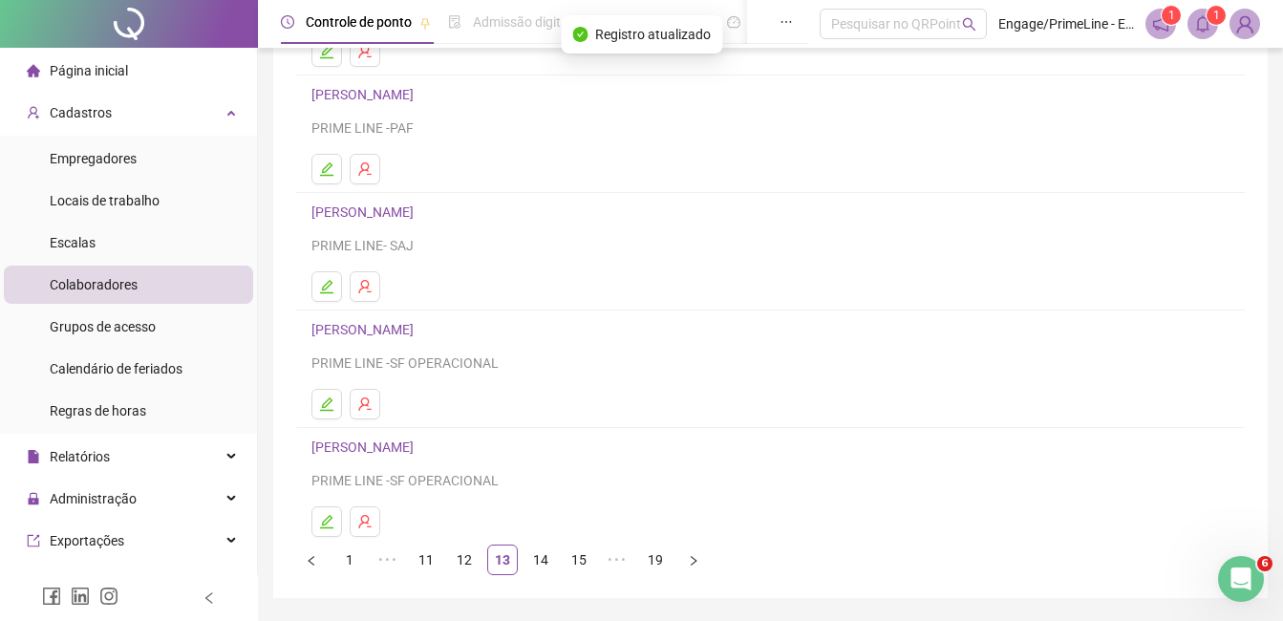
scroll to position [303, 0]
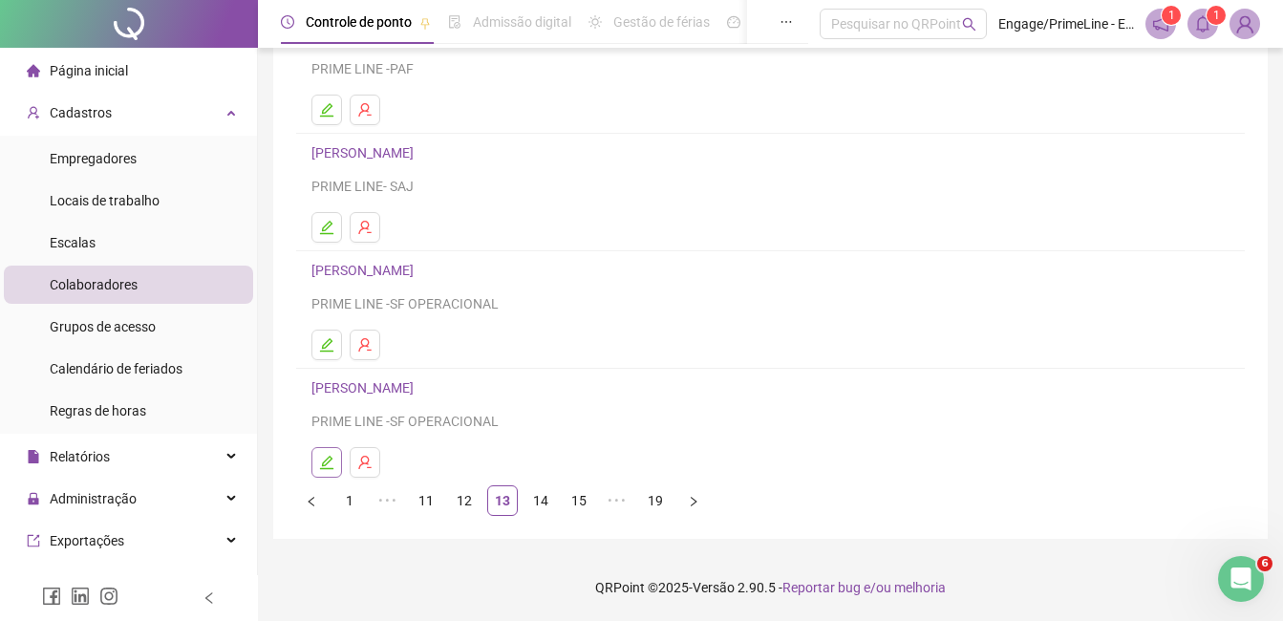
click at [330, 464] on icon "edit" at bounding box center [326, 462] width 15 height 15
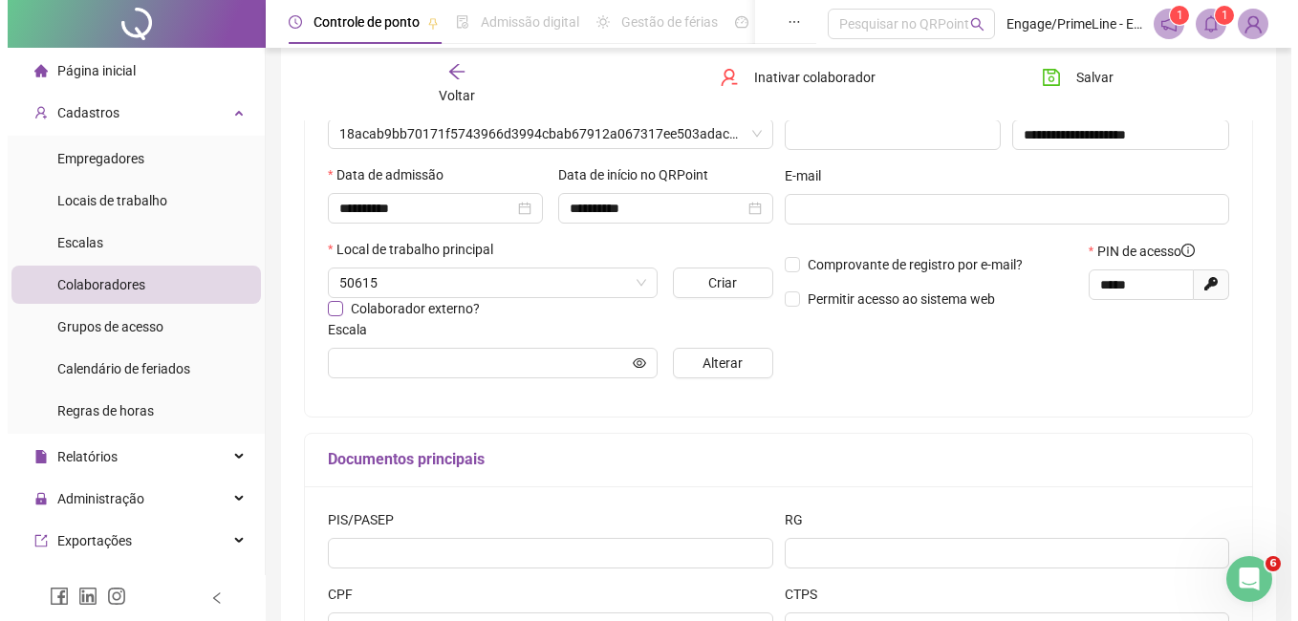
scroll to position [312, 0]
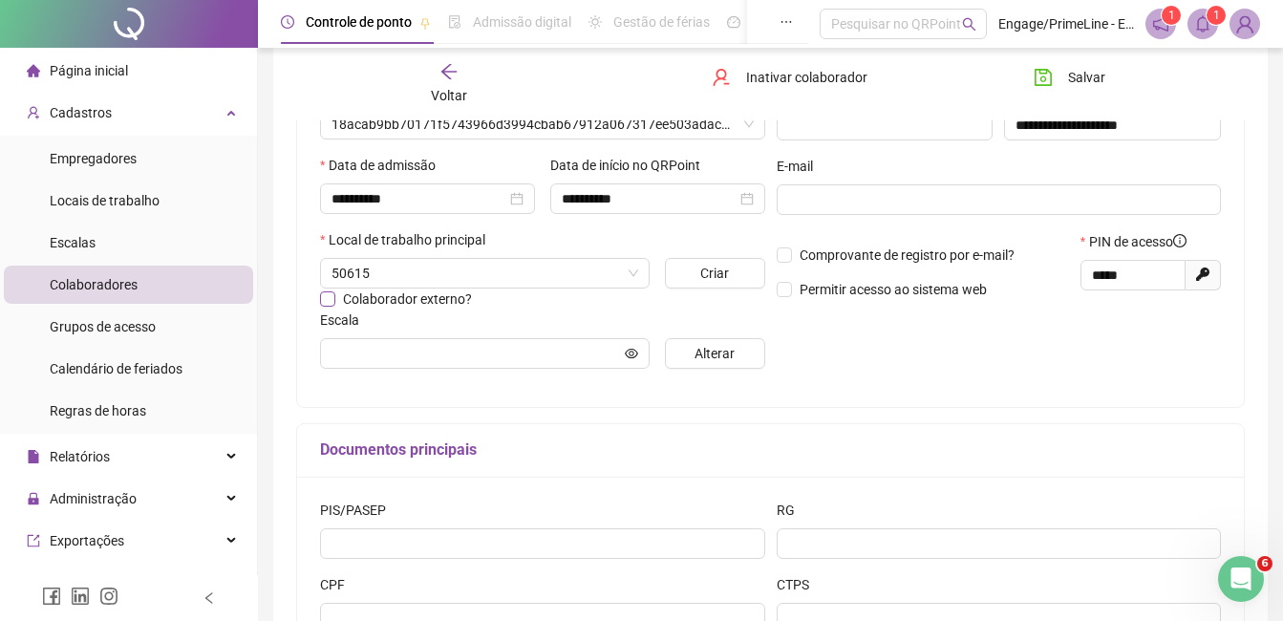
type input "**********"
click at [718, 361] on span "Alterar" at bounding box center [715, 353] width 40 height 21
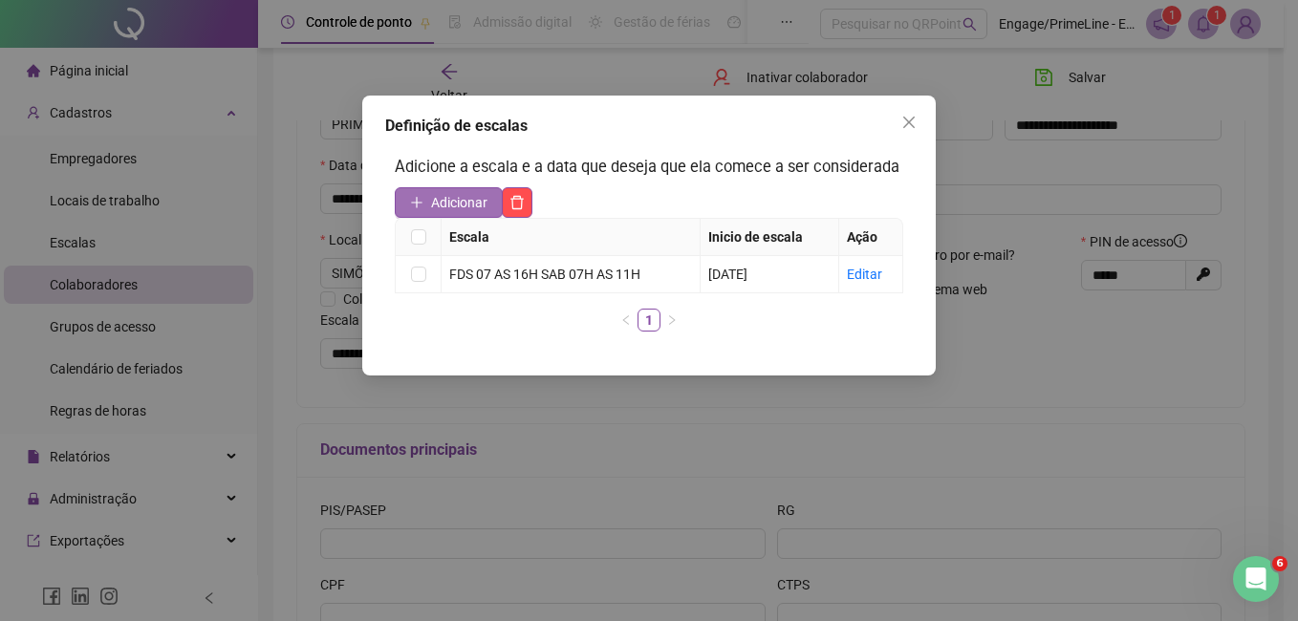
click at [453, 204] on span "Adicionar" at bounding box center [459, 202] width 56 height 21
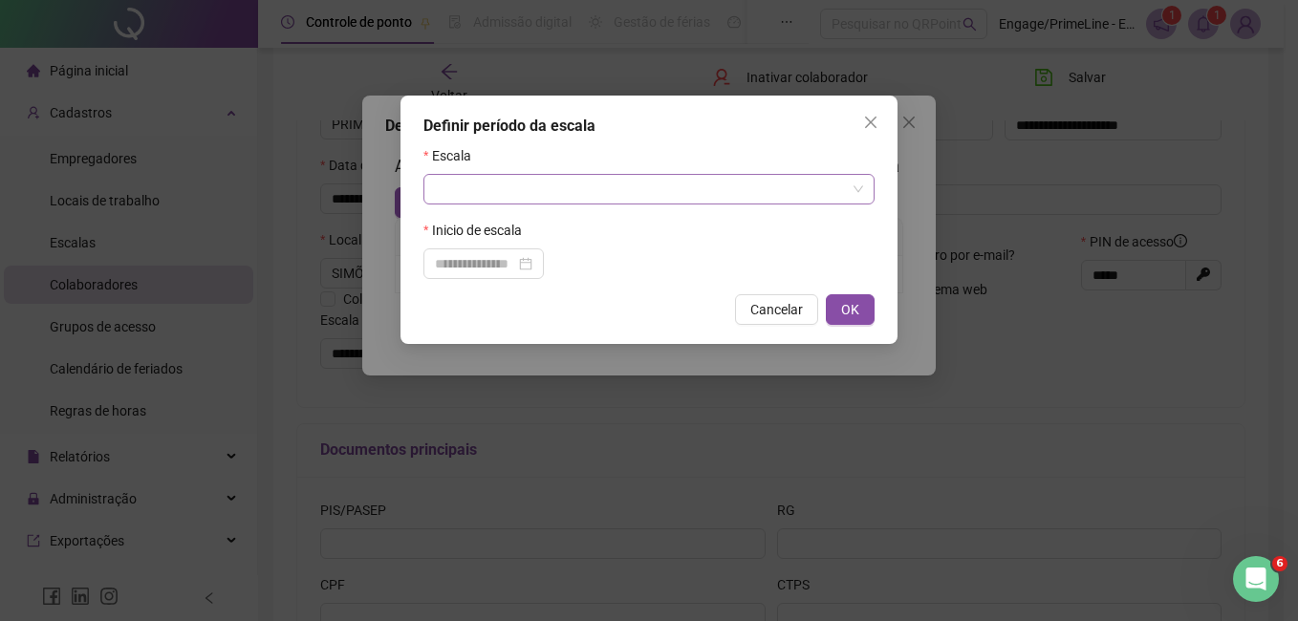
click at [531, 183] on input "search" at bounding box center [640, 189] width 411 height 29
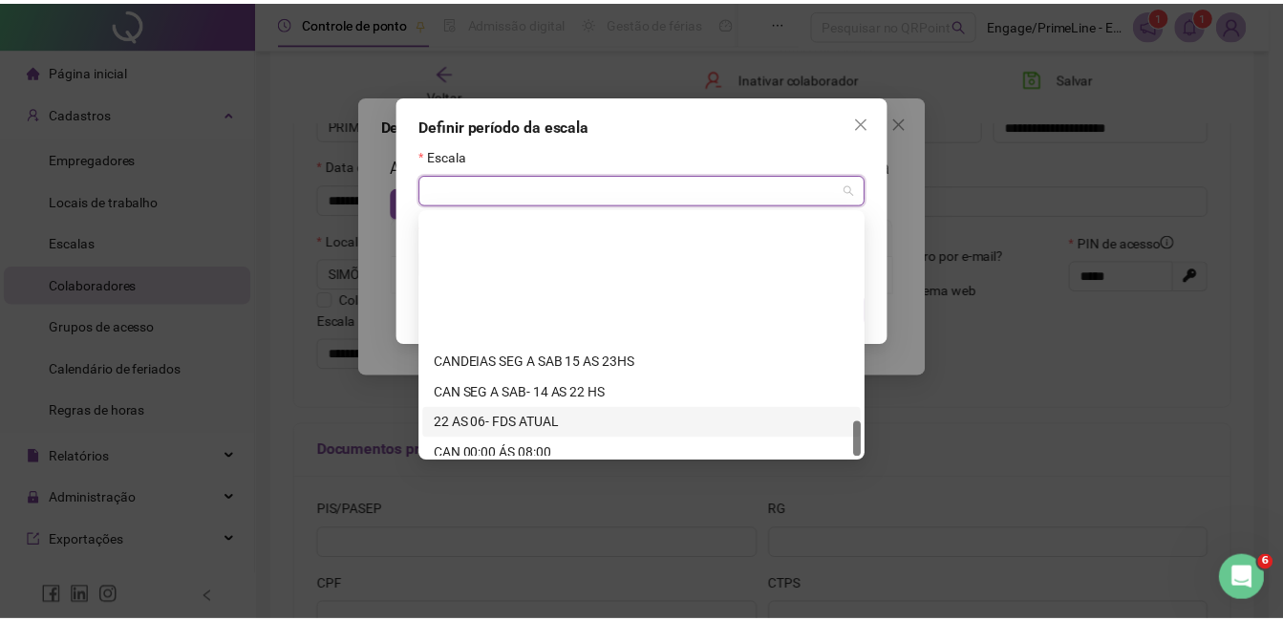
scroll to position [1407, 0]
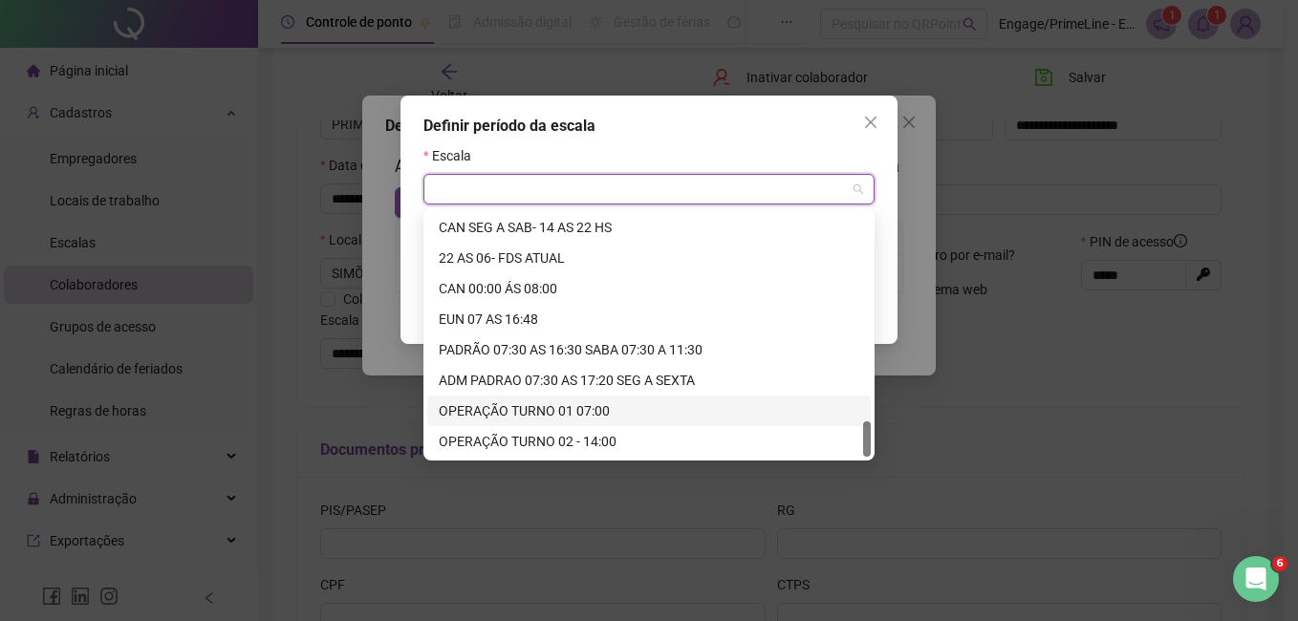
click at [508, 411] on div "OPERAÇÃO TURNO 01 07:00" at bounding box center [649, 410] width 420 height 21
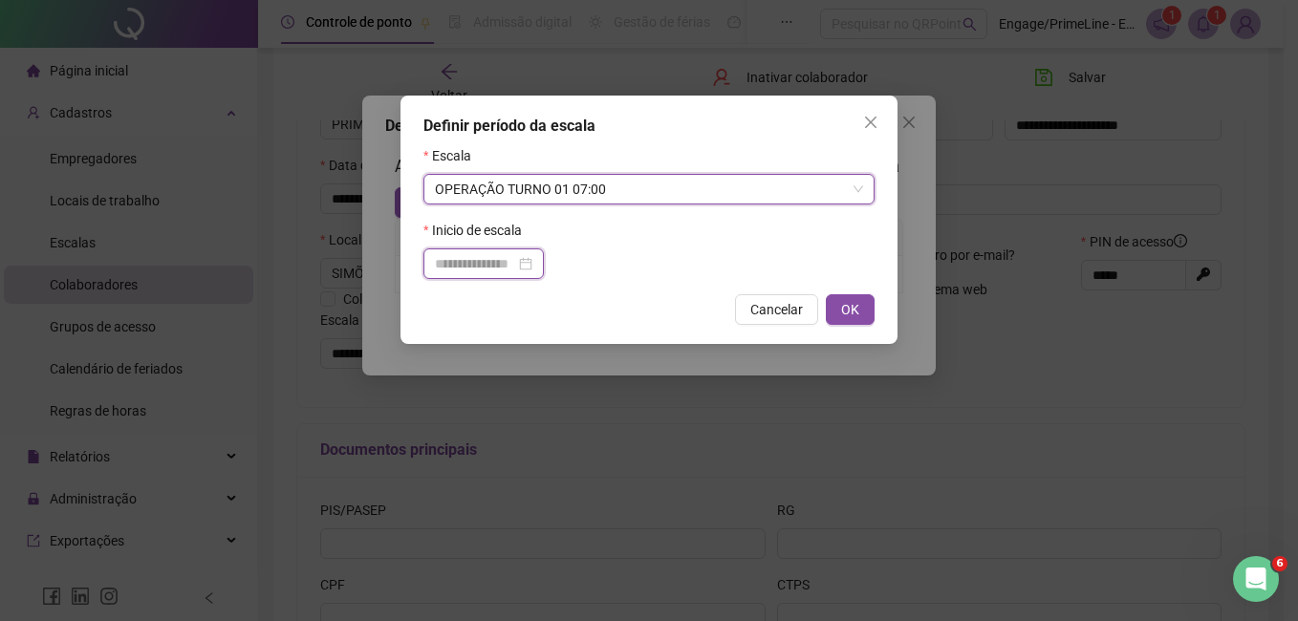
click at [458, 254] on input at bounding box center [475, 263] width 80 height 21
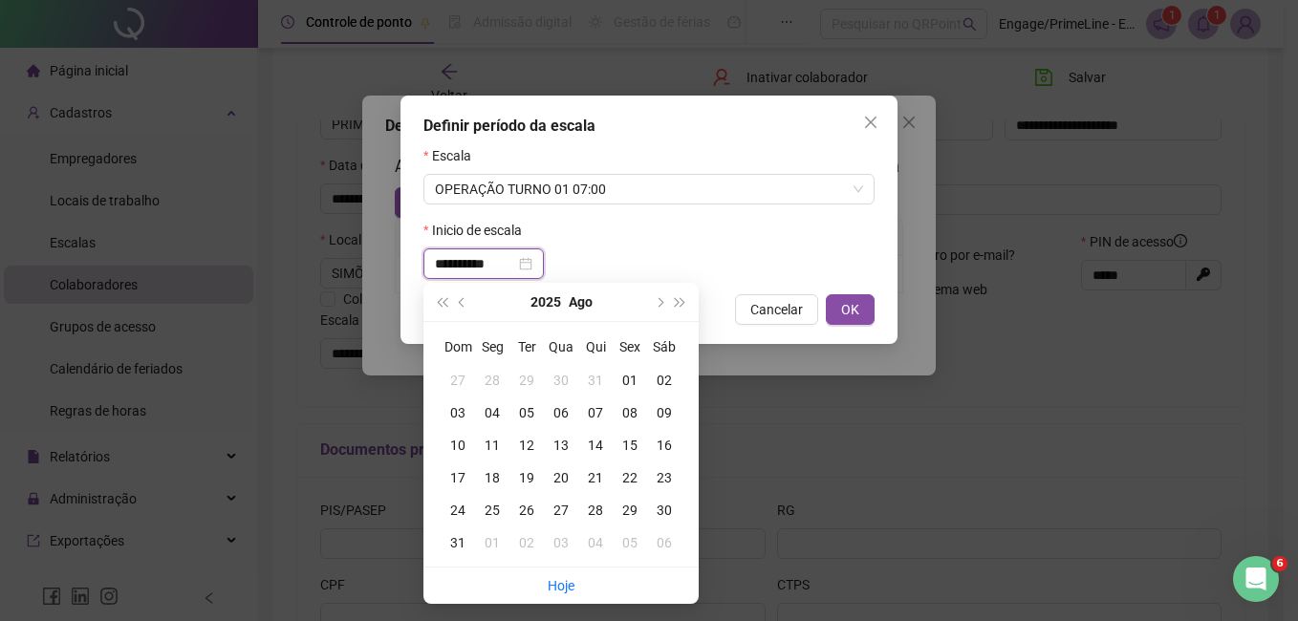
type input "**********"
click at [629, 377] on div "01" at bounding box center [630, 380] width 34 height 21
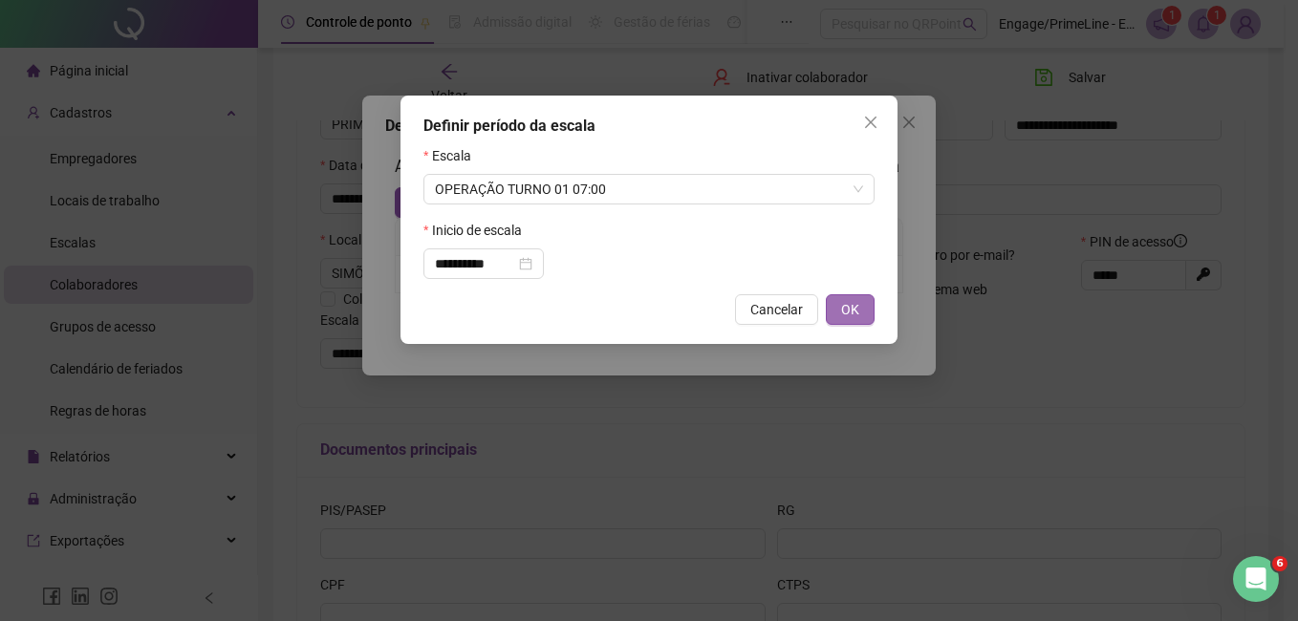
click at [839, 301] on button "OK" at bounding box center [850, 309] width 49 height 31
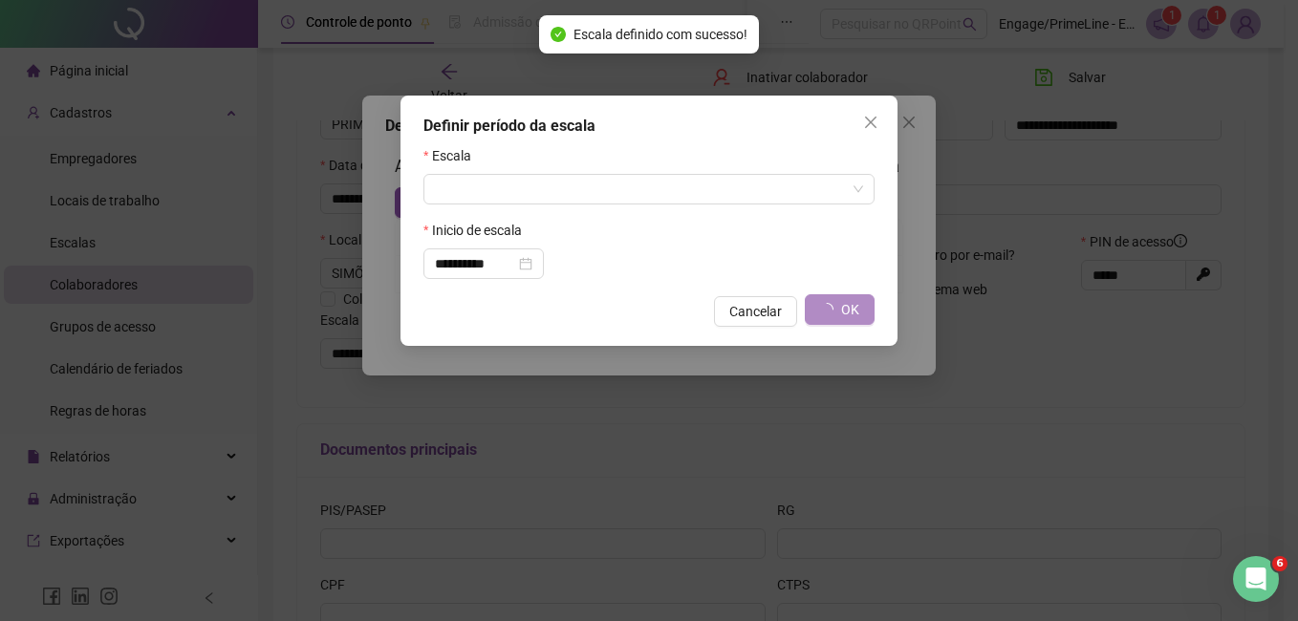
type input "**********"
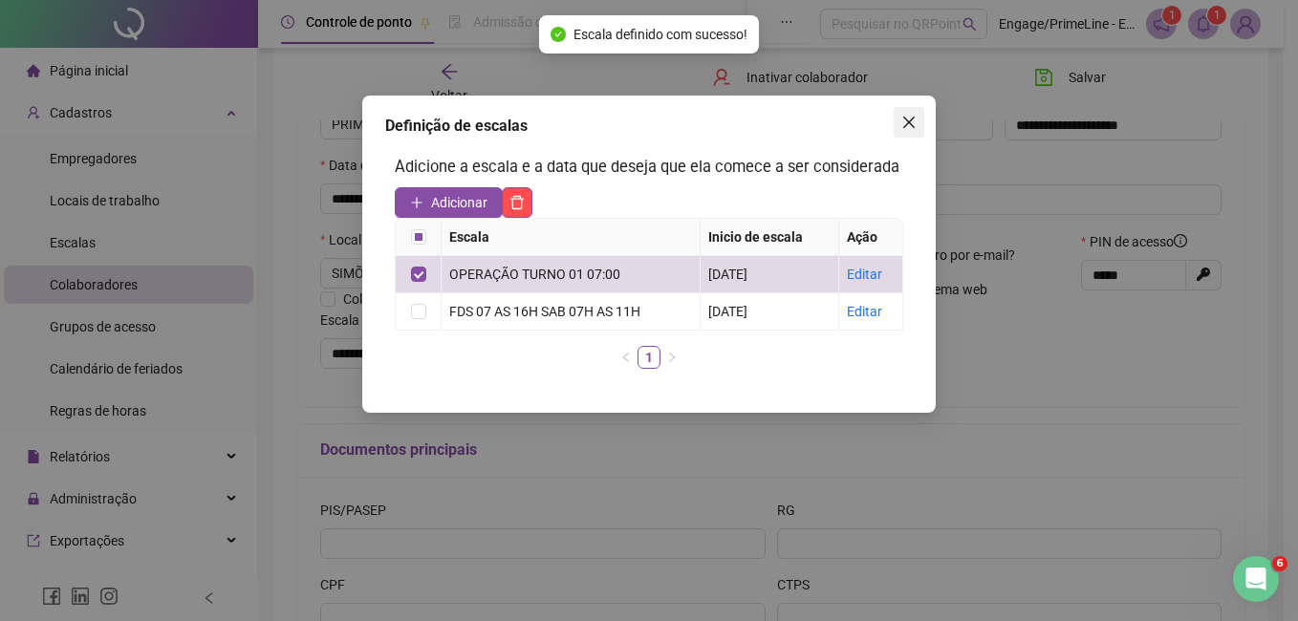
click at [904, 124] on icon "close" at bounding box center [908, 122] width 15 height 15
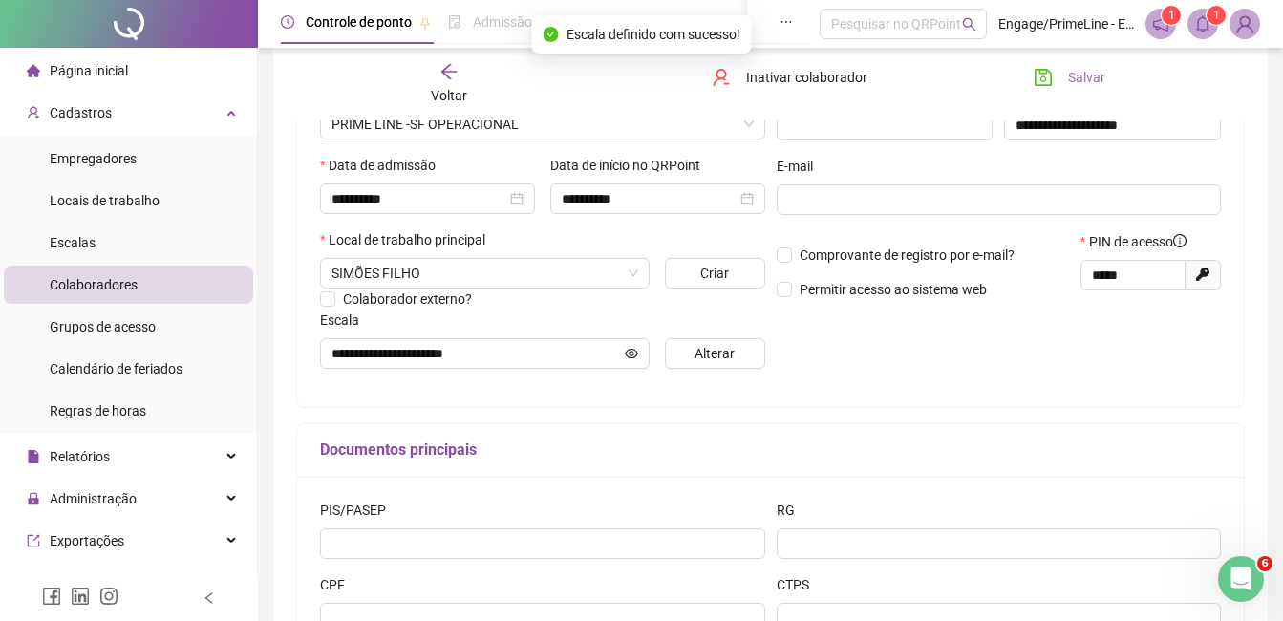
click at [1081, 71] on span "Salvar" at bounding box center [1086, 77] width 37 height 21
click at [453, 88] on span "Voltar" at bounding box center [449, 95] width 36 height 15
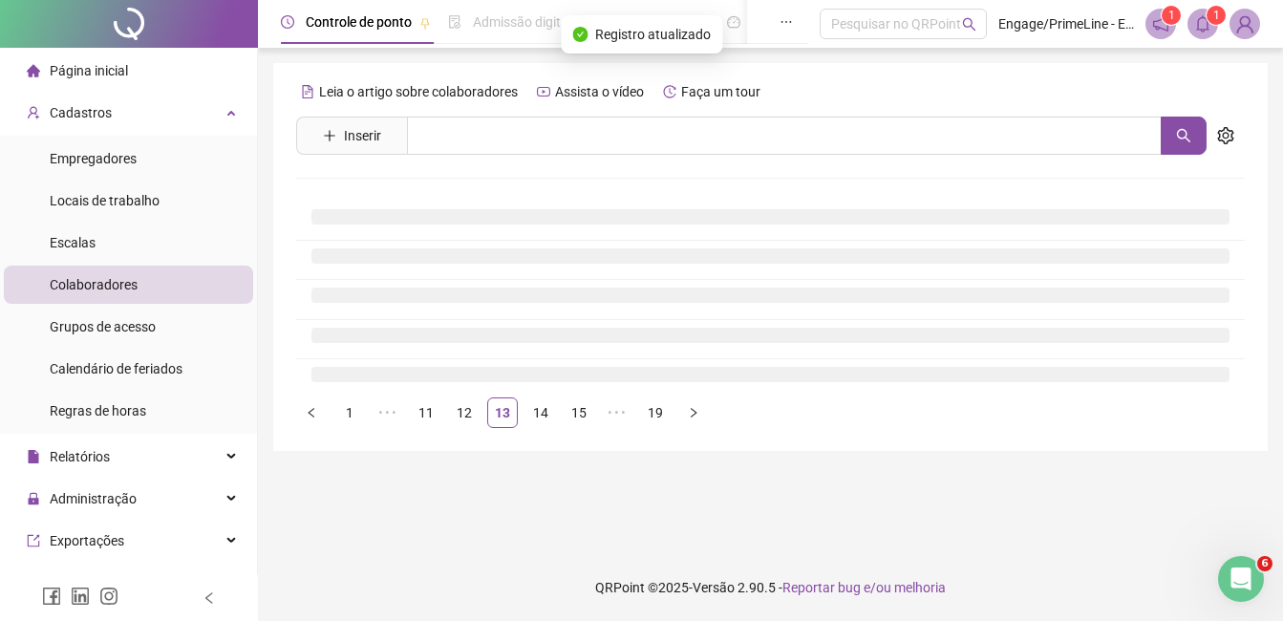
scroll to position [0, 0]
click at [546, 406] on link "14" at bounding box center [541, 413] width 29 height 29
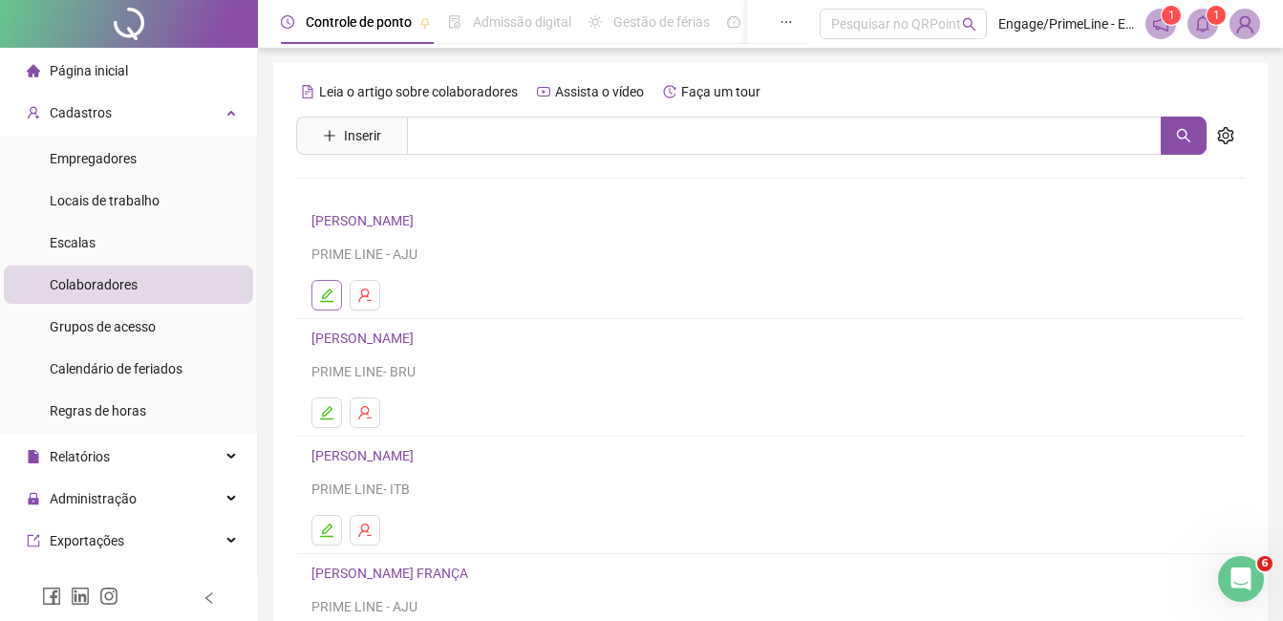
click at [323, 295] on icon "edit" at bounding box center [326, 295] width 13 height 13
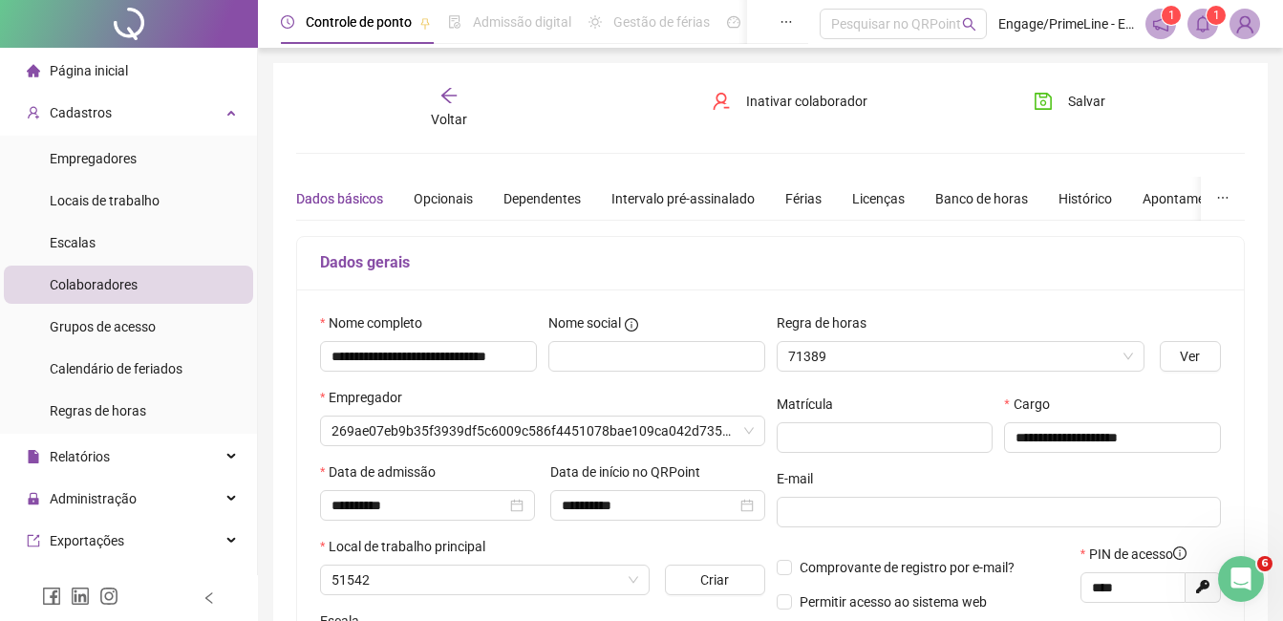
type input "**********"
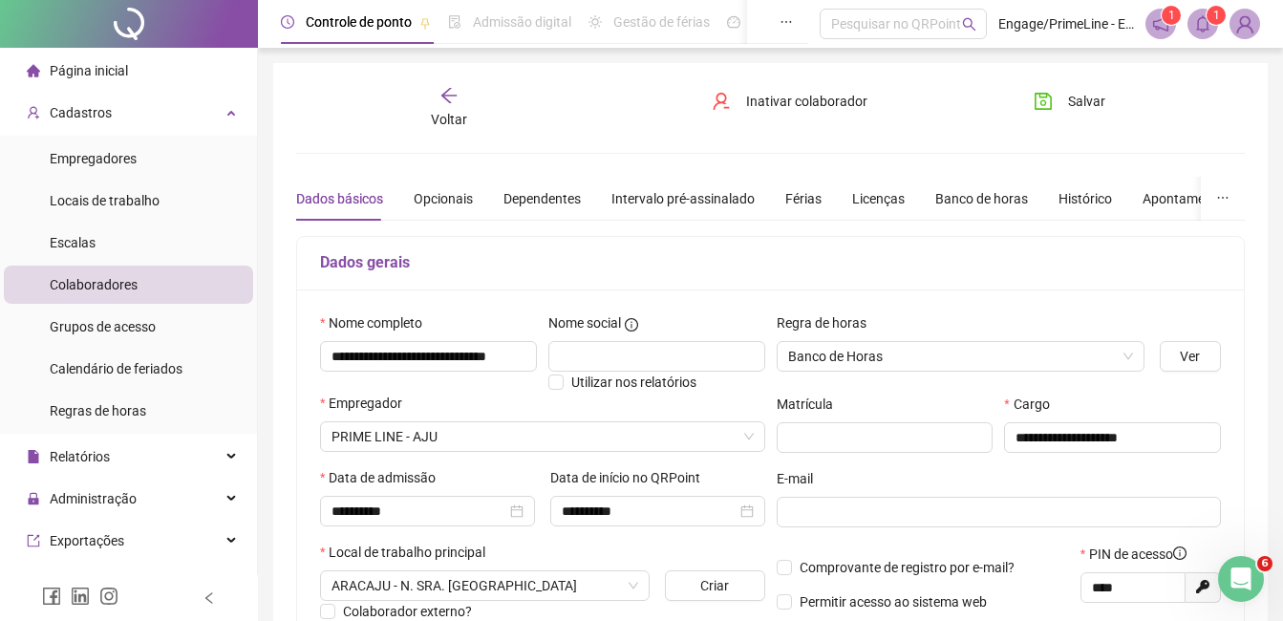
click at [438, 112] on span "Voltar" at bounding box center [449, 119] width 36 height 15
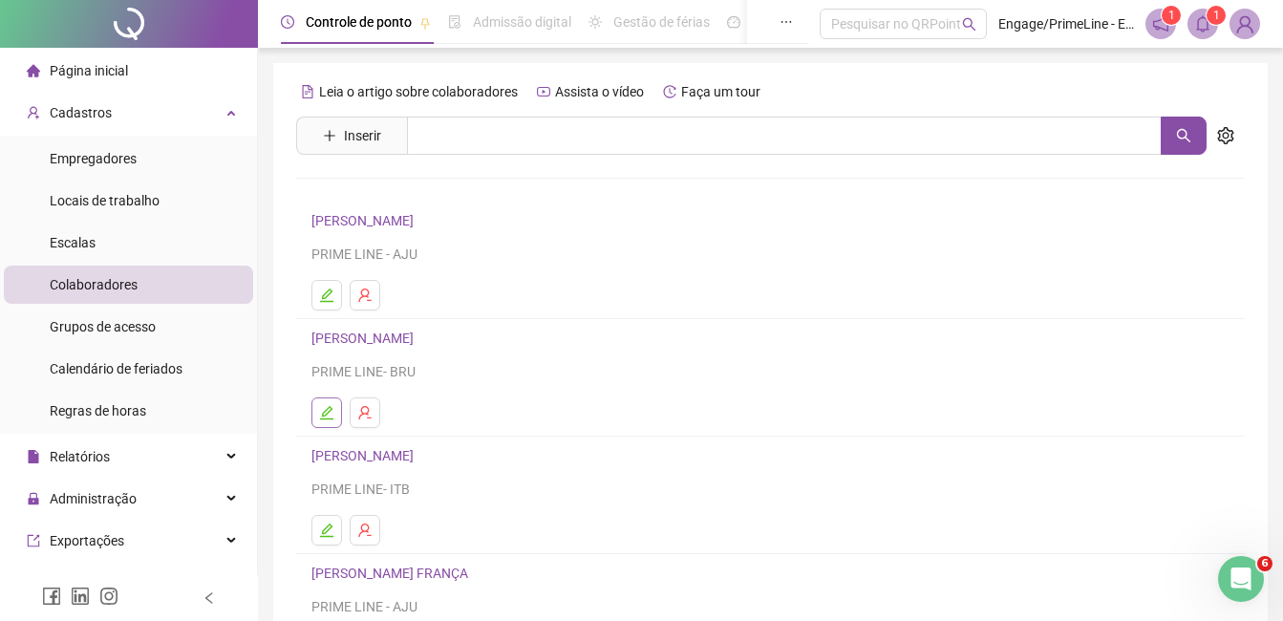
click at [325, 414] on icon "edit" at bounding box center [326, 412] width 15 height 15
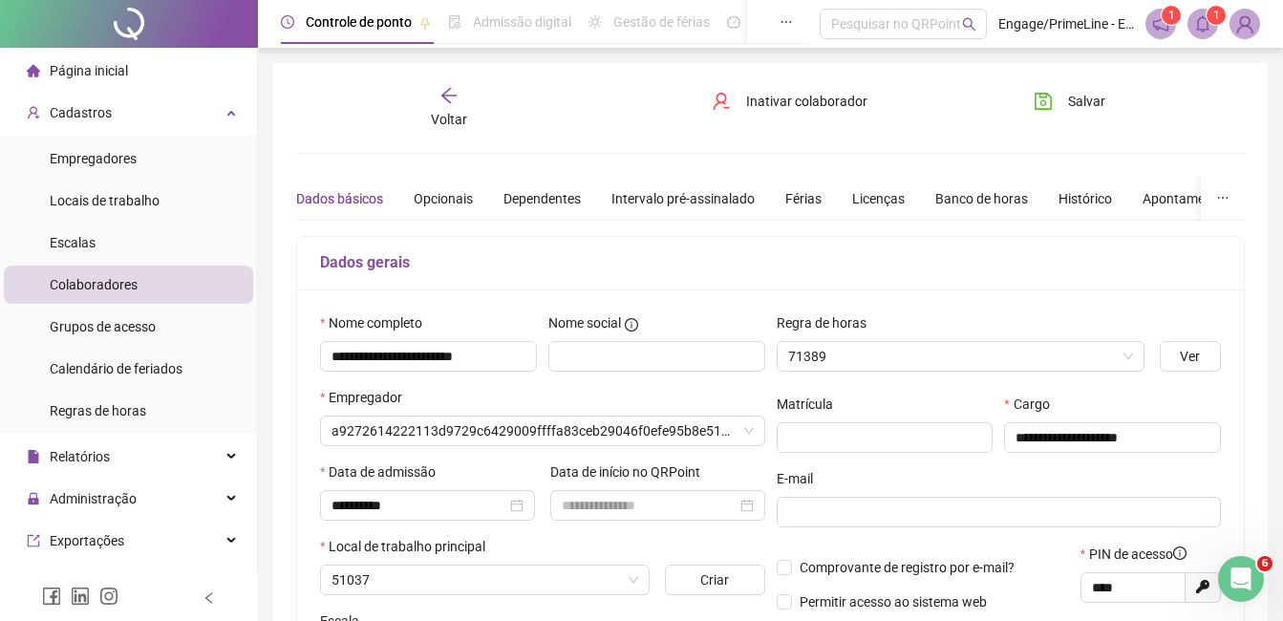
type input "**********"
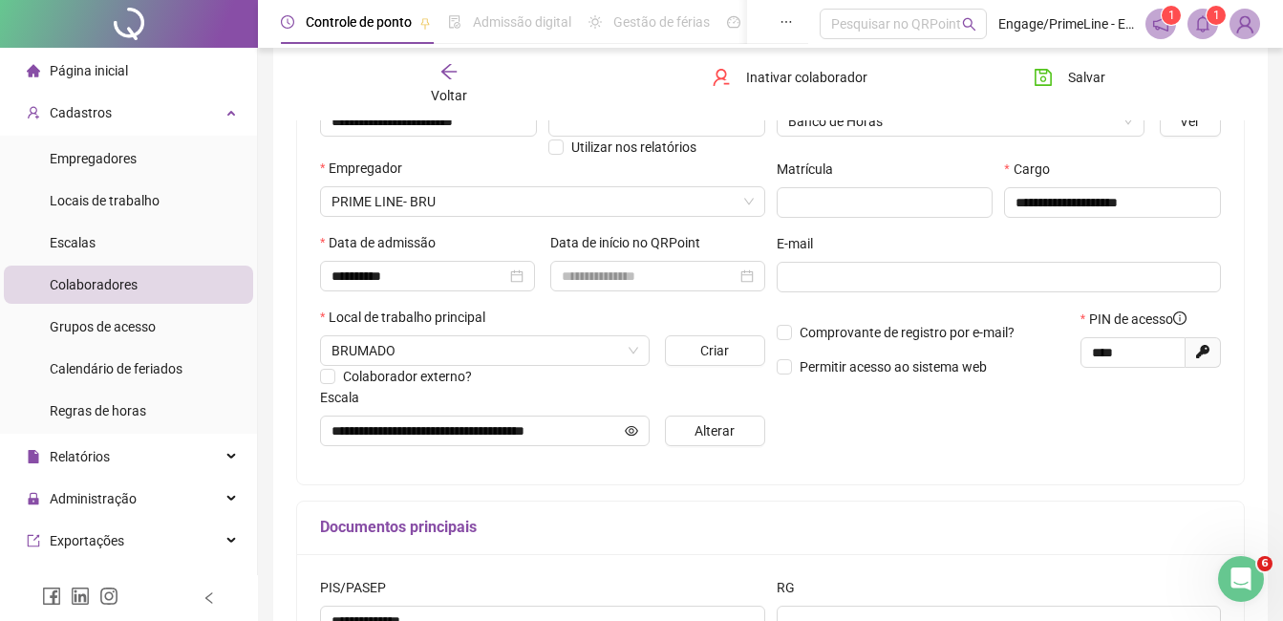
scroll to position [469, 0]
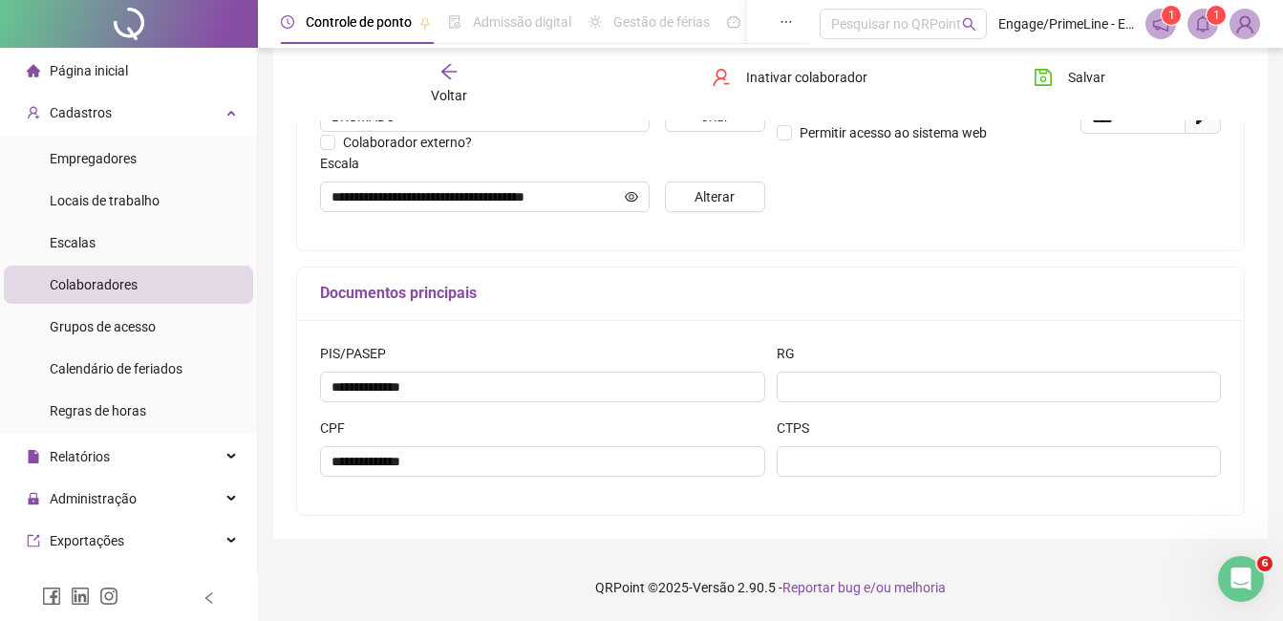
click at [430, 94] on div "Voltar" at bounding box center [449, 84] width 145 height 44
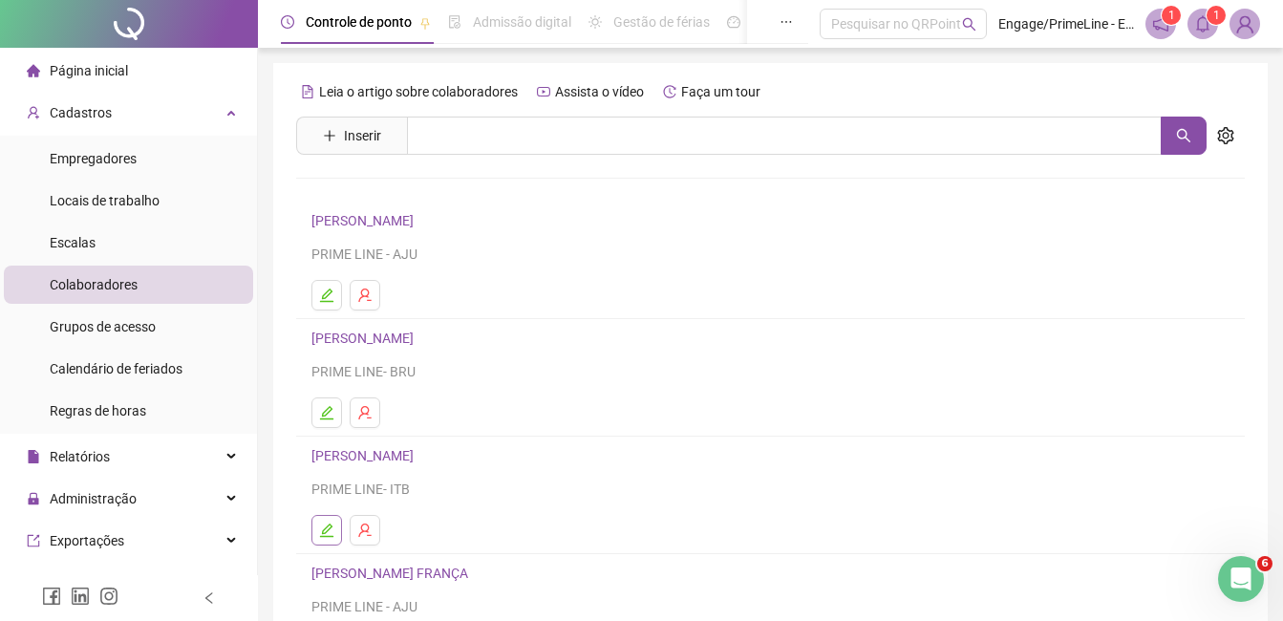
click at [325, 529] on icon "edit" at bounding box center [326, 530] width 13 height 13
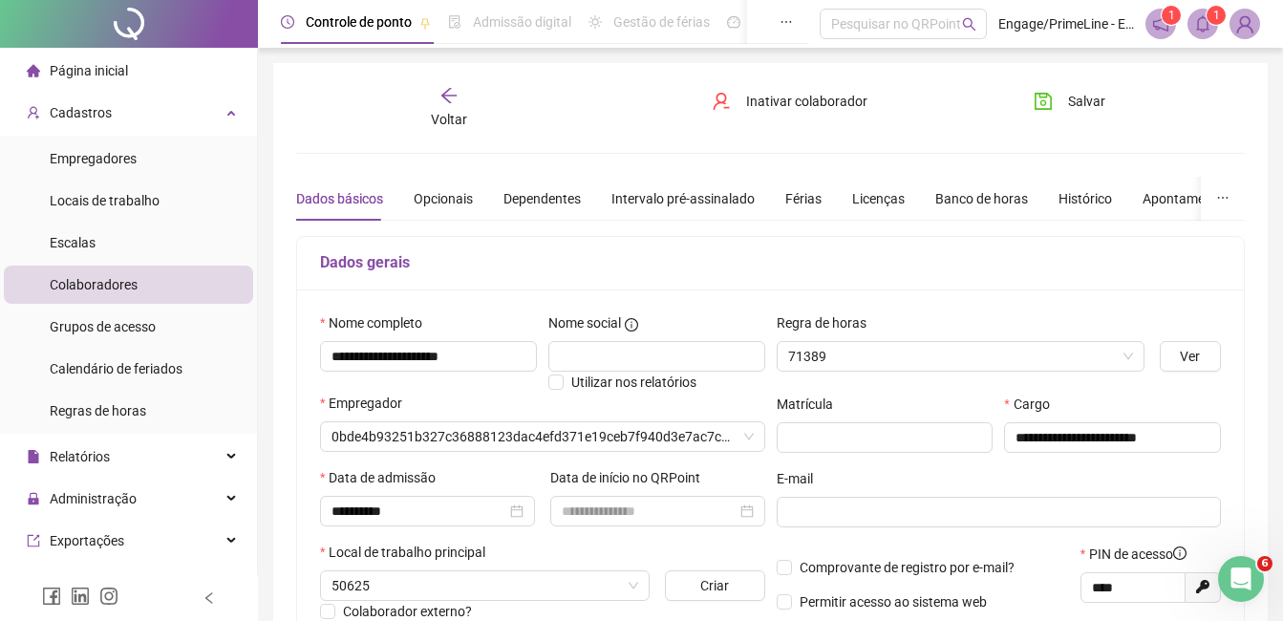
type input "**********"
click at [449, 112] on span "Voltar" at bounding box center [449, 119] width 36 height 15
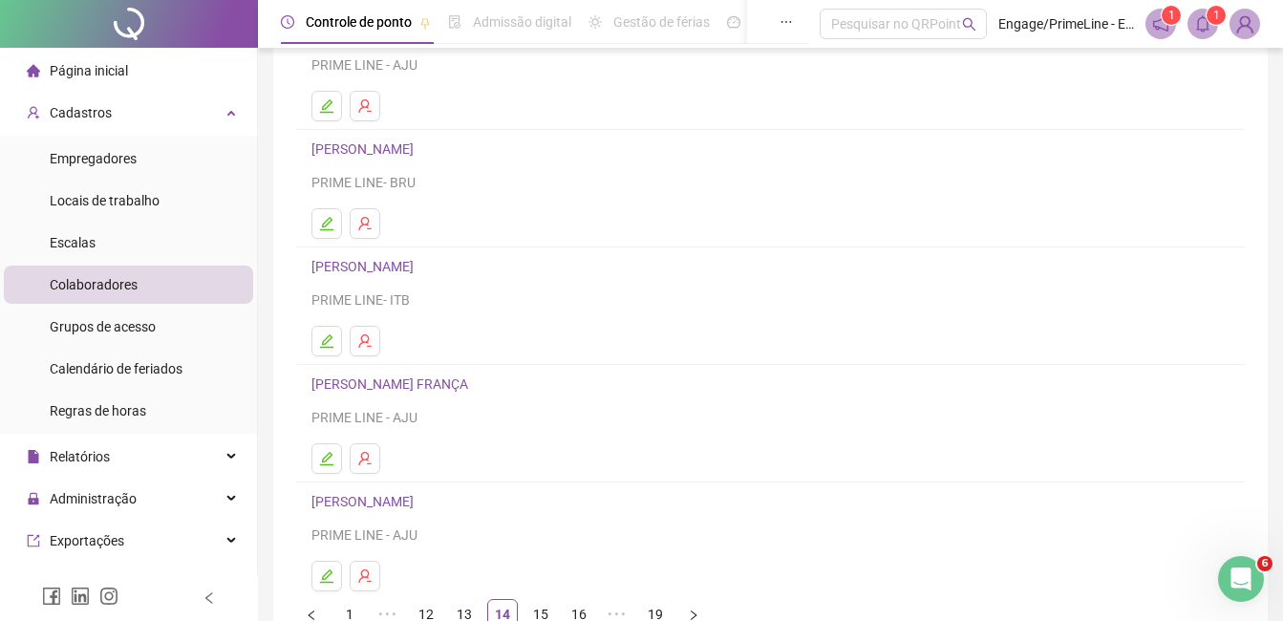
scroll to position [287, 0]
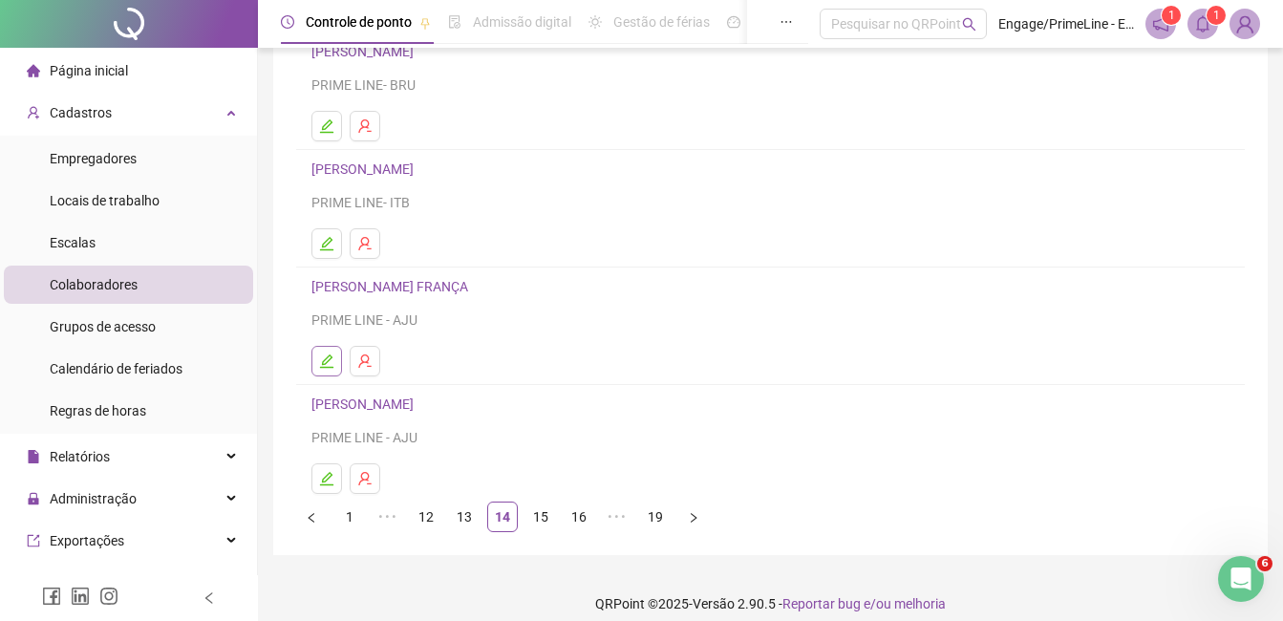
click at [329, 367] on icon "edit" at bounding box center [326, 361] width 13 height 13
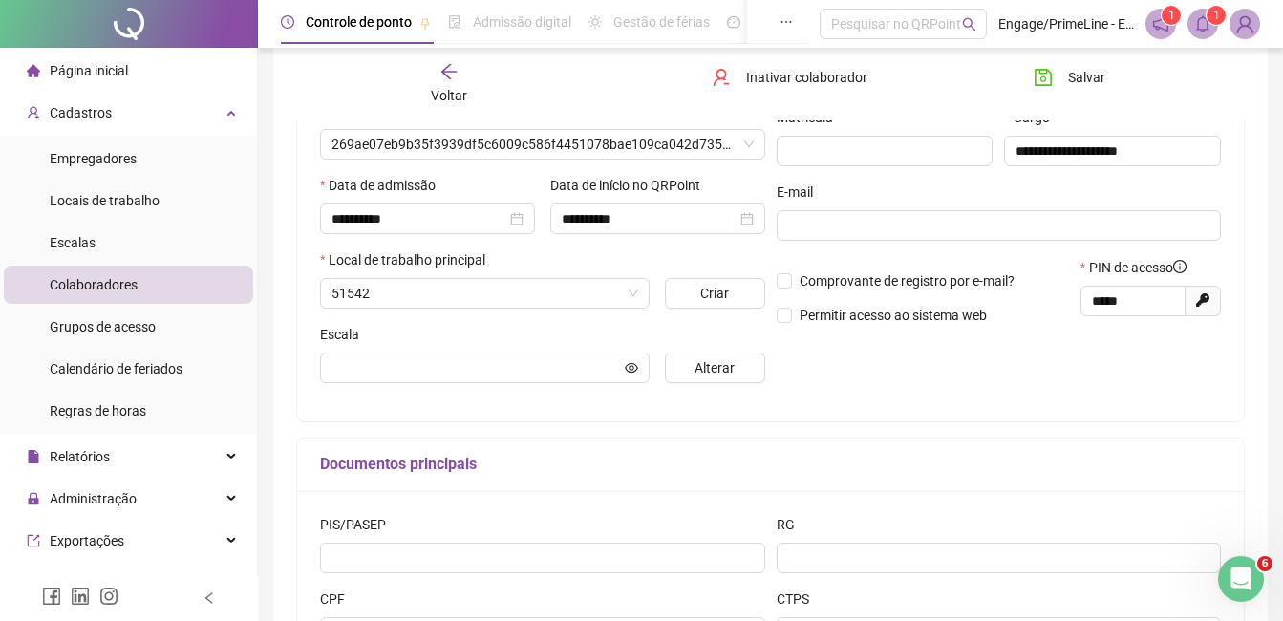
scroll to position [296, 0]
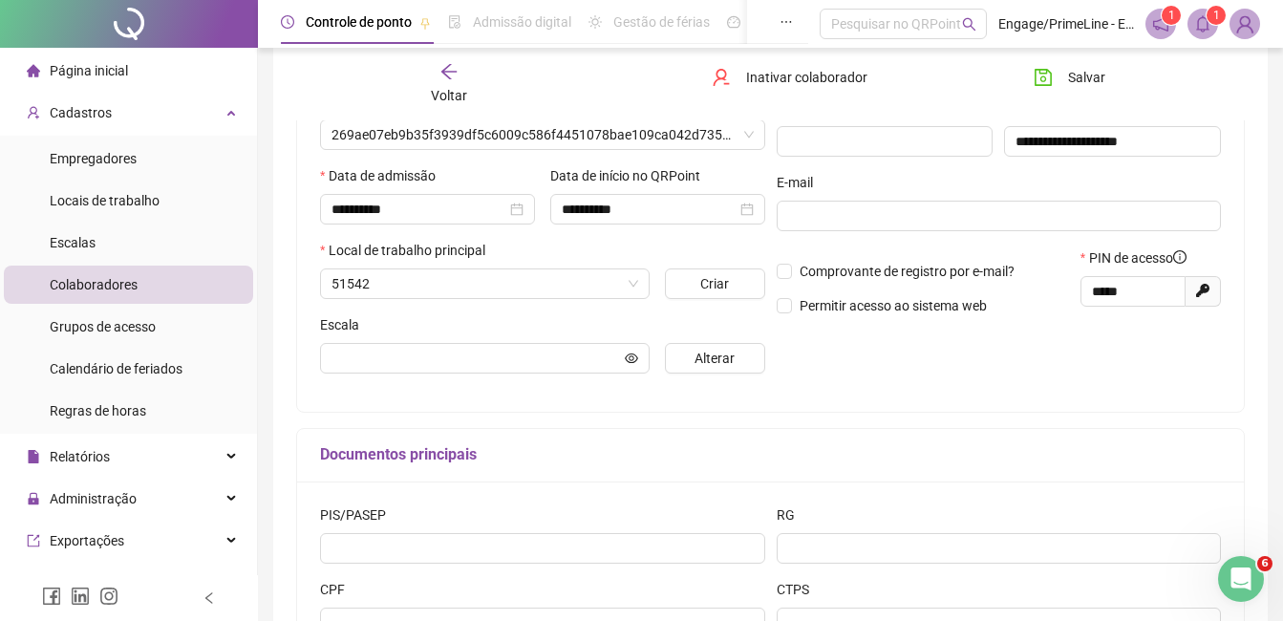
type input "**********"
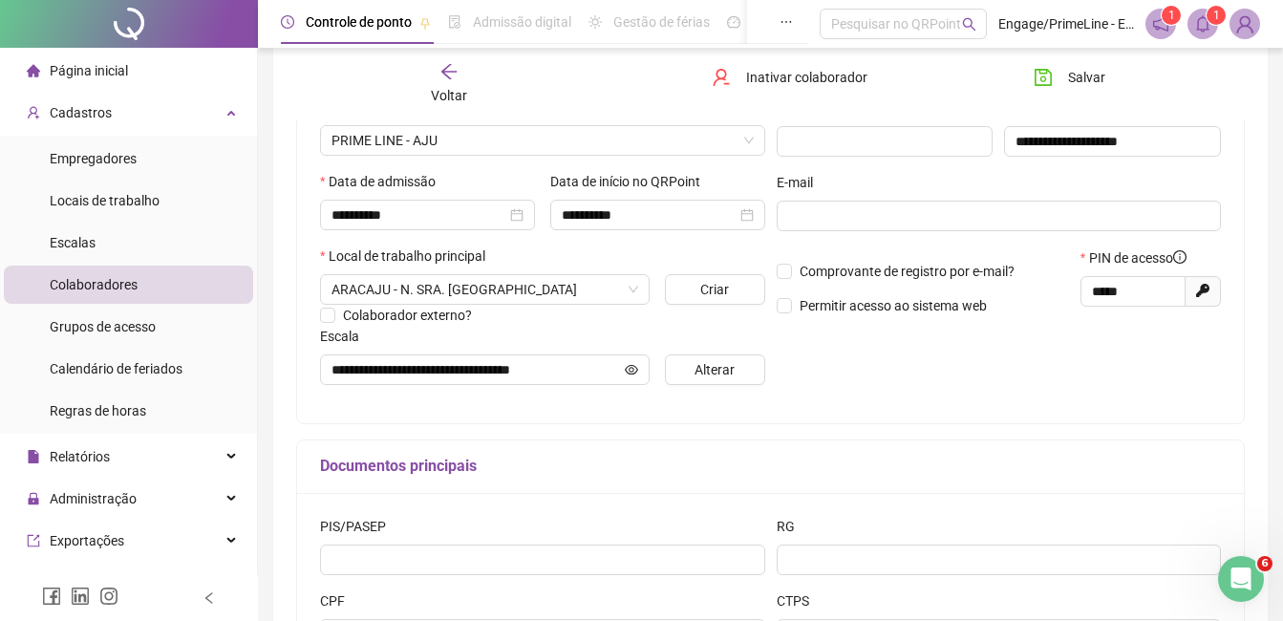
click at [435, 103] on div "Voltar" at bounding box center [449, 84] width 145 height 44
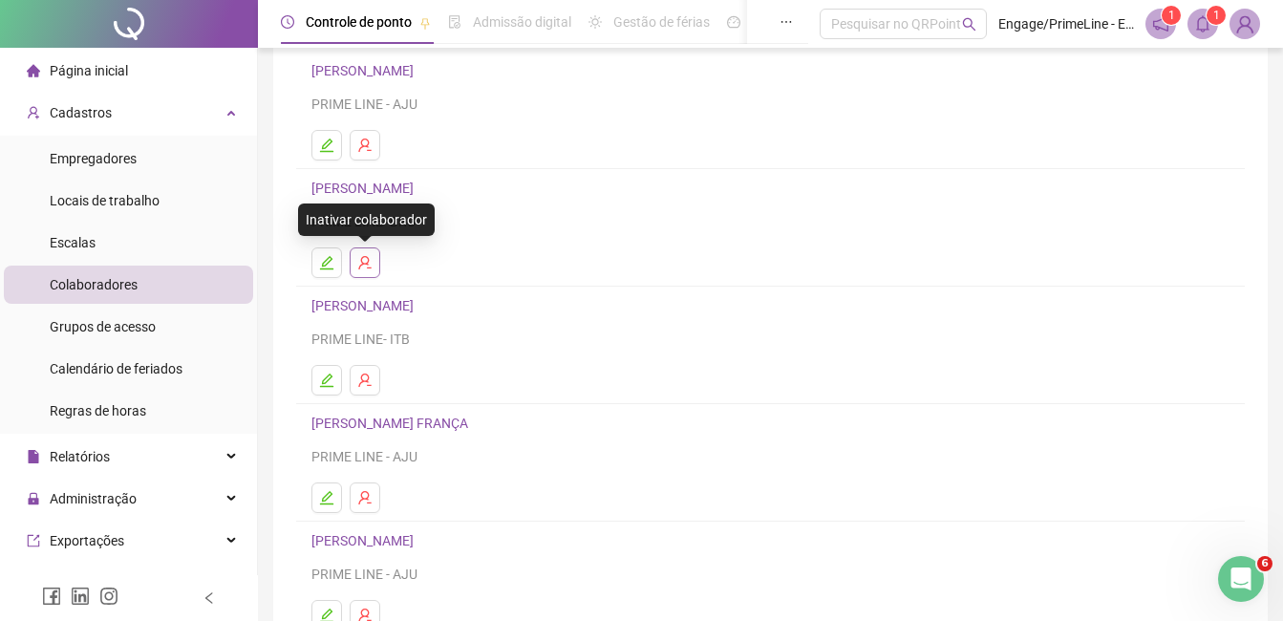
scroll to position [303, 0]
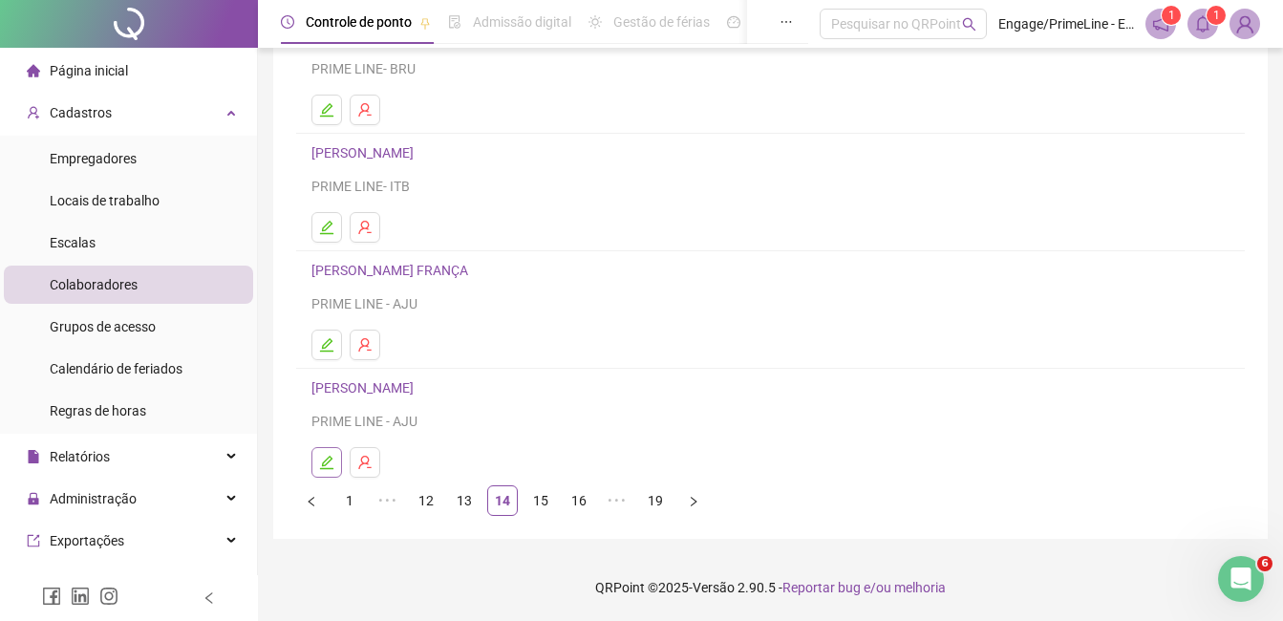
click at [325, 467] on icon "edit" at bounding box center [326, 462] width 15 height 15
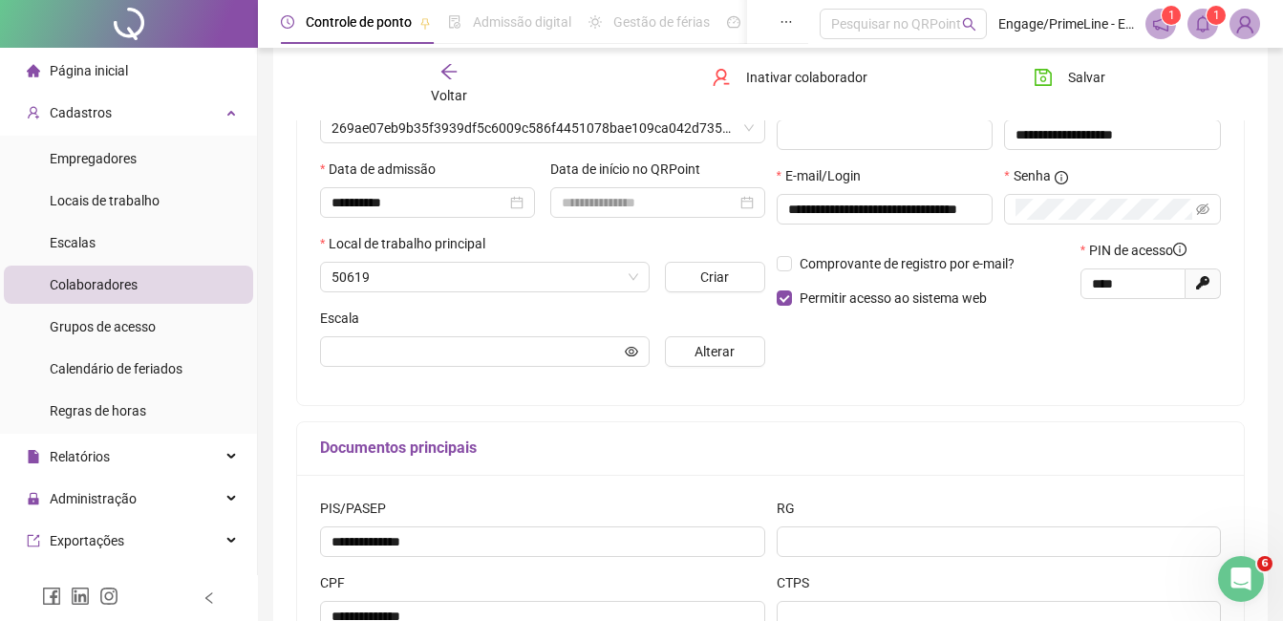
scroll to position [312, 0]
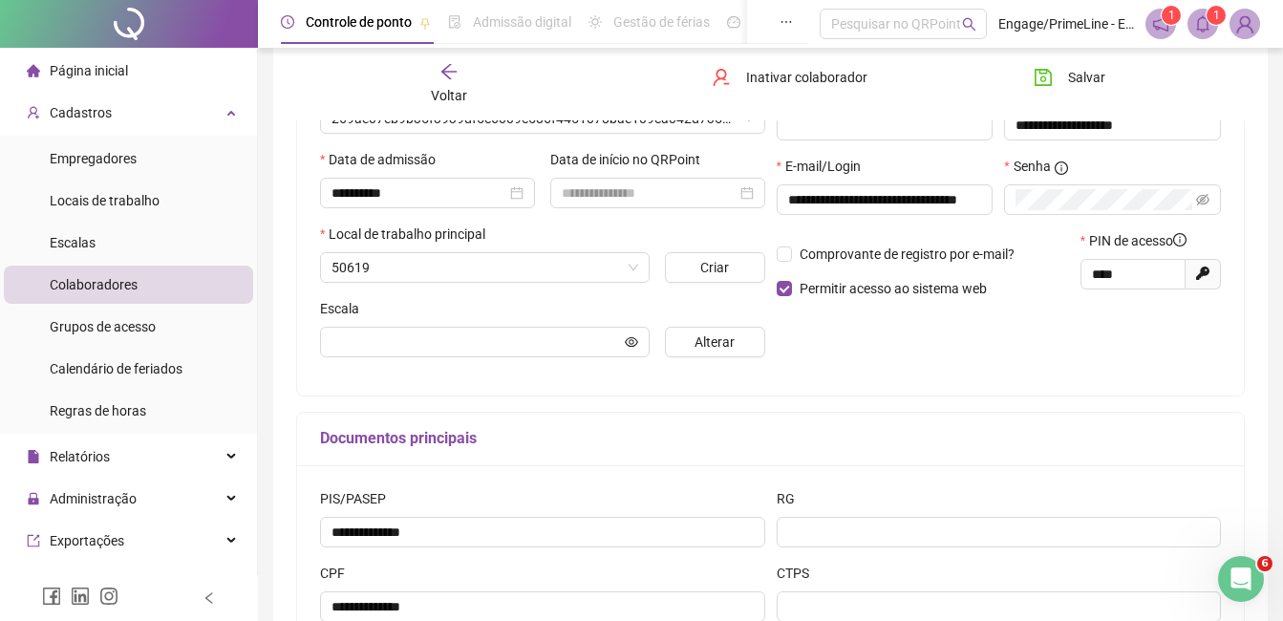
type input "**********"
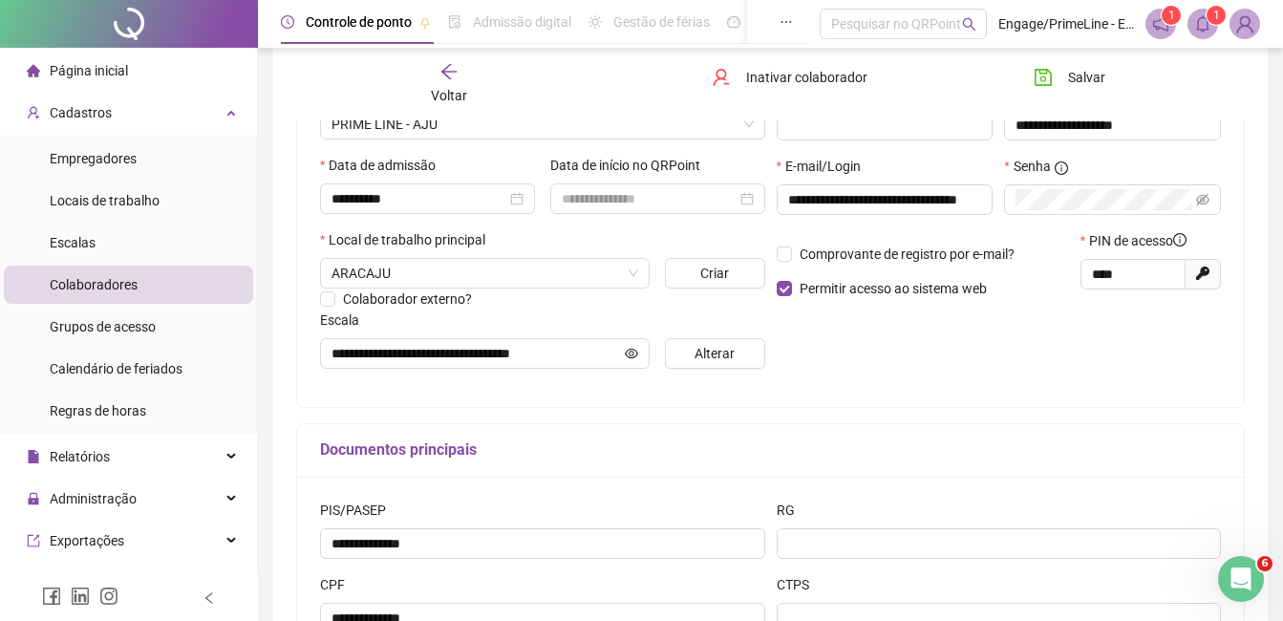
click at [459, 83] on div "Voltar" at bounding box center [449, 84] width 145 height 44
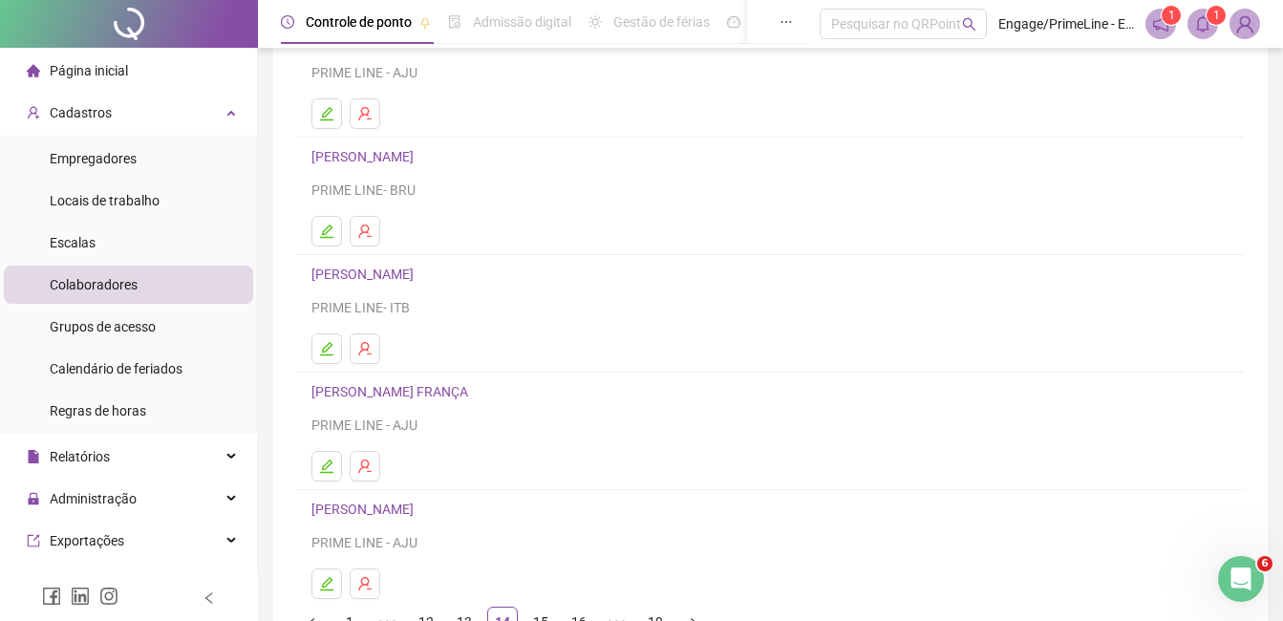
scroll to position [303, 0]
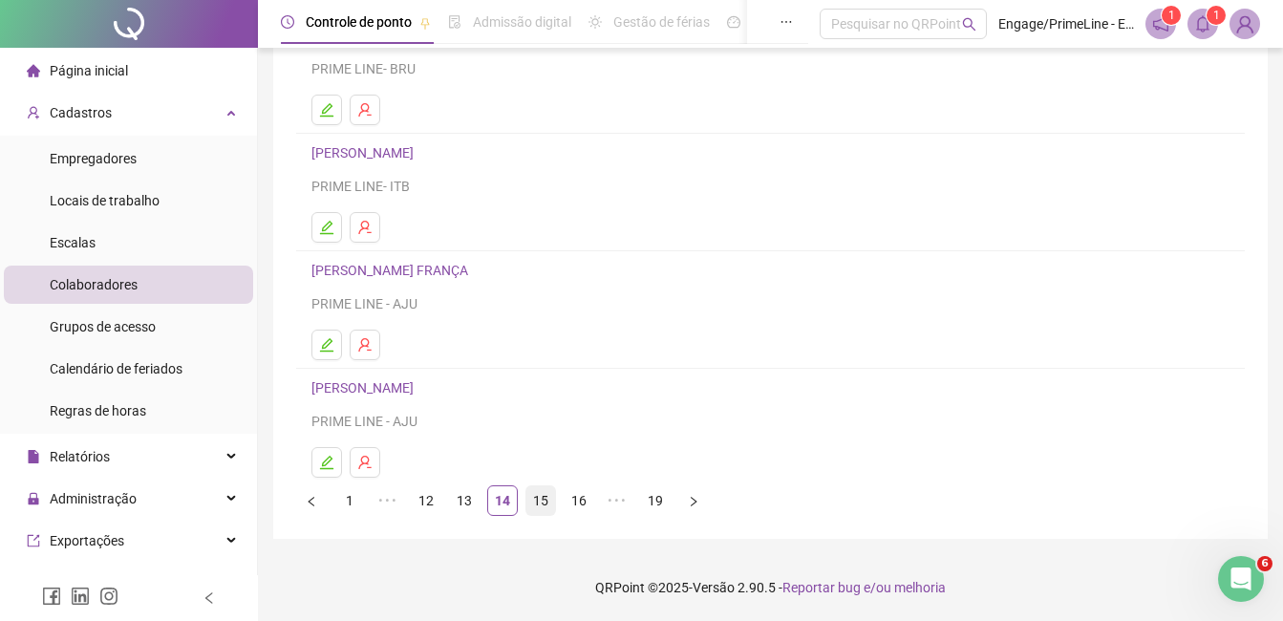
click at [548, 490] on link "15" at bounding box center [541, 500] width 29 height 29
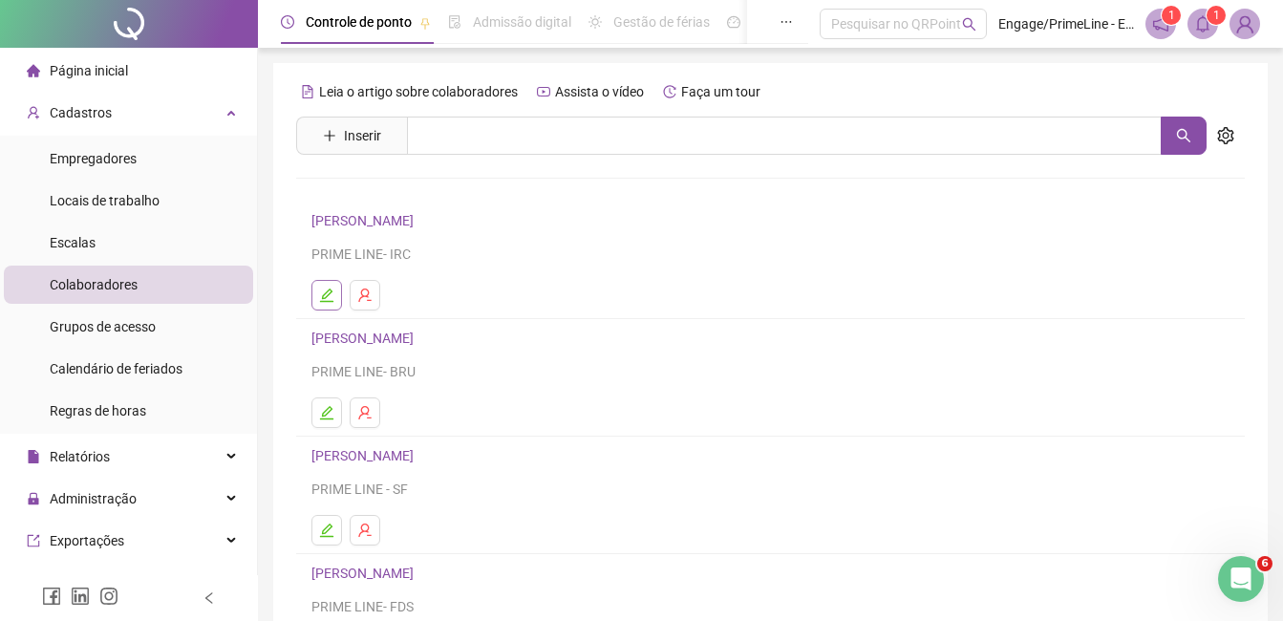
click at [336, 298] on button "button" at bounding box center [327, 295] width 31 height 31
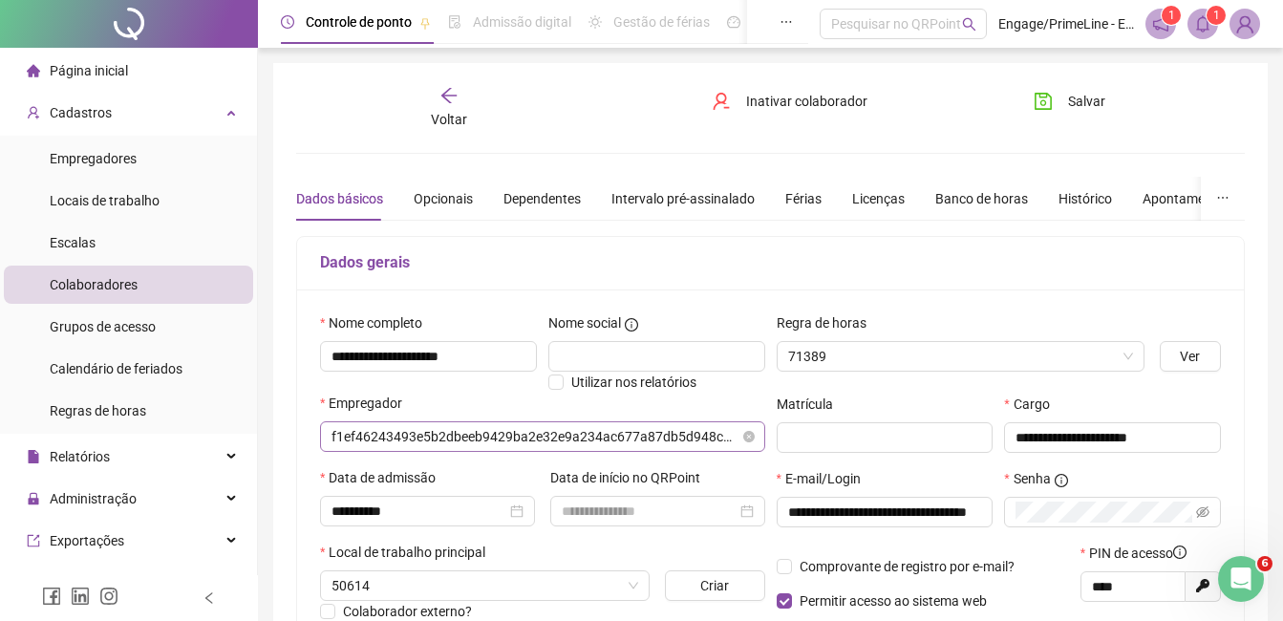
type input "**********"
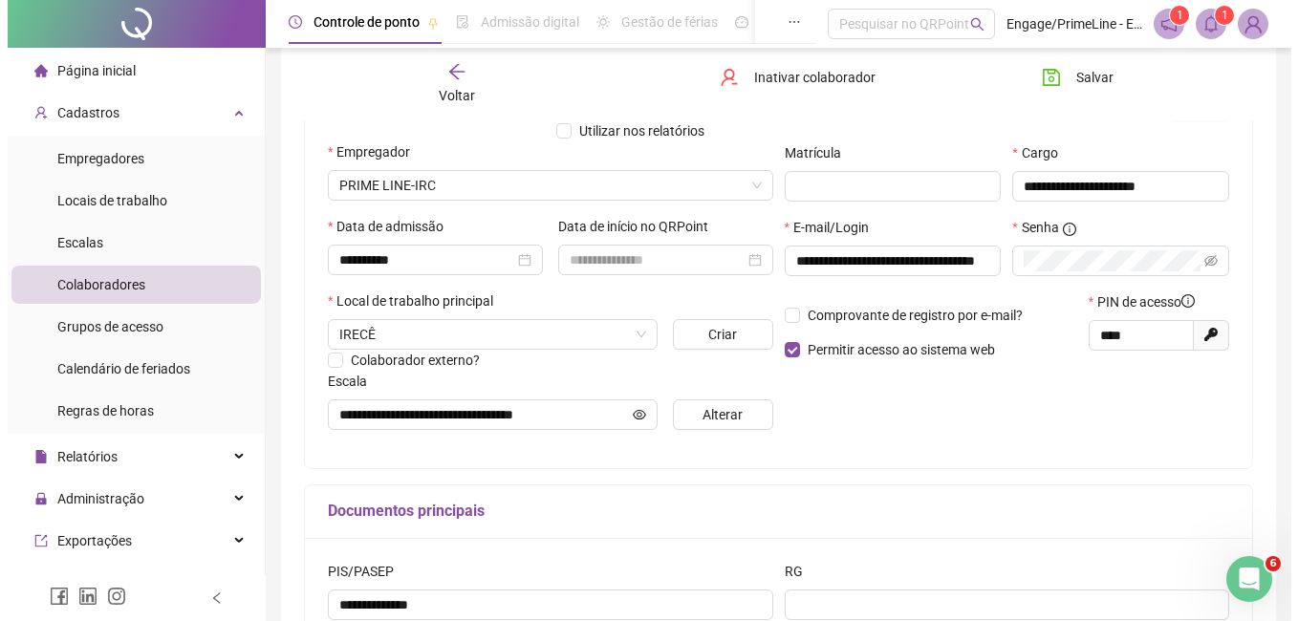
scroll to position [469, 0]
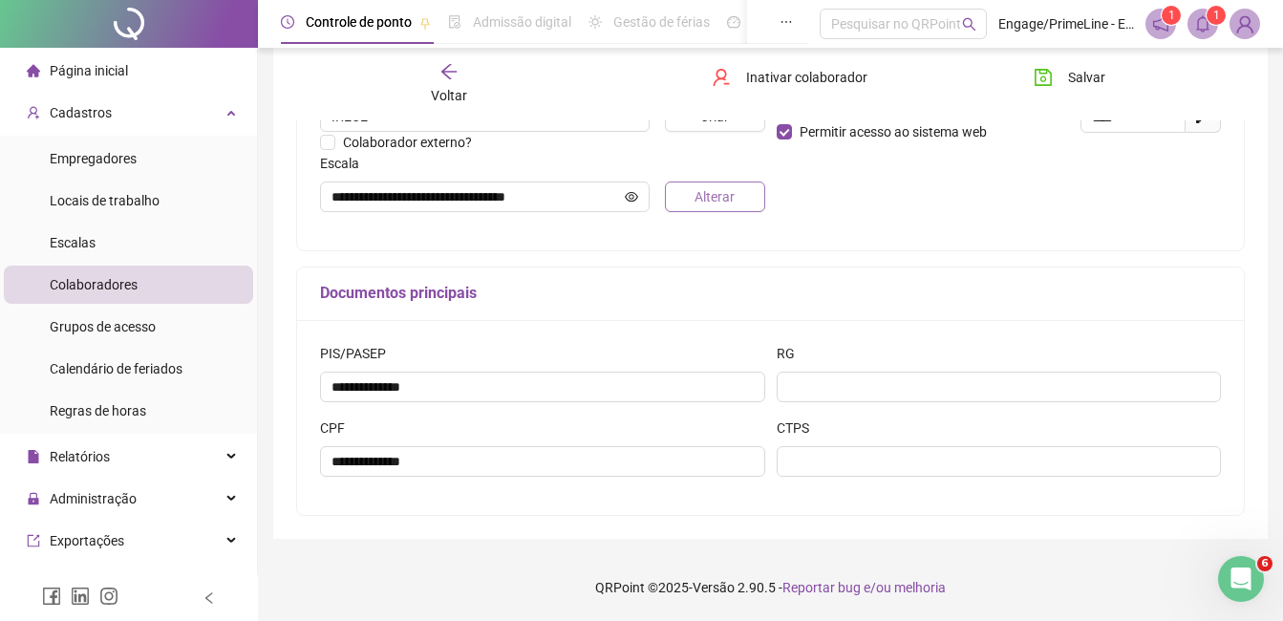
click at [707, 206] on span "Alterar" at bounding box center [715, 196] width 40 height 21
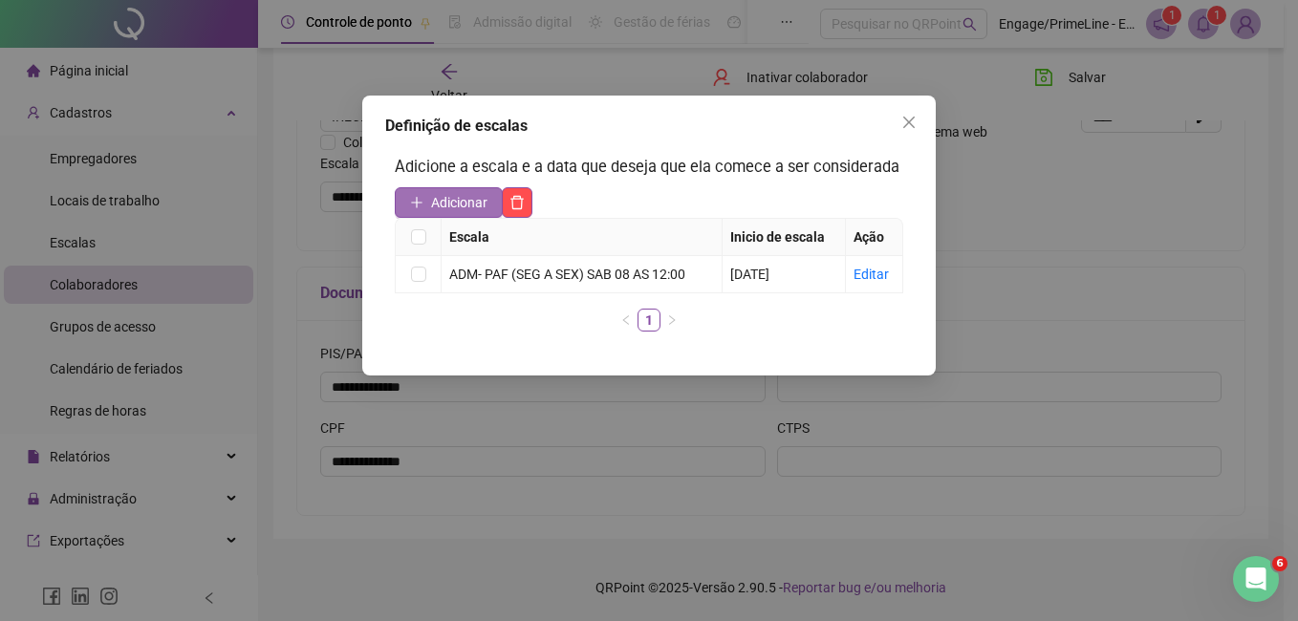
click at [426, 202] on button "Adicionar" at bounding box center [449, 202] width 108 height 31
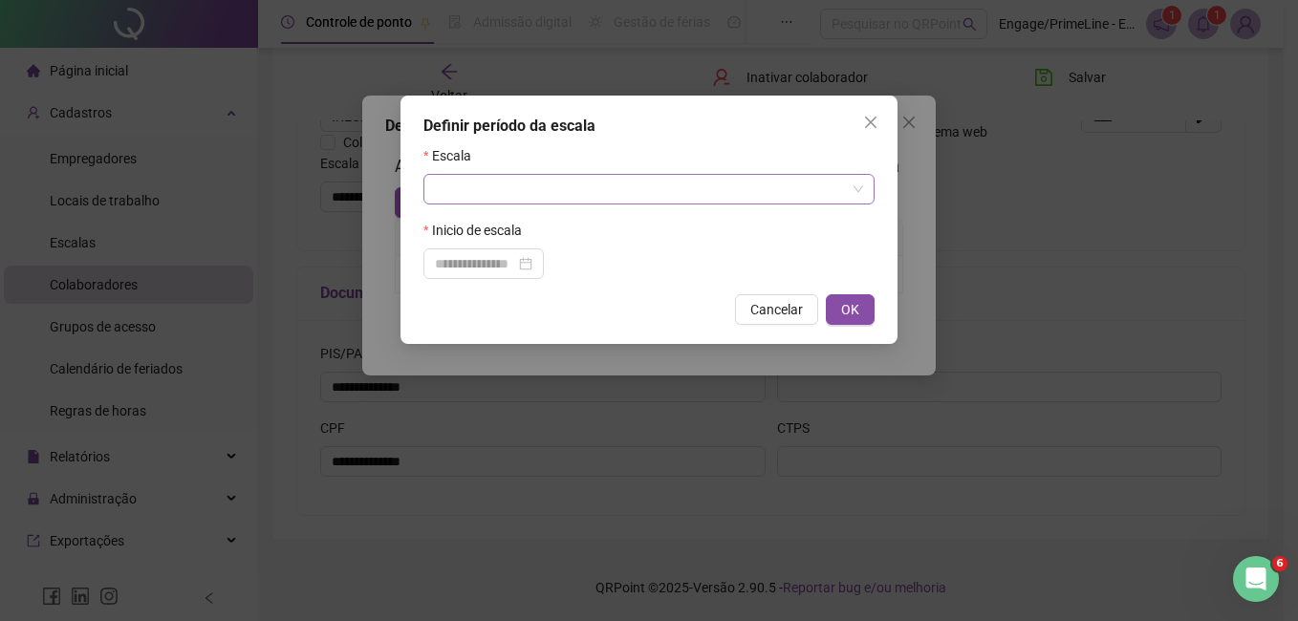
click at [466, 199] on input "search" at bounding box center [640, 189] width 411 height 29
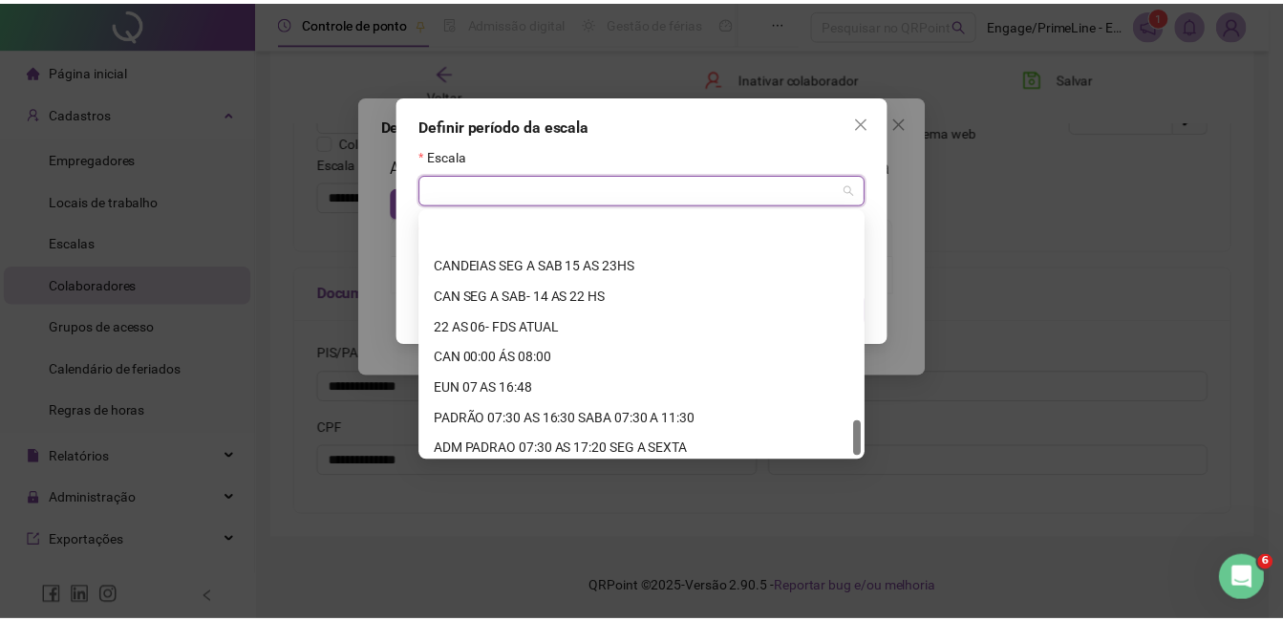
scroll to position [1407, 0]
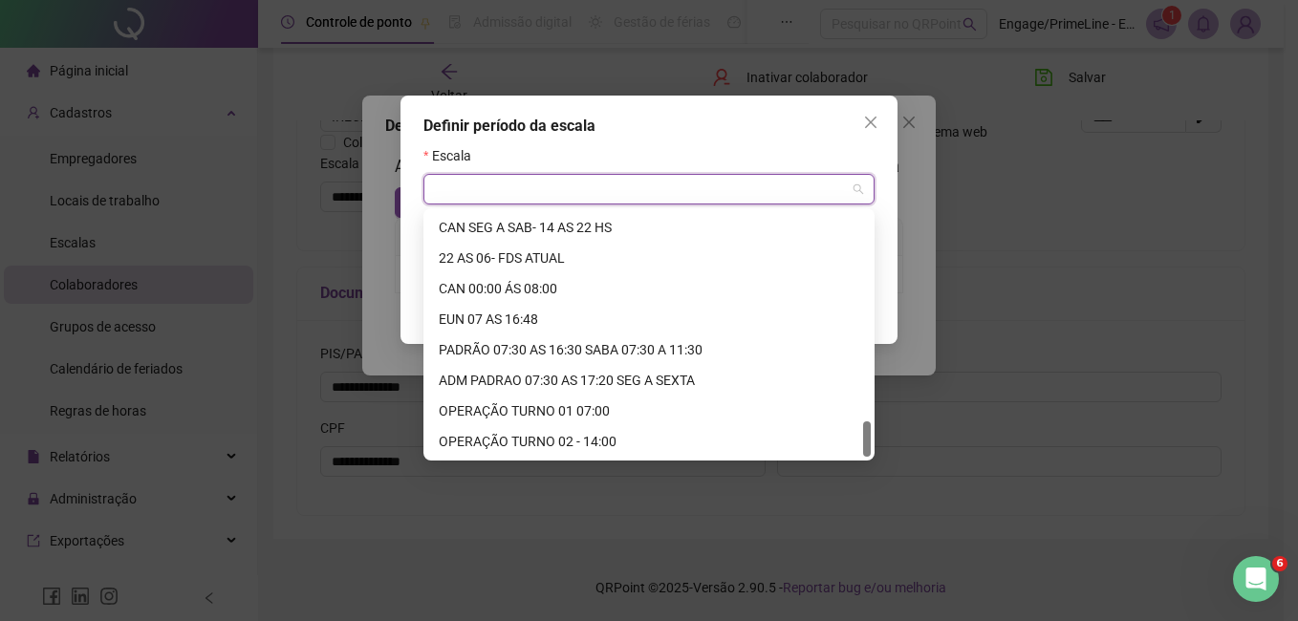
drag, startPoint x: 506, startPoint y: 347, endPoint x: 530, endPoint y: 347, distance: 24.8
click at [506, 347] on div "PADRÃO 07:30 AS 16:30 SABA 07:30 A 11:30" at bounding box center [649, 349] width 420 height 21
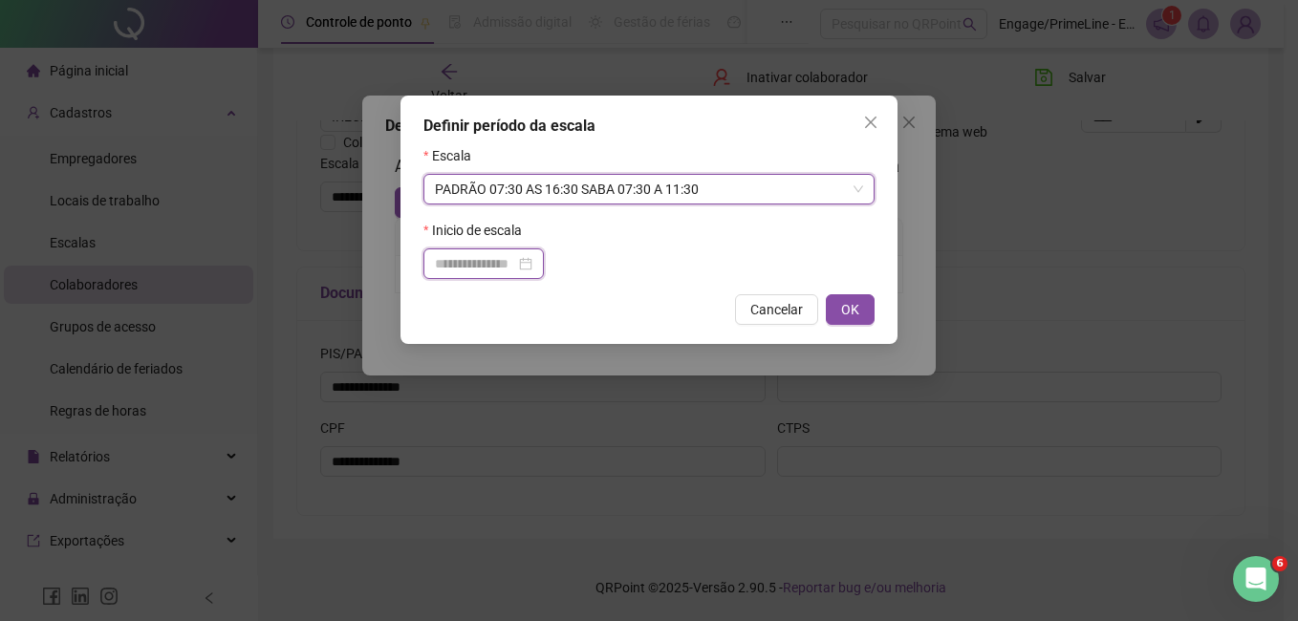
click at [474, 265] on input at bounding box center [475, 263] width 80 height 21
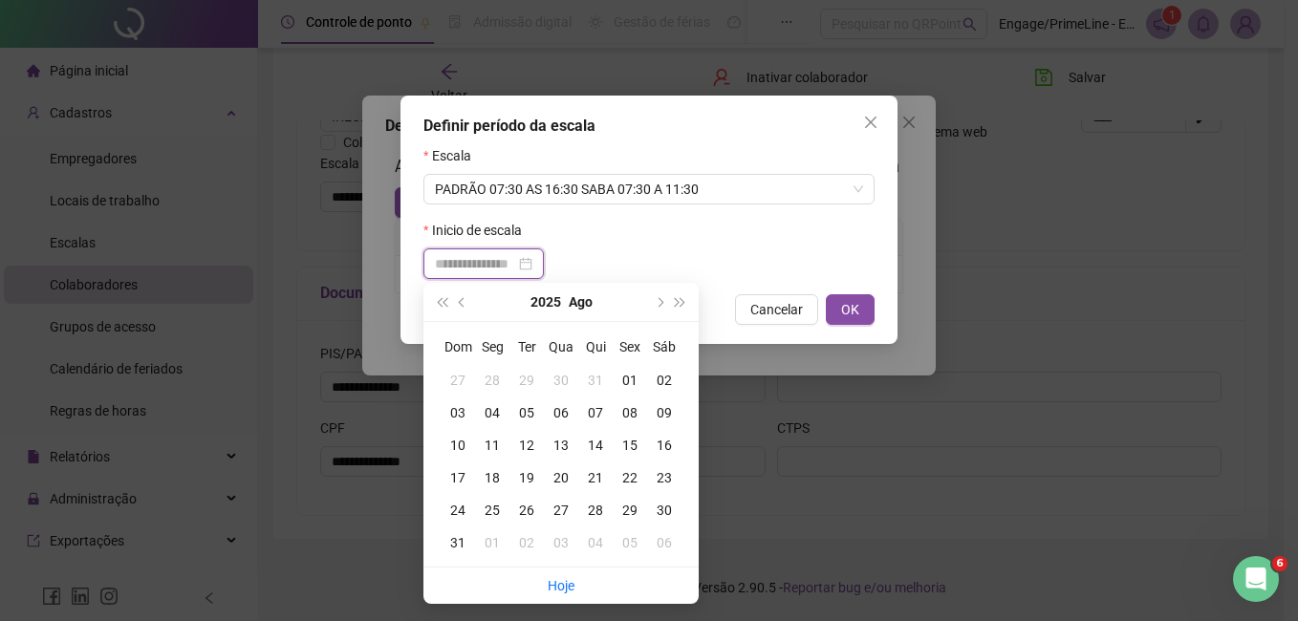
type input "**********"
click at [634, 371] on div "01" at bounding box center [630, 380] width 34 height 21
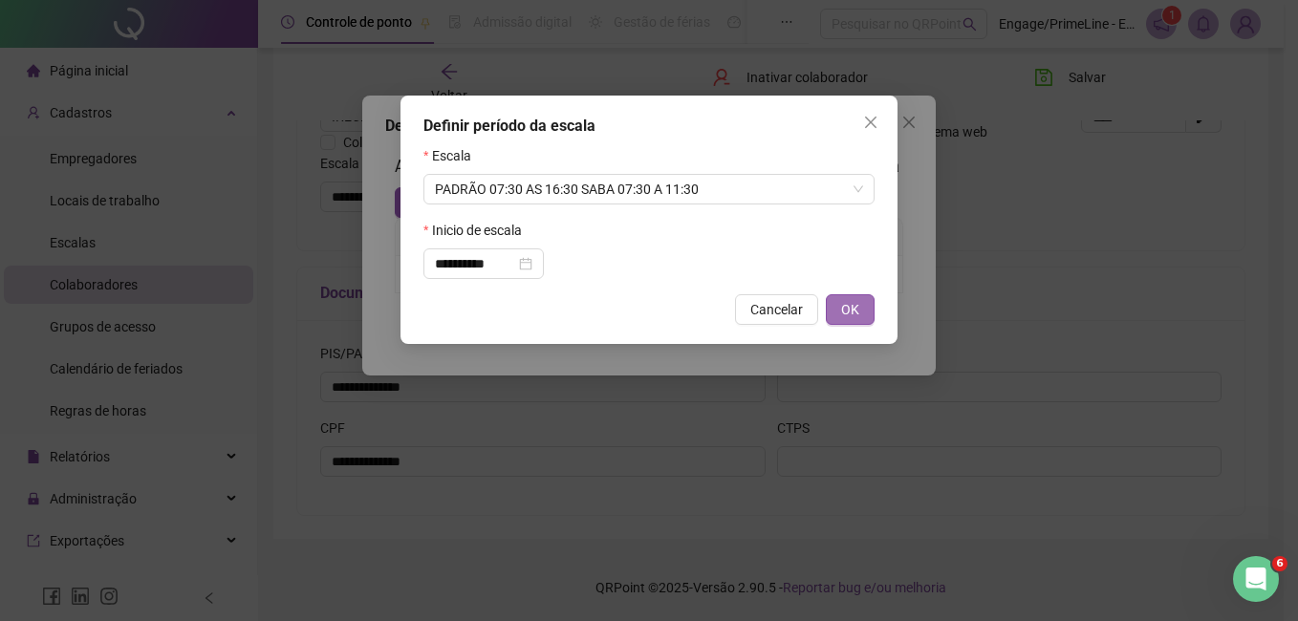
click at [856, 309] on span "OK" at bounding box center [850, 309] width 18 height 21
type input "**********"
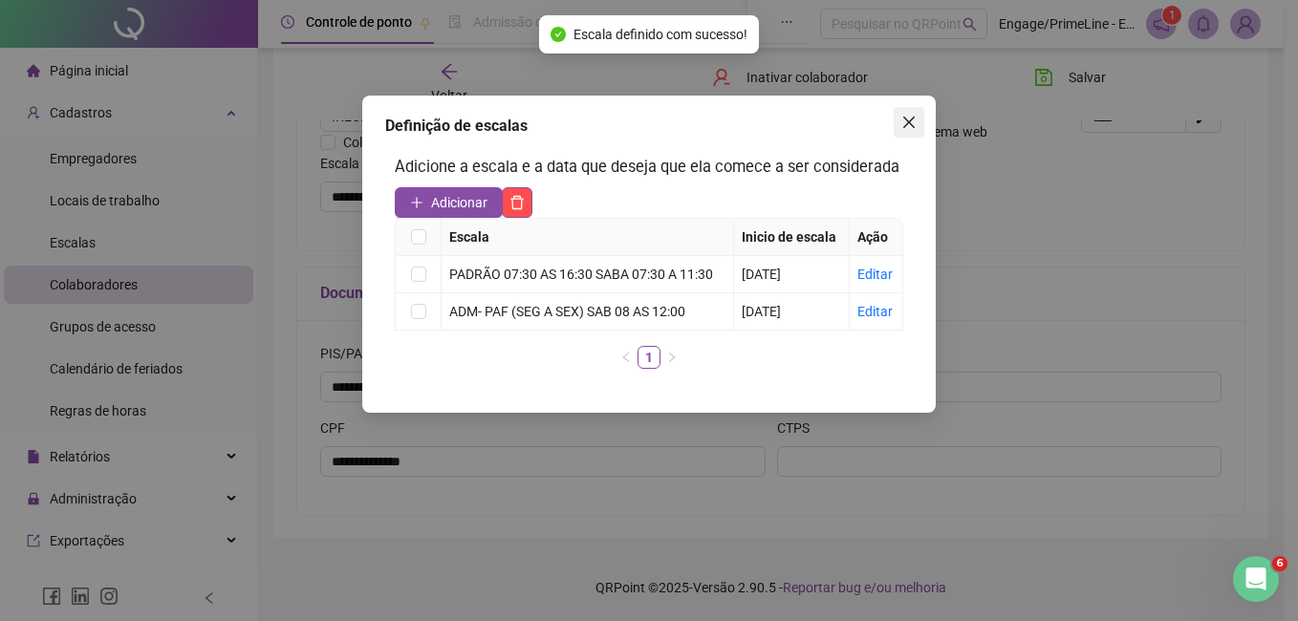
click at [908, 119] on icon "close" at bounding box center [908, 122] width 15 height 15
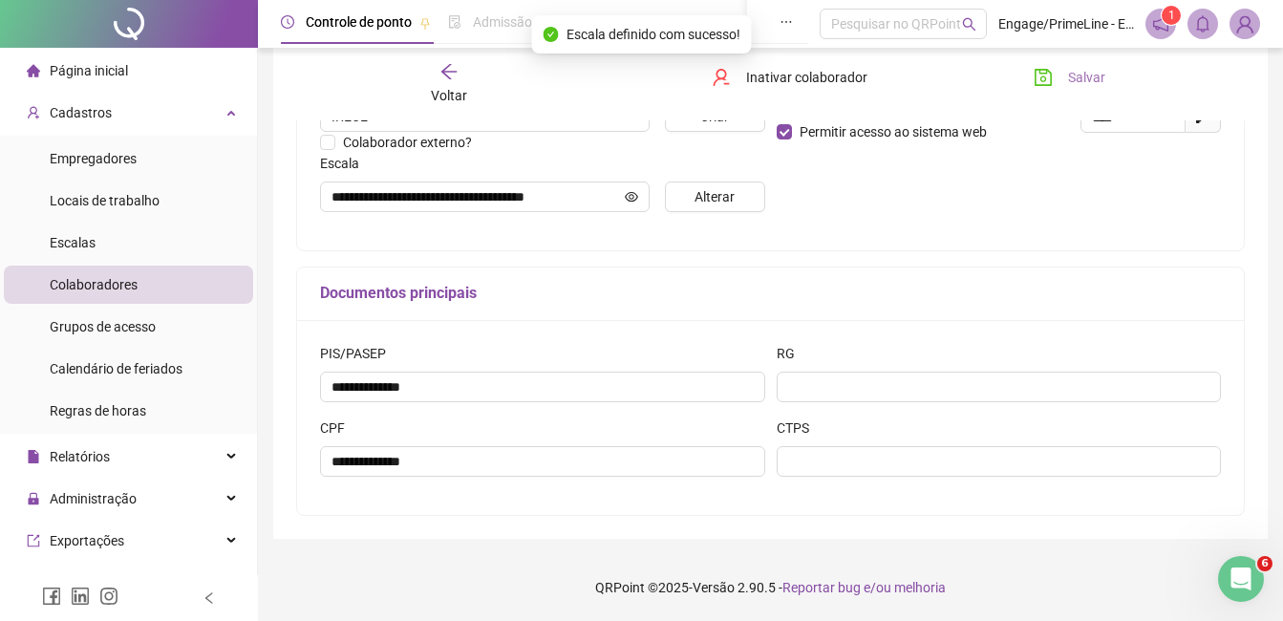
click at [1080, 73] on span "Salvar" at bounding box center [1086, 77] width 37 height 21
click at [447, 84] on div "Voltar" at bounding box center [449, 84] width 145 height 44
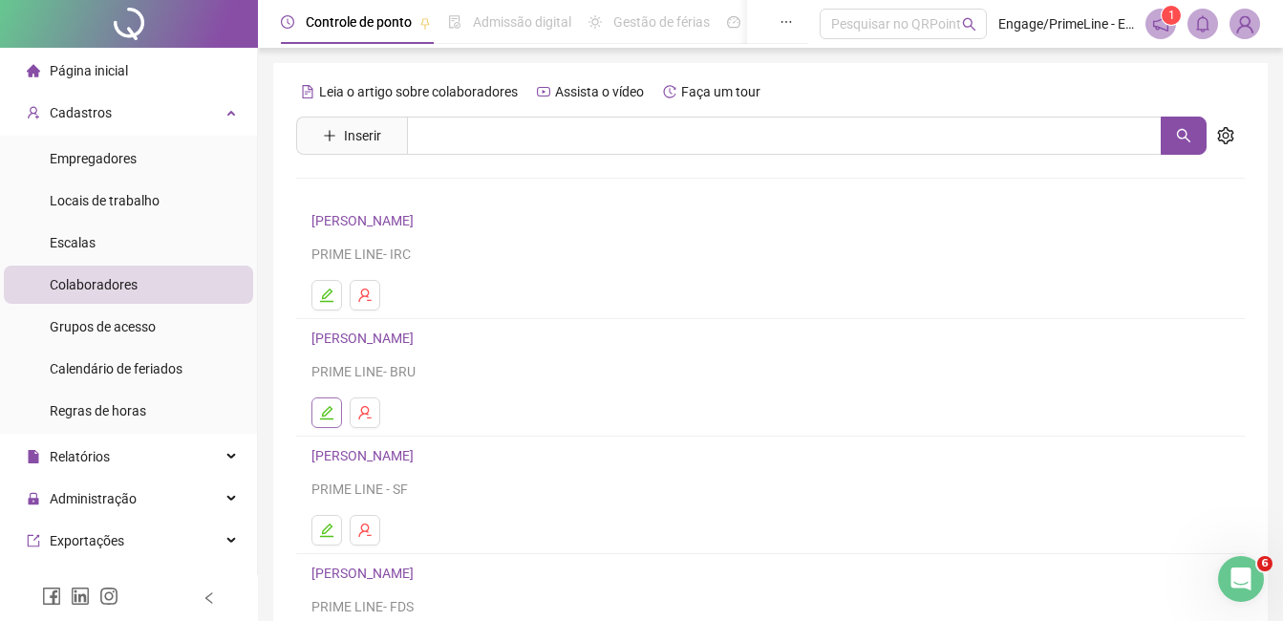
click at [323, 412] on icon "edit" at bounding box center [326, 412] width 15 height 15
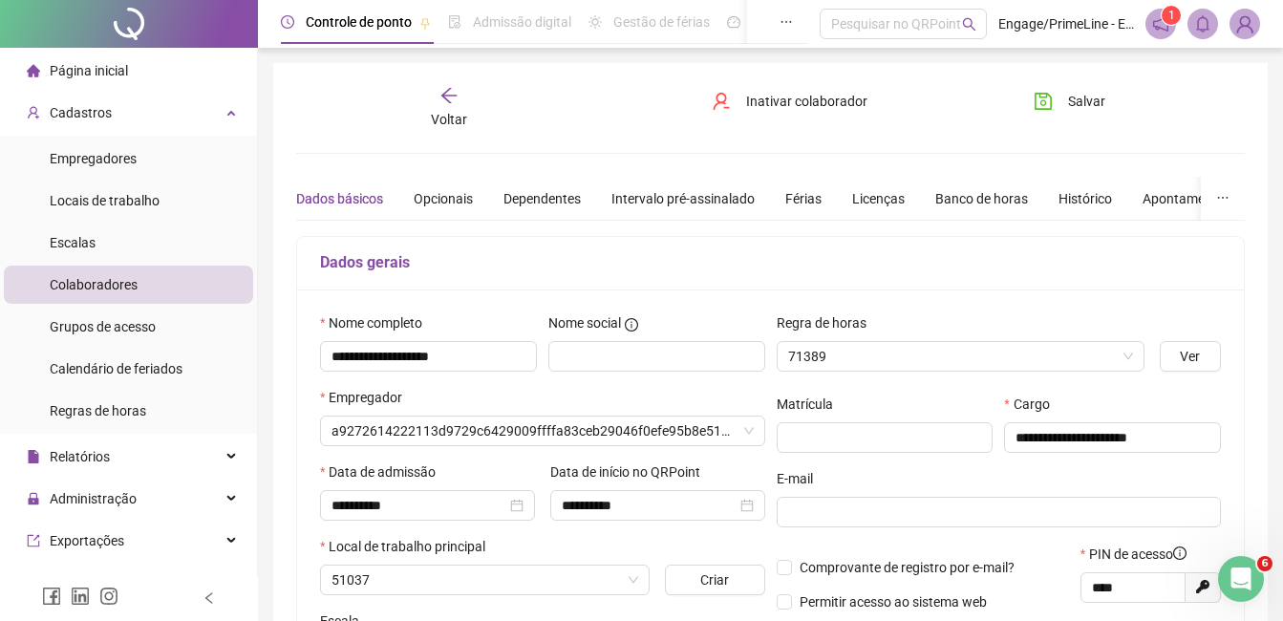
type input "**********"
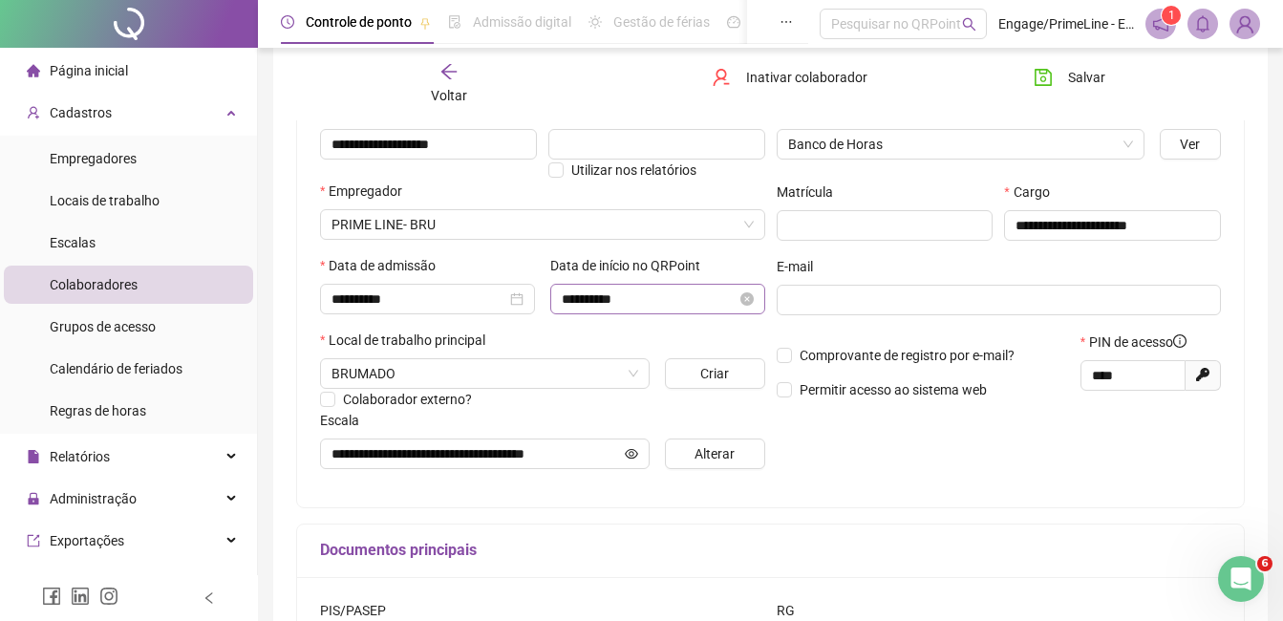
scroll to position [469, 0]
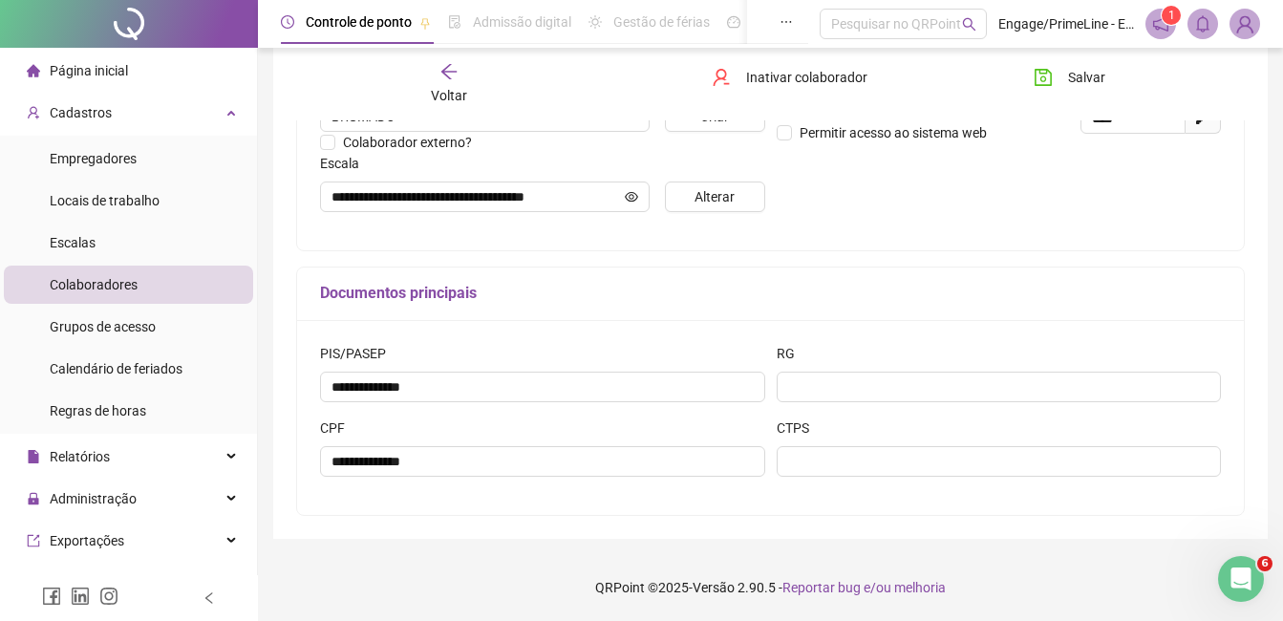
click at [452, 96] on span "Voltar" at bounding box center [449, 95] width 36 height 15
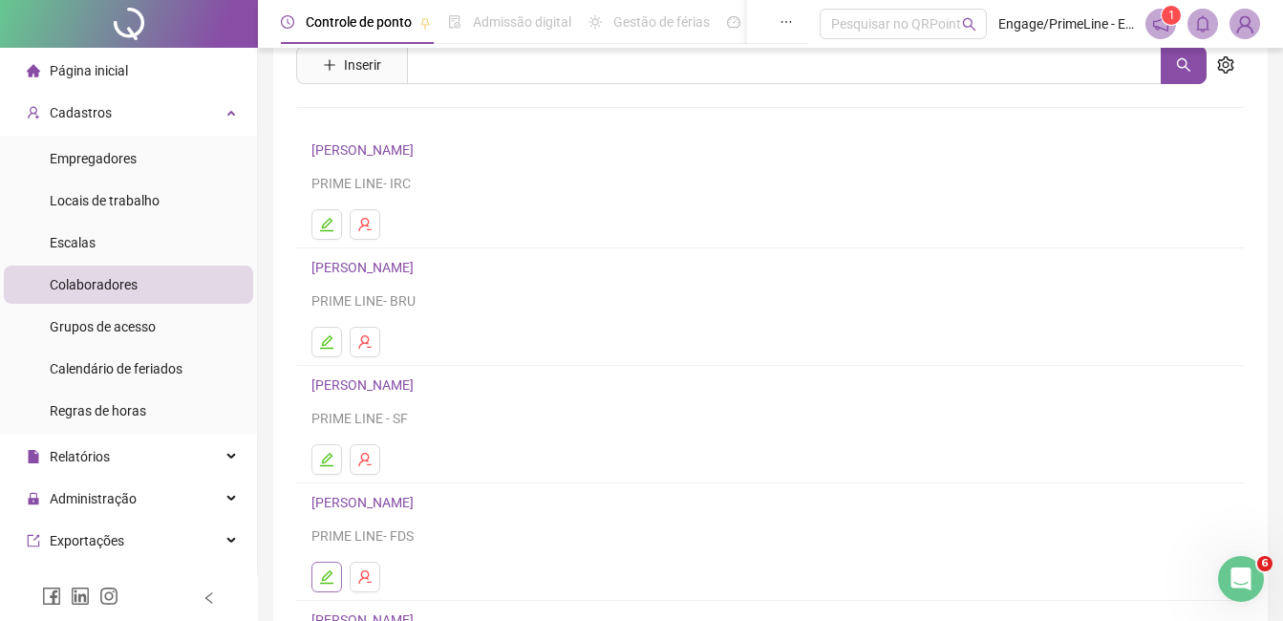
scroll to position [191, 0]
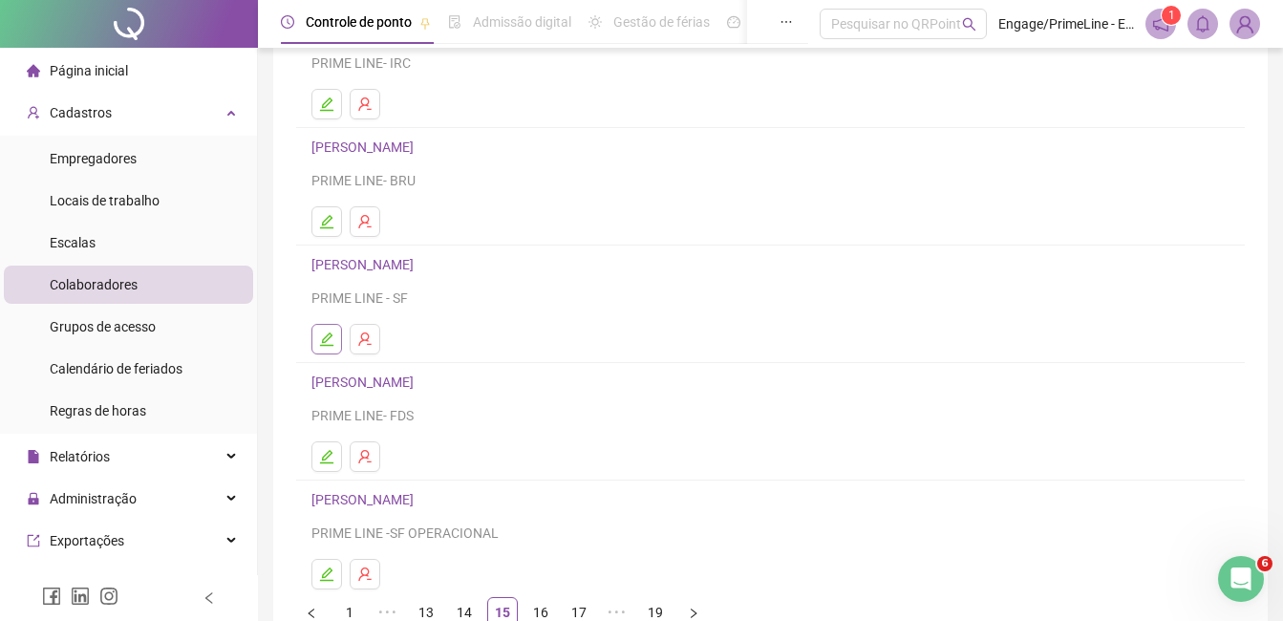
click at [327, 330] on button "button" at bounding box center [327, 339] width 31 height 31
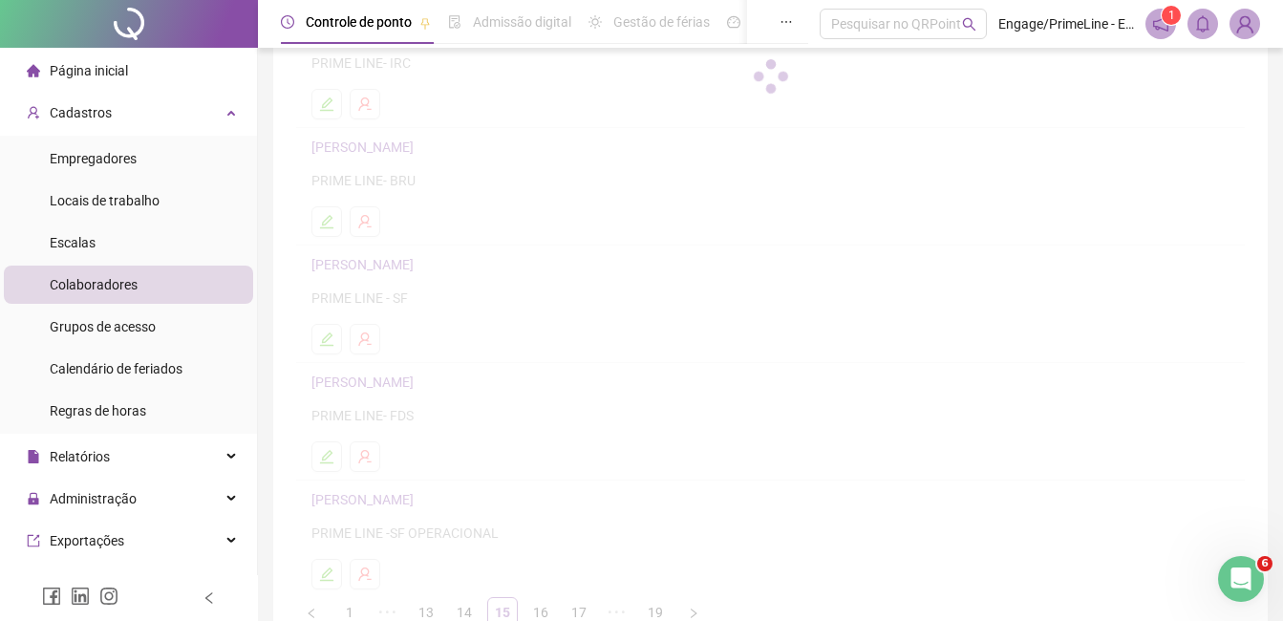
scroll to position [201, 0]
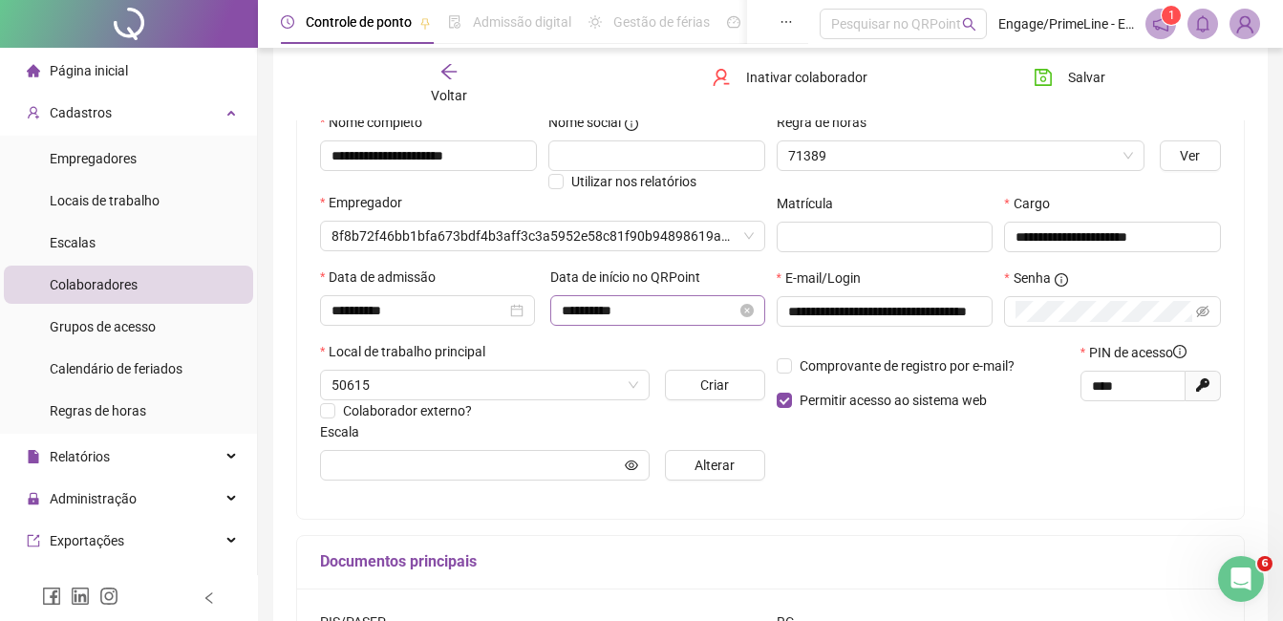
type input "**********"
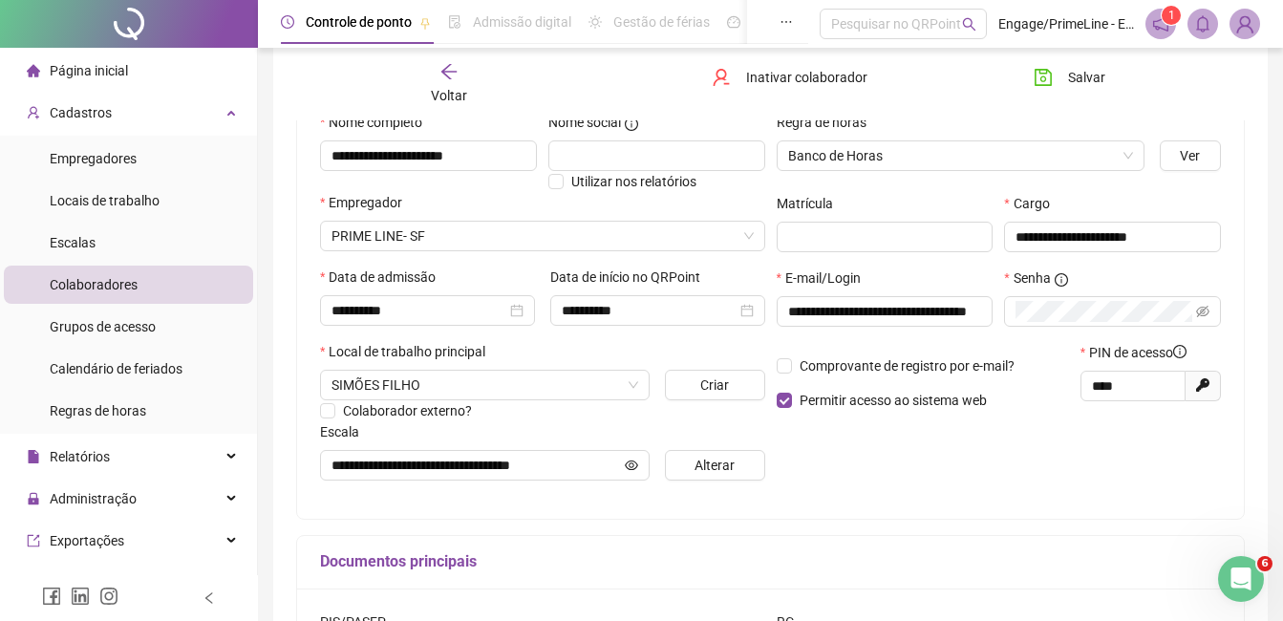
click at [441, 95] on span "Voltar" at bounding box center [449, 95] width 36 height 15
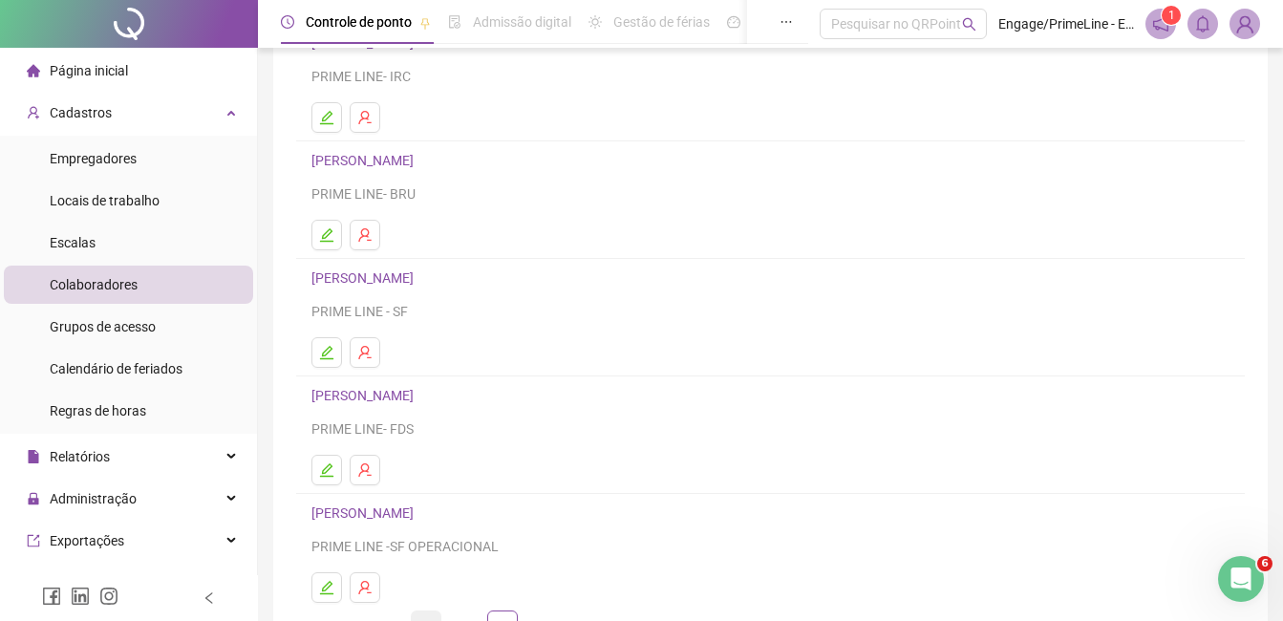
scroll to position [191, 0]
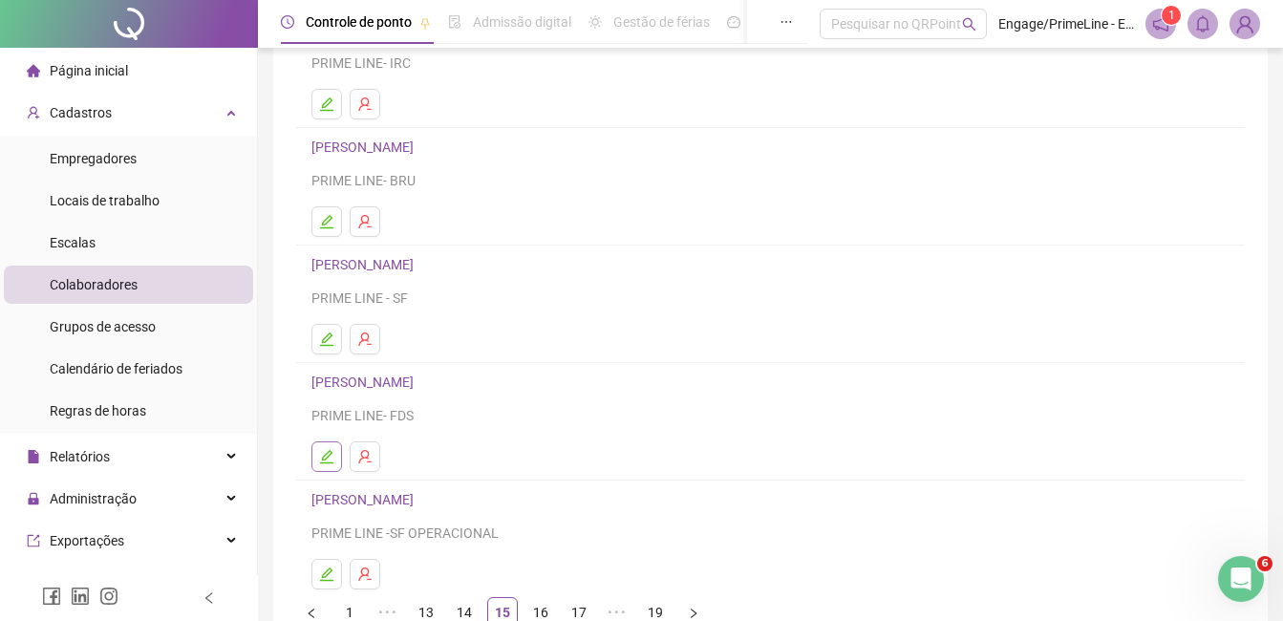
click at [326, 444] on button "button" at bounding box center [327, 457] width 31 height 31
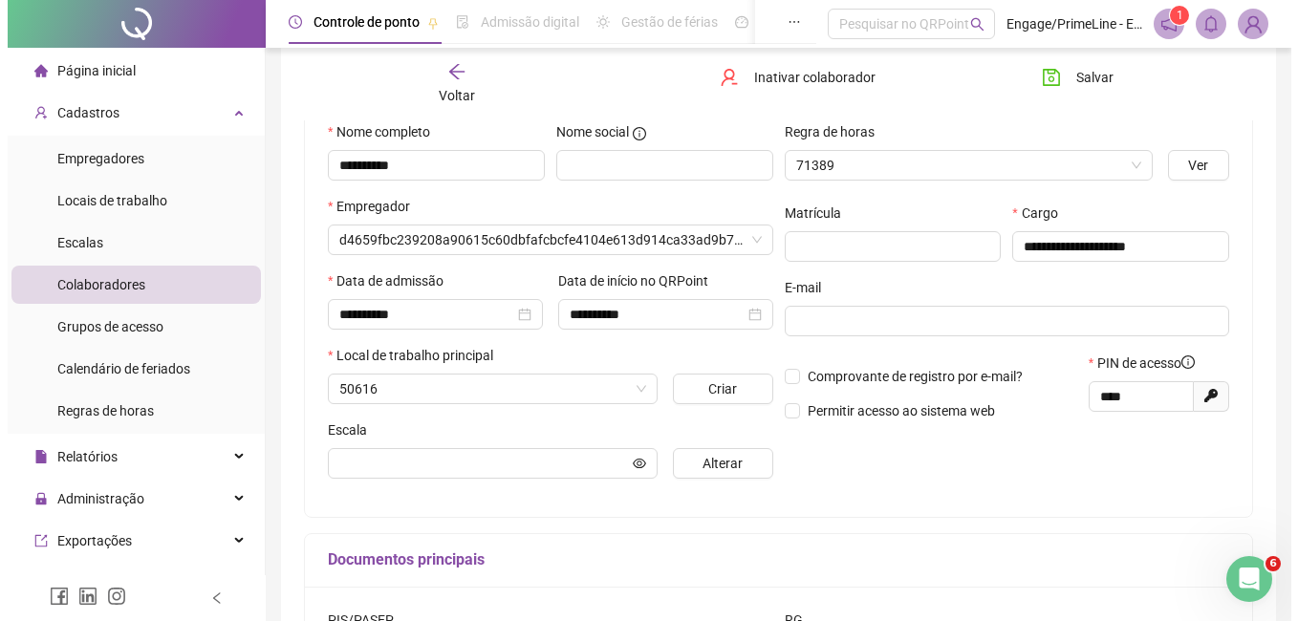
scroll to position [201, 0]
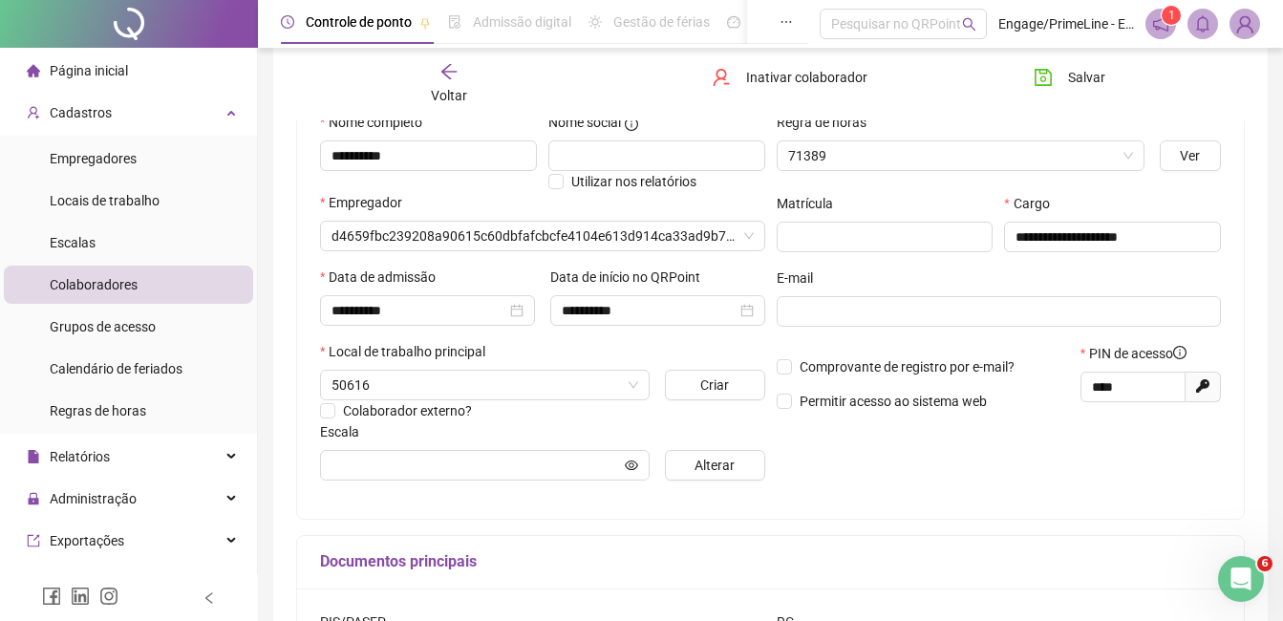
type input "**********"
click at [716, 468] on span "Alterar" at bounding box center [715, 465] width 40 height 21
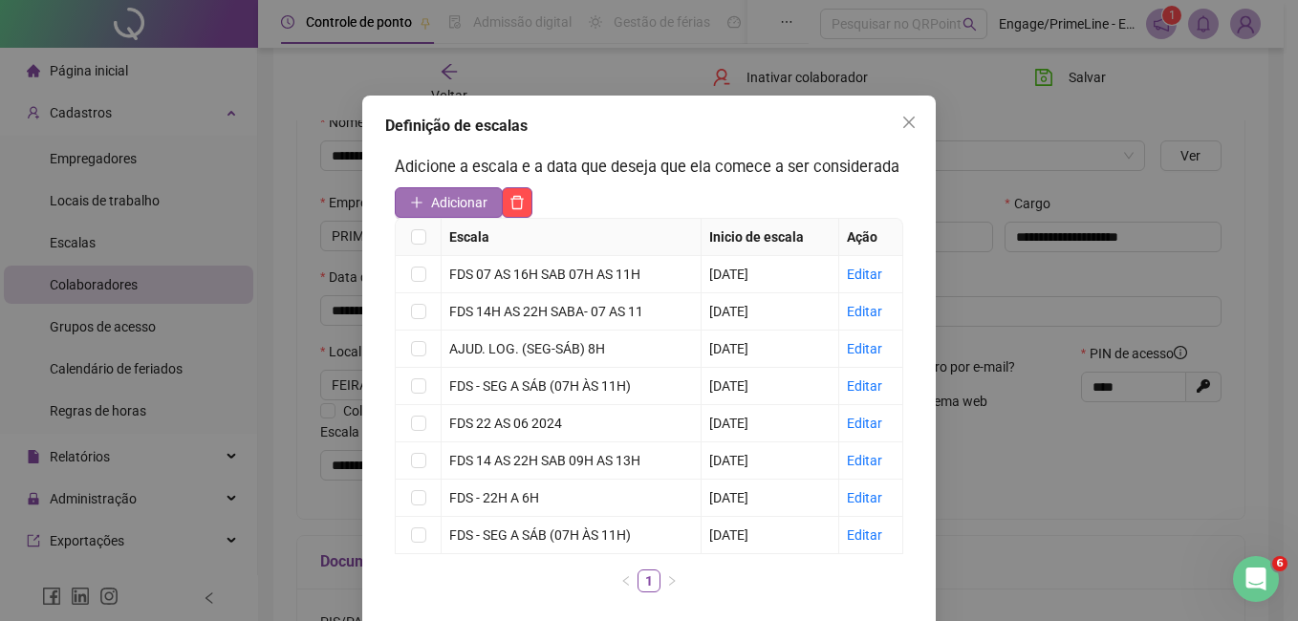
click at [467, 196] on span "Adicionar" at bounding box center [459, 202] width 56 height 21
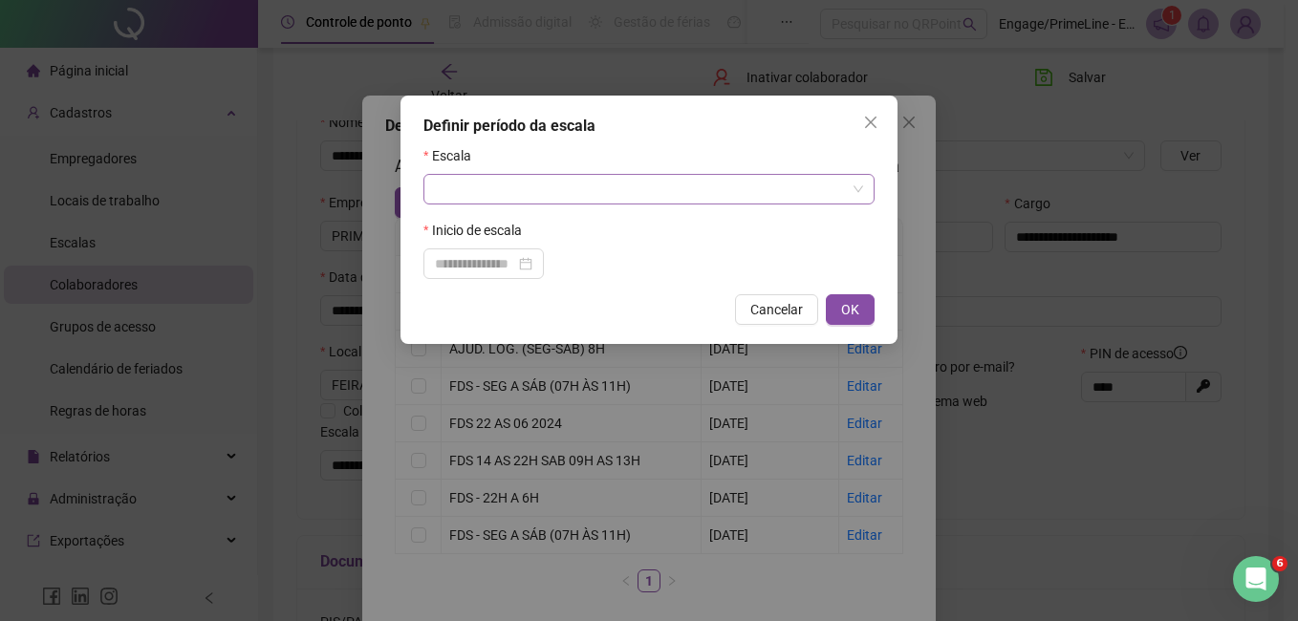
click at [547, 191] on input "search" at bounding box center [640, 189] width 411 height 29
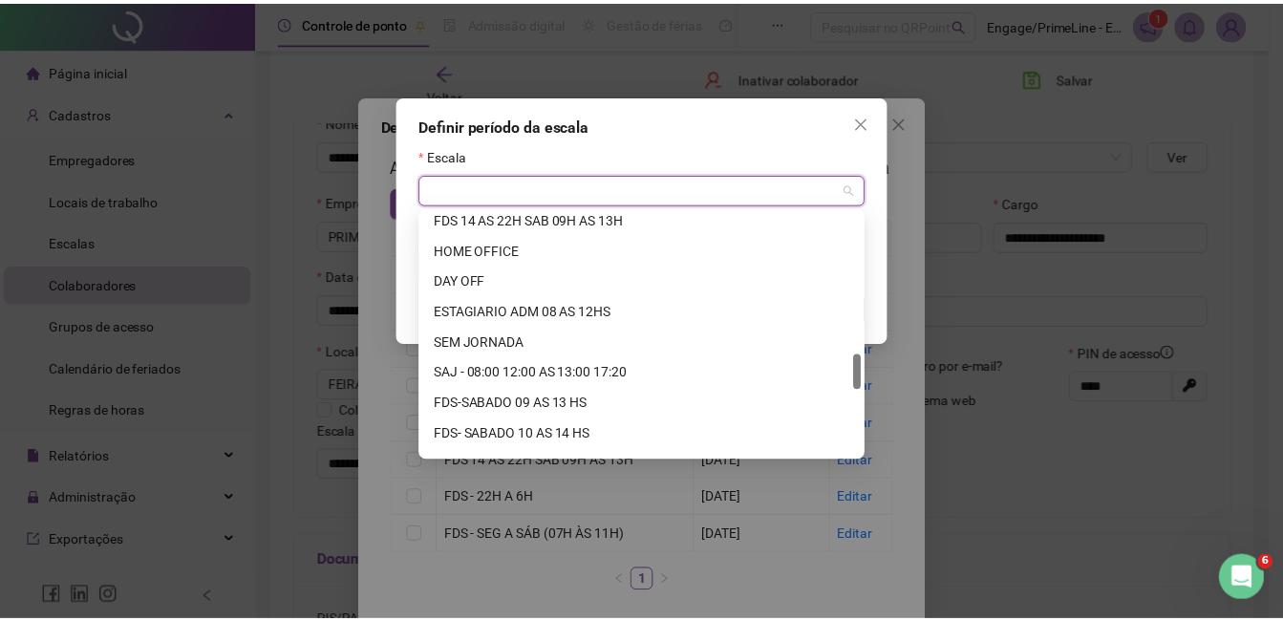
scroll to position [1407, 0]
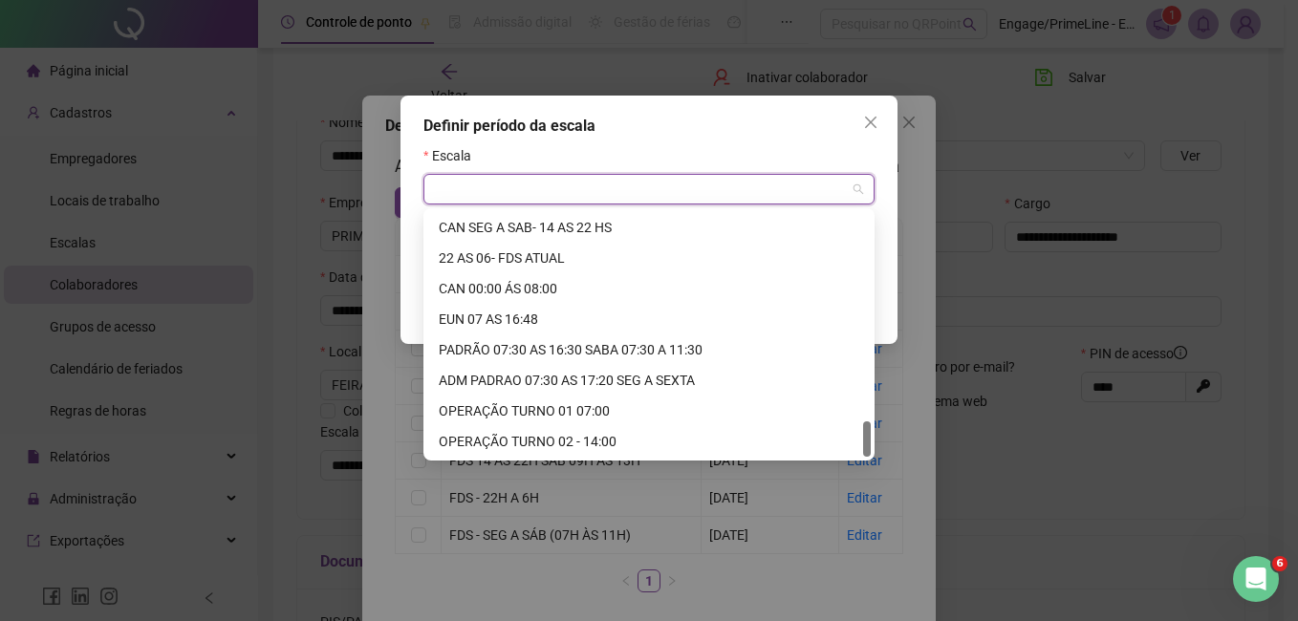
click at [590, 343] on div "PADRÃO 07:30 AS 16:30 SABA 07:30 A 11:30" at bounding box center [649, 349] width 420 height 21
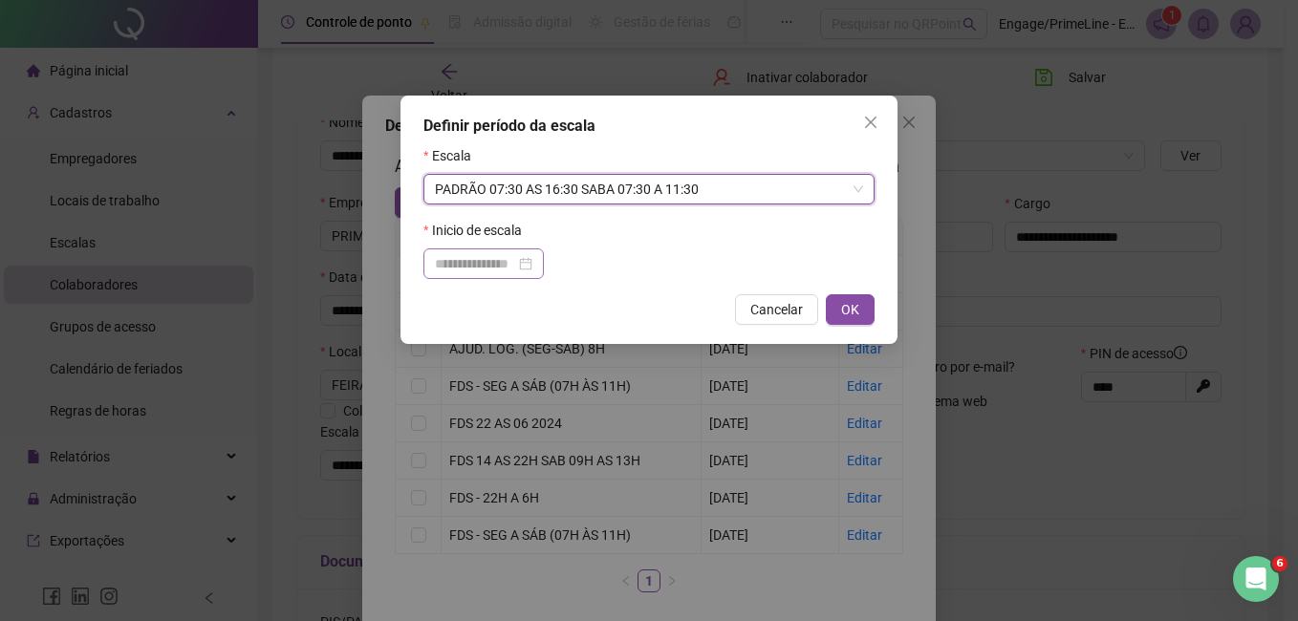
click at [485, 250] on div at bounding box center [483, 263] width 120 height 31
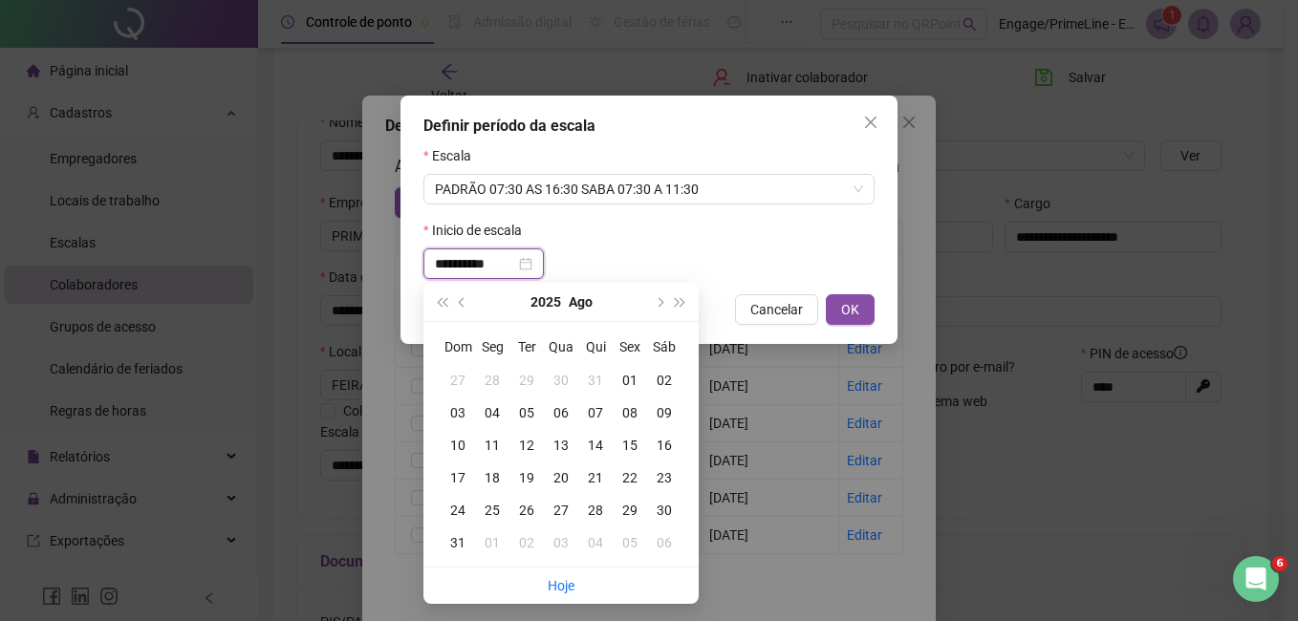
type input "**********"
click at [626, 381] on div "01" at bounding box center [630, 380] width 34 height 21
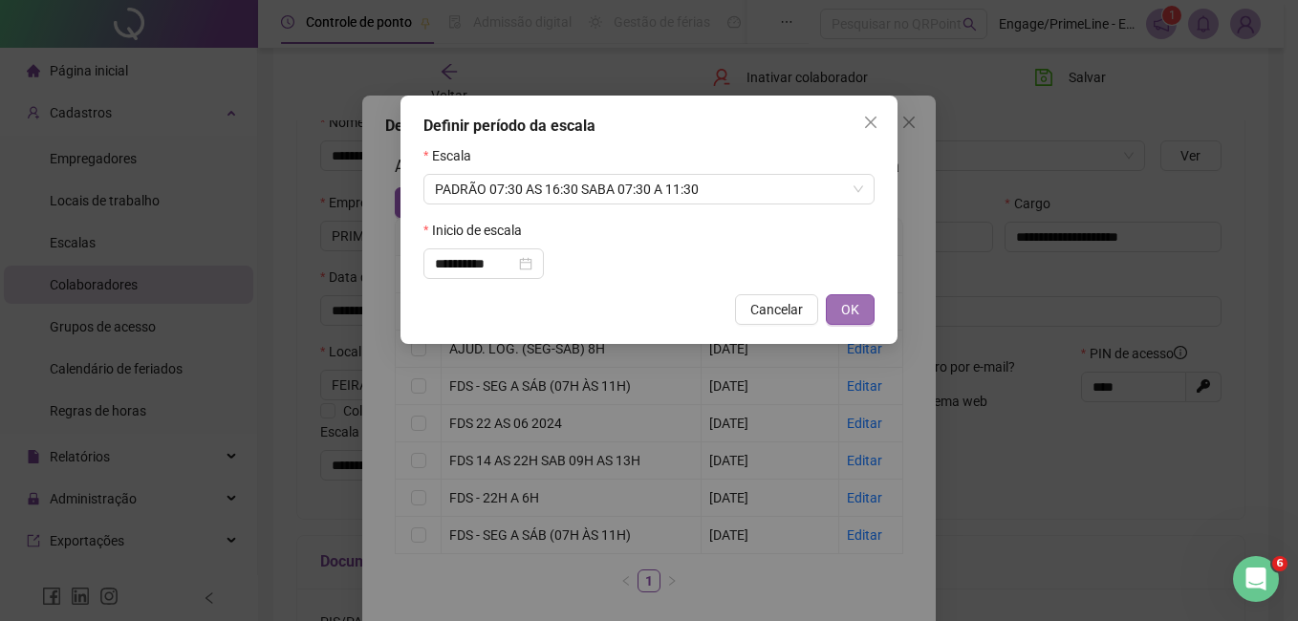
click at [833, 318] on button "OK" at bounding box center [850, 309] width 49 height 31
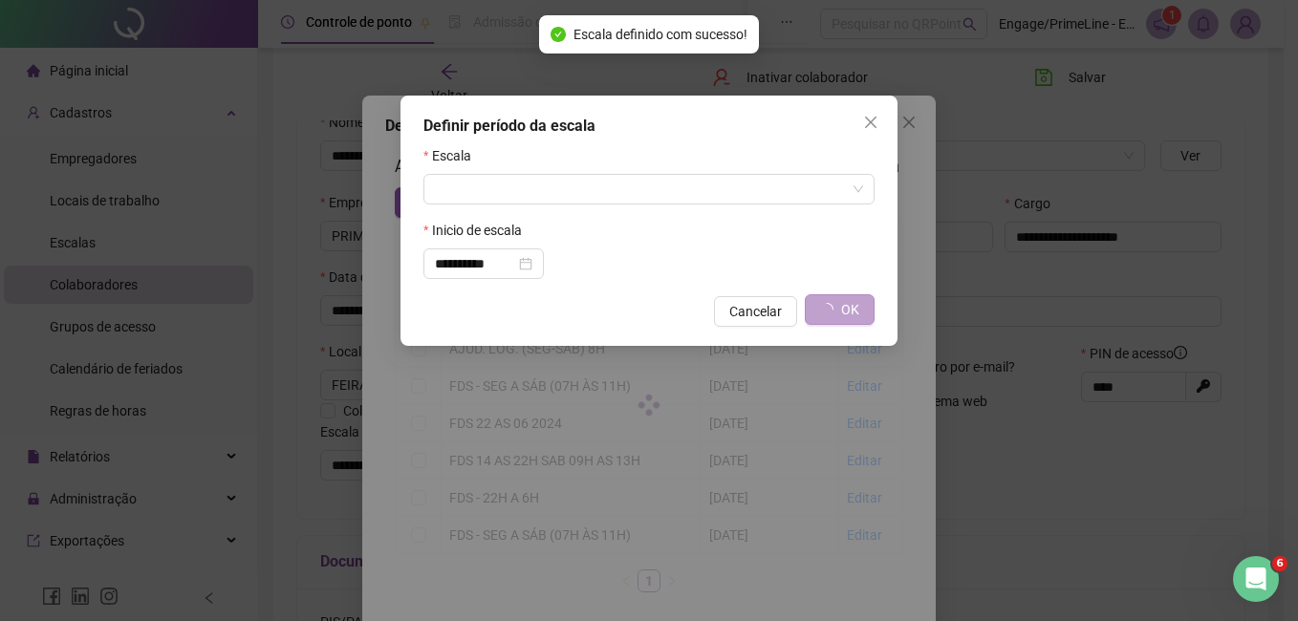
type input "**********"
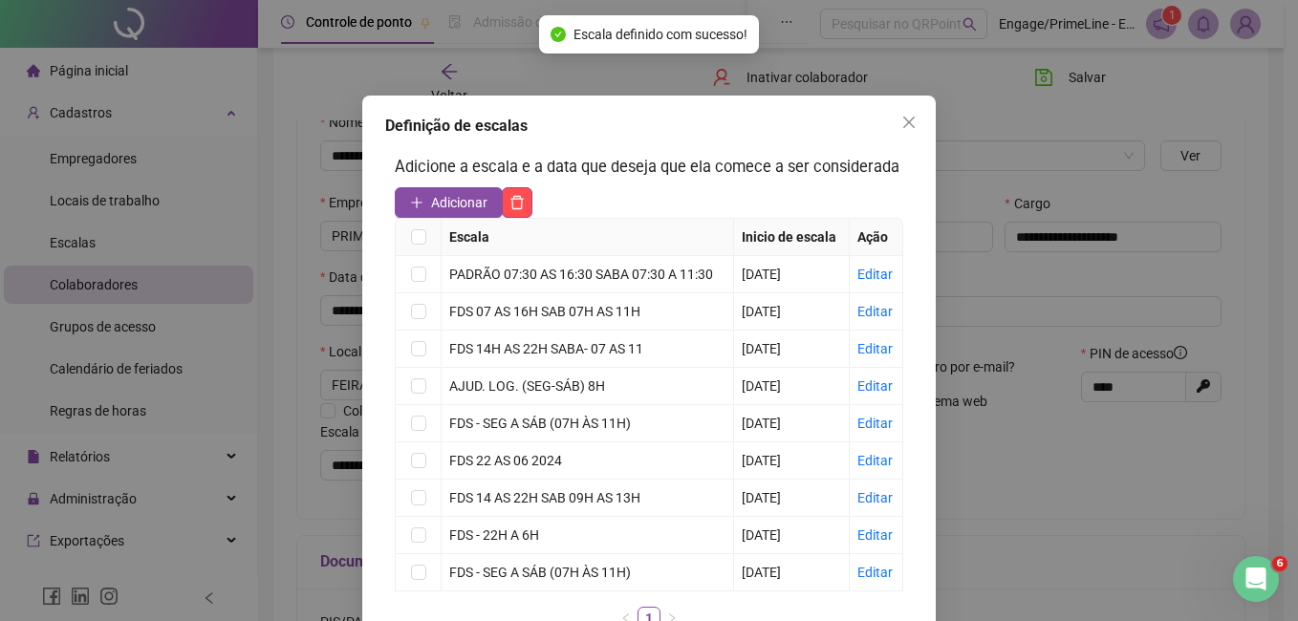
click at [894, 131] on button "Close" at bounding box center [909, 122] width 31 height 31
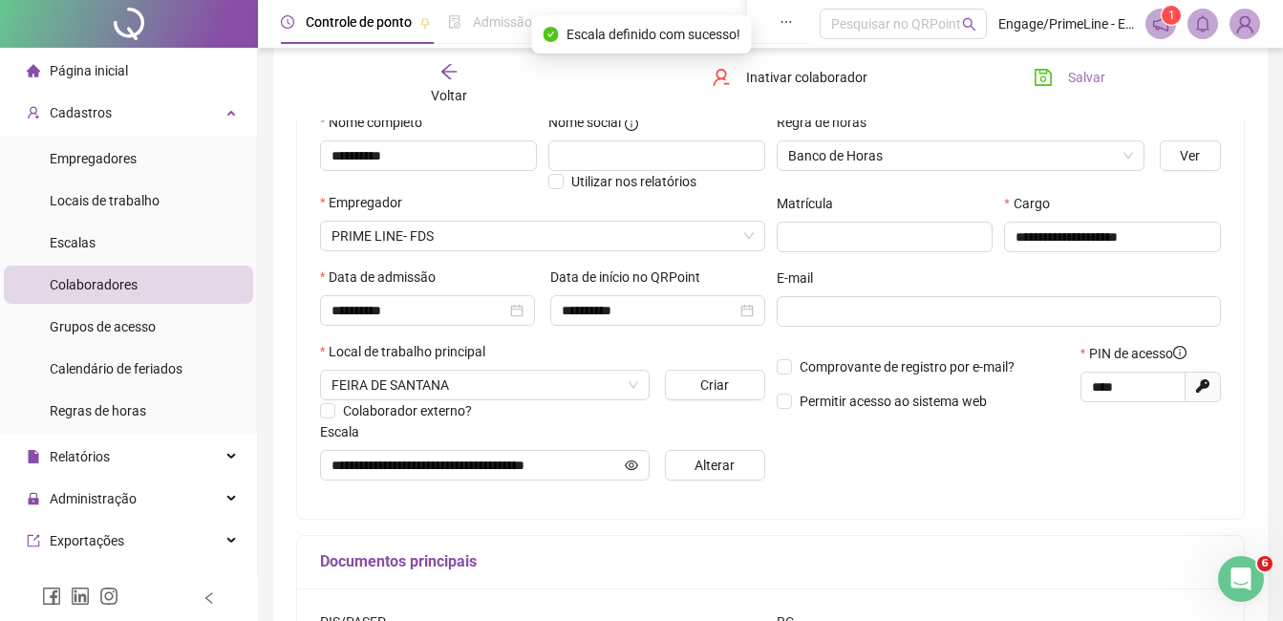
click at [1059, 89] on button "Salvar" at bounding box center [1070, 77] width 100 height 31
click at [434, 78] on div "Voltar" at bounding box center [449, 84] width 145 height 44
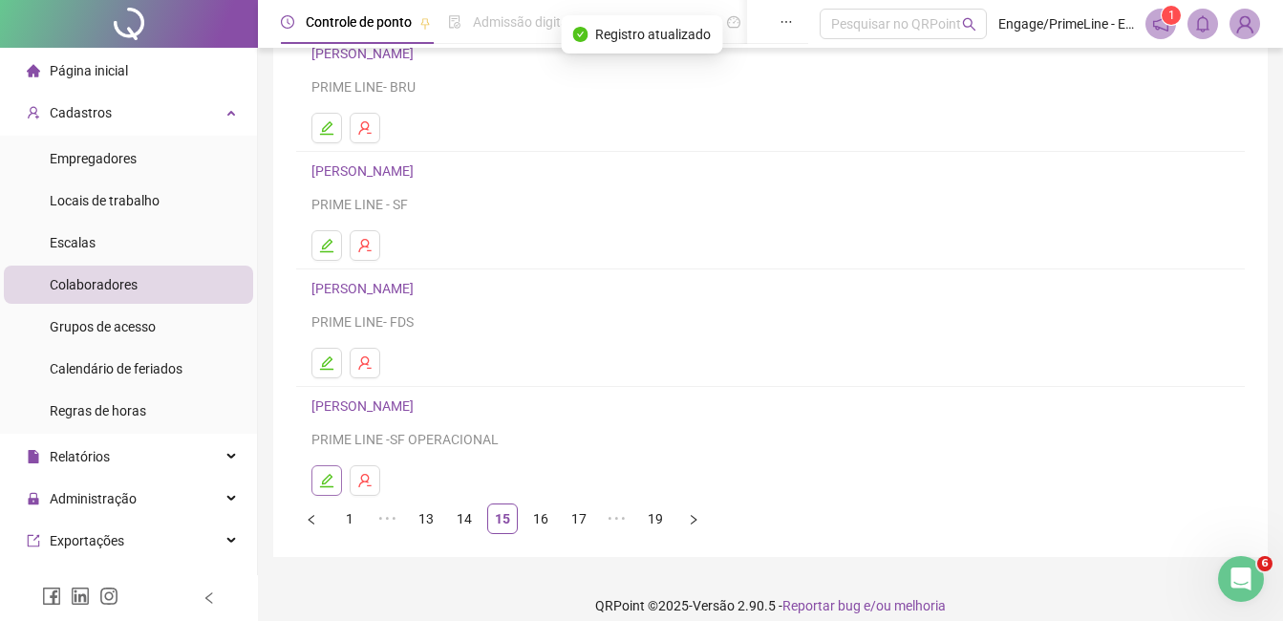
scroll to position [287, 0]
click at [333, 356] on icon "edit" at bounding box center [326, 361] width 15 height 15
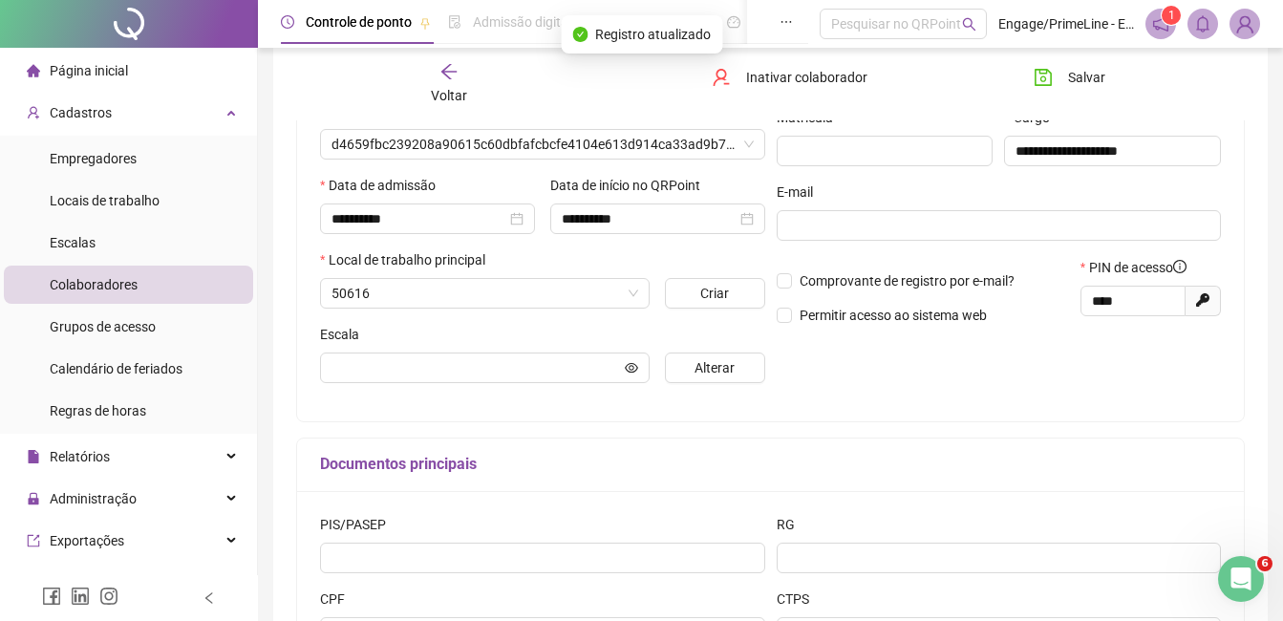
scroll to position [296, 0]
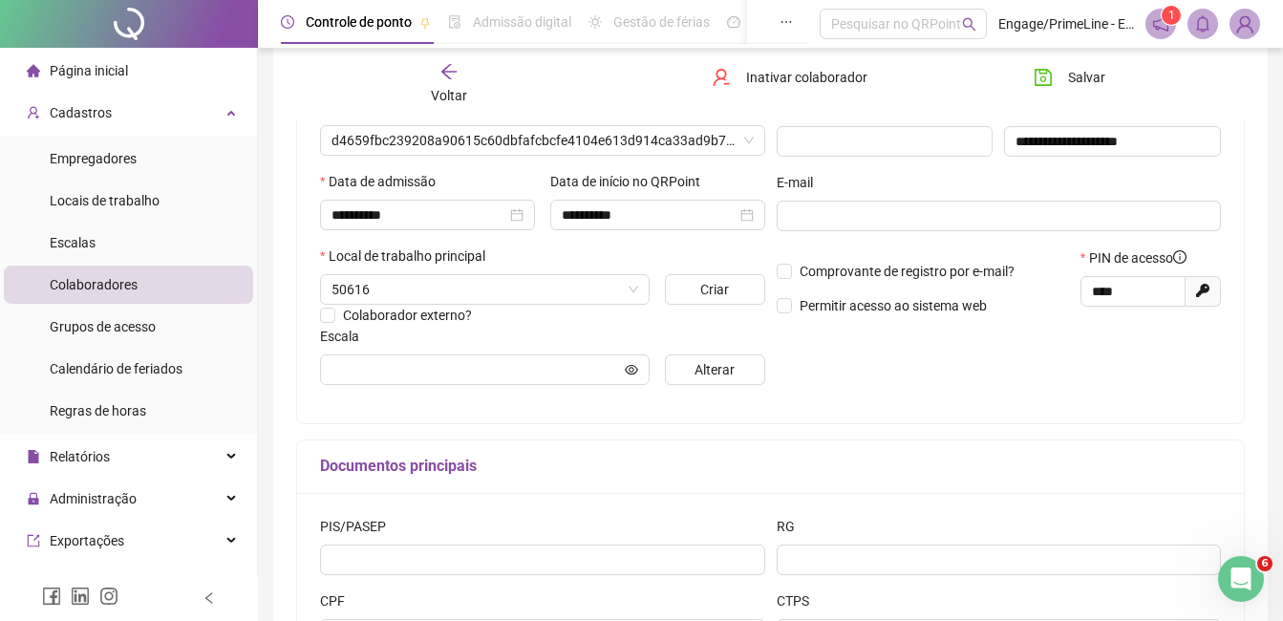
type input "**********"
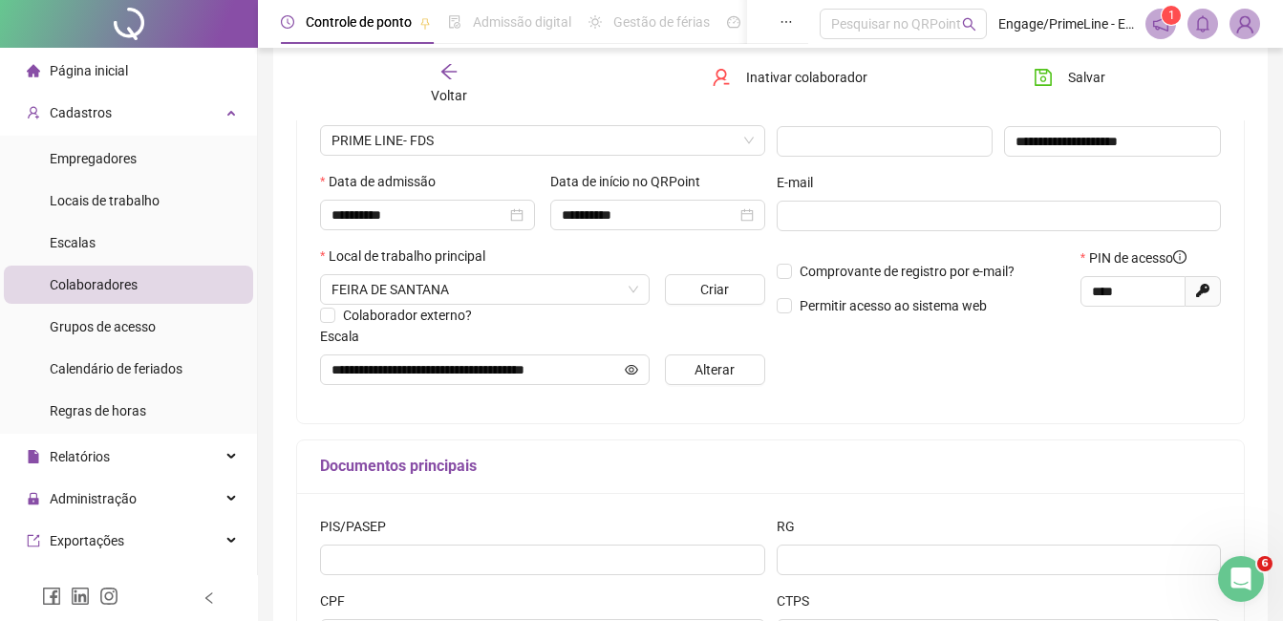
click at [453, 80] on icon "arrow-left" at bounding box center [449, 71] width 19 height 19
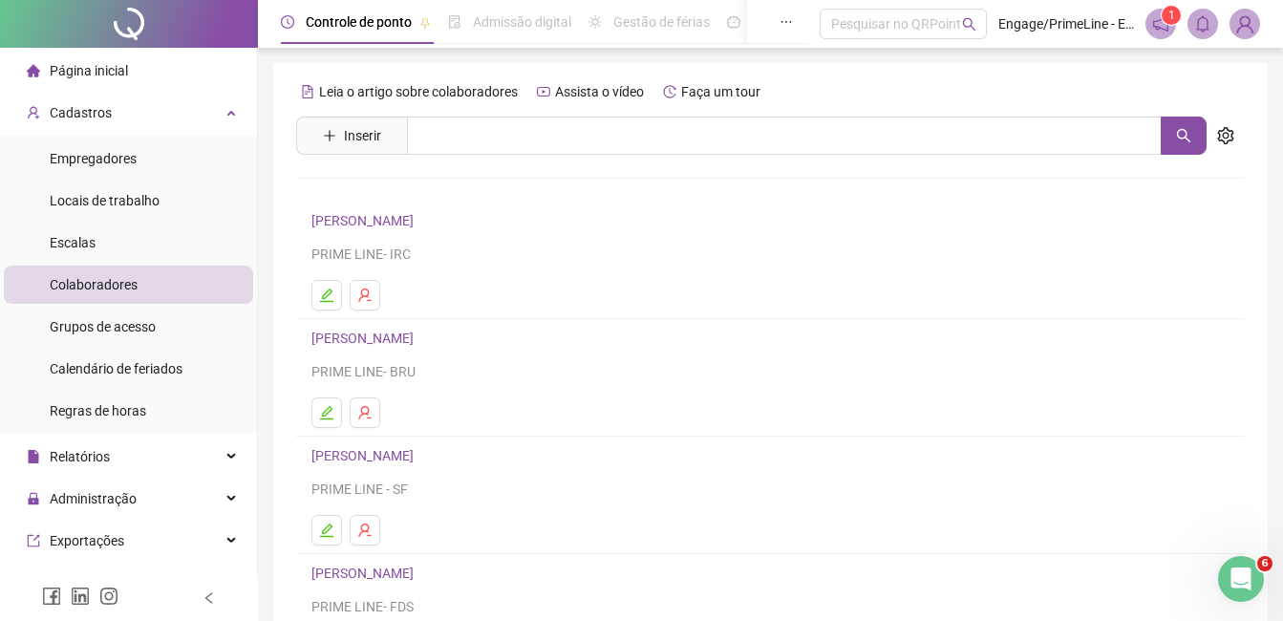
scroll to position [303, 0]
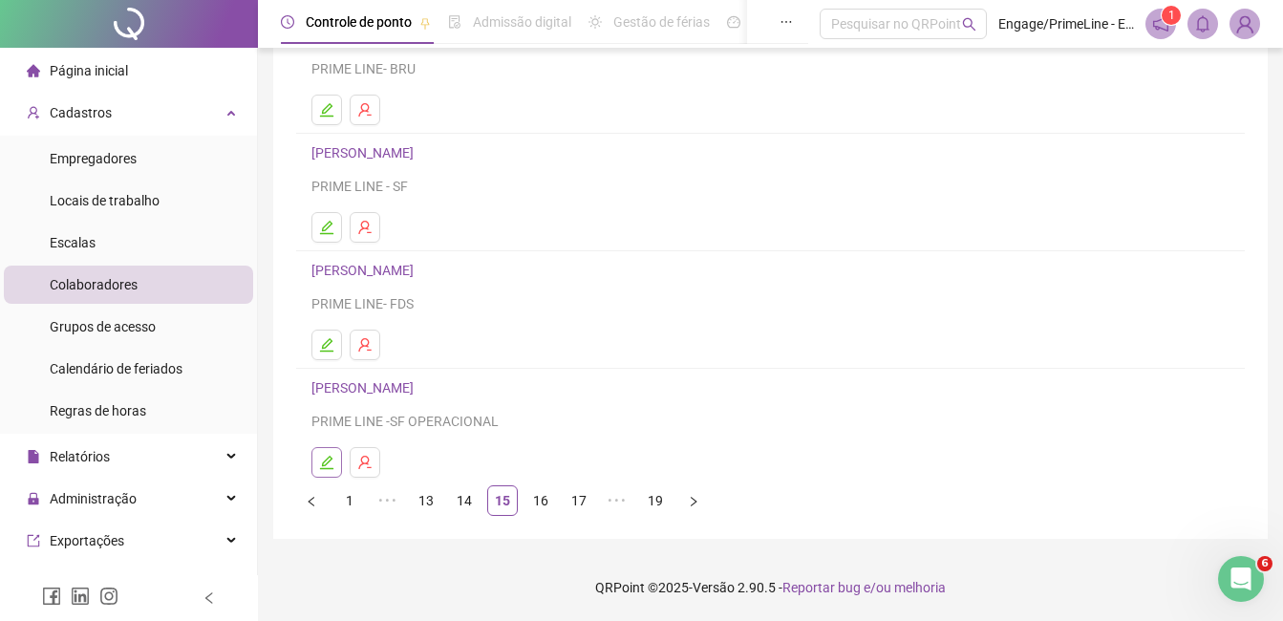
click at [321, 459] on icon "edit" at bounding box center [326, 462] width 15 height 15
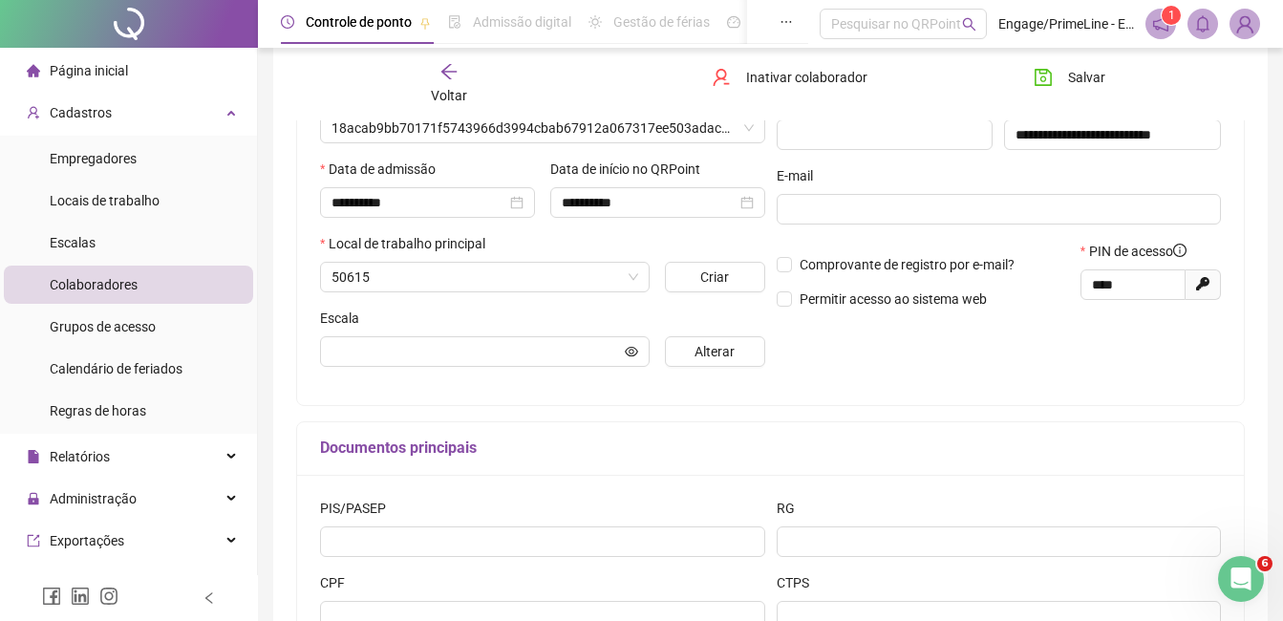
scroll to position [312, 0]
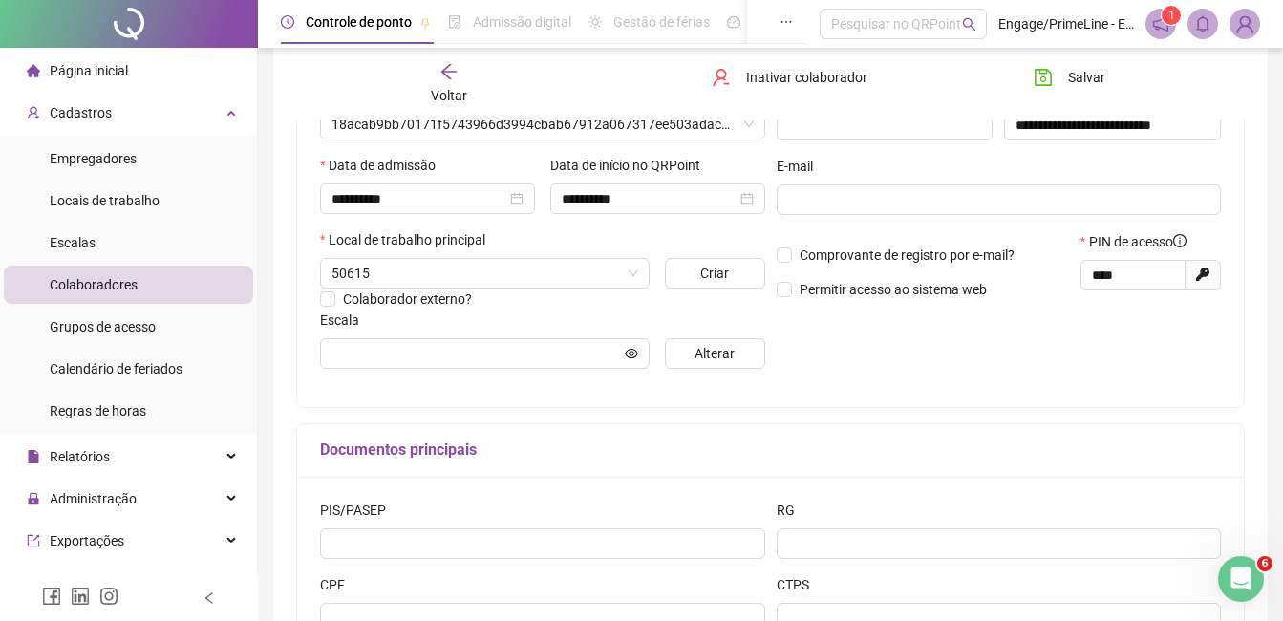
type input "**********"
click at [441, 84] on div "Voltar" at bounding box center [449, 84] width 145 height 44
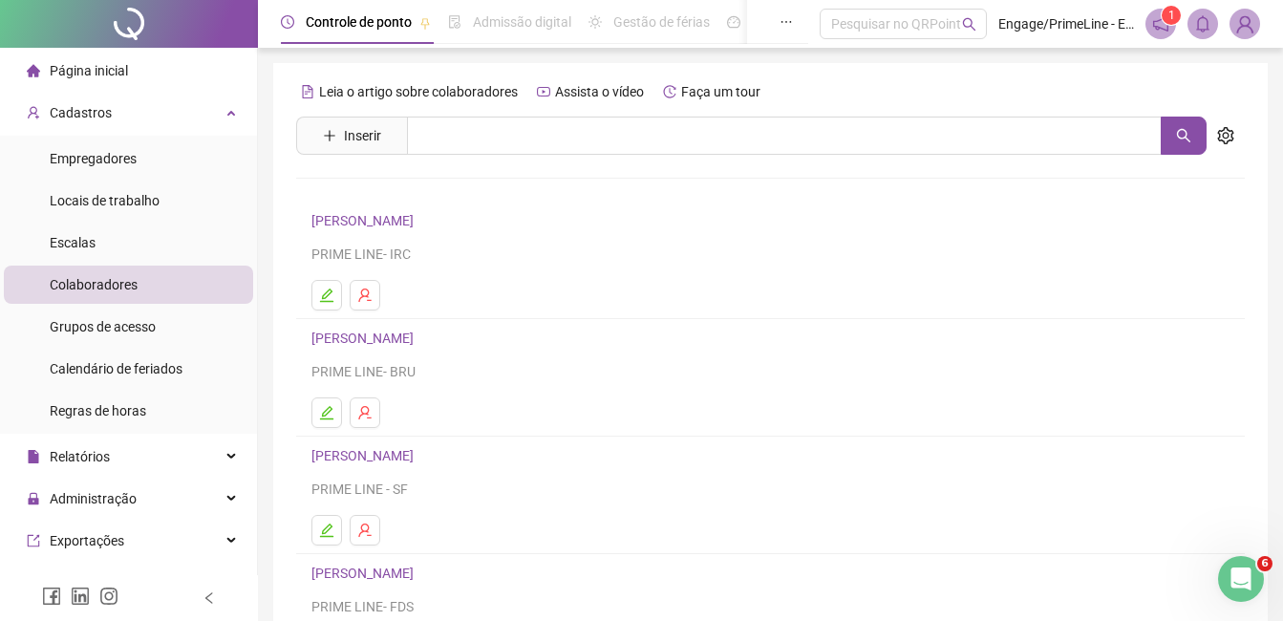
scroll to position [303, 0]
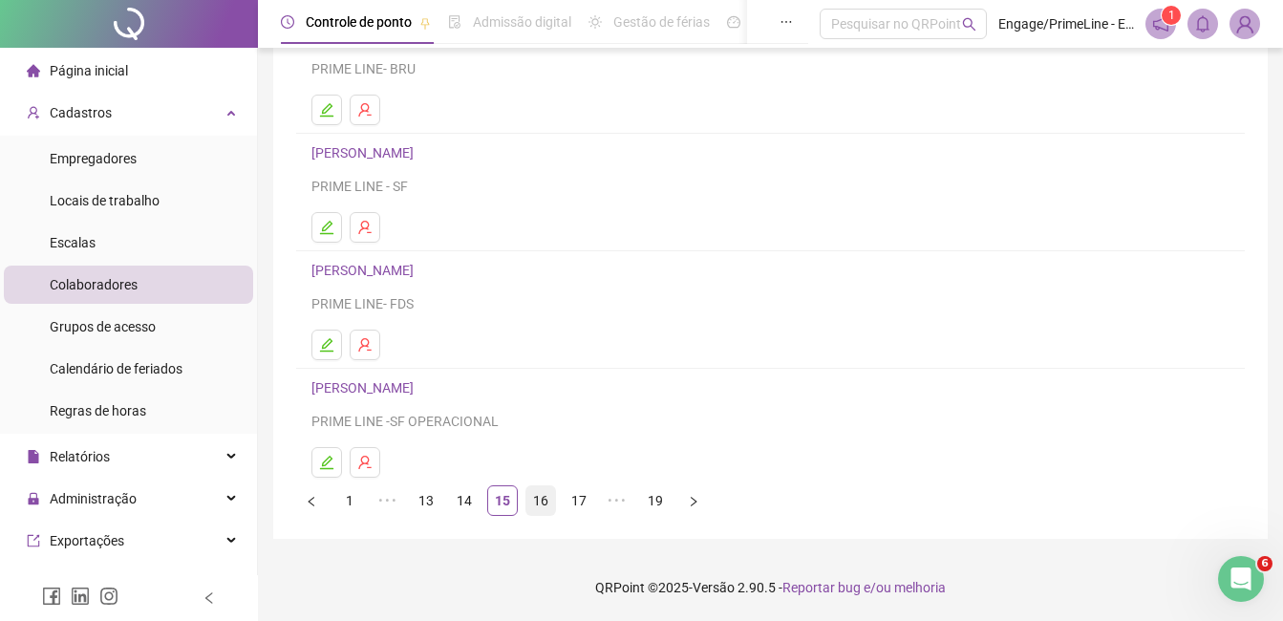
click at [537, 495] on link "16" at bounding box center [541, 500] width 29 height 29
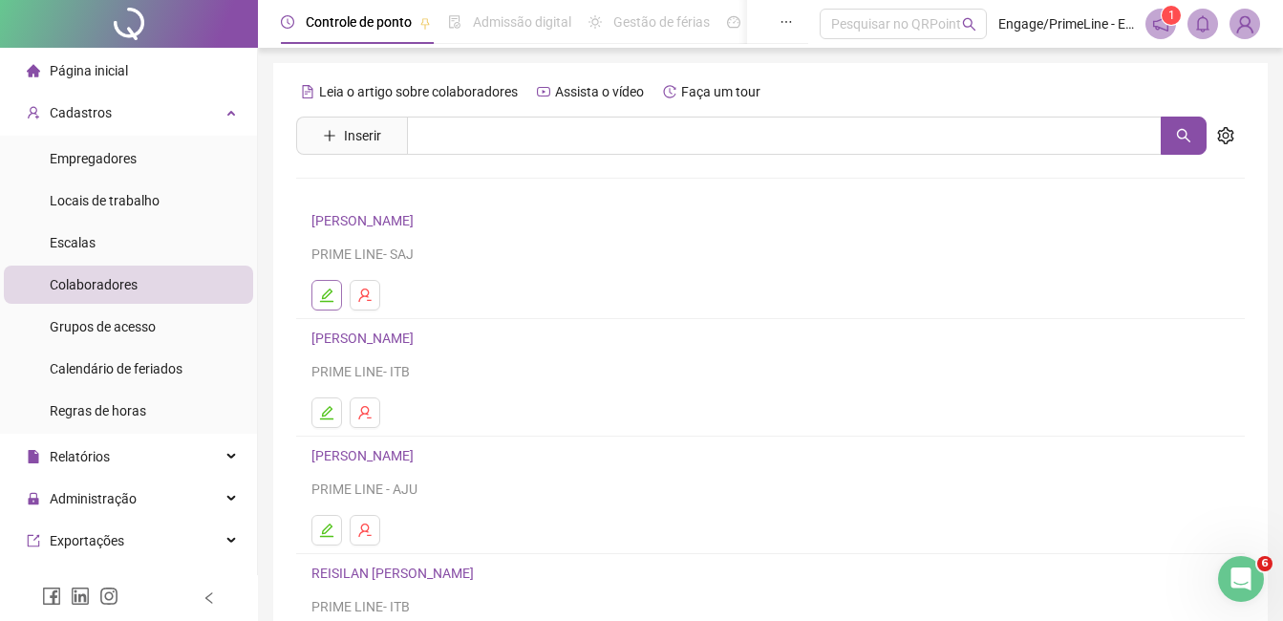
click at [322, 298] on icon "edit" at bounding box center [326, 295] width 13 height 13
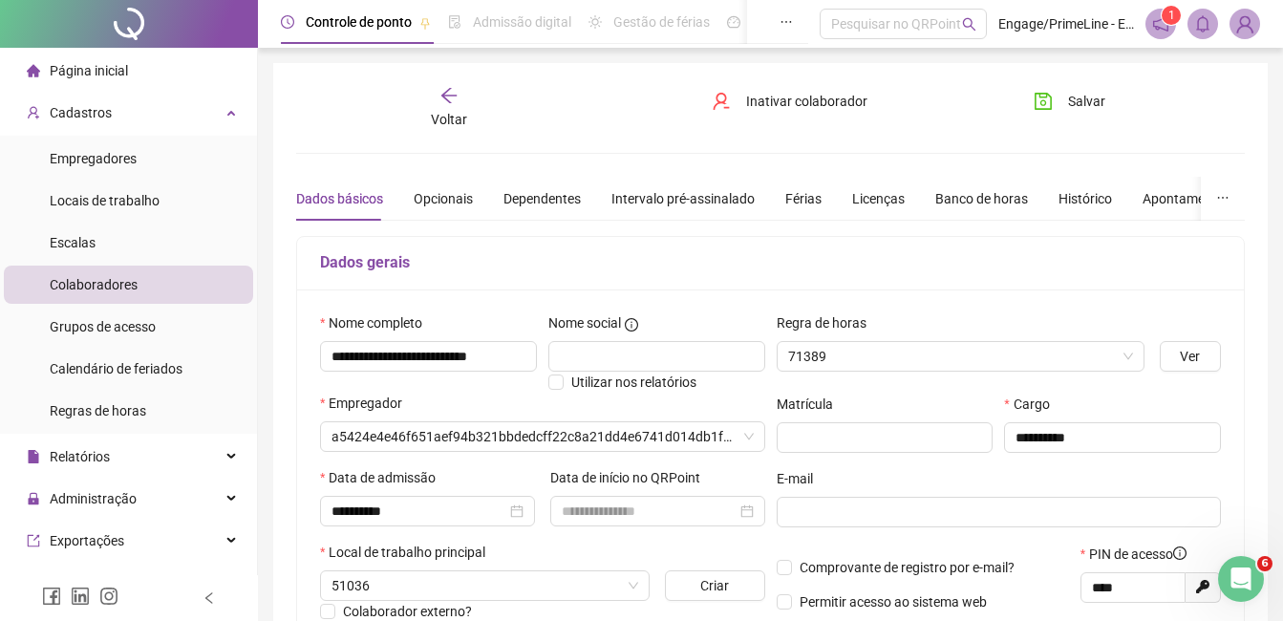
type input "**********"
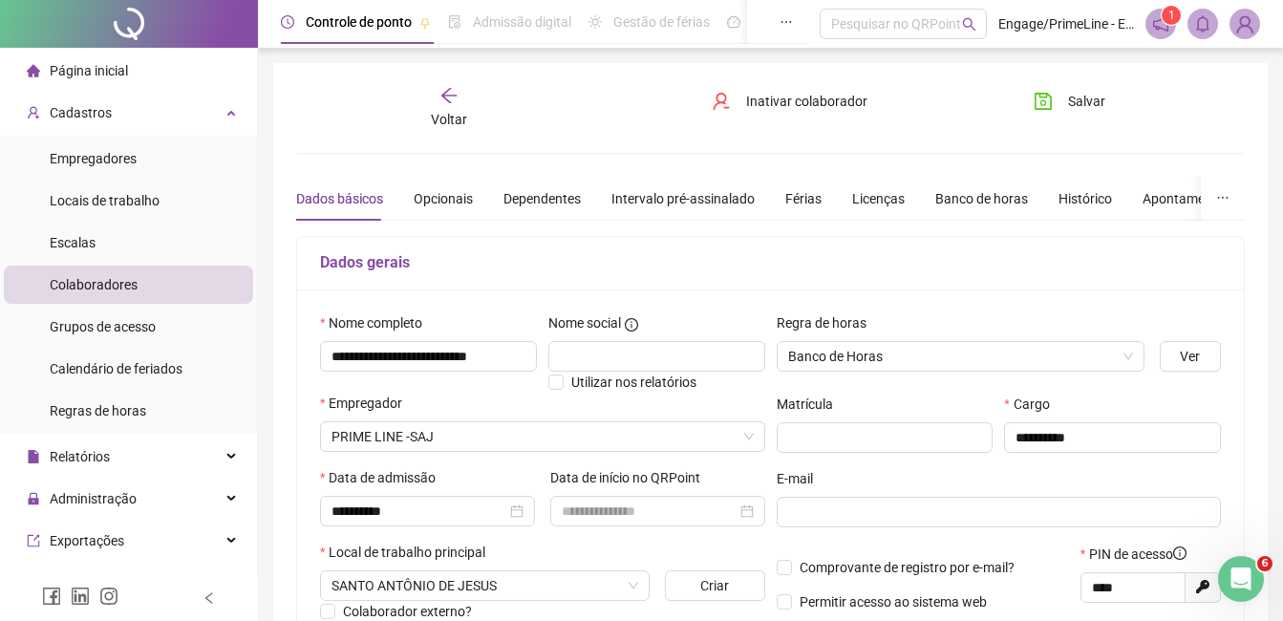
click at [440, 119] on span "Voltar" at bounding box center [449, 119] width 36 height 15
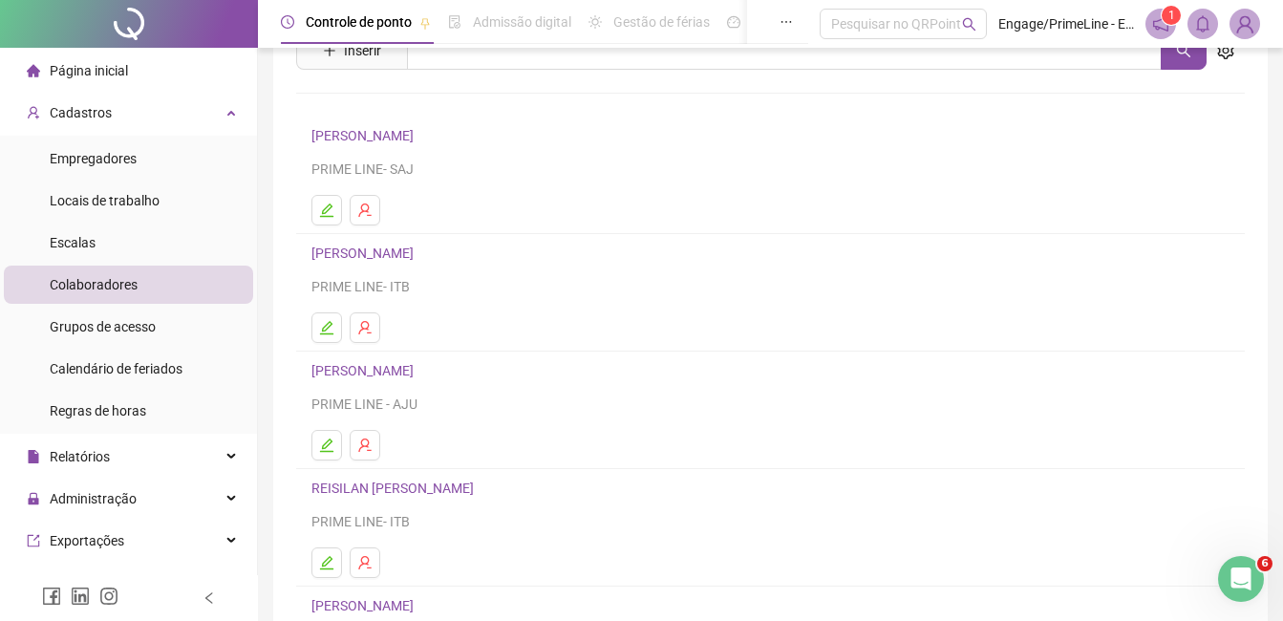
scroll to position [191, 0]
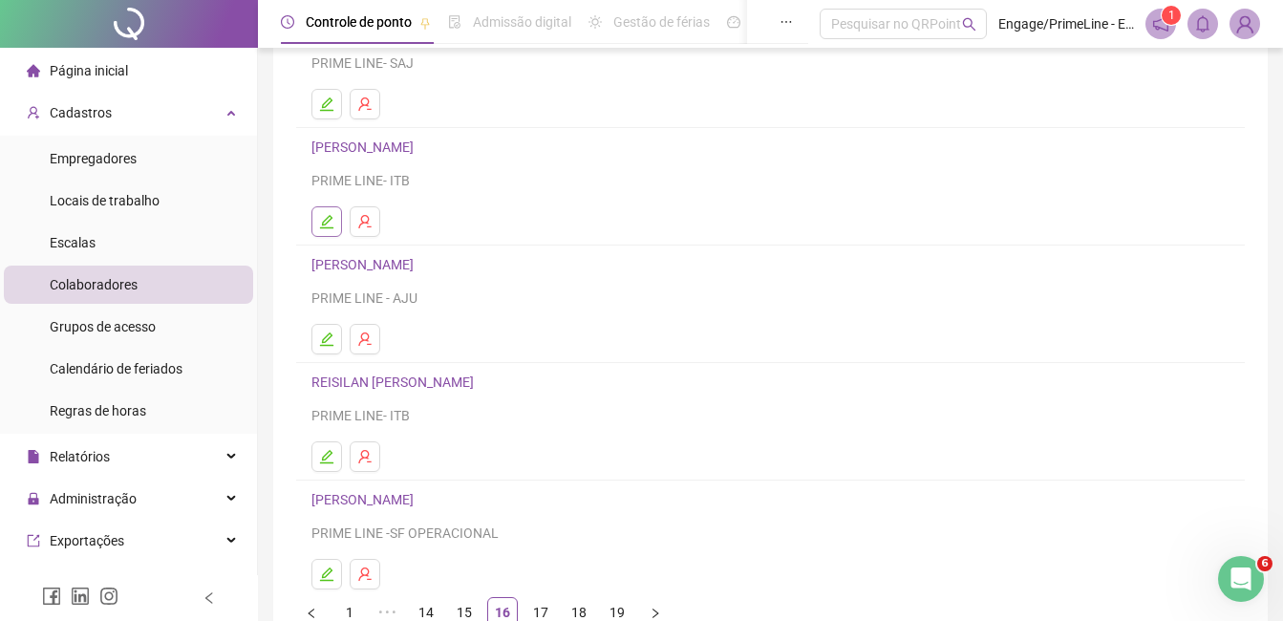
click at [321, 226] on icon "edit" at bounding box center [326, 221] width 15 height 15
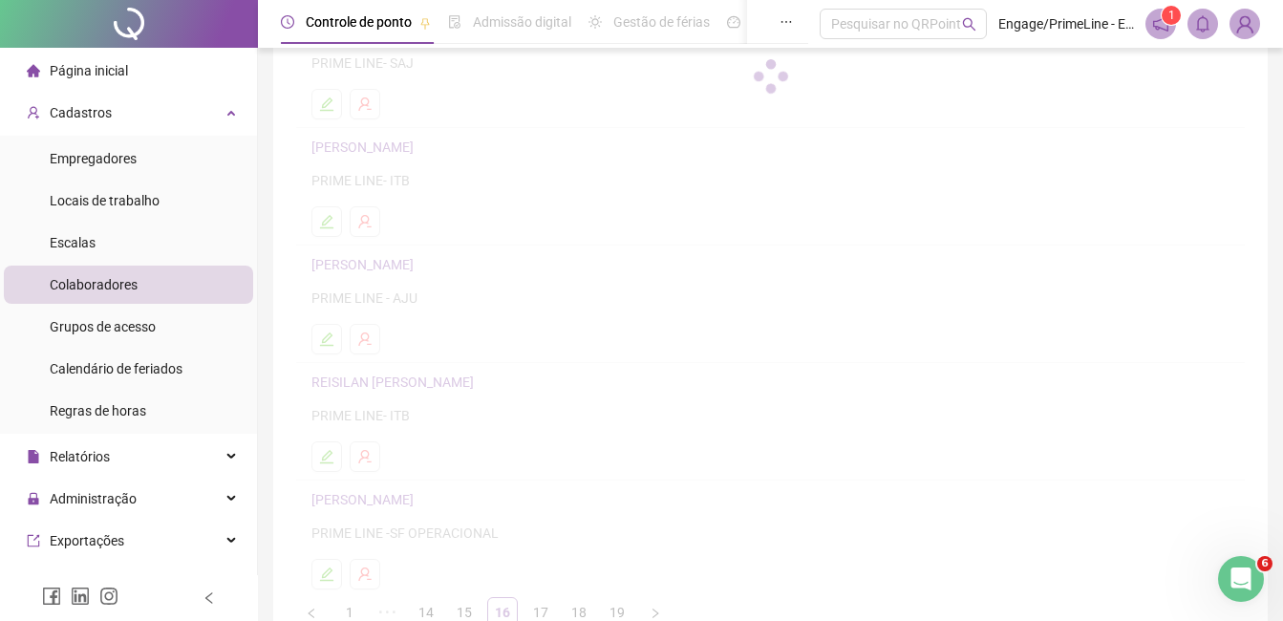
scroll to position [201, 0]
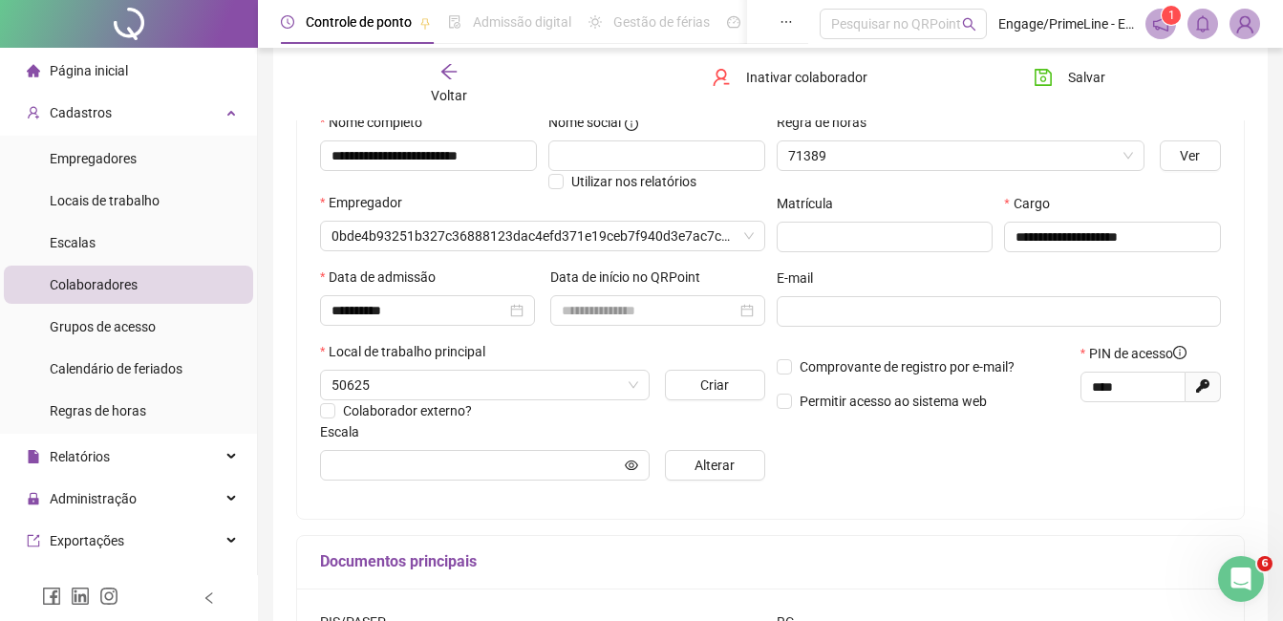
type input "**********"
click at [454, 82] on div "Voltar" at bounding box center [449, 84] width 145 height 44
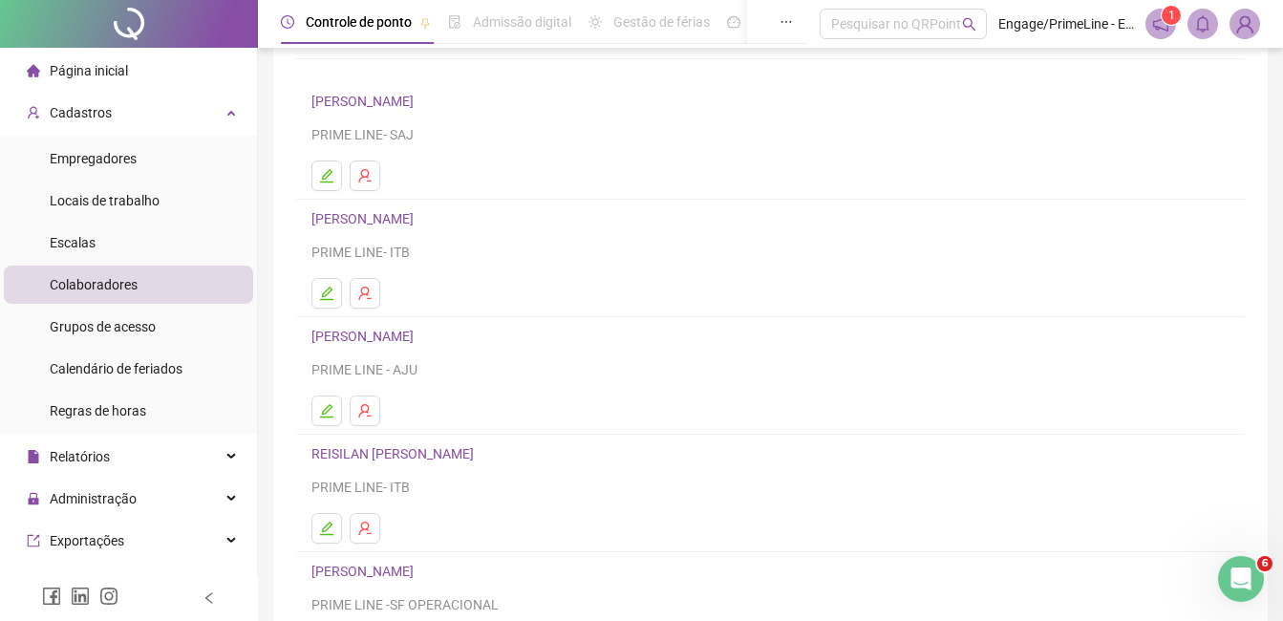
scroll to position [16, 0]
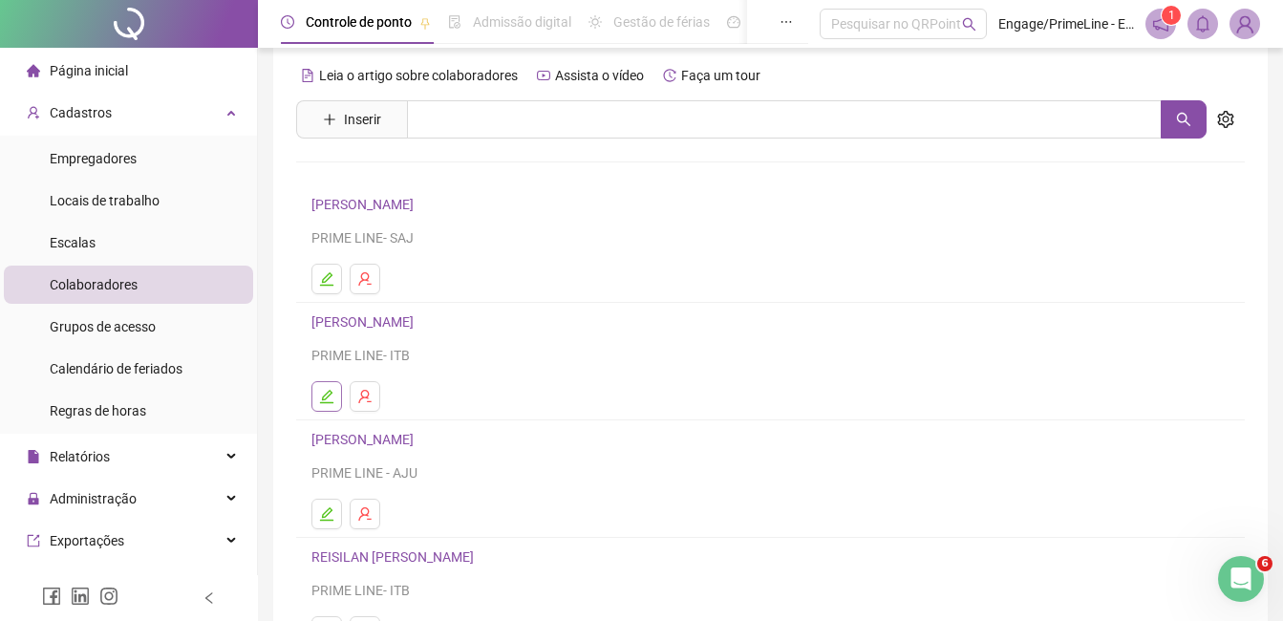
click at [325, 401] on icon "edit" at bounding box center [326, 396] width 15 height 15
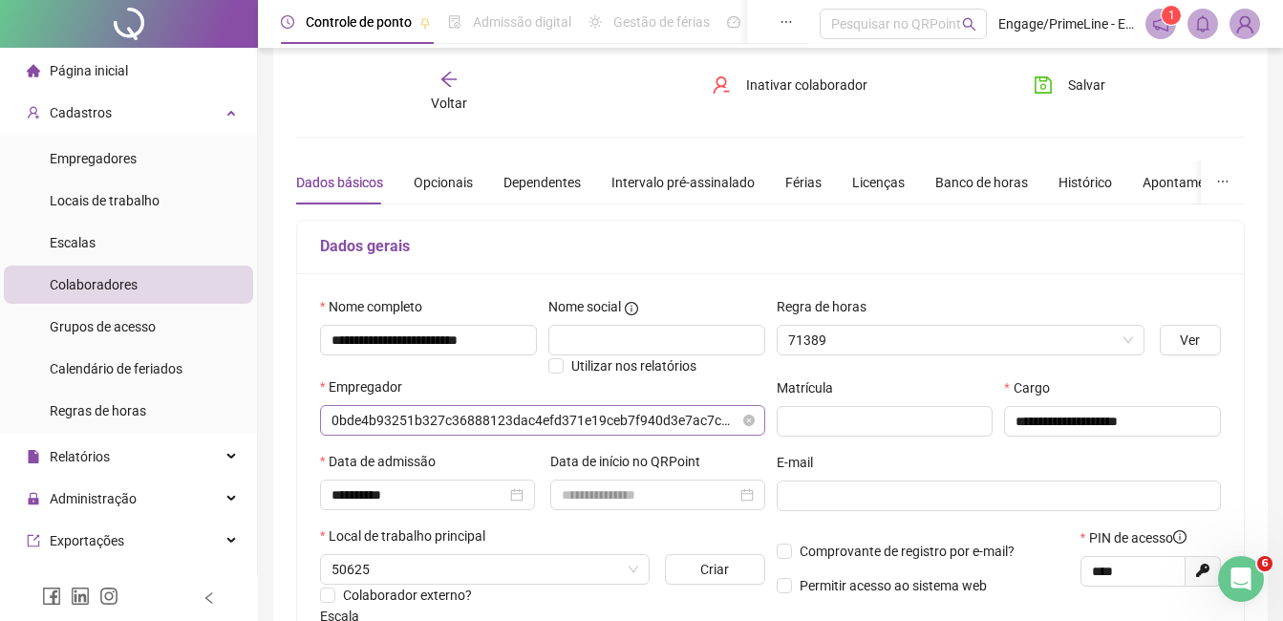
type input "**********"
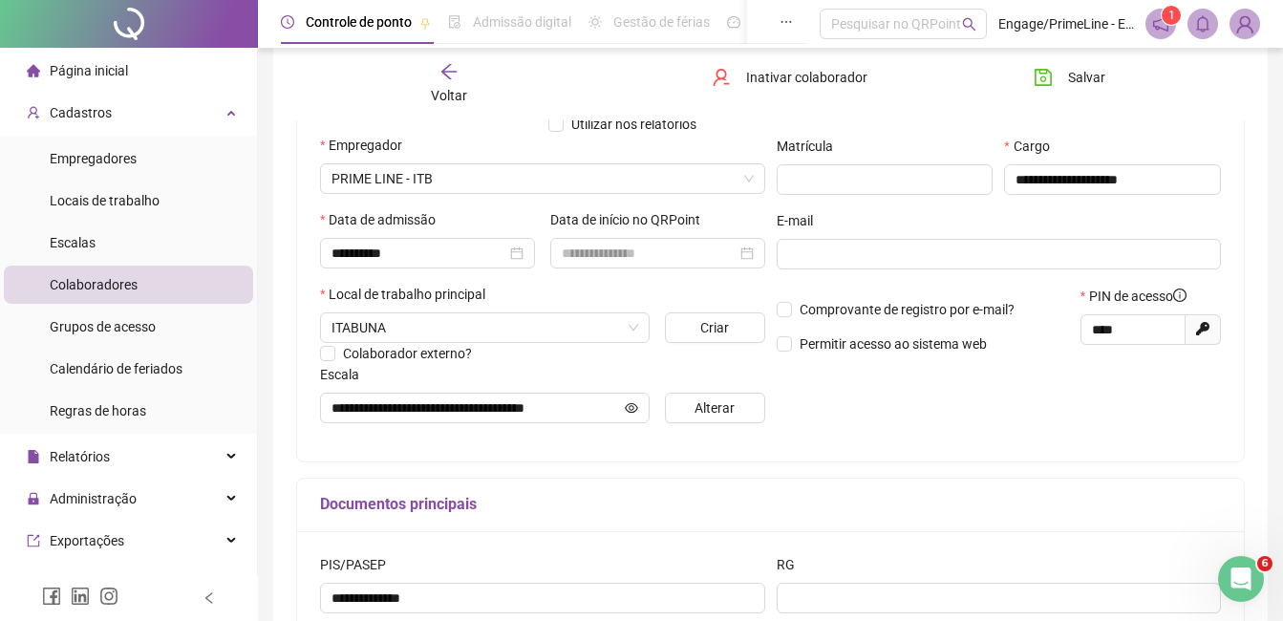
scroll to position [112, 0]
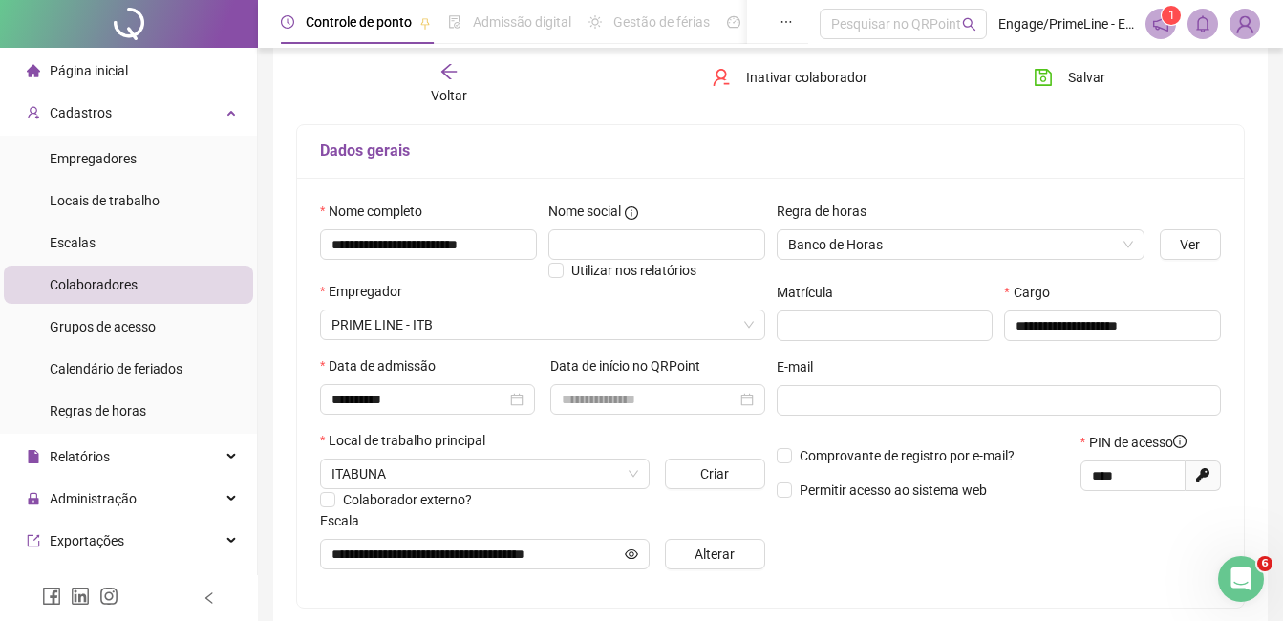
click at [466, 81] on div "Voltar" at bounding box center [449, 84] width 145 height 44
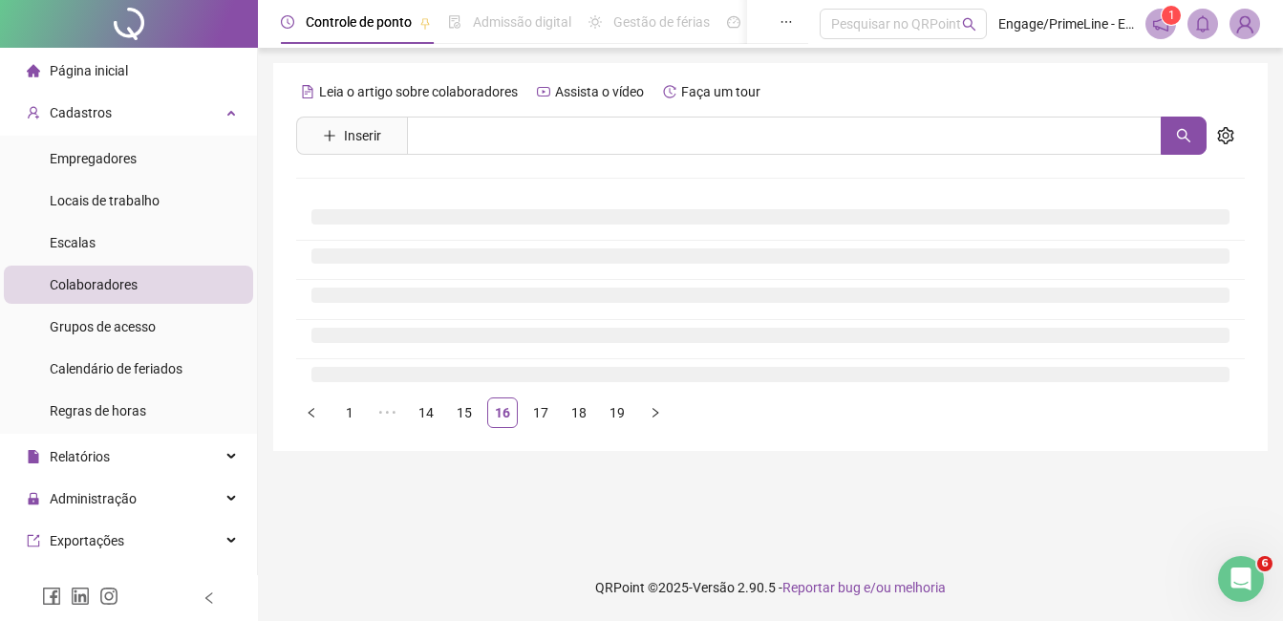
scroll to position [0, 0]
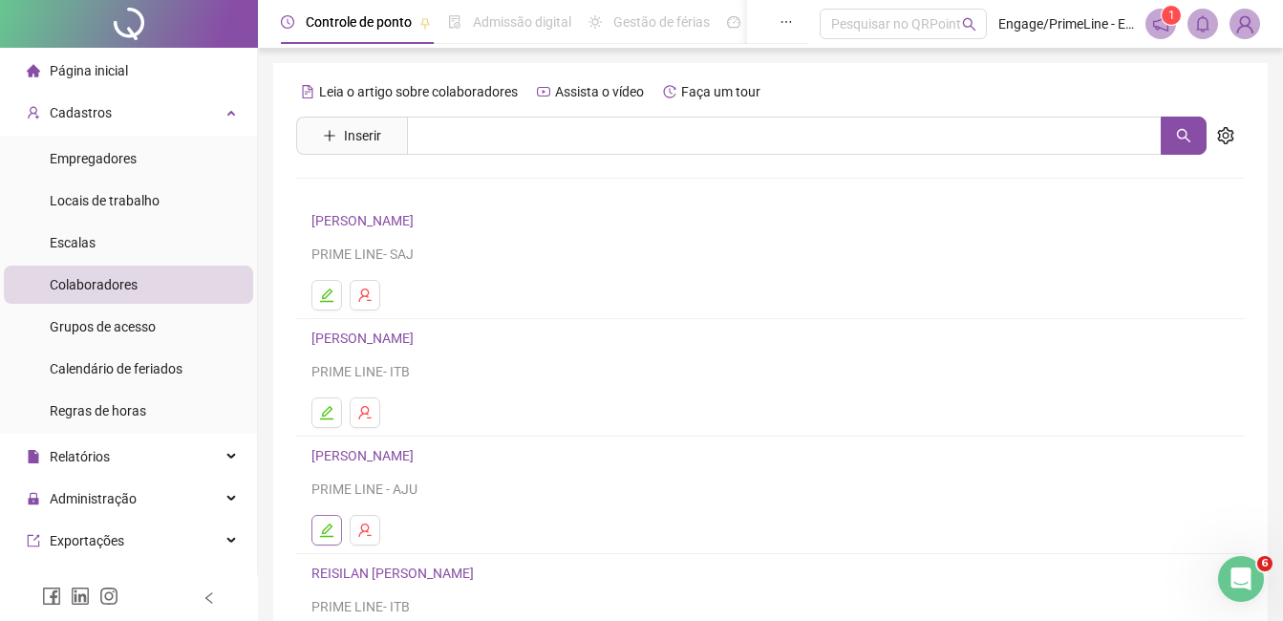
click at [330, 530] on icon "edit" at bounding box center [326, 530] width 15 height 15
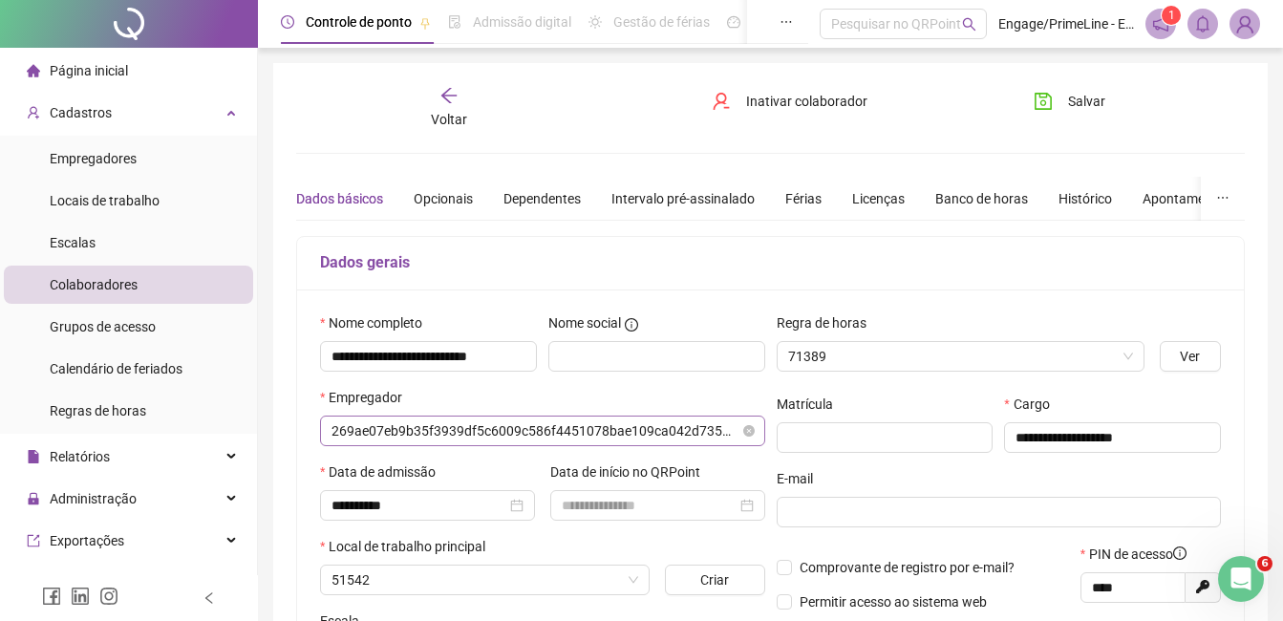
type input "**********"
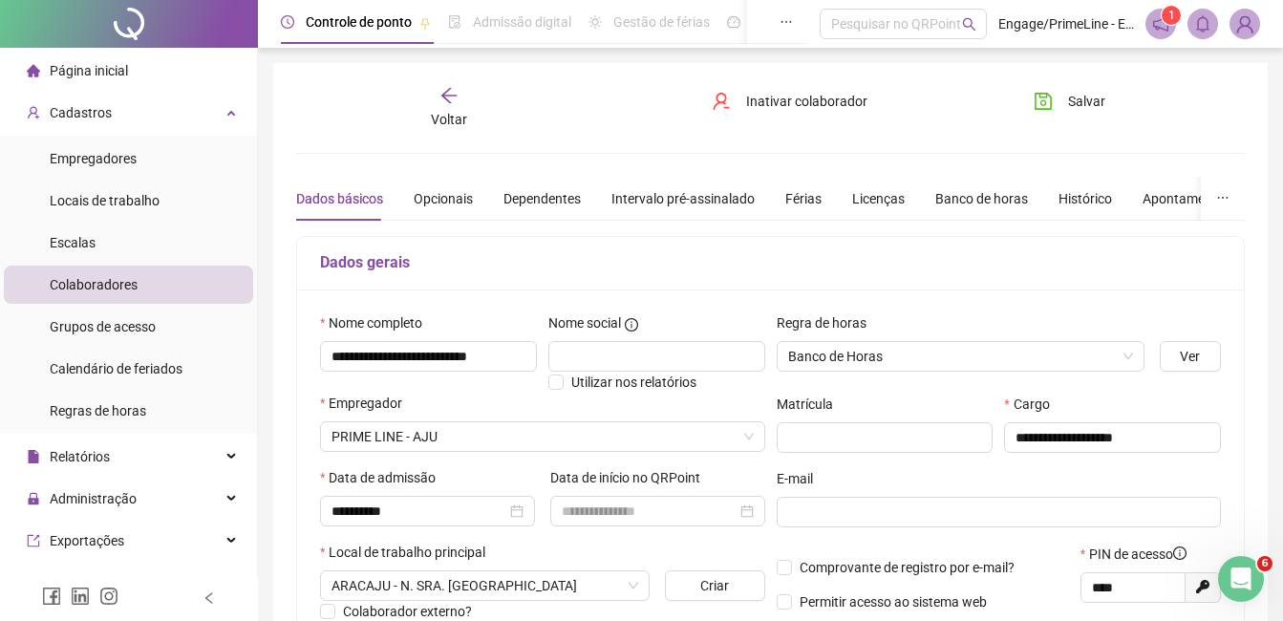
click at [455, 127] on span "Voltar" at bounding box center [449, 119] width 36 height 15
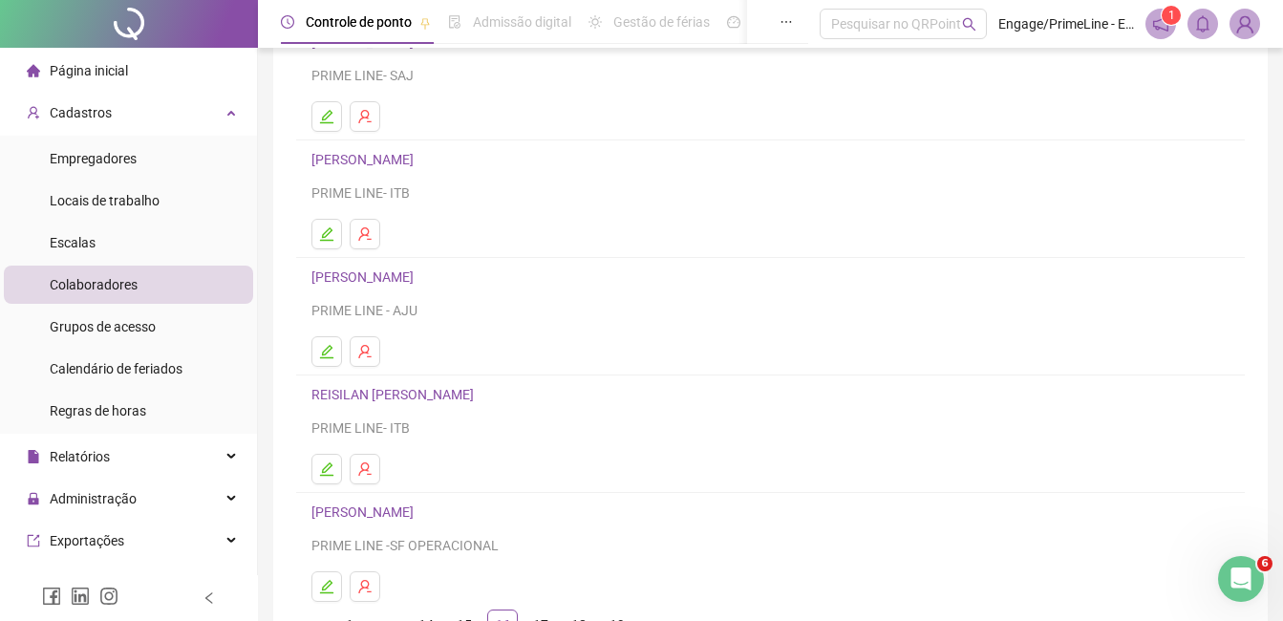
scroll to position [191, 0]
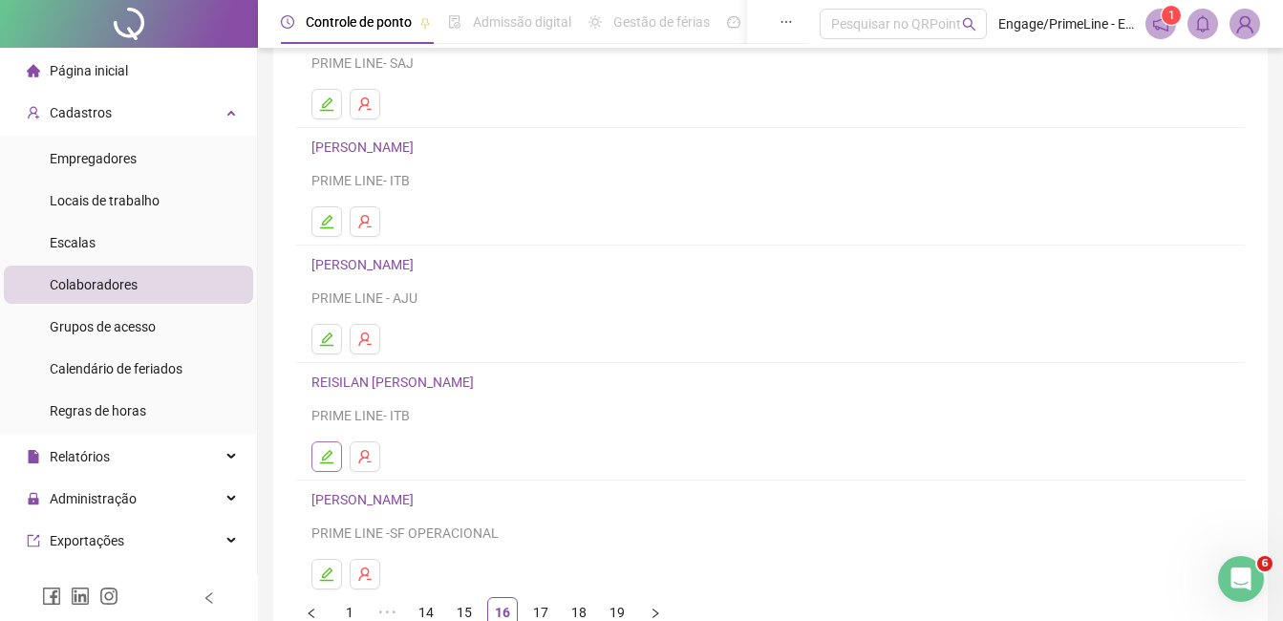
click at [332, 458] on icon "edit" at bounding box center [326, 456] width 15 height 15
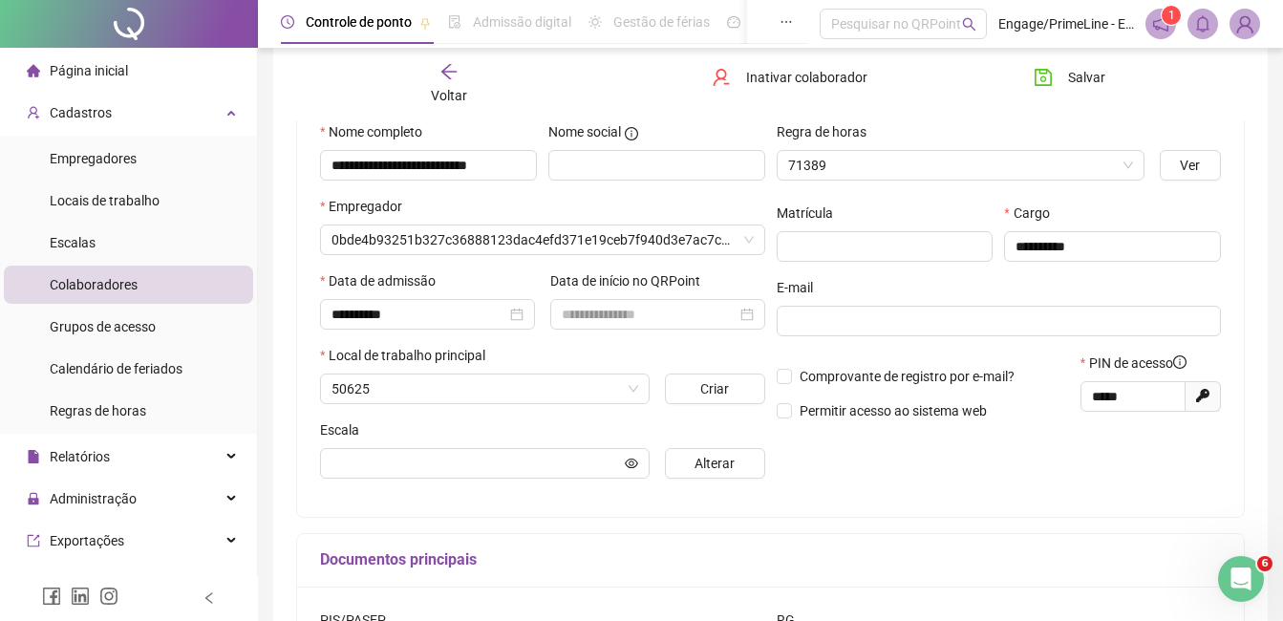
scroll to position [201, 0]
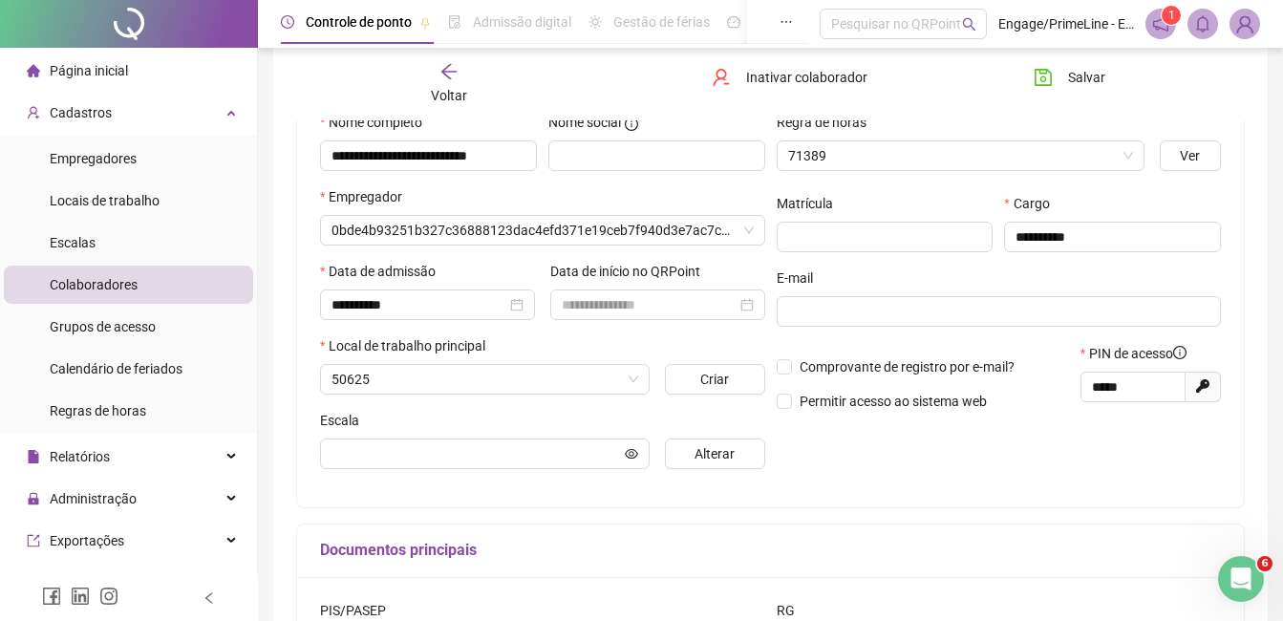
type input "**********"
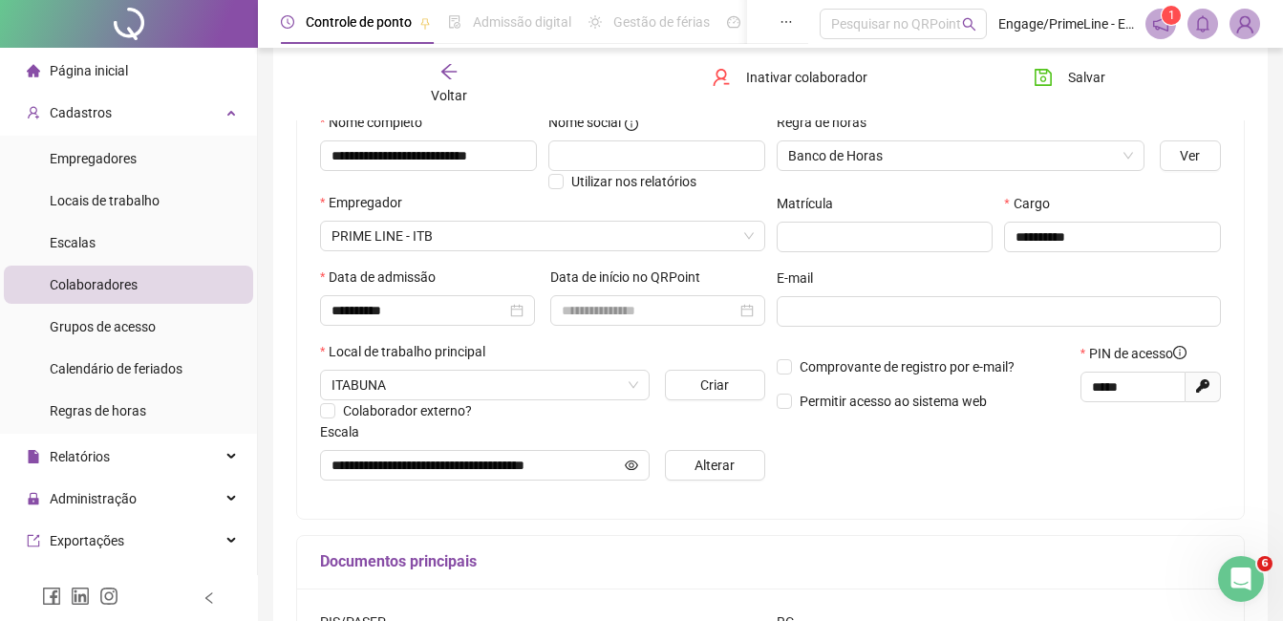
click at [451, 97] on span "Voltar" at bounding box center [449, 95] width 36 height 15
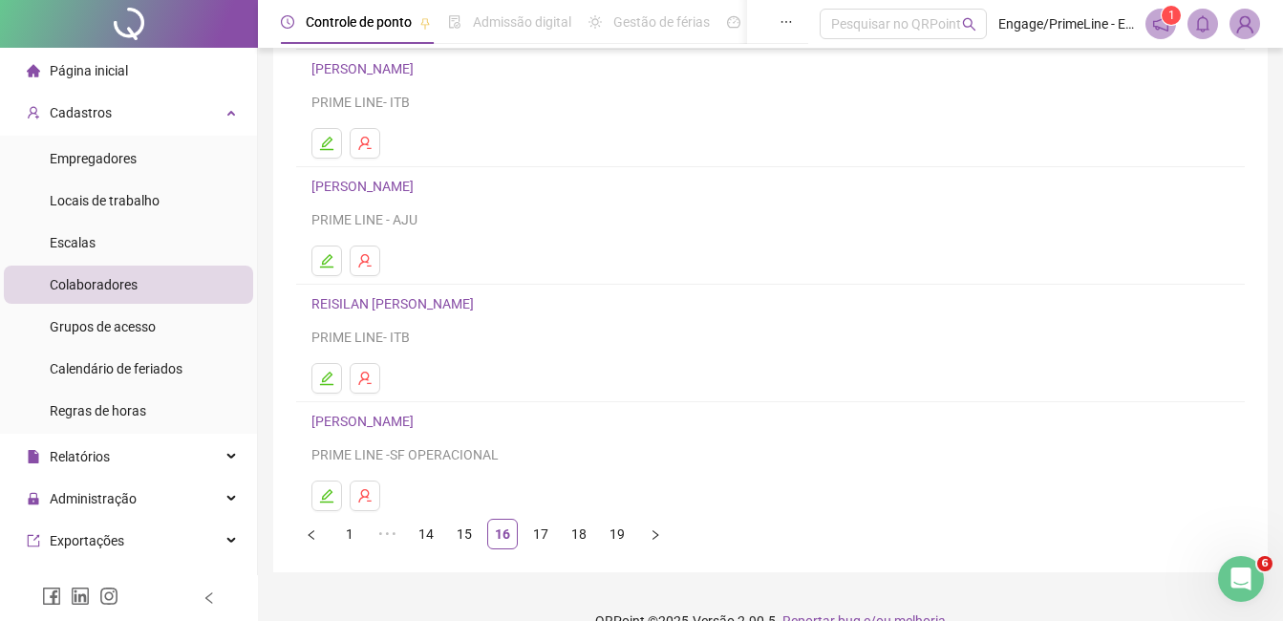
scroll to position [287, 0]
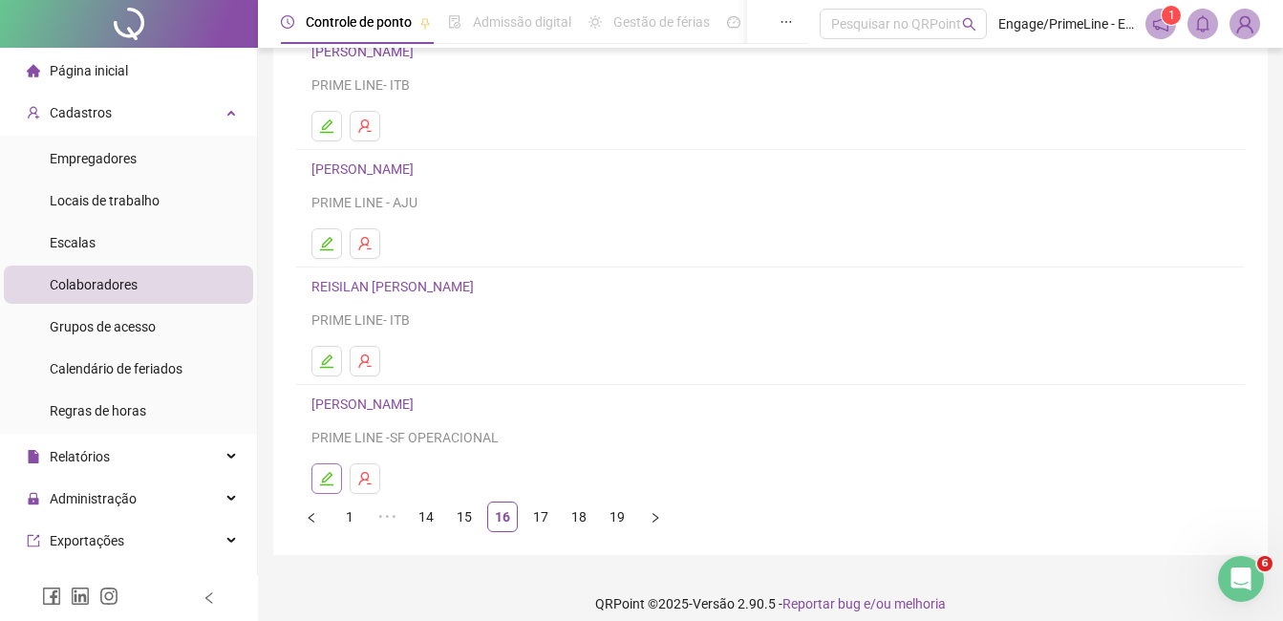
click at [331, 482] on icon "edit" at bounding box center [326, 478] width 15 height 15
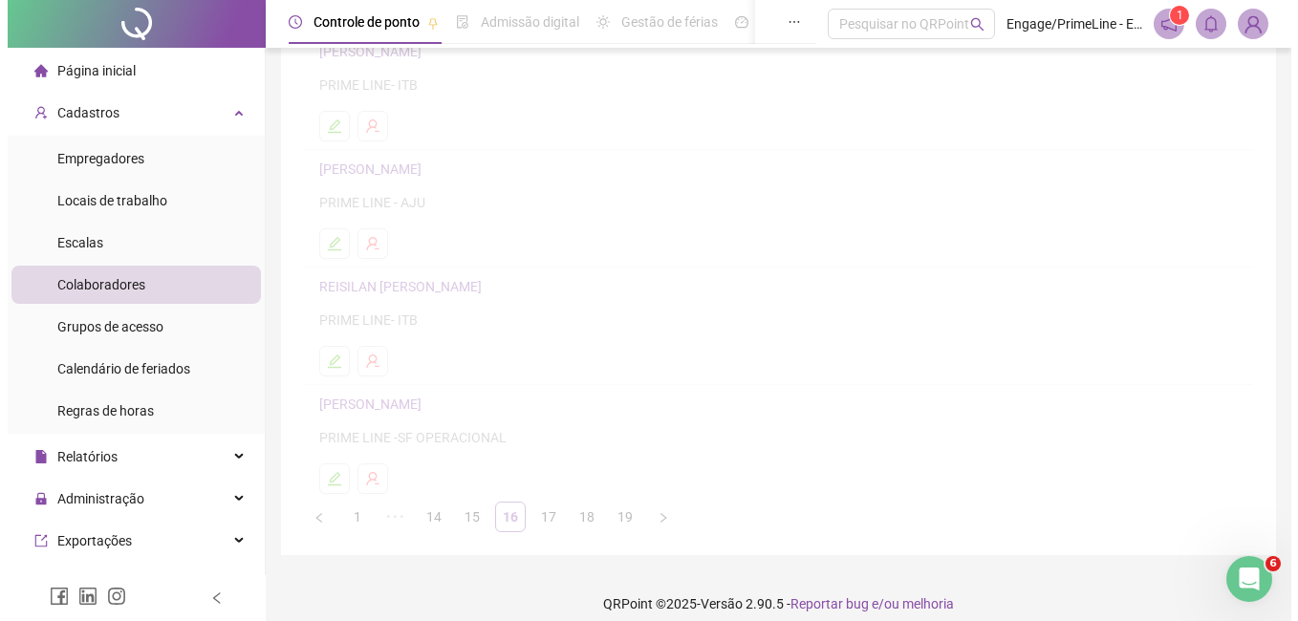
scroll to position [296, 0]
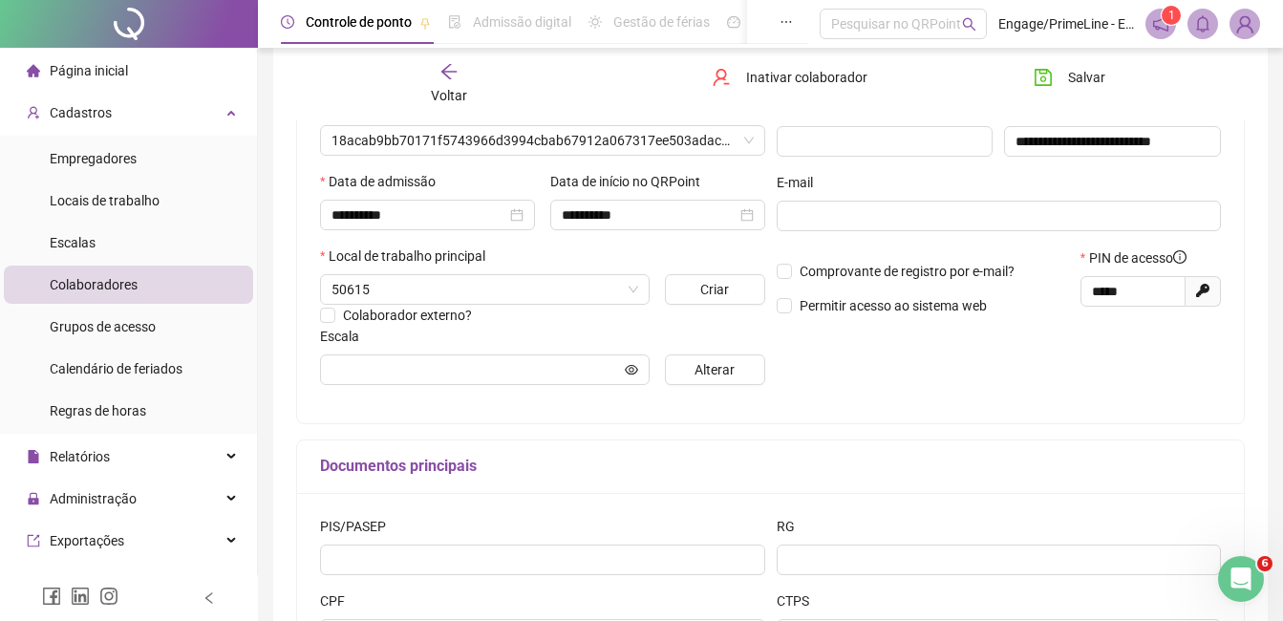
type input "**********"
click at [727, 372] on span "Alterar" at bounding box center [715, 369] width 40 height 21
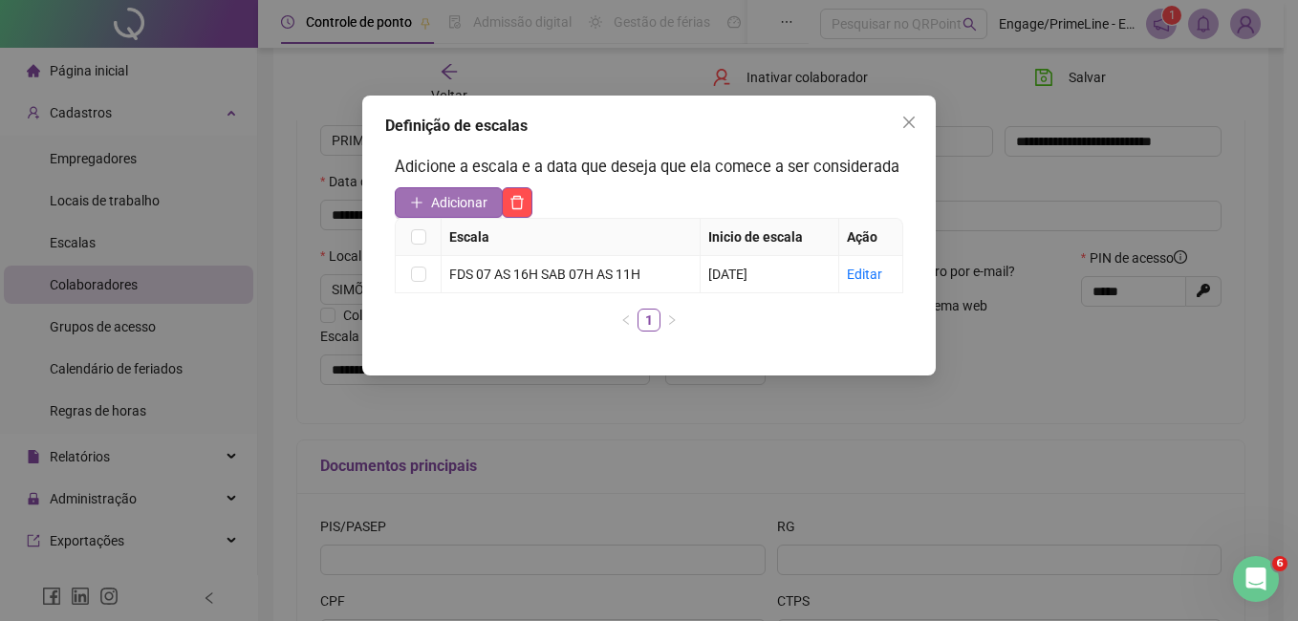
click at [471, 196] on span "Adicionar" at bounding box center [459, 202] width 56 height 21
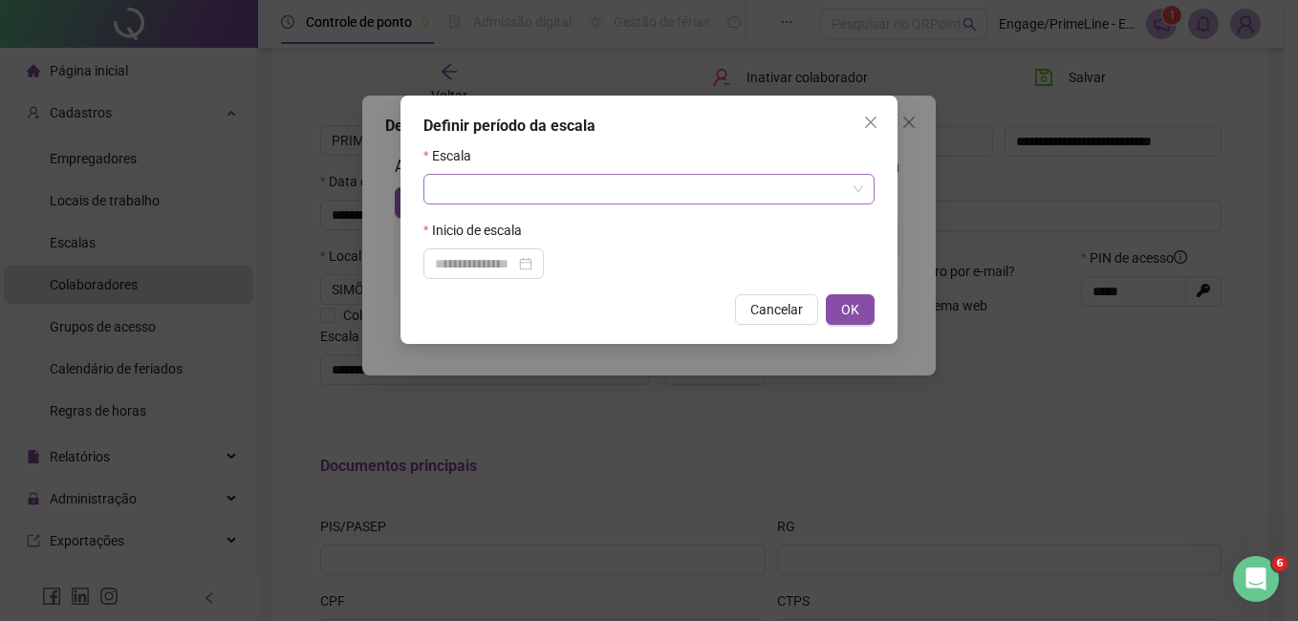
click at [485, 183] on input "search" at bounding box center [640, 189] width 411 height 29
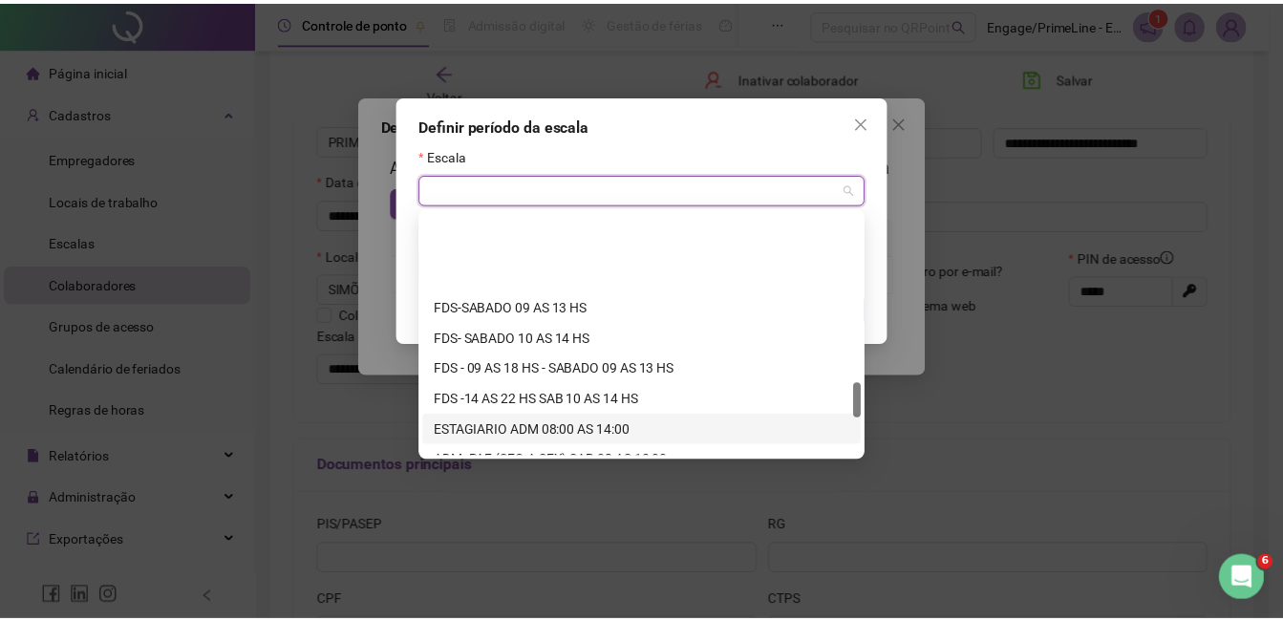
scroll to position [1407, 0]
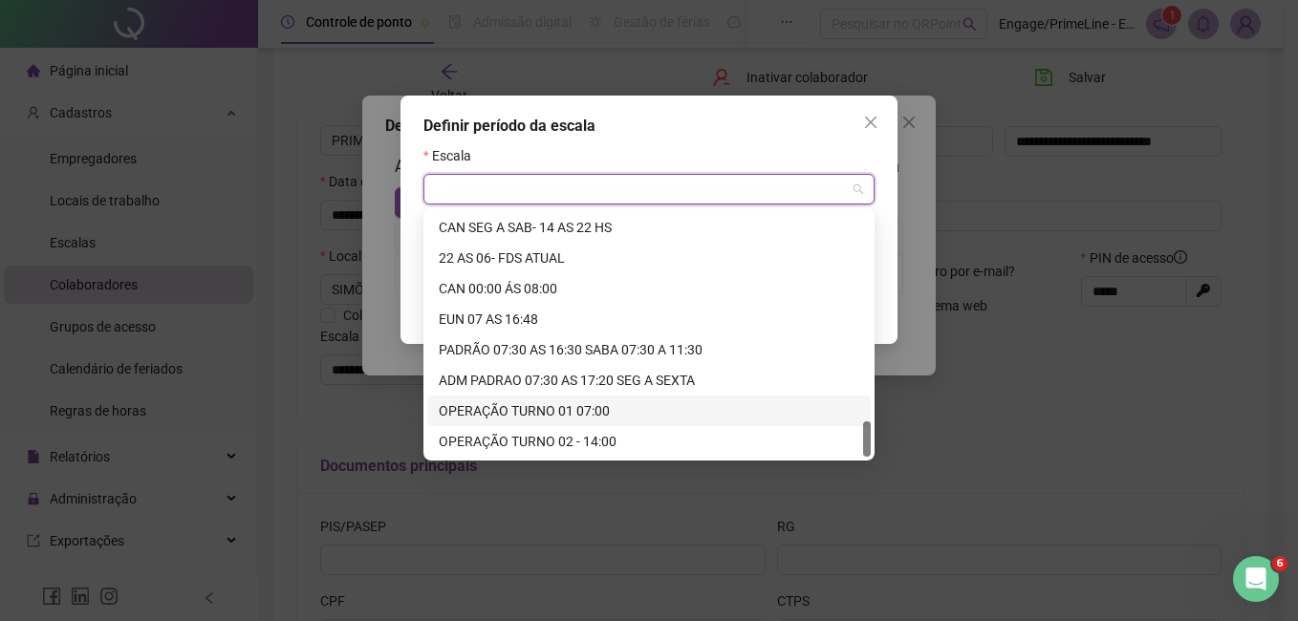
click at [521, 418] on div "OPERAÇÃO TURNO 01 07:00" at bounding box center [649, 410] width 420 height 21
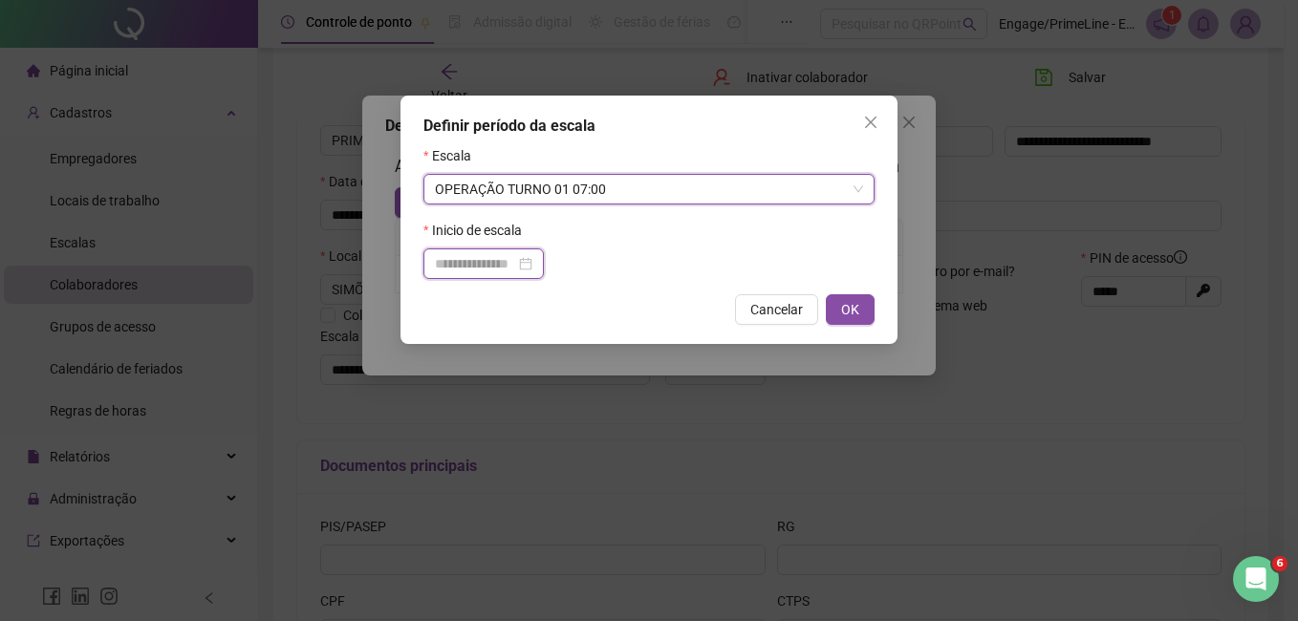
click at [494, 256] on input at bounding box center [475, 263] width 80 height 21
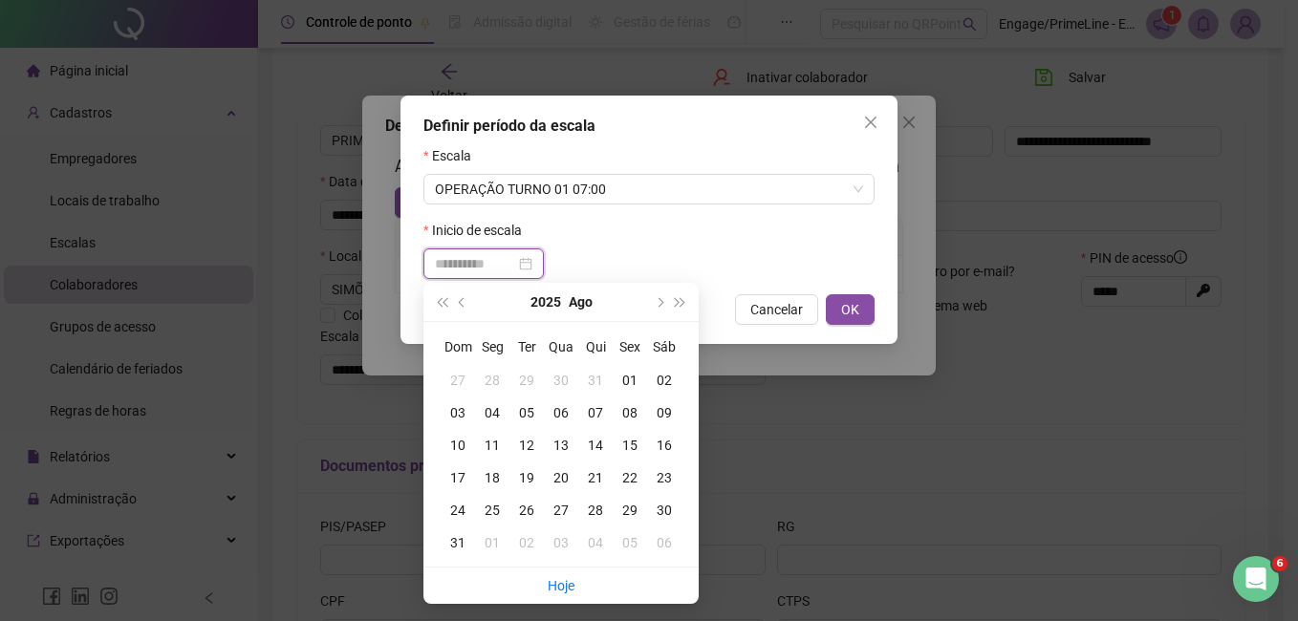
type input "**********"
click at [621, 378] on div "01" at bounding box center [630, 380] width 34 height 21
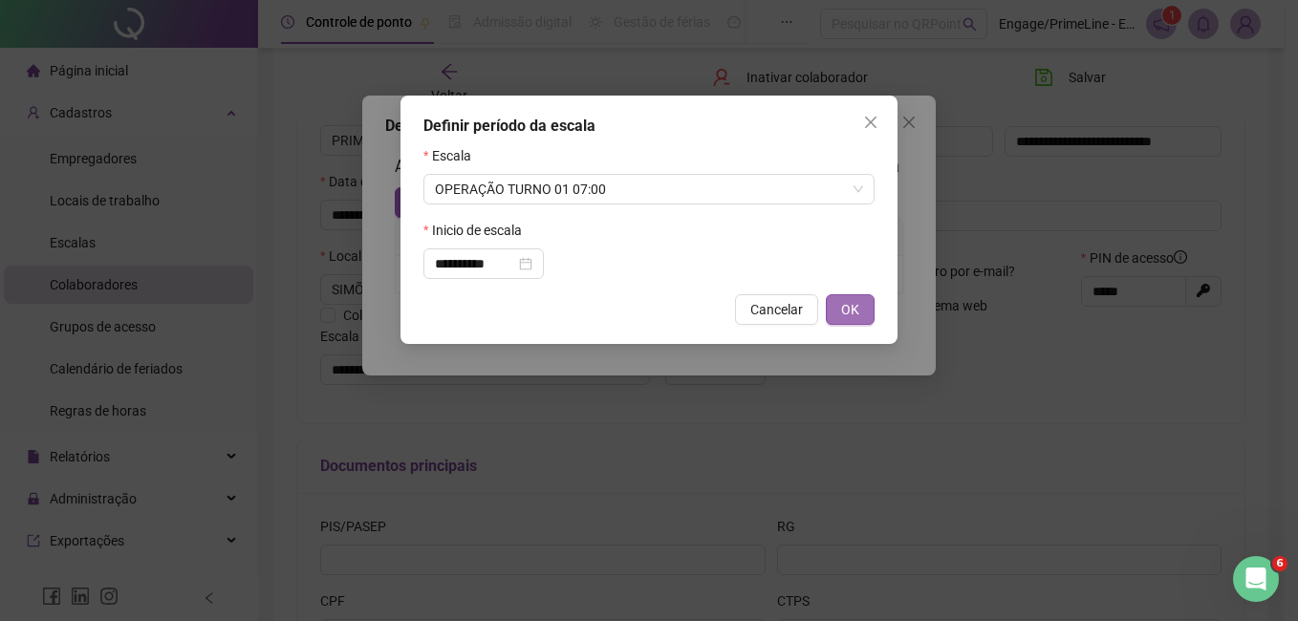
click at [846, 311] on span "OK" at bounding box center [850, 309] width 18 height 21
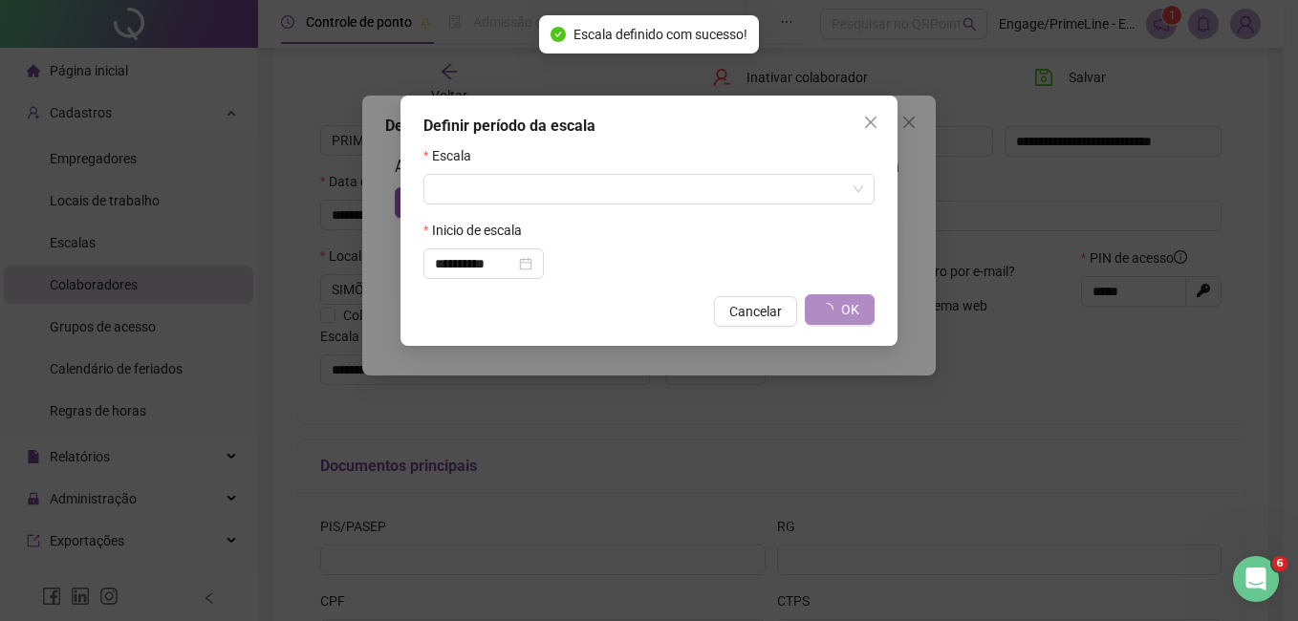
type input "**********"
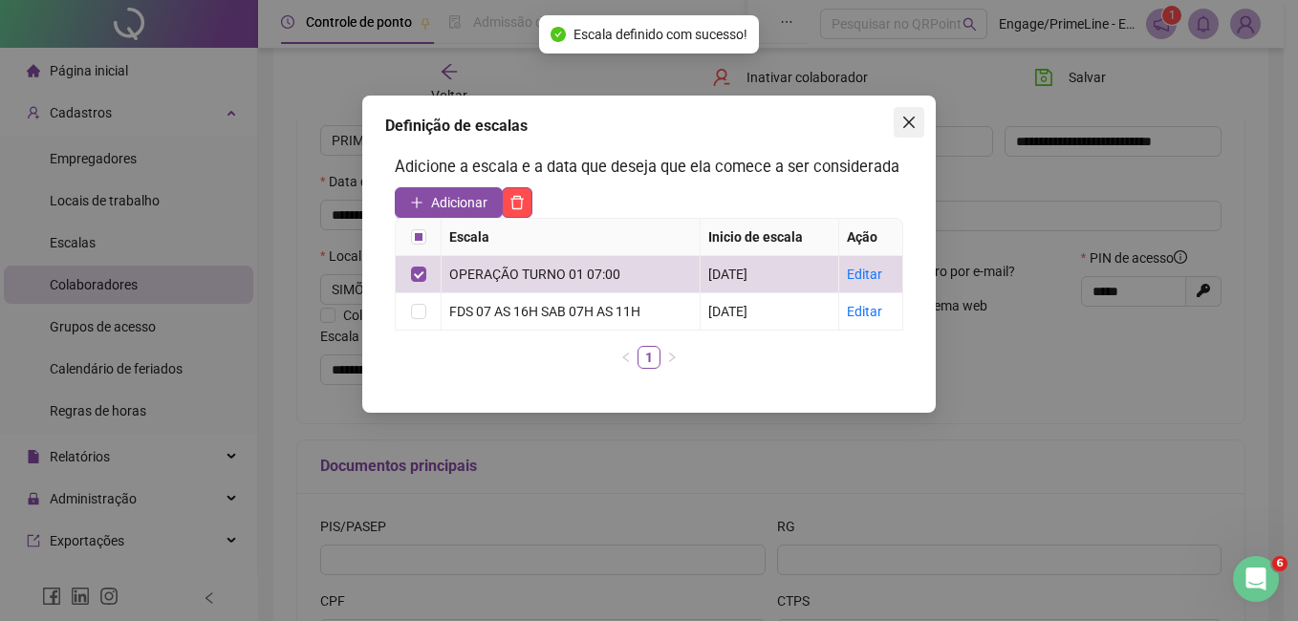
click at [917, 119] on span "Close" at bounding box center [909, 122] width 31 height 15
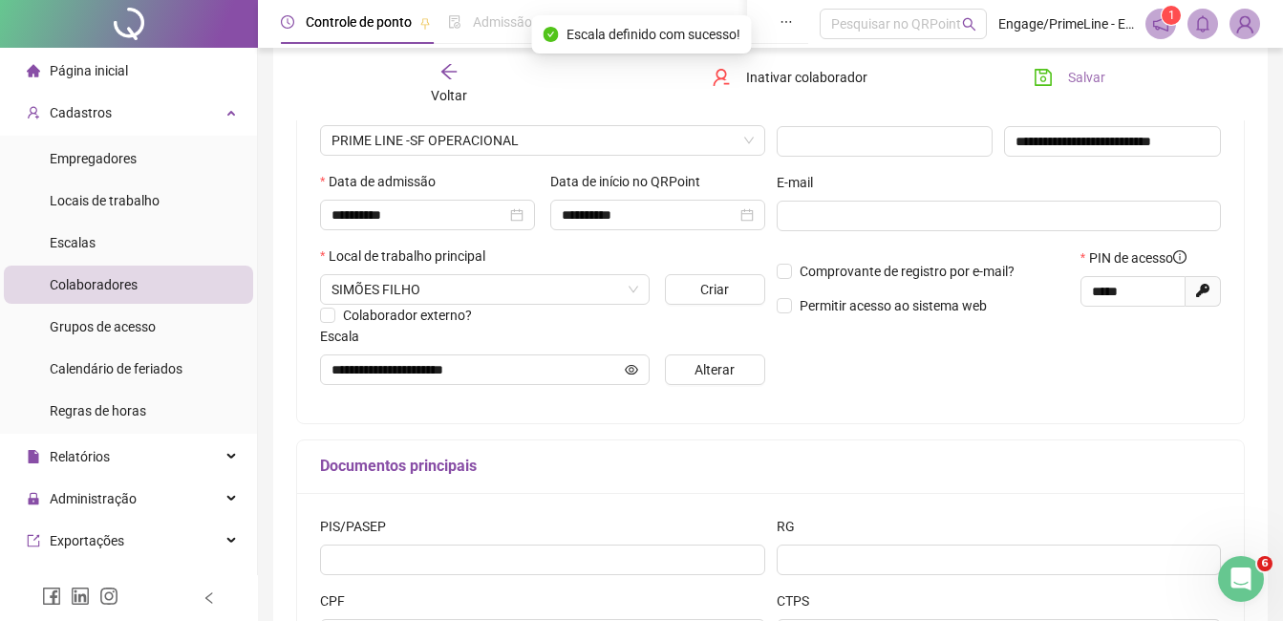
click at [1067, 76] on button "Salvar" at bounding box center [1070, 77] width 100 height 31
click at [446, 83] on div "Voltar" at bounding box center [449, 84] width 145 height 44
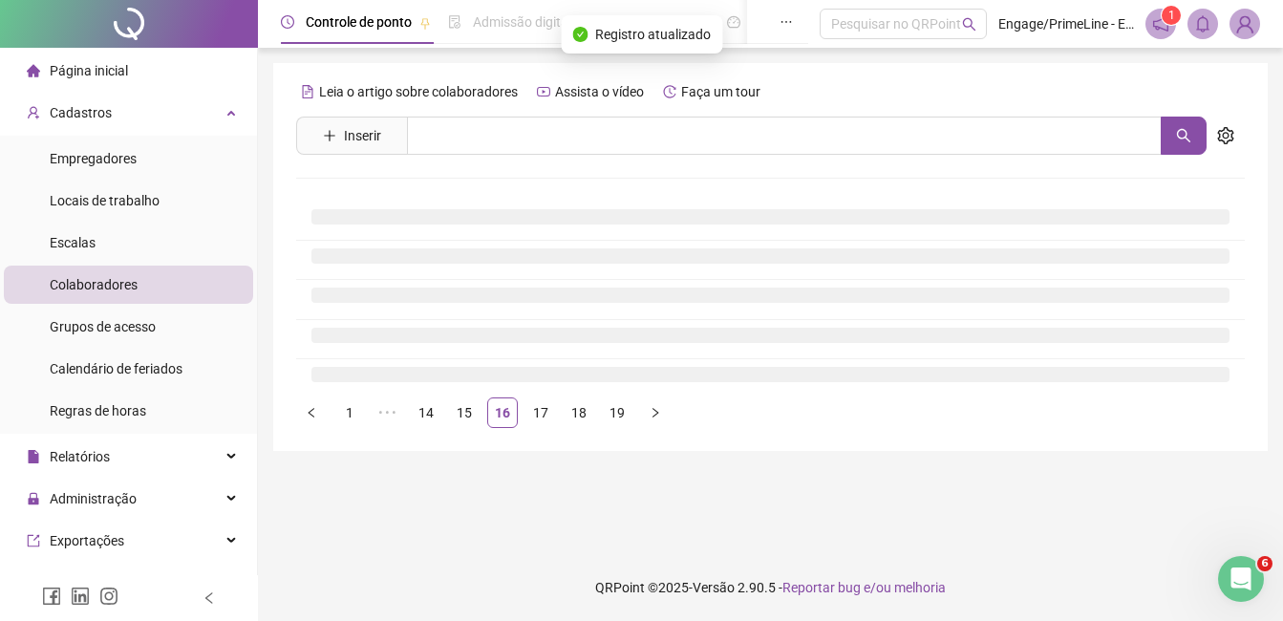
scroll to position [0, 0]
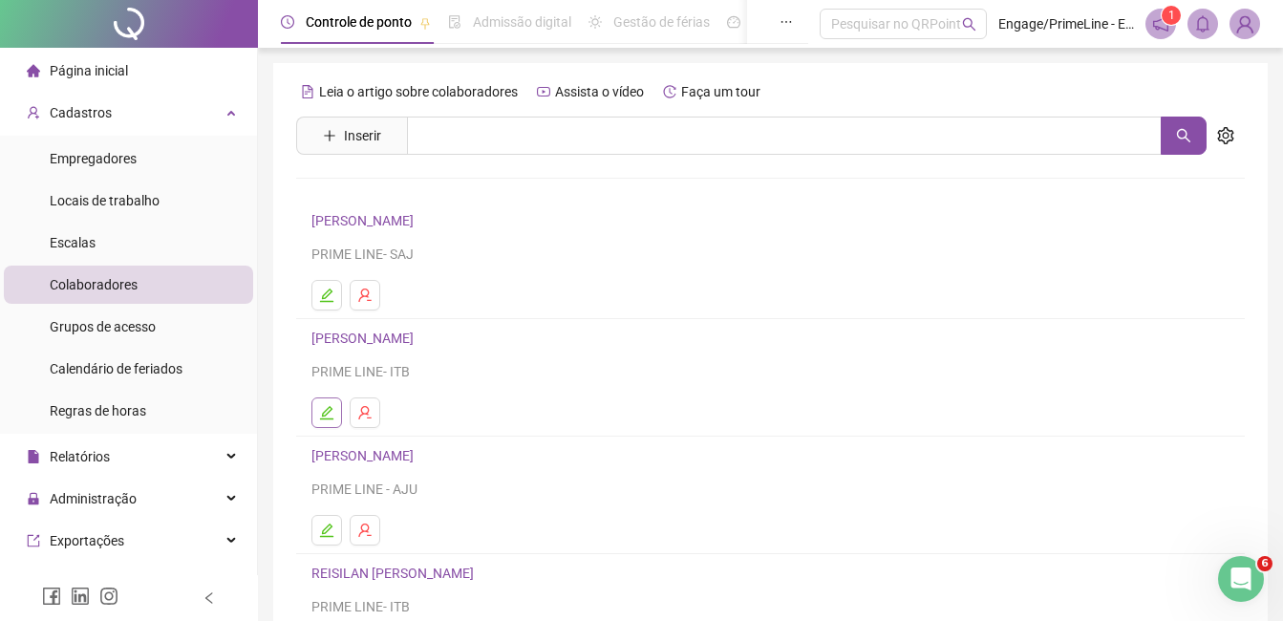
click at [323, 419] on icon "edit" at bounding box center [326, 412] width 13 height 13
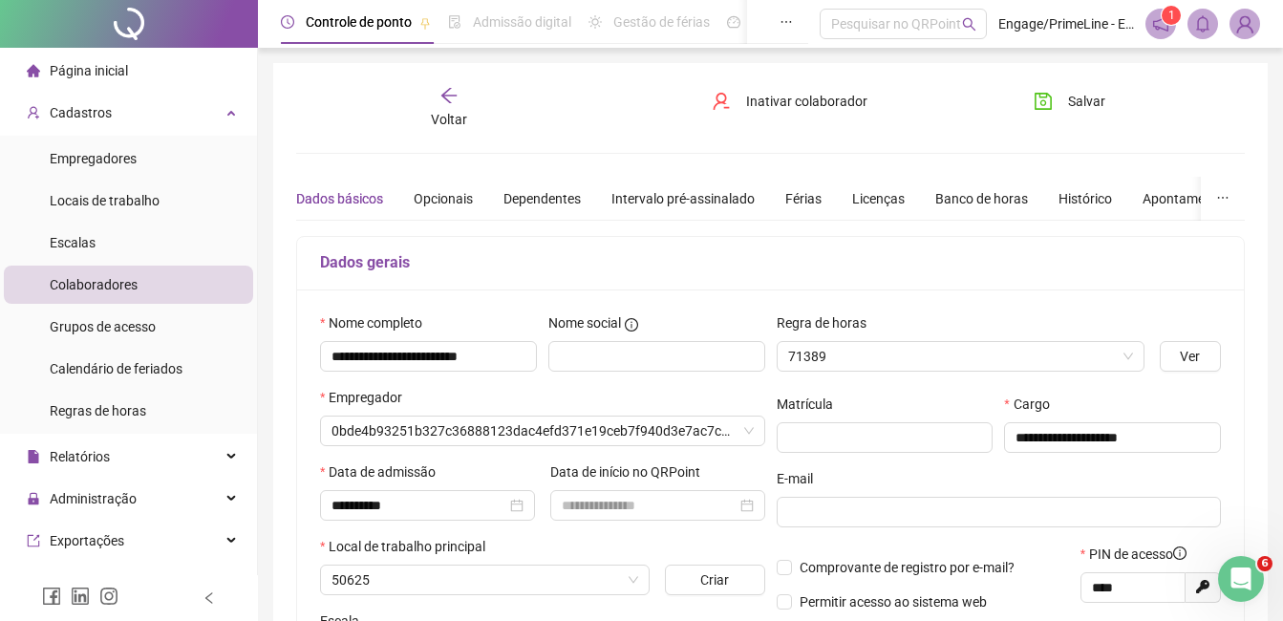
type input "**********"
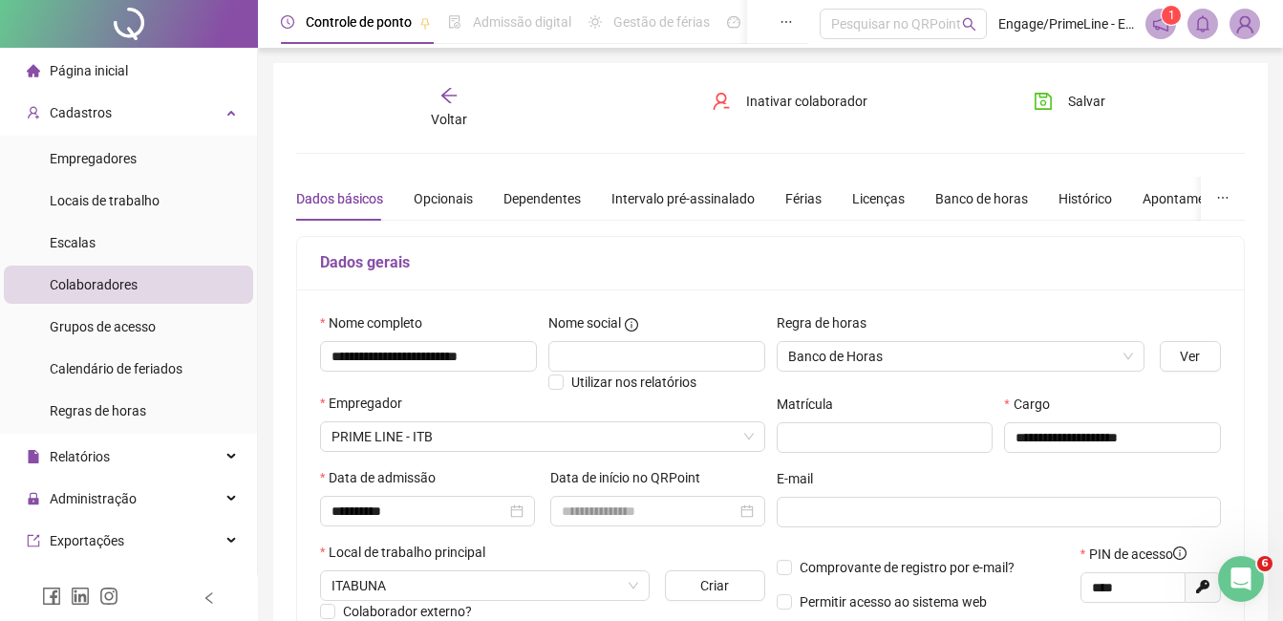
click at [458, 100] on icon "arrow-left" at bounding box center [449, 95] width 19 height 19
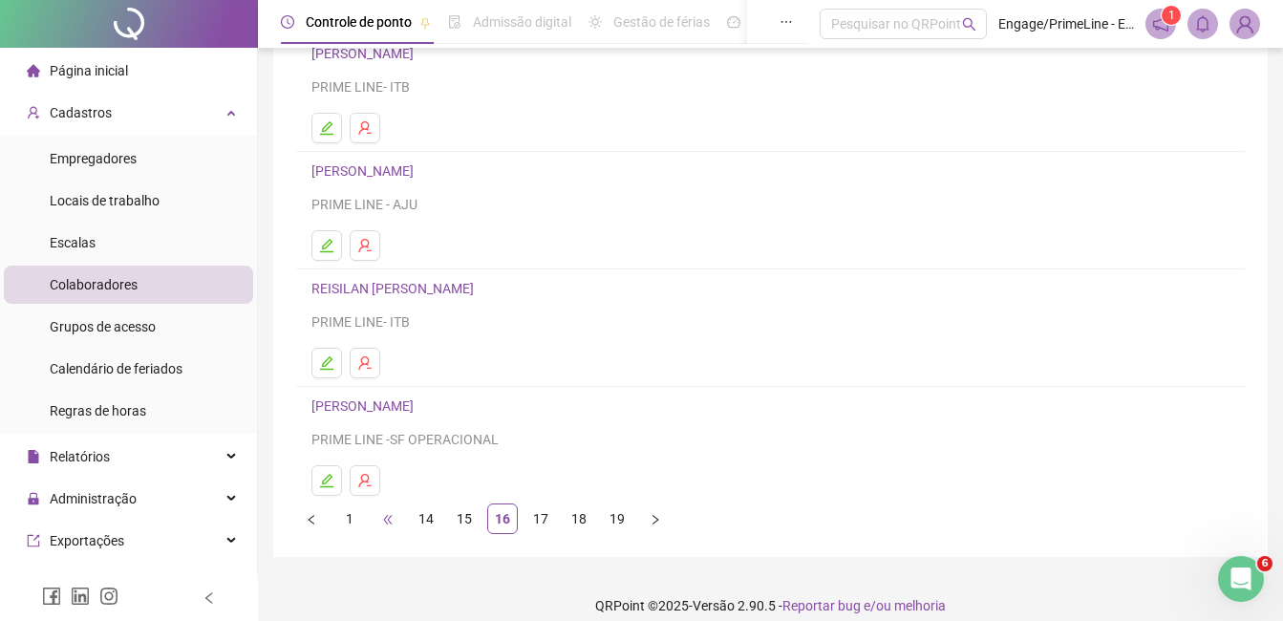
scroll to position [287, 0]
click at [327, 352] on button "button" at bounding box center [327, 361] width 31 height 31
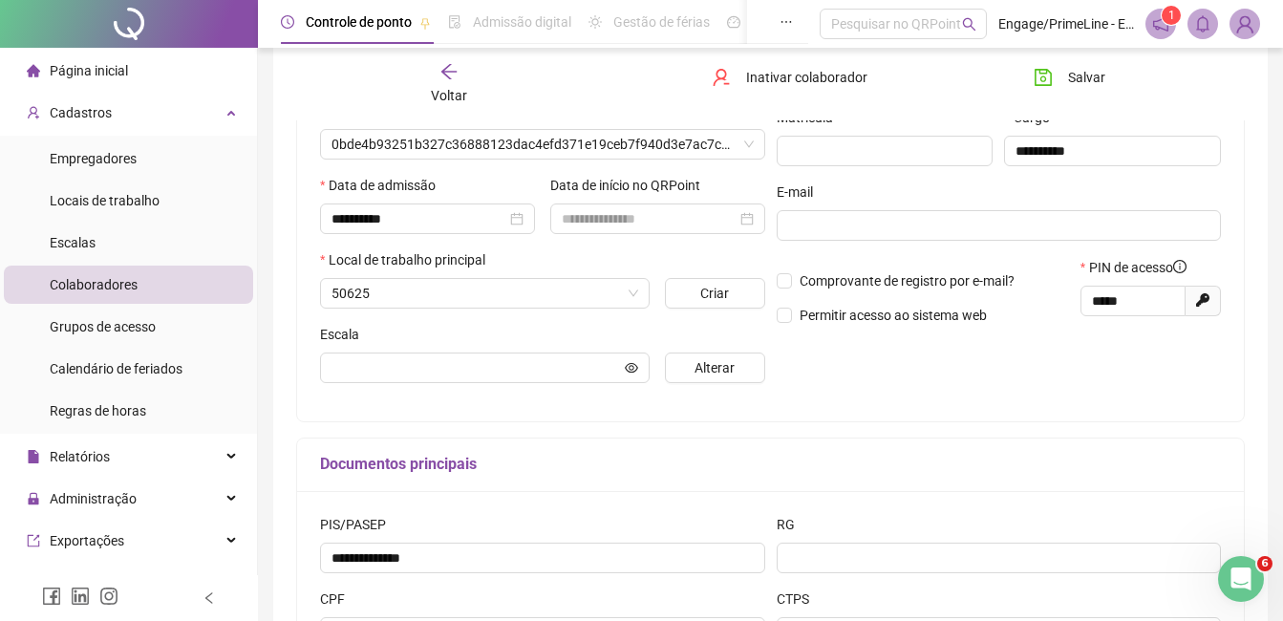
scroll to position [296, 0]
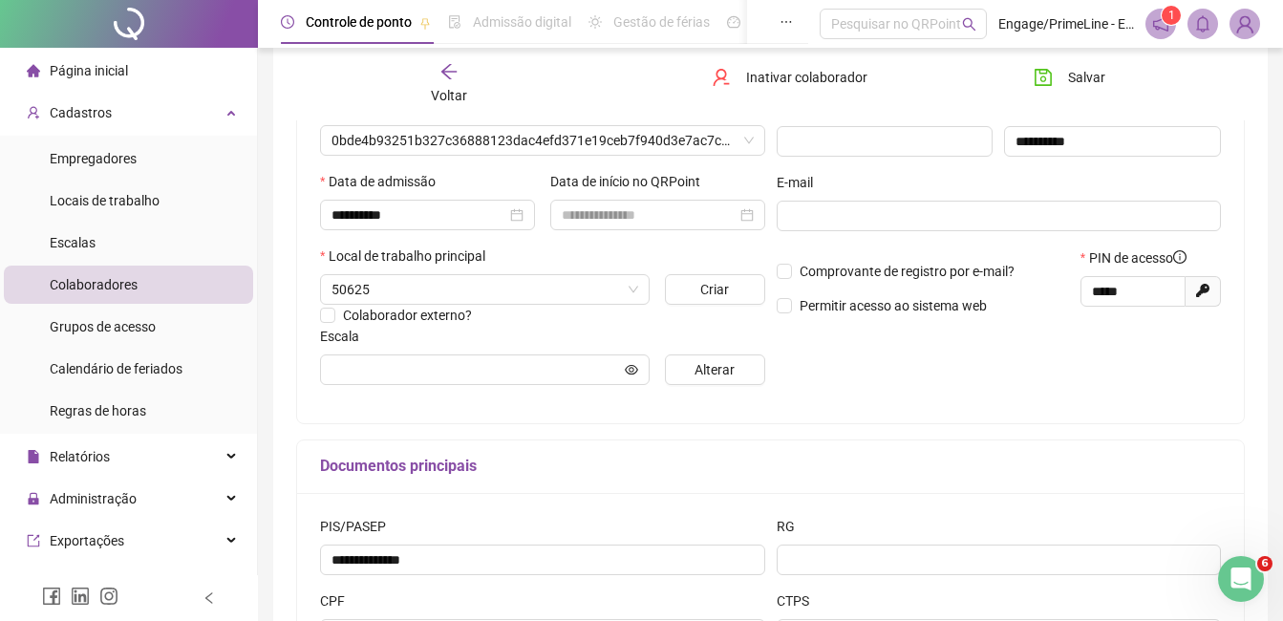
type input "**********"
click at [454, 97] on span "Voltar" at bounding box center [449, 95] width 36 height 15
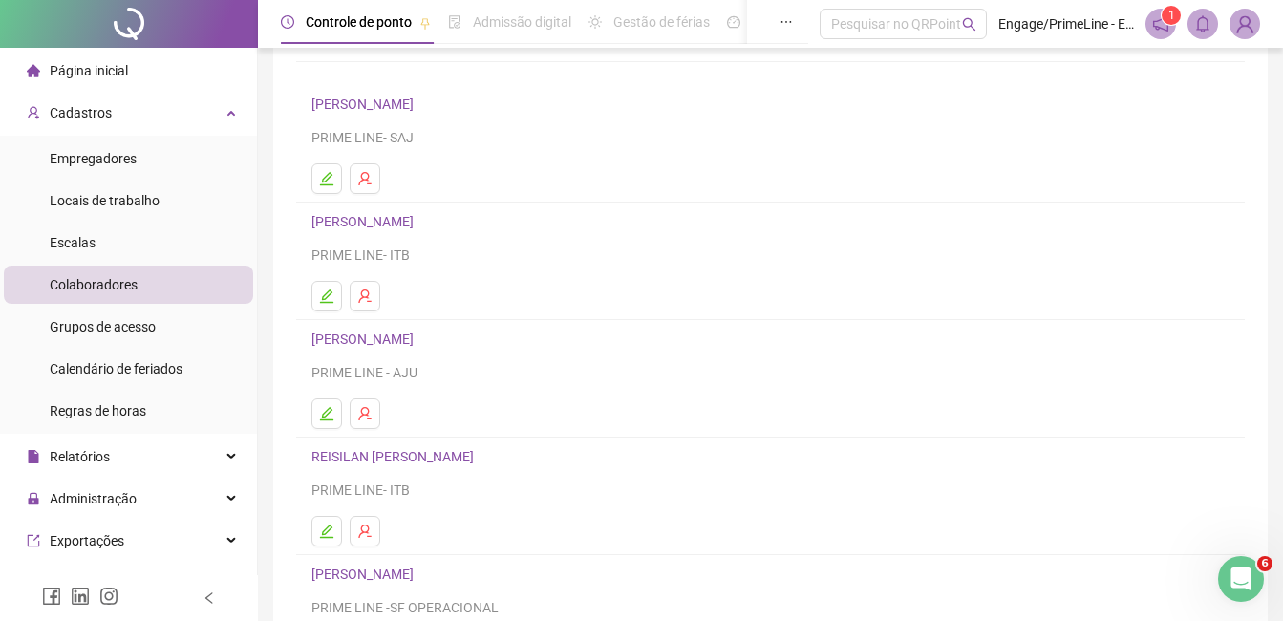
scroll to position [303, 0]
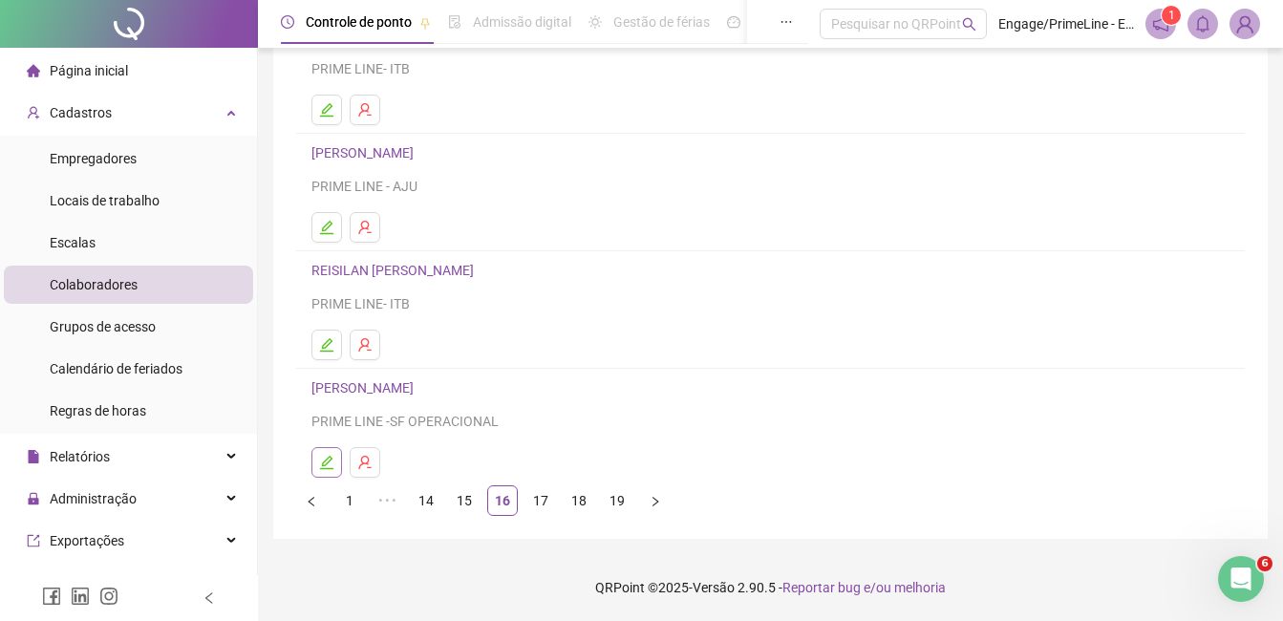
click at [326, 460] on icon "edit" at bounding box center [326, 462] width 13 height 13
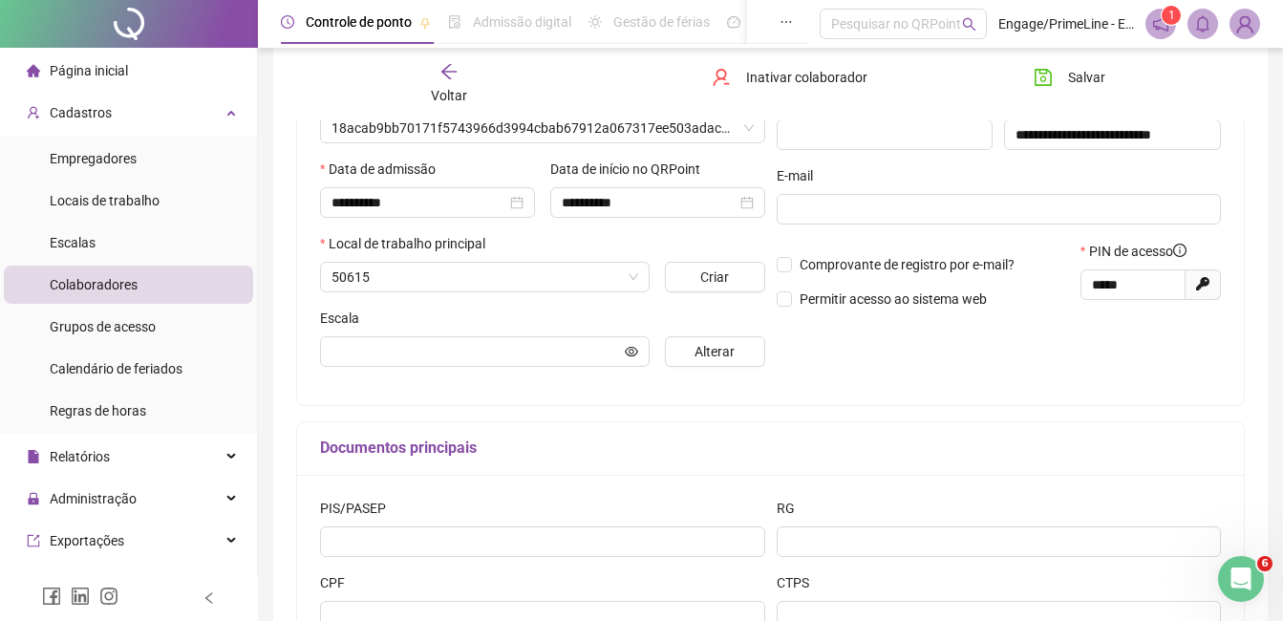
scroll to position [312, 0]
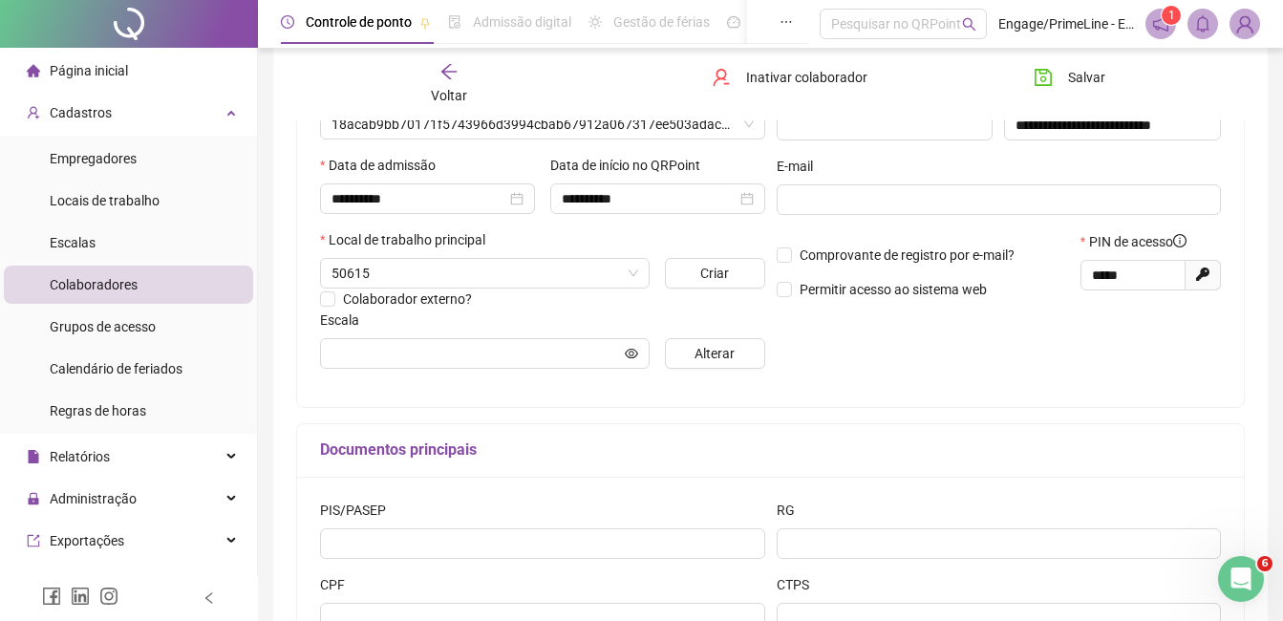
type input "**********"
click at [440, 81] on div "Voltar" at bounding box center [449, 84] width 145 height 44
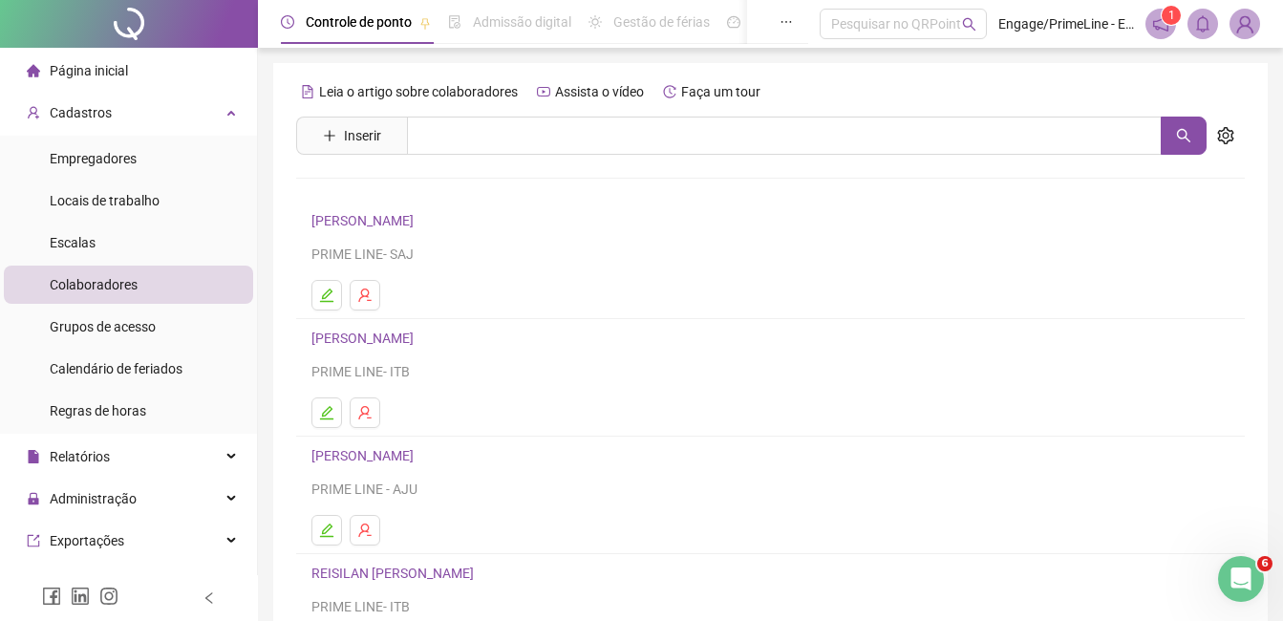
scroll to position [303, 0]
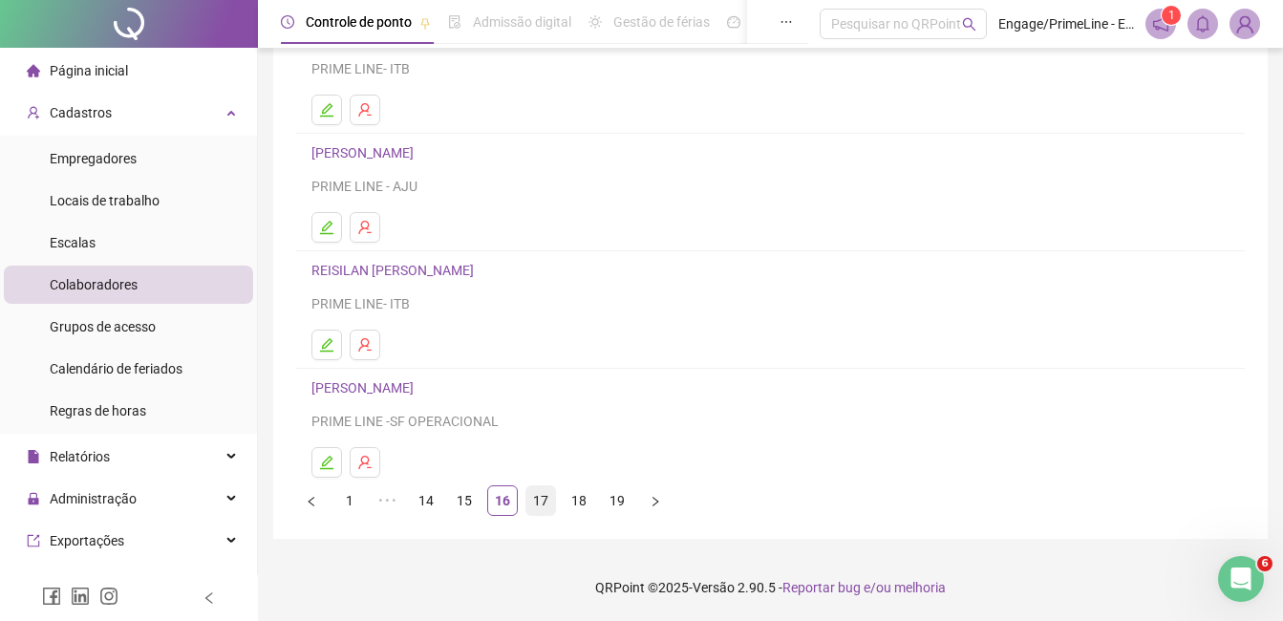
click at [538, 513] on link "17" at bounding box center [541, 500] width 29 height 29
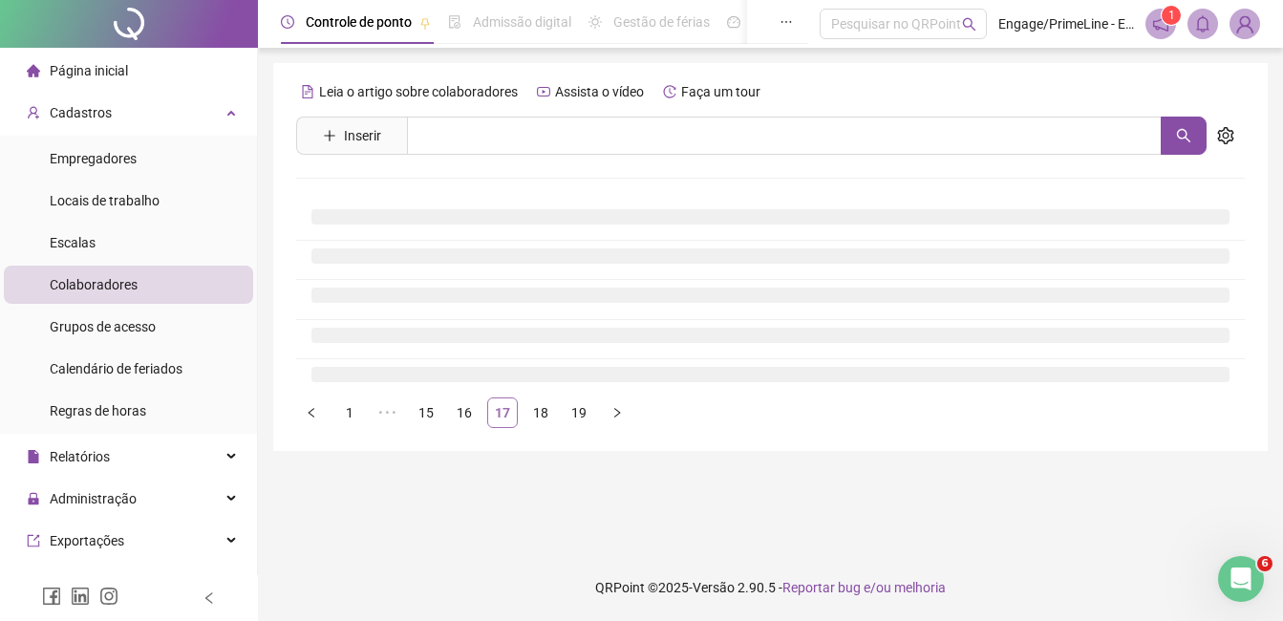
scroll to position [0, 0]
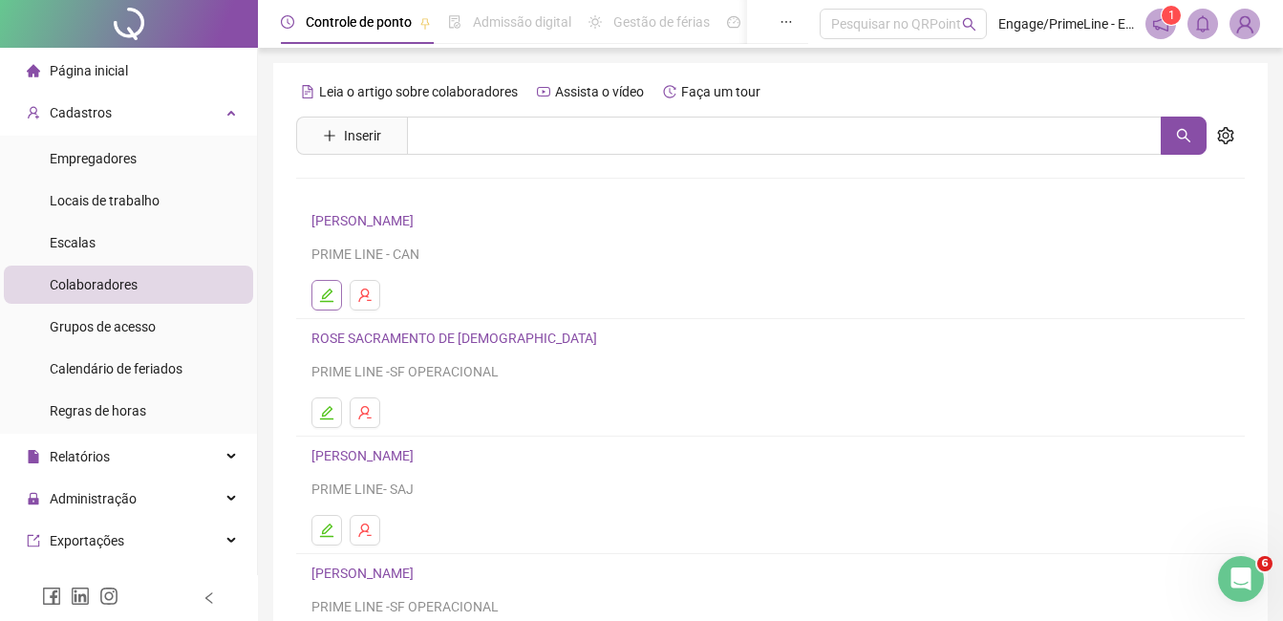
click at [320, 301] on icon "edit" at bounding box center [326, 295] width 13 height 13
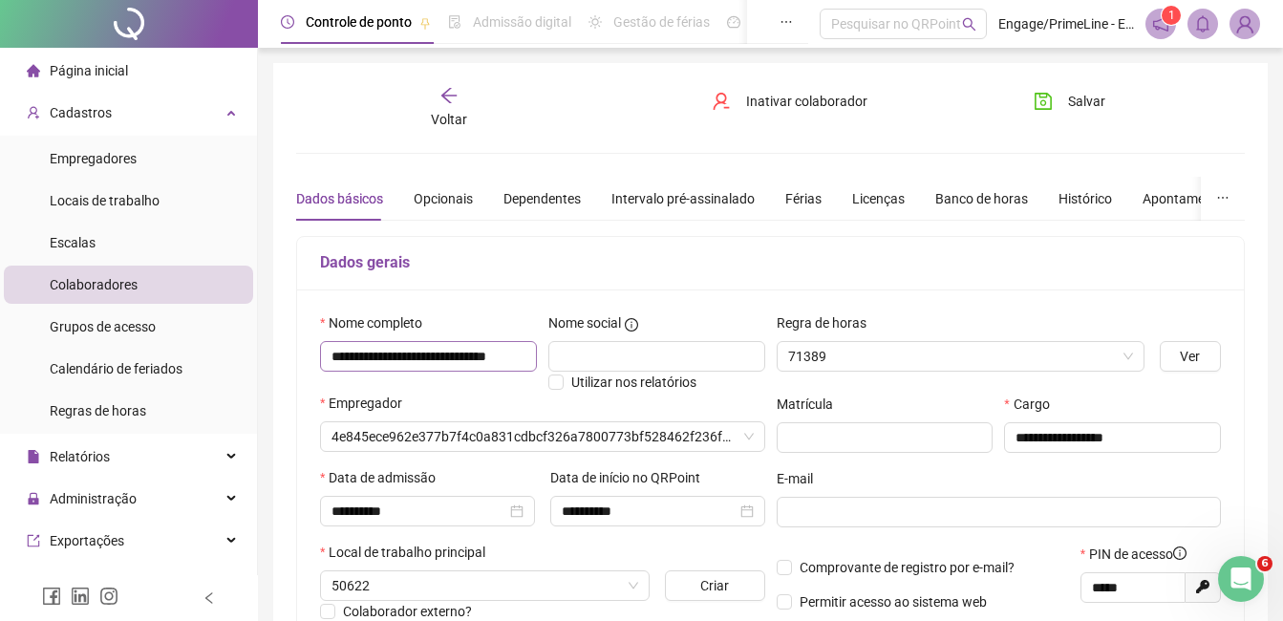
type input "**********"
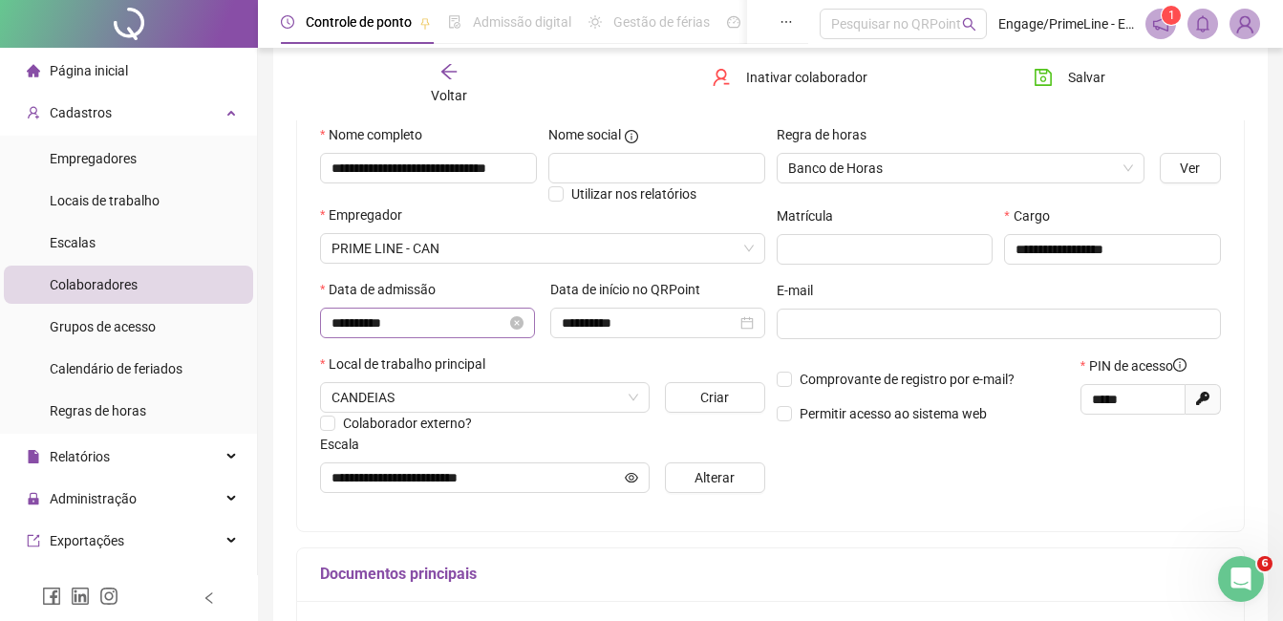
scroll to position [191, 0]
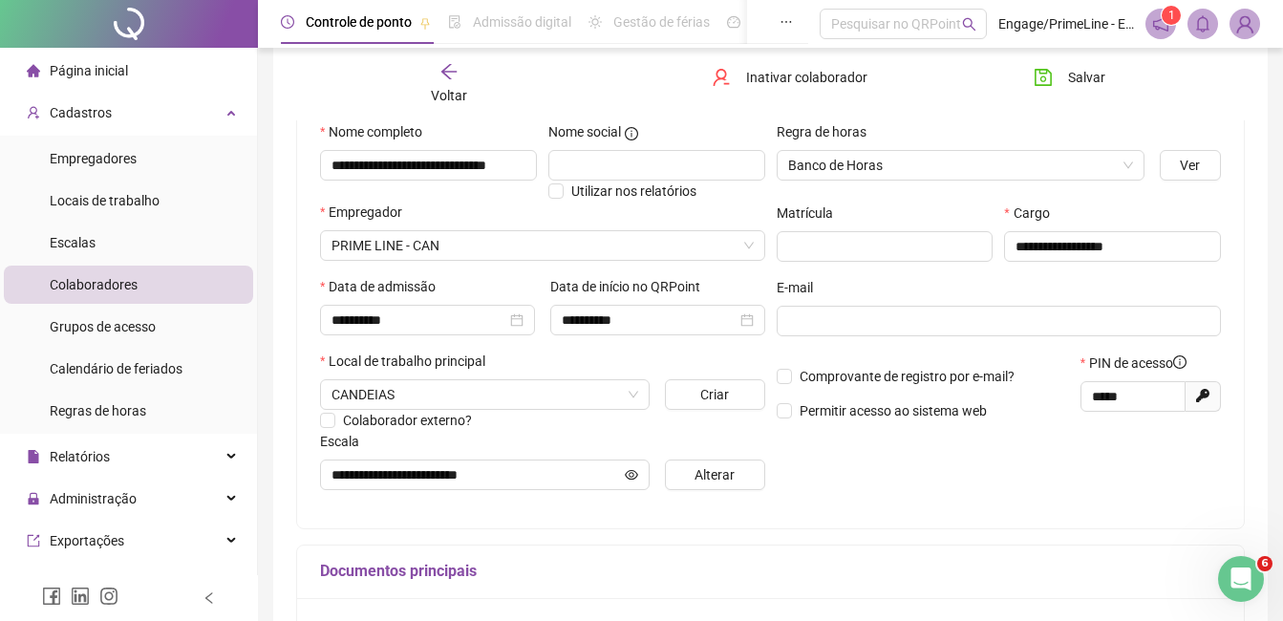
click at [444, 95] on span "Voltar" at bounding box center [449, 95] width 36 height 15
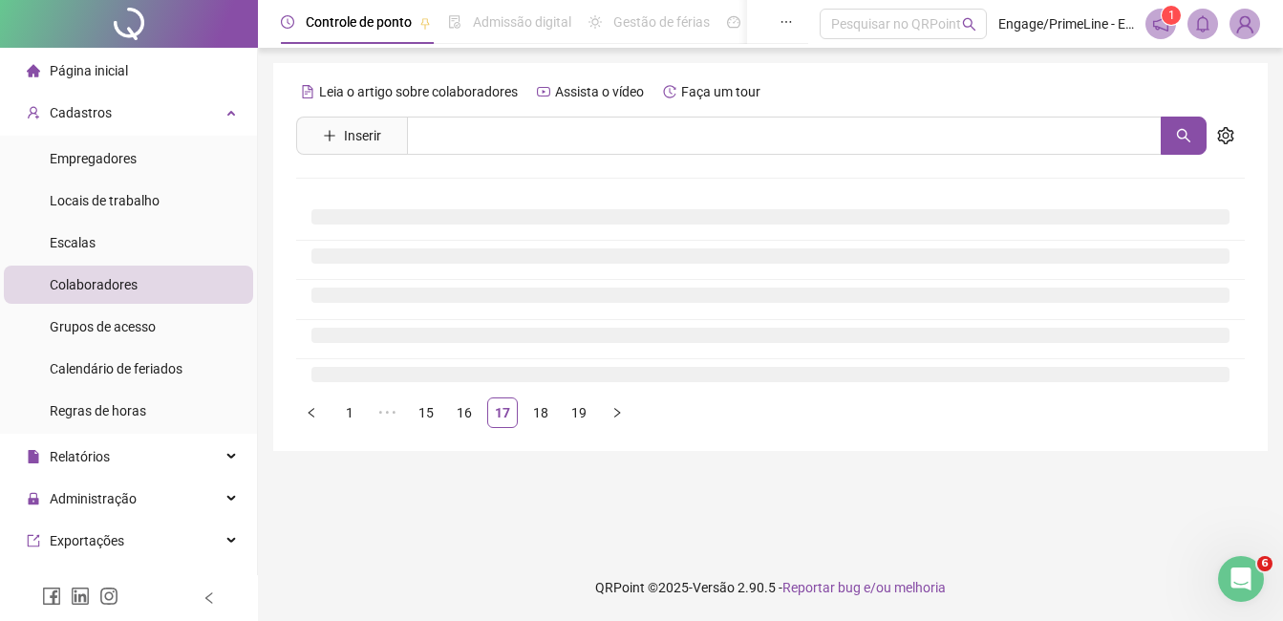
scroll to position [0, 0]
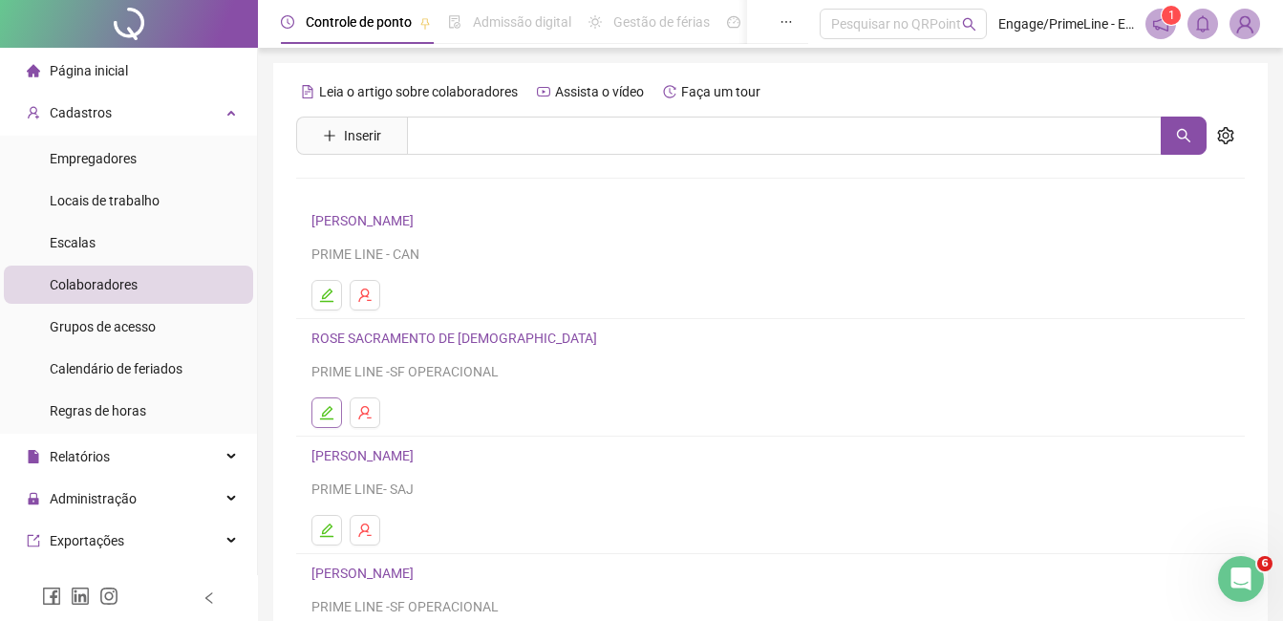
click at [320, 417] on icon "edit" at bounding box center [326, 412] width 15 height 15
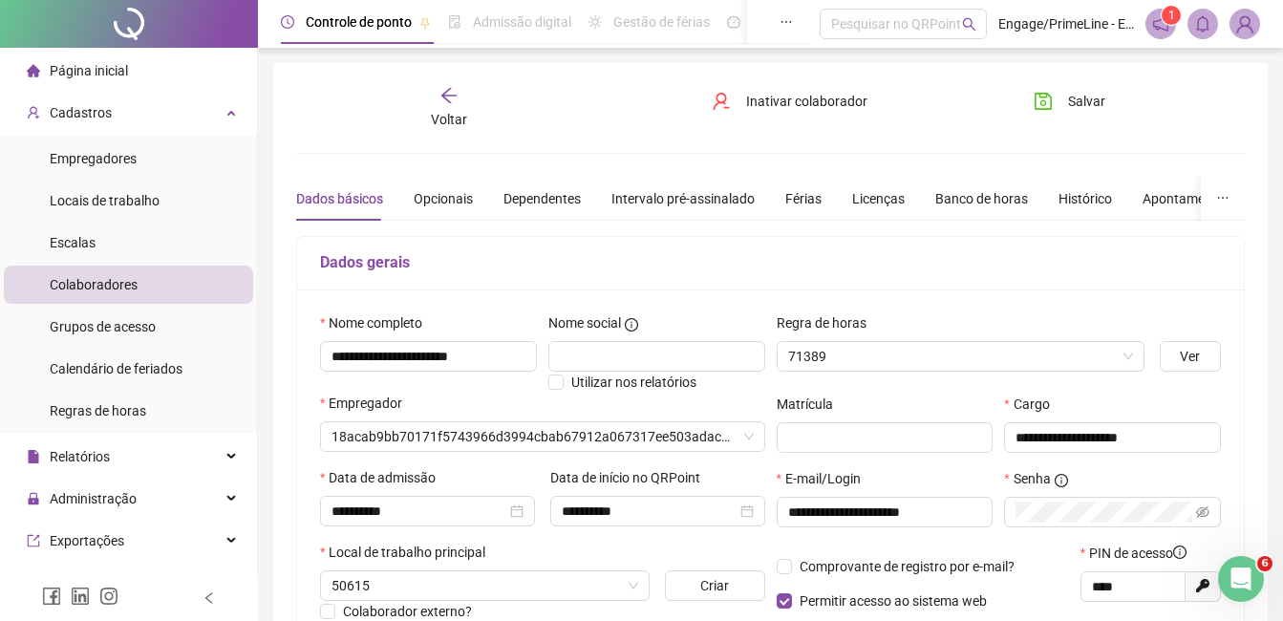
type input "**********"
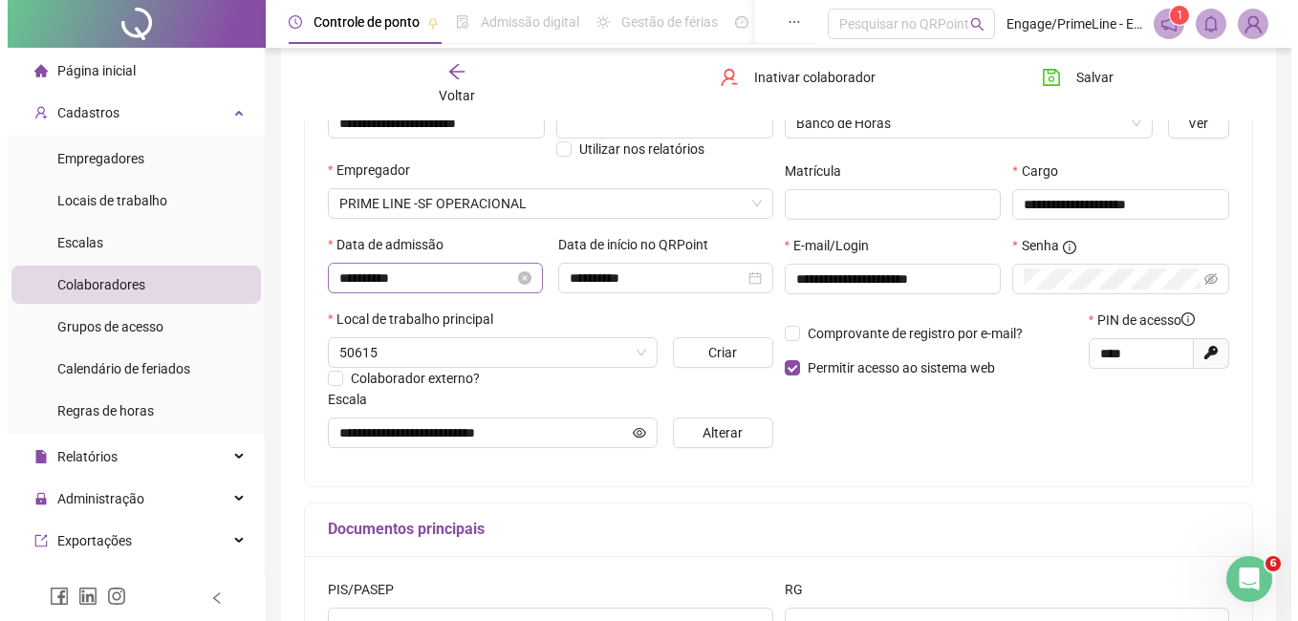
scroll to position [382, 0]
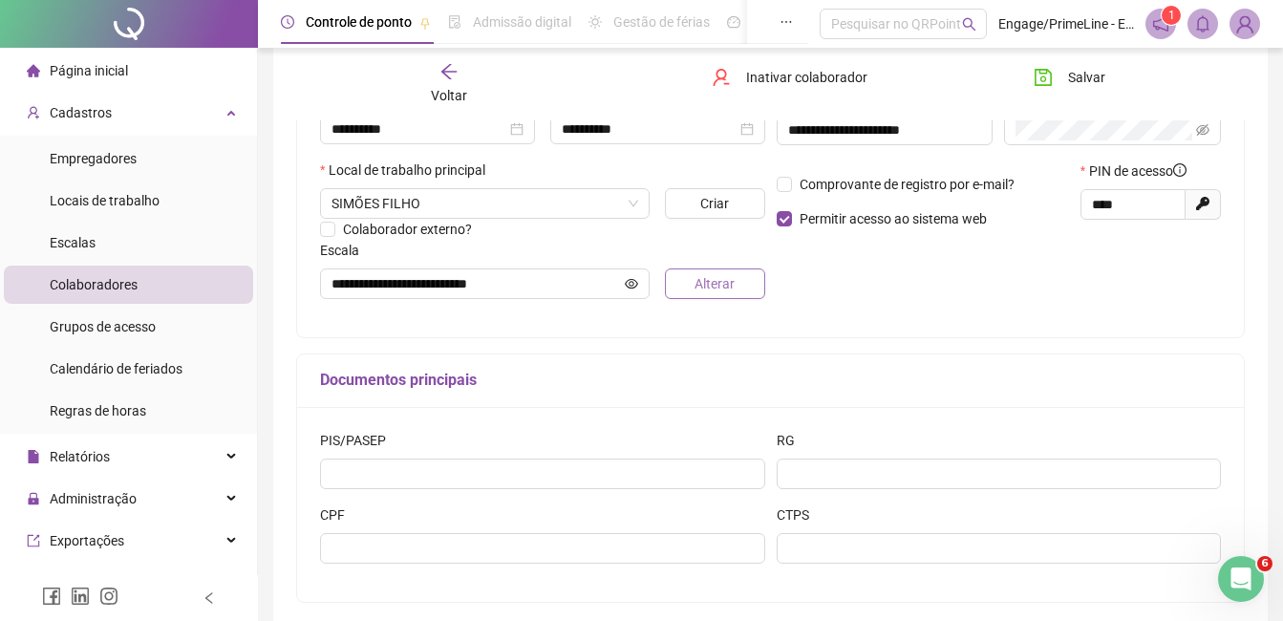
click at [686, 284] on button "Alterar" at bounding box center [714, 284] width 99 height 31
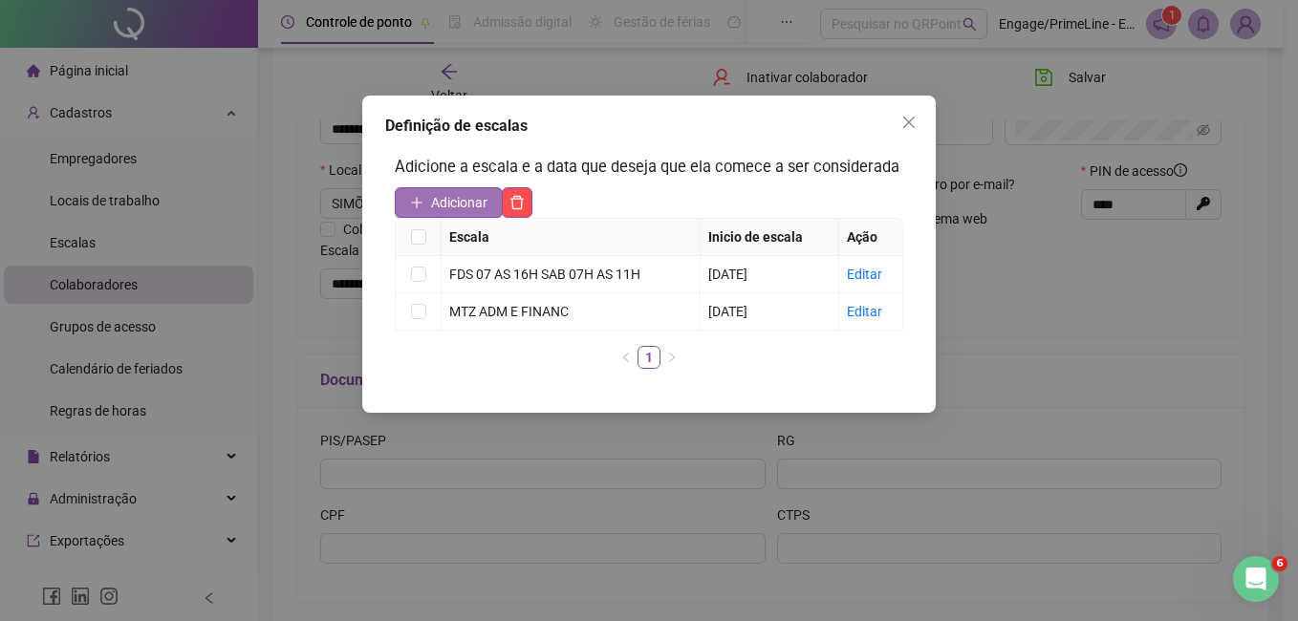
click at [423, 205] on button "Adicionar" at bounding box center [449, 202] width 108 height 31
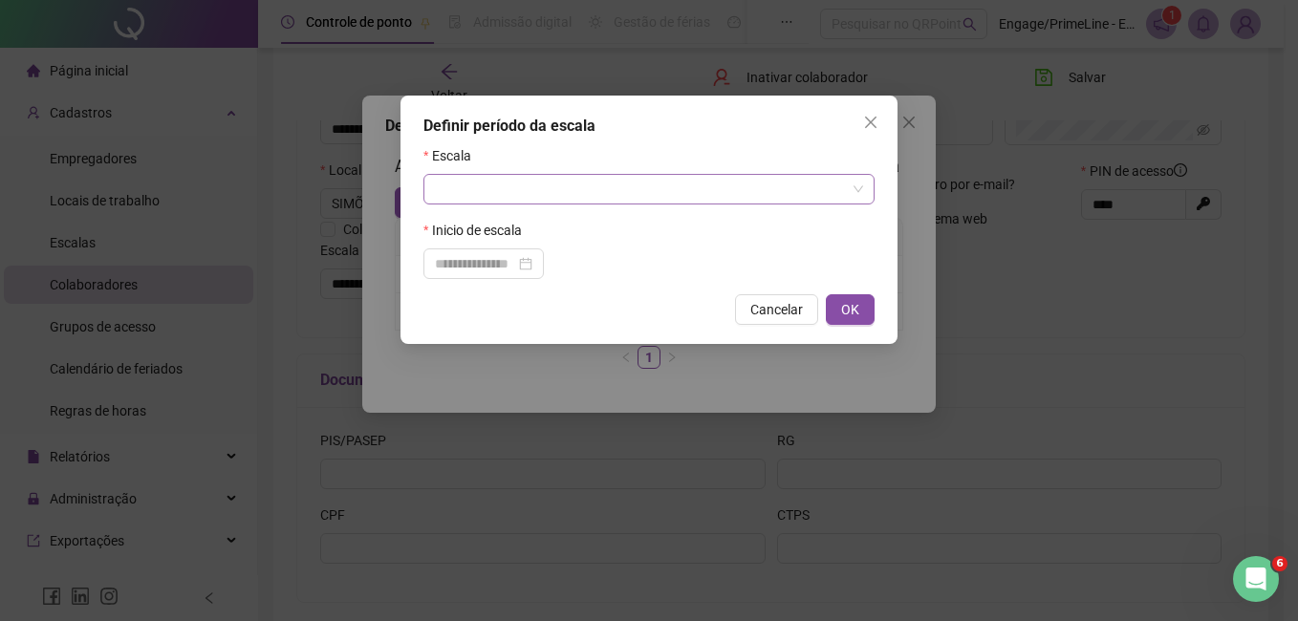
click at [530, 198] on input "search" at bounding box center [640, 189] width 411 height 29
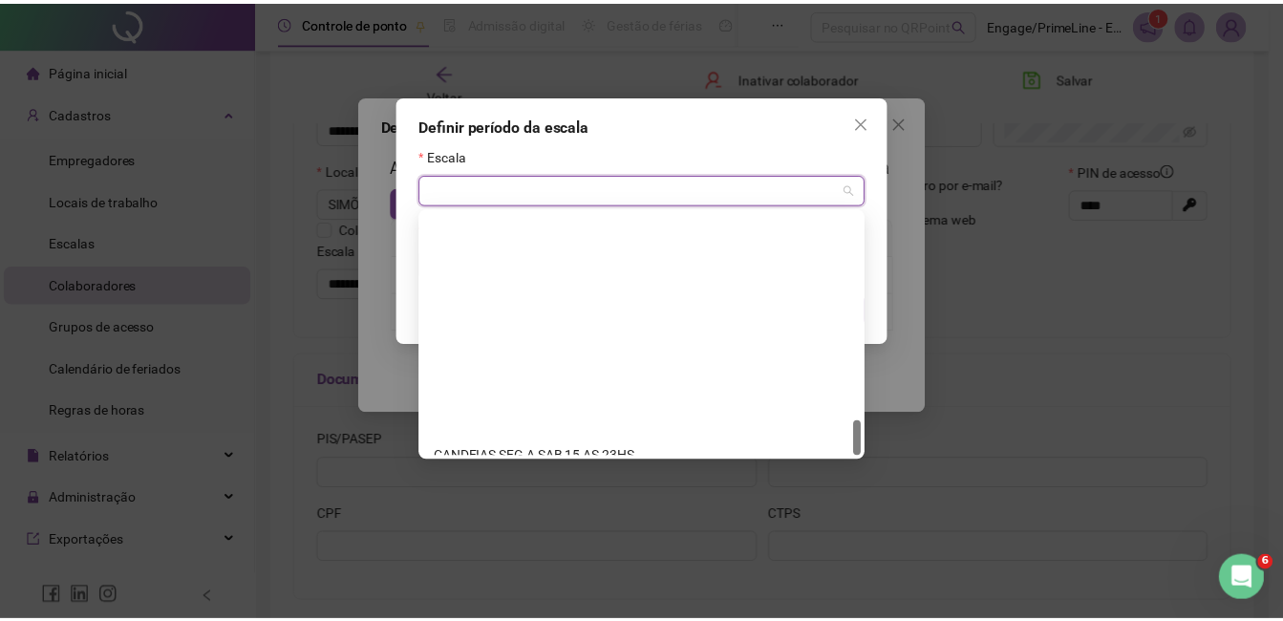
scroll to position [1407, 0]
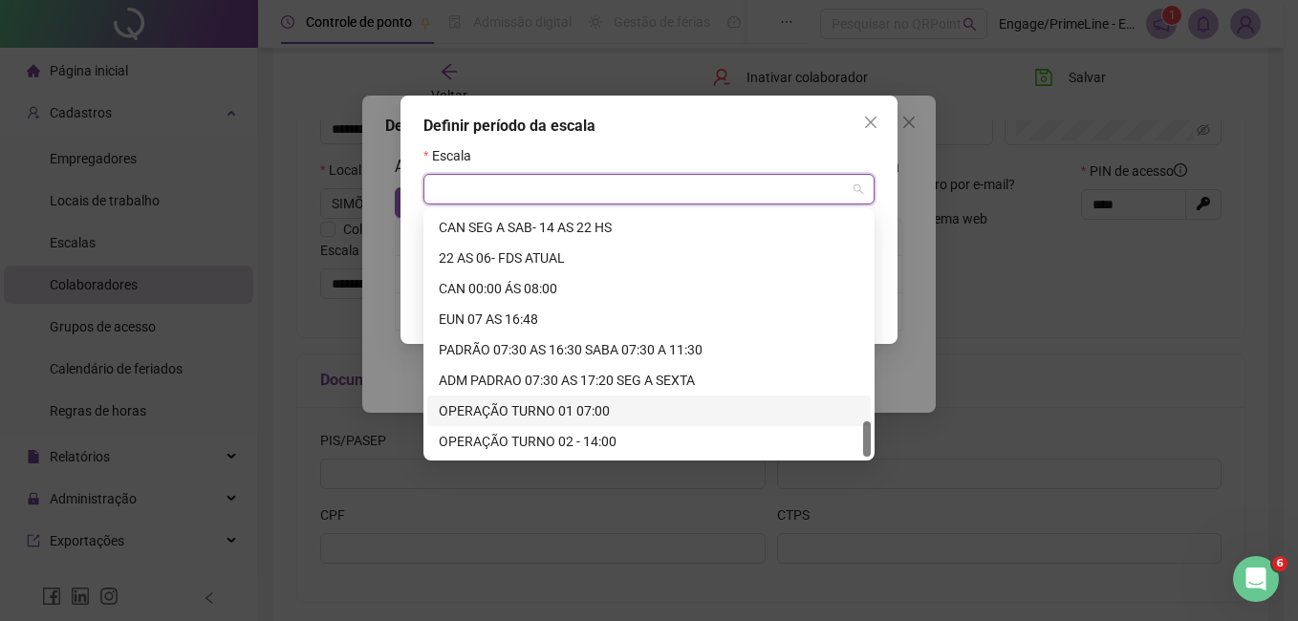
click at [565, 413] on div "OPERAÇÃO TURNO 01 07:00" at bounding box center [649, 410] width 420 height 21
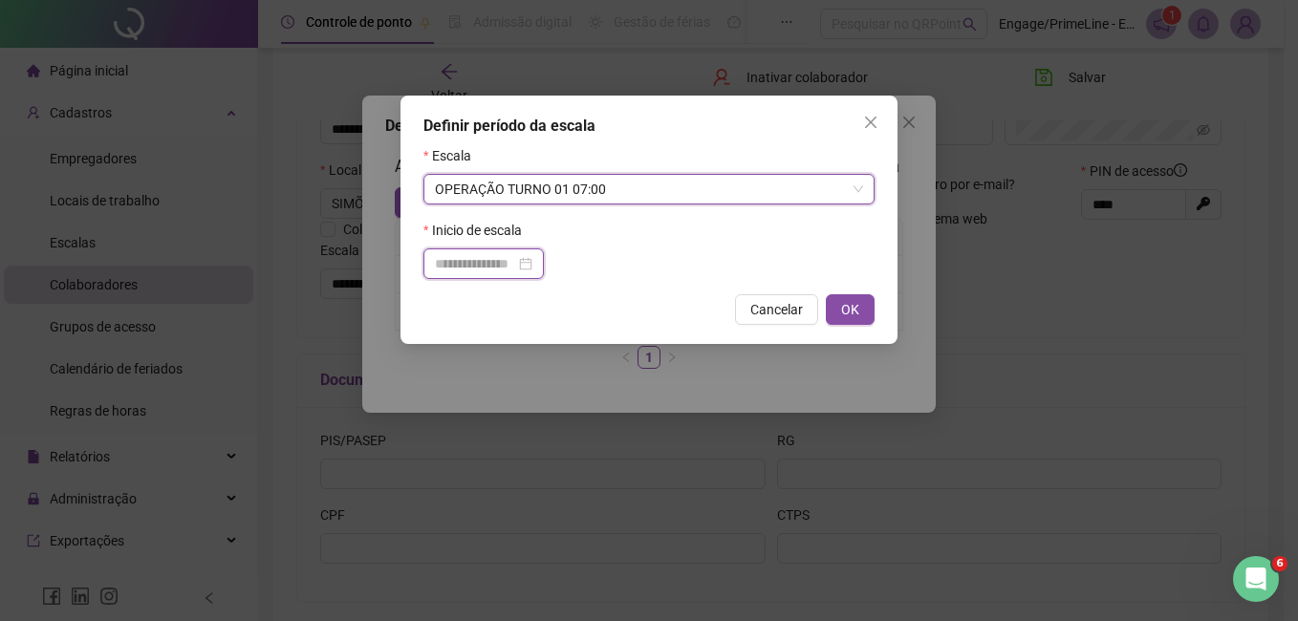
click at [470, 264] on input at bounding box center [475, 263] width 80 height 21
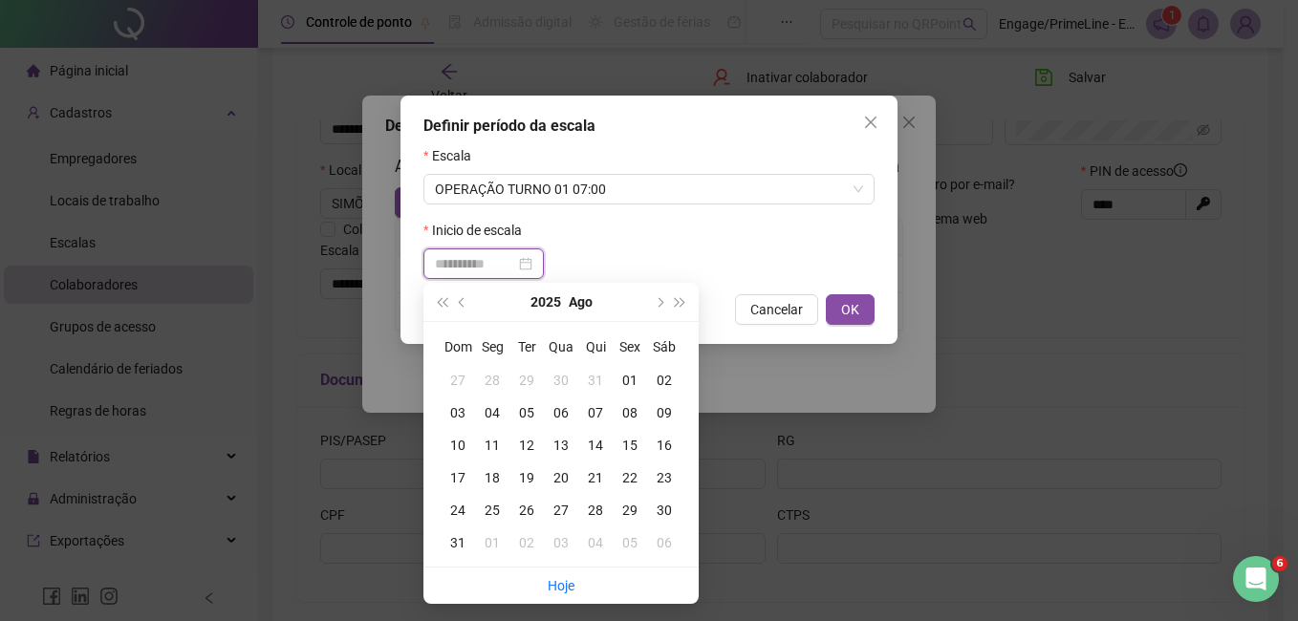
type input "**********"
click at [623, 373] on div "01" at bounding box center [630, 380] width 34 height 21
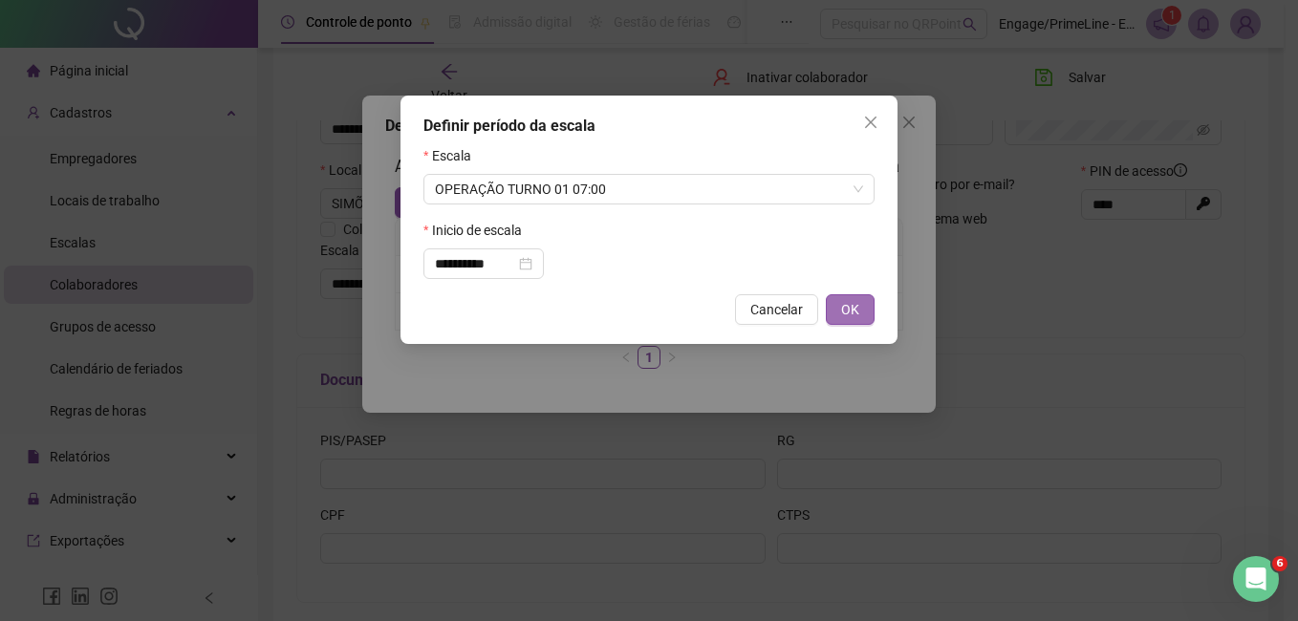
click at [861, 302] on button "OK" at bounding box center [850, 309] width 49 height 31
type input "**********"
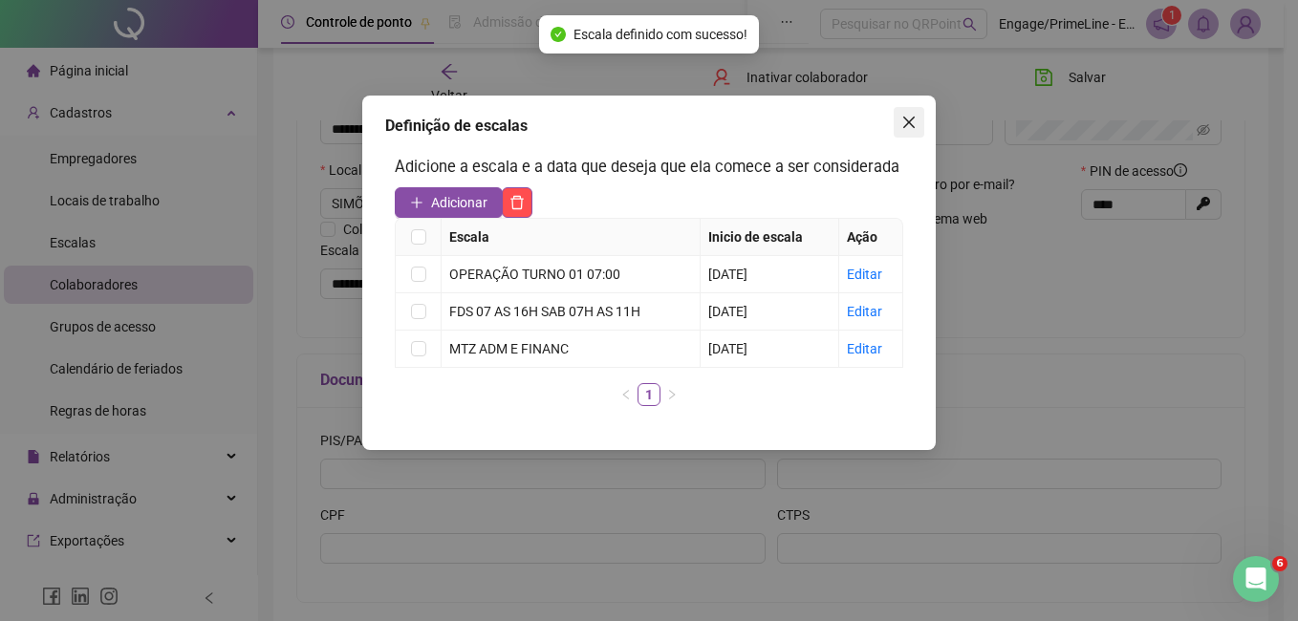
click at [907, 121] on icon "close" at bounding box center [908, 122] width 11 height 11
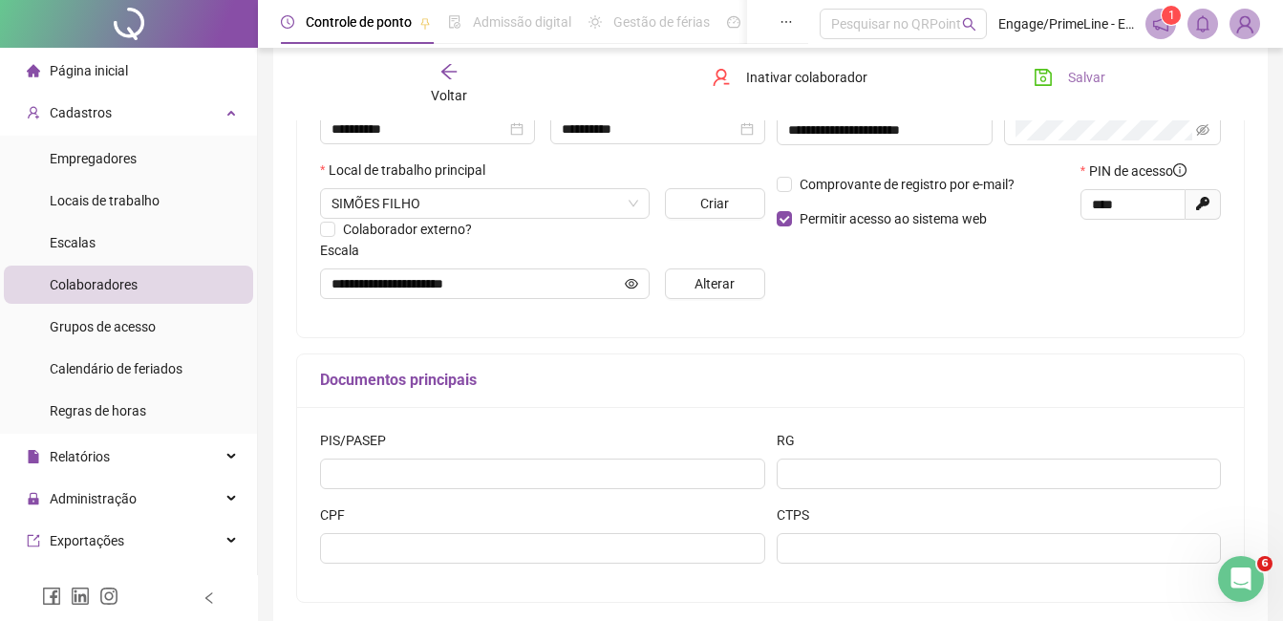
click at [1054, 78] on button "Salvar" at bounding box center [1070, 77] width 100 height 31
click at [453, 75] on icon "arrow-left" at bounding box center [449, 71] width 19 height 19
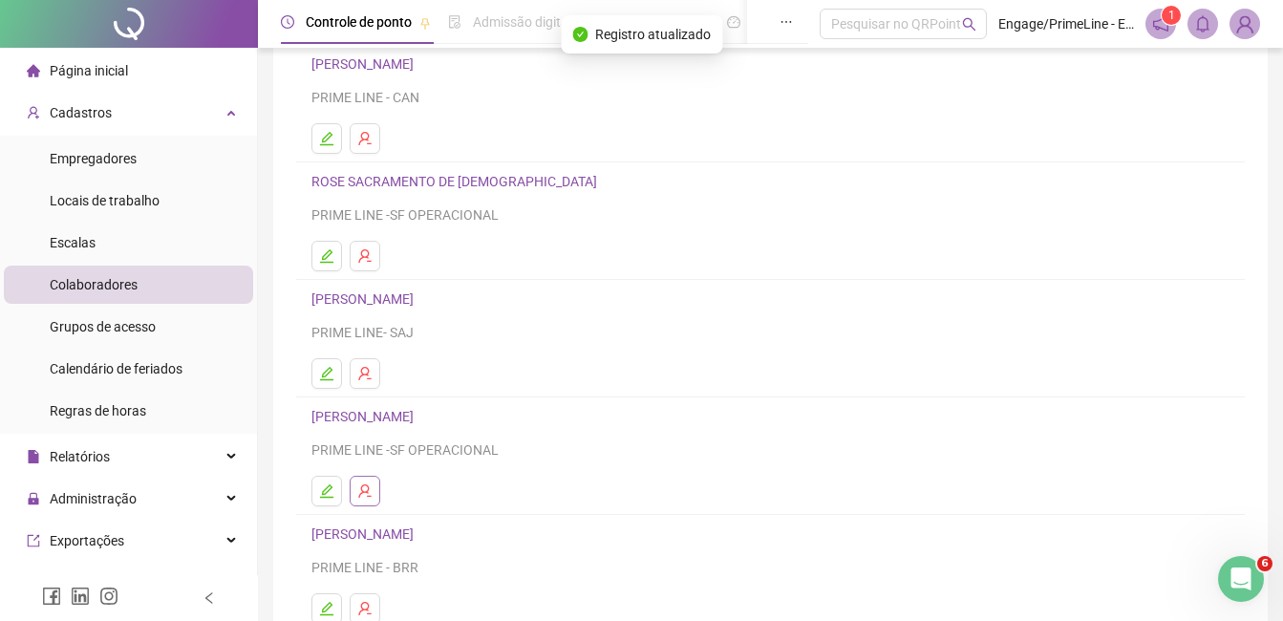
scroll to position [191, 0]
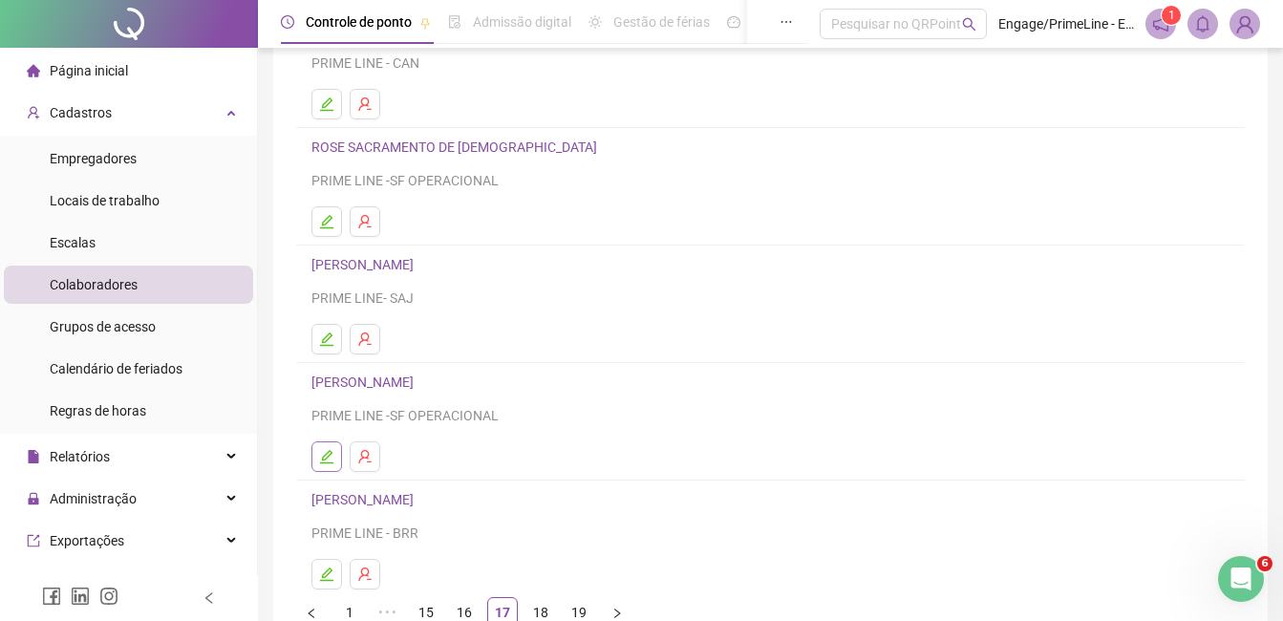
click at [318, 469] on button "button" at bounding box center [327, 457] width 31 height 31
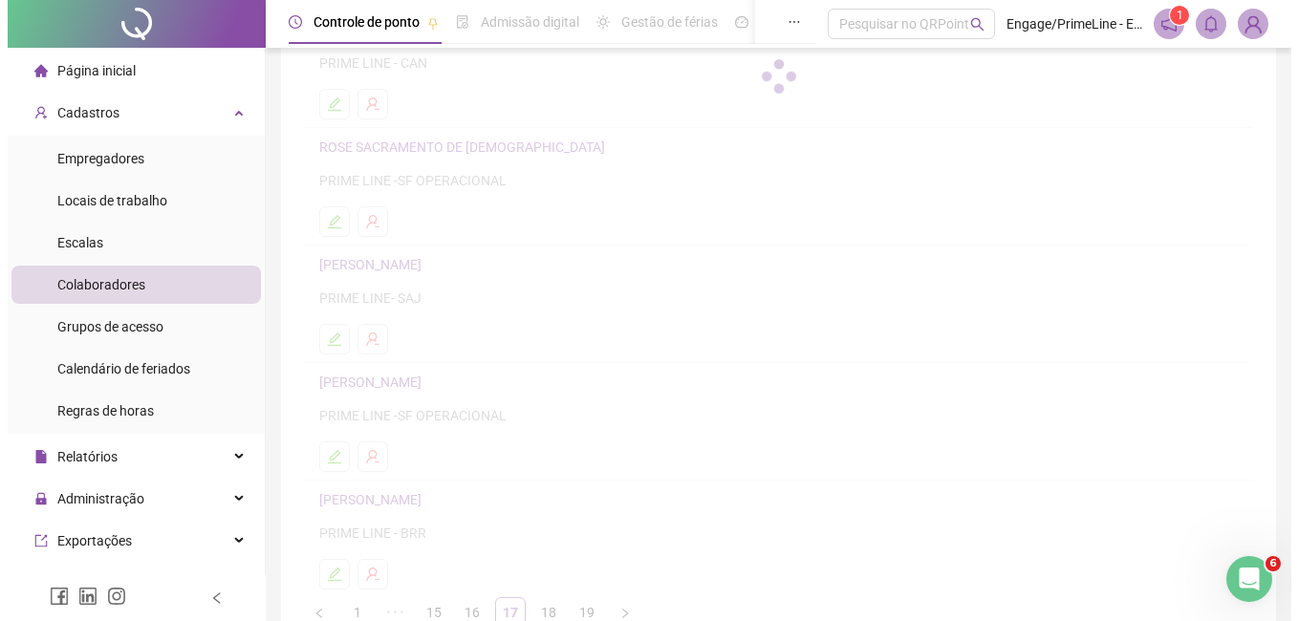
scroll to position [201, 0]
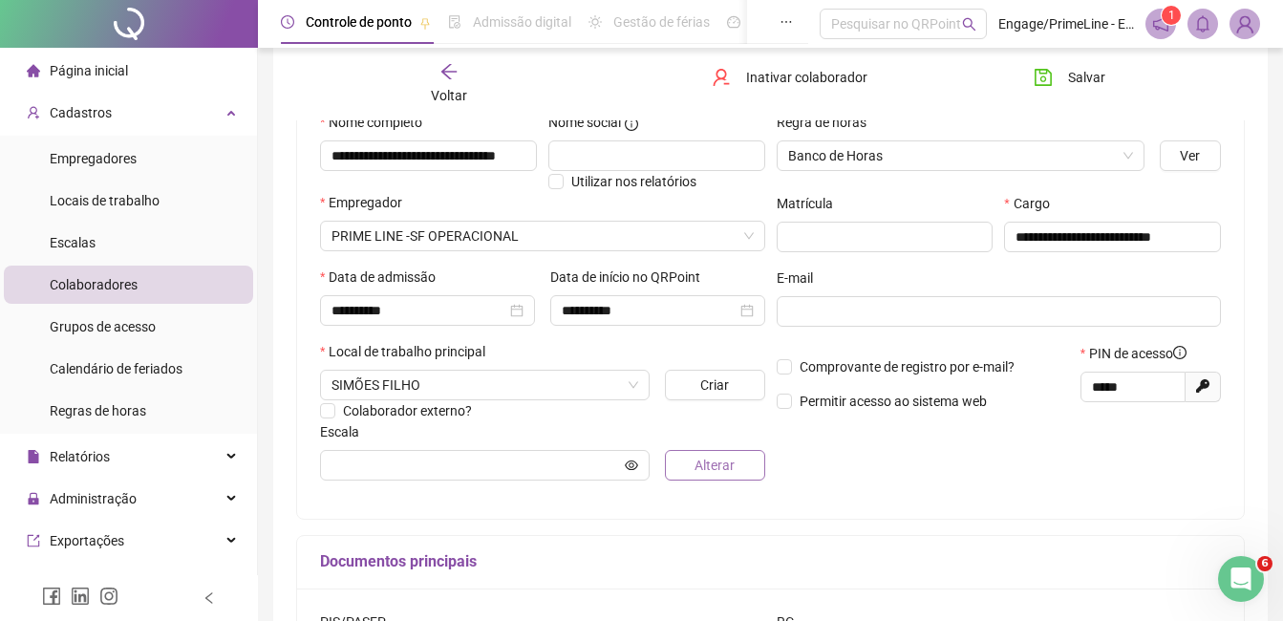
click at [733, 472] on span "Alterar" at bounding box center [715, 465] width 40 height 21
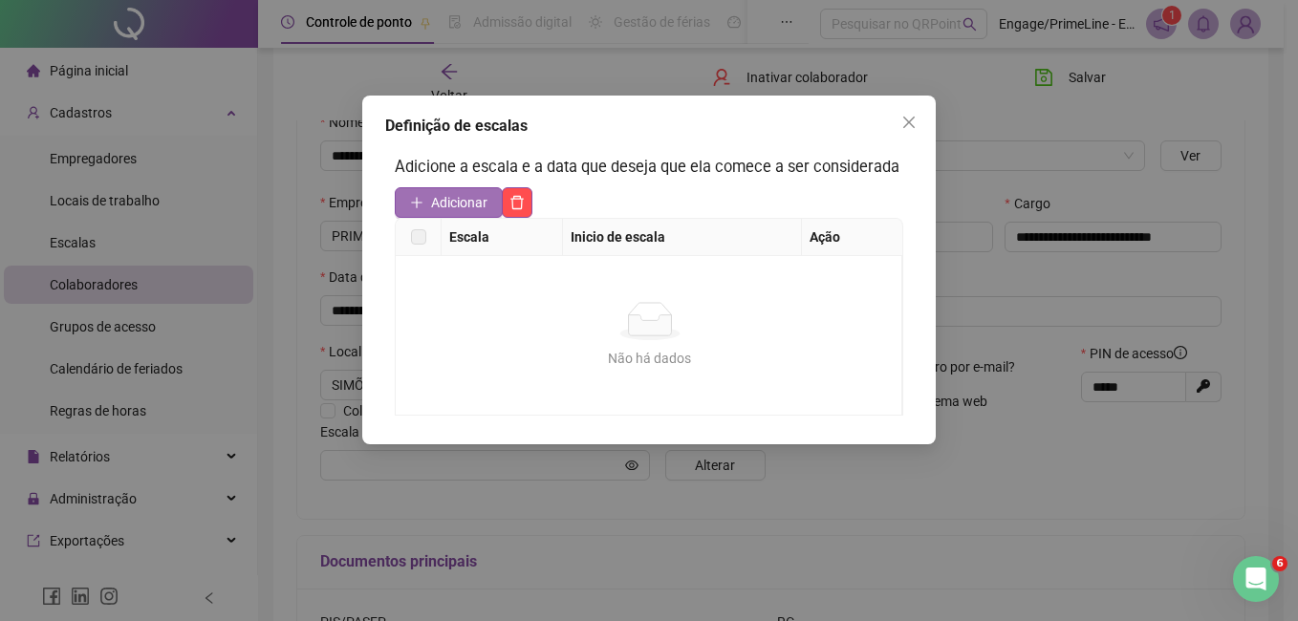
click at [476, 205] on span "Adicionar" at bounding box center [459, 202] width 56 height 21
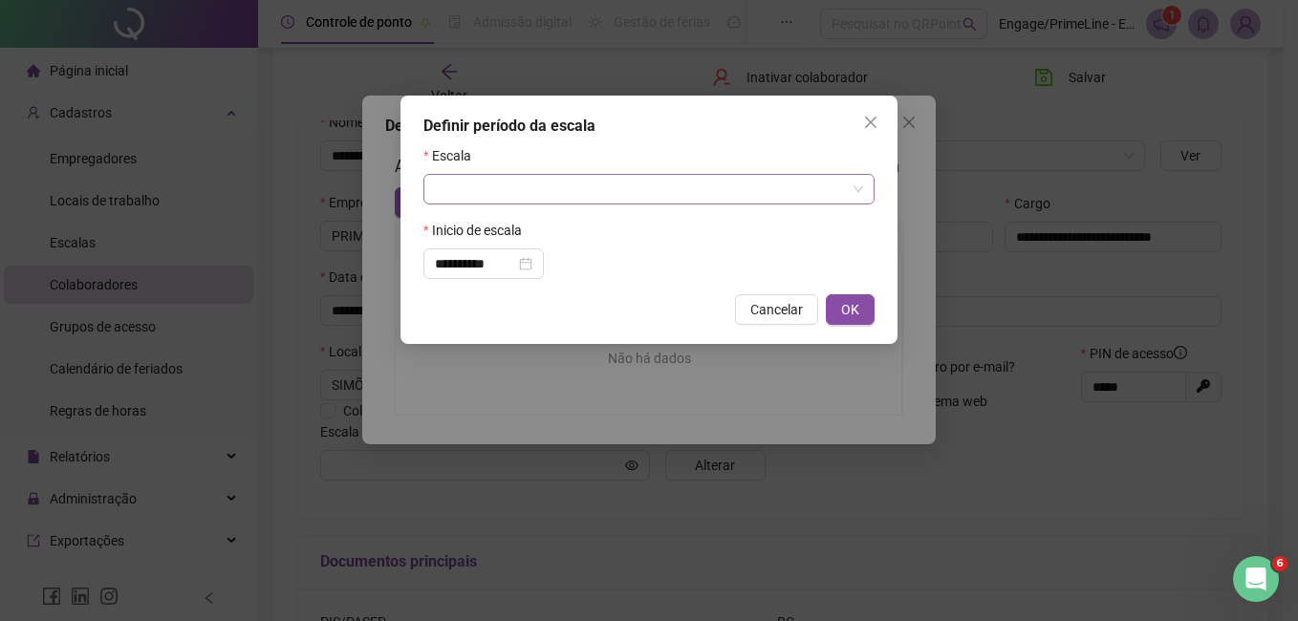
click at [510, 191] on input "search" at bounding box center [640, 189] width 411 height 29
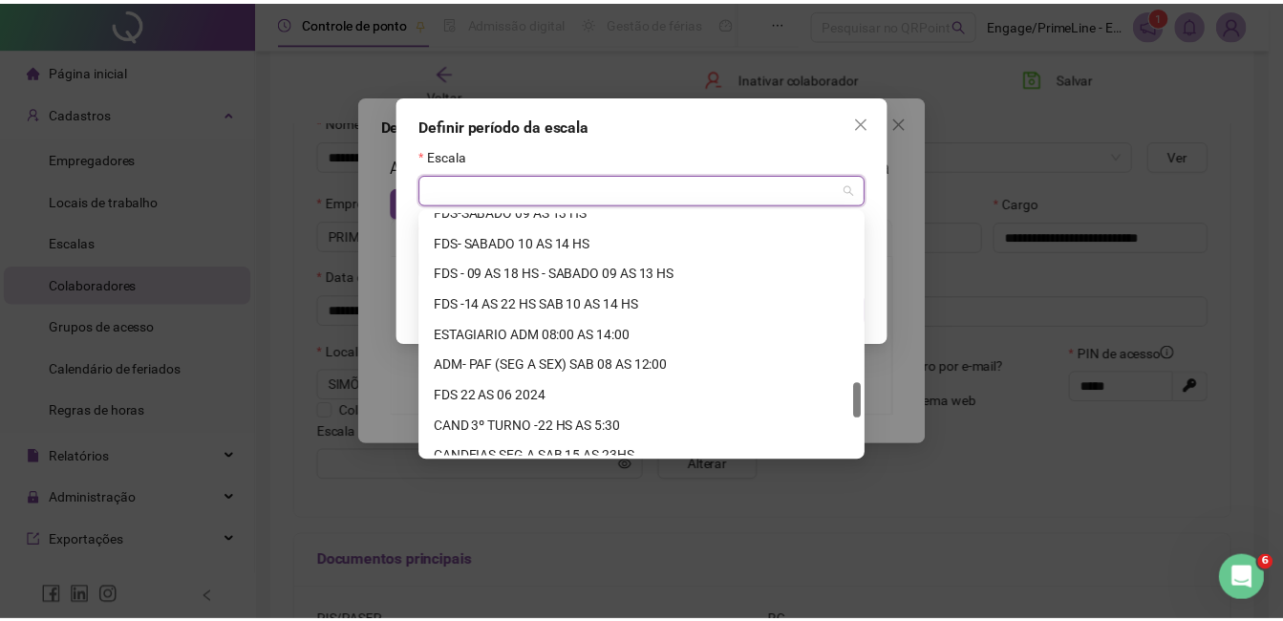
scroll to position [1407, 0]
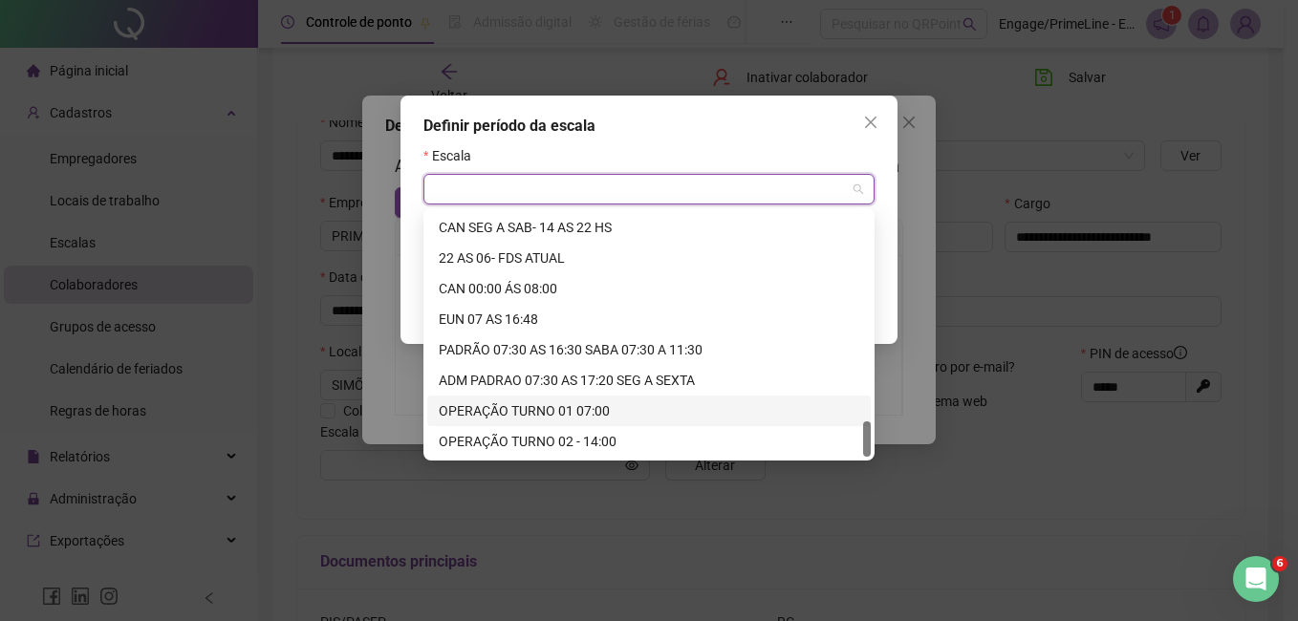
click at [549, 417] on div "OPERAÇÃO TURNO 01 07:00" at bounding box center [649, 410] width 420 height 21
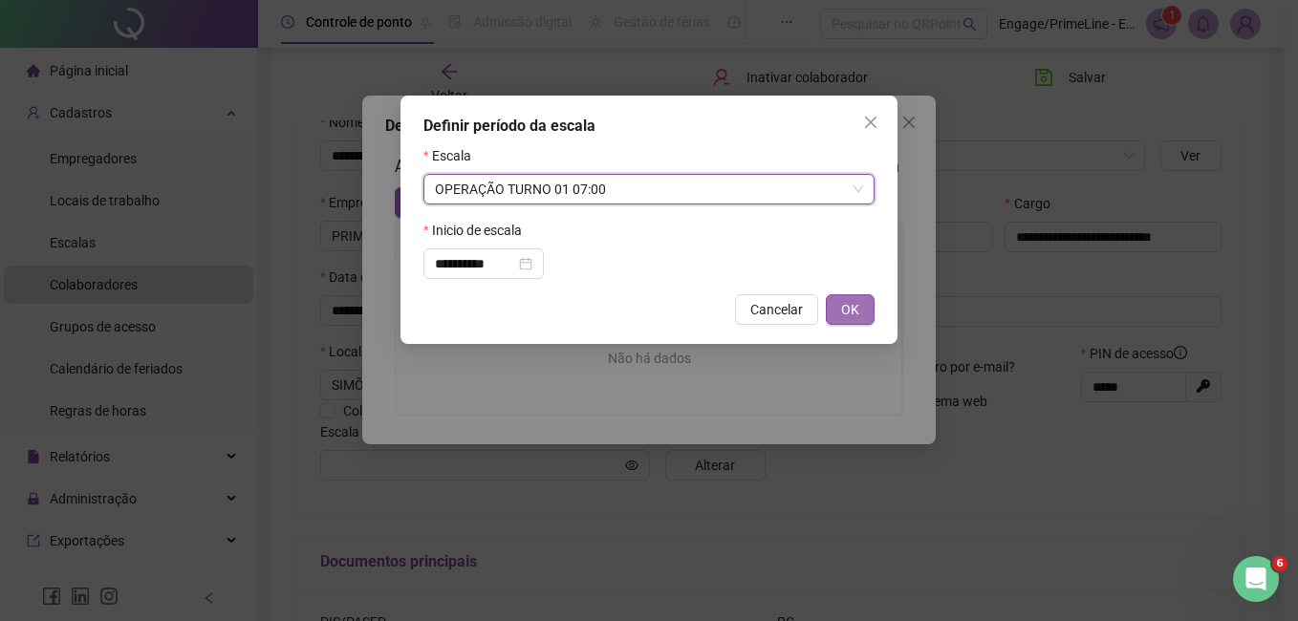
click at [858, 308] on span "OK" at bounding box center [850, 309] width 18 height 21
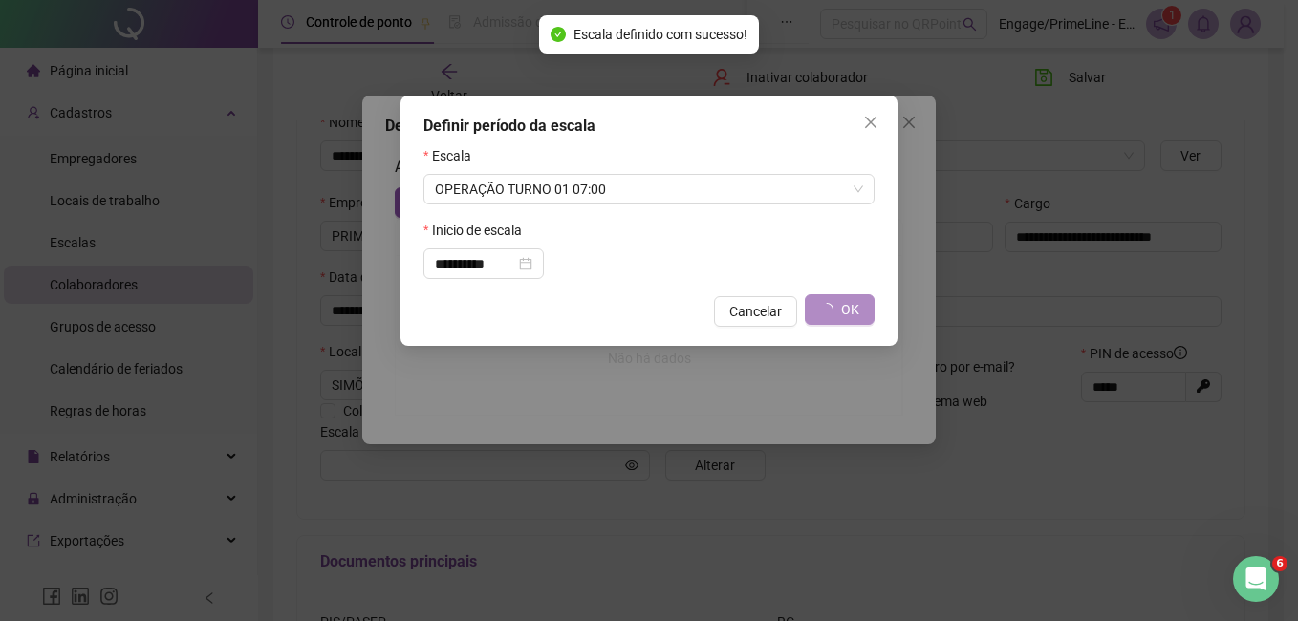
type input "**********"
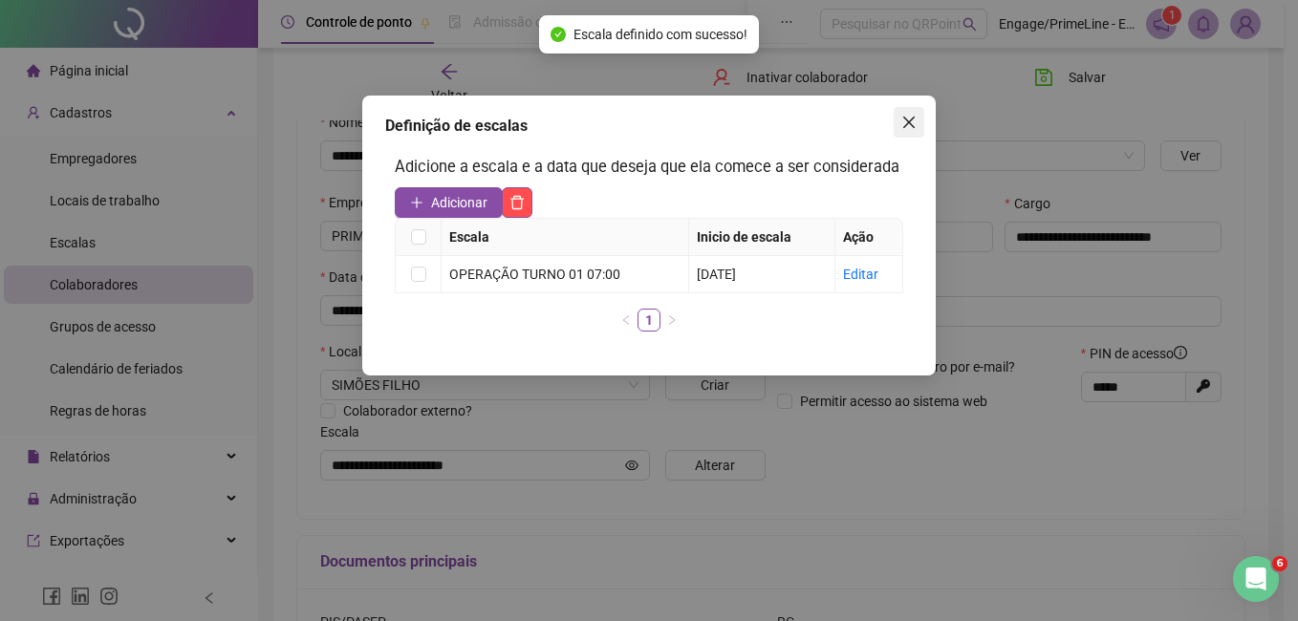
click at [913, 127] on icon "close" at bounding box center [908, 122] width 11 height 11
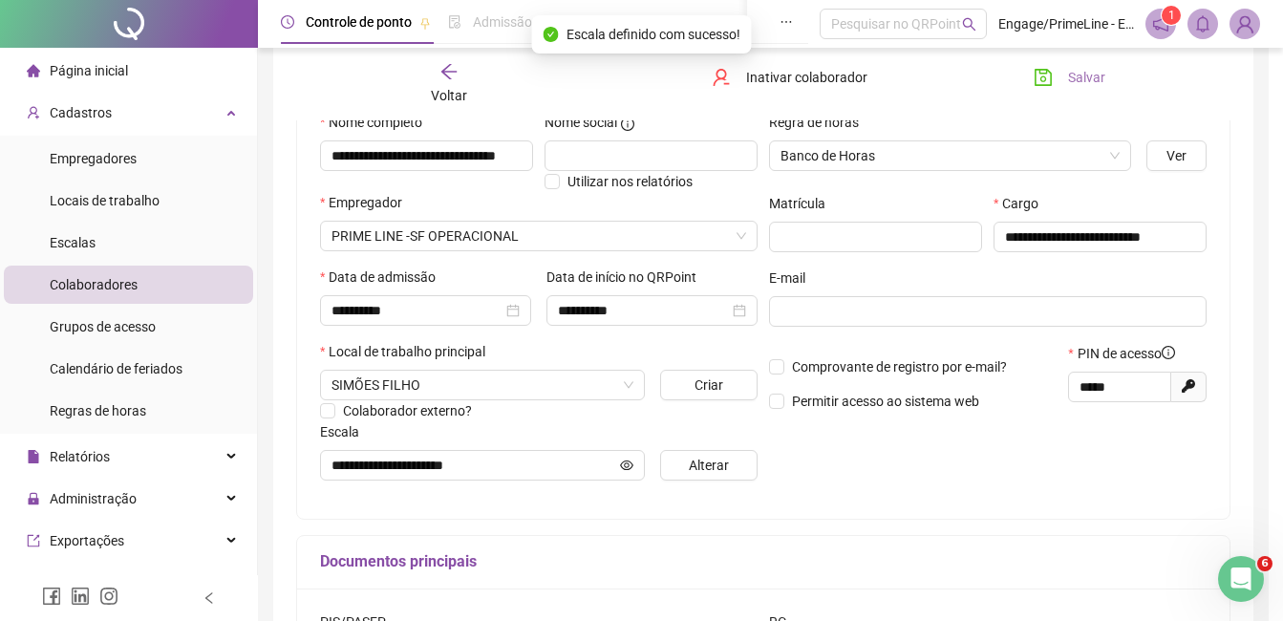
click at [1068, 68] on span "Salvar" at bounding box center [1086, 77] width 37 height 21
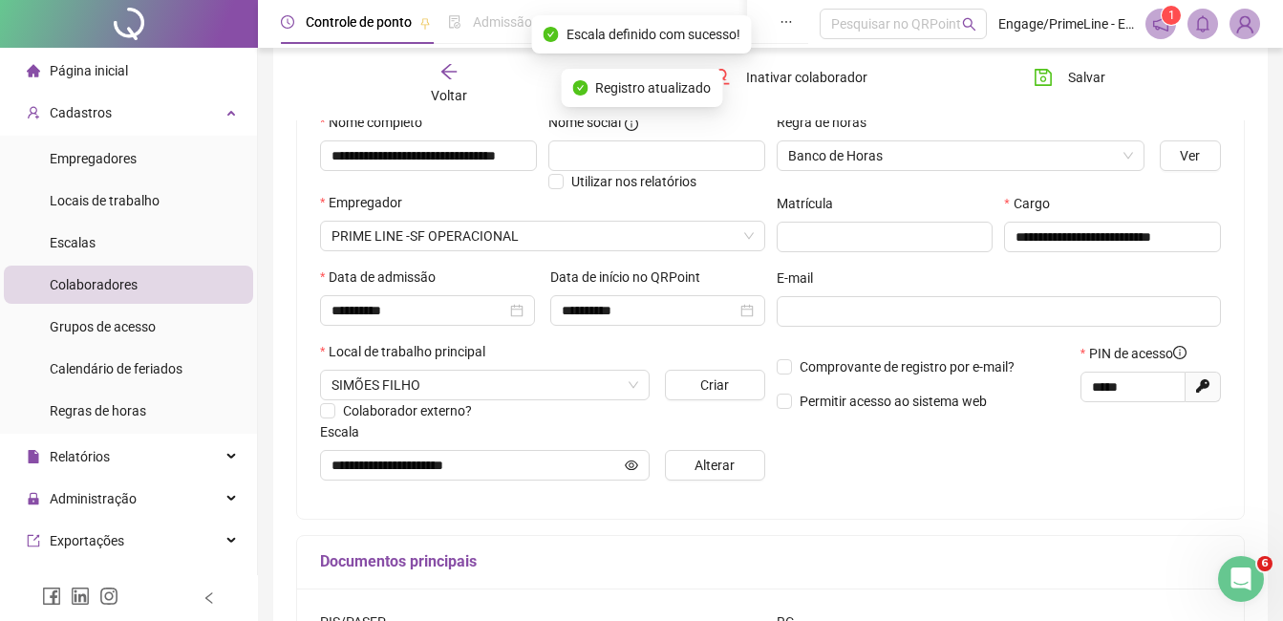
click at [454, 80] on icon "arrow-left" at bounding box center [449, 71] width 19 height 19
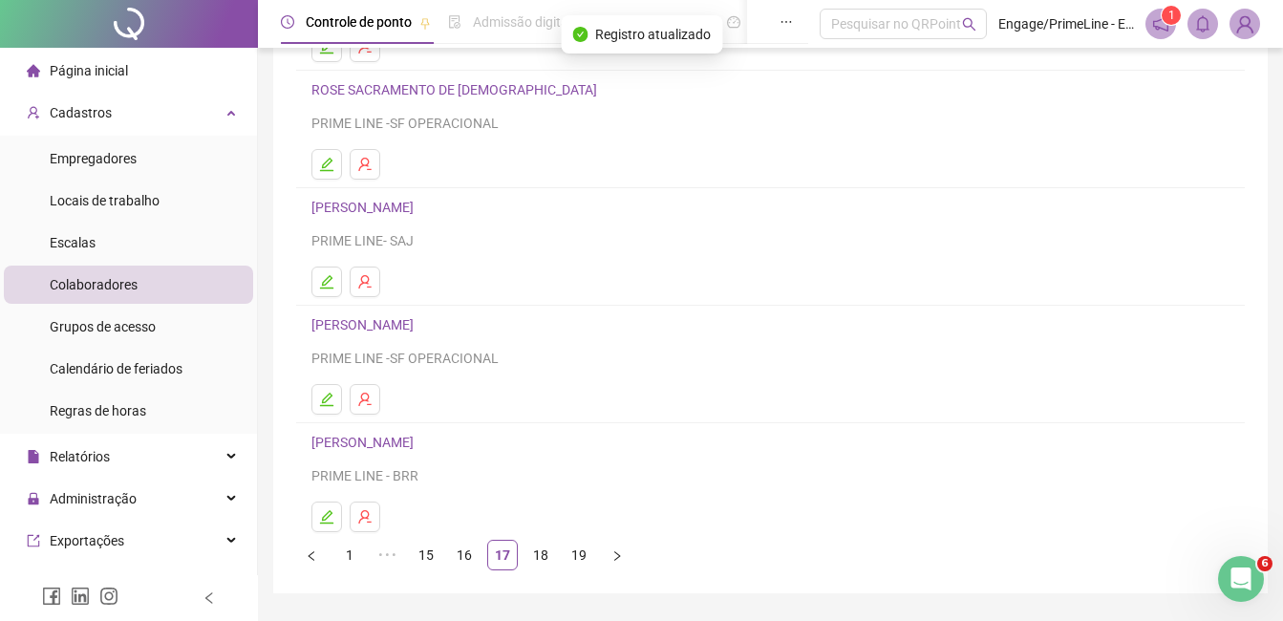
scroll to position [303, 0]
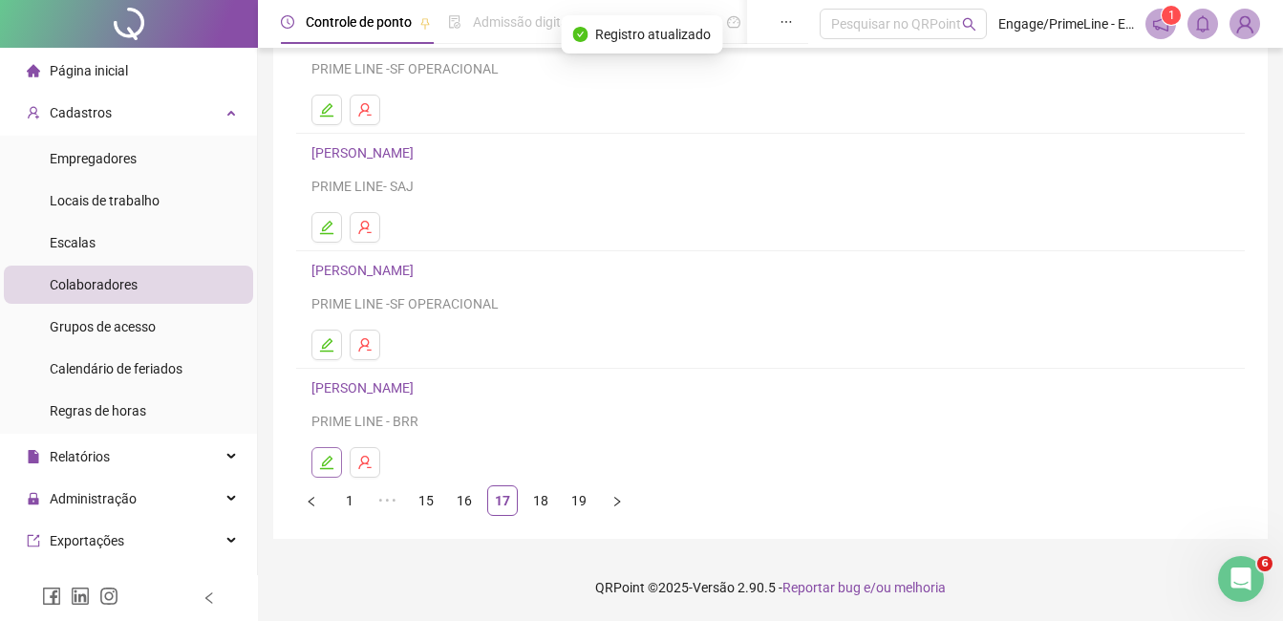
click at [331, 470] on button "button" at bounding box center [327, 462] width 31 height 31
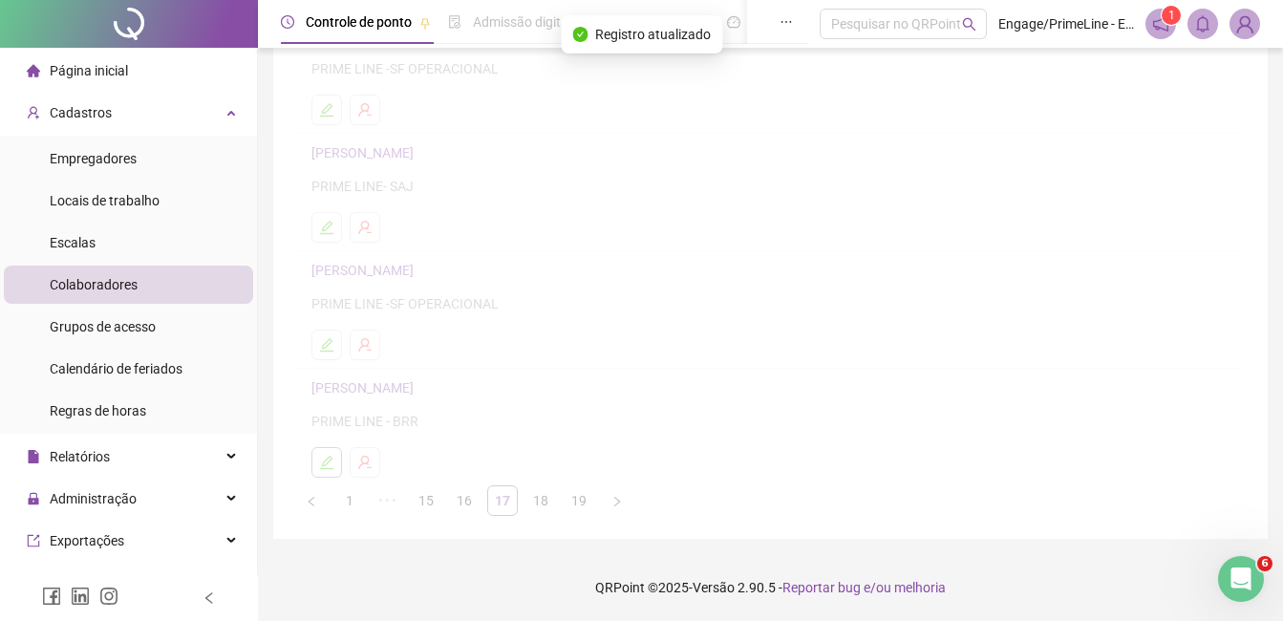
scroll to position [312, 0]
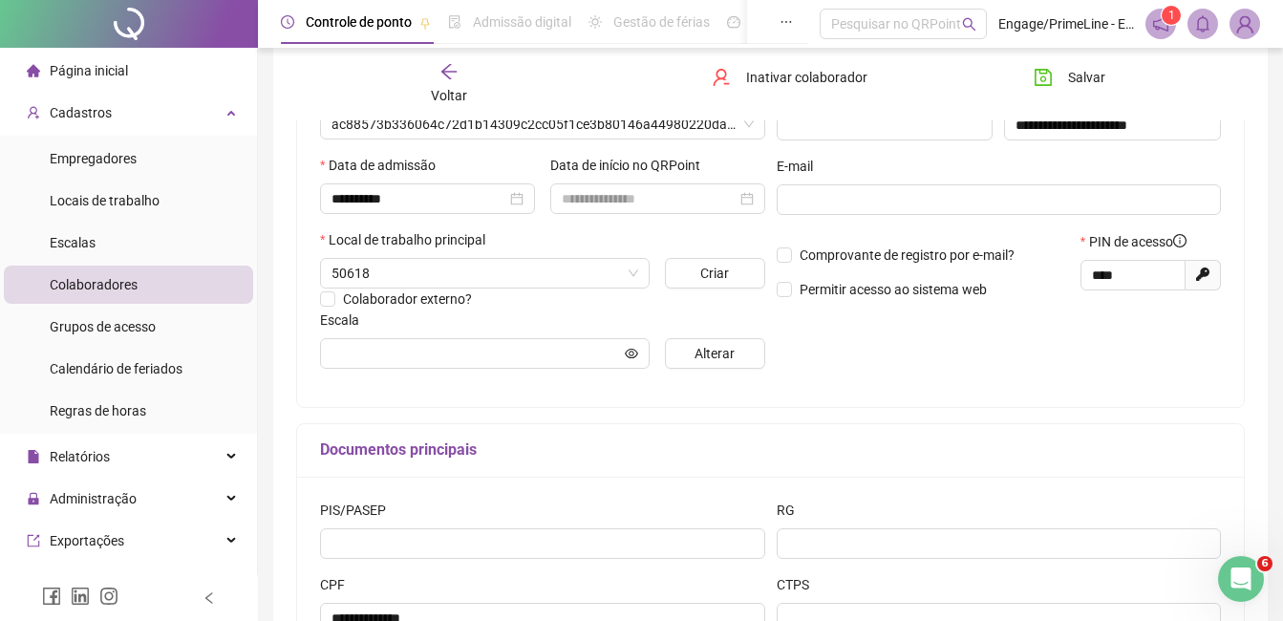
type input "**********"
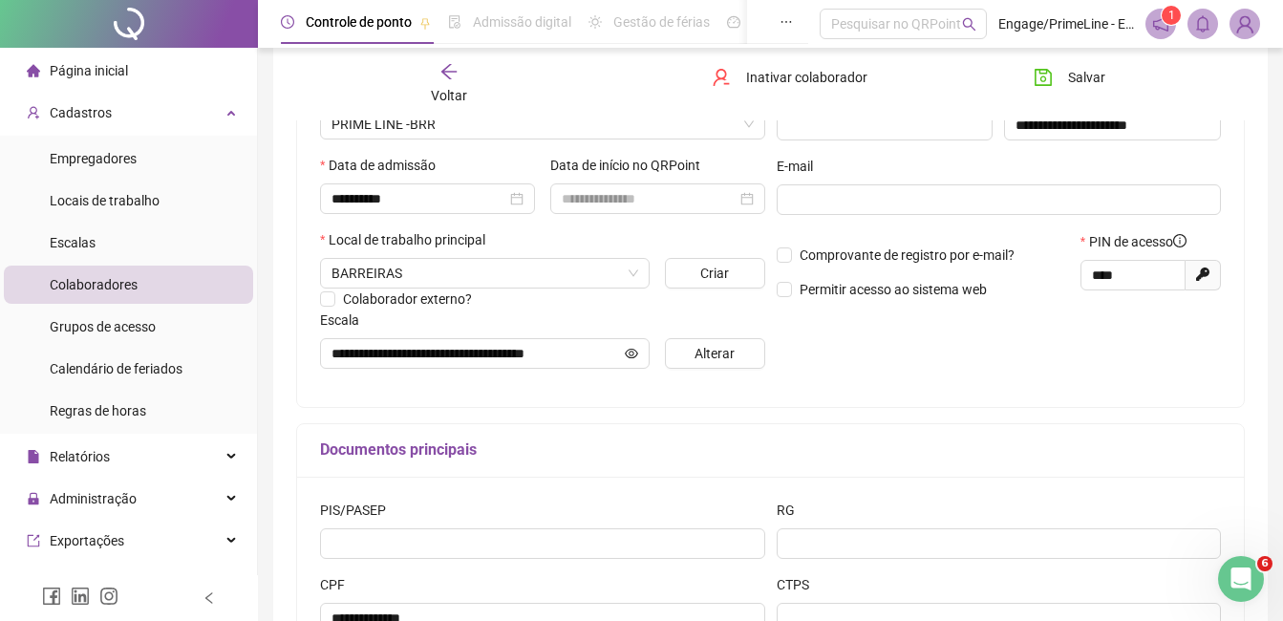
click at [439, 81] on div "Voltar" at bounding box center [449, 84] width 145 height 44
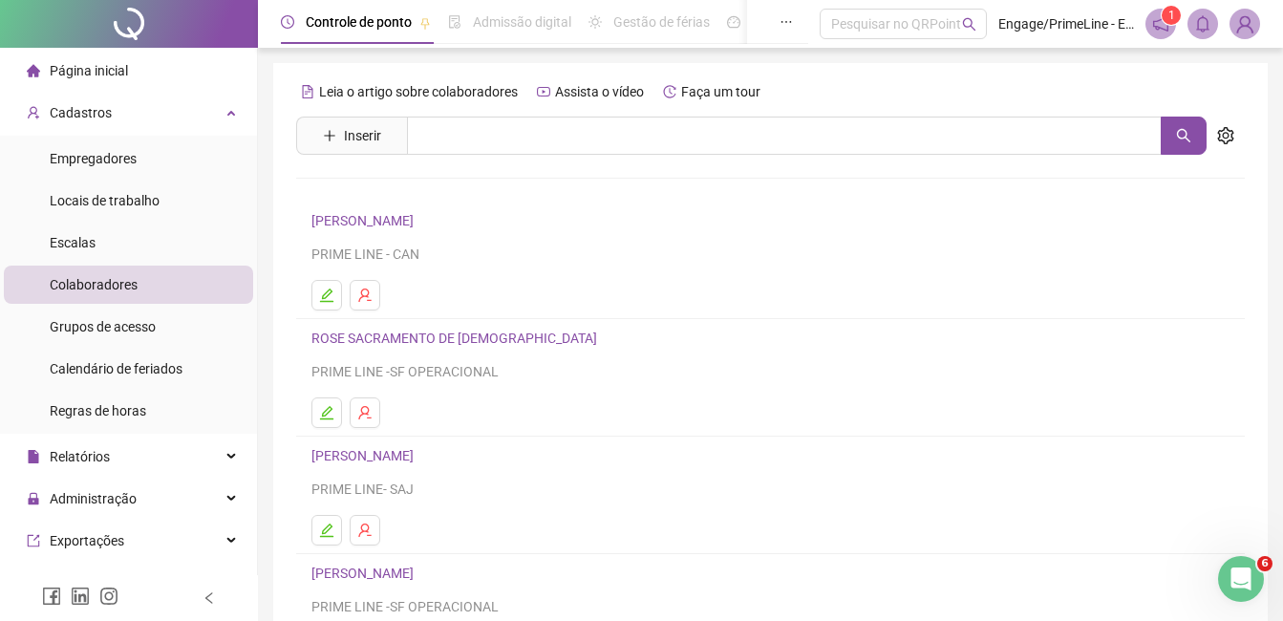
scroll to position [303, 0]
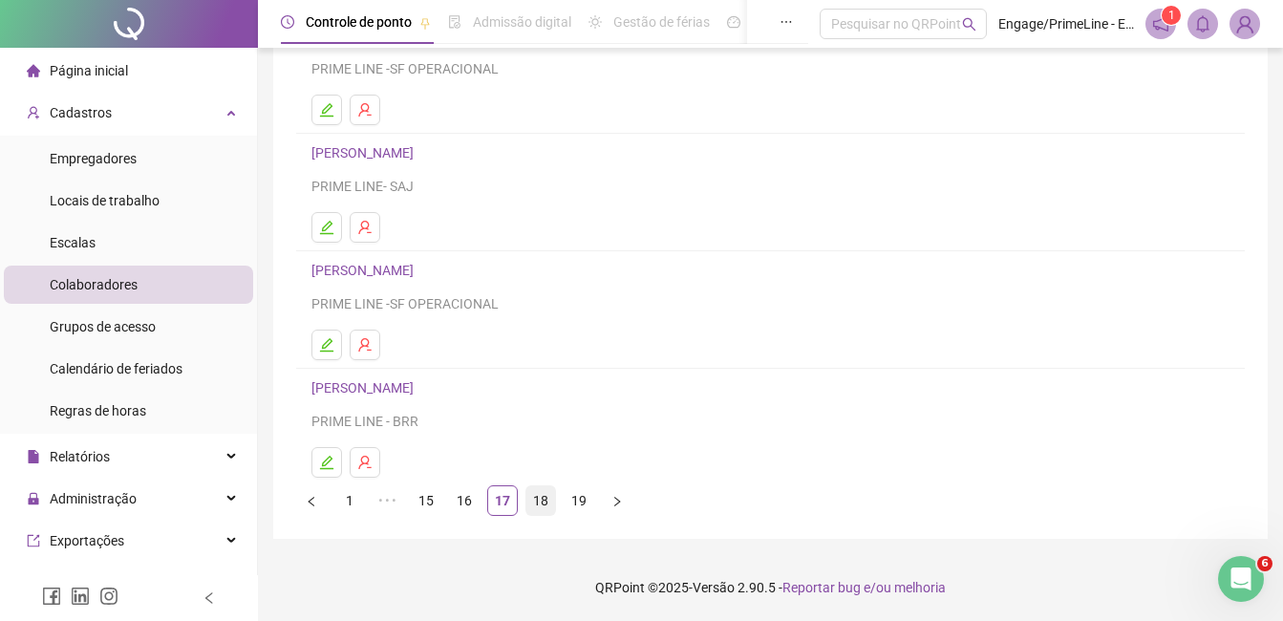
click at [546, 500] on link "18" at bounding box center [541, 500] width 29 height 29
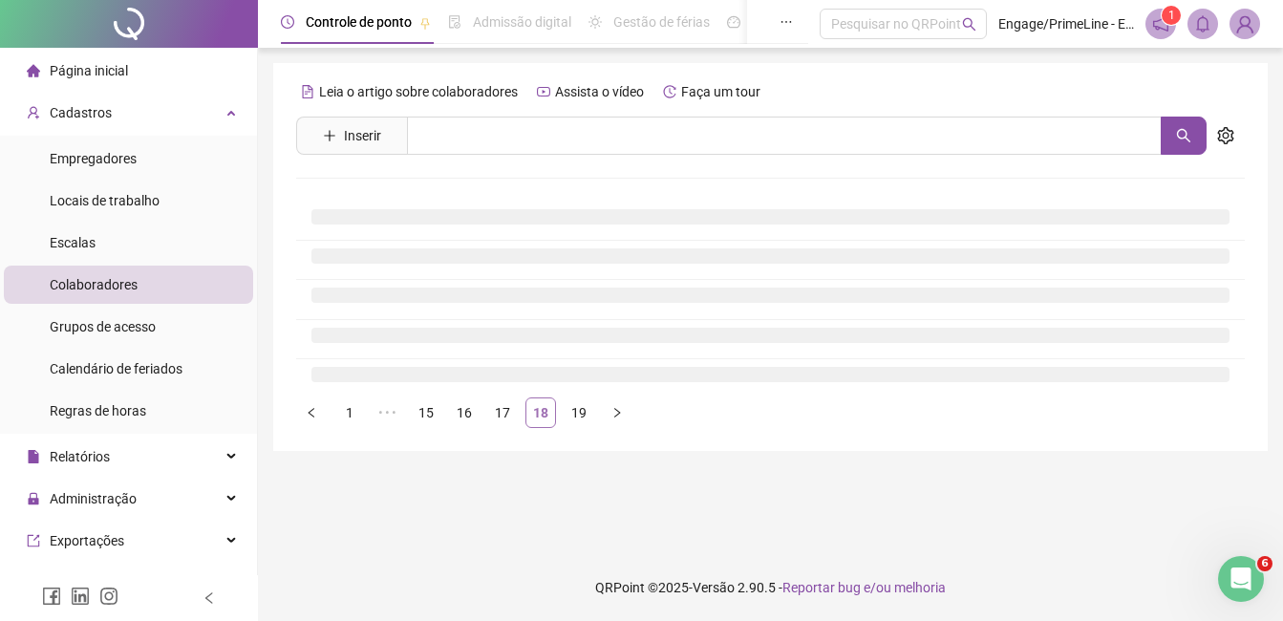
scroll to position [0, 0]
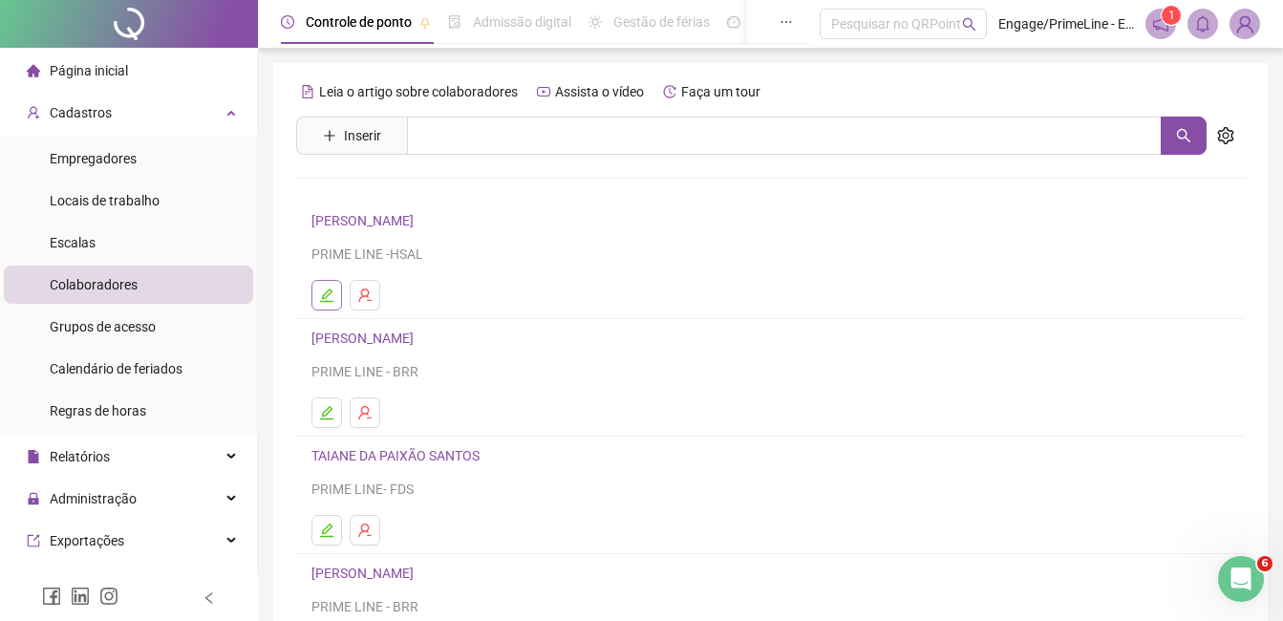
click at [321, 292] on icon "edit" at bounding box center [326, 295] width 15 height 15
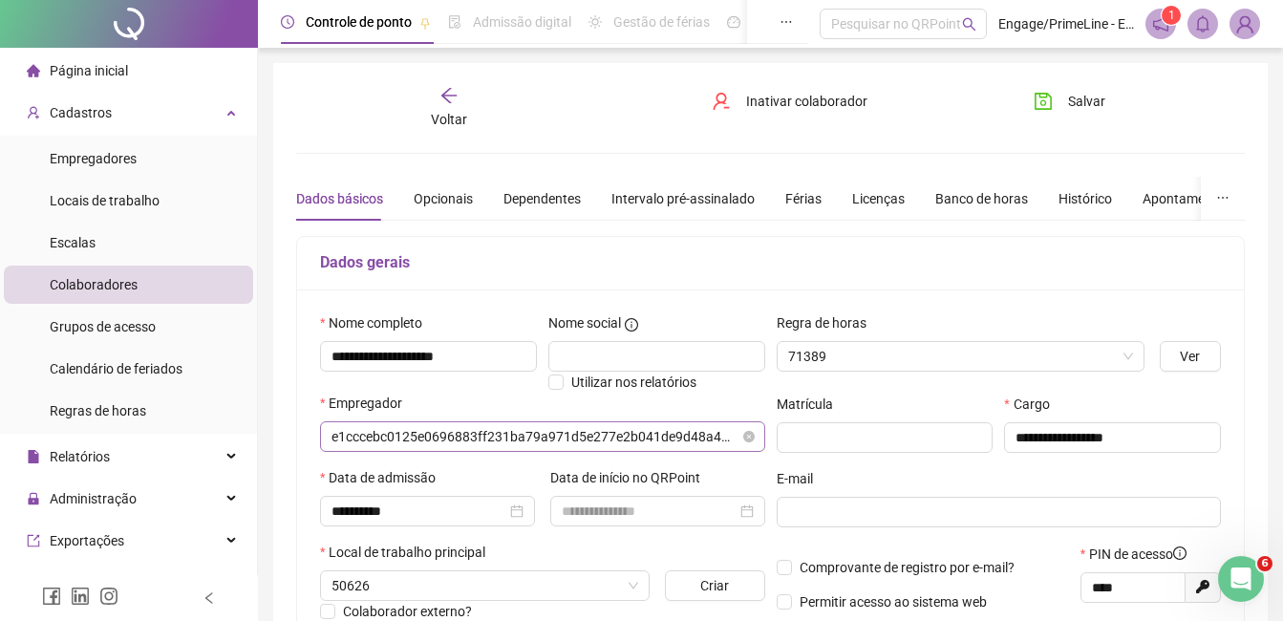
type input "**********"
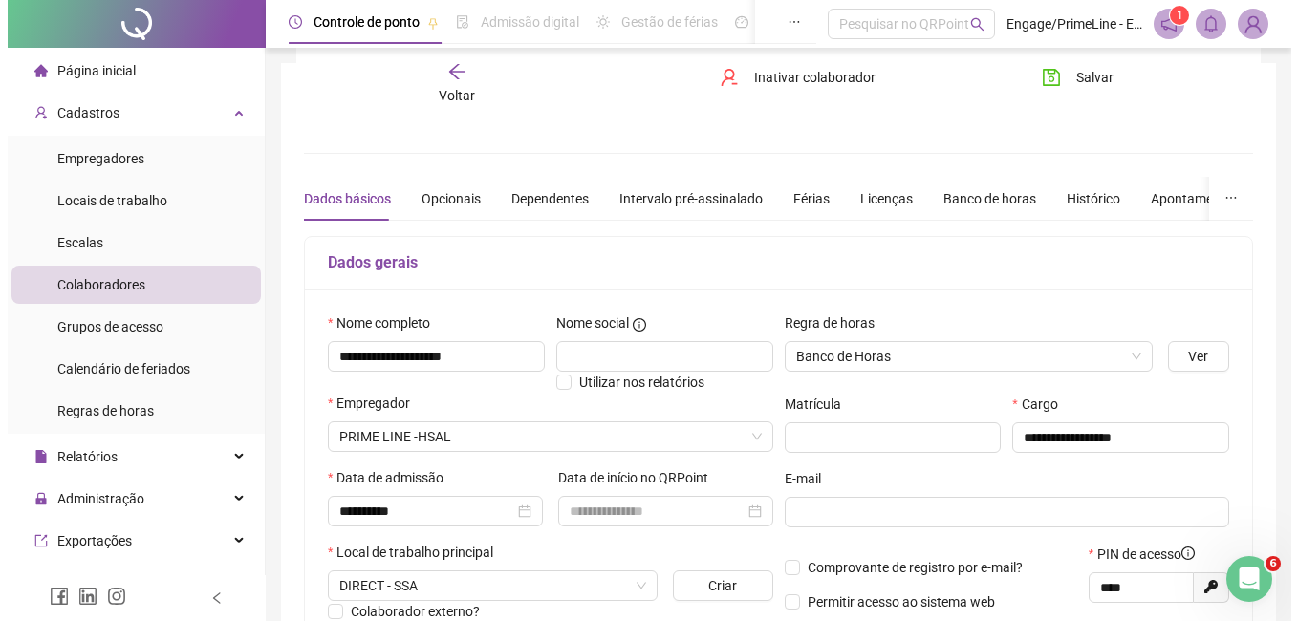
scroll to position [287, 0]
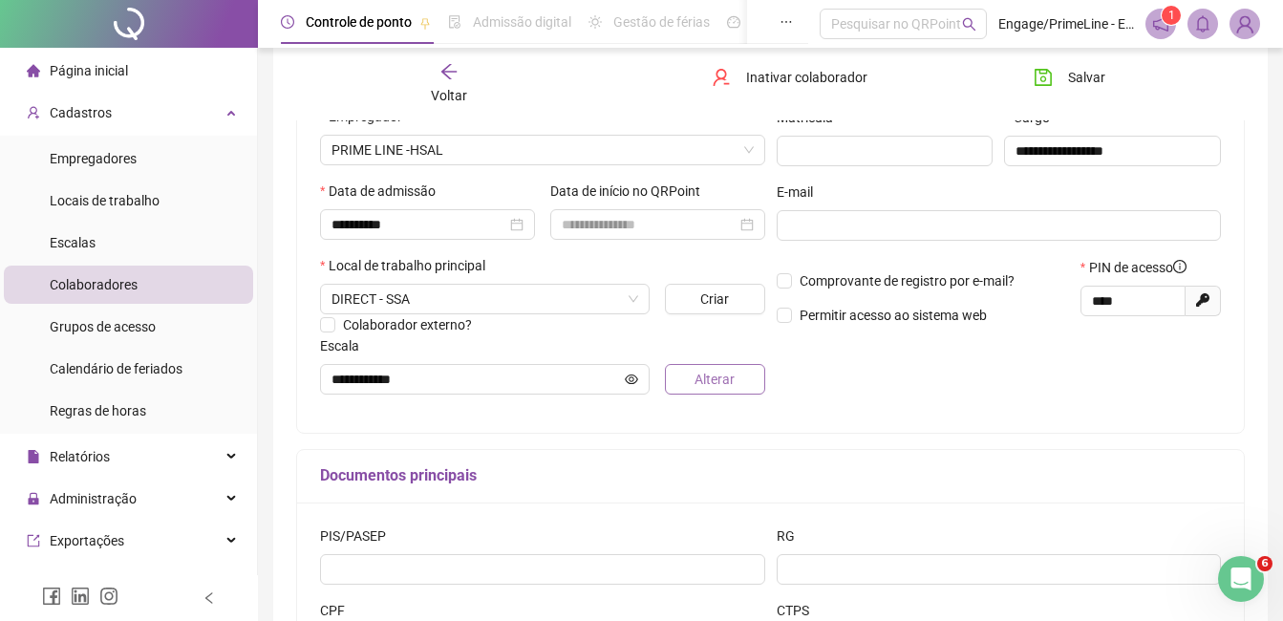
click at [708, 381] on span "Alterar" at bounding box center [715, 379] width 40 height 21
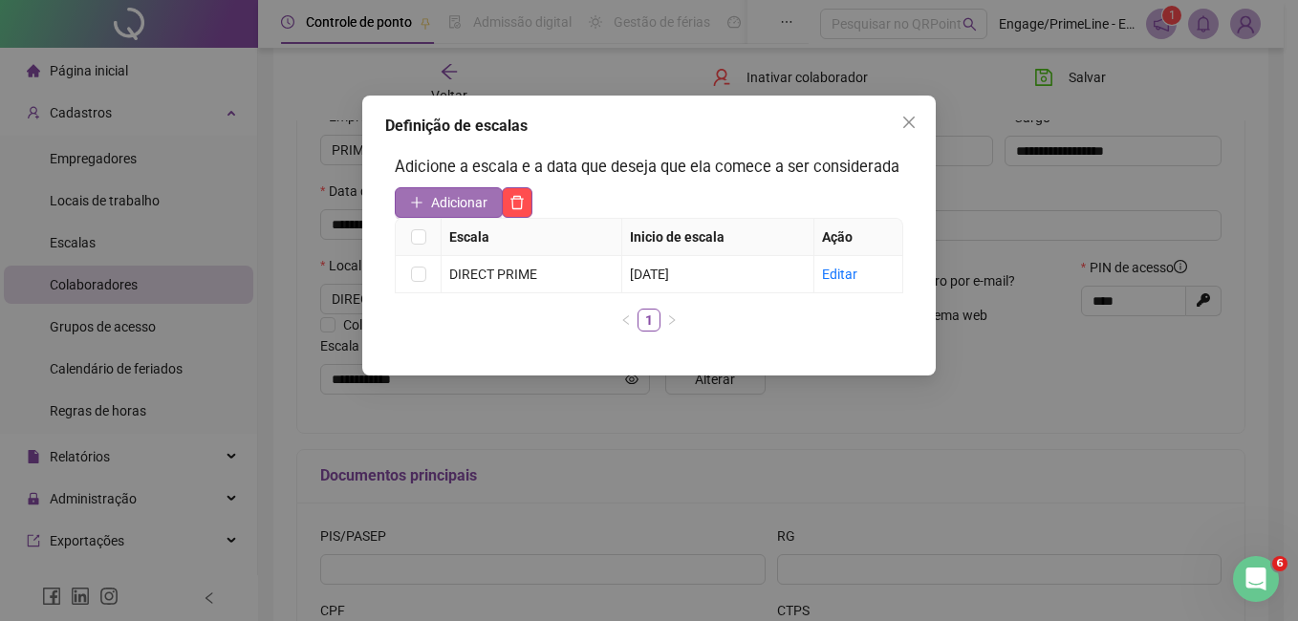
click at [476, 204] on span "Adicionar" at bounding box center [459, 202] width 56 height 21
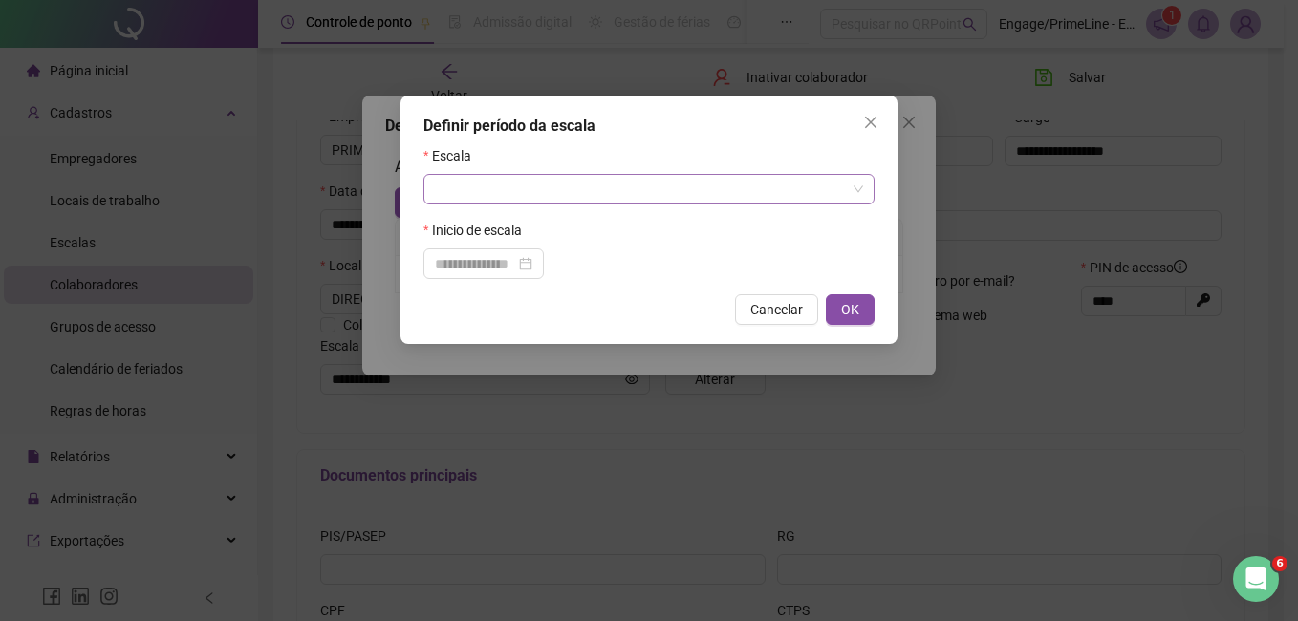
click at [503, 186] on input "search" at bounding box center [640, 189] width 411 height 29
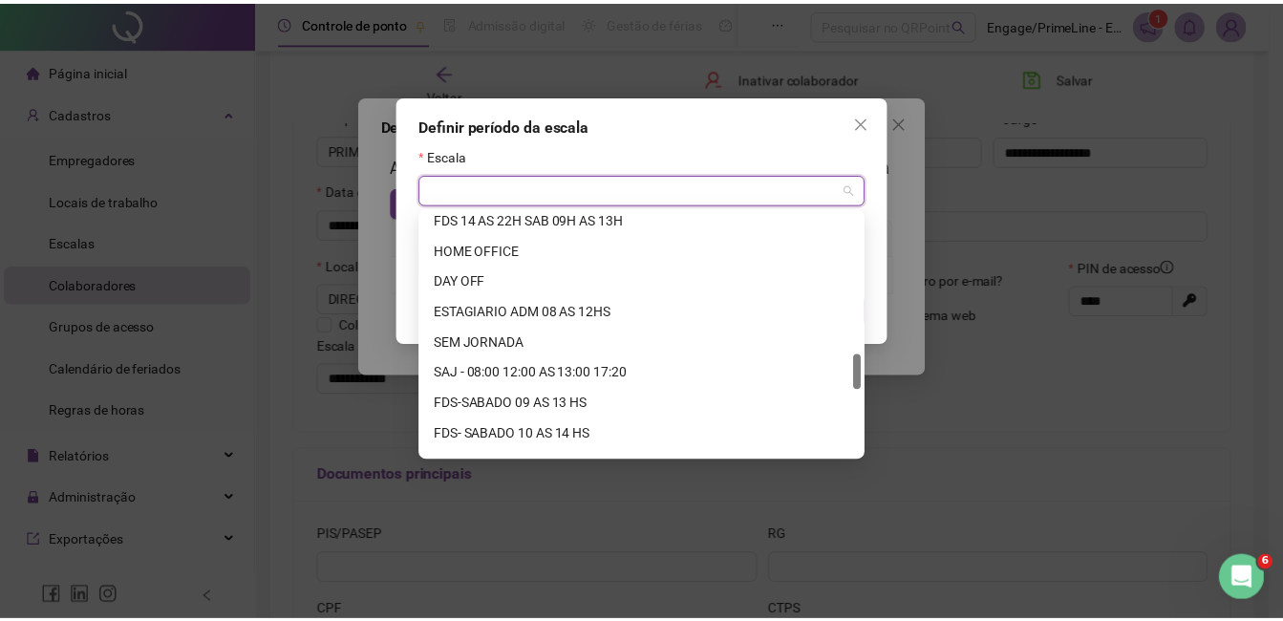
scroll to position [1407, 0]
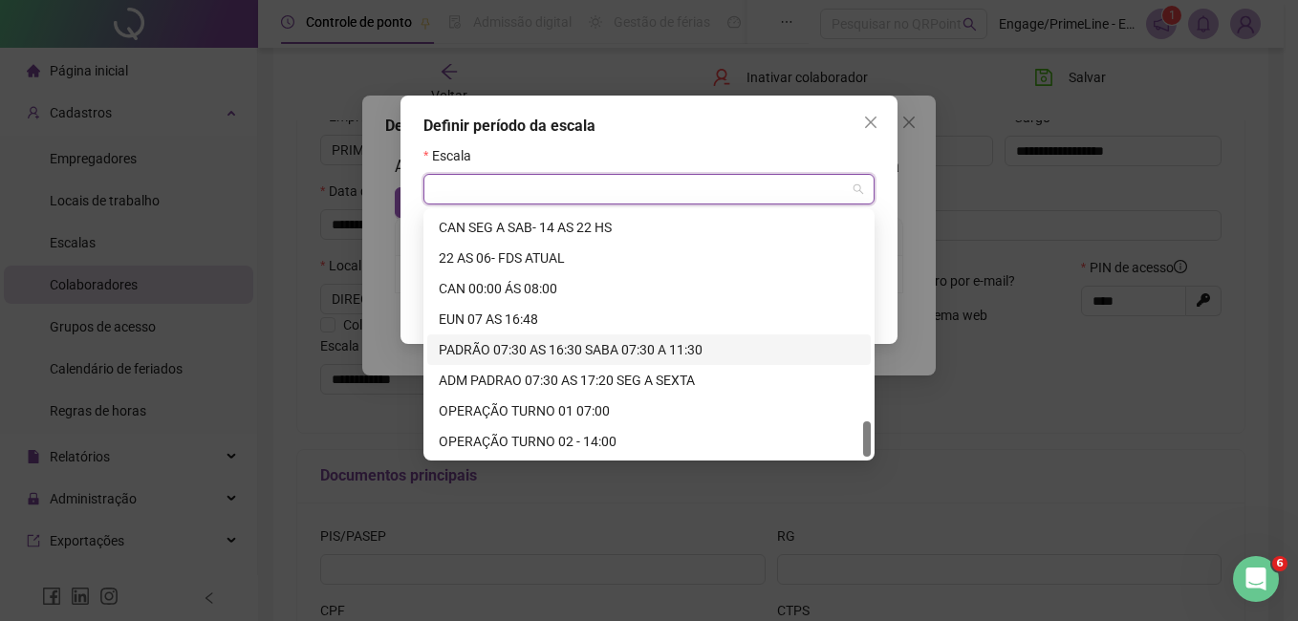
click at [566, 348] on div "PADRÃO 07:30 AS 16:30 SABA 07:30 A 11:30" at bounding box center [649, 349] width 420 height 21
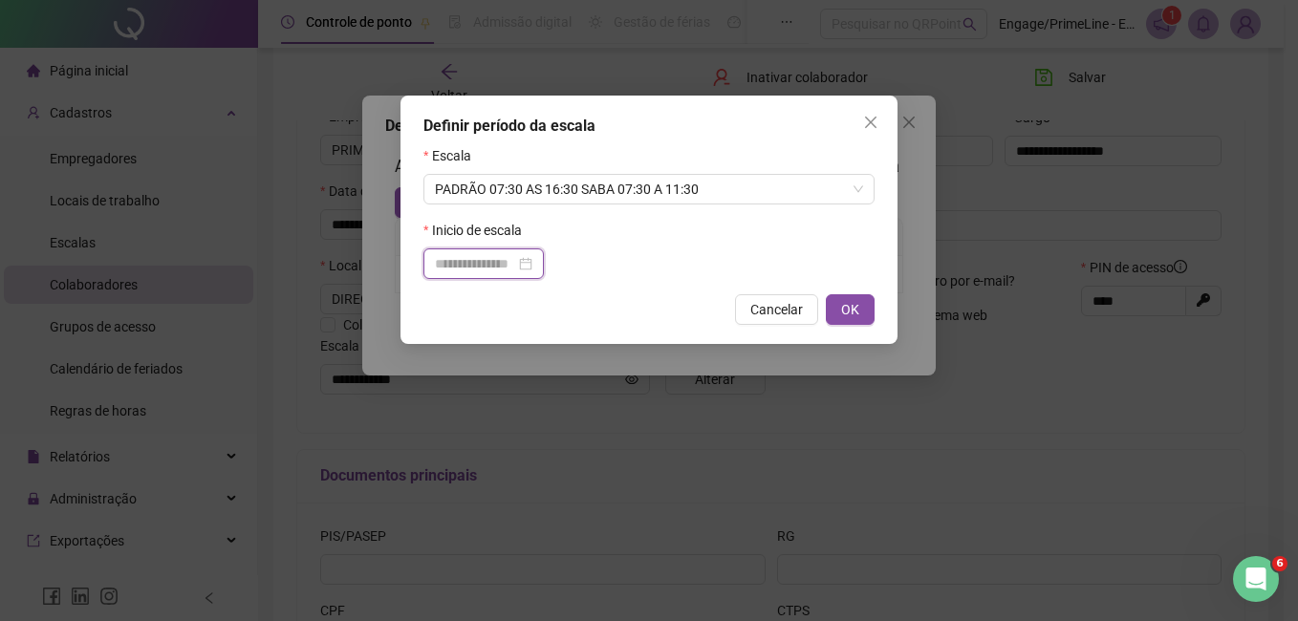
click at [473, 264] on input at bounding box center [475, 263] width 80 height 21
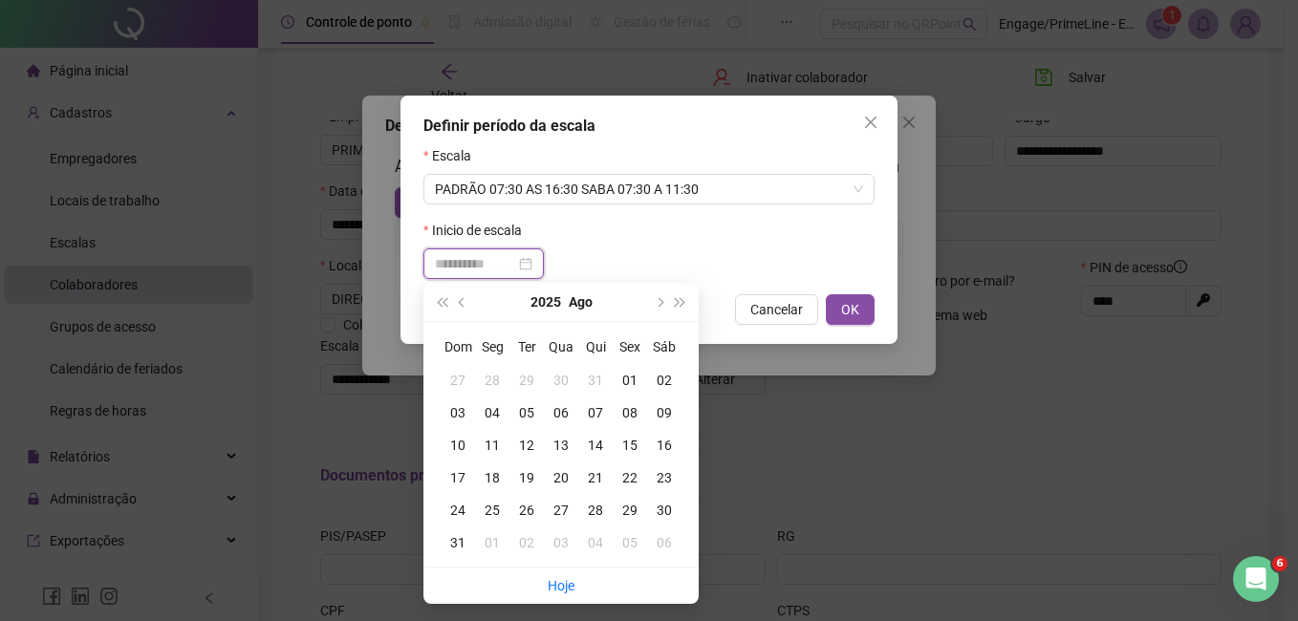
type input "**********"
click at [627, 380] on div "01" at bounding box center [630, 380] width 34 height 21
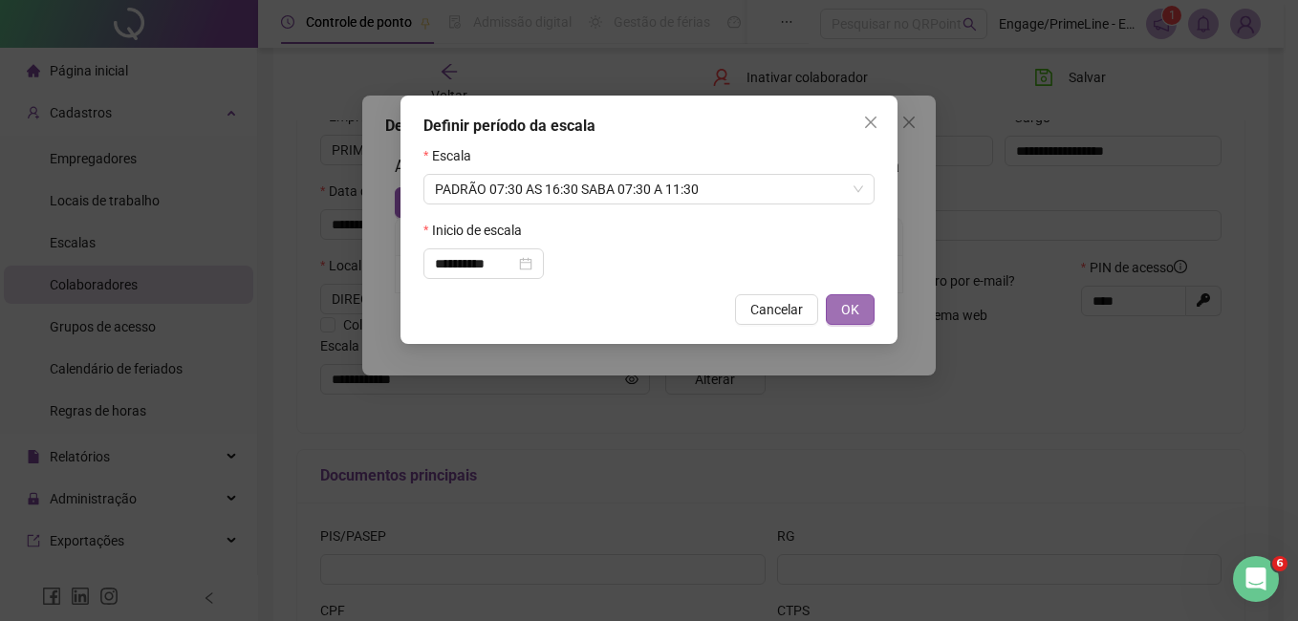
click at [838, 307] on button "OK" at bounding box center [850, 309] width 49 height 31
type input "**********"
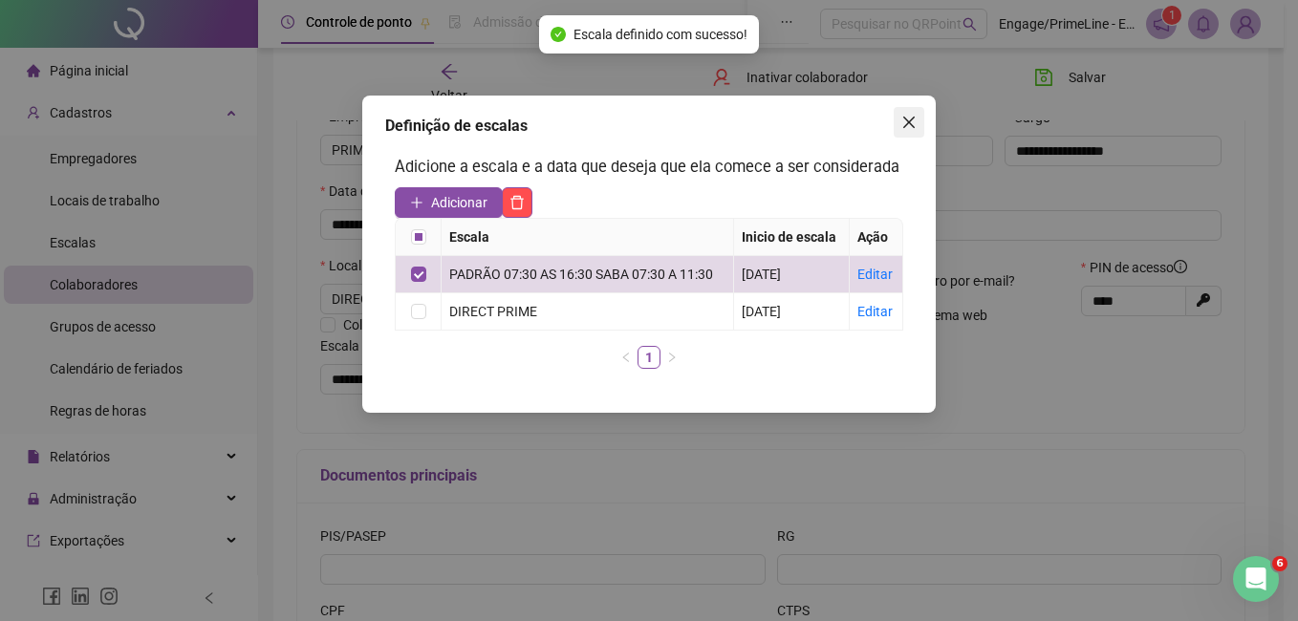
click at [905, 122] on icon "close" at bounding box center [908, 122] width 15 height 15
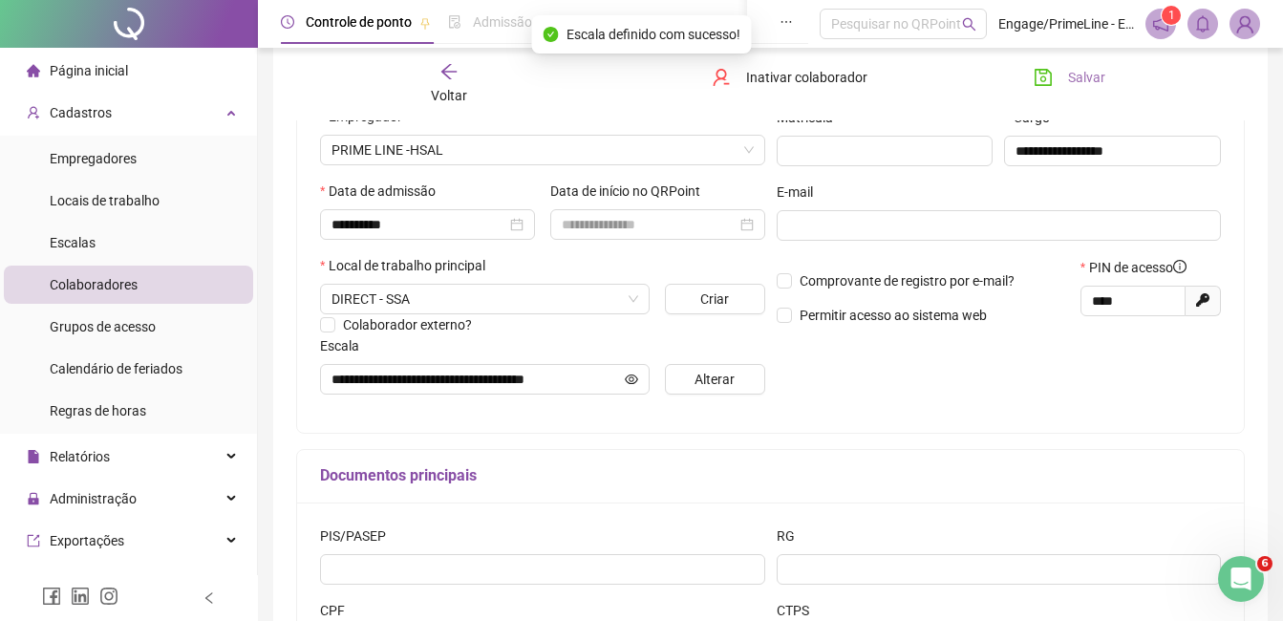
click at [1081, 75] on span "Salvar" at bounding box center [1086, 77] width 37 height 21
click at [1084, 62] on button "Salvar" at bounding box center [1070, 77] width 100 height 31
click at [459, 80] on icon "arrow-left" at bounding box center [449, 71] width 19 height 19
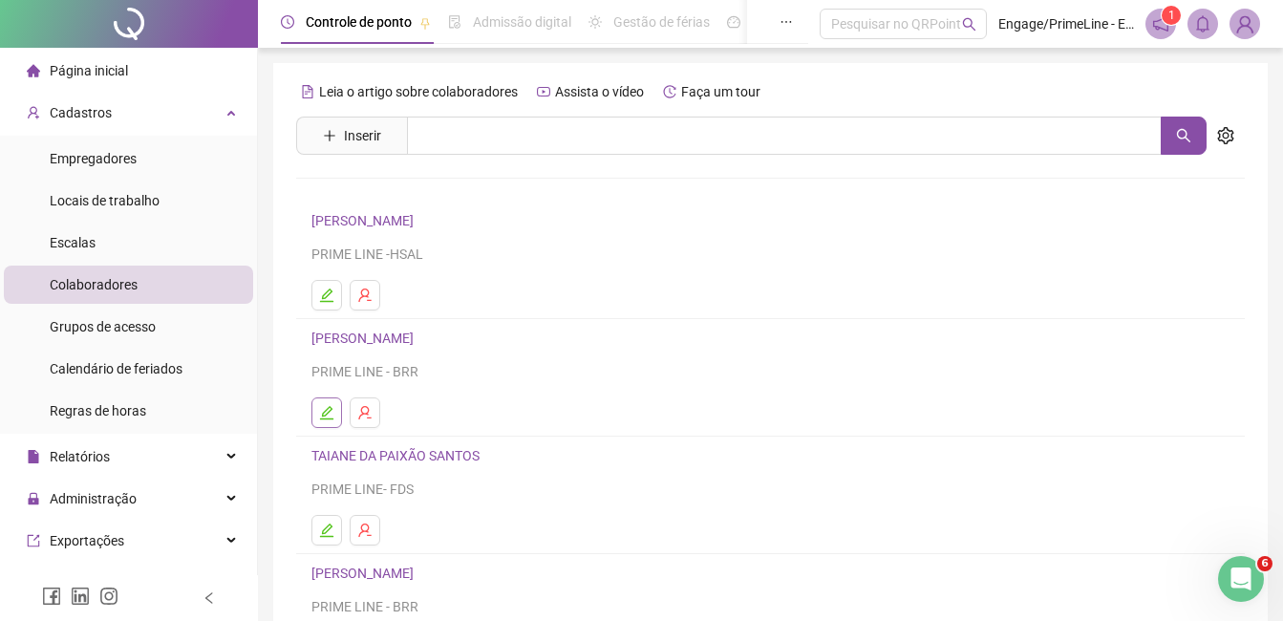
click at [322, 413] on icon "edit" at bounding box center [326, 412] width 15 height 15
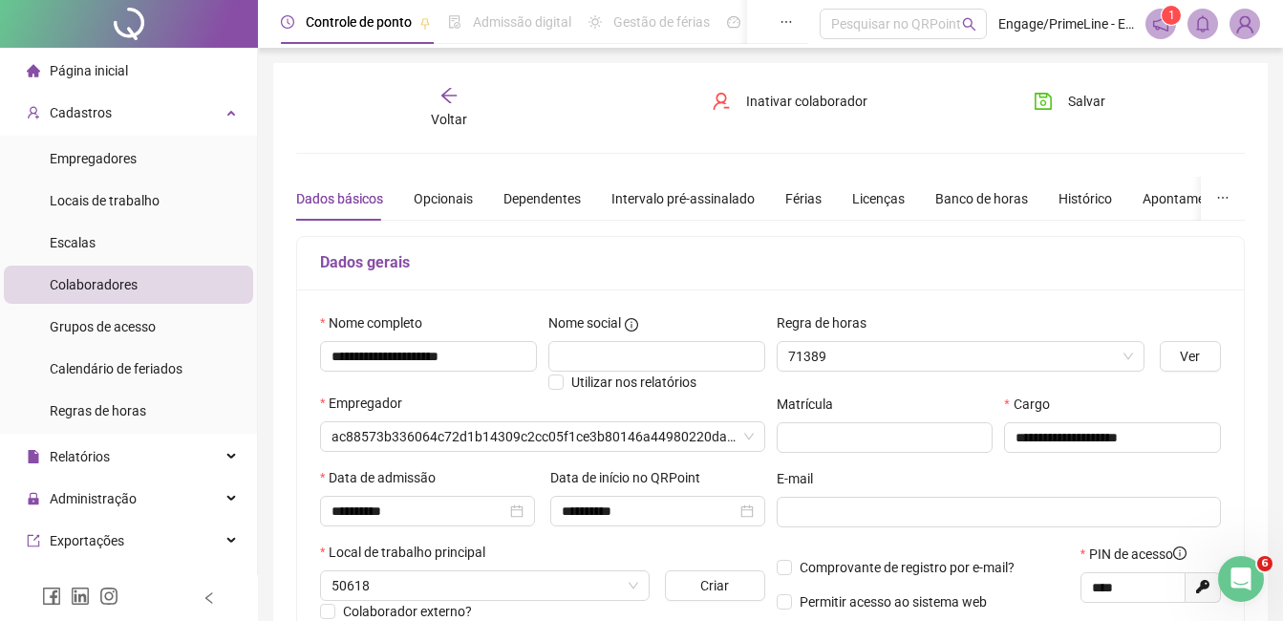
type input "**********"
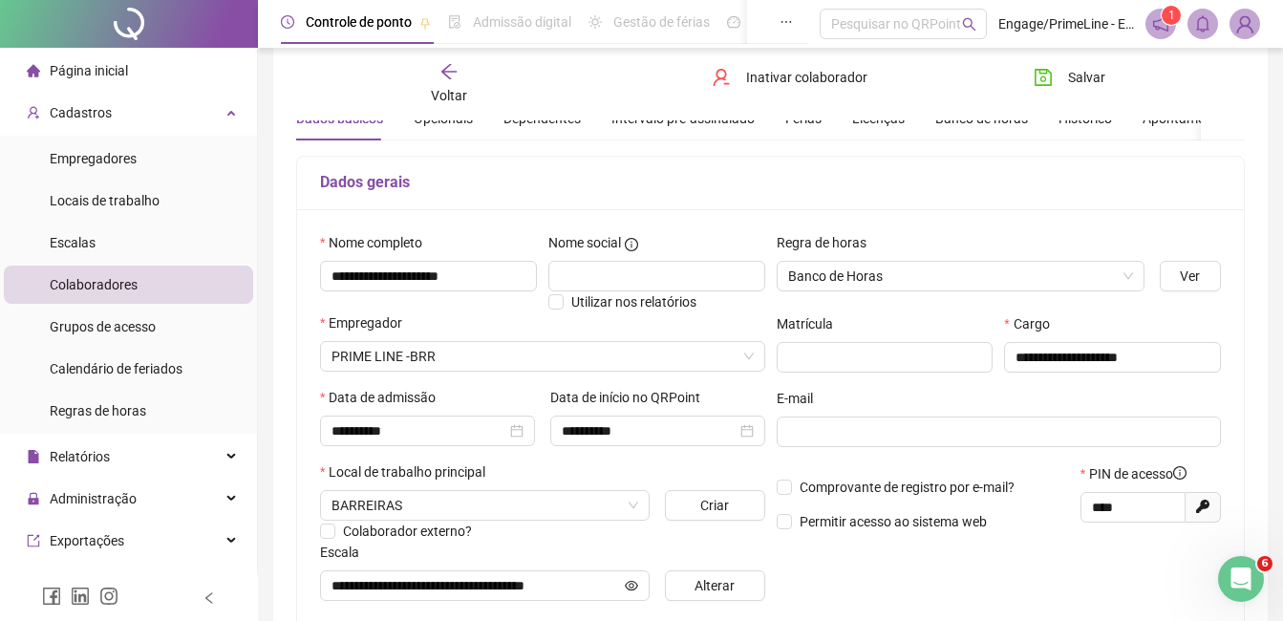
scroll to position [191, 0]
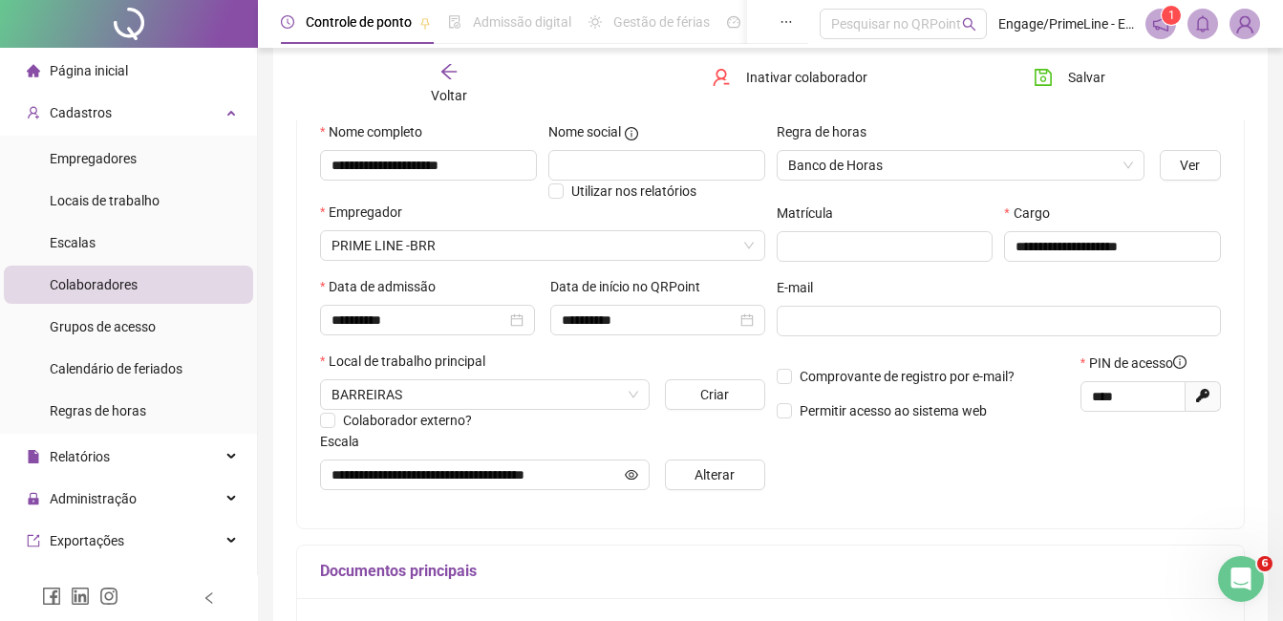
click at [451, 104] on div "Voltar" at bounding box center [449, 84] width 145 height 44
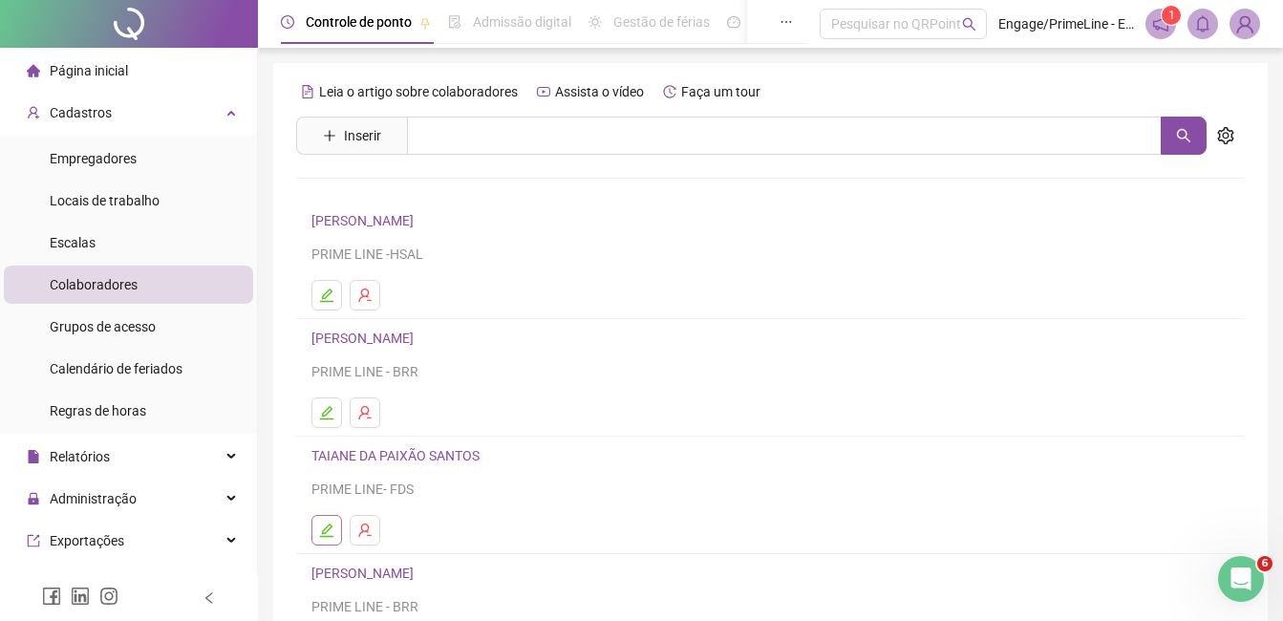
click at [312, 525] on button "button" at bounding box center [327, 530] width 31 height 31
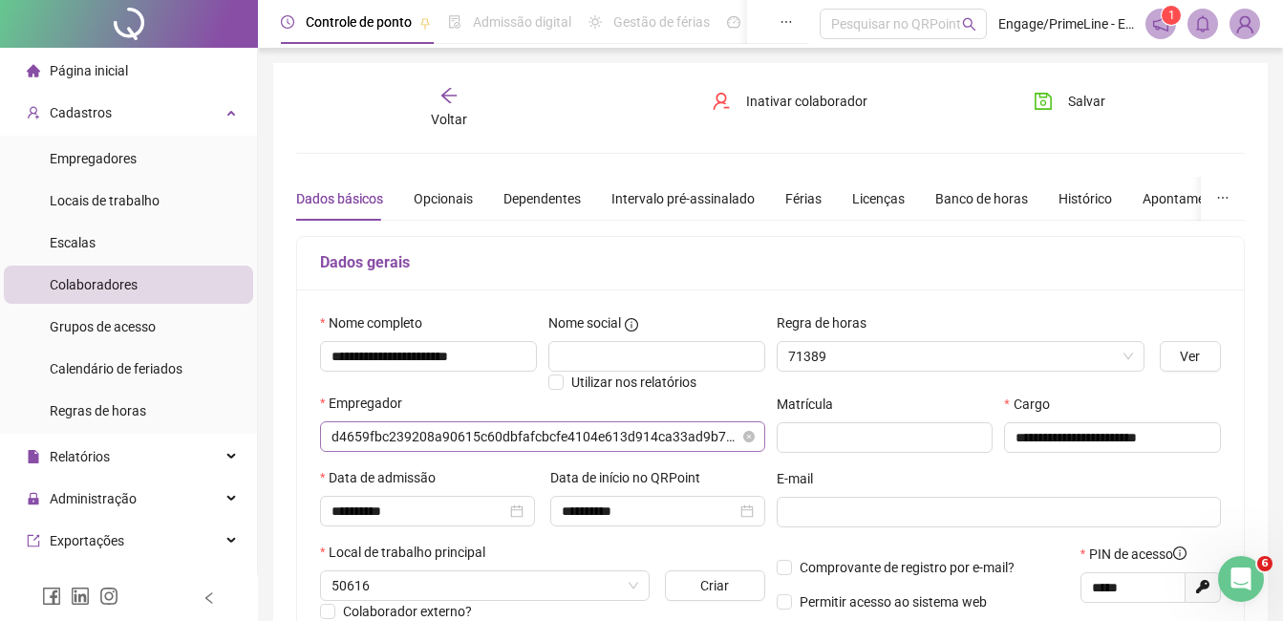
type input "**********"
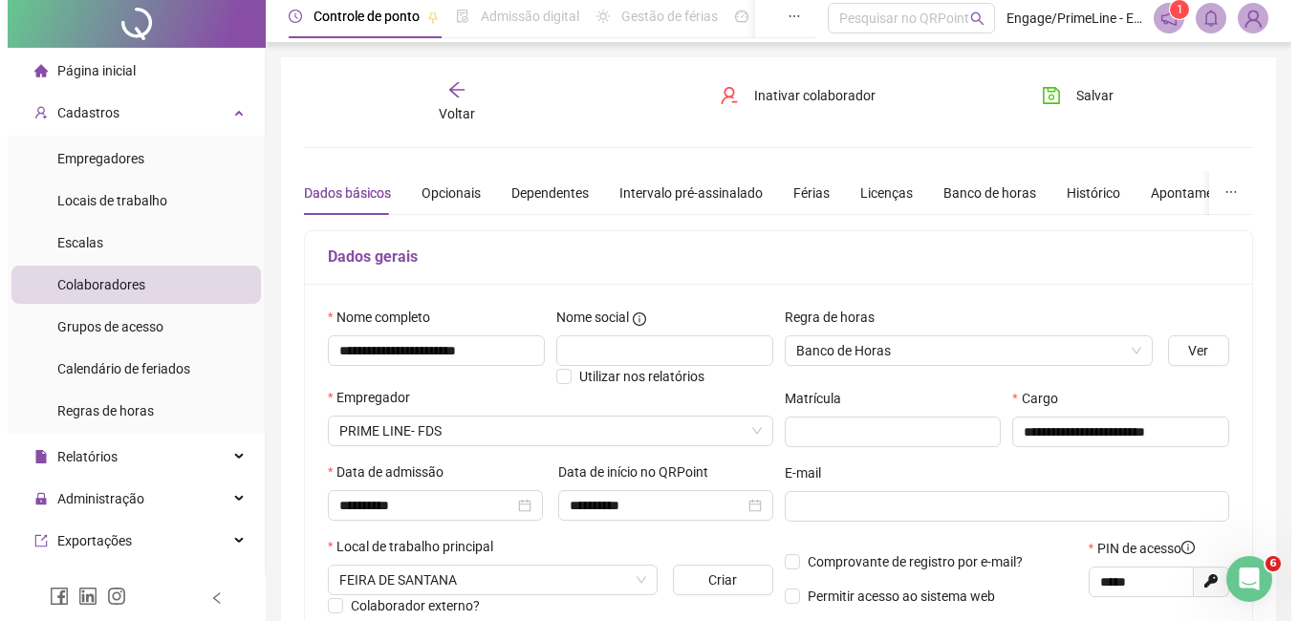
scroll to position [287, 0]
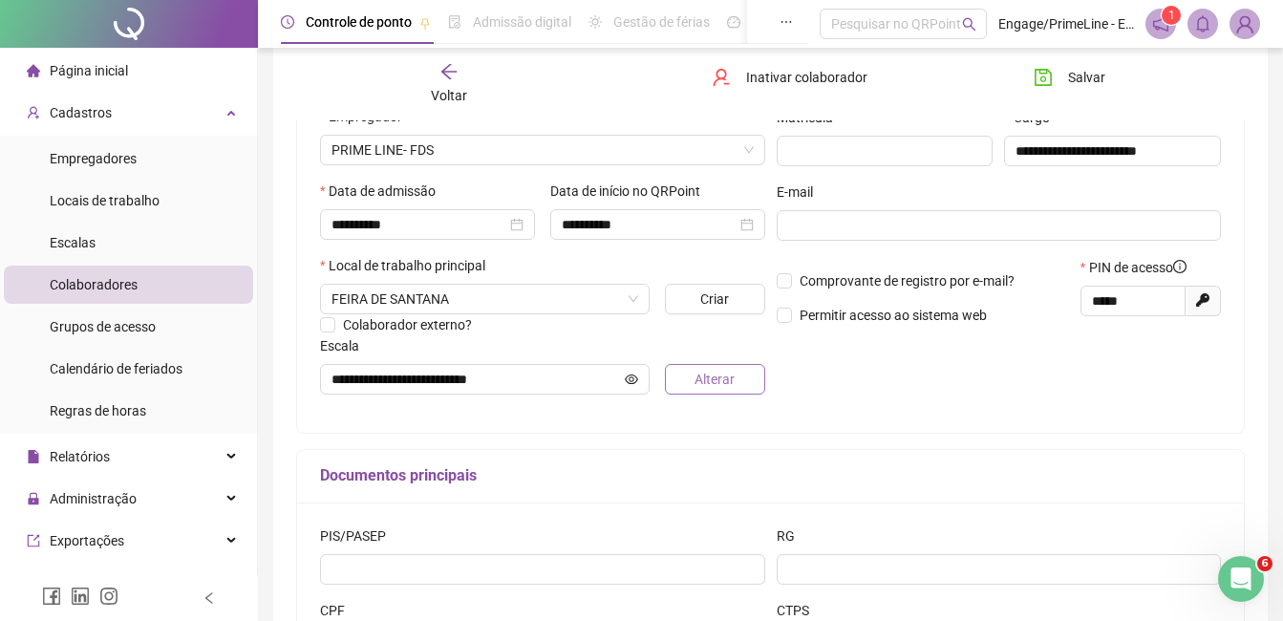
click at [706, 373] on span "Alterar" at bounding box center [715, 379] width 40 height 21
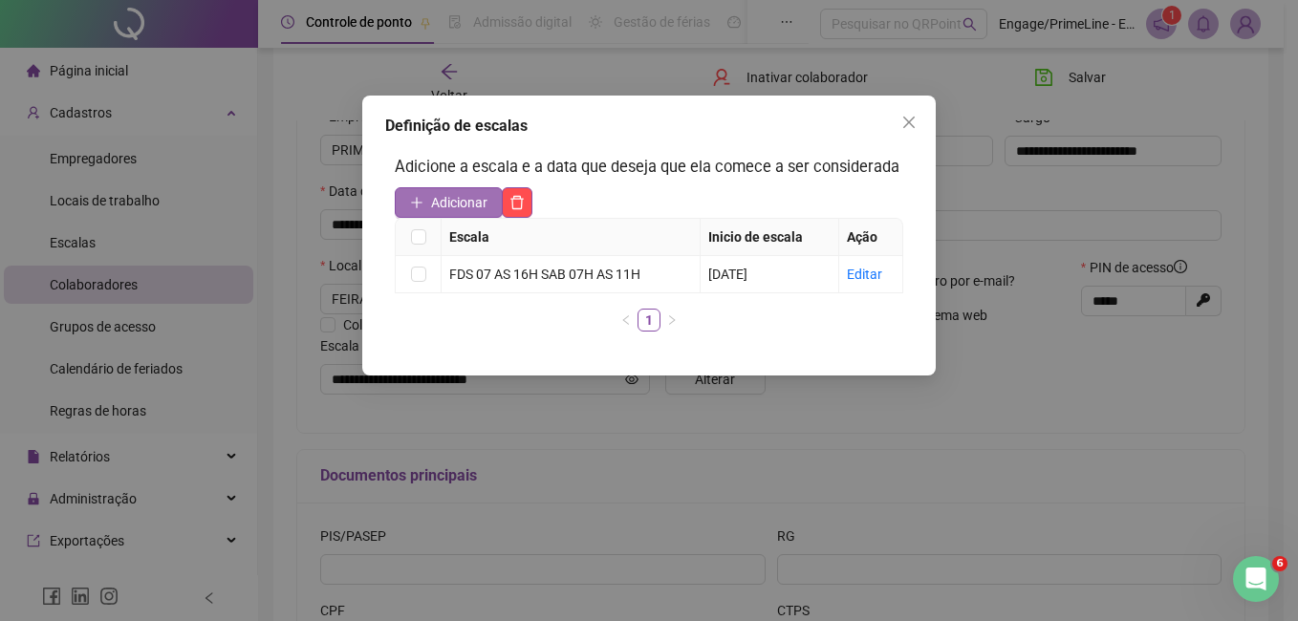
click at [478, 209] on span "Adicionar" at bounding box center [459, 202] width 56 height 21
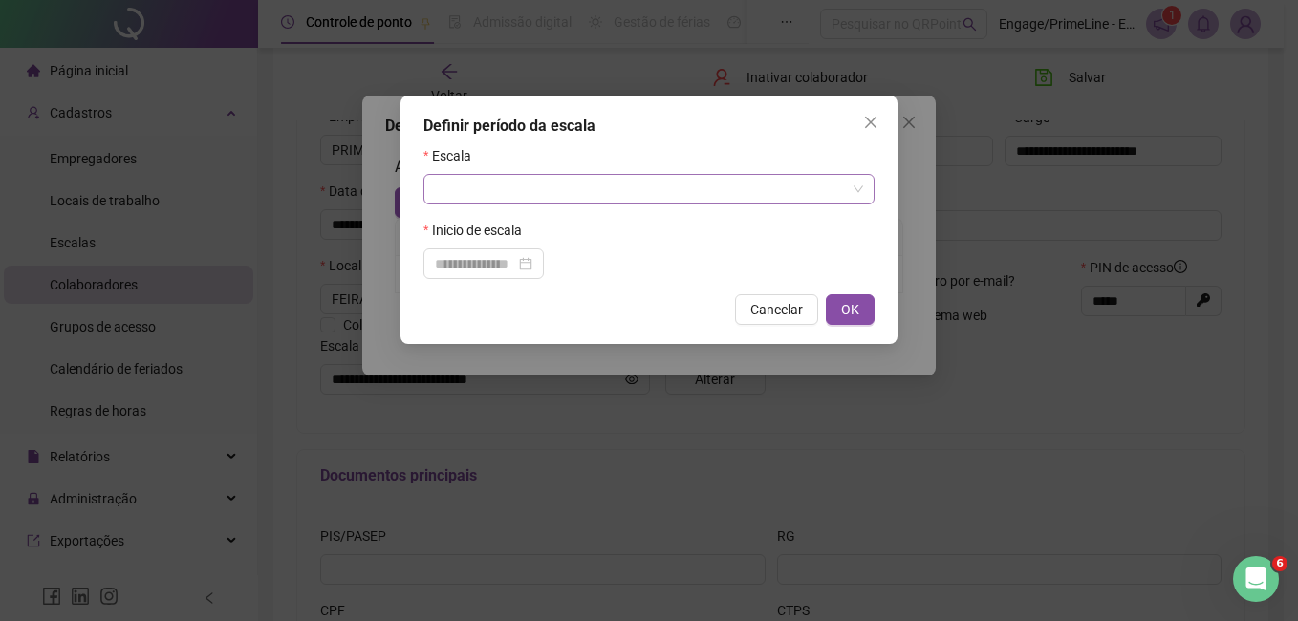
click at [493, 183] on input "search" at bounding box center [640, 189] width 411 height 29
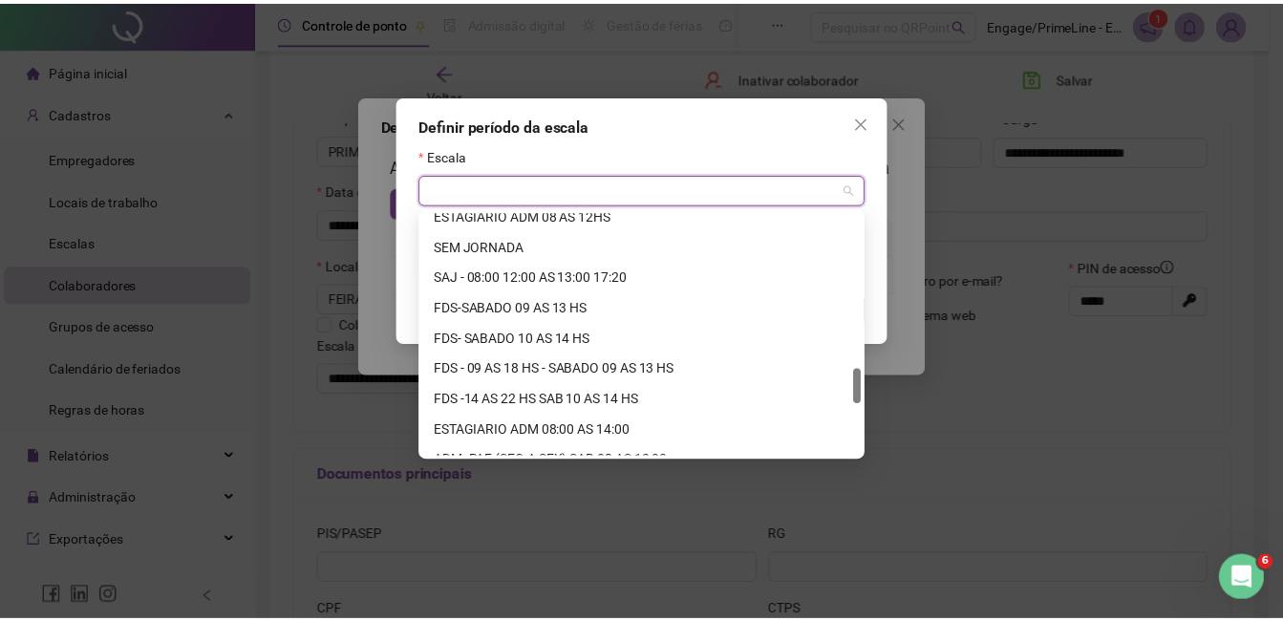
scroll to position [1338, 0]
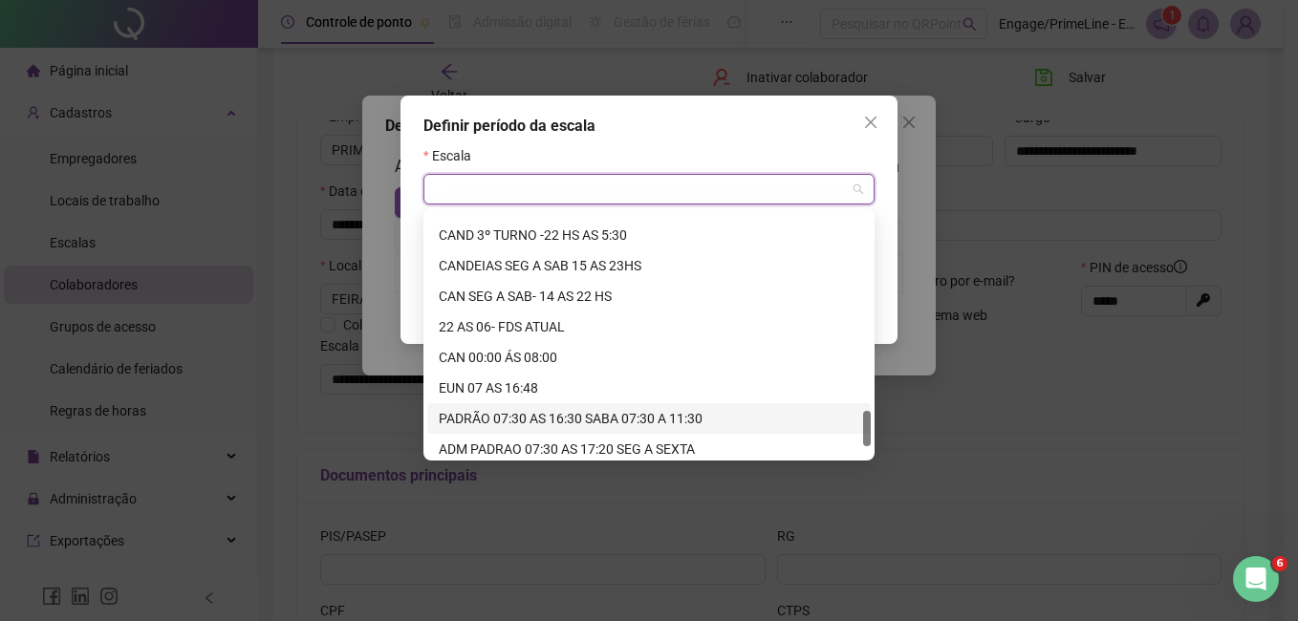
click at [511, 419] on div "PADRÃO 07:30 AS 16:30 SABA 07:30 A 11:30" at bounding box center [649, 418] width 420 height 21
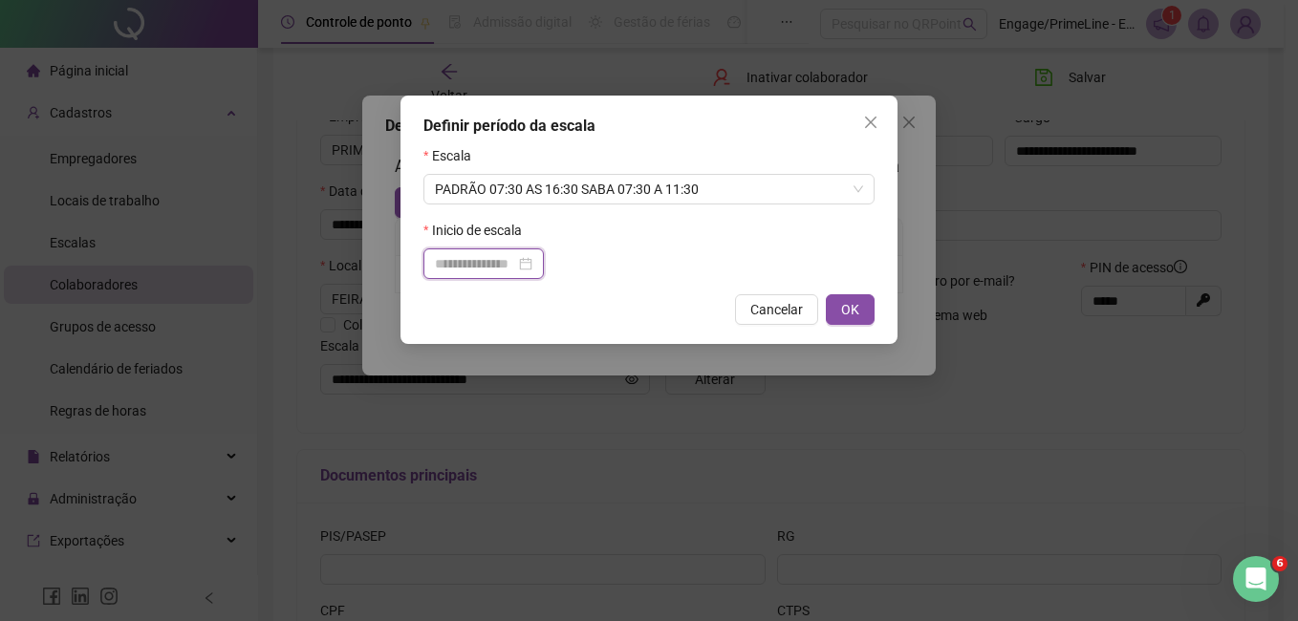
click at [483, 268] on input at bounding box center [475, 263] width 80 height 21
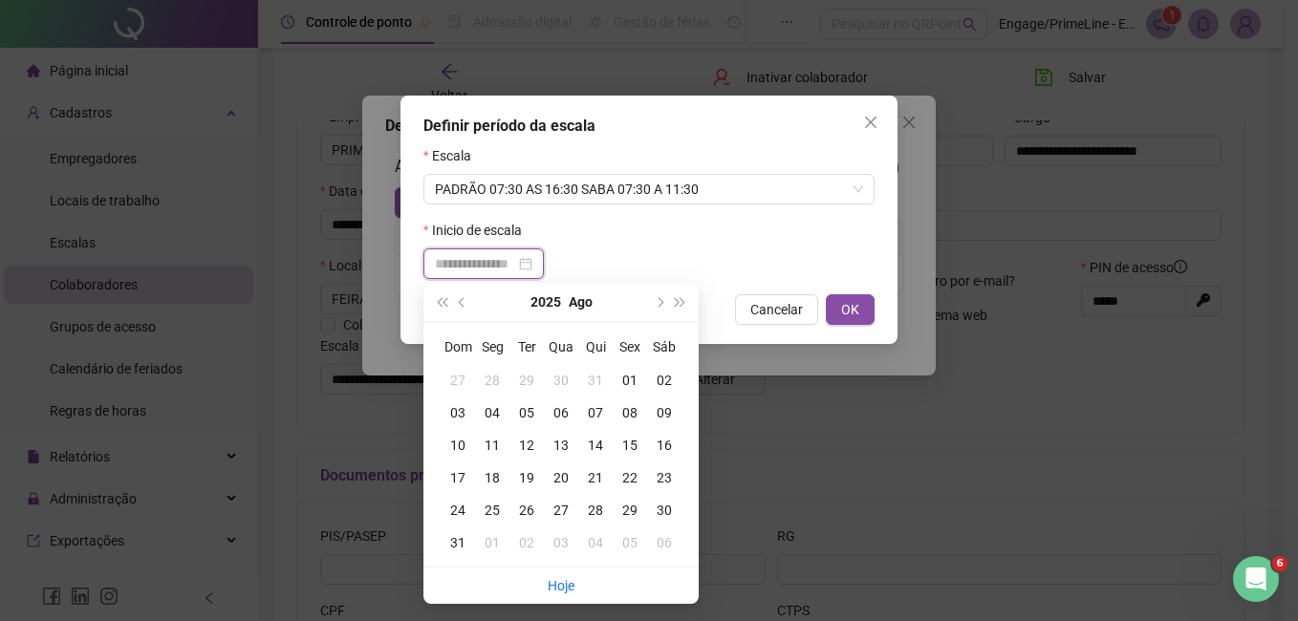
type input "**********"
click at [627, 380] on div "01" at bounding box center [630, 380] width 34 height 21
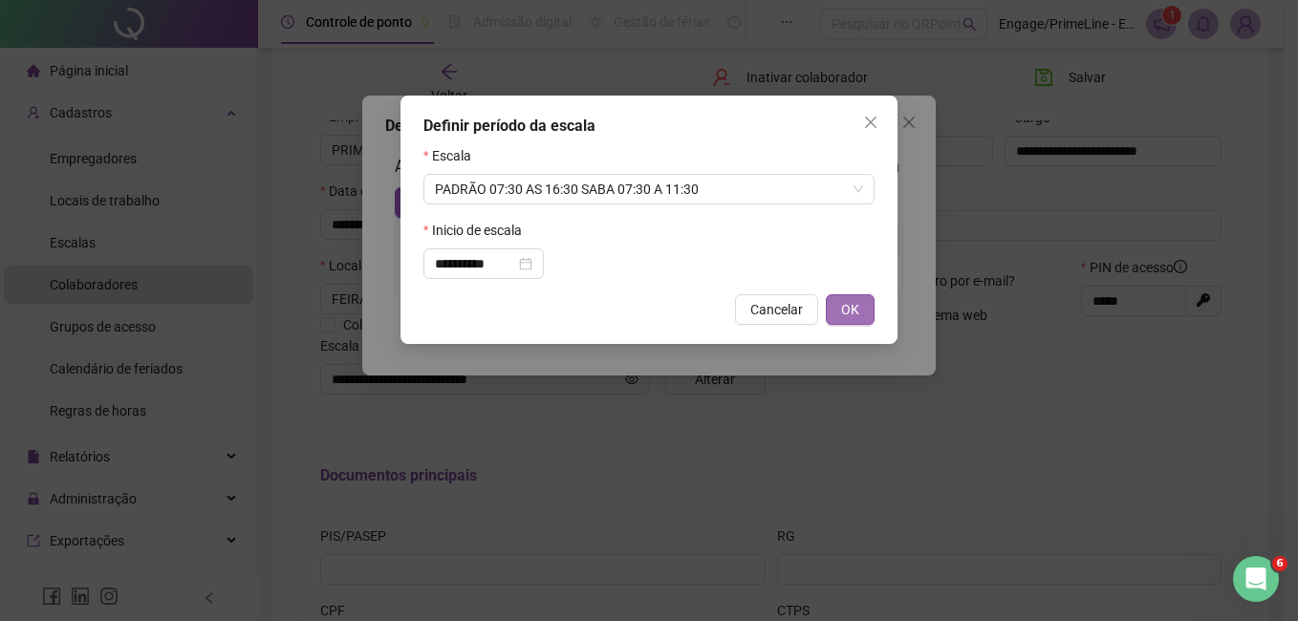
click at [843, 303] on span "OK" at bounding box center [850, 309] width 18 height 21
type input "**********"
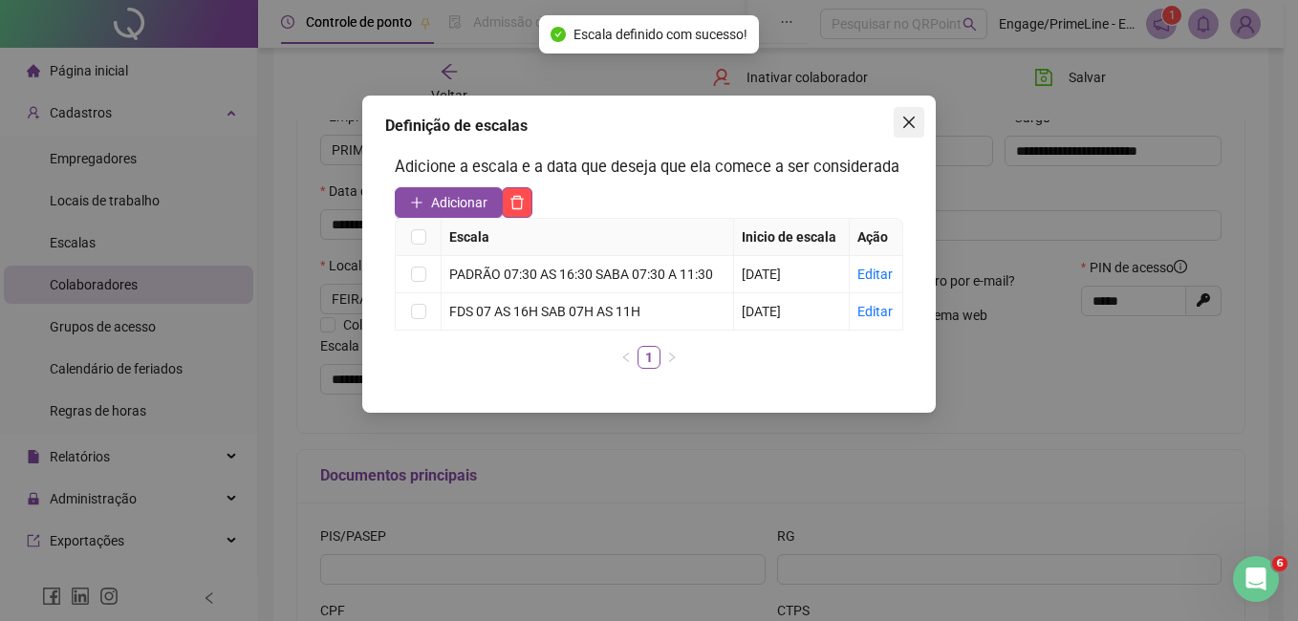
click at [904, 119] on icon "close" at bounding box center [908, 122] width 15 height 15
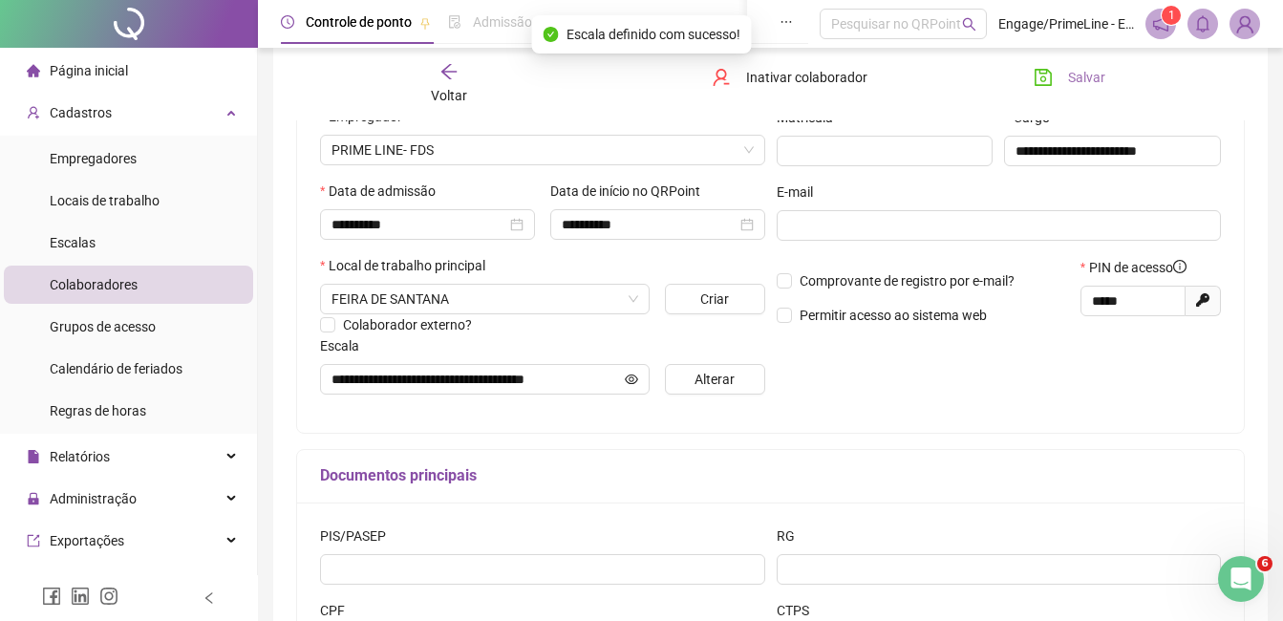
click at [1070, 75] on span "Salvar" at bounding box center [1086, 77] width 37 height 21
click at [446, 79] on icon "arrow-left" at bounding box center [449, 71] width 19 height 19
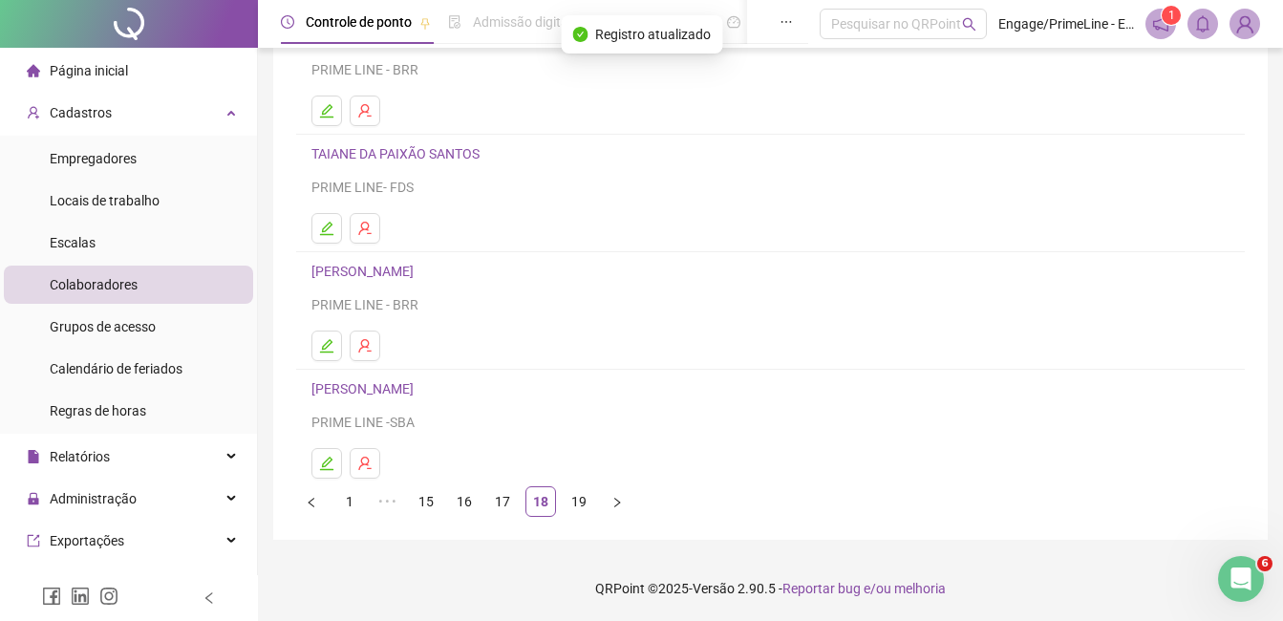
scroll to position [303, 0]
click at [321, 349] on icon "edit" at bounding box center [326, 344] width 15 height 15
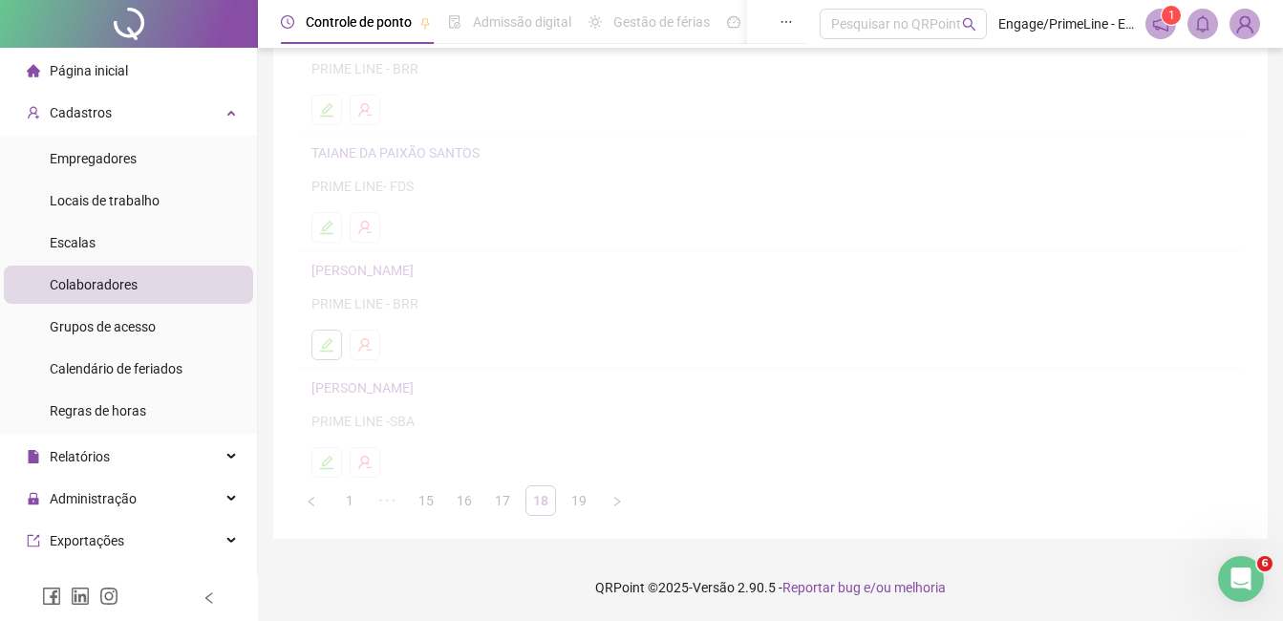
scroll to position [312, 0]
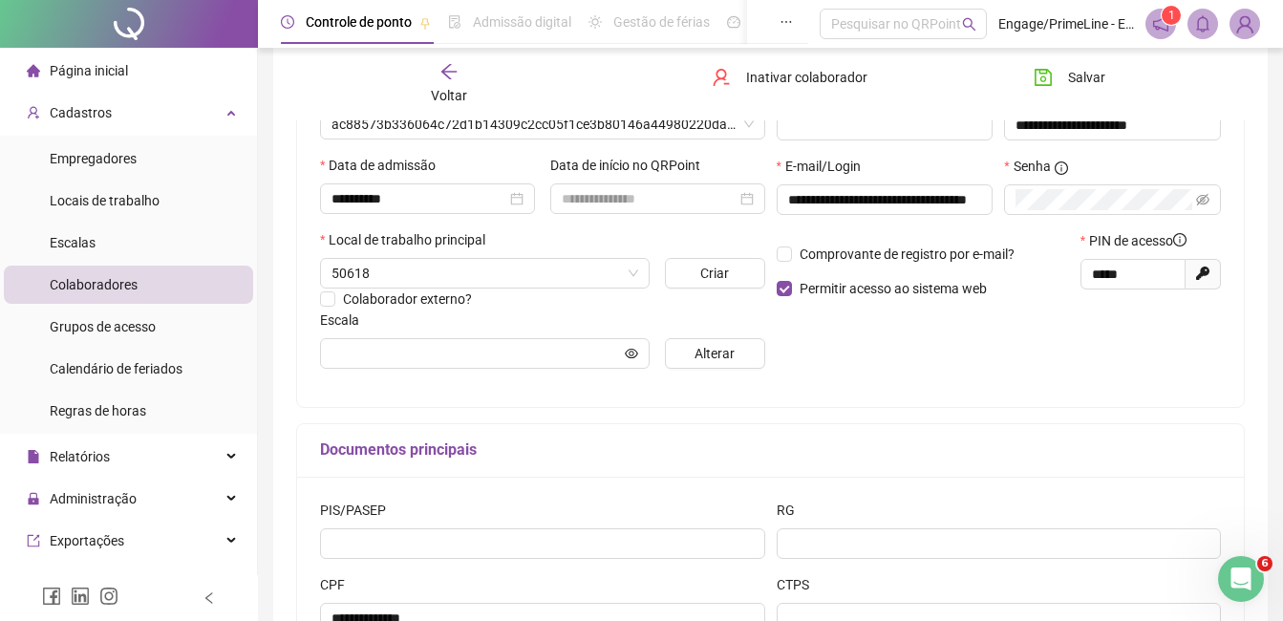
type input "**********"
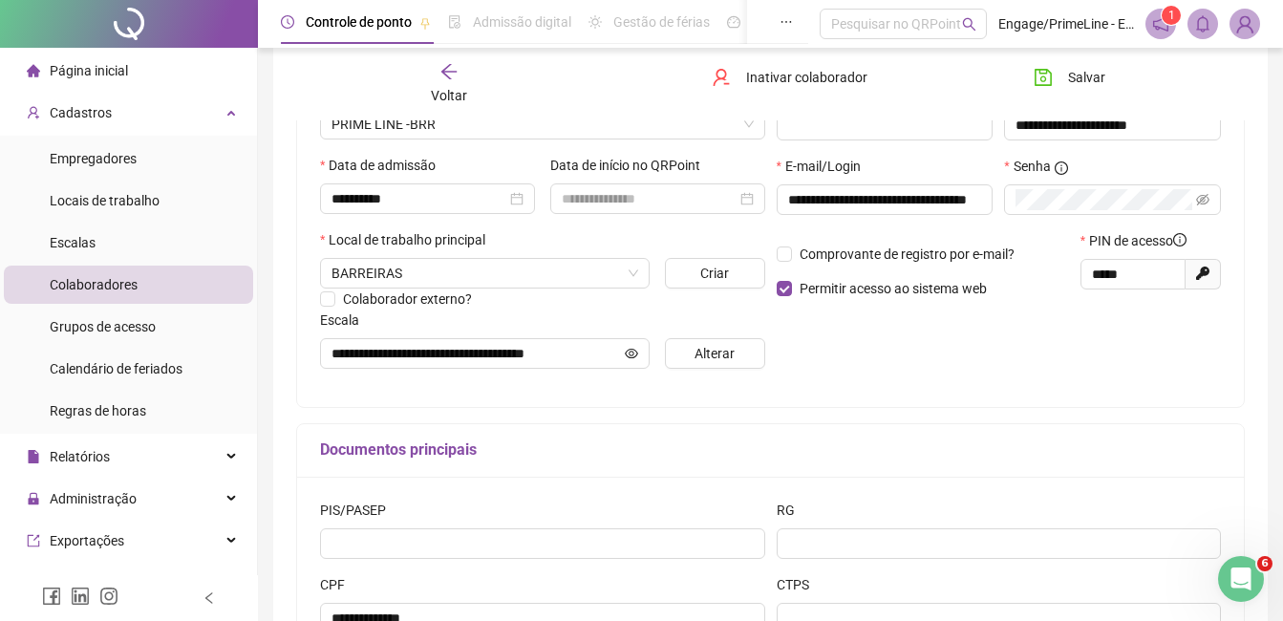
click at [432, 83] on div "Voltar" at bounding box center [449, 84] width 145 height 44
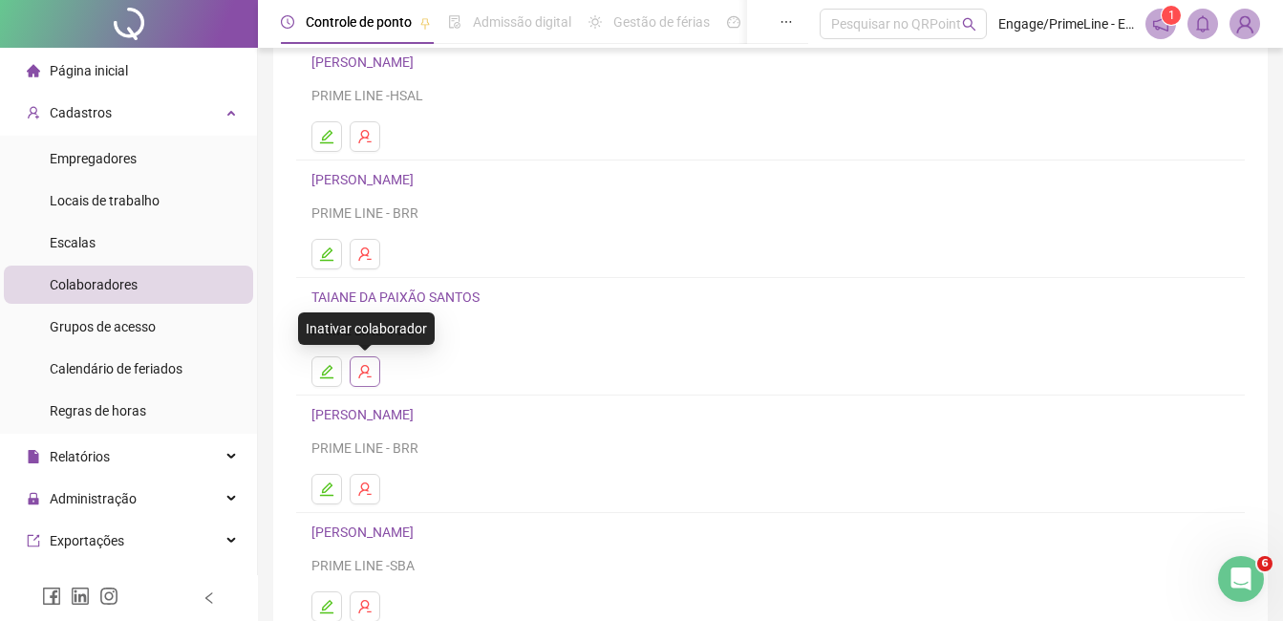
scroll to position [303, 0]
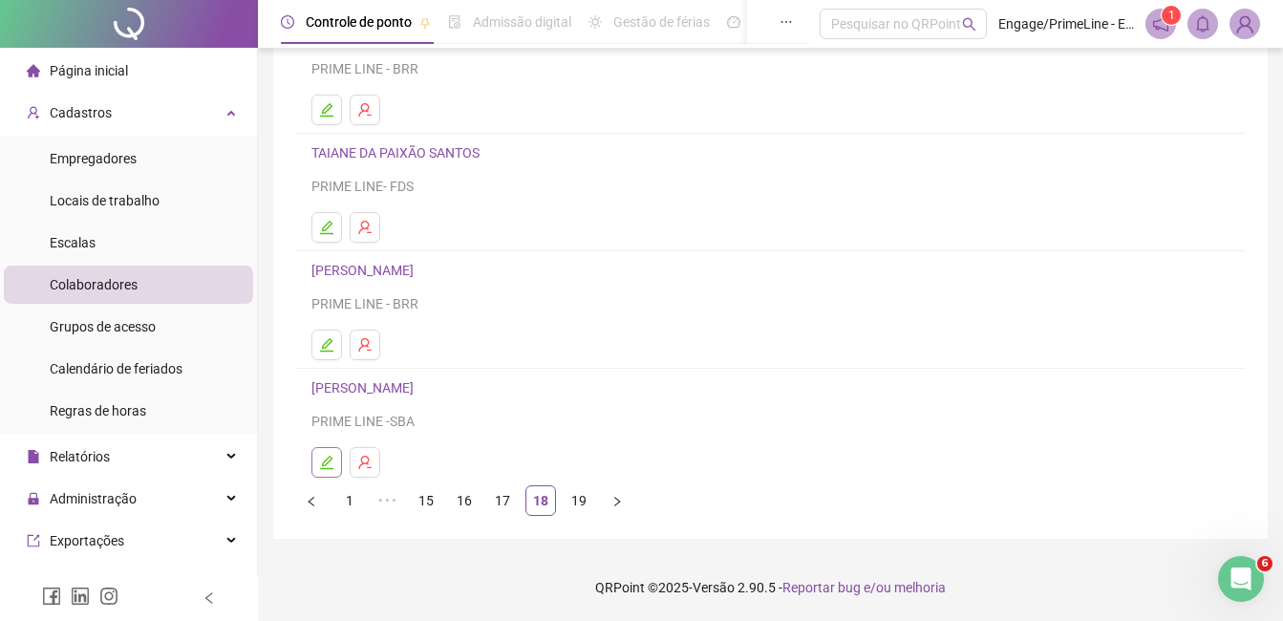
click at [322, 459] on icon "edit" at bounding box center [326, 462] width 15 height 15
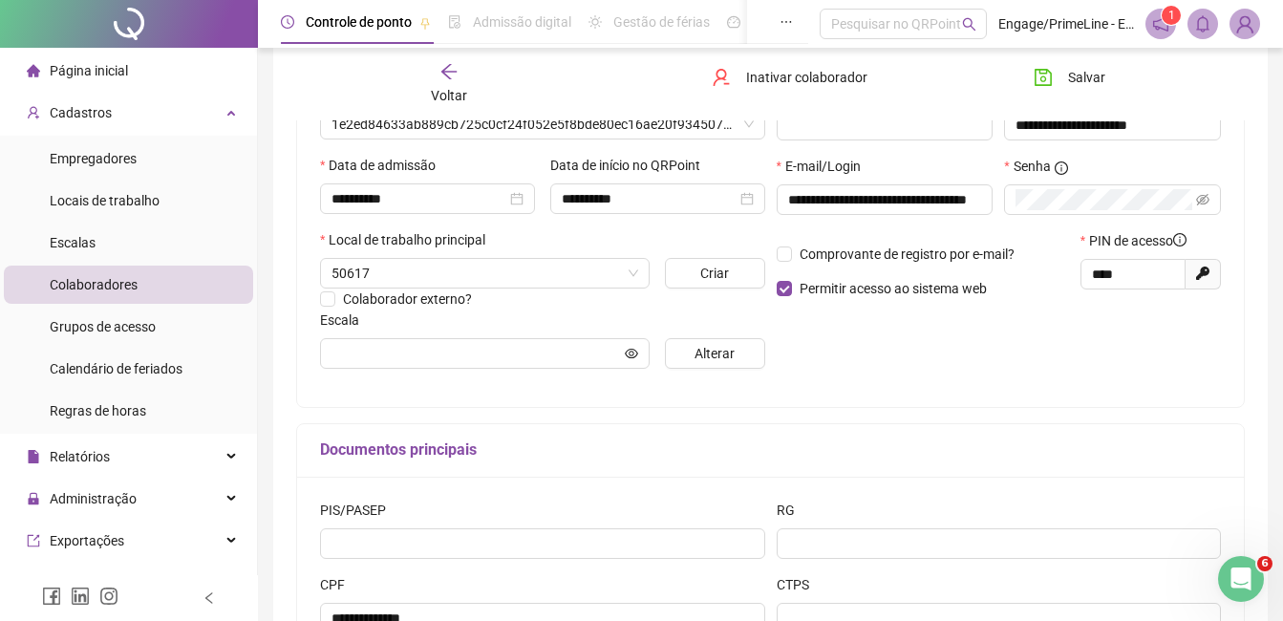
type input "**********"
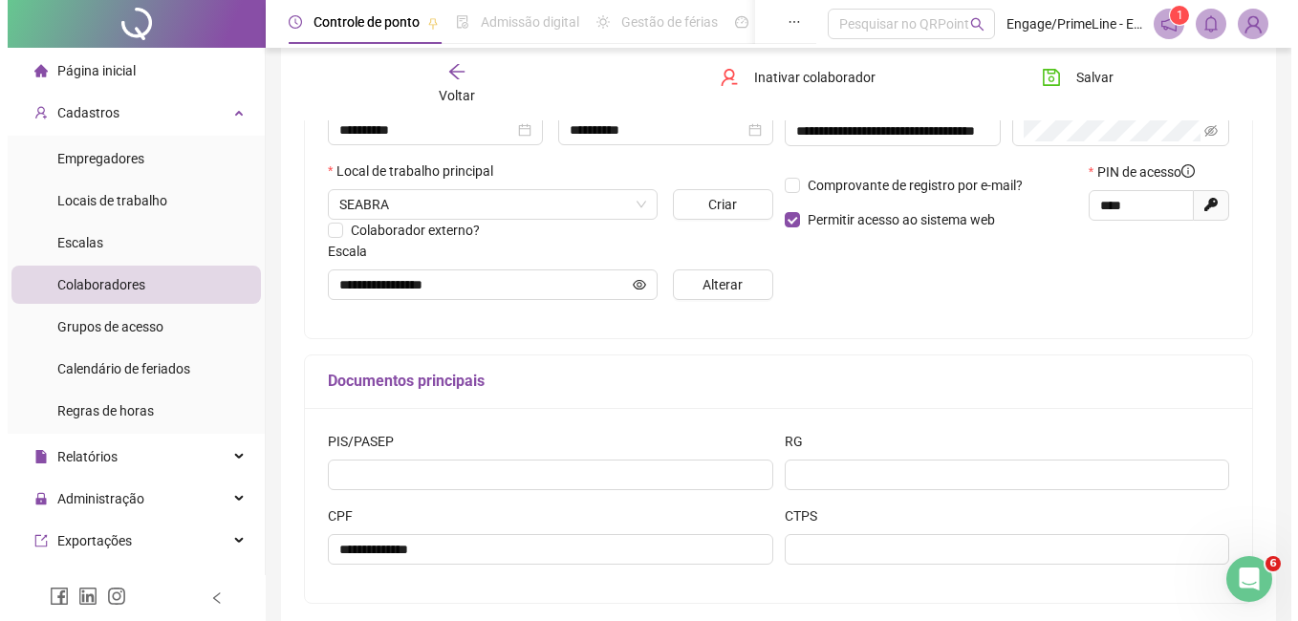
scroll to position [469, 0]
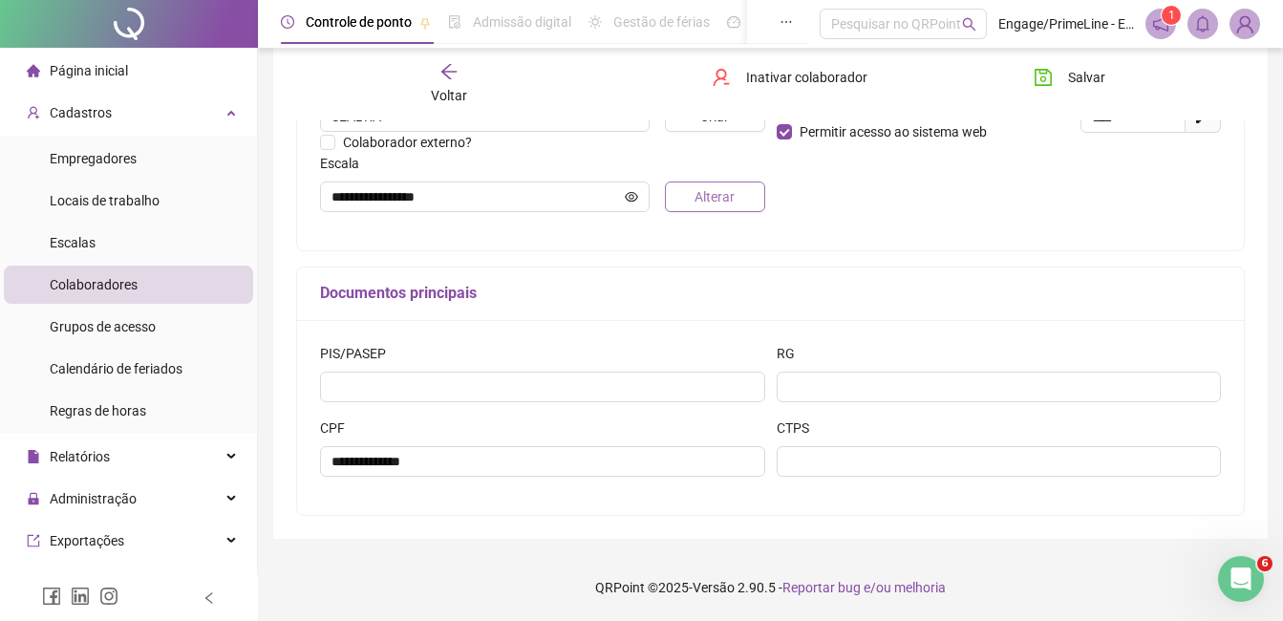
click at [717, 205] on span "Alterar" at bounding box center [715, 196] width 40 height 21
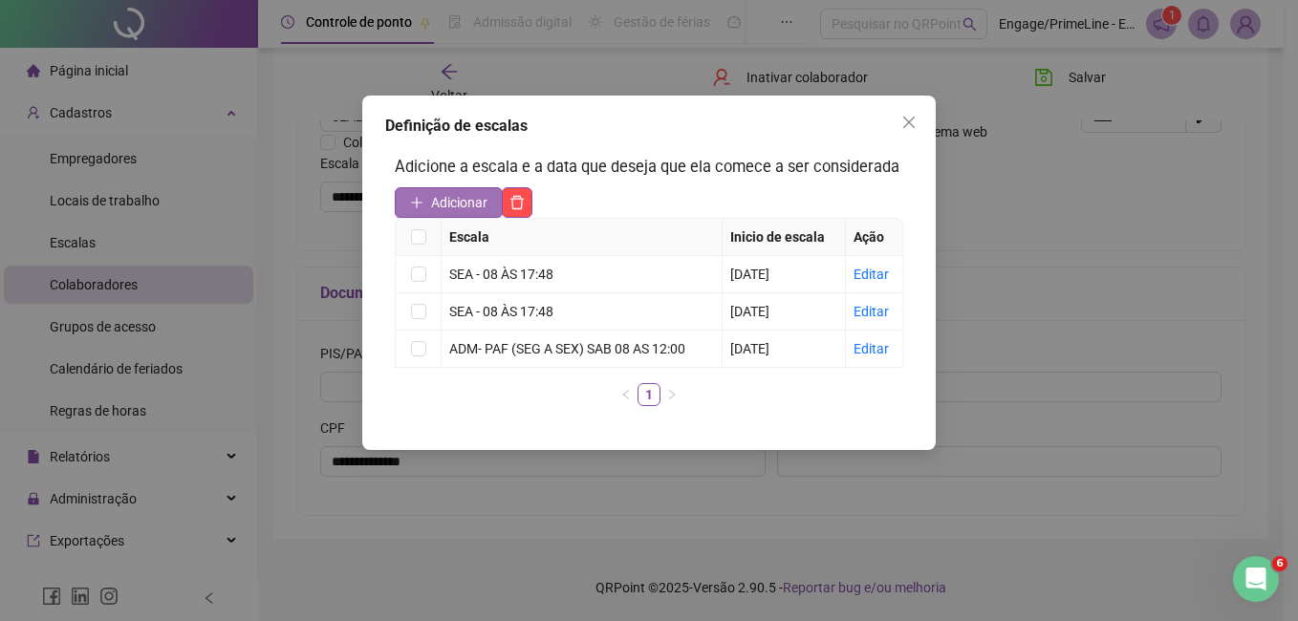
click at [430, 202] on button "Adicionar" at bounding box center [449, 202] width 108 height 31
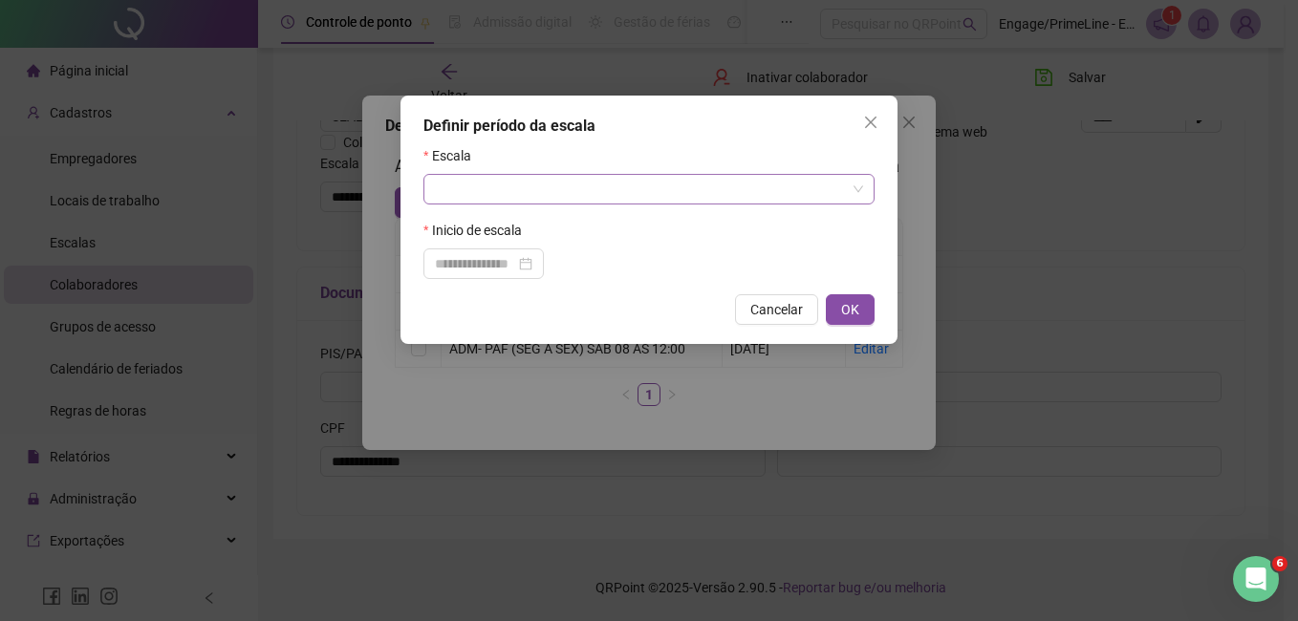
click at [506, 184] on input "search" at bounding box center [640, 189] width 411 height 29
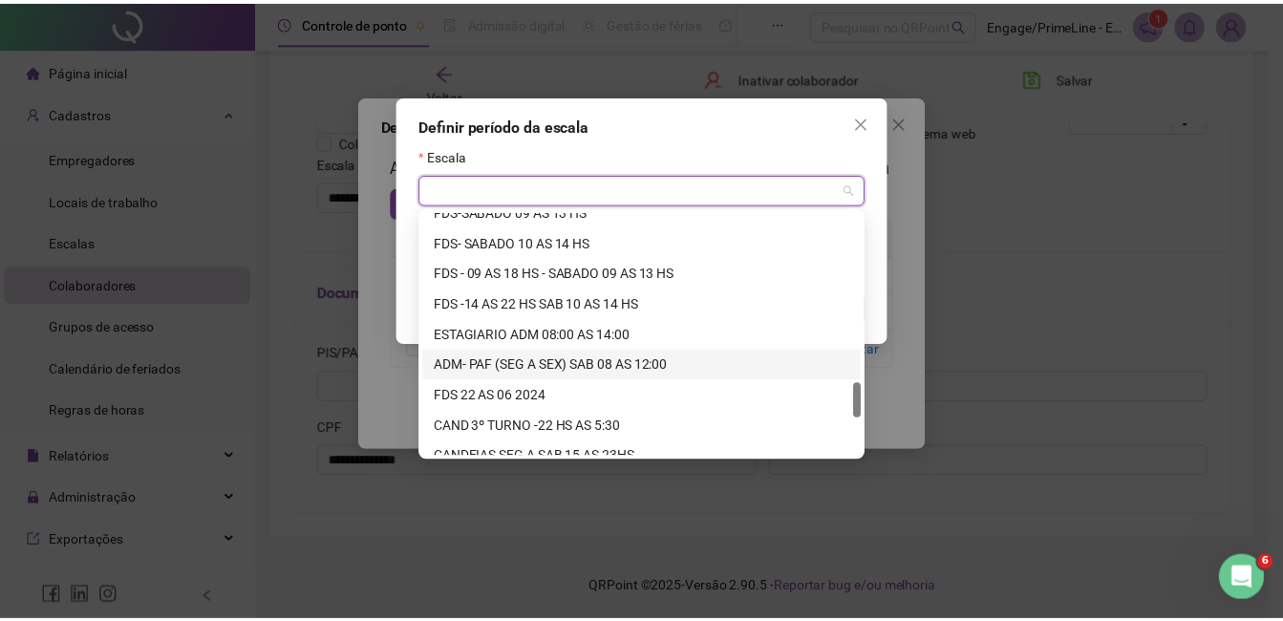
scroll to position [1407, 0]
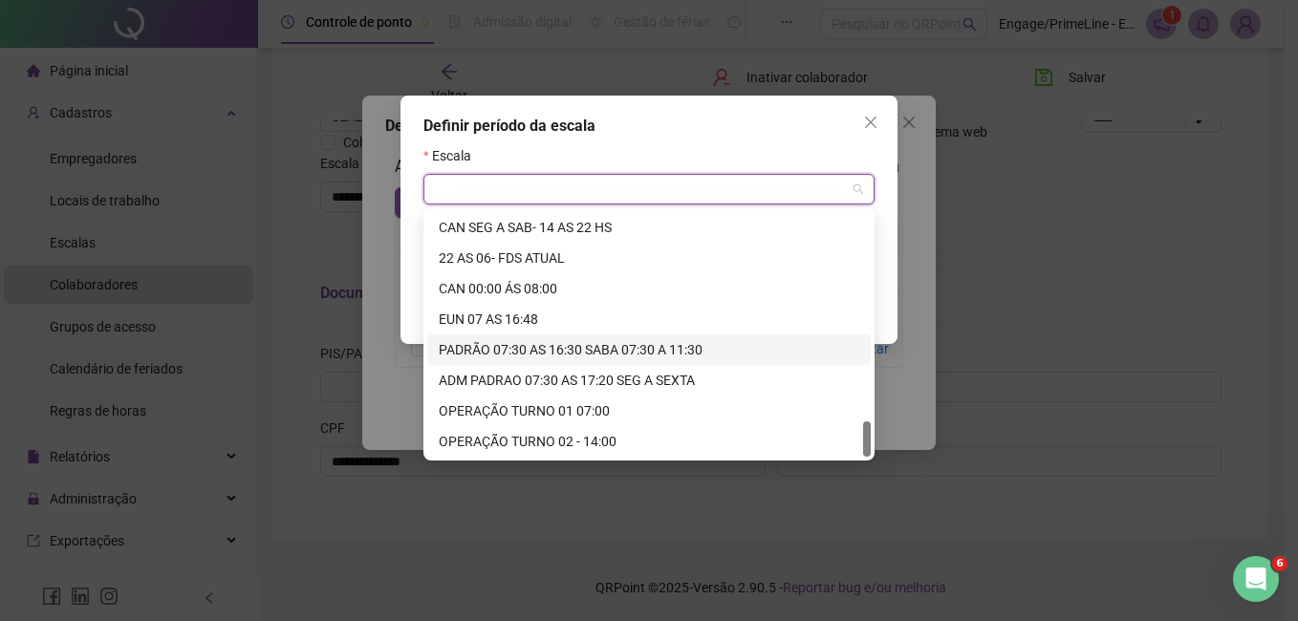
click at [528, 355] on div "PADRÃO 07:30 AS 16:30 SABA 07:30 A 11:30" at bounding box center [649, 349] width 420 height 21
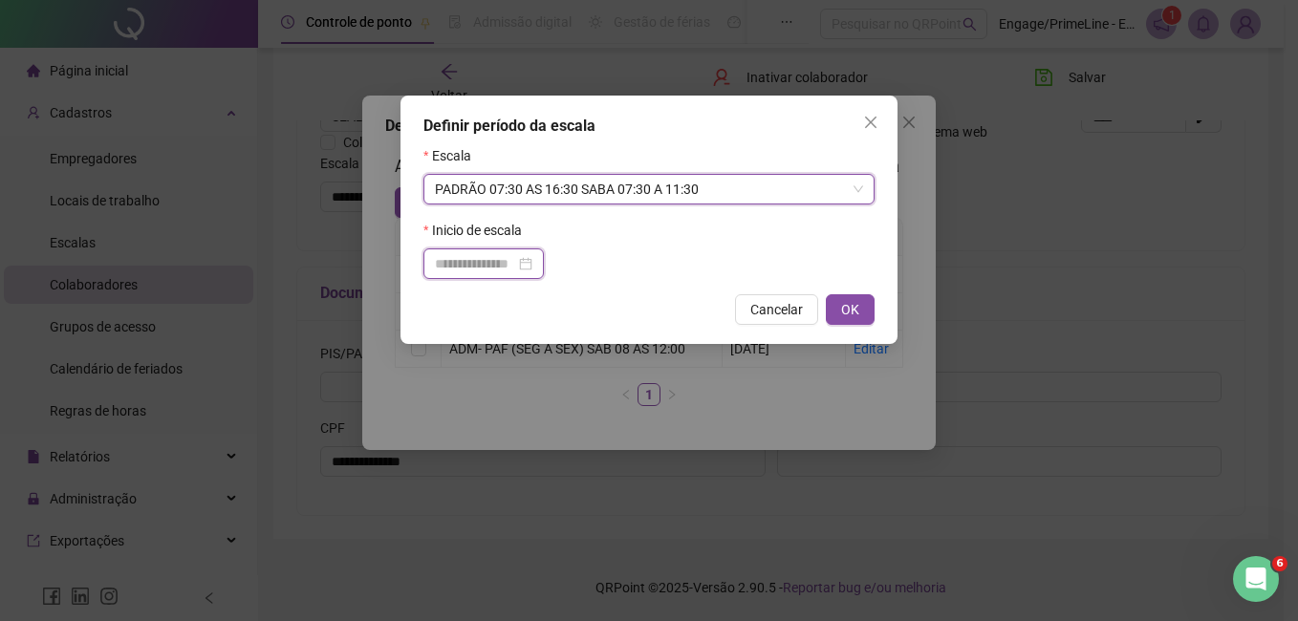
click at [464, 267] on input at bounding box center [475, 263] width 80 height 21
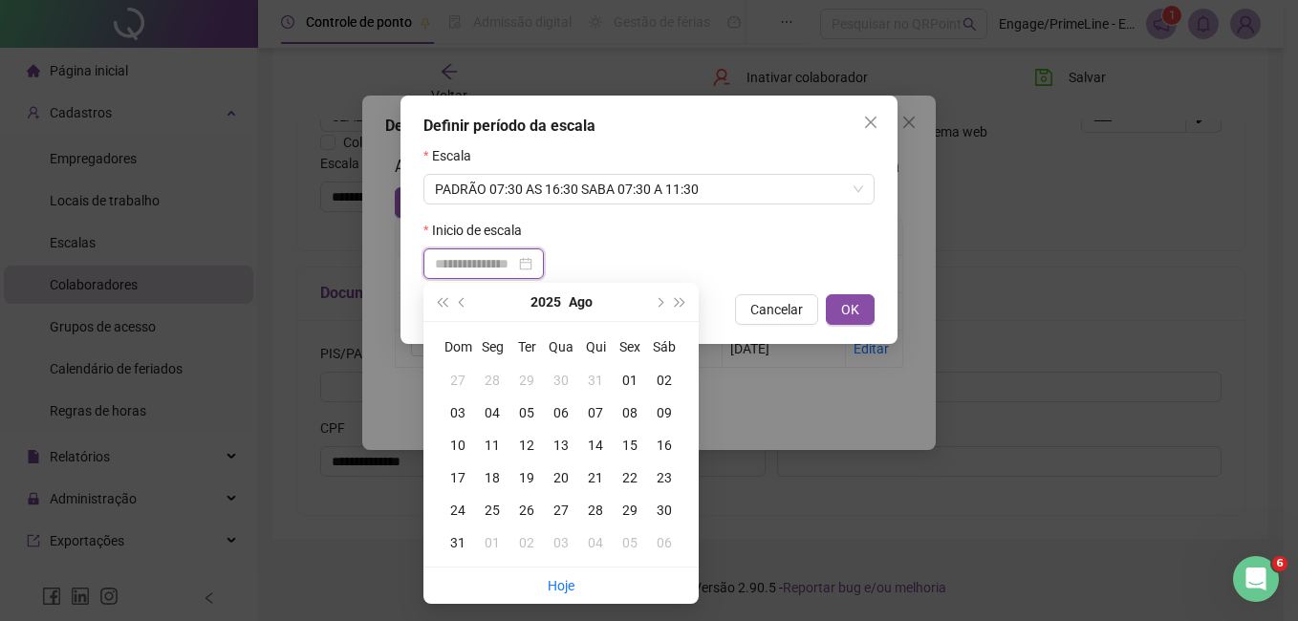
type input "**********"
click at [630, 374] on div "01" at bounding box center [630, 380] width 34 height 21
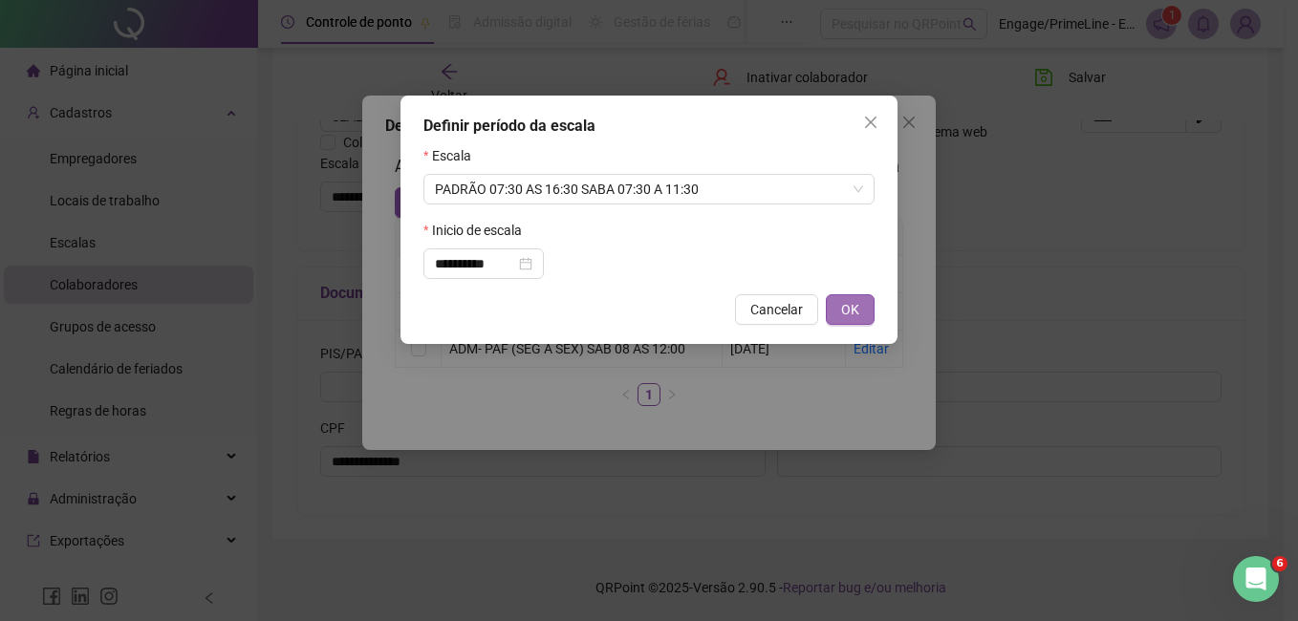
click at [845, 316] on span "OK" at bounding box center [850, 309] width 18 height 21
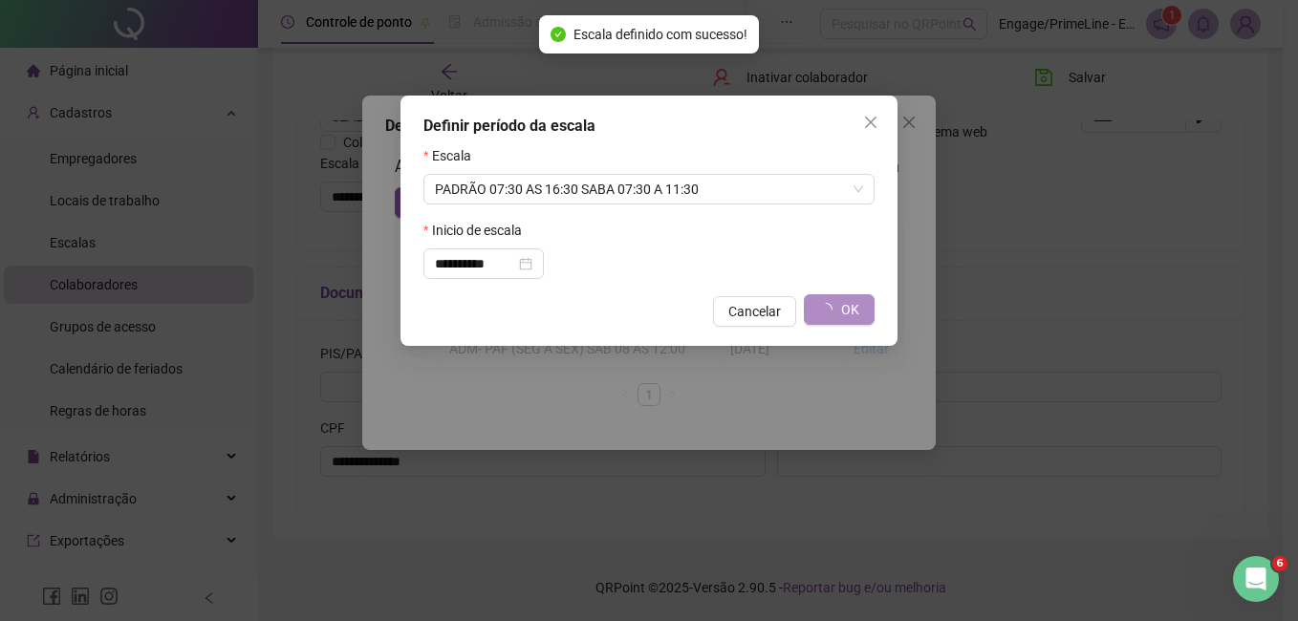
type input "**********"
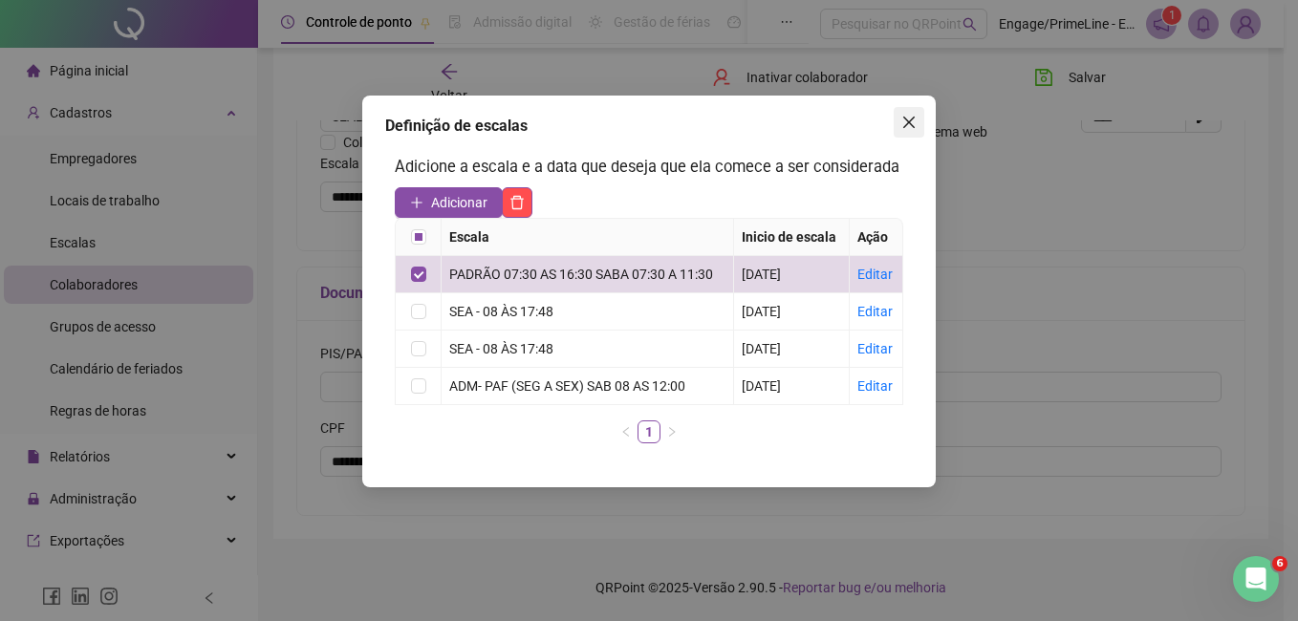
click at [907, 119] on icon "close" at bounding box center [908, 122] width 15 height 15
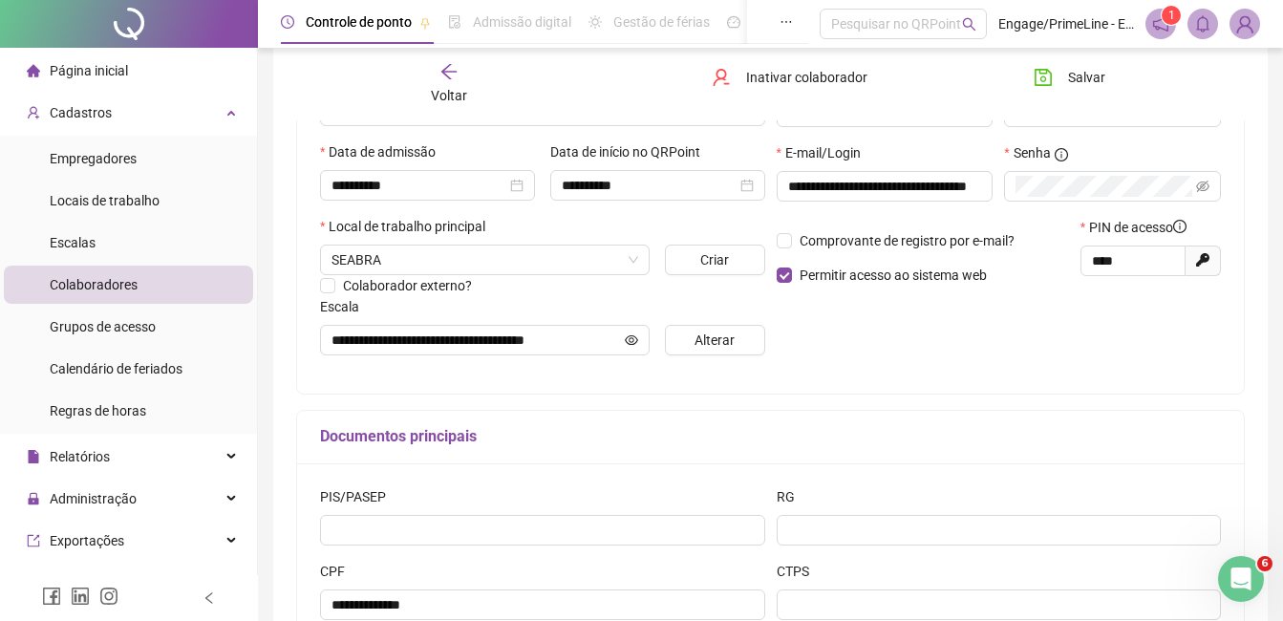
scroll to position [183, 0]
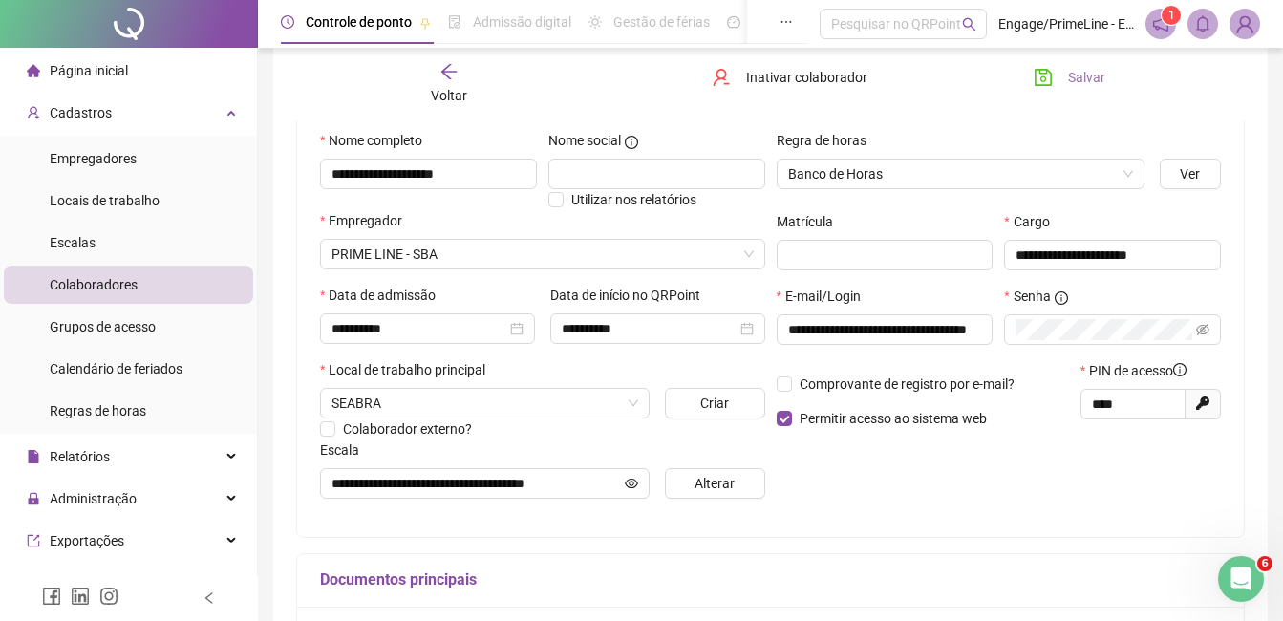
click at [1074, 69] on span "Salvar" at bounding box center [1086, 77] width 37 height 21
click at [458, 93] on span "Voltar" at bounding box center [449, 95] width 36 height 15
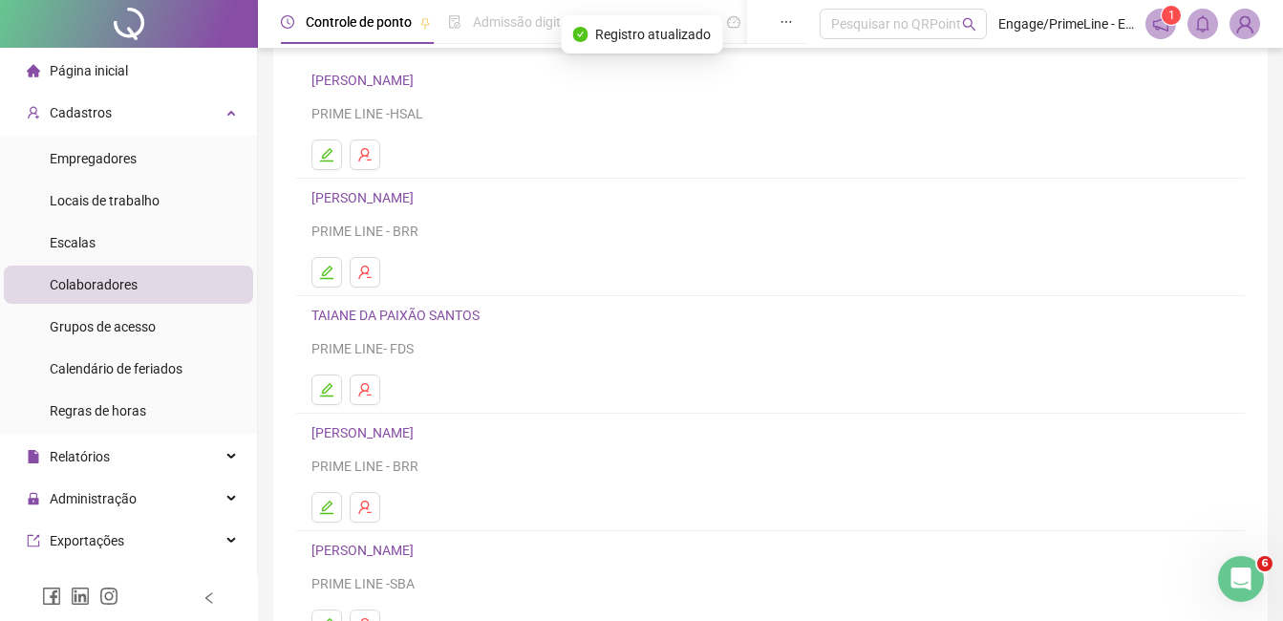
scroll to position [303, 0]
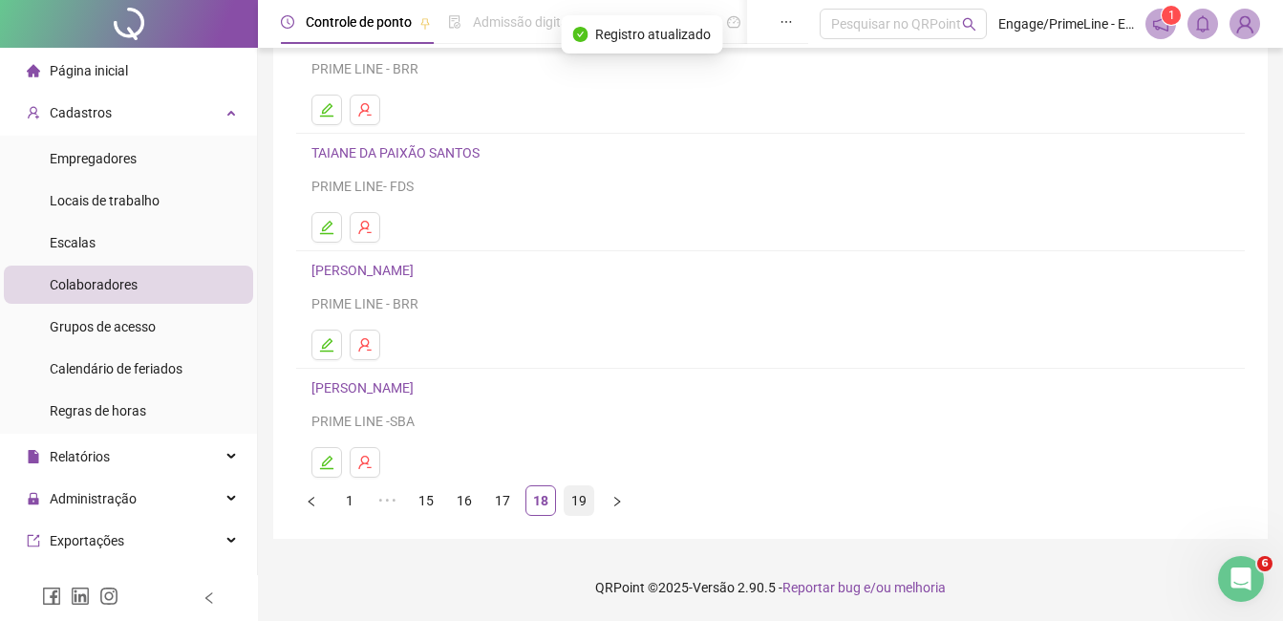
click at [576, 502] on link "19" at bounding box center [579, 500] width 29 height 29
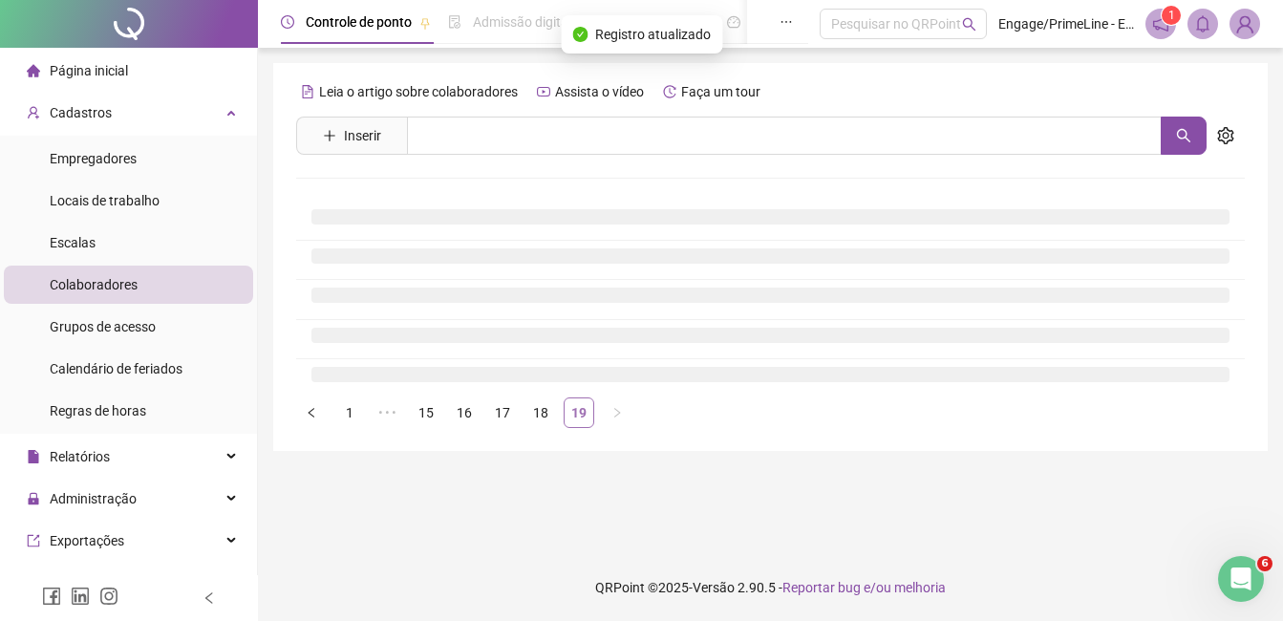
scroll to position [0, 0]
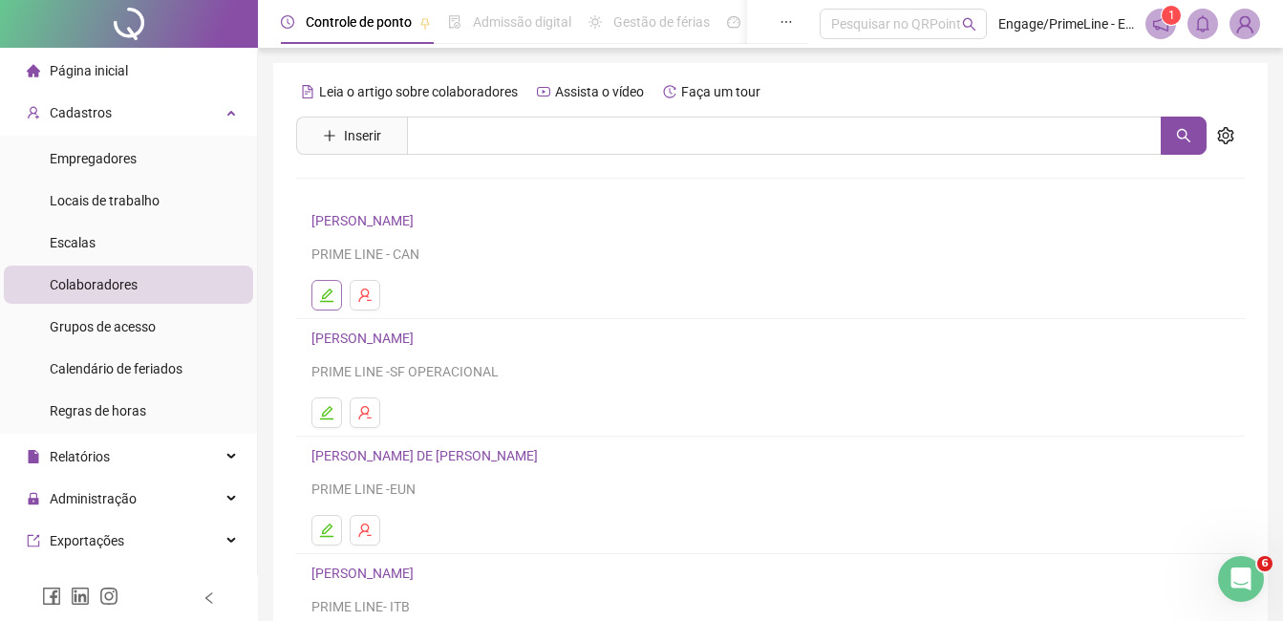
click at [329, 297] on icon "edit" at bounding box center [326, 295] width 15 height 15
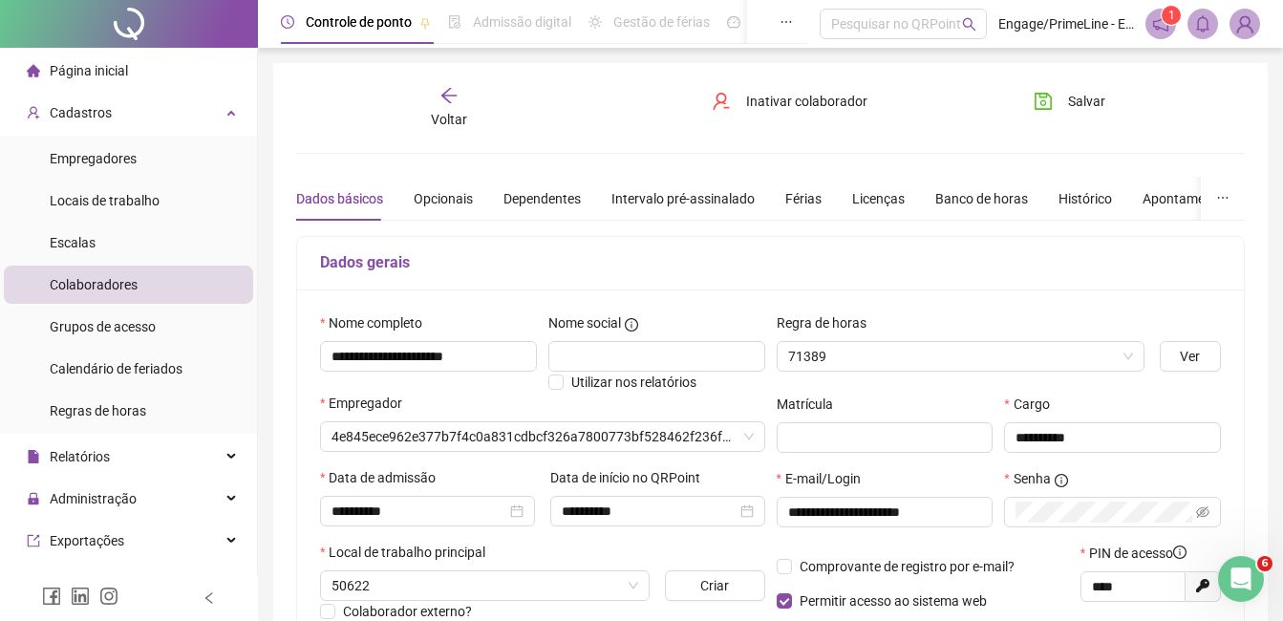
type input "**********"
click at [439, 112] on span "Voltar" at bounding box center [449, 119] width 36 height 15
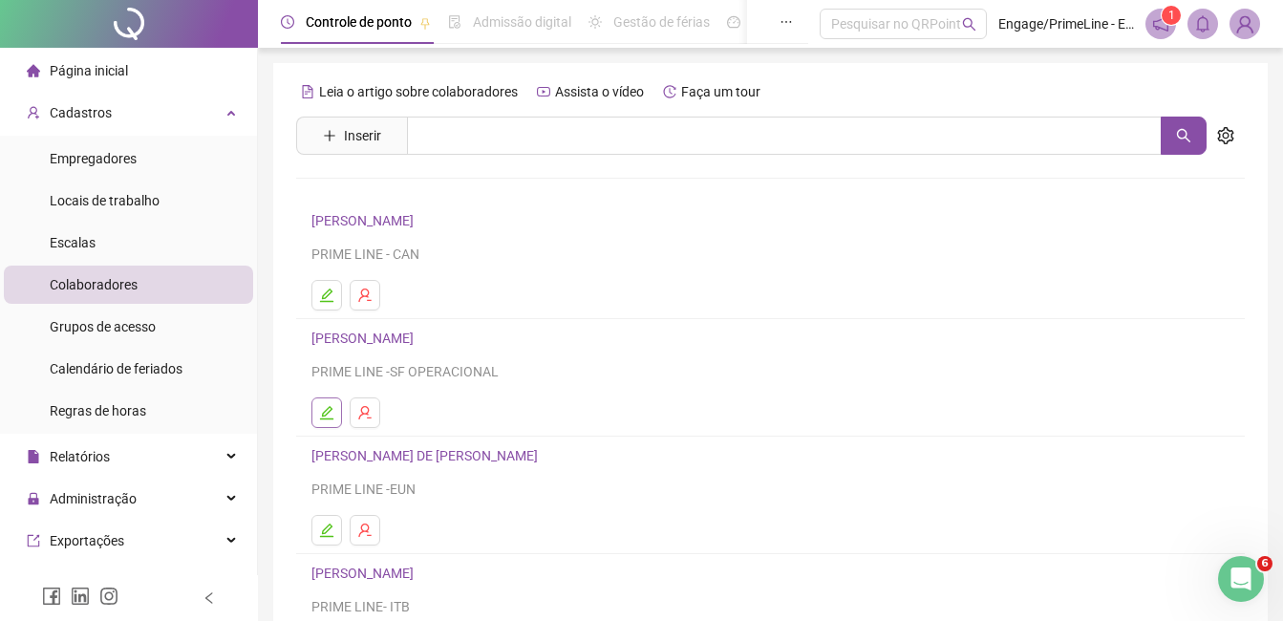
click at [329, 407] on icon "edit" at bounding box center [326, 412] width 13 height 13
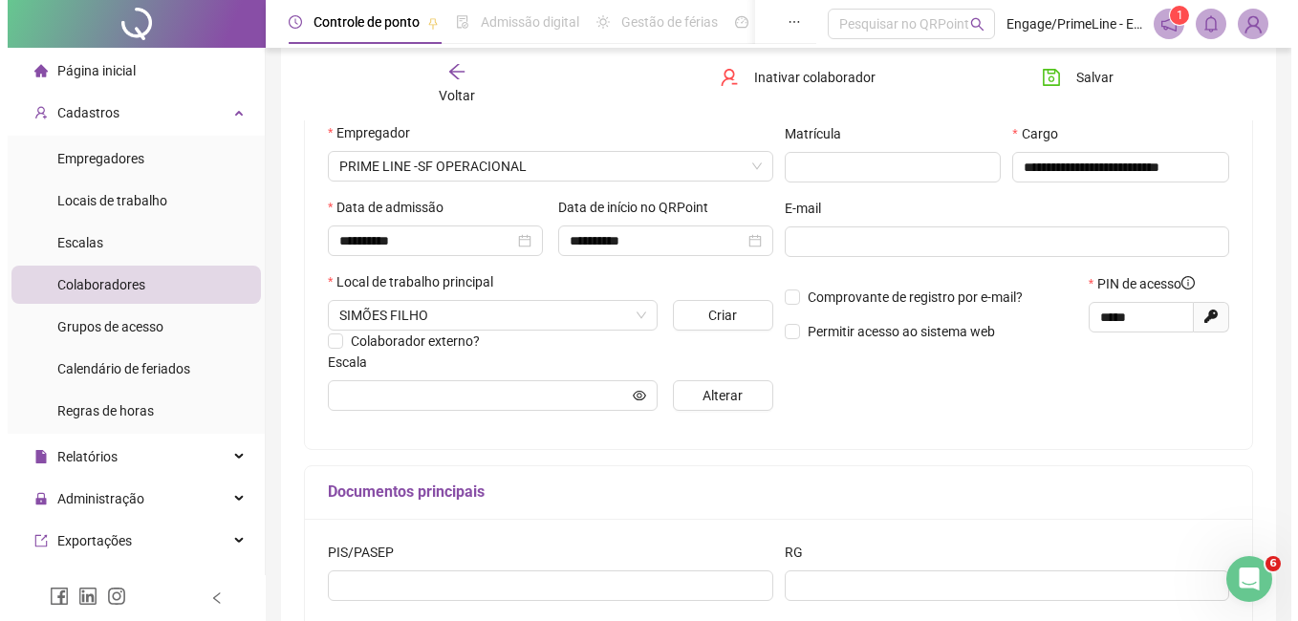
scroll to position [469, 0]
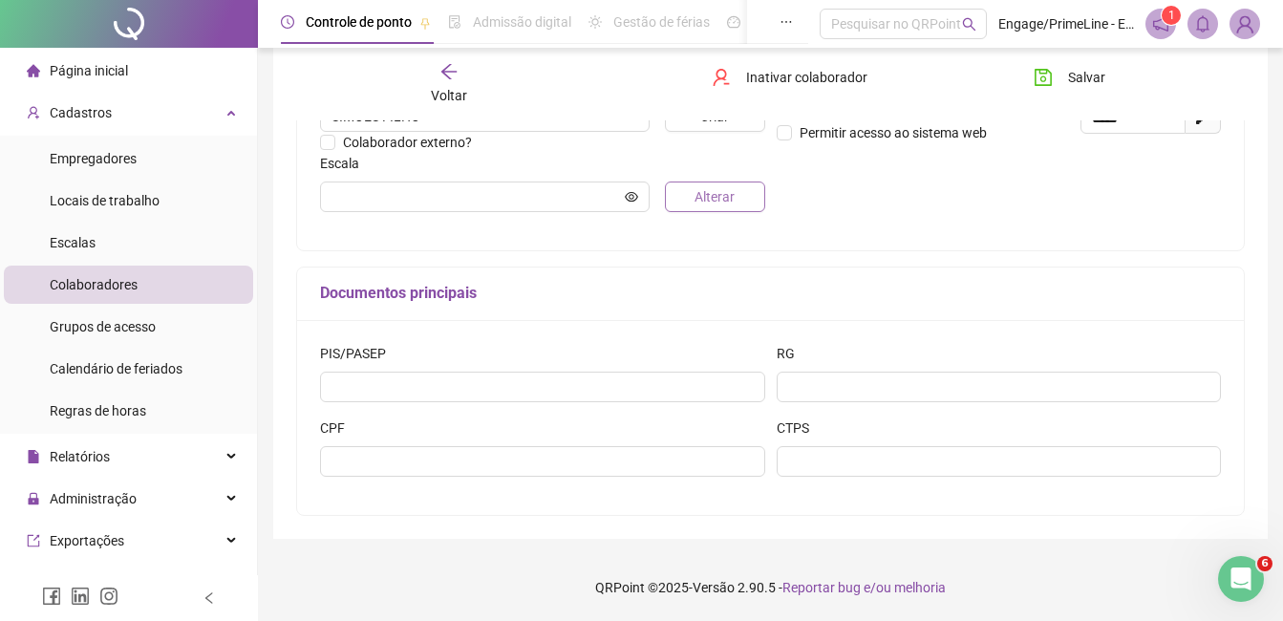
click at [693, 207] on button "Alterar" at bounding box center [714, 197] width 99 height 31
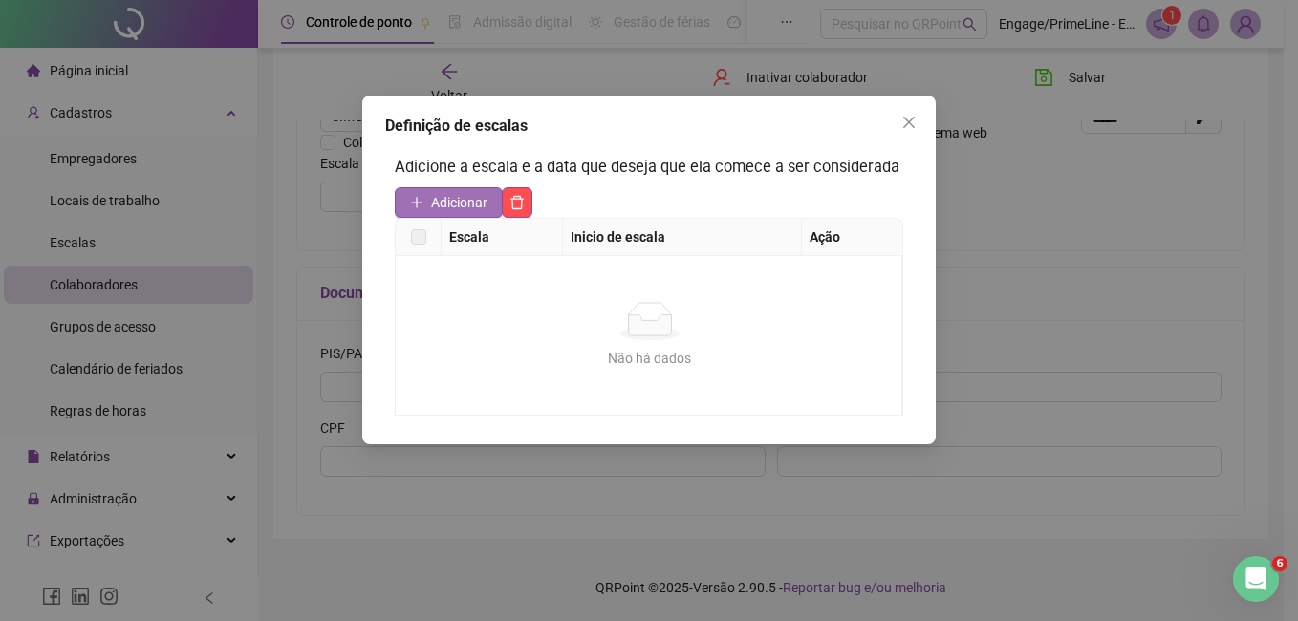
click at [454, 205] on span "Adicionar" at bounding box center [459, 202] width 56 height 21
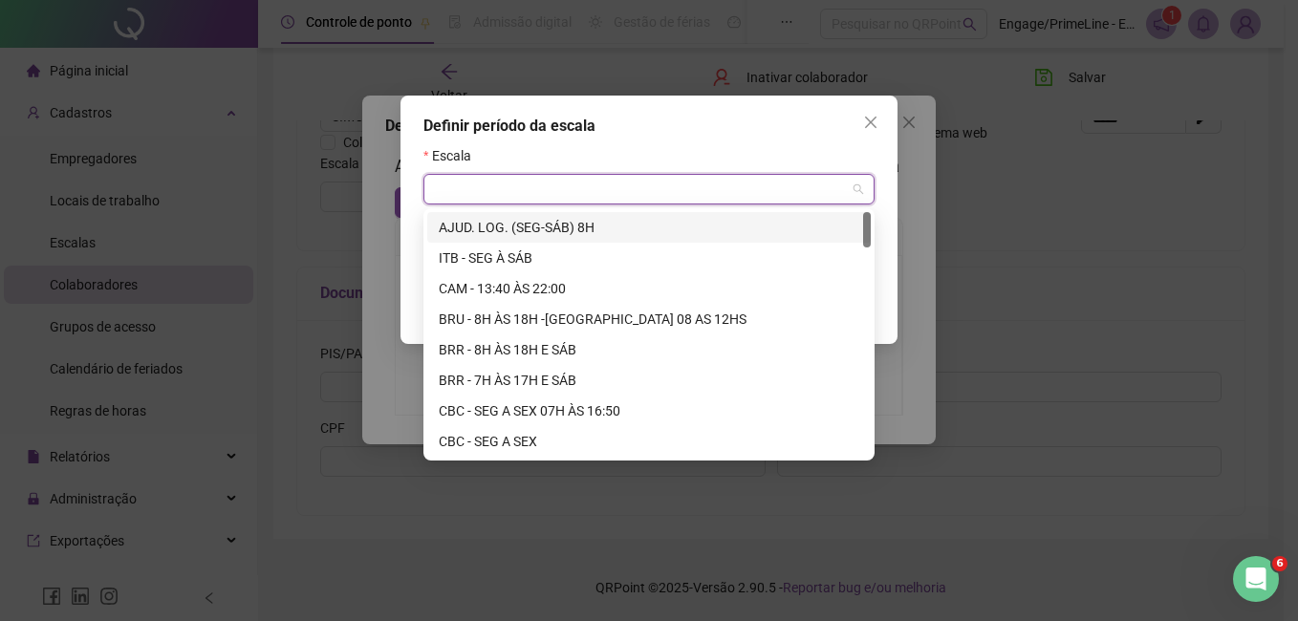
click at [478, 193] on input "search" at bounding box center [640, 189] width 411 height 29
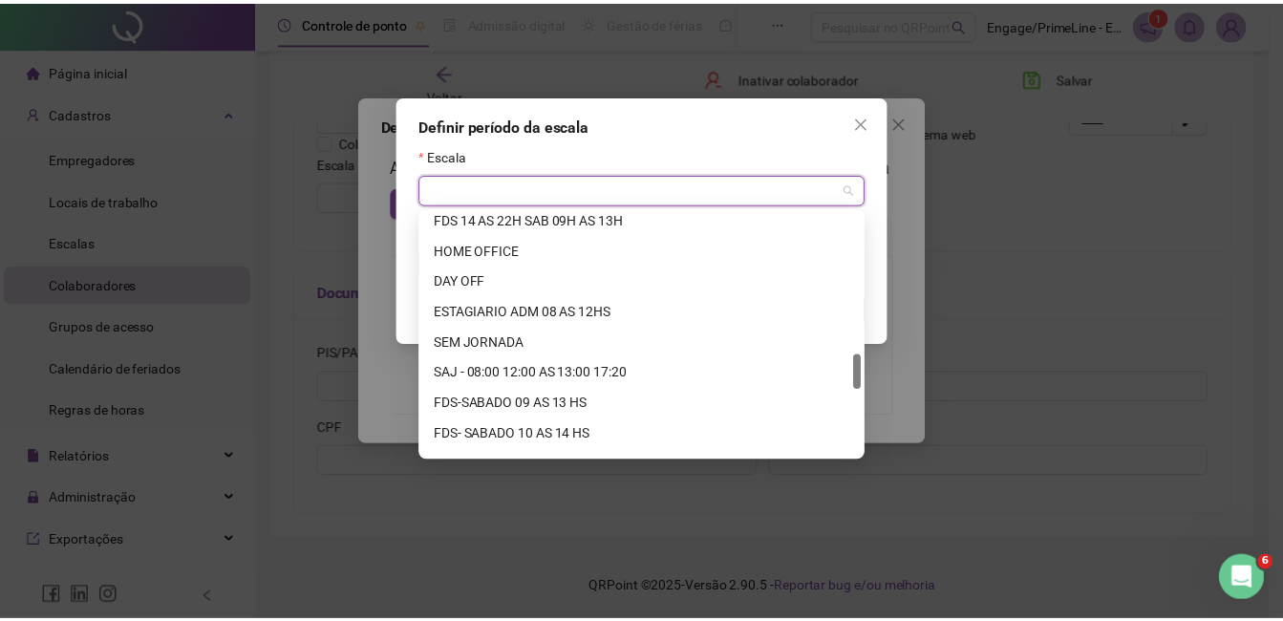
scroll to position [1407, 0]
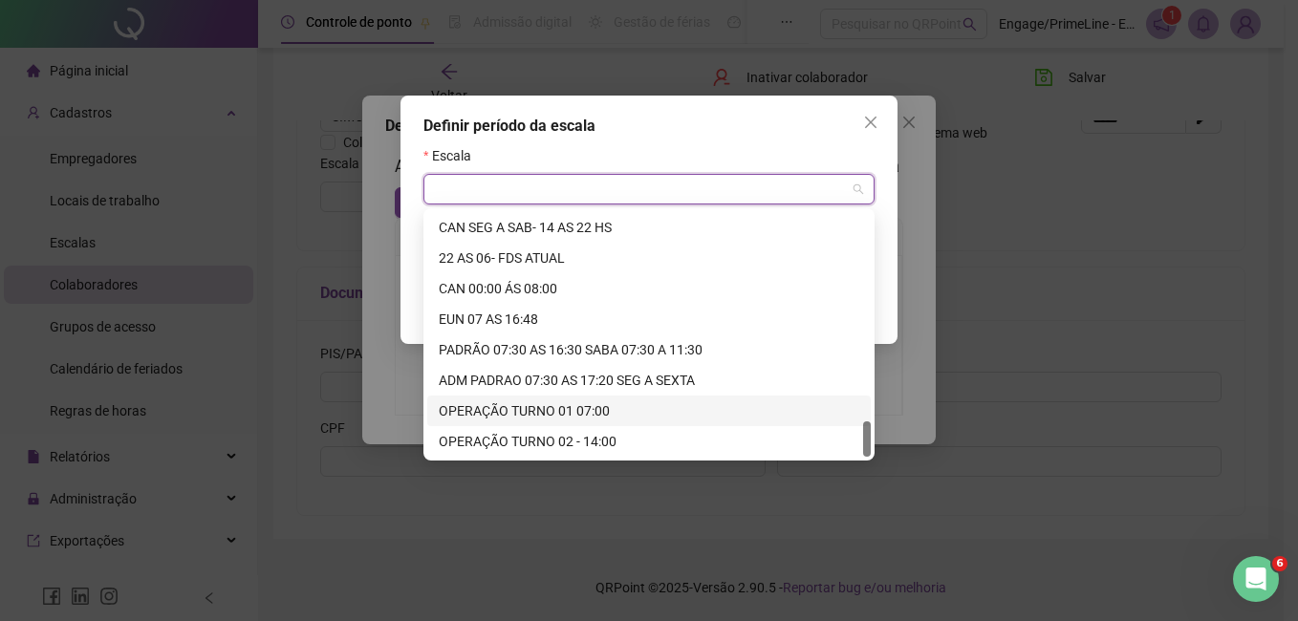
click at [568, 407] on div "OPERAÇÃO TURNO 01 07:00" at bounding box center [649, 410] width 420 height 21
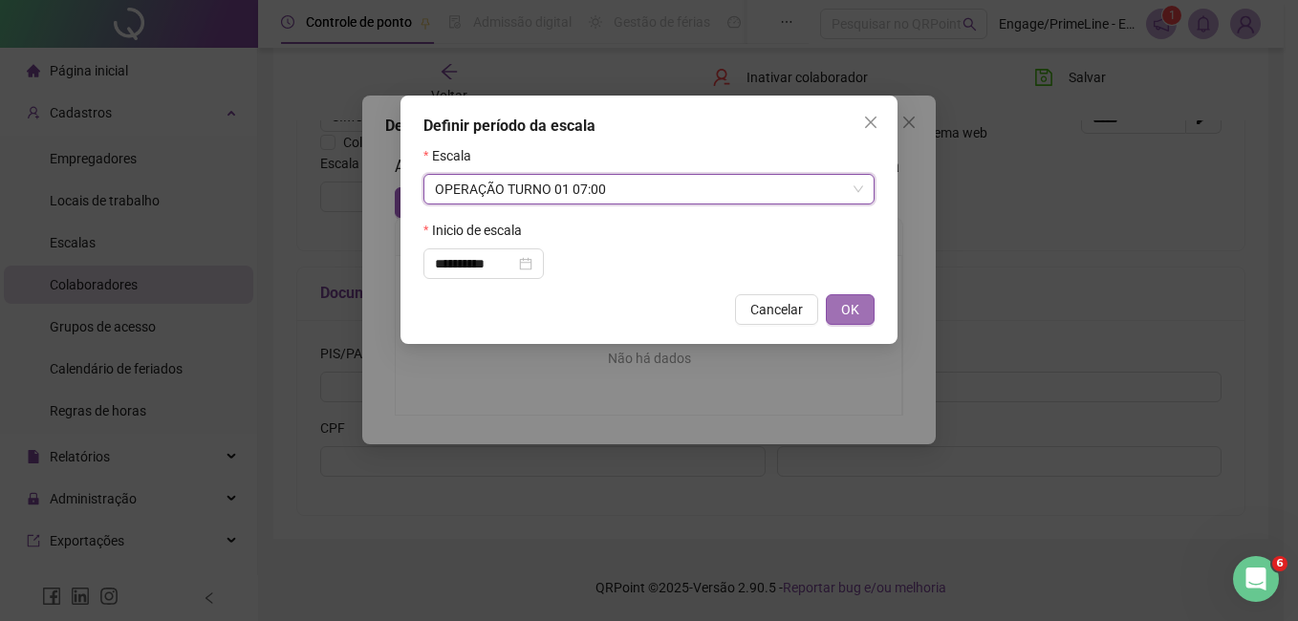
click at [841, 305] on span "OK" at bounding box center [850, 309] width 18 height 21
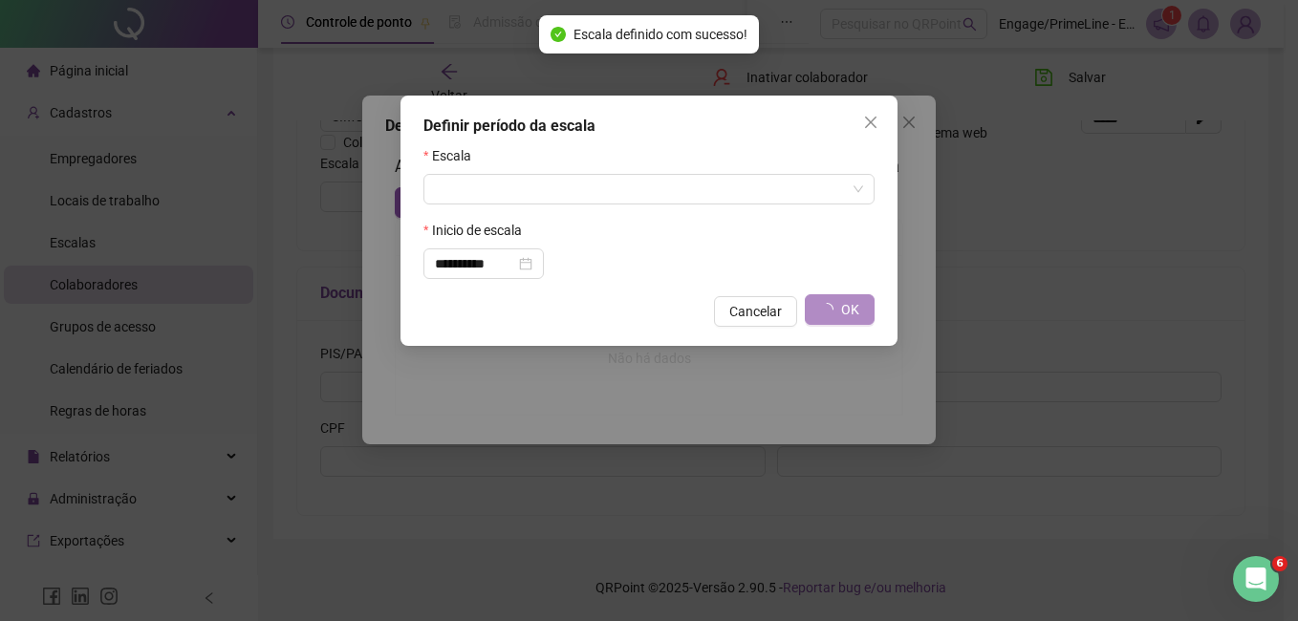
type input "**********"
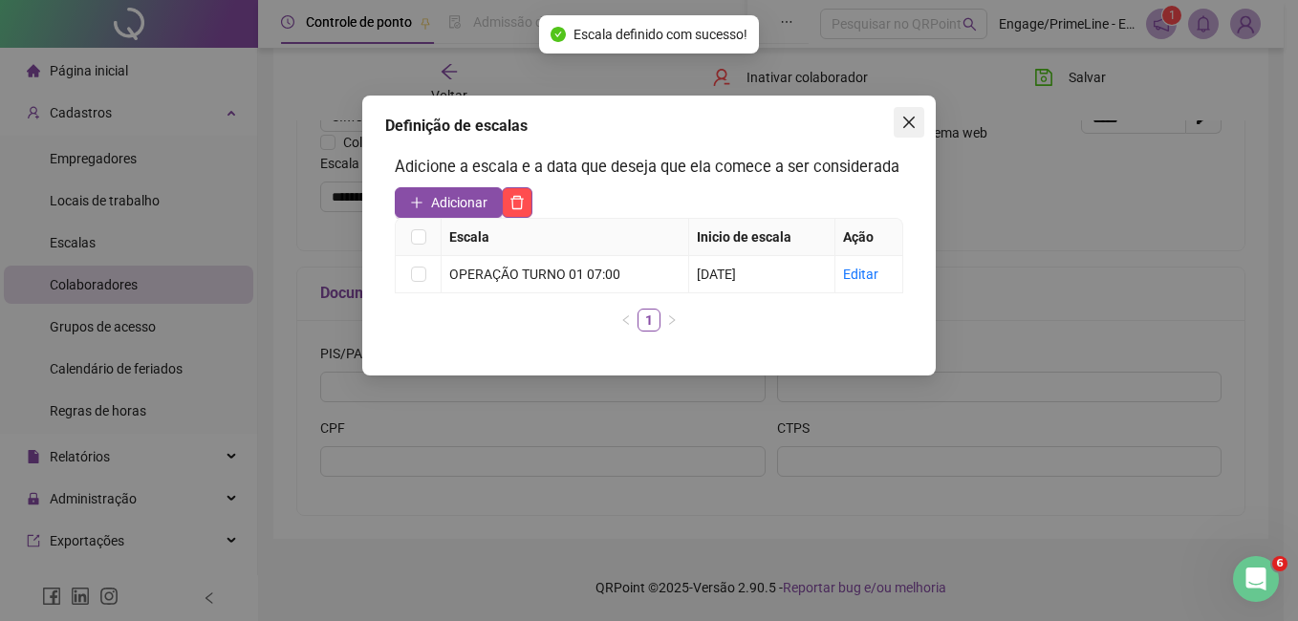
click at [902, 120] on icon "close" at bounding box center [908, 122] width 15 height 15
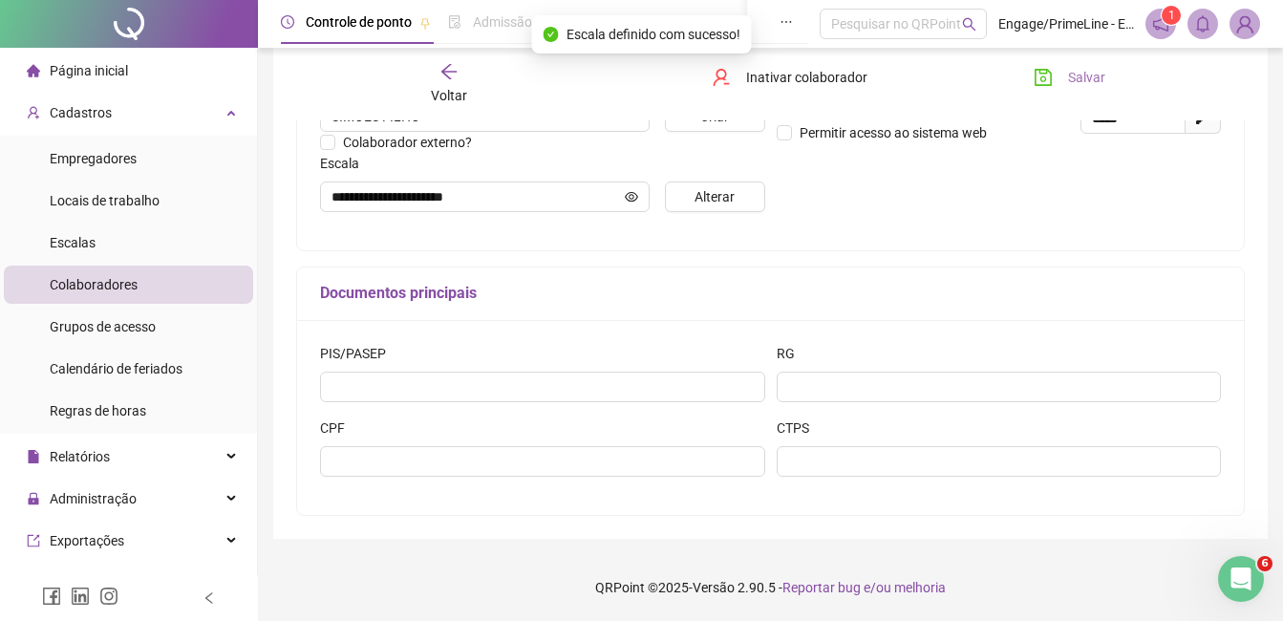
click at [1073, 88] on button "Salvar" at bounding box center [1070, 77] width 100 height 31
click at [443, 81] on div "Voltar" at bounding box center [449, 84] width 145 height 44
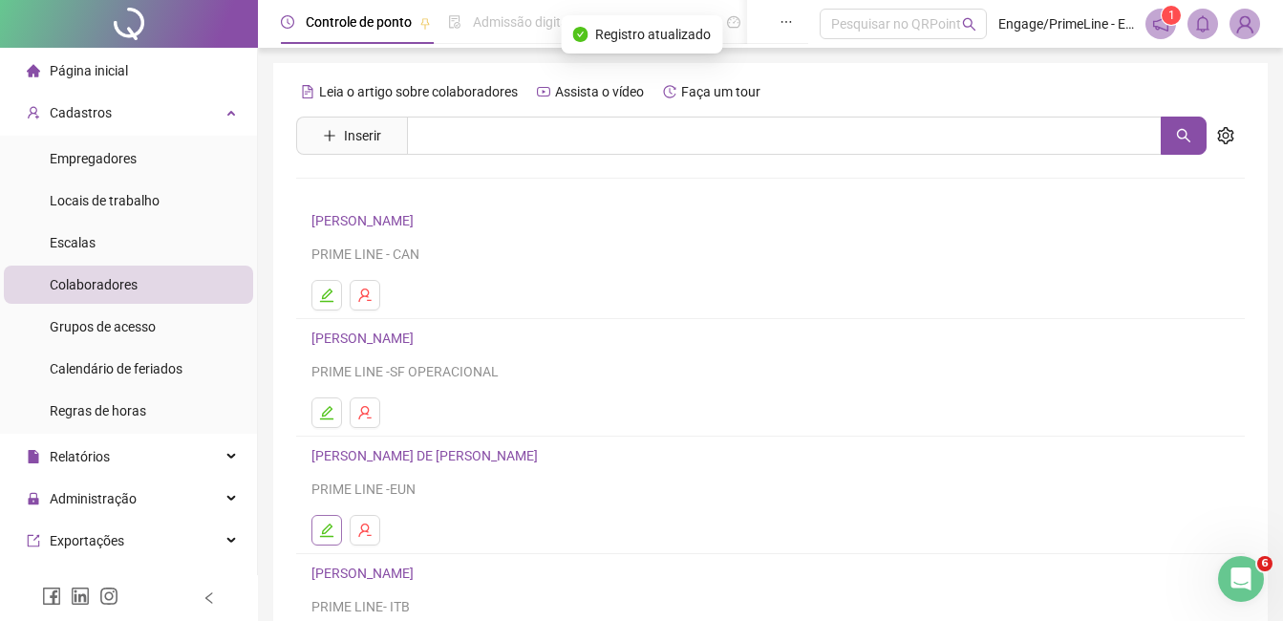
click at [323, 540] on button "button" at bounding box center [327, 530] width 31 height 31
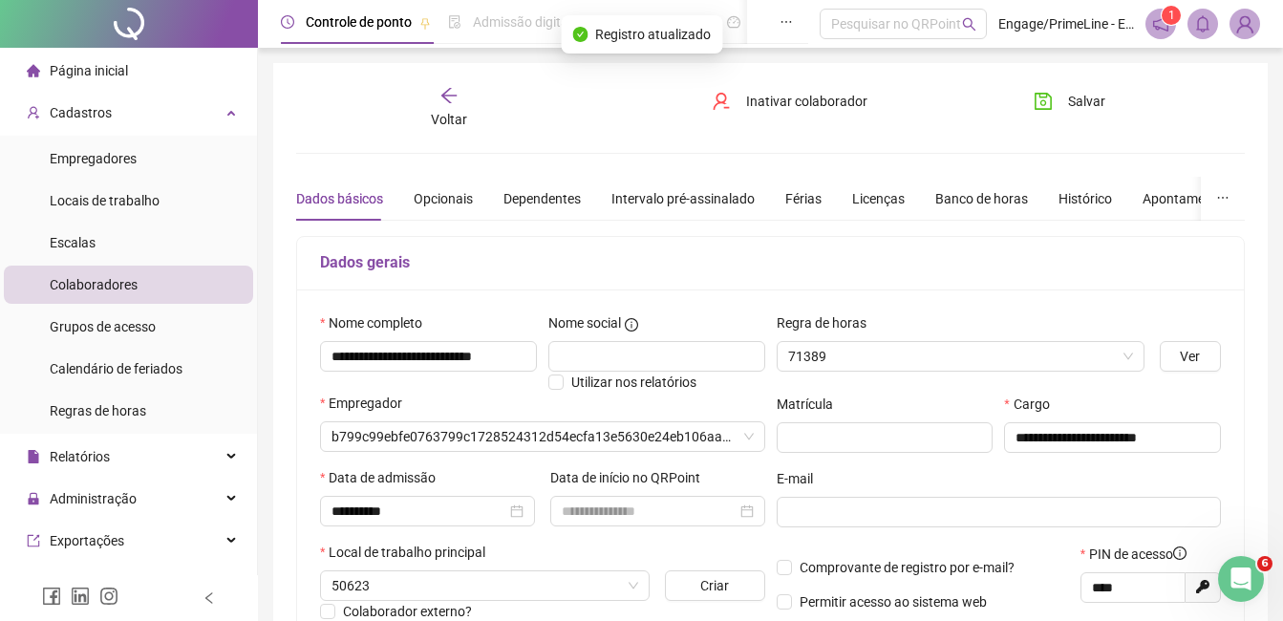
type input "**********"
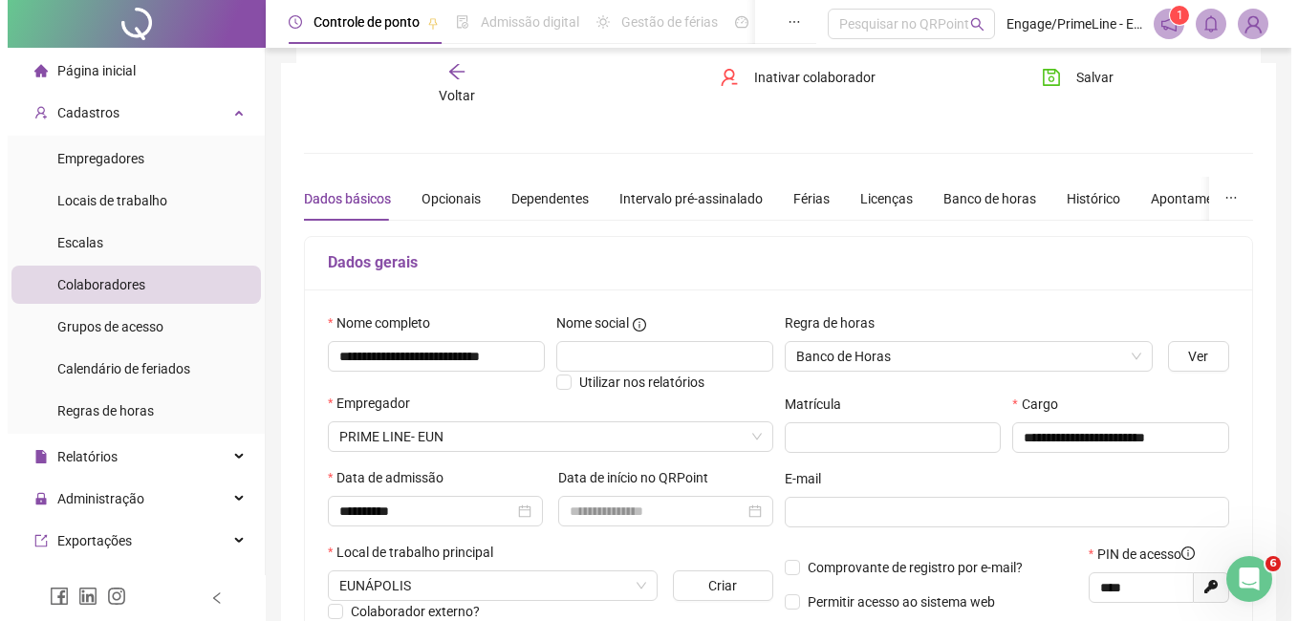
scroll to position [382, 0]
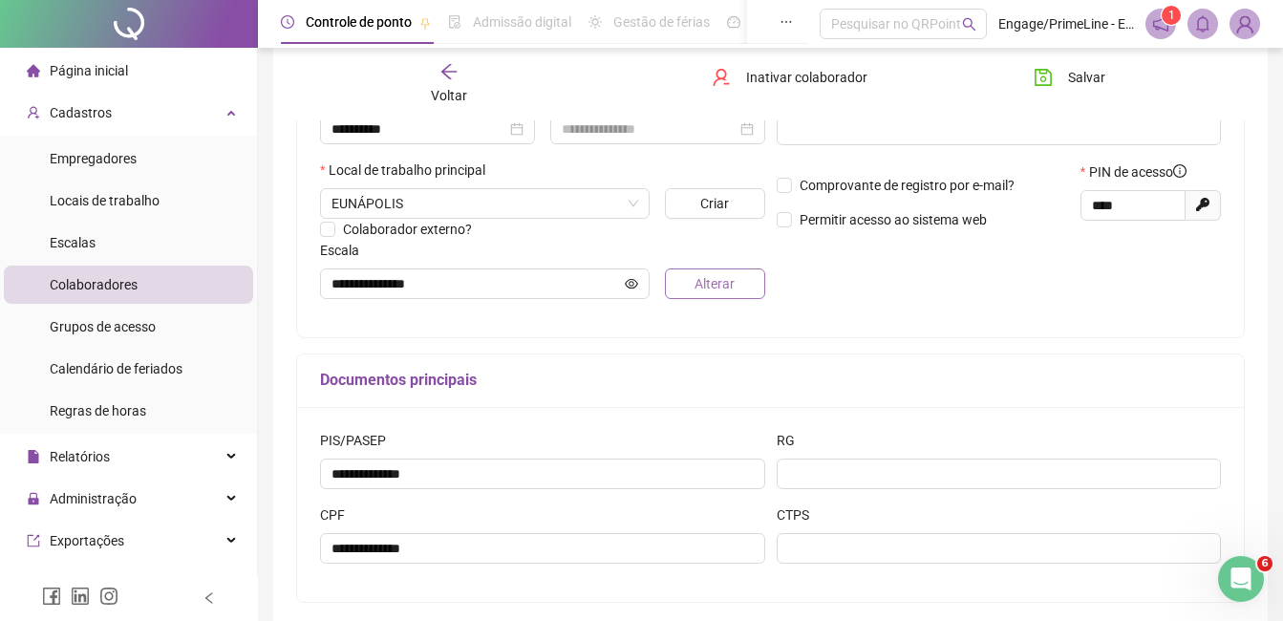
click at [714, 286] on span "Alterar" at bounding box center [715, 283] width 40 height 21
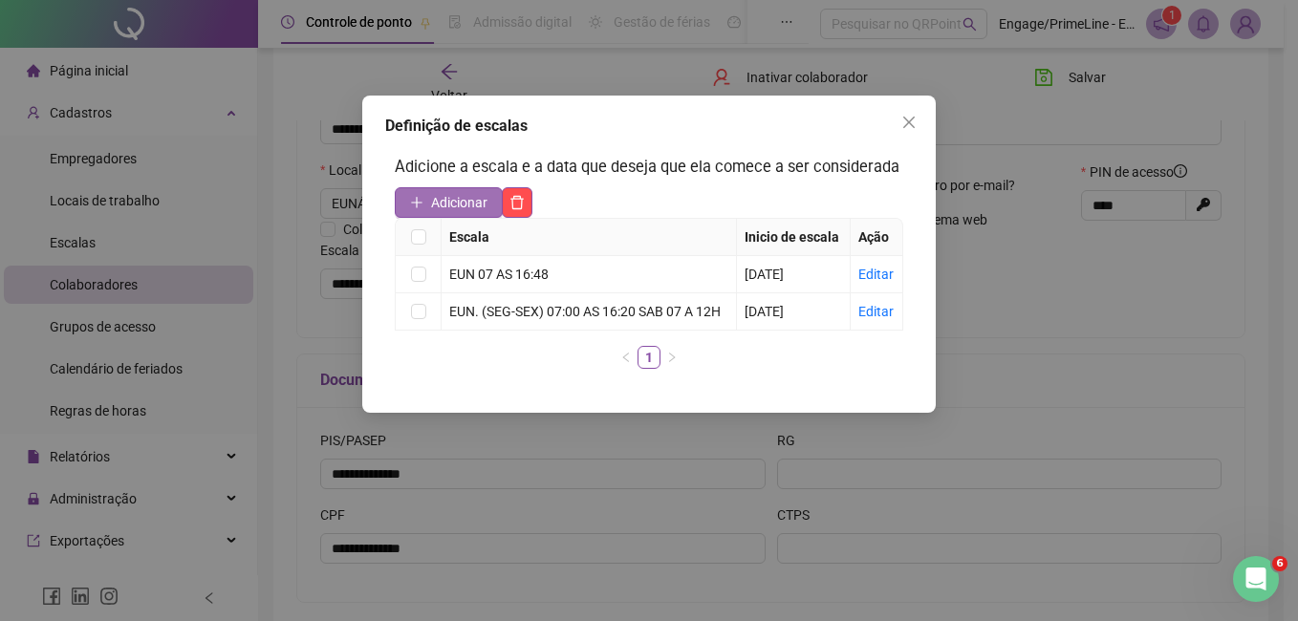
click at [475, 199] on span "Adicionar" at bounding box center [459, 202] width 56 height 21
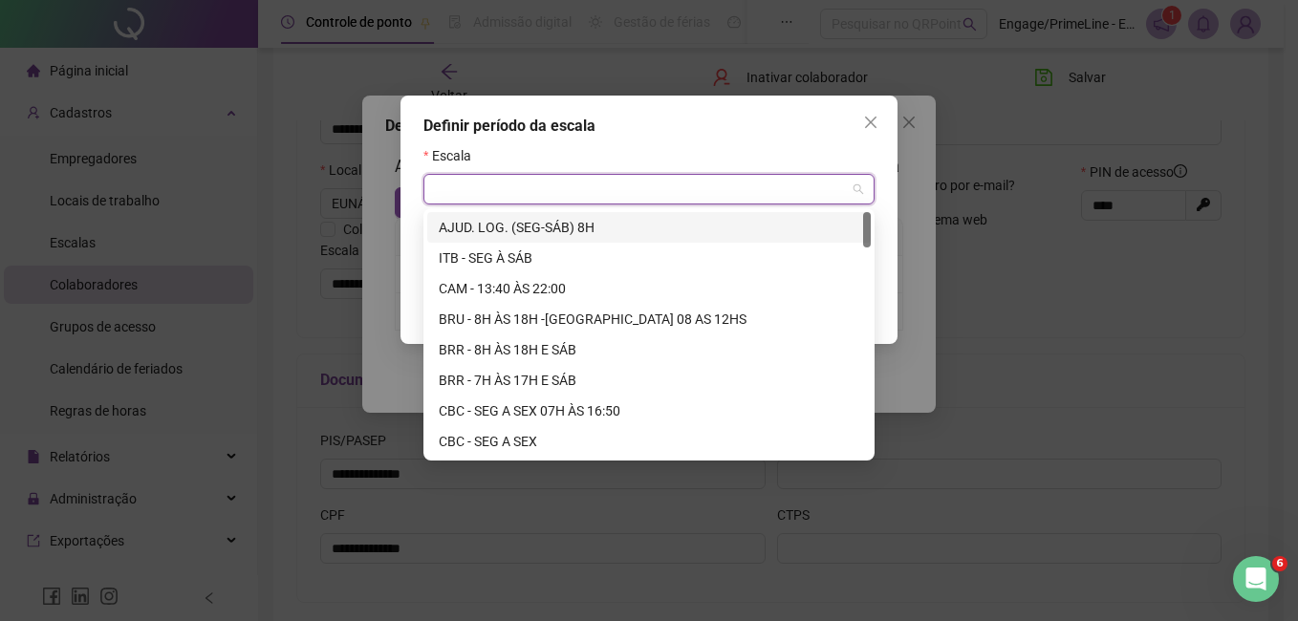
click at [554, 189] on input "search" at bounding box center [640, 189] width 411 height 29
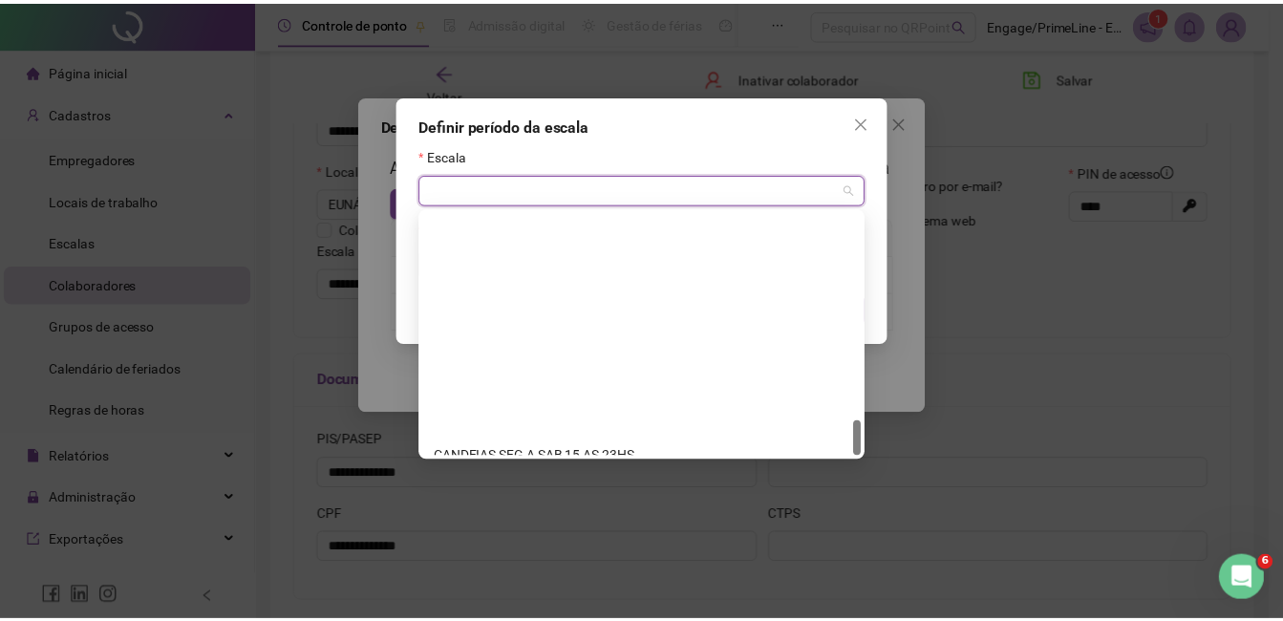
scroll to position [1407, 0]
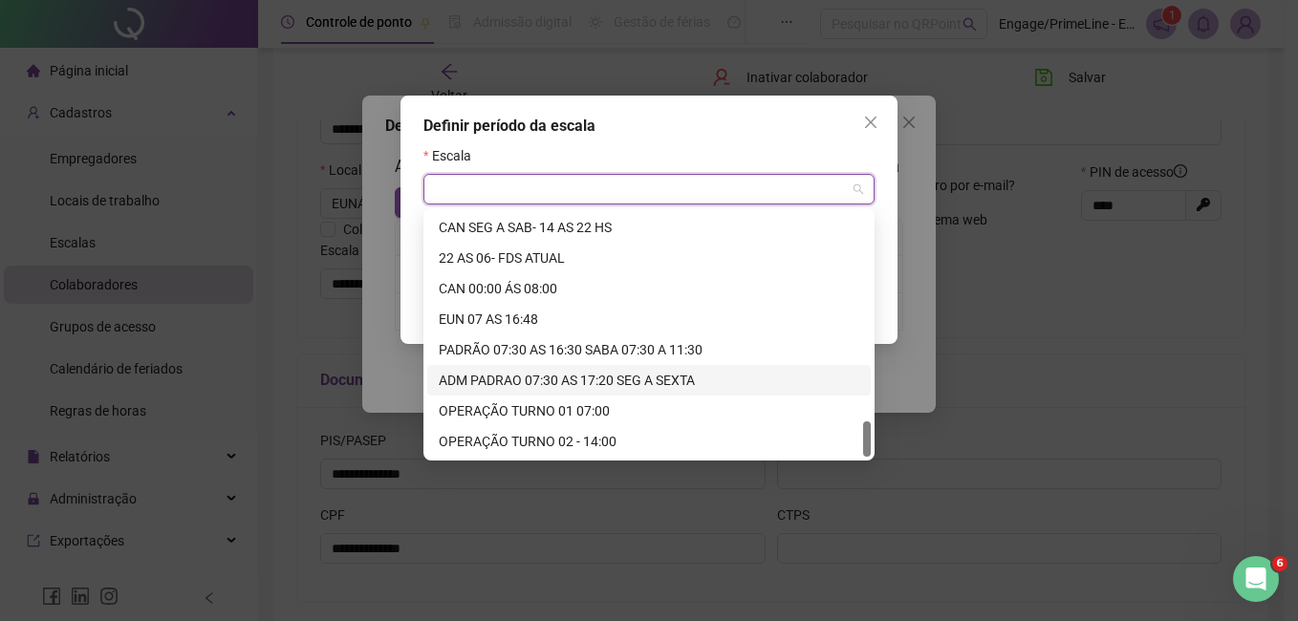
click at [549, 376] on div "ADM PADRAO 07:30 AS 17:20 SEG A SEXTA" at bounding box center [649, 380] width 420 height 21
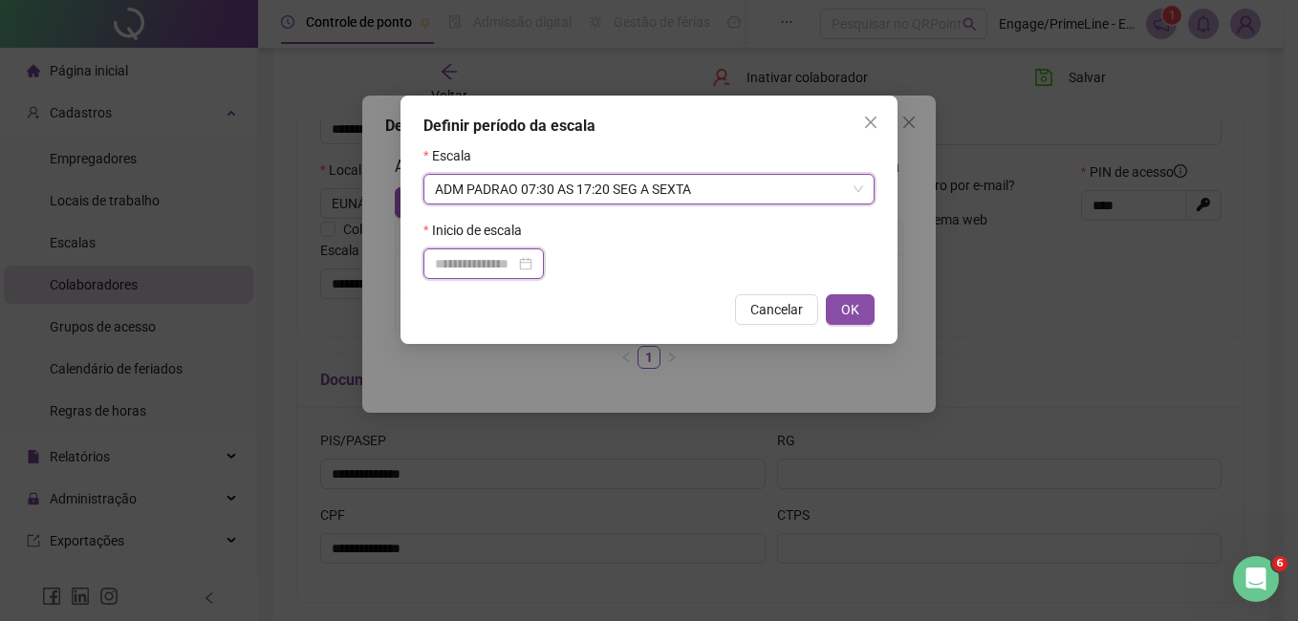
click at [472, 262] on input at bounding box center [475, 263] width 80 height 21
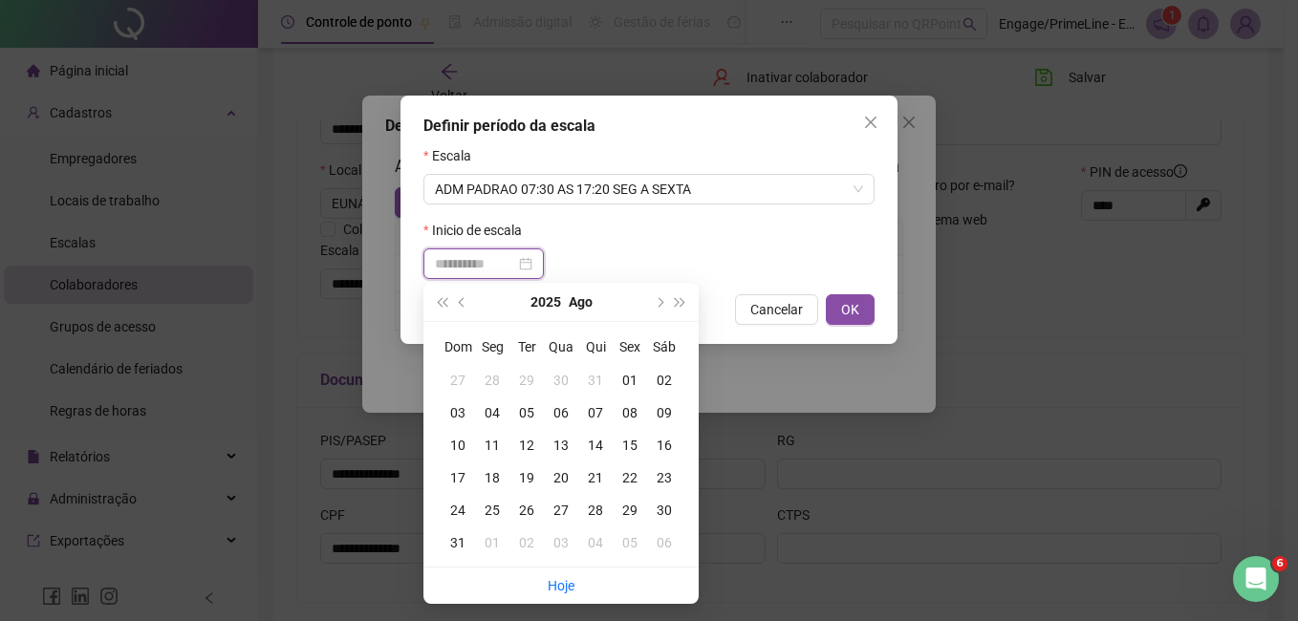
type input "**********"
click at [624, 380] on div "01" at bounding box center [630, 380] width 34 height 21
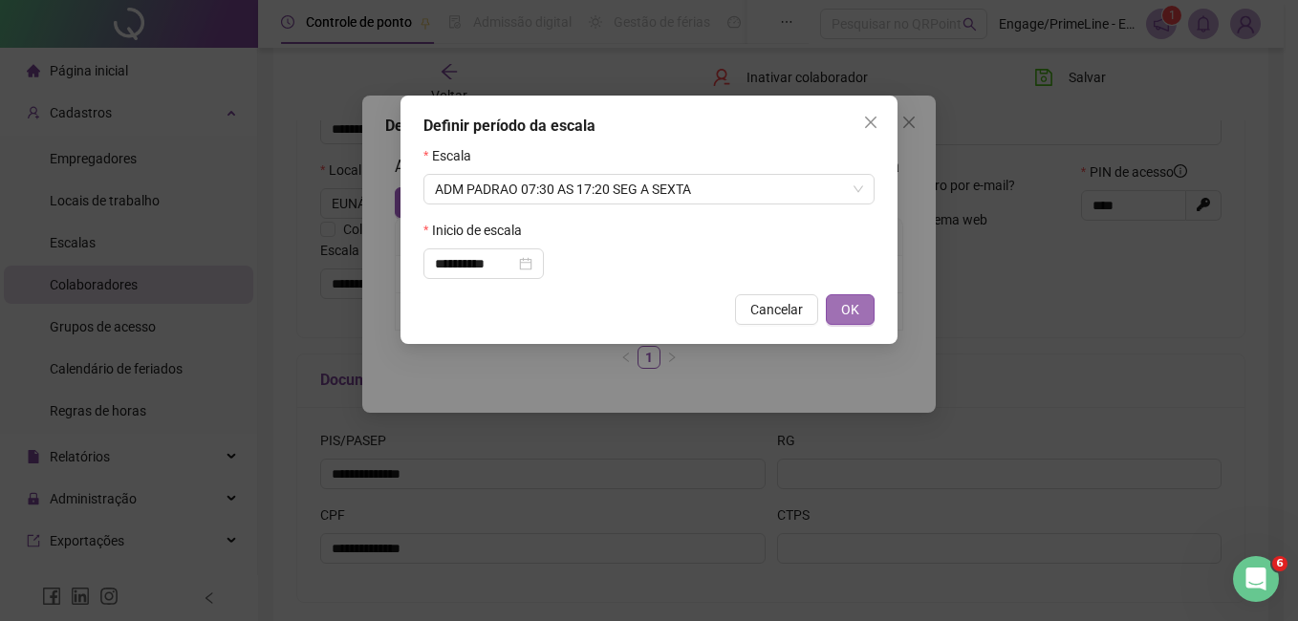
click at [847, 309] on span "OK" at bounding box center [850, 309] width 18 height 21
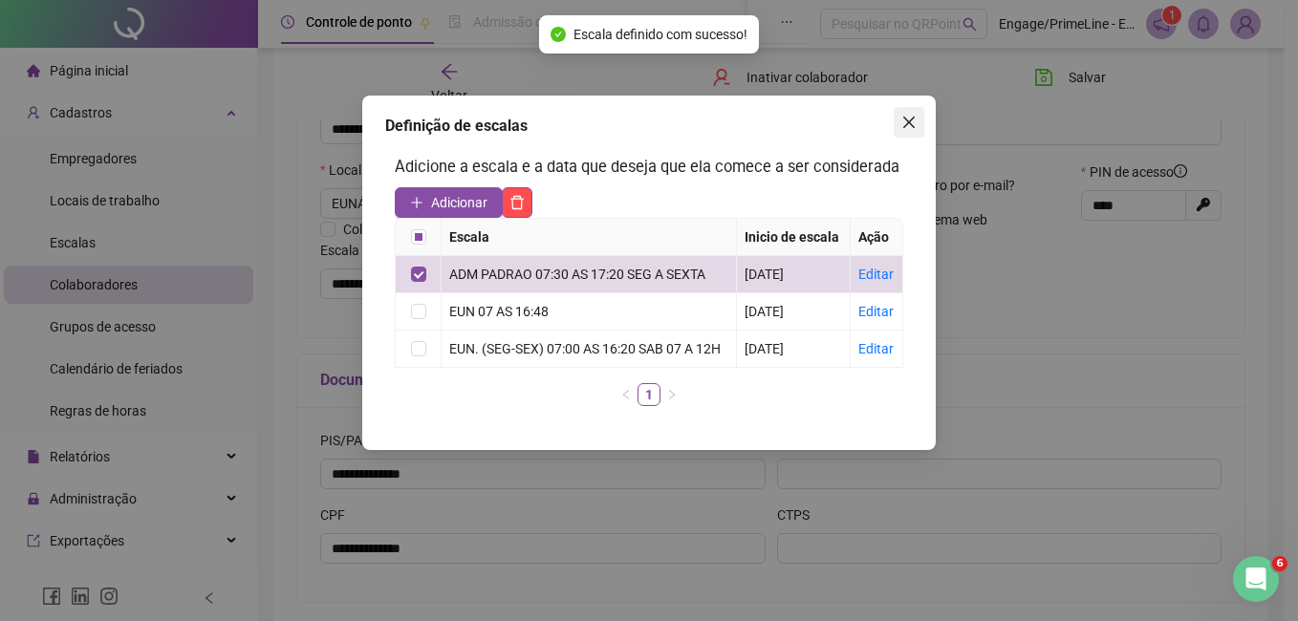
click at [898, 120] on span "Close" at bounding box center [909, 122] width 31 height 15
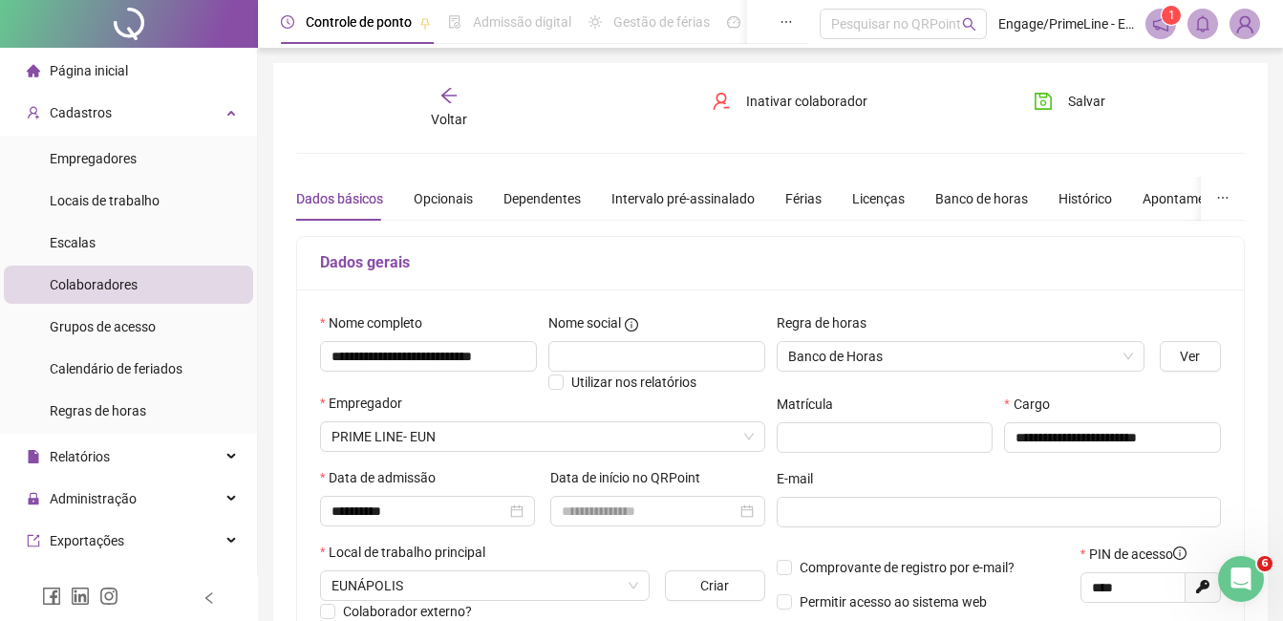
scroll to position [287, 0]
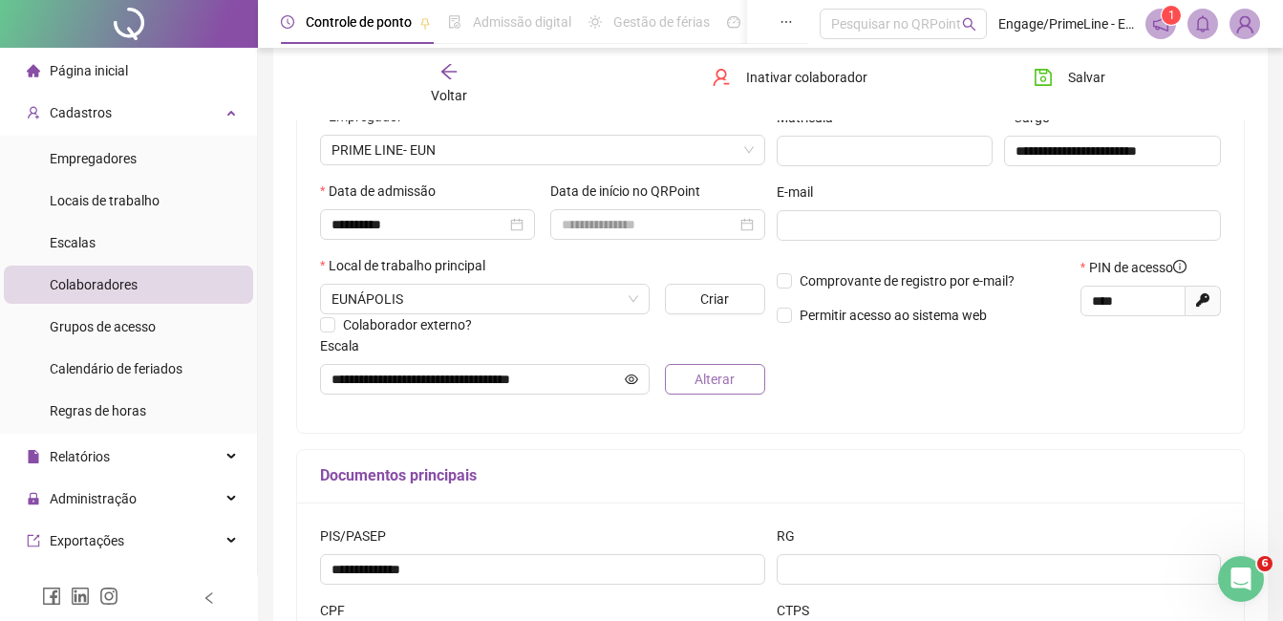
click at [734, 384] on span "Alterar" at bounding box center [715, 379] width 40 height 21
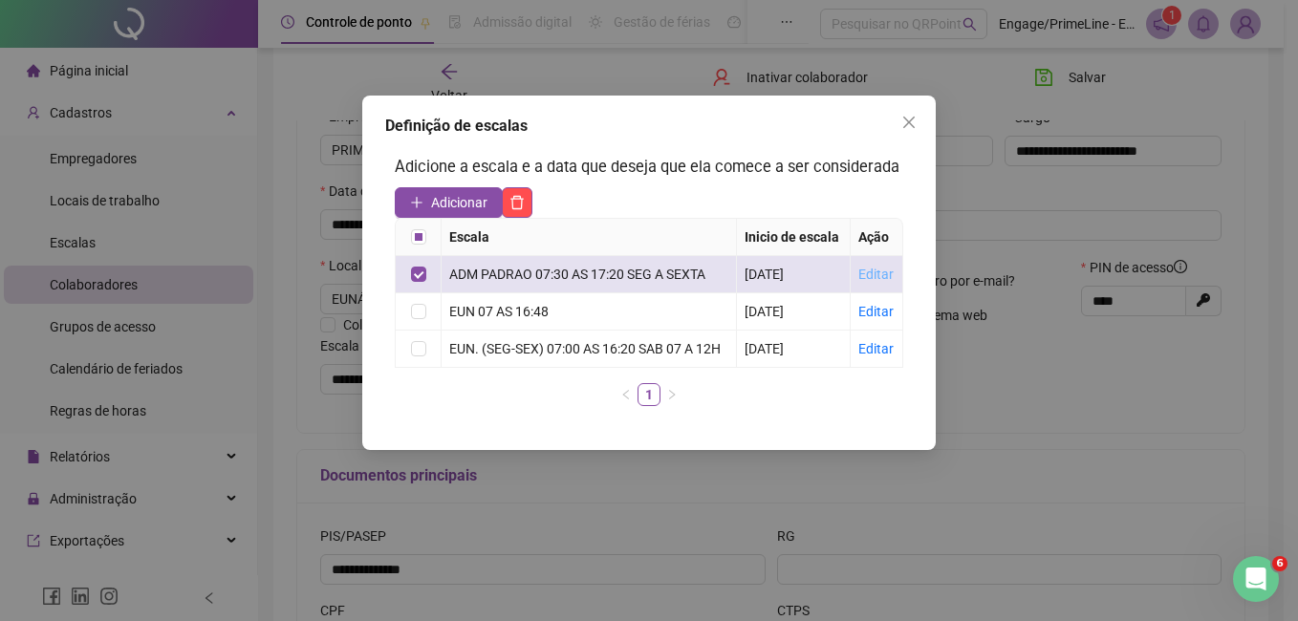
click at [882, 271] on link "Editar" at bounding box center [875, 274] width 35 height 15
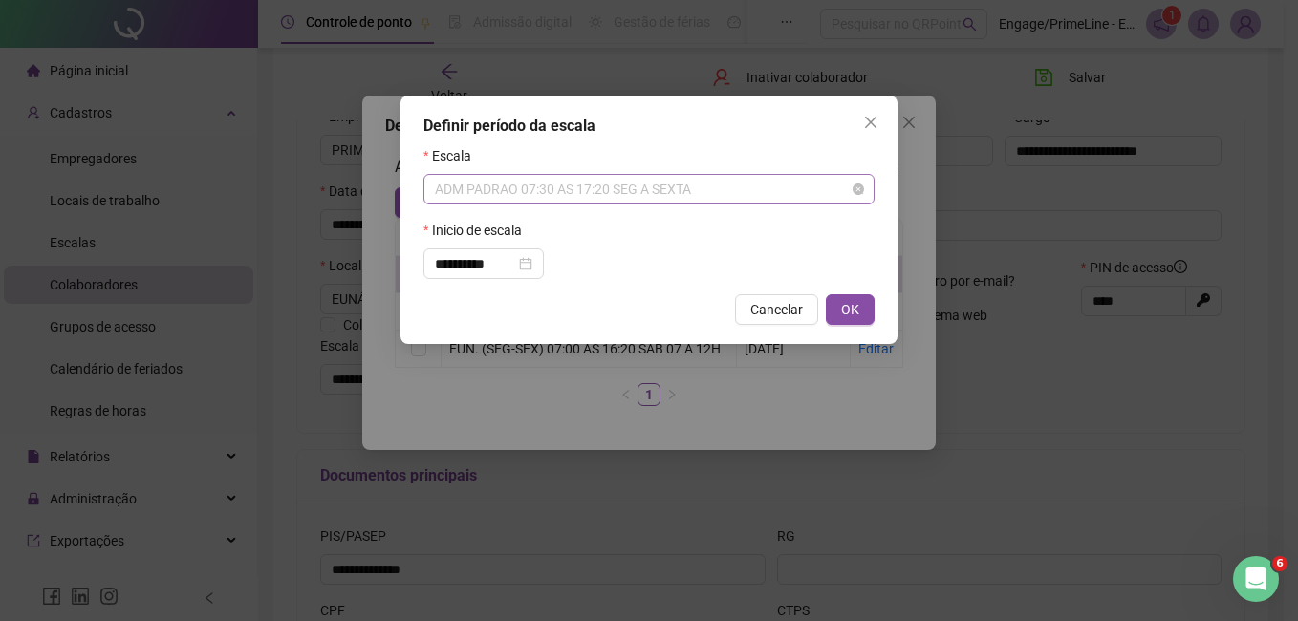
click at [567, 204] on div "ADM PADRAO 07:30 AS 17:20 SEG A SEXTA" at bounding box center [648, 189] width 451 height 31
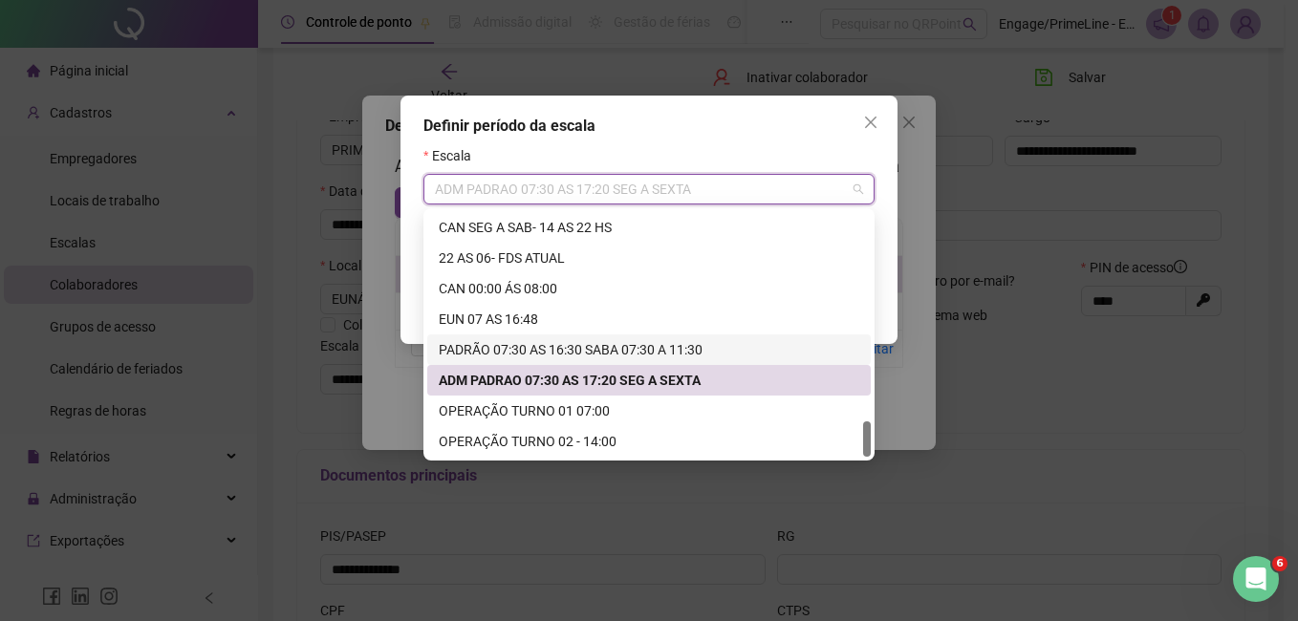
click at [556, 348] on div "PADRÃO 07:30 AS 16:30 SABA 07:30 A 11:30" at bounding box center [649, 349] width 420 height 21
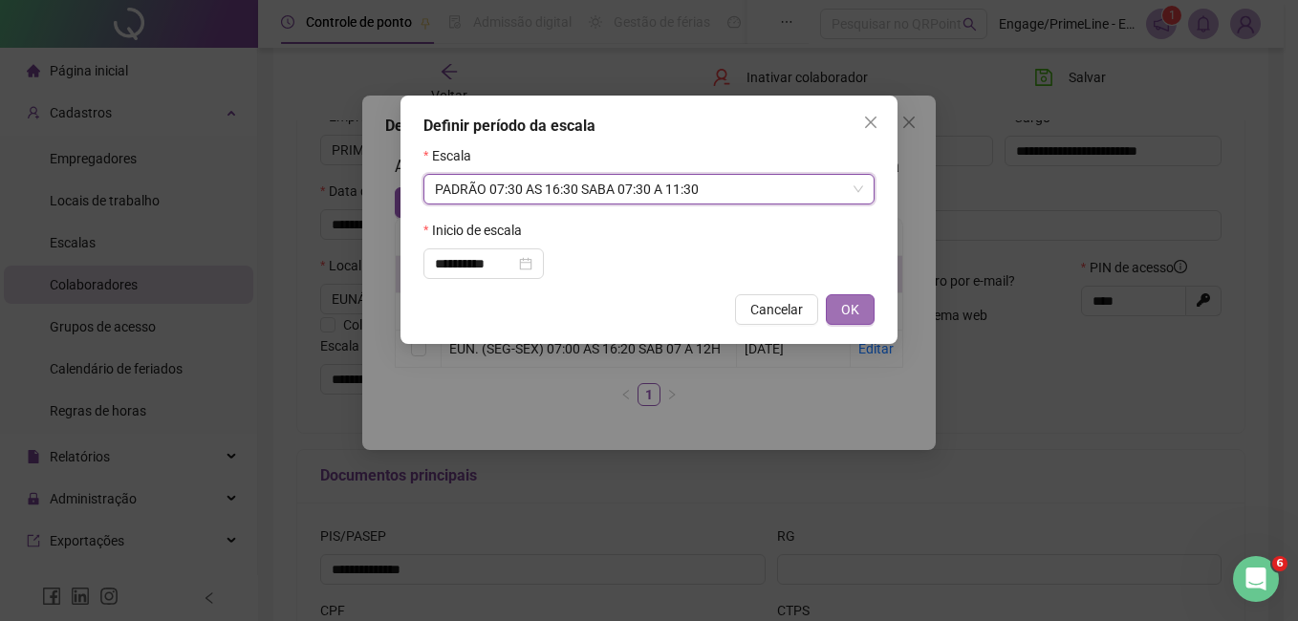
click at [854, 313] on span "OK" at bounding box center [850, 309] width 18 height 21
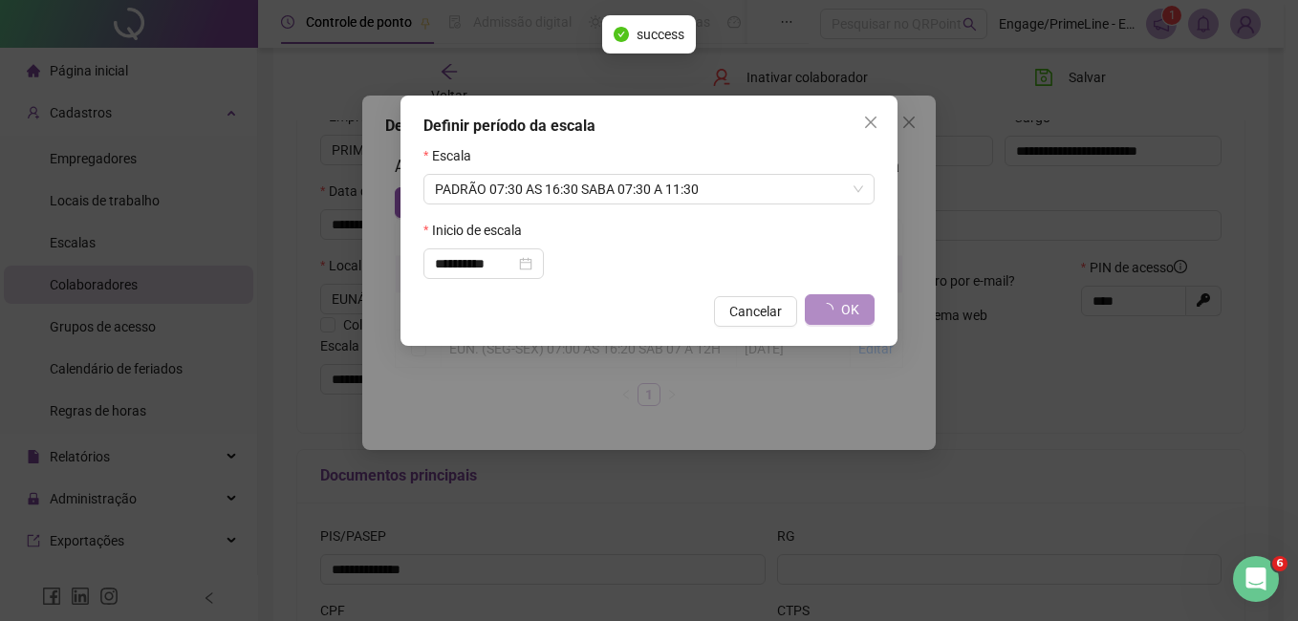
type input "**********"
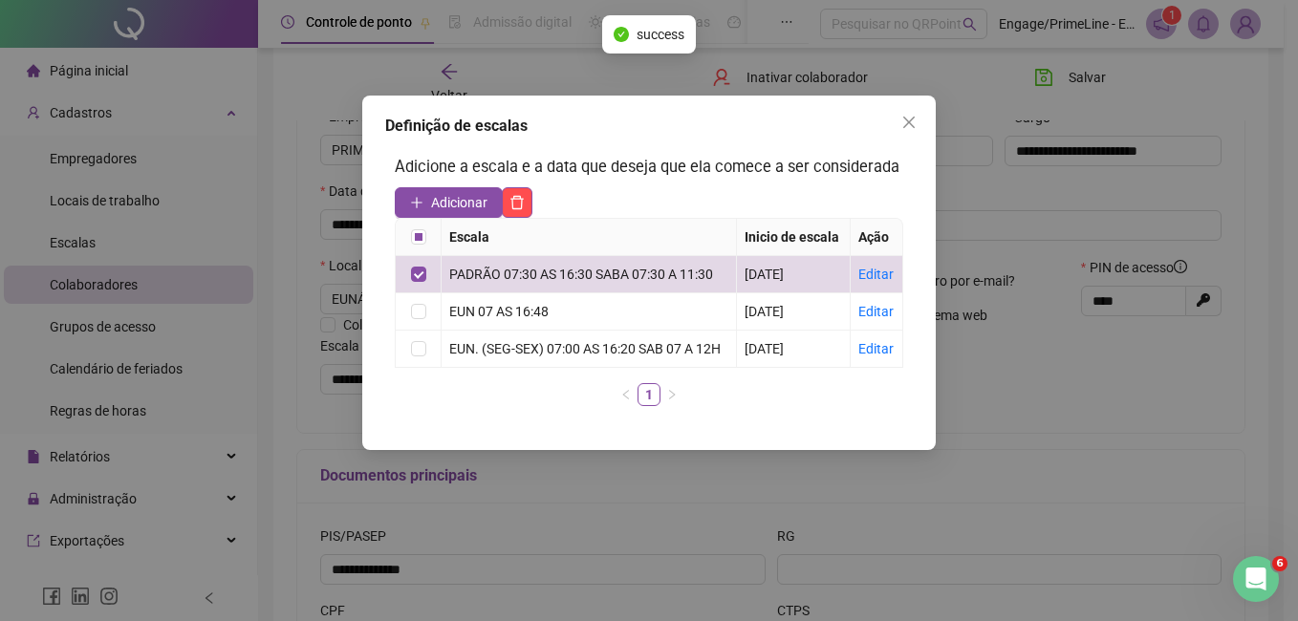
click at [912, 120] on icon "close" at bounding box center [908, 122] width 11 height 11
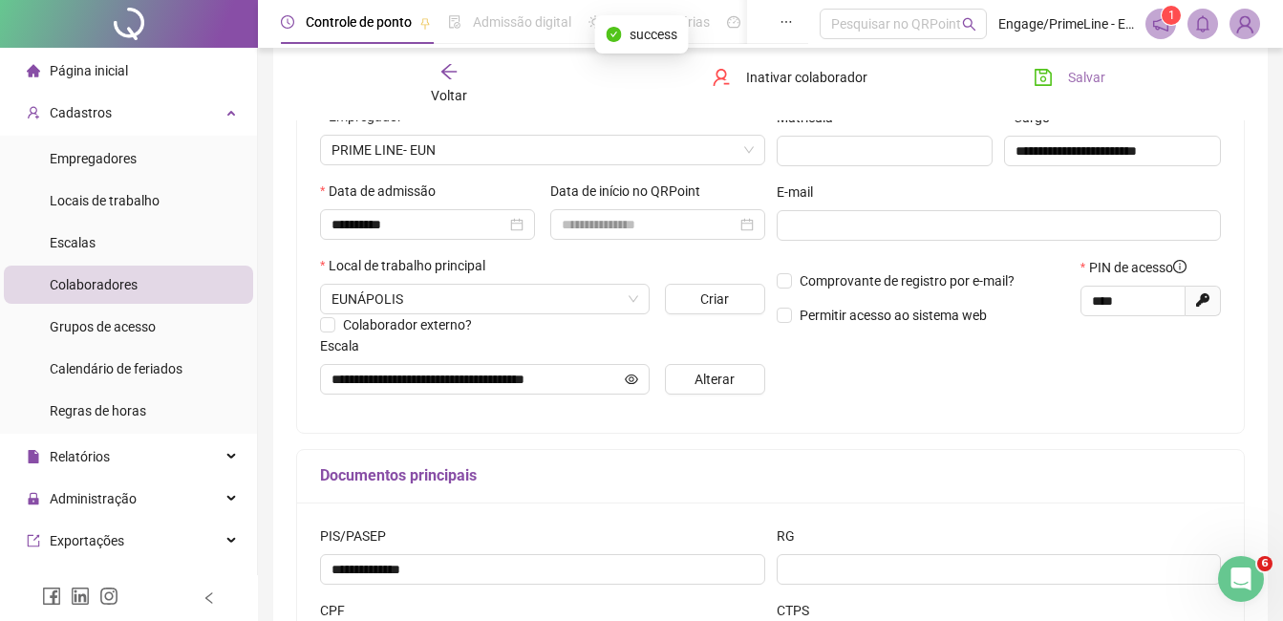
click at [1043, 84] on icon "save" at bounding box center [1043, 77] width 19 height 19
click at [458, 75] on icon "arrow-left" at bounding box center [449, 71] width 19 height 19
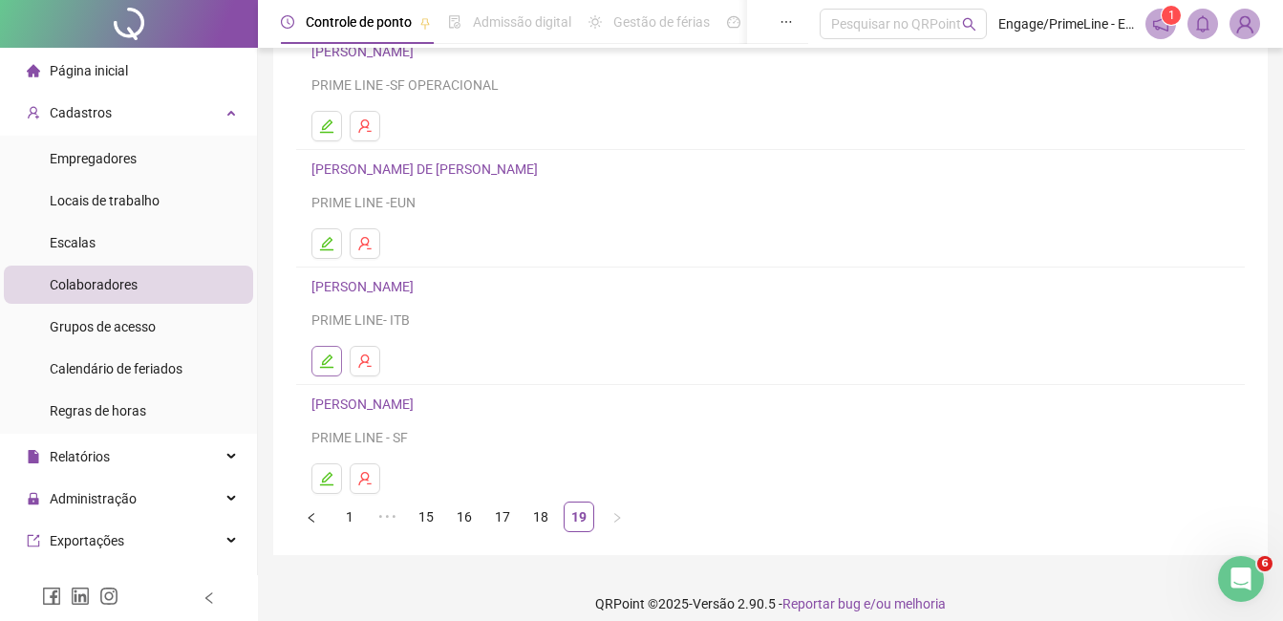
click at [321, 361] on icon "edit" at bounding box center [326, 361] width 15 height 15
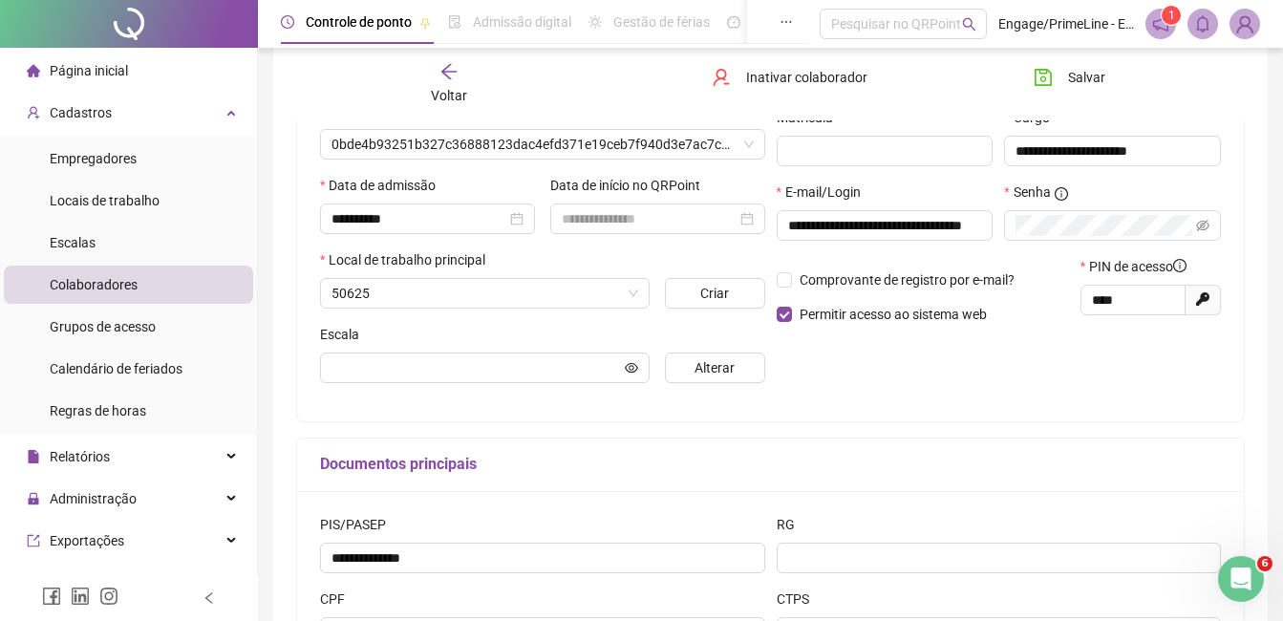
scroll to position [296, 0]
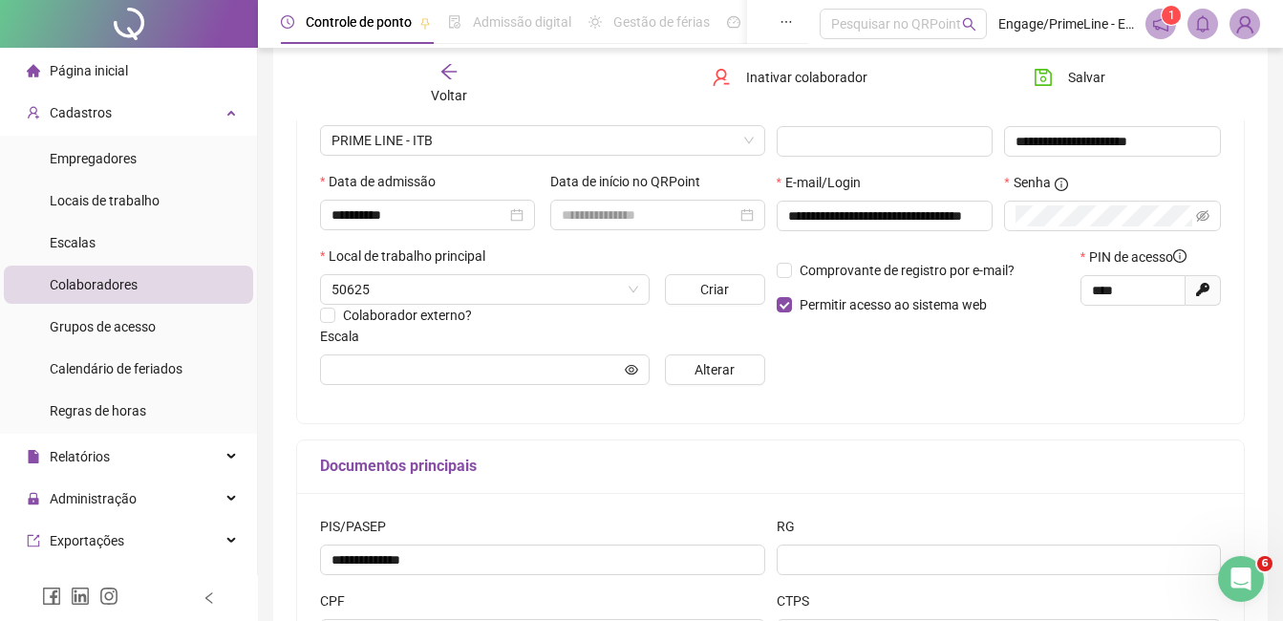
type input "**********"
click at [425, 74] on div "Voltar" at bounding box center [449, 84] width 145 height 44
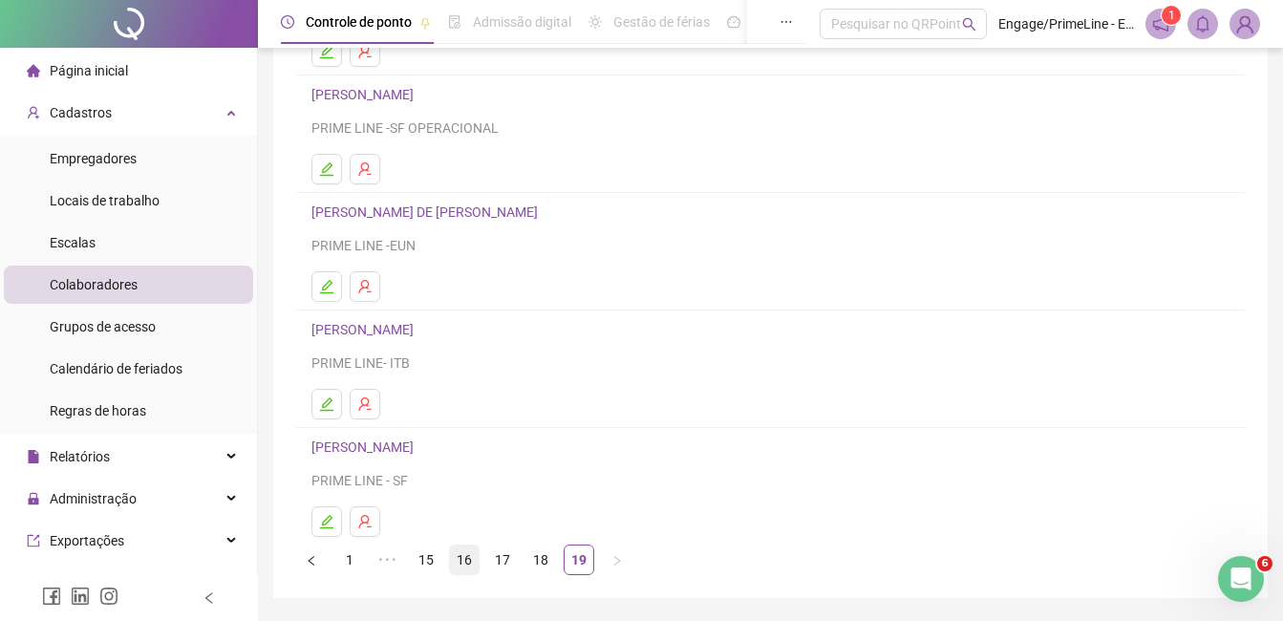
scroll to position [303, 0]
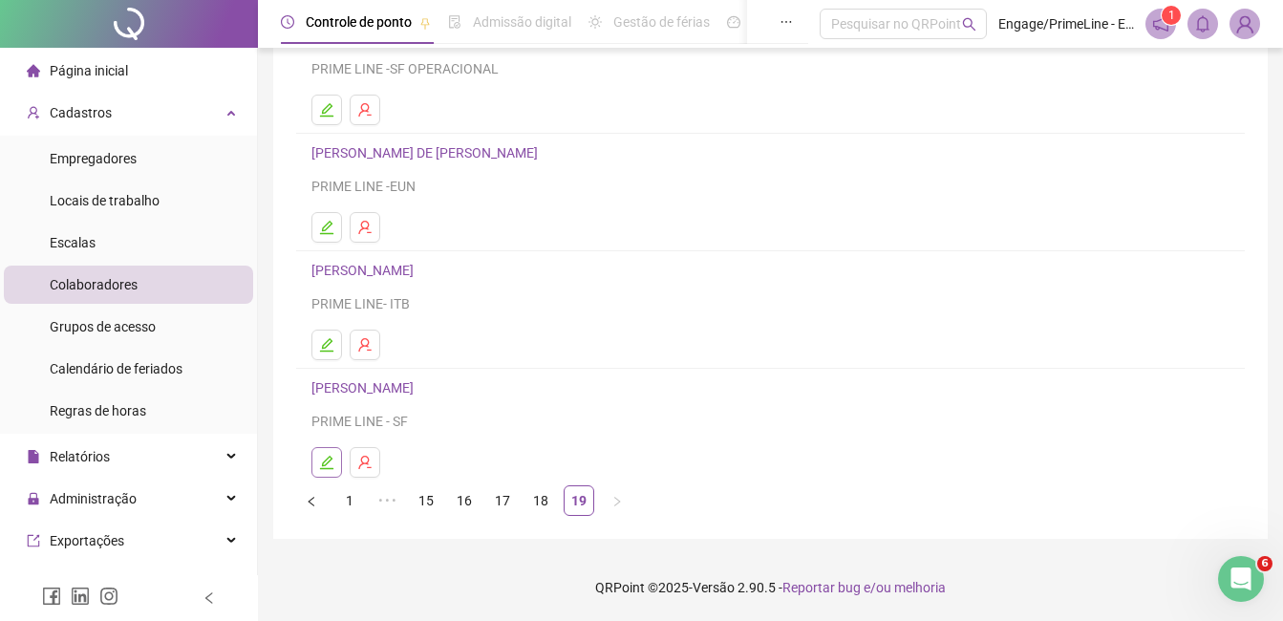
click at [319, 463] on icon "edit" at bounding box center [326, 462] width 15 height 15
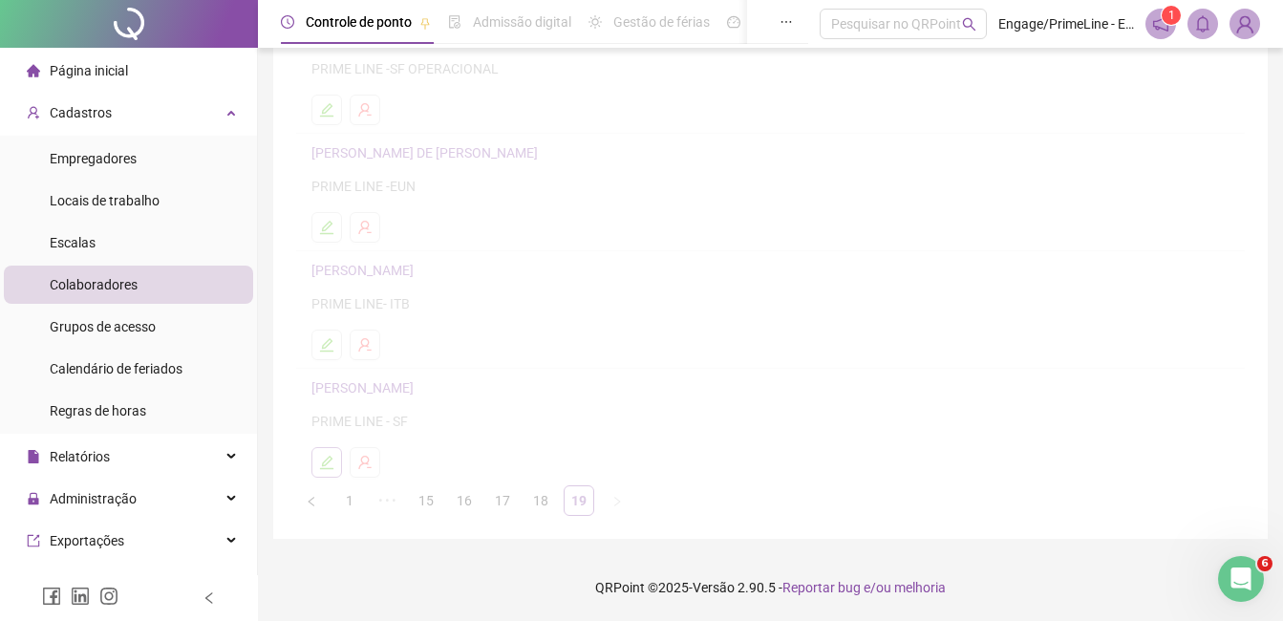
scroll to position [312, 0]
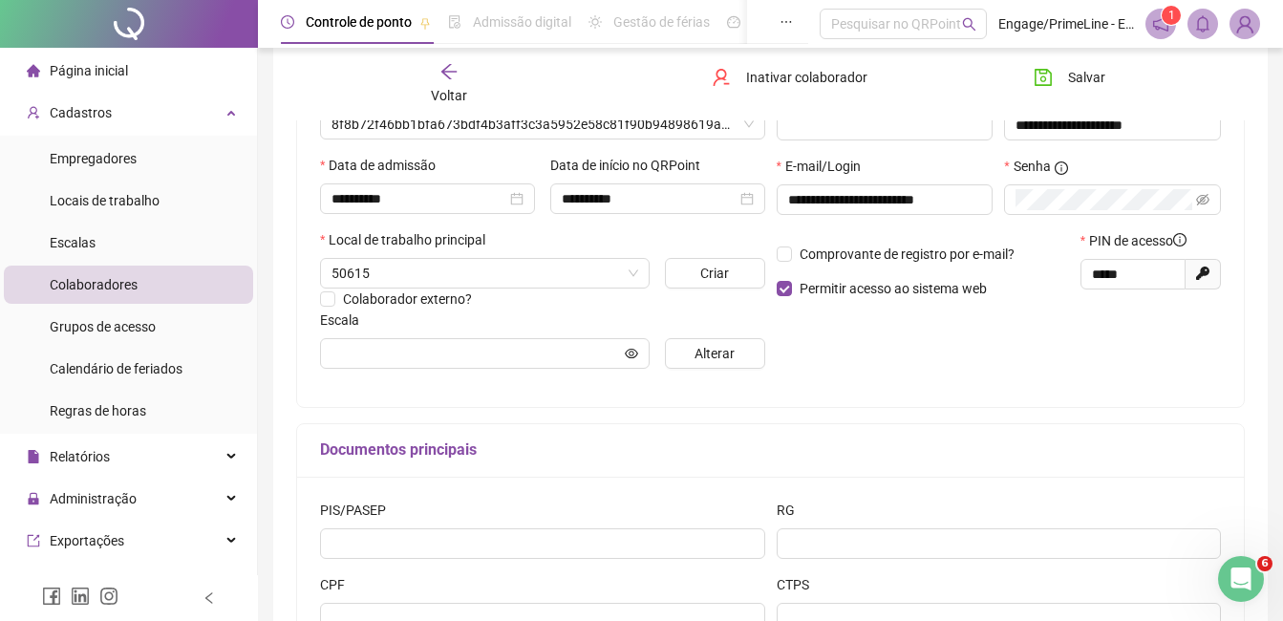
type input "**********"
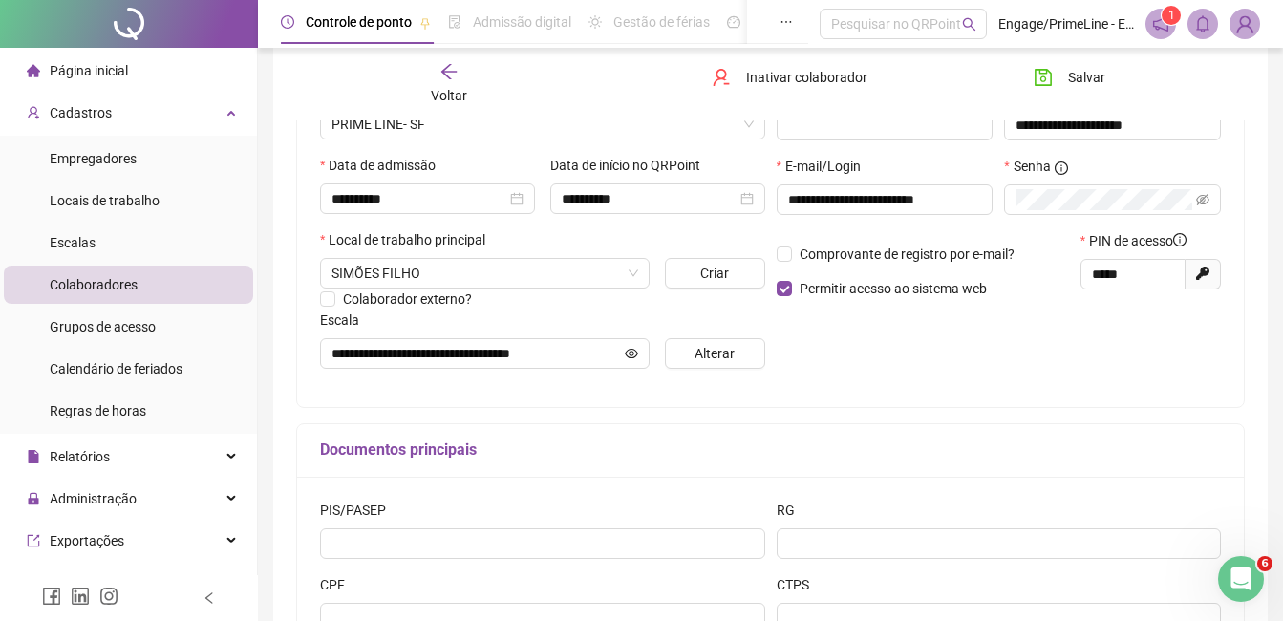
click at [440, 75] on icon "arrow-left" at bounding box center [449, 71] width 19 height 19
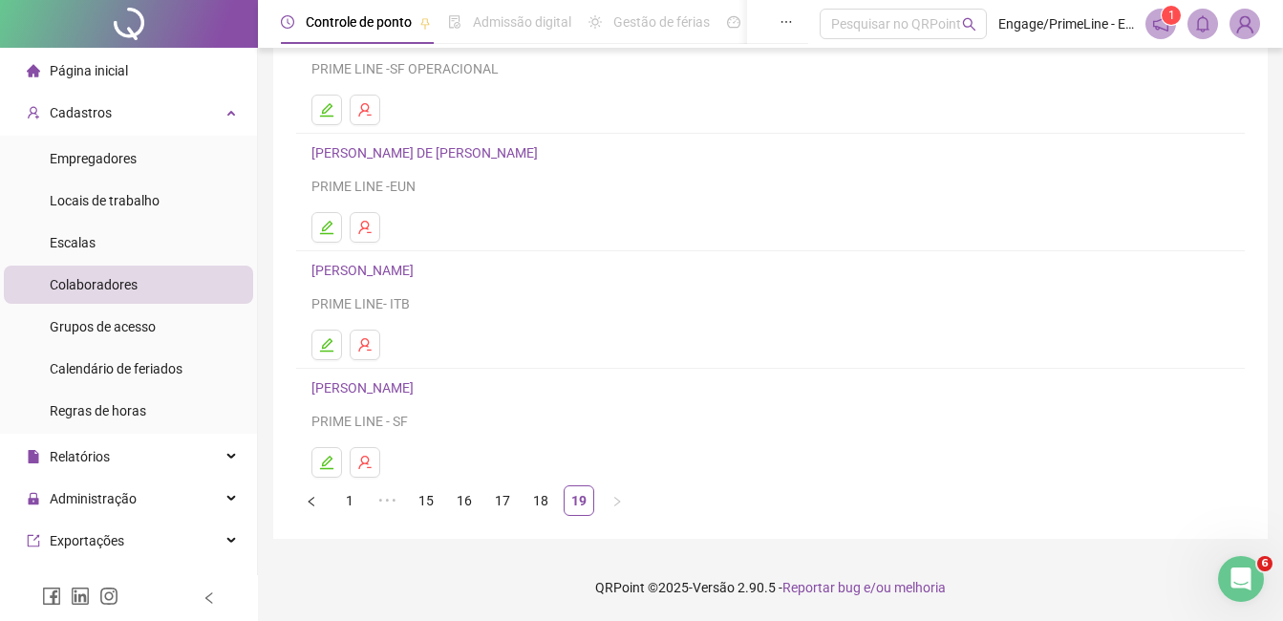
scroll to position [0, 0]
